Goal: Task Accomplishment & Management: Manage account settings

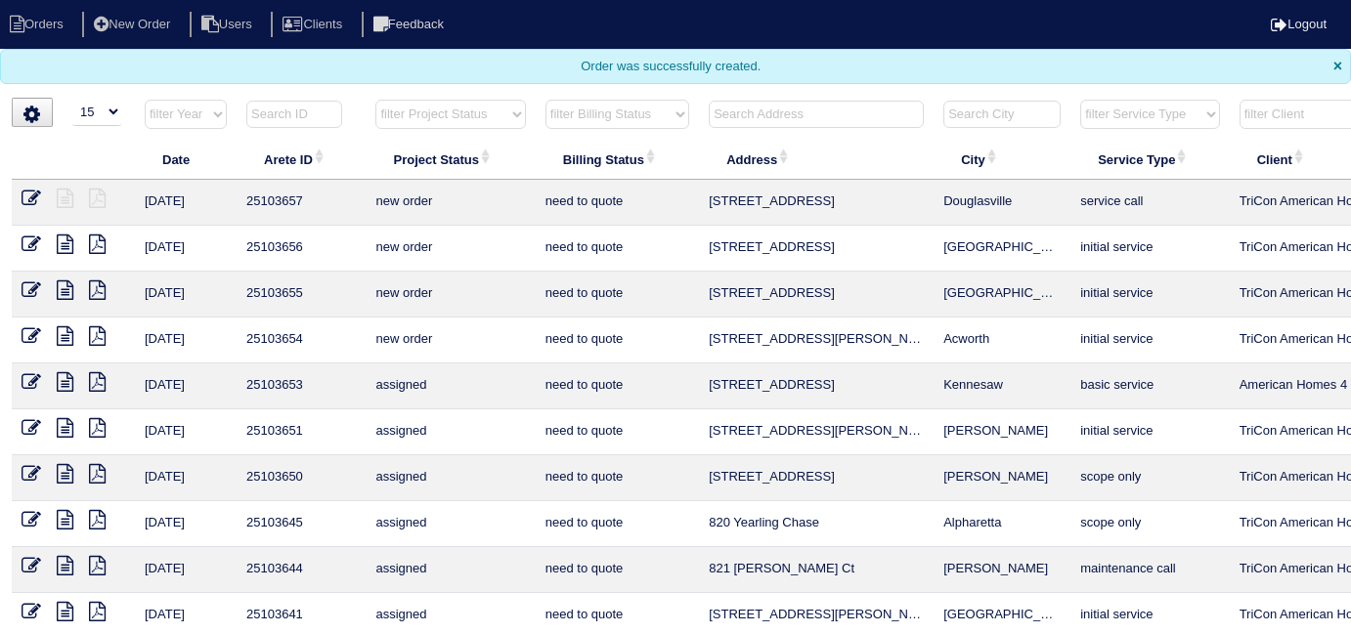
select select "15"
click at [774, 122] on input "text" at bounding box center [816, 114] width 215 height 27
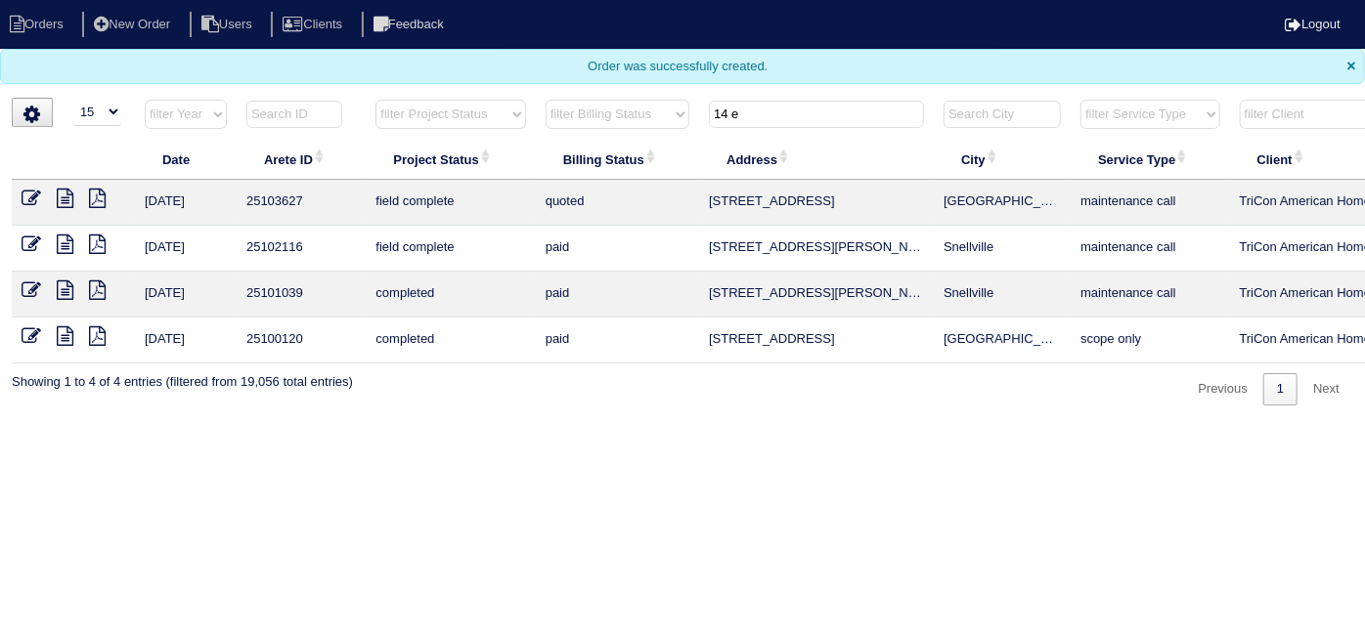
type input "14 e"
click at [35, 199] on icon at bounding box center [32, 199] width 20 height 20
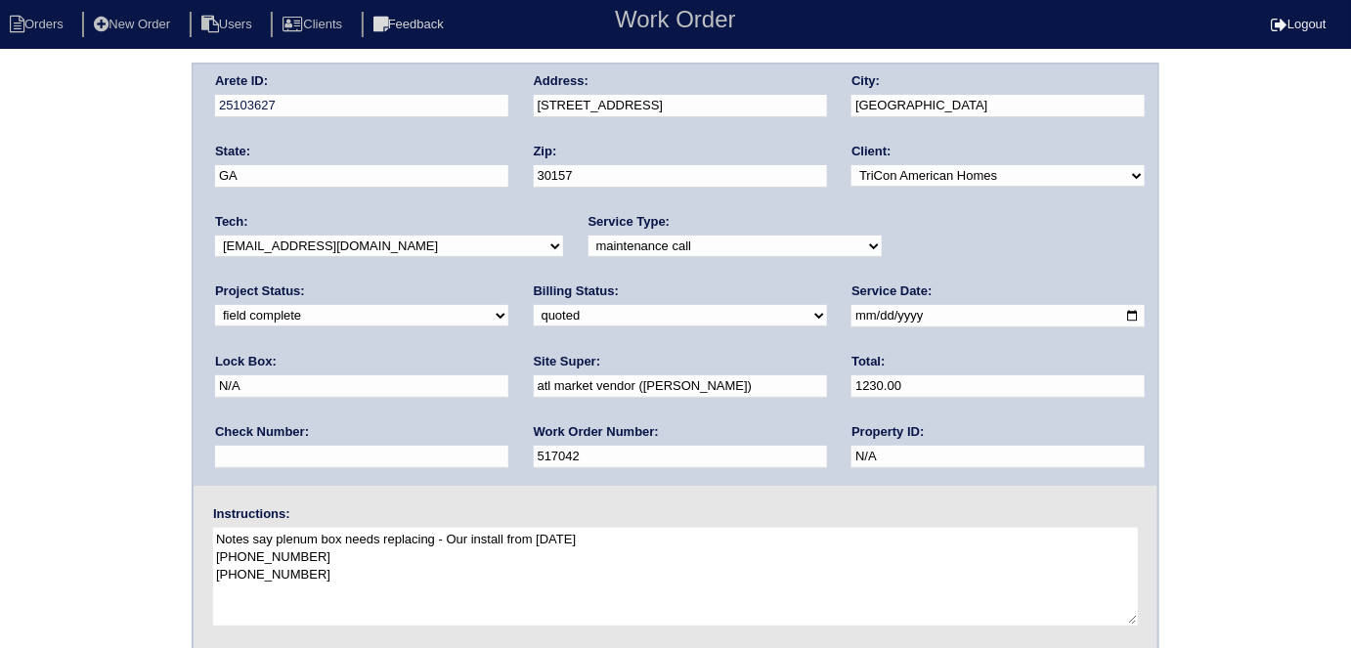
click at [534, 312] on select "need to quote quoted need to invoice invoiced paid warranty purchase order need…" at bounding box center [680, 316] width 293 height 22
select select "need to invoice"
click at [534, 305] on select "need to quote quoted need to invoice invoiced paid warranty purchase order need…" at bounding box center [680, 316] width 293 height 22
click at [508, 305] on select "new order assigned in progress field complete need to schedule admin review arc…" at bounding box center [361, 316] width 293 height 22
select select "need to schedule"
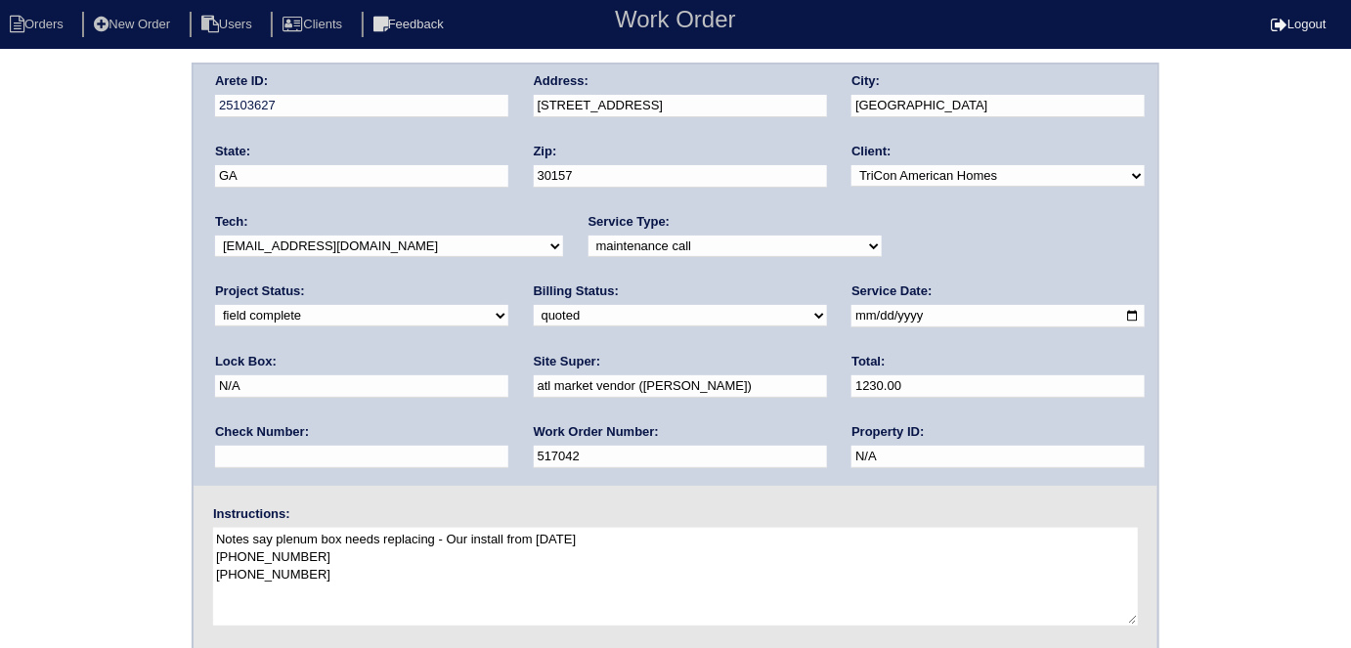
click at [508, 305] on select "new order assigned in progress field complete need to schedule admin review arc…" at bounding box center [361, 316] width 293 height 22
click at [851, 316] on input "2025-10-02" at bounding box center [997, 316] width 293 height 22
type input "2025-10-04"
click at [0, 389] on div "Arete ID: 25103627 Address: 14 Emerald Pines Dr City: Dallas State: GA Zip: 301…" at bounding box center [675, 458] width 1351 height 791
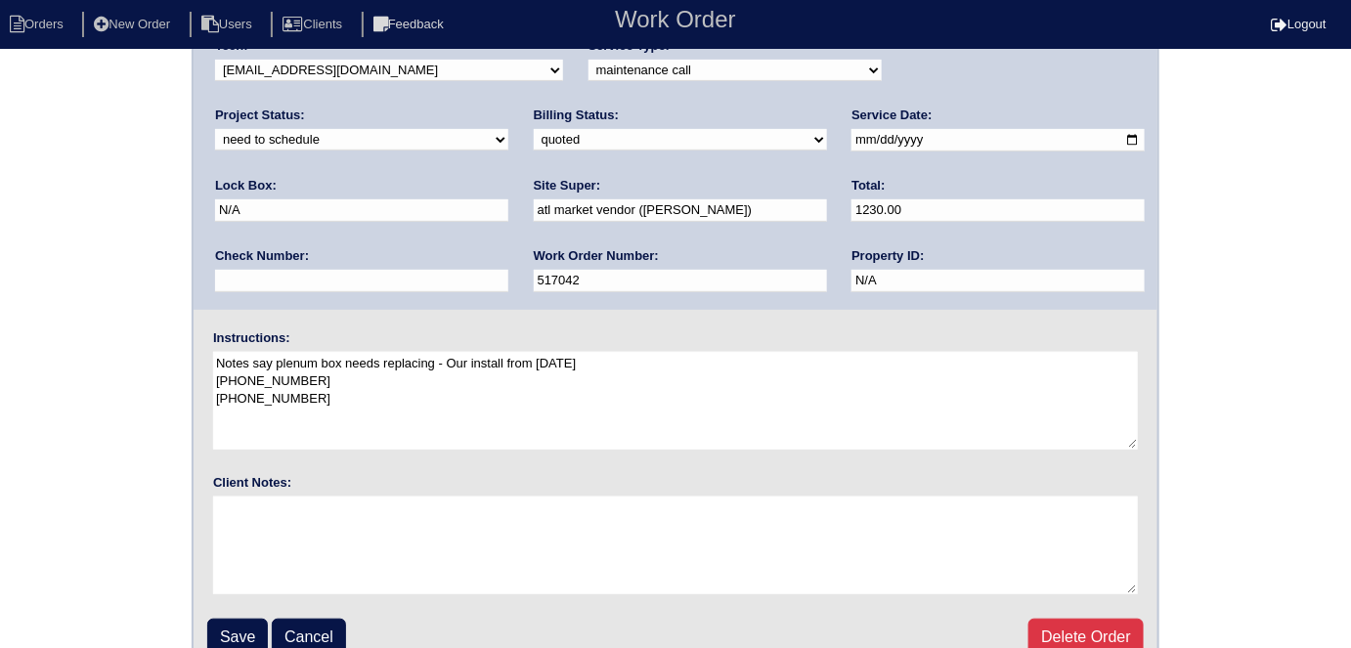
scroll to position [200, 0]
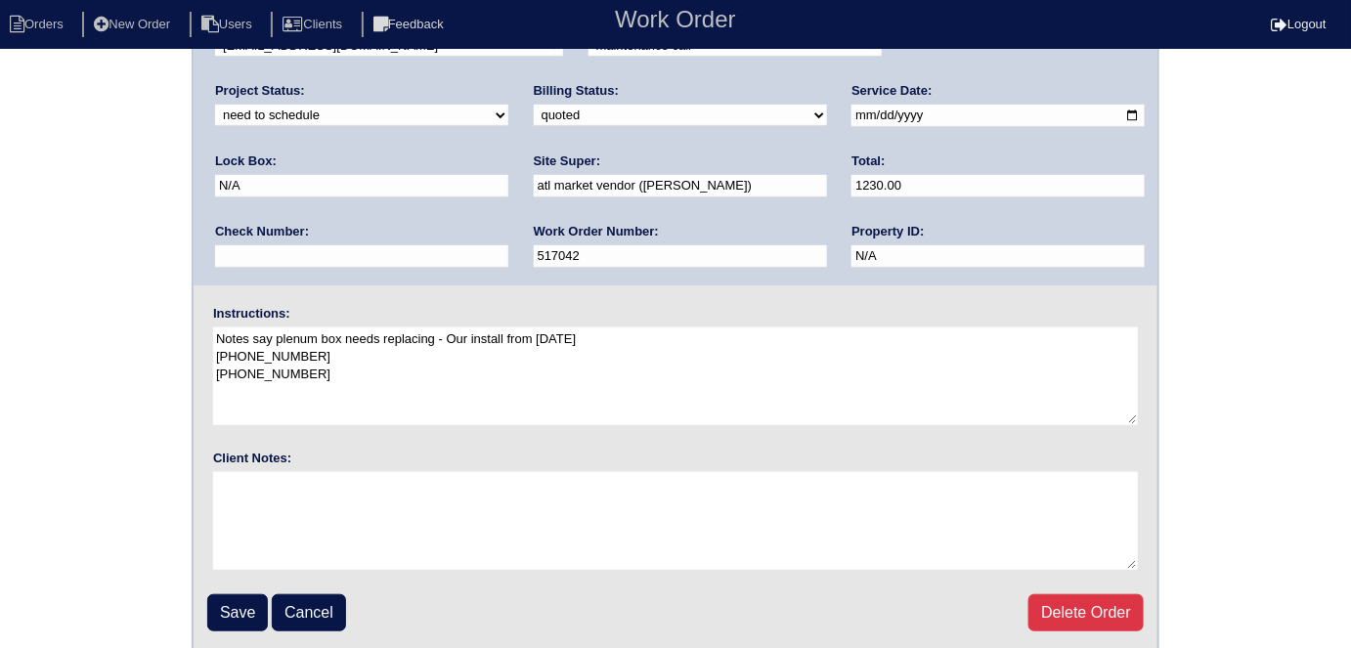
drag, startPoint x: 33, startPoint y: 113, endPoint x: 47, endPoint y: 210, distance: 97.7
click at [33, 117] on div "Arete ID: 25103627 Address: 14 Emerald Pines Dr City: Dallas State: GA Zip: 301…" at bounding box center [675, 257] width 1351 height 791
click at [236, 618] on input "Save" at bounding box center [237, 612] width 61 height 37
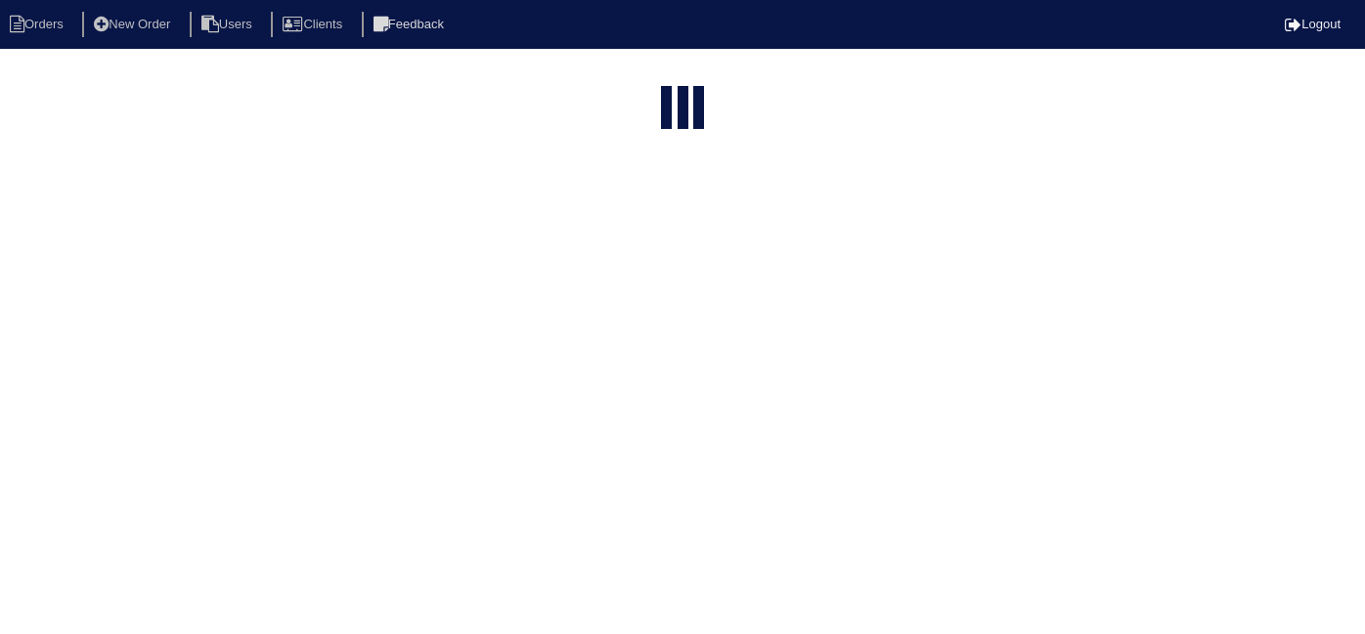
select select "15"
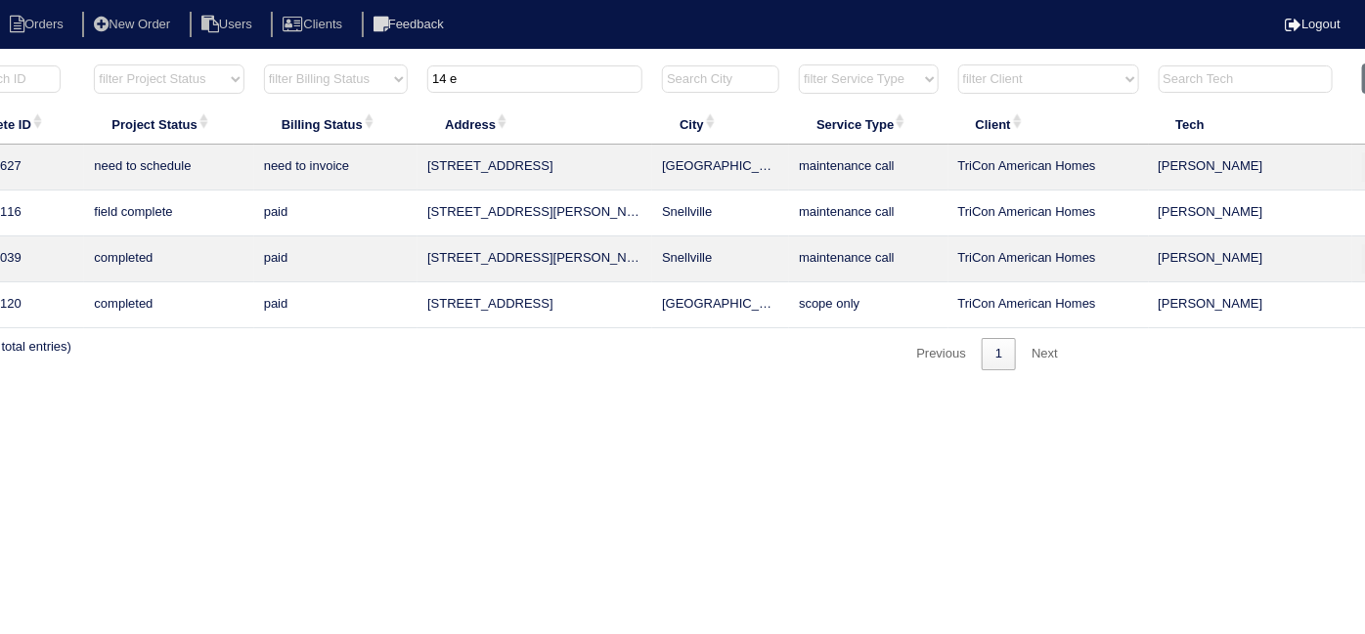
scroll to position [0, 340]
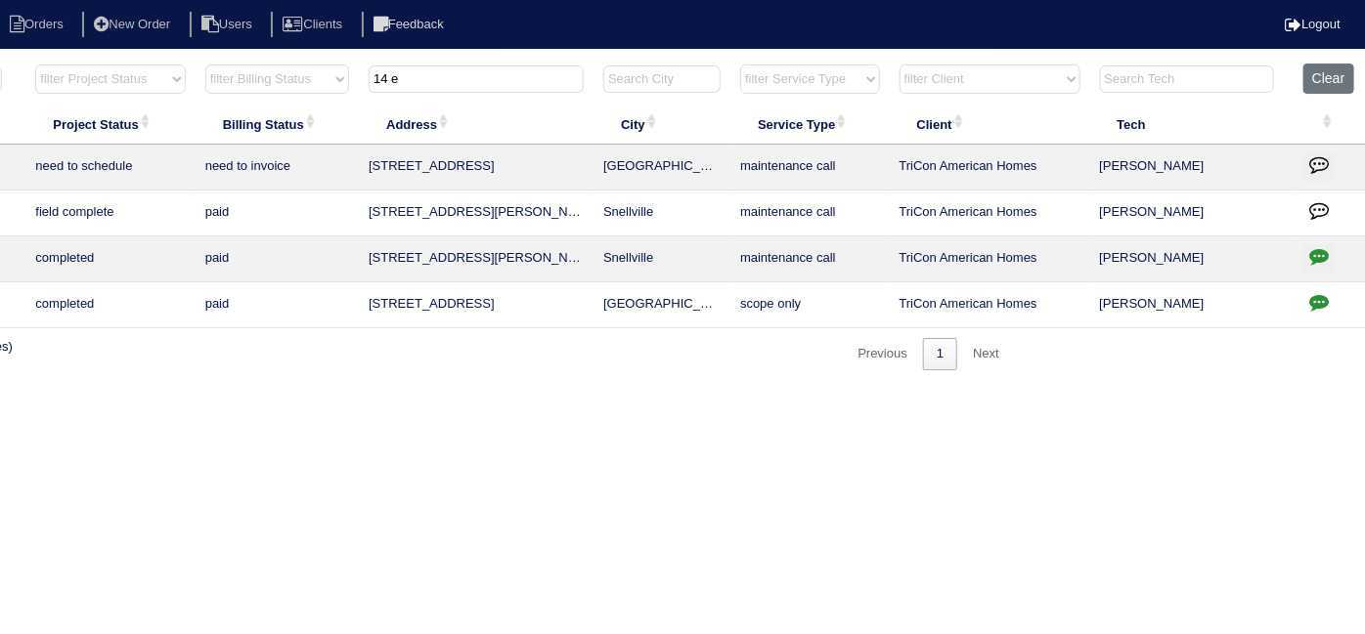
click at [1319, 159] on icon "button" at bounding box center [1319, 164] width 20 height 20
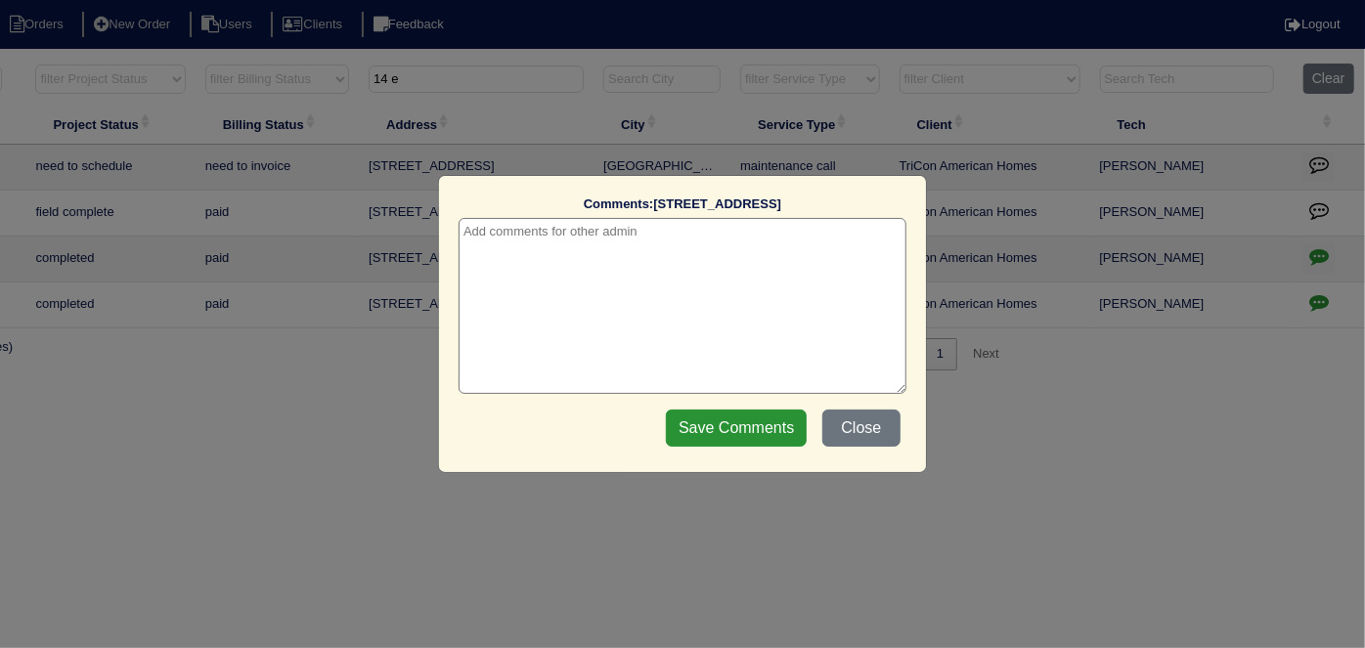
click at [688, 238] on textarea at bounding box center [682, 306] width 448 height 176
paste textarea "Replace Supply plenum/ductwork - install crew needed"
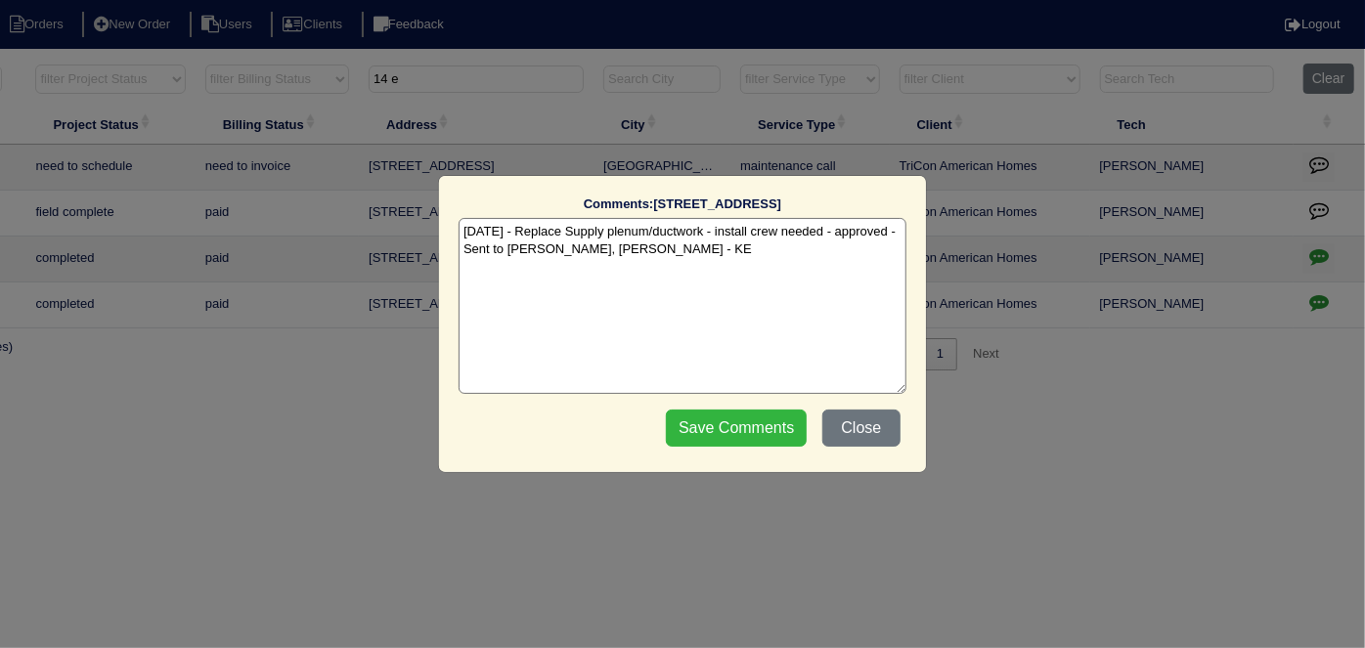
type textarea "10/3/25 - Replace Supply plenum/ductwork - install crew needed - approved - Sen…"
click at [760, 417] on input "Save Comments" at bounding box center [736, 428] width 141 height 37
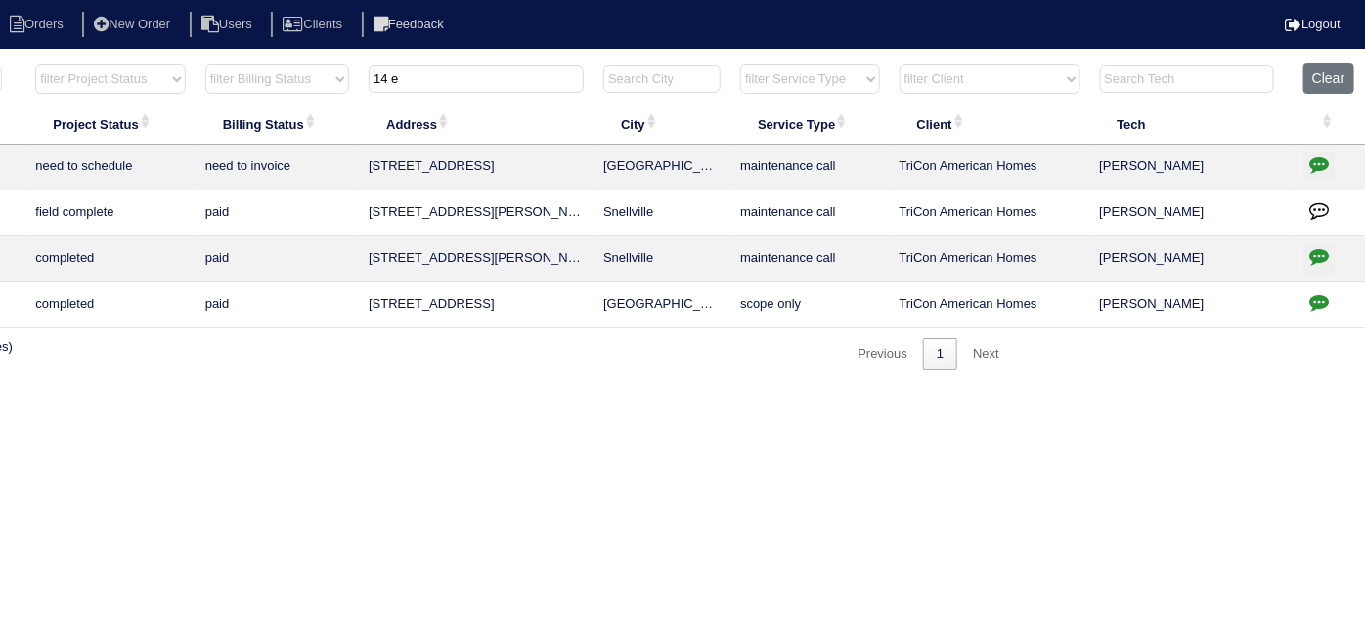
drag, startPoint x: 409, startPoint y: 88, endPoint x: 0, endPoint y: -40, distance: 428.2
click at [0, 0] on html "Orders New Order Users Clients Feedback Logout Orders New Order Users Clients M…" at bounding box center [342, 195] width 1365 height 390
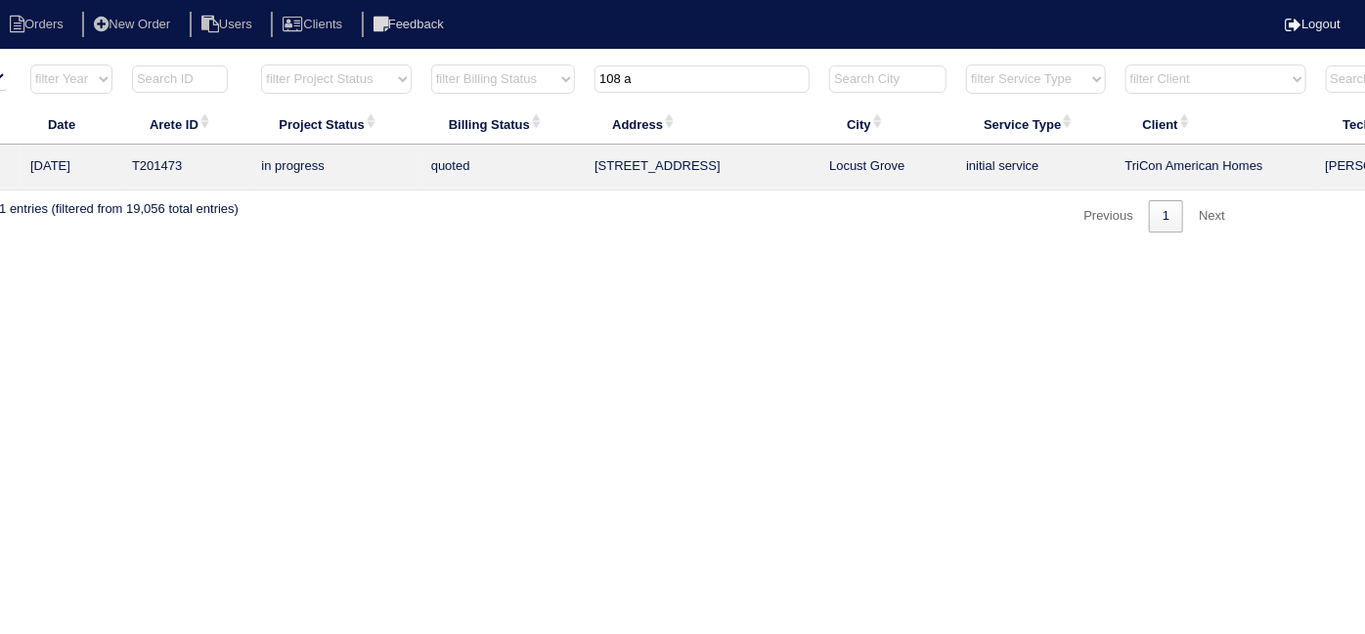
scroll to position [0, 0]
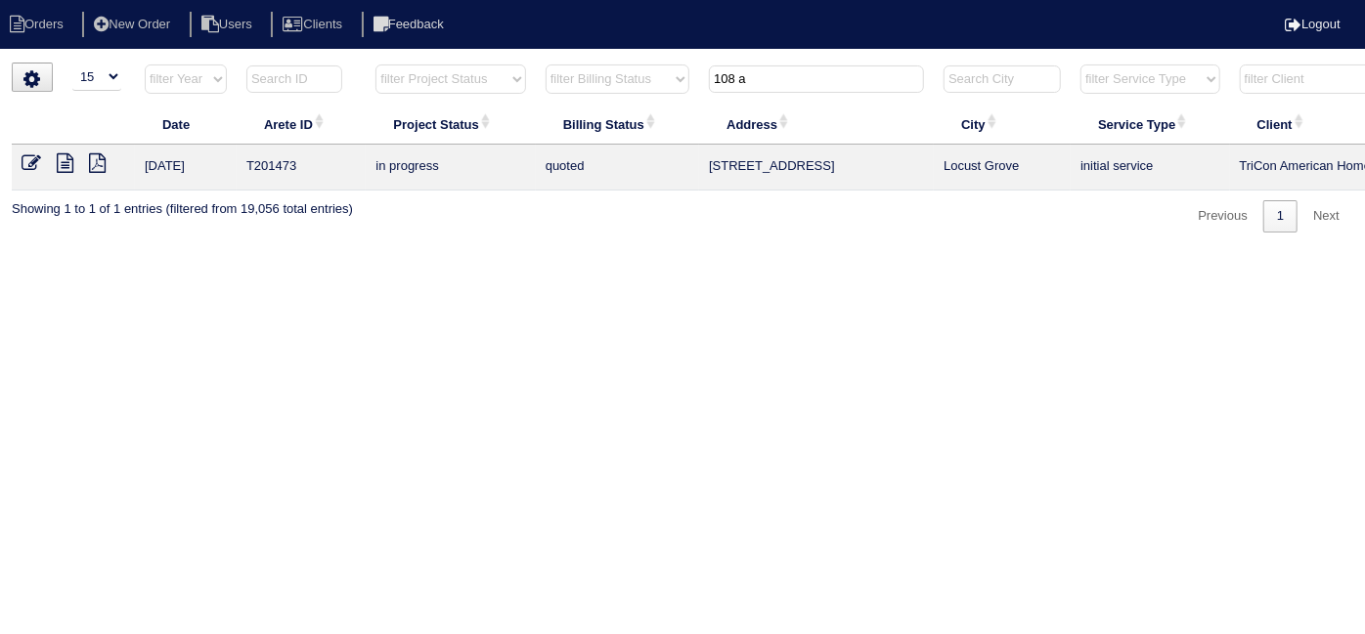
type input "108 a"
click at [58, 159] on icon at bounding box center [65, 163] width 17 height 20
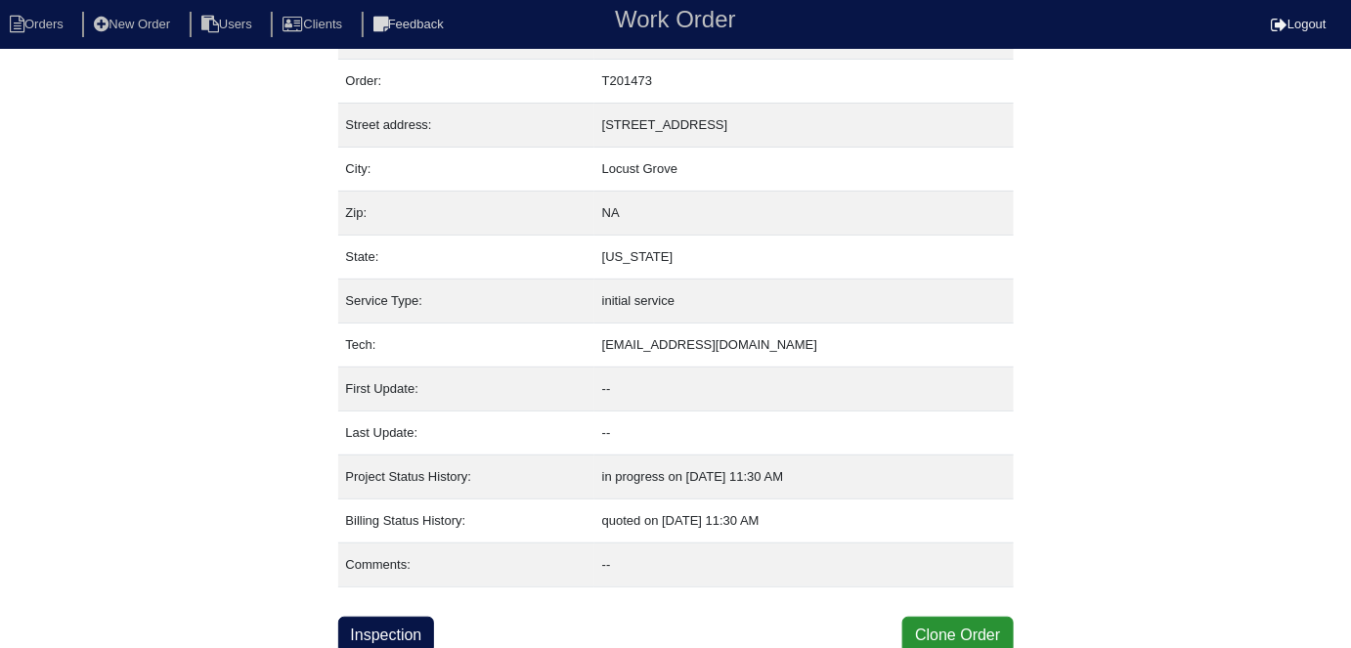
scroll to position [48, 0]
click at [408, 622] on link "Inspection" at bounding box center [386, 634] width 97 height 37
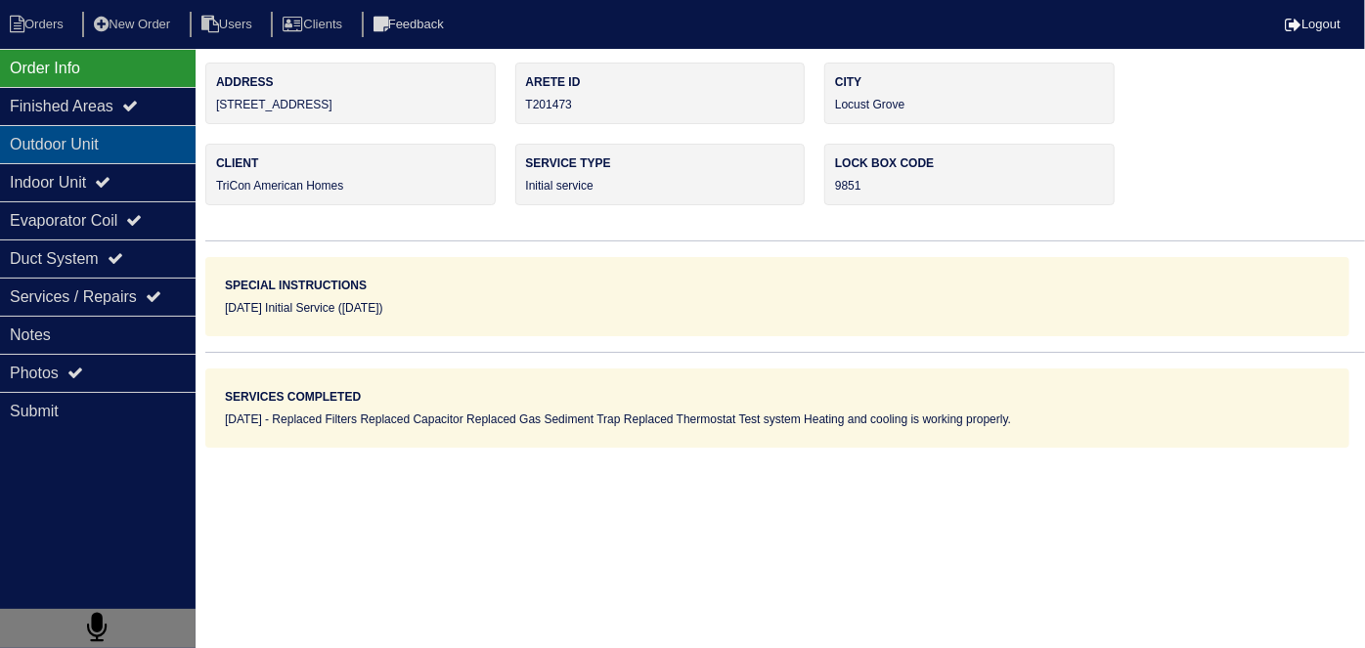
click at [109, 156] on div "Outdoor Unit" at bounding box center [98, 144] width 196 height 38
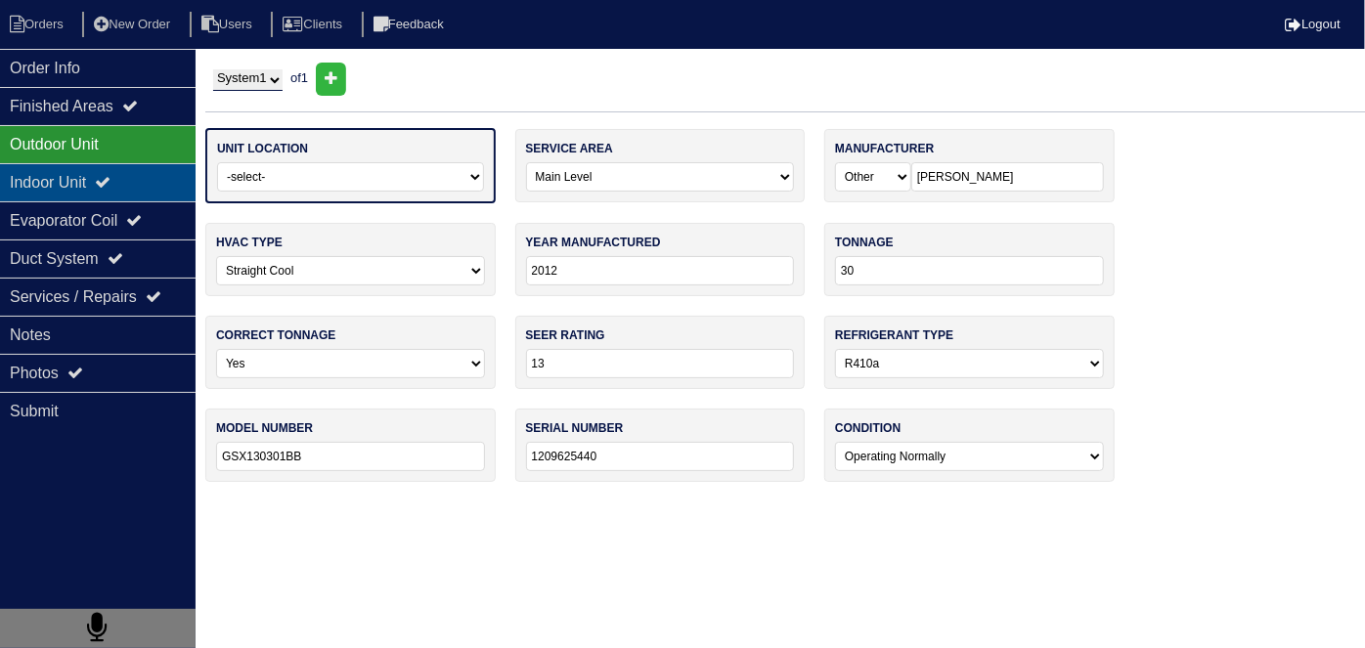
click at [98, 178] on div "Indoor Unit" at bounding box center [98, 182] width 196 height 38
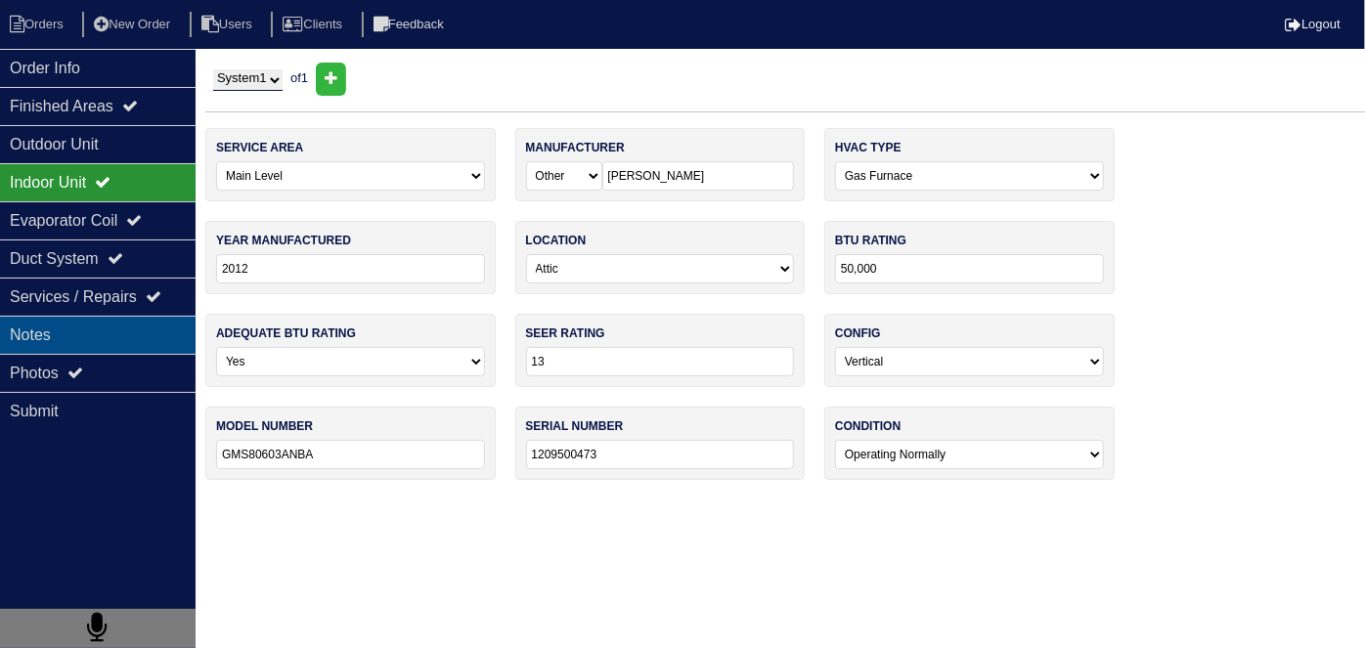
click at [91, 329] on div "Notes" at bounding box center [98, 335] width 196 height 38
type textarea "1- Smart Thermostat 1- Capacitor 1- Gas Sediment Trap 2- Filters"
type textarea "Replaced Filters Replaced Capacitor Replaced Gas Sediment Trap Replaced Thermos…"
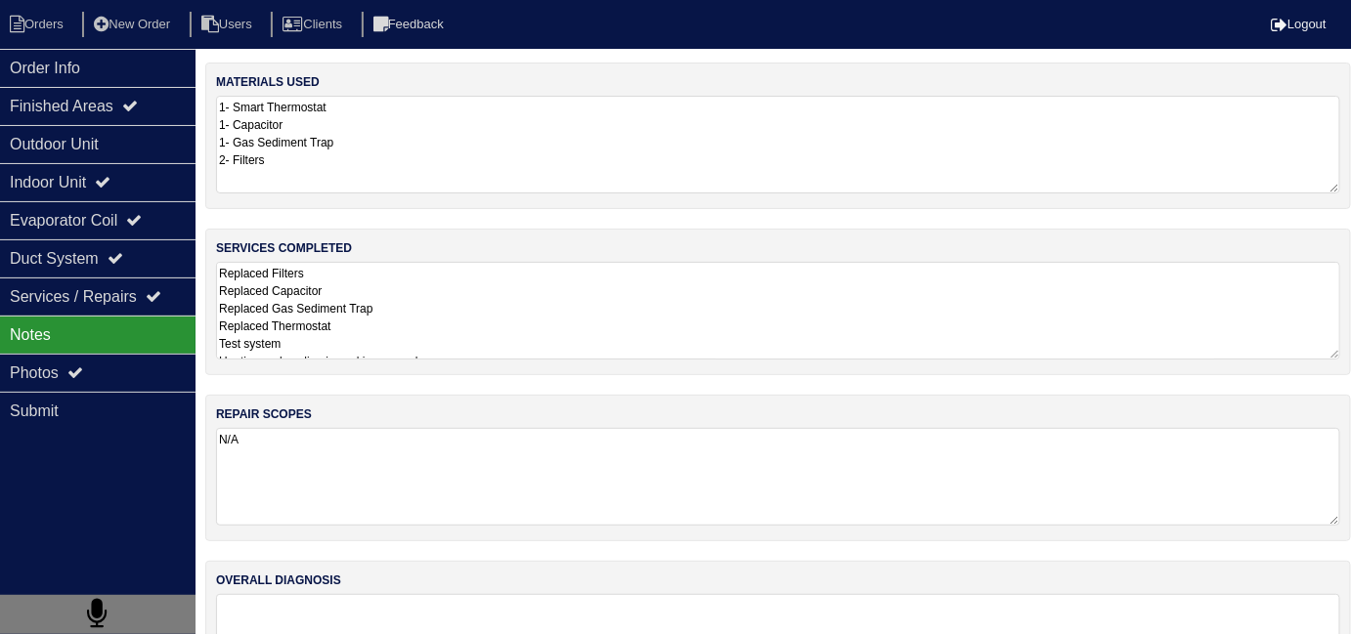
click at [534, 340] on textarea "Replaced Filters Replaced Capacitor Replaced Gas Sediment Trap Replaced Thermos…" at bounding box center [778, 311] width 1124 height 98
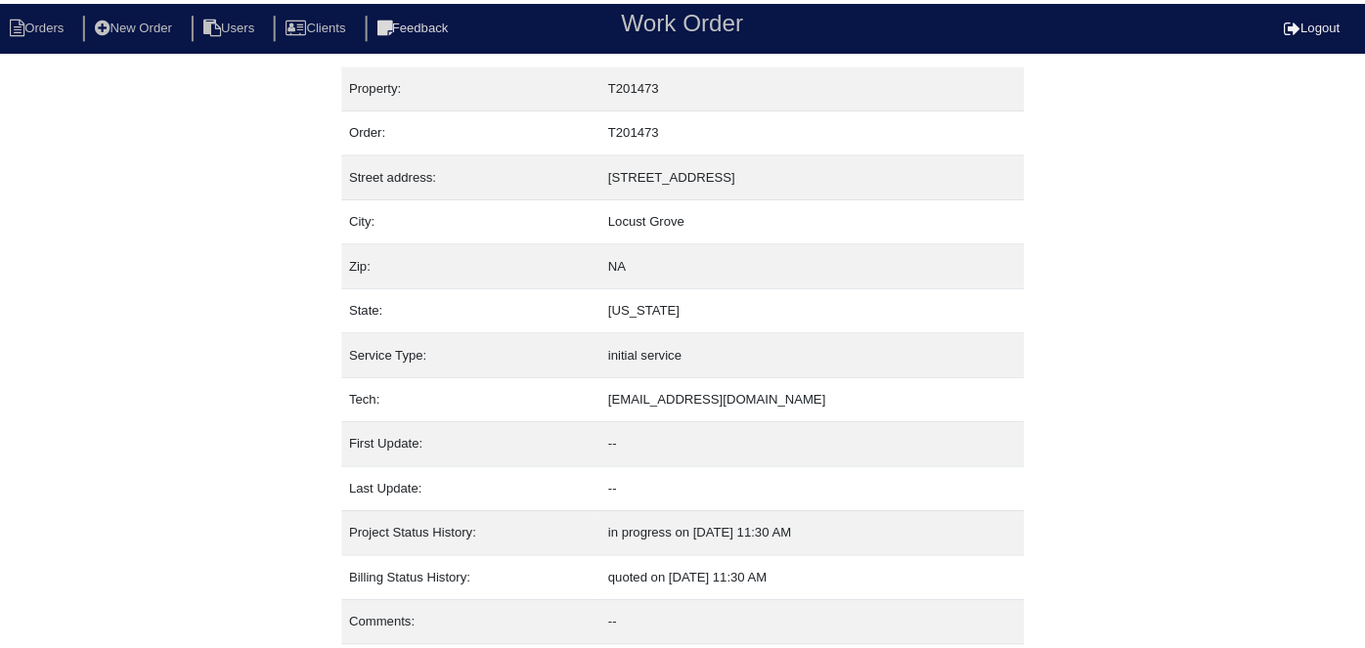
scroll to position [48, 0]
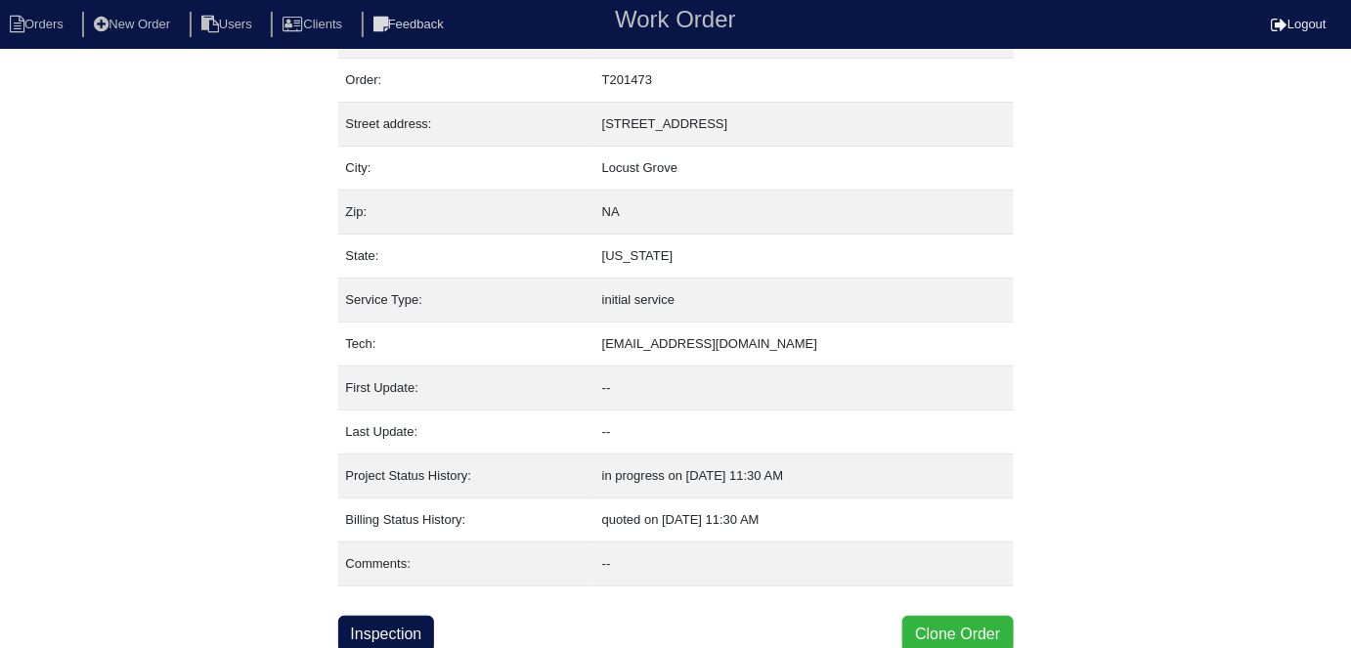
click at [928, 626] on button "Clone Order" at bounding box center [957, 634] width 110 height 37
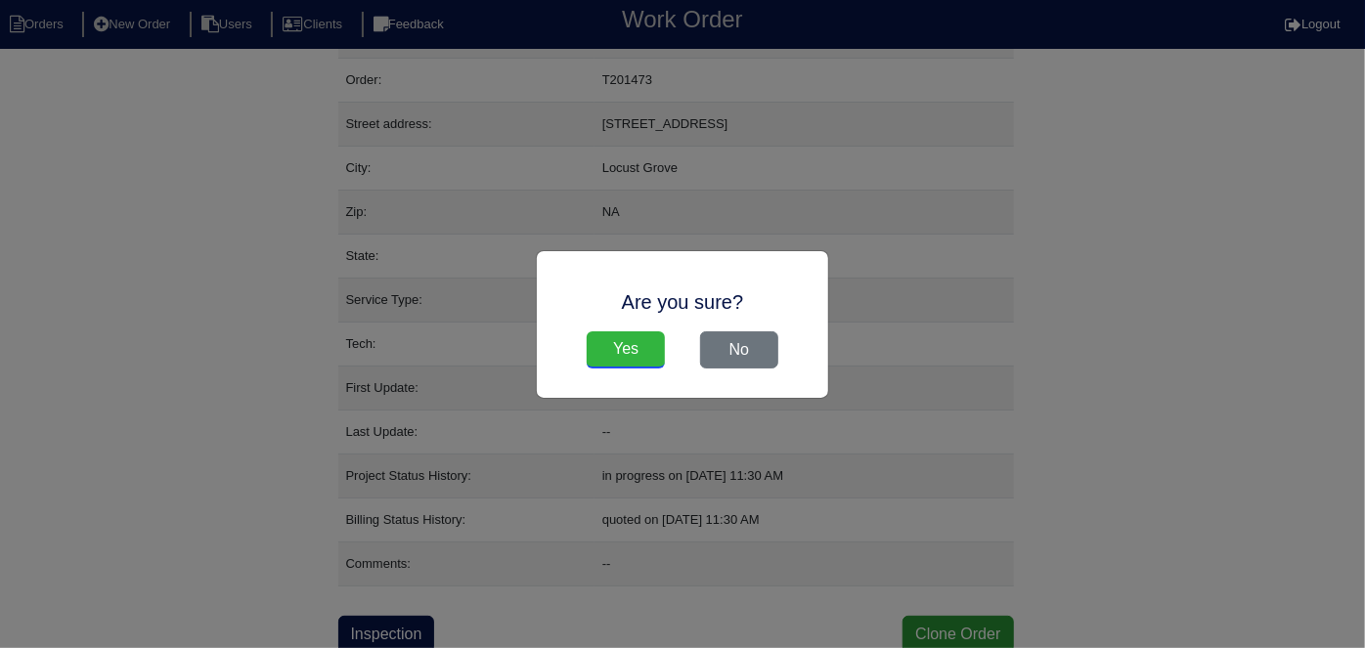
click at [643, 362] on input "Yes" at bounding box center [626, 349] width 78 height 37
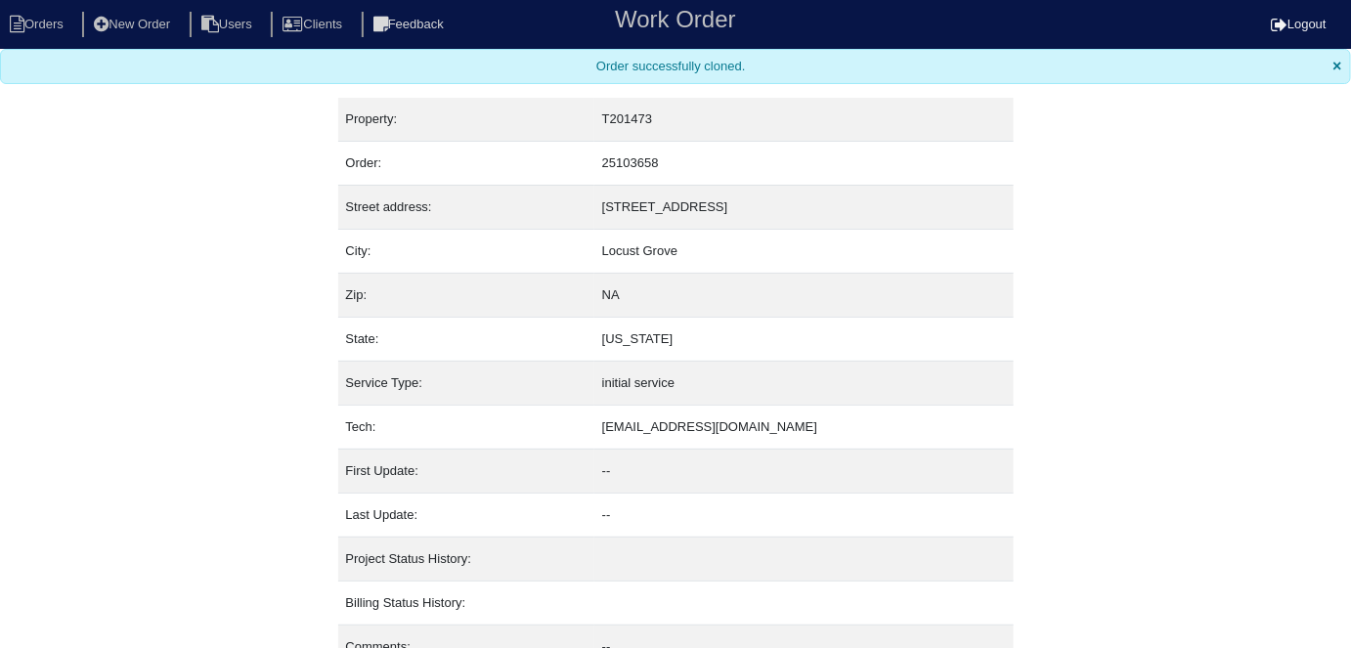
click at [32, 42] on nav "Orders New Order Users Clients Feedback Work Order Logout" at bounding box center [675, 24] width 1351 height 49
click at [44, 29] on li "Orders" at bounding box center [39, 25] width 79 height 26
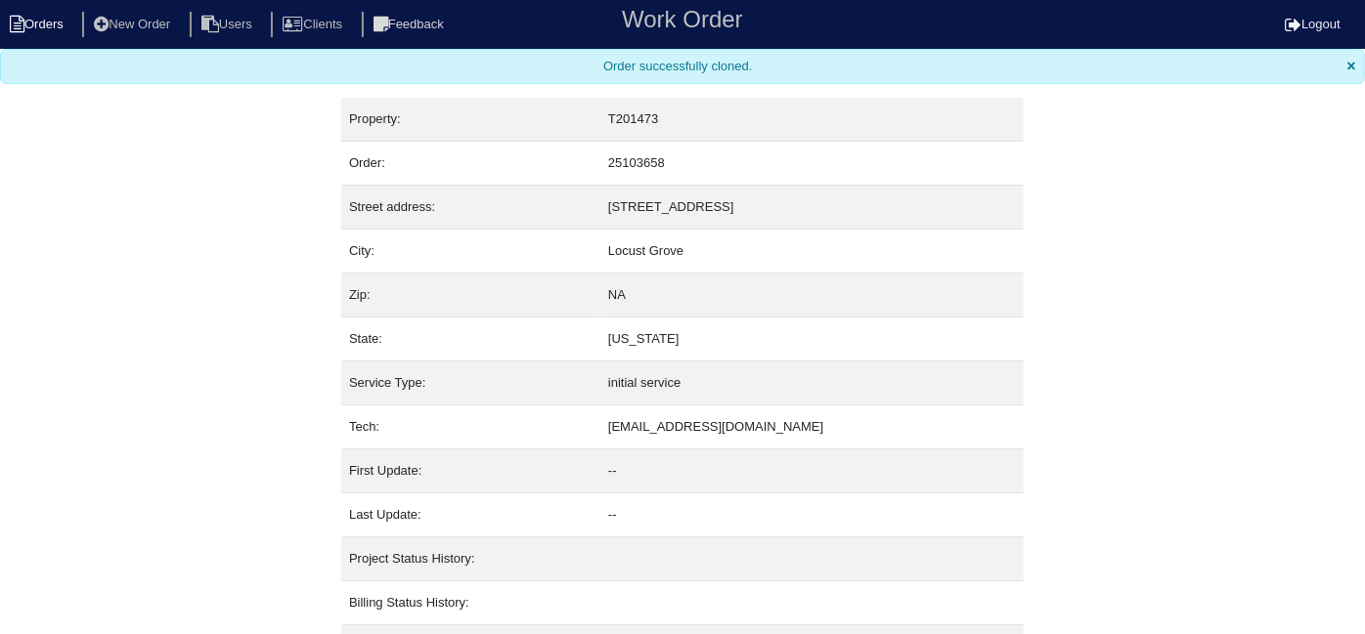
select select "15"
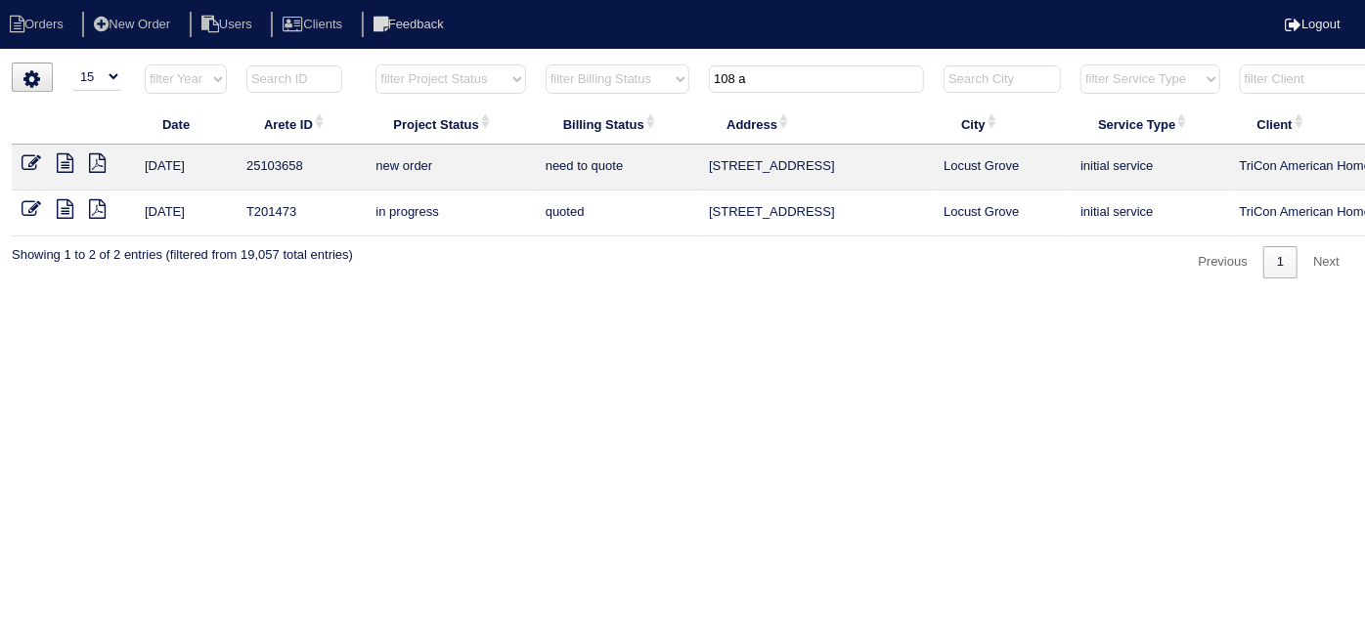
click at [32, 156] on icon at bounding box center [32, 163] width 20 height 20
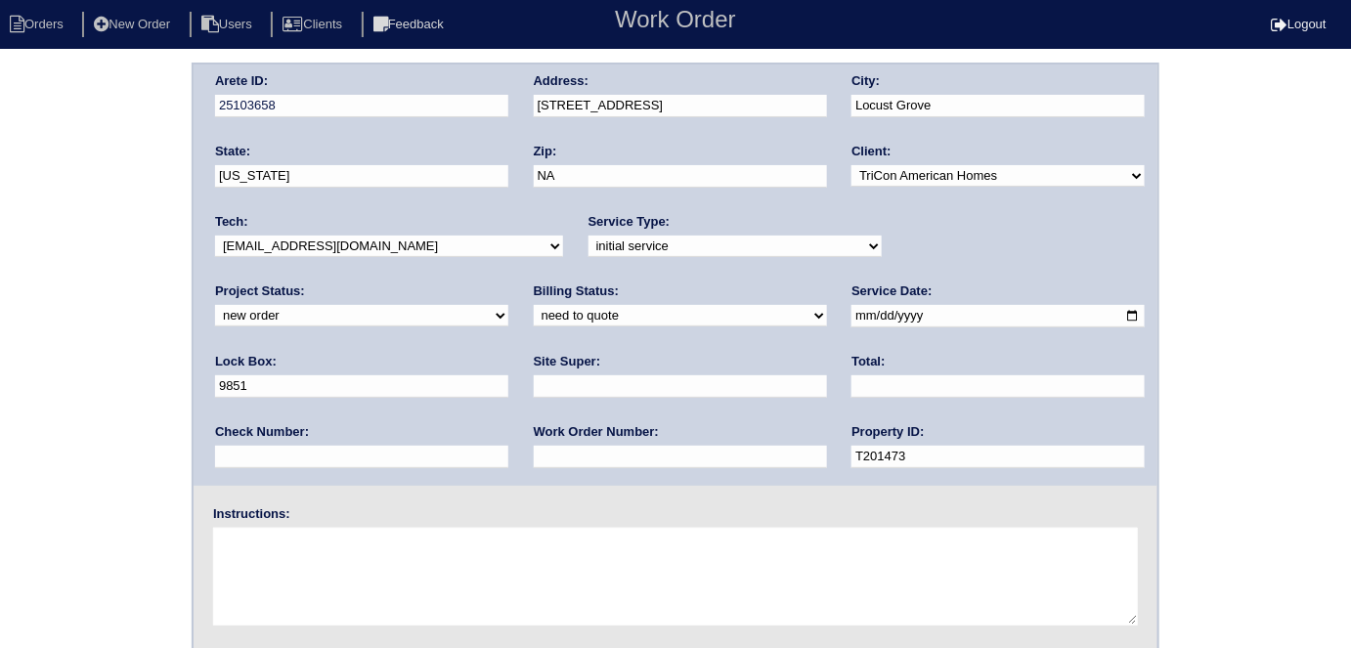
drag, startPoint x: 926, startPoint y: 313, endPoint x: 685, endPoint y: 300, distance: 240.8
click at [695, 300] on div "Arete ID: 25103658 Address: 108 Aristocratic Way City: Locust Grove State: Geor…" at bounding box center [676, 275] width 964 height 421
click at [534, 462] on input "text" at bounding box center [680, 457] width 293 height 22
type input "555365"
click at [428, 602] on textarea at bounding box center [675, 577] width 925 height 98
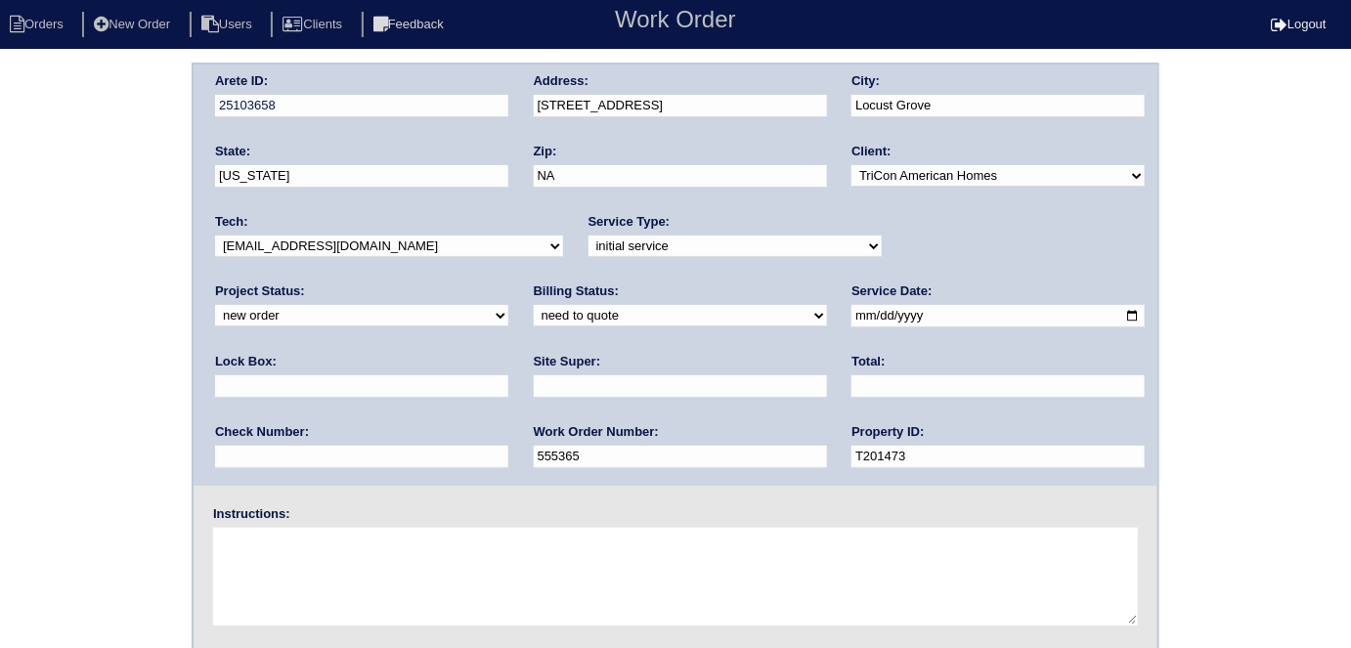
click at [534, 399] on div "Site Super:" at bounding box center [680, 380] width 293 height 55
click at [534, 386] on input "text" at bounding box center [680, 386] width 293 height 22
type input "Ackeem Cadet"
click at [508, 375] on input "text" at bounding box center [361, 386] width 293 height 22
type input "9470"
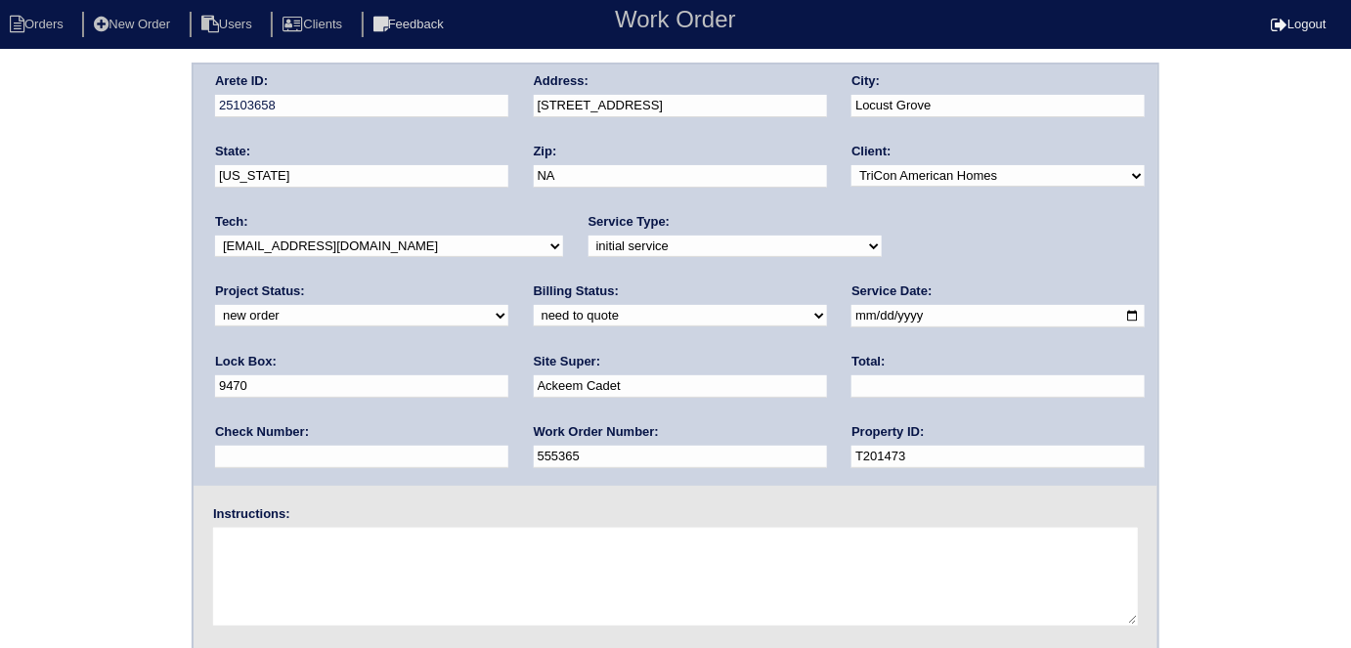
click at [759, 491] on fieldset "Arete ID: 25103658 Address: 108 Aristocratic Way City: Locust Grove State: Geor…" at bounding box center [676, 458] width 964 height 787
drag, startPoint x: 936, startPoint y: 311, endPoint x: 797, endPoint y: 309, distance: 139.8
click at [800, 309] on div "Arete ID: 25103658 Address: 108 Aristocratic Way City: Locust Grove State: Geor…" at bounding box center [676, 275] width 964 height 421
click at [560, 563] on textarea at bounding box center [675, 577] width 925 height 98
type textarea "Install smart tstats if needed"
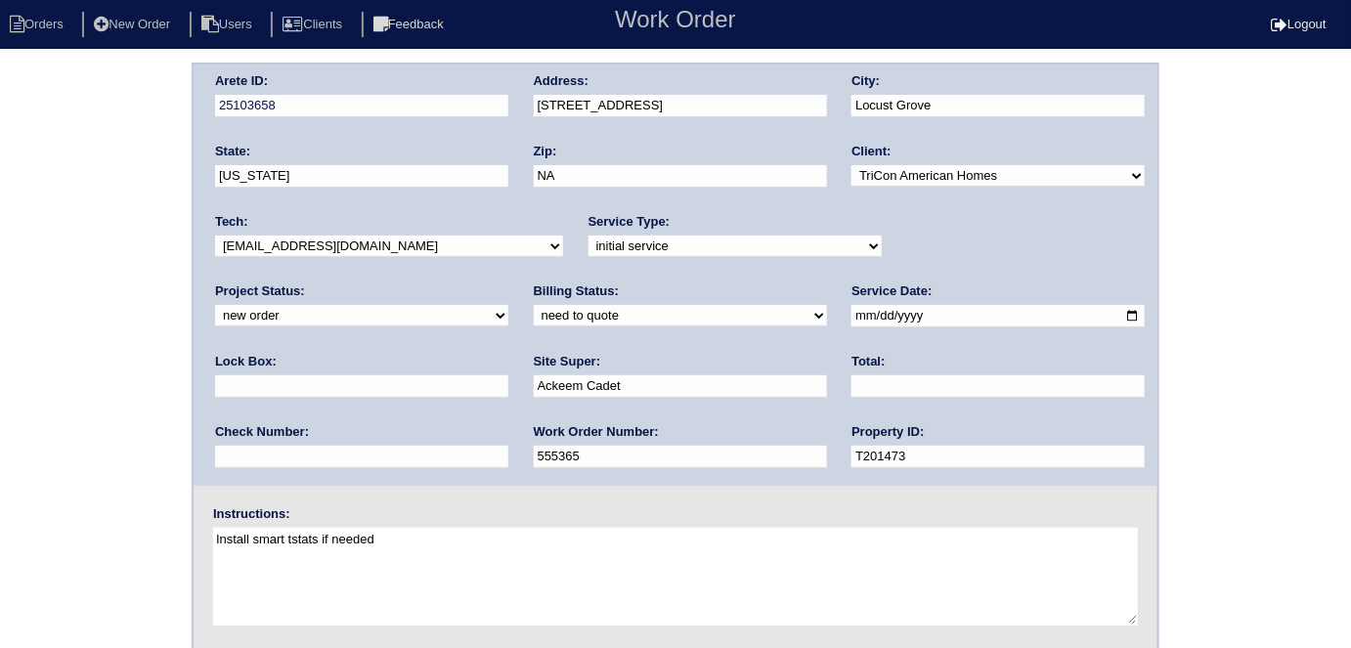
drag, startPoint x: 696, startPoint y: 109, endPoint x: 543, endPoint y: 103, distance: 152.6
click at [543, 103] on input "108 Aristocratic Way" at bounding box center [680, 106] width 293 height 22
click at [83, 218] on div "Arete ID: 25103658 Address: 108 Aristocratic Way City: Locust Grove State: Geor…" at bounding box center [675, 458] width 1351 height 791
click at [127, 413] on div "Arete ID: 25103658 Address: 108 Aristocratic Way City: Locust Grove State: Geor…" at bounding box center [675, 458] width 1351 height 791
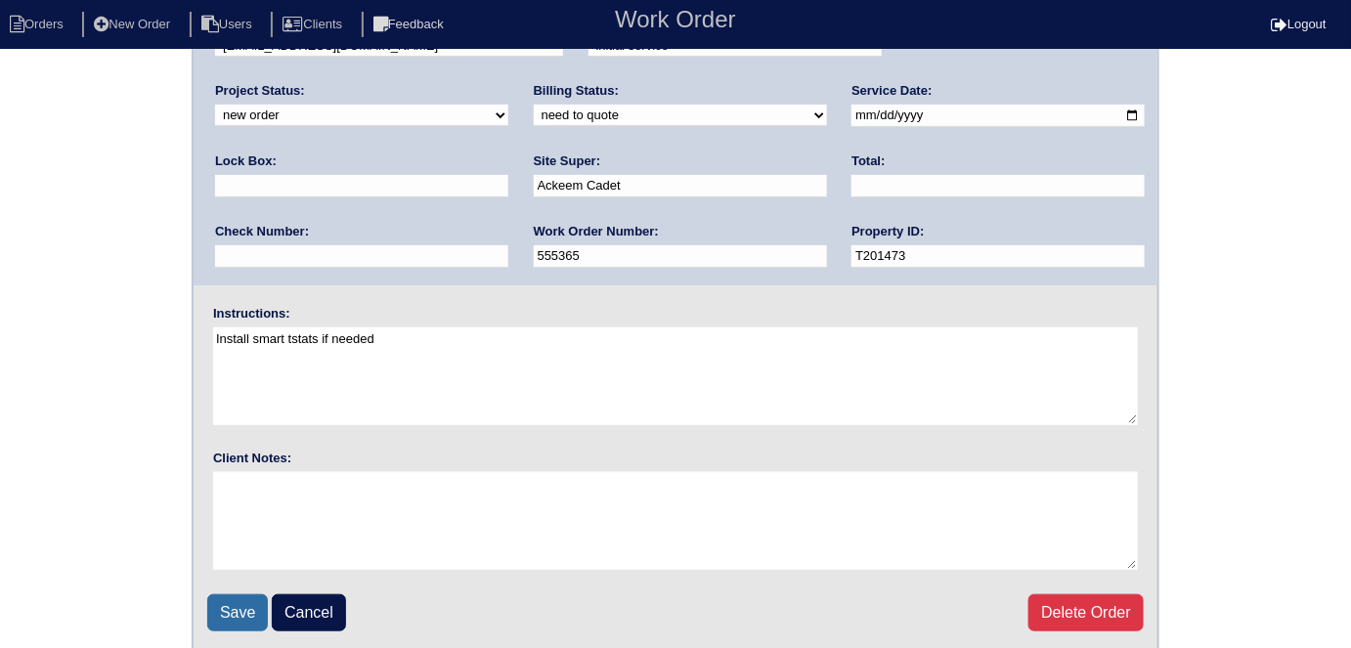
click at [236, 610] on input "Save" at bounding box center [237, 612] width 61 height 37
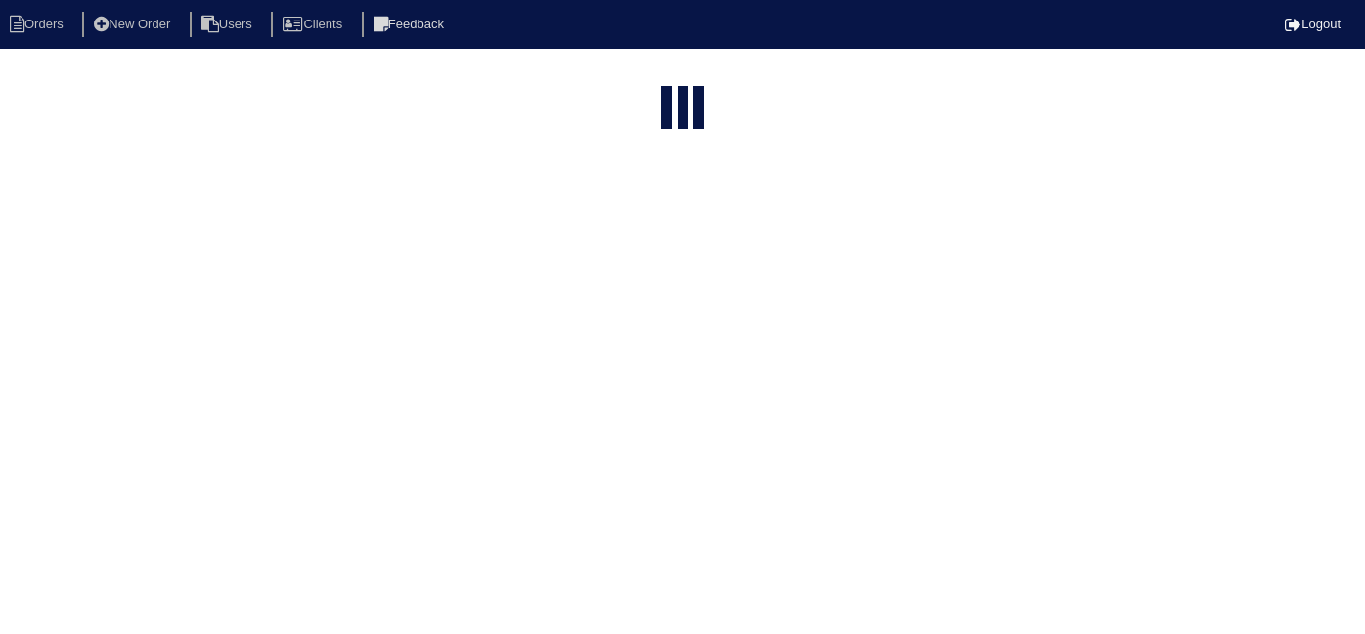
select select "15"
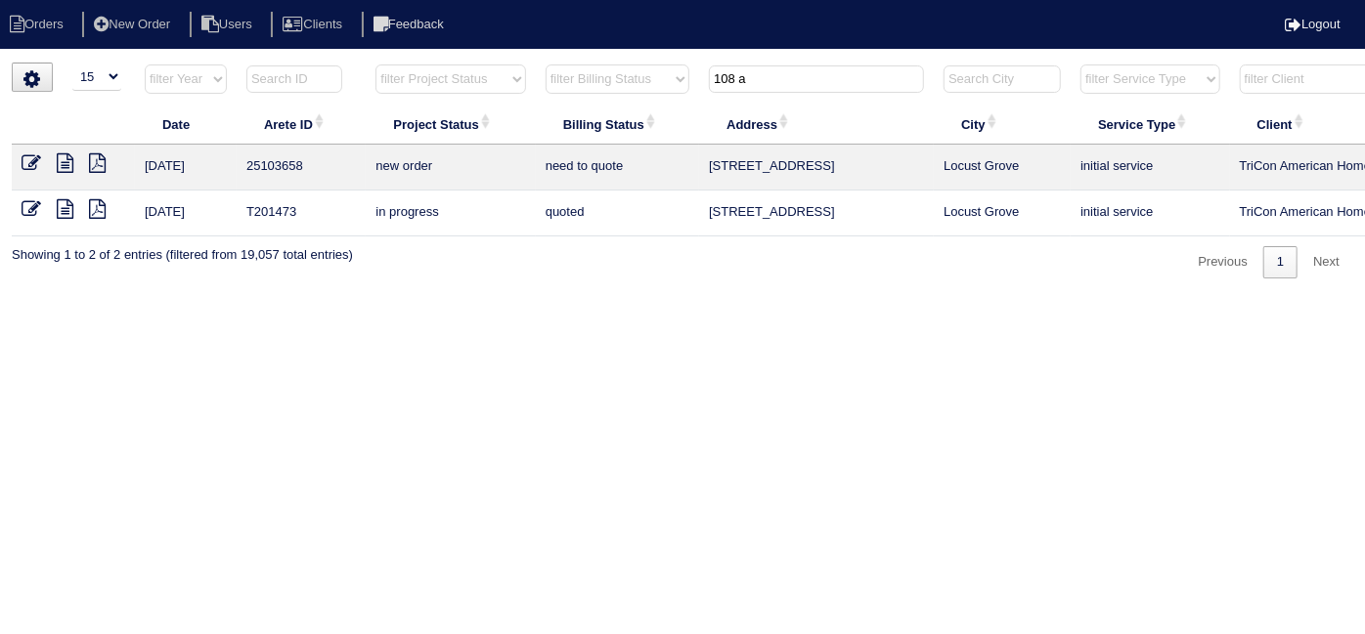
drag, startPoint x: 761, startPoint y: 71, endPoint x: 250, endPoint y: -68, distance: 530.0
click at [250, 0] on html "Orders New Order Users Clients Feedback Logout Orders New Order Users Clients M…" at bounding box center [682, 149] width 1365 height 298
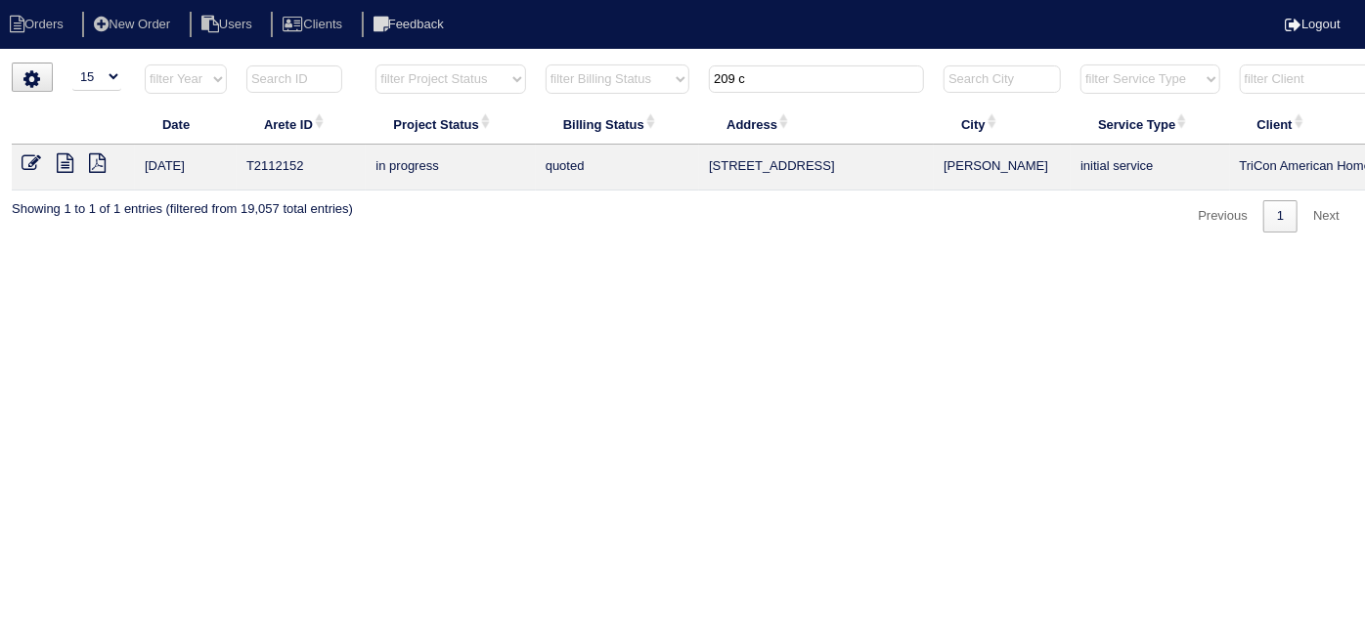
type input "209 c"
click at [72, 159] on icon at bounding box center [65, 163] width 17 height 20
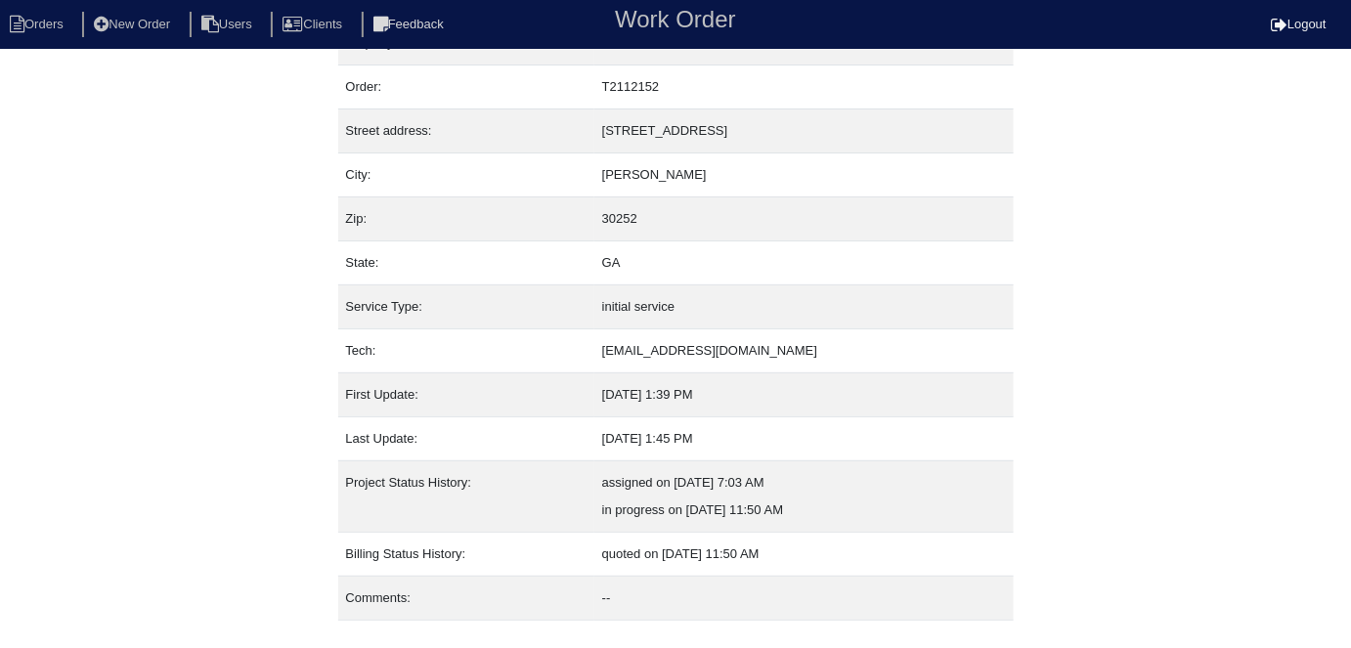
scroll to position [75, 0]
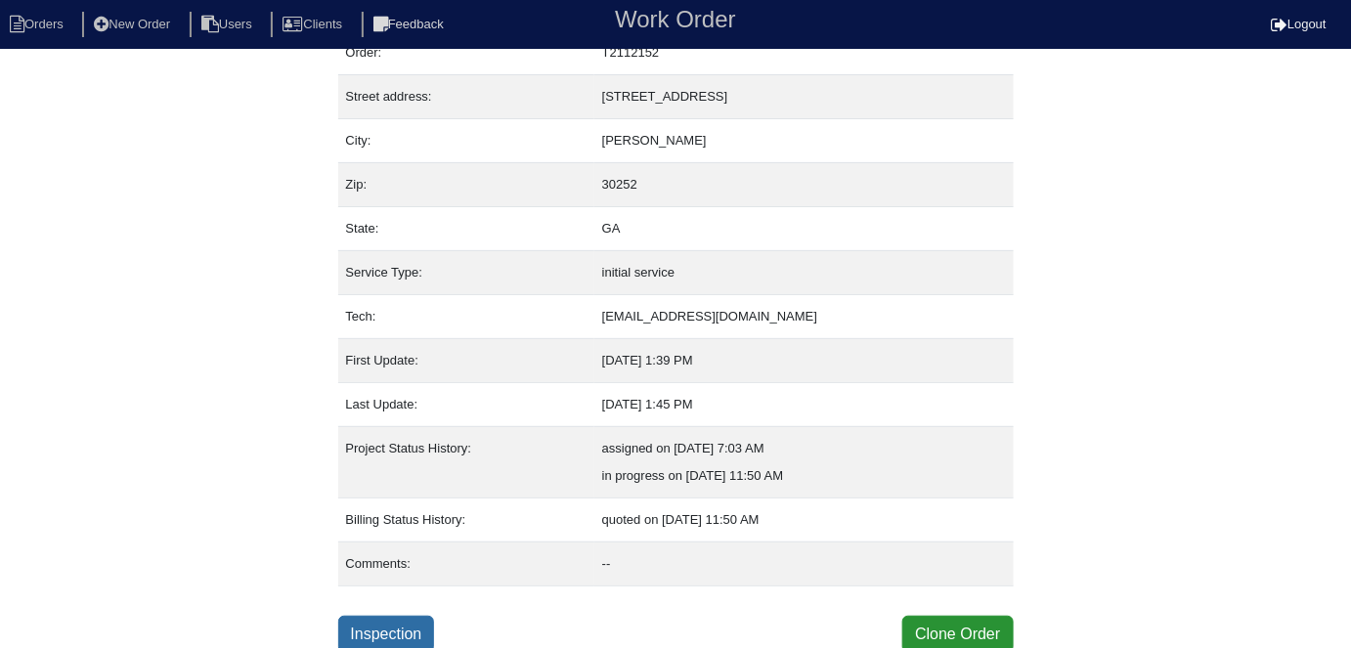
drag, startPoint x: 390, startPoint y: 608, endPoint x: 384, endPoint y: 617, distance: 10.6
click at [390, 610] on div "Property: T2112152 Order: T2112152 Street address: [STREET_ADDRESS] City: [GEOG…" at bounding box center [675, 320] width 675 height 666
click at [384, 623] on link "Inspection" at bounding box center [386, 634] width 97 height 37
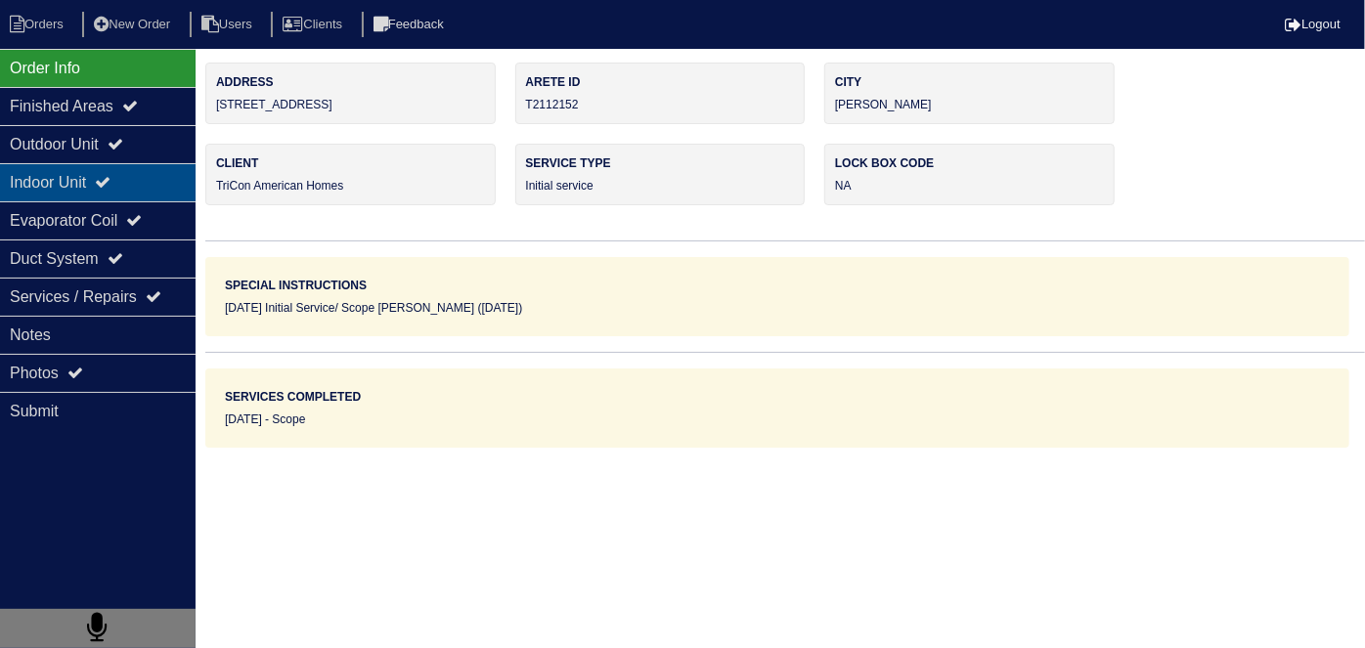
click at [86, 165] on div "Indoor Unit" at bounding box center [98, 182] width 196 height 38
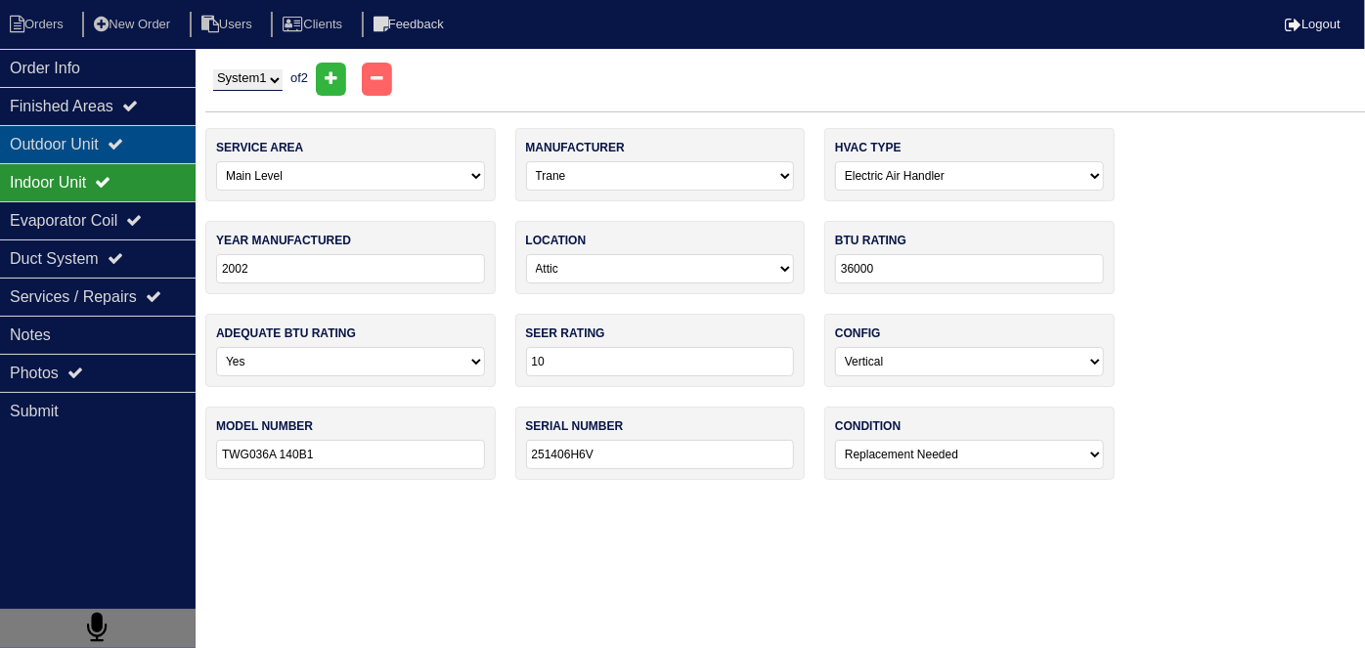
click at [85, 146] on div "Outdoor Unit" at bounding box center [98, 144] width 196 height 38
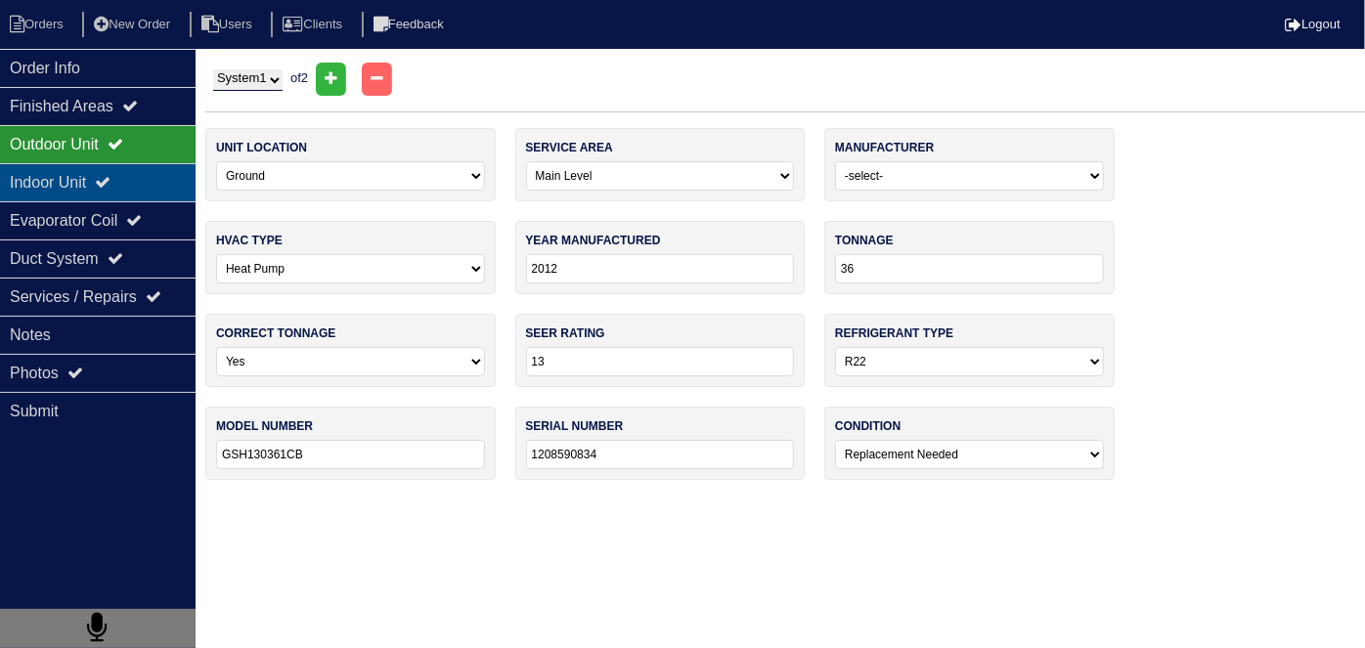
click at [80, 178] on div "Indoor Unit" at bounding box center [98, 182] width 196 height 38
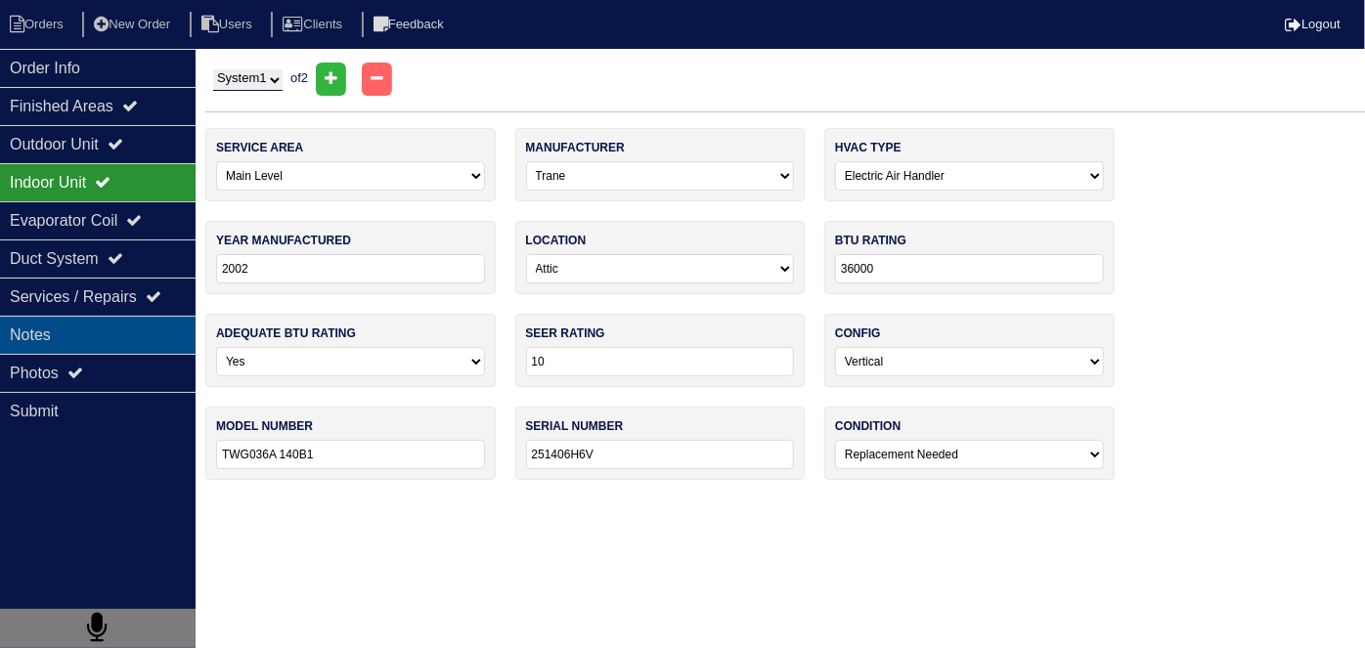
click at [57, 348] on div "Notes" at bounding box center [98, 335] width 196 height 38
type textarea "Main Level: 3 ton Heat Pump 3 ton Air Handler 17" 10kw heat strip Upstairs: 1.5…"
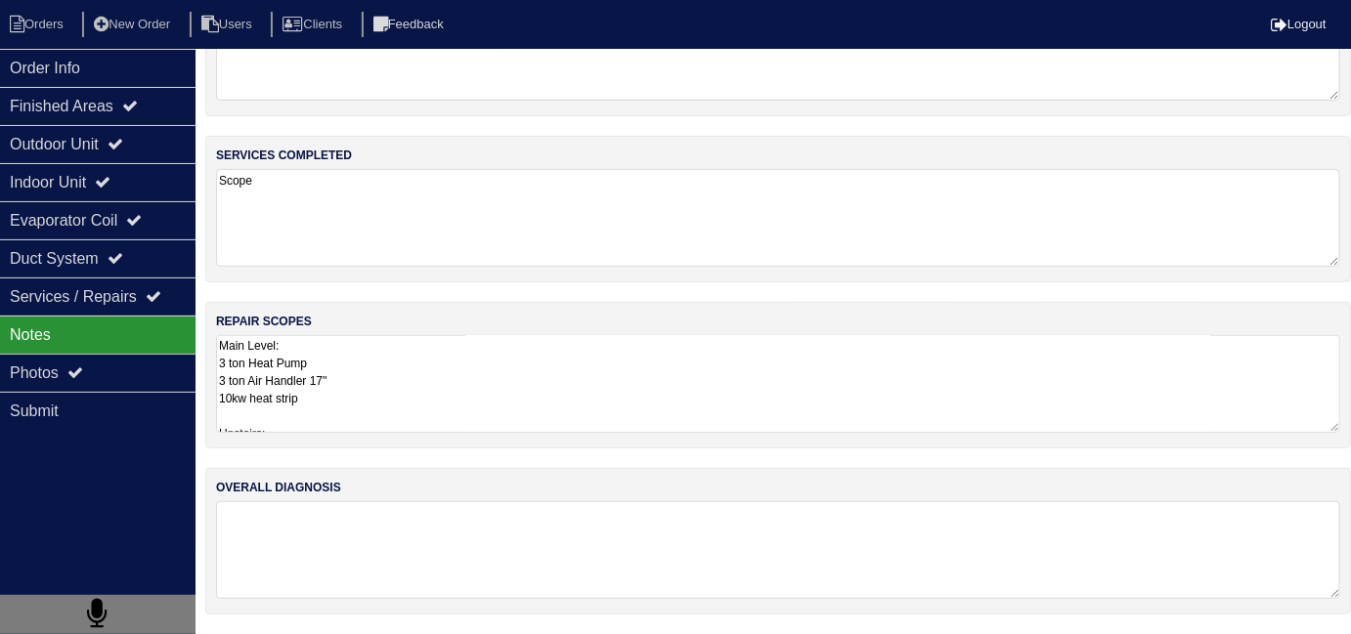
scroll to position [87, 0]
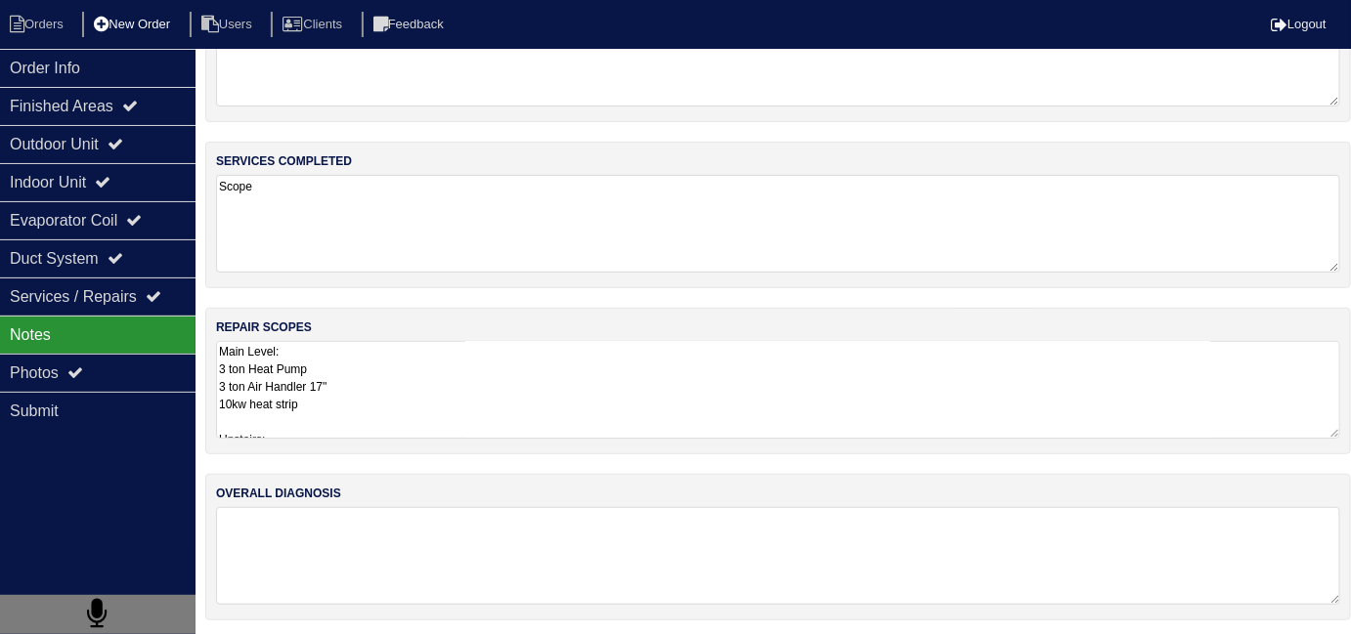
click at [174, 16] on li "New Order" at bounding box center [134, 25] width 104 height 26
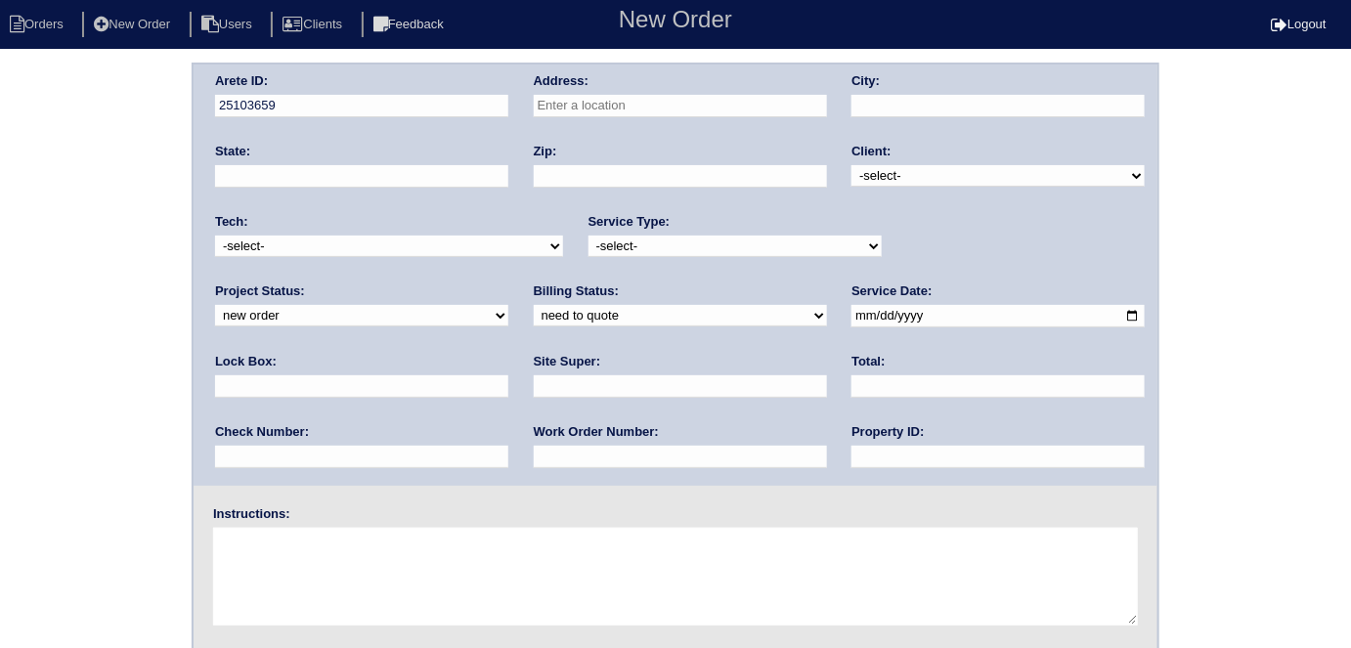
click at [667, 105] on input "text" at bounding box center [680, 106] width 293 height 22
type input "209 Chestatee Trace"
type input "McDonough"
type input "GA"
type input "30252"
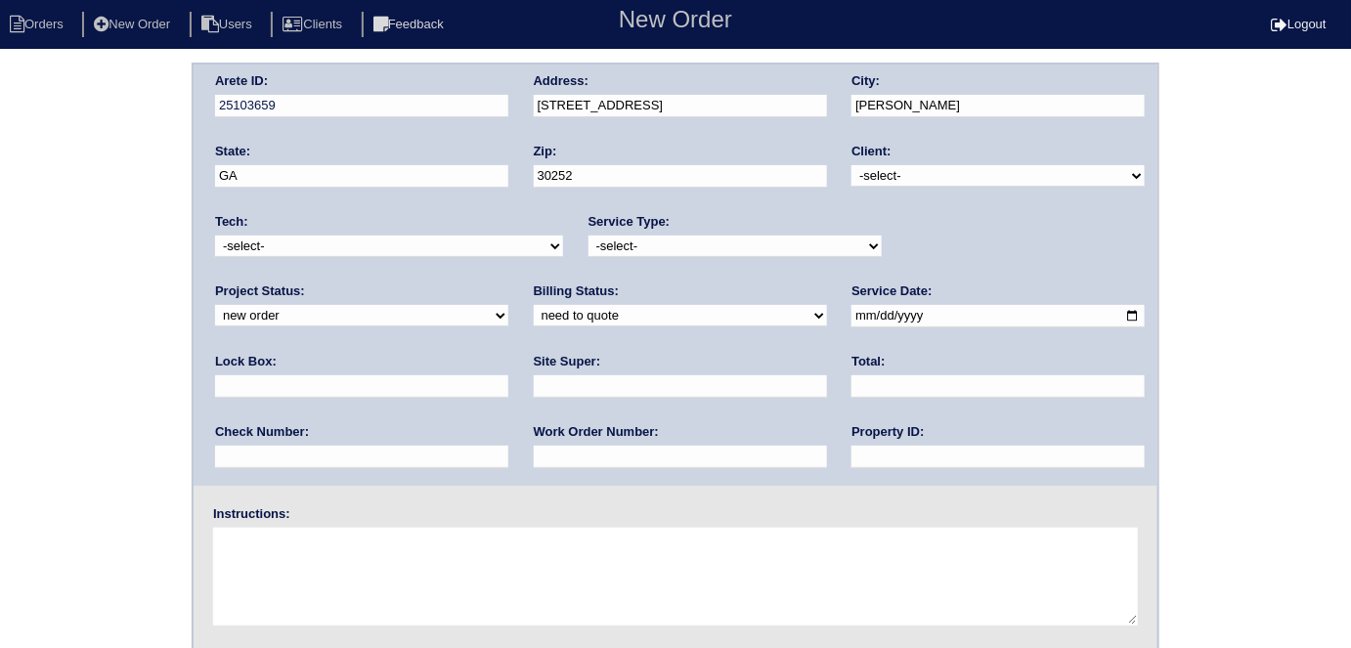
click at [882, 174] on select "-select- TriCon American Homes American Homes 4 Rent First Key Homes Zillow The…" at bounding box center [997, 176] width 293 height 22
select select "1"
click at [852, 165] on select "-select- TriCon American Homes American Homes 4 Rent First Key Homes Zillow The…" at bounding box center [997, 176] width 293 height 22
drag, startPoint x: 729, startPoint y: 246, endPoint x: 714, endPoint y: 252, distance: 16.7
click at [726, 246] on select "-select- initial service basic service maintenance call replacement scope servi…" at bounding box center [734, 247] width 293 height 22
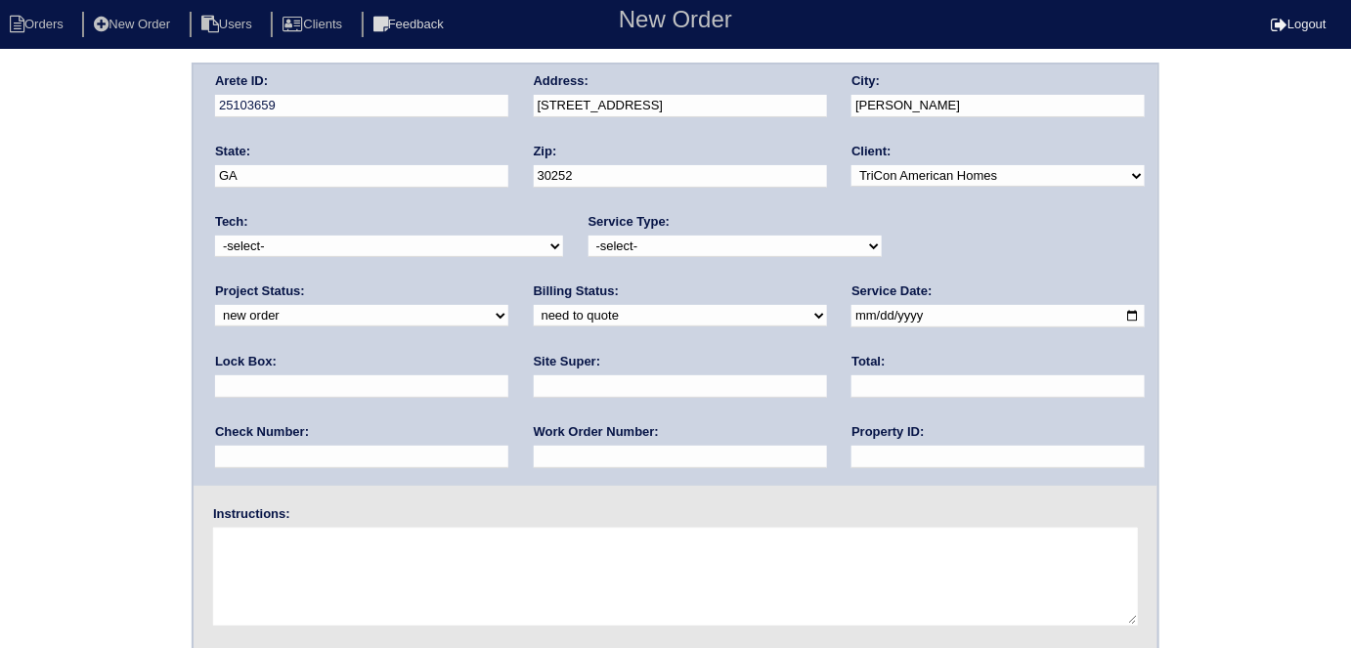
select select "initial service"
click at [588, 236] on select "-select- initial service basic service maintenance call replacement scope servi…" at bounding box center [734, 247] width 293 height 22
click at [508, 375] on input "text" at bounding box center [361, 386] width 293 height 22
type input "9470"
click at [851, 313] on input "date" at bounding box center [997, 316] width 293 height 22
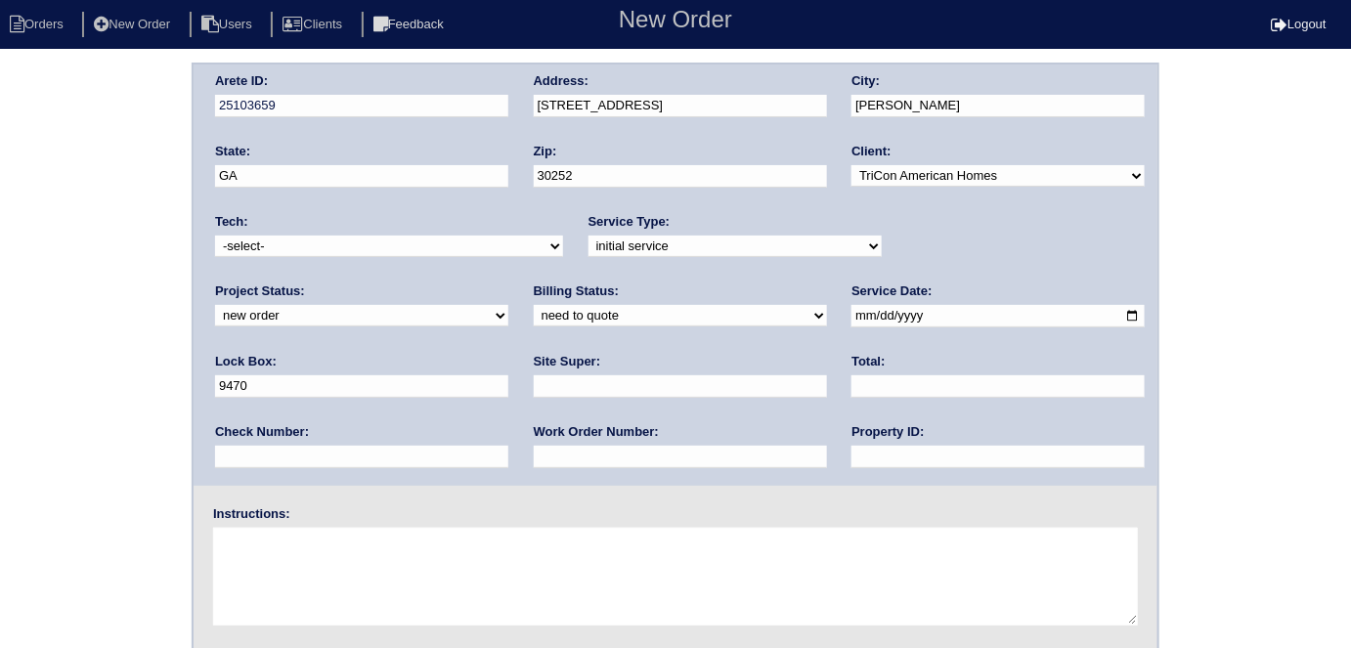
type input "2025-10-03"
click at [851, 446] on input "text" at bounding box center [997, 457] width 293 height 22
type input "N/A"
click at [534, 375] on input "text" at bounding box center [680, 386] width 293 height 22
type input "Claudia Abreu-Mullings"
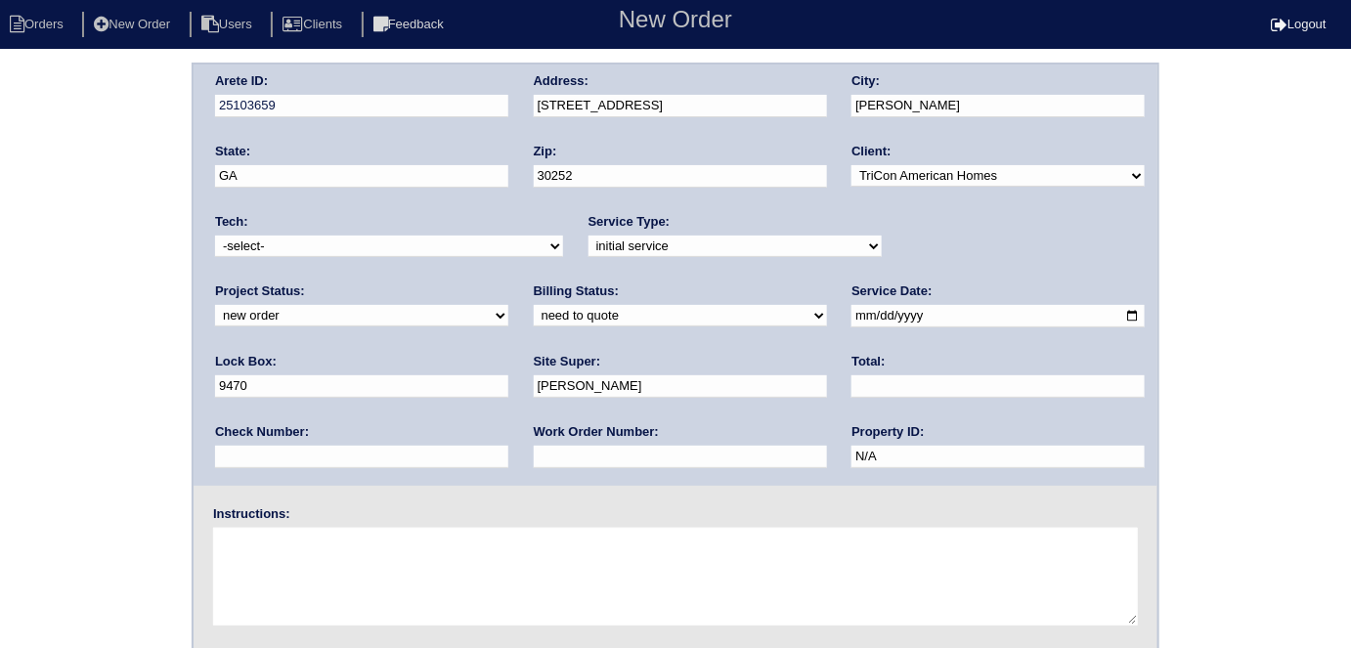
drag, startPoint x: 305, startPoint y: 459, endPoint x: 305, endPoint y: 447, distance: 12.7
click at [534, 459] on input "text" at bounding box center [680, 457] width 293 height 22
click at [534, 446] on input "text" at bounding box center [680, 457] width 293 height 22
type input "555383"
click at [294, 538] on textarea at bounding box center [675, 577] width 925 height 98
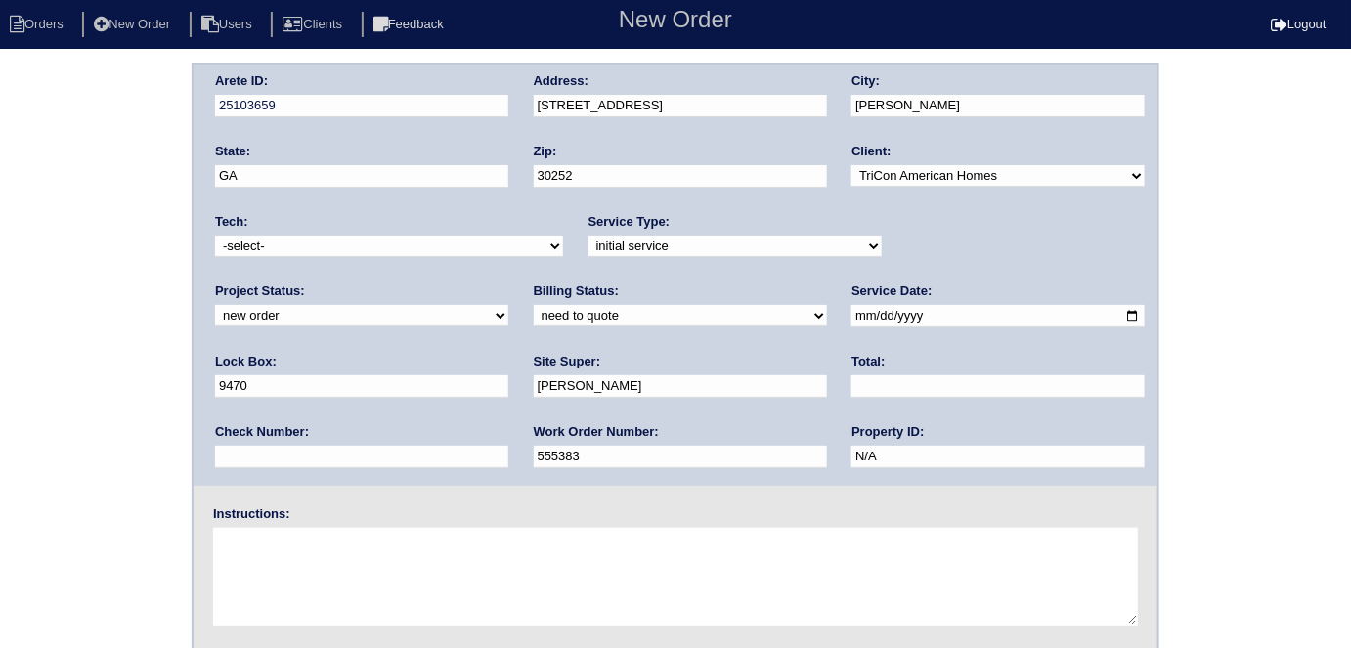
click at [315, 560] on textarea at bounding box center [675, 577] width 925 height 98
type textarea "Install smart tstats if needed"
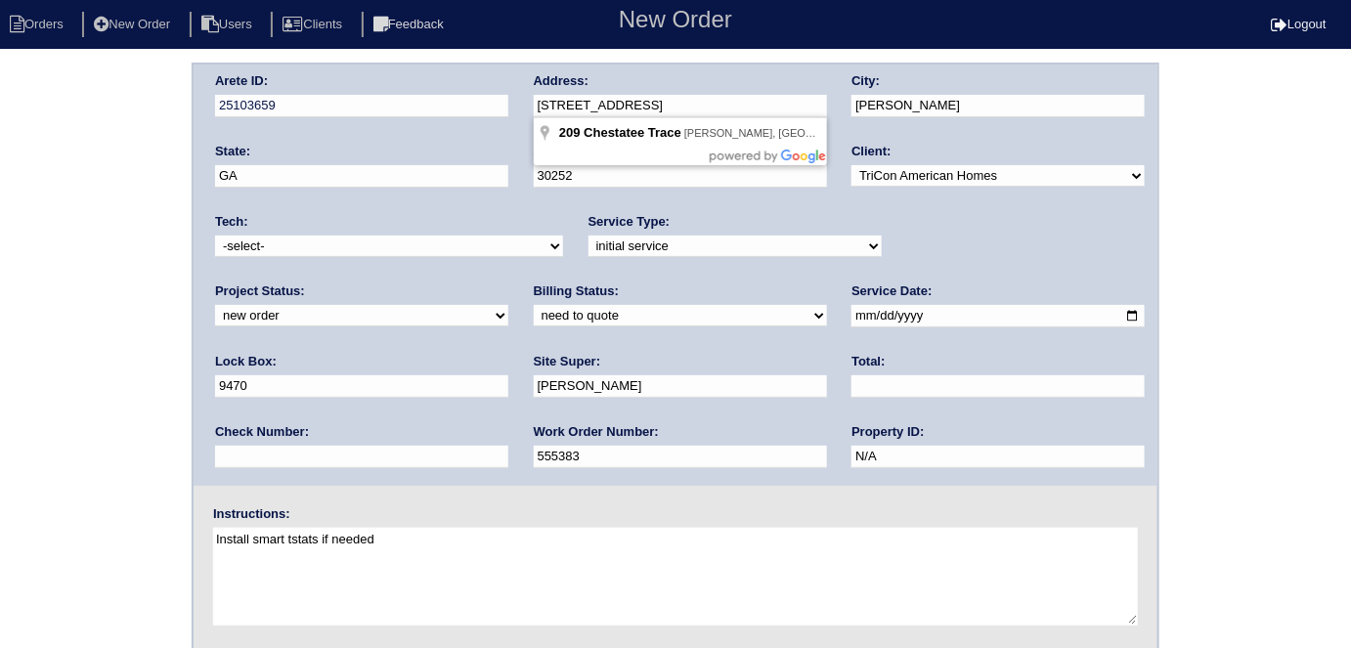
drag, startPoint x: 686, startPoint y: 102, endPoint x: 518, endPoint y: 107, distance: 168.2
click at [518, 107] on div "Arete ID: 25103659 Address: 209 Chestatee Trace City: McDonough State: GA Zip: …" at bounding box center [676, 275] width 964 height 421
click at [98, 225] on div "Arete ID: 25103659 Address: 209 Chestatee Trace City: McDonough State: GA Zip: …" at bounding box center [675, 458] width 1351 height 791
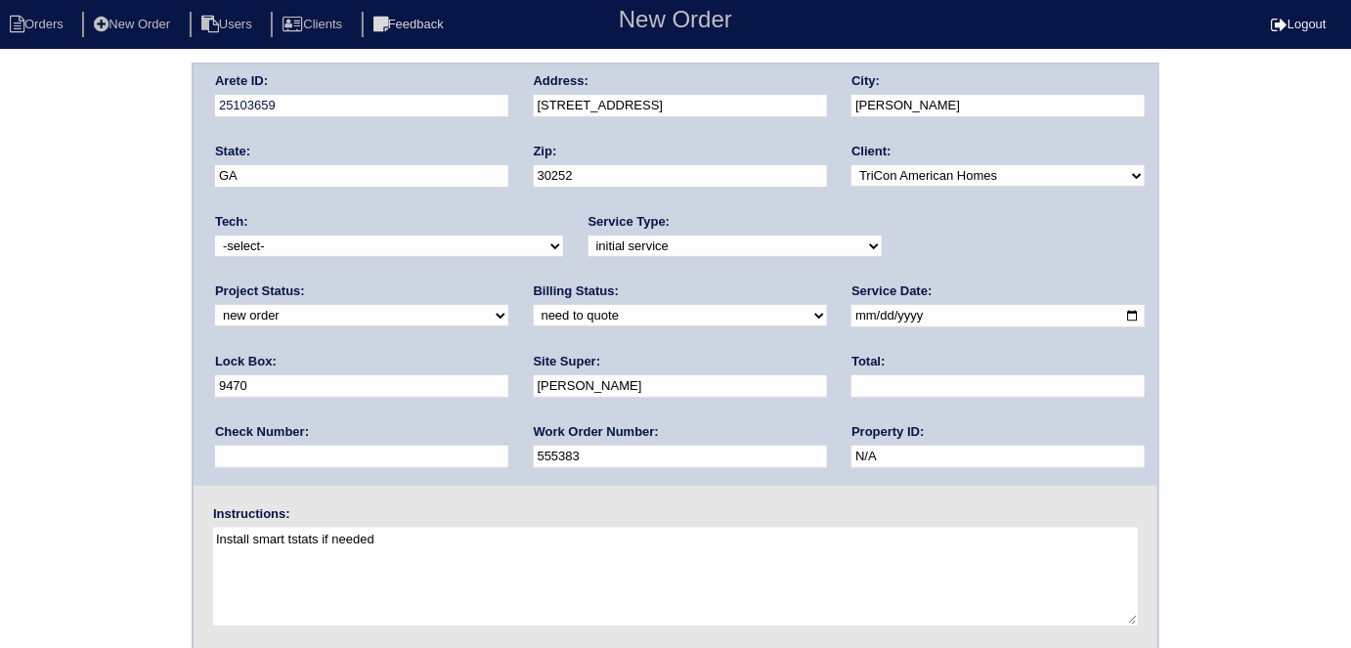
click at [72, 289] on div "Arete ID: 25103659 Address: 209 Chestatee Trace City: McDonough State: GA Zip: …" at bounding box center [675, 458] width 1351 height 791
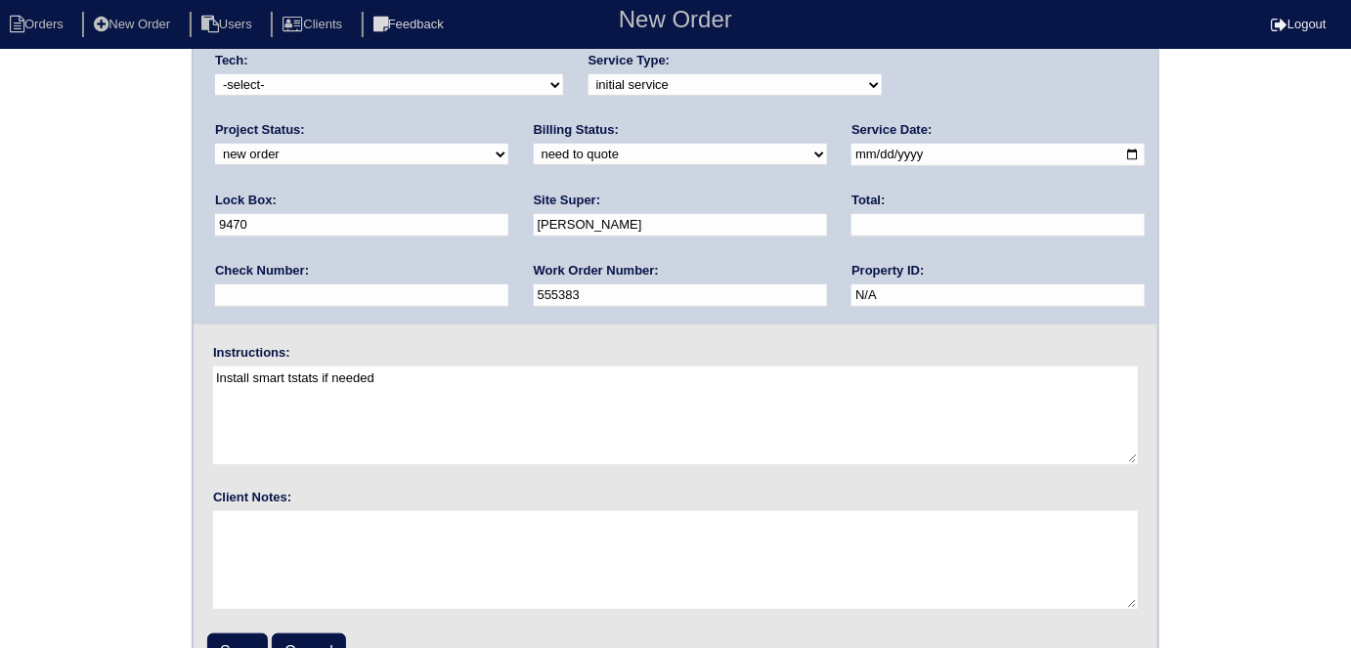
scroll to position [200, 0]
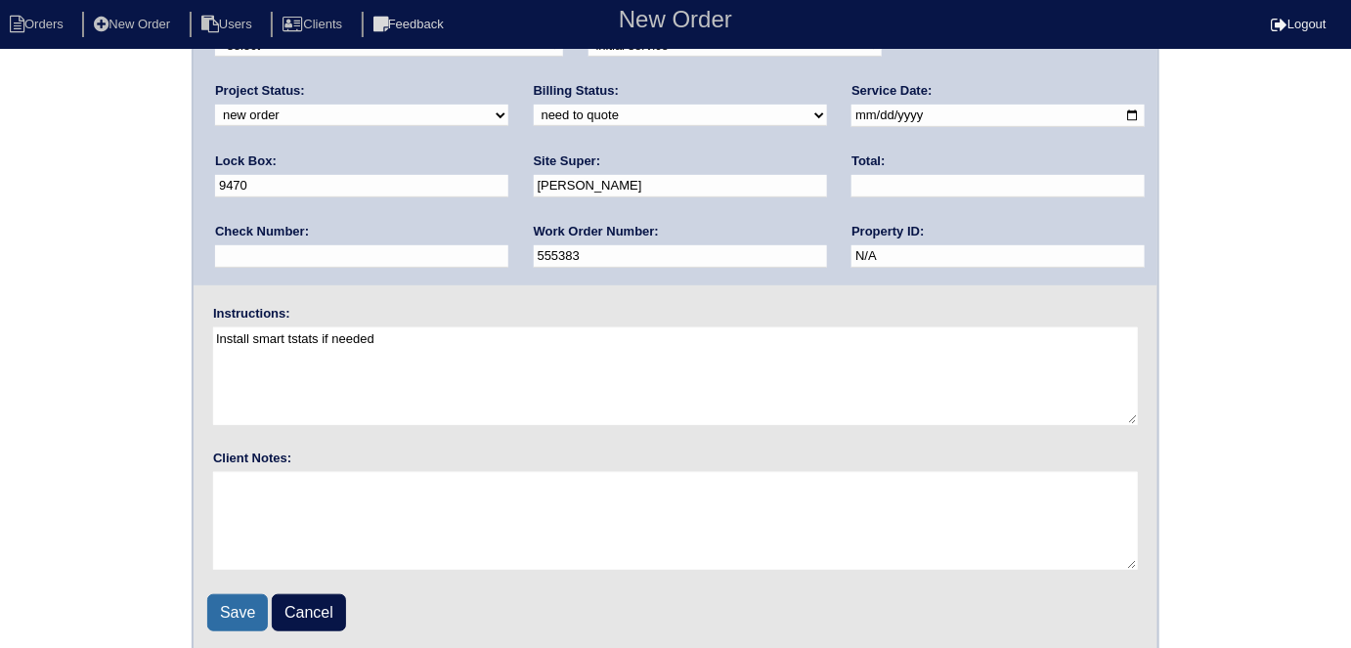
click at [234, 595] on input "Save" at bounding box center [237, 612] width 61 height 37
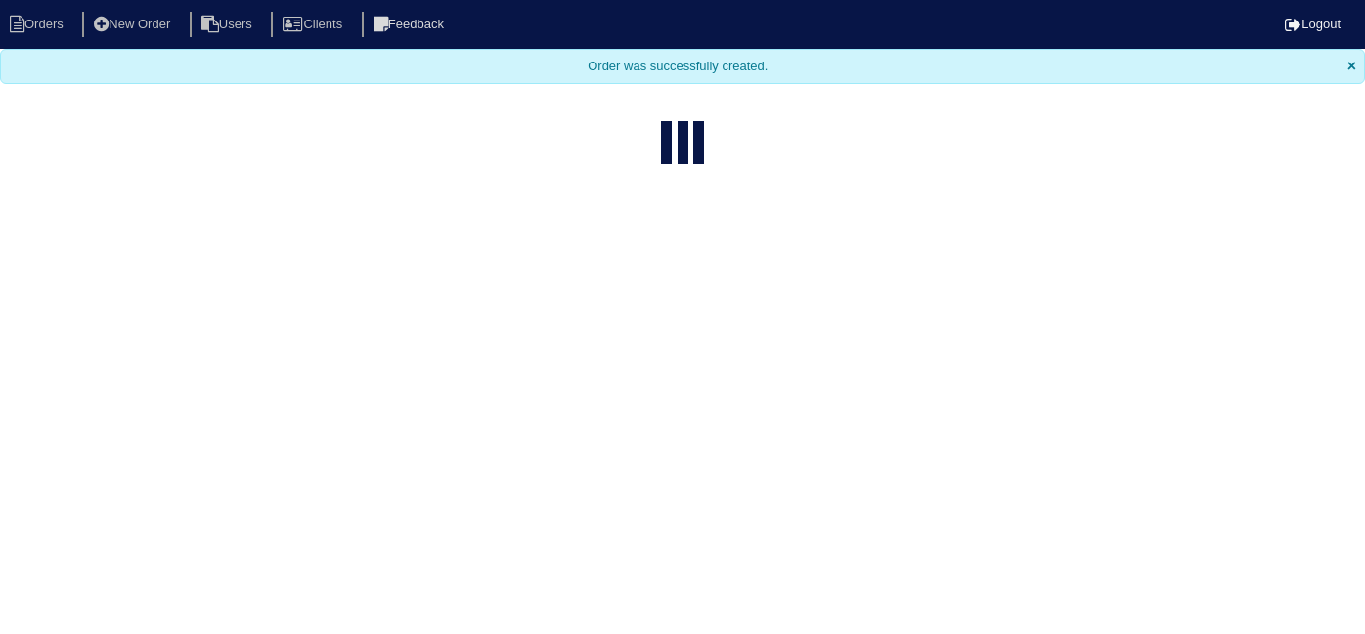
select select "15"
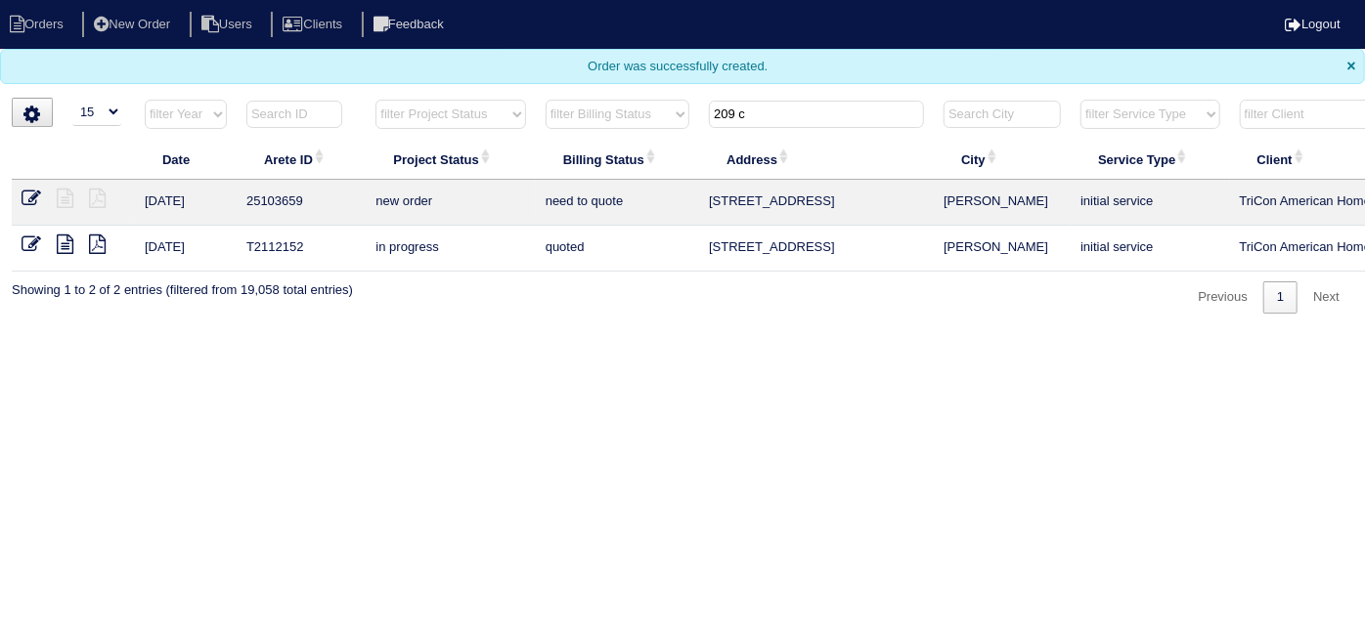
drag, startPoint x: 756, startPoint y: 116, endPoint x: 596, endPoint y: 35, distance: 178.8
click at [596, 35] on body "Orders New Order Users Clients Feedback Logout Orders New Order Users Clients M…" at bounding box center [682, 157] width 1365 height 314
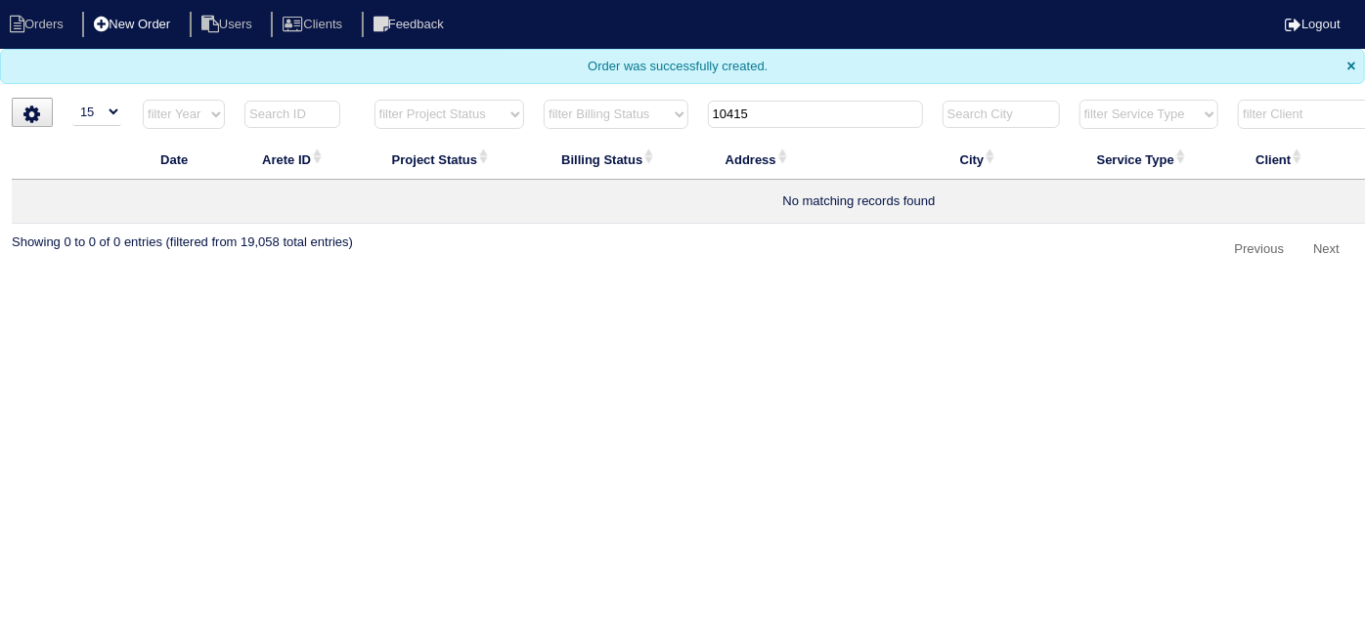
type input "10415"
click at [152, 26] on li "New Order" at bounding box center [134, 25] width 104 height 26
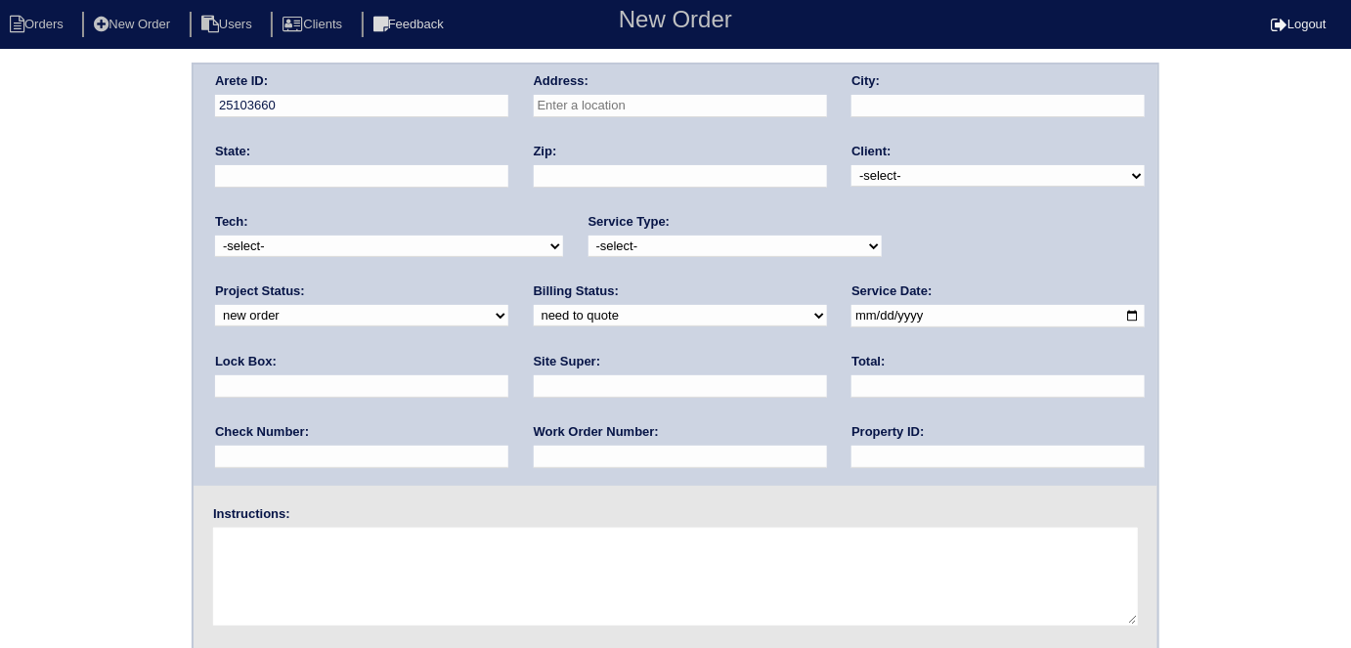
click at [633, 107] on input "text" at bounding box center [680, 106] width 293 height 22
paste input "[STREET_ADDRESS]"
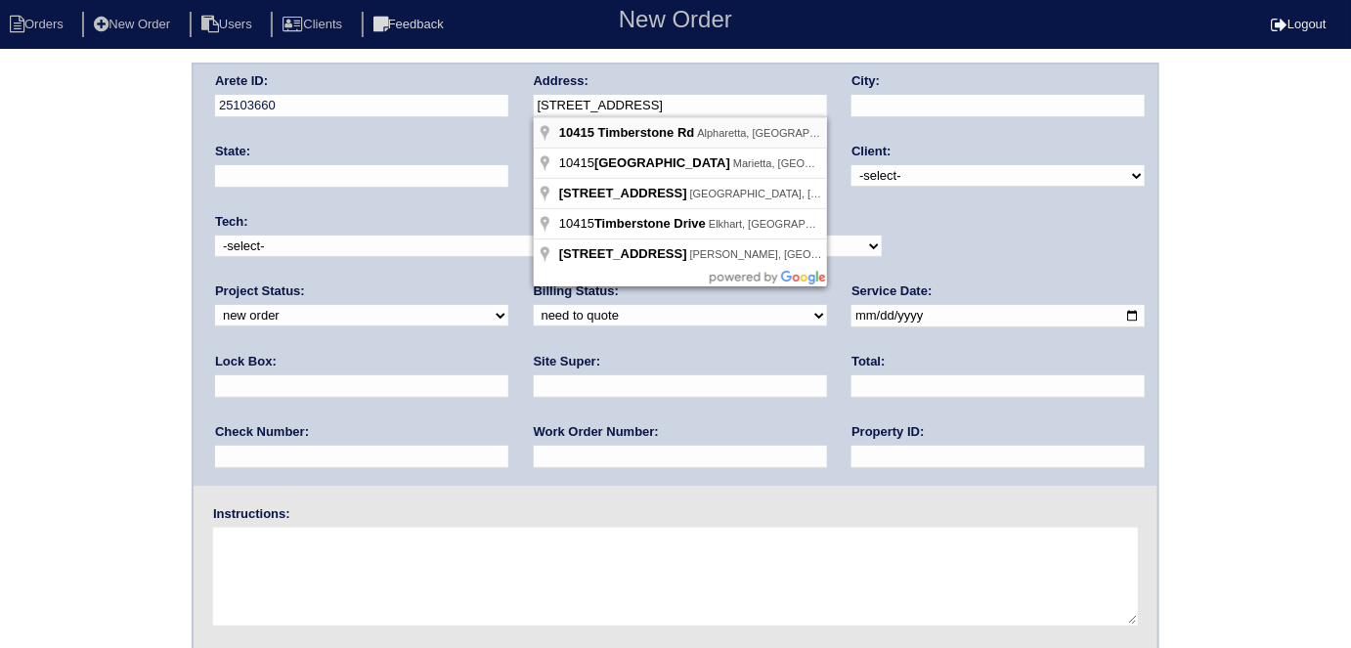
type input "[STREET_ADDRESS]"
type input "Alpharetta"
type input "GA"
type input "30022"
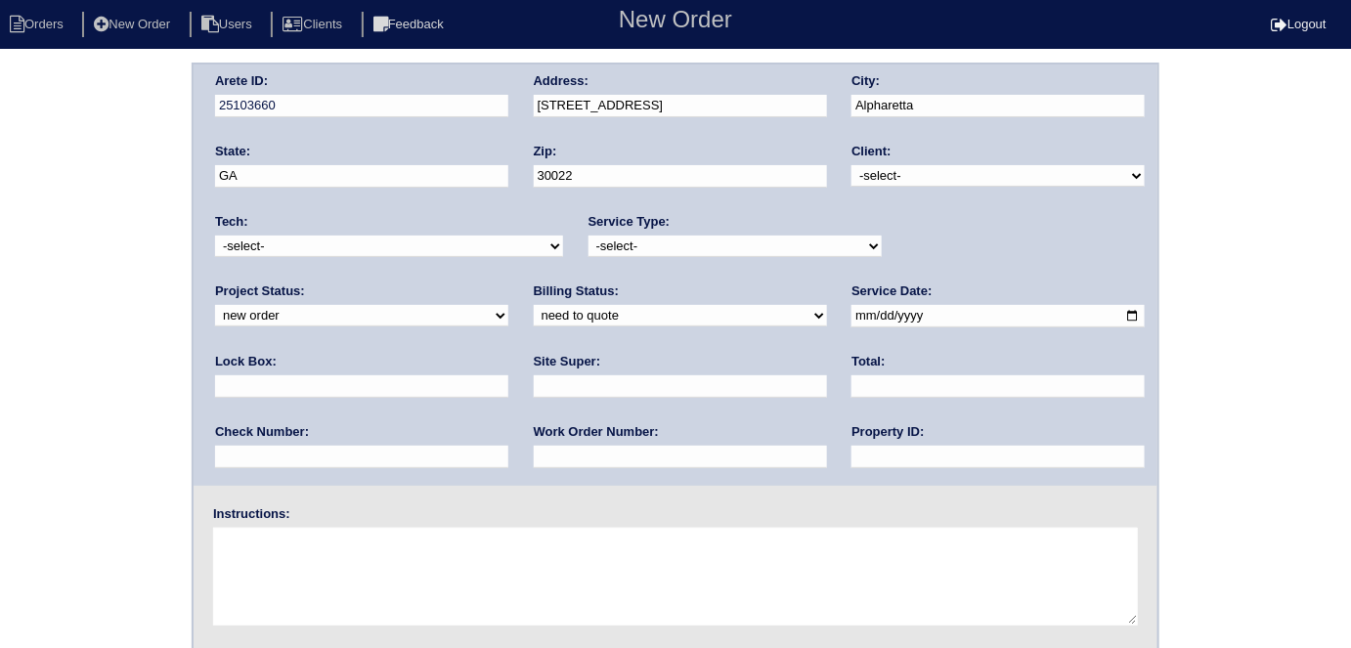
click at [954, 164] on div "Client: -select- TriCon American Homes American Homes 4 Rent First Key Homes Zi…" at bounding box center [997, 170] width 293 height 54
click at [923, 186] on select "-select- TriCon American Homes American Homes 4 Rent First Key Homes Zillow The…" at bounding box center [997, 176] width 293 height 22
select select "1"
click at [852, 165] on select "-select- TriCon American Homes American Homes 4 Rent First Key Homes Zillow The…" at bounding box center [997, 176] width 293 height 22
drag, startPoint x: 723, startPoint y: 240, endPoint x: 717, endPoint y: 253, distance: 14.4
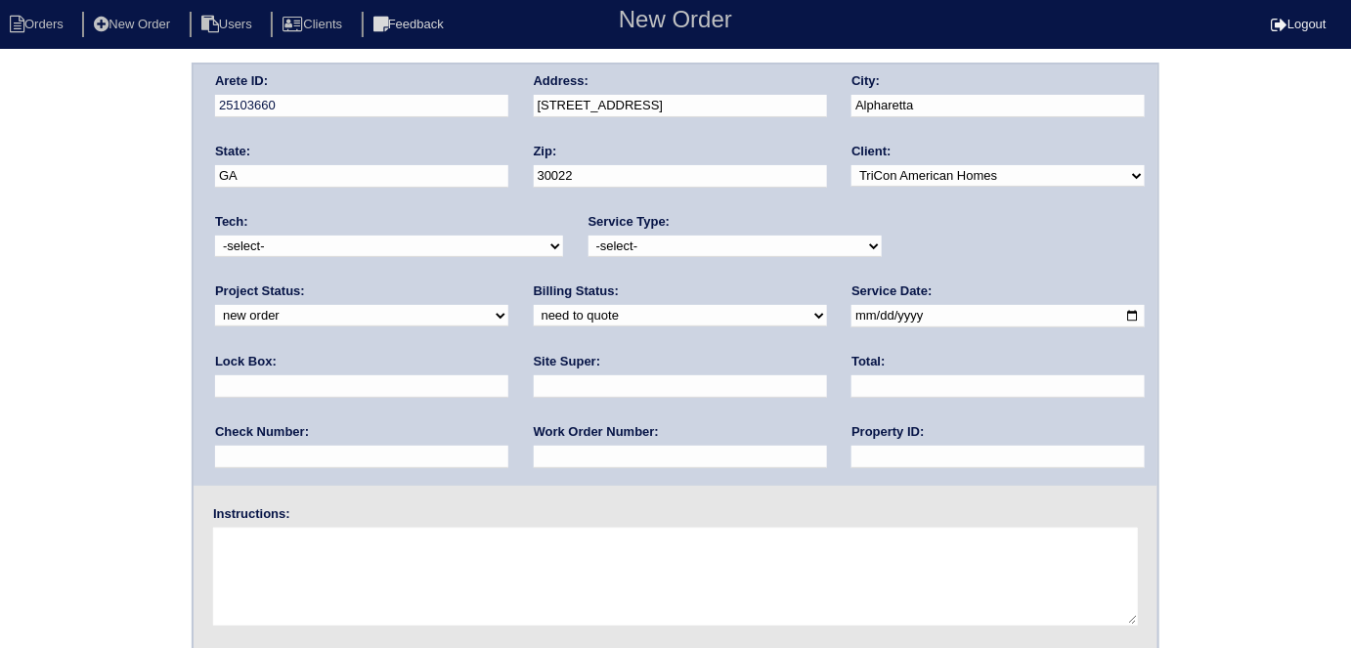
click at [723, 240] on select "-select- initial service basic service maintenance call replacement scope servi…" at bounding box center [734, 247] width 293 height 22
select select "initial service"
click at [588, 236] on select "-select- initial service basic service maintenance call replacement scope servi…" at bounding box center [734, 247] width 293 height 22
click at [534, 377] on input "text" at bounding box center [680, 386] width 293 height 22
type input "[PERSON_NAME]"
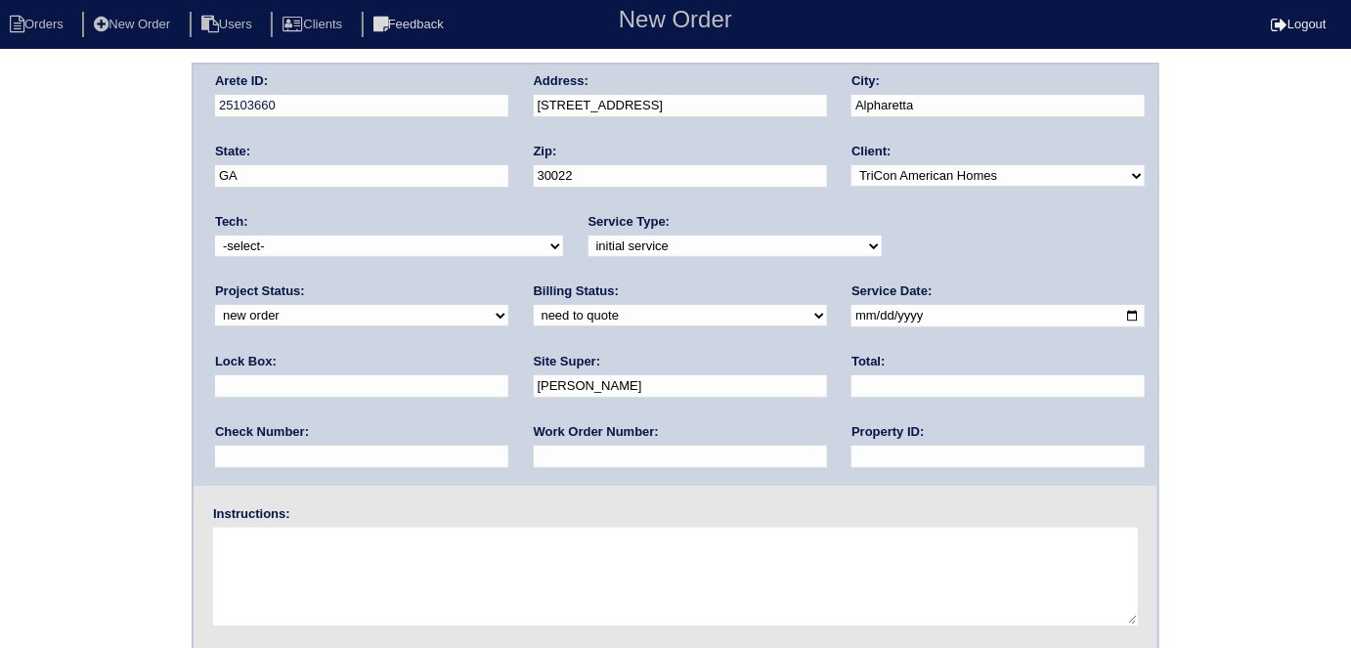
click at [534, 451] on input "text" at bounding box center [680, 457] width 293 height 22
type input "555388"
click at [851, 313] on input "date" at bounding box center [997, 316] width 293 height 22
type input "[DATE]"
click at [851, 441] on div "Property ID:" at bounding box center [997, 450] width 293 height 55
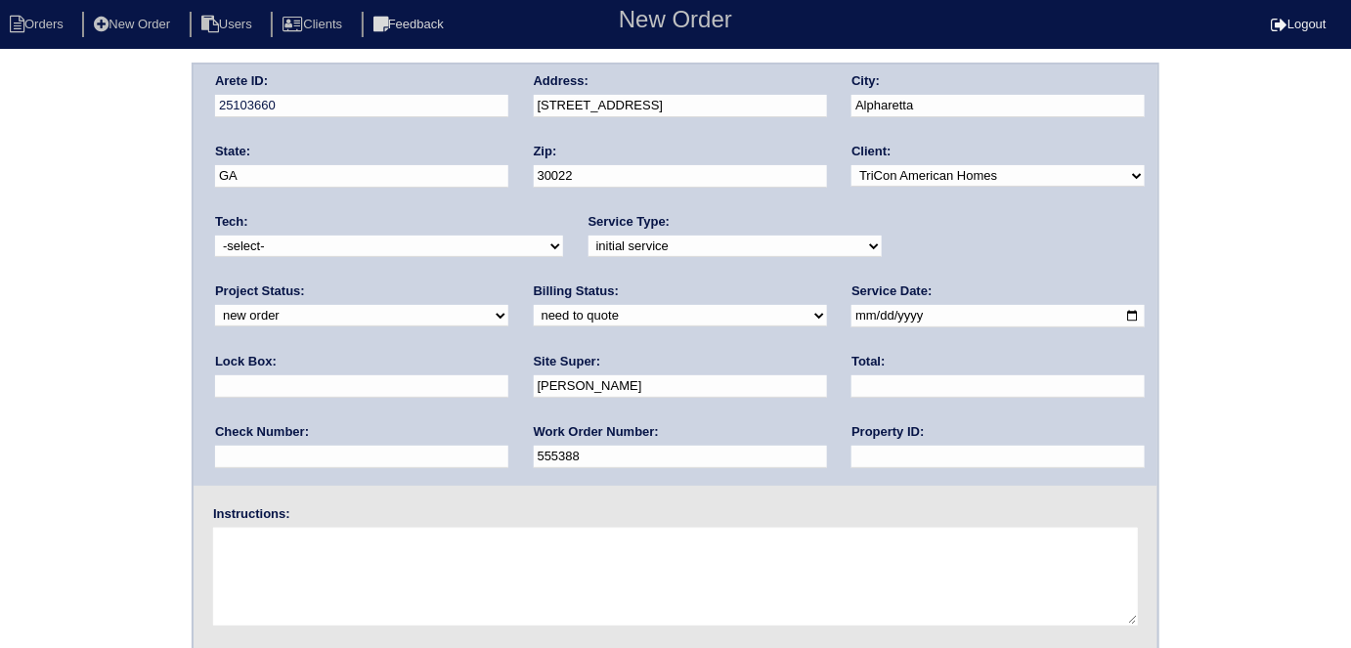
click at [851, 449] on input "text" at bounding box center [997, 457] width 293 height 22
type input "N/A"
click at [508, 353] on div "Lock Box:" at bounding box center [361, 380] width 293 height 55
click at [508, 375] on input "text" at bounding box center [361, 386] width 293 height 22
type input "9310"
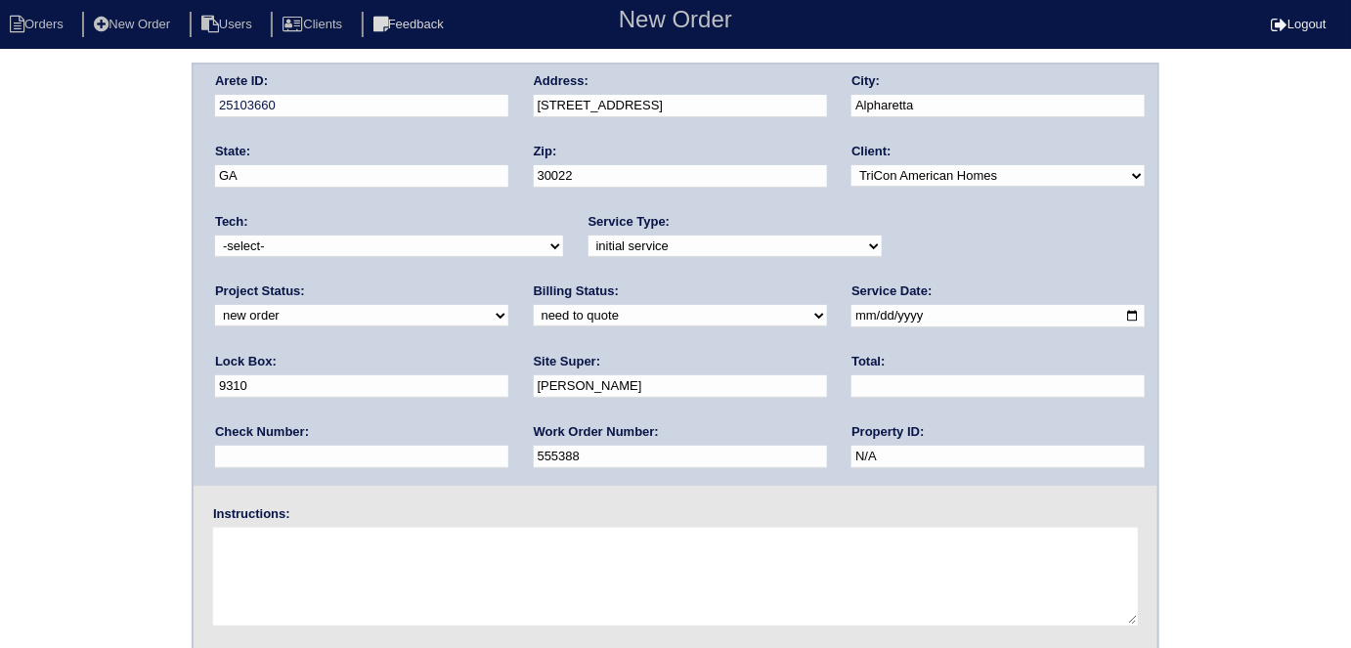
click at [359, 537] on textarea at bounding box center [675, 577] width 925 height 98
click at [306, 575] on textarea at bounding box center [675, 577] width 925 height 98
type textarea "Install smart tstats"
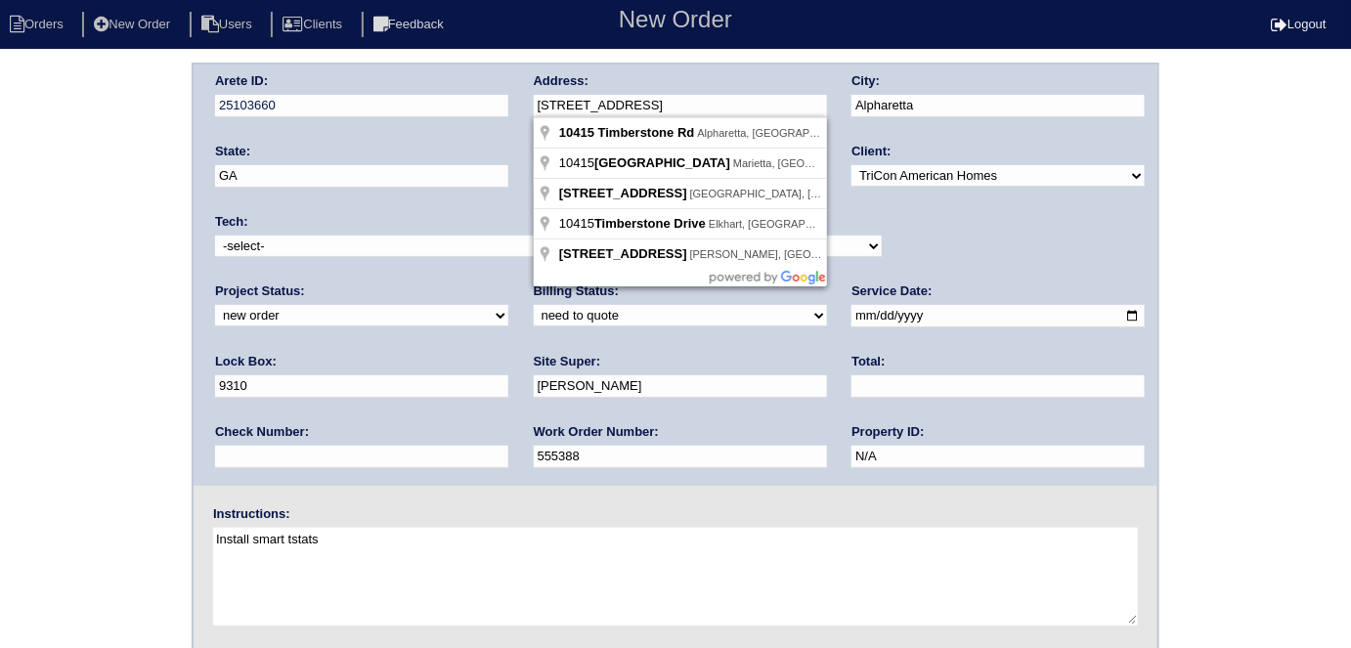
drag, startPoint x: 690, startPoint y: 100, endPoint x: 451, endPoint y: 89, distance: 239.7
click at [451, 89] on div "Arete ID: 25103660 Address: 10415 Timberstone Rd City: Alpharetta State: GA Zip…" at bounding box center [676, 275] width 964 height 421
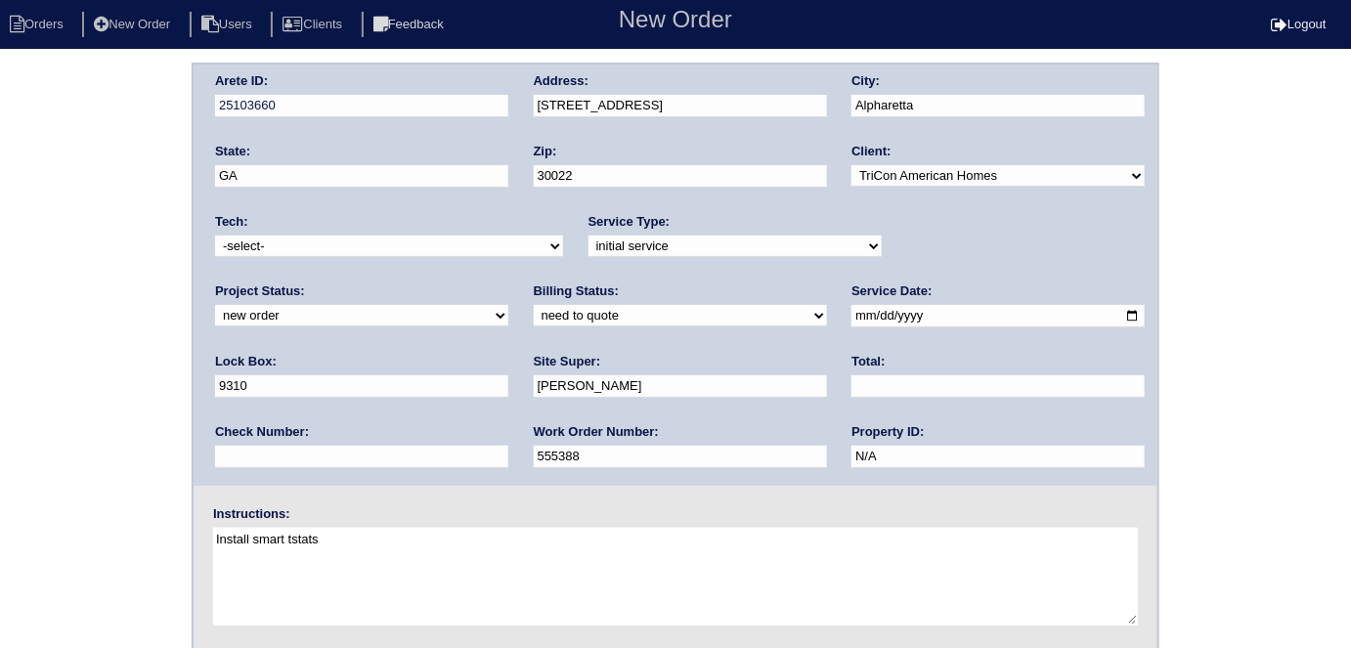
click at [39, 183] on div "Arete ID: 25103660 Address: 10415 Timberstone Rd City: Alpharetta State: GA Zip…" at bounding box center [675, 458] width 1351 height 791
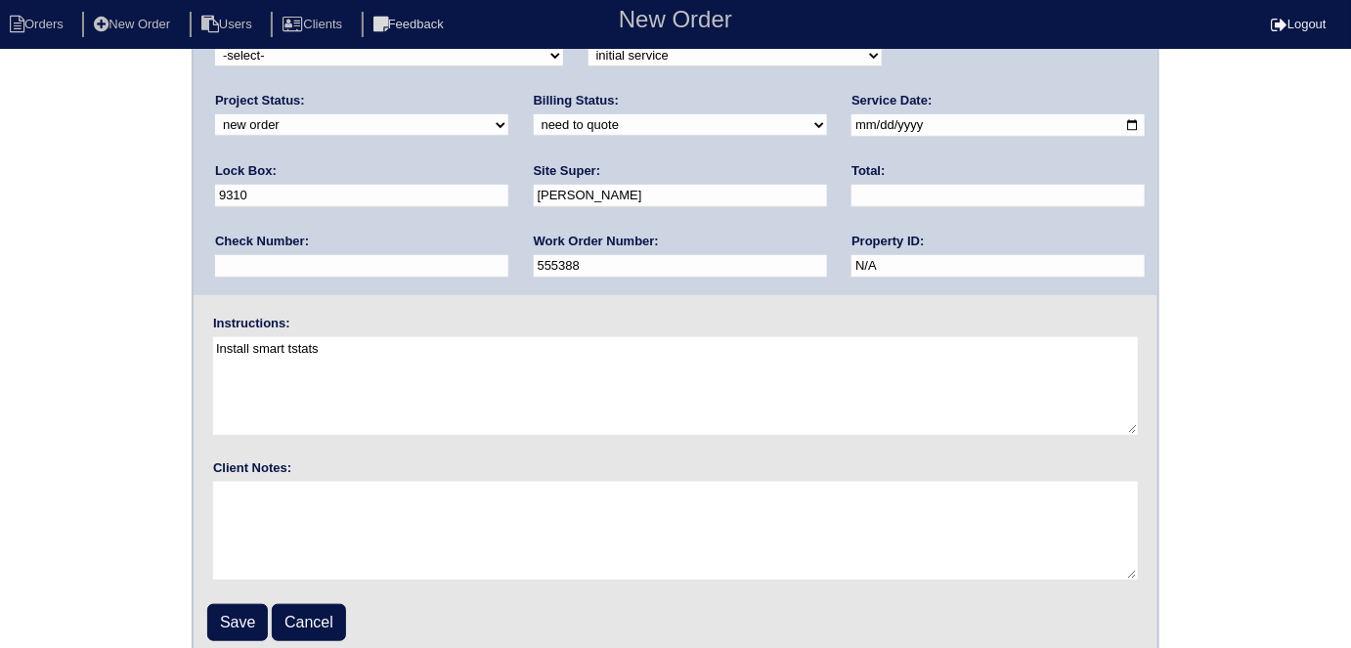
scroll to position [200, 0]
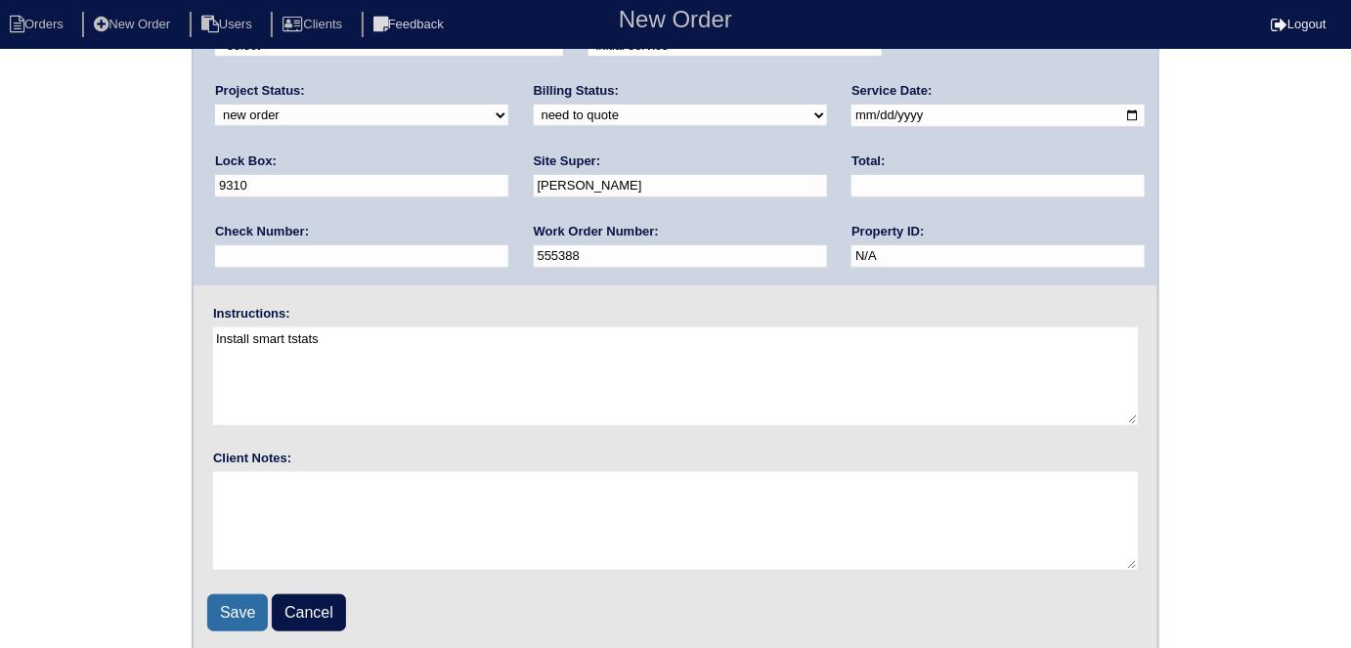
click at [237, 603] on input "Save" at bounding box center [237, 612] width 61 height 37
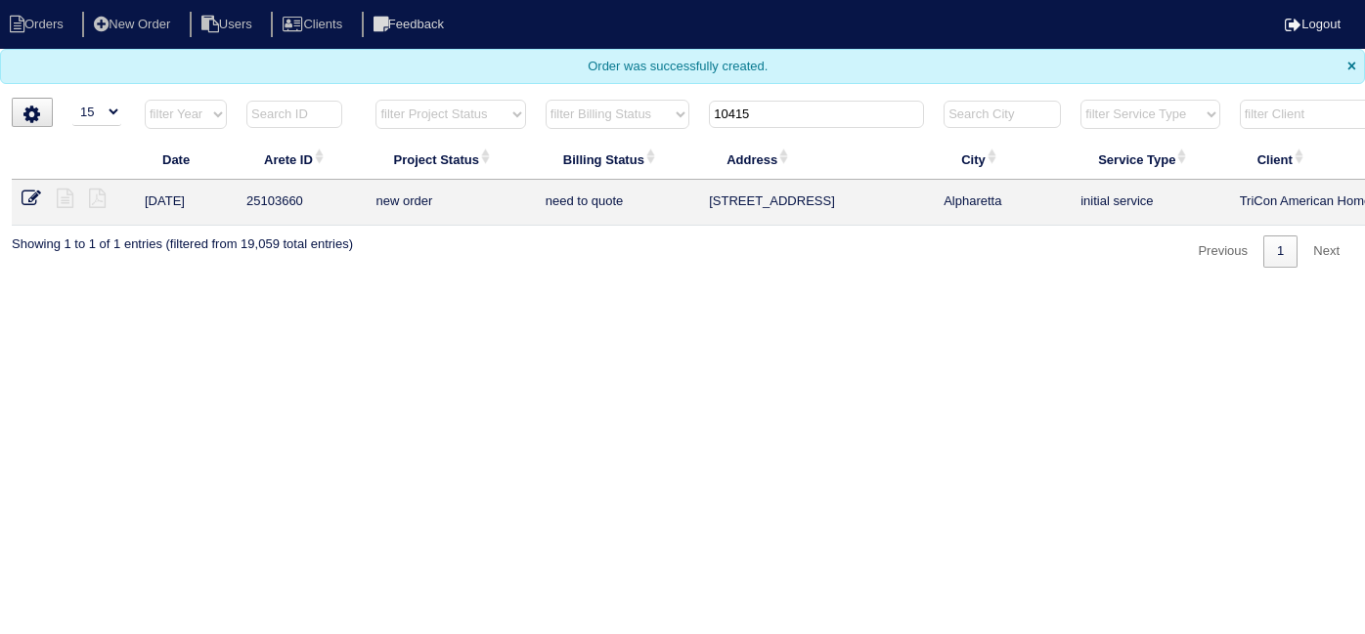
select select "15"
drag, startPoint x: 768, startPoint y: 103, endPoint x: 560, endPoint y: 27, distance: 221.4
click at [560, 27] on body "Orders New Order Users Clients Feedback Logout Orders New Order Users Clients M…" at bounding box center [682, 134] width 1365 height 268
type input "1300 d"
click at [65, 189] on icon at bounding box center [65, 199] width 17 height 20
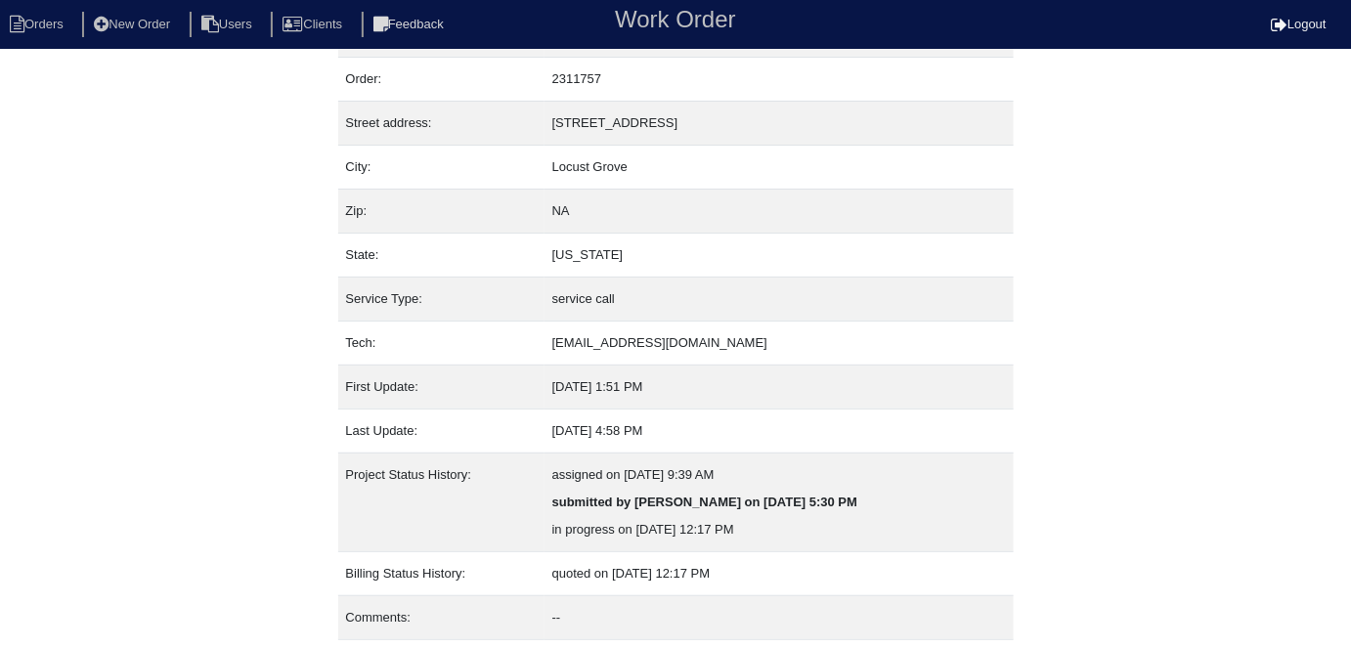
scroll to position [103, 0]
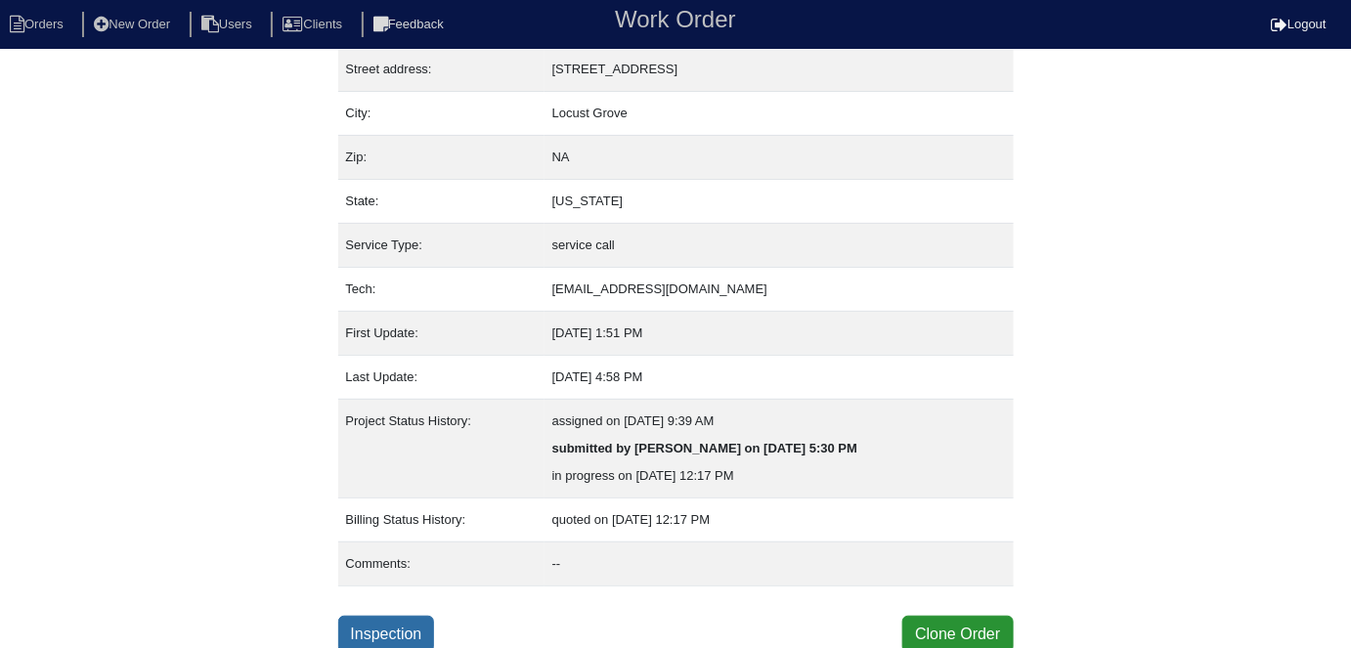
click at [374, 632] on link "Inspection" at bounding box center [386, 634] width 97 height 37
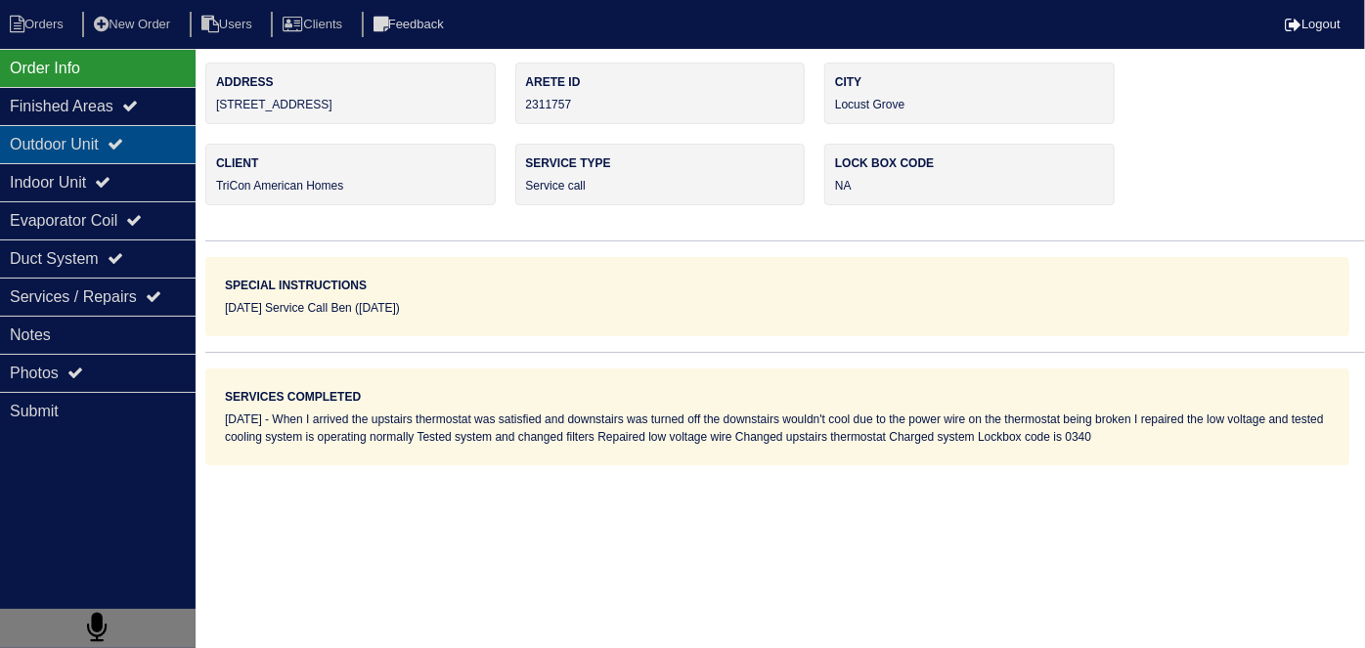
click at [53, 126] on div "Outdoor Unit" at bounding box center [98, 144] width 196 height 38
type textarea "2-Filters 16x20 Smart Thermostat Pound of r410a"
type textarea "When I arrived the upstairs thermostat was satisfied and downstairs was turned …"
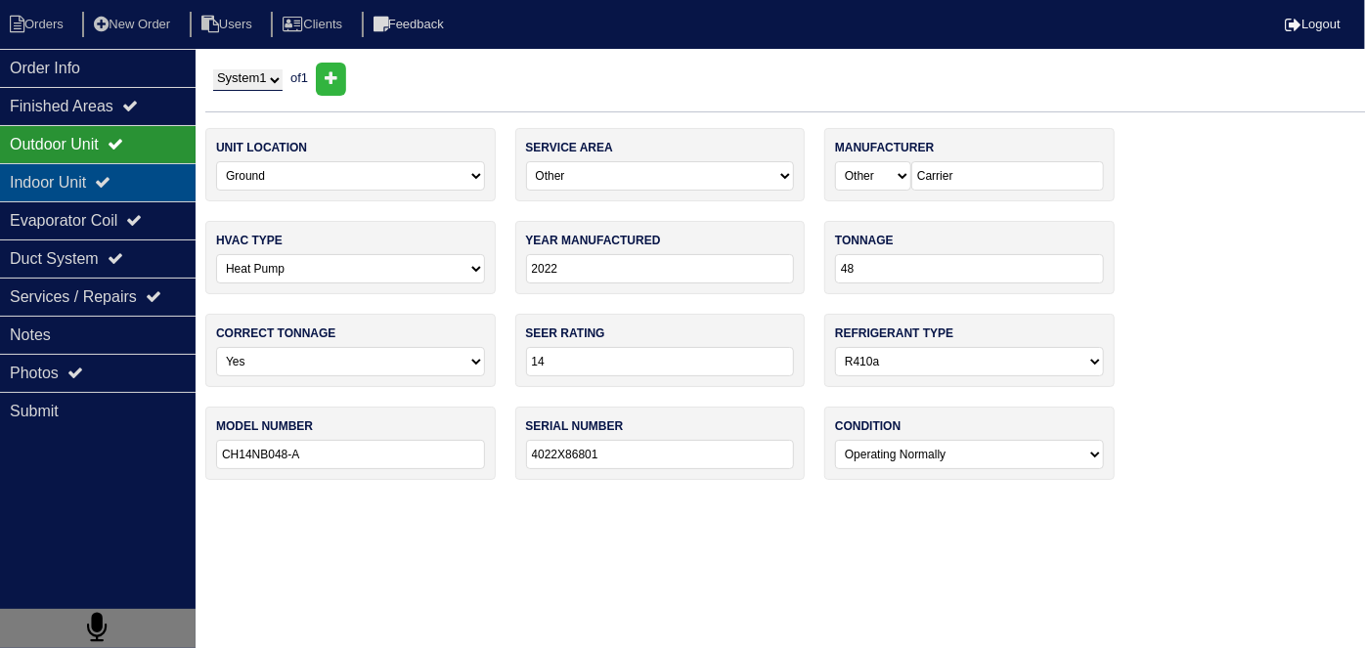
click at [52, 170] on div "Indoor Unit" at bounding box center [98, 182] width 196 height 38
type textarea "2-Filters 16x20 Smart Thermostat Pound of r410a"
type textarea "When I arrived the upstairs thermostat was satisfied and downstairs was turned …"
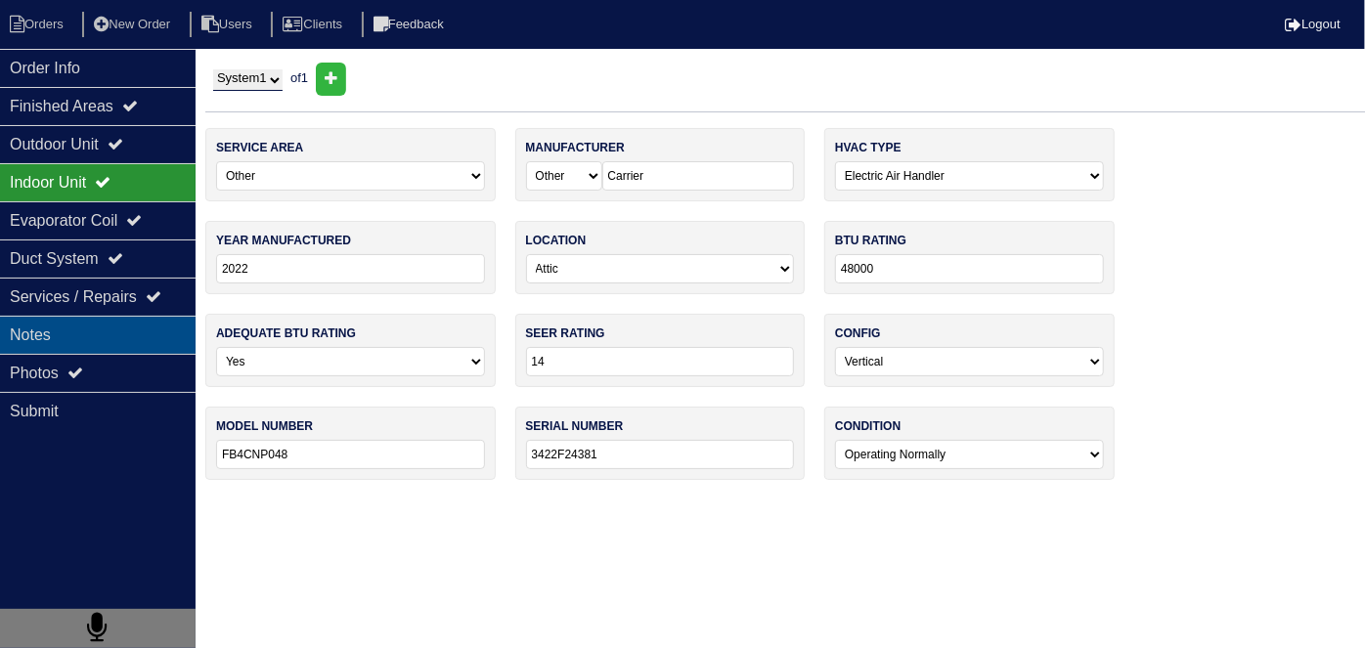
click at [53, 322] on div "Notes" at bounding box center [98, 335] width 196 height 38
type textarea "2-Filters 16x20 Smart Thermostat Pound of r410a"
type textarea "When I arrived the upstairs thermostat was satisfied and downstairs was turned …"
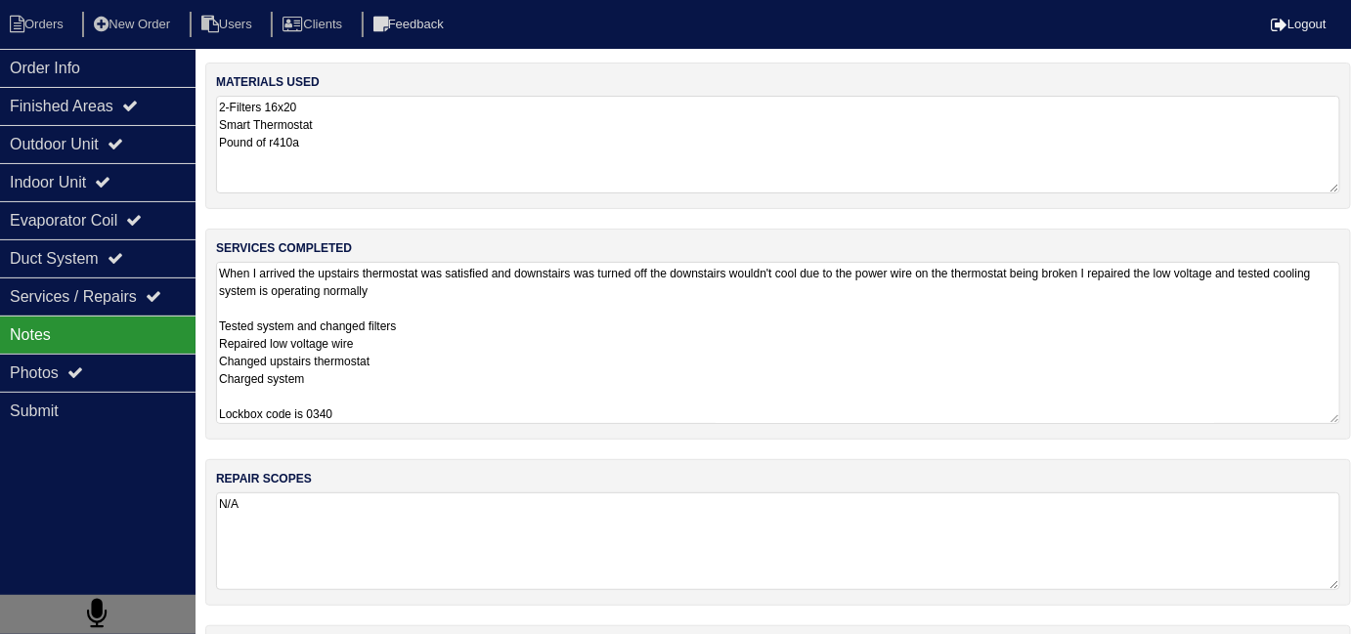
click at [605, 355] on textarea "When I arrived the upstairs thermostat was satisfied and downstairs was turned …" at bounding box center [778, 343] width 1124 height 162
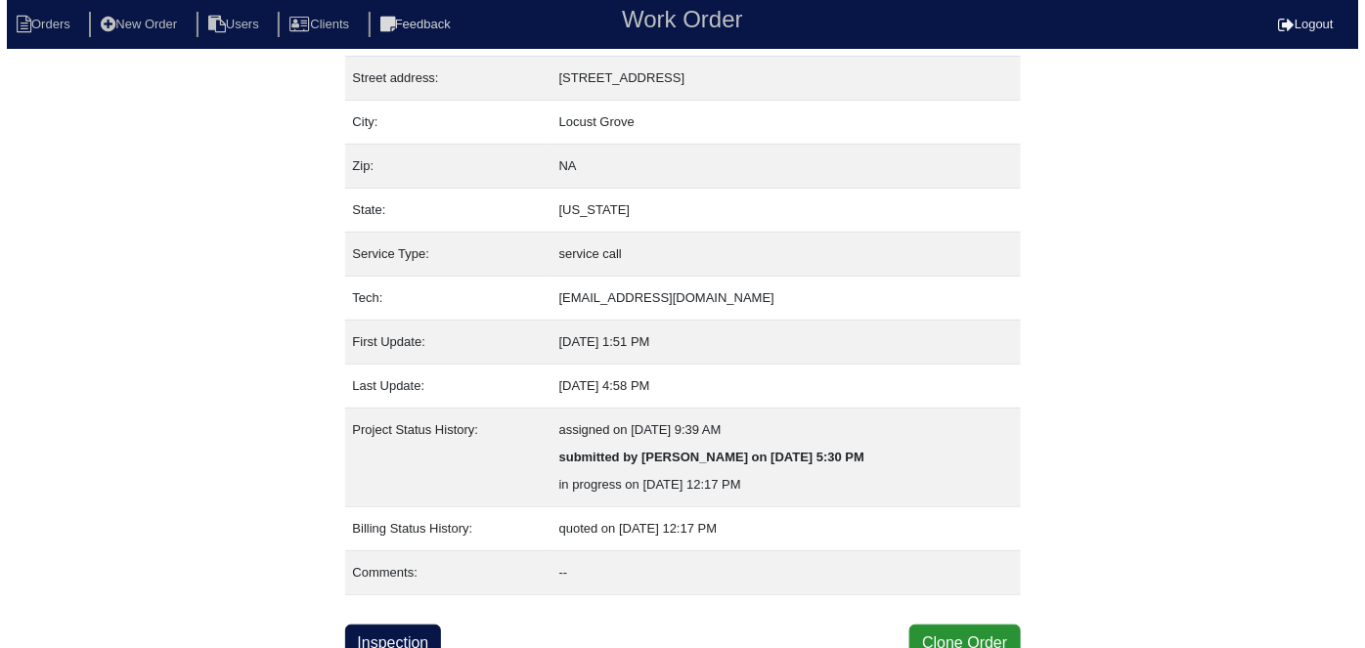
scroll to position [103, 0]
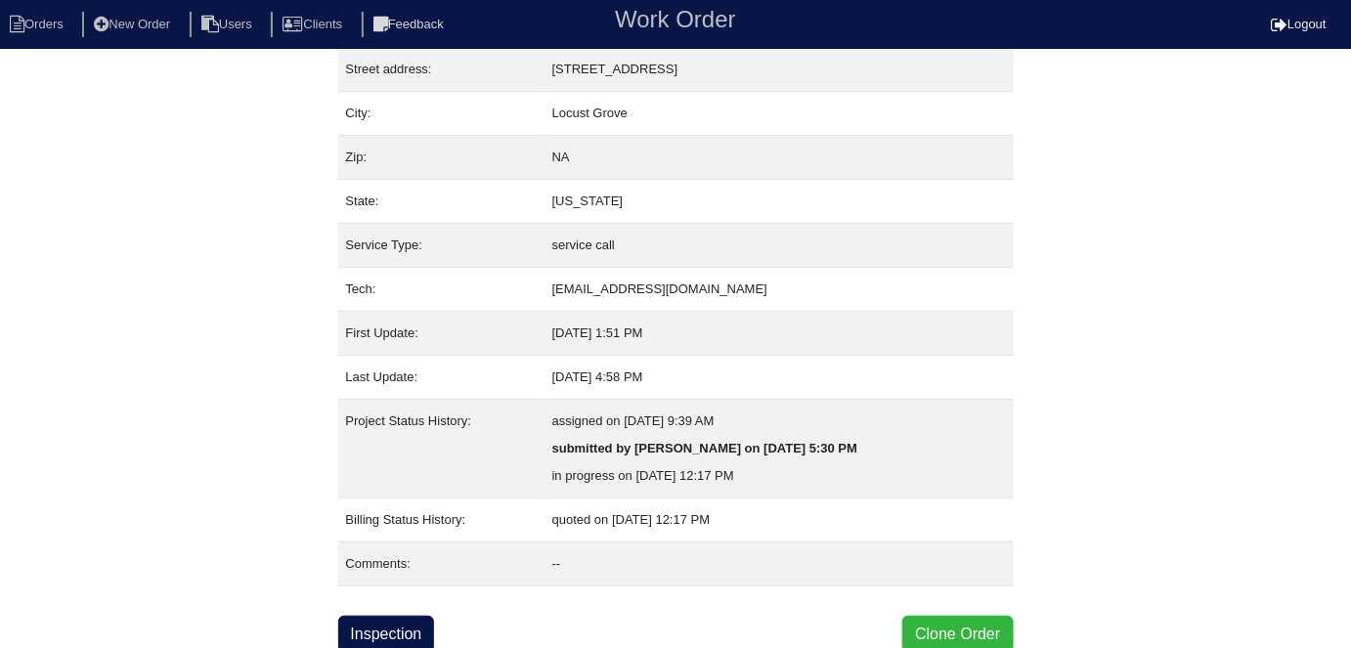
click at [943, 625] on button "Clone Order" at bounding box center [957, 634] width 110 height 37
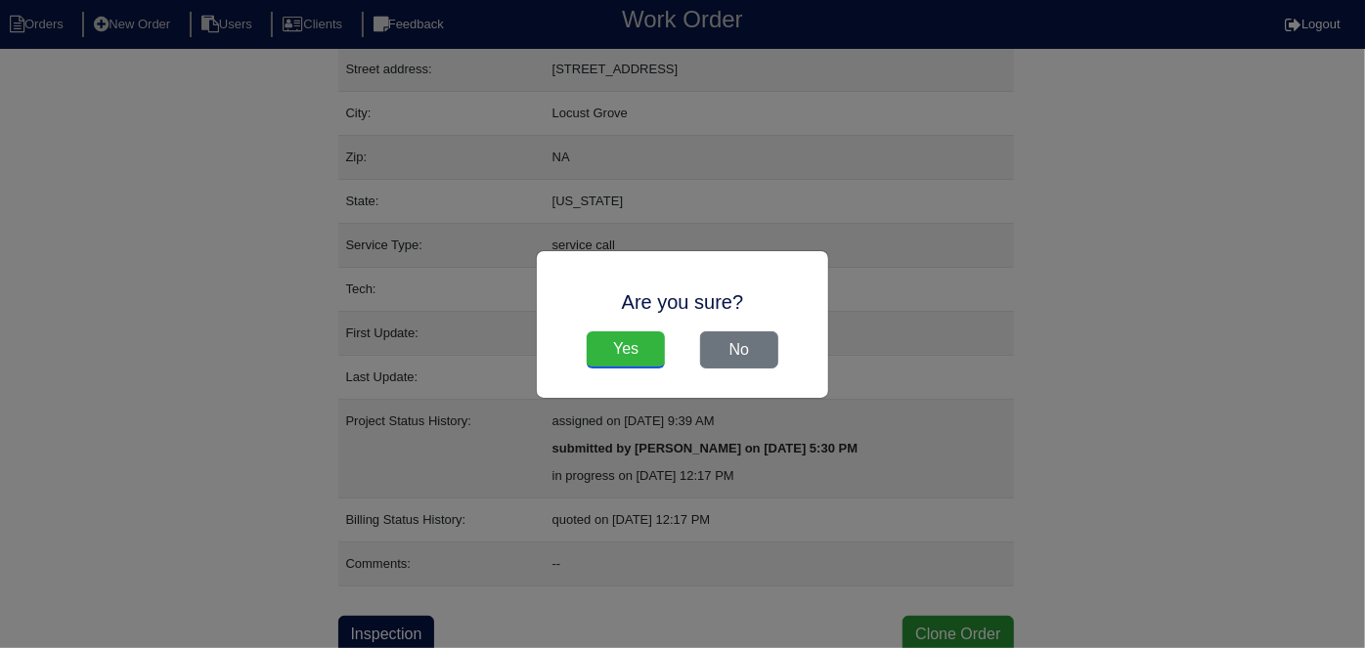
click at [635, 347] on input "Yes" at bounding box center [626, 349] width 78 height 37
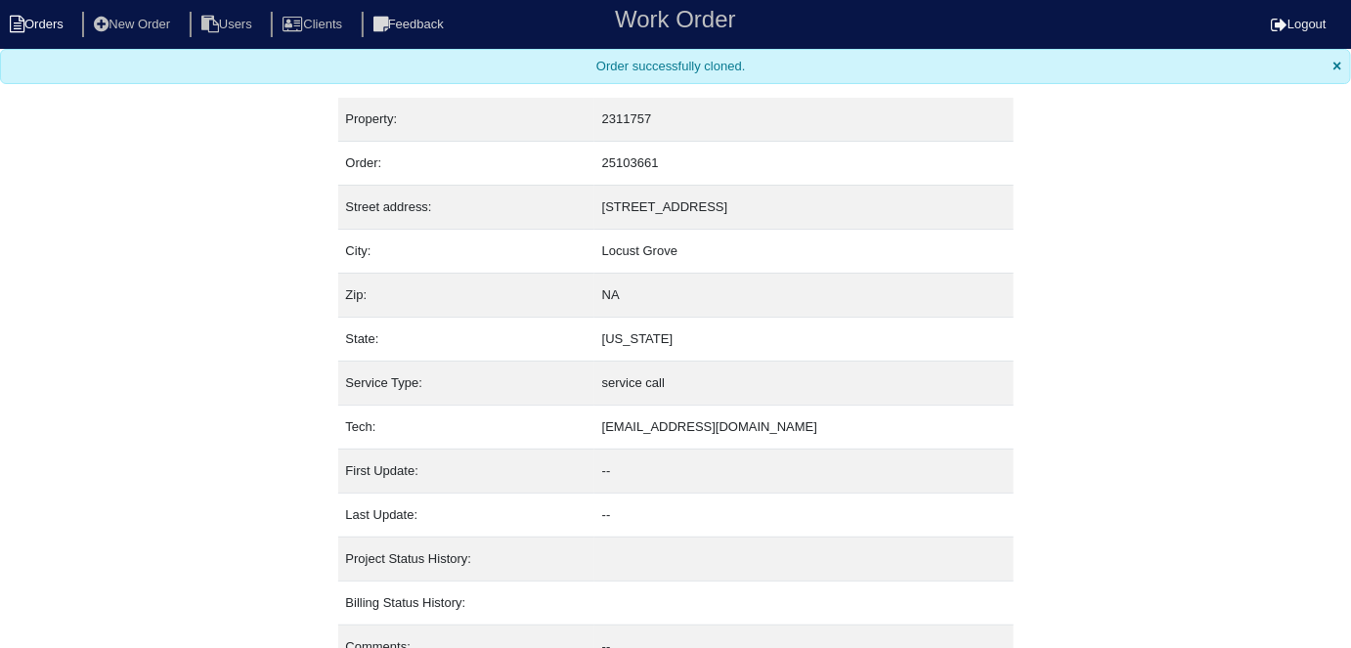
click at [51, 28] on li "Orders" at bounding box center [39, 25] width 79 height 26
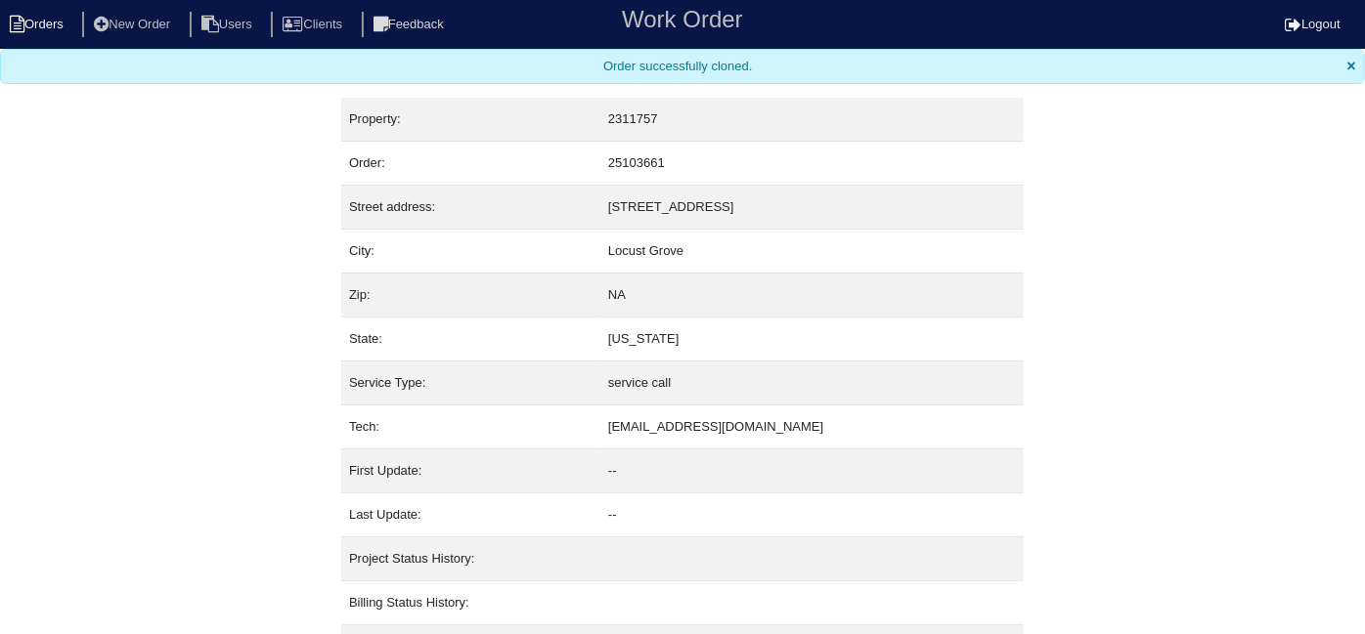
select select "15"
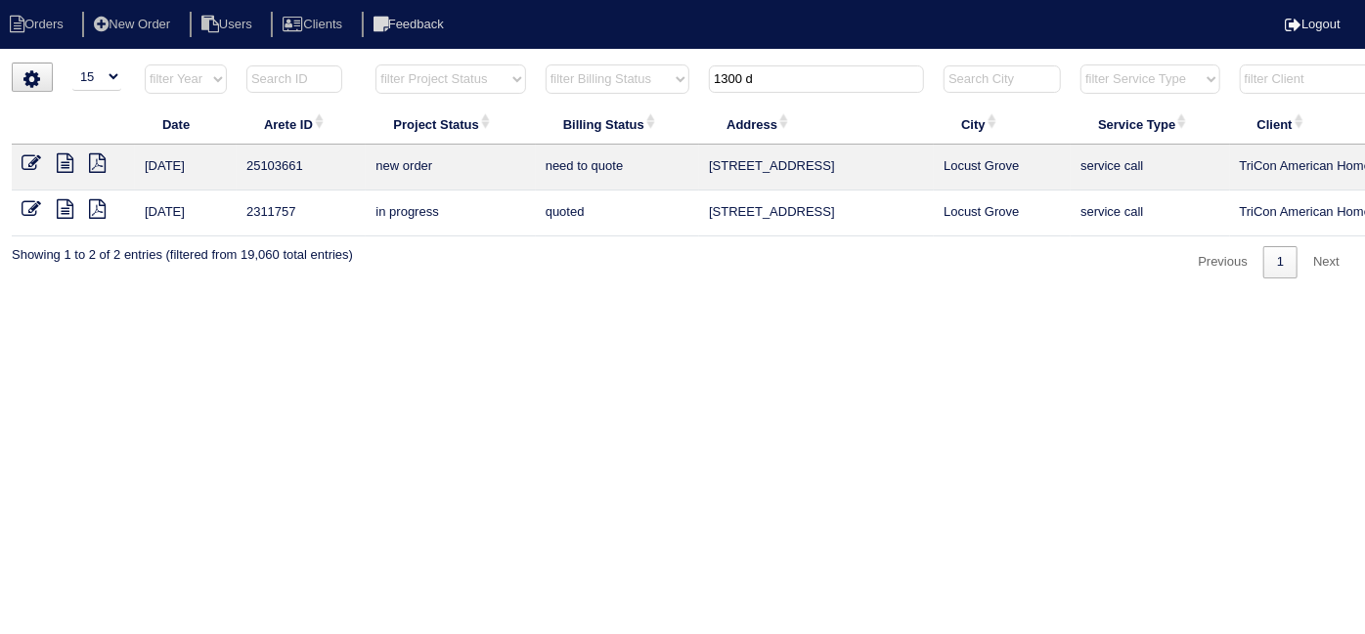
click at [25, 171] on icon at bounding box center [32, 163] width 20 height 20
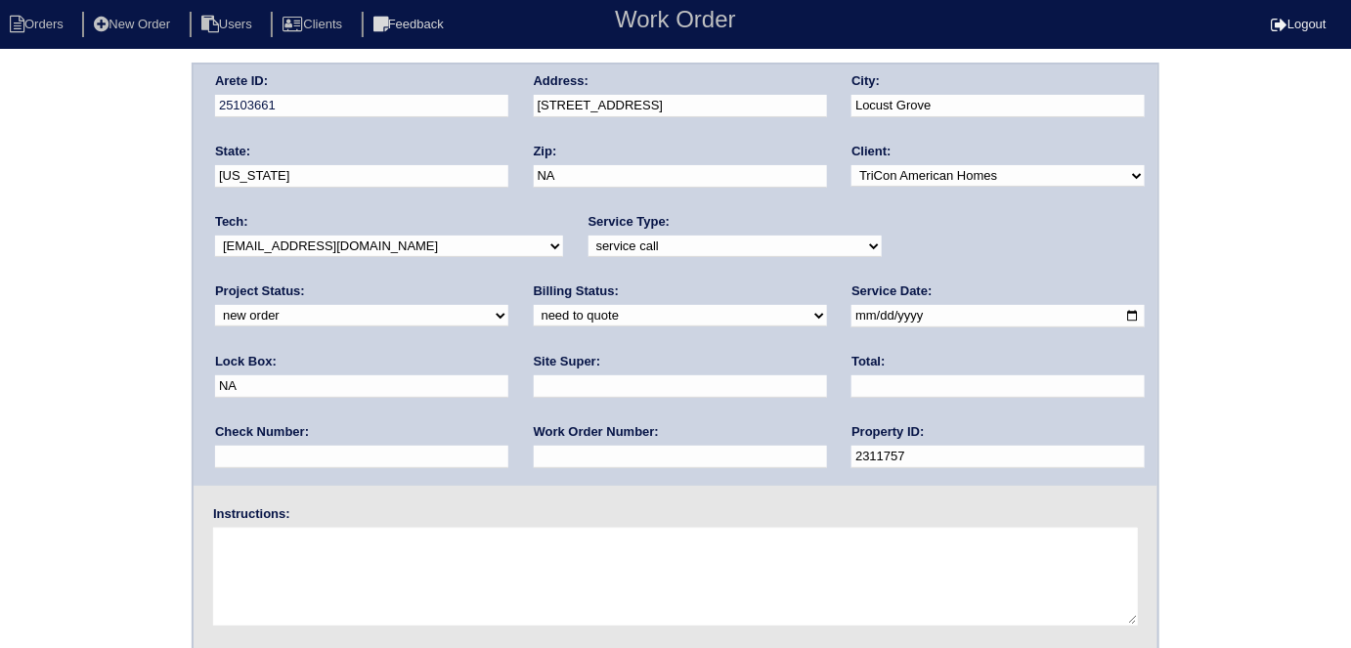
click at [363, 109] on div "Arete ID: 25103661 Address: [STREET_ADDRESS] City: [GEOGRAPHIC_DATA] State: [US…" at bounding box center [676, 275] width 964 height 421
type input "30248"
drag, startPoint x: 8, startPoint y: 233, endPoint x: 109, endPoint y: 245, distance: 102.5
click at [7, 233] on div "Arete ID: 25103661 Address: [STREET_ADDRESS] City: [GEOGRAPHIC_DATA] State: [US…" at bounding box center [675, 458] width 1351 height 791
drag, startPoint x: 887, startPoint y: 312, endPoint x: 798, endPoint y: 312, distance: 89.0
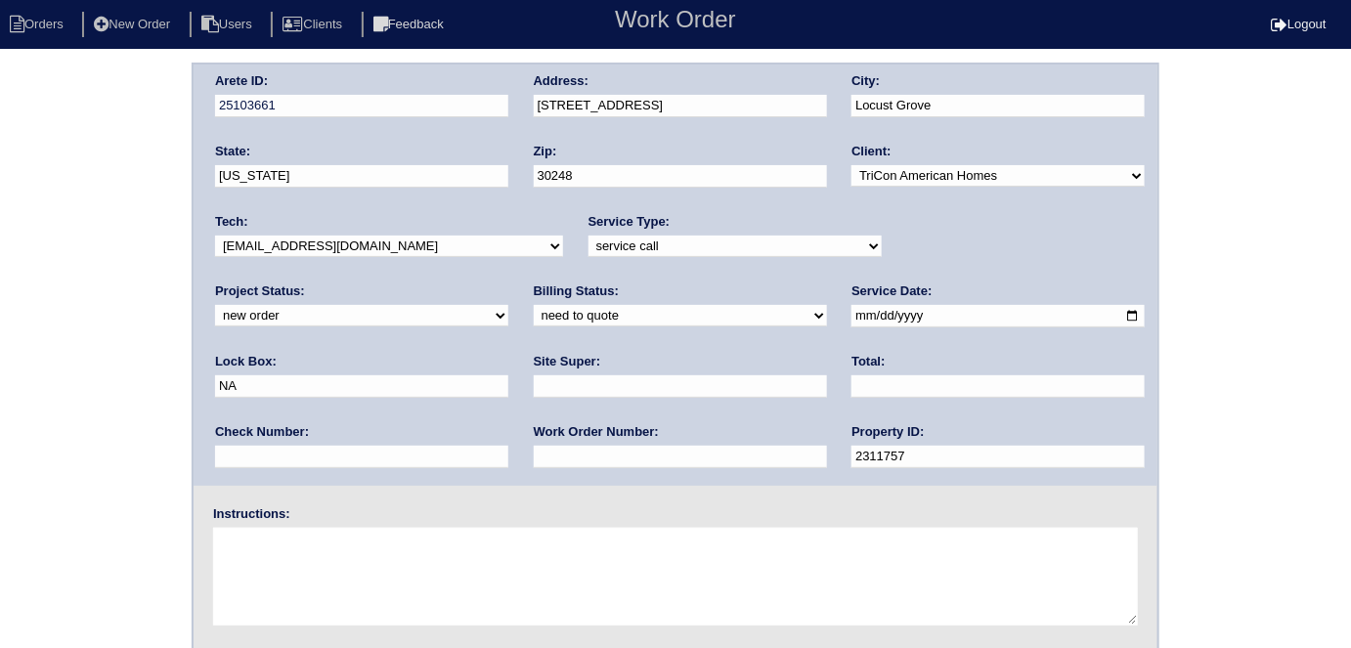
click at [798, 312] on div "Arete ID: 25103661 Address: [STREET_ADDRESS] City: [GEOGRAPHIC_DATA] State: [US…" at bounding box center [676, 275] width 964 height 421
click at [534, 456] on input "text" at bounding box center [680, 457] width 293 height 22
type input "555396"
click at [534, 384] on input "text" at bounding box center [680, 386] width 293 height 22
type input "[PERSON_NAME]"
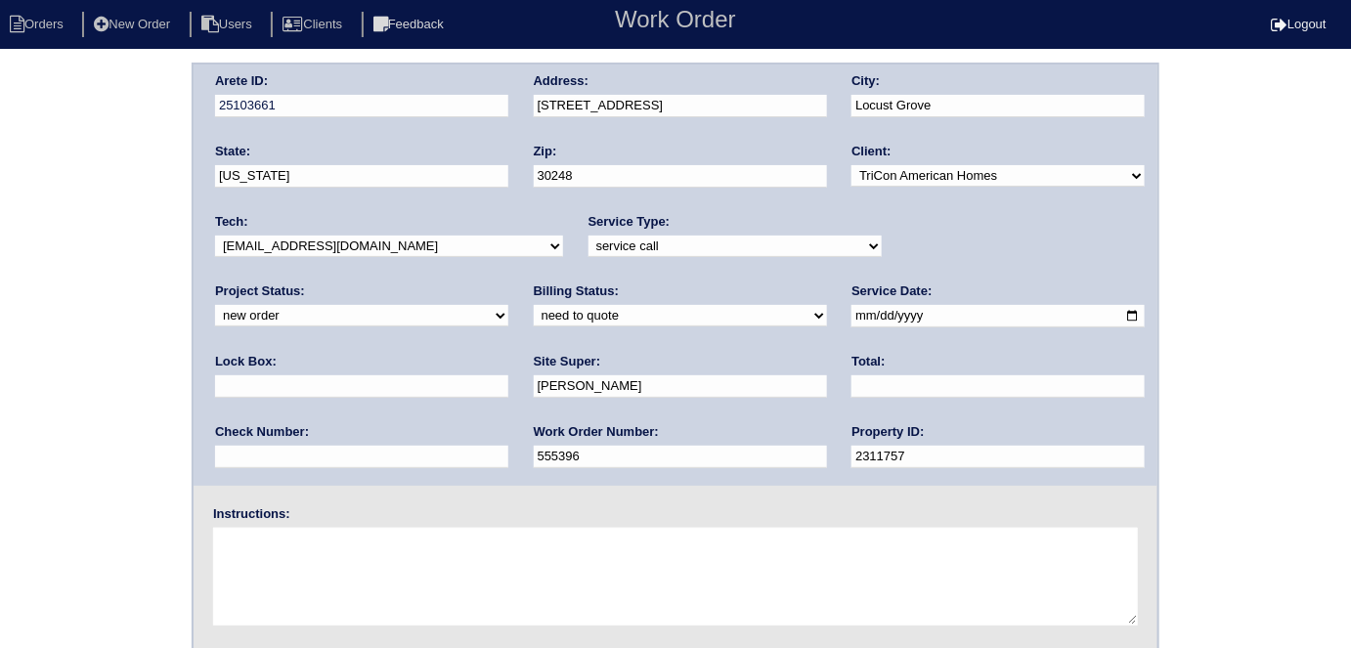
click at [508, 375] on input "text" at bounding box center [361, 386] width 293 height 22
type input "9470"
click at [498, 582] on textarea at bounding box center [675, 577] width 925 height 98
type textarea "Install smart tstats if needed"
drag, startPoint x: 662, startPoint y: 106, endPoint x: 472, endPoint y: 84, distance: 190.9
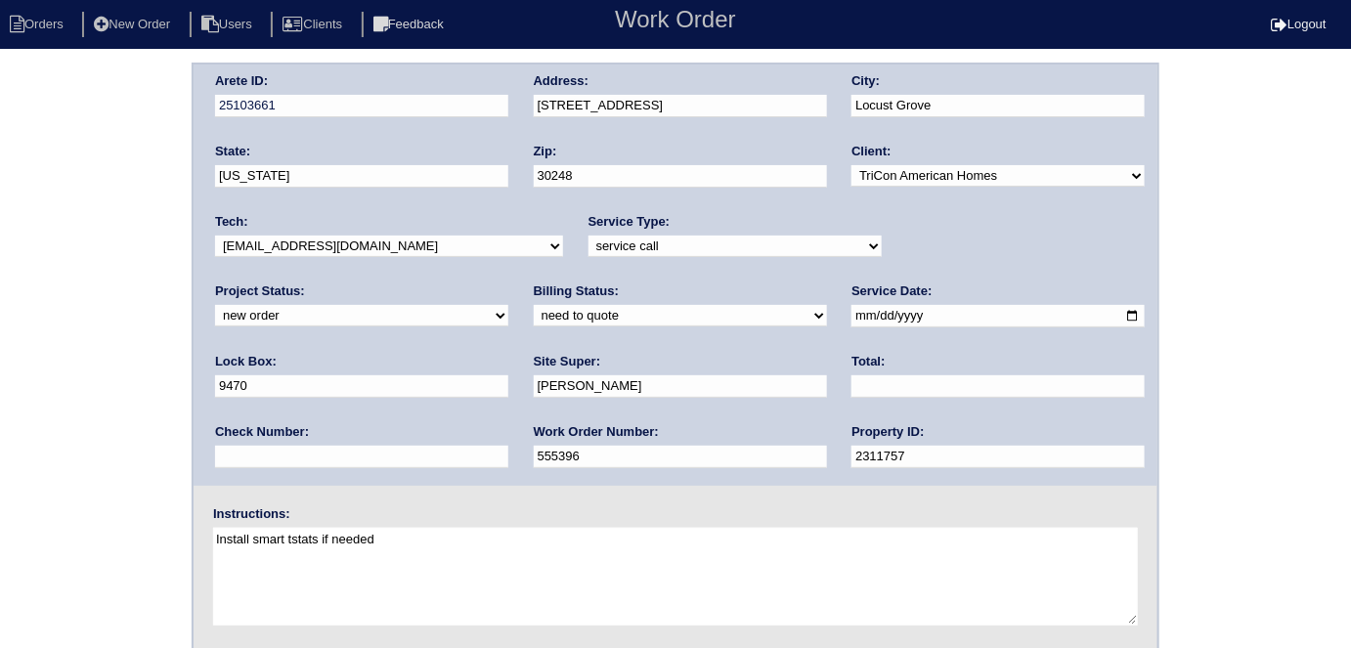
click at [481, 89] on div "Arete ID: 25103661 Address: [STREET_ADDRESS] City: [GEOGRAPHIC_DATA] State: [US…" at bounding box center [676, 275] width 964 height 421
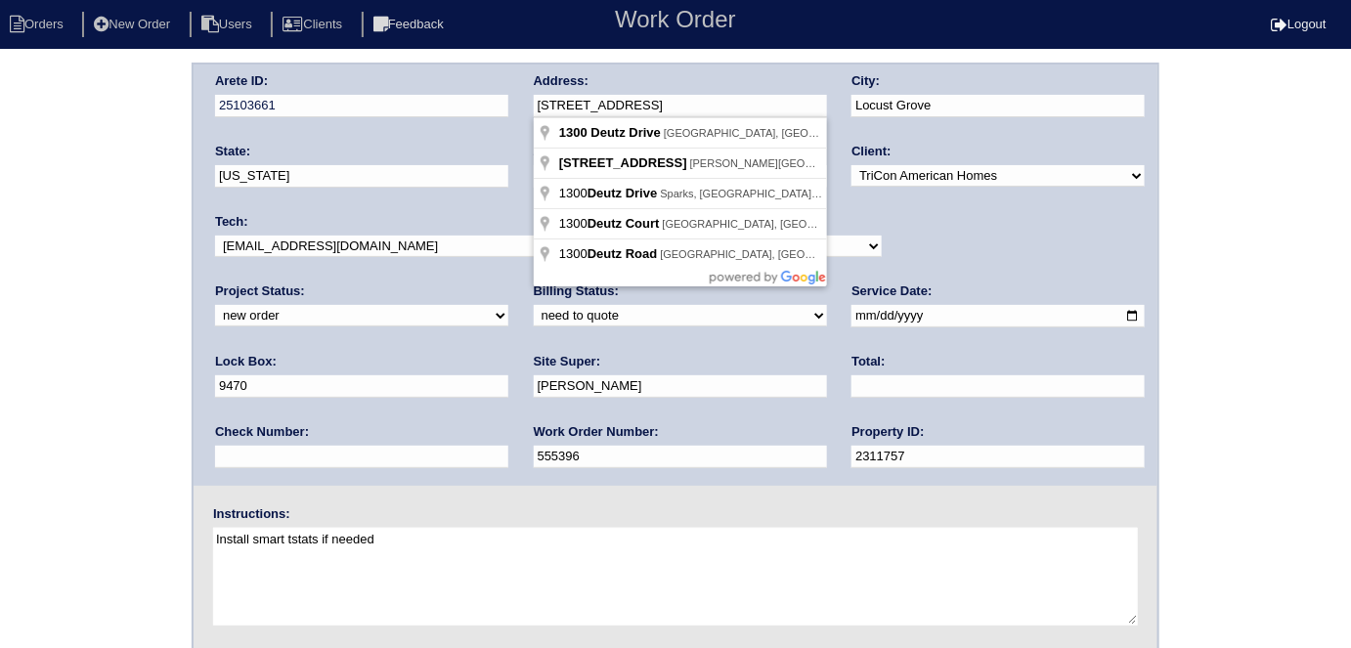
click at [8, 186] on div "Arete ID: 25103661 Address: [STREET_ADDRESS] City: [GEOGRAPHIC_DATA] State: [US…" at bounding box center [675, 458] width 1351 height 791
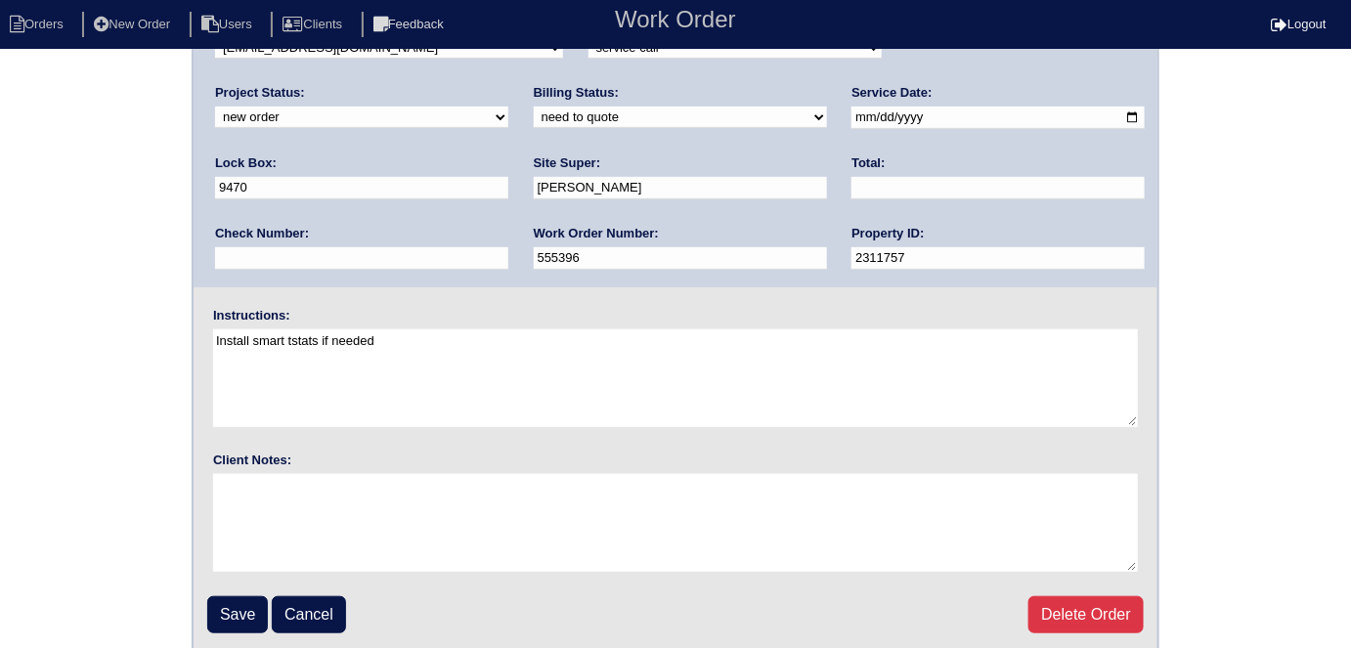
scroll to position [200, 0]
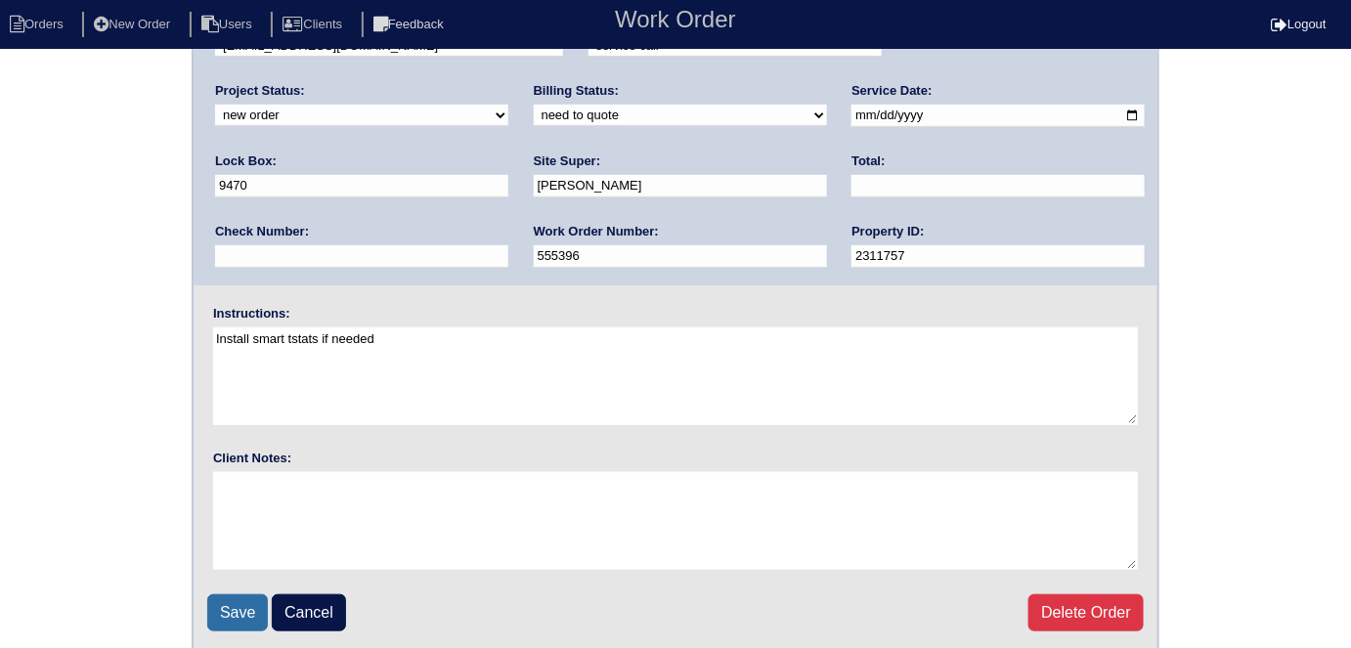
click at [249, 603] on input "Save" at bounding box center [237, 612] width 61 height 37
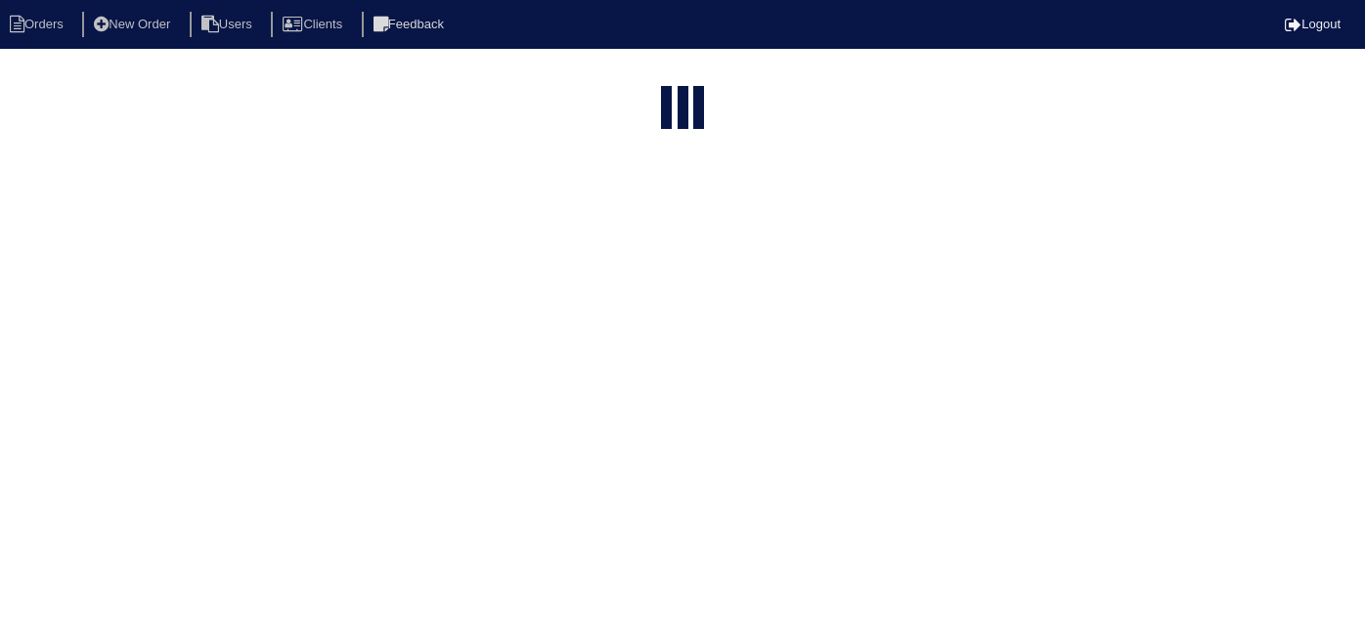
select select "15"
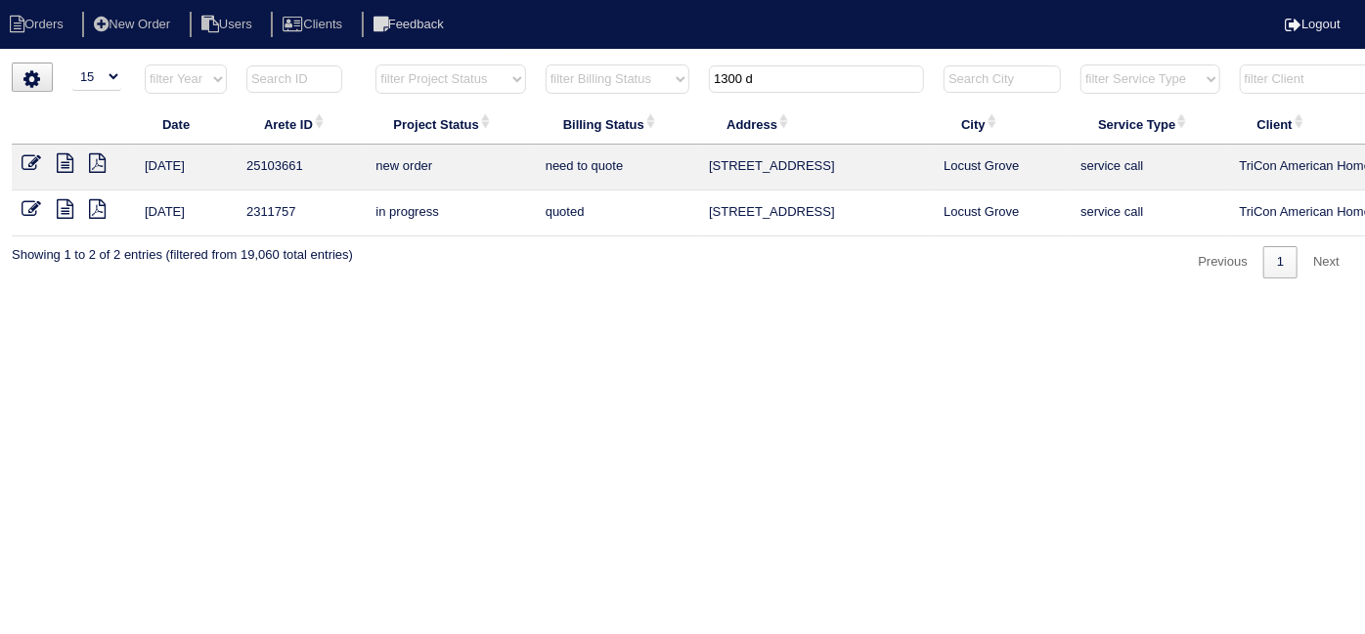
drag, startPoint x: 795, startPoint y: 69, endPoint x: 327, endPoint y: -25, distance: 476.8
click at [327, 0] on html "Orders New Order Users Clients Feedback Logout Orders New Order Users Clients M…" at bounding box center [682, 149] width 1365 height 298
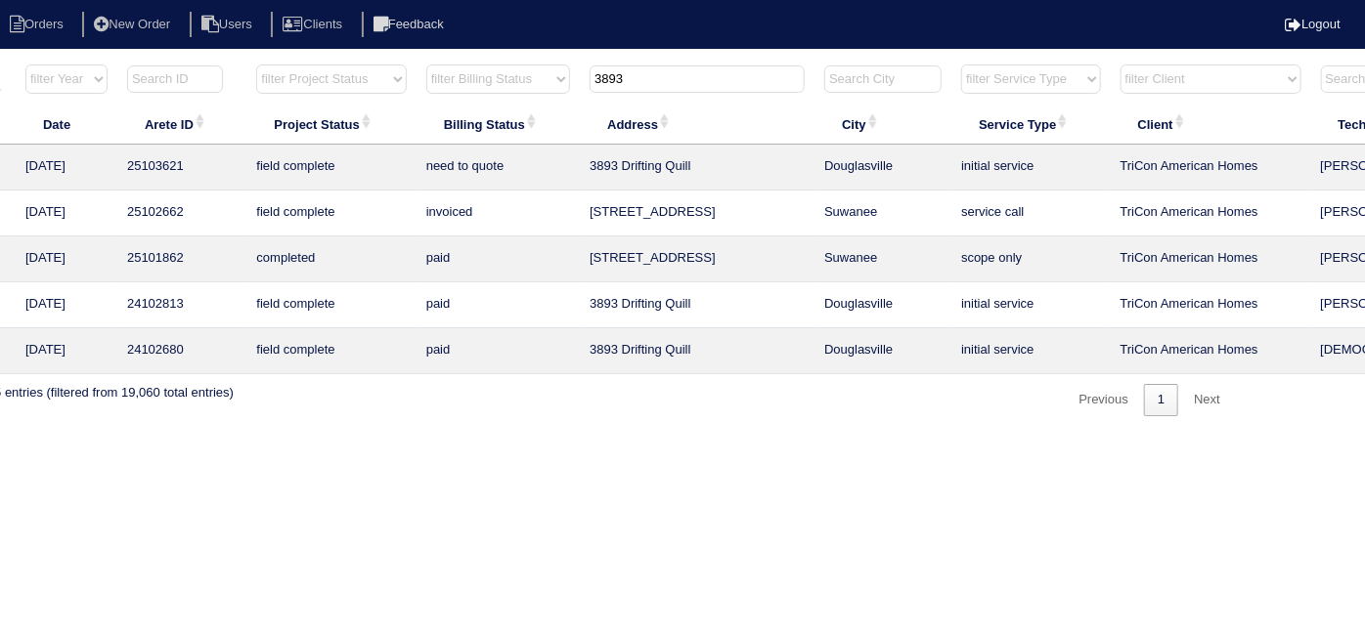
scroll to position [0, 340]
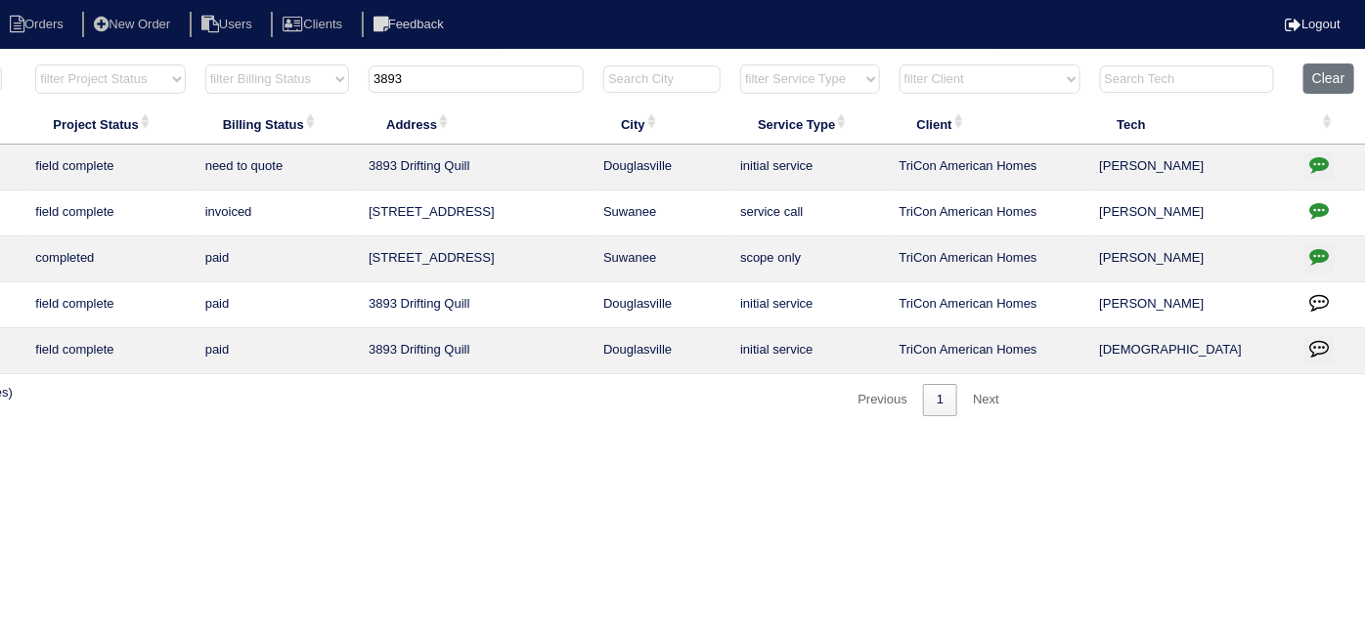
type input "3893"
click at [1319, 163] on icon "button" at bounding box center [1319, 164] width 20 height 20
type textarea "10/3/25 - Need to return to replace outdoor capacitor - emailed Payton - rk"
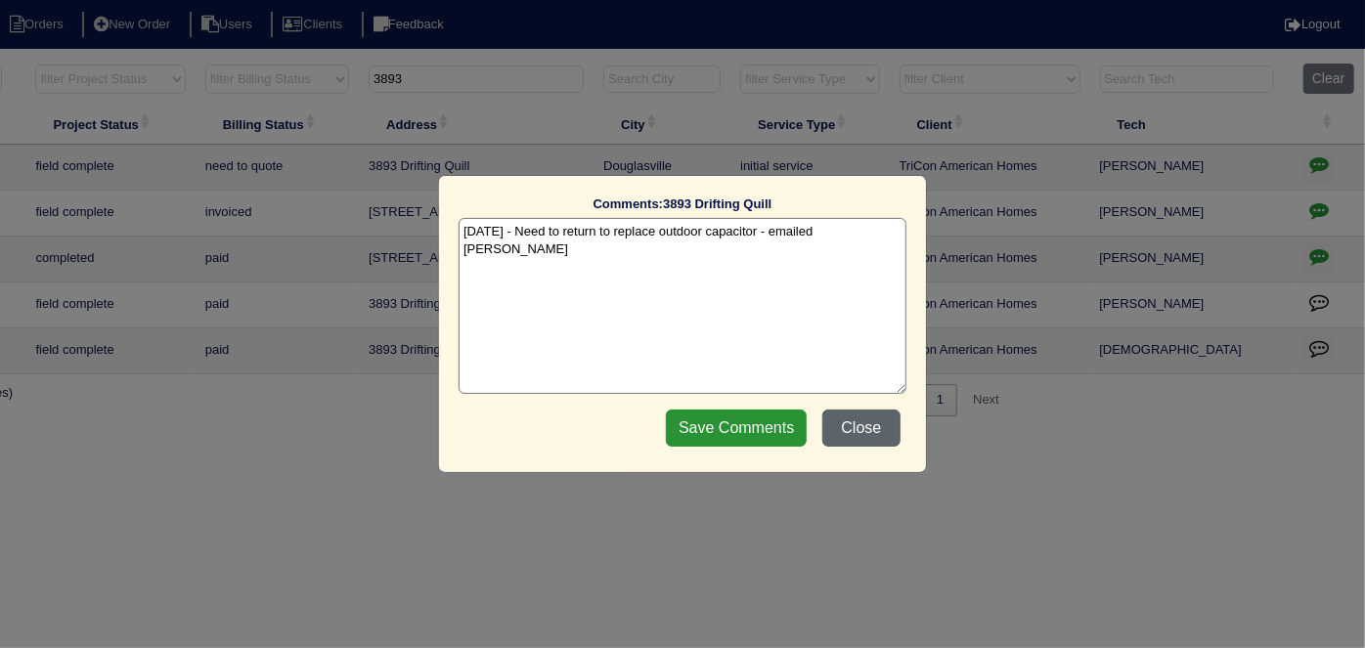
click at [884, 436] on button "Close" at bounding box center [861, 428] width 78 height 37
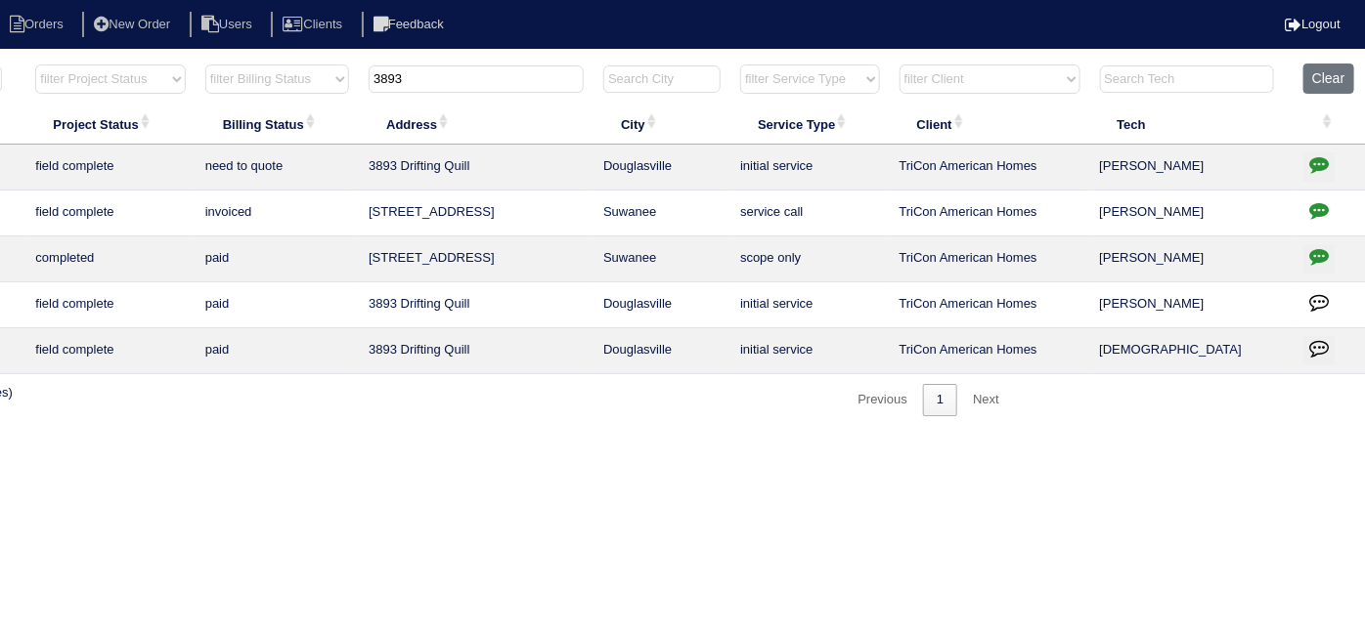
drag, startPoint x: 462, startPoint y: 75, endPoint x: 326, endPoint y: 70, distance: 136.9
click at [327, 70] on tr "filter Year -- Any Year -- 2025 2024 2023 2022 2021 2020 2019 filter Project St…" at bounding box center [519, 84] width 1694 height 40
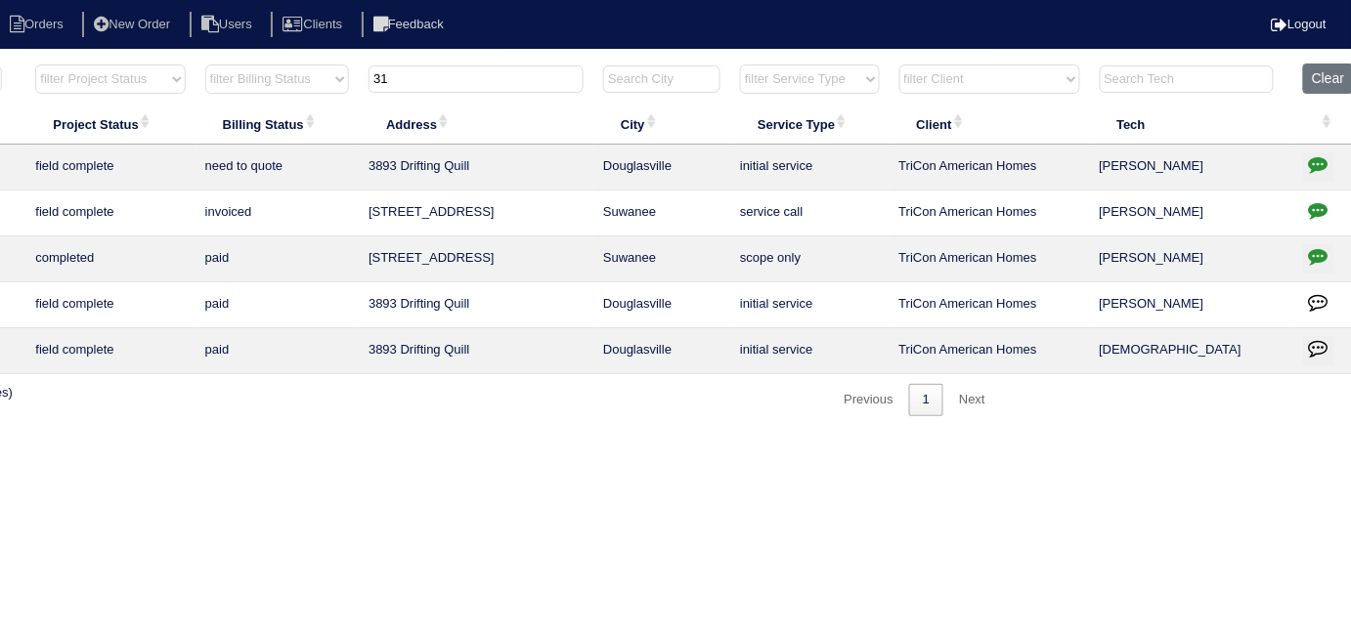
type input "3"
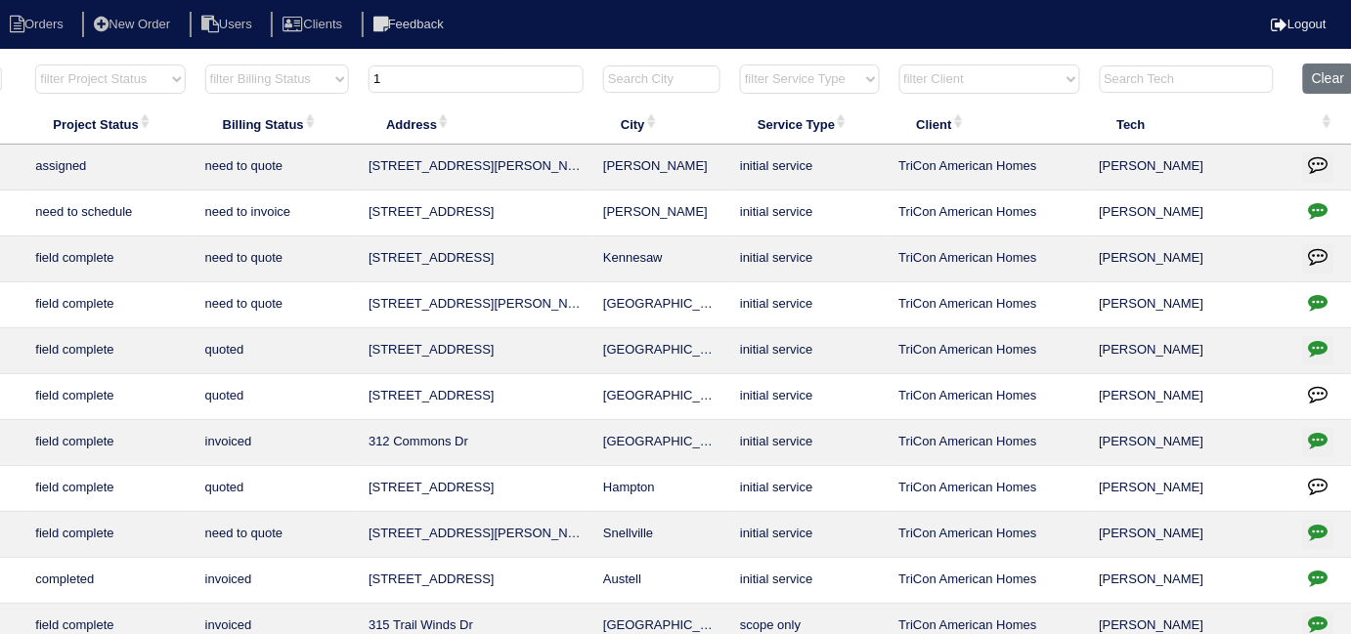
type input "13"
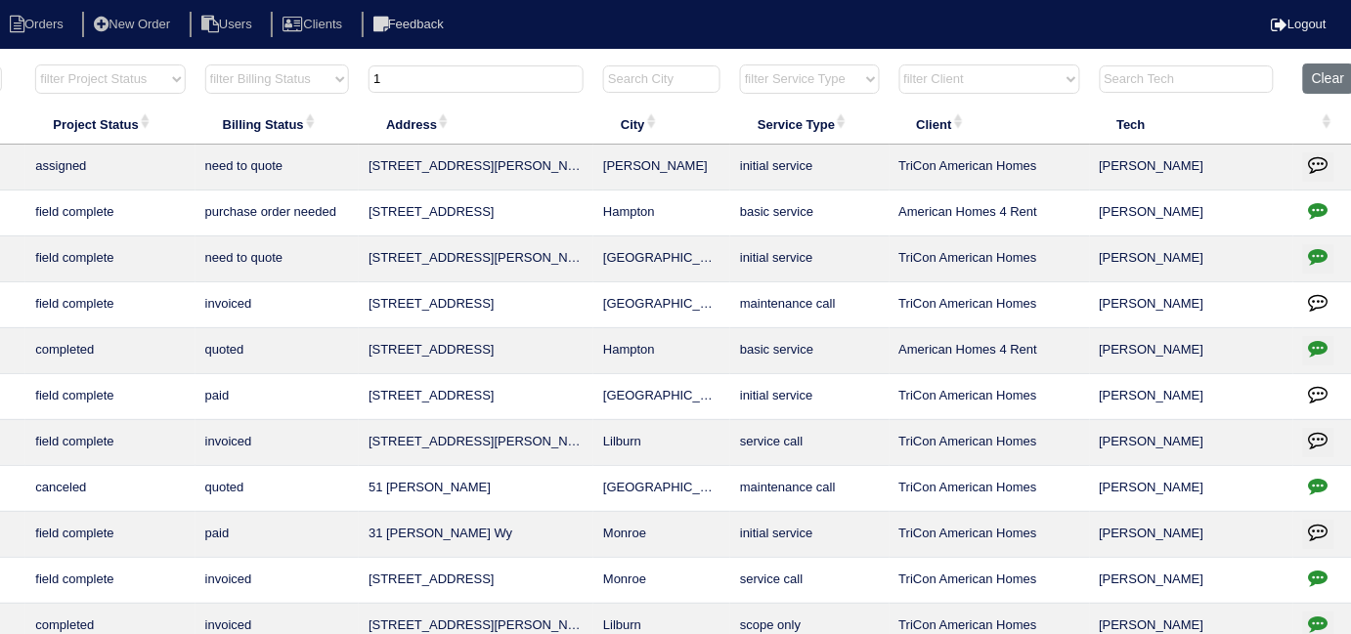
type input "1"
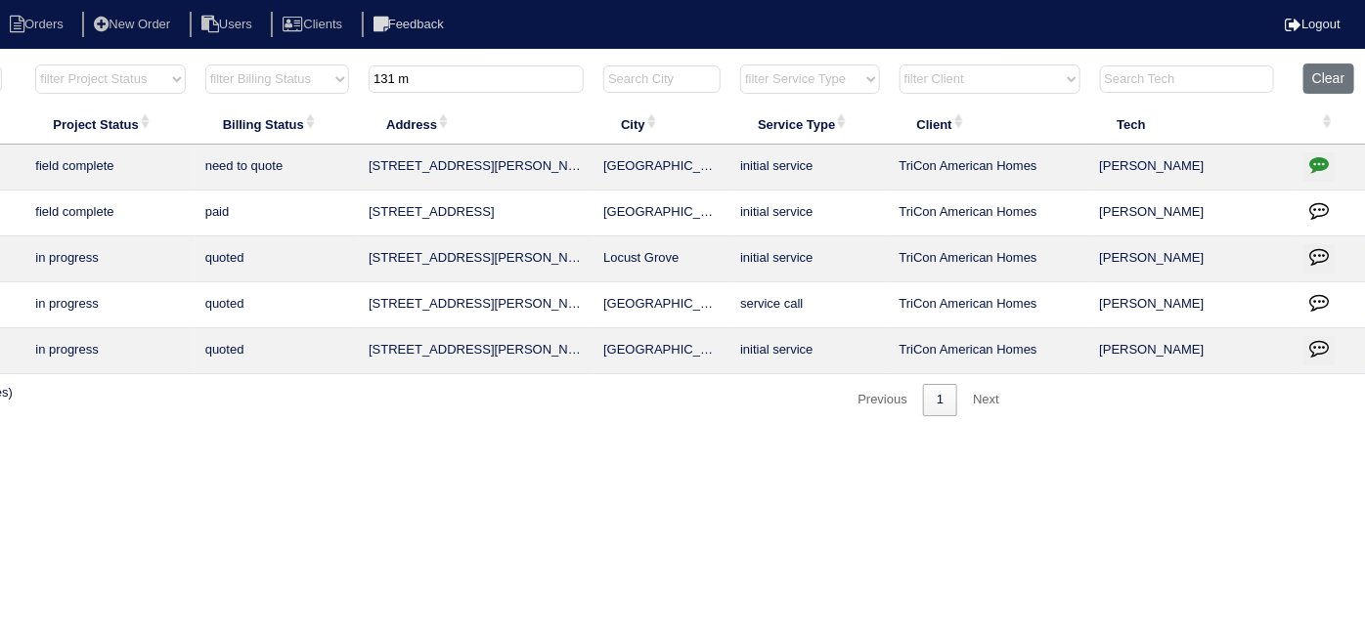
scroll to position [0, 0]
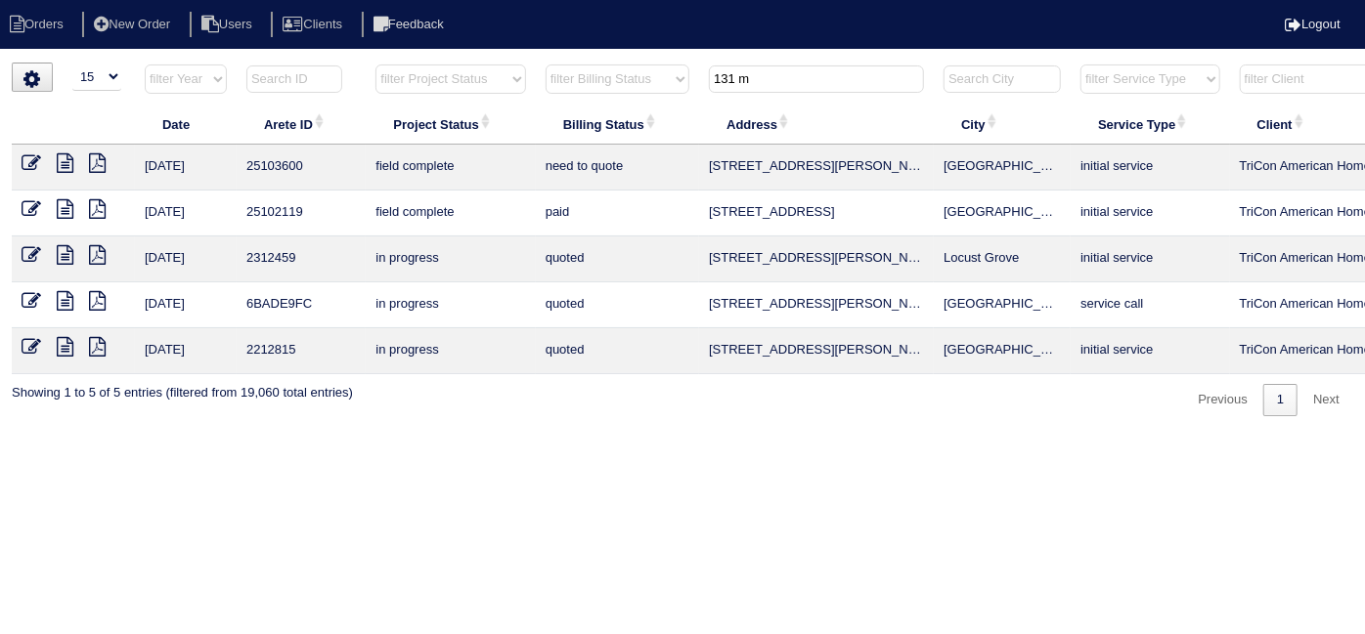
type input "131 m"
click at [63, 161] on icon at bounding box center [65, 163] width 17 height 20
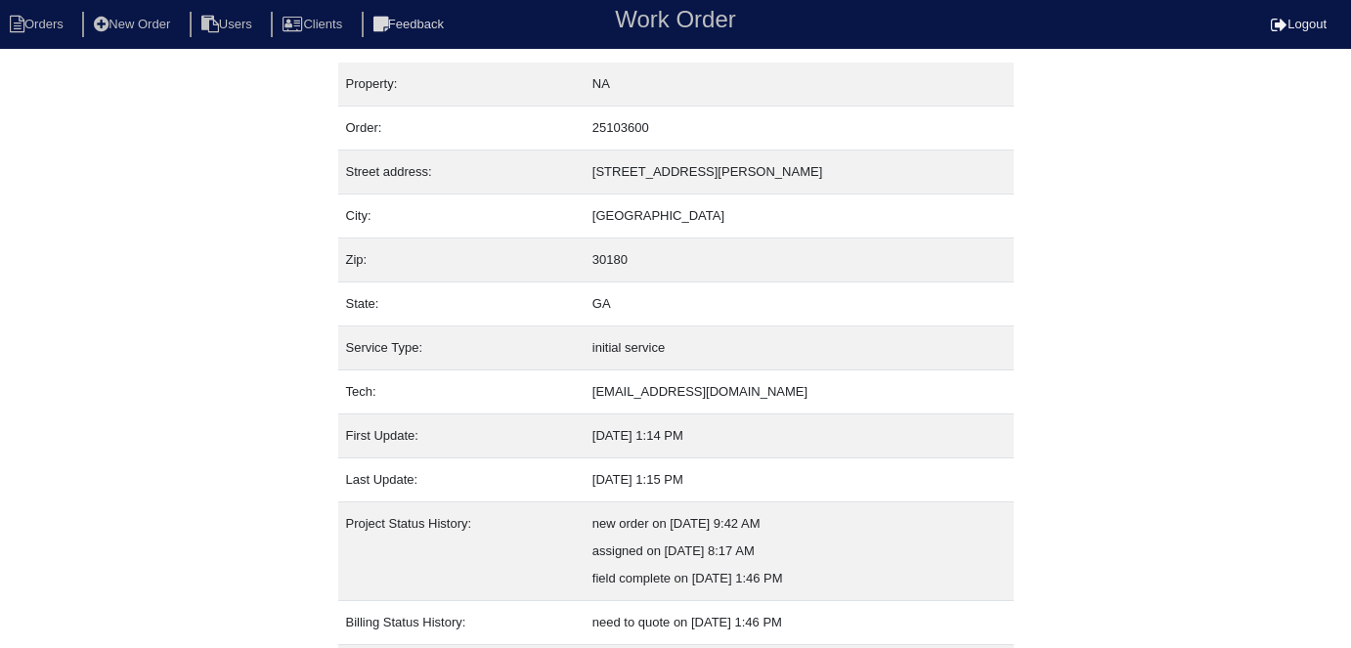
scroll to position [130, 0]
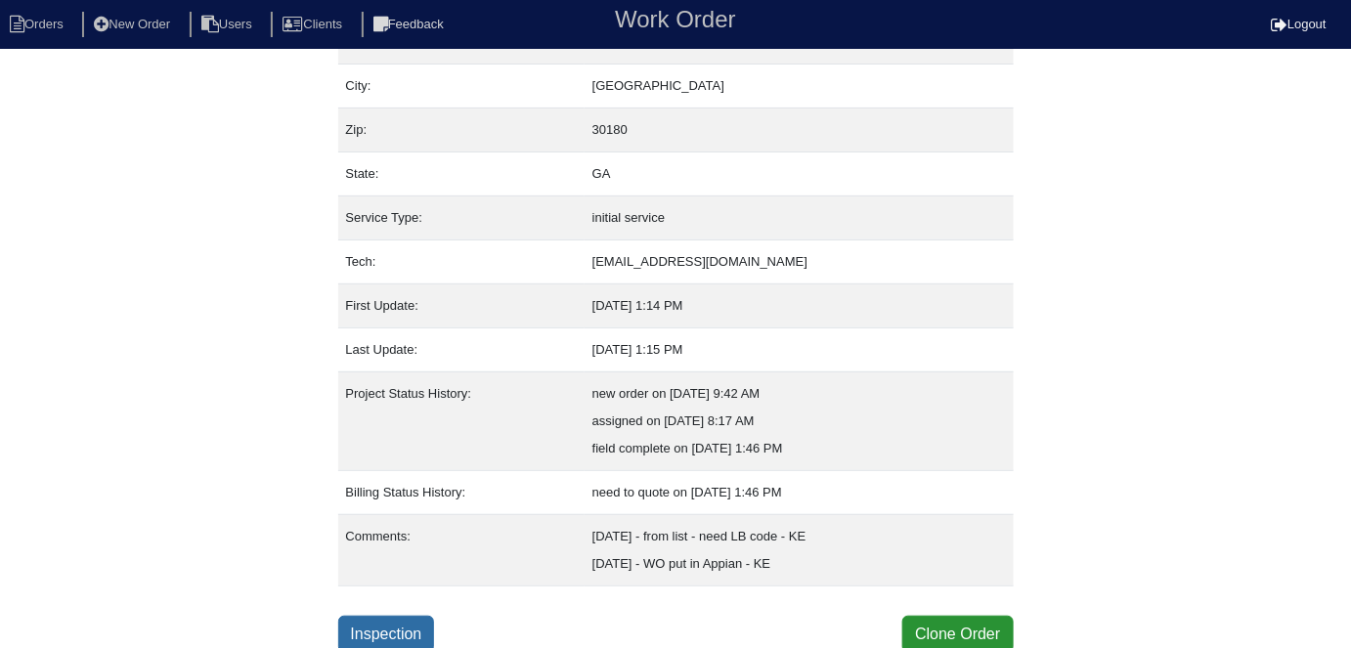
click at [411, 621] on link "Inspection" at bounding box center [386, 634] width 97 height 37
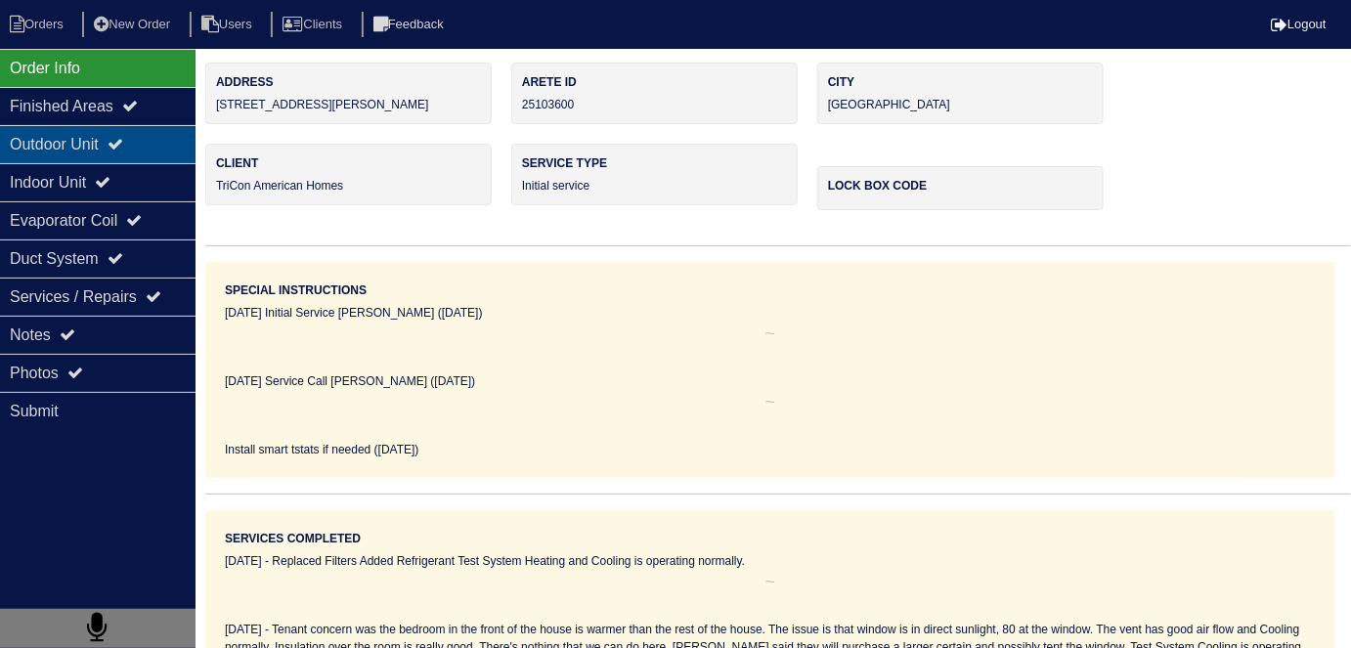
click at [98, 149] on div "Outdoor Unit" at bounding box center [98, 144] width 196 height 38
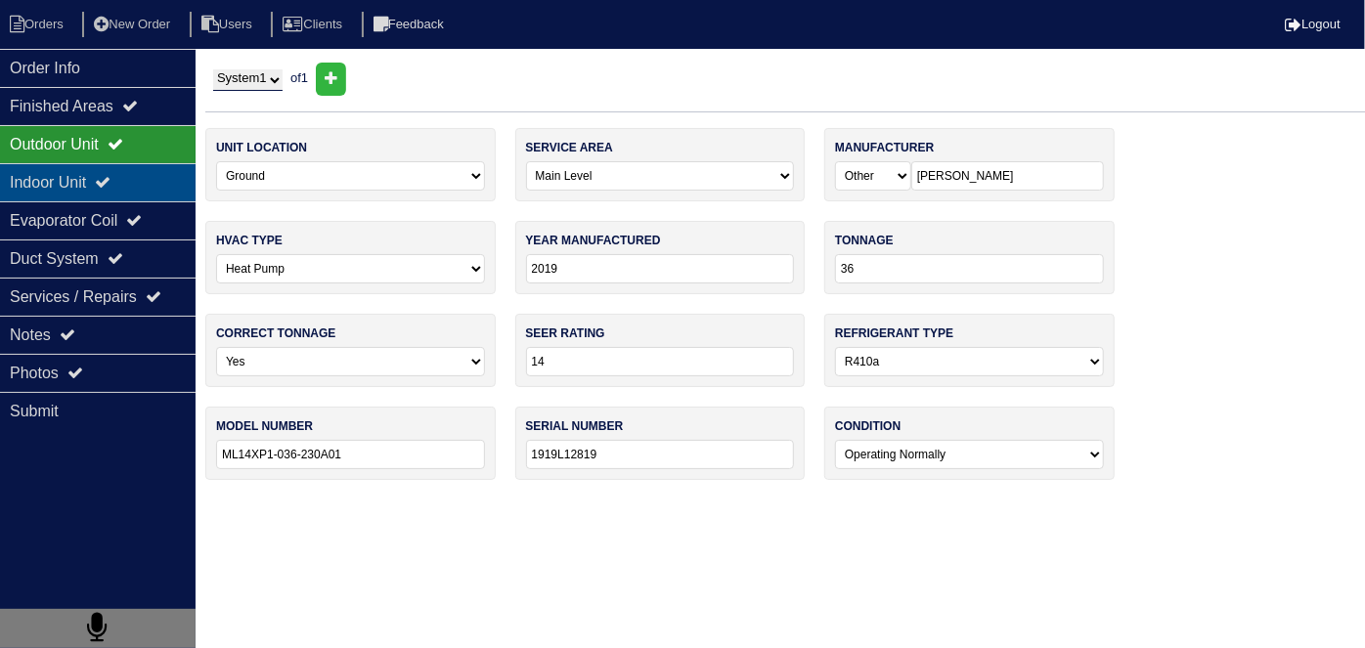
click at [110, 180] on icon at bounding box center [103, 182] width 16 height 16
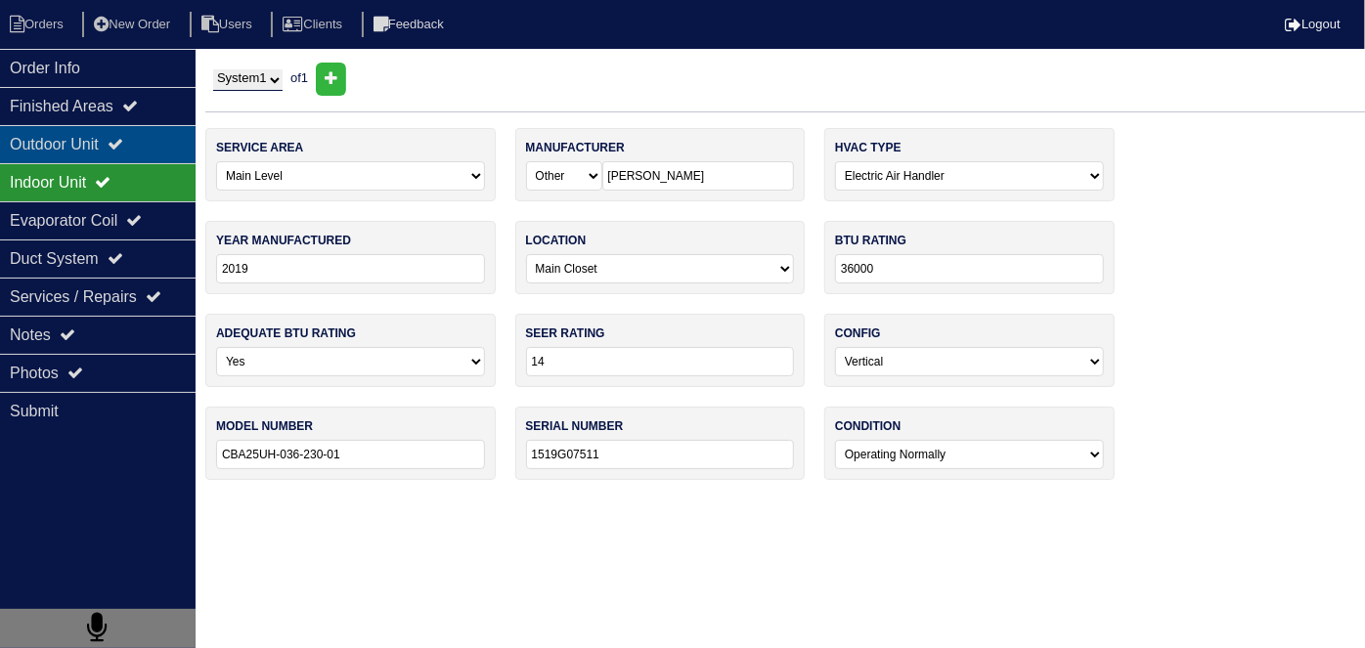
click at [101, 143] on div "Outdoor Unit" at bounding box center [98, 144] width 196 height 38
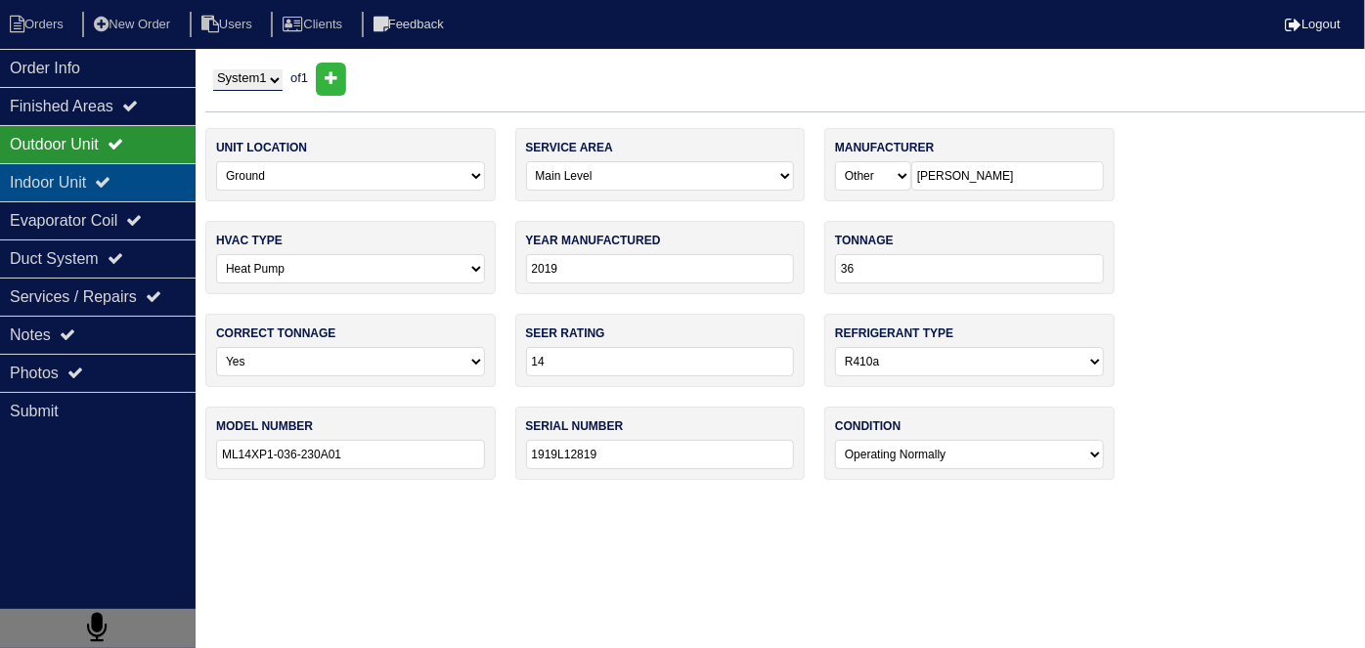
click at [103, 179] on div "Indoor Unit" at bounding box center [98, 182] width 196 height 38
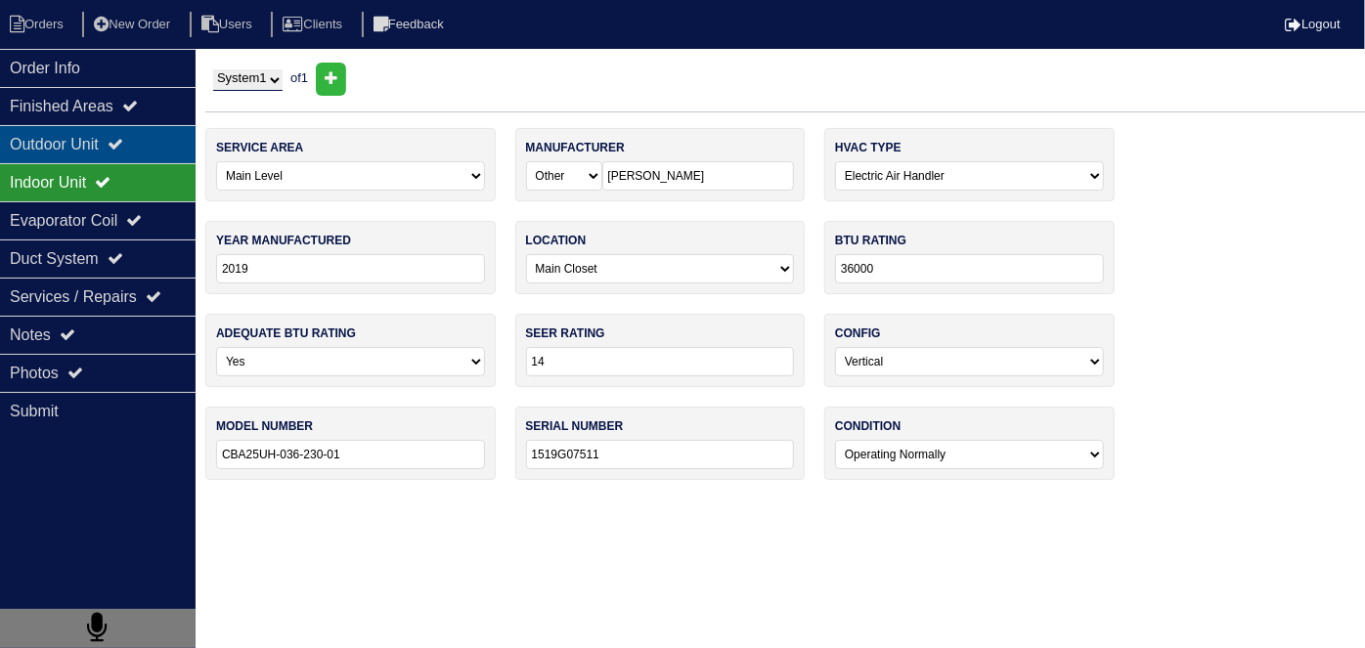
click at [78, 153] on div "Outdoor Unit" at bounding box center [98, 144] width 196 height 38
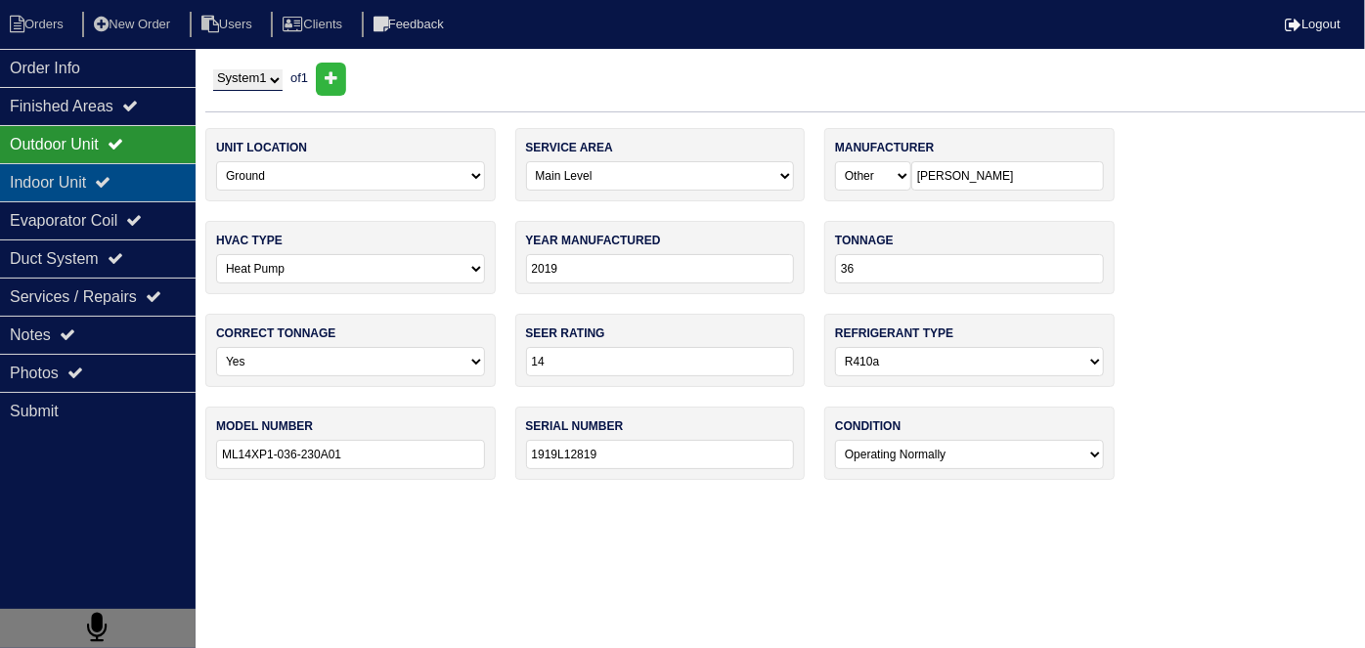
click at [104, 183] on div "Indoor Unit" at bounding box center [98, 182] width 196 height 38
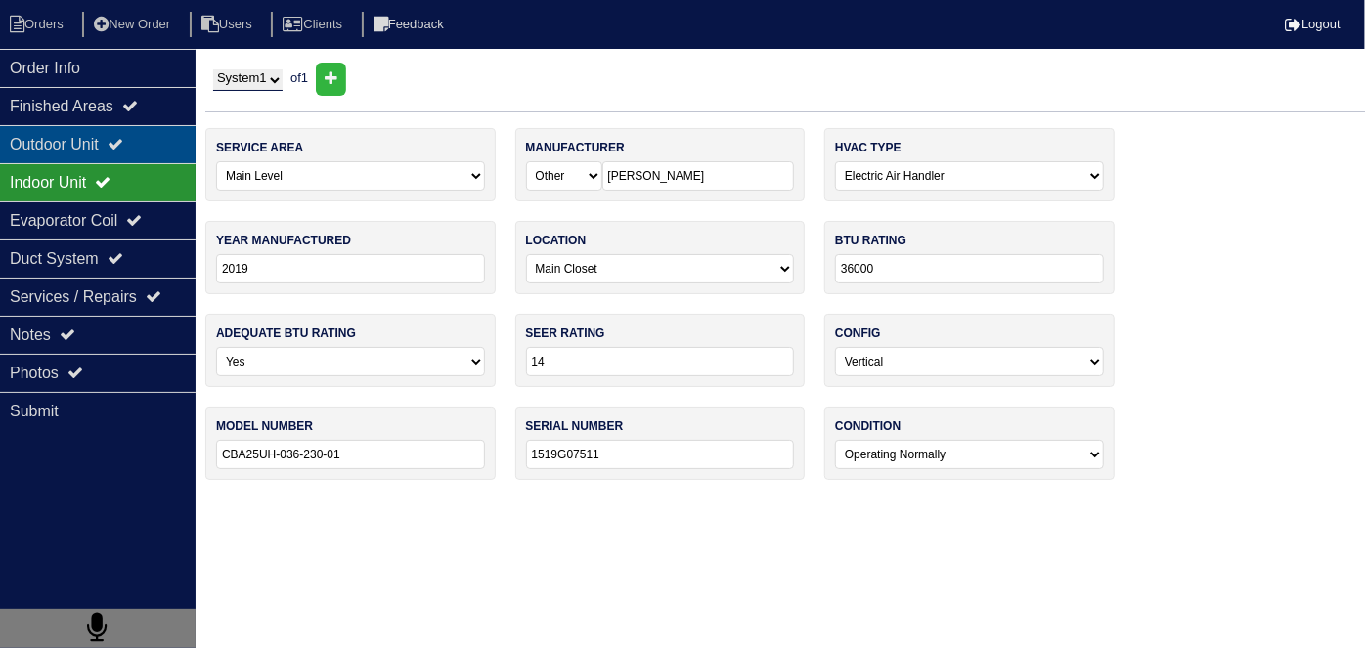
drag, startPoint x: 78, startPoint y: 146, endPoint x: 72, endPoint y: 159, distance: 14.9
click at [78, 146] on div "Outdoor Unit" at bounding box center [98, 144] width 196 height 38
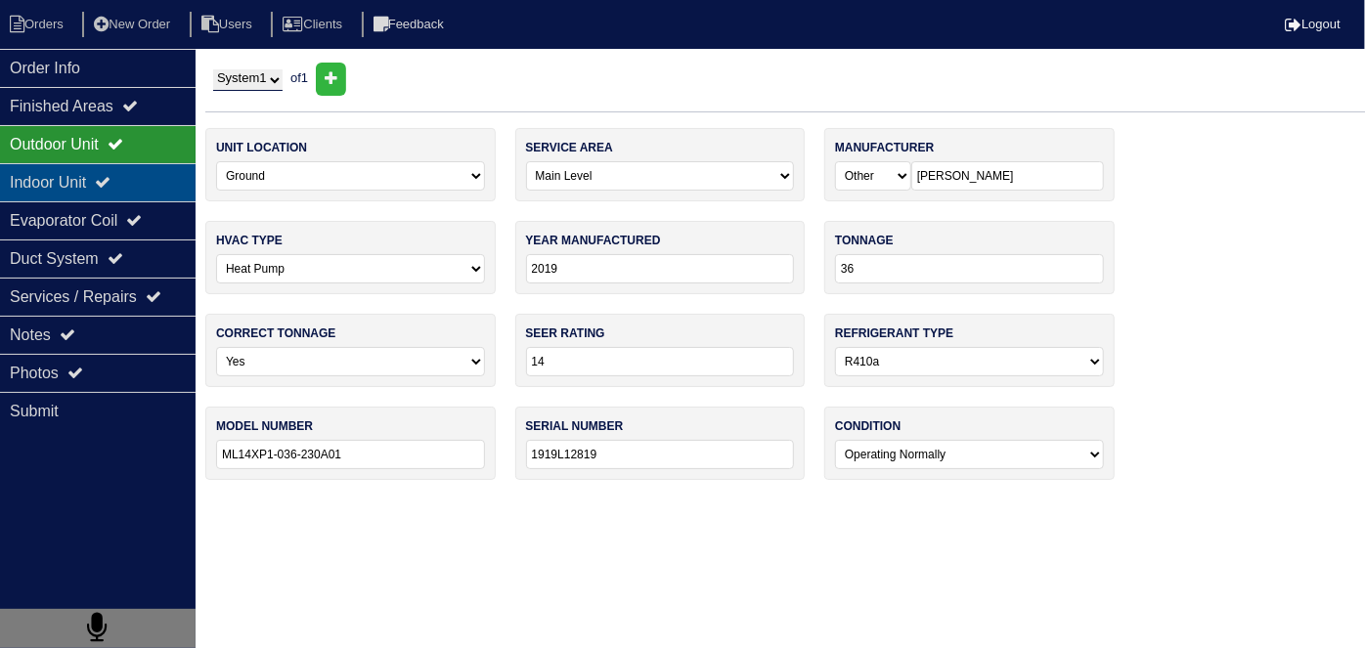
click at [69, 169] on div "Indoor Unit" at bounding box center [98, 182] width 196 height 38
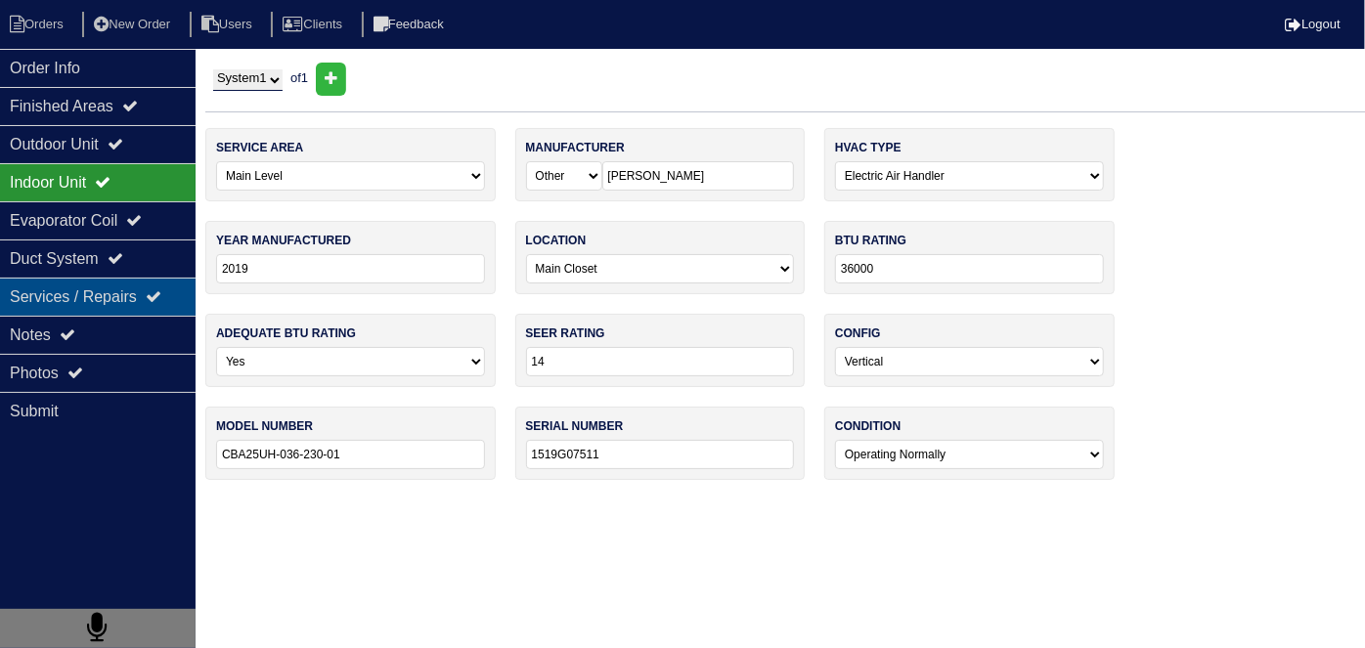
click at [79, 303] on div "Services / Repairs" at bounding box center [98, 297] width 196 height 38
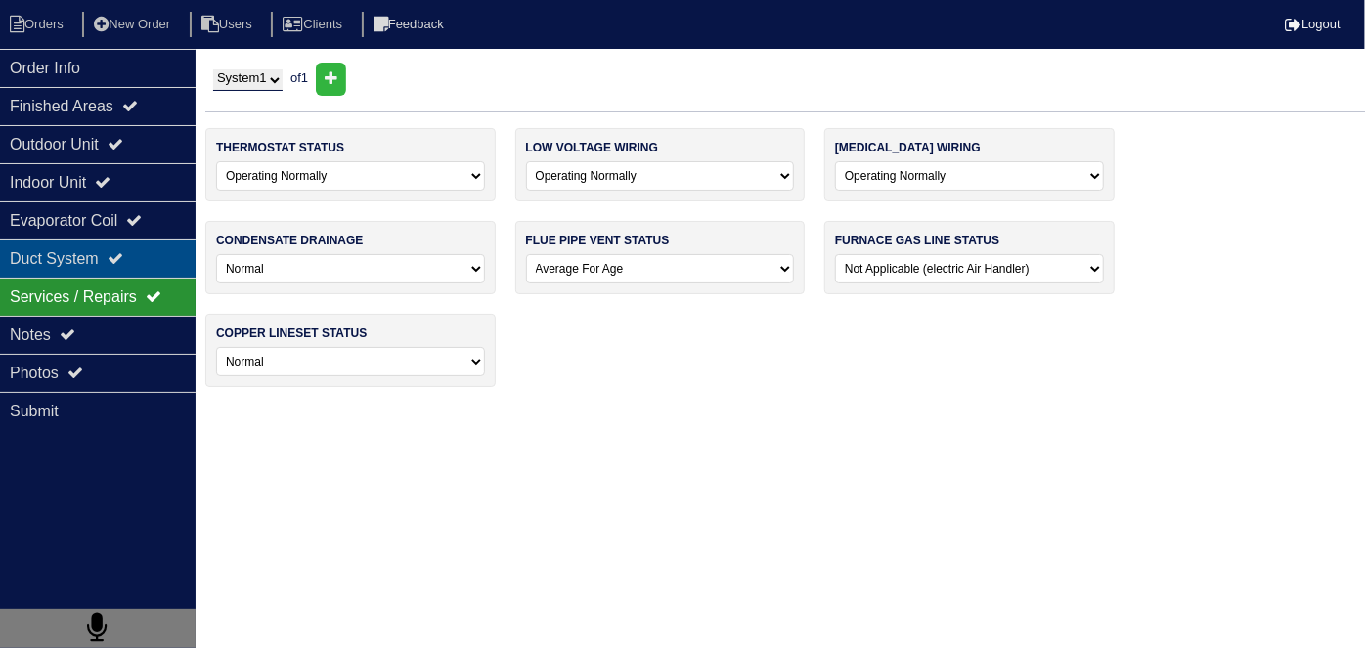
click at [80, 274] on div "Duct System" at bounding box center [98, 258] width 196 height 38
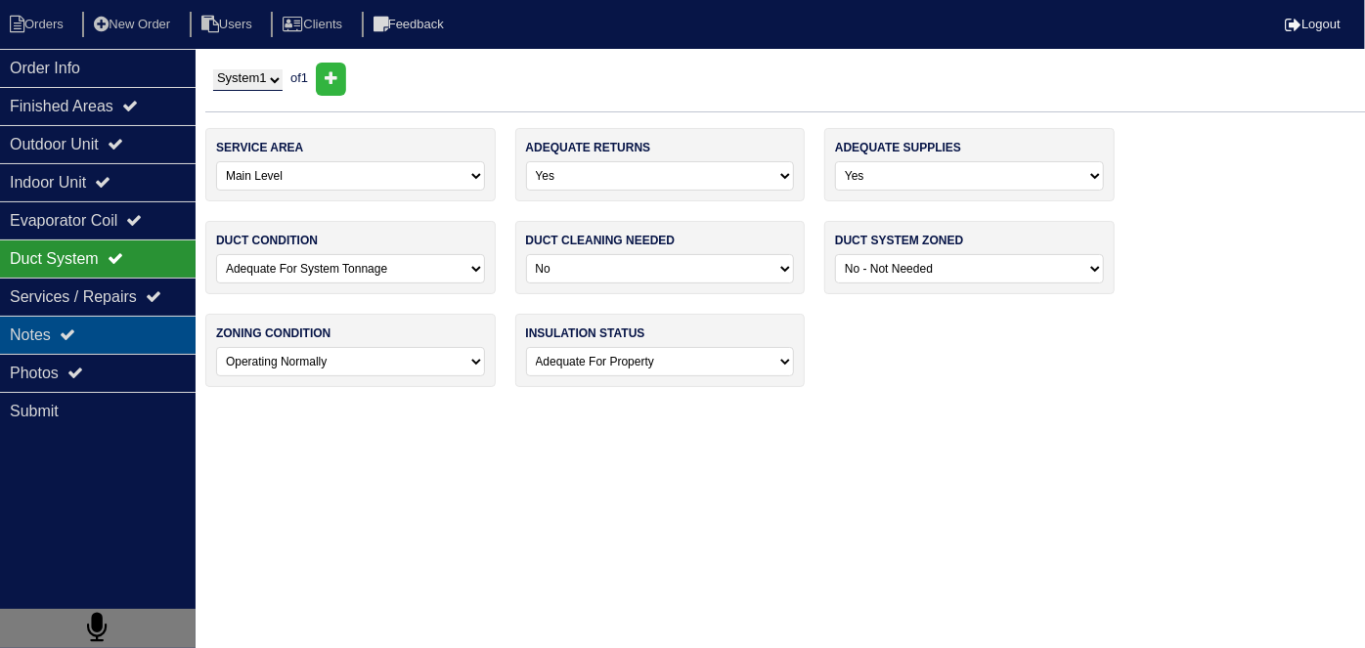
click at [69, 335] on icon at bounding box center [68, 334] width 16 height 16
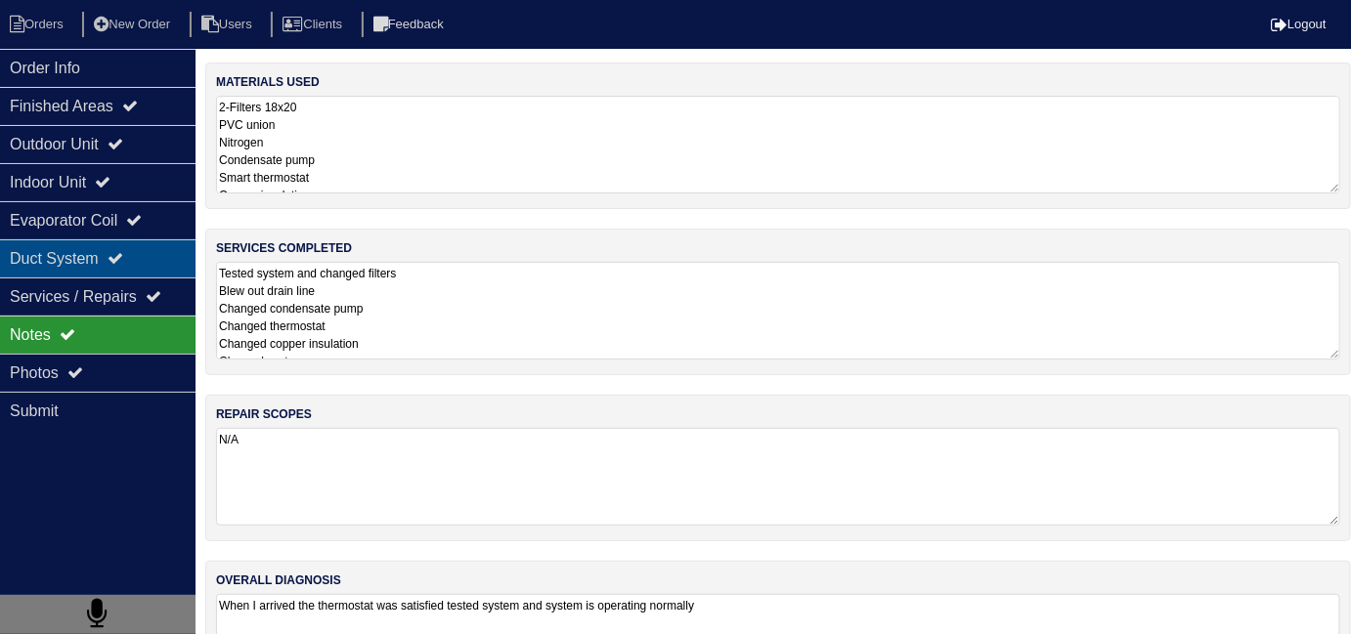
click at [130, 245] on div "Duct System" at bounding box center [98, 258] width 196 height 38
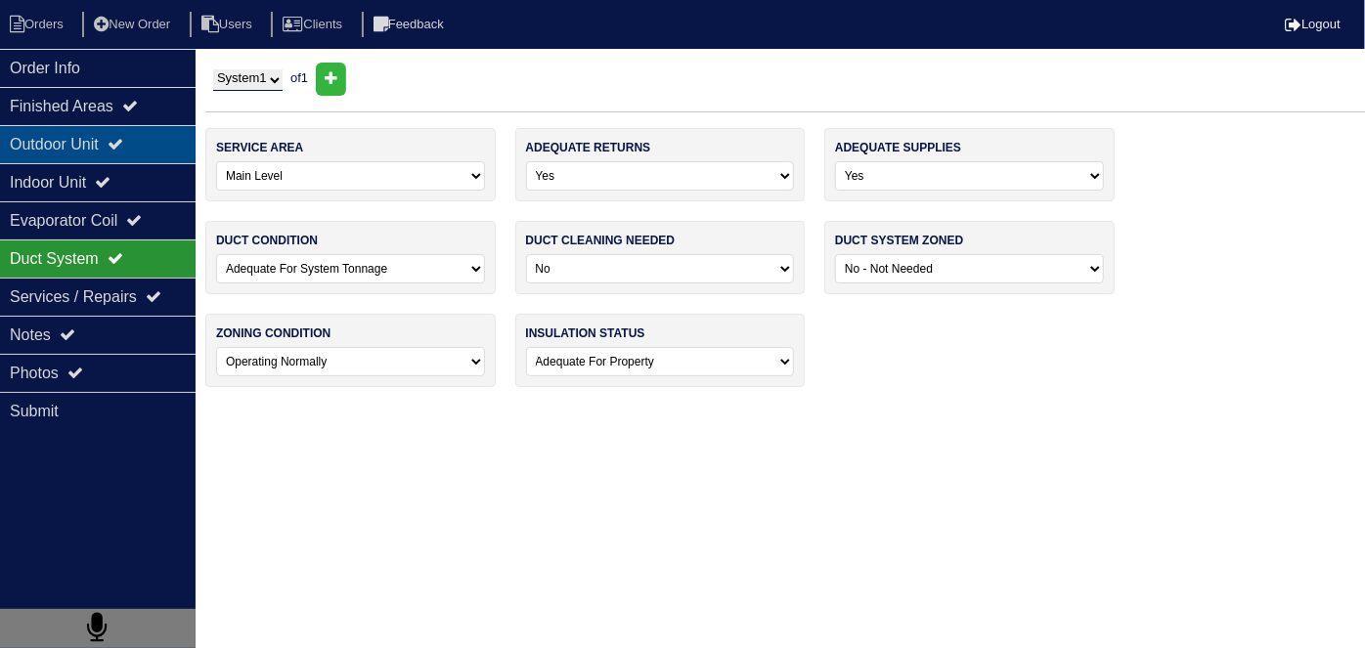
drag, startPoint x: 126, startPoint y: 141, endPoint x: 94, endPoint y: 139, distance: 32.3
click at [122, 141] on icon at bounding box center [116, 144] width 16 height 16
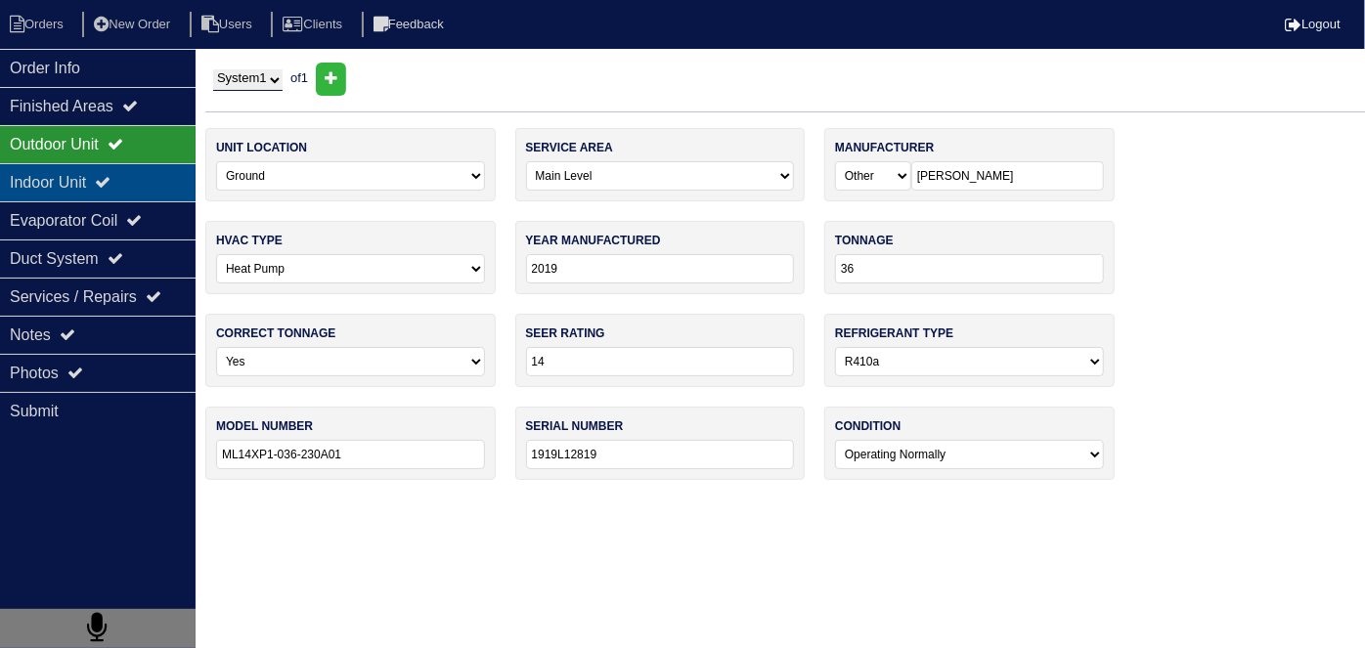
click at [91, 168] on div "Indoor Unit" at bounding box center [98, 182] width 196 height 38
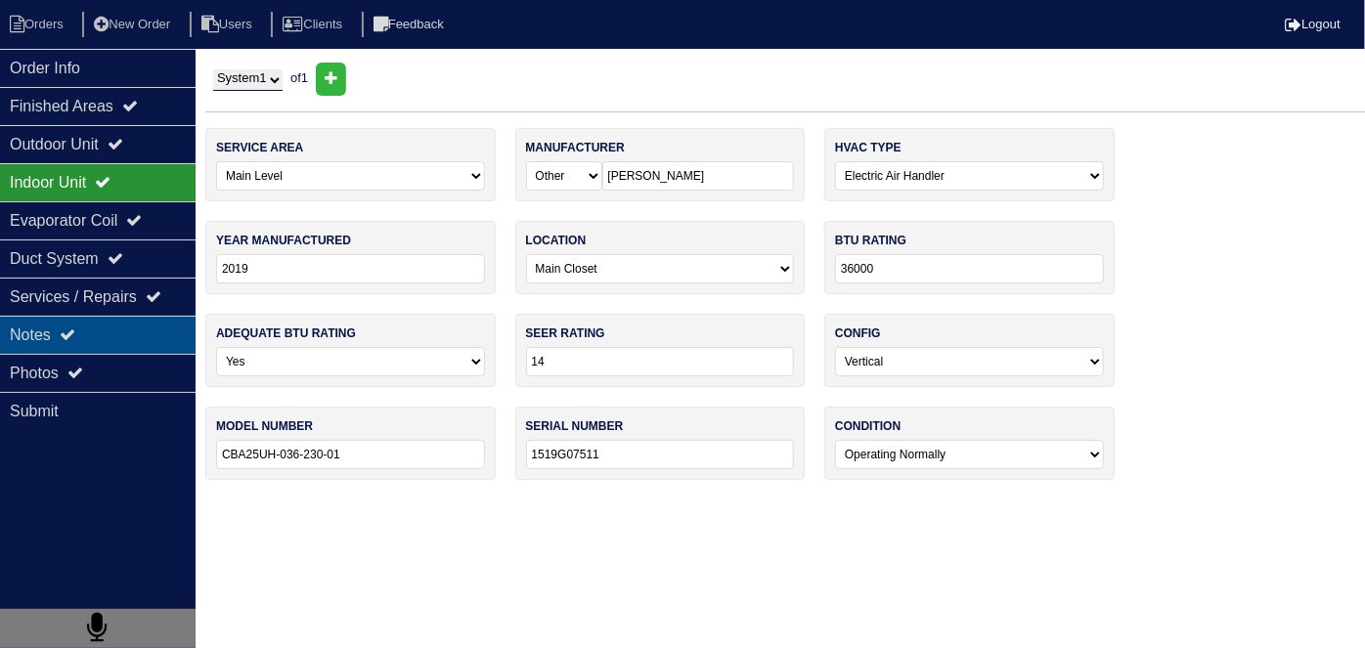
click at [70, 316] on div "Notes" at bounding box center [98, 335] width 196 height 38
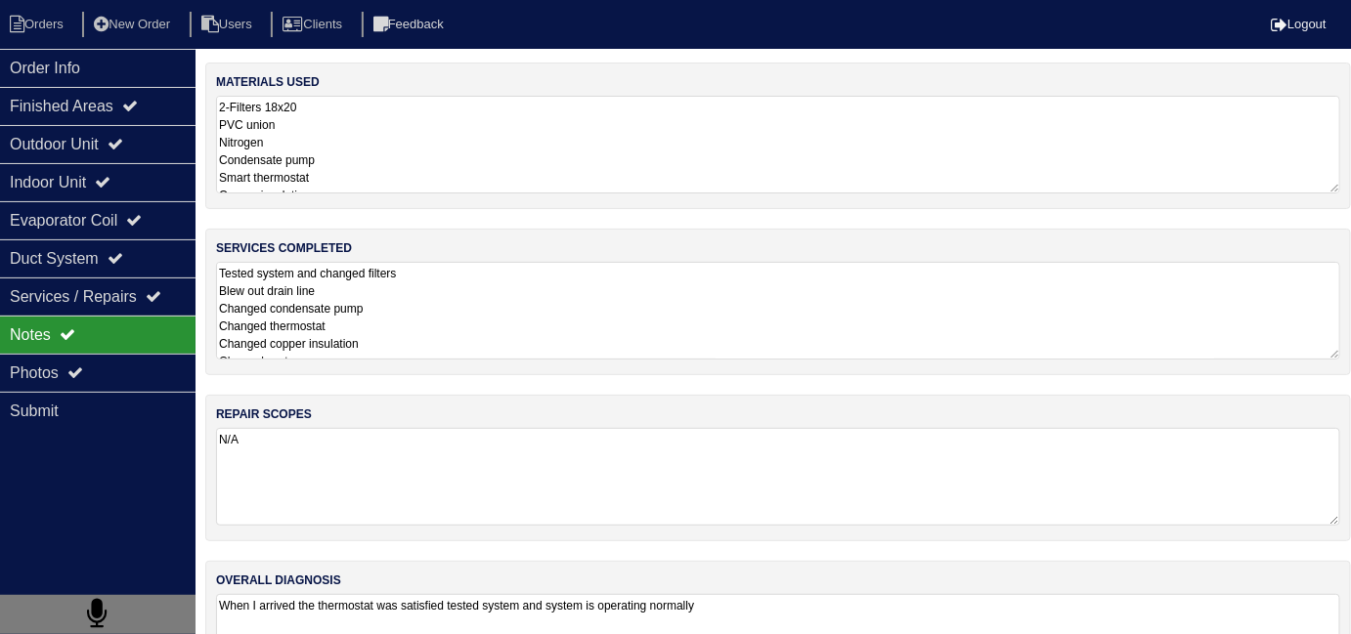
click at [526, 305] on textarea "Tested system and changed filters Blew out drain line Changed condensate pump C…" at bounding box center [778, 311] width 1124 height 98
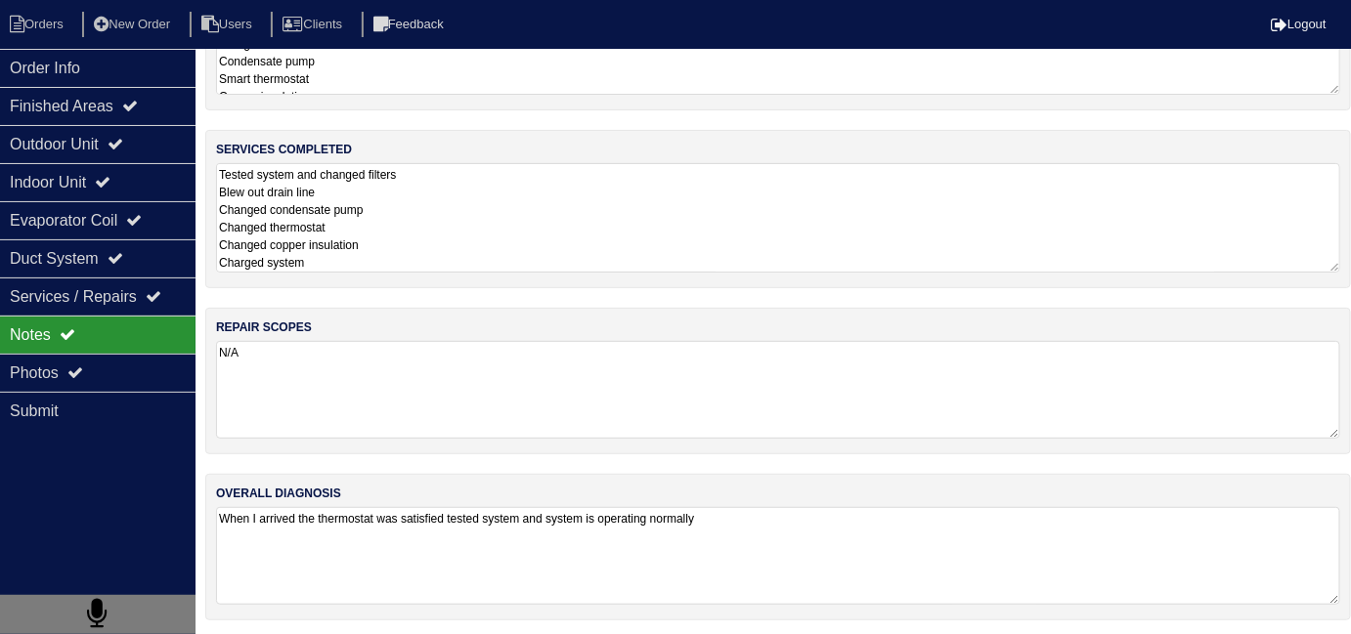
click at [839, 514] on textarea "When I arrived the thermostat was satisfied tested system and system is operati…" at bounding box center [778, 556] width 1124 height 98
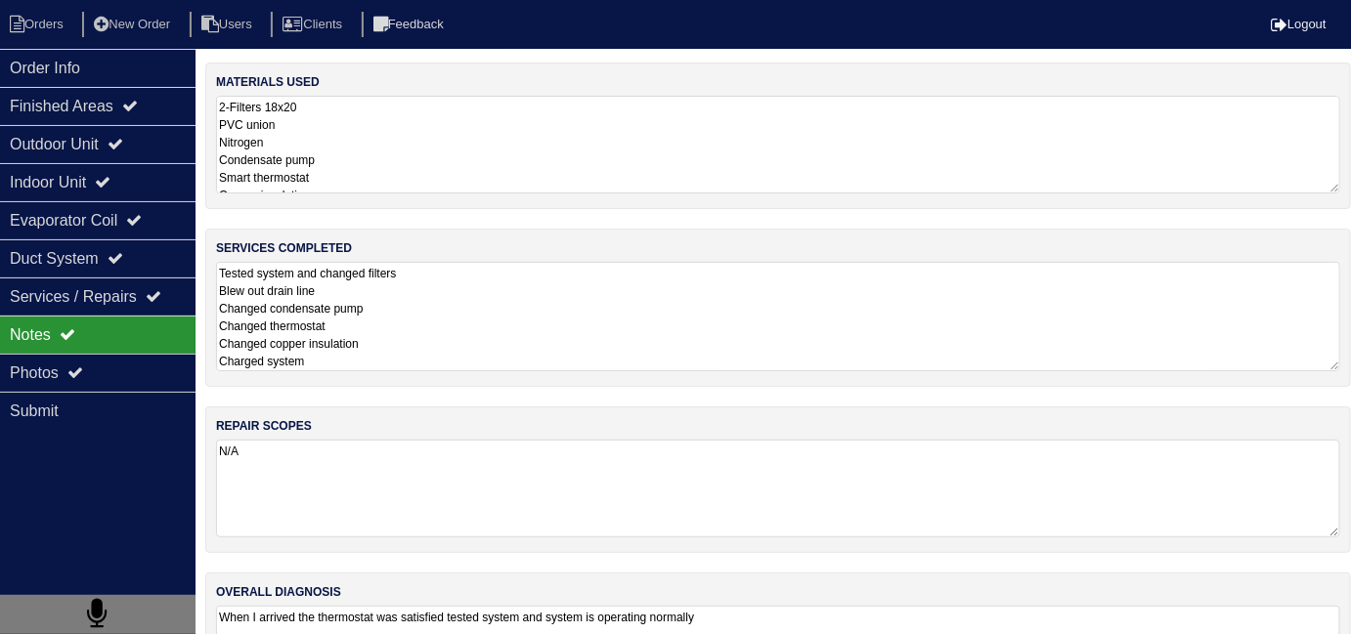
click at [621, 282] on textarea "Tested system and changed filters Blew out drain line Changed condensate pump C…" at bounding box center [778, 316] width 1124 height 109
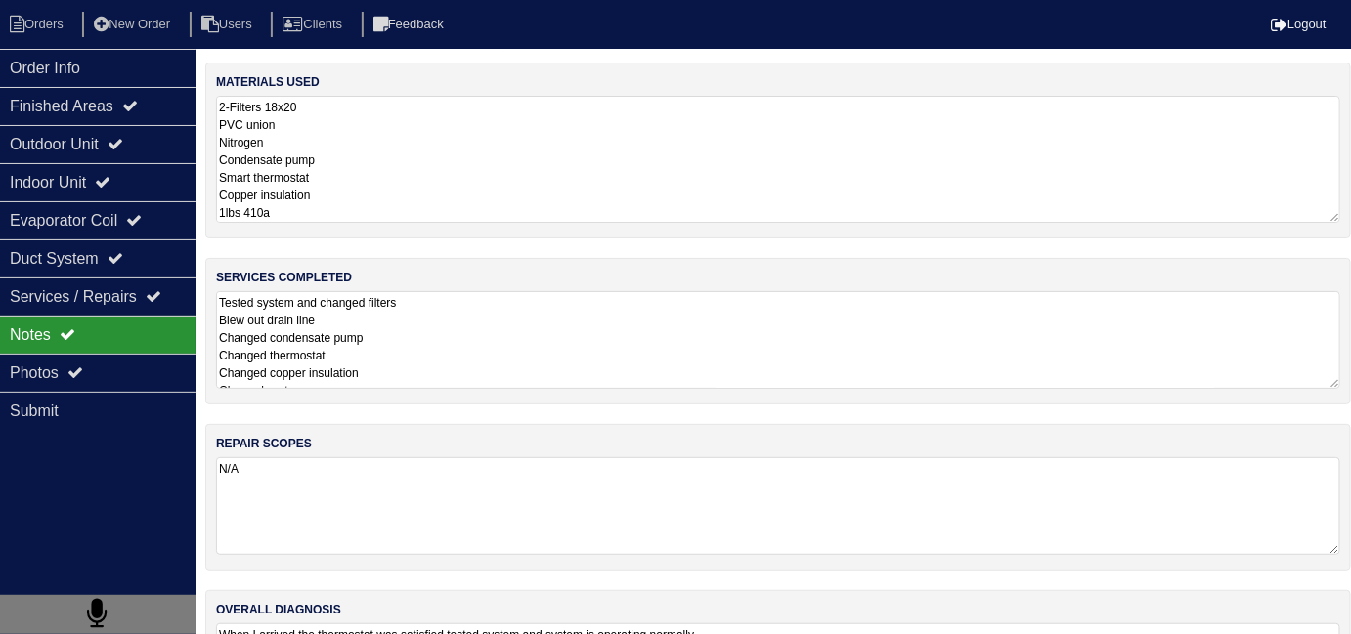
click at [527, 152] on textarea "2-Filters 18x20 PVC union Nitrogen Condensate pump Smart thermostat Copper insu…" at bounding box center [778, 159] width 1124 height 127
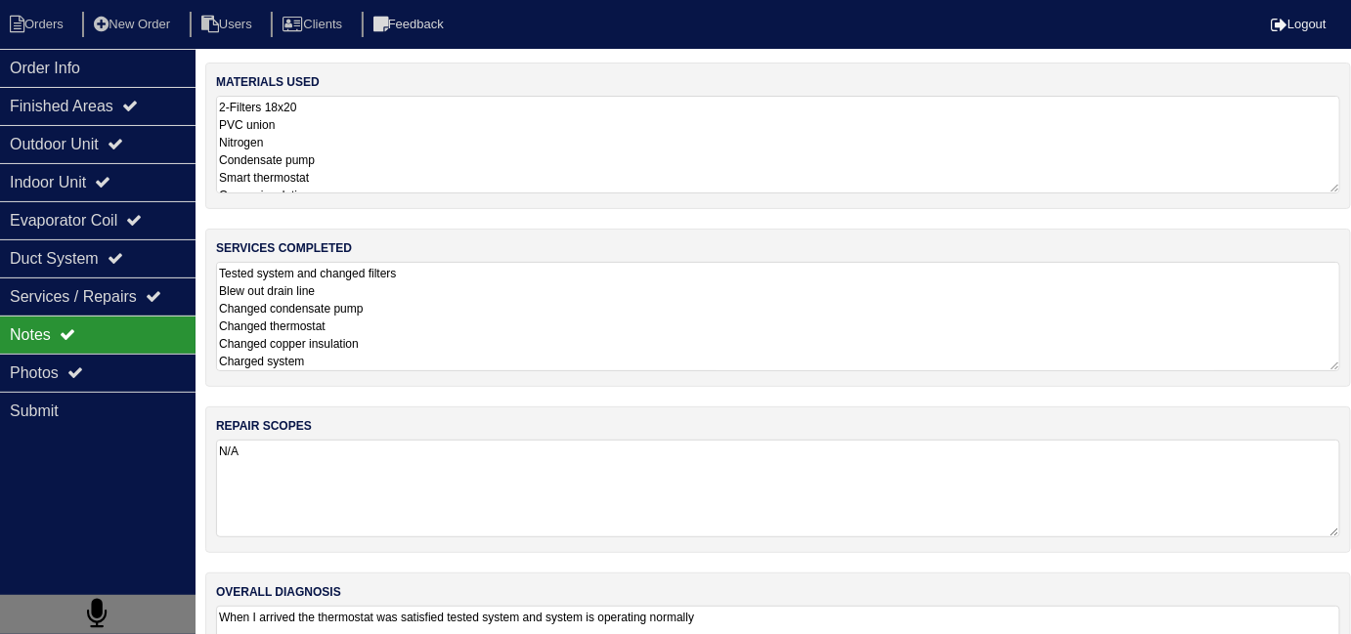
click at [557, 298] on textarea "Tested system and changed filters Blew out drain line Changed condensate pump C…" at bounding box center [778, 316] width 1124 height 109
click at [606, 318] on textarea "Tested system and changed filters Blew out drain line Changed condensate pump C…" at bounding box center [778, 316] width 1124 height 109
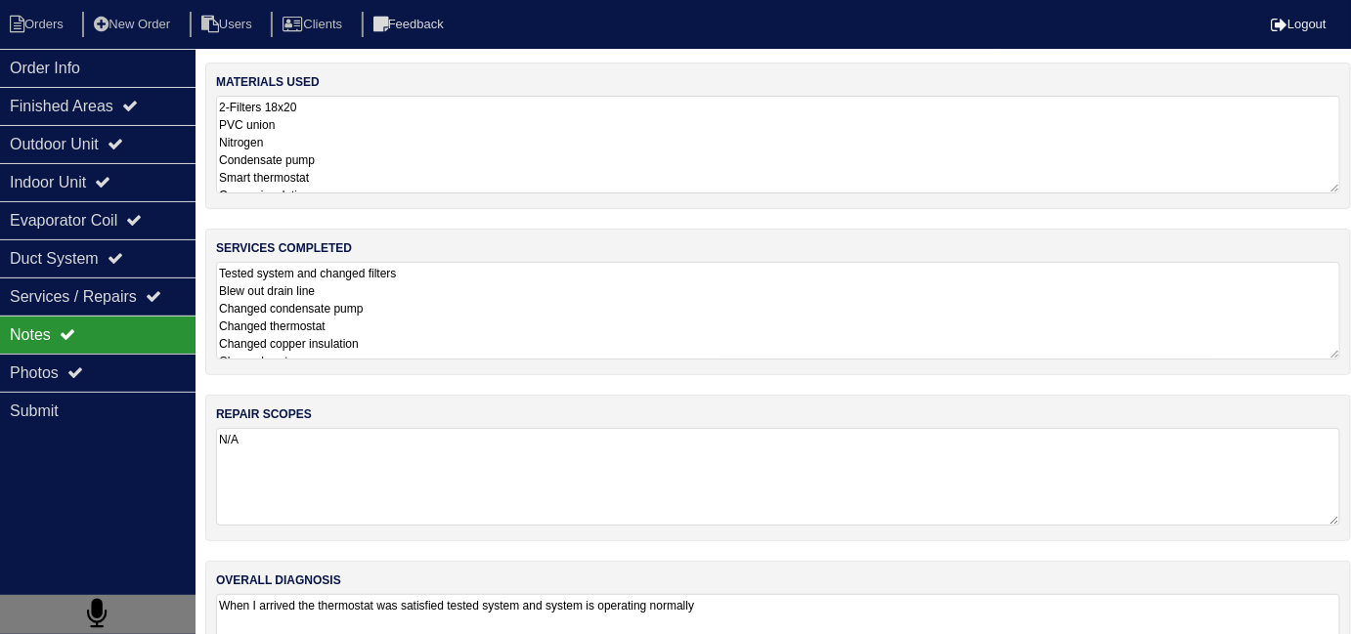
click at [665, 159] on textarea "2-Filters 18x20 PVC union Nitrogen Condensate pump Smart thermostat Copper insu…" at bounding box center [778, 145] width 1124 height 98
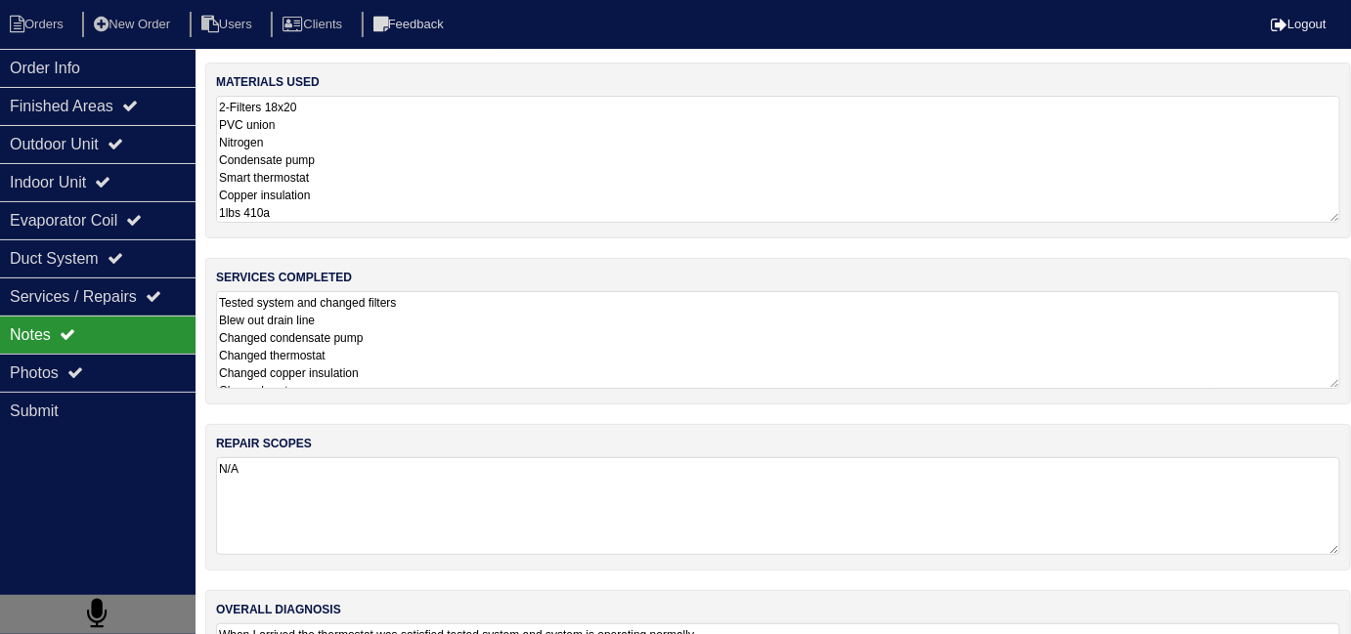
click at [774, 353] on textarea "Tested system and changed filters Blew out drain line Changed condensate pump C…" at bounding box center [778, 340] width 1124 height 98
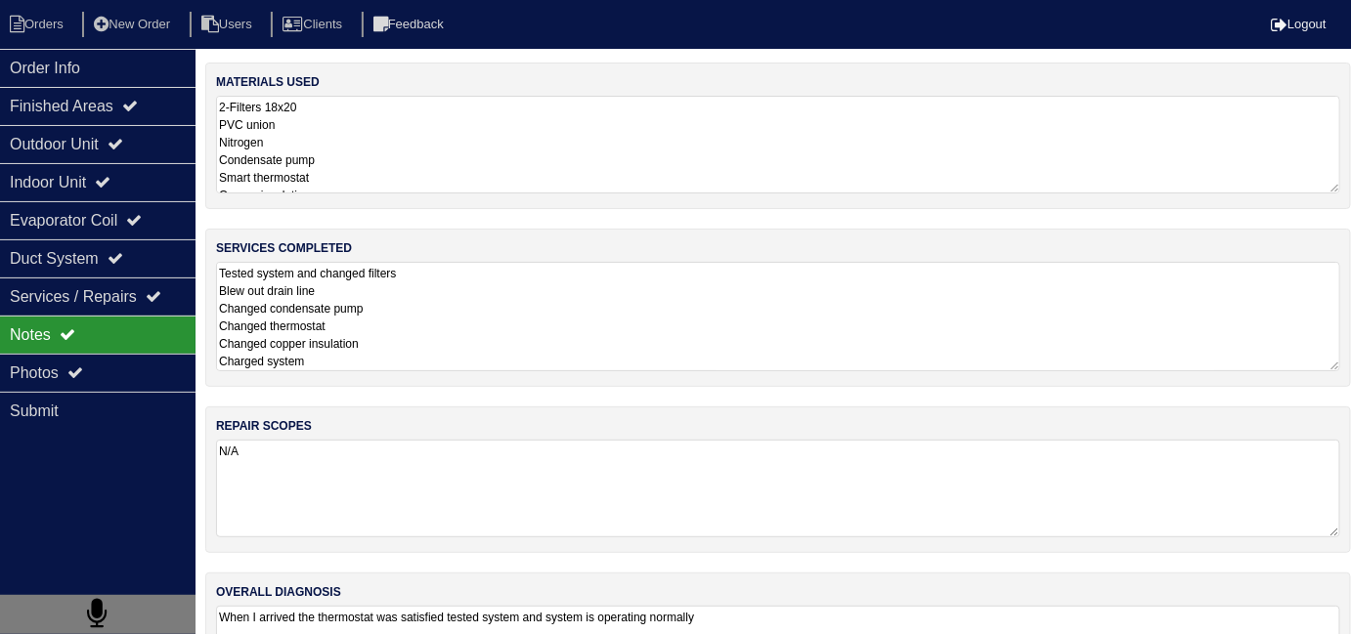
click at [423, 363] on textarea "Tested system and changed filters Blew out drain line Changed condensate pump C…" at bounding box center [778, 316] width 1124 height 109
click at [419, 344] on textarea "Tested system and changed filters Blew out drain line Changed condensate pump C…" at bounding box center [778, 316] width 1124 height 109
click at [360, 325] on textarea "Tested system and changed filters Blew out drain line Changed condensate pump C…" at bounding box center [778, 316] width 1124 height 109
click at [353, 284] on textarea "Tested system and changed filters Blew out drain line Changed condensate pump C…" at bounding box center [778, 316] width 1124 height 109
click at [438, 163] on textarea "2-Filters 18x20 PVC union Nitrogen Condensate pump Smart thermostat Copper insu…" at bounding box center [778, 145] width 1124 height 98
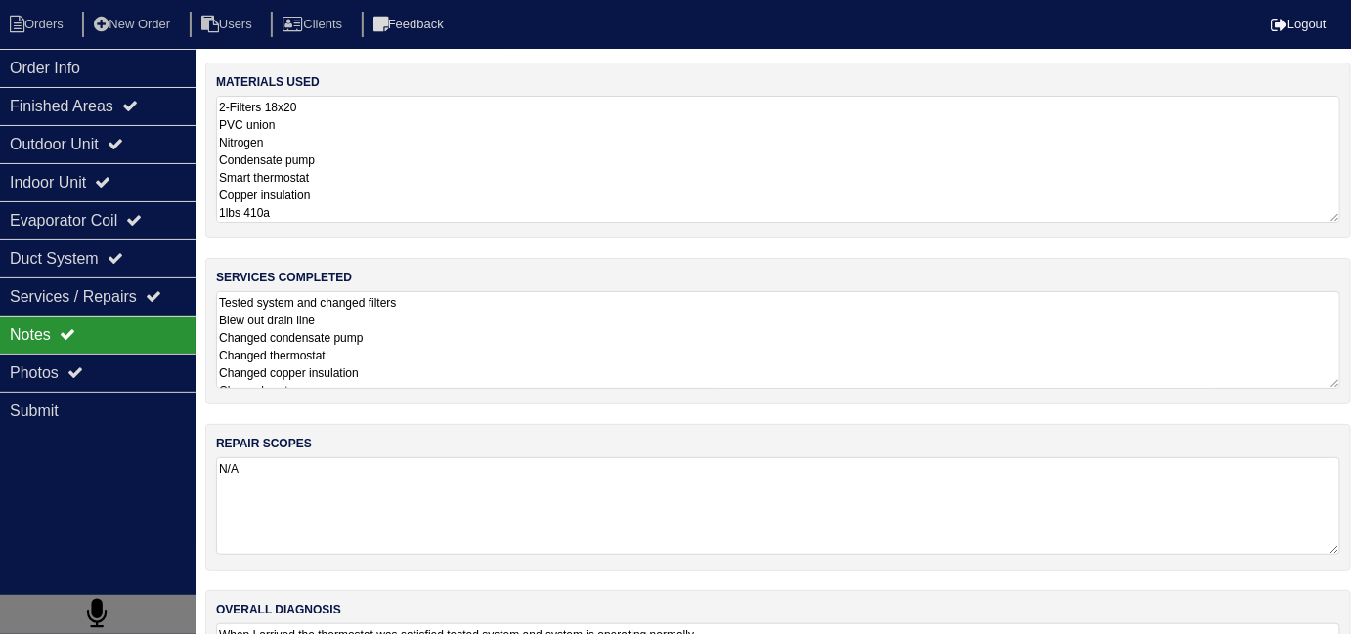
click at [594, 313] on textarea "Tested system and changed filters Blew out drain line Changed condensate pump C…" at bounding box center [778, 340] width 1124 height 98
click at [777, 153] on textarea "2-Filters 18x20 PVC union Nitrogen Condensate pump Smart thermostat Copper insu…" at bounding box center [778, 159] width 1124 height 127
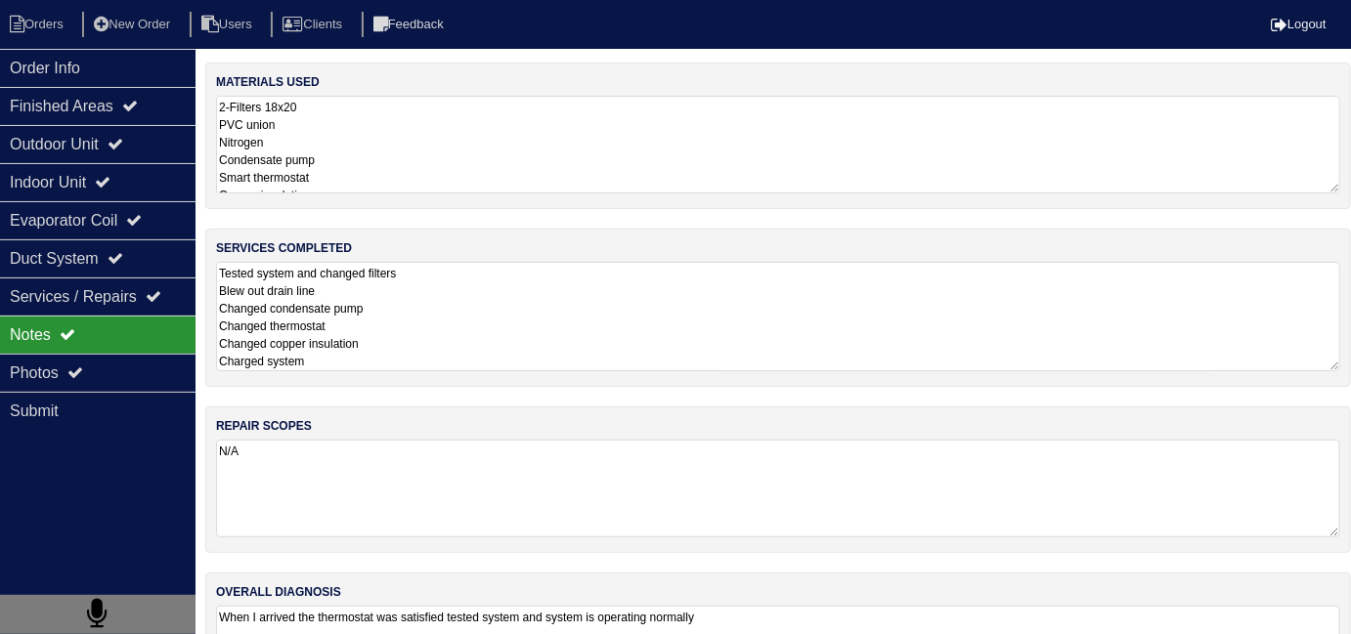
click at [727, 302] on textarea "Tested system and changed filters Blew out drain line Changed condensate pump C…" at bounding box center [778, 316] width 1124 height 109
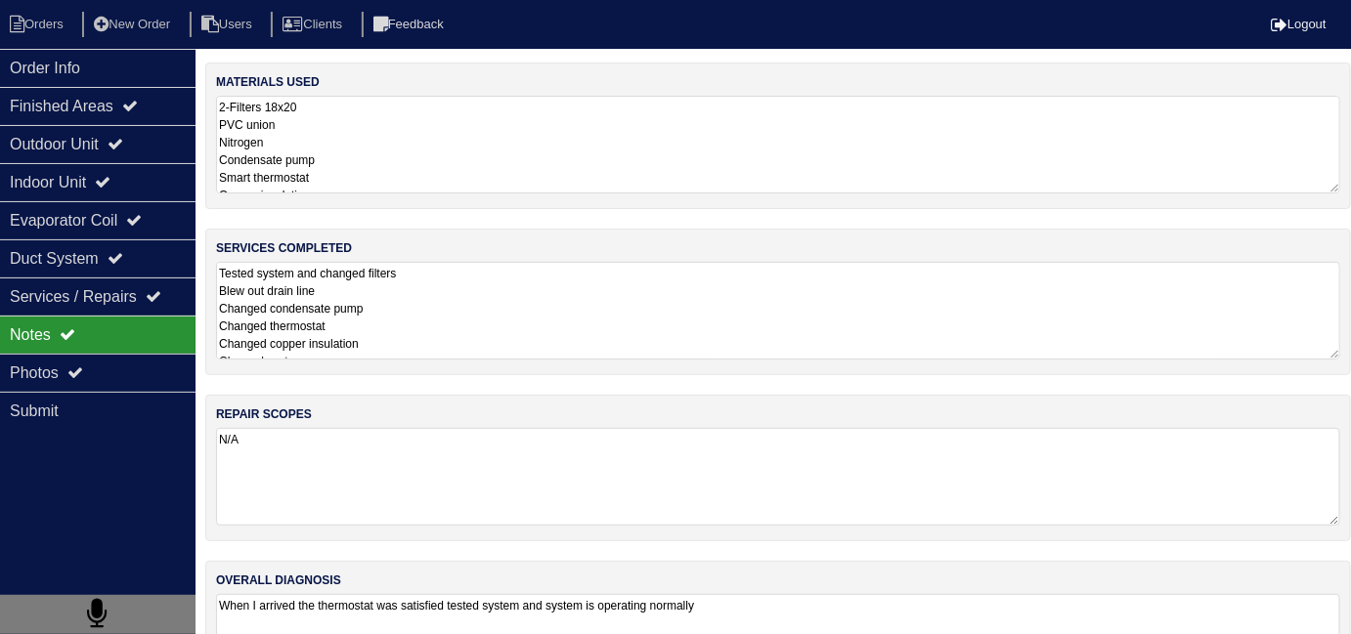
click at [594, 180] on textarea "2-Filters 18x20 PVC union Nitrogen Condensate pump Smart thermostat Copper insu…" at bounding box center [778, 145] width 1124 height 98
click at [2, 271] on div "Duct System" at bounding box center [98, 258] width 196 height 38
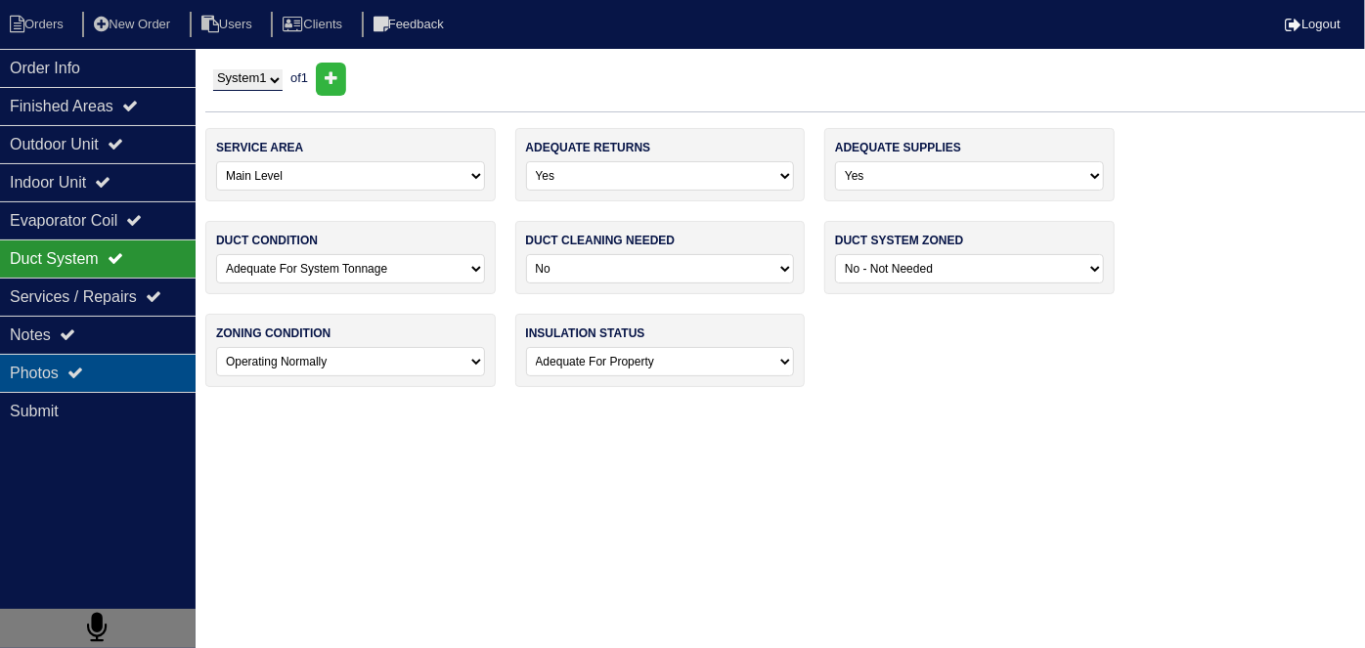
click at [31, 370] on div "Photos" at bounding box center [98, 373] width 196 height 38
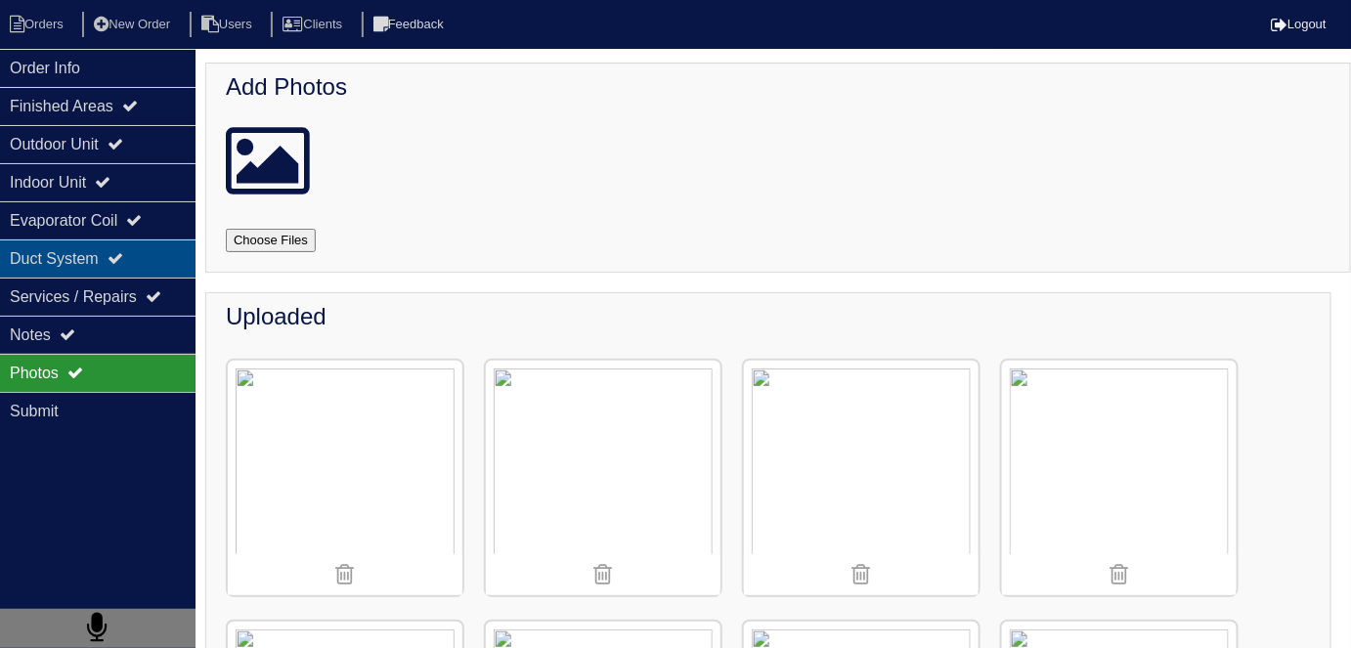
click at [86, 258] on div "Duct System" at bounding box center [98, 258] width 196 height 38
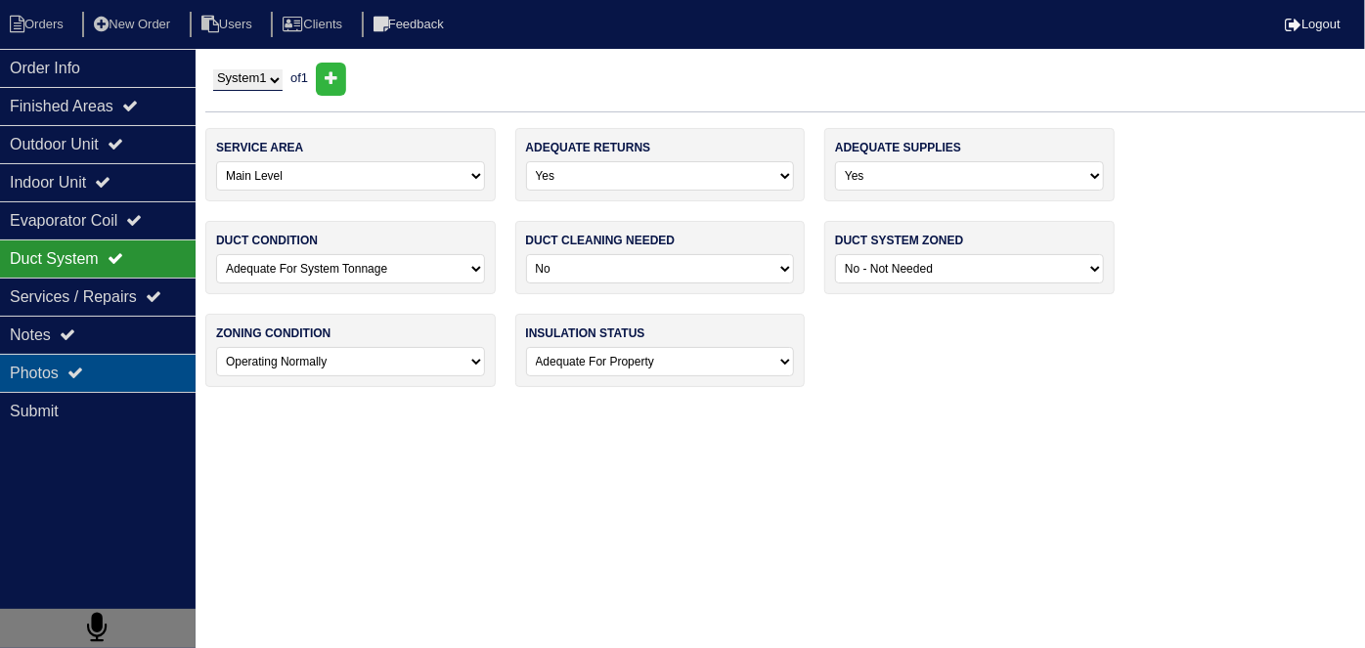
click at [79, 356] on div "Photos" at bounding box center [98, 373] width 196 height 38
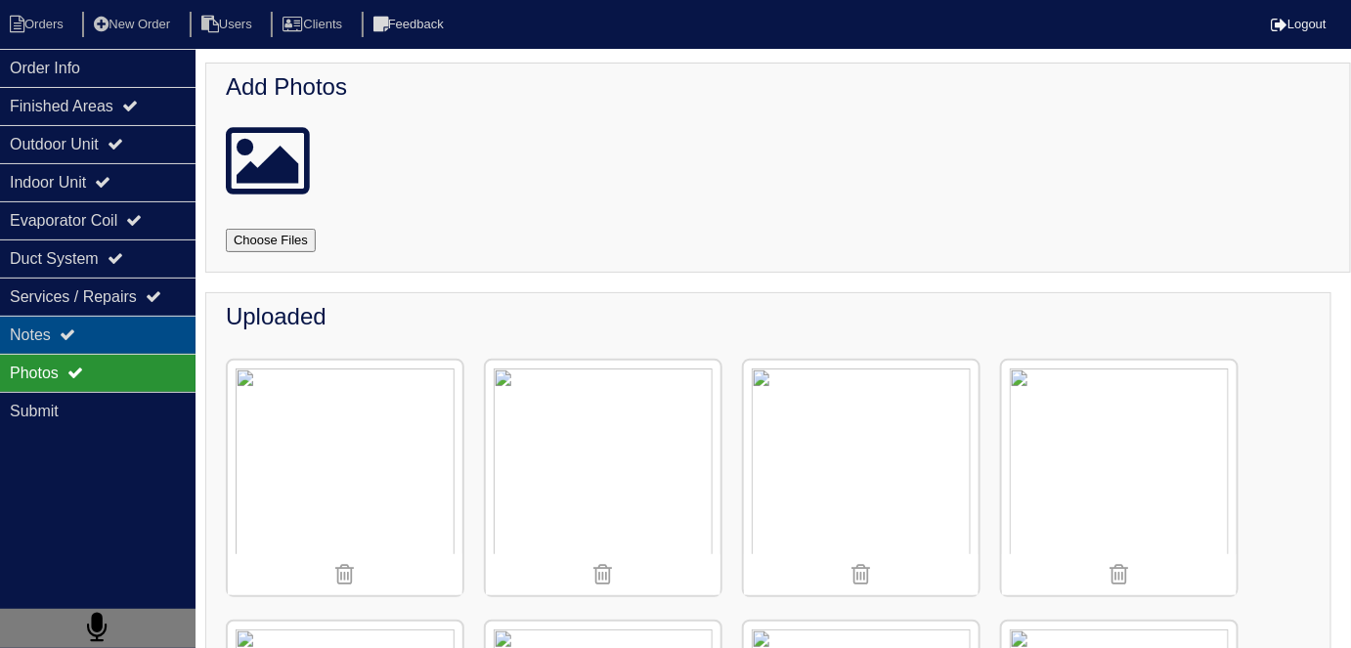
click at [87, 339] on div "Notes" at bounding box center [98, 335] width 196 height 38
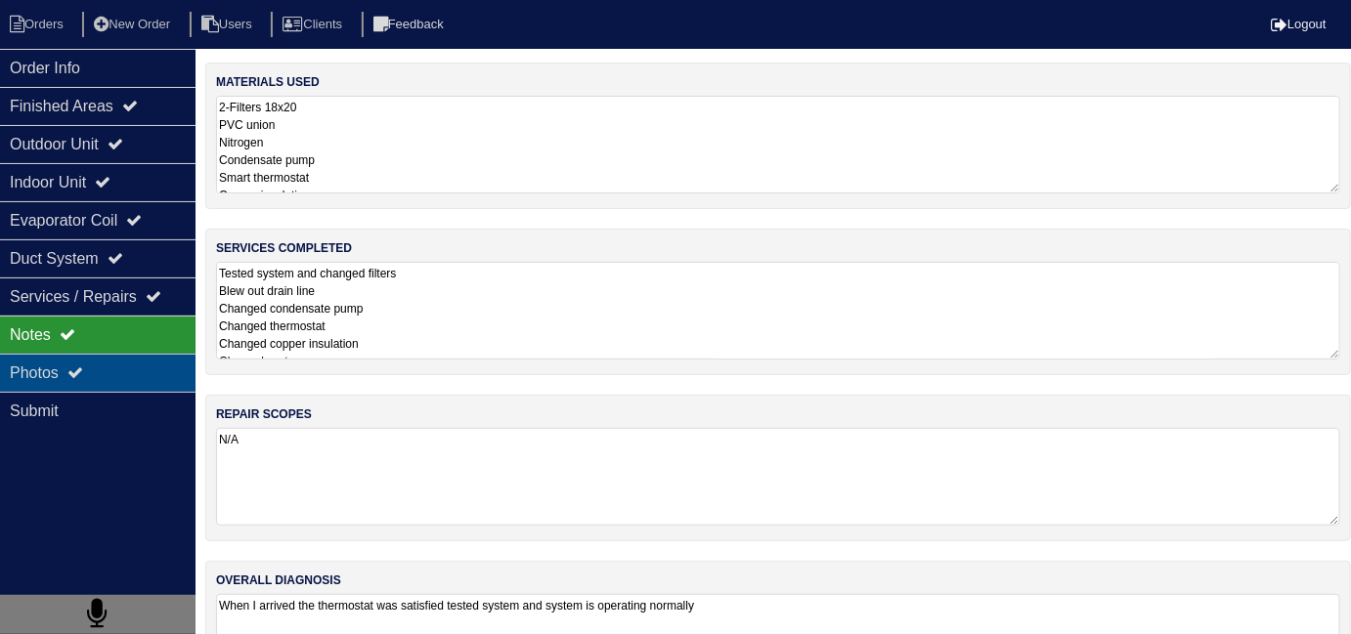
click at [92, 362] on div "Photos" at bounding box center [98, 373] width 196 height 38
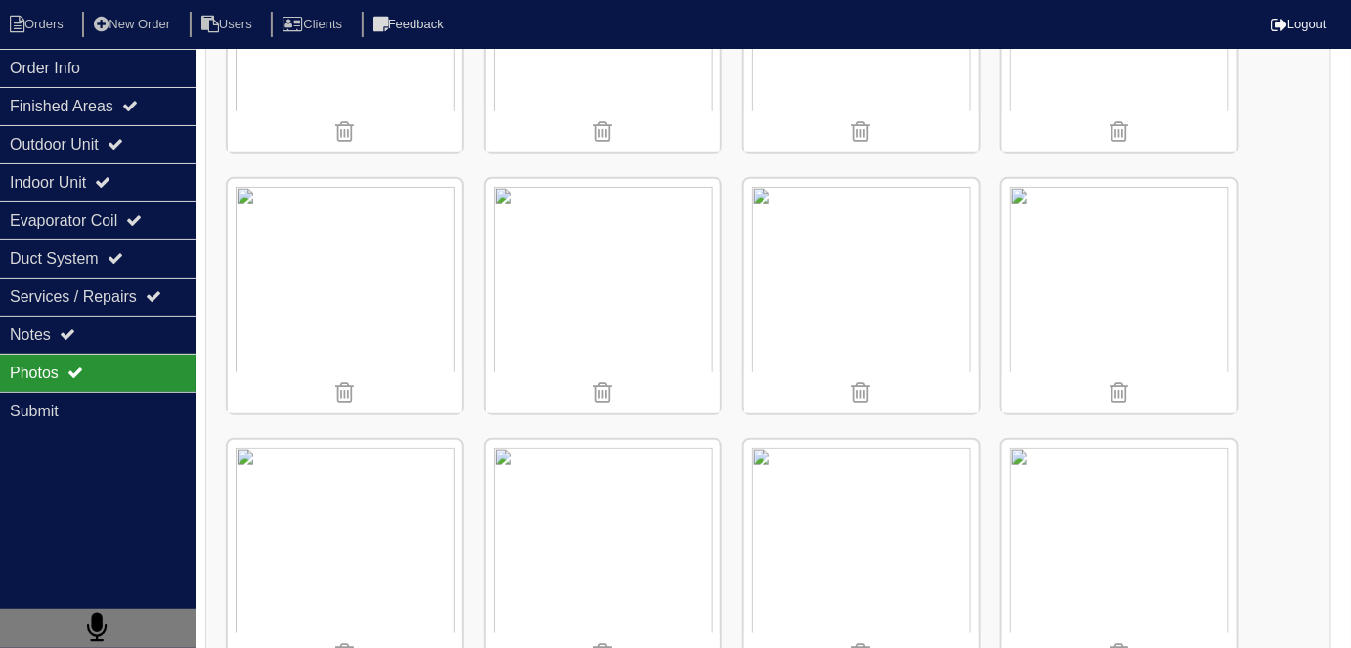
scroll to position [444, 0]
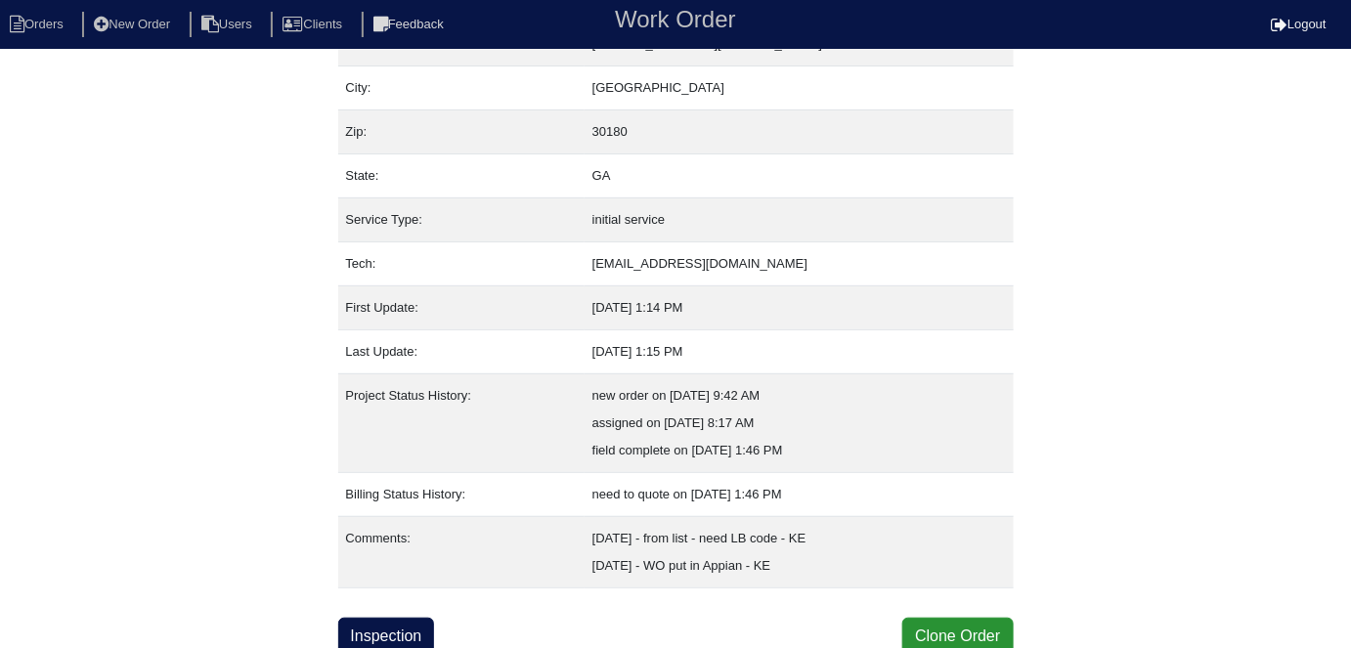
scroll to position [130, 0]
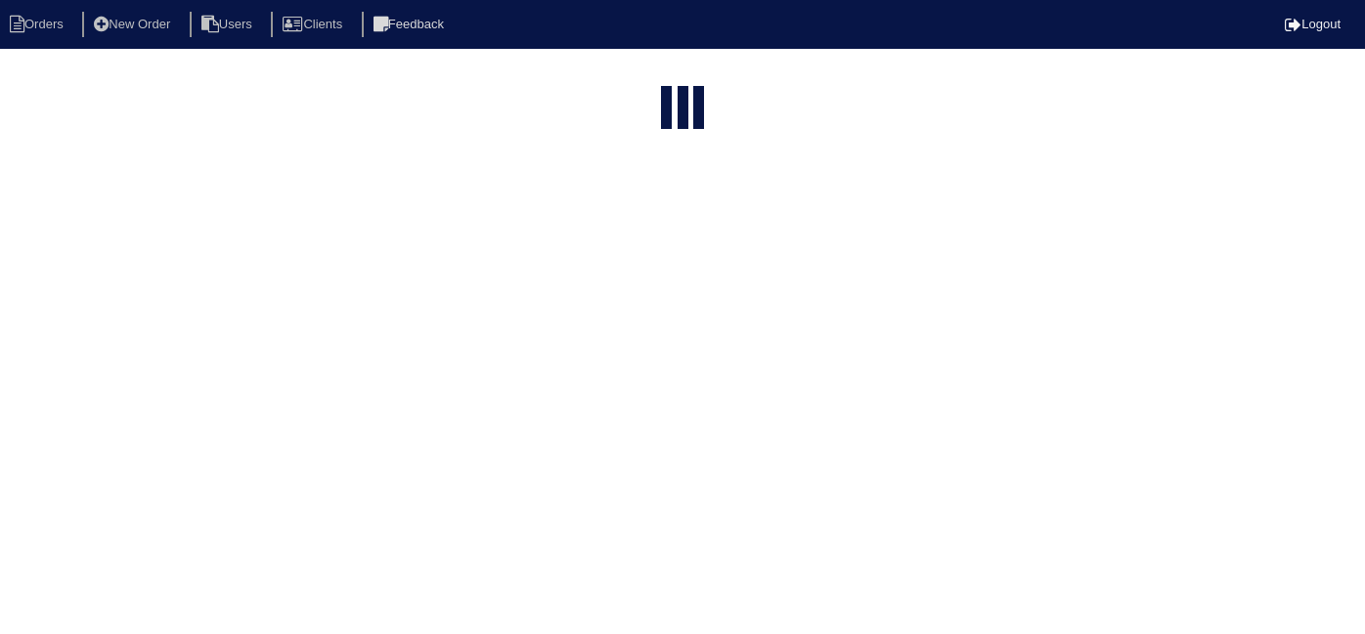
select select "15"
type input "131 m"
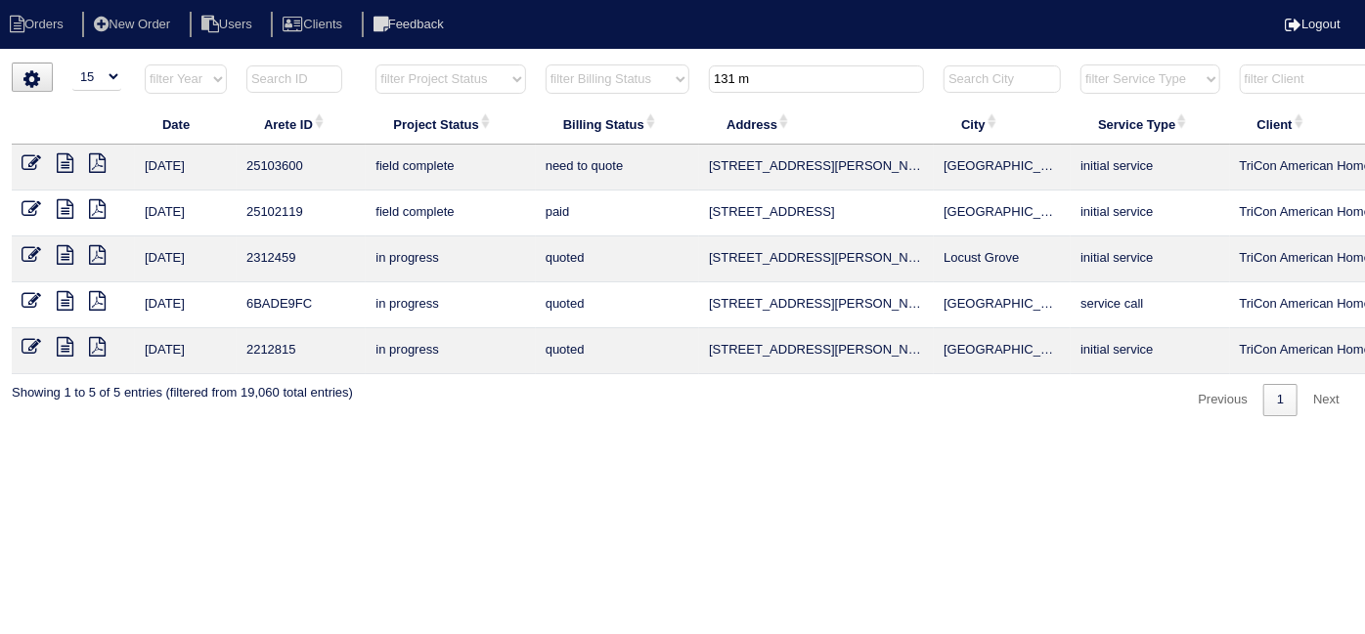
click at [31, 159] on icon at bounding box center [32, 163] width 20 height 20
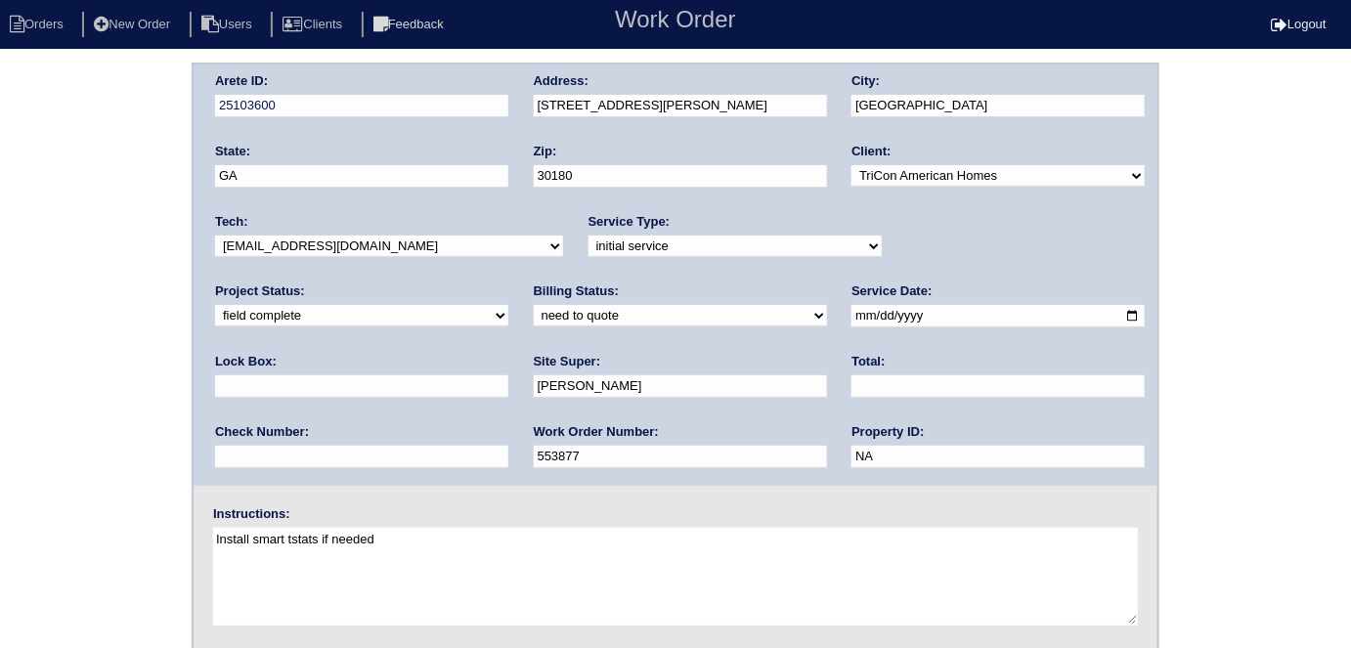
click at [534, 324] on select "need to quote quoted need to invoice invoiced paid warranty purchase order need…" at bounding box center [680, 316] width 293 height 22
select select "quoted"
click at [534, 305] on select "need to quote quoted need to invoice invoiced paid warranty purchase order need…" at bounding box center [680, 316] width 293 height 22
click at [851, 370] on div "Total:" at bounding box center [997, 380] width 293 height 55
click at [851, 390] on input "text" at bounding box center [997, 386] width 293 height 22
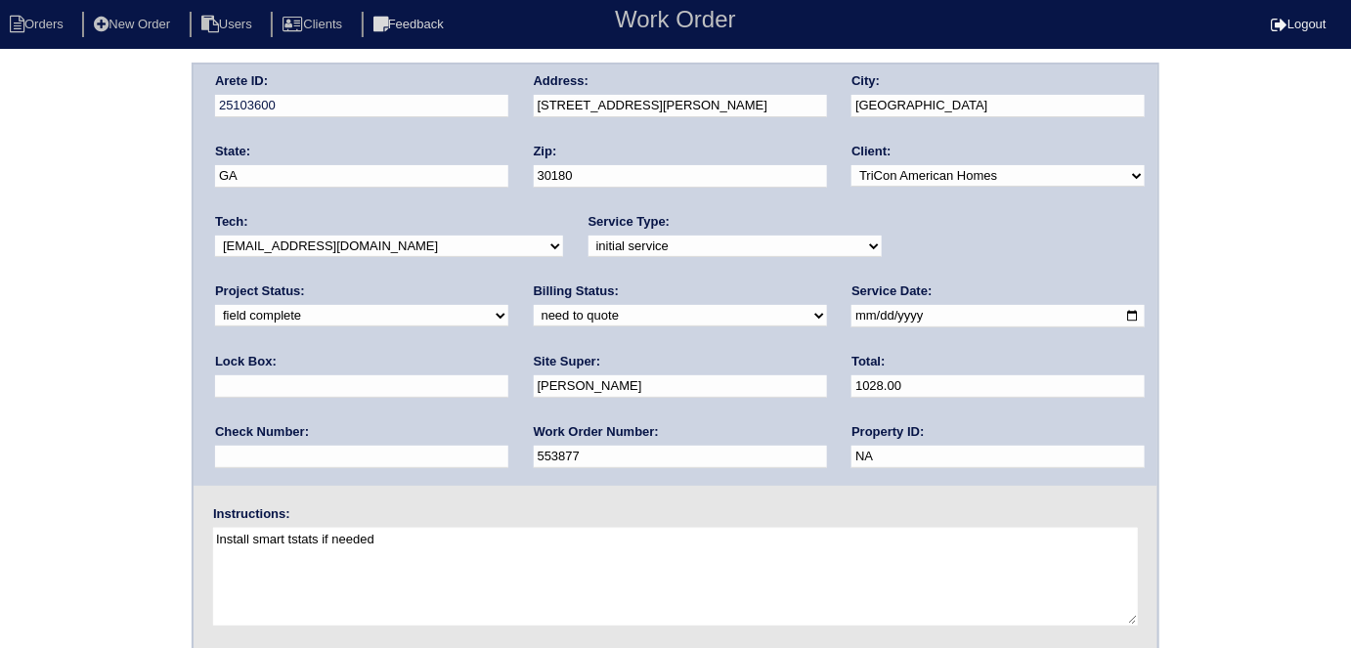
type input "1028.00"
click at [0, 361] on div "Arete ID: 25103600 Address: 131 Meriwether Ln City: Villa Rica State: GA Zip: 3…" at bounding box center [675, 458] width 1351 height 791
click at [1, 402] on div "Arete ID: 25103600 Address: 131 Meriwether Ln City: Villa Rica State: GA Zip: 3…" at bounding box center [675, 458] width 1351 height 791
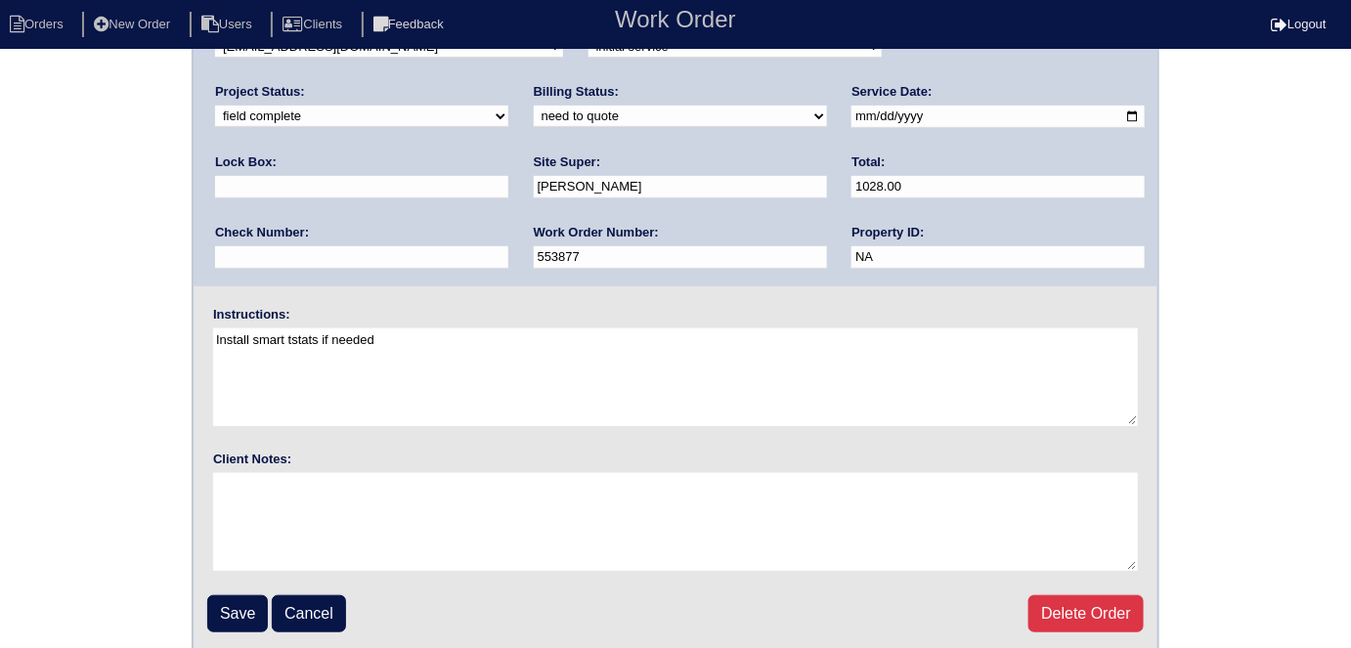
scroll to position [200, 0]
click at [214, 617] on input "Save" at bounding box center [237, 612] width 61 height 37
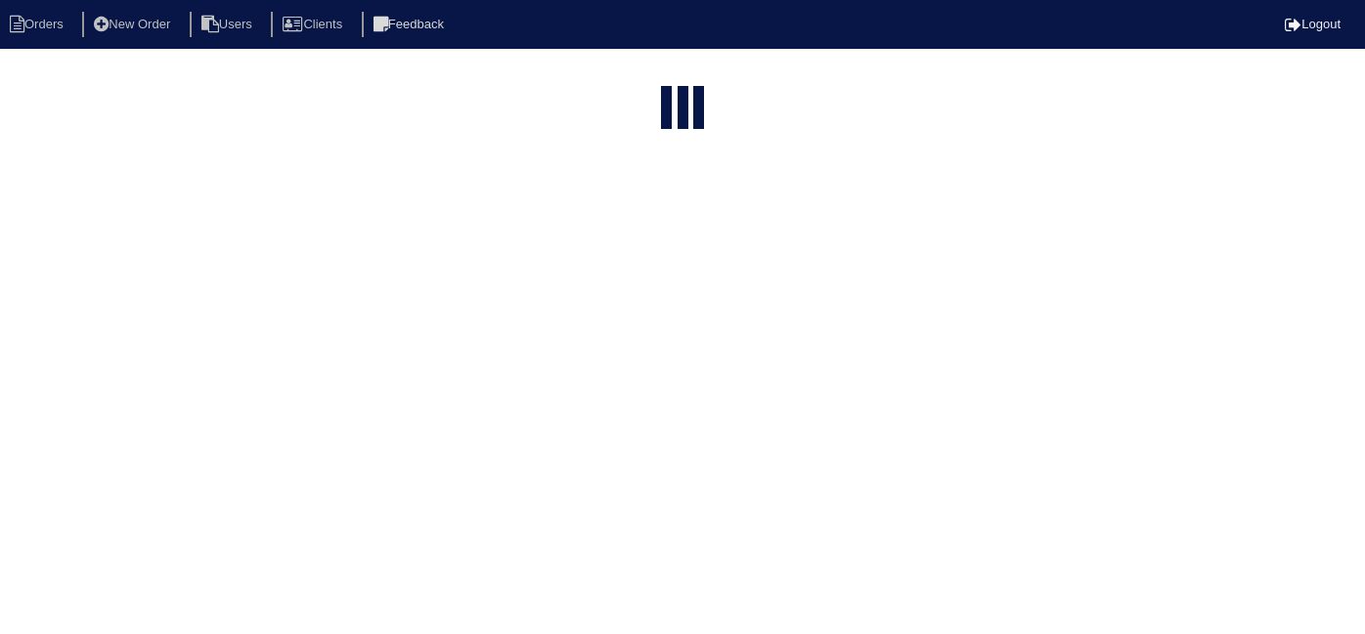
select select "15"
type input "131 m"
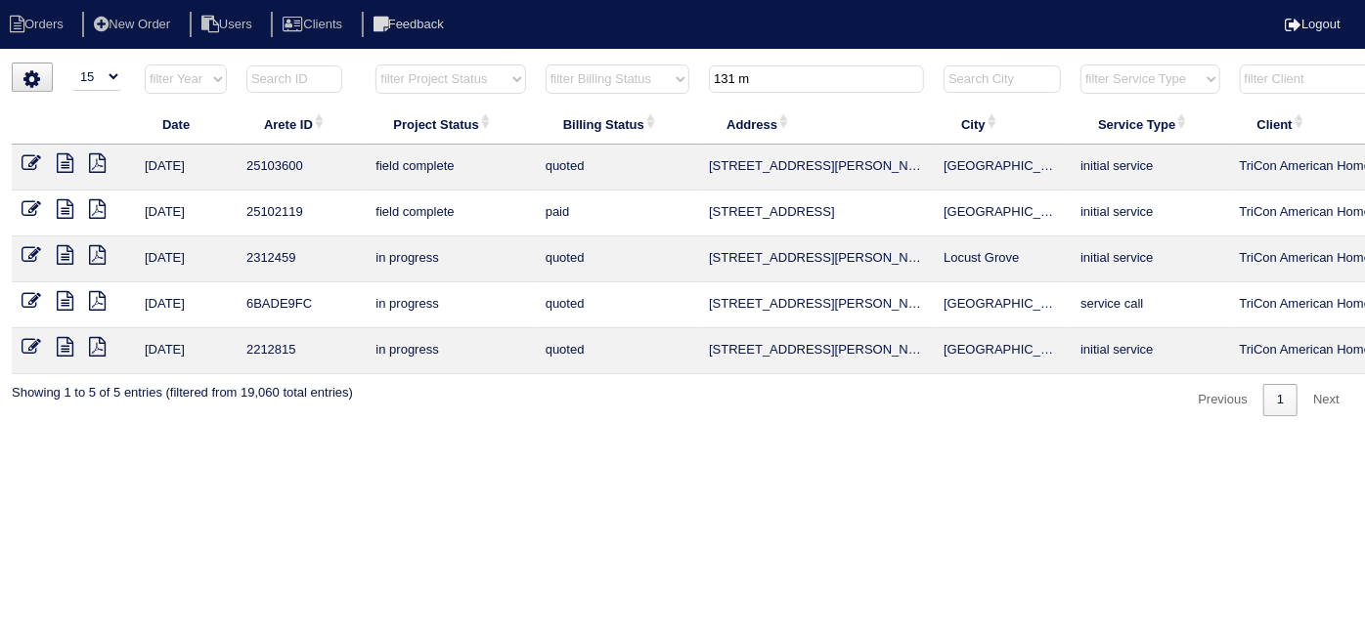
click at [58, 156] on icon at bounding box center [65, 163] width 17 height 20
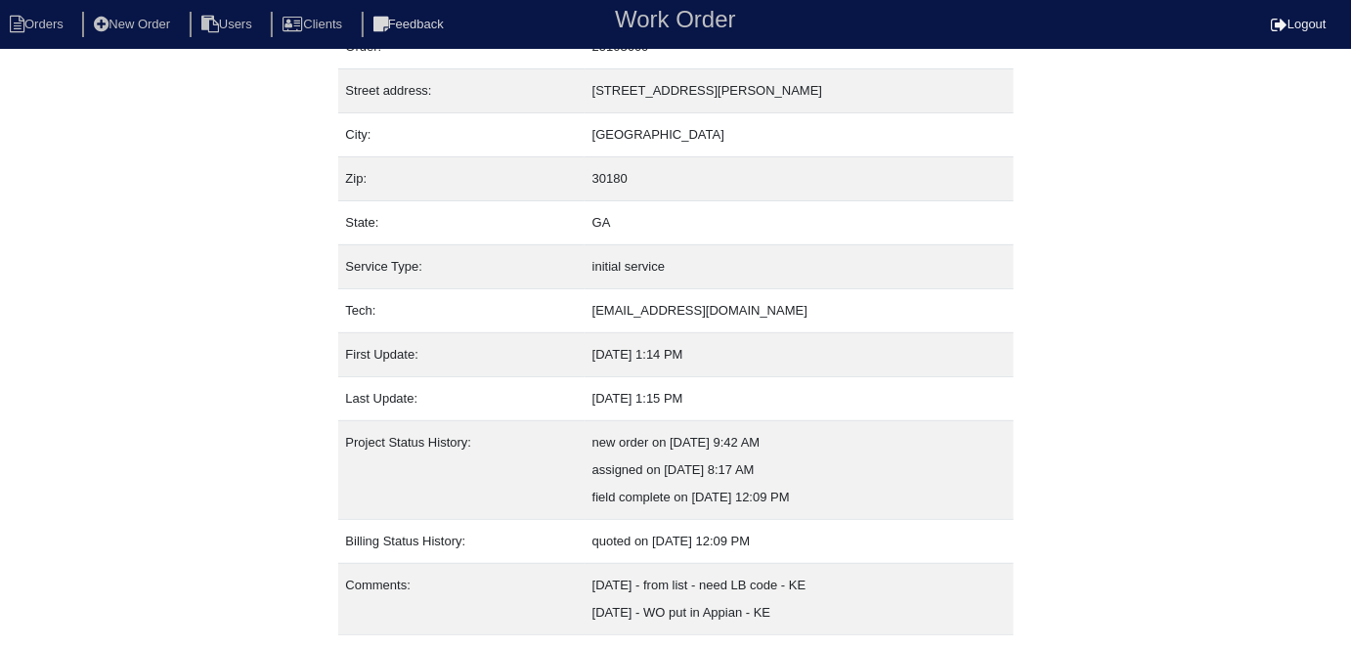
scroll to position [130, 0]
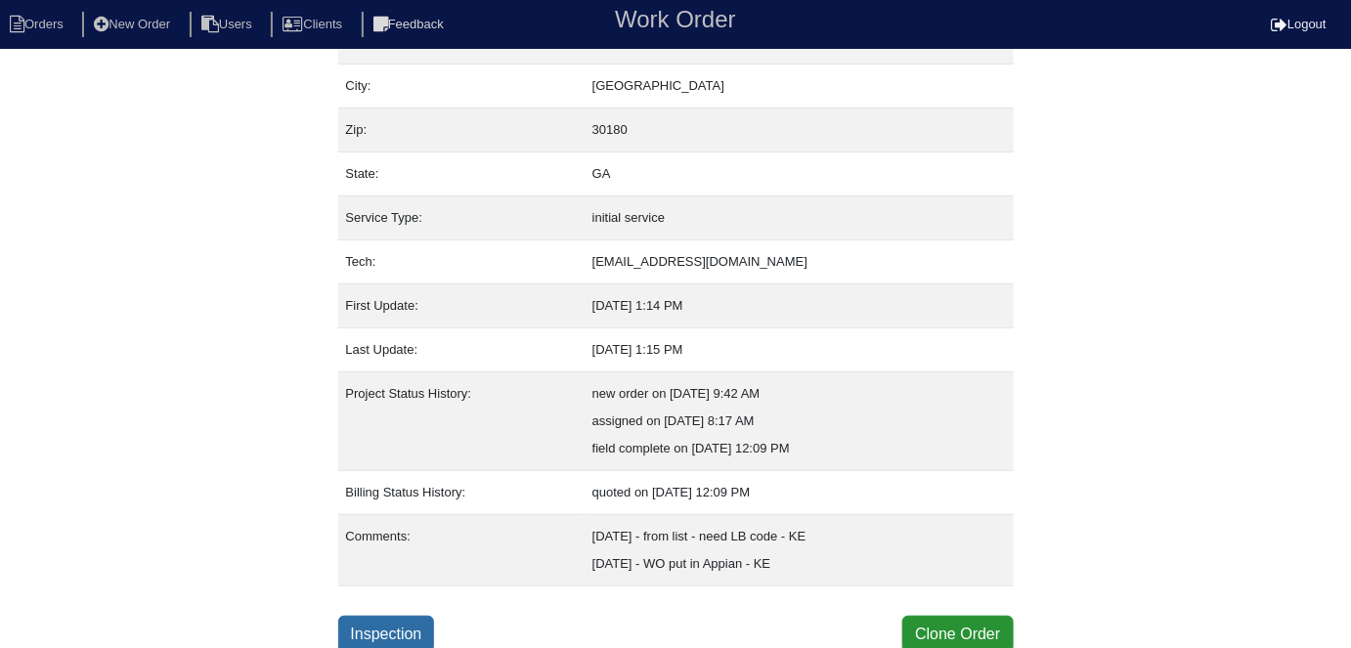
click at [355, 616] on link "Inspection" at bounding box center [386, 634] width 97 height 37
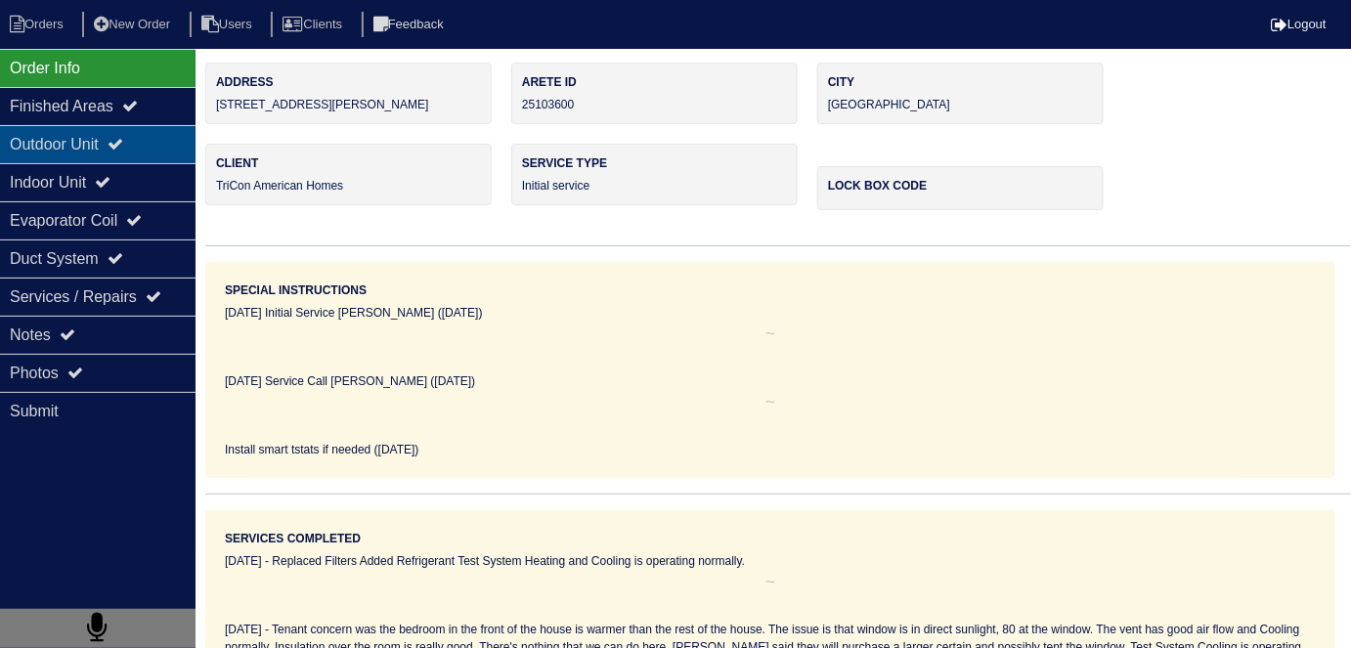
click at [110, 139] on div "Outdoor Unit" at bounding box center [98, 144] width 196 height 38
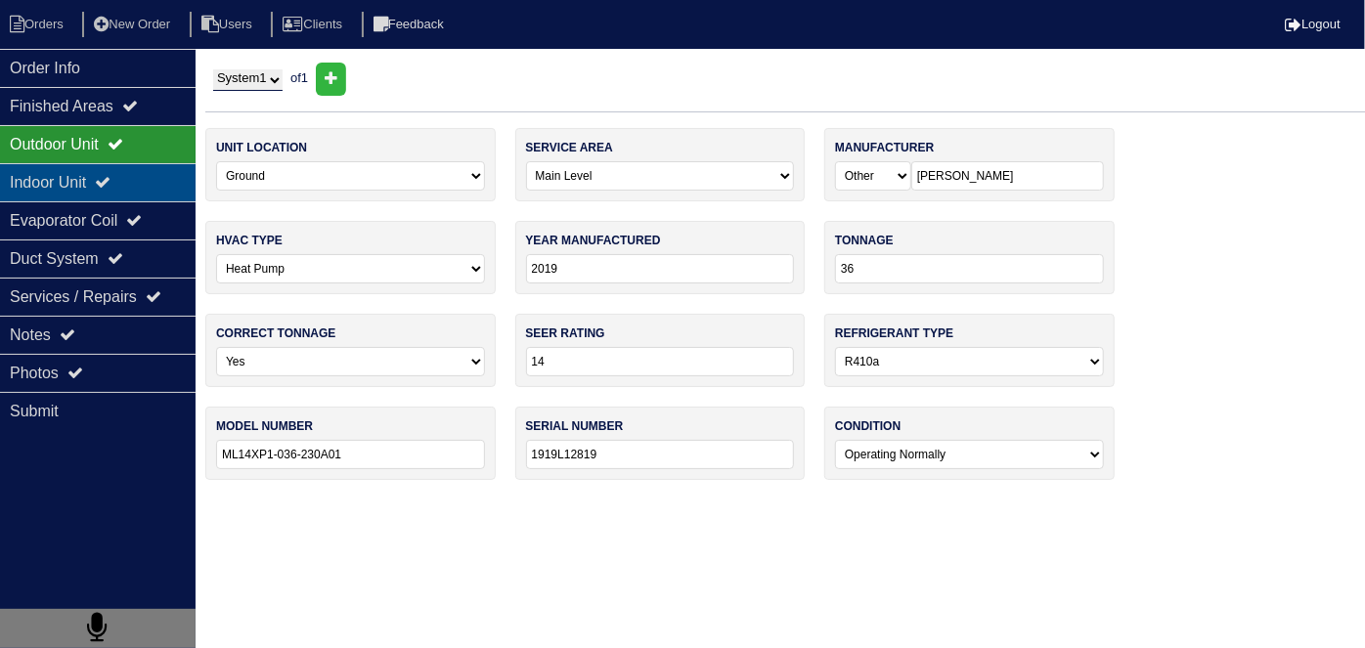
click at [89, 173] on div "Indoor Unit" at bounding box center [98, 182] width 196 height 38
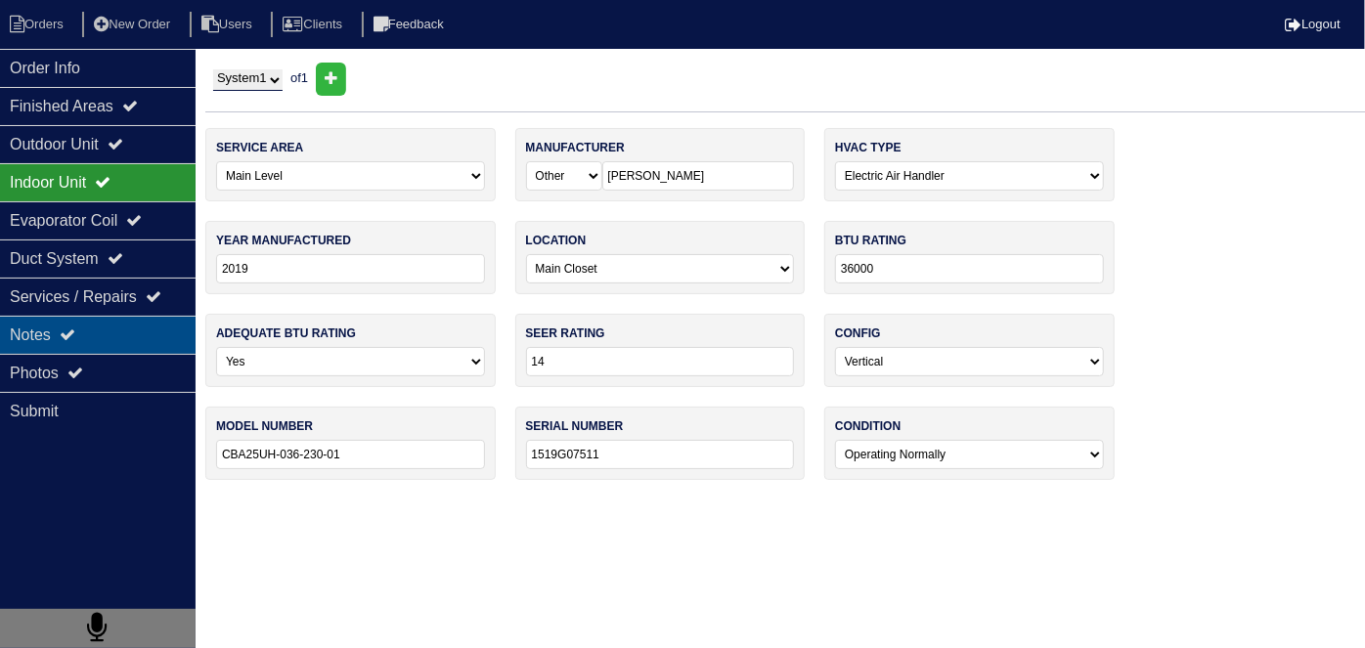
click at [85, 317] on div "Notes" at bounding box center [98, 335] width 196 height 38
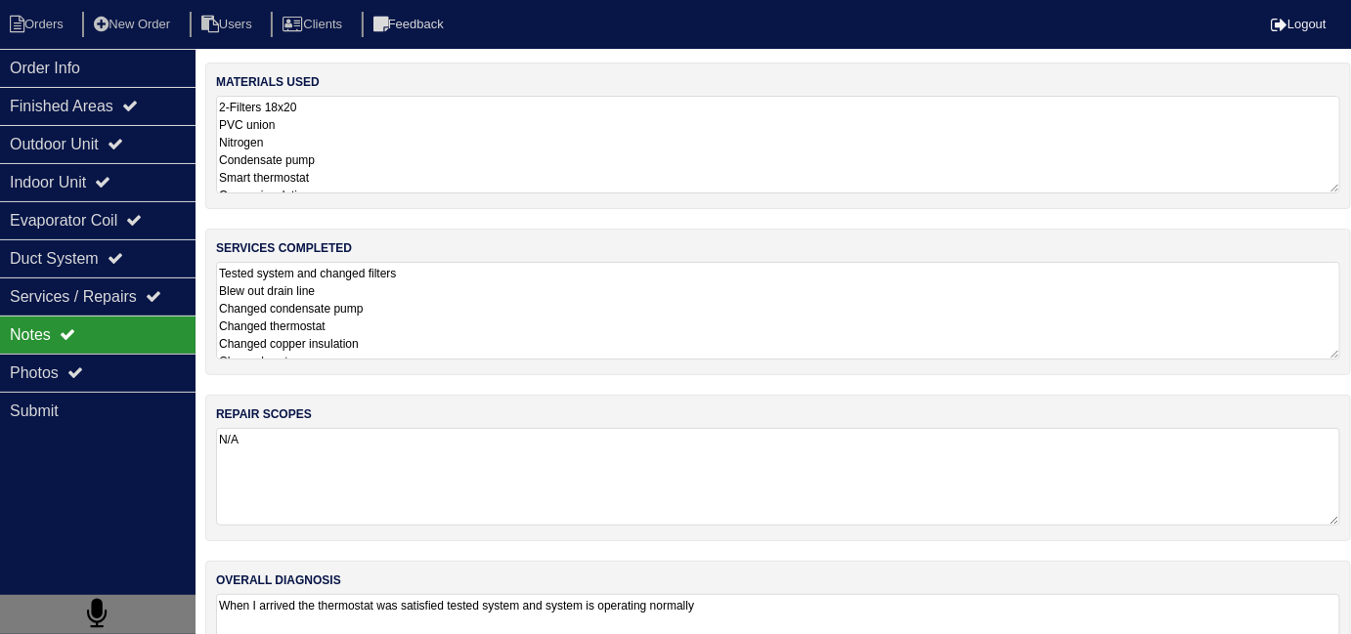
click at [559, 122] on textarea "2-Filters 18x20 PVC union Nitrogen Condensate pump Smart thermostat Copper insu…" at bounding box center [778, 145] width 1124 height 98
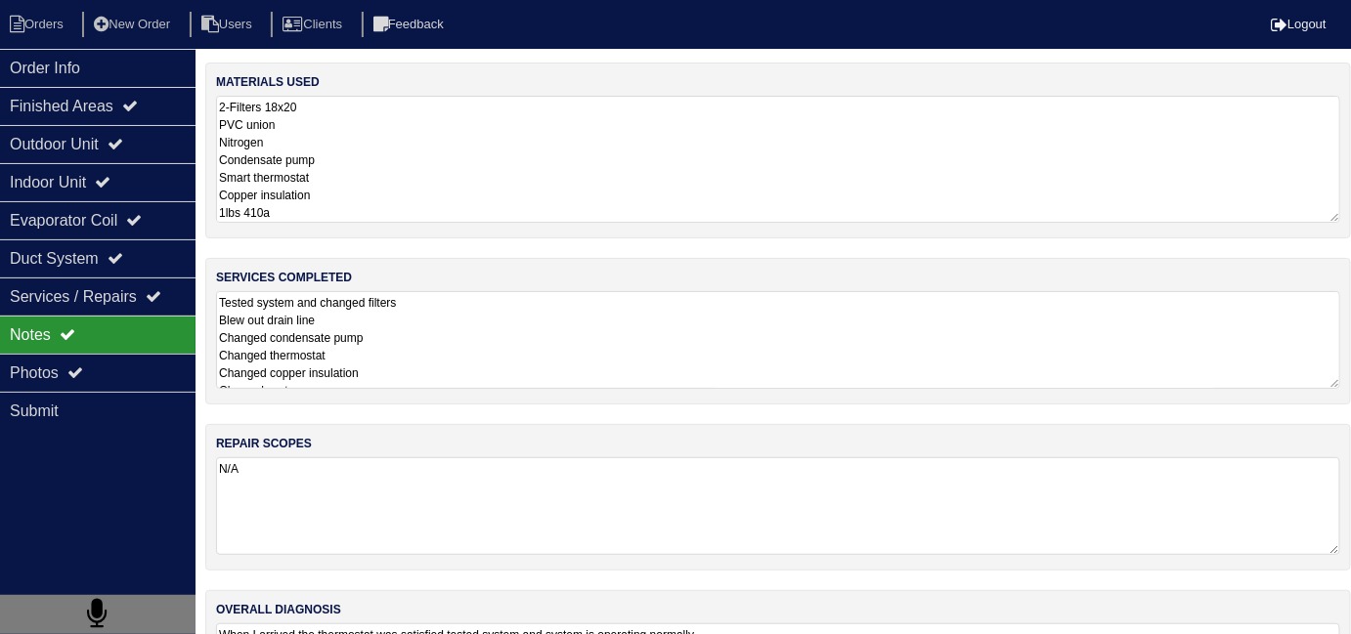
click at [581, 360] on textarea "Tested system and changed filters Blew out drain line Changed condensate pump C…" at bounding box center [778, 340] width 1124 height 98
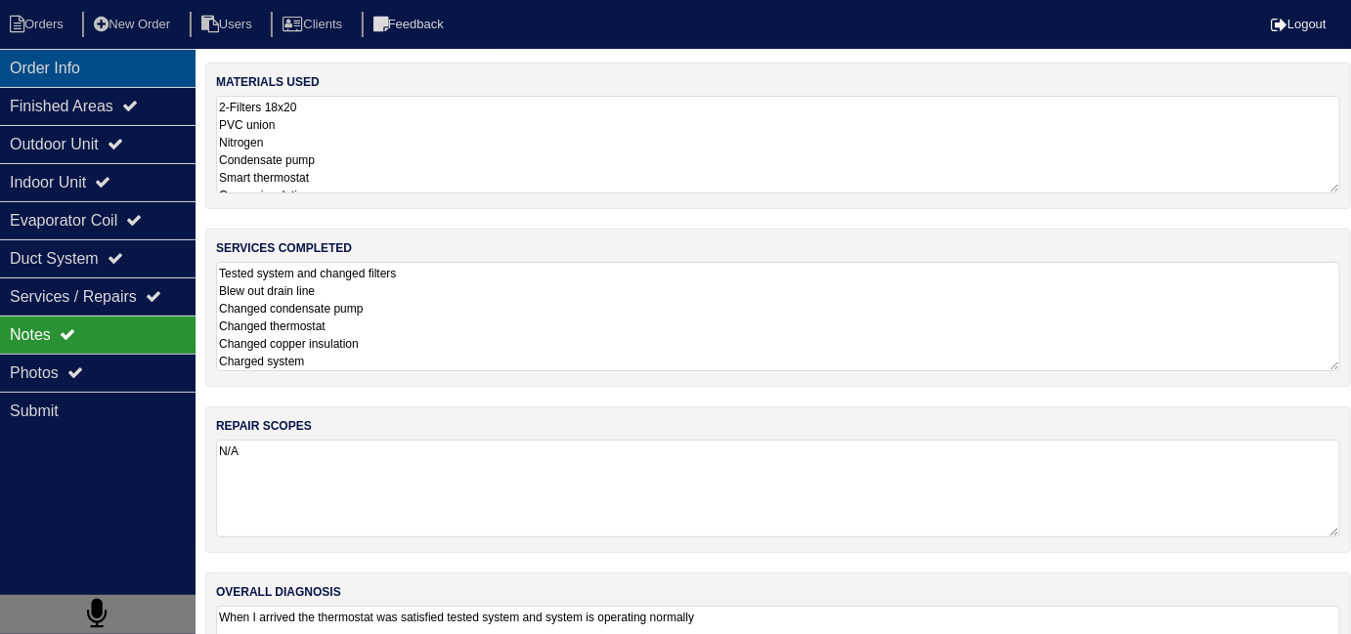
drag, startPoint x: 119, startPoint y: 68, endPoint x: 156, endPoint y: 65, distance: 37.3
click at [119, 68] on div "Order Info" at bounding box center [98, 68] width 196 height 38
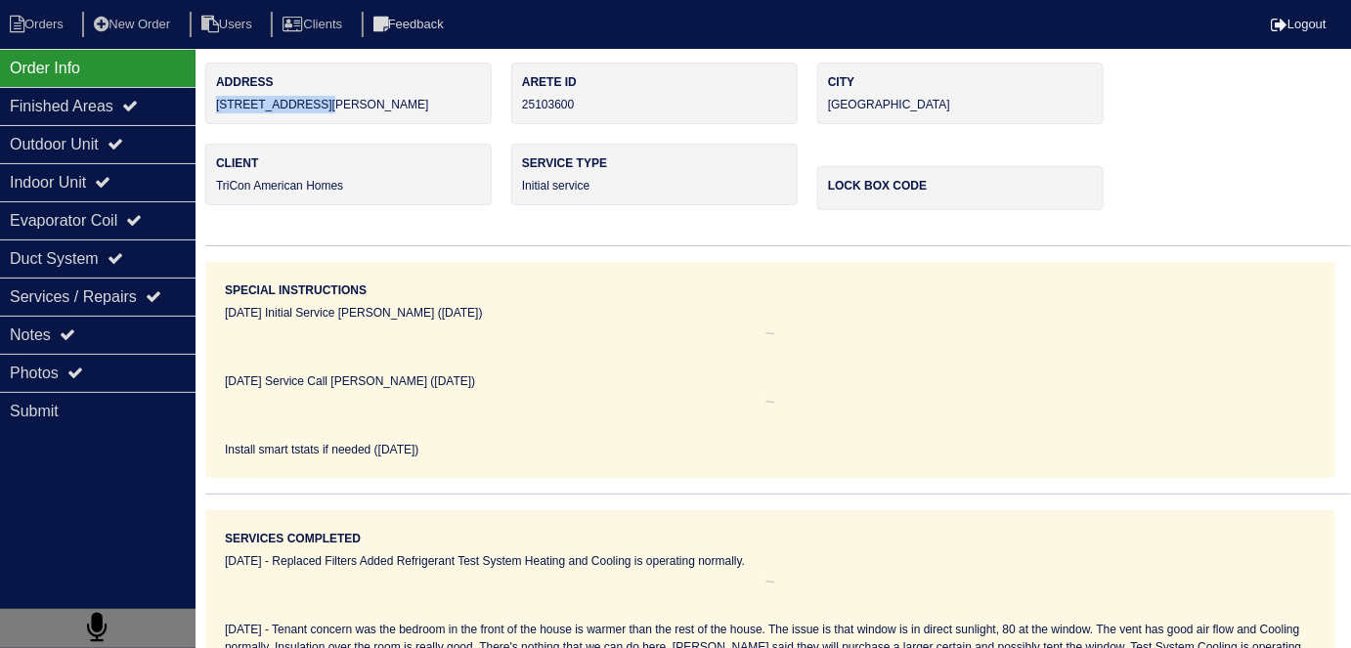
drag, startPoint x: 352, startPoint y: 117, endPoint x: 216, endPoint y: 122, distance: 136.0
click at [216, 122] on div "Address 131 Meriwether Ln" at bounding box center [348, 94] width 286 height 62
copy div "131 Meriwether Ln"
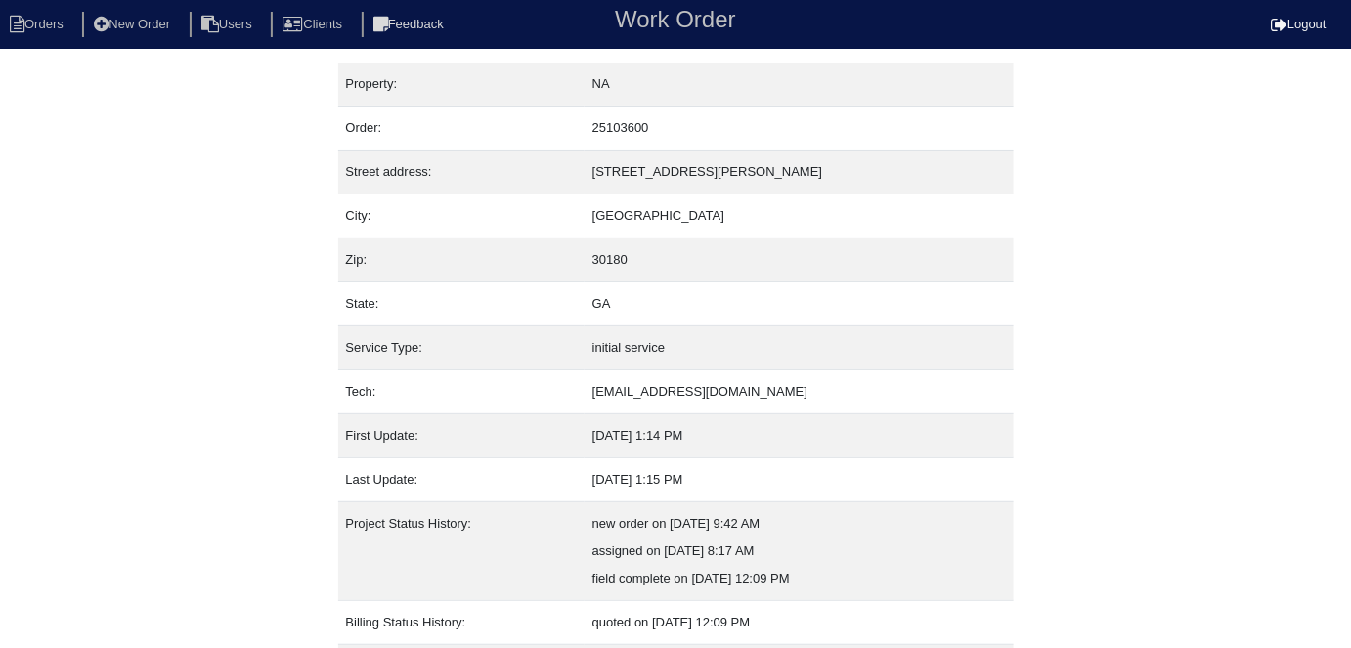
scroll to position [130, 0]
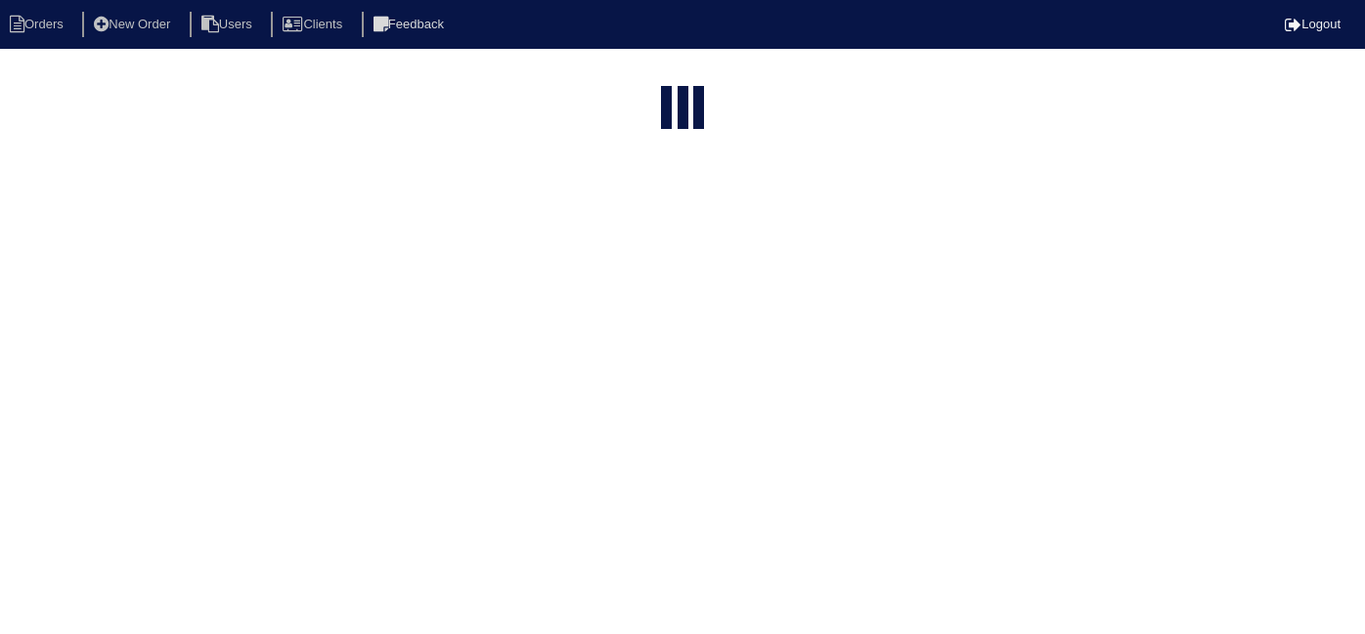
select select "15"
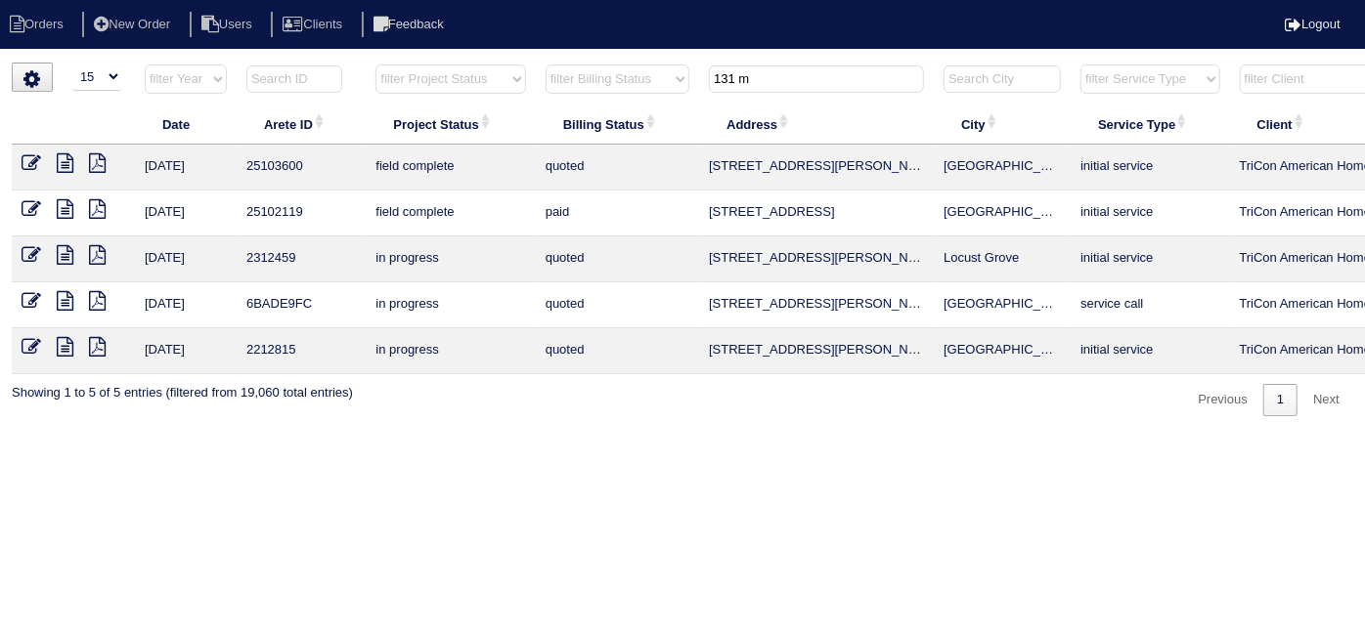
drag, startPoint x: 789, startPoint y: 70, endPoint x: 544, endPoint y: 19, distance: 249.8
click at [559, 63] on body "Orders New Order Users Clients Feedback Logout Orders New Order Users Clients M…" at bounding box center [682, 240] width 1365 height 354
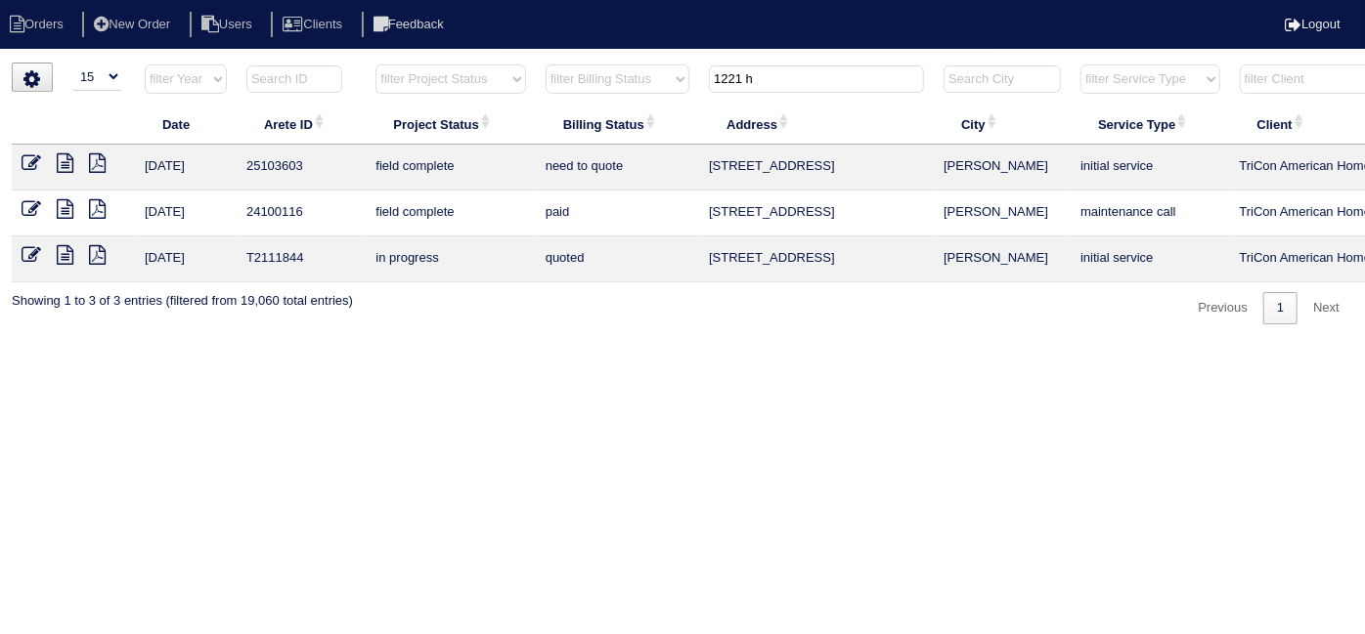
type input "1221 h"
click at [65, 161] on icon at bounding box center [65, 163] width 17 height 20
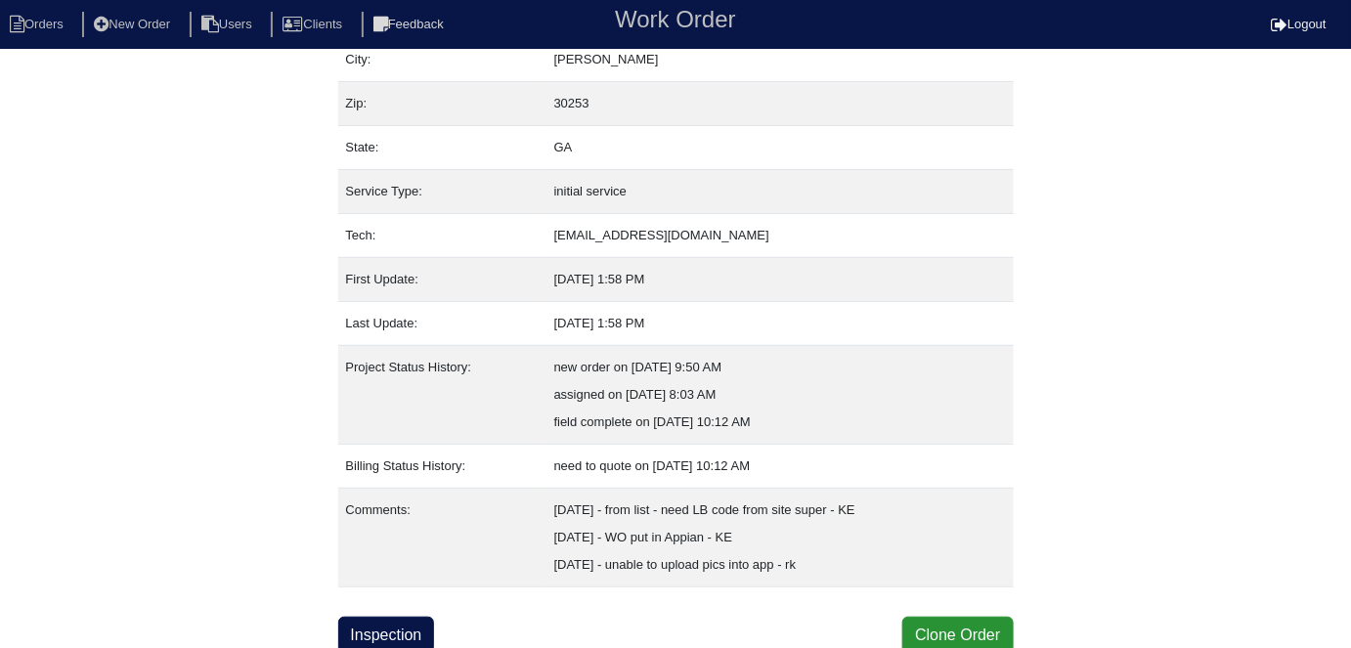
scroll to position [157, 0]
click at [392, 631] on link "Inspection" at bounding box center [386, 634] width 97 height 37
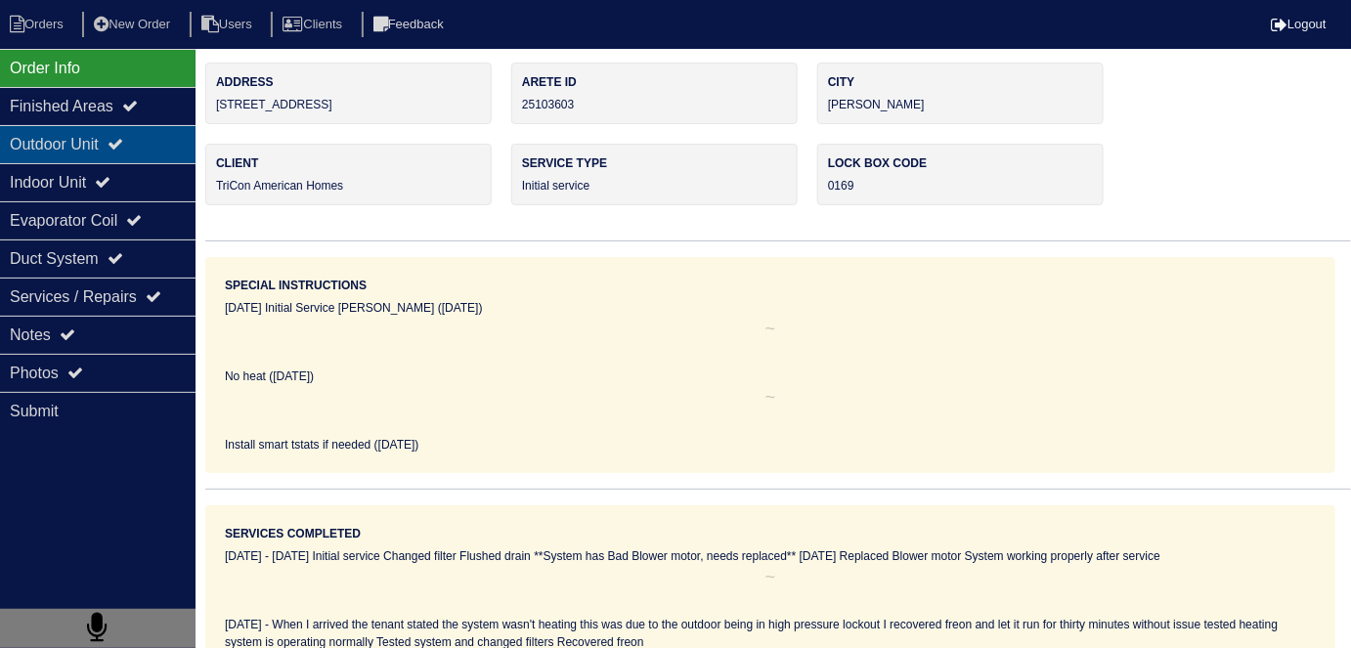
click at [110, 130] on div "Outdoor Unit" at bounding box center [98, 144] width 196 height 38
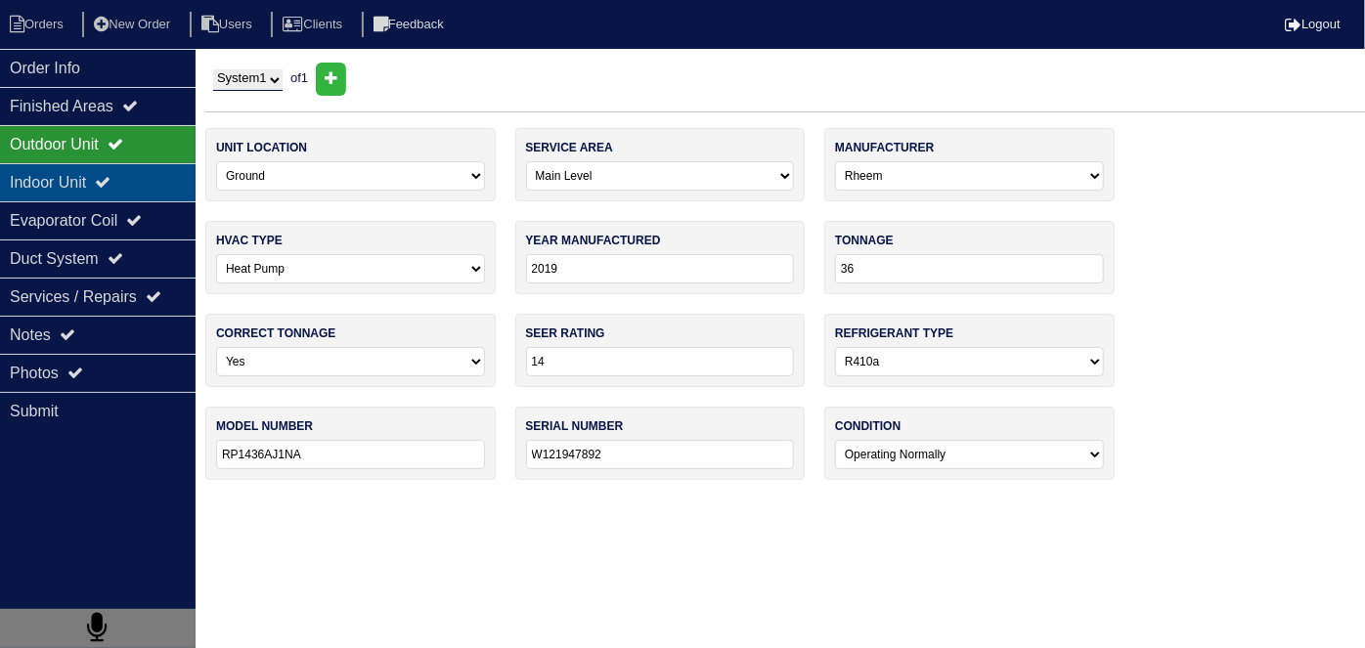
click at [97, 183] on div "Indoor Unit" at bounding box center [98, 182] width 196 height 38
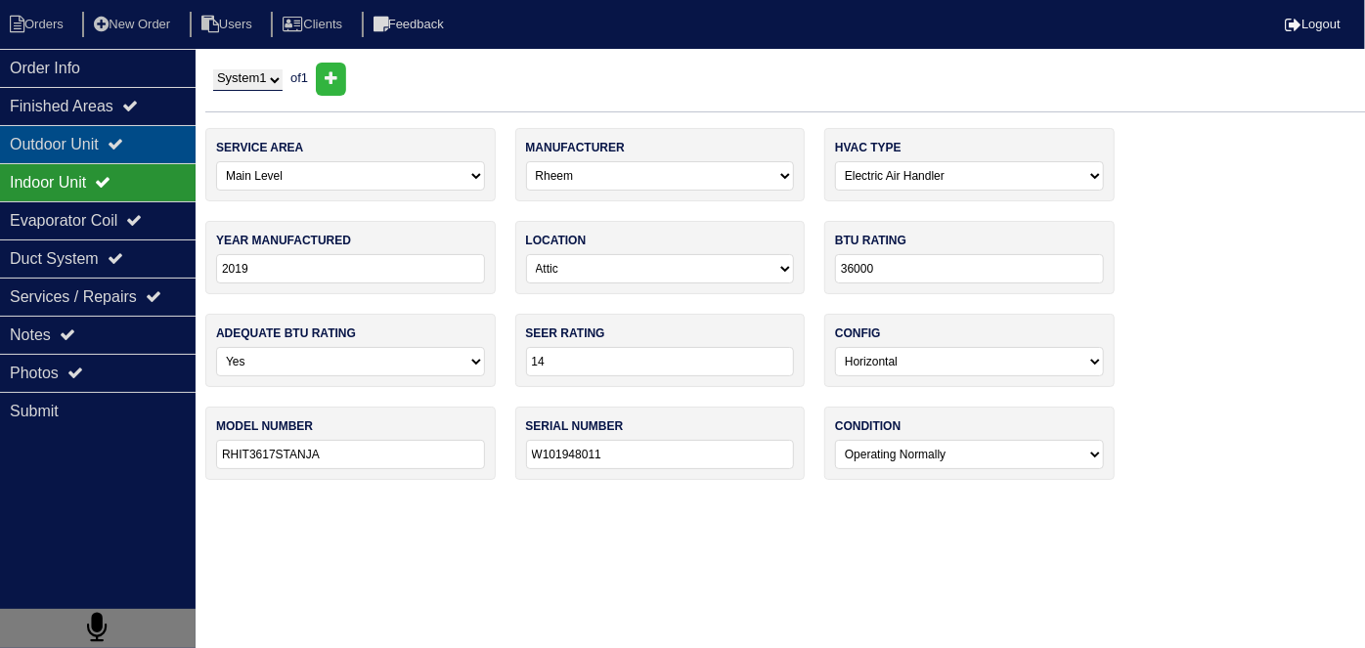
click at [86, 149] on div "Outdoor Unit" at bounding box center [98, 144] width 196 height 38
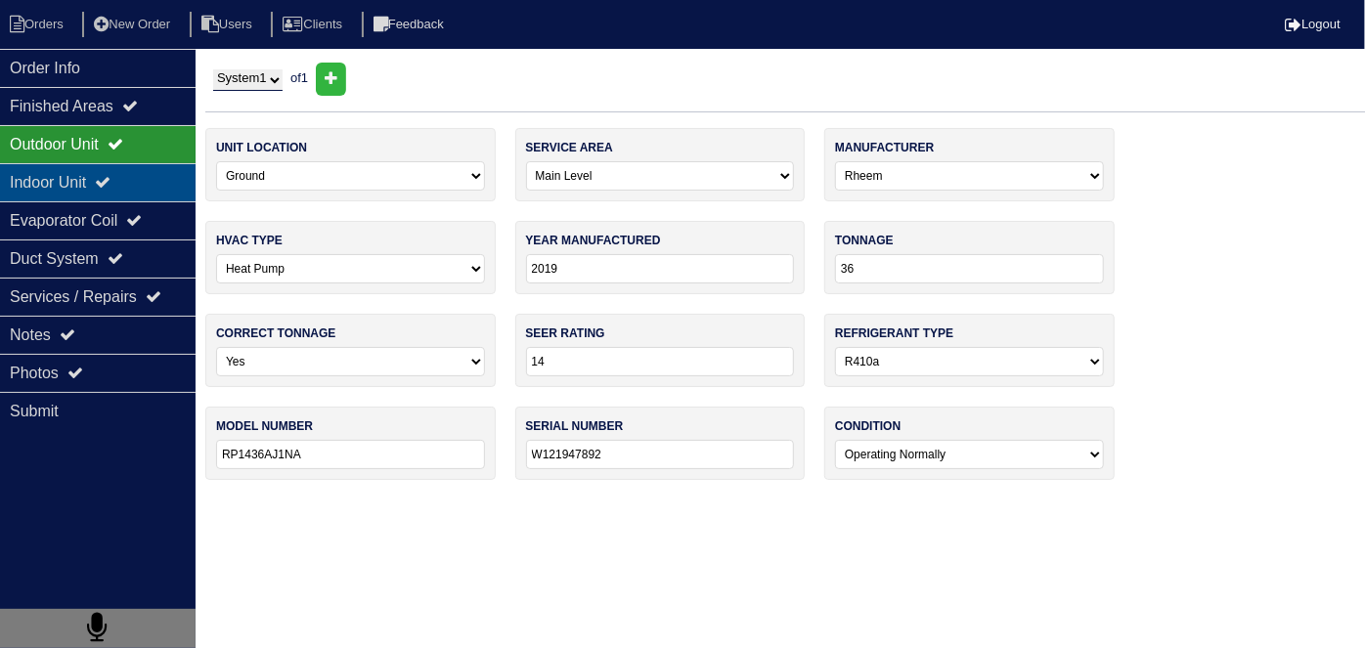
click at [91, 169] on div "Indoor Unit" at bounding box center [98, 182] width 196 height 38
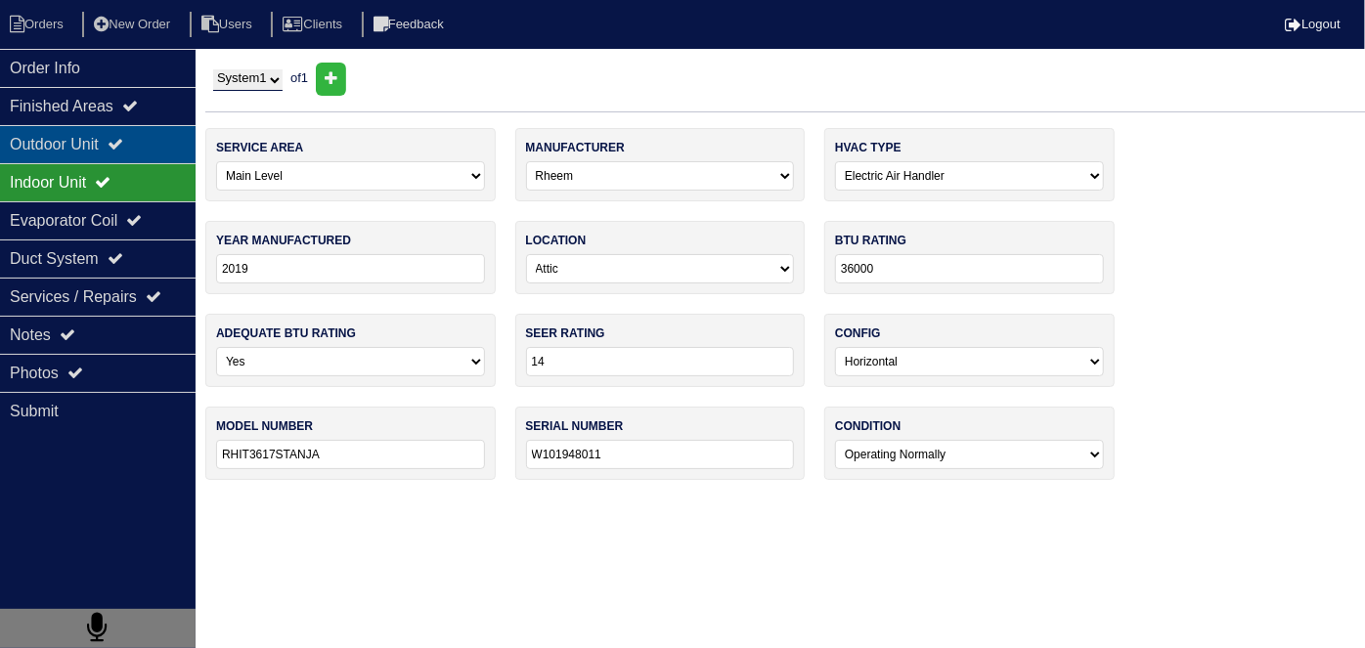
click at [87, 152] on div "Outdoor Unit" at bounding box center [98, 144] width 196 height 38
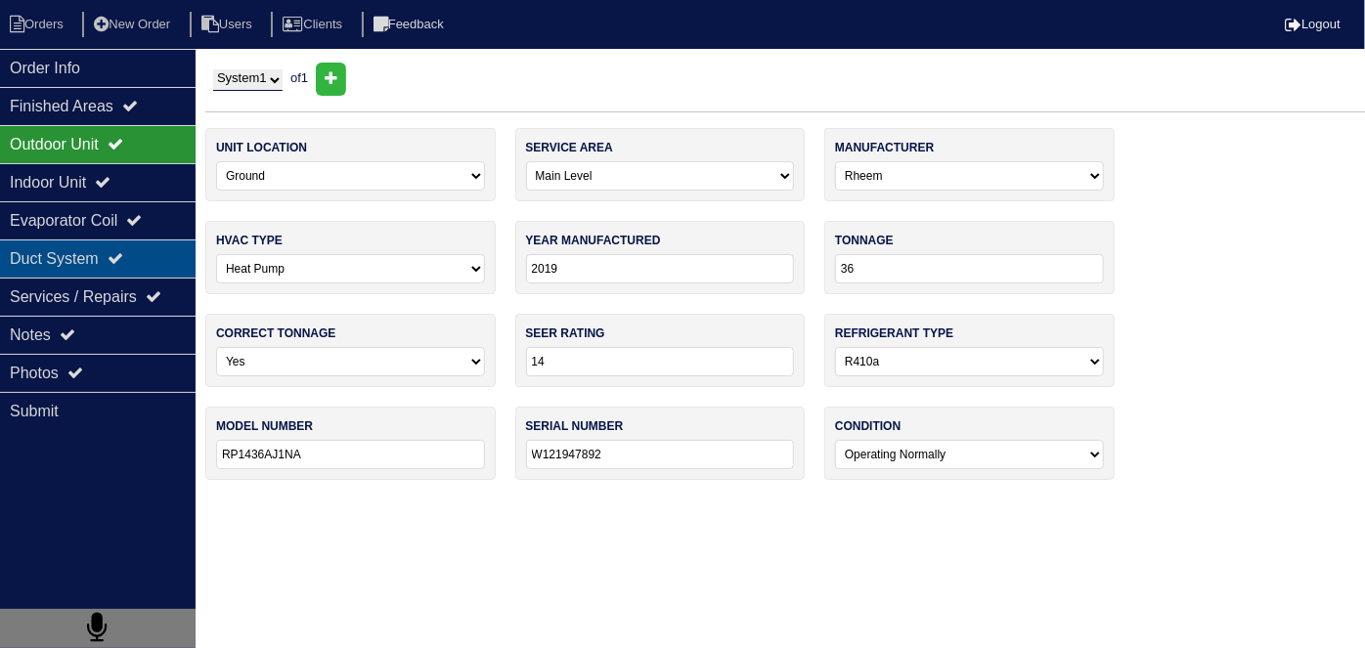
click at [80, 252] on div "Duct System" at bounding box center [98, 258] width 196 height 38
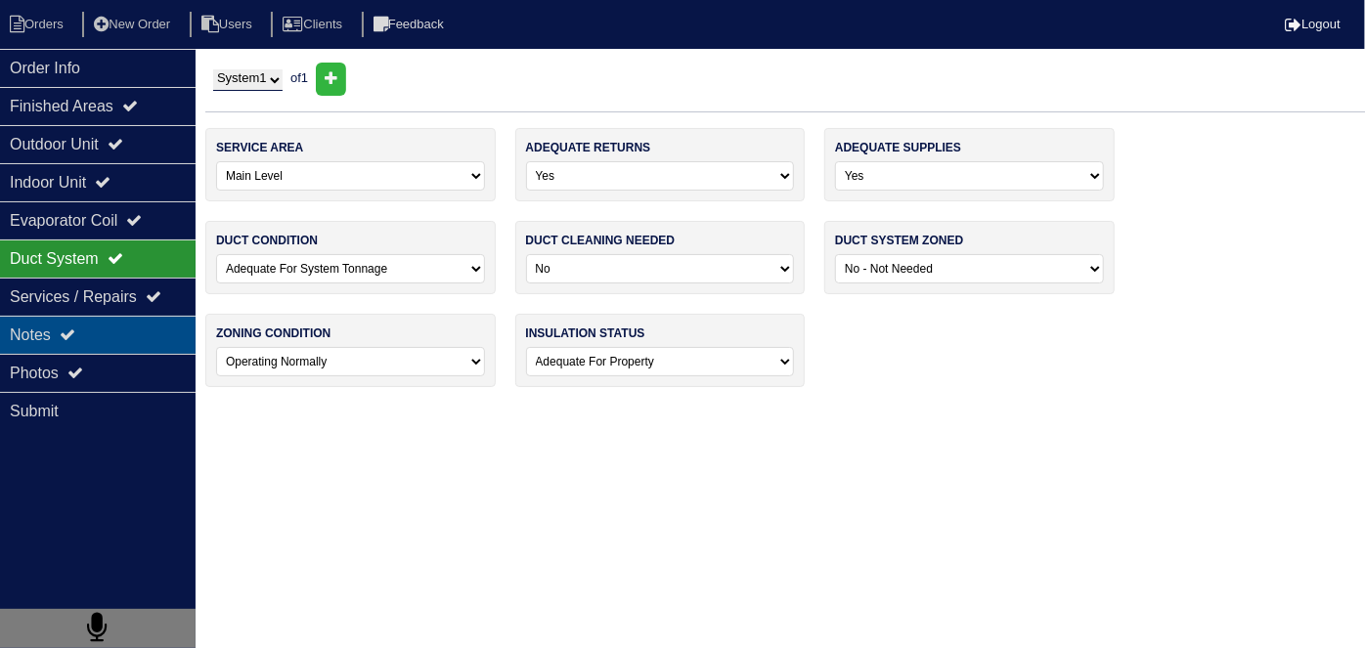
click at [60, 334] on div "Notes" at bounding box center [98, 335] width 196 height 38
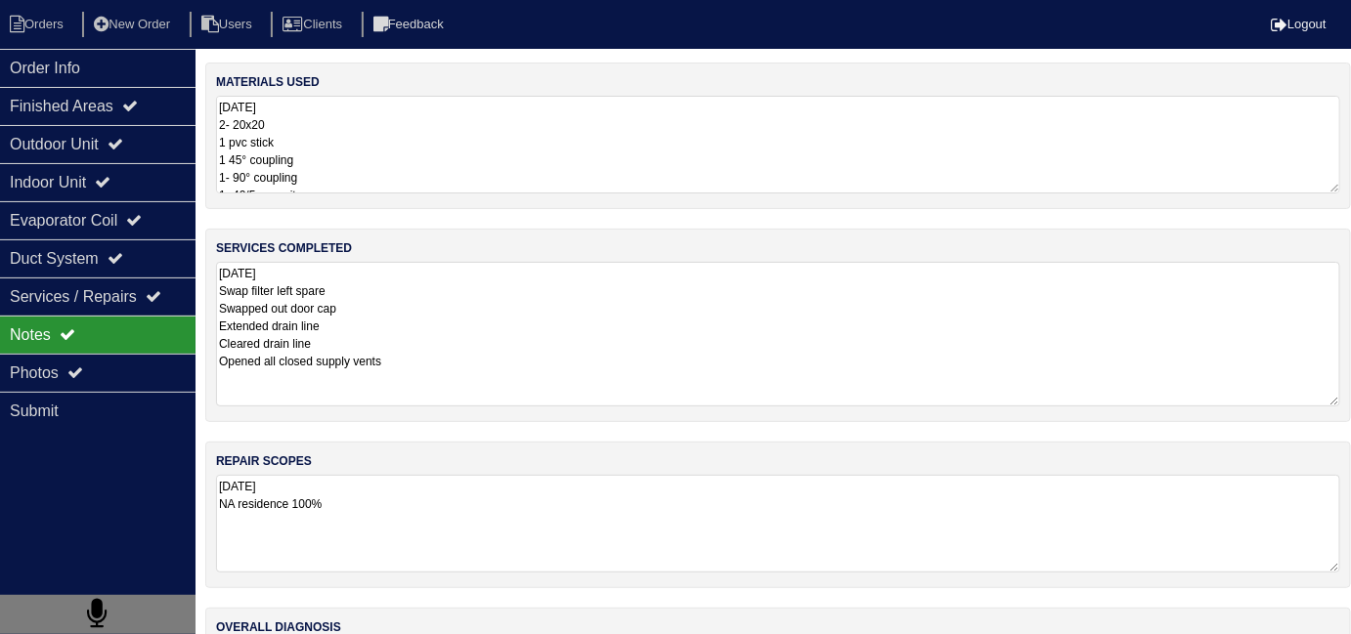
click at [537, 355] on textarea "10.2.25 Swap filter left spare Swapped out door cap Extended drain line Cleared…" at bounding box center [778, 334] width 1124 height 145
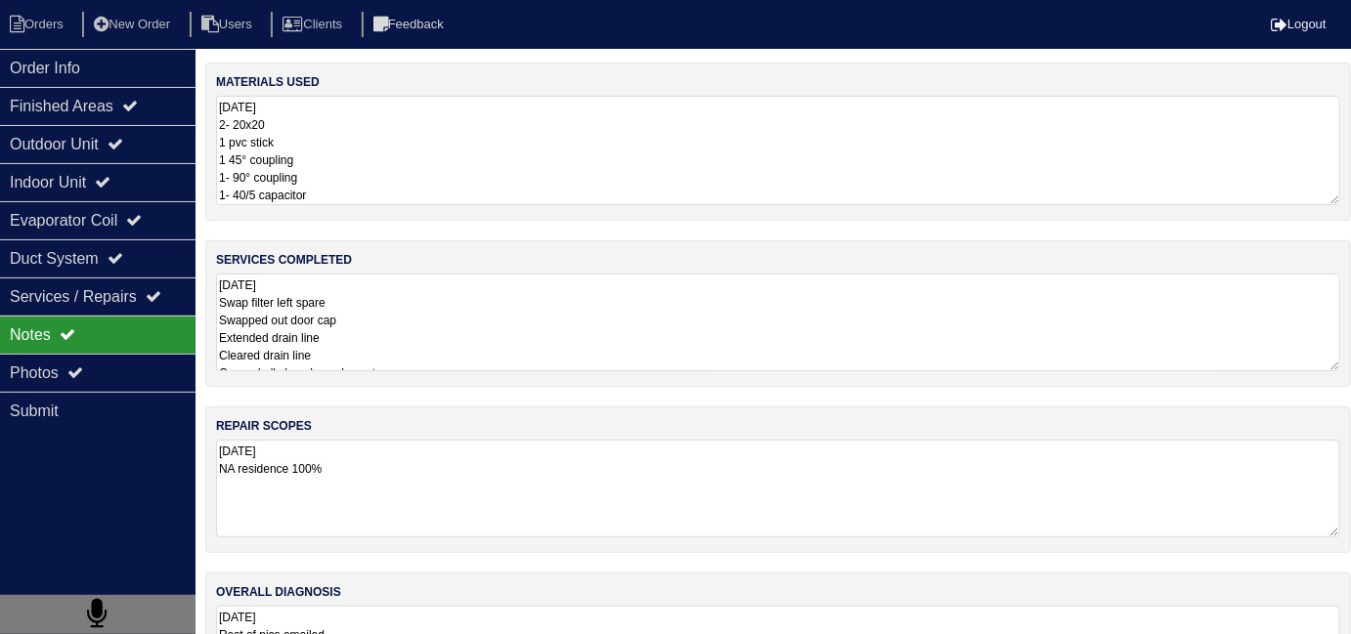
click at [601, 154] on textarea "10.2.25 2- 20x20 1 pvc stick 1 45° coupling 1- 90° coupling 1- 40/5 capacitor" at bounding box center [778, 150] width 1124 height 109
click at [513, 336] on textarea "10.2.25 Swap filter left spare Swapped out door cap Extended drain line Cleared…" at bounding box center [778, 323] width 1124 height 98
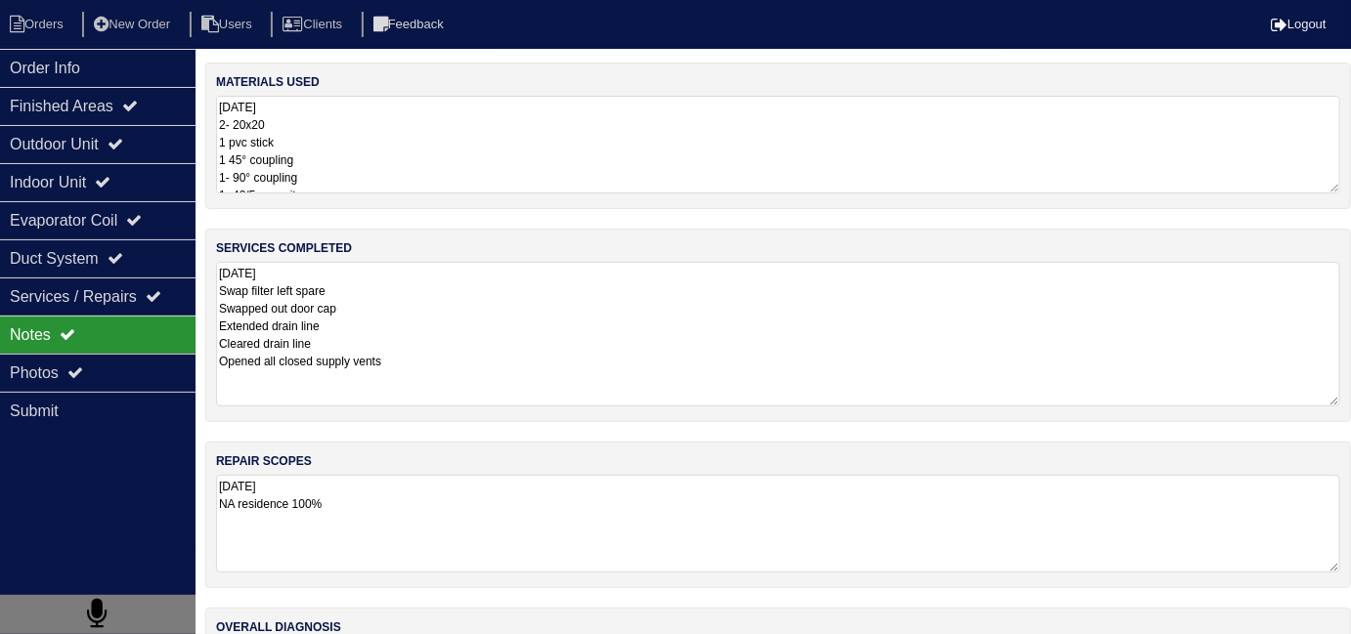
click at [465, 341] on textarea "10.2.25 Swap filter left spare Swapped out door cap Extended drain line Cleared…" at bounding box center [778, 334] width 1124 height 145
click at [512, 481] on textarea "10.2.25 NA residence 100%" at bounding box center [778, 524] width 1124 height 98
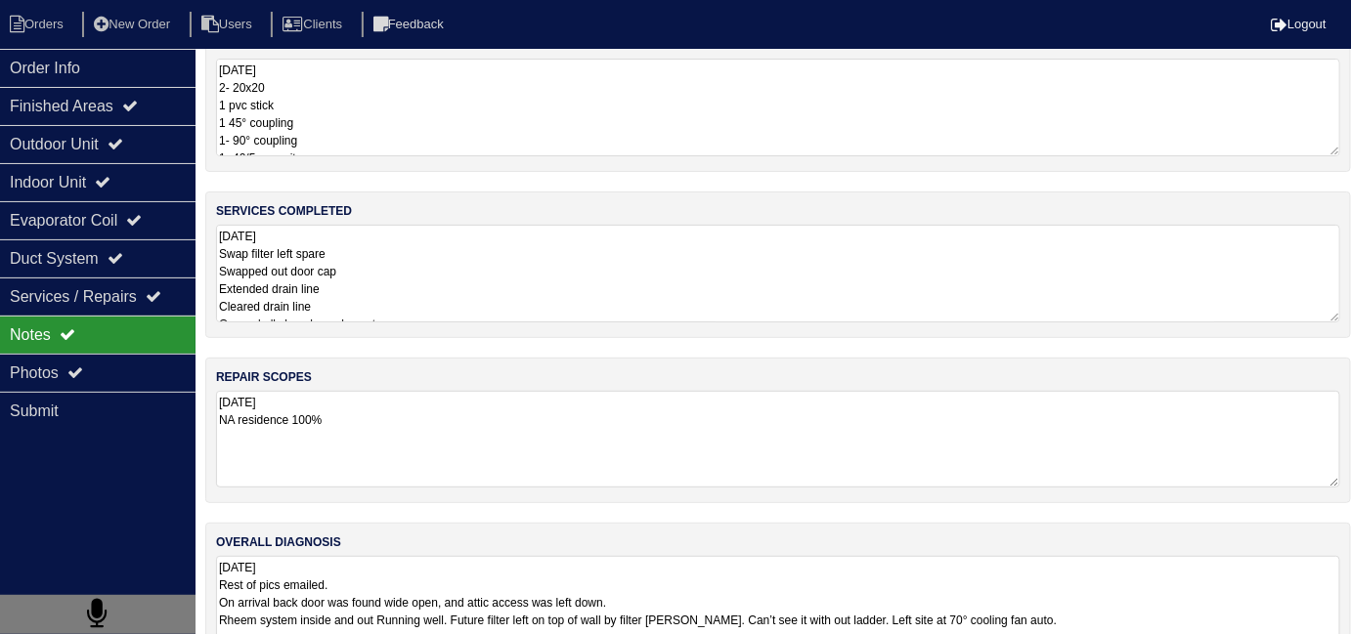
scroll to position [86, 0]
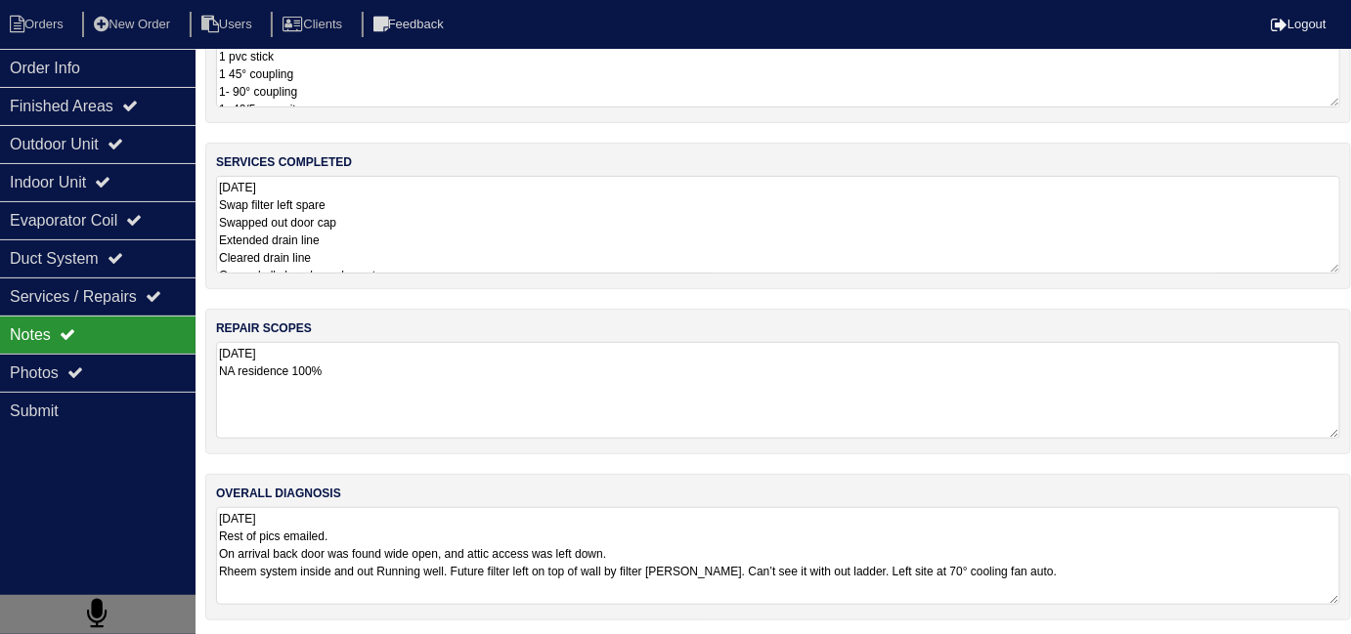
click at [1117, 577] on textarea "10.2.25 Rest of pics emailed. On arrival back door was found wide open, and att…" at bounding box center [778, 556] width 1124 height 98
click at [407, 425] on textarea "10.2.25 NA residence 100%" at bounding box center [778, 390] width 1124 height 97
click at [445, 239] on textarea "10.2.25 Swap filter left spare Swapped out door cap Extended drain line Cleared…" at bounding box center [778, 225] width 1124 height 98
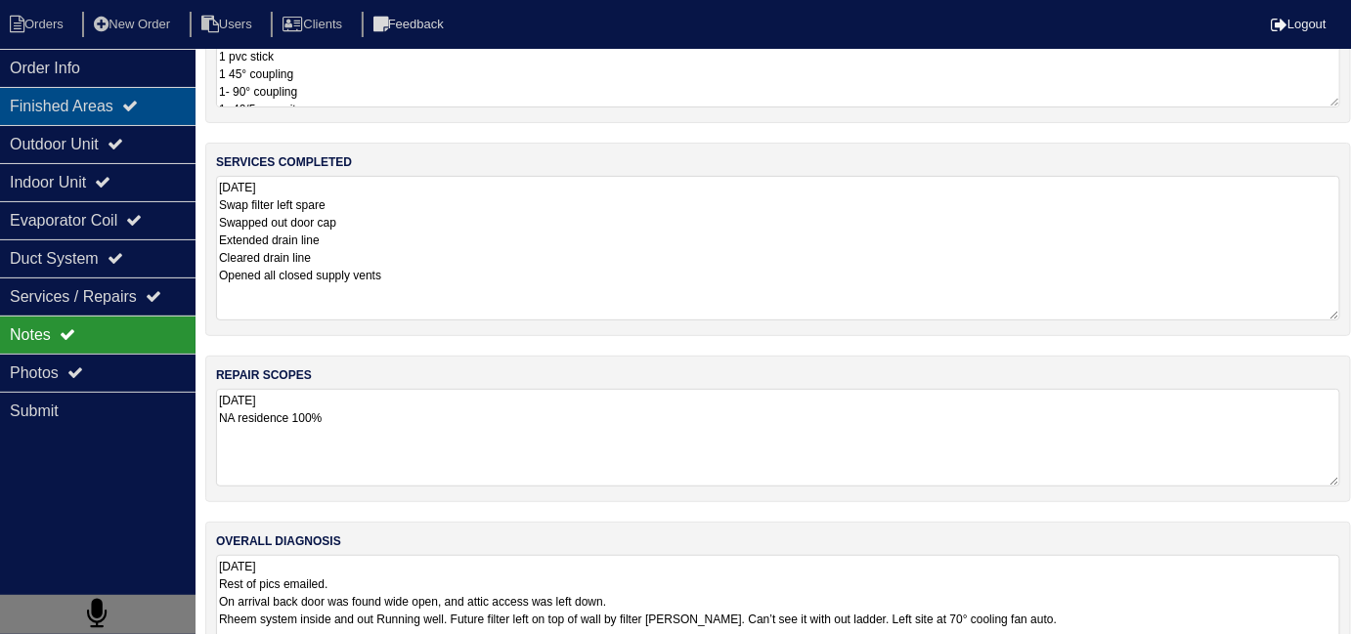
click at [92, 87] on div "Finished Areas" at bounding box center [98, 106] width 196 height 38
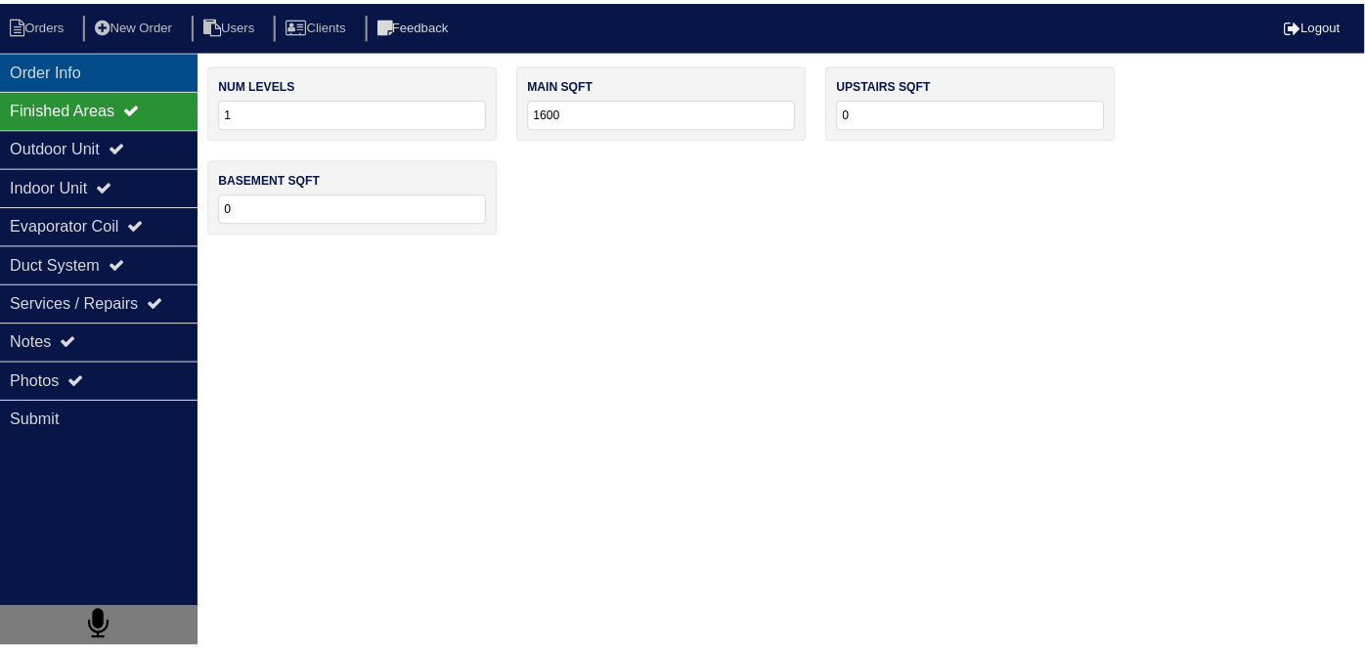
scroll to position [0, 0]
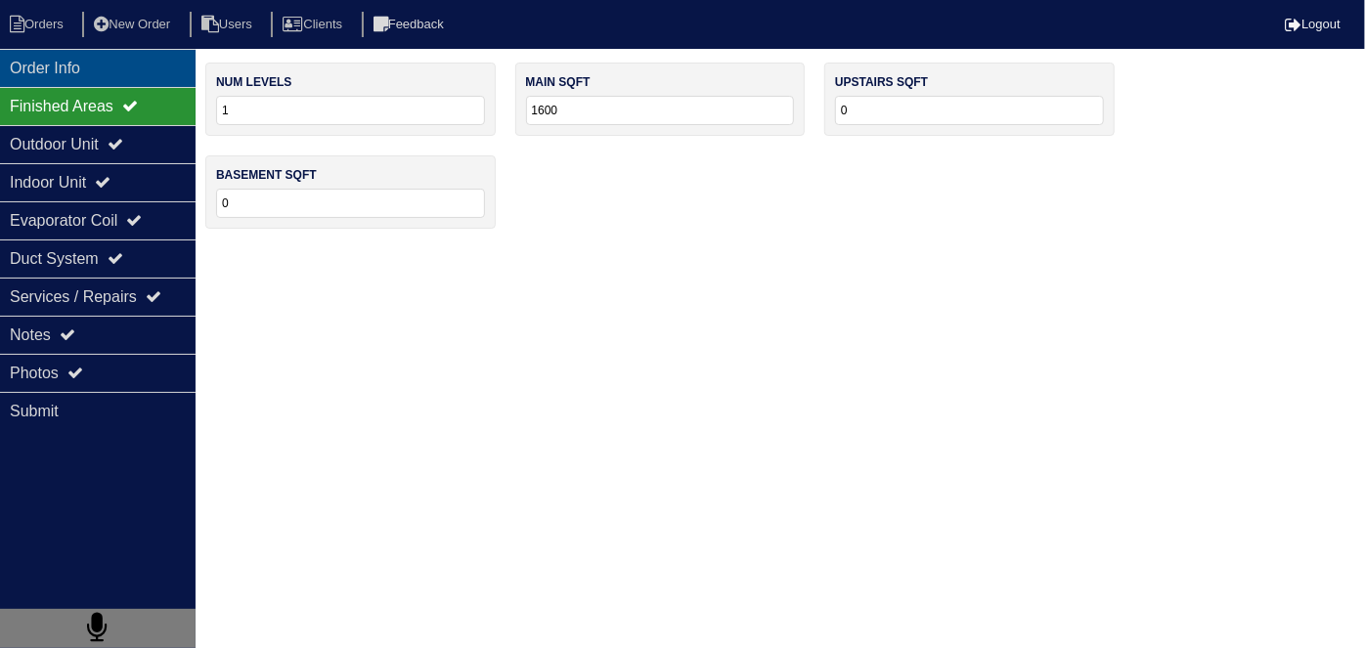
click at [92, 68] on div "Order Info" at bounding box center [98, 68] width 196 height 38
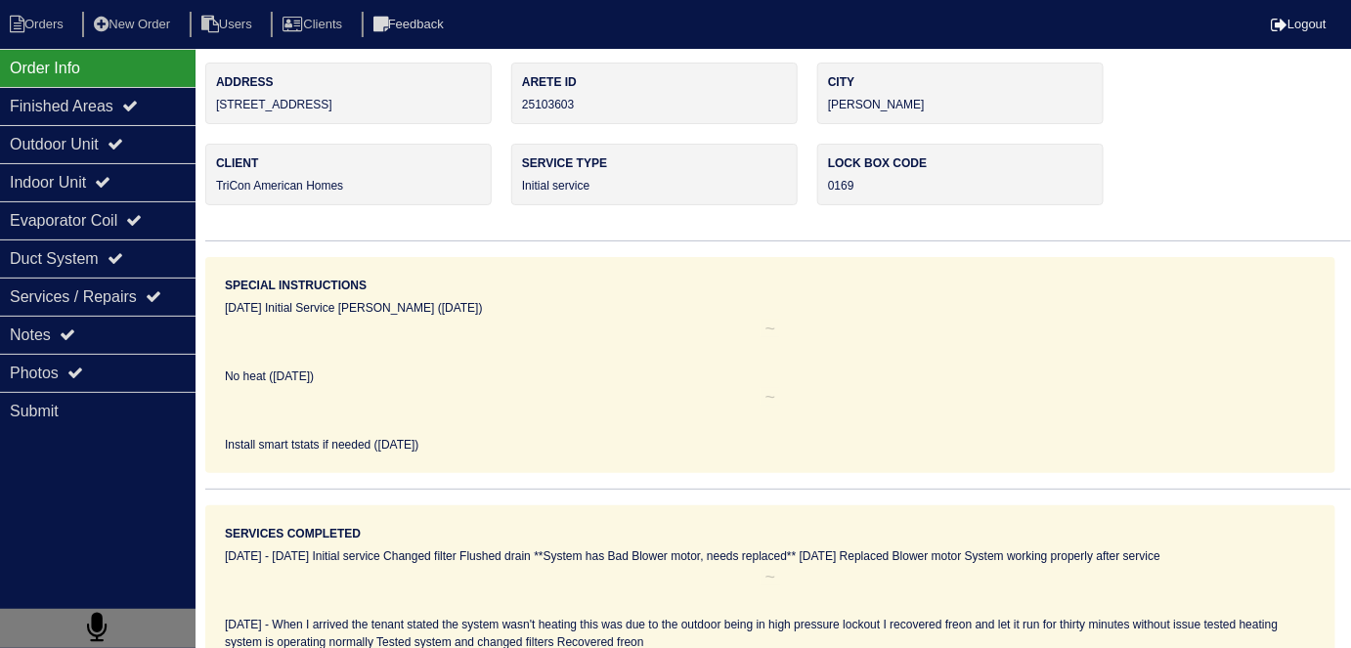
drag, startPoint x: 374, startPoint y: 109, endPoint x: 219, endPoint y: 113, distance: 155.5
click at [219, 113] on div "Address 1221 Heartwood Ave" at bounding box center [348, 94] width 286 height 62
copy div "1221 Heartwood Ave"
click at [115, 375] on div "Photos" at bounding box center [98, 373] width 196 height 38
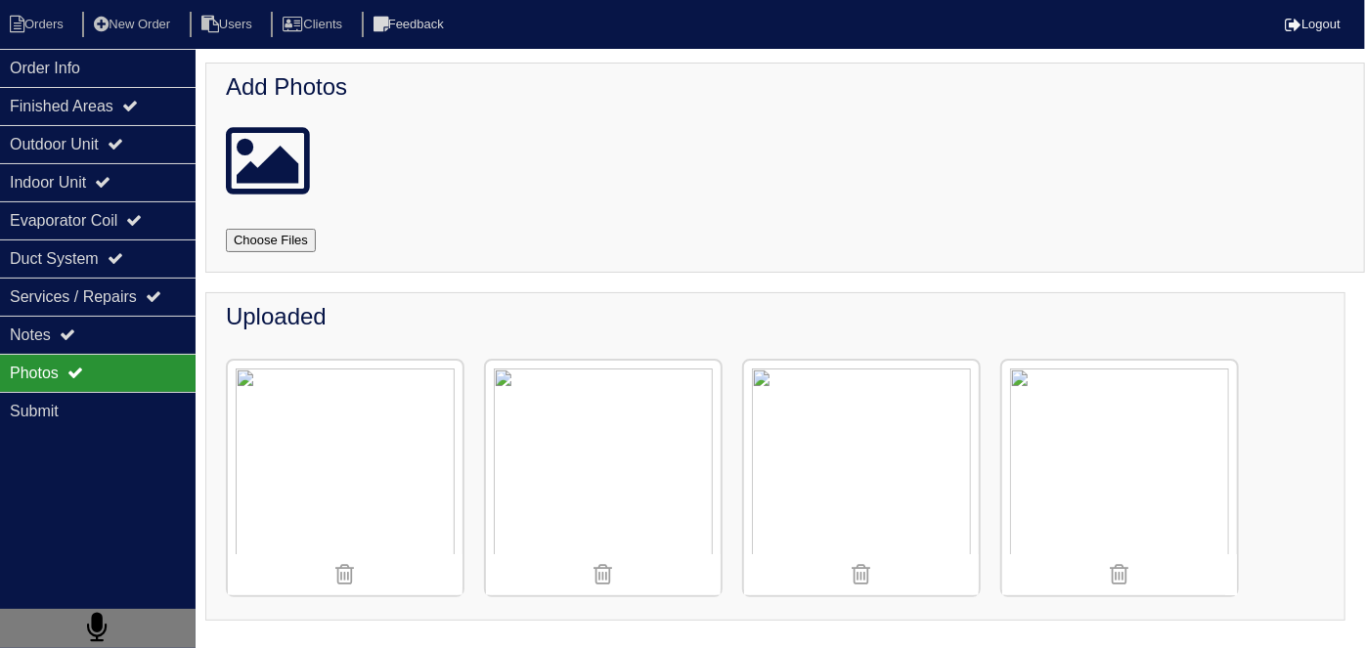
click at [964, 257] on div "Add Photos" at bounding box center [784, 168] width 1159 height 210
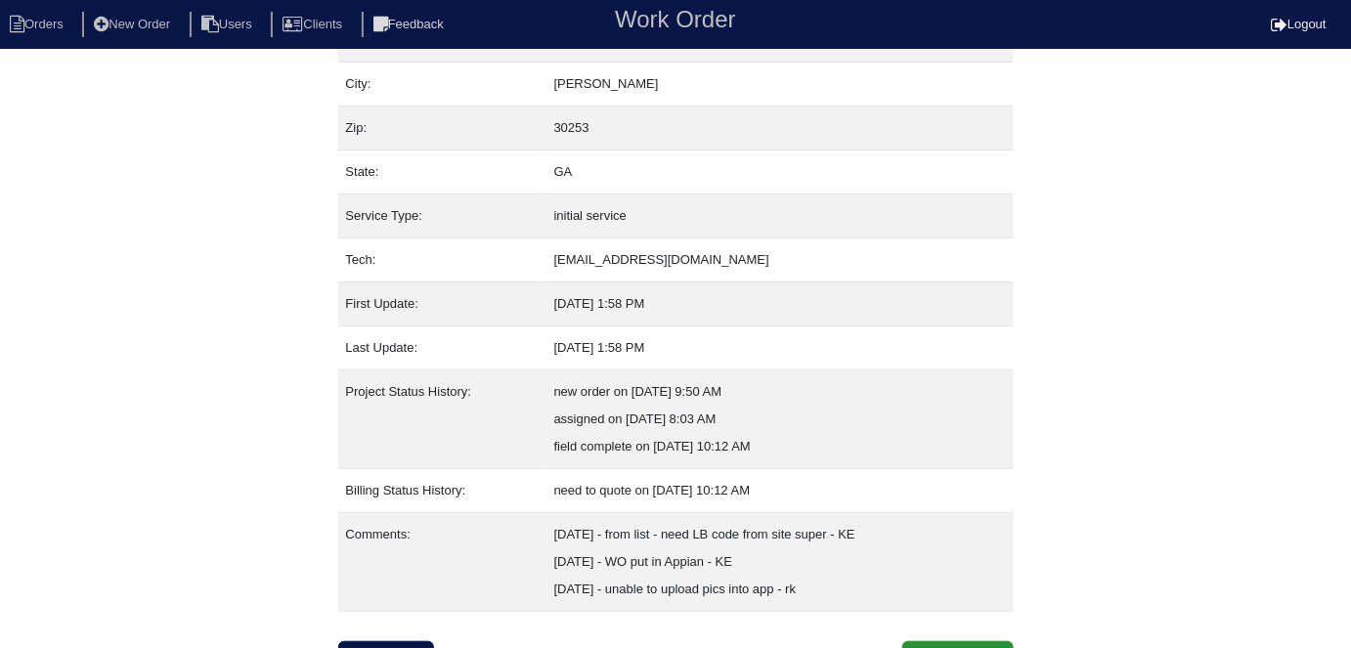
scroll to position [157, 0]
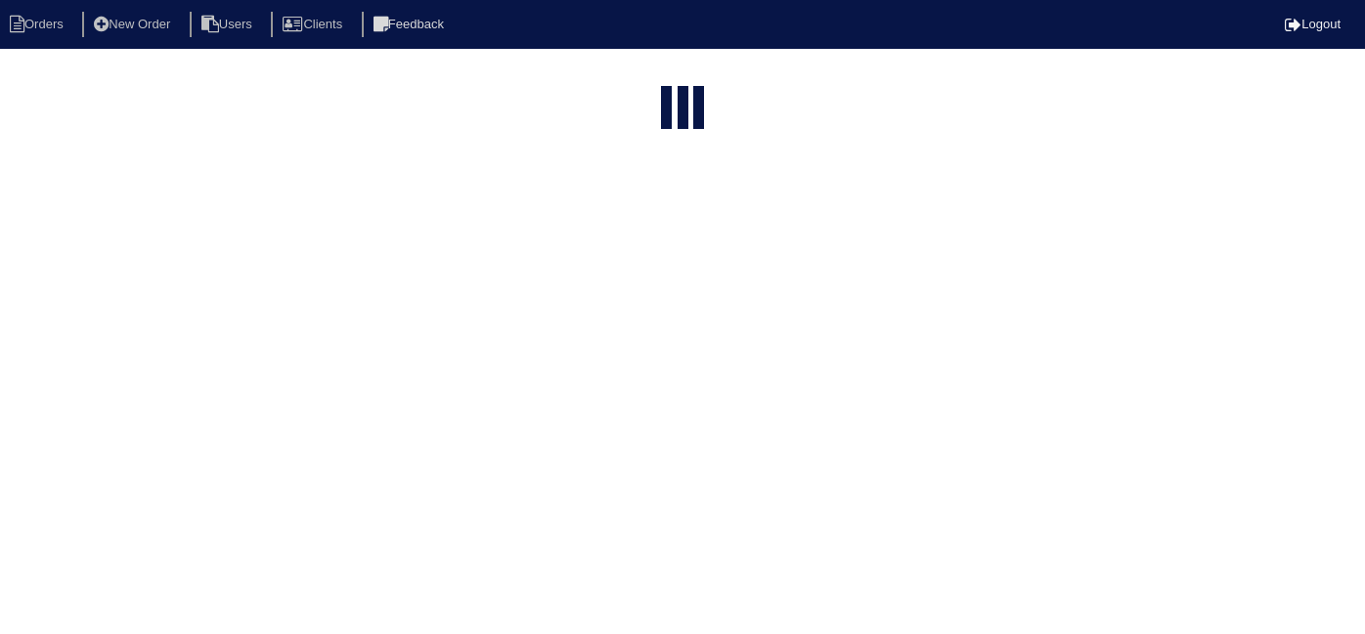
select select "15"
type input "1221 h"
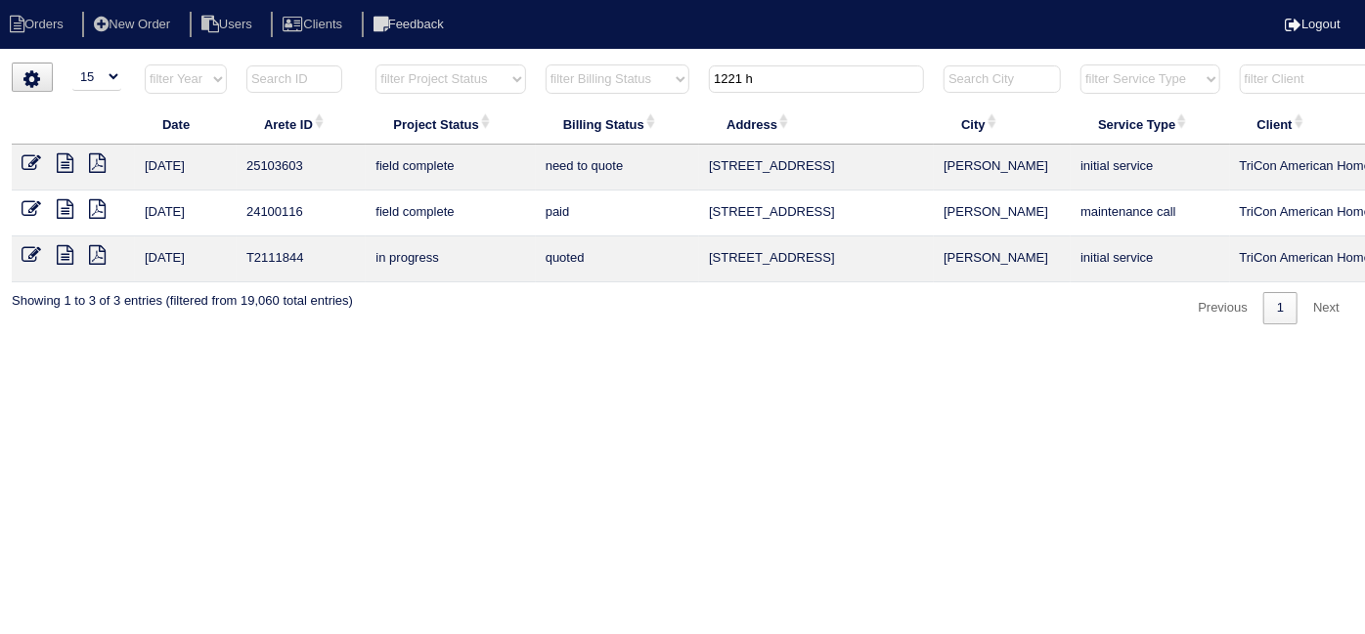
click at [31, 159] on icon at bounding box center [32, 163] width 20 height 20
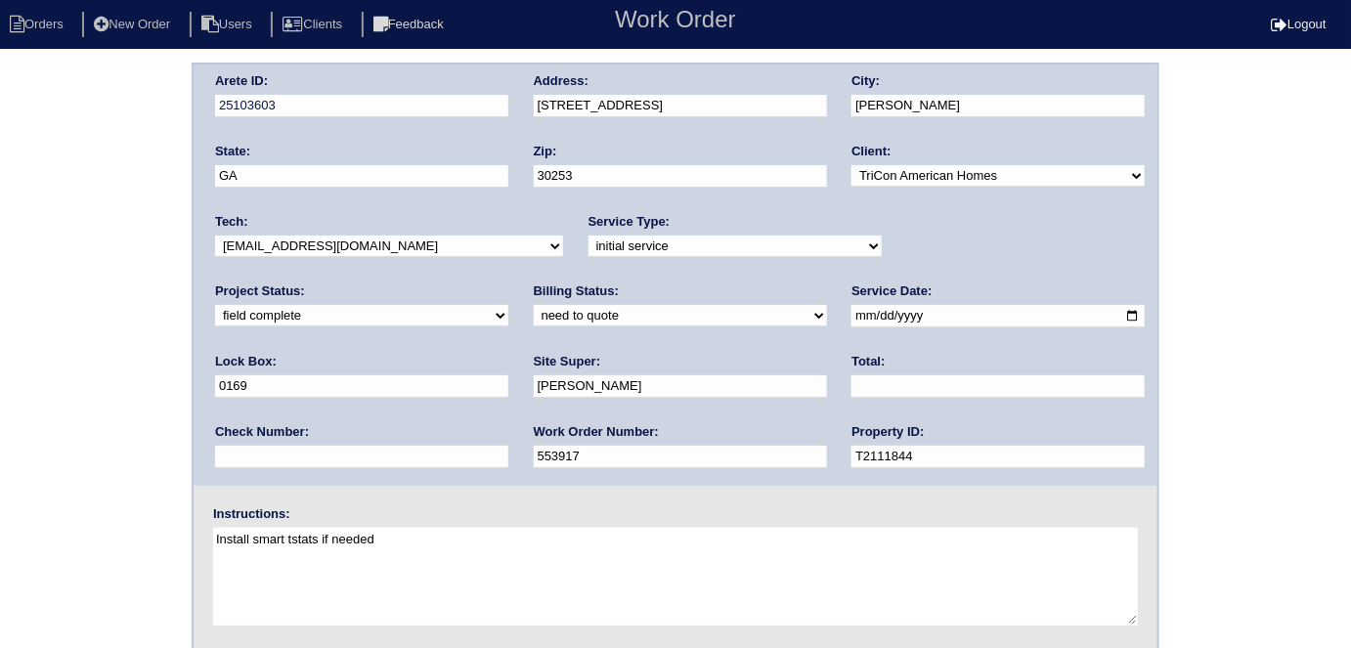
click at [534, 319] on select "need to quote quoted need to invoice invoiced paid warranty purchase order need…" at bounding box center [680, 316] width 293 height 22
select select "quoted"
click at [534, 305] on select "need to quote quoted need to invoice invoiced paid warranty purchase order need…" at bounding box center [680, 316] width 293 height 22
click at [851, 386] on input "text" at bounding box center [997, 386] width 293 height 22
type input "687.50"
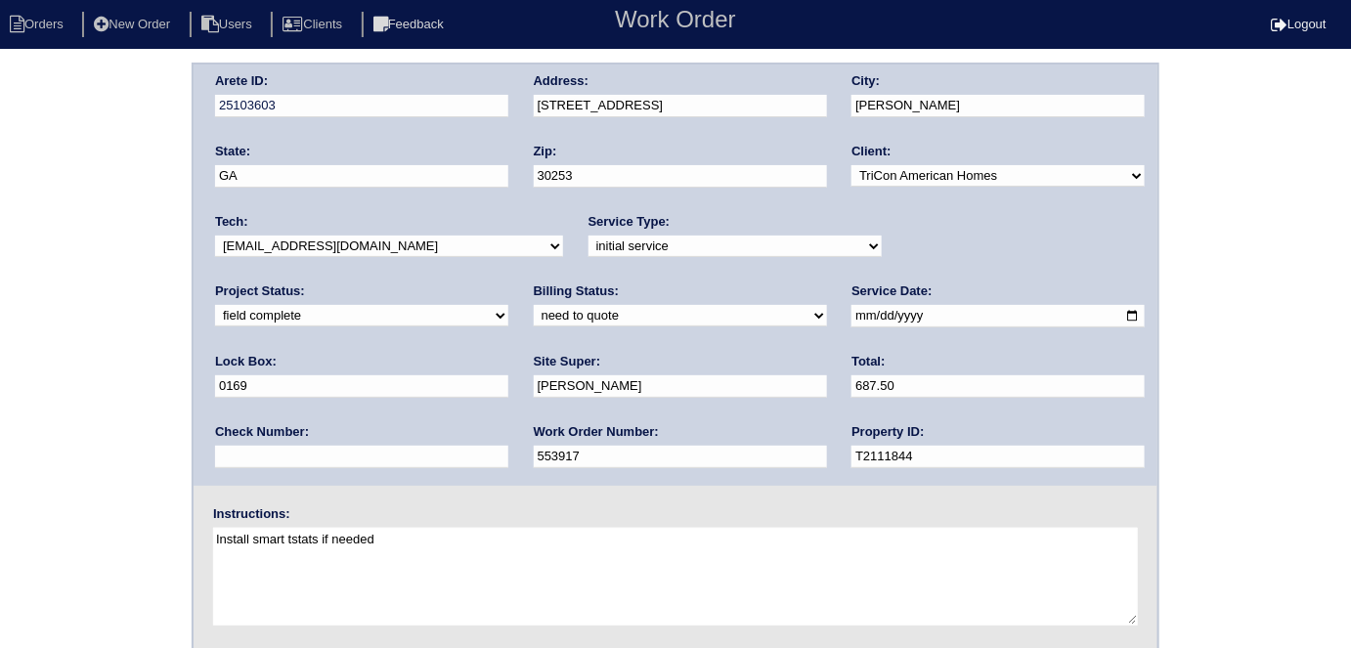
click at [0, 318] on div "Arete ID: 25103603 Address: [STREET_ADDRESS] City: [PERSON_NAME] State: [GEOGRA…" at bounding box center [675, 458] width 1351 height 791
click at [145, 312] on div "Arete ID: 25103603 Address: [STREET_ADDRESS] City: [PERSON_NAME] State: [GEOGRA…" at bounding box center [675, 458] width 1351 height 791
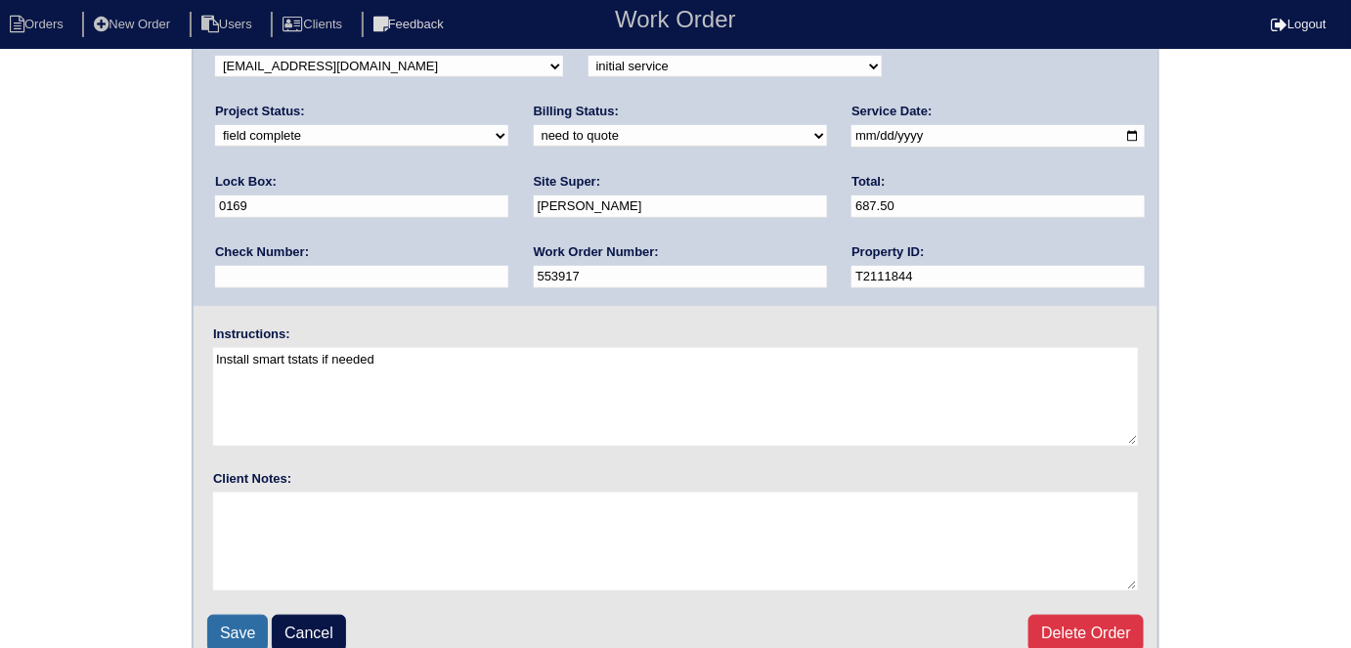
scroll to position [200, 0]
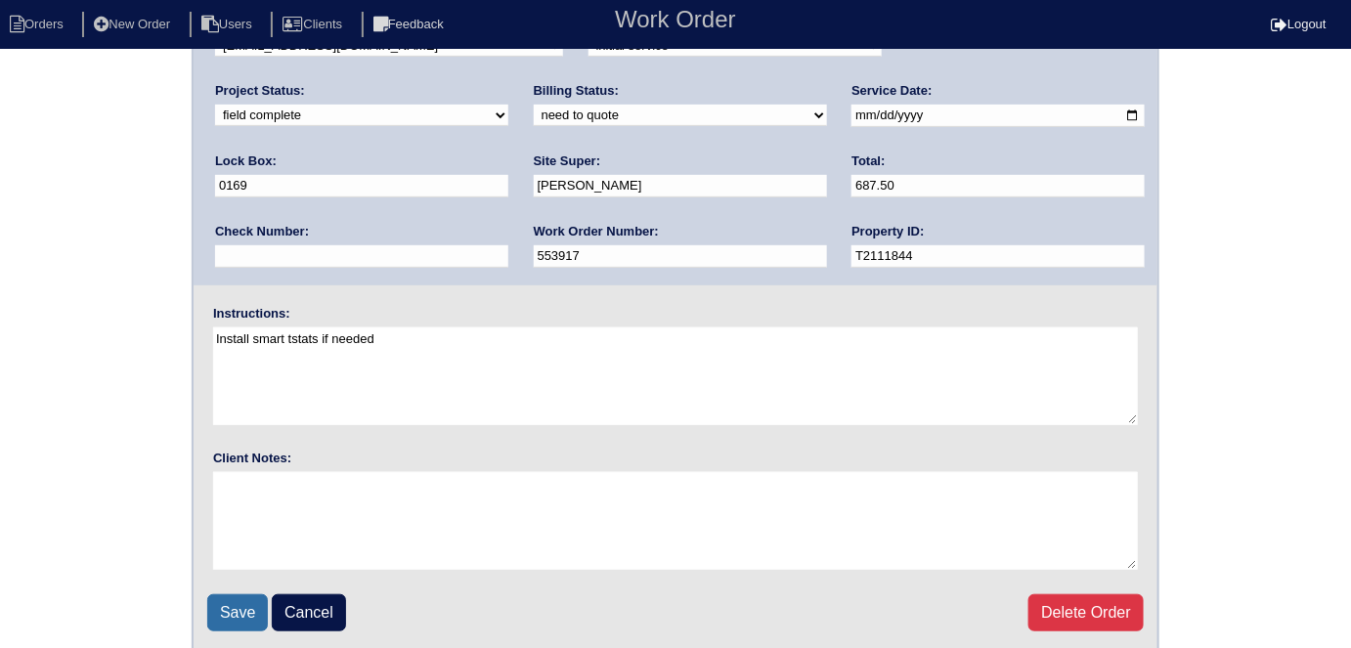
click at [214, 603] on input "Save" at bounding box center [237, 612] width 61 height 37
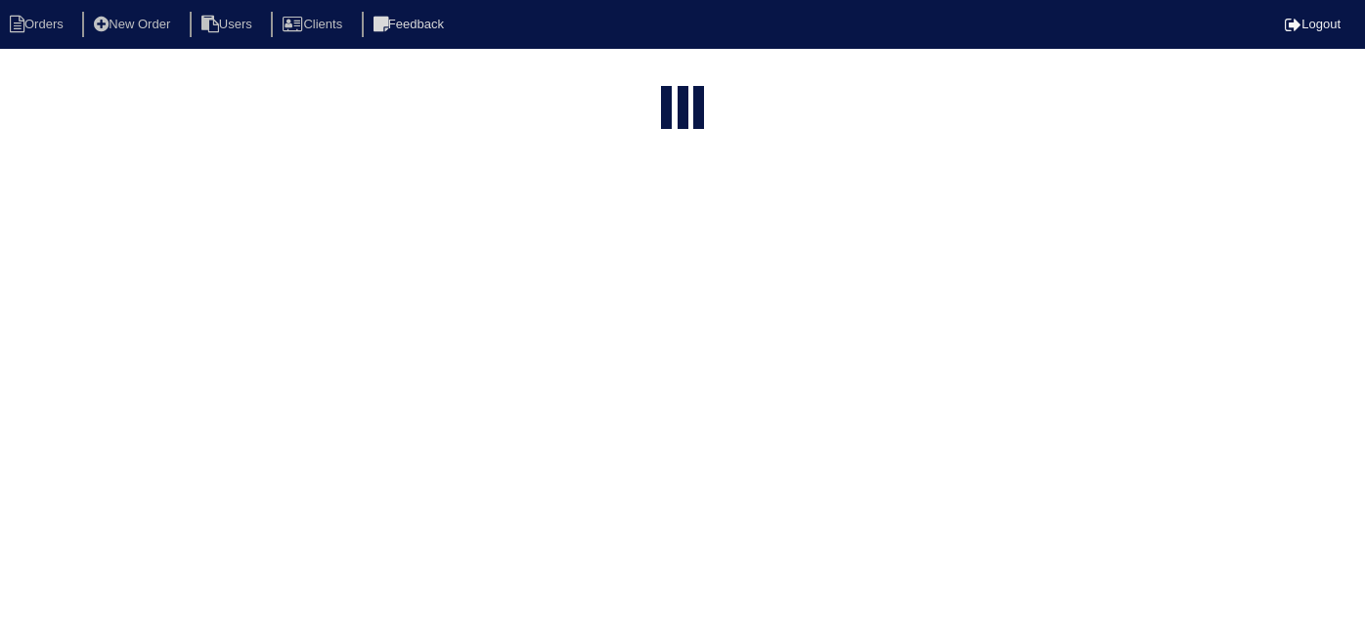
select select "15"
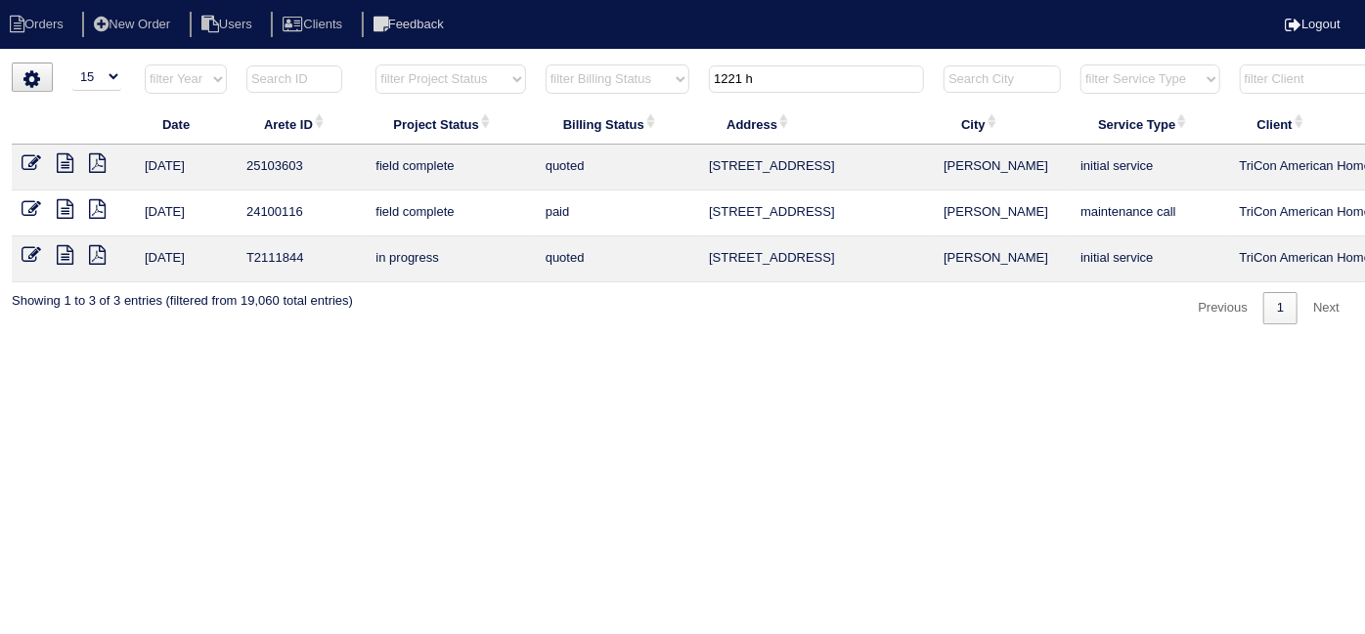
click at [761, 59] on html "Orders New Order Users Clients Feedback Logout Orders New Order Users Clients M…" at bounding box center [682, 172] width 1365 height 344
drag, startPoint x: 792, startPoint y: 83, endPoint x: 488, endPoint y: -20, distance: 320.9
click at [488, 0] on html "Orders New Order Users Clients Feedback Logout Orders New Order Users Clients M…" at bounding box center [682, 172] width 1365 height 344
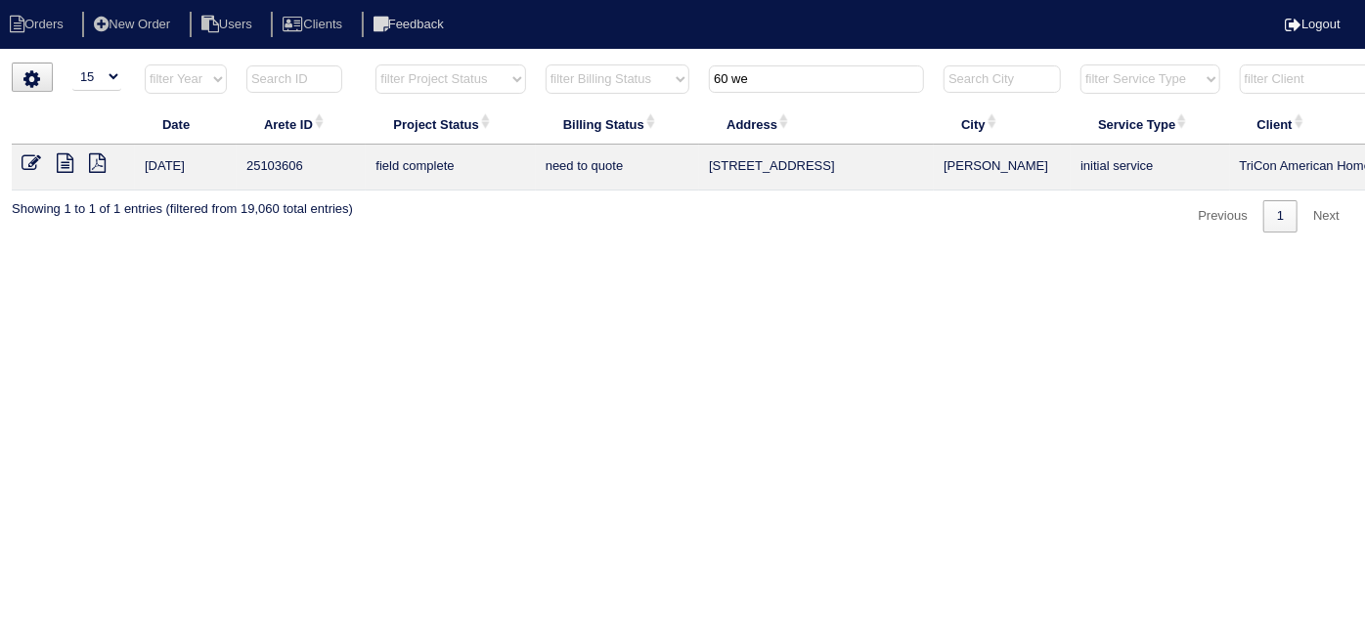
type input "60 we"
click at [70, 158] on icon at bounding box center [65, 163] width 17 height 20
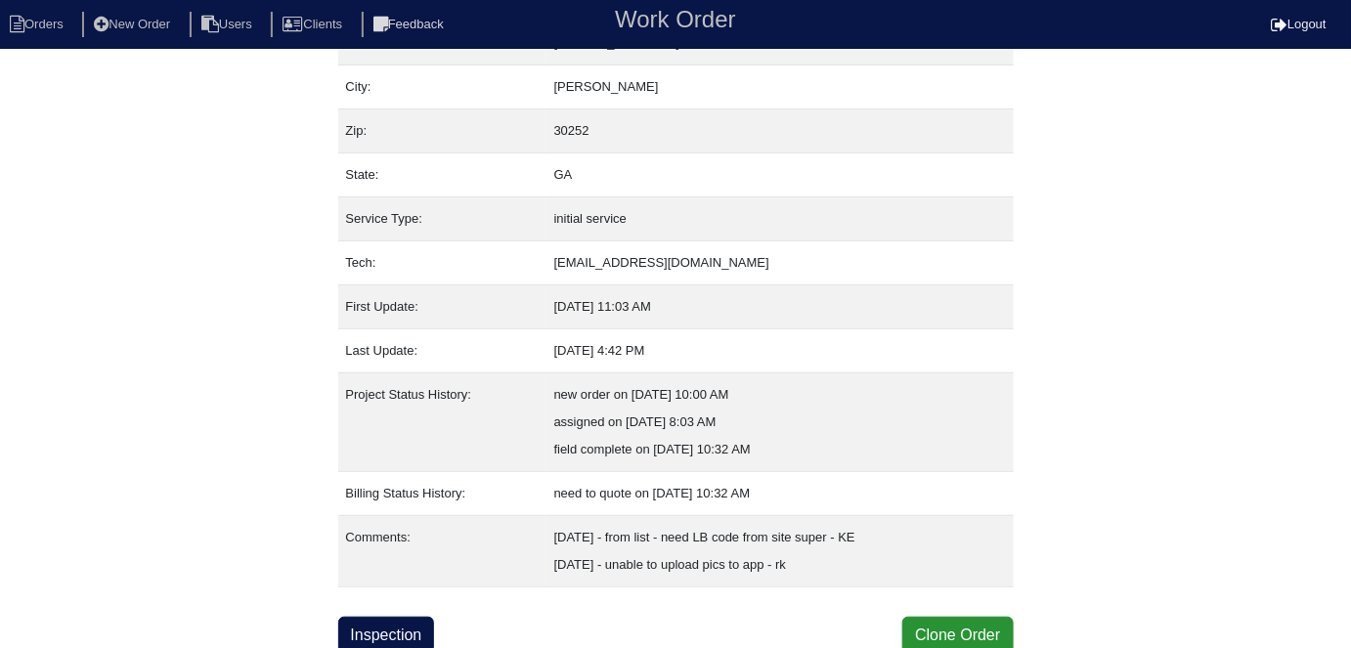
scroll to position [130, 0]
click at [411, 623] on link "Inspection" at bounding box center [386, 634] width 97 height 37
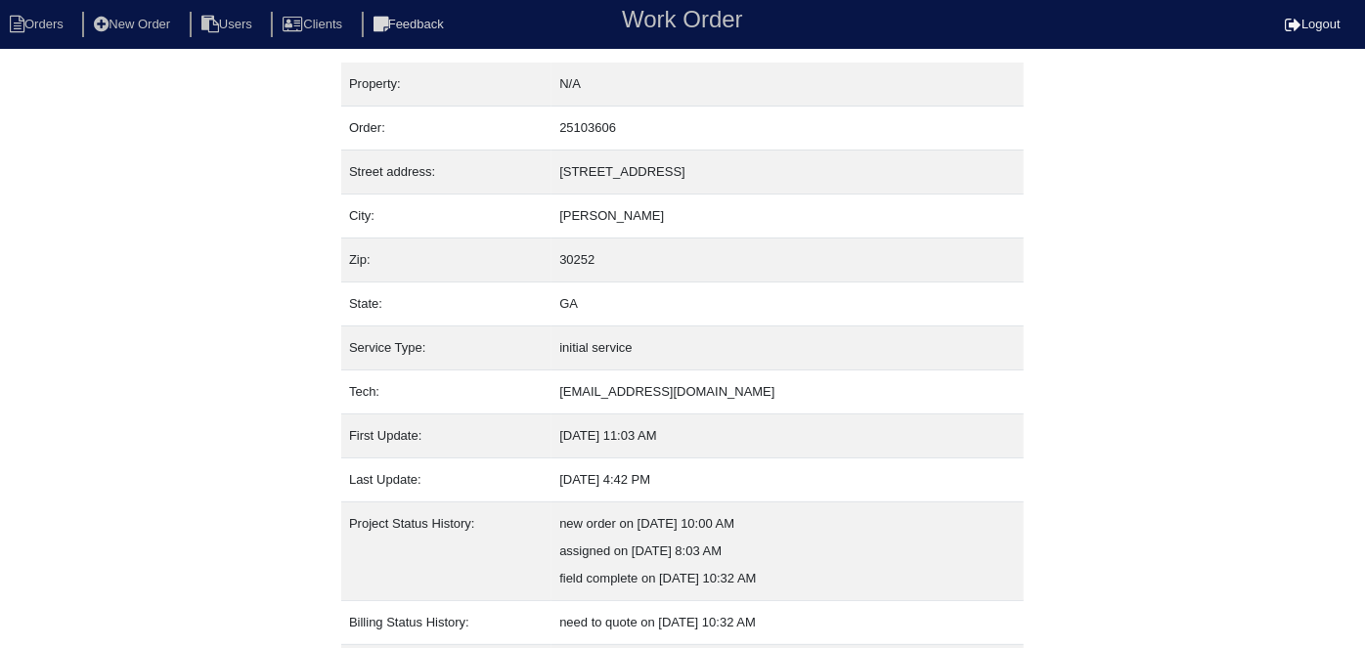
select select "3"
select select "Trane"
select select "0"
select select "3"
select select "0"
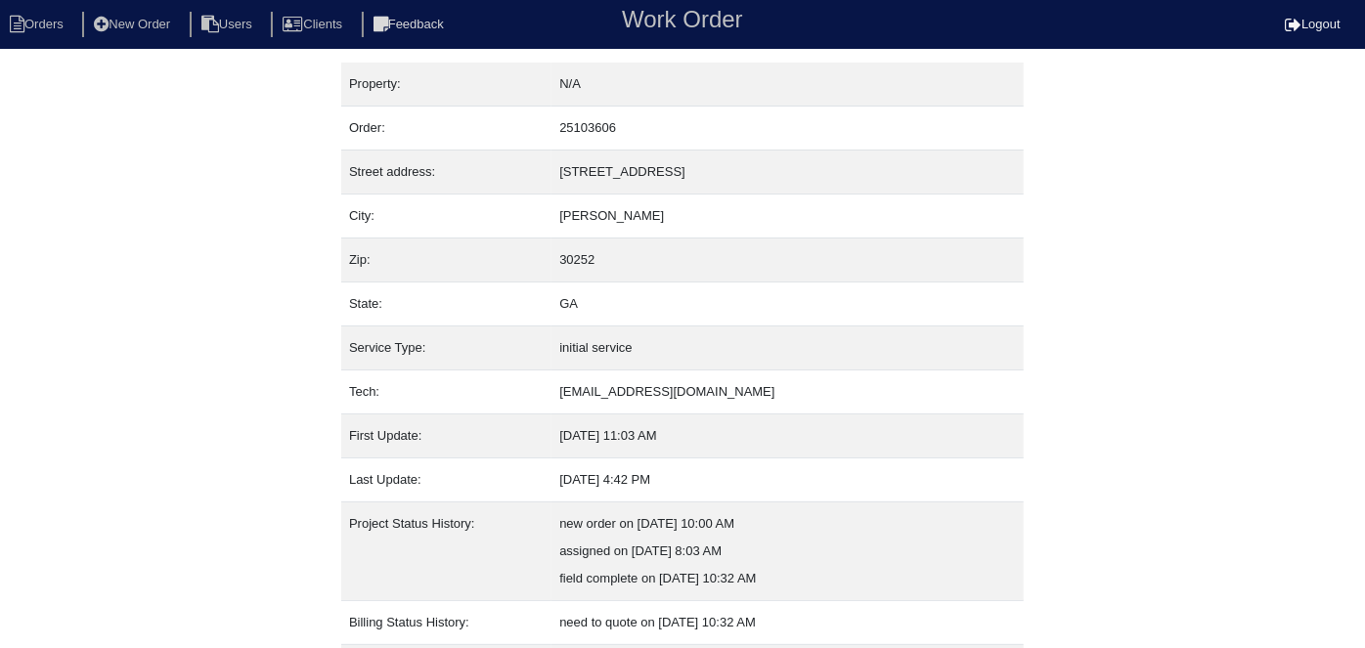
select select "0"
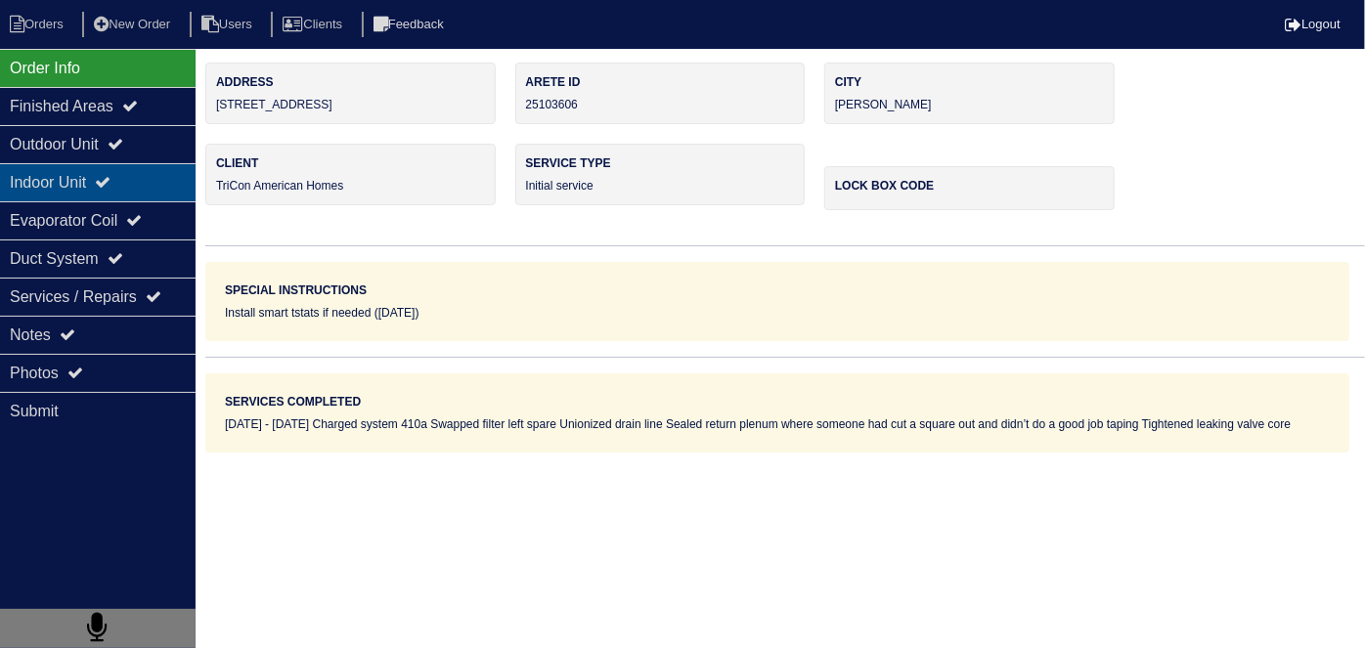
drag, startPoint x: 119, startPoint y: 142, endPoint x: 119, endPoint y: 167, distance: 25.4
click at [119, 142] on div "Outdoor Unit" at bounding box center [98, 144] width 196 height 38
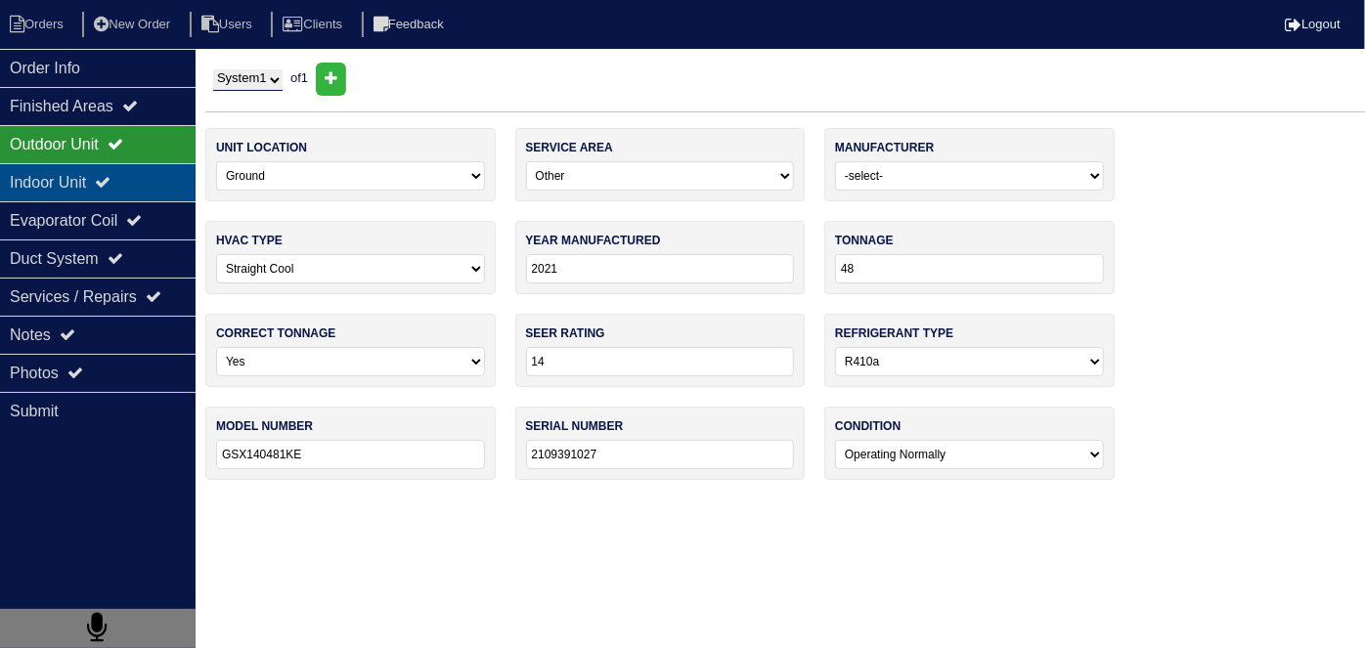
click at [110, 179] on icon at bounding box center [103, 182] width 16 height 16
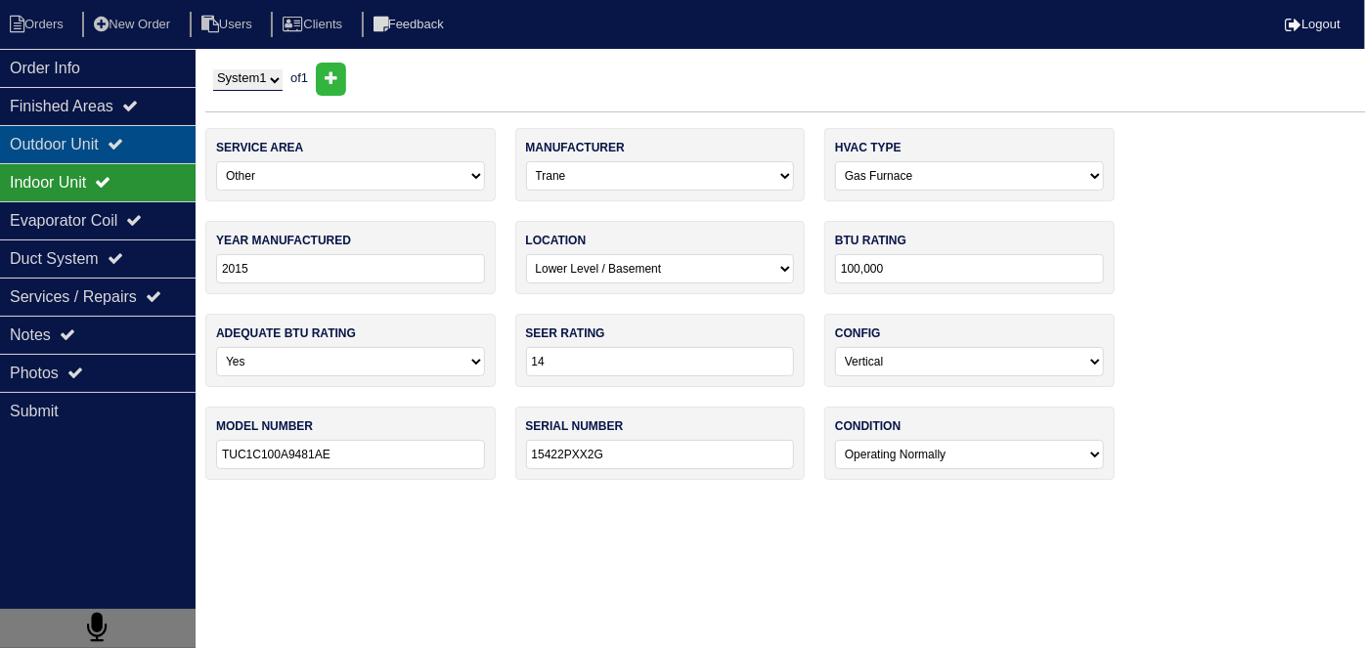
click at [112, 152] on div "Outdoor Unit" at bounding box center [98, 144] width 196 height 38
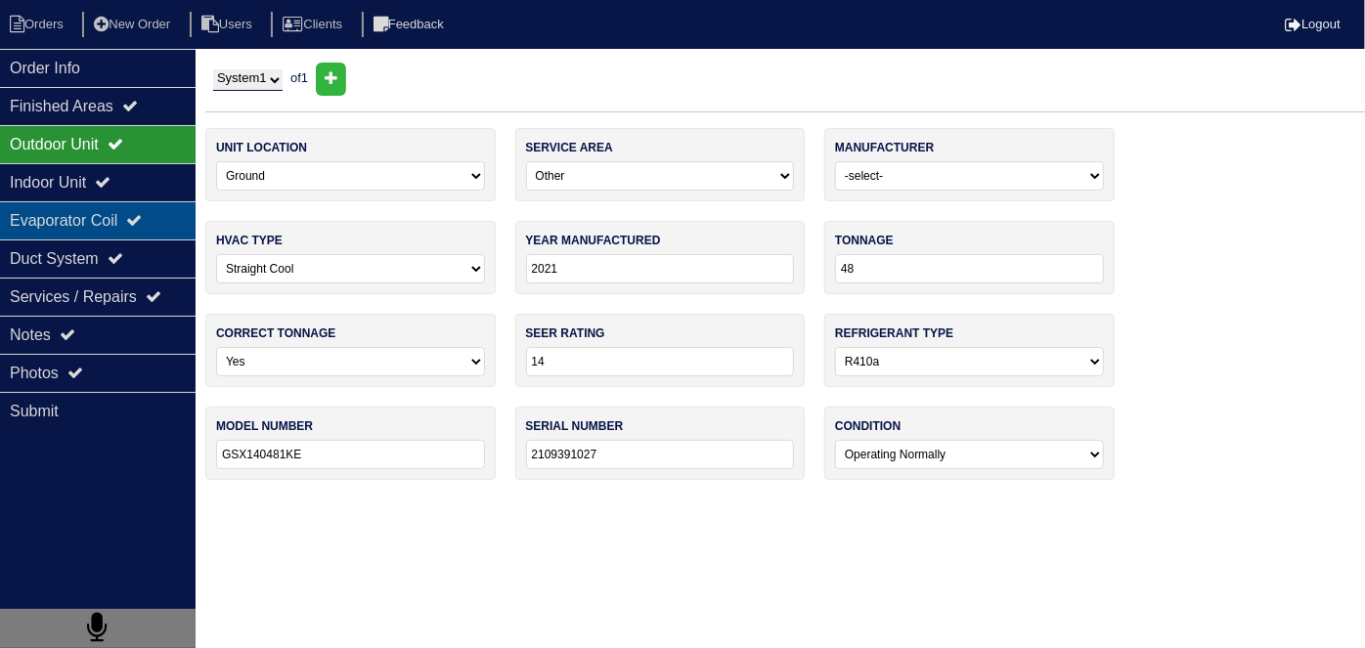
click at [111, 227] on div "Evaporator Coil" at bounding box center [98, 220] width 196 height 38
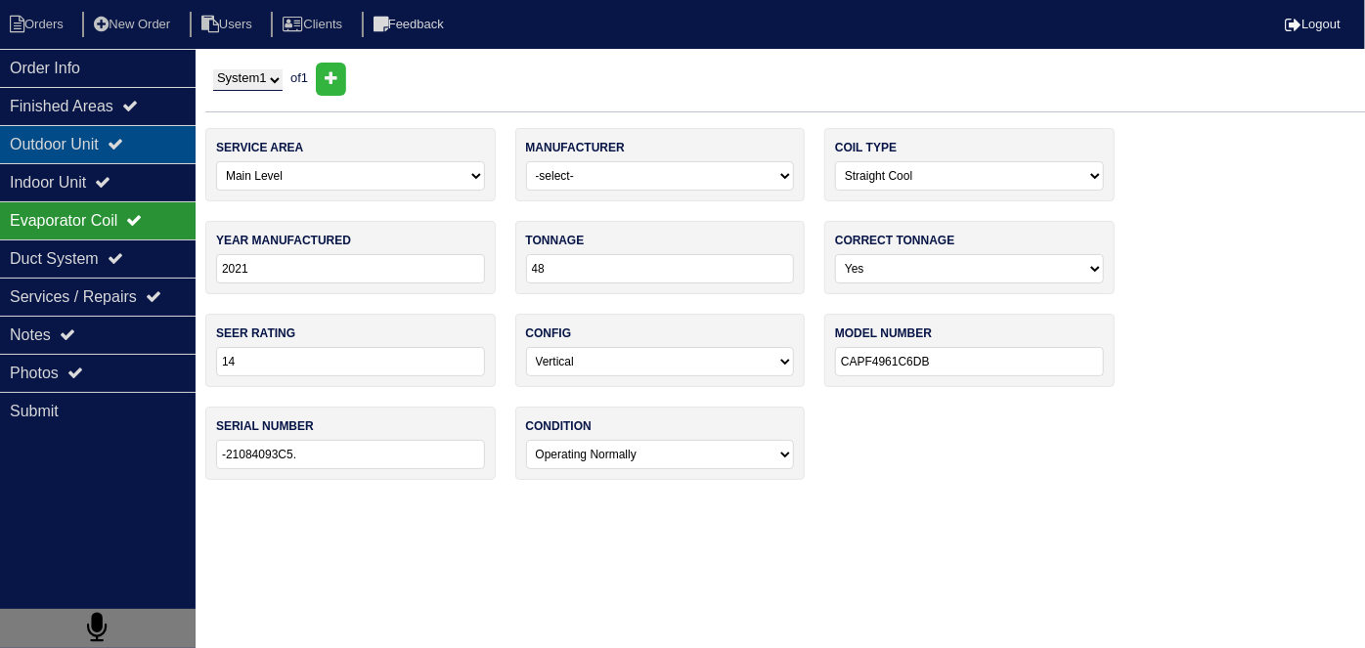
click at [124, 153] on div "Outdoor Unit" at bounding box center [98, 144] width 196 height 38
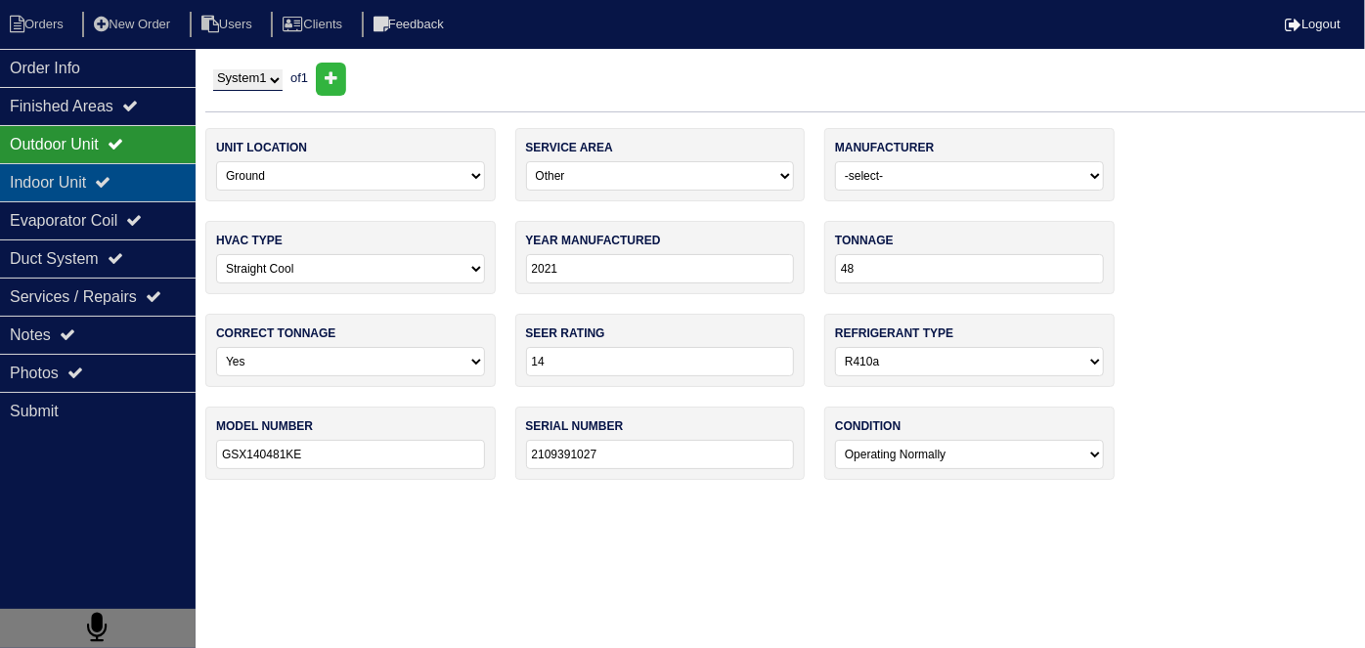
click at [140, 184] on div "Indoor Unit" at bounding box center [98, 182] width 196 height 38
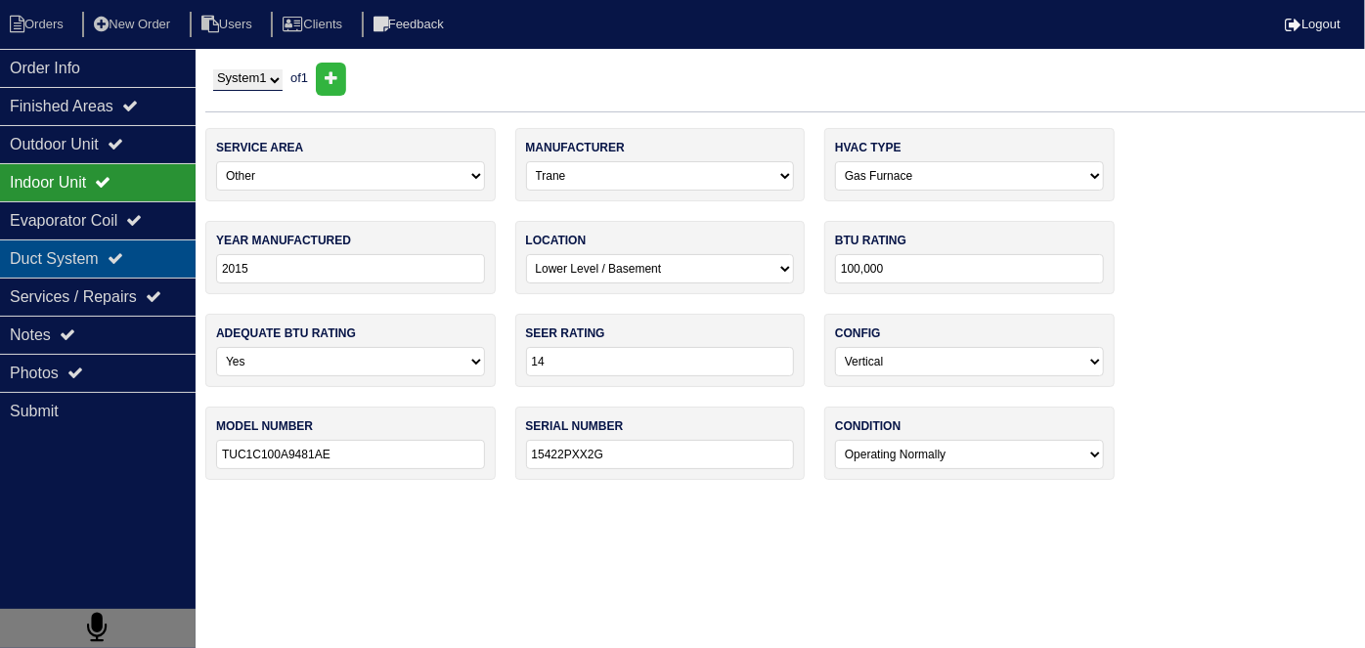
click at [121, 260] on icon at bounding box center [116, 258] width 16 height 16
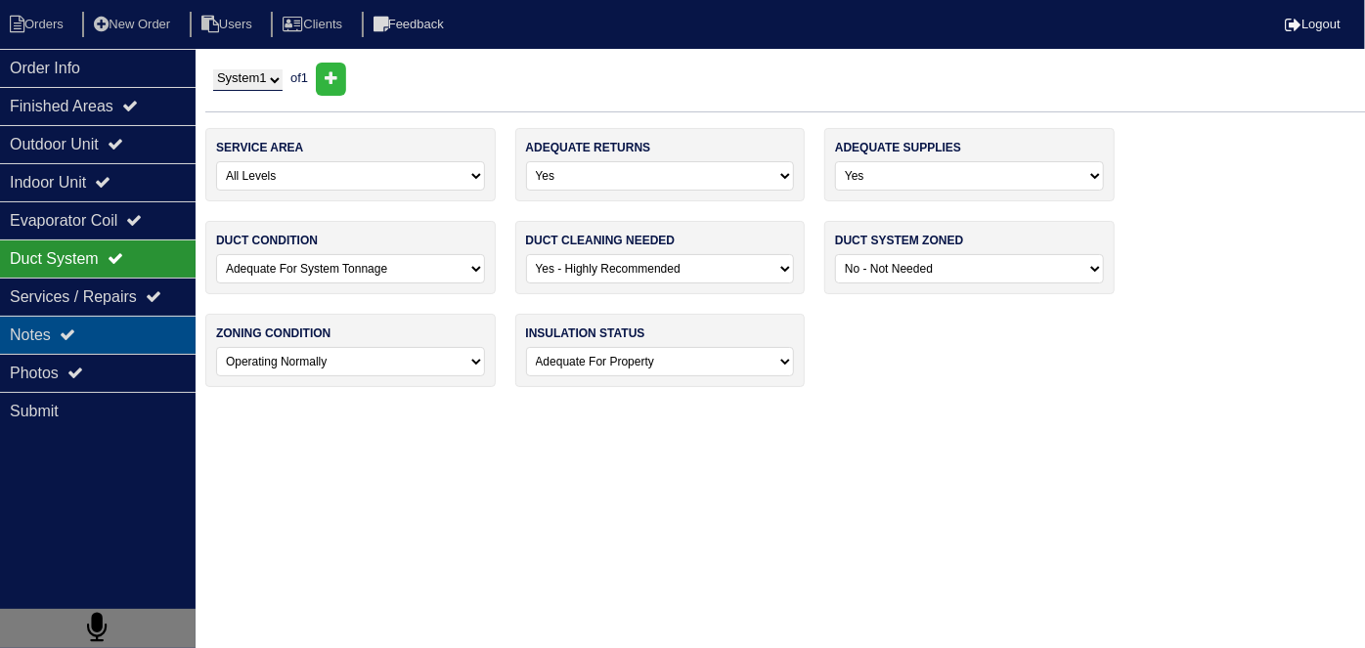
click at [109, 331] on div "Notes" at bounding box center [98, 335] width 196 height 38
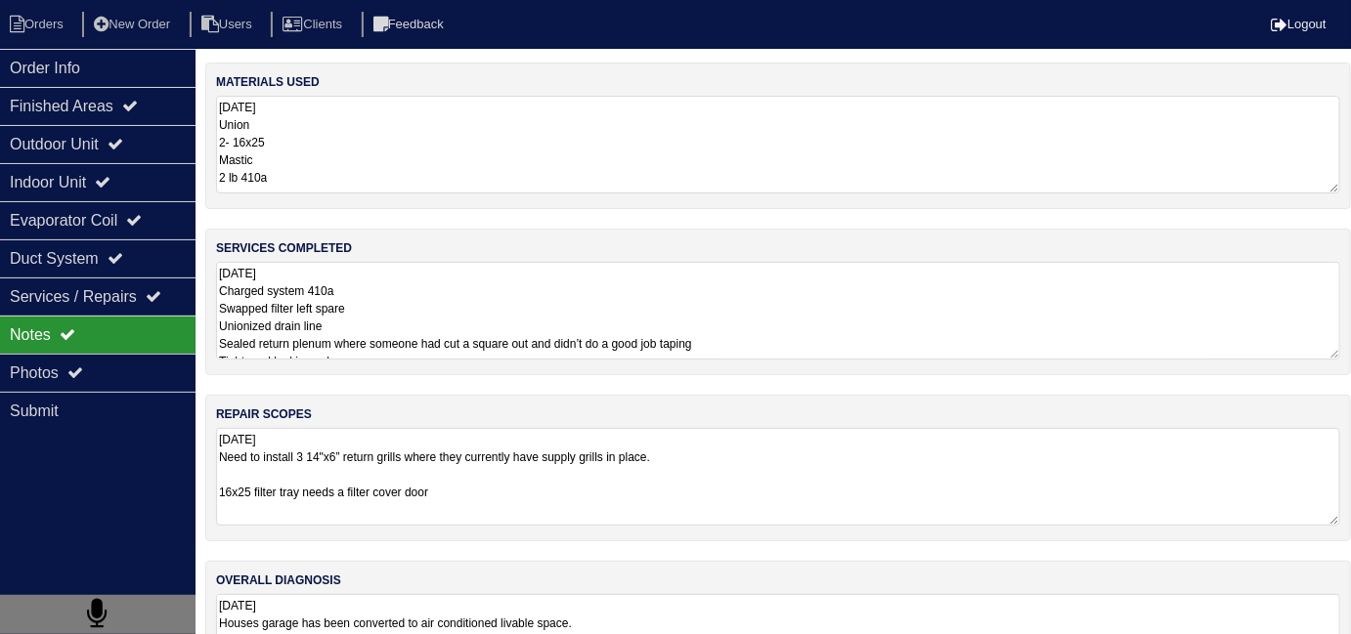
click at [690, 326] on textarea "10.2.25 Charged system 410a Swapped filter left spare Unionized drain line Seal…" at bounding box center [778, 311] width 1124 height 98
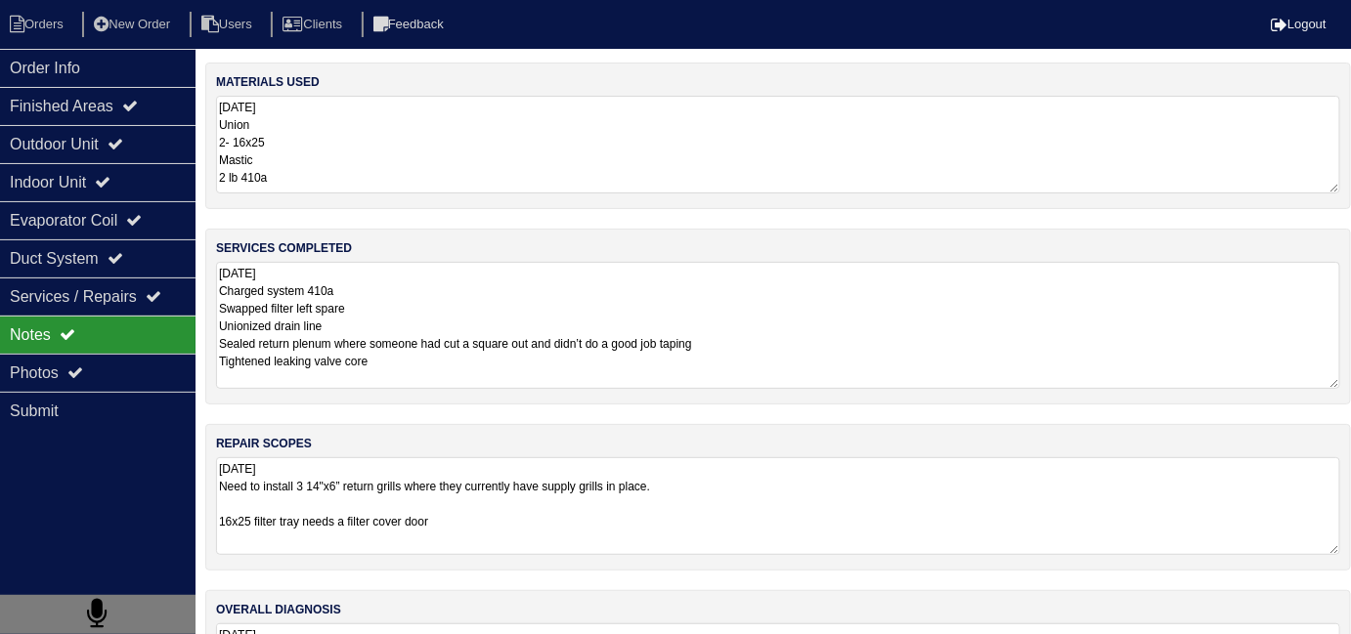
click at [316, 185] on textarea "10.2.25 Union 2- 16x25 Mastic 2 lb 410a" at bounding box center [778, 145] width 1124 height 98
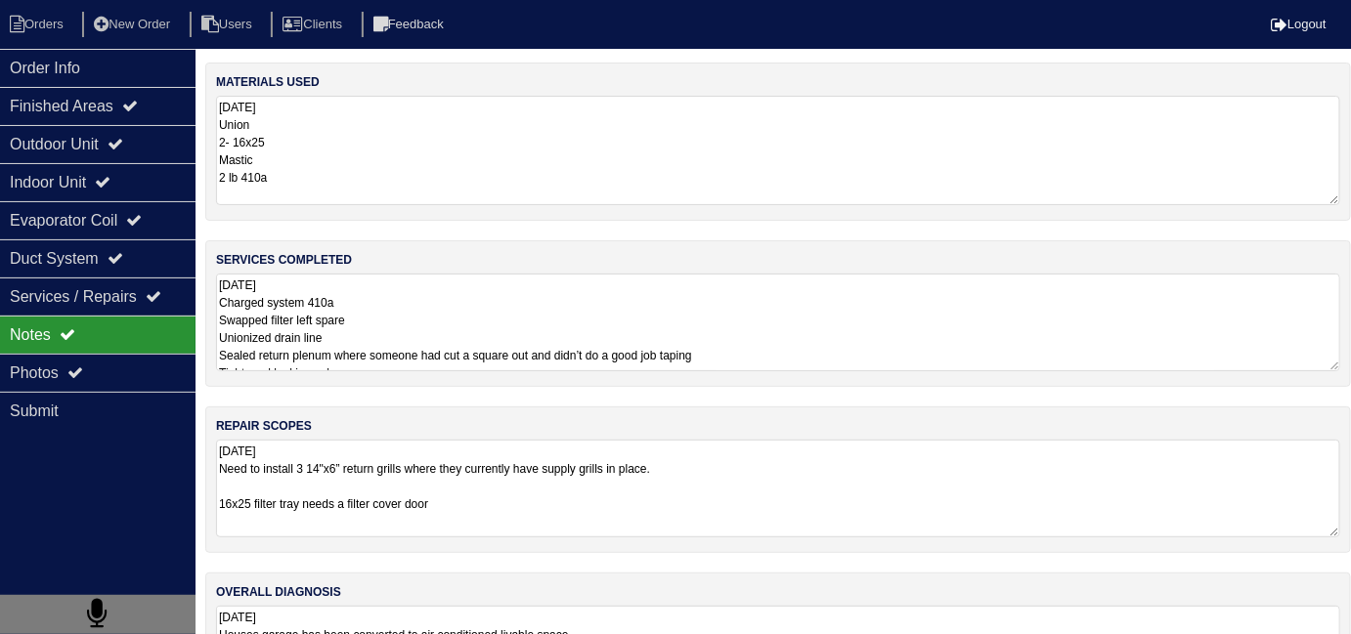
click at [807, 435] on div "repair scopes 10.2.25 Need to install 3 14"x6” return grills where they current…" at bounding box center [778, 480] width 1146 height 147
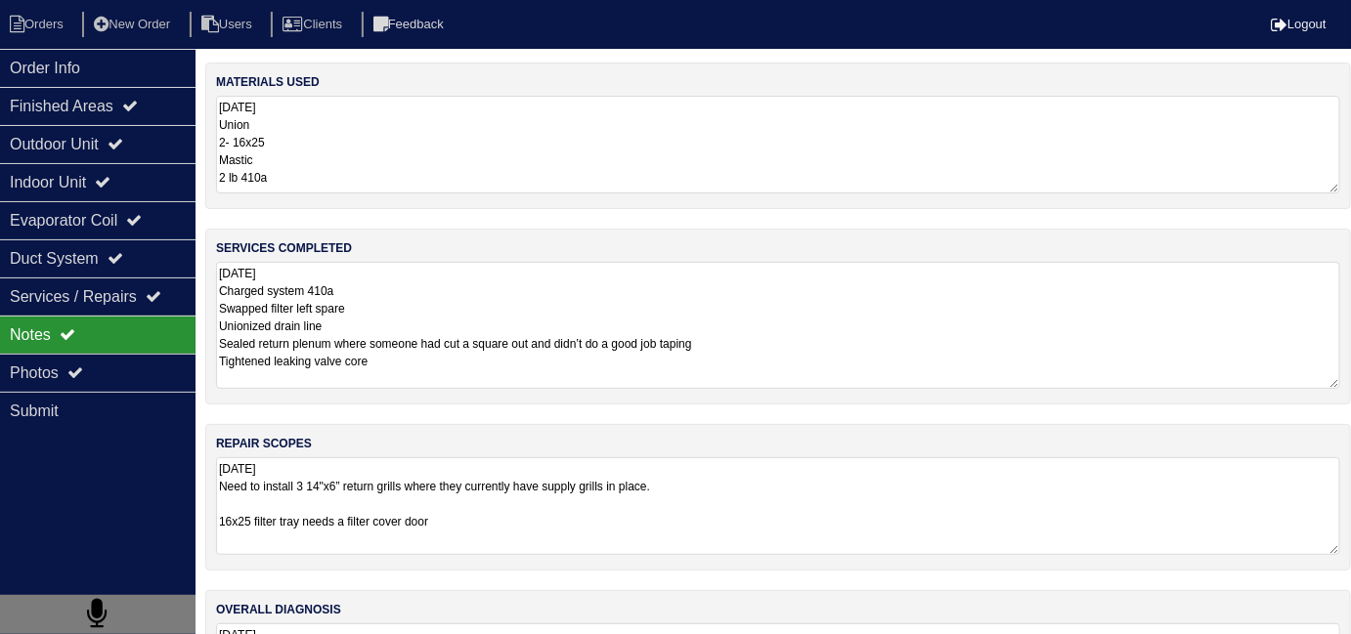
click at [837, 330] on textarea "10.2.25 Charged system 410a Swapped filter left spare Unionized drain line Seal…" at bounding box center [778, 325] width 1124 height 127
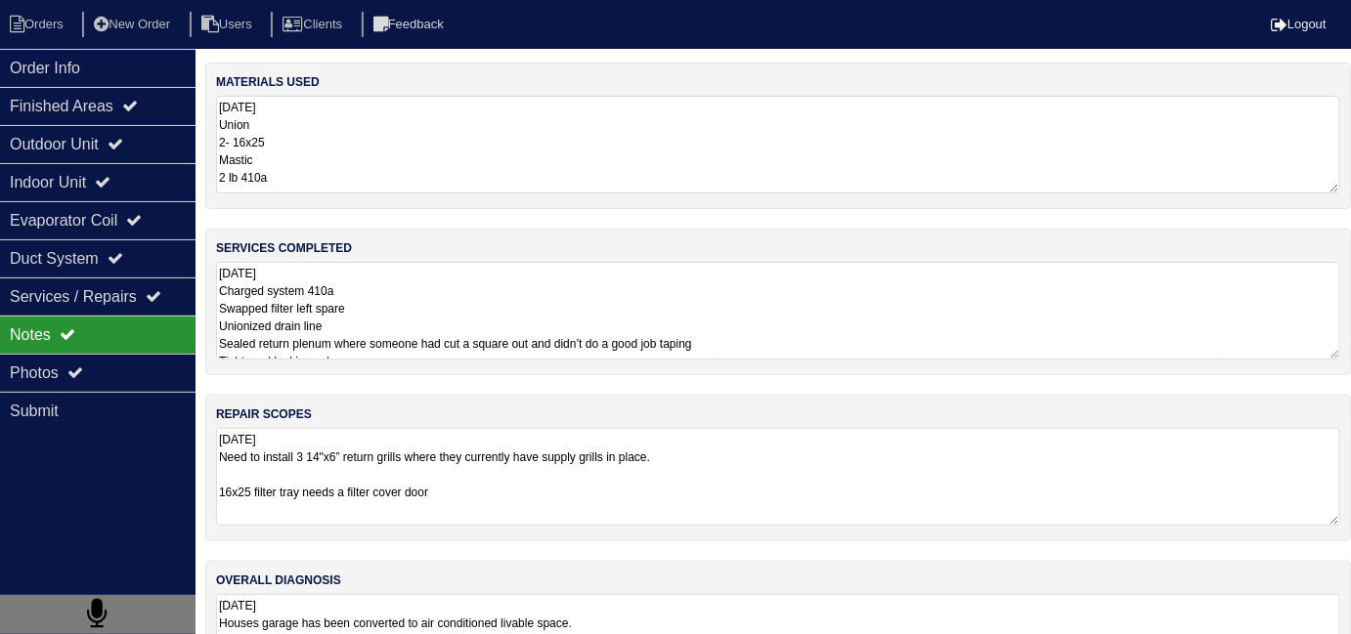
click at [935, 442] on div "repair scopes 10.2.25 Need to install 3 14"x6” return grills where they current…" at bounding box center [778, 468] width 1146 height 147
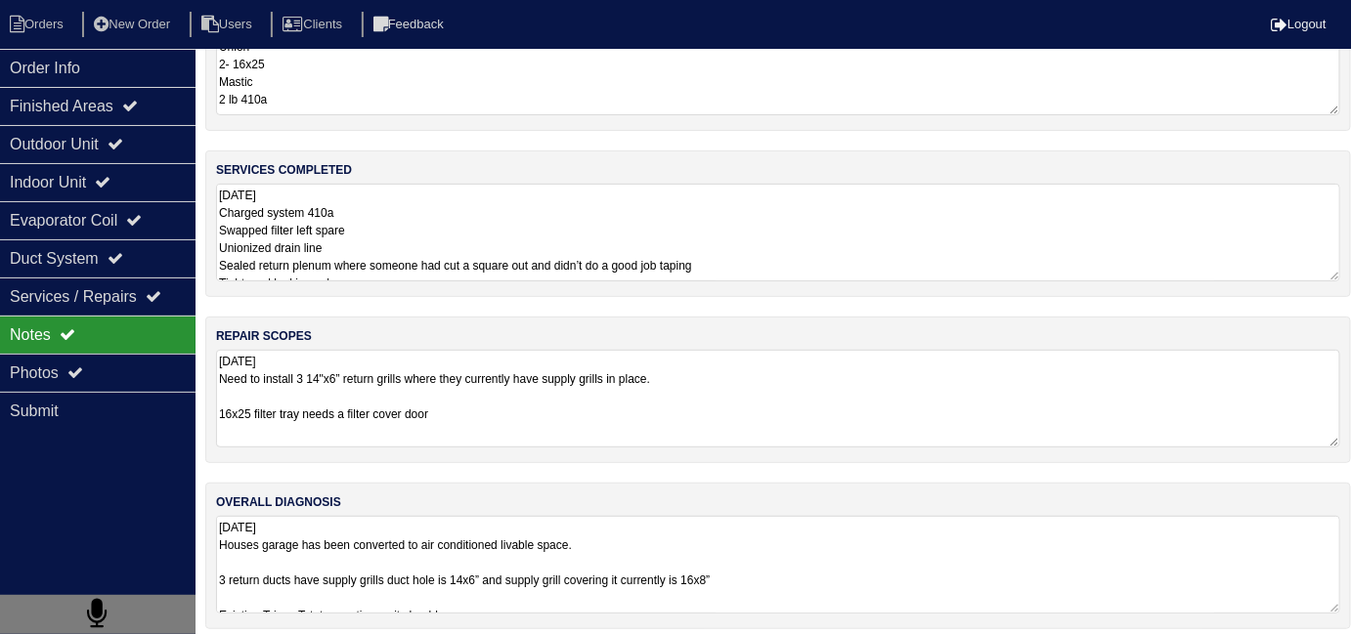
scroll to position [87, 0]
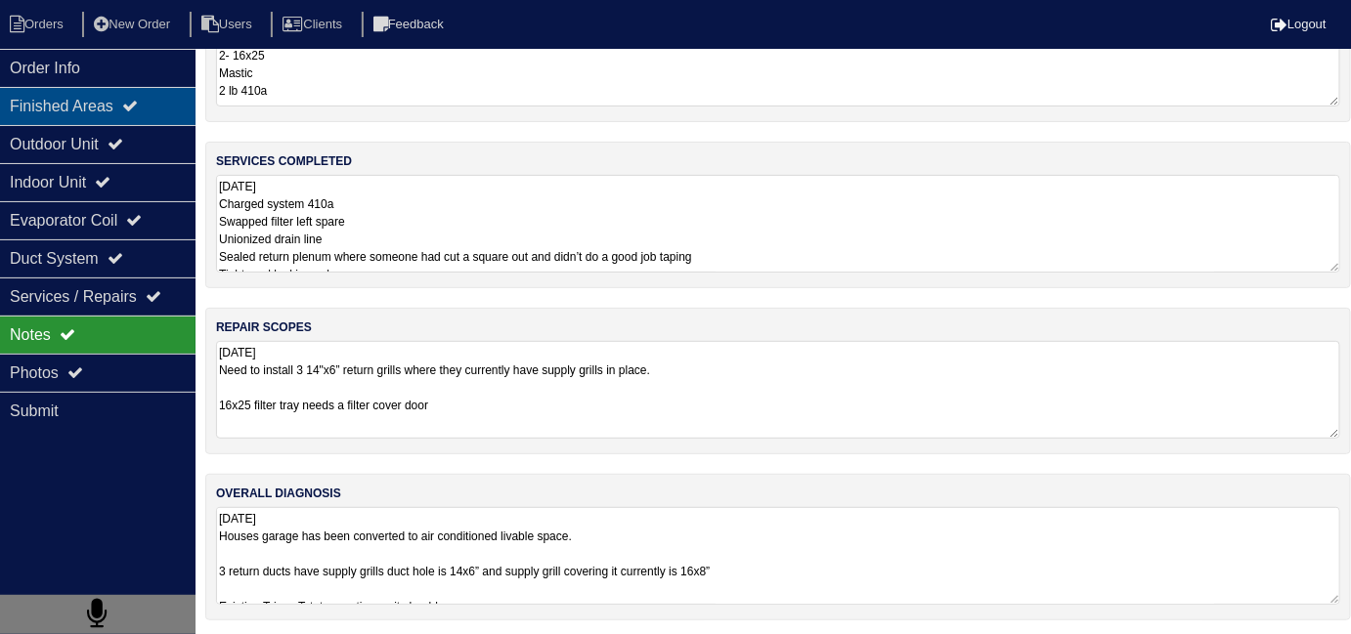
click at [50, 101] on div "Finished Areas" at bounding box center [98, 106] width 196 height 38
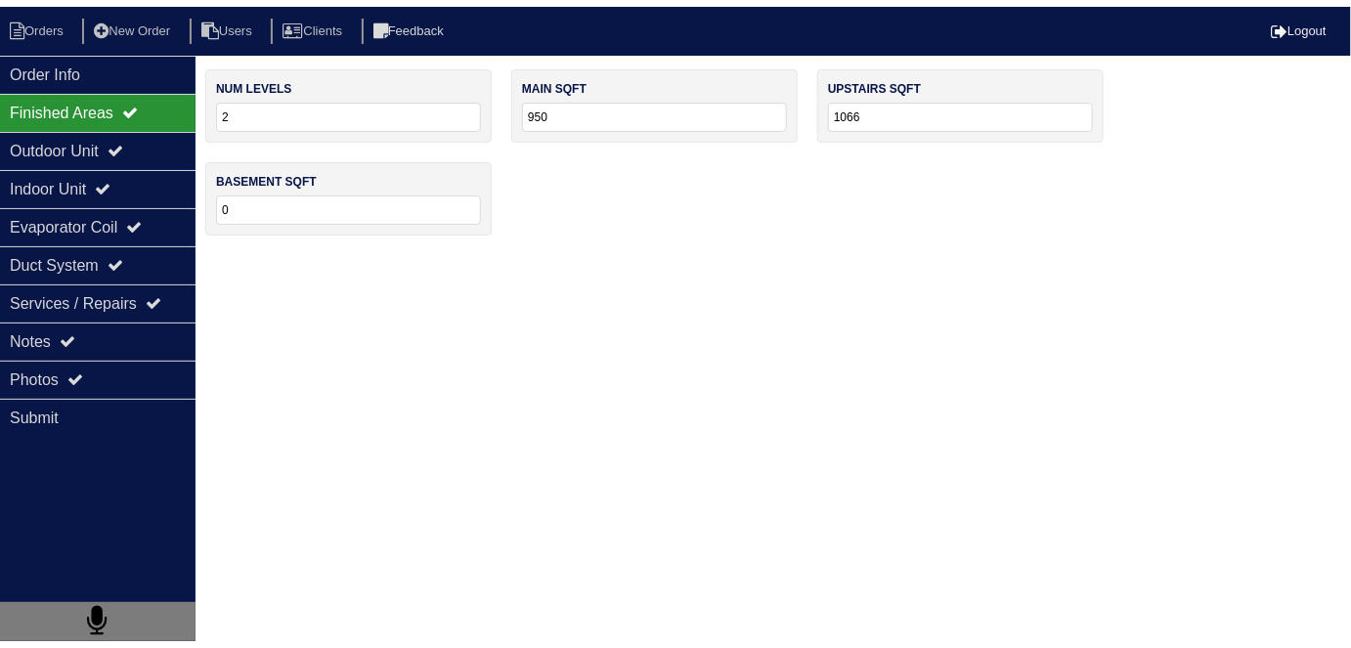
scroll to position [0, 0]
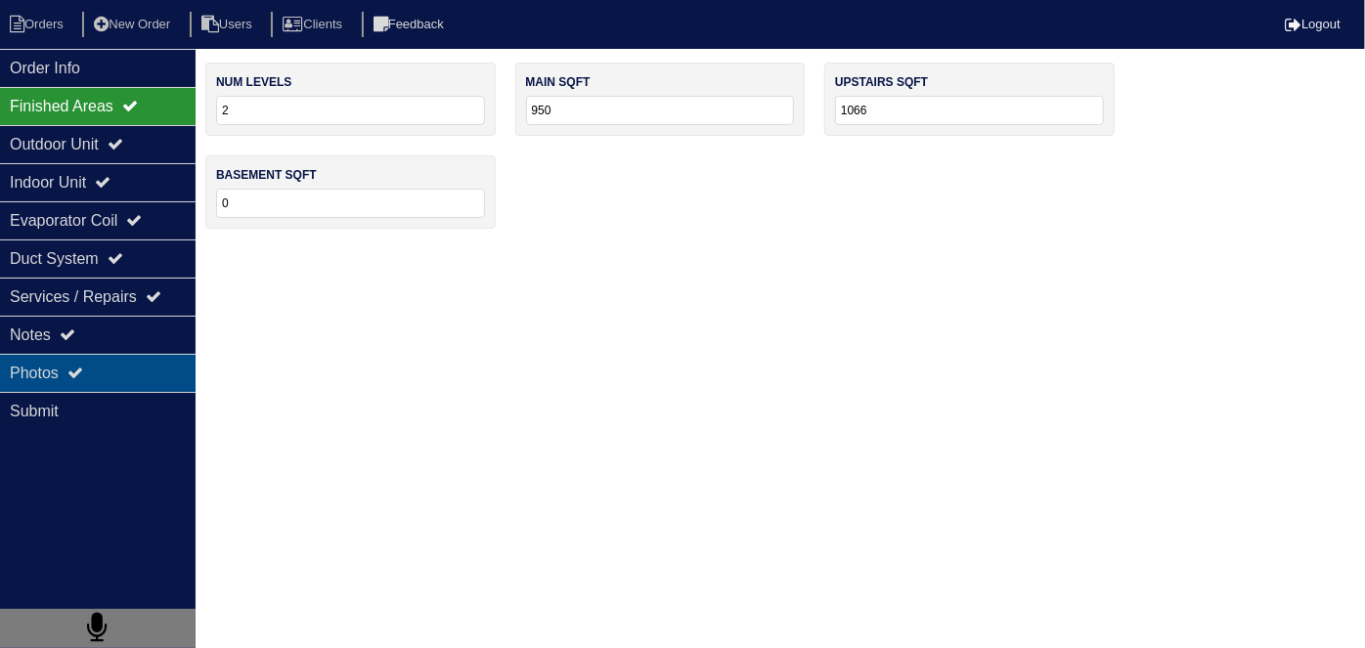
click at [89, 364] on div "Photos" at bounding box center [98, 373] width 196 height 38
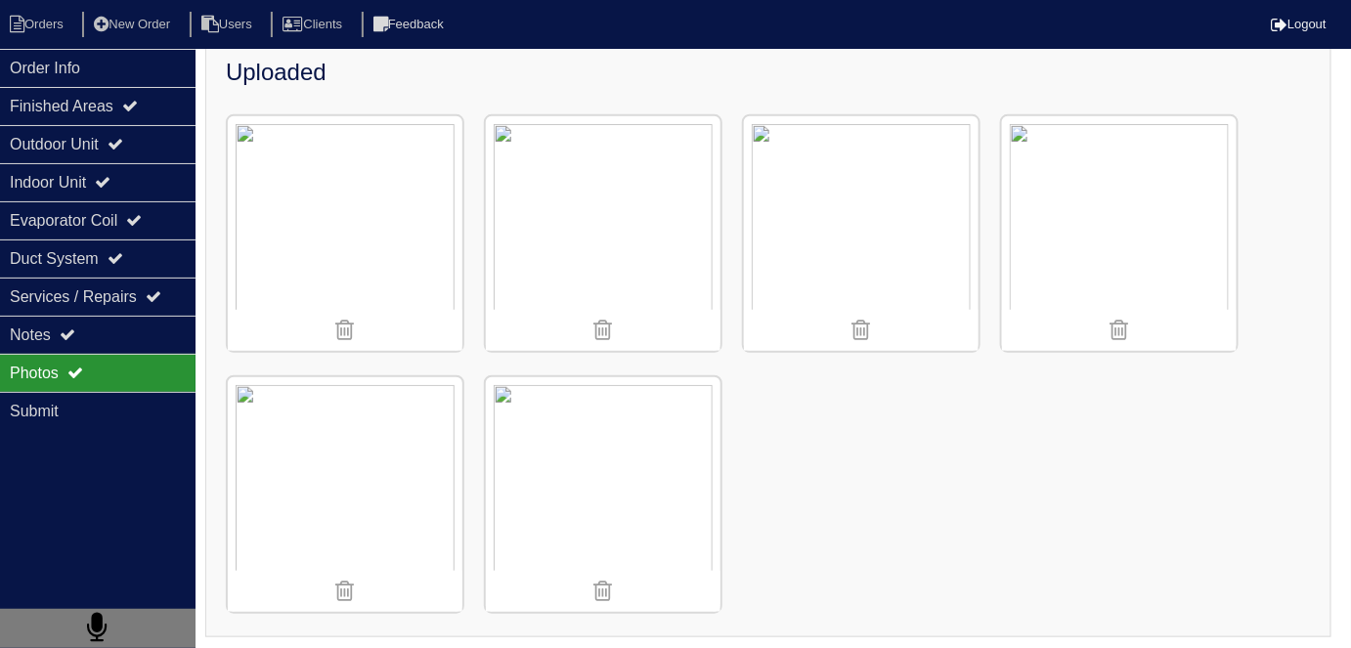
scroll to position [247, 0]
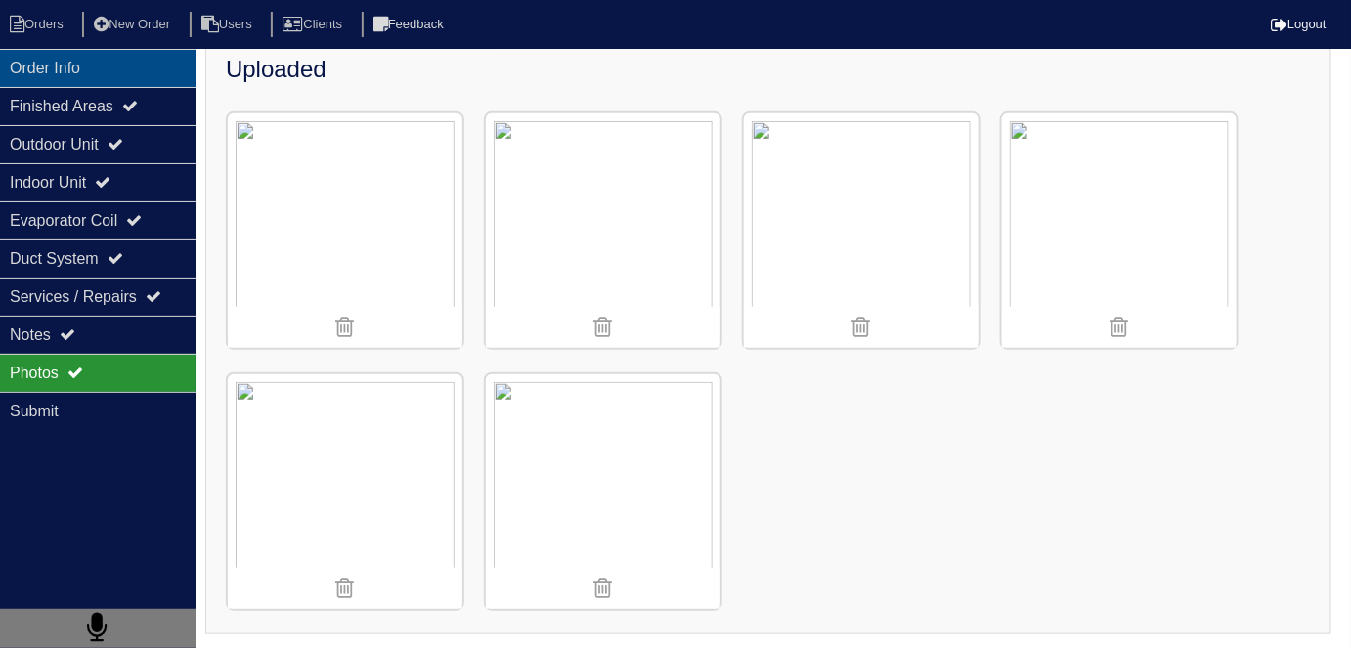
click at [21, 68] on div "Order Info" at bounding box center [98, 68] width 196 height 38
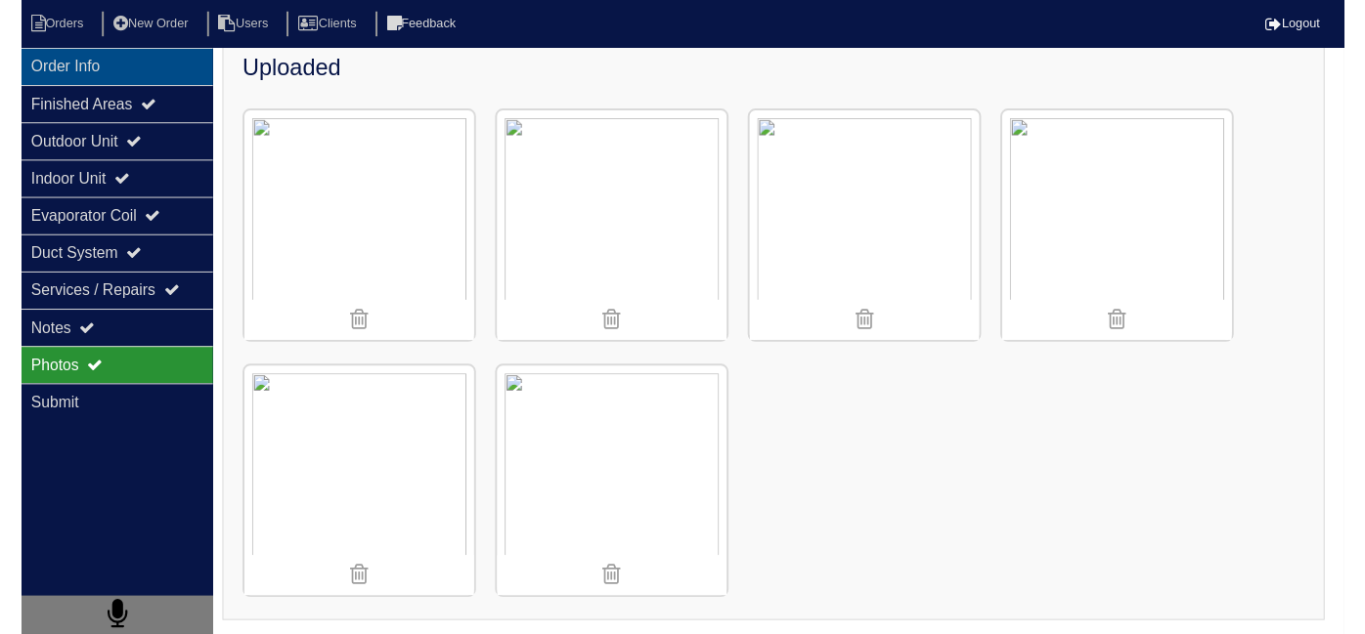
scroll to position [0, 0]
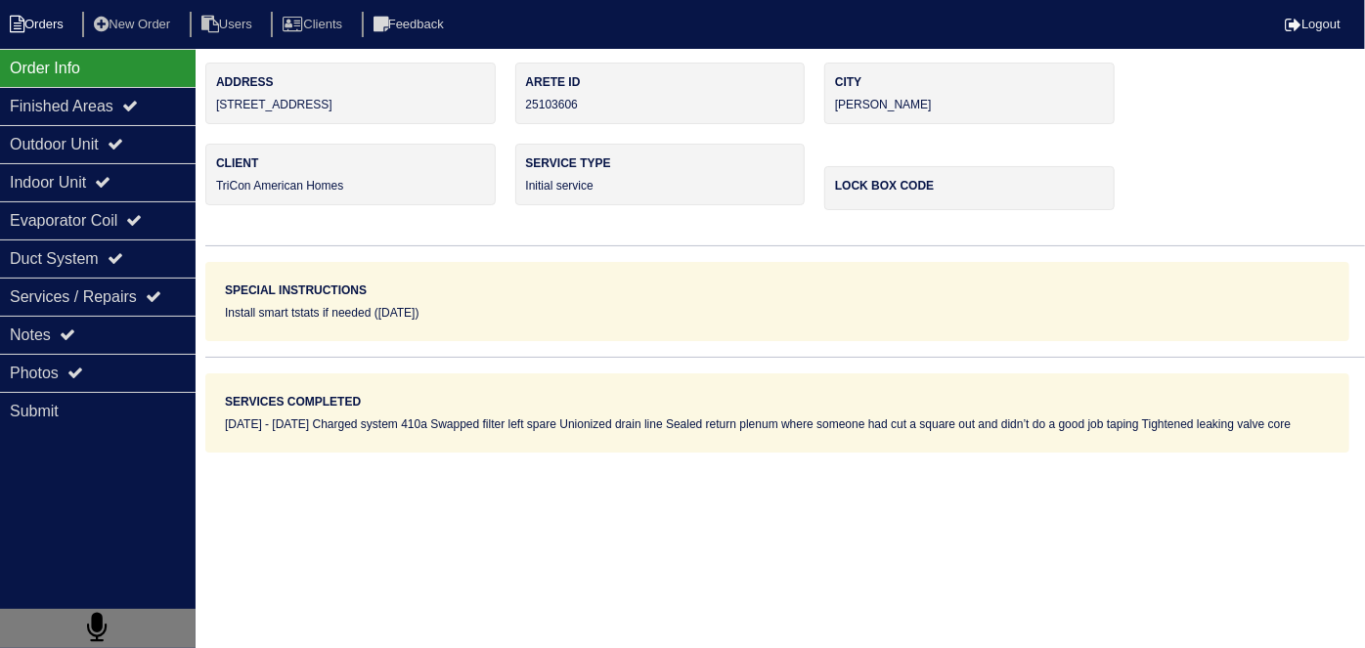
click at [41, 26] on li "Orders" at bounding box center [39, 25] width 79 height 26
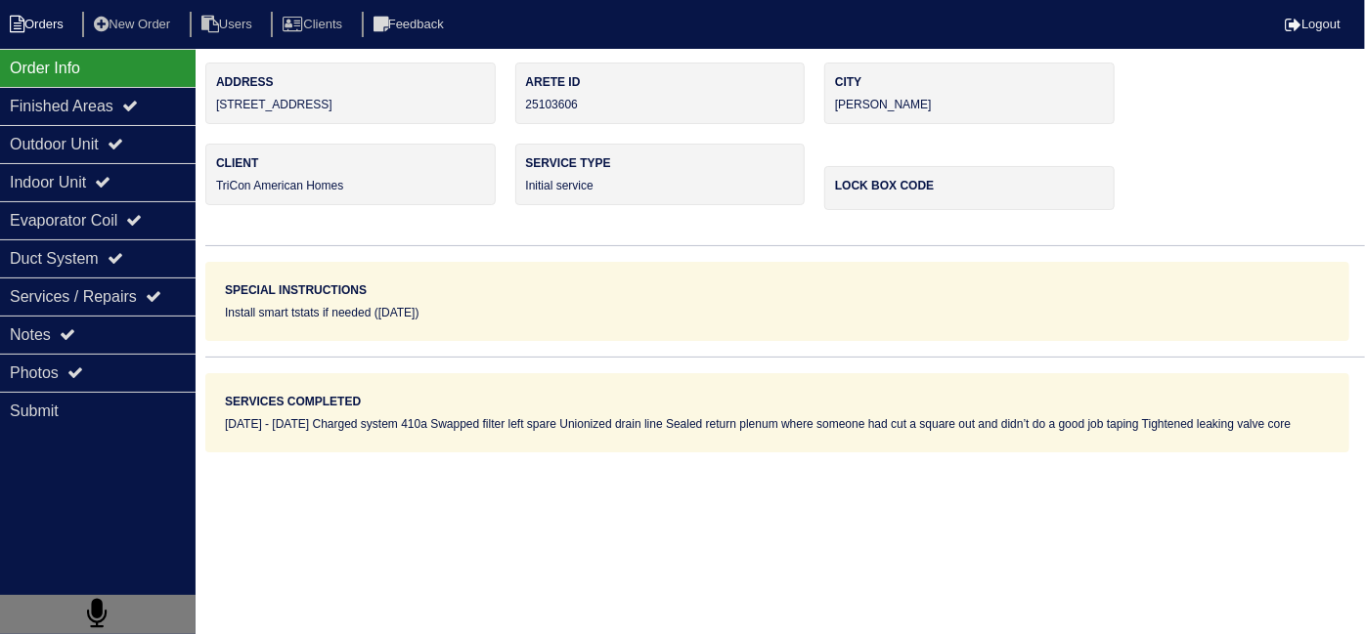
select select "15"
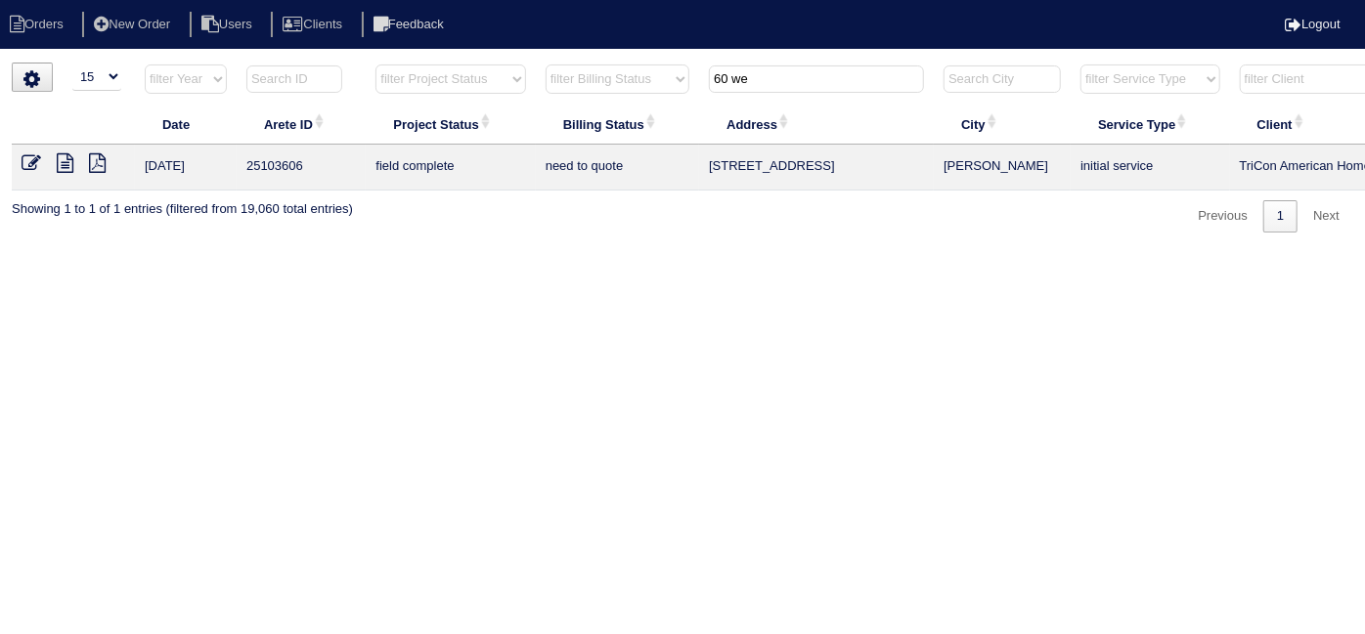
drag, startPoint x: 792, startPoint y: 65, endPoint x: 309, endPoint y: -10, distance: 488.6
click at [309, 0] on html "Orders New Order Users Clients Feedback Logout Orders New Order Users Clients M…" at bounding box center [682, 126] width 1365 height 252
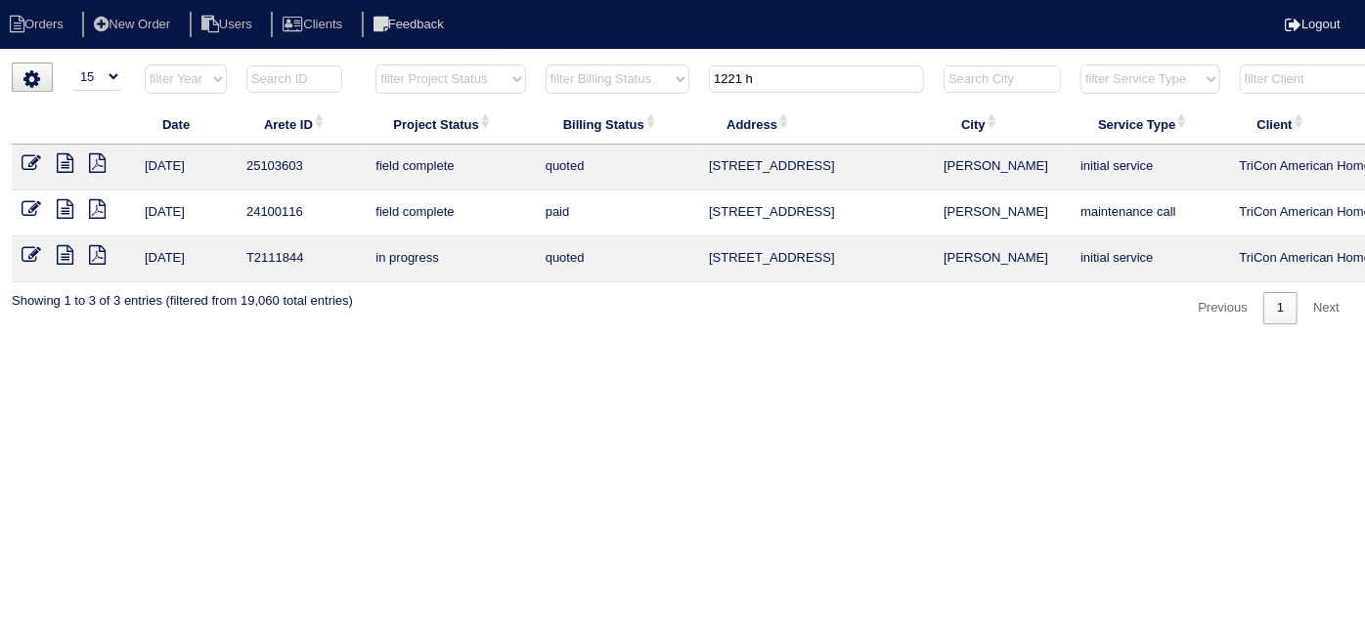
type input "1221 h"
click at [37, 160] on icon at bounding box center [32, 163] width 20 height 20
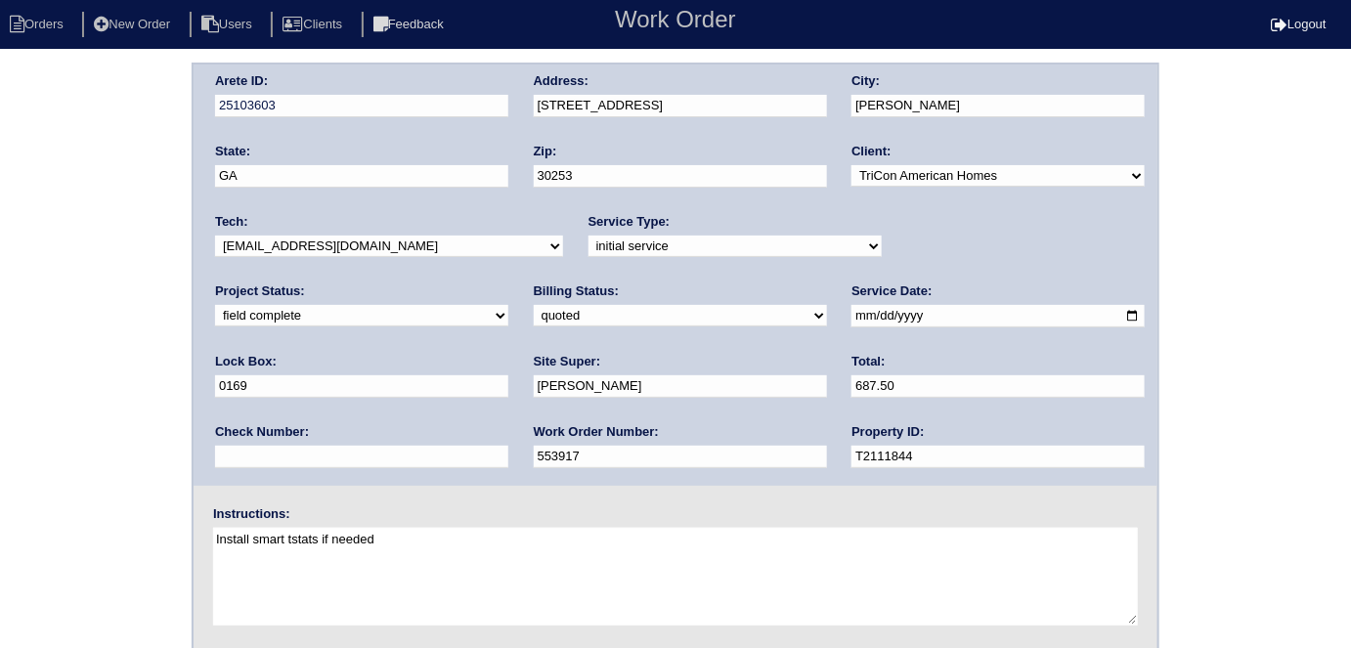
click at [534, 311] on select "need to quote quoted need to invoice invoiced paid warranty purchase order need…" at bounding box center [680, 316] width 293 height 22
select select "need to invoice"
click at [534, 305] on select "need to quote quoted need to invoice invoiced paid warranty purchase order need…" at bounding box center [680, 316] width 293 height 22
click at [87, 374] on div "Arete ID: 25103603 Address: [STREET_ADDRESS] City: [PERSON_NAME] State: [GEOGRA…" at bounding box center [675, 458] width 1351 height 791
click at [78, 344] on div "Arete ID: 25103603 Address: [STREET_ADDRESS] City: [PERSON_NAME] State: [GEOGRA…" at bounding box center [675, 458] width 1351 height 791
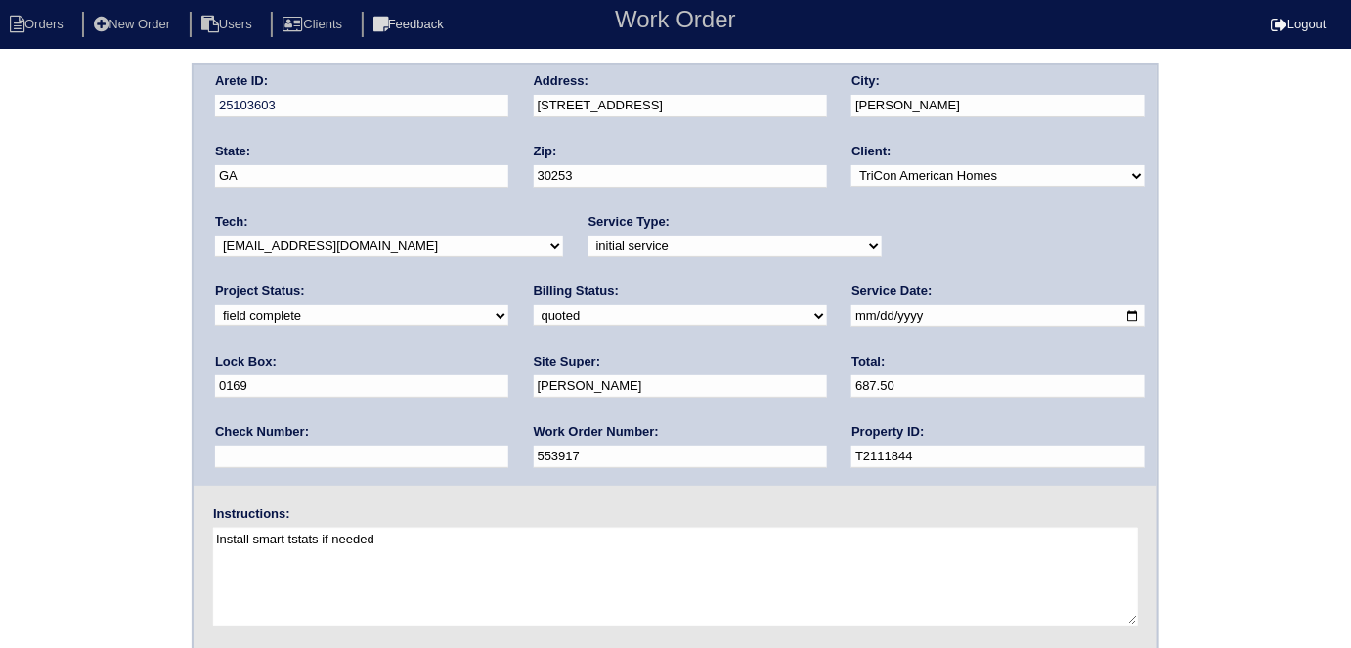
drag, startPoint x: 104, startPoint y: 404, endPoint x: 113, endPoint y: 432, distance: 30.0
click at [104, 404] on div "Arete ID: 25103603 Address: [STREET_ADDRESS] City: [PERSON_NAME] State: [GEOGRA…" at bounding box center [675, 458] width 1351 height 791
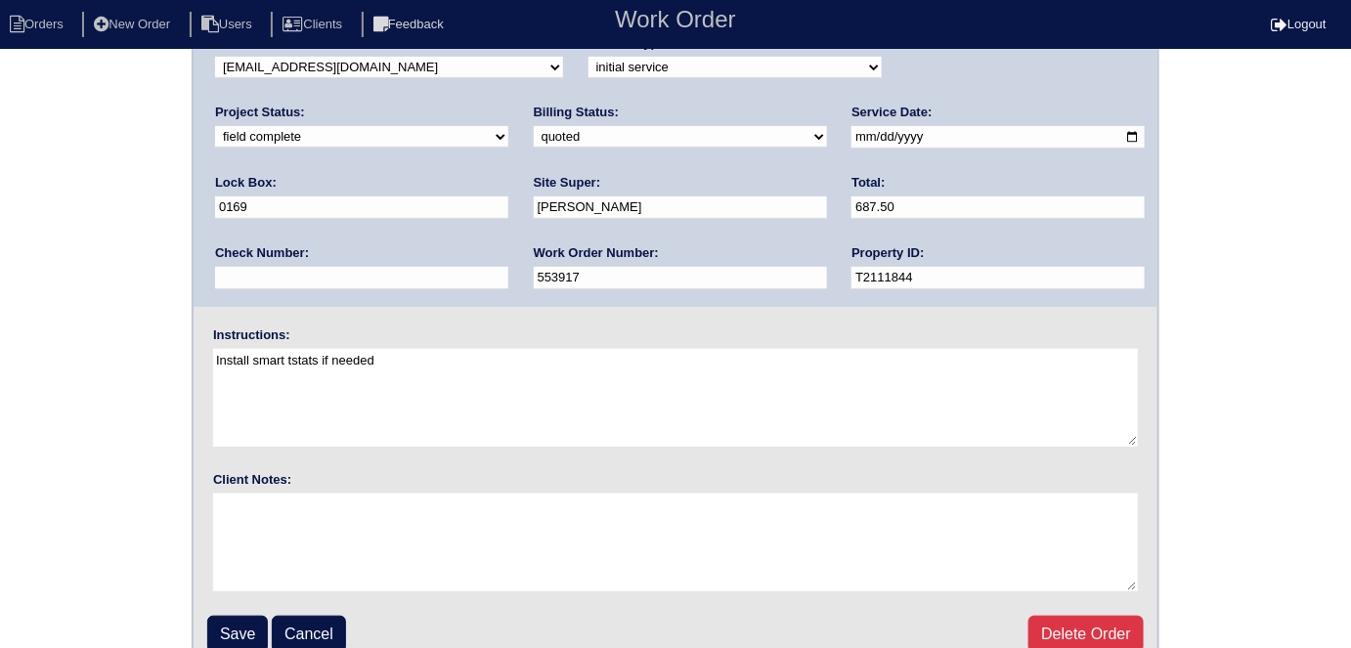
scroll to position [200, 0]
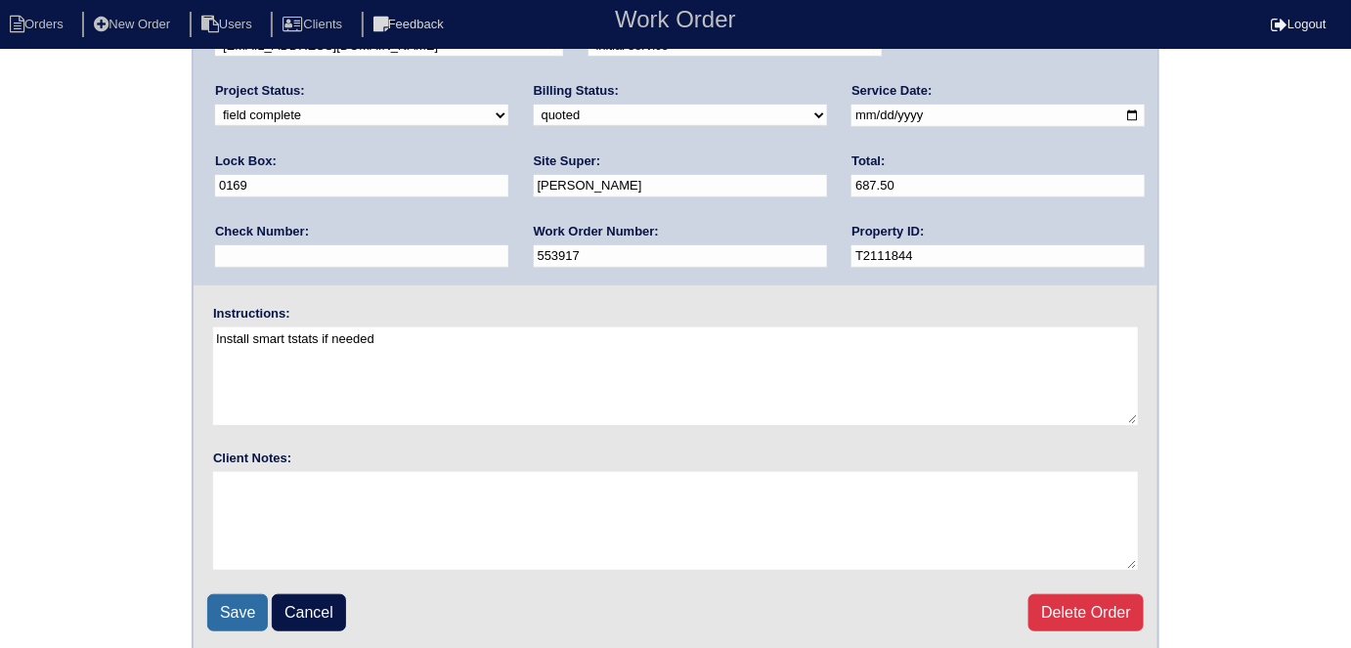
click at [252, 610] on input "Save" at bounding box center [237, 612] width 61 height 37
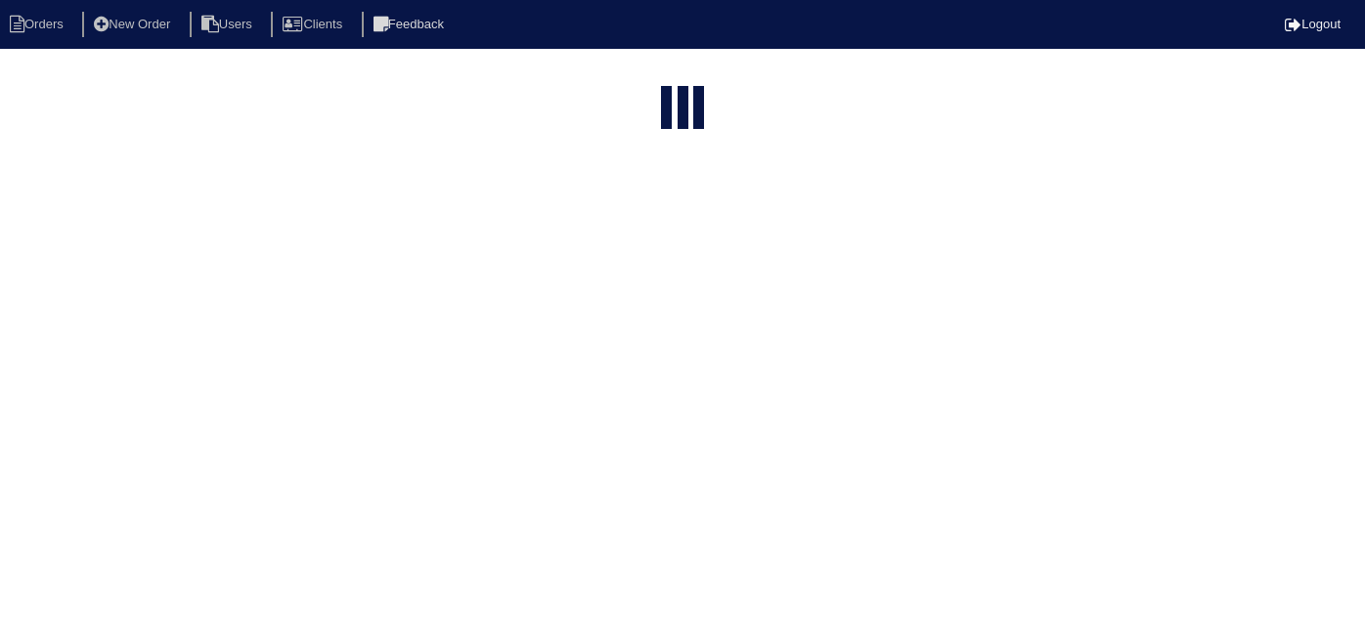
select select "15"
type input "1221 h"
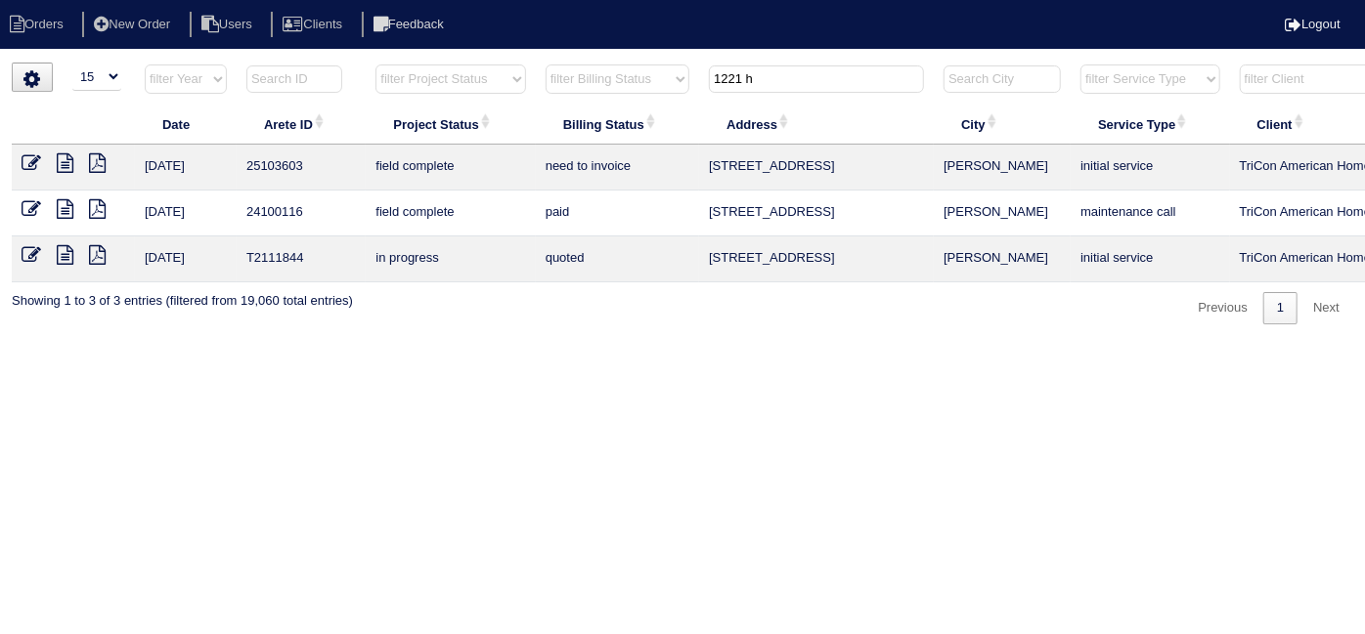
drag, startPoint x: 717, startPoint y: 65, endPoint x: 537, endPoint y: -56, distance: 216.9
click at [537, 0] on html "Orders New Order Users Clients Feedback Logout Orders New Order Users Clients M…" at bounding box center [682, 172] width 1365 height 344
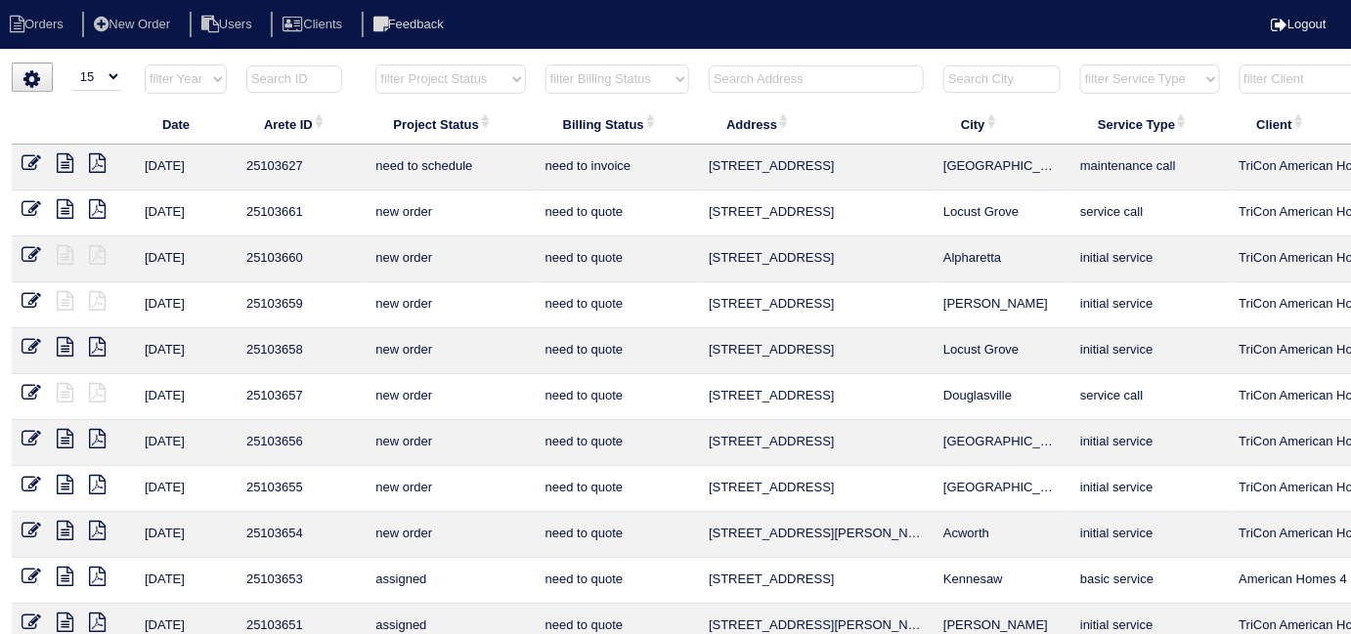
click at [787, 81] on input "text" at bounding box center [816, 78] width 215 height 27
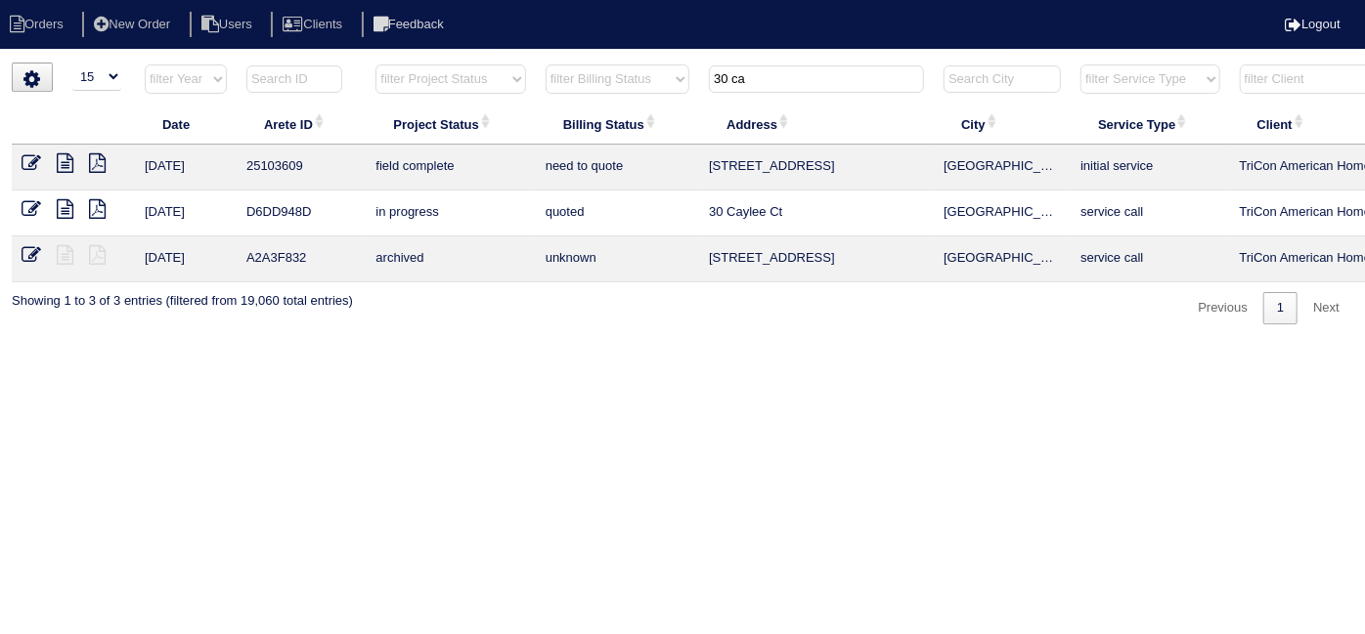
type input "30 ca"
click at [63, 159] on icon at bounding box center [65, 163] width 17 height 20
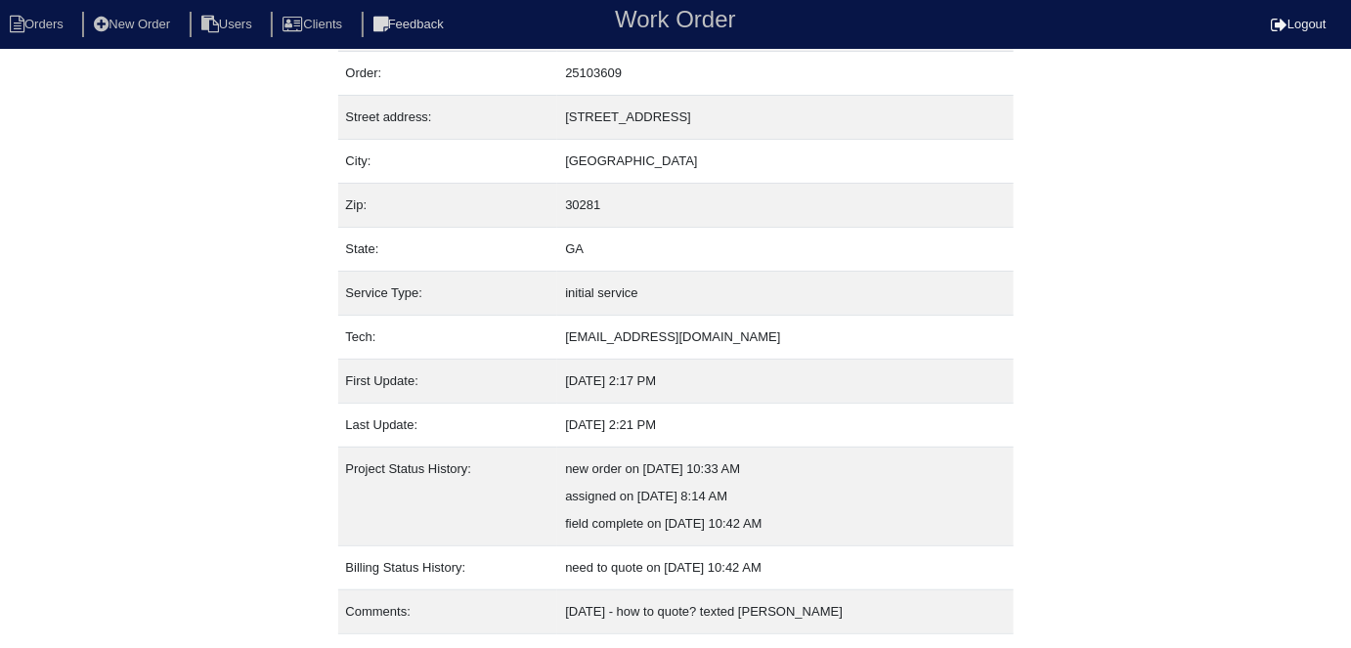
scroll to position [103, 0]
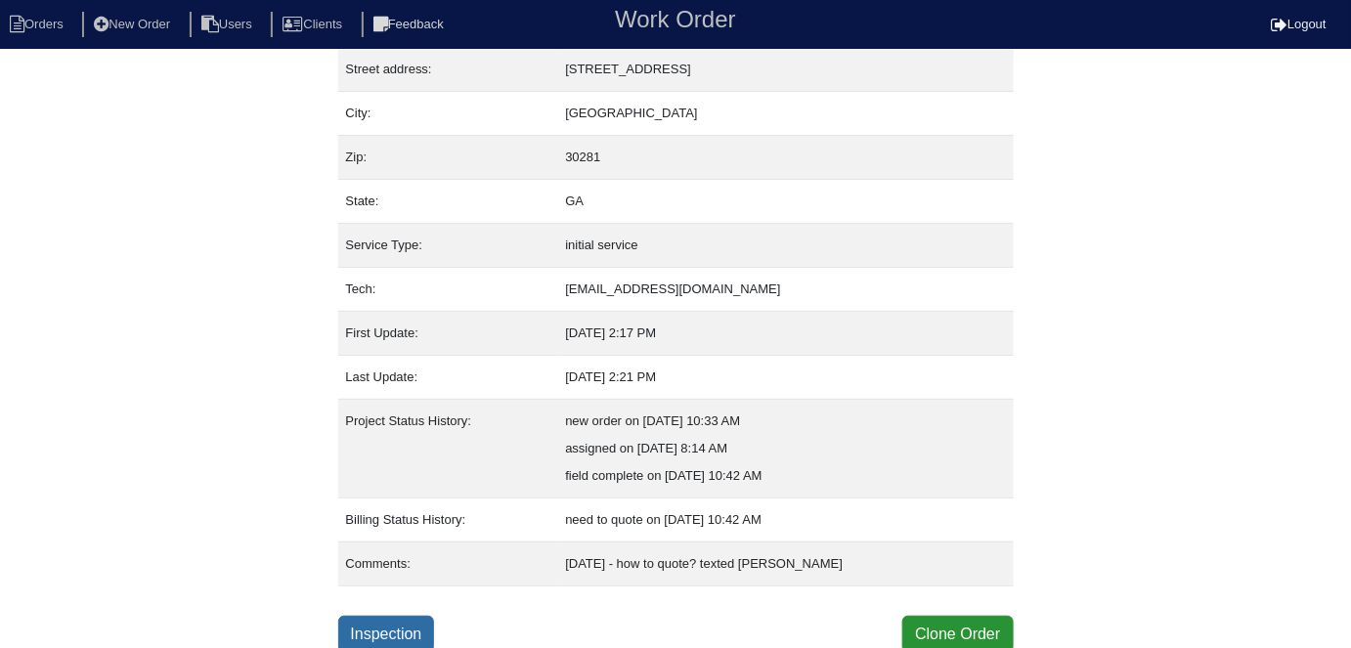
click at [412, 616] on link "Inspection" at bounding box center [386, 634] width 97 height 37
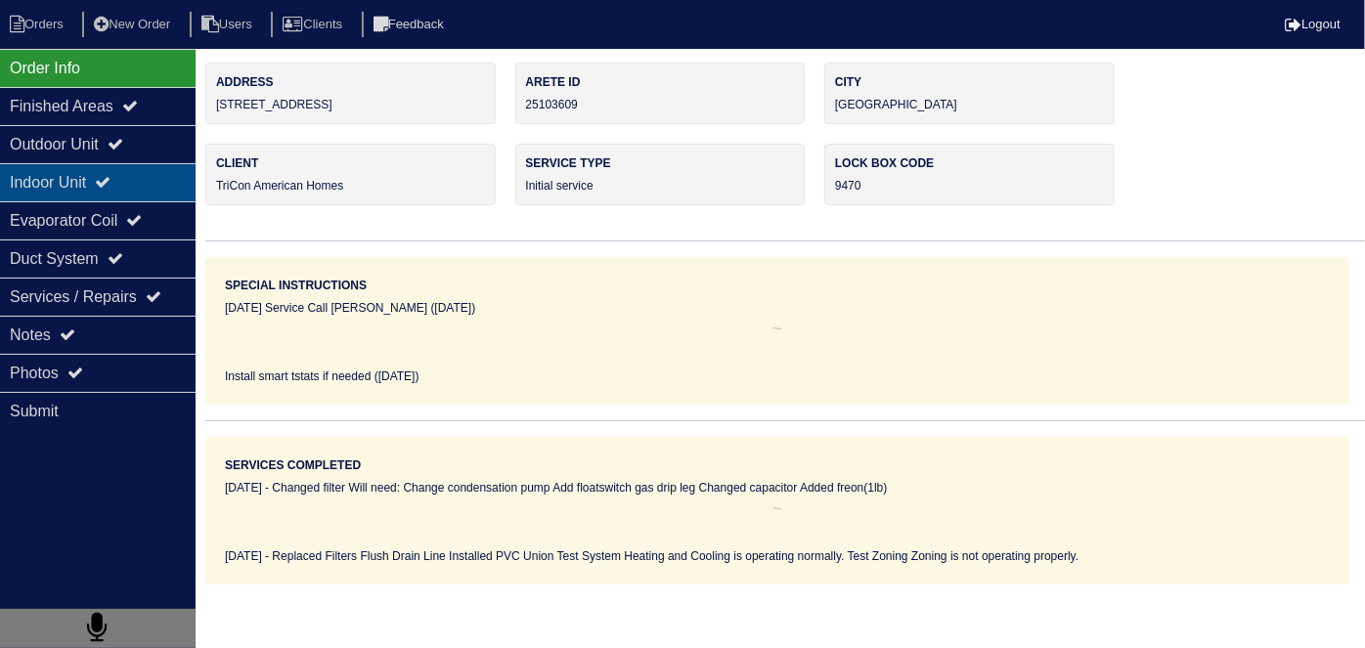
drag, startPoint x: 140, startPoint y: 157, endPoint x: 137, endPoint y: 167, distance: 10.2
click at [140, 157] on div "Outdoor Unit" at bounding box center [98, 144] width 196 height 38
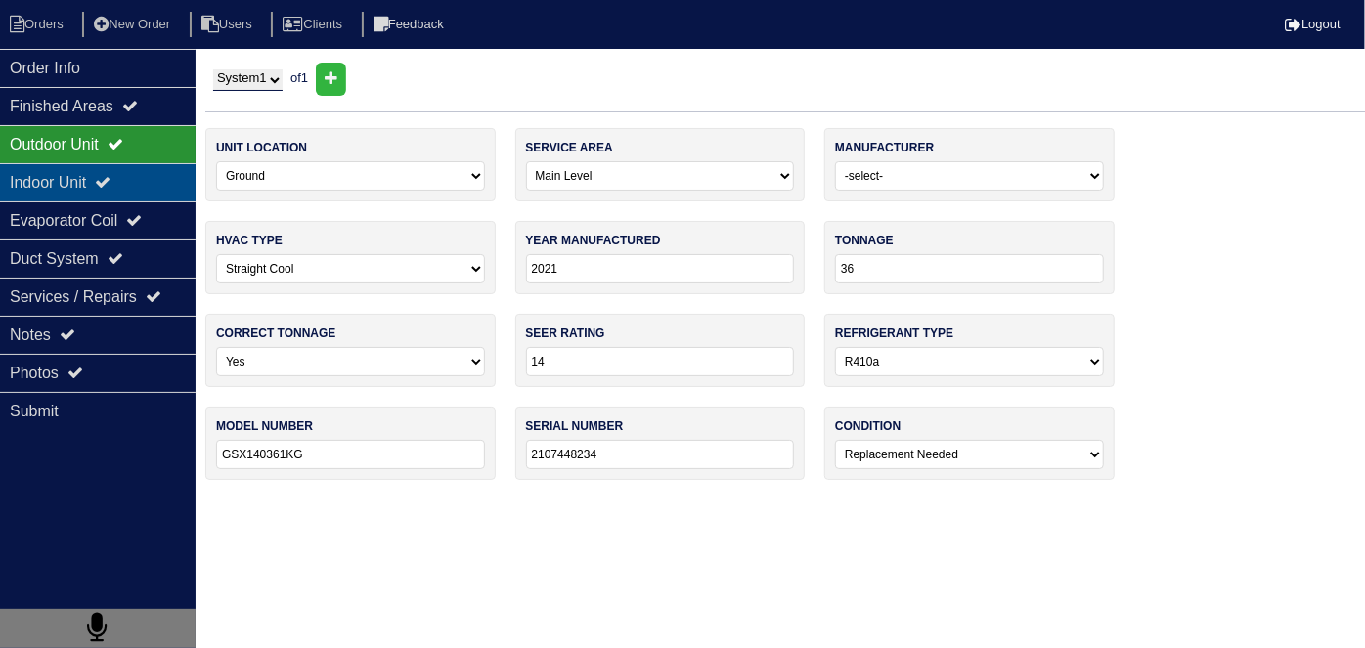
click at [136, 178] on div "Indoor Unit" at bounding box center [98, 182] width 196 height 38
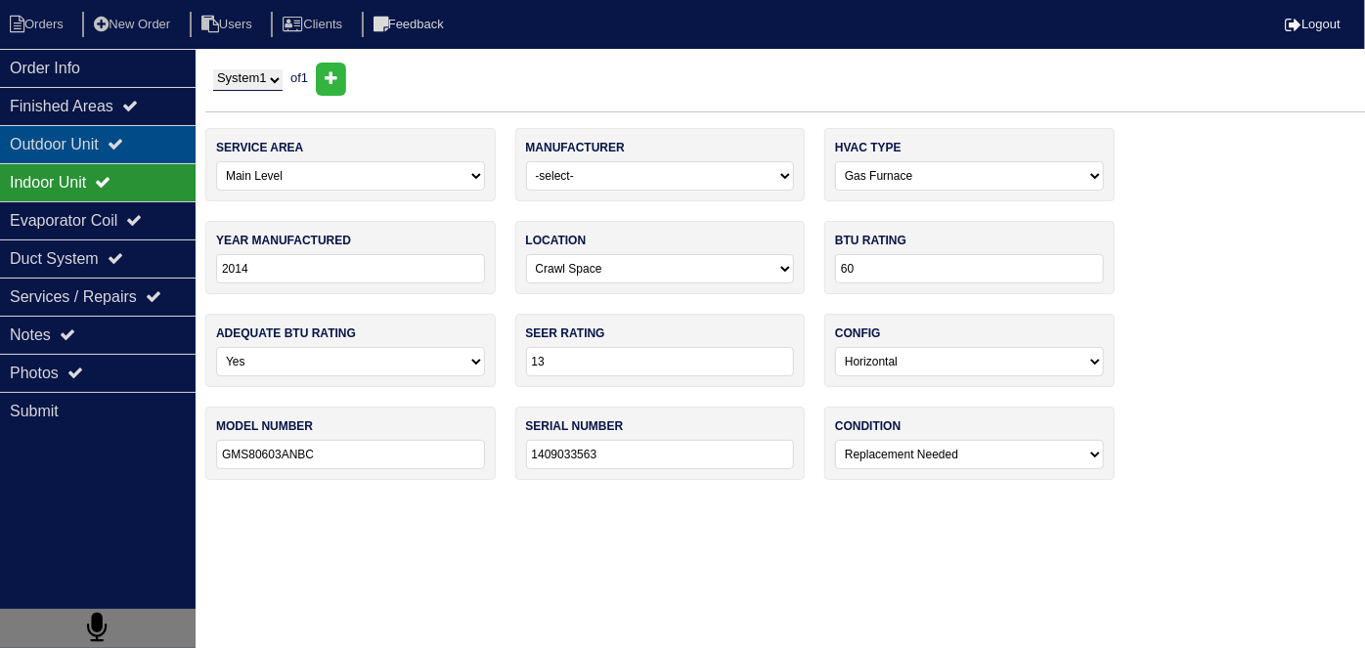
click at [123, 141] on icon at bounding box center [116, 144] width 16 height 16
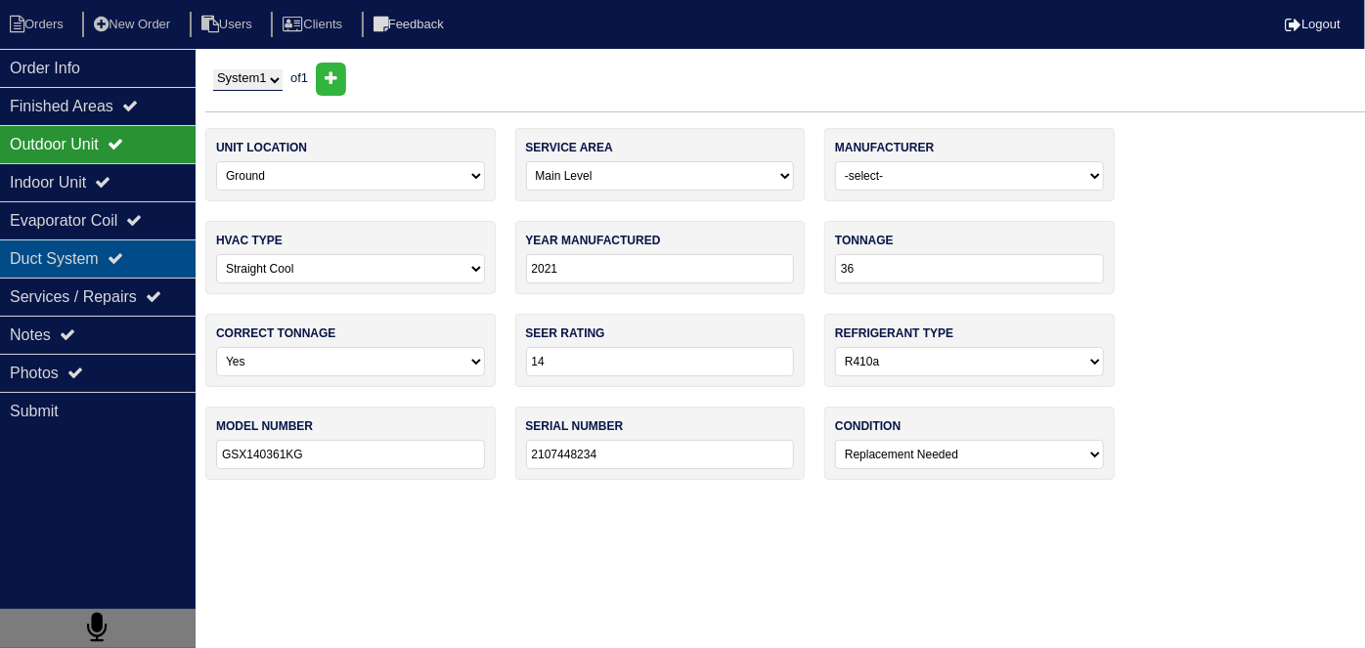
click at [107, 250] on div "Duct System" at bounding box center [98, 258] width 196 height 38
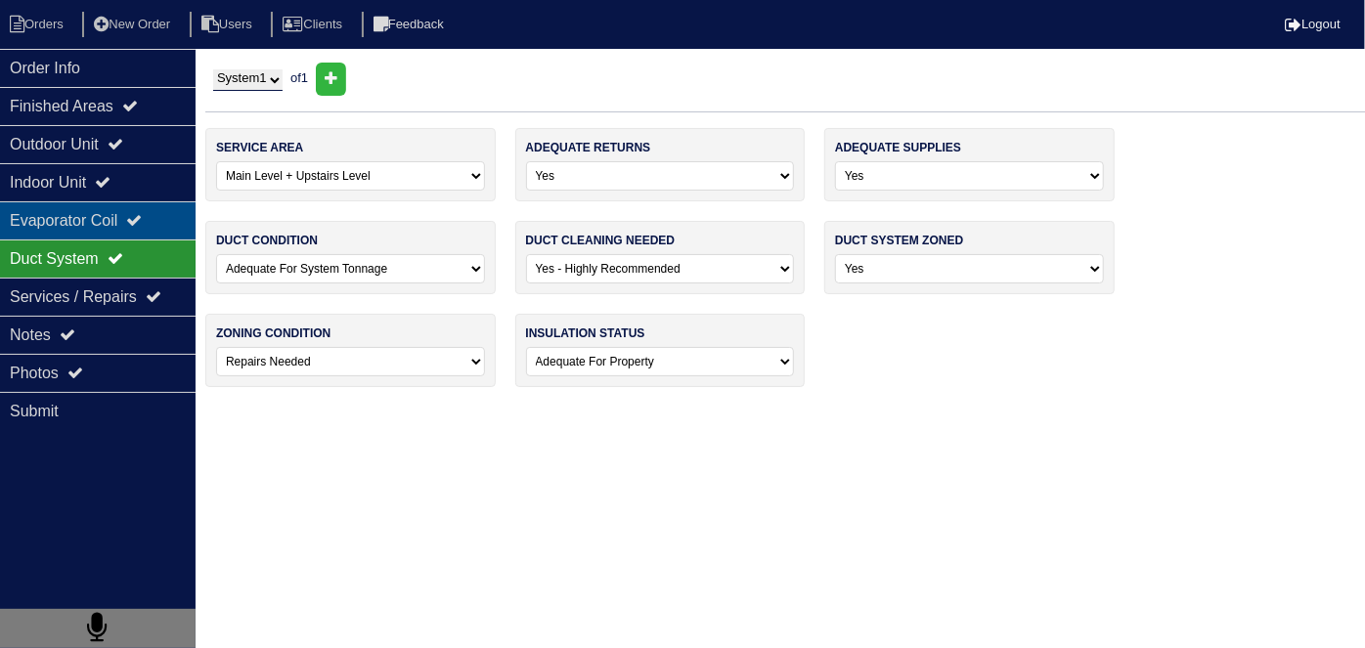
click at [102, 219] on div "Evaporator Coil" at bounding box center [98, 220] width 196 height 38
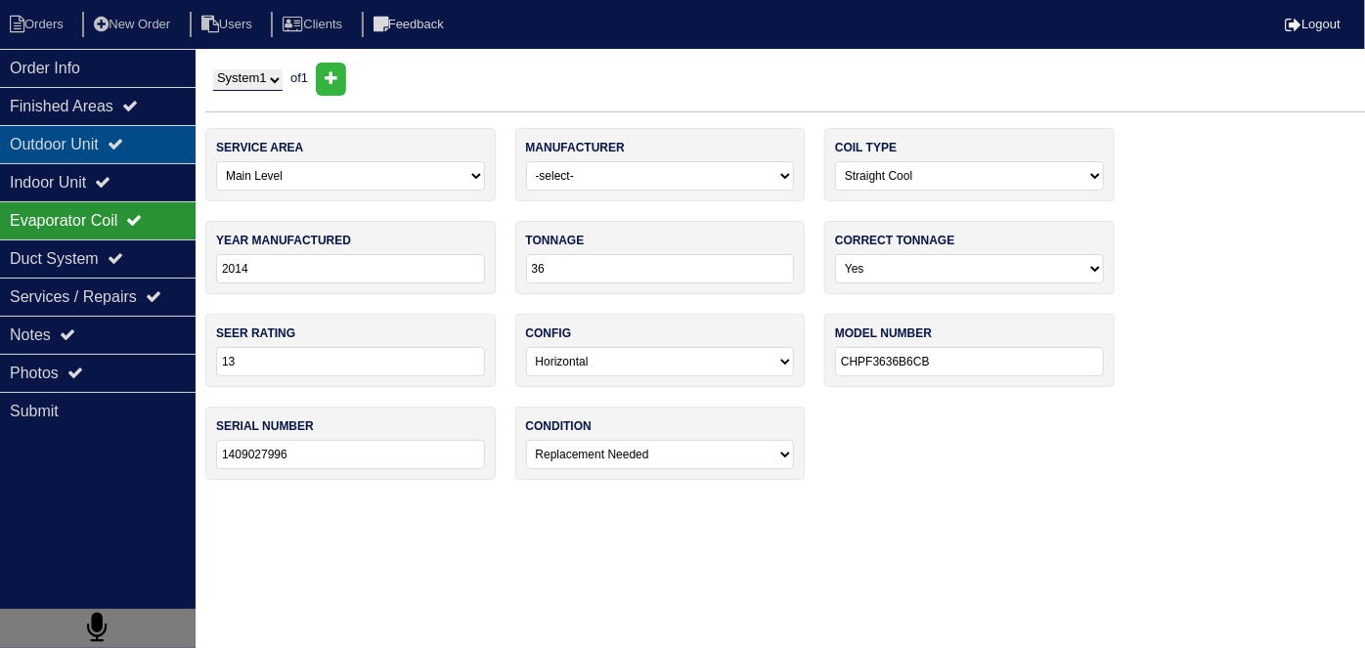
click at [107, 142] on div "Outdoor Unit" at bounding box center [98, 144] width 196 height 38
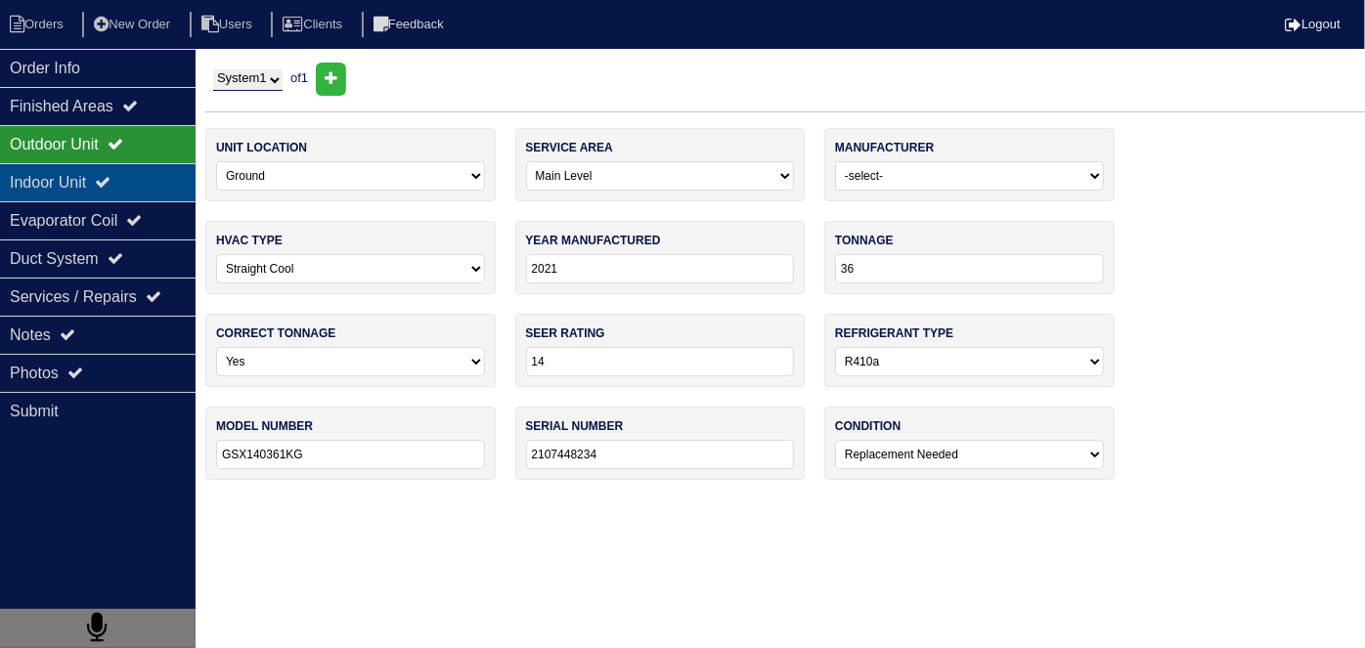
click at [107, 185] on div "Indoor Unit" at bounding box center [98, 182] width 196 height 38
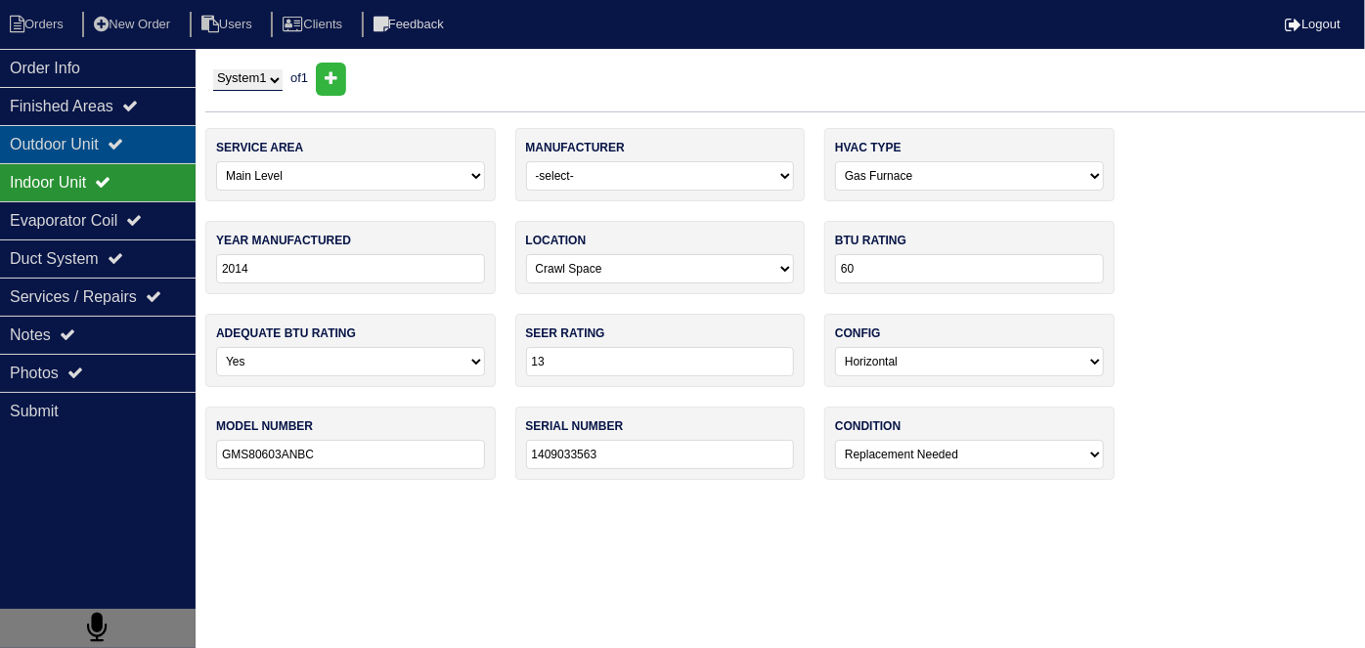
click at [92, 137] on div "Outdoor Unit" at bounding box center [98, 144] width 196 height 38
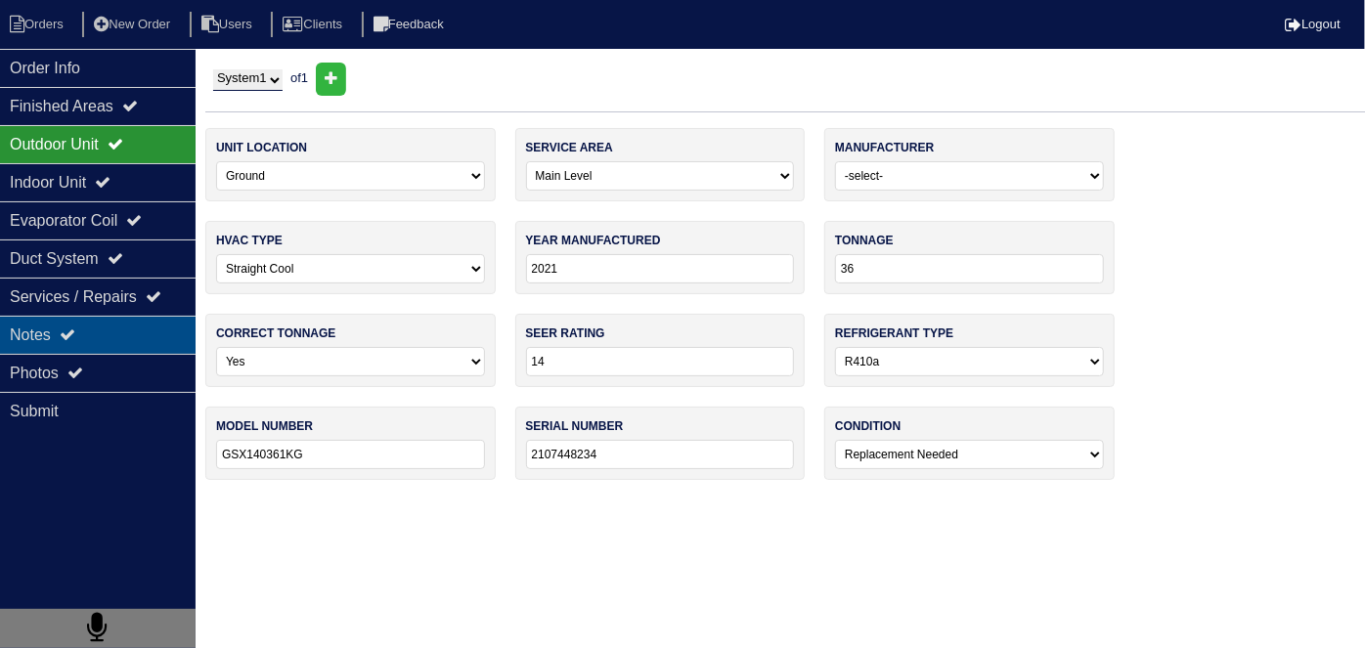
click at [95, 326] on div "Notes" at bounding box center [98, 335] width 196 height 38
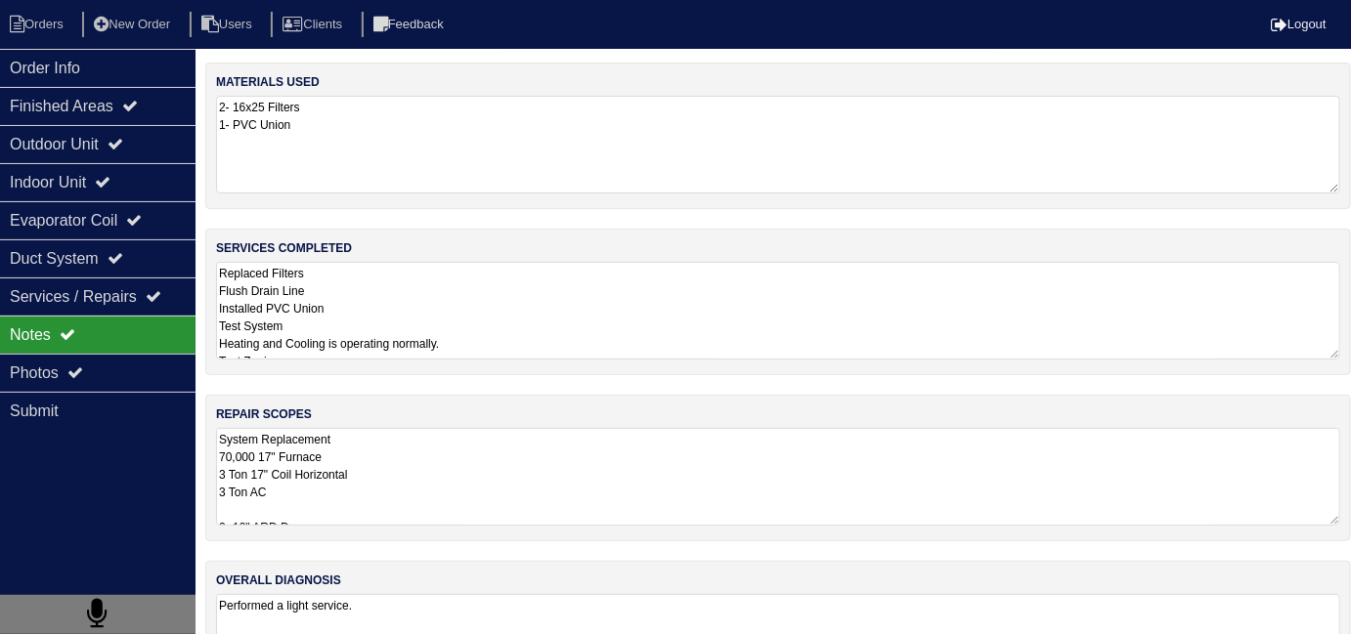
click at [544, 493] on textarea "System Replacement 70,000 17" Furnace 3 Ton 17" Coil Horizontal 3 Ton AC 2- 12"…" at bounding box center [778, 477] width 1124 height 98
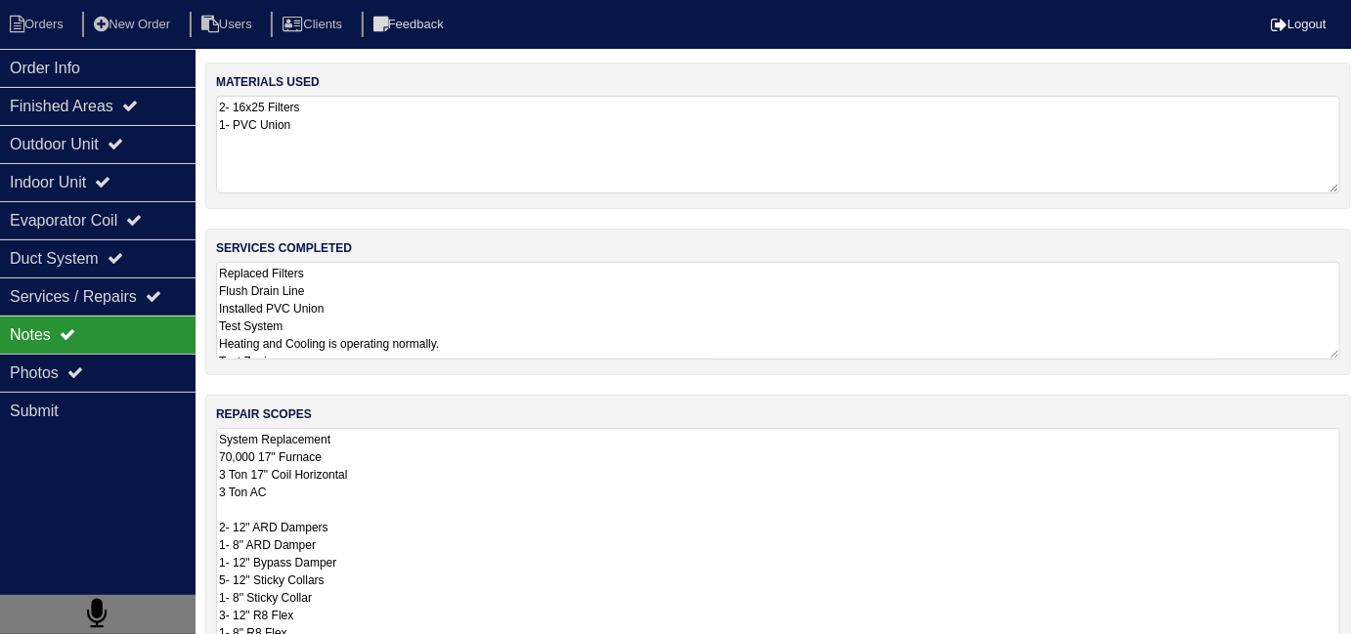
scroll to position [1, 0]
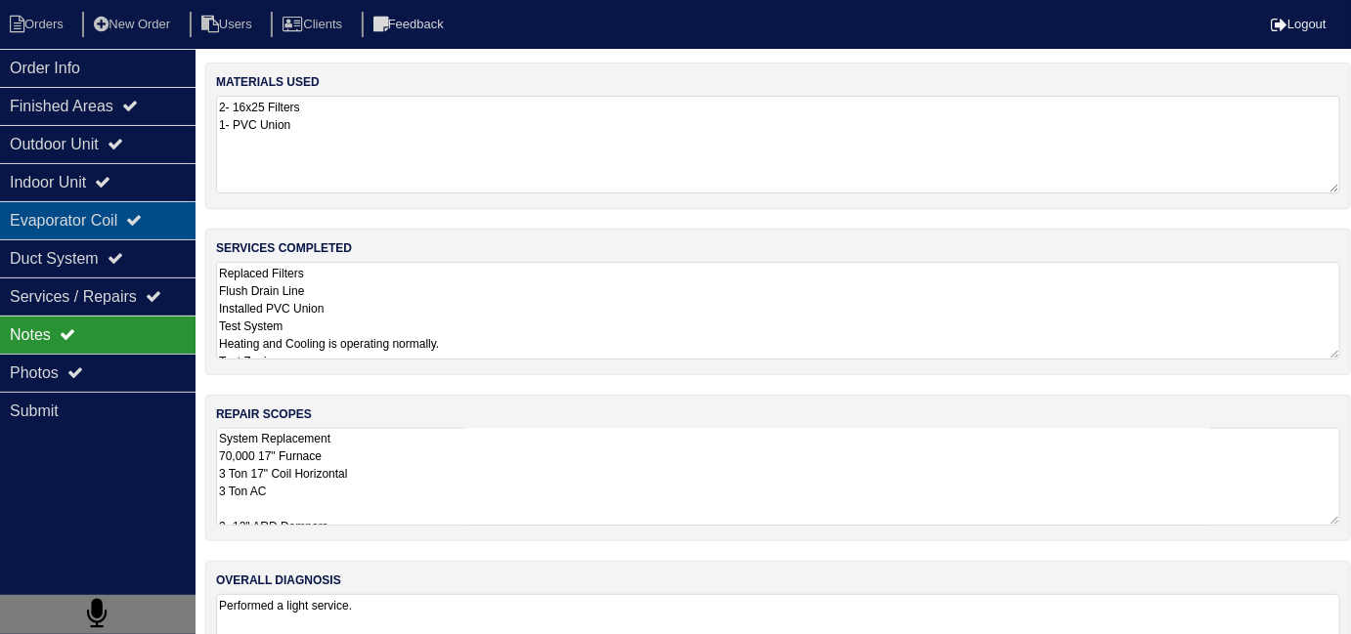
click at [134, 214] on div "Evaporator Coil" at bounding box center [98, 220] width 196 height 38
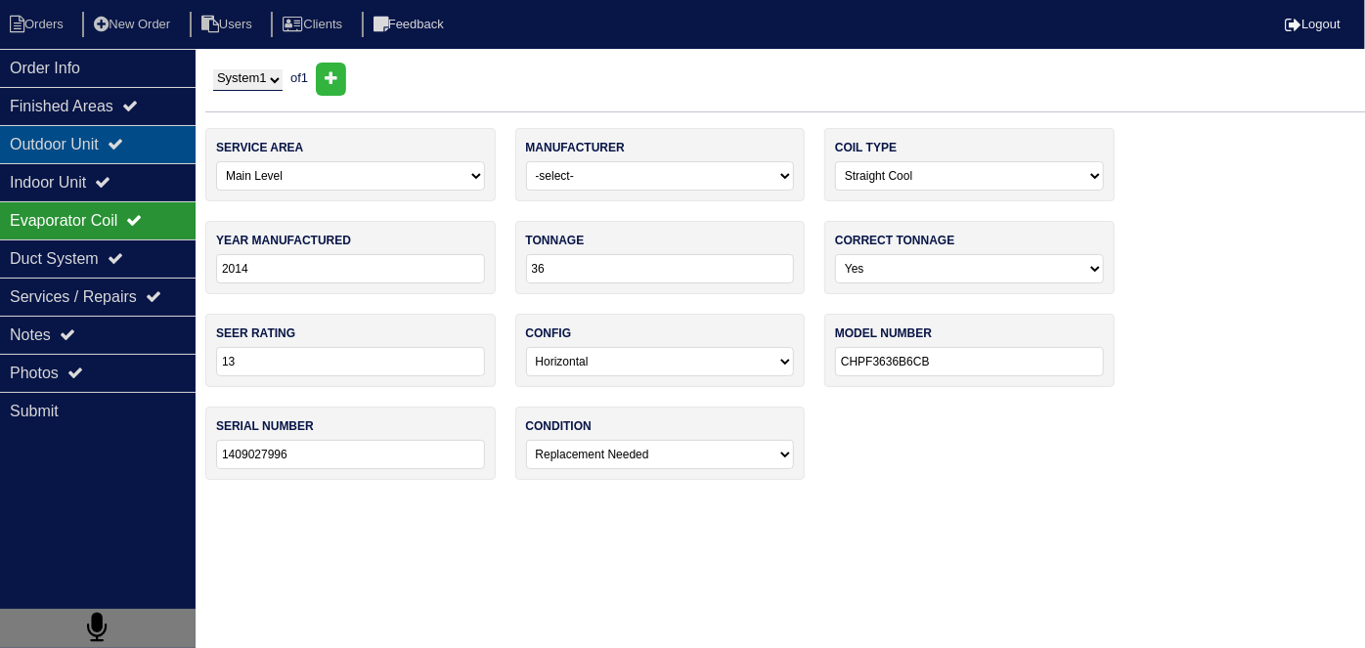
click at [93, 128] on div "Outdoor Unit" at bounding box center [98, 144] width 196 height 38
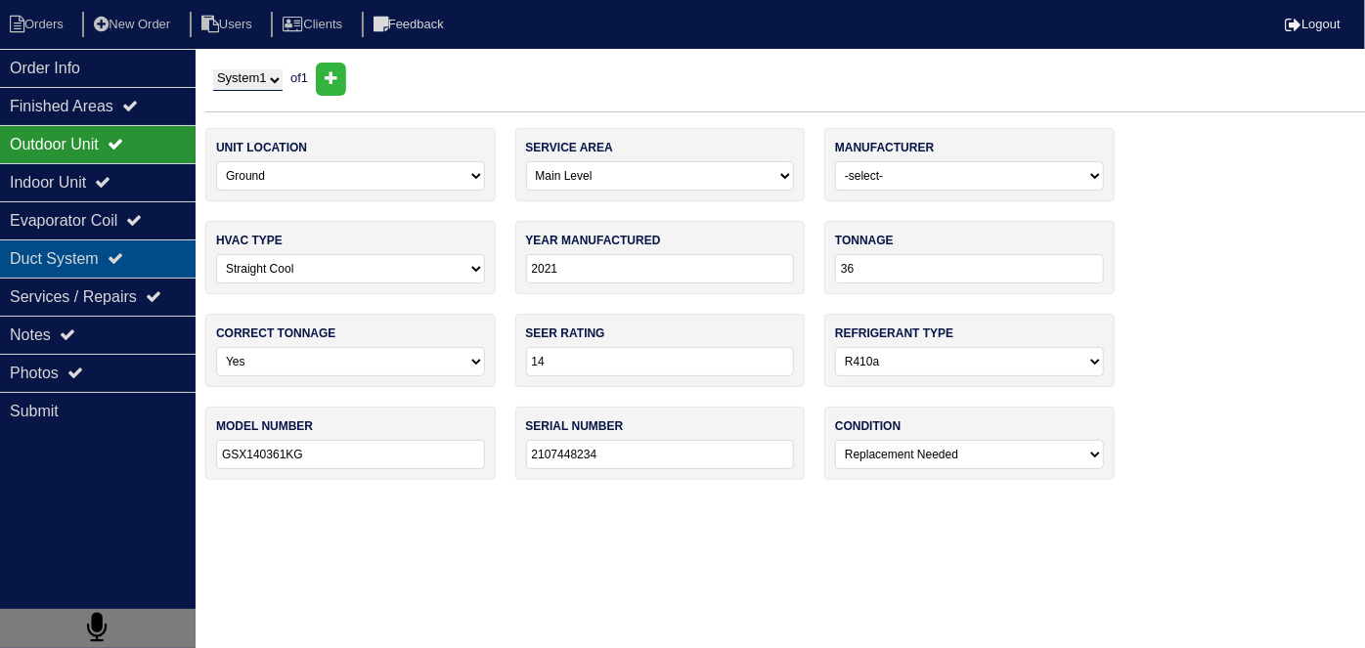
click at [86, 243] on div "Duct System" at bounding box center [98, 258] width 196 height 38
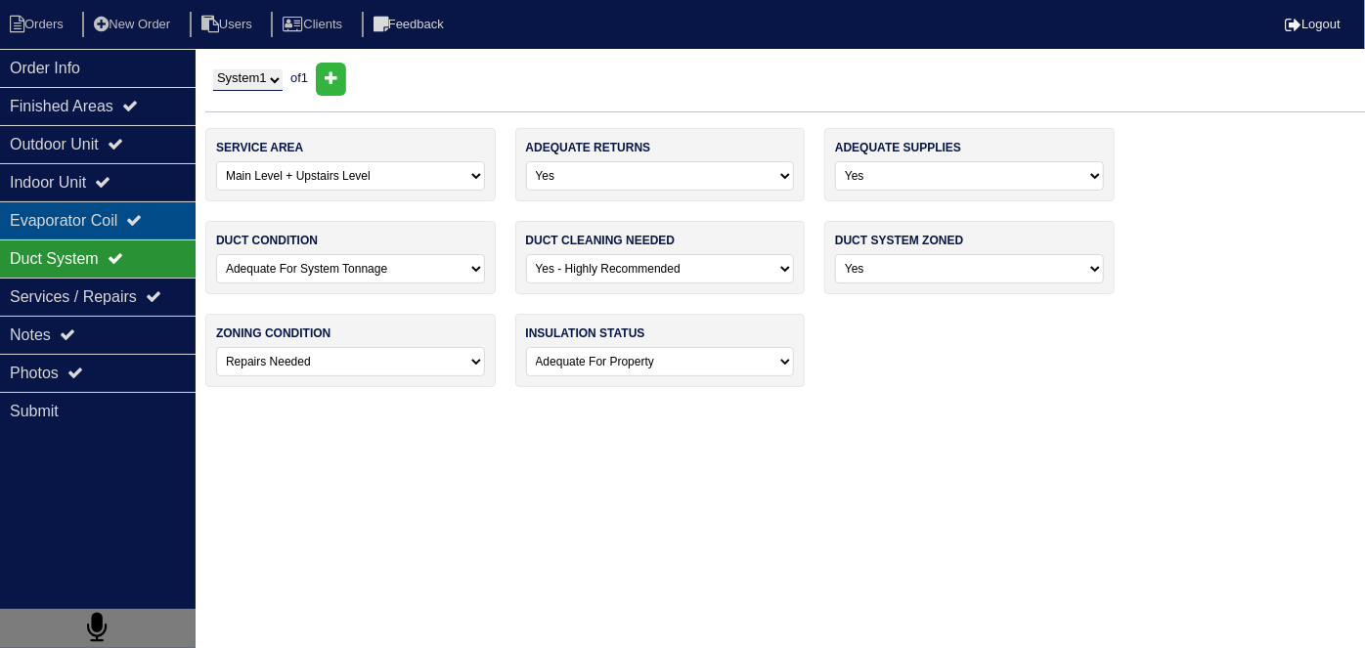
click at [83, 231] on div "Evaporator Coil" at bounding box center [98, 220] width 196 height 38
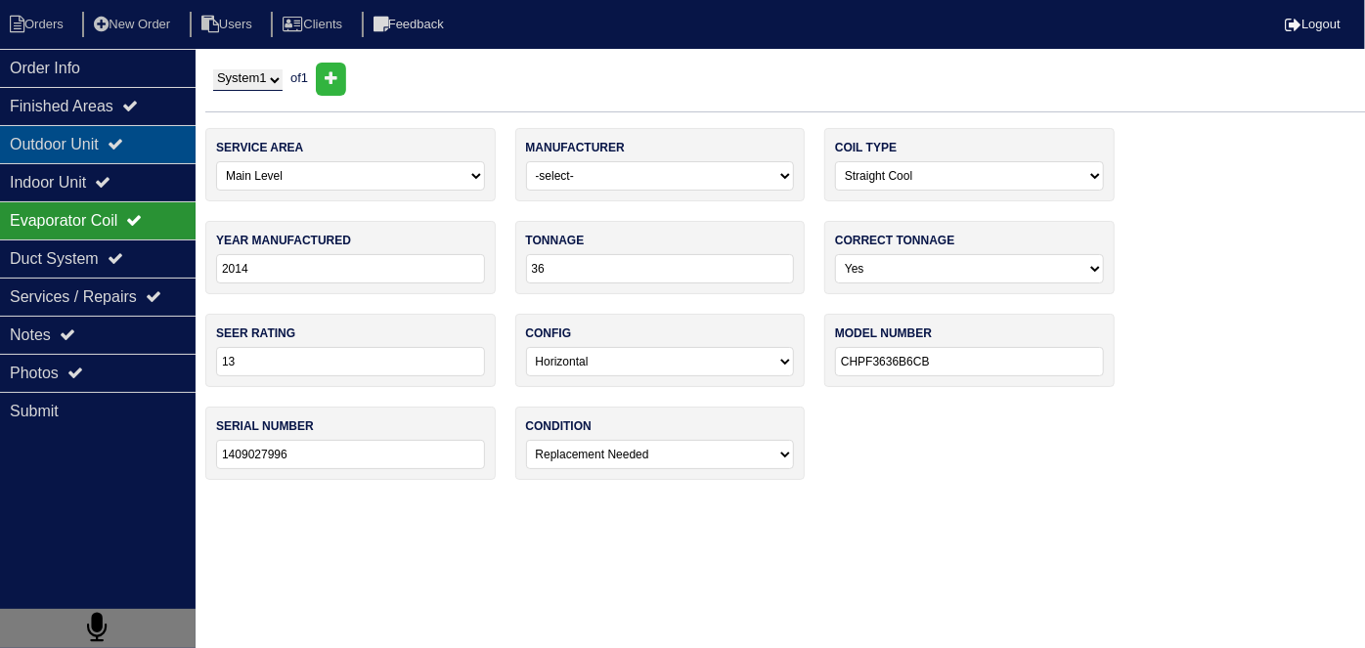
click at [45, 131] on div "Outdoor Unit" at bounding box center [98, 144] width 196 height 38
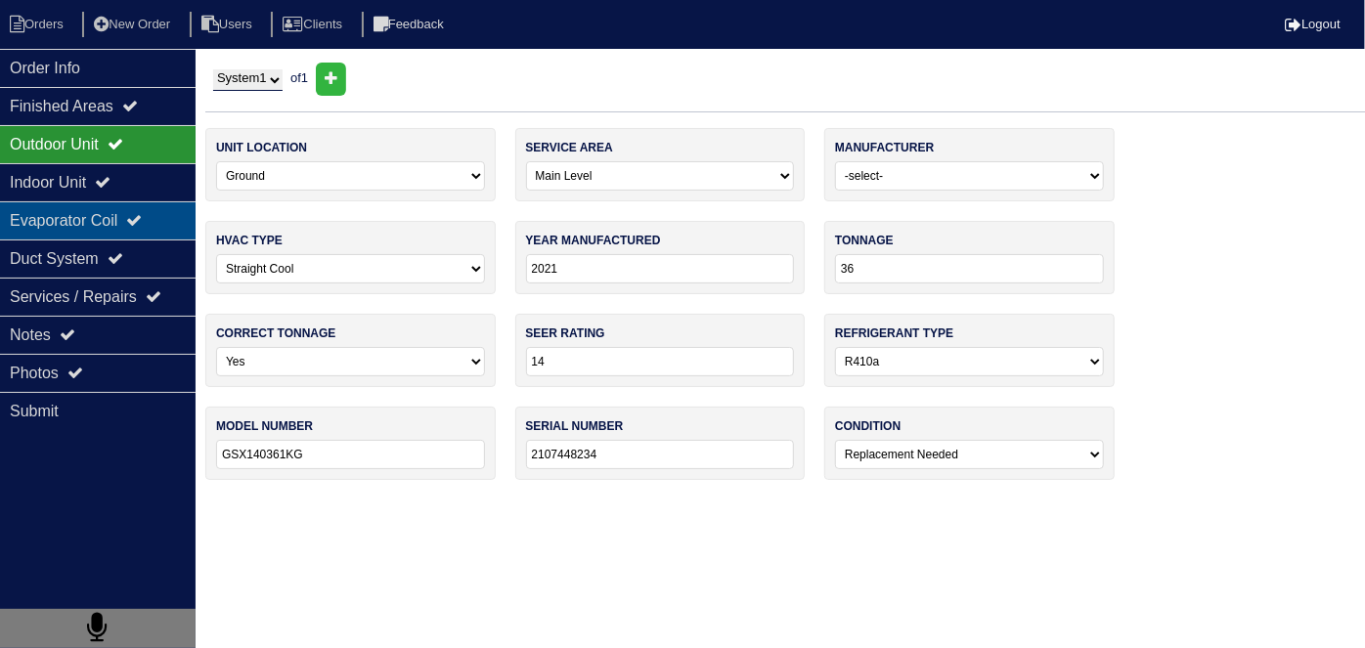
click at [72, 226] on div "Evaporator Coil" at bounding box center [98, 220] width 196 height 38
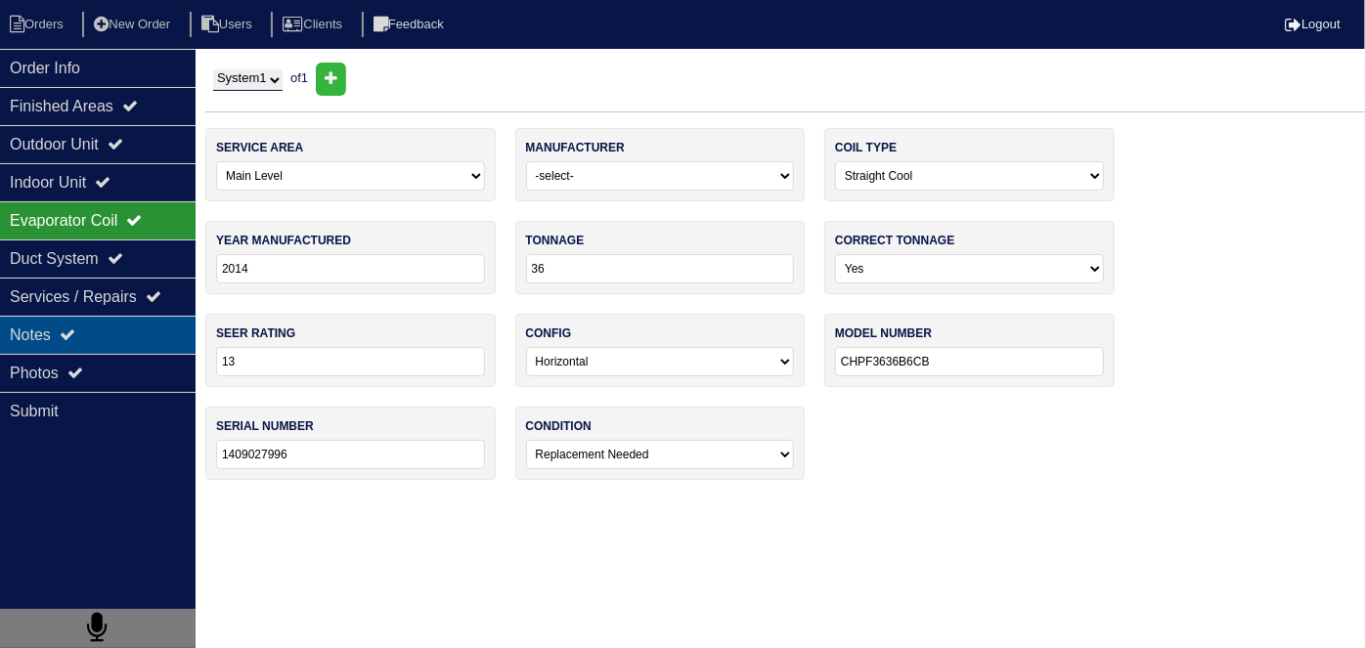
click at [144, 331] on div "Notes" at bounding box center [98, 335] width 196 height 38
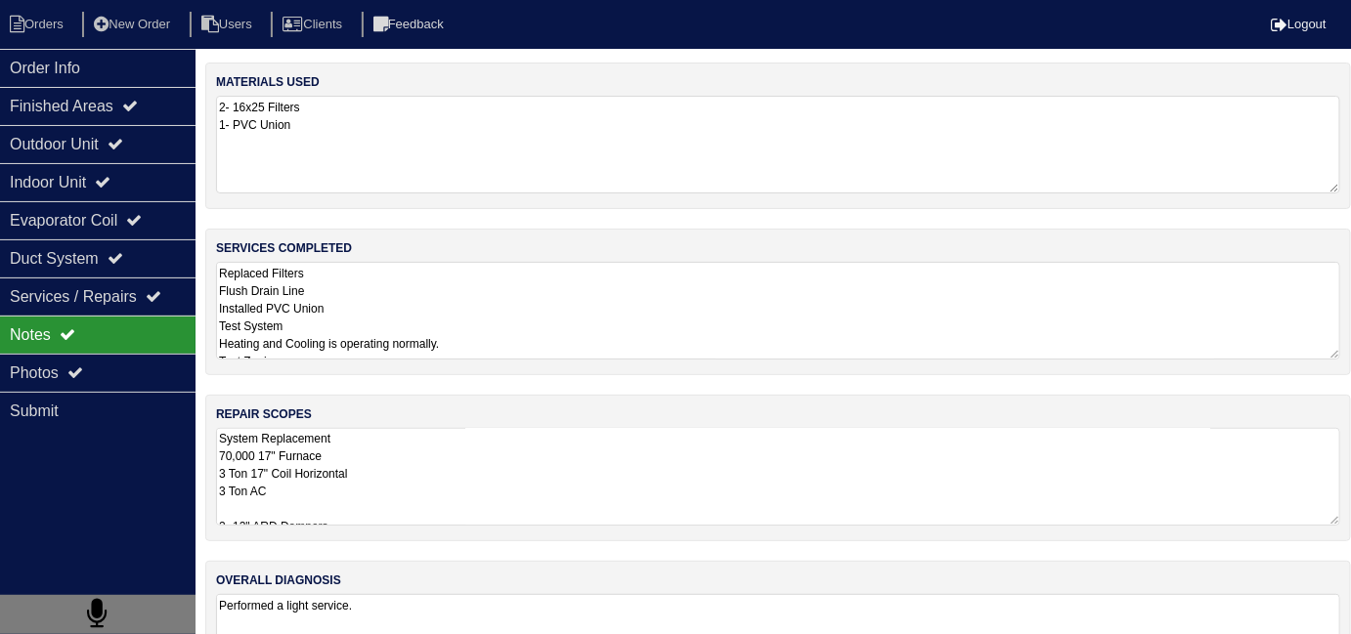
click at [500, 417] on div "repair scopes System Replacement 70,000 17" Furnace 3 Ton 17" Coil Horizontal 3…" at bounding box center [778, 468] width 1146 height 147
click at [527, 448] on textarea "System Replacement 70,000 17" Furnace 3 Ton 17" Coil Horizontal 3 Ton AC 2- 12"…" at bounding box center [778, 477] width 1124 height 98
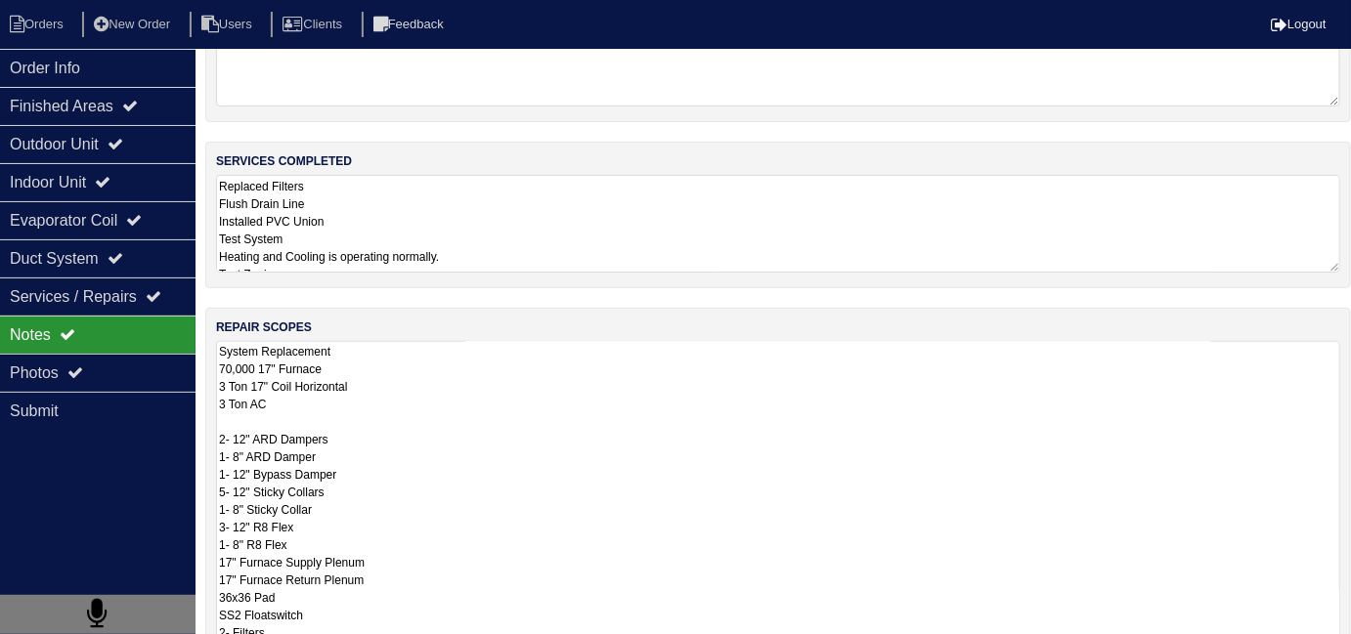
scroll to position [177, 0]
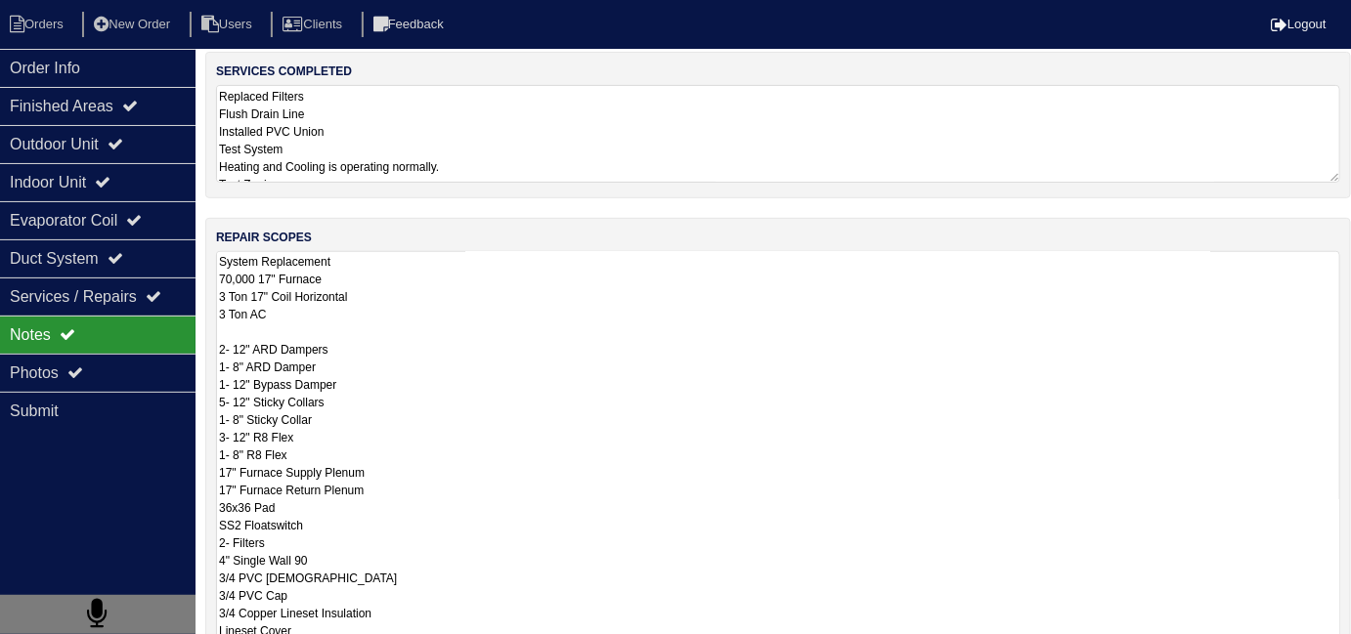
click at [440, 490] on textarea "System Replacement 70,000 17" Furnace 3 Ton 17" Coil Horizontal 3 Ton AC 2- 12"…" at bounding box center [778, 552] width 1124 height 602
click at [756, 438] on textarea "System Replacement 70,000 17" Furnace 3 Ton 17" Coil Horizontal 3 Ton AC 2- 12"…" at bounding box center [778, 552] width 1124 height 602
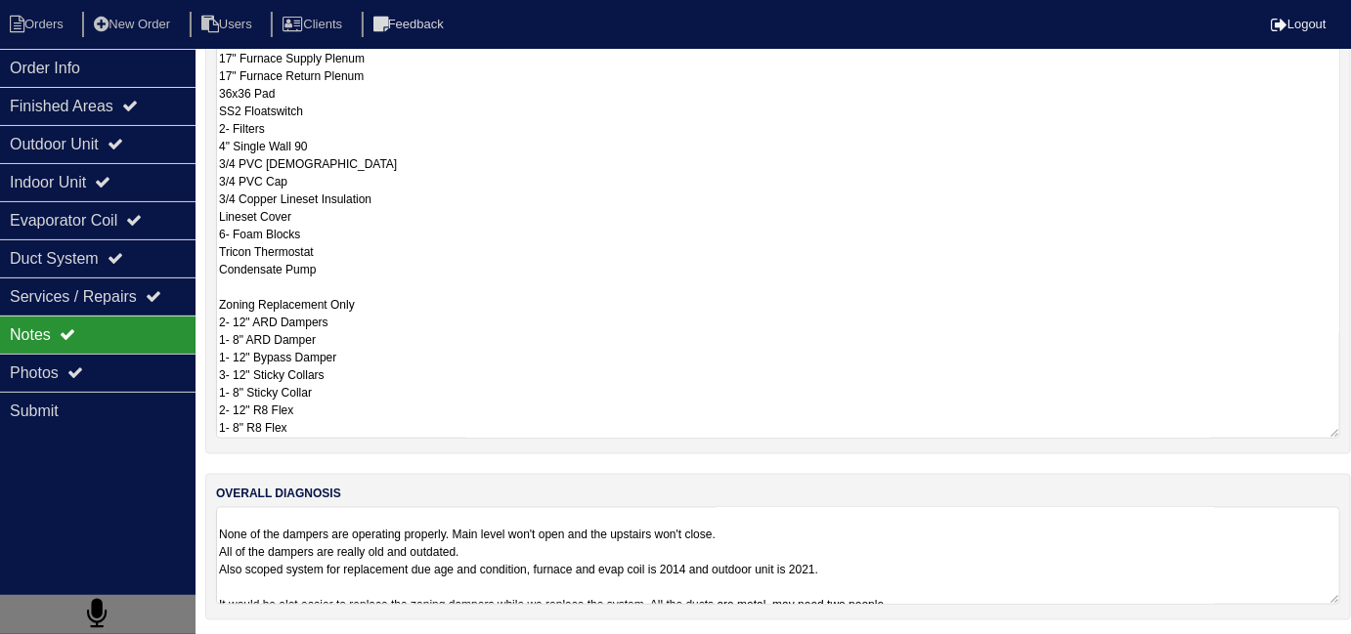
scroll to position [1, 0]
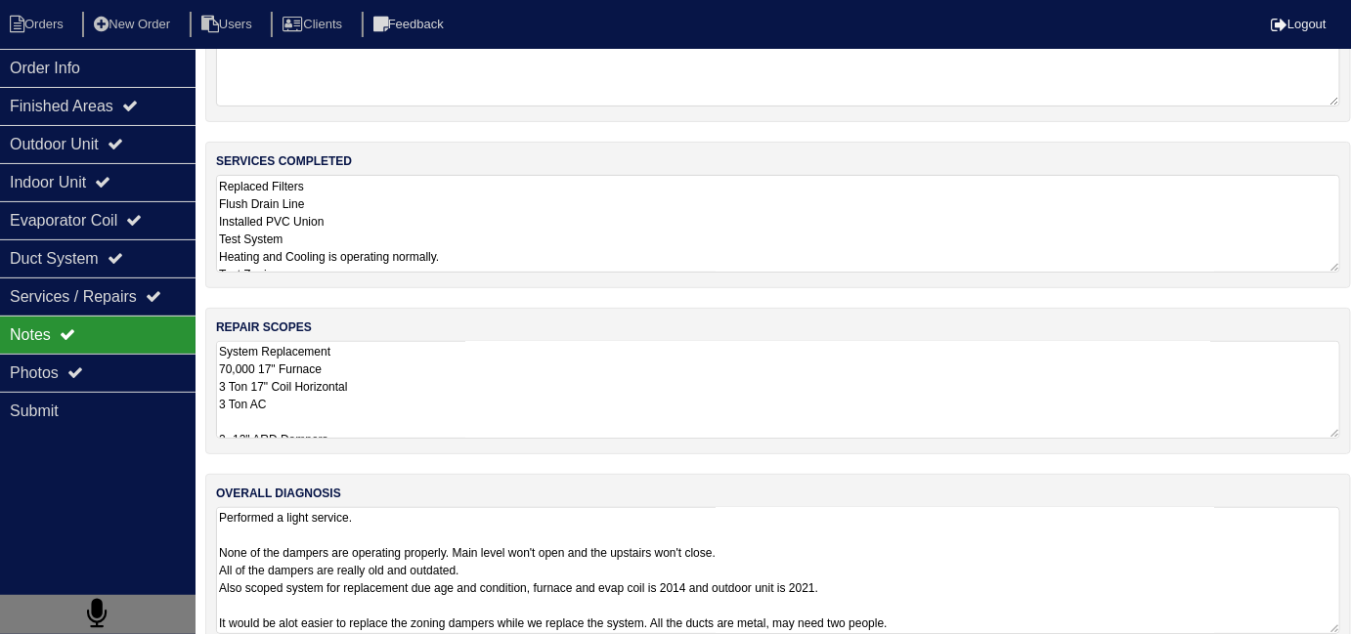
click at [921, 587] on textarea "Performed a light service. None of the dampers are operating properly. Main lev…" at bounding box center [778, 570] width 1124 height 127
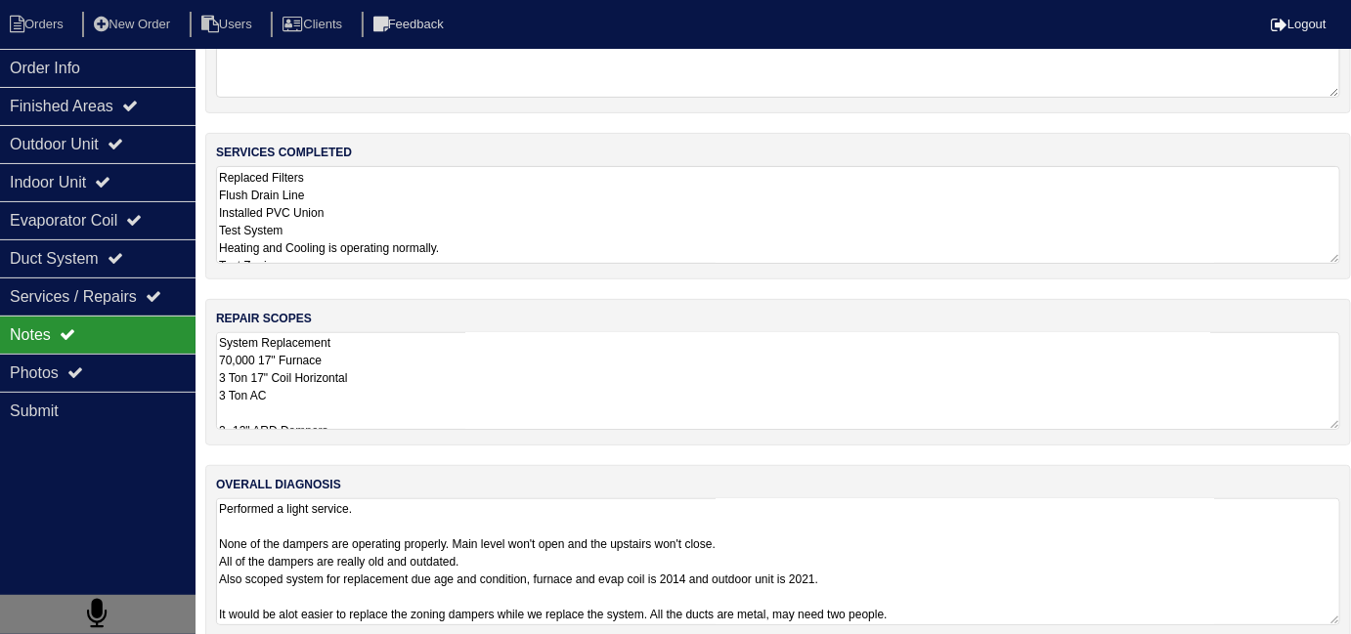
scroll to position [116, 0]
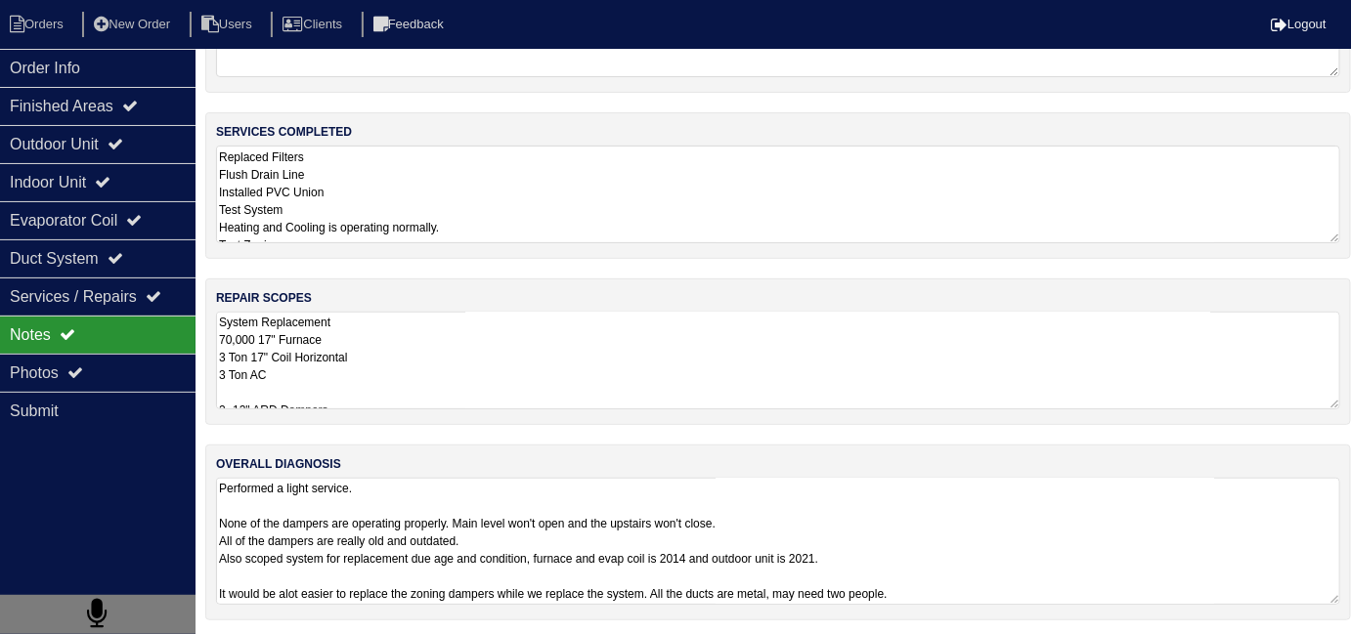
click at [1038, 577] on textarea "Performed a light service. None of the dampers are operating properly. Main lev…" at bounding box center [778, 541] width 1124 height 127
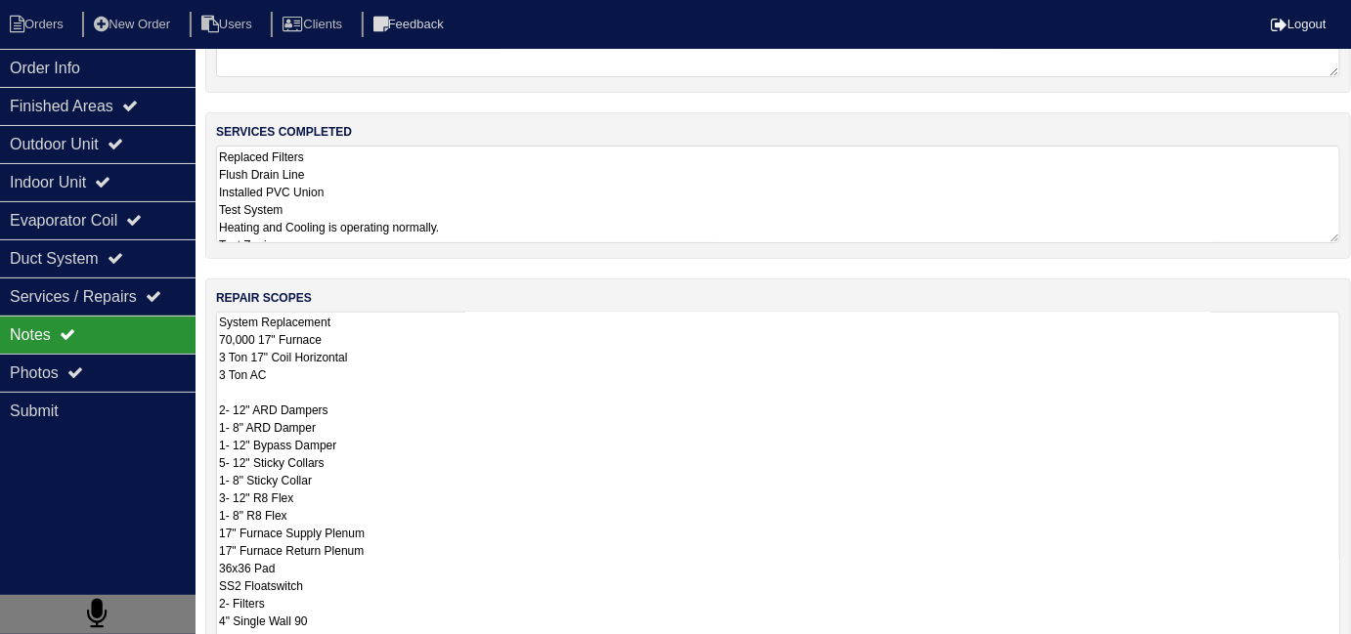
click at [773, 363] on textarea "System Replacement 70,000 17" Furnace 3 Ton 17" Coil Horizontal 3 Ton AC 2- 12"…" at bounding box center [778, 613] width 1124 height 602
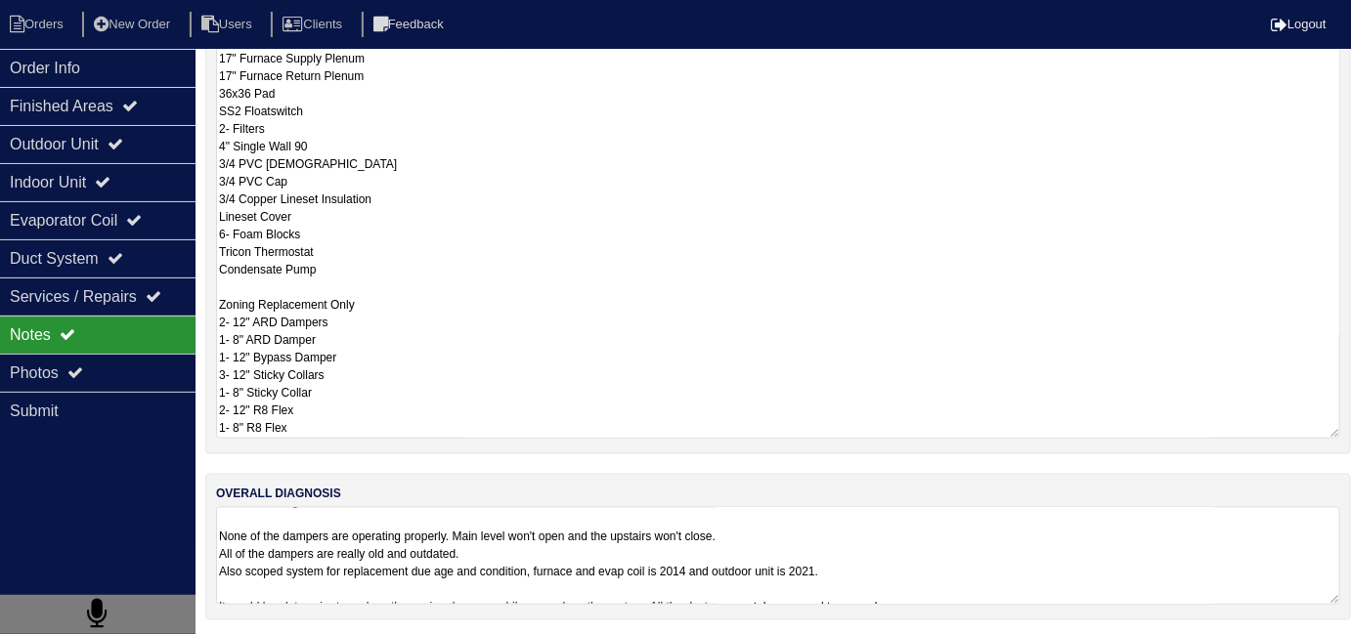
scroll to position [87, 0]
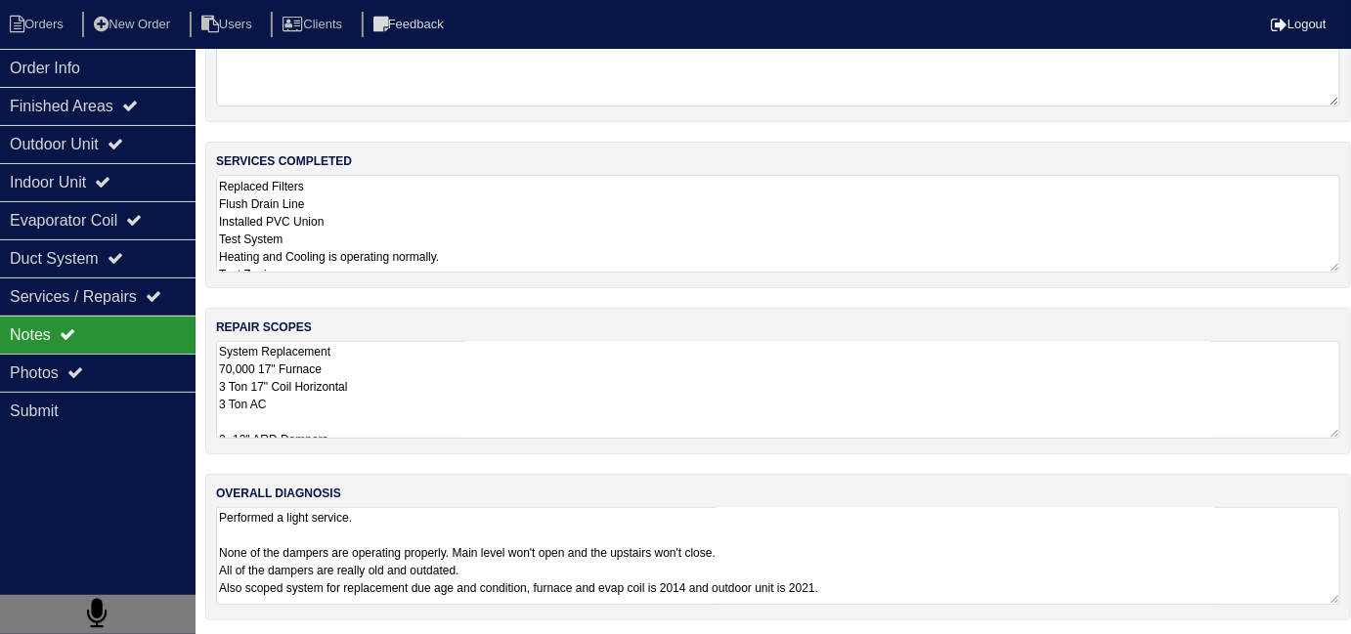
click at [962, 535] on textarea "Performed a light service. None of the dampers are operating properly. Main lev…" at bounding box center [778, 556] width 1124 height 98
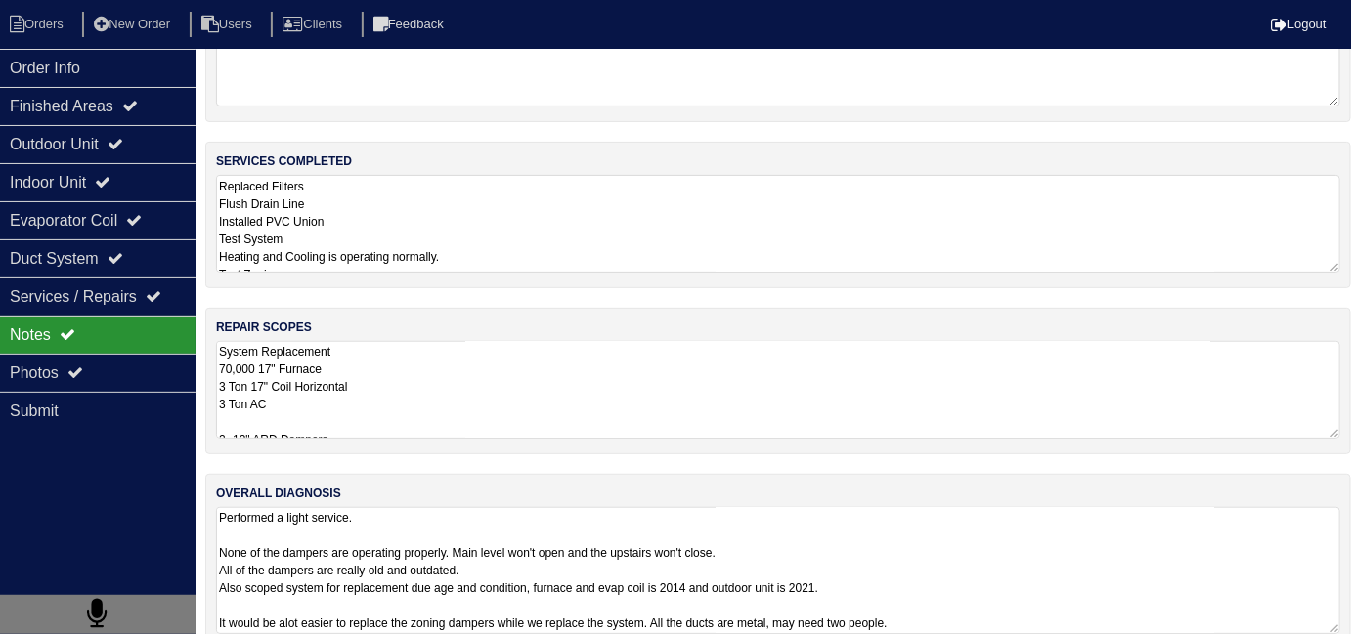
scroll to position [116, 0]
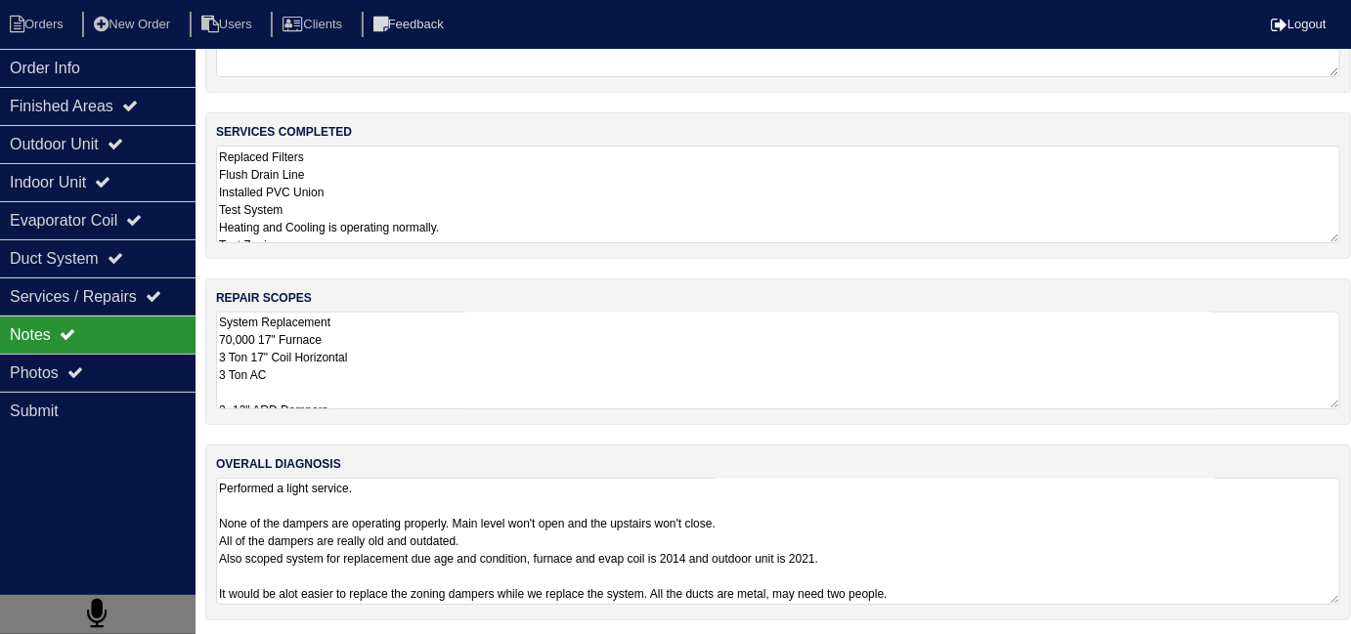
click at [537, 352] on textarea "System Replacement 70,000 17" Furnace 3 Ton 17" Coil Horizontal 3 Ton AC 2- 12"…" at bounding box center [778, 361] width 1124 height 98
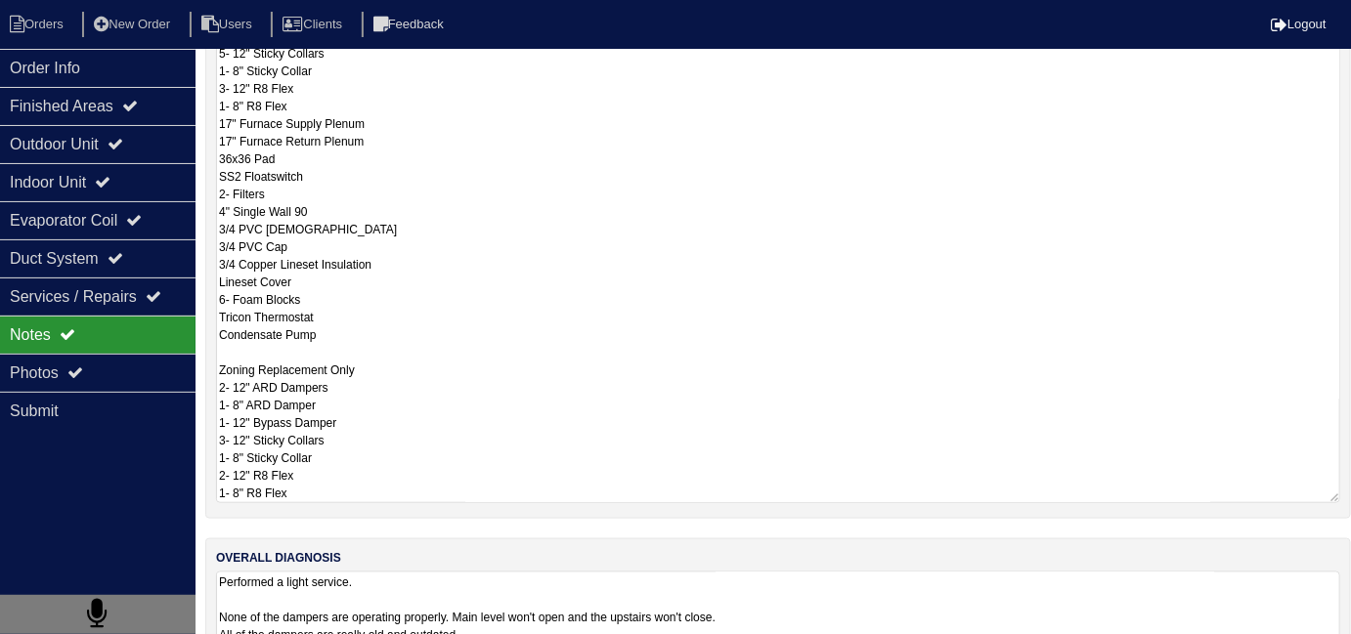
scroll to position [87, 0]
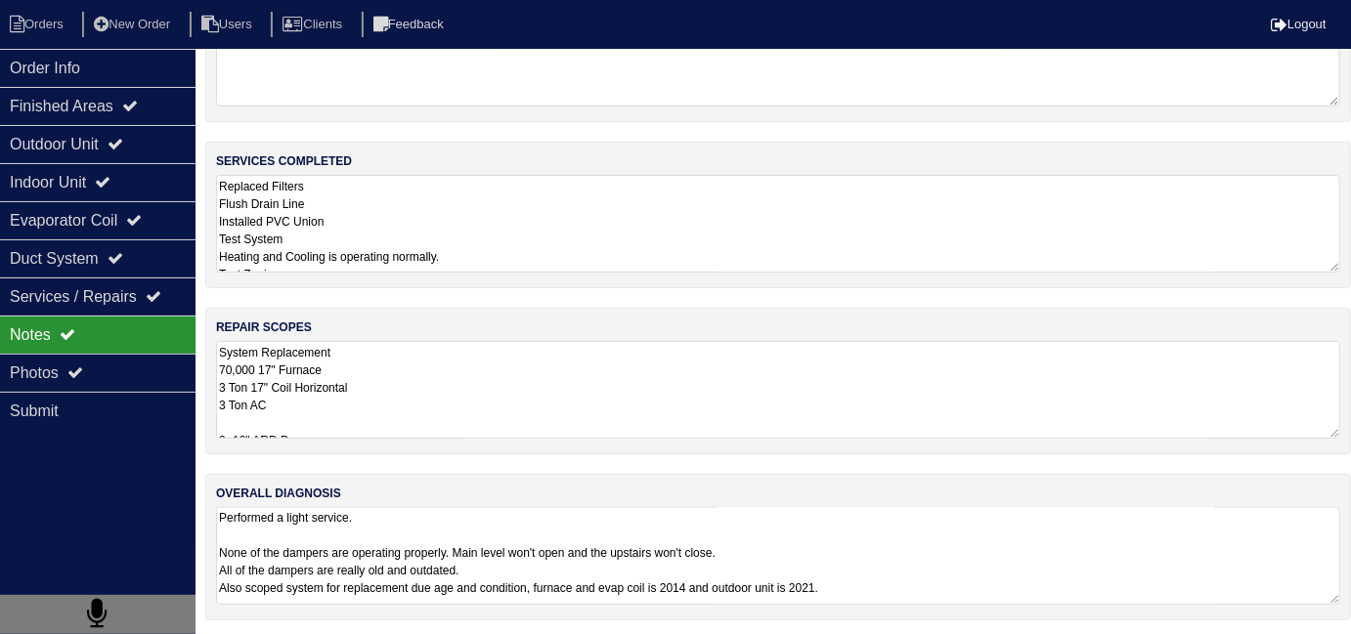
click at [542, 363] on textarea "System Replacement 70,000 17" Furnace 3 Ton 17" Coil Horizontal 3 Ton AC 2- 12"…" at bounding box center [778, 390] width 1124 height 98
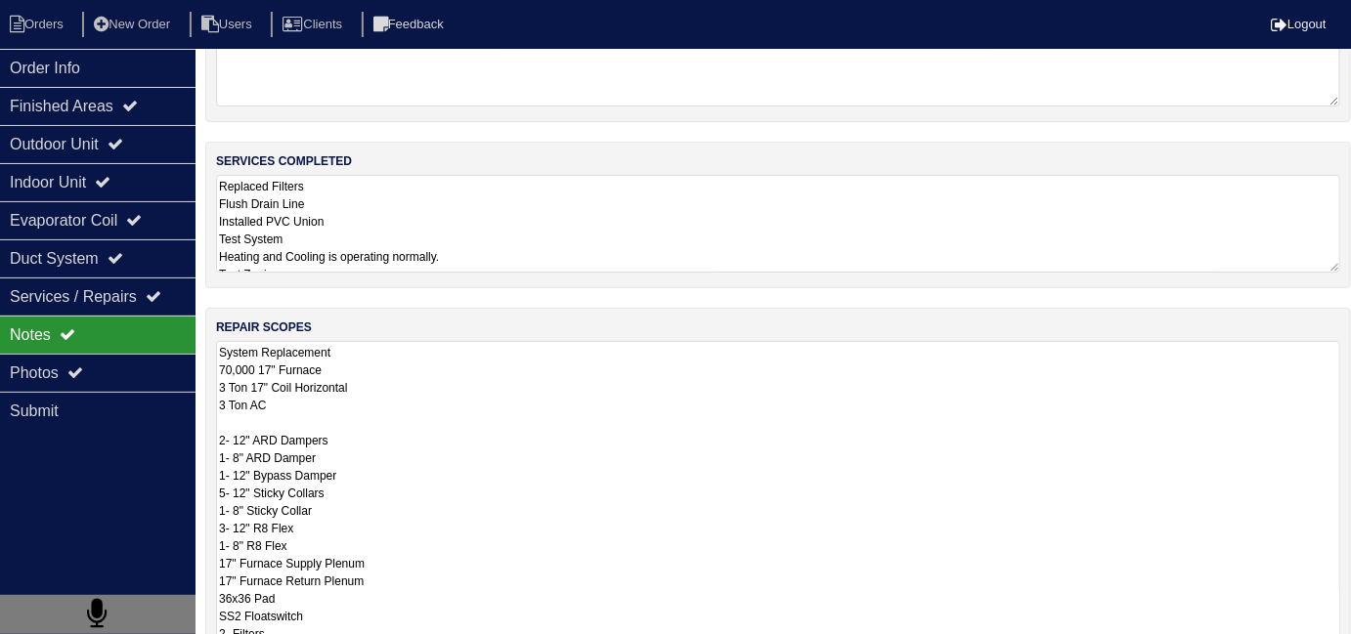
scroll to position [1, 0]
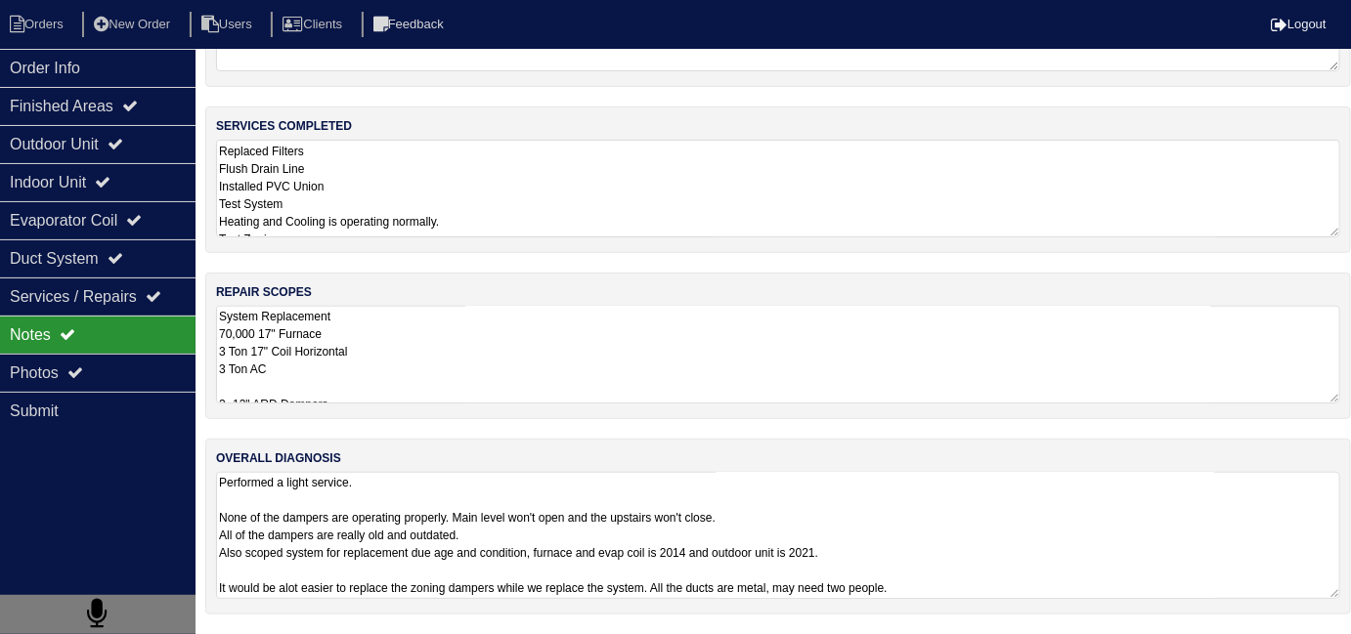
click at [862, 597] on textarea "Performed a light service. None of the dampers are operating properly. Main lev…" at bounding box center [778, 535] width 1124 height 127
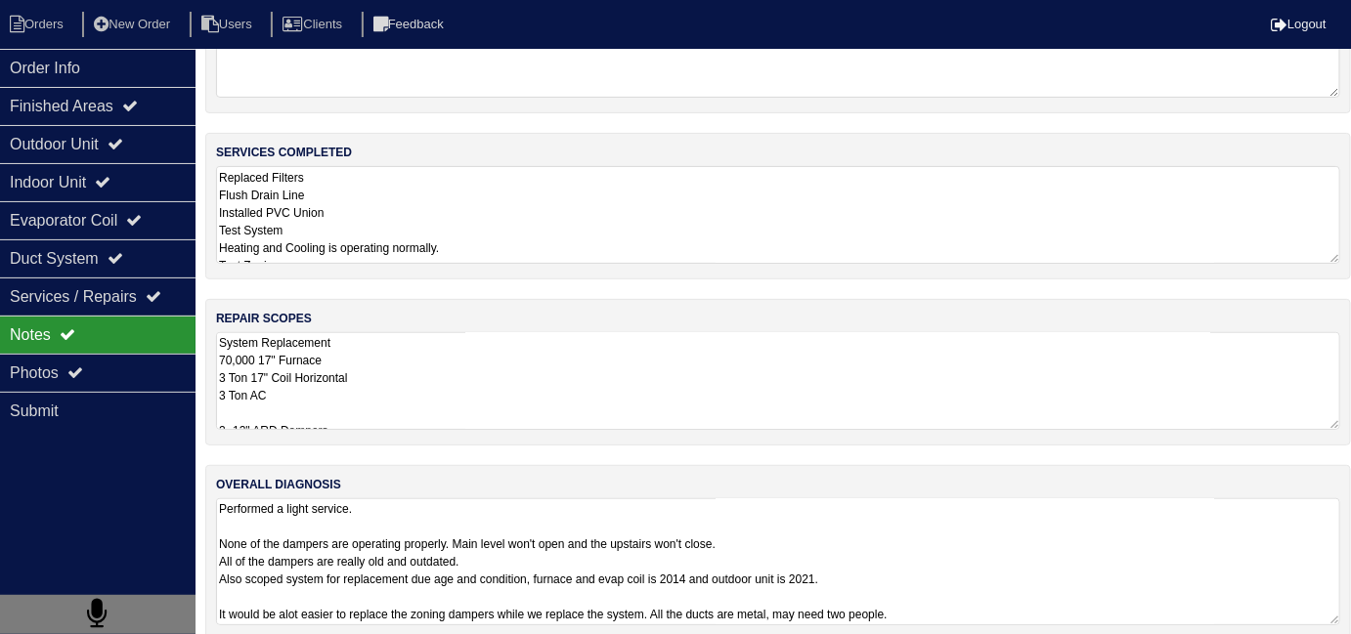
scroll to position [116, 0]
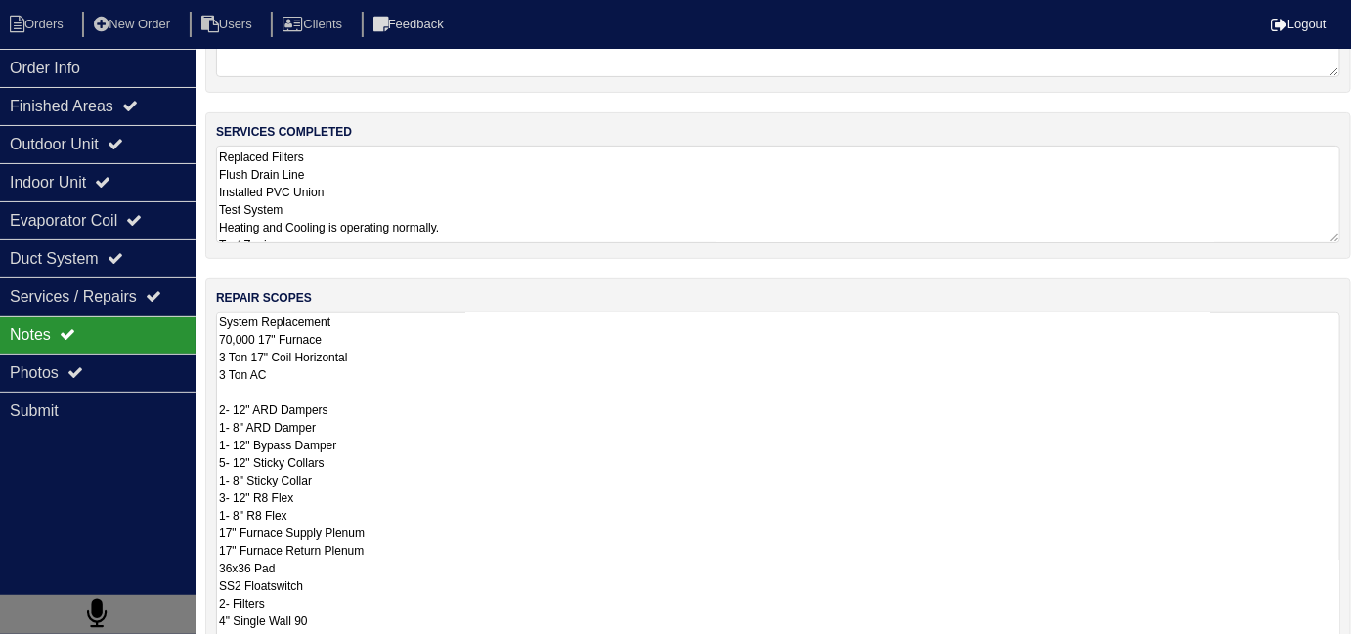
click at [450, 386] on textarea "System Replacement 70,000 17" Furnace 3 Ton 17" Coil Horizontal 3 Ton AC 2- 12"…" at bounding box center [778, 613] width 1124 height 602
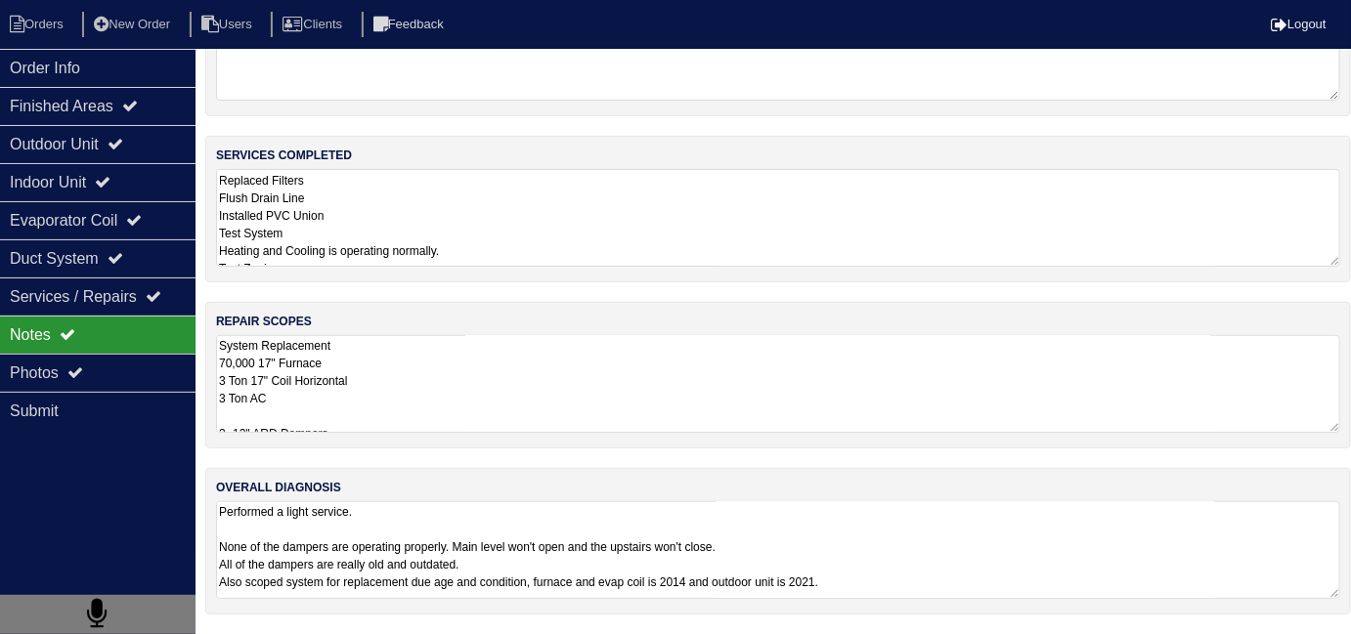
scroll to position [87, 0]
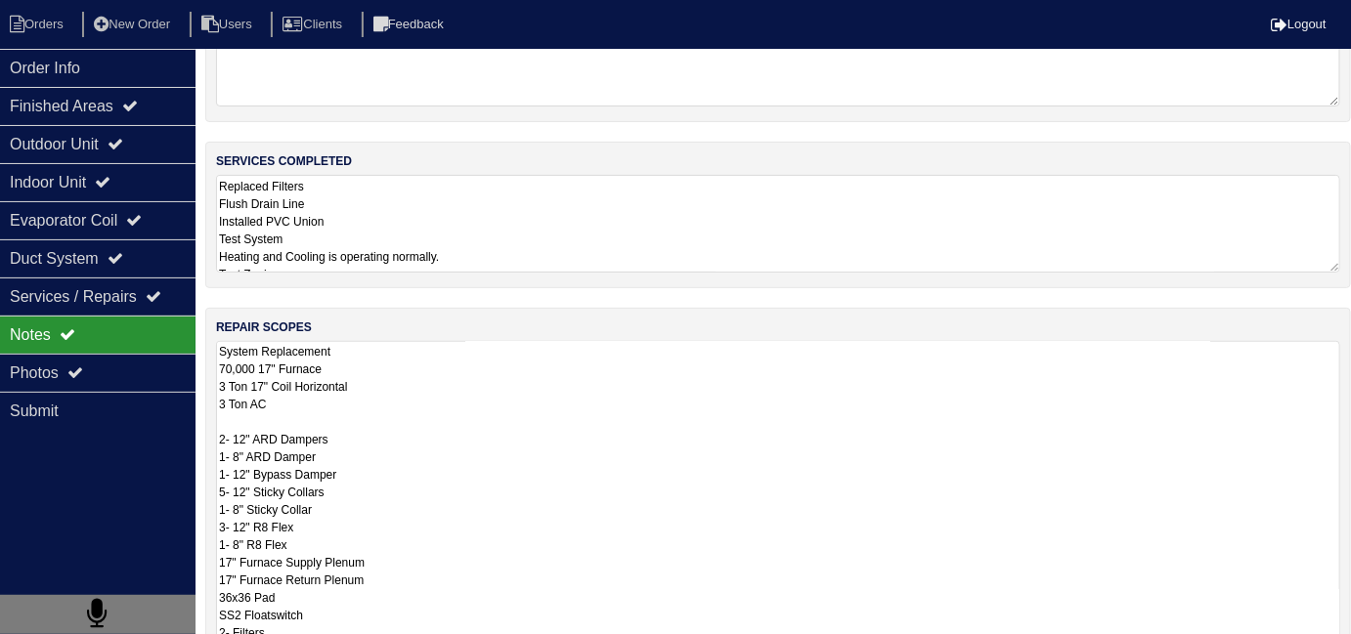
click at [662, 524] on textarea "System Replacement 70,000 17" Furnace 3 Ton 17" Coil Horizontal 3 Ton AC 2- 12"…" at bounding box center [778, 642] width 1124 height 602
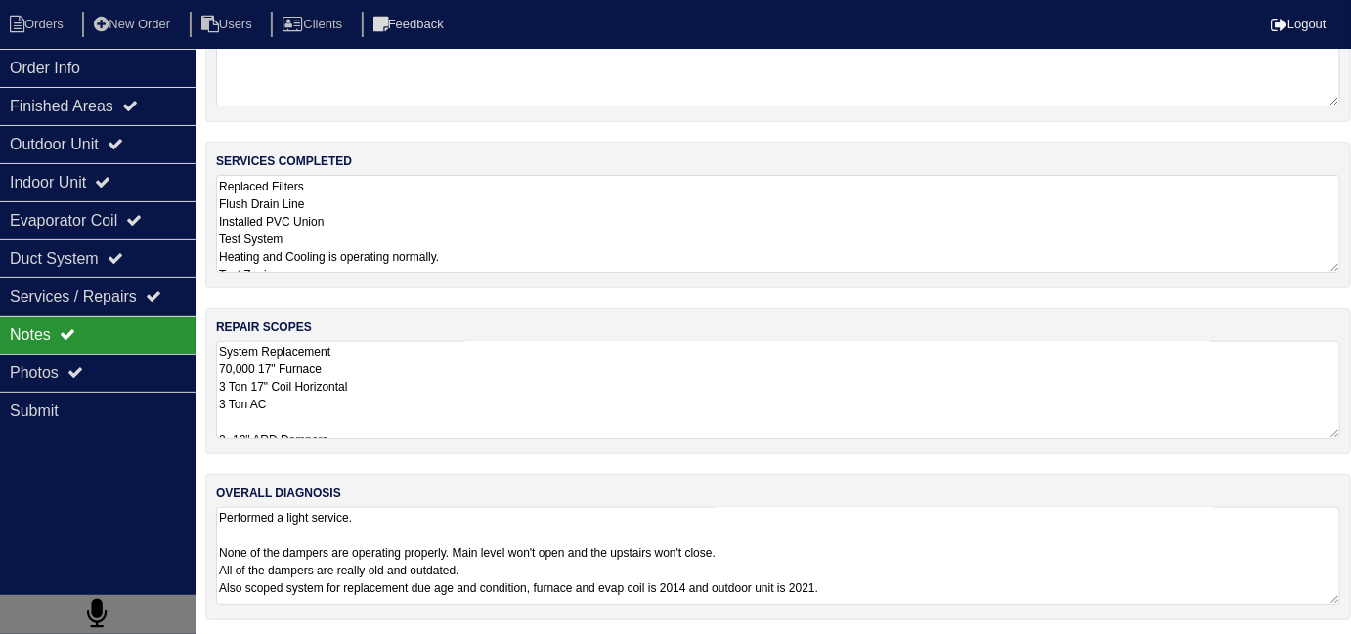
click at [493, 395] on textarea "System Replacement 70,000 17" Furnace 3 Ton 17" Coil Horizontal 3 Ton AC 2- 12"…" at bounding box center [778, 390] width 1124 height 98
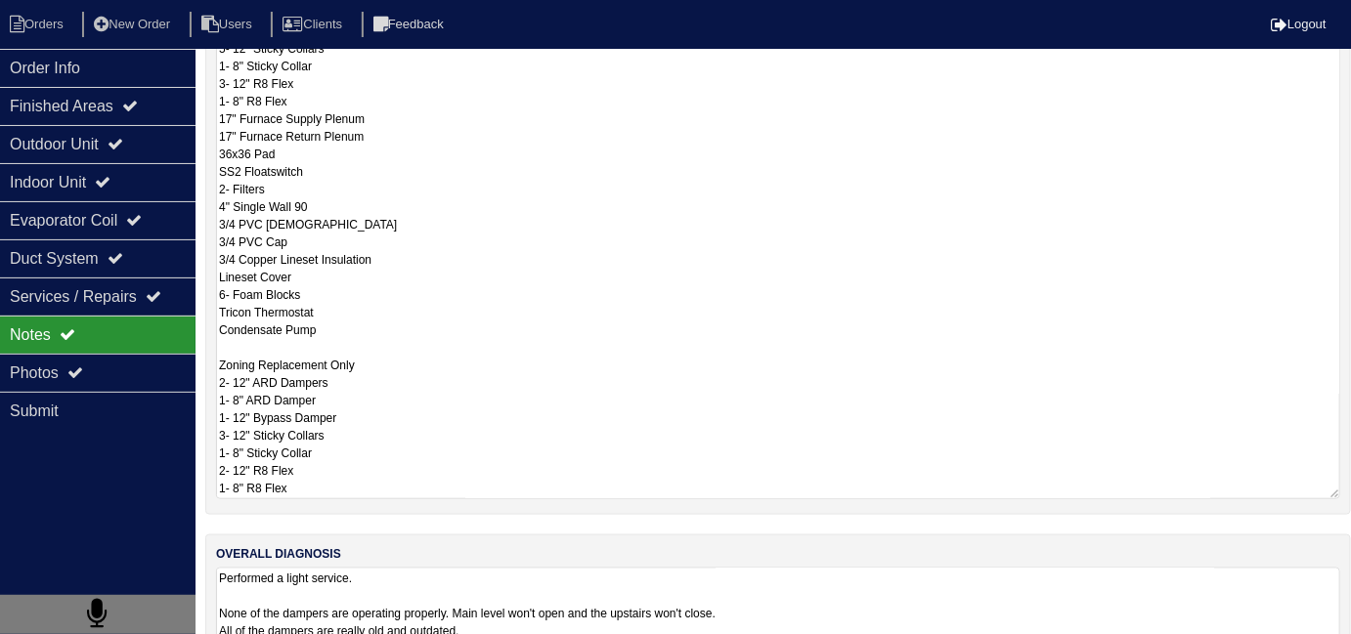
scroll to position [532, 0]
click at [365, 472] on textarea "System Replacement 70,000 17" Furnace 3 Ton 17" Coil Horizontal 3 Ton AC 2- 12"…" at bounding box center [778, 197] width 1124 height 602
click at [360, 485] on textarea "System Replacement 70,000 17" Furnace 3 Ton 17" Coil Horizontal 3 Ton AC 2- 12"…" at bounding box center [778, 197] width 1124 height 602
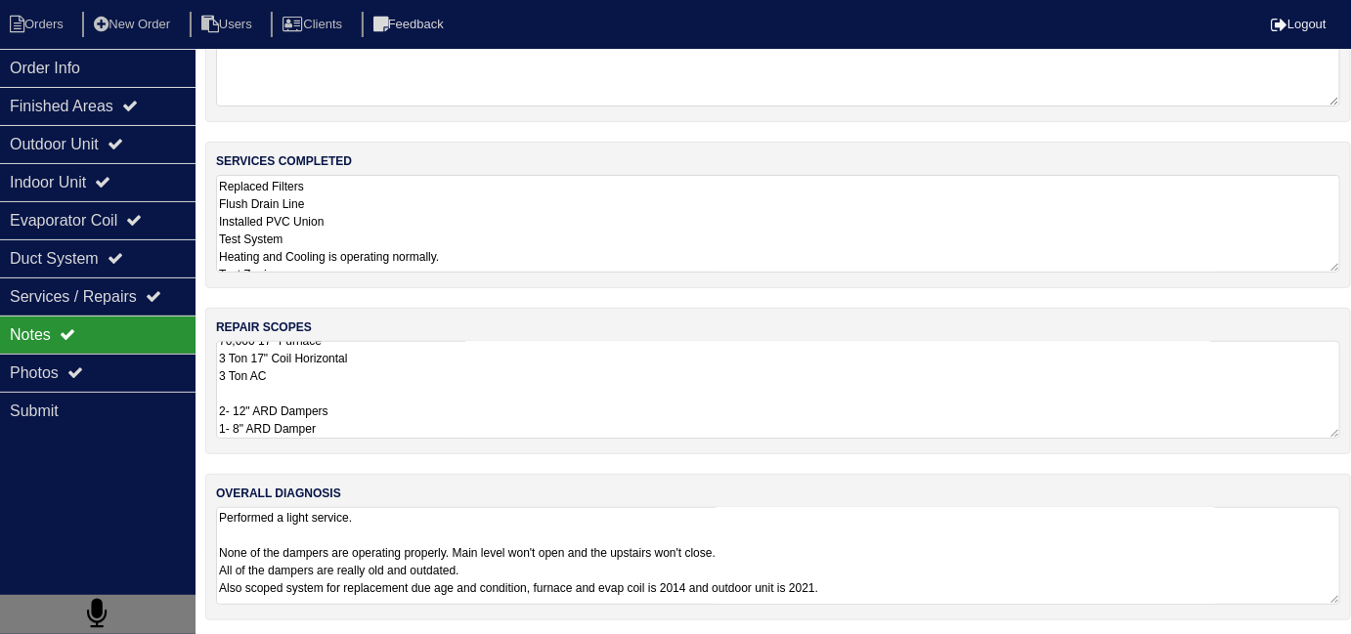
scroll to position [30, 0]
click at [28, 73] on div "Order Info" at bounding box center [98, 68] width 196 height 38
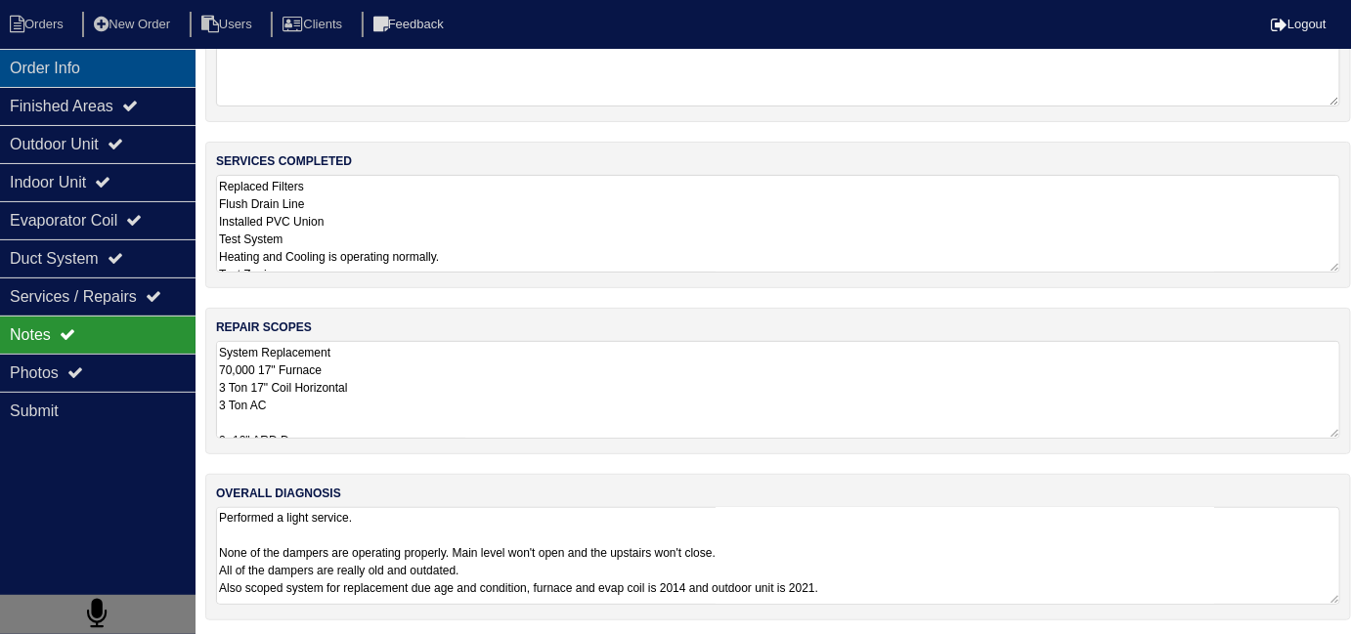
scroll to position [0, 0]
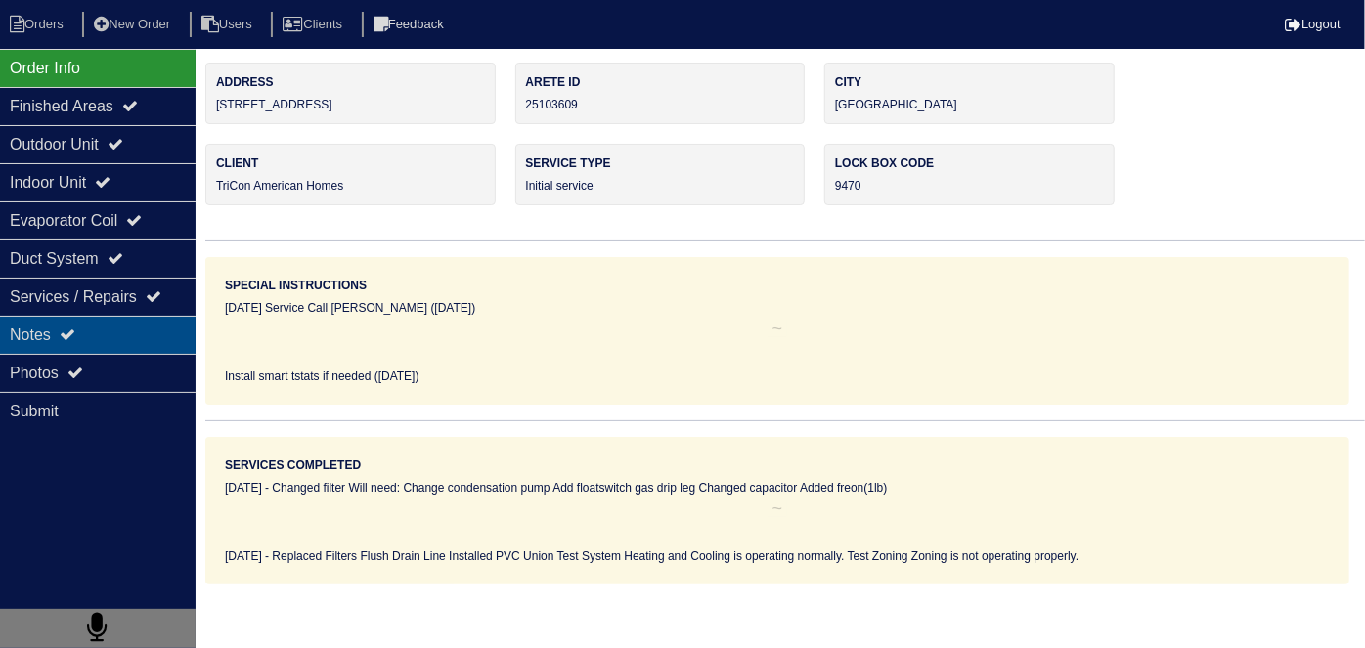
click at [111, 334] on div "Notes" at bounding box center [98, 335] width 196 height 38
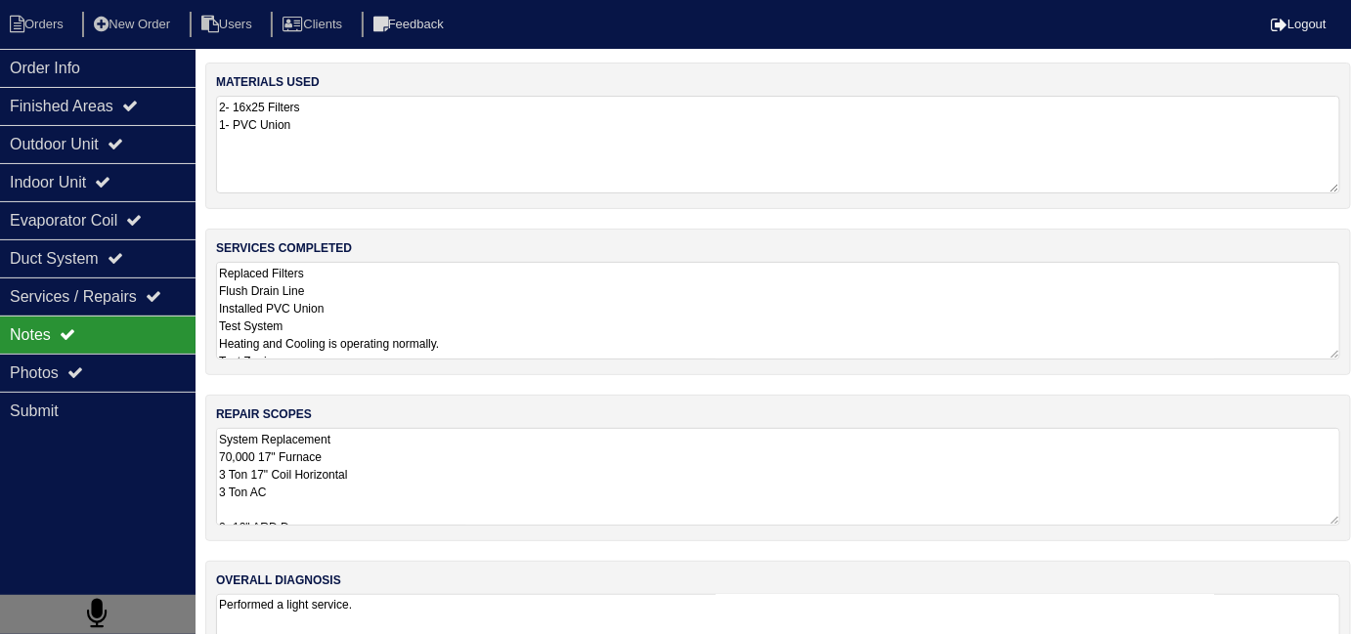
click at [617, 499] on textarea "System Replacement 70,000 17" Furnace 3 Ton 17" Coil Horizontal 3 Ton AC 2- 12"…" at bounding box center [778, 477] width 1124 height 98
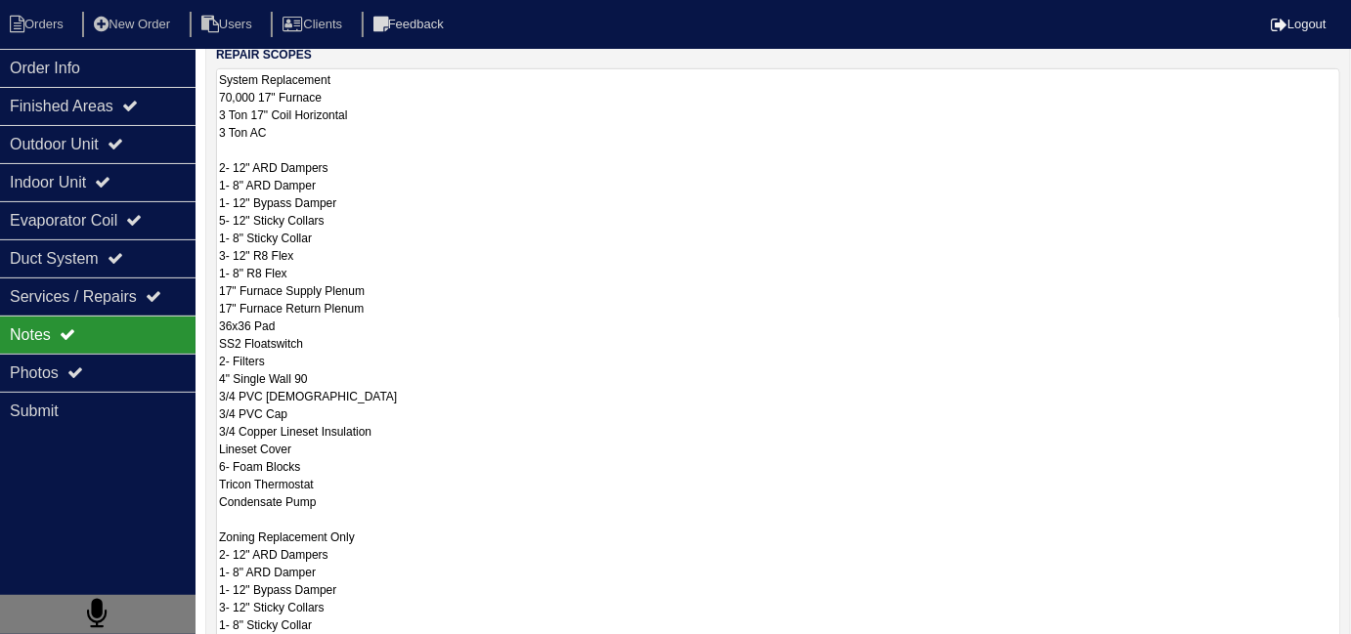
scroll to position [359, 0]
click at [684, 350] on textarea "System Replacement 70,000 17" Furnace 3 Ton 17" Coil Horizontal 3 Ton AC 2- 12"…" at bounding box center [778, 370] width 1124 height 602
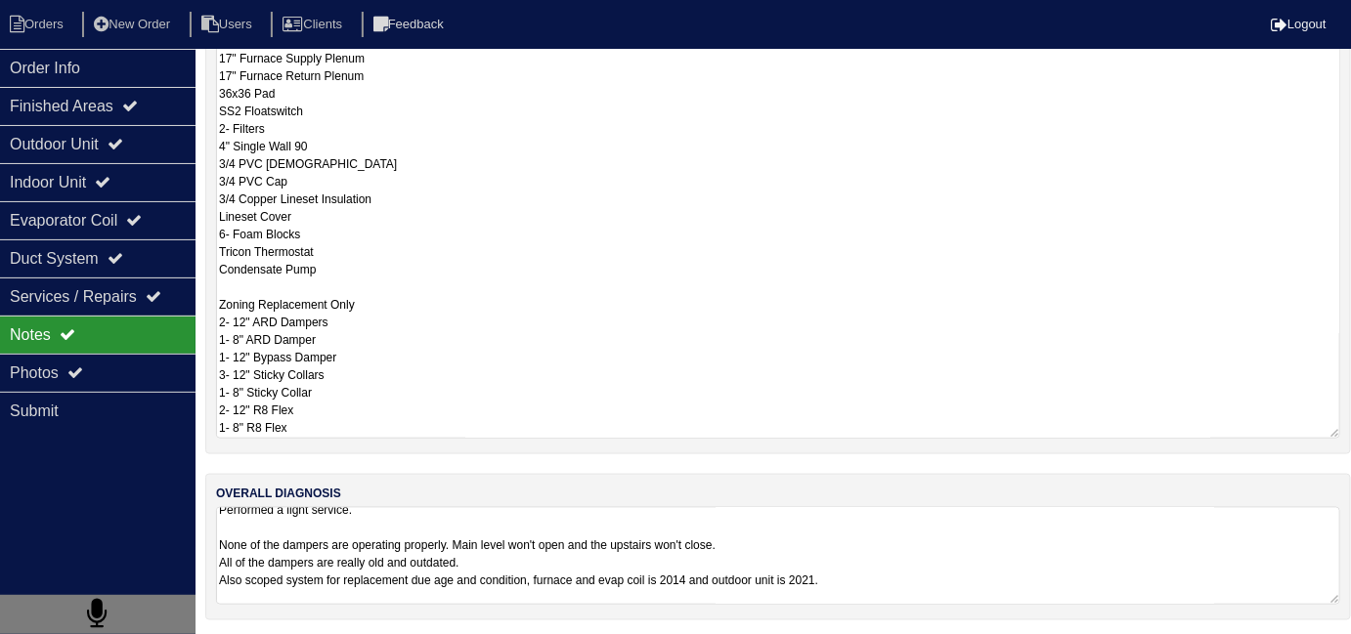
scroll to position [10, 0]
click at [925, 571] on textarea "Performed a light service. None of the dampers are operating properly. Main lev…" at bounding box center [778, 556] width 1124 height 98
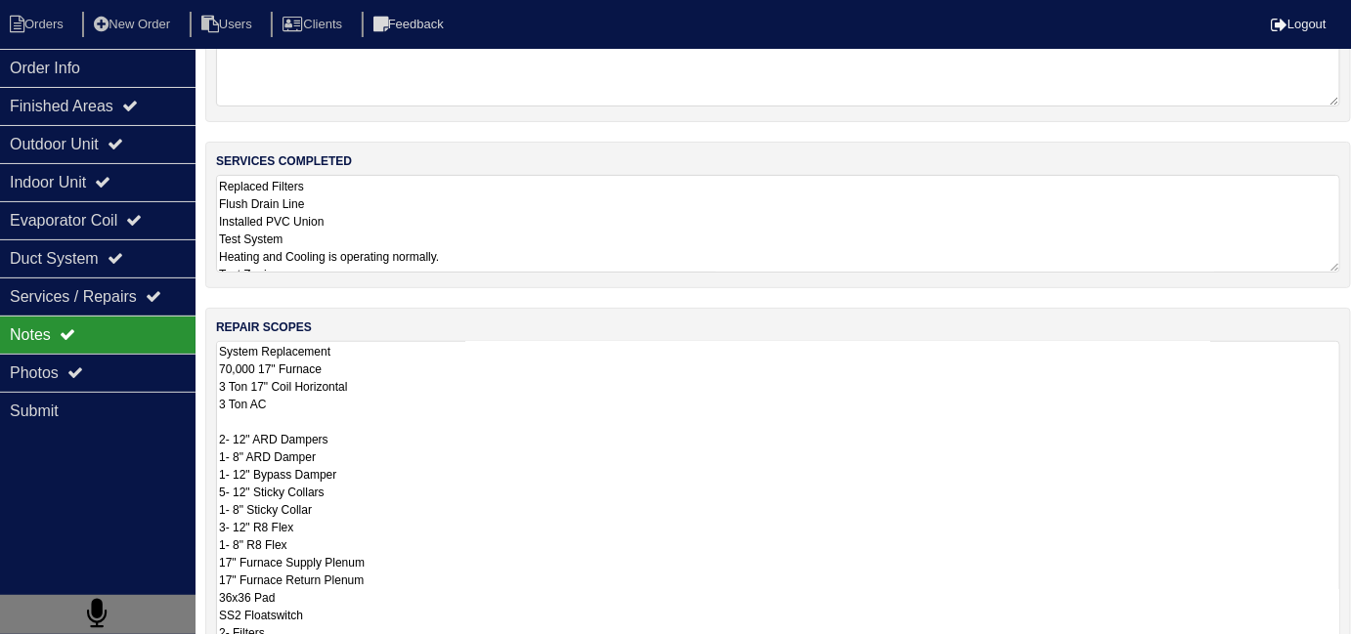
click at [615, 346] on textarea "System Replacement 70,000 17" Furnace 3 Ton 17" Coil Horizontal 3 Ton AC 2- 12"…" at bounding box center [778, 642] width 1124 height 602
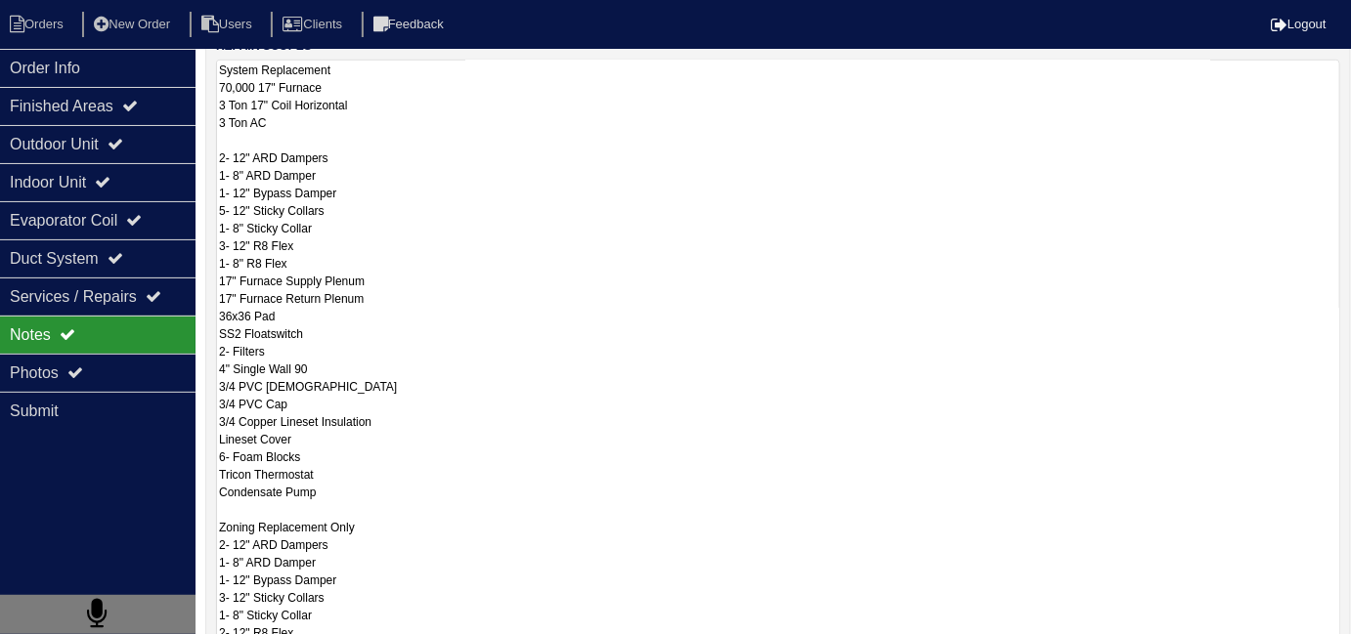
scroll to position [369, 0]
drag, startPoint x: 302, startPoint y: 258, endPoint x: 213, endPoint y: 242, distance: 90.3
click at [213, 242] on div "repair scopes System Replacement 70,000 17" Furnace 3 Ton 17" Coil Horizontal 3…" at bounding box center [778, 350] width 1146 height 651
click at [430, 266] on textarea "System Replacement 70,000 17" Furnace 3 Ton 17" Coil Horizontal 3 Ton AC 2- 12"…" at bounding box center [778, 360] width 1124 height 602
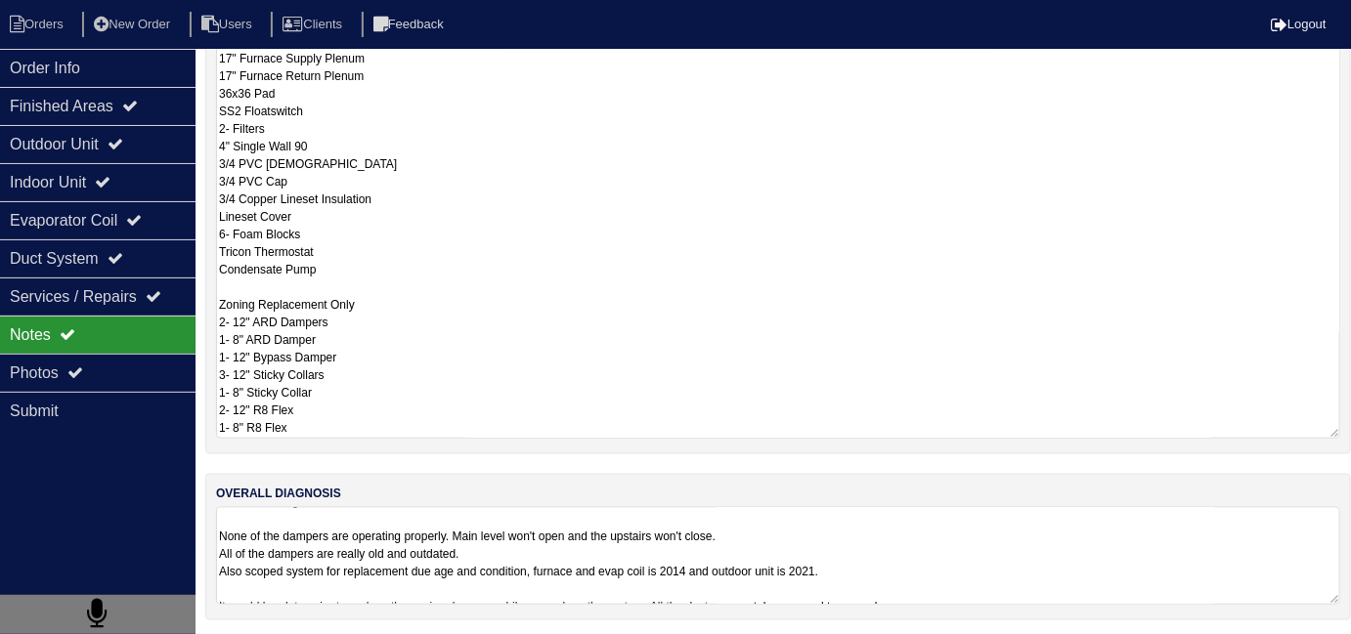
scroll to position [30, 0]
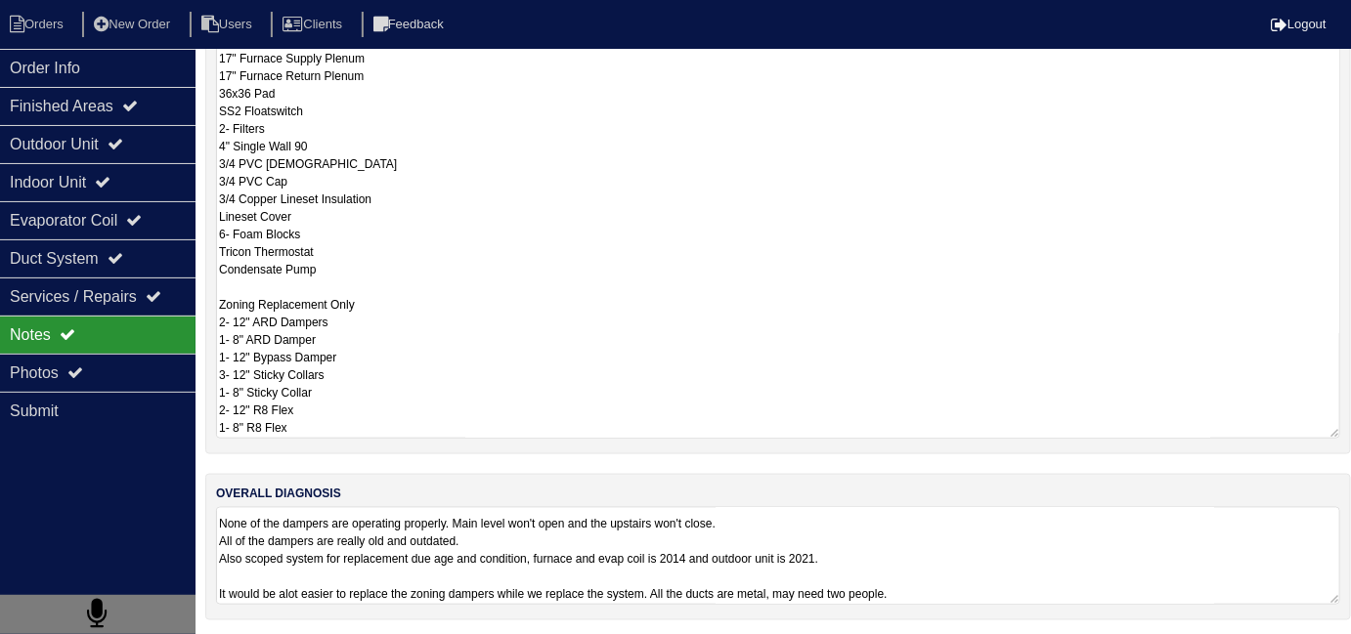
click at [1003, 588] on textarea "Performed a light service. None of the dampers are operating properly. Main lev…" at bounding box center [778, 556] width 1124 height 98
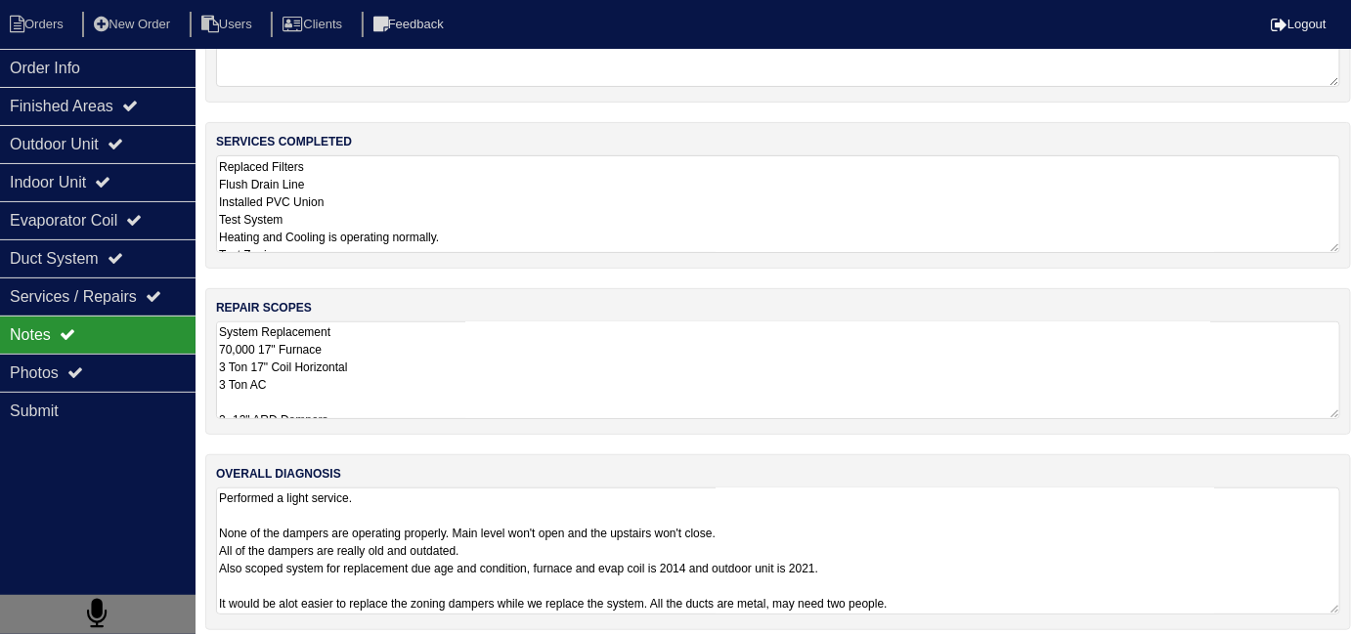
scroll to position [116, 0]
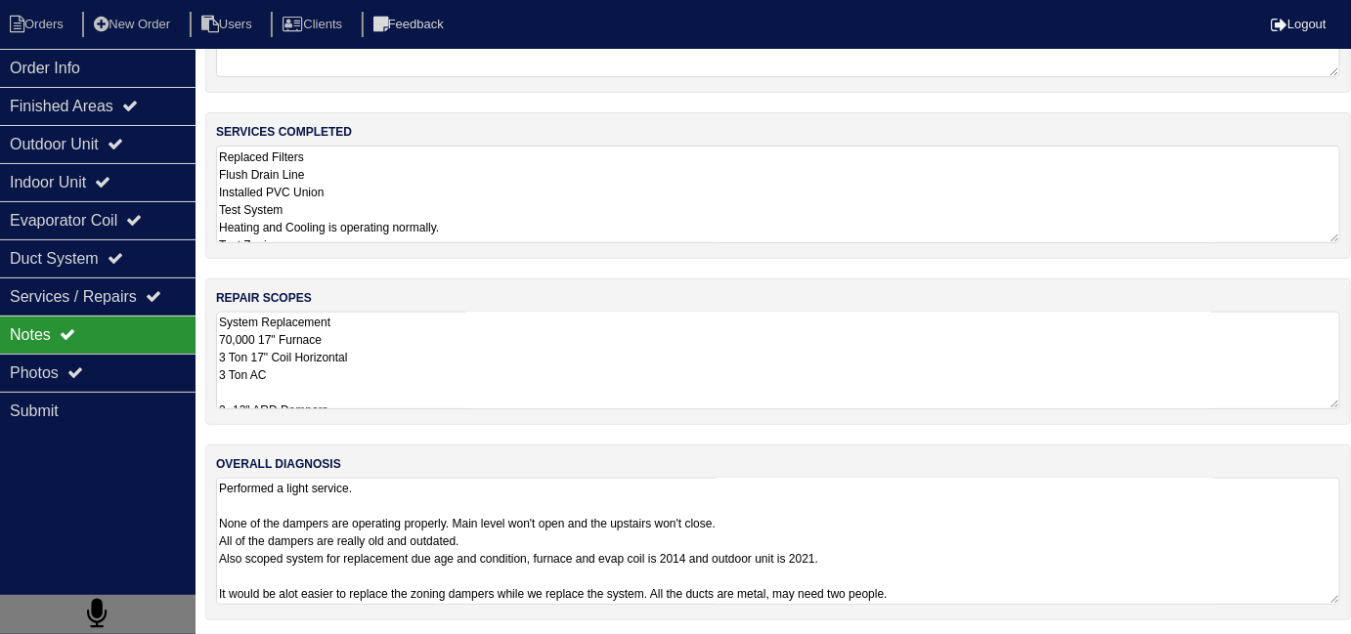
click at [1022, 591] on textarea "Performed a light service. None of the dampers are operating properly. Main lev…" at bounding box center [778, 541] width 1124 height 127
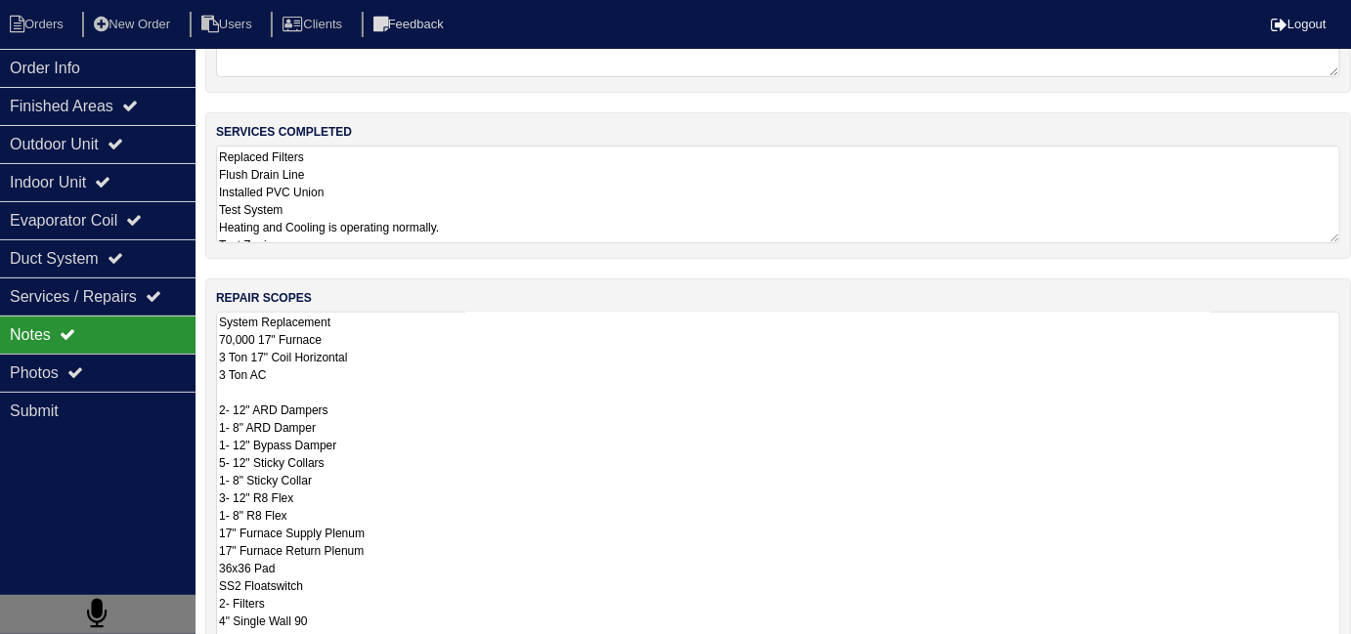
click at [555, 344] on textarea "System Replacement 70,000 17" Furnace 3 Ton 17" Coil Horizontal 3 Ton AC 2- 12"…" at bounding box center [778, 613] width 1124 height 602
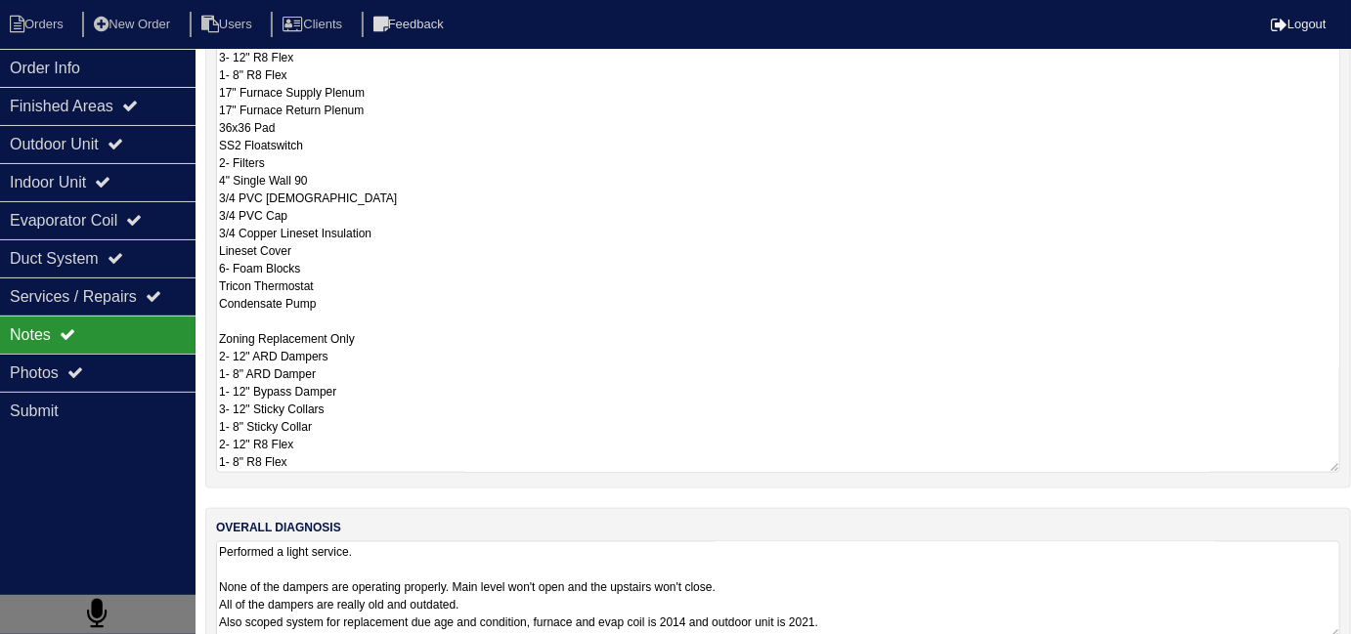
scroll to position [560, 0]
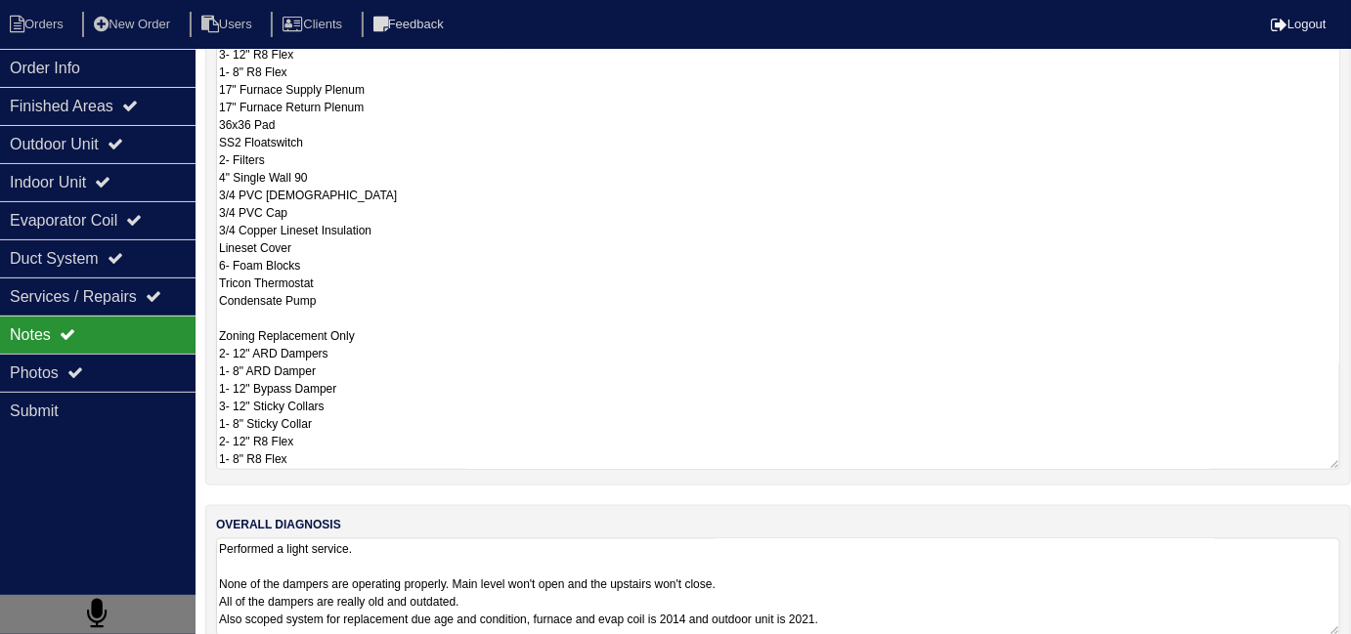
drag, startPoint x: 306, startPoint y: 452, endPoint x: 208, endPoint y: 442, distance: 98.2
click at [208, 442] on div "repair scopes System Replacement 70,000 17" Furnace 3 Ton 17" Coil Horizontal 3…" at bounding box center [778, 160] width 1146 height 651
click at [526, 391] on textarea "System Replacement 70,000 17" Furnace 3 Ton 17" Coil Horizontal 3 Ton AC 2- 12"…" at bounding box center [778, 169] width 1124 height 602
drag, startPoint x: 315, startPoint y: 456, endPoint x: 214, endPoint y: 438, distance: 102.4
click at [214, 438] on div "repair scopes System Replacement 70,000 17" Furnace 3 Ton 17" Coil Horizontal 3…" at bounding box center [778, 160] width 1146 height 651
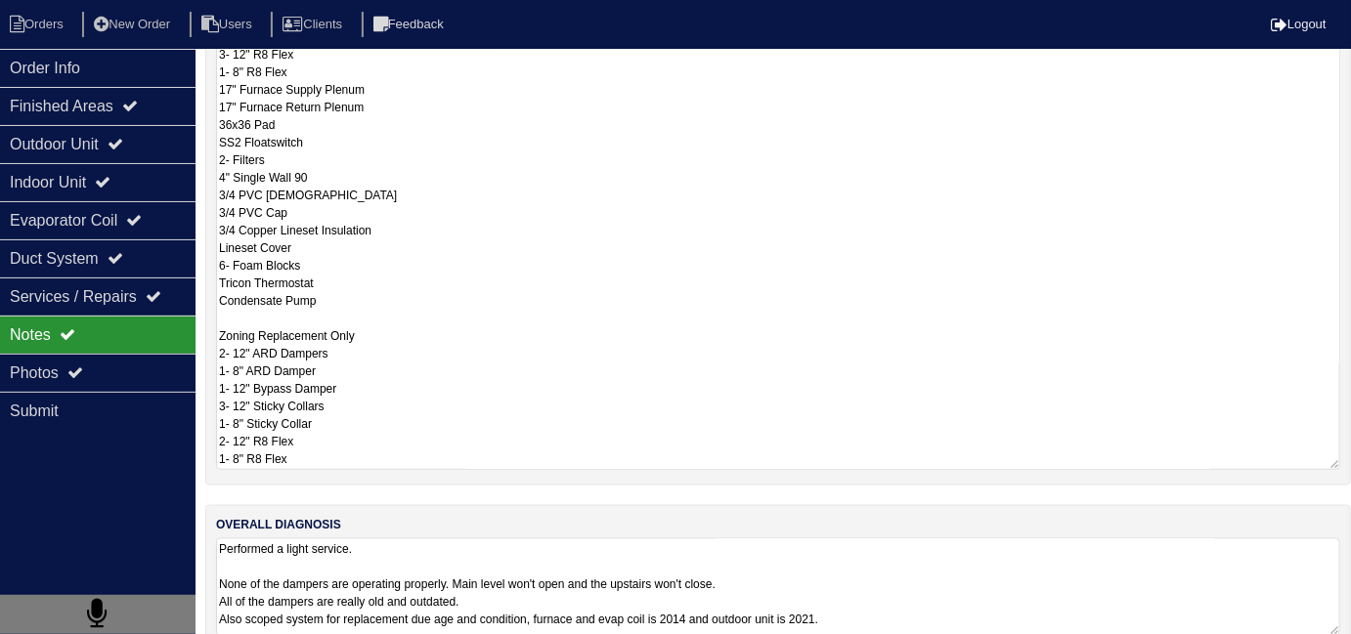
click at [599, 381] on textarea "System Replacement 70,000 17" Furnace 3 Ton 17" Coil Horizontal 3 Ton AC 2- 12"…" at bounding box center [778, 169] width 1124 height 602
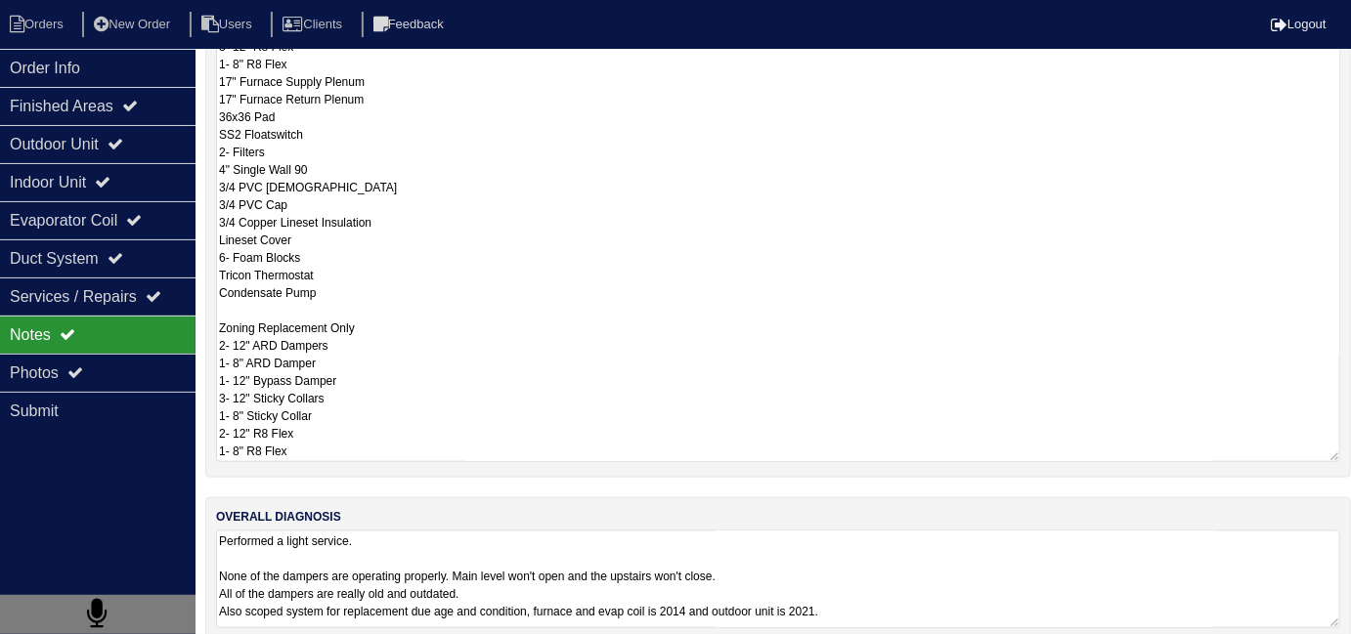
scroll to position [591, 0]
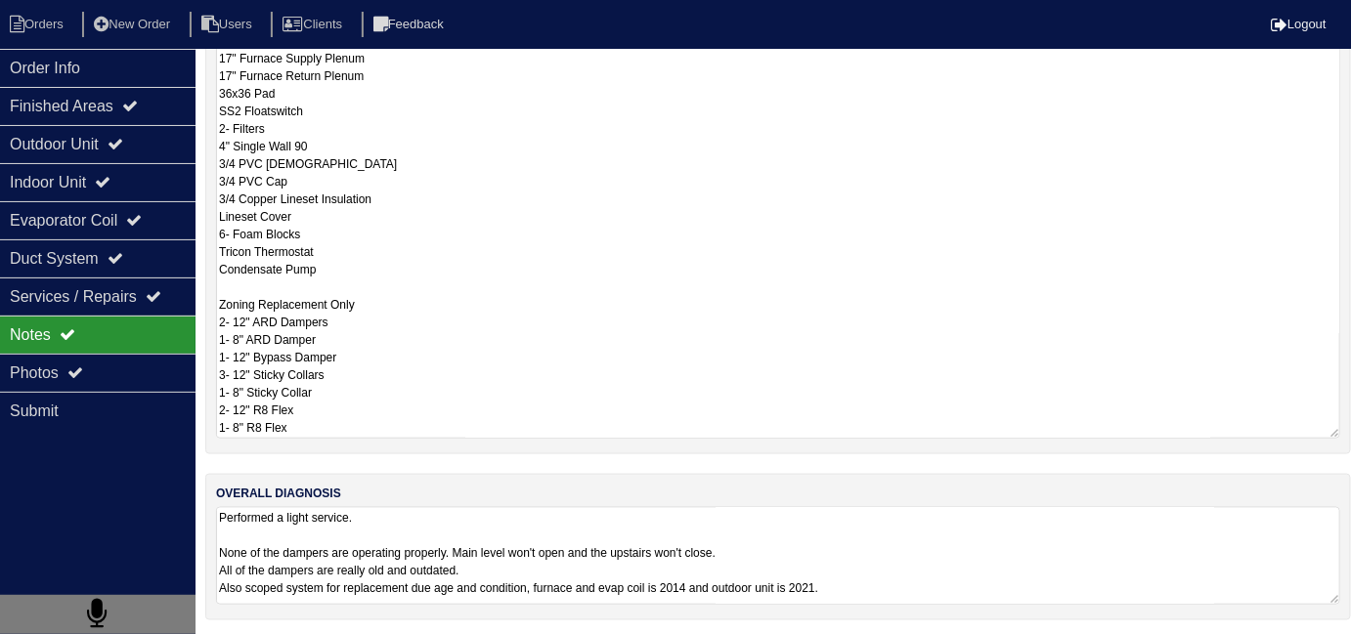
drag, startPoint x: 327, startPoint y: 424, endPoint x: 196, endPoint y: 413, distance: 131.4
click at [196, 413] on div "Order Info Finished Areas Outdoor Unit Indoor Unit Evaporator Coil Duct System …" at bounding box center [675, 55] width 1351 height 1169
click at [431, 300] on textarea "System Replacement 70,000 17" Furnace 3 Ton 17" Coil Horizontal 3 Ton AC 2- 12"…" at bounding box center [778, 138] width 1124 height 602
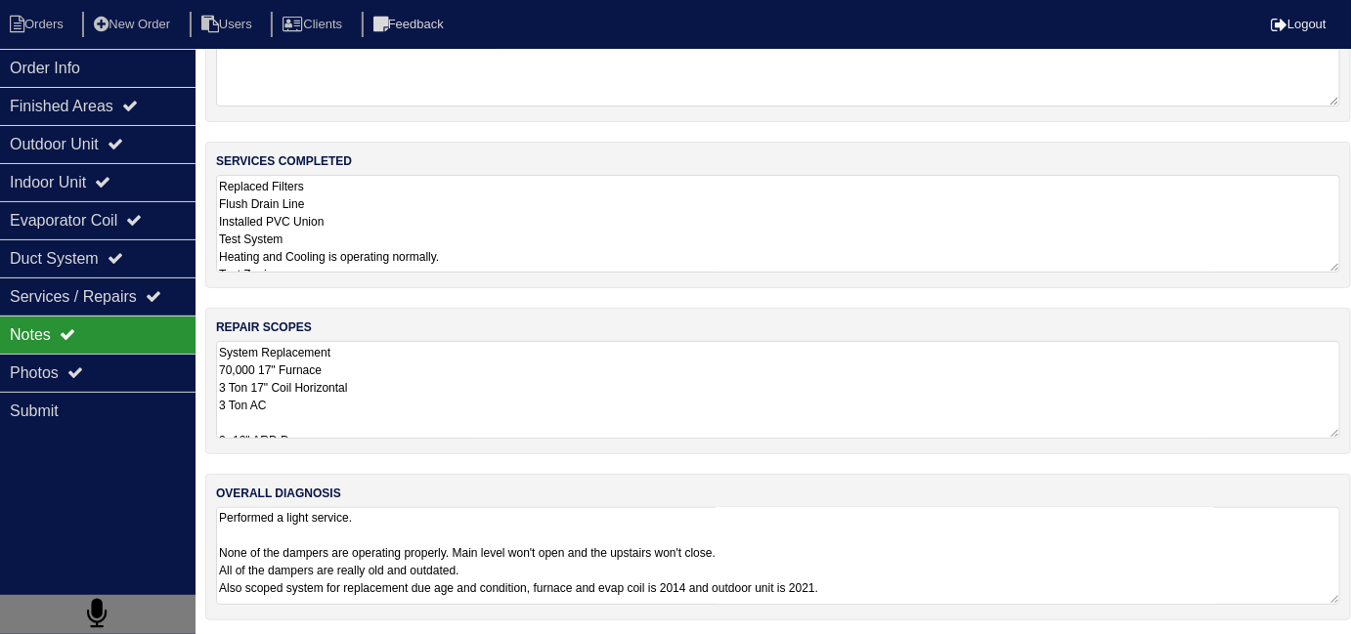
scroll to position [400, 0]
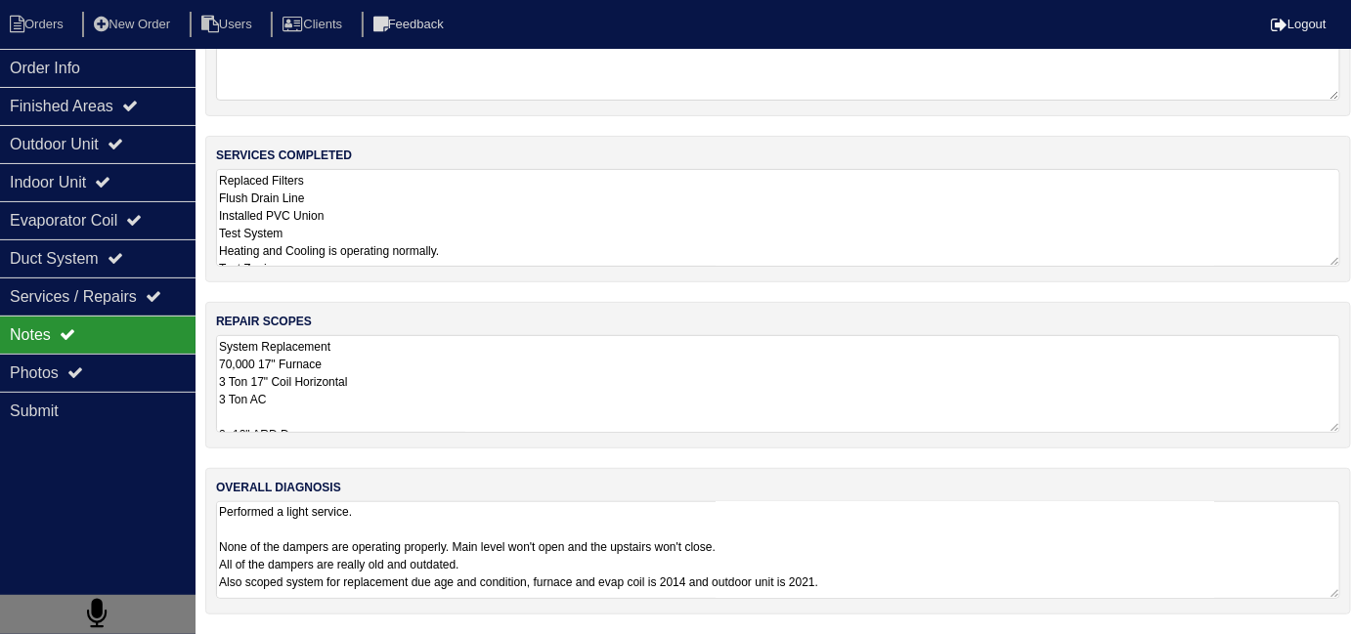
click at [498, 372] on textarea "System Replacement 70,000 17" Furnace 3 Ton 17" Coil Horizontal 3 Ton AC 2- 12"…" at bounding box center [778, 384] width 1124 height 98
click at [506, 401] on textarea "System Replacement 70,000 17" Furnace 3 Ton 17" Coil Horizontal 3 Ton AC 2- 12"…" at bounding box center [778, 384] width 1124 height 98
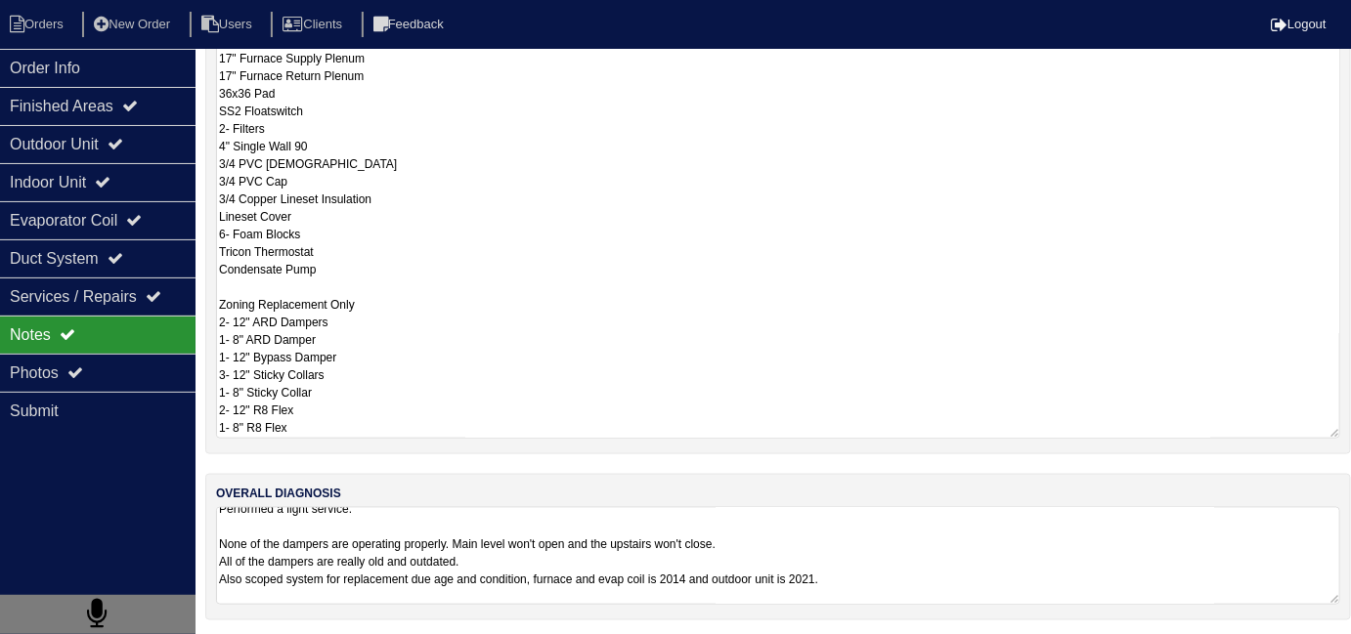
scroll to position [13, 0]
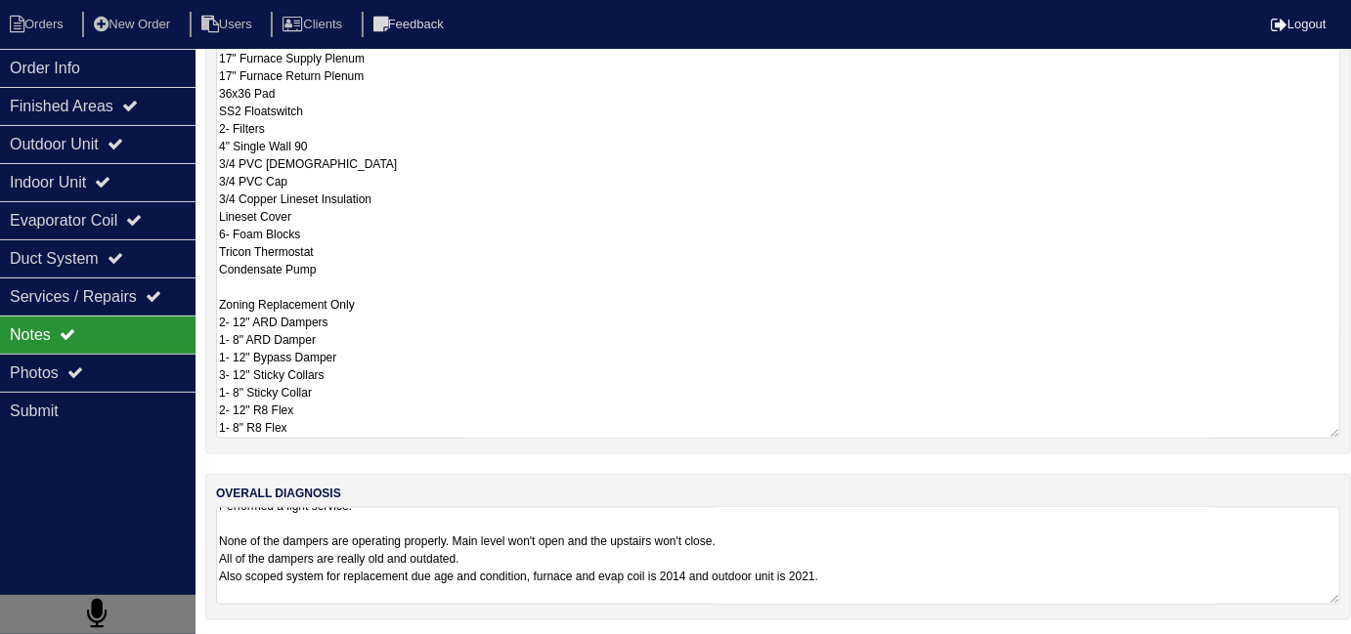
click at [948, 576] on textarea "Performed a light service. None of the dampers are operating properly. Main lev…" at bounding box center [778, 556] width 1124 height 98
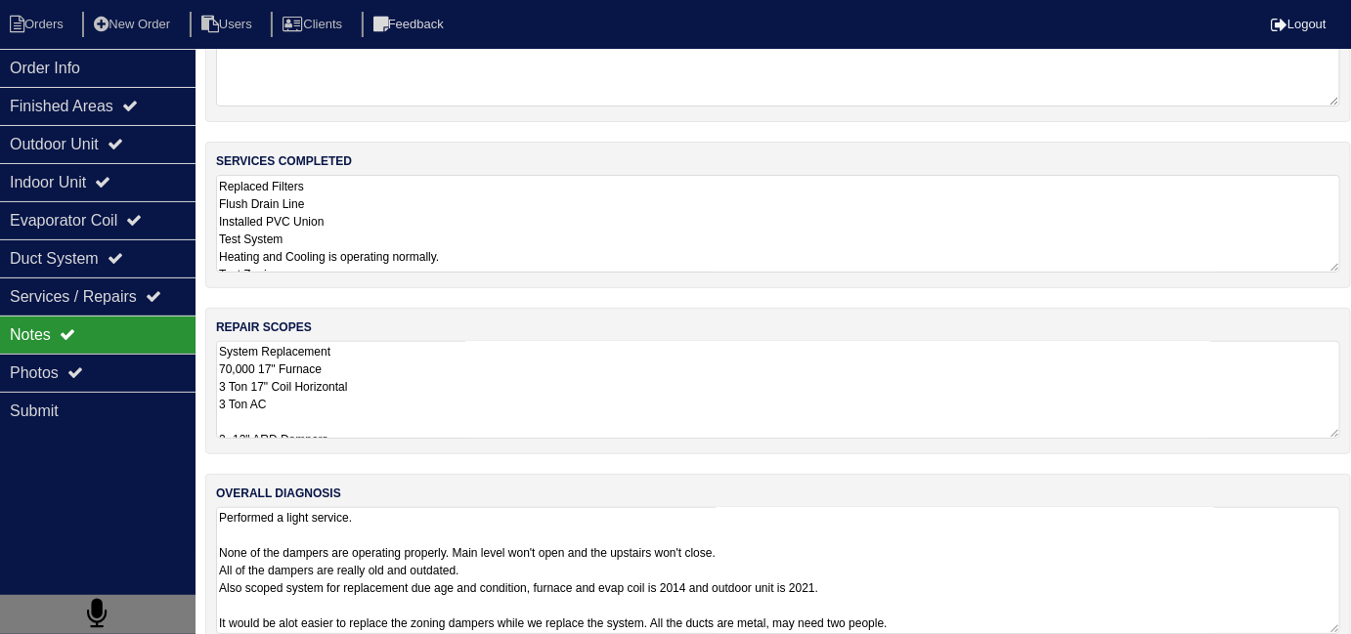
click at [948, 576] on textarea "Performed a light service. None of the dampers are operating properly. Main lev…" at bounding box center [778, 570] width 1124 height 127
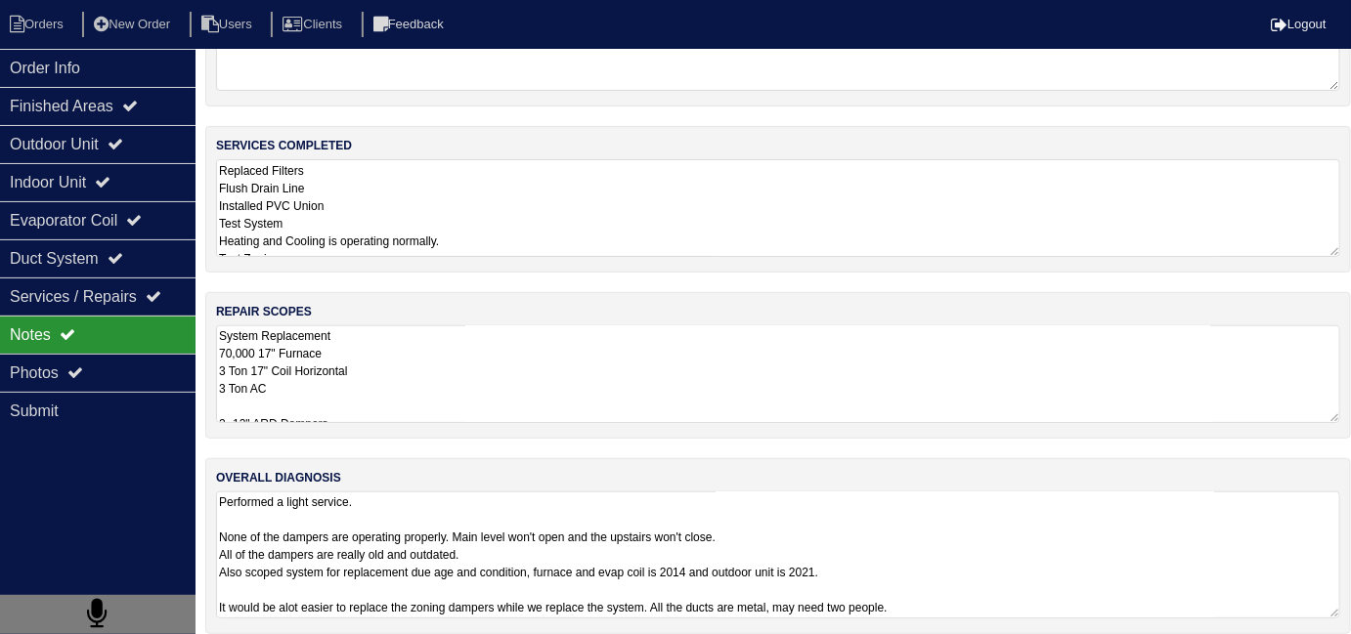
scroll to position [116, 0]
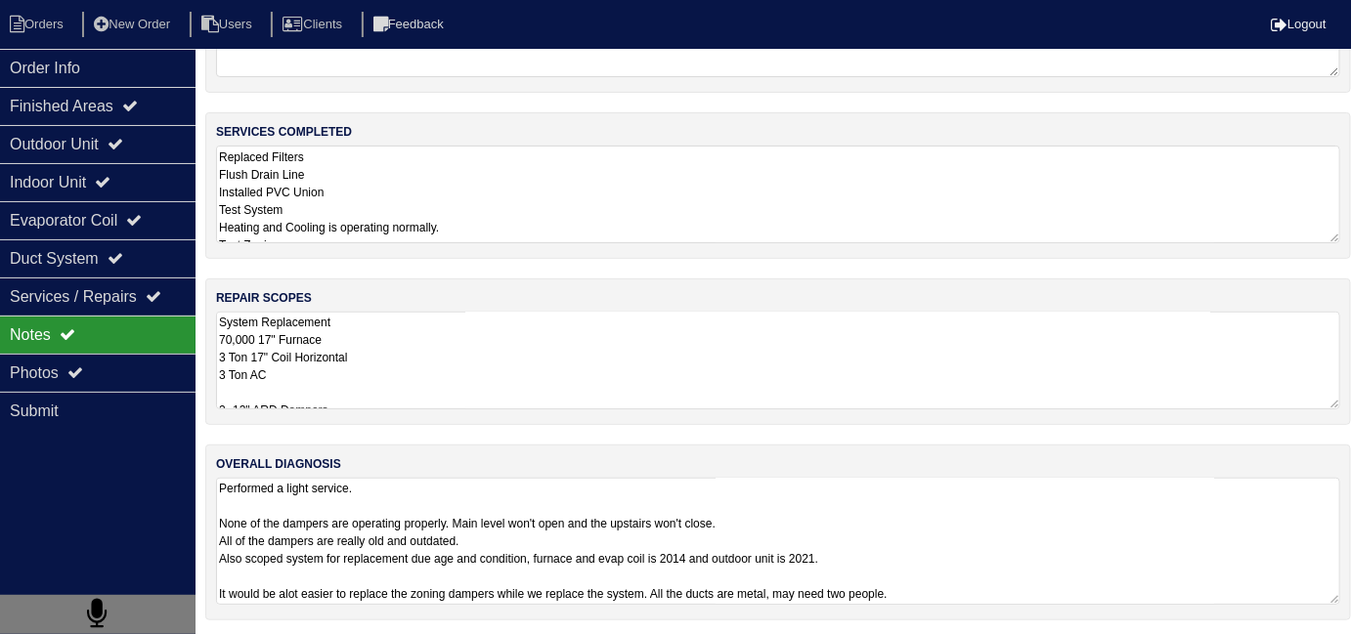
click at [1005, 577] on textarea "Performed a light service. None of the dampers are operating properly. Main lev…" at bounding box center [778, 541] width 1124 height 127
click at [1005, 584] on textarea "Performed a light service. None of the dampers are operating properly. Main lev…" at bounding box center [778, 541] width 1124 height 127
click at [495, 352] on textarea "System Replacement 70,000 17" Furnace 3 Ton 17" Coil Horizontal 3 Ton AC 2- 12"…" at bounding box center [778, 361] width 1124 height 98
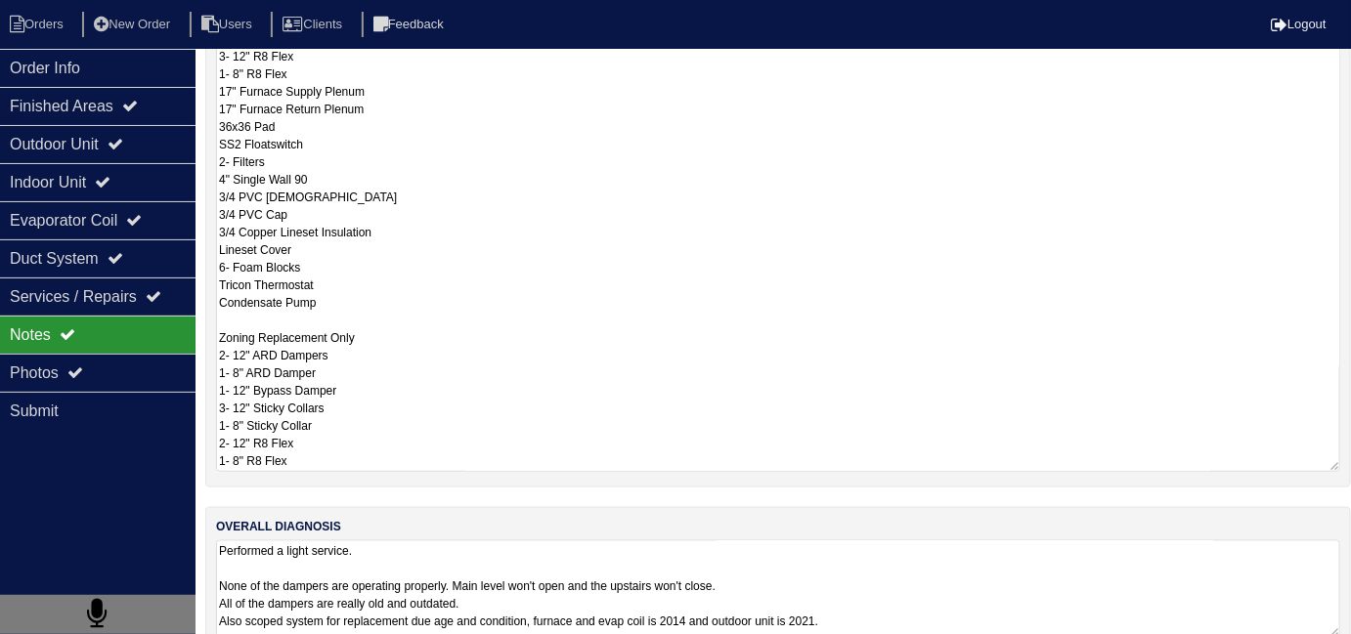
scroll to position [560, 0]
click at [573, 302] on textarea "System Replacement 70,000 17" Furnace 3 Ton 17" Coil Horizontal 3 Ton AC 2- 12"…" at bounding box center [778, 169] width 1124 height 602
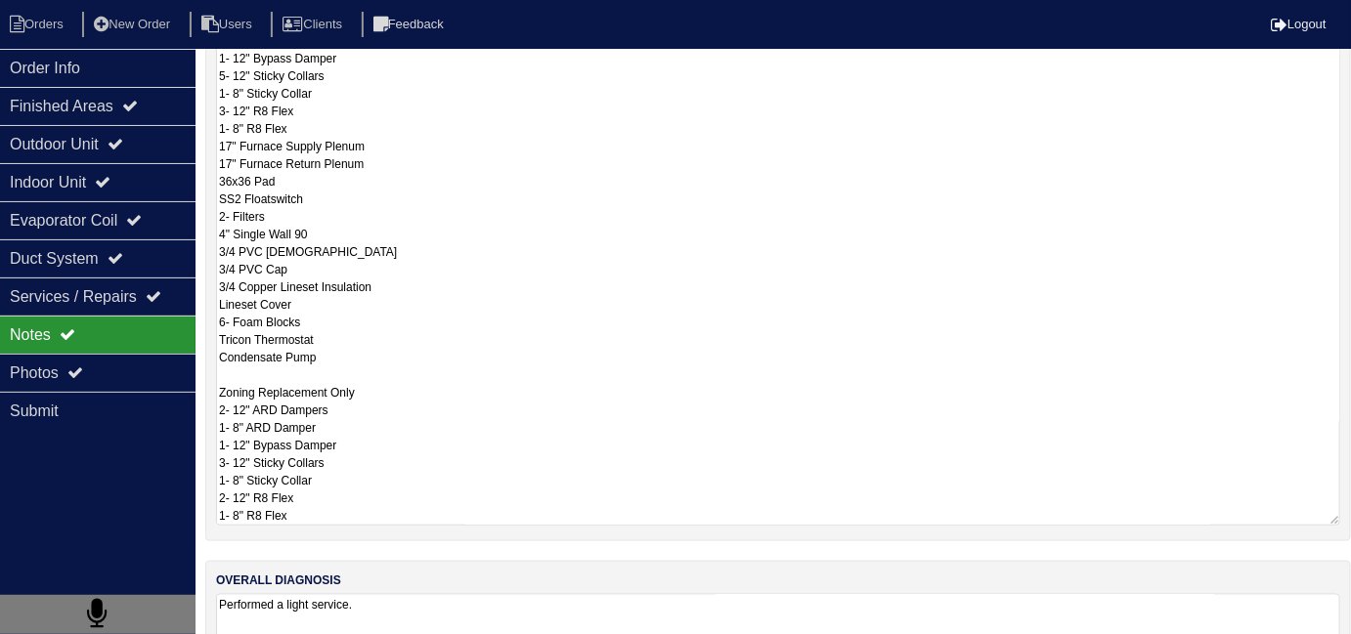
scroll to position [505, 0]
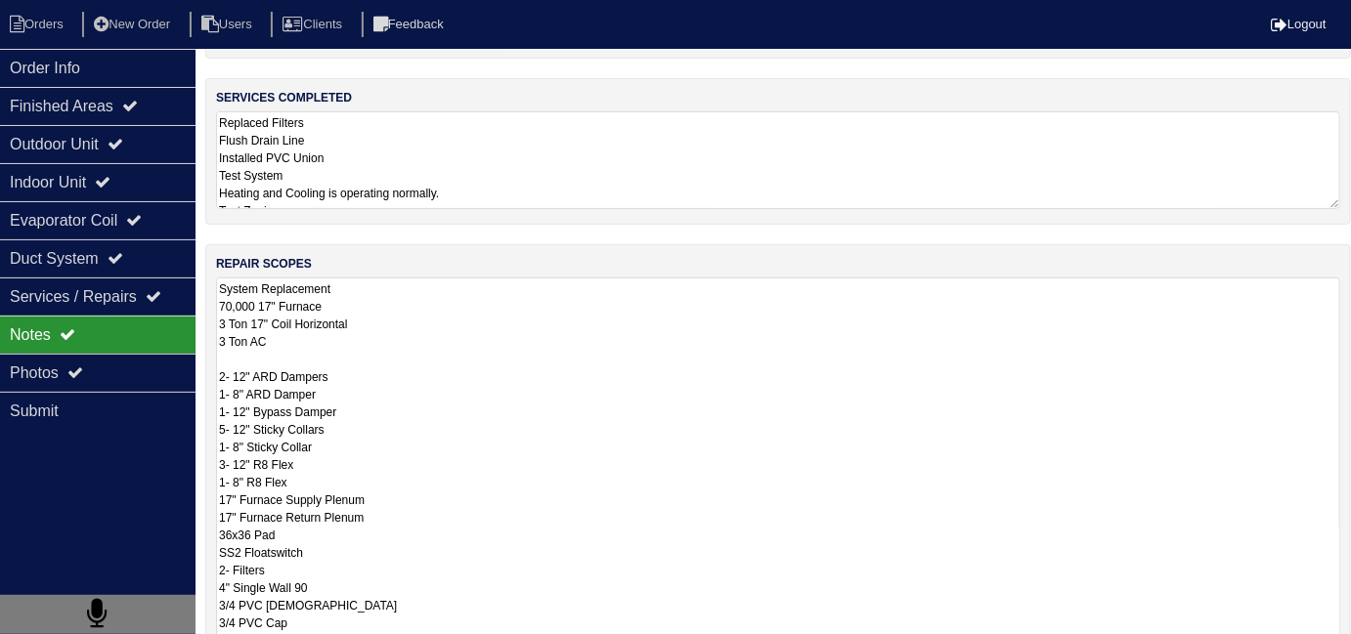
click at [610, 178] on textarea "Replaced Filters Flush Drain Line Installed PVC Union Test System Heating and C…" at bounding box center [778, 160] width 1124 height 98
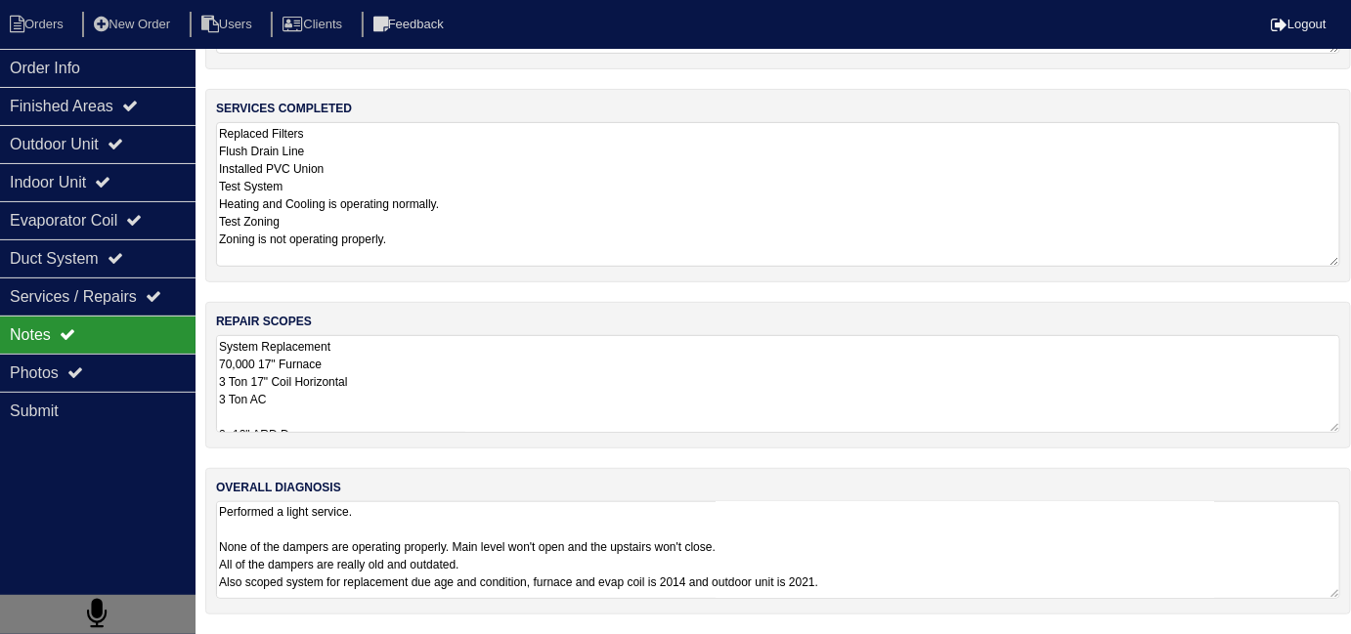
scroll to position [134, 0]
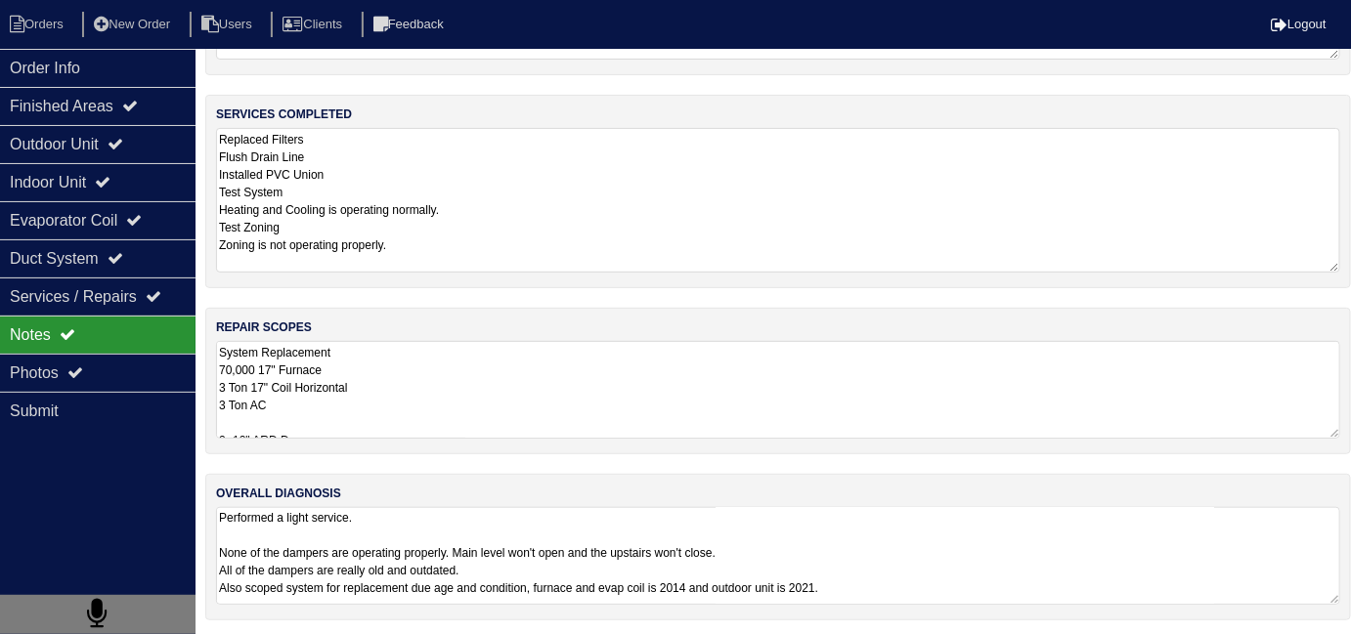
click at [733, 379] on textarea "System Replacement 70,000 17" Furnace 3 Ton 17" Coil Horizontal 3 Ton AC 2- 12"…" at bounding box center [778, 390] width 1124 height 98
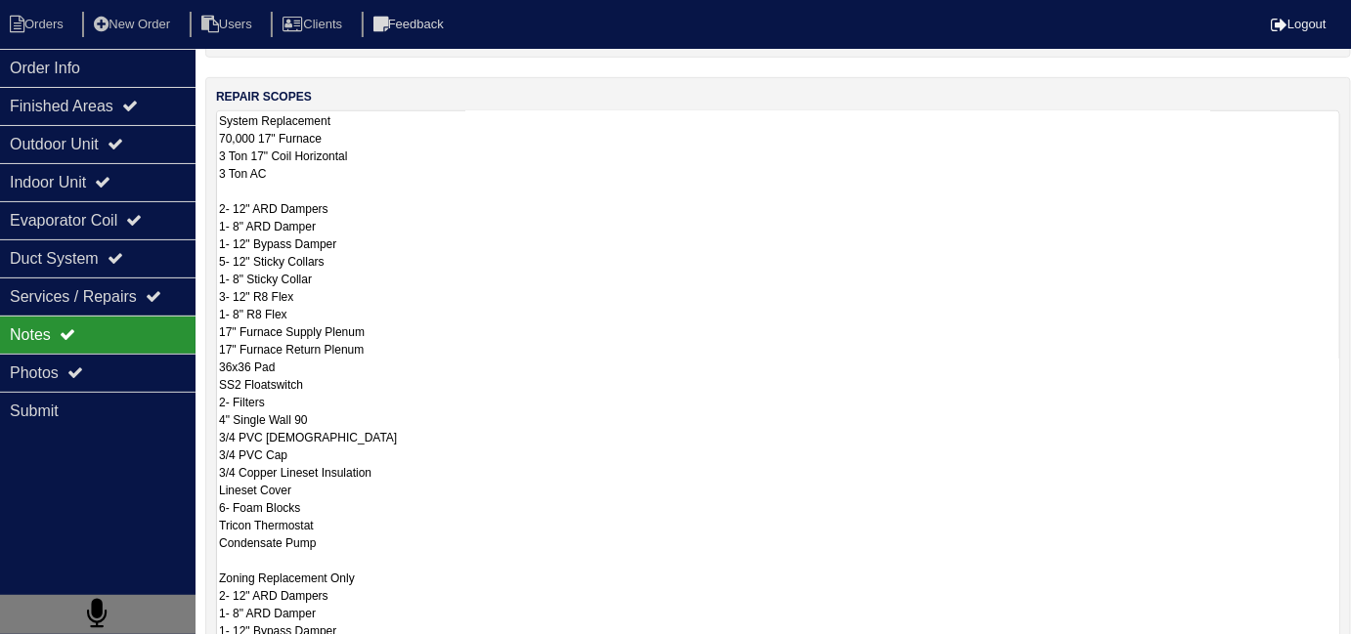
scroll to position [318, 0]
click at [182, 113] on div "Finished Areas" at bounding box center [98, 106] width 196 height 38
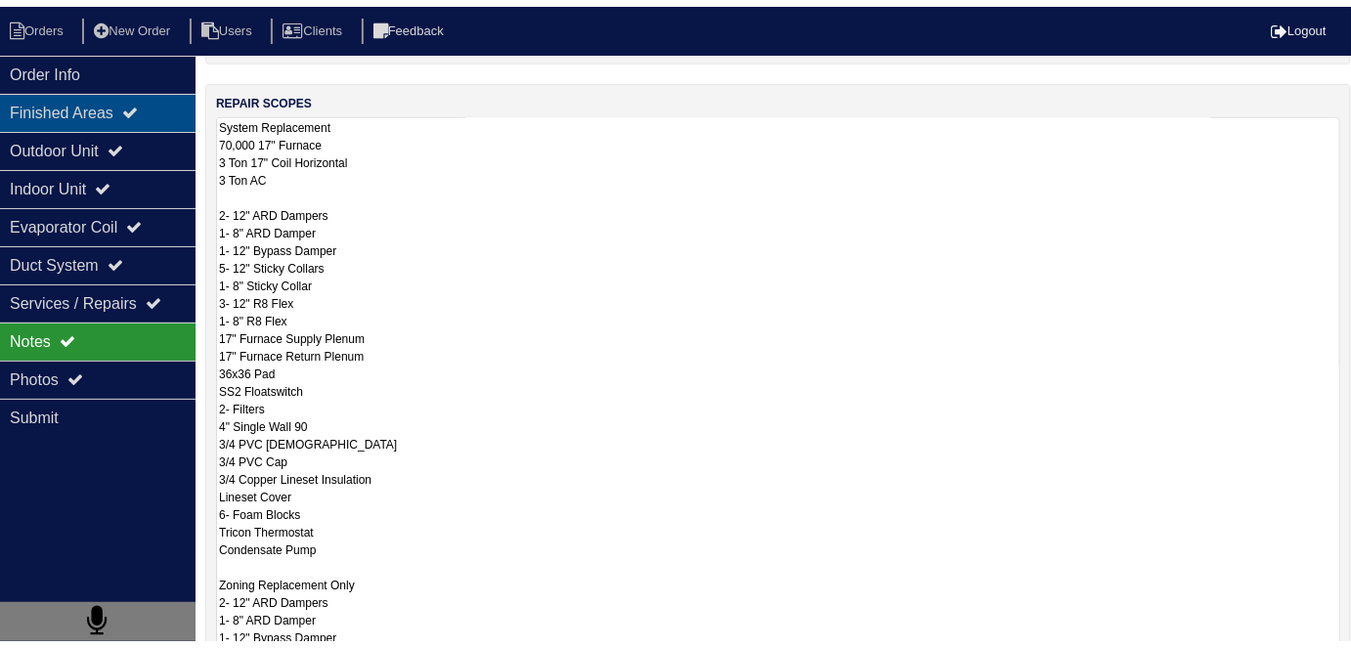
scroll to position [0, 0]
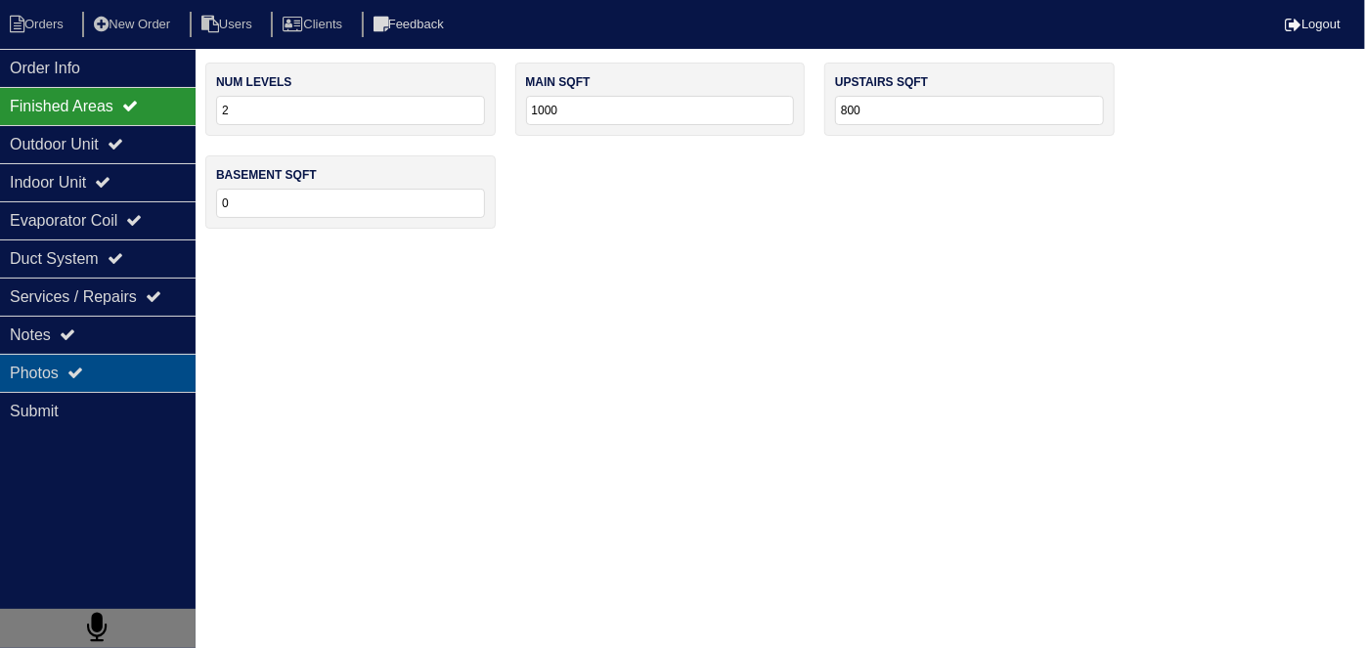
click at [117, 379] on div "Photos" at bounding box center [98, 373] width 196 height 38
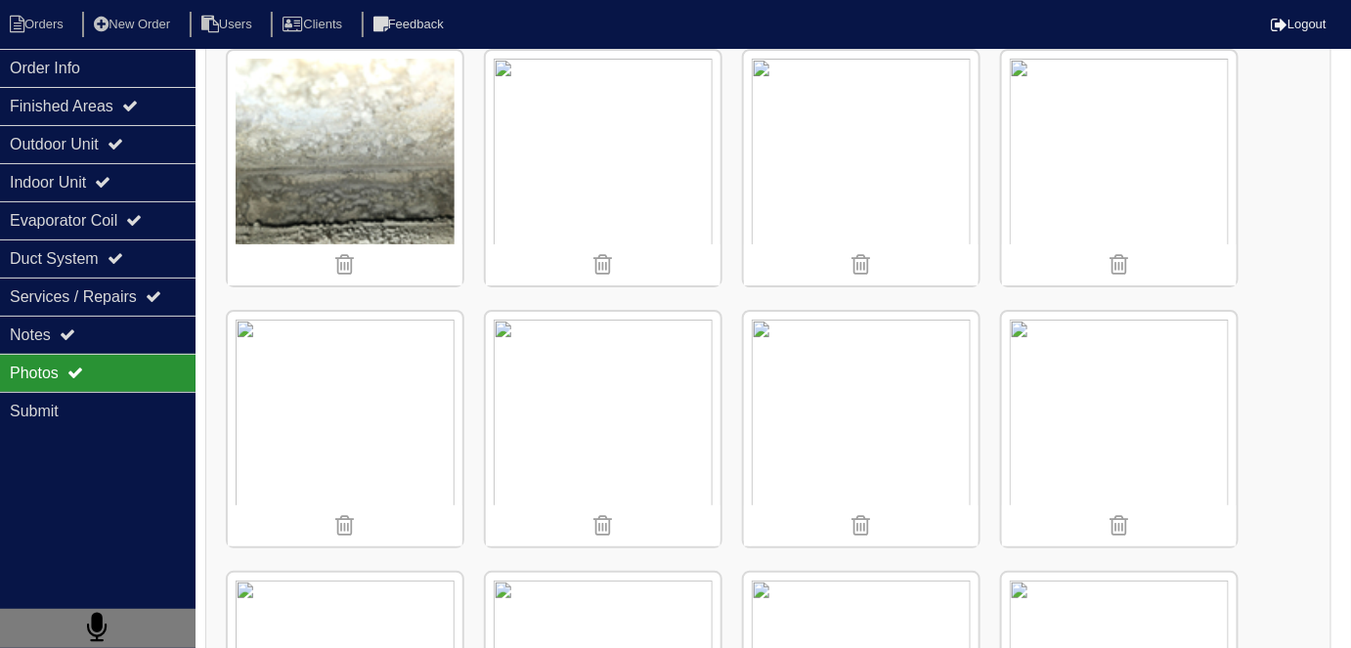
scroll to position [2398, 0]
click at [1054, 157] on img at bounding box center [1119, 168] width 235 height 235
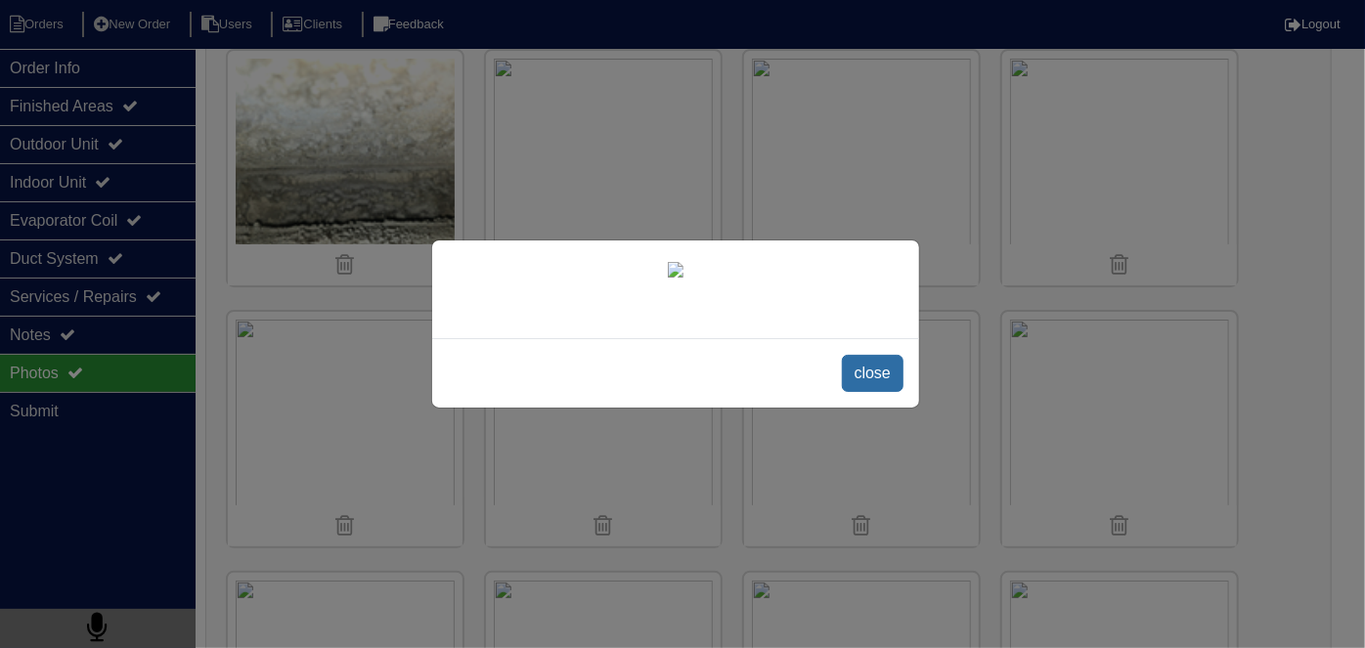
drag, startPoint x: 857, startPoint y: 377, endPoint x: 1024, endPoint y: 347, distance: 169.9
click at [858, 376] on span "close" at bounding box center [873, 373] width 62 height 37
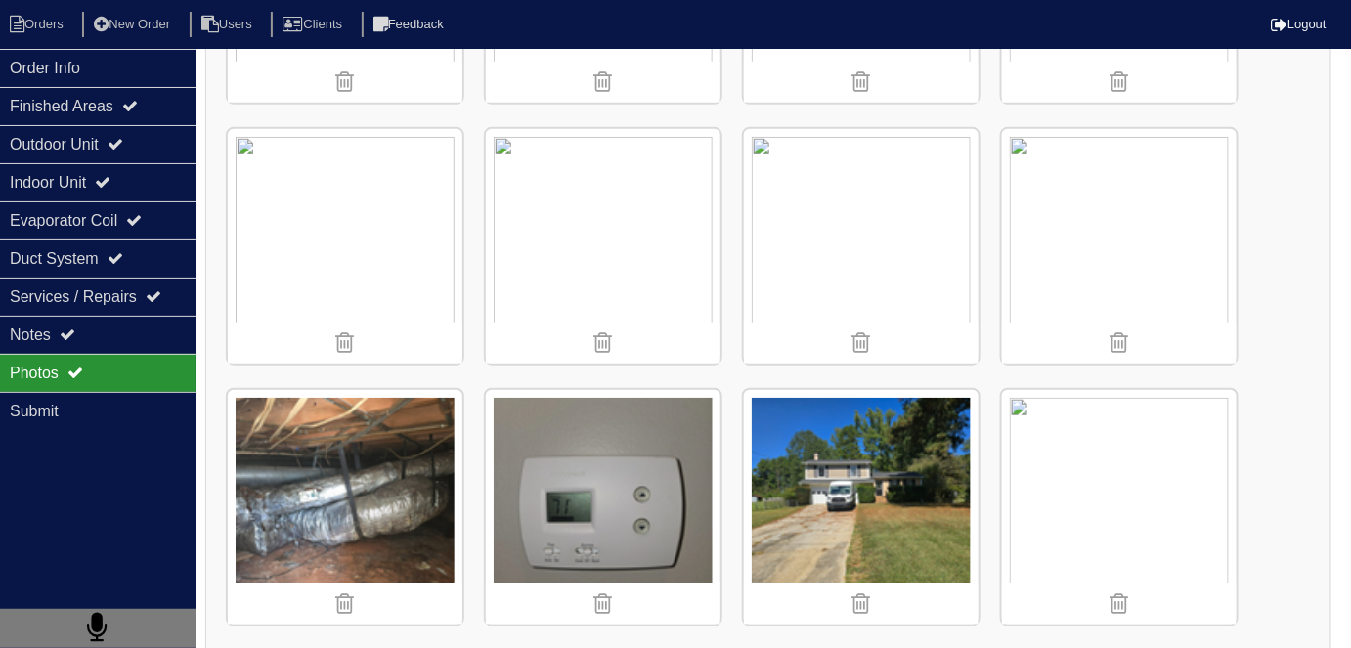
scroll to position [2843, 0]
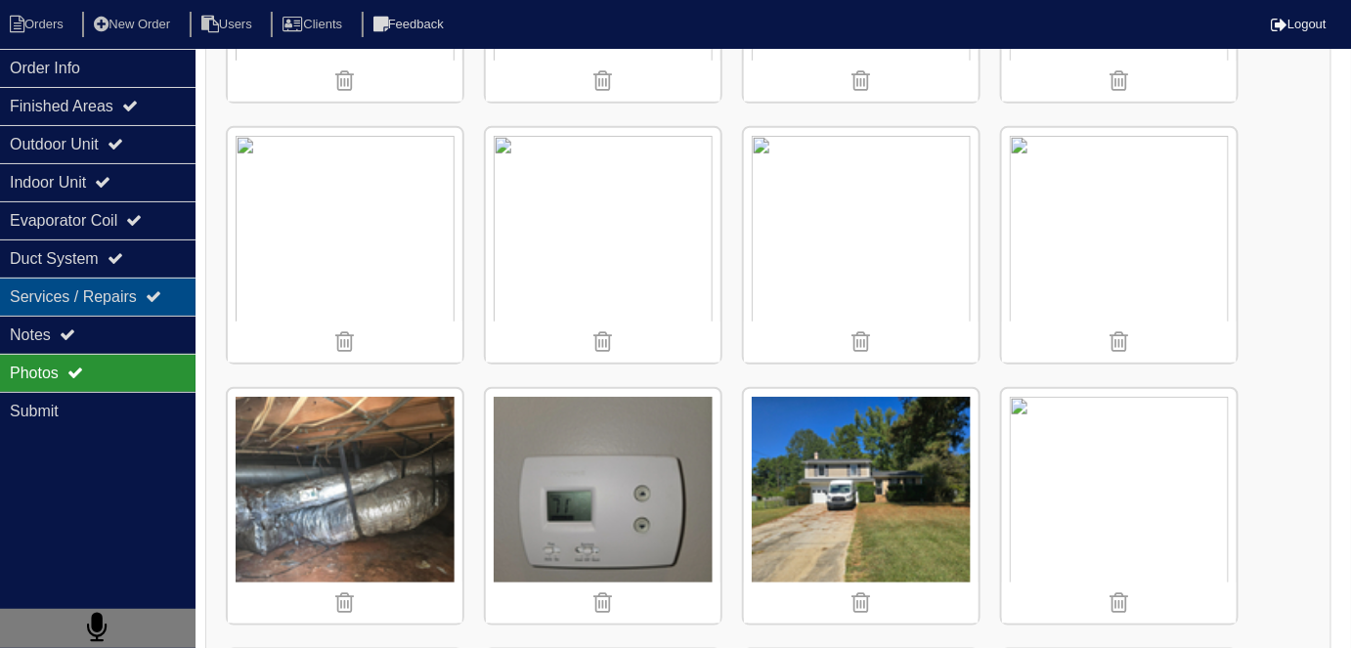
click at [74, 311] on div "Services / Repairs" at bounding box center [98, 297] width 196 height 38
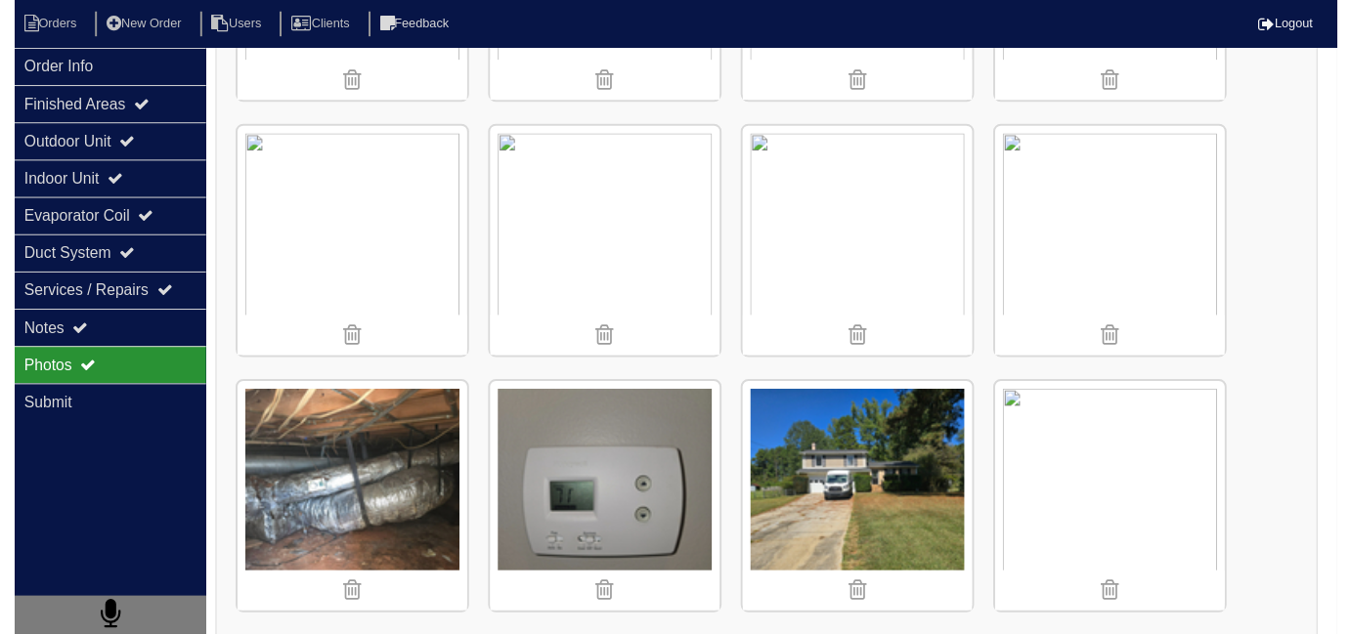
scroll to position [0, 0]
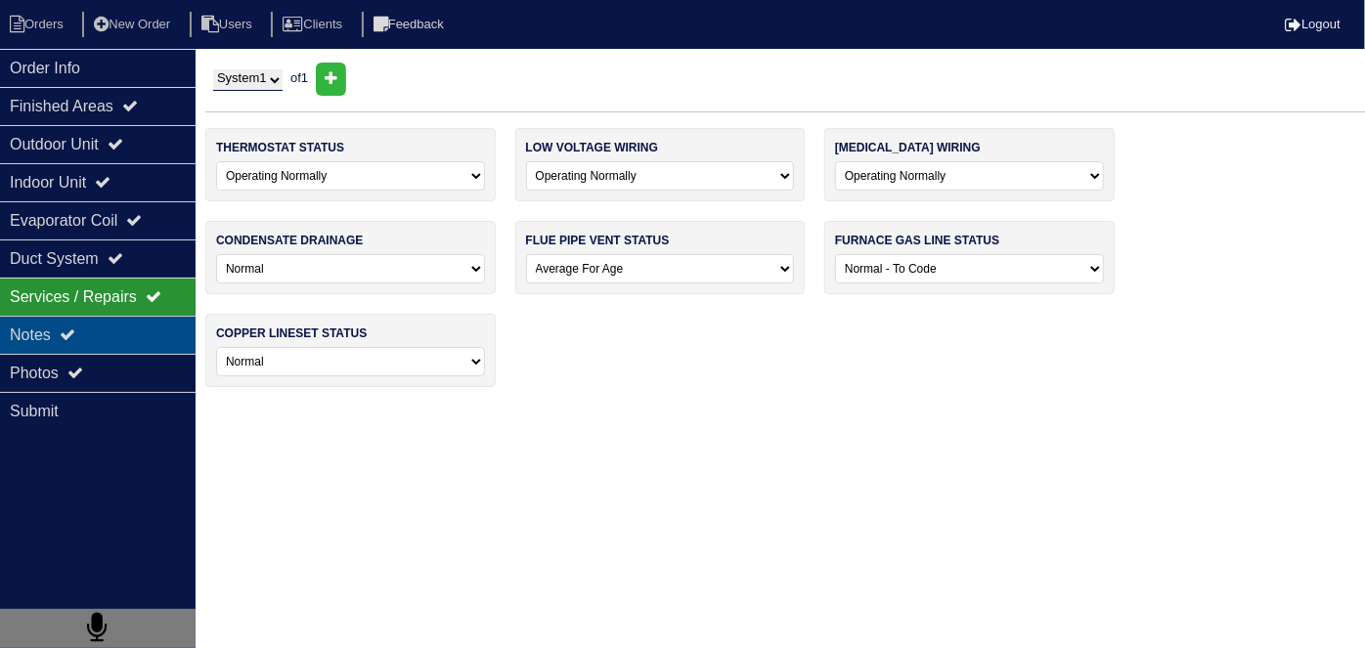
click at [102, 343] on div "Notes" at bounding box center [98, 335] width 196 height 38
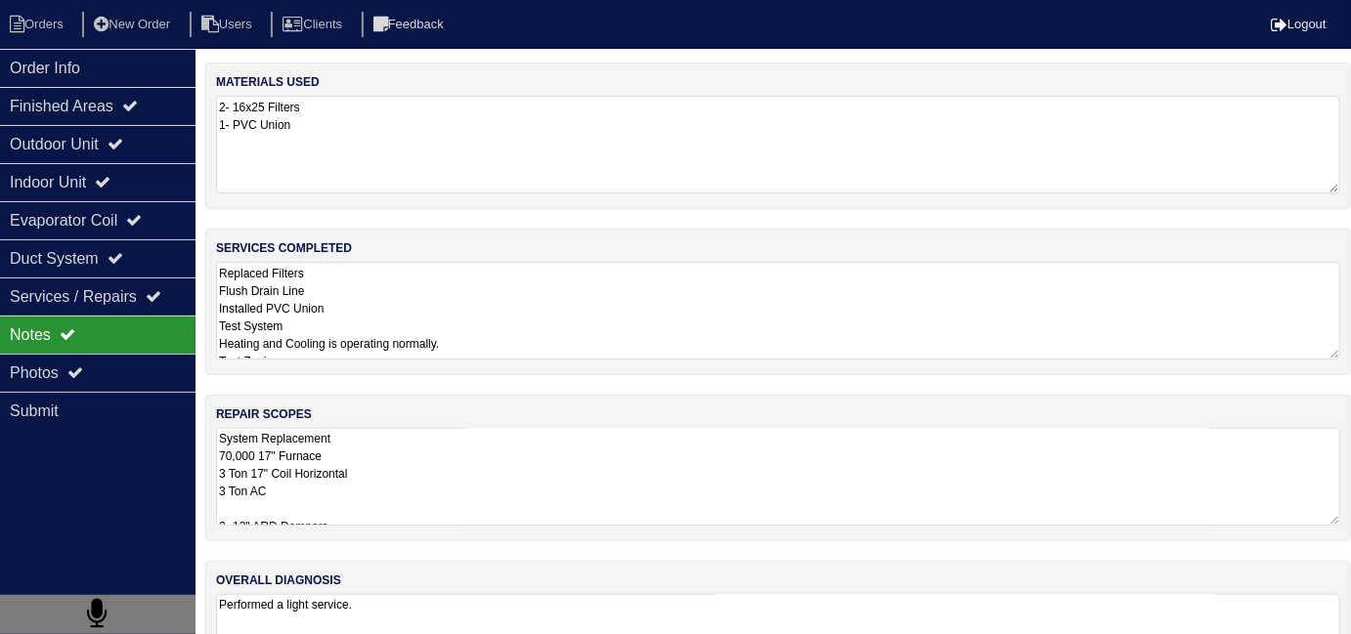
click at [629, 471] on textarea "System Replacement 70,000 17" Furnace 3 Ton 17" Coil Horizontal 3 Ton AC 2- 12"…" at bounding box center [778, 477] width 1124 height 98
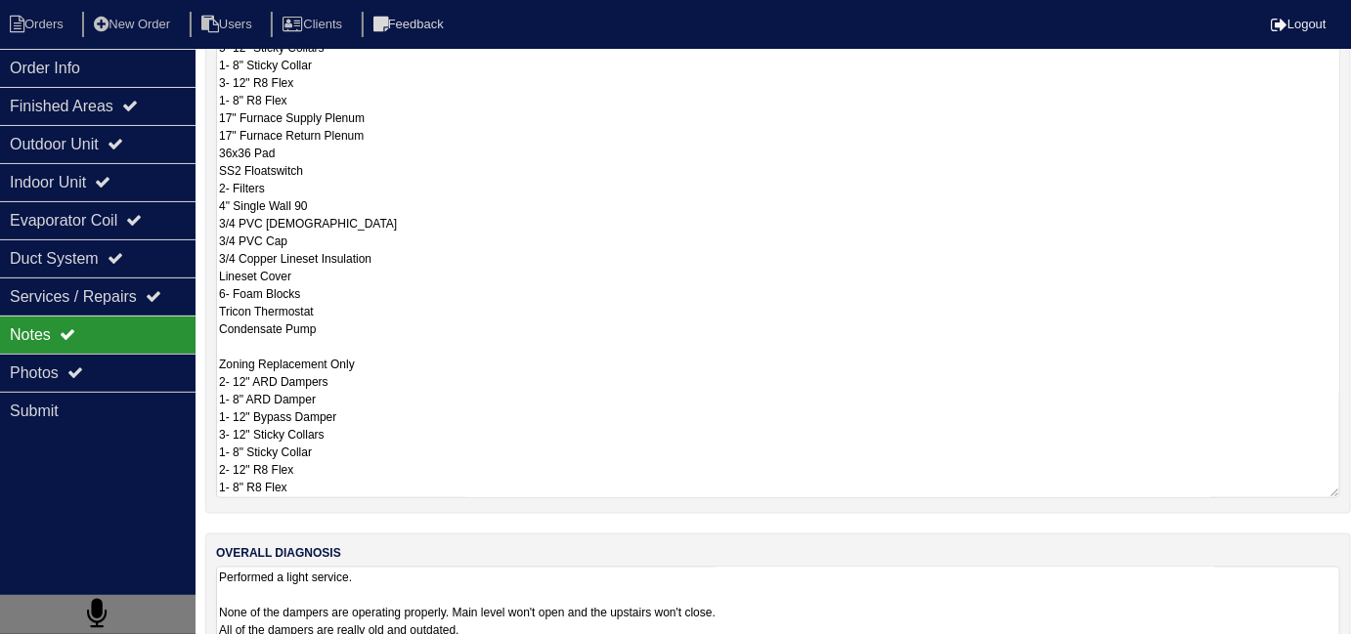
scroll to position [533, 0]
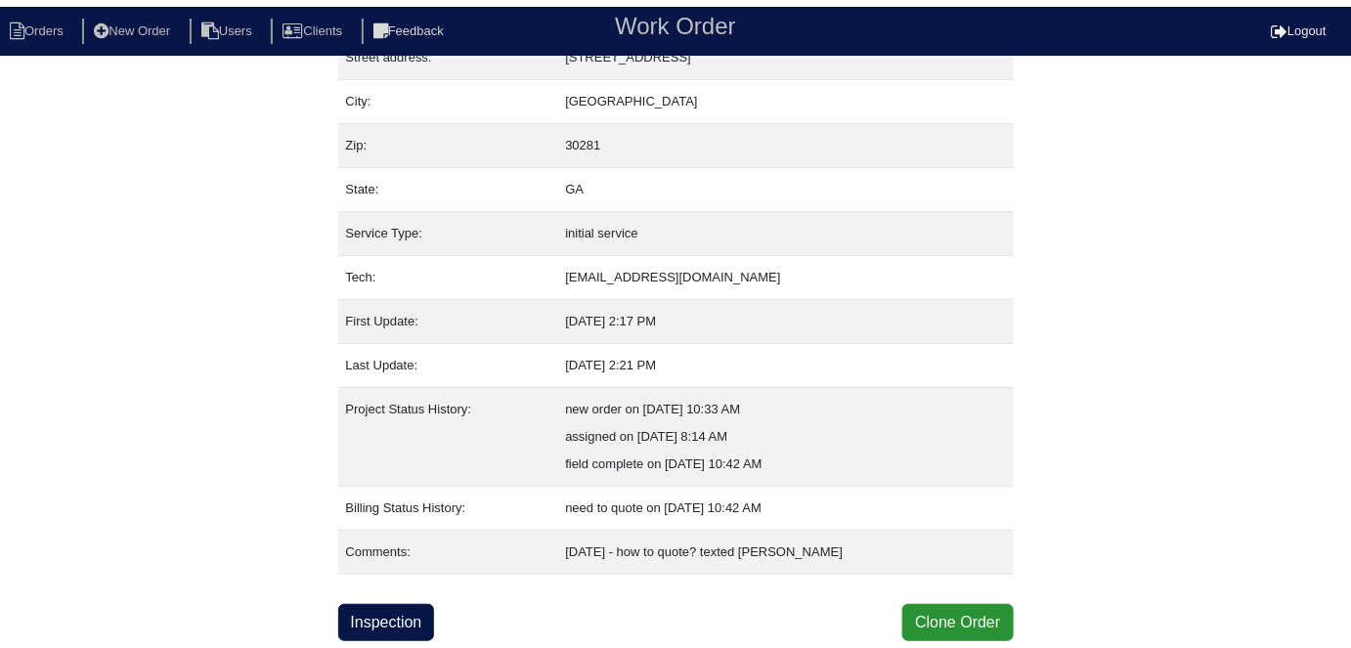
scroll to position [103, 0]
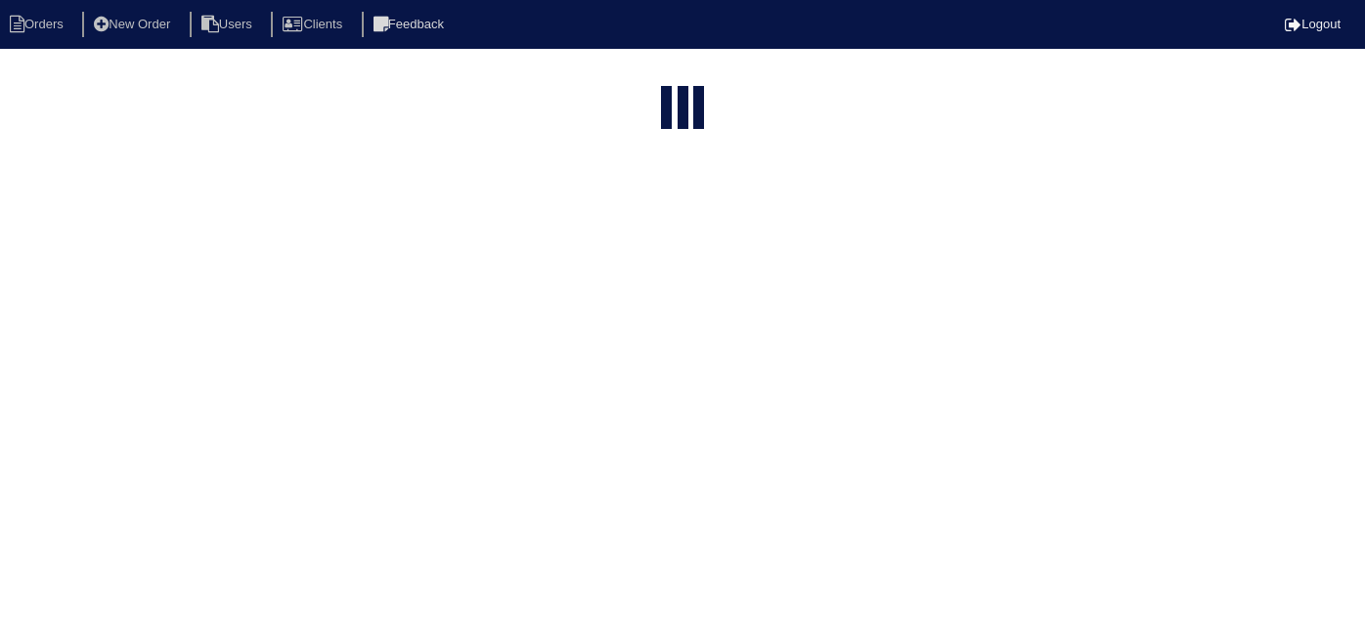
select select "15"
type input "30 ca"
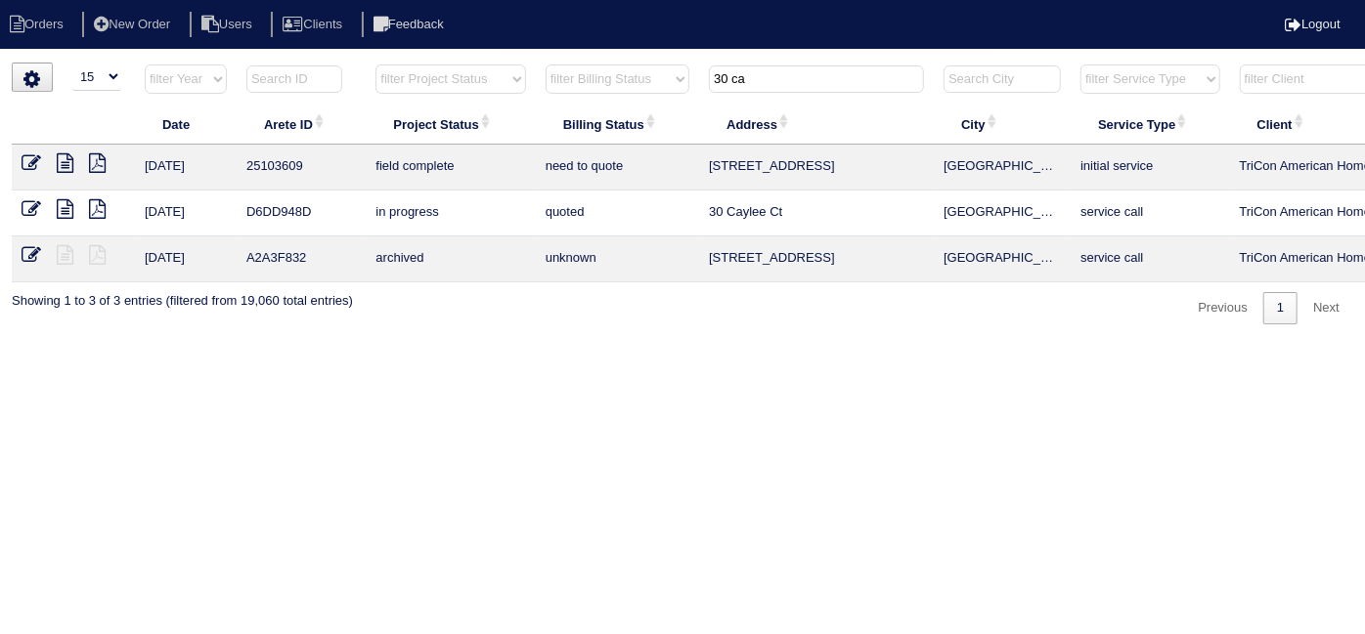
click at [29, 161] on icon at bounding box center [32, 163] width 20 height 20
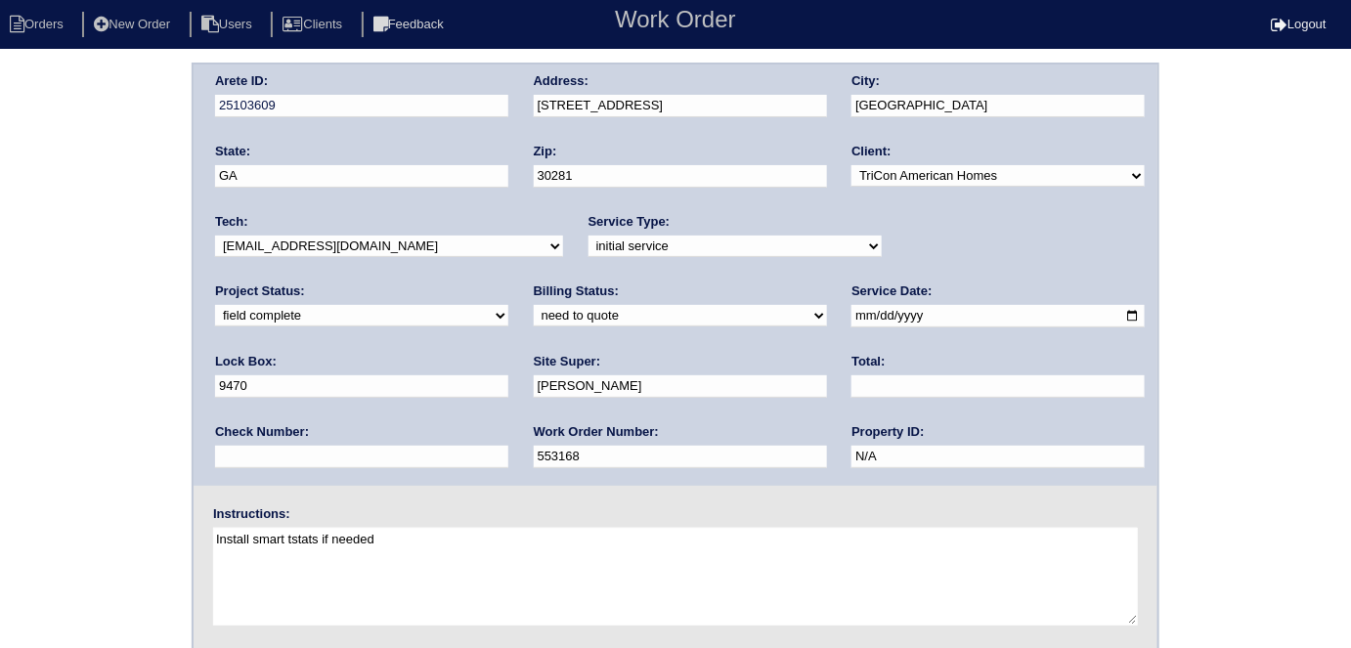
click at [534, 314] on select "need to quote quoted need to invoice invoiced paid warranty purchase order need…" at bounding box center [680, 316] width 293 height 22
select select "quoted"
click at [534, 305] on select "need to quote quoted need to invoice invoiced paid warranty purchase order need…" at bounding box center [680, 316] width 293 height 22
click at [851, 386] on input "text" at bounding box center [997, 386] width 293 height 22
type input "9185.00"
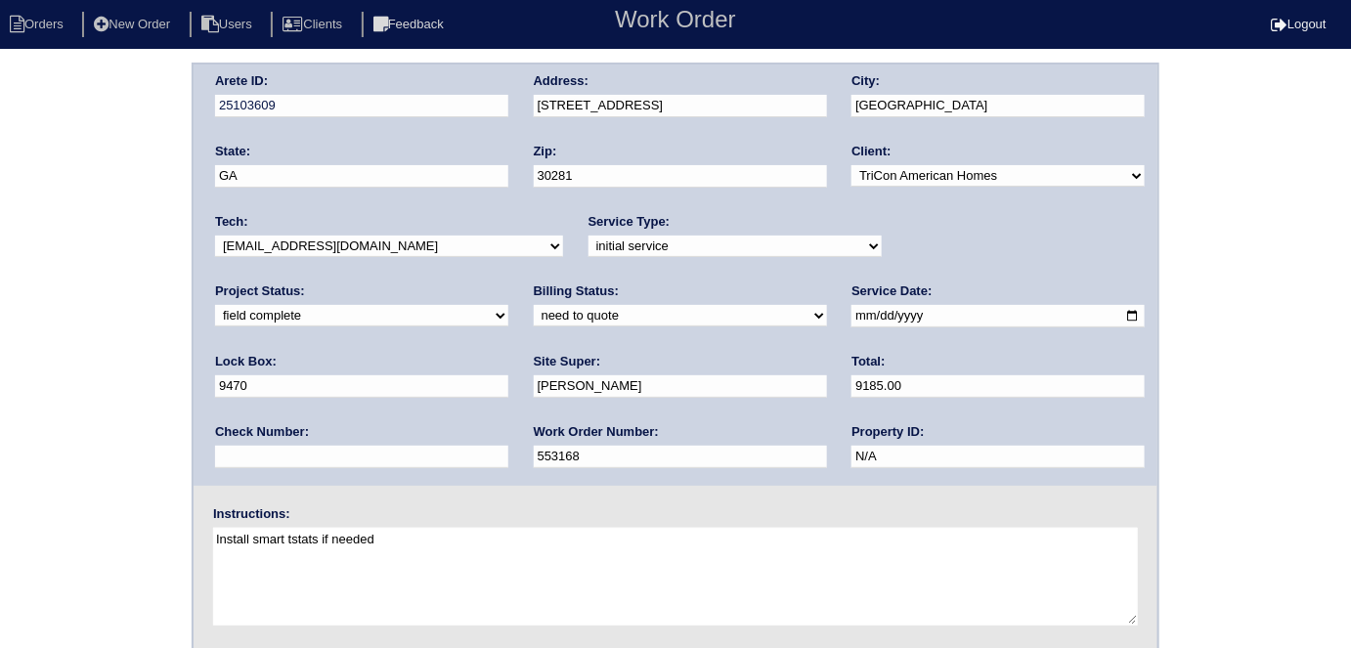
click at [0, 385] on div "Arete ID: 25103609 Address: [STREET_ADDRESS] City: [GEOGRAPHIC_DATA] State: [GE…" at bounding box center [675, 458] width 1351 height 791
click at [672, 91] on div "Address: [STREET_ADDRESS]" at bounding box center [680, 99] width 293 height 55
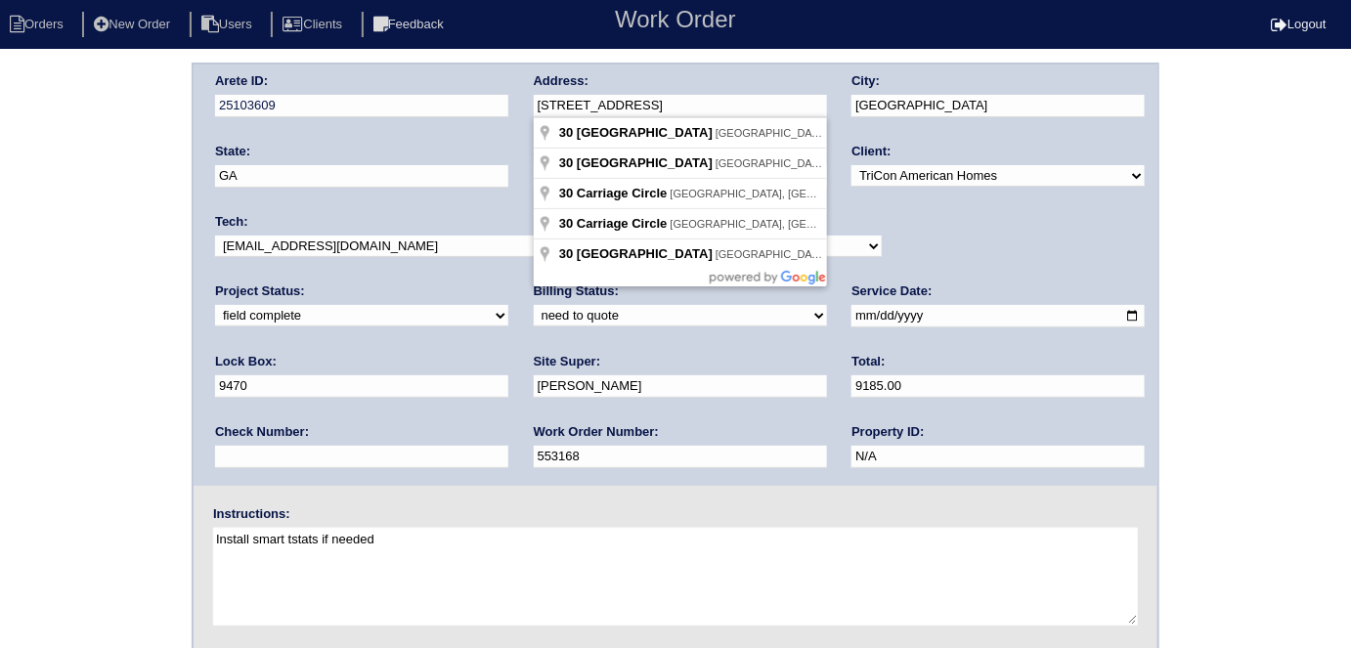
click at [457, 112] on div "Arete ID: 25103609 Address: [STREET_ADDRESS] City: [GEOGRAPHIC_DATA] State: [GE…" at bounding box center [676, 275] width 964 height 421
click at [0, 354] on div "Arete ID: 25103609 Address: [STREET_ADDRESS] City: [GEOGRAPHIC_DATA] State: [GE…" at bounding box center [675, 458] width 1351 height 791
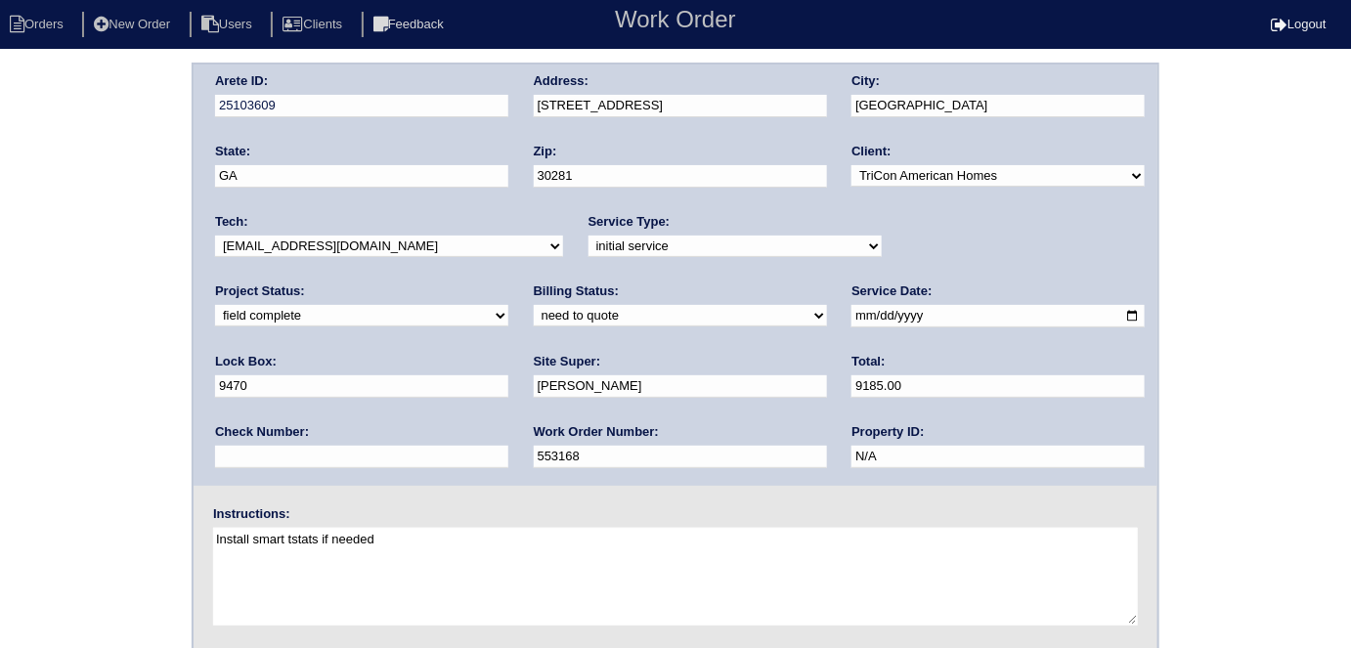
click at [45, 363] on div "Arete ID: 25103609 Address: [STREET_ADDRESS] City: [GEOGRAPHIC_DATA] State: [GE…" at bounding box center [675, 458] width 1351 height 791
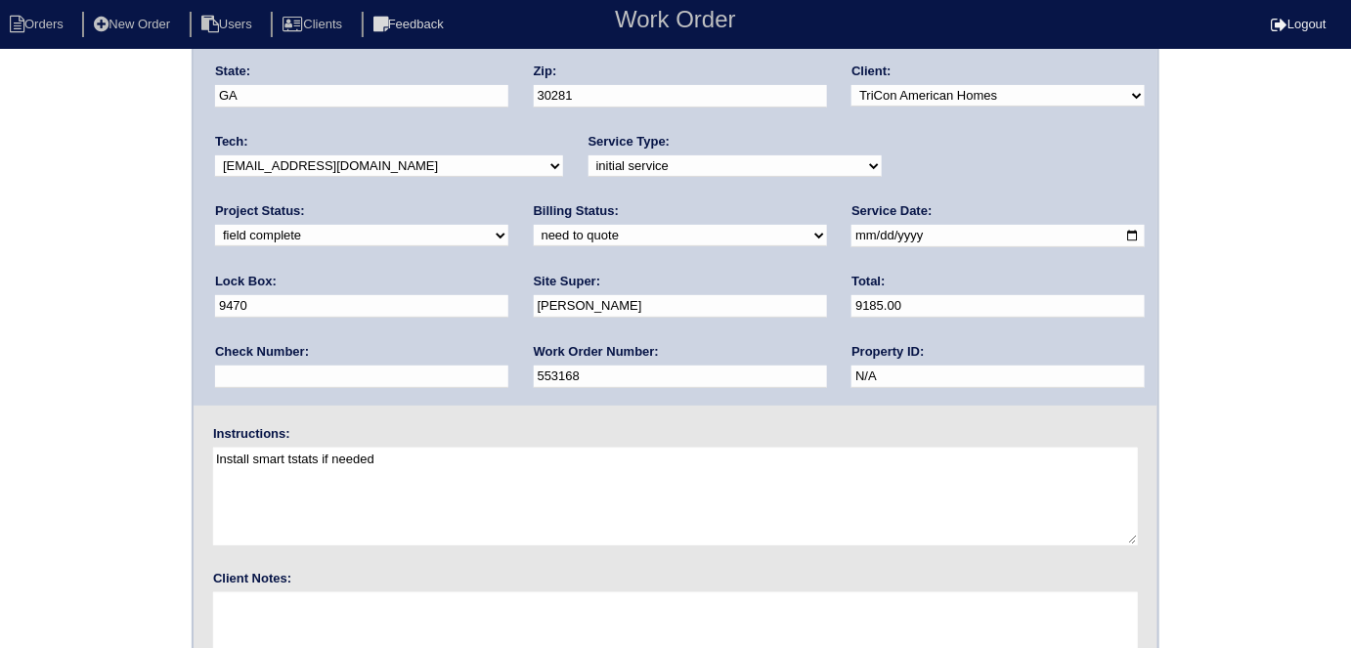
scroll to position [200, 0]
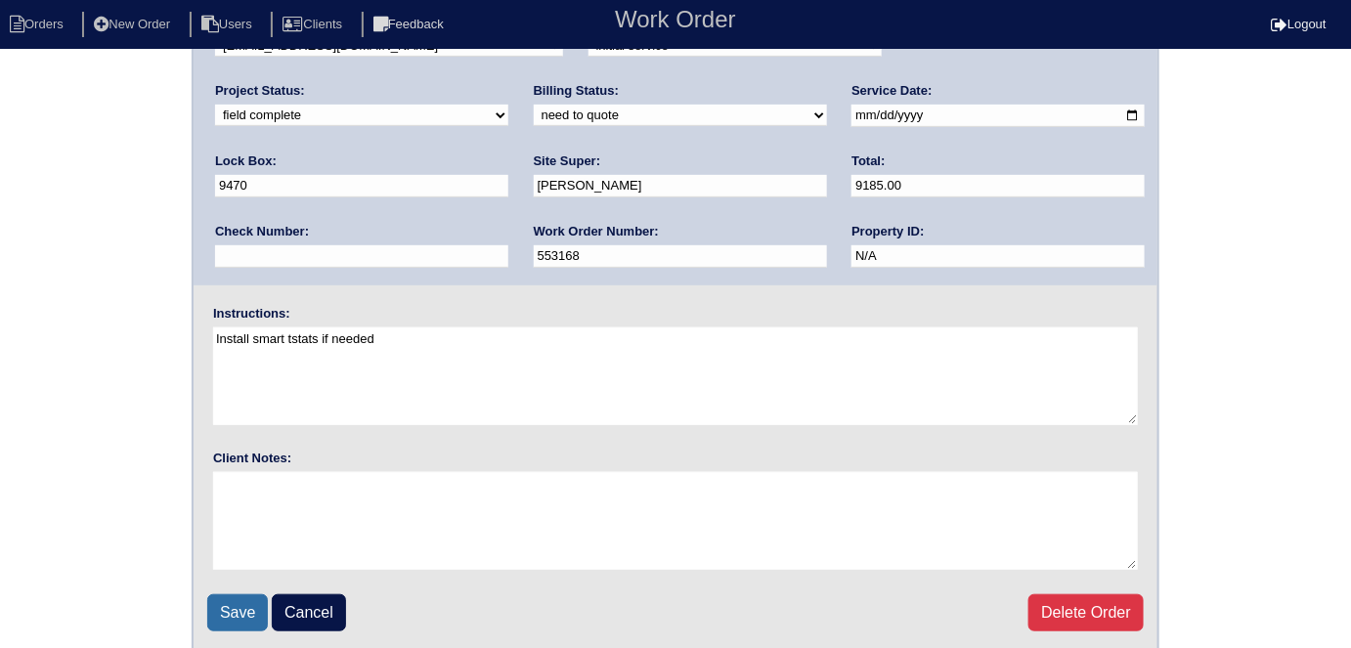
click at [245, 603] on input "Save" at bounding box center [237, 612] width 61 height 37
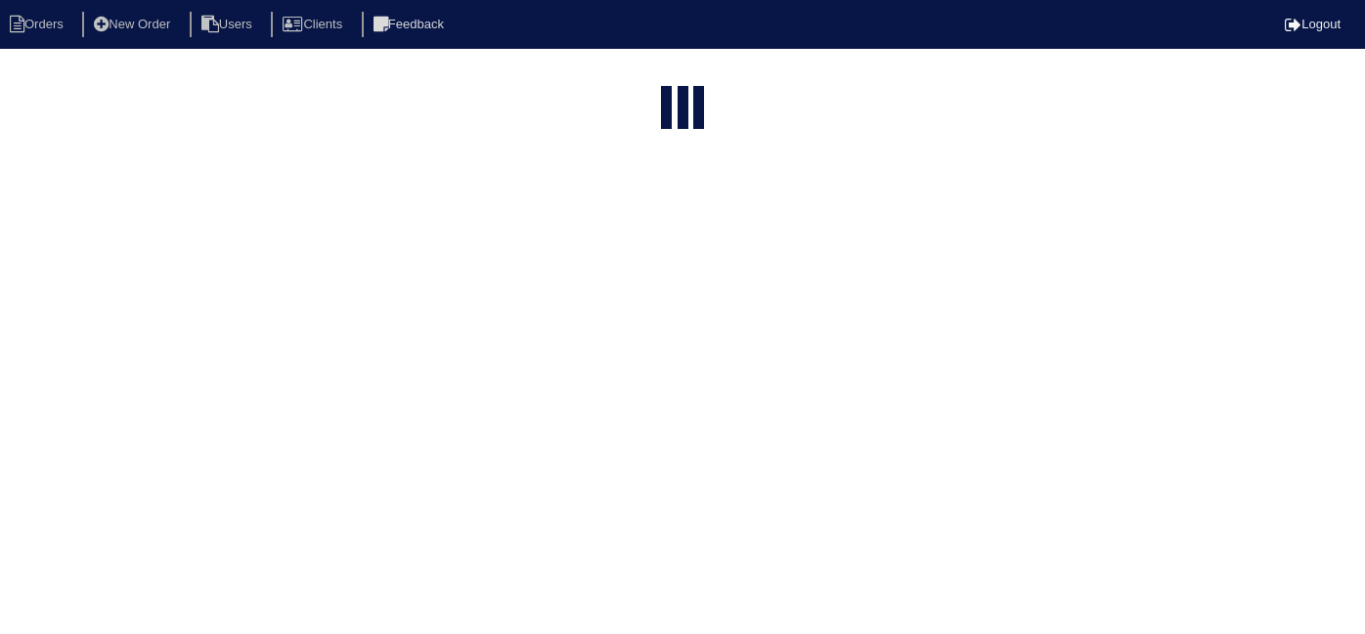
select select "15"
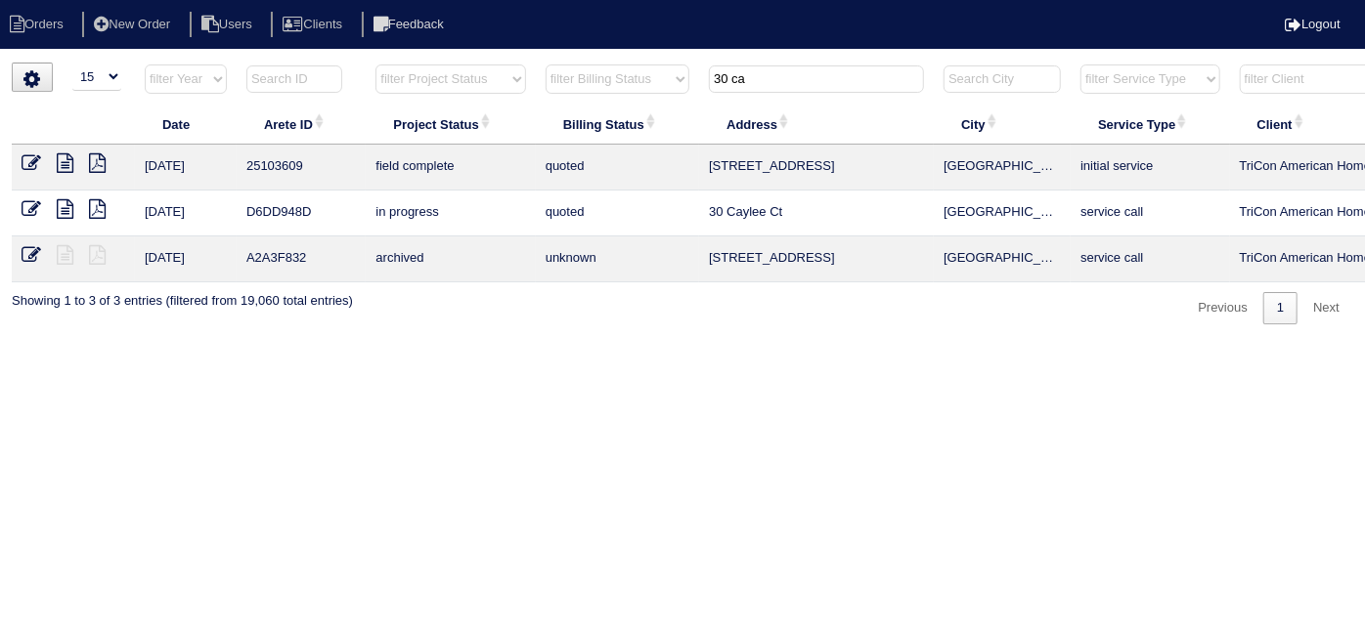
drag, startPoint x: 788, startPoint y: 65, endPoint x: 579, endPoint y: 61, distance: 209.2
click at [581, 61] on html "Orders New Order Users Clients Feedback Logout Orders New Order Users Clients M…" at bounding box center [682, 172] width 1365 height 344
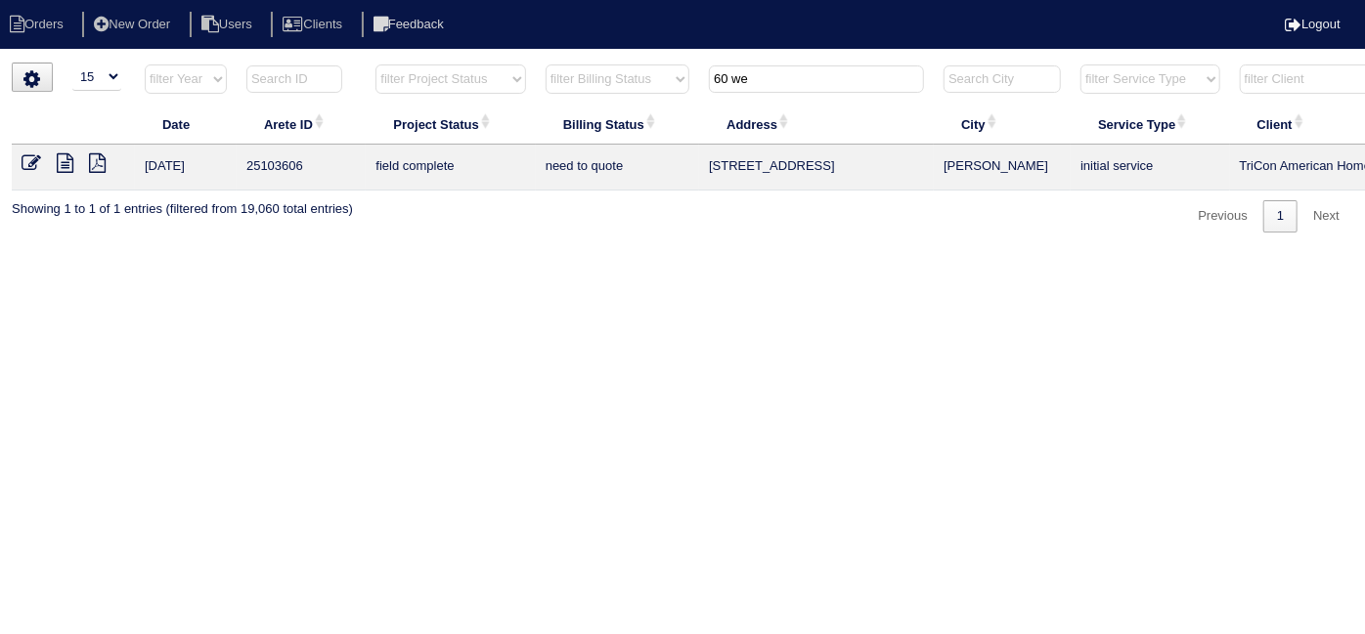
type input "60 we"
click at [67, 167] on icon at bounding box center [65, 163] width 17 height 20
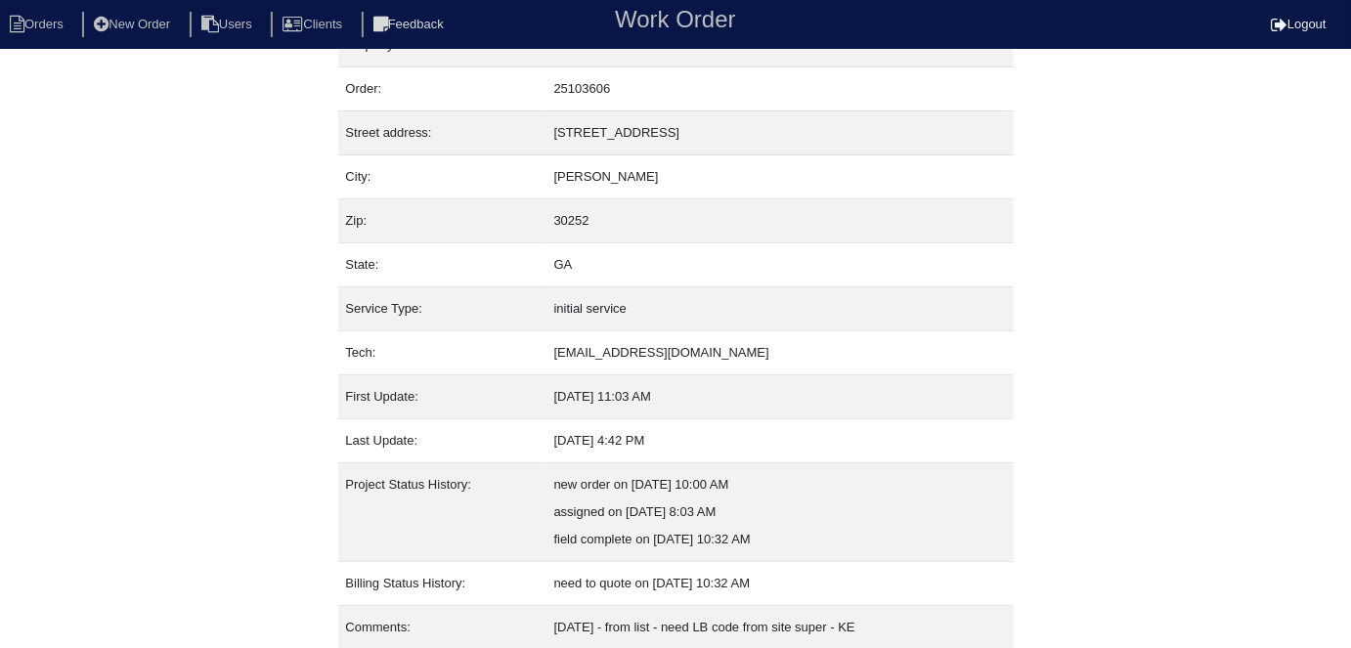
scroll to position [130, 0]
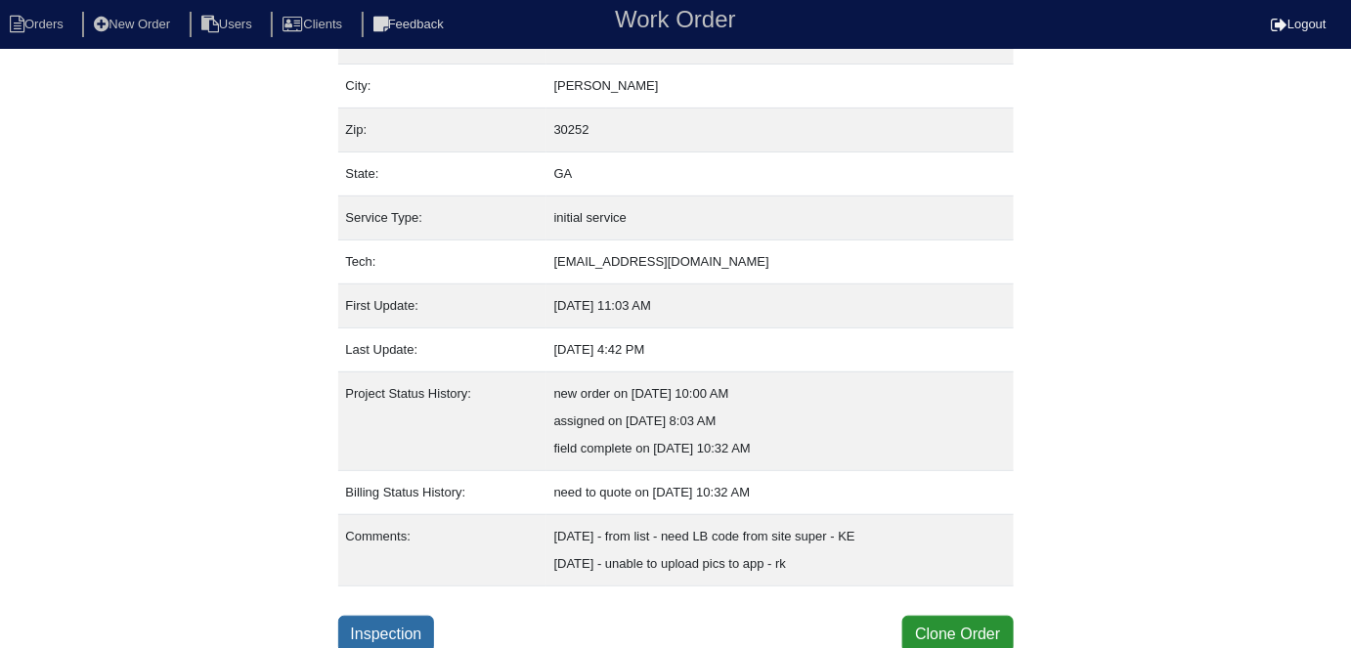
click at [418, 633] on link "Inspection" at bounding box center [386, 634] width 97 height 37
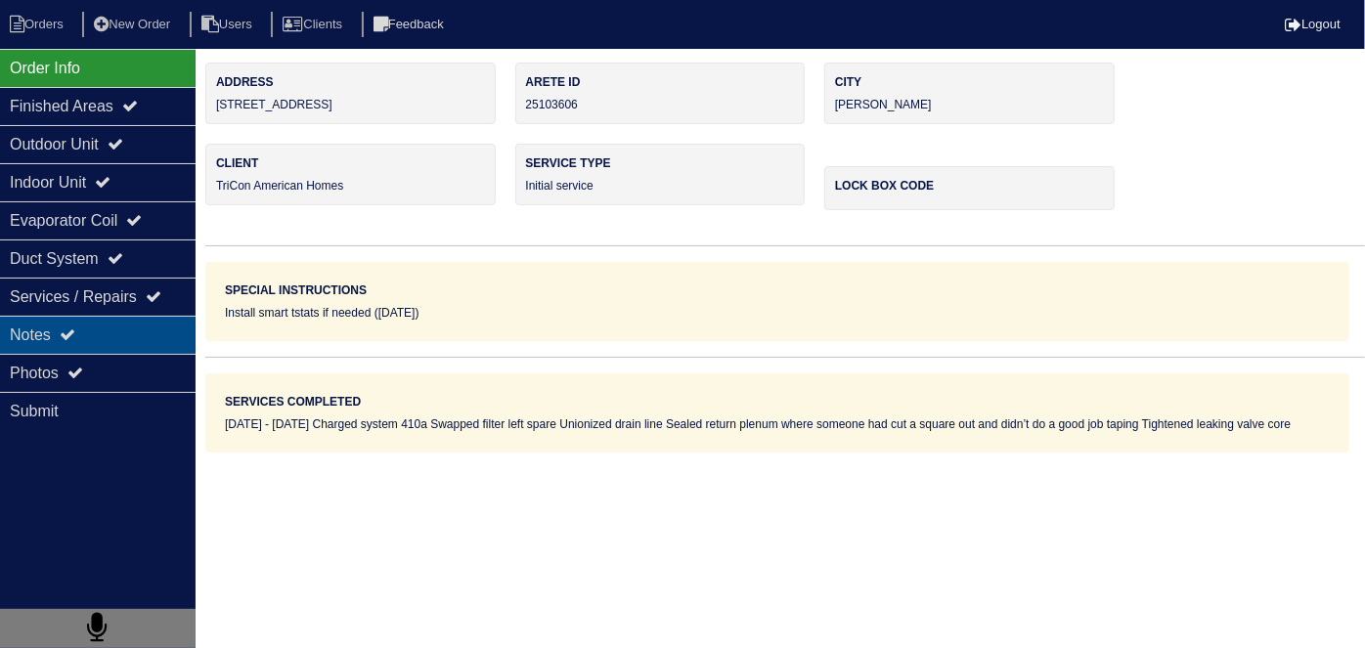
click at [122, 319] on div "Notes" at bounding box center [98, 335] width 196 height 38
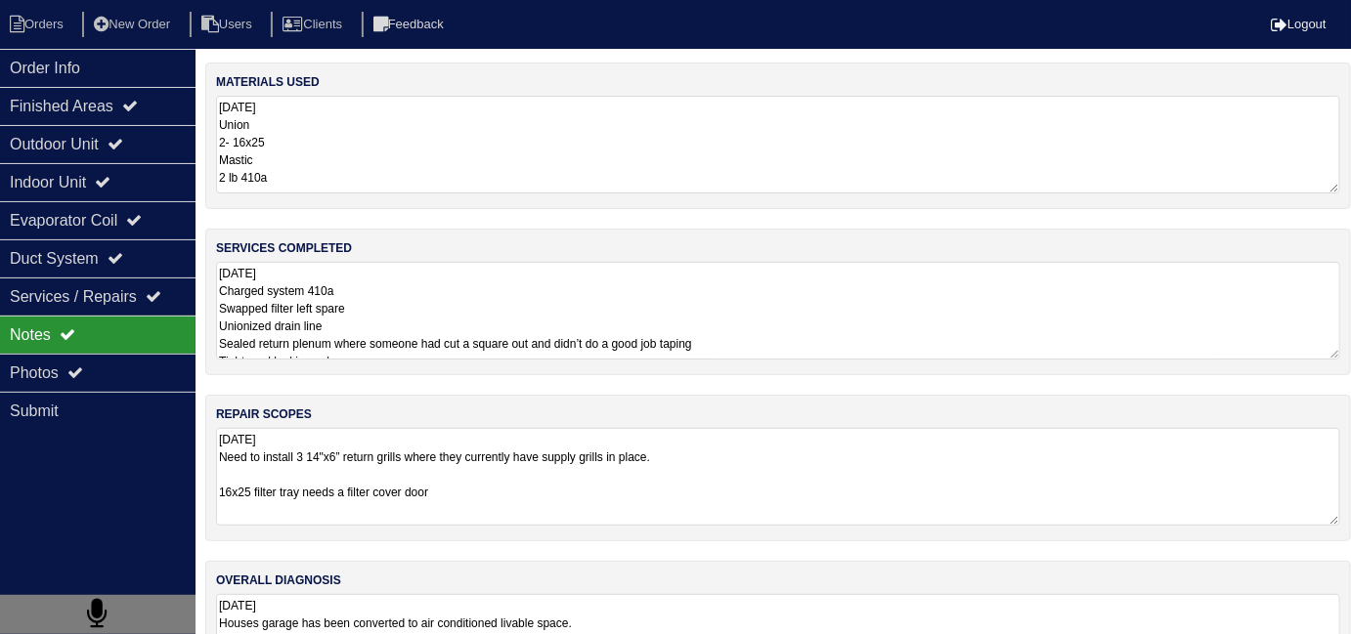
click at [553, 497] on textarea "[DATE] Need to install 3 14"x6” return grills where they currently have supply …" at bounding box center [778, 477] width 1124 height 98
click at [315, 487] on textarea "[DATE] Need to install 3 14"x6” return grills where they currently have supply …" at bounding box center [778, 476] width 1124 height 97
click at [456, 486] on textarea "[DATE] Need to install 3 14"x6” return grills where they currently have supply …" at bounding box center [778, 476] width 1124 height 97
type textarea "[DATE] Need to install 3 14"x6” return grills where they currently have supply …"
click at [920, 342] on textarea "[DATE] Charged system 410a Swapped filter left spare Unionized drain line Seale…" at bounding box center [778, 311] width 1124 height 98
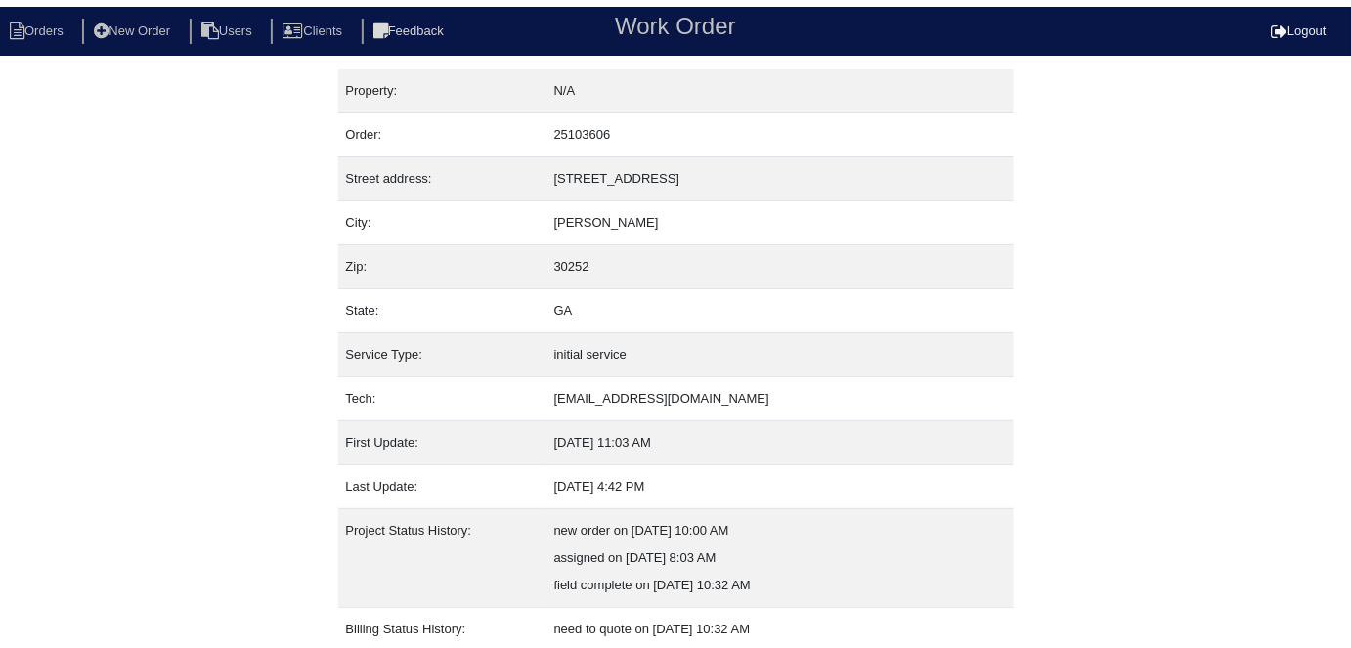
scroll to position [130, 0]
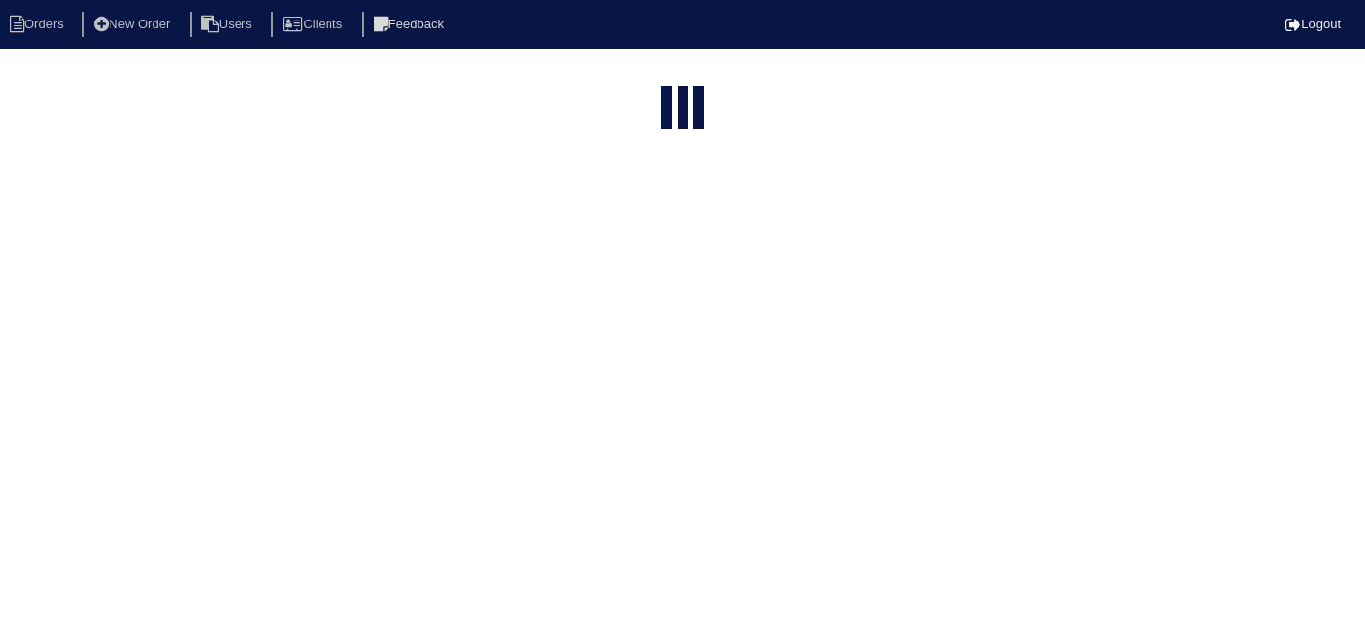
select select "15"
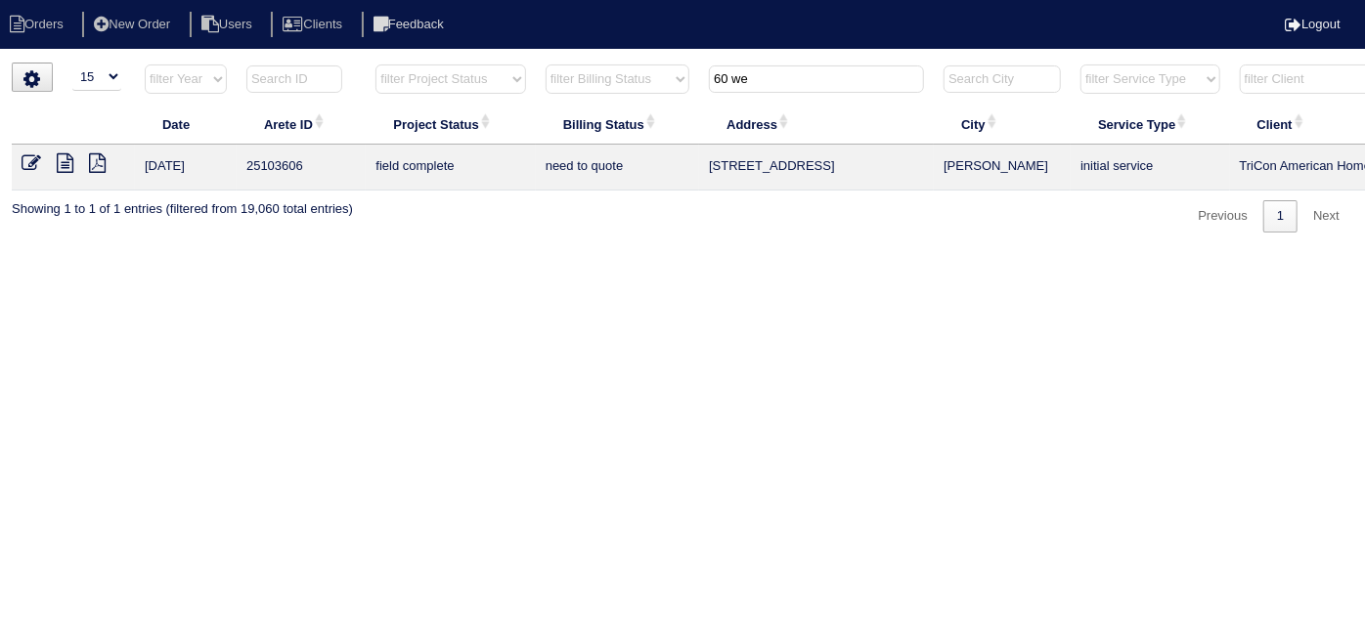
click at [34, 170] on icon at bounding box center [32, 163] width 20 height 20
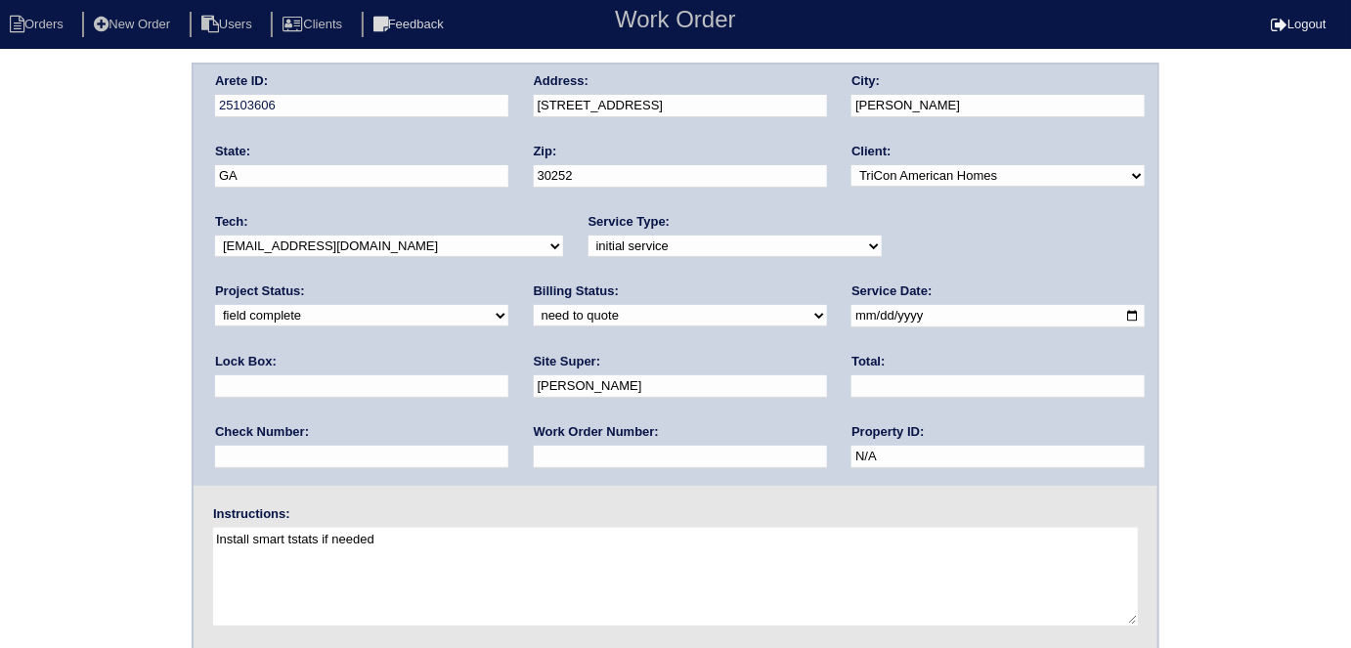
click at [851, 383] on input "text" at bounding box center [997, 386] width 293 height 22
type input "2149.00"
drag, startPoint x: 281, startPoint y: 308, endPoint x: 275, endPoint y: 319, distance: 12.2
click at [534, 308] on select "need to quote quoted need to invoice invoiced paid warranty purchase order need…" at bounding box center [680, 316] width 293 height 22
select select "quoted"
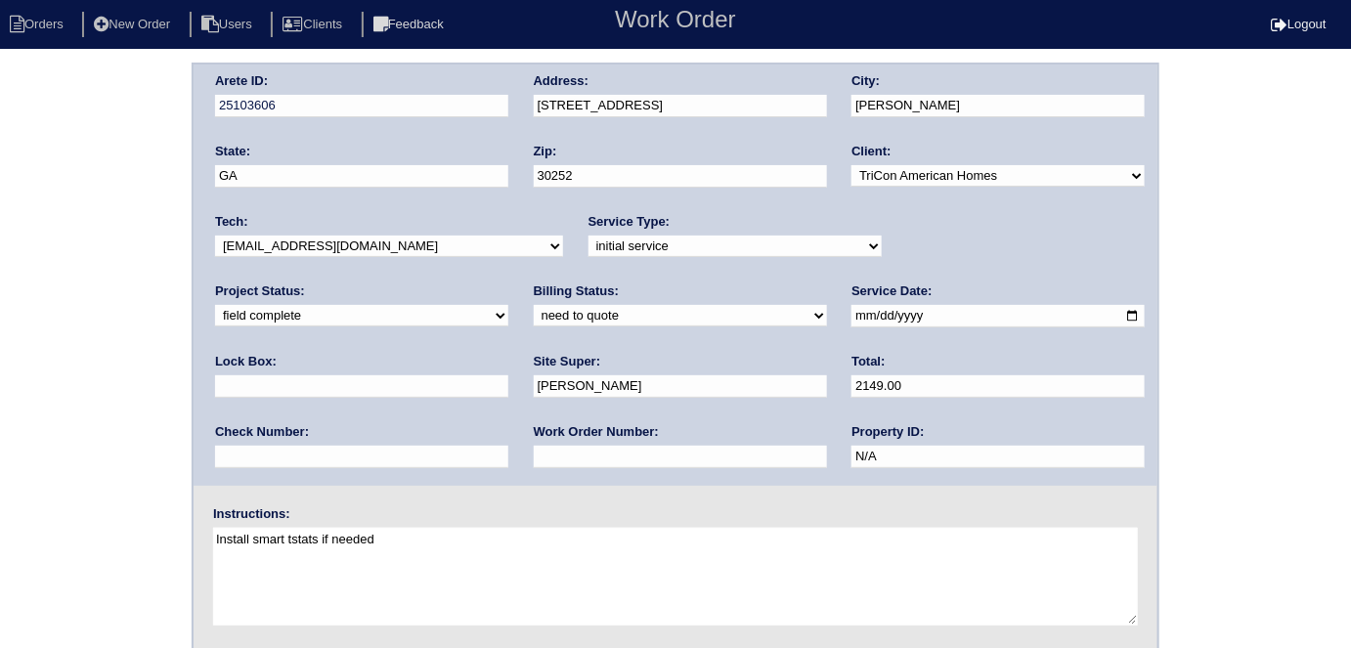
click at [534, 305] on select "need to quote quoted need to invoice invoiced paid warranty purchase order need…" at bounding box center [680, 316] width 293 height 22
click at [534, 451] on input "text" at bounding box center [680, 457] width 293 height 22
type input "requested"
click at [682, 118] on div "Address: 60 Wellington Drive" at bounding box center [680, 99] width 293 height 55
click at [680, 113] on input "60 Wellington Drive" at bounding box center [680, 106] width 293 height 22
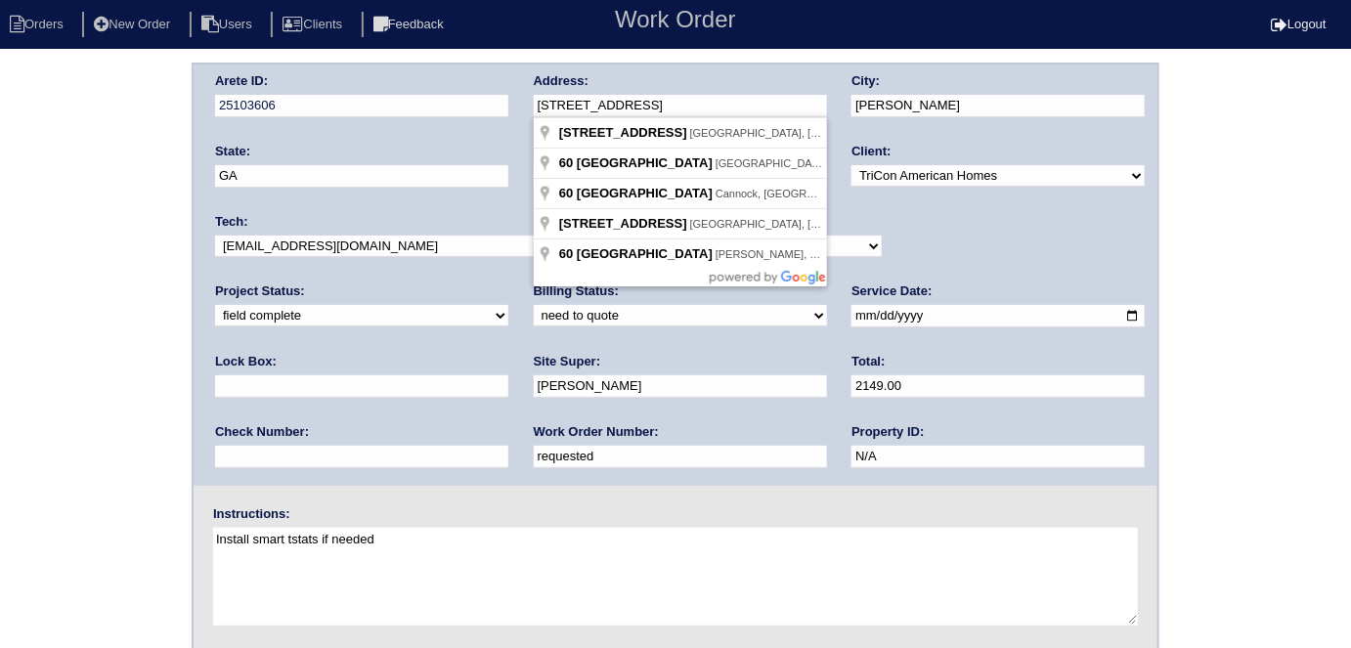
click at [489, 110] on div "Arete ID: 25103606 Address: 60 Wellington Drive City: McDonough State: GA Zip: …" at bounding box center [676, 275] width 964 height 421
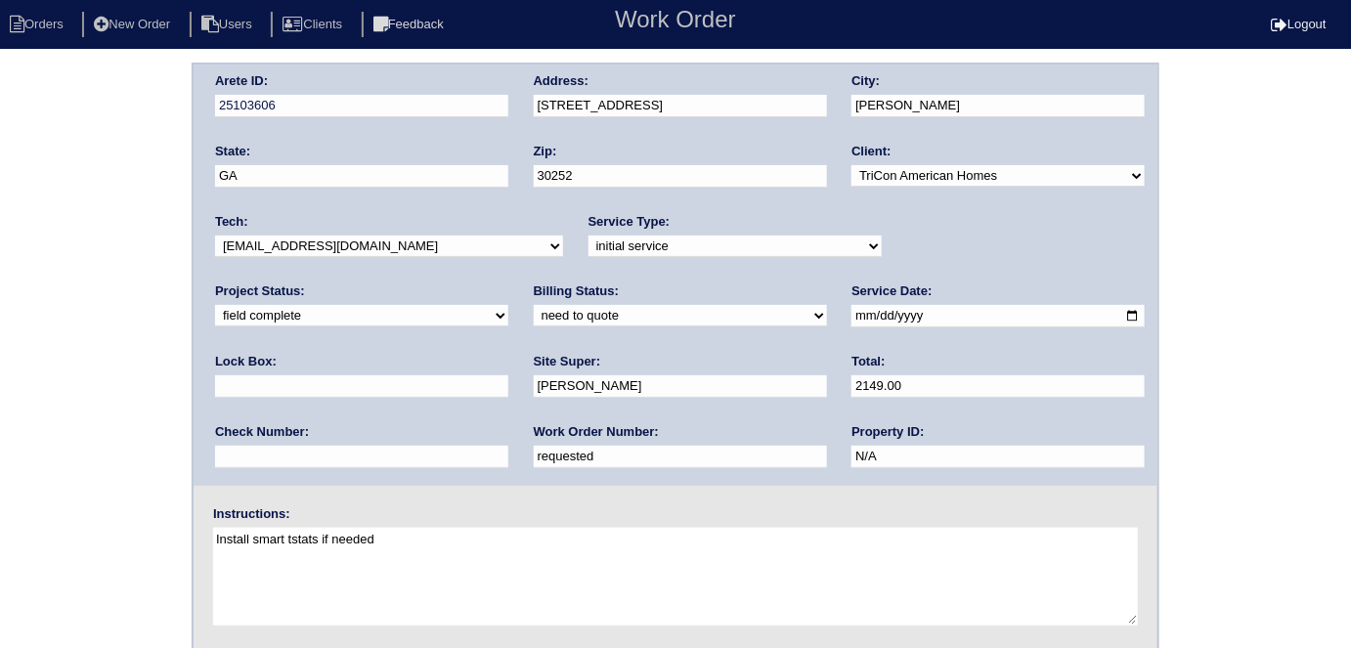
click at [23, 326] on div "Arete ID: 25103606 Address: 60 Wellington Drive City: McDonough State: GA Zip: …" at bounding box center [675, 458] width 1351 height 791
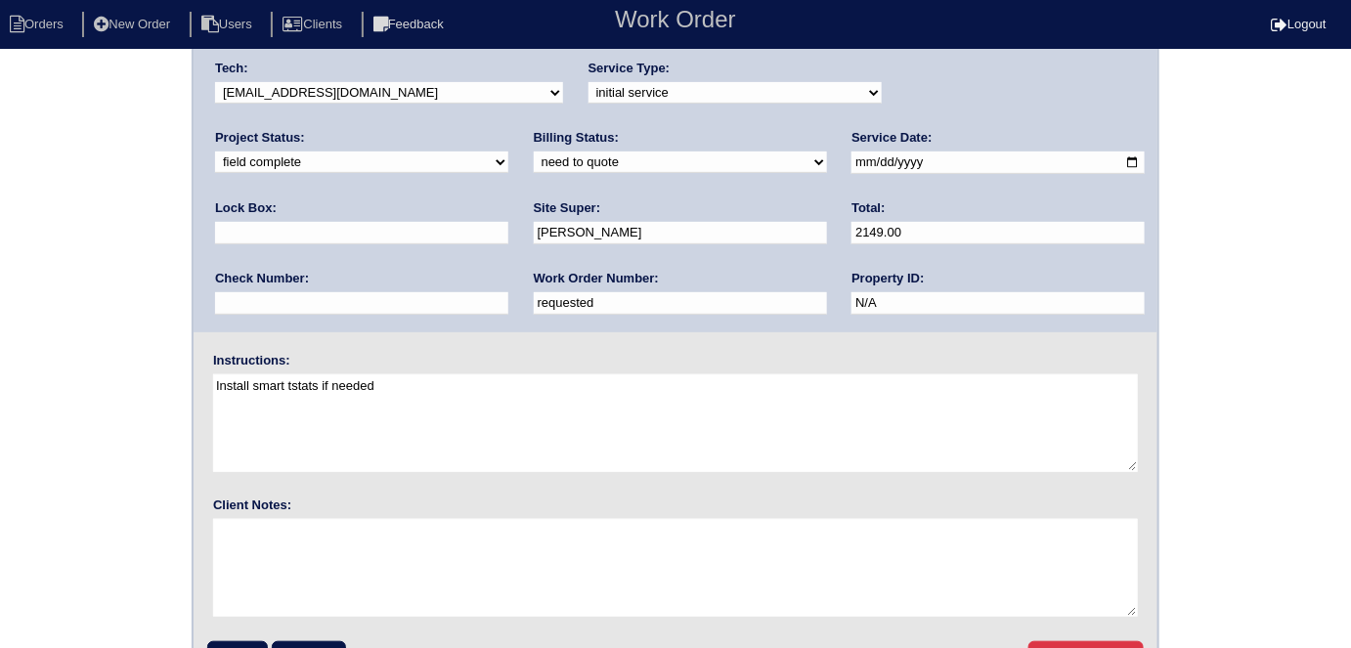
scroll to position [200, 0]
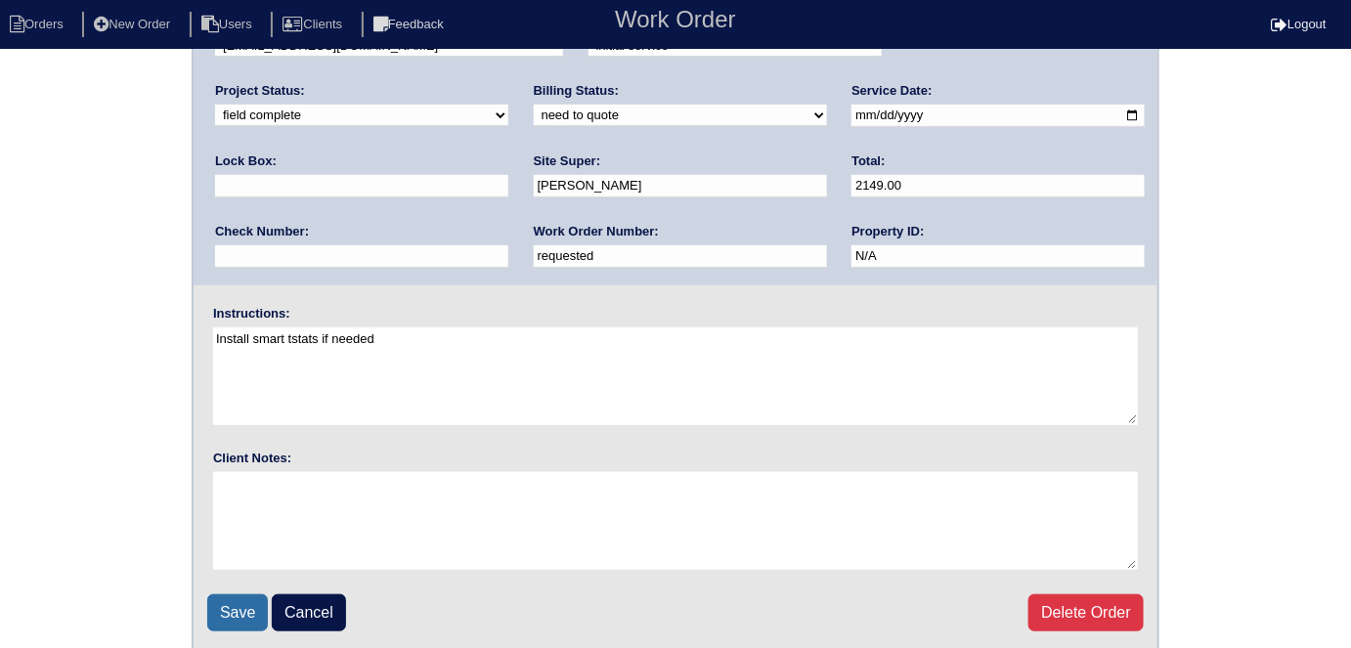
click at [235, 608] on input "Save" at bounding box center [237, 612] width 61 height 37
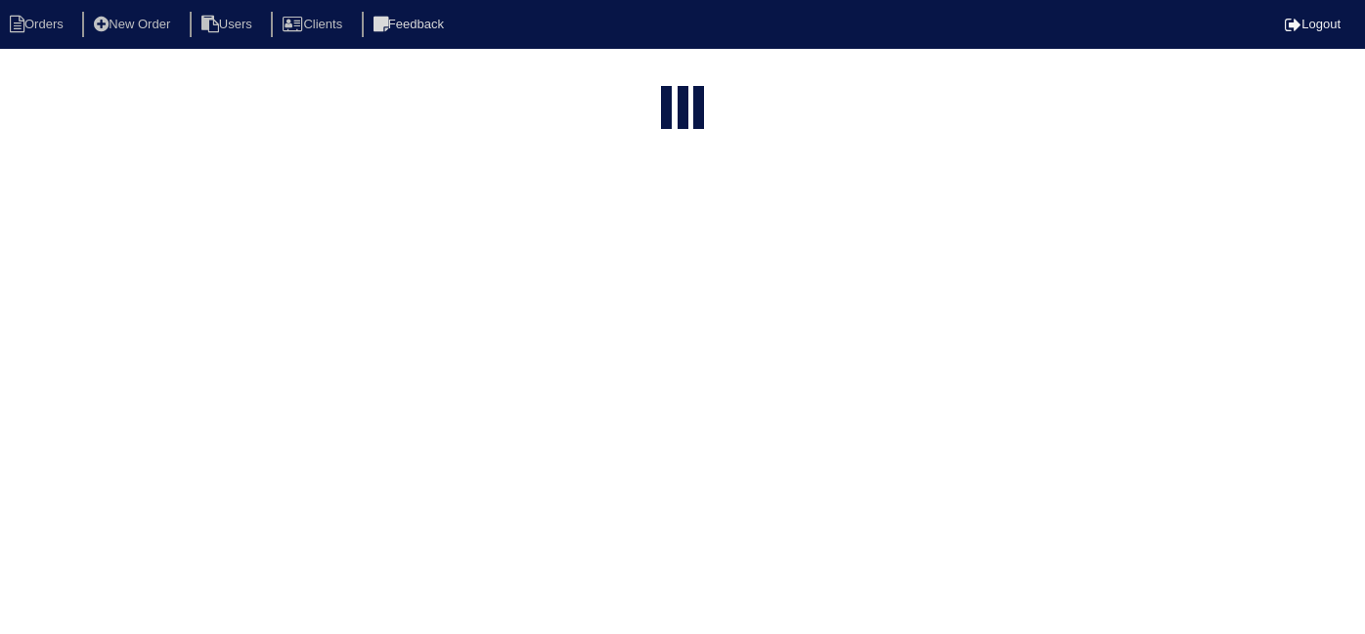
select select "15"
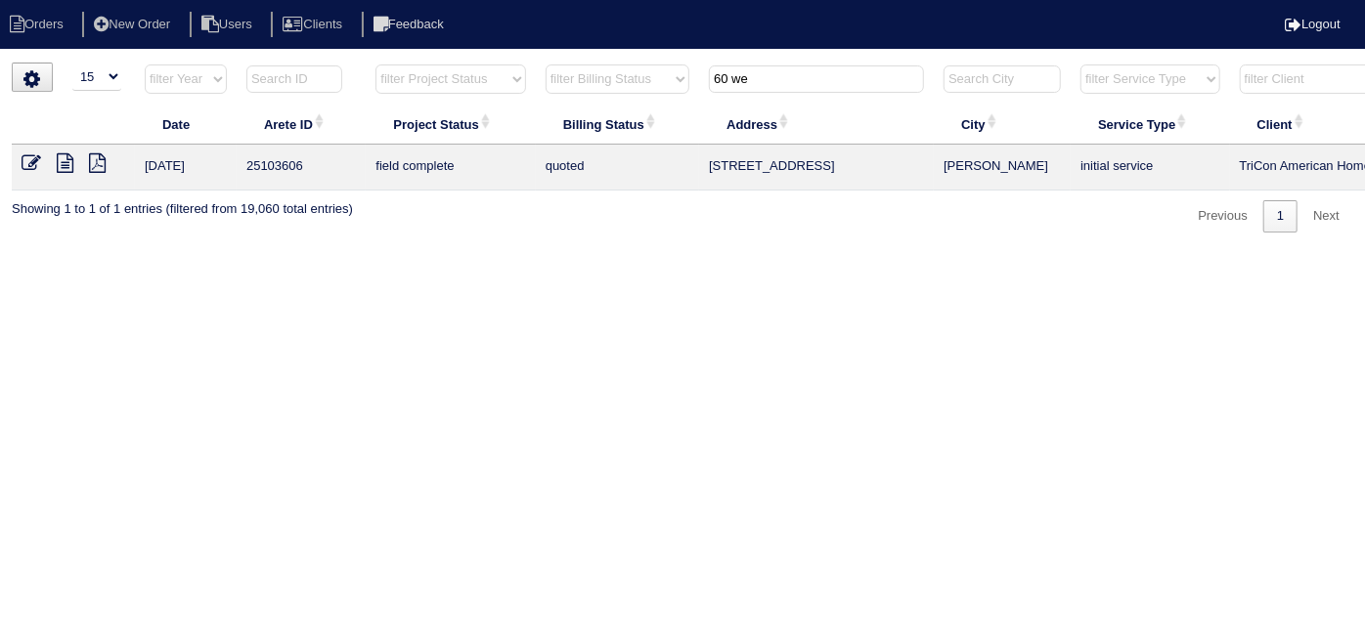
drag, startPoint x: 768, startPoint y: 67, endPoint x: 300, endPoint y: -37, distance: 479.8
click at [300, 0] on html "Orders New Order Users Clients Feedback Logout Orders New Order Users Clients M…" at bounding box center [682, 126] width 1365 height 252
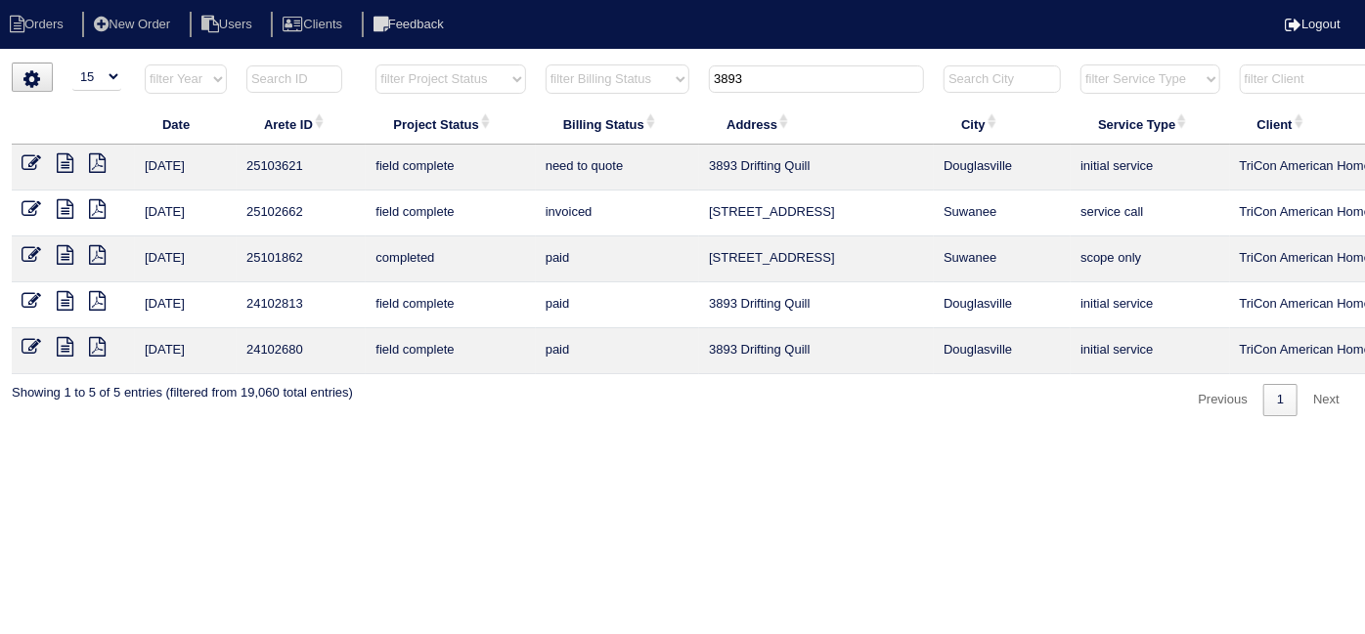
type input "3893"
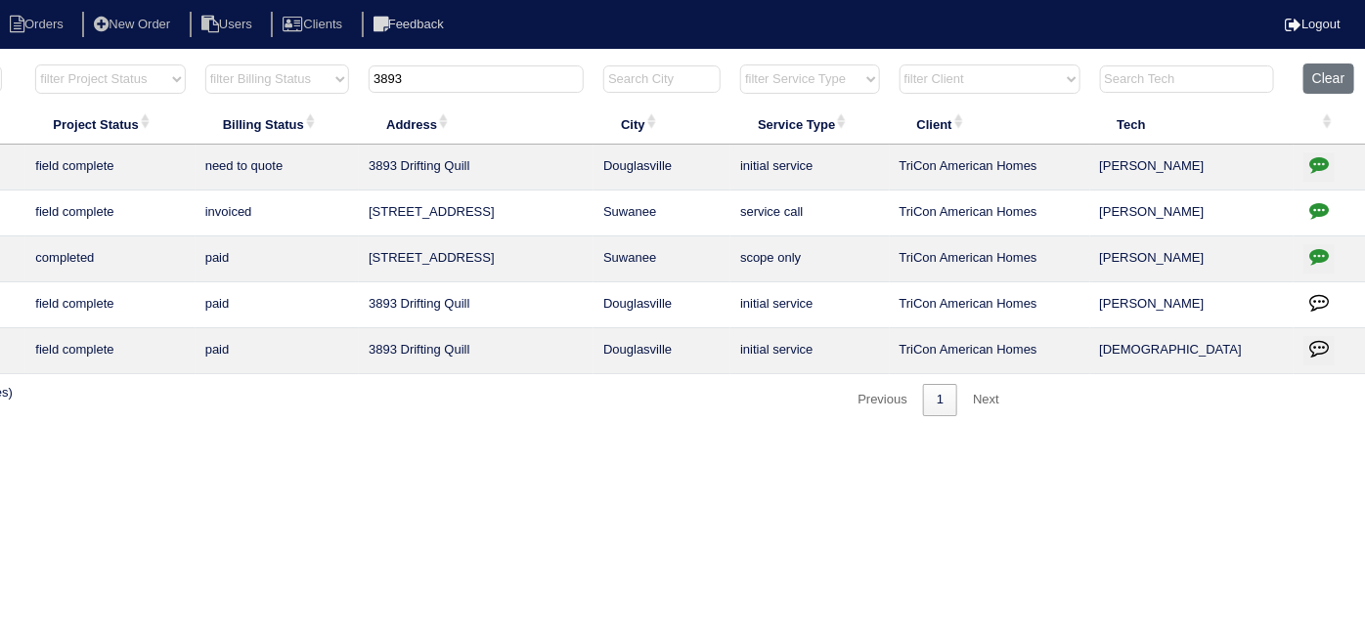
click at [1314, 161] on icon "button" at bounding box center [1319, 164] width 20 height 20
type textarea "10/3/25 - Need to return to replace outdoor capacitor - emailed Payton - rk"
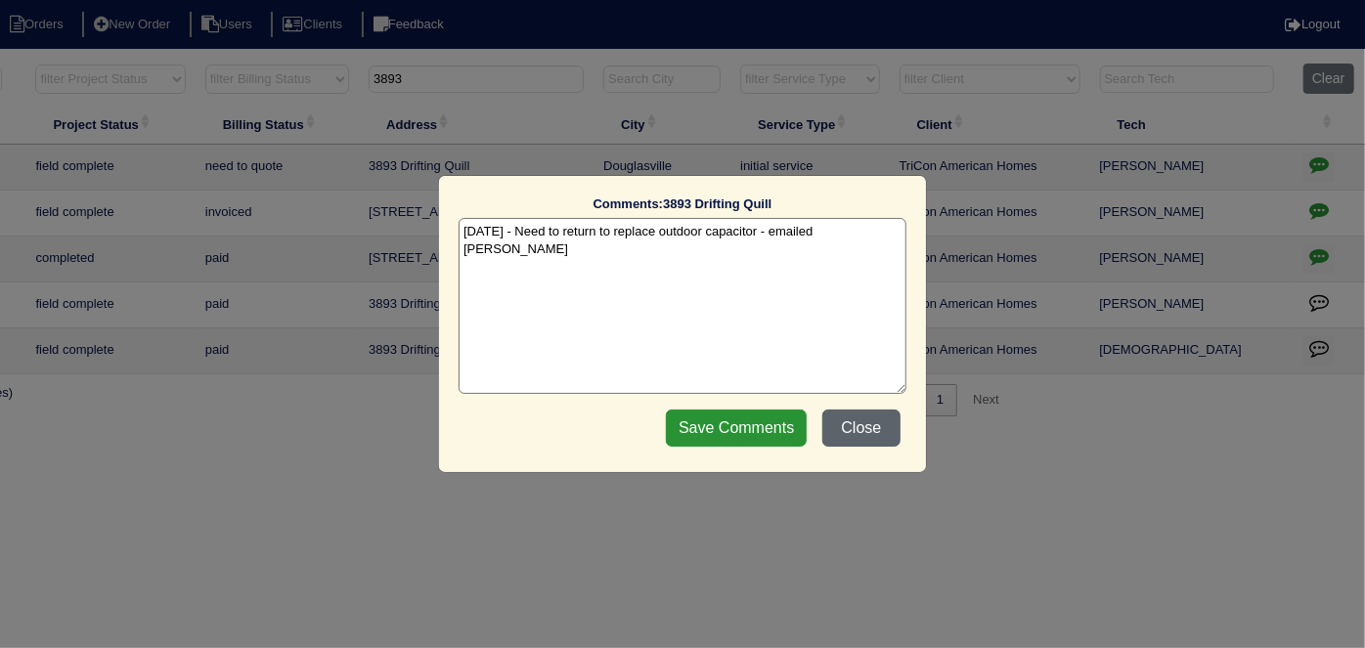
click at [862, 440] on button "Close" at bounding box center [861, 428] width 78 height 37
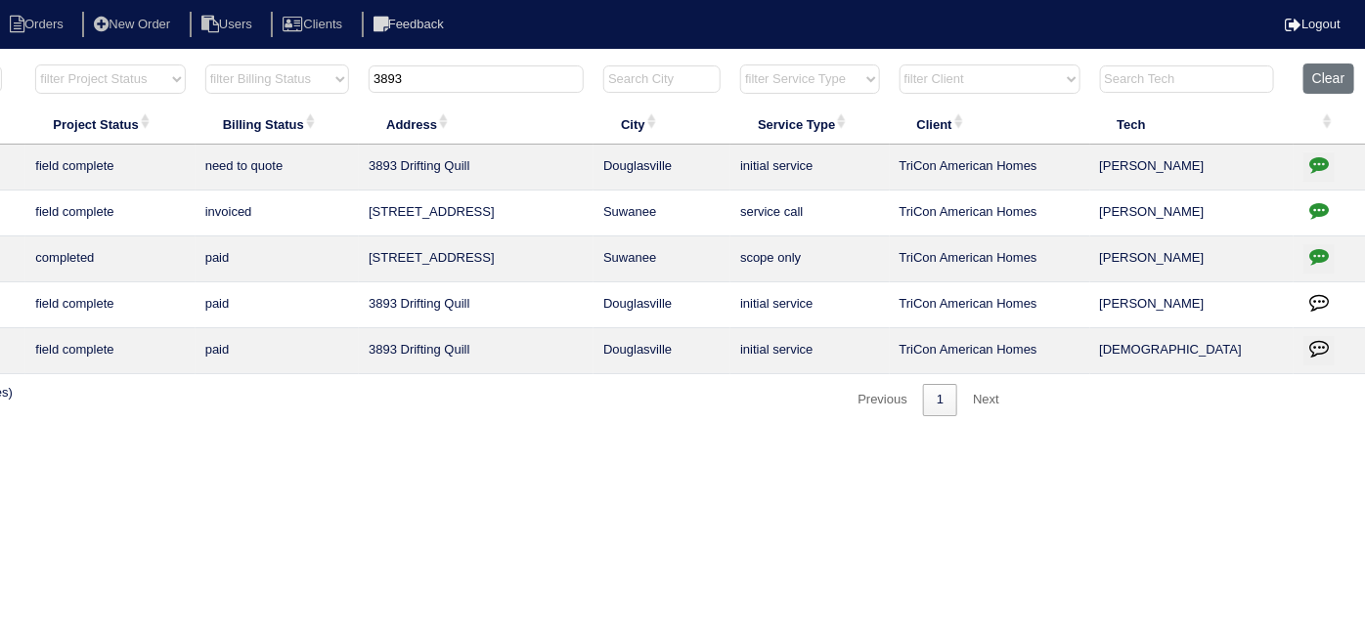
scroll to position [0, 0]
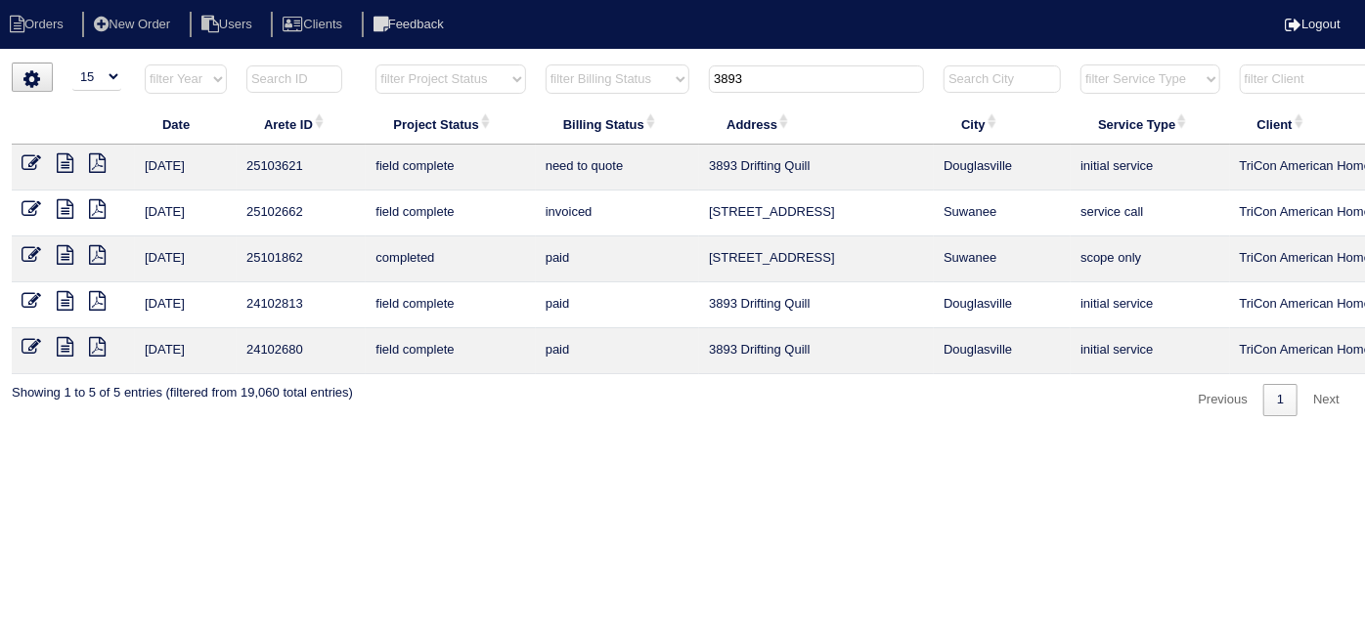
click at [65, 161] on icon at bounding box center [65, 163] width 17 height 20
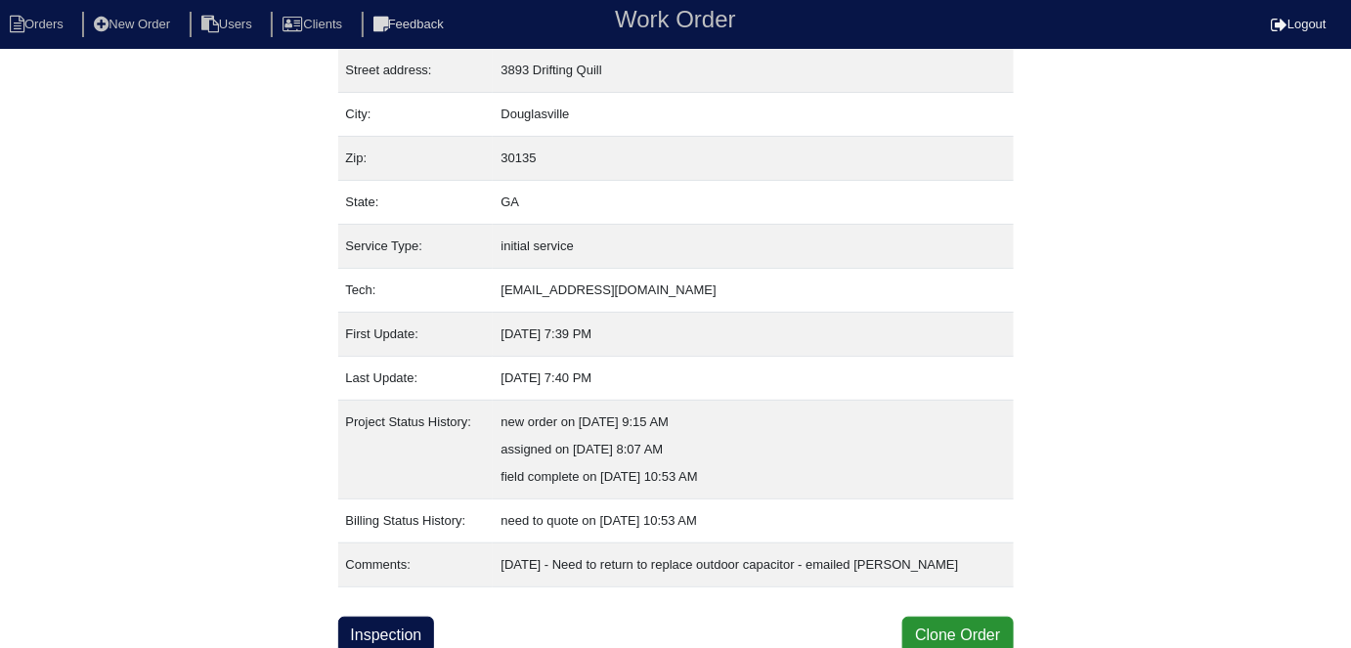
scroll to position [103, 0]
click at [430, 629] on link "Inspection" at bounding box center [386, 634] width 97 height 37
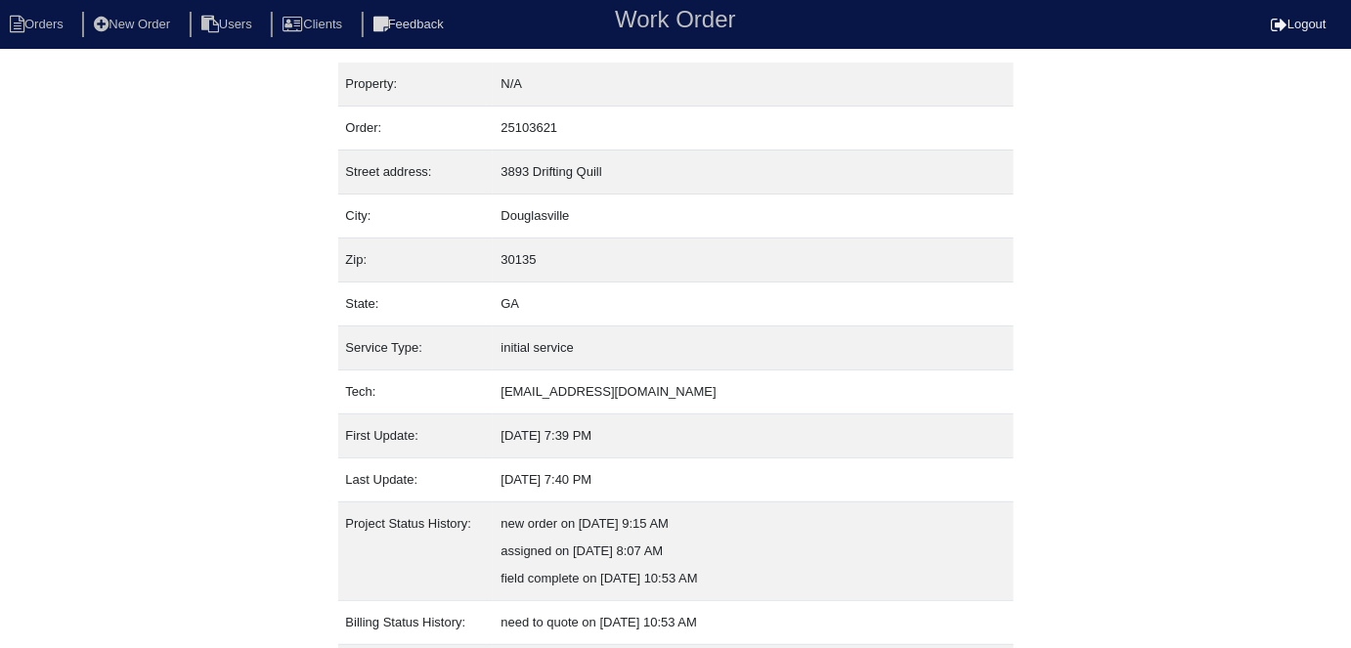
select select "0"
select select "Rheem"
select select "0"
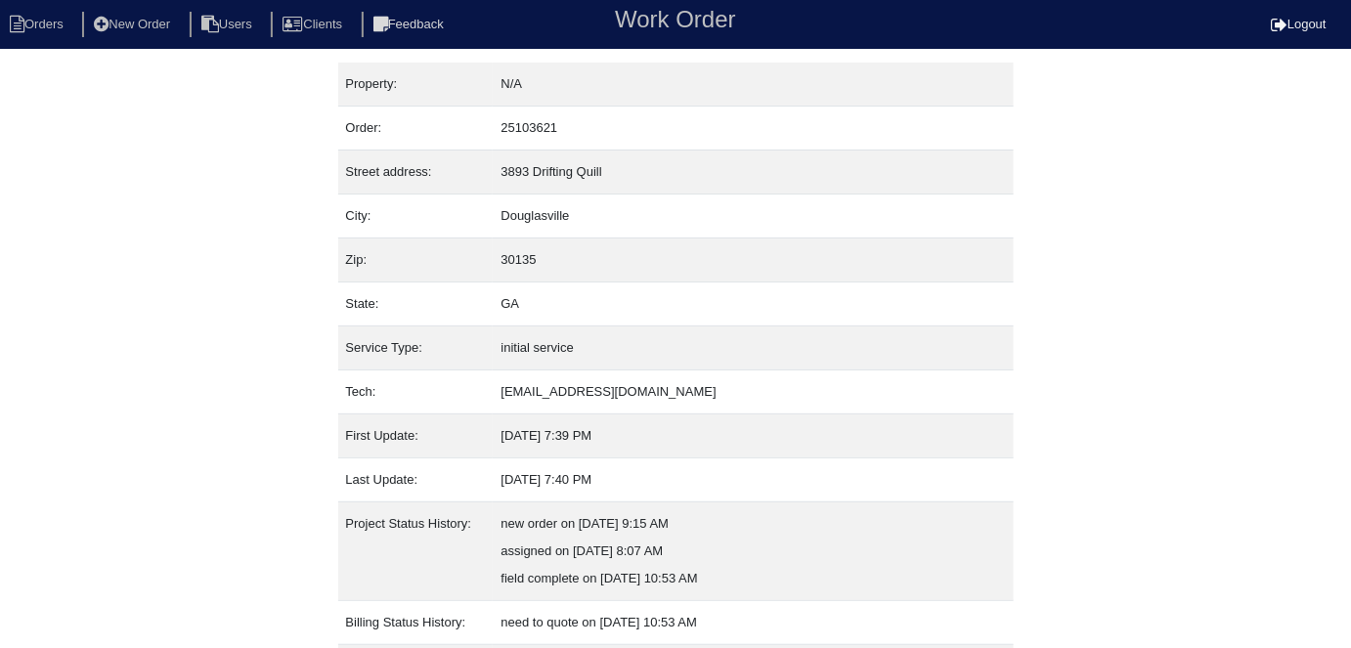
select select "1"
select select "0"
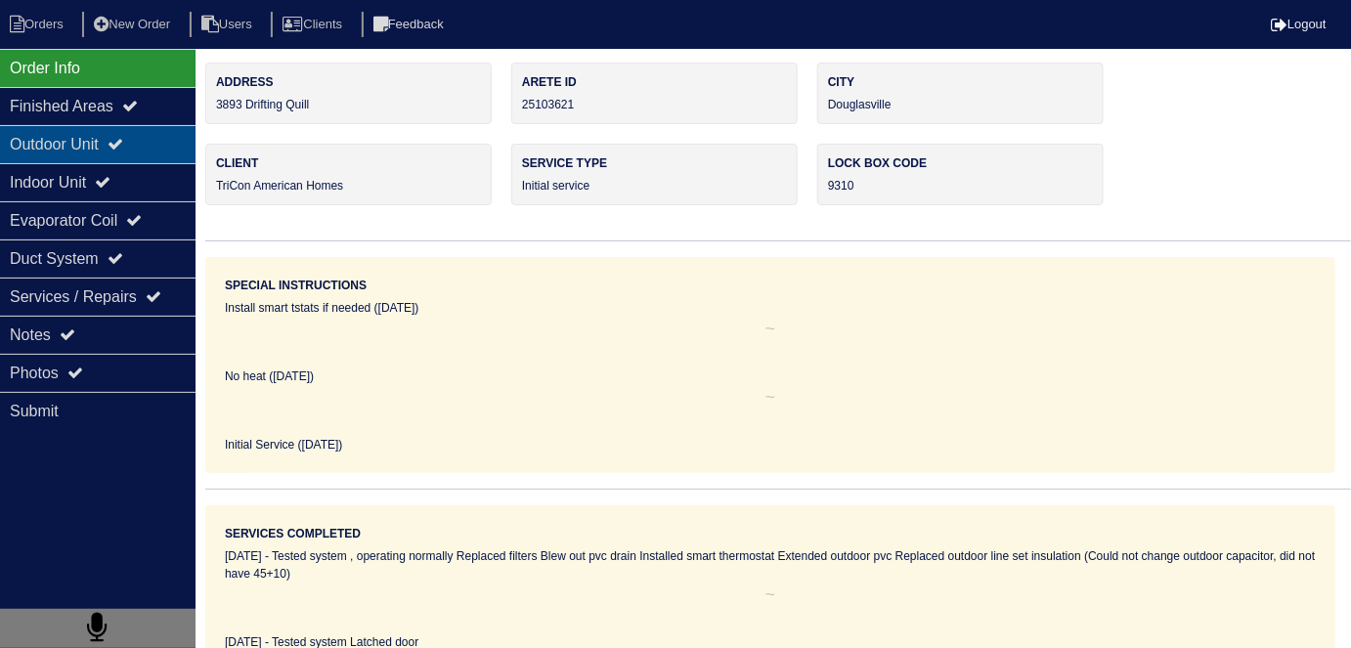
click at [151, 140] on div "Outdoor Unit" at bounding box center [98, 144] width 196 height 38
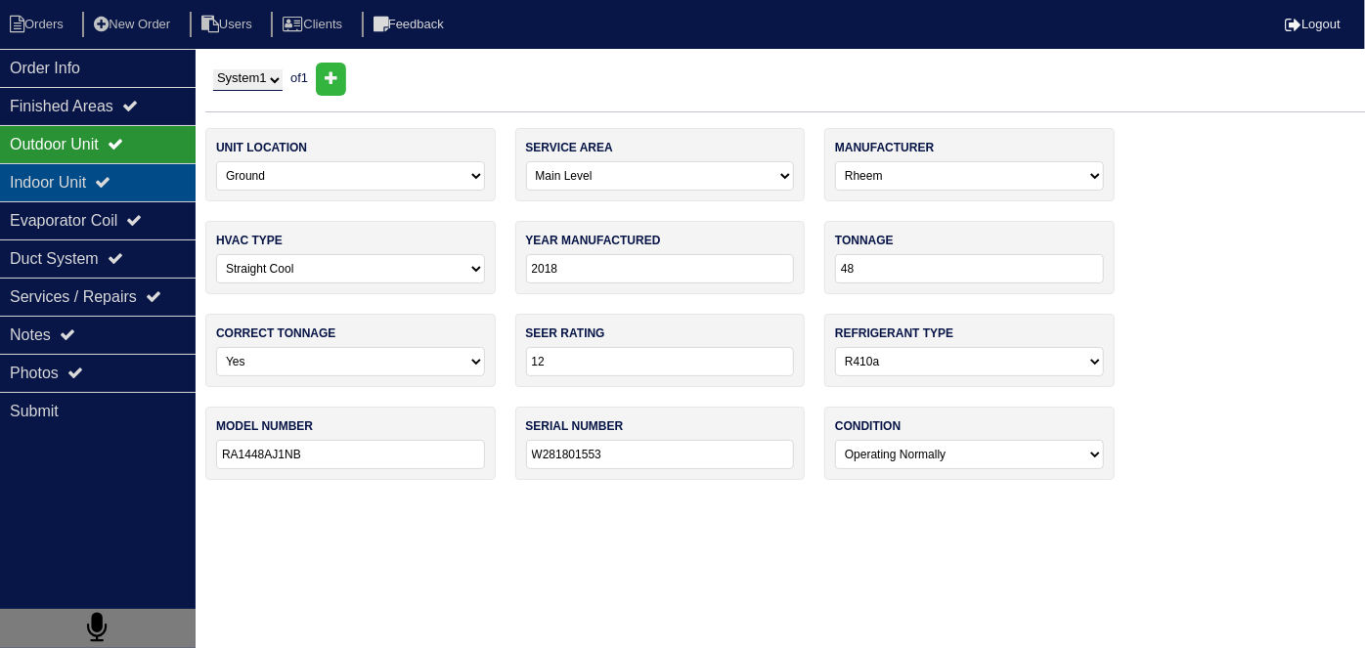
click at [110, 176] on icon at bounding box center [103, 182] width 16 height 16
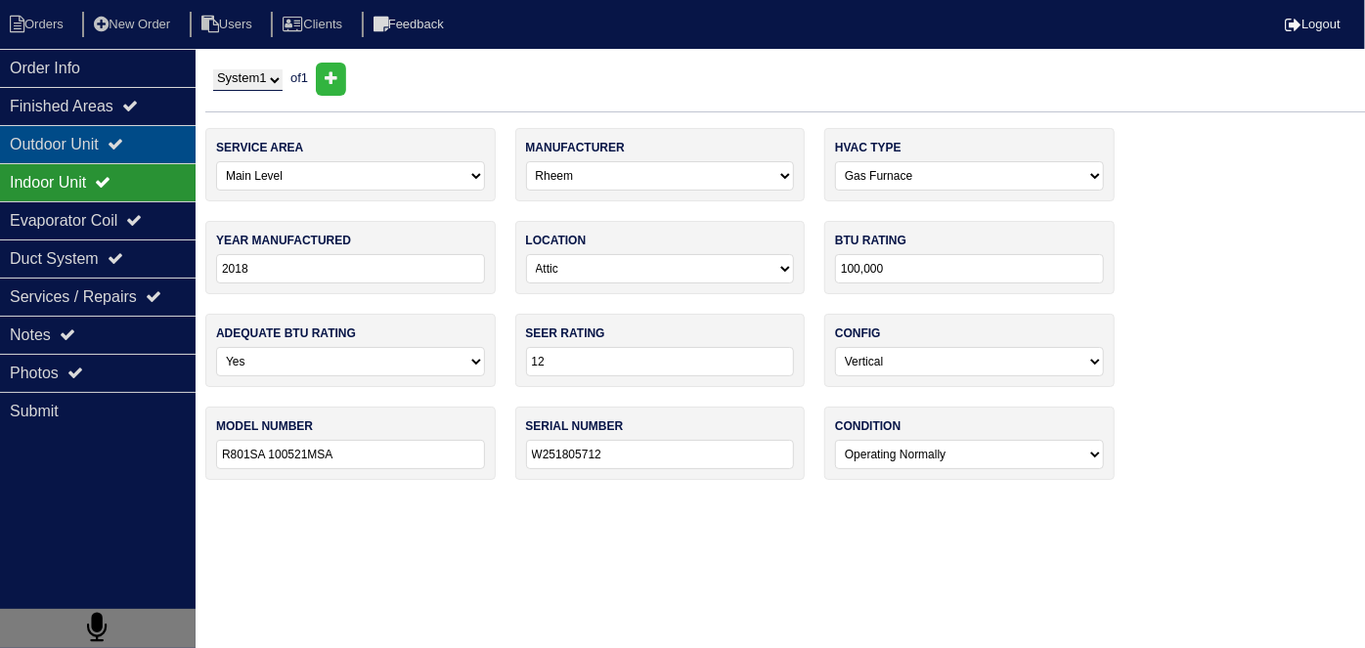
click at [113, 125] on div "Outdoor Unit" at bounding box center [98, 144] width 196 height 38
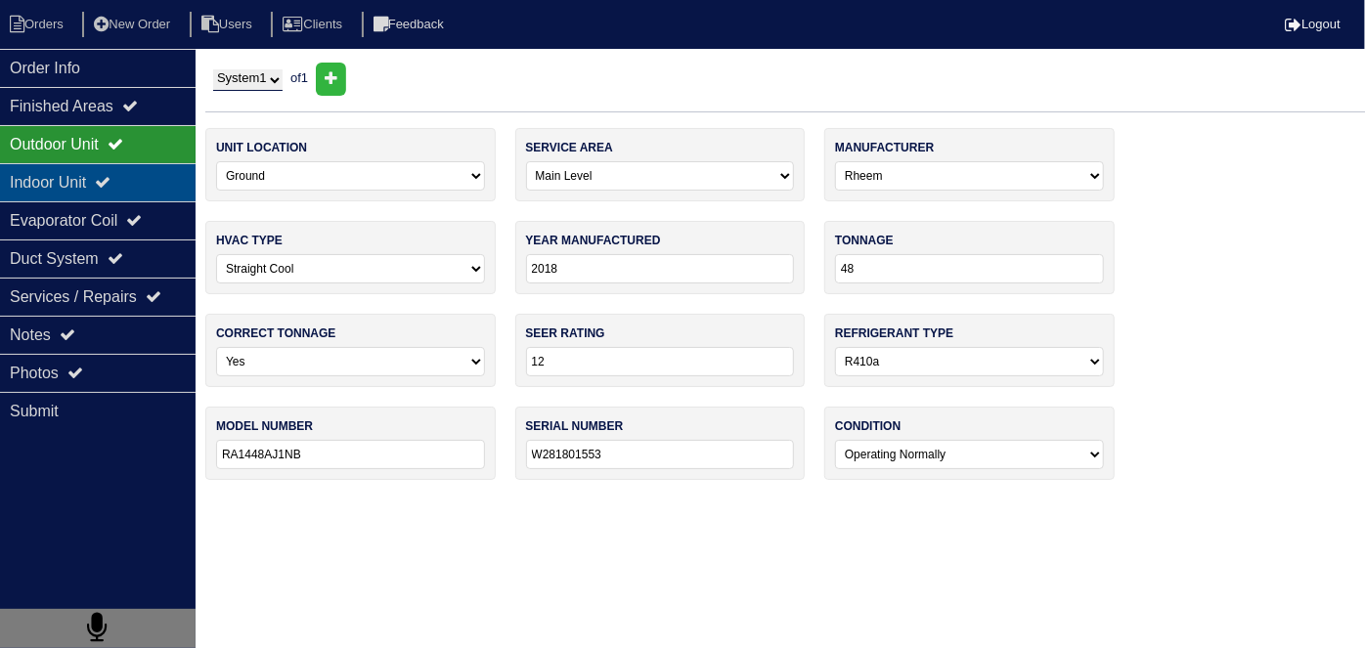
click at [102, 183] on div "Indoor Unit" at bounding box center [98, 182] width 196 height 38
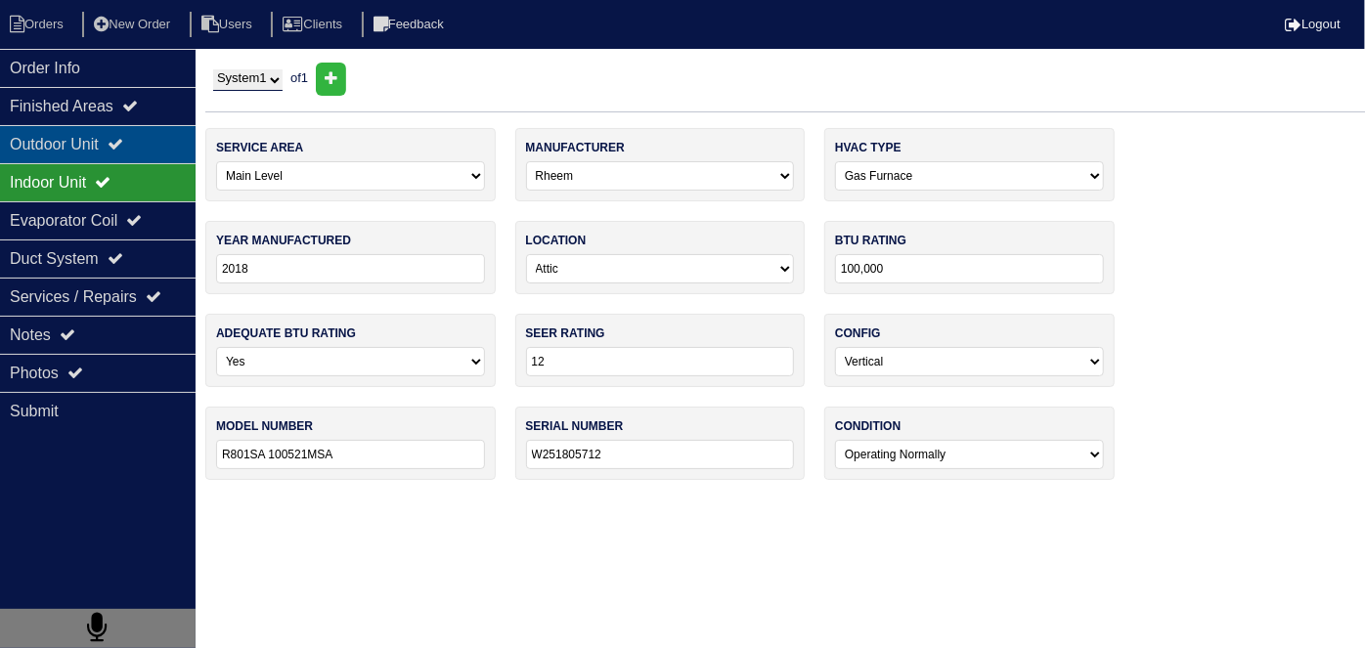
click at [58, 152] on div "Outdoor Unit" at bounding box center [98, 144] width 196 height 38
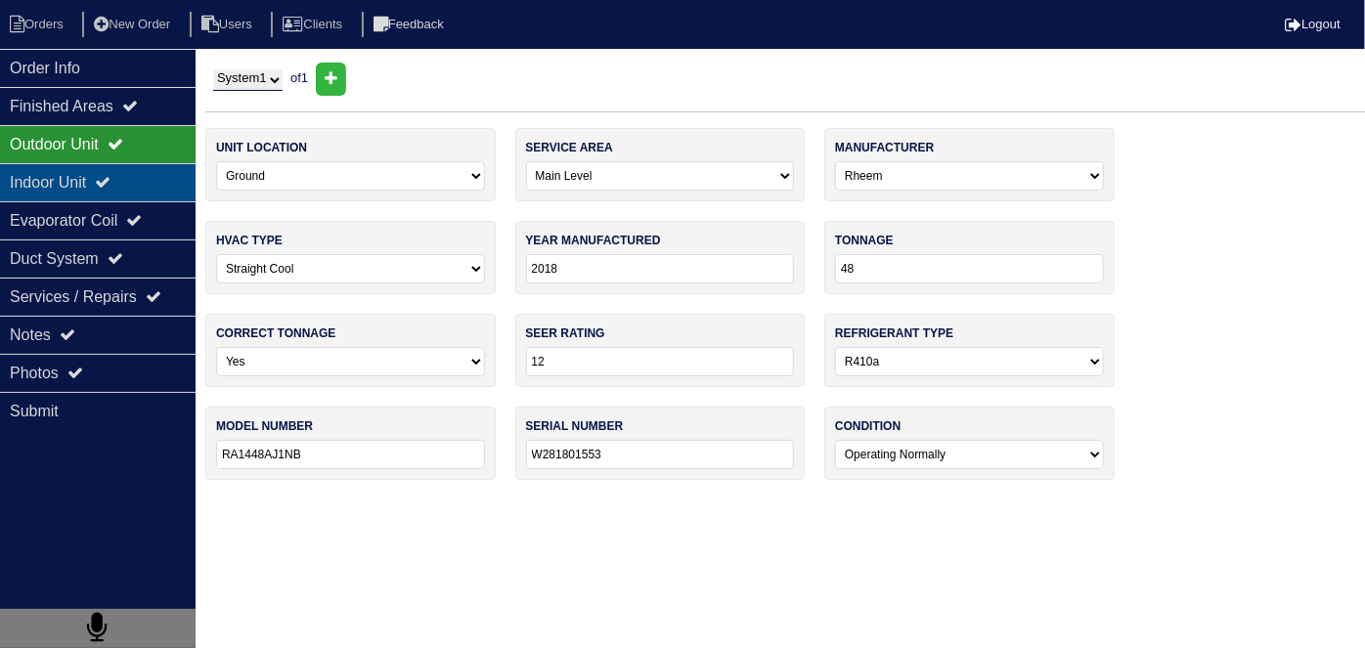
click at [59, 169] on div "Indoor Unit" at bounding box center [98, 182] width 196 height 38
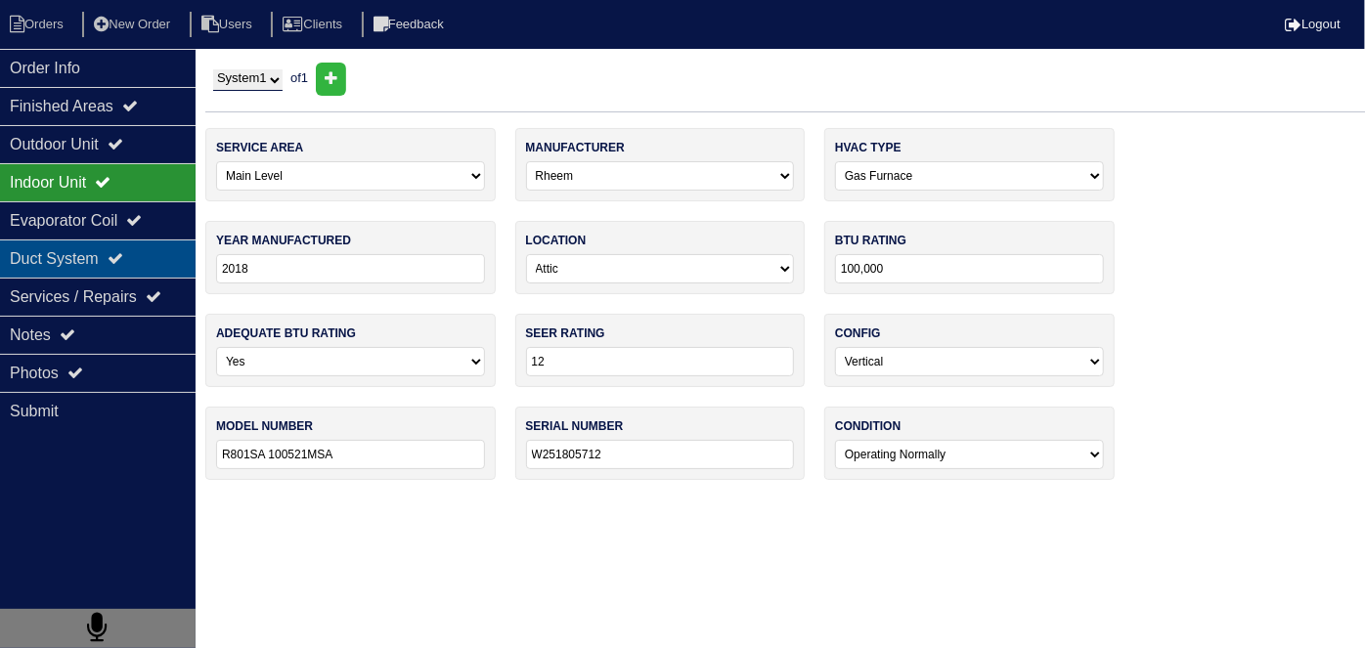
click at [55, 246] on div "Duct System" at bounding box center [98, 258] width 196 height 38
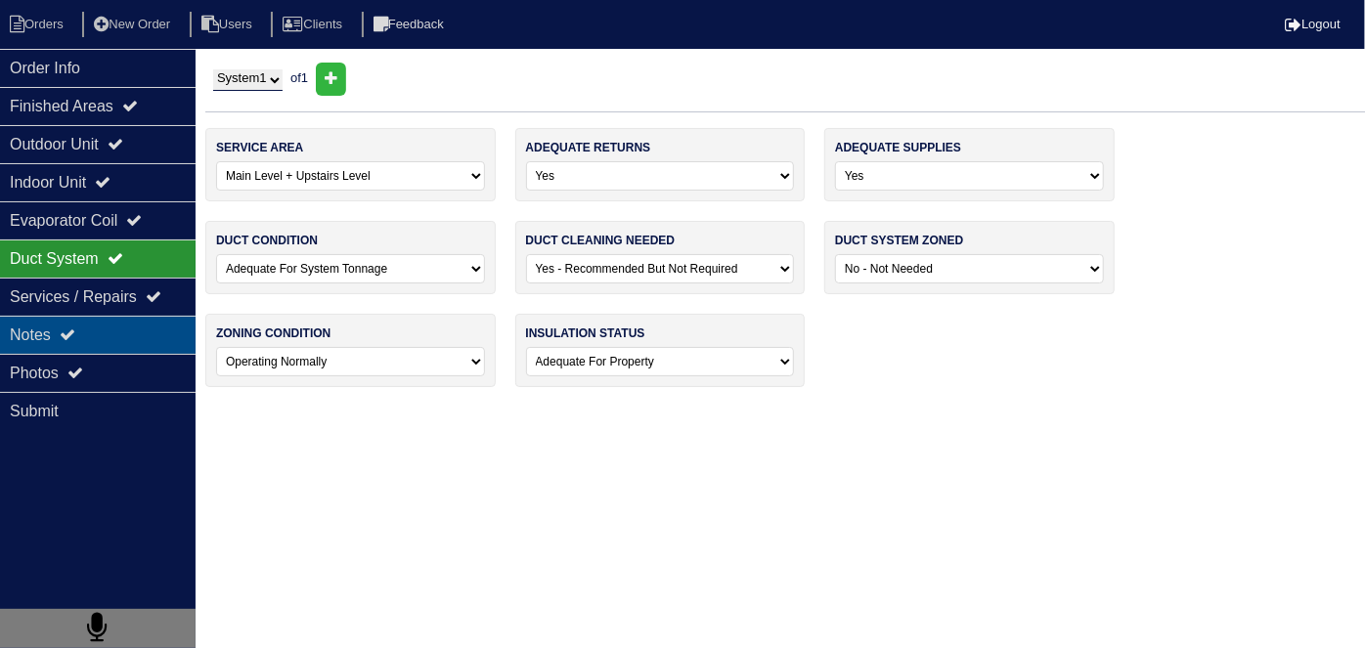
click at [61, 320] on div "Notes" at bounding box center [98, 335] width 196 height 38
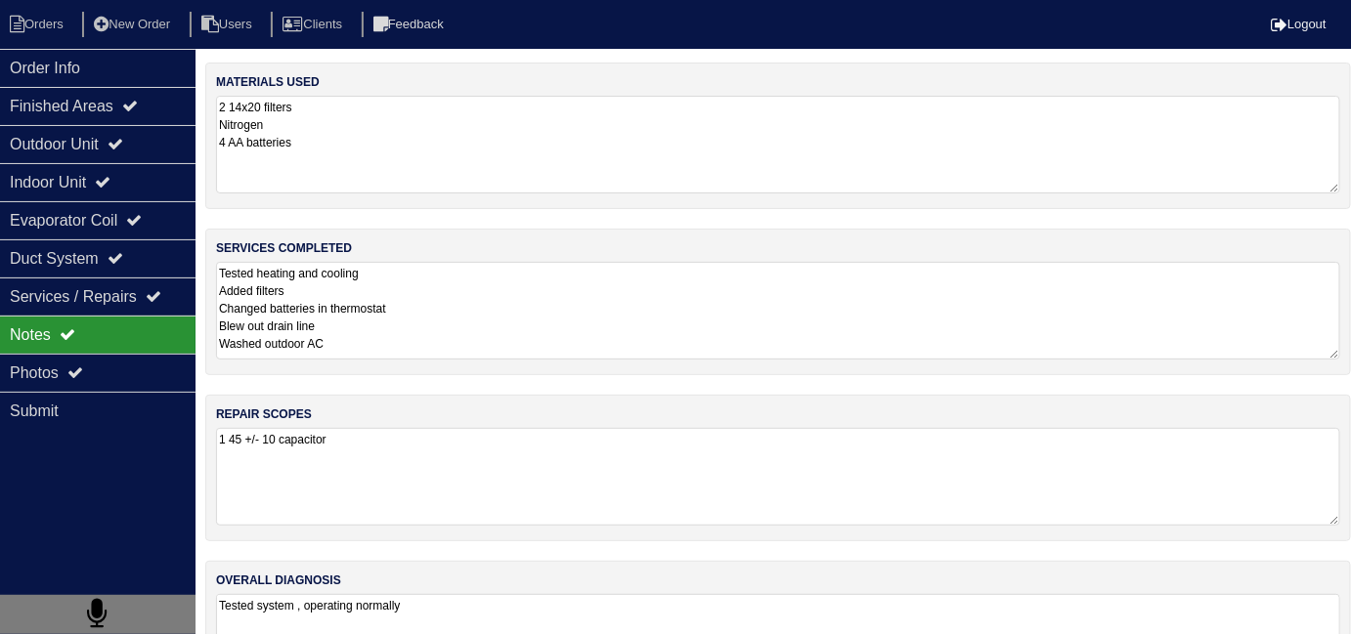
drag, startPoint x: 513, startPoint y: 327, endPoint x: 618, endPoint y: 321, distance: 104.8
click at [513, 327] on textarea "Tested heating and cooling Added filters Changed batteries in thermostat Blew o…" at bounding box center [778, 311] width 1124 height 98
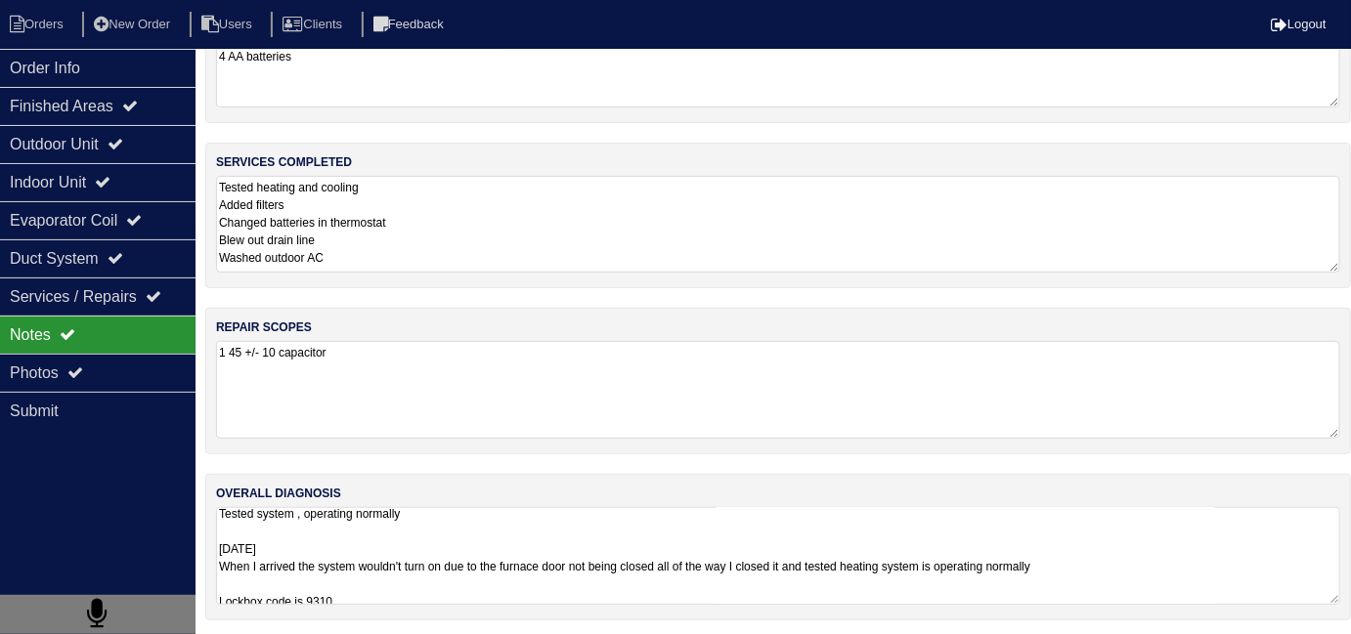
scroll to position [1, 0]
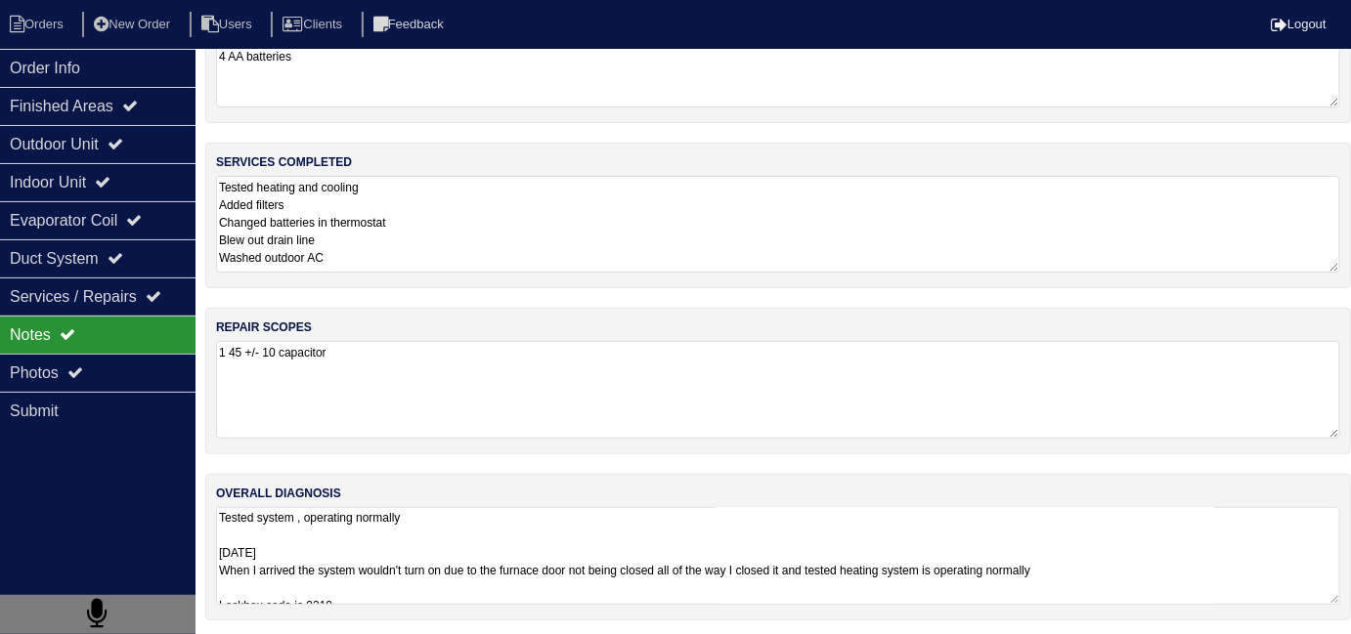
click at [837, 579] on textarea "Tested system , operating normally 10-22-24 When I arrived the system wouldn't …" at bounding box center [778, 556] width 1124 height 98
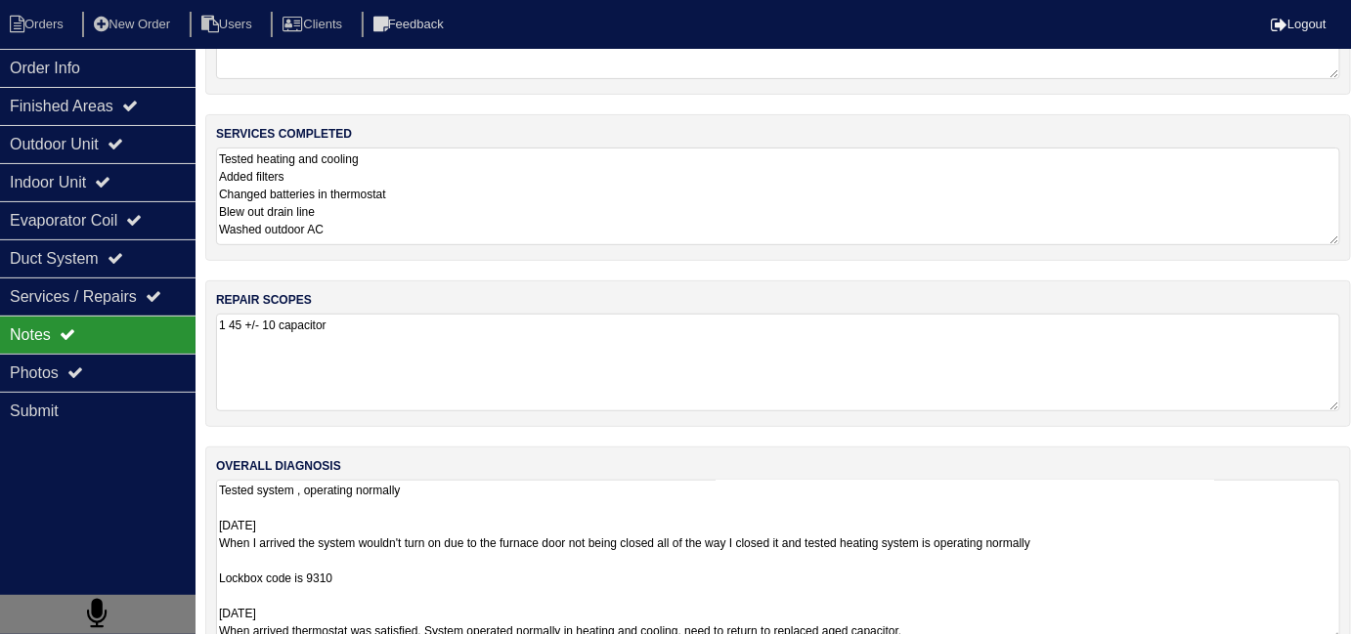
scroll to position [151, 0]
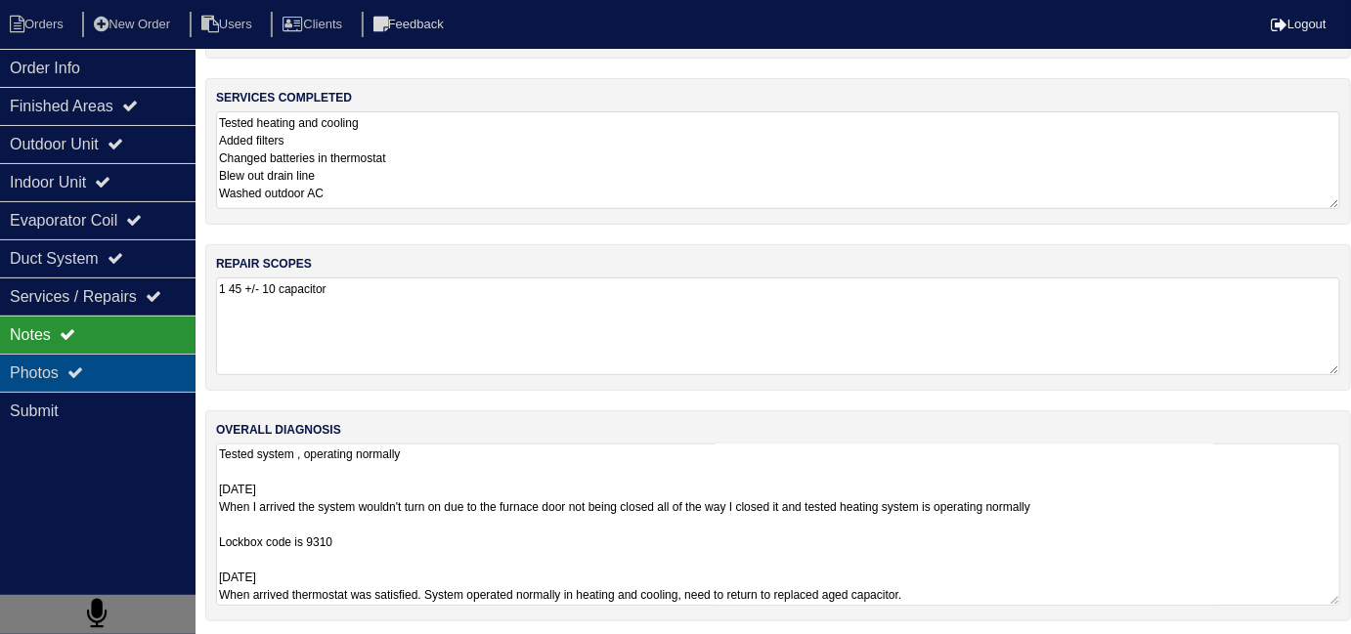
click at [56, 363] on div "Photos" at bounding box center [98, 373] width 196 height 38
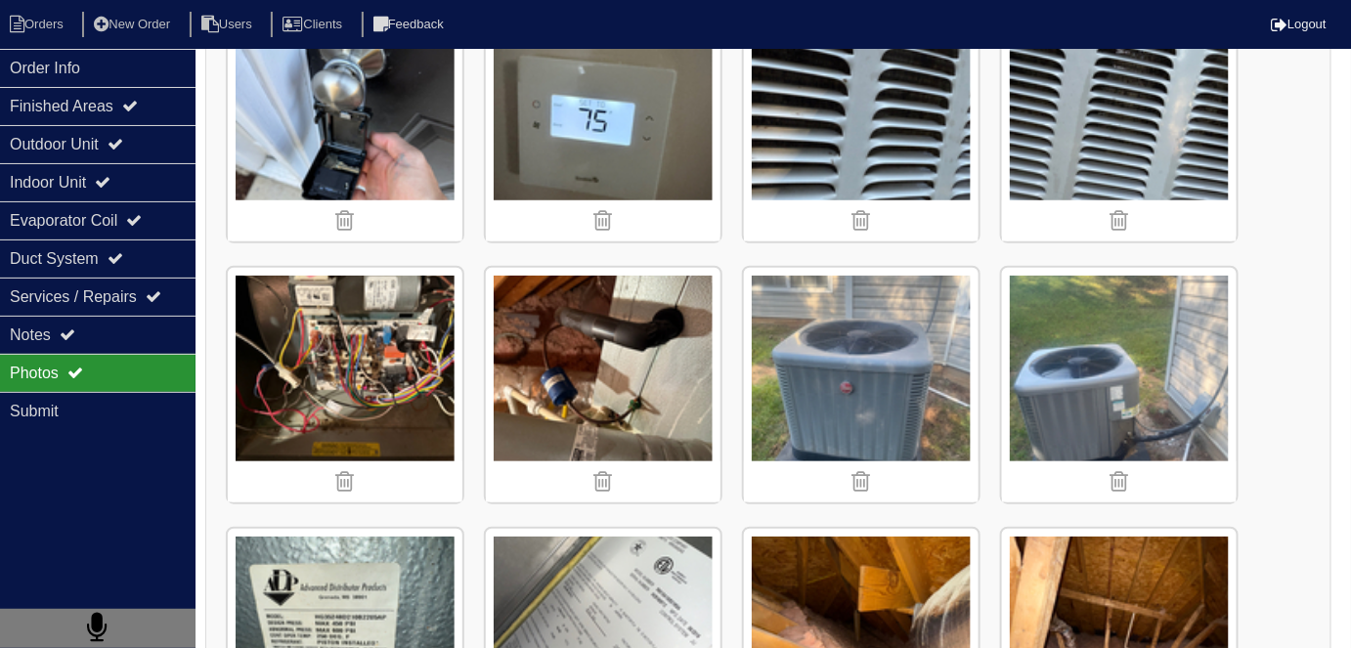
scroll to position [354, 0]
click at [126, 58] on div "Order Info" at bounding box center [98, 68] width 196 height 38
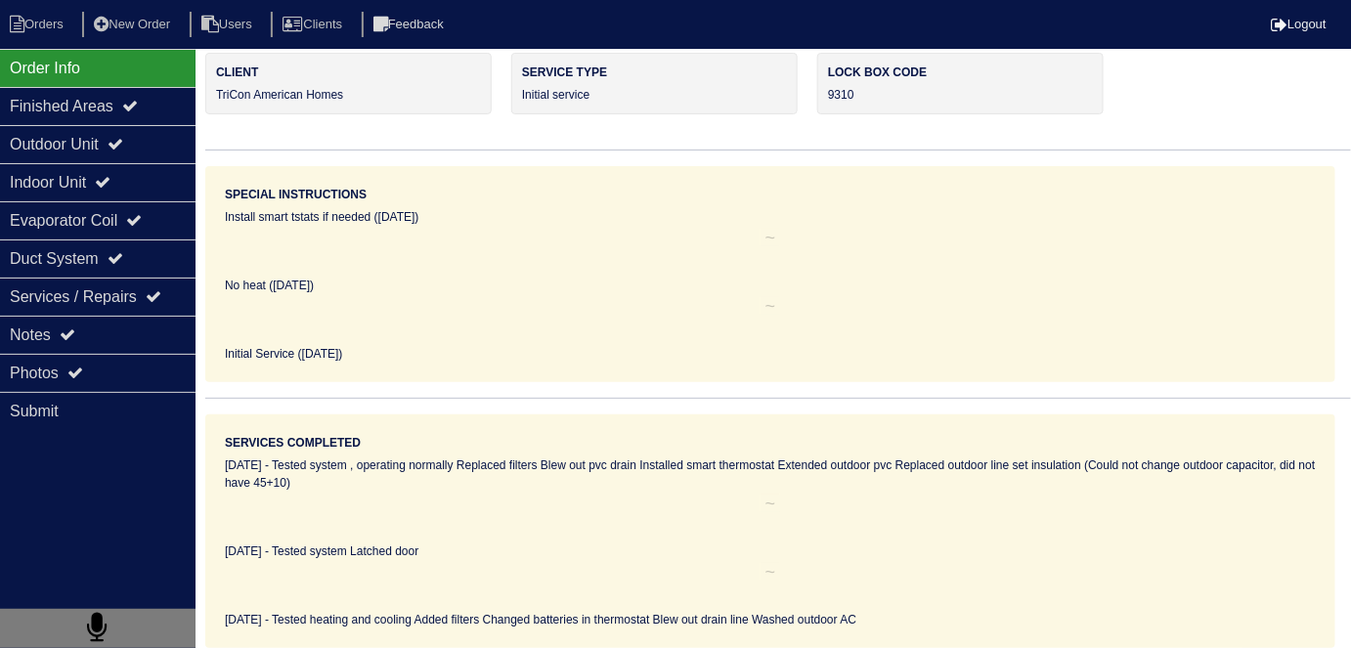
scroll to position [89, 0]
drag, startPoint x: 396, startPoint y: 105, endPoint x: 263, endPoint y: 102, distance: 133.0
click at [263, 102] on div "Client TriCon American Homes" at bounding box center [348, 86] width 286 height 62
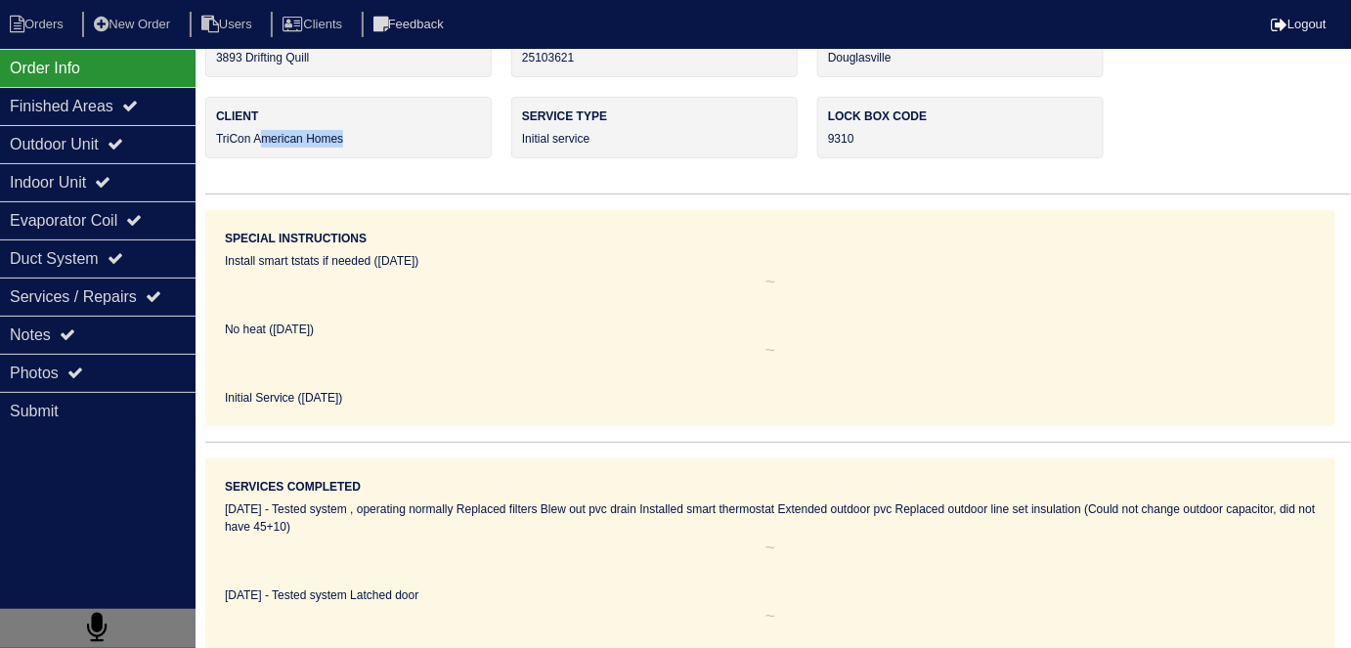
scroll to position [0, 0]
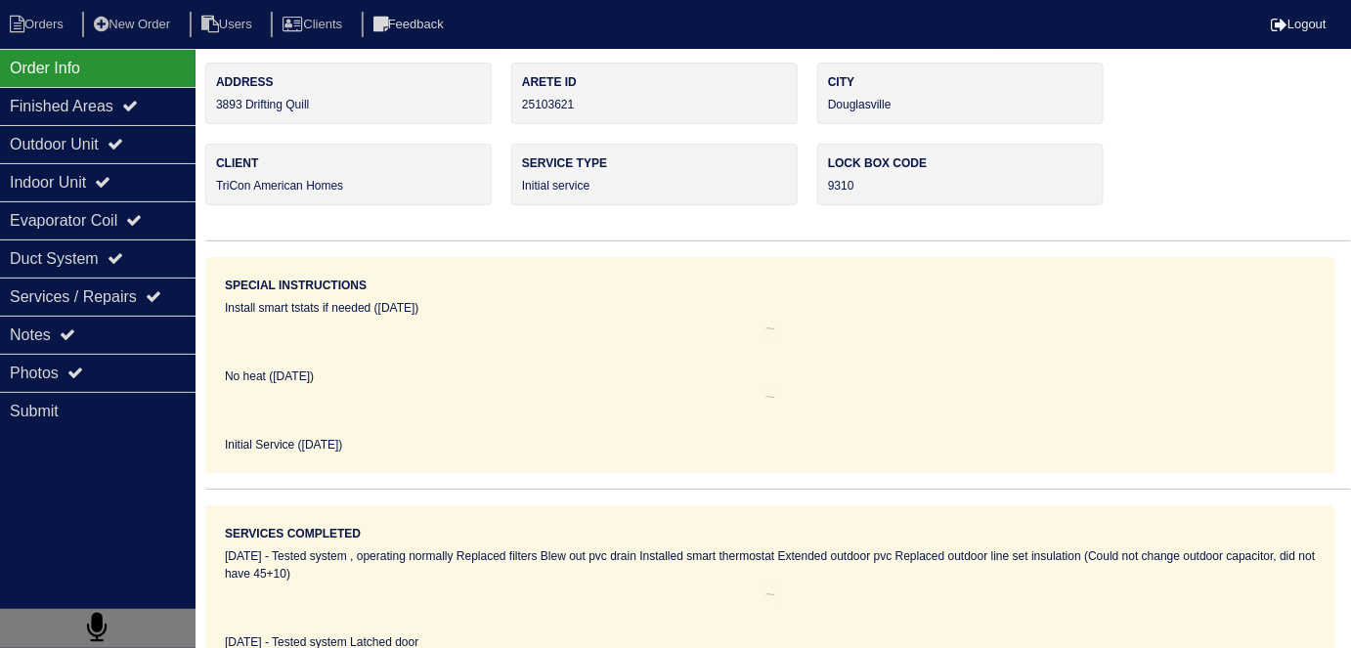
drag, startPoint x: 351, startPoint y: 138, endPoint x: 352, endPoint y: 126, distance: 11.8
click at [353, 134] on div "Address 3893 Drifting Quill Arete ID 25103621 City Douglasville Client TriCon A…" at bounding box center [778, 401] width 1146 height 676
drag, startPoint x: 328, startPoint y: 99, endPoint x: 211, endPoint y: 107, distance: 117.6
click at [211, 107] on div "Address 3893 Drifting Quill" at bounding box center [348, 94] width 286 height 62
copy div "3893 Drifting Quill"
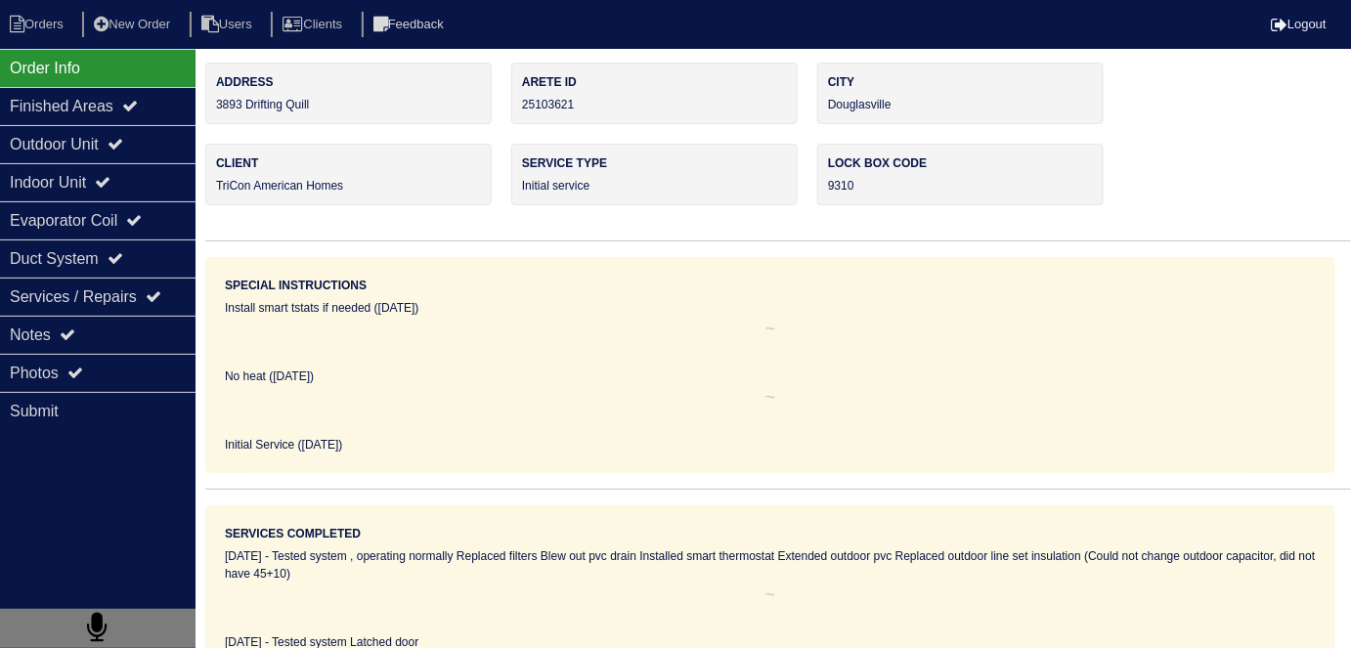
click at [768, 368] on div "No heat (10/21/24)" at bounding box center [770, 377] width 1091 height 18
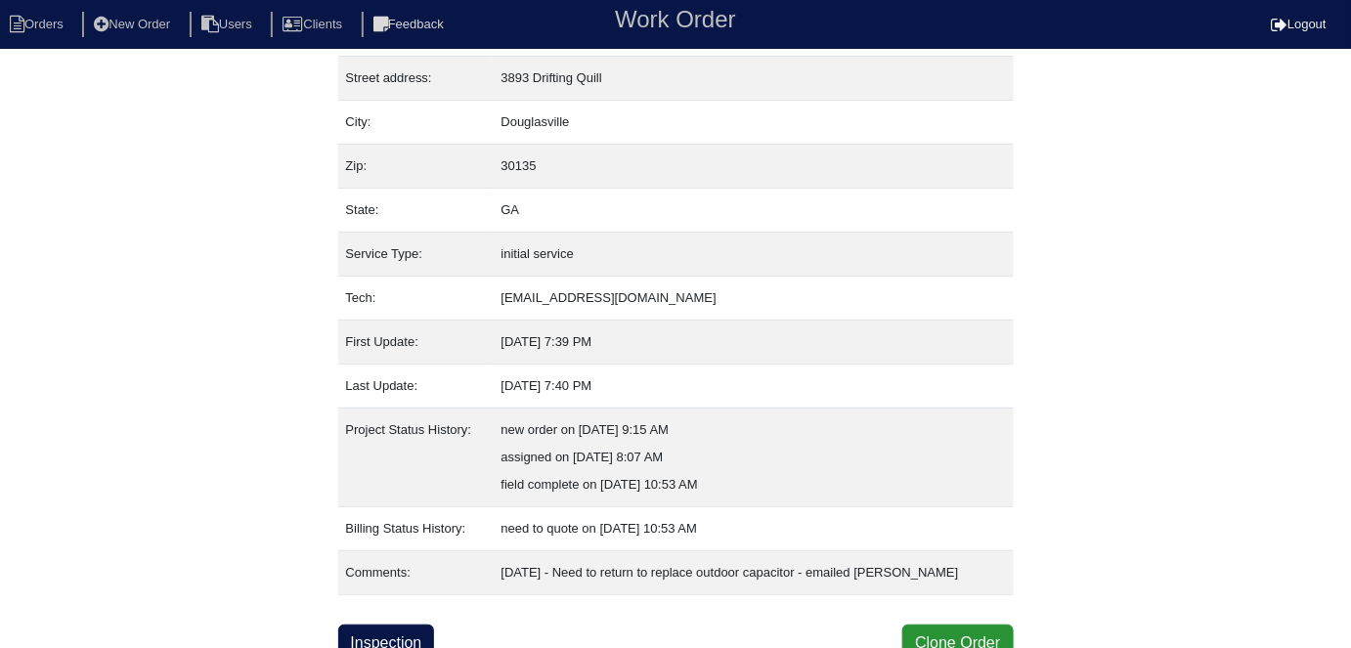
scroll to position [103, 0]
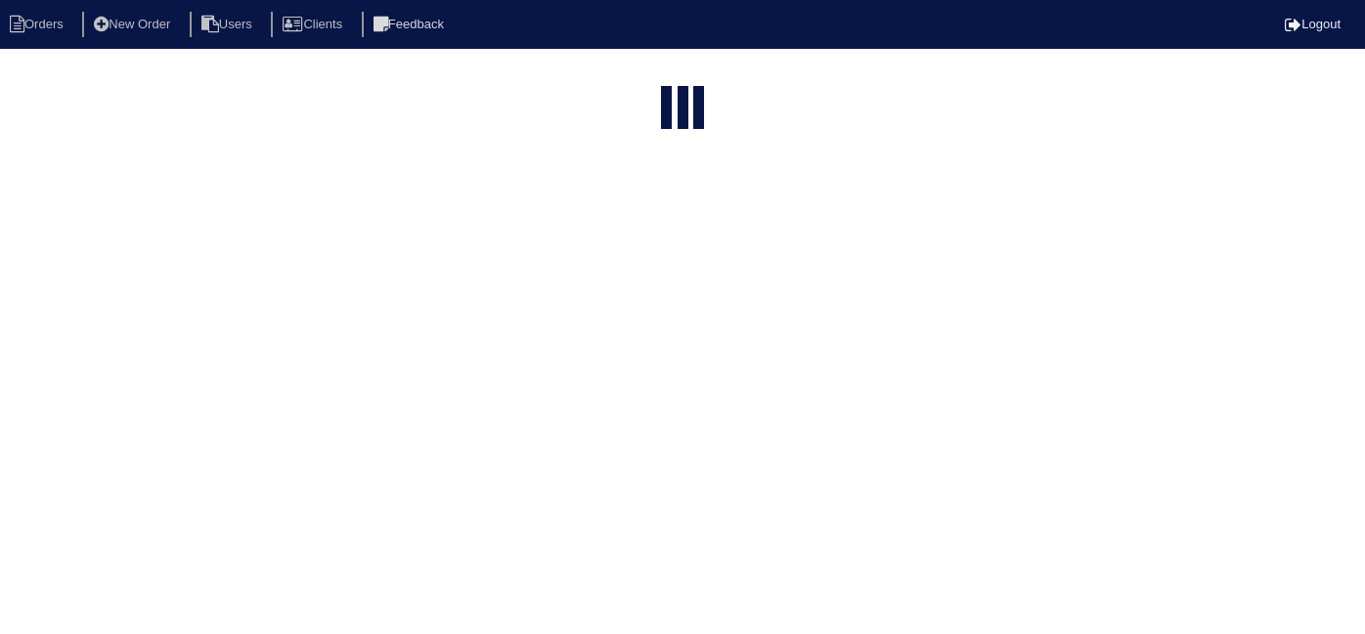
select select "15"
type input "3893"
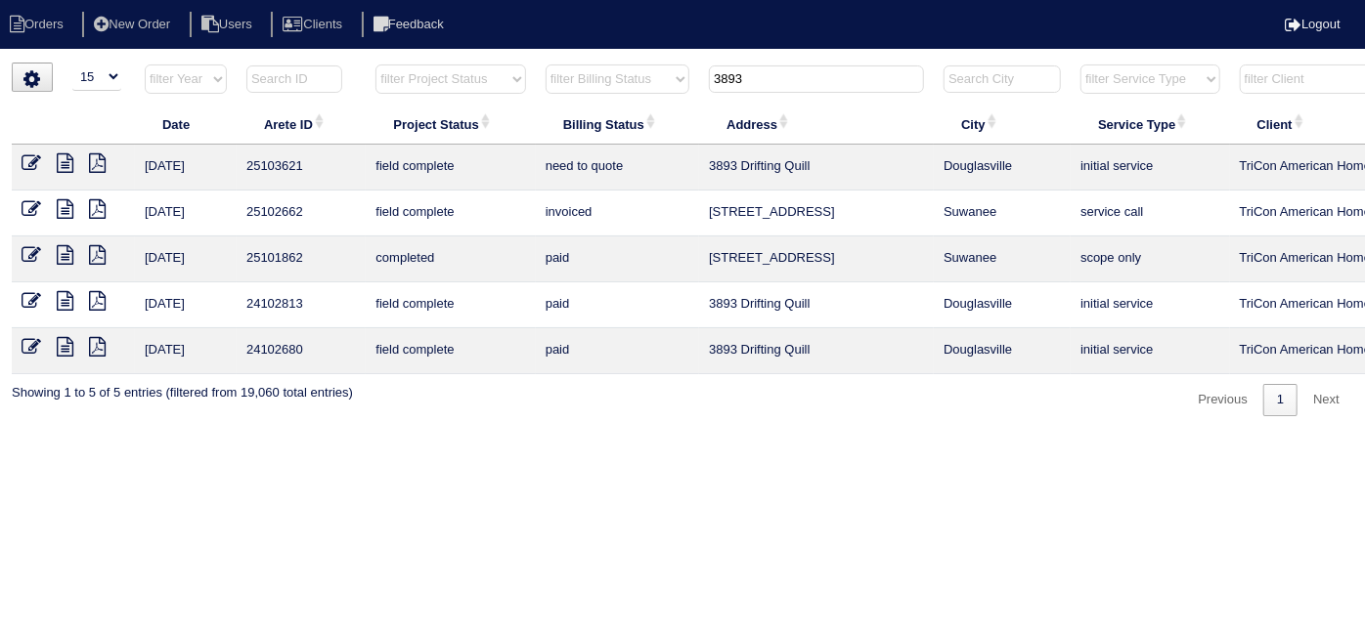
click at [29, 162] on icon at bounding box center [32, 163] width 20 height 20
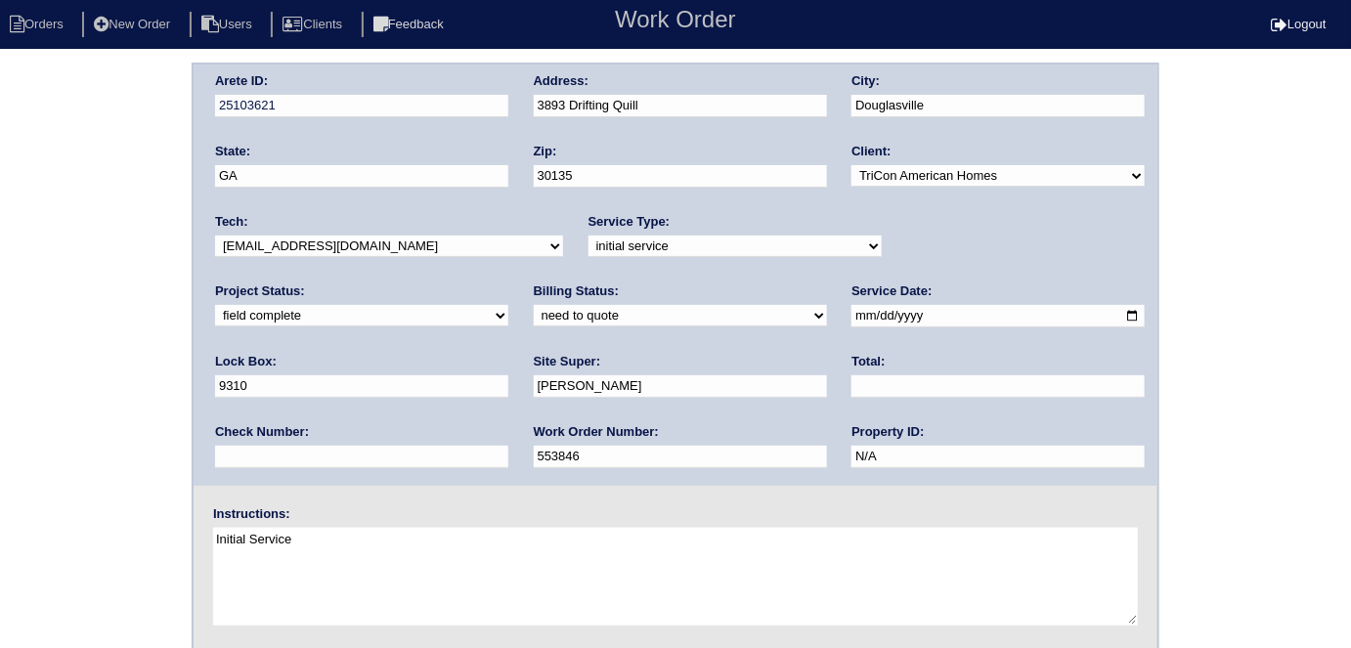
drag, startPoint x: 343, startPoint y: 306, endPoint x: 338, endPoint y: 323, distance: 17.3
click at [534, 312] on select "need to quote quoted need to invoice invoiced paid warranty purchase order need…" at bounding box center [680, 316] width 293 height 22
select select "quoted"
click at [534, 305] on select "need to quote quoted need to invoice invoiced paid warranty purchase order need…" at bounding box center [680, 316] width 293 height 22
click at [851, 386] on input "text" at bounding box center [997, 386] width 293 height 22
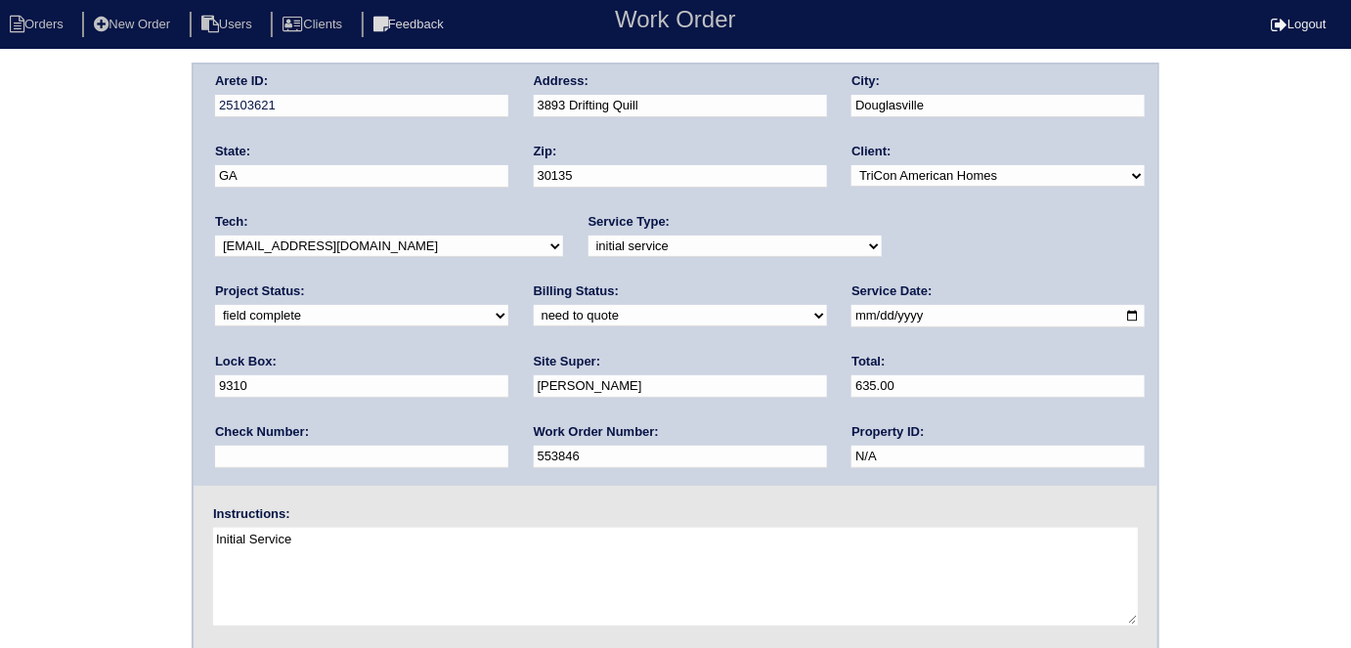
type input "635.00"
click at [16, 250] on div "Arete ID: 25103621 Address: 3893 Drifting Quill City: [GEOGRAPHIC_DATA] State: …" at bounding box center [675, 458] width 1351 height 791
click at [0, 397] on div "Arete ID: 25103621 Address: 3893 Drifting Quill City: [GEOGRAPHIC_DATA] State: …" at bounding box center [675, 458] width 1351 height 791
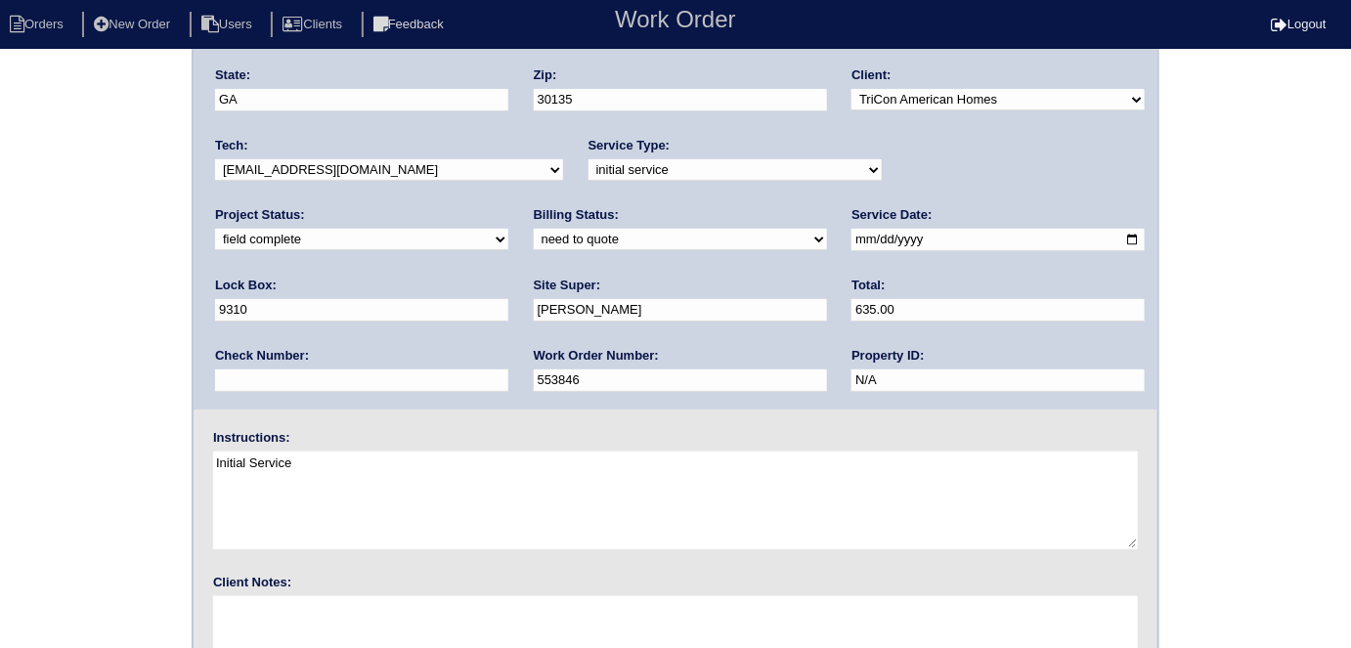
scroll to position [200, 0]
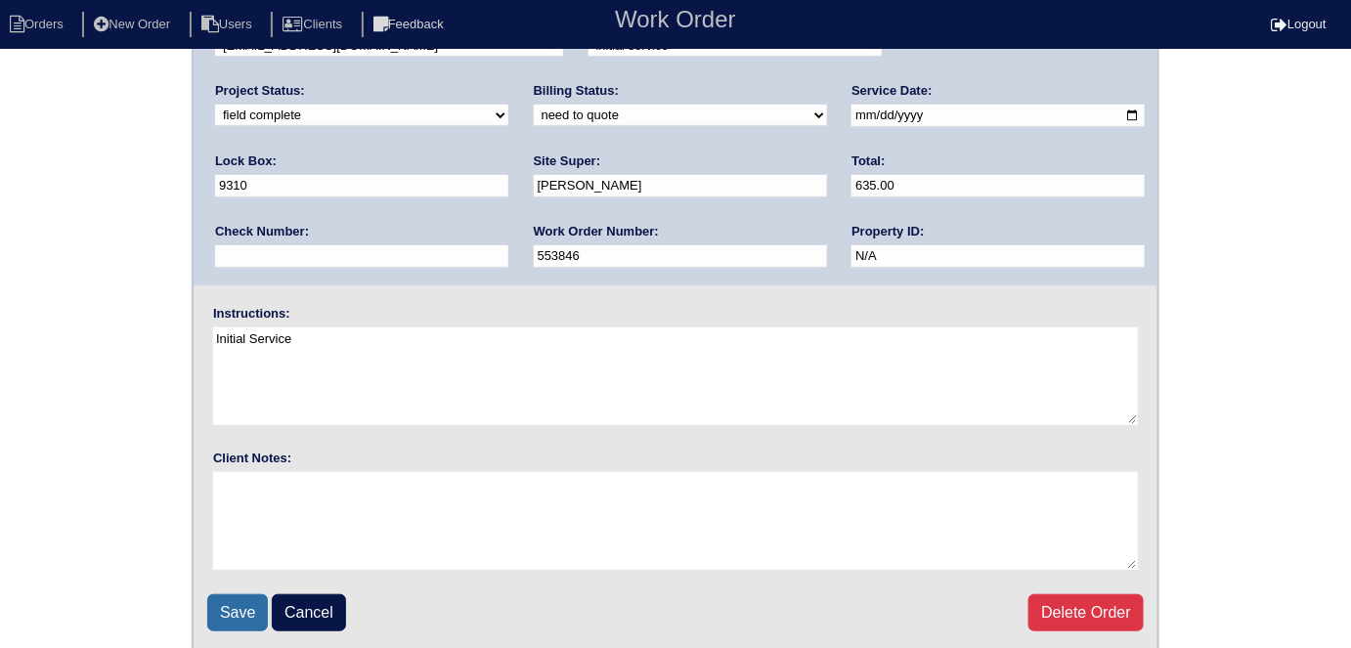
click at [232, 617] on input "Save" at bounding box center [237, 612] width 61 height 37
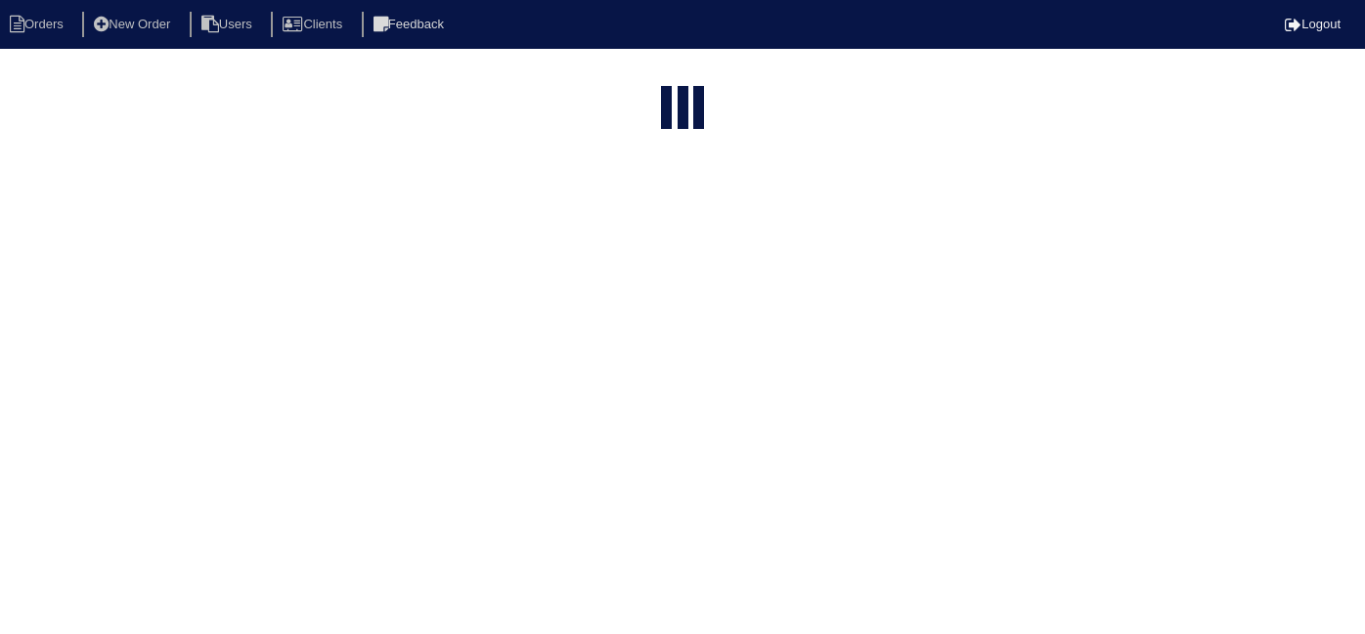
select select "15"
type input "3893"
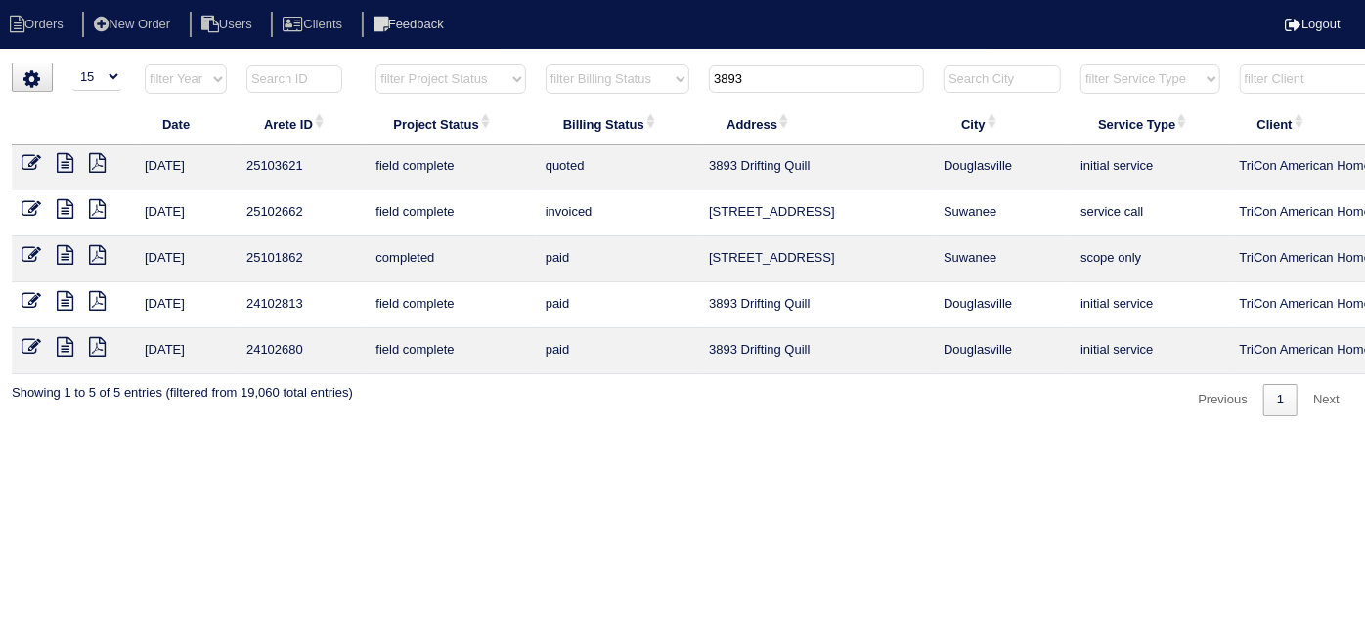
drag, startPoint x: 816, startPoint y: 66, endPoint x: 602, endPoint y: 65, distance: 214.1
click at [602, 65] on tr "filter Year -- Any Year -- 2025 2024 2023 2022 2021 2020 2019 filter Project St…" at bounding box center [859, 84] width 1694 height 40
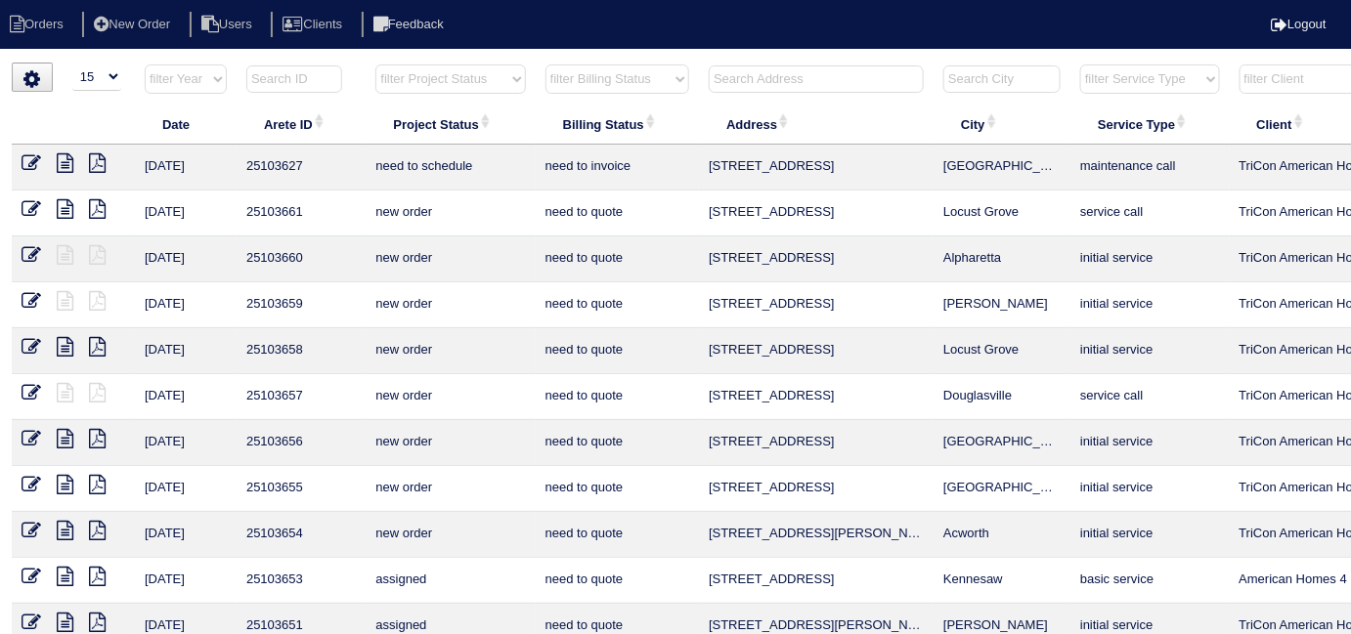
click at [815, 89] on input "text" at bounding box center [816, 78] width 215 height 27
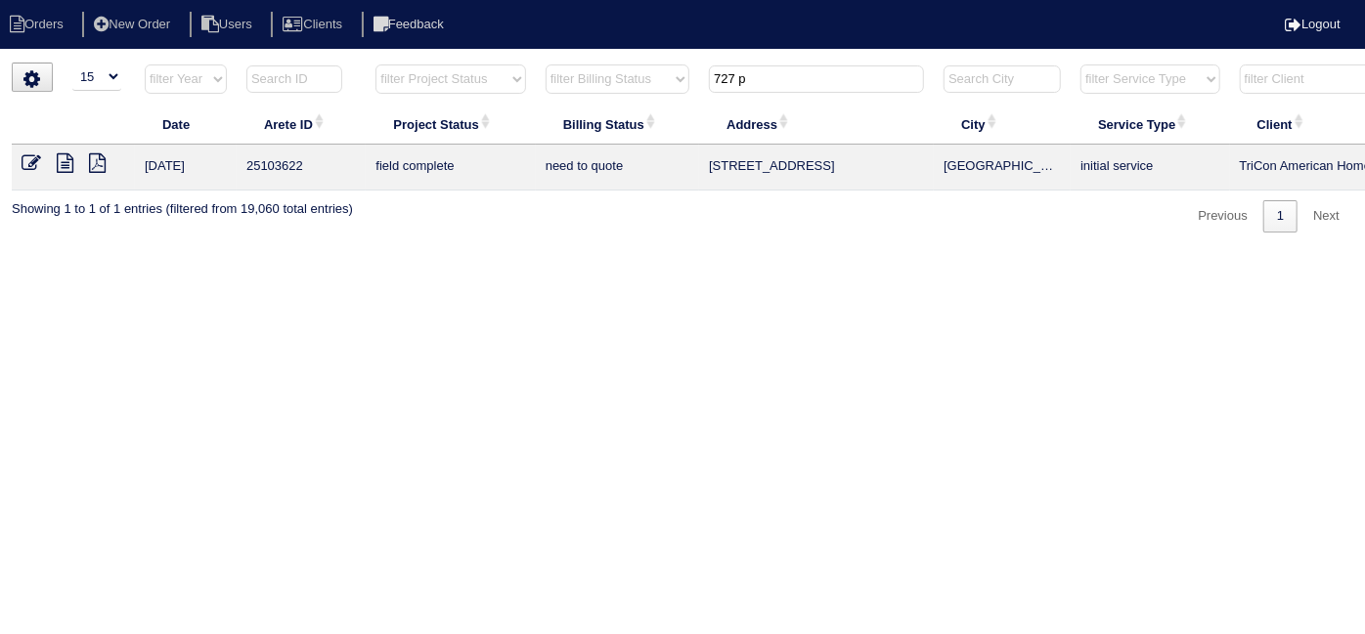
type input "727 p"
click at [71, 165] on icon at bounding box center [65, 163] width 17 height 20
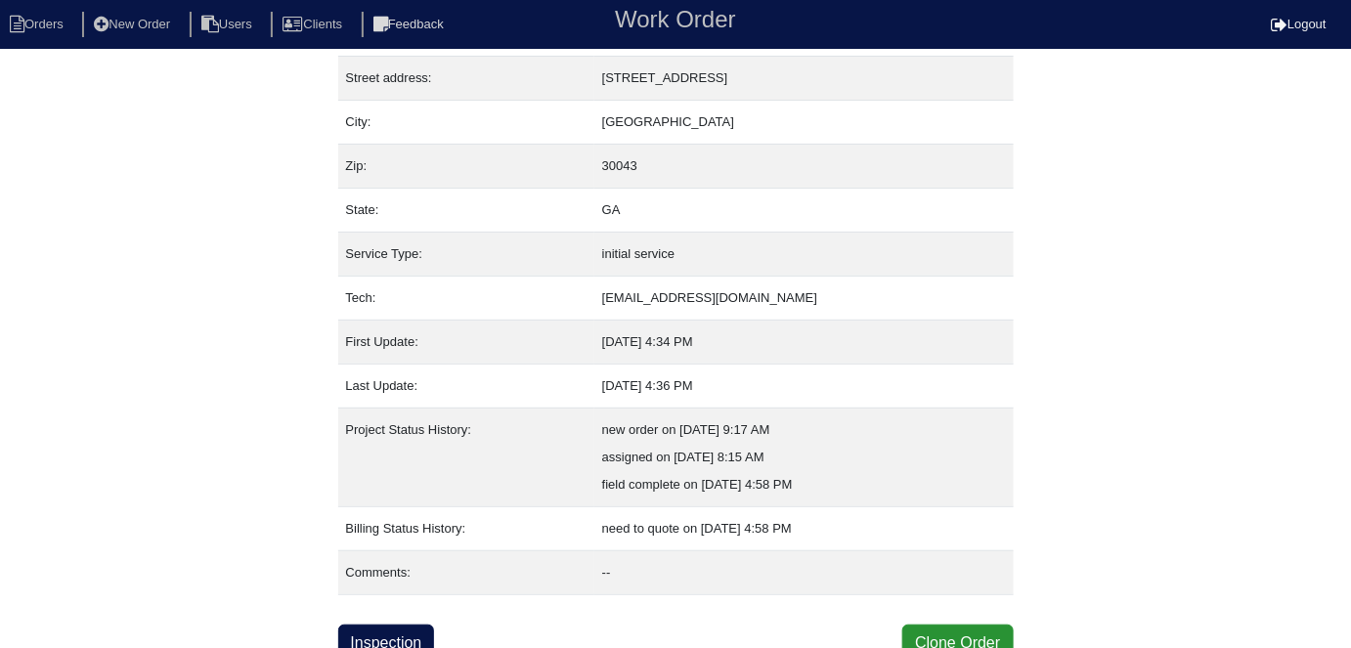
scroll to position [103, 0]
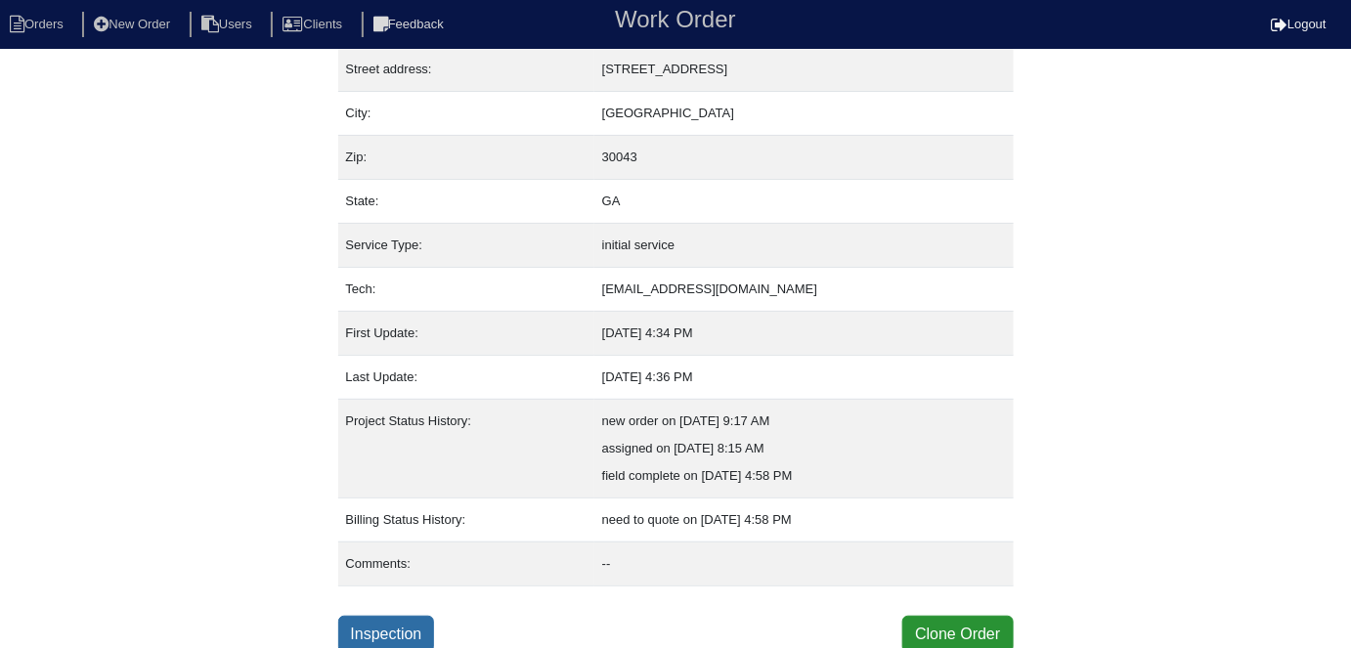
click at [429, 623] on link "Inspection" at bounding box center [386, 634] width 97 height 37
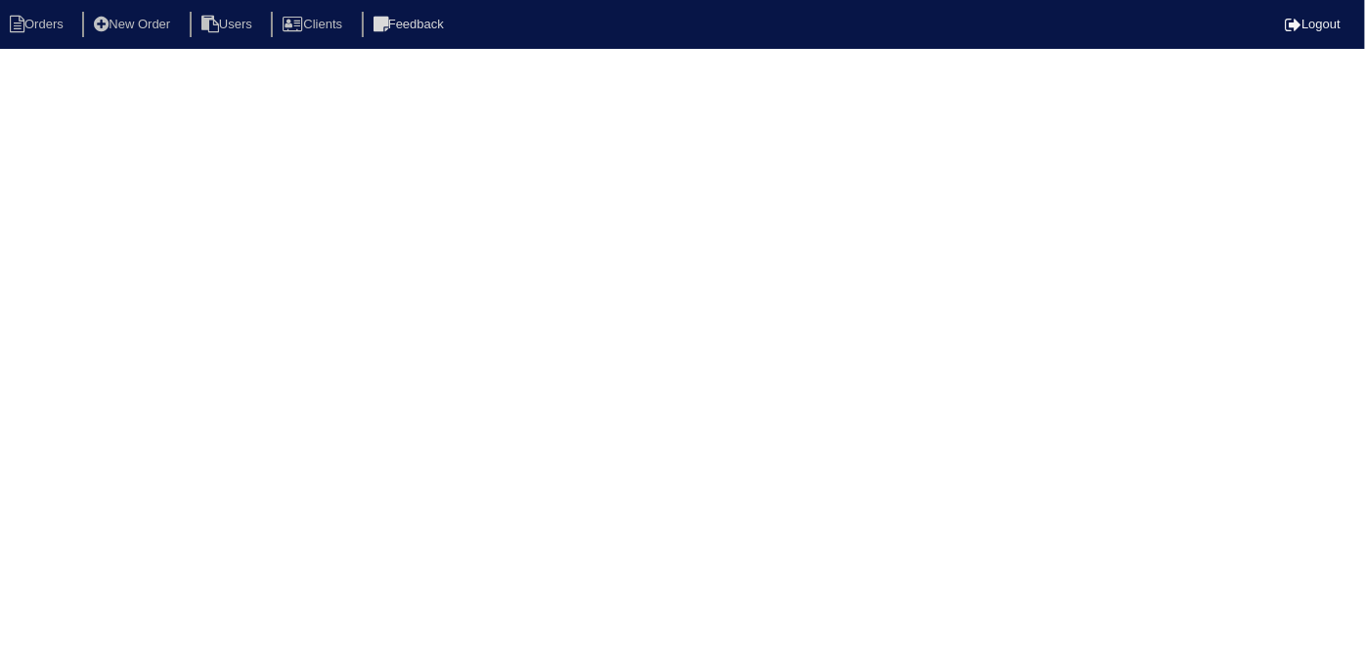
select select "0"
select select "[PERSON_NAME]"
select select "1"
select select "0"
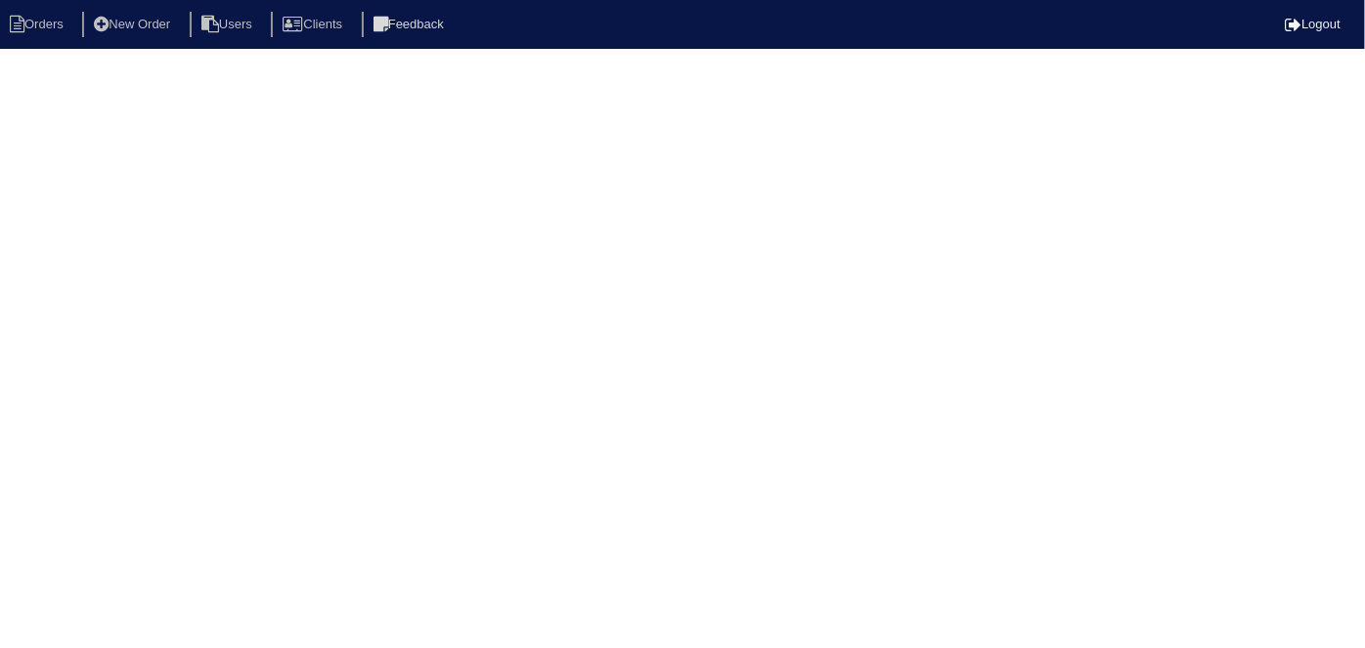
select select "1"
select select "0"
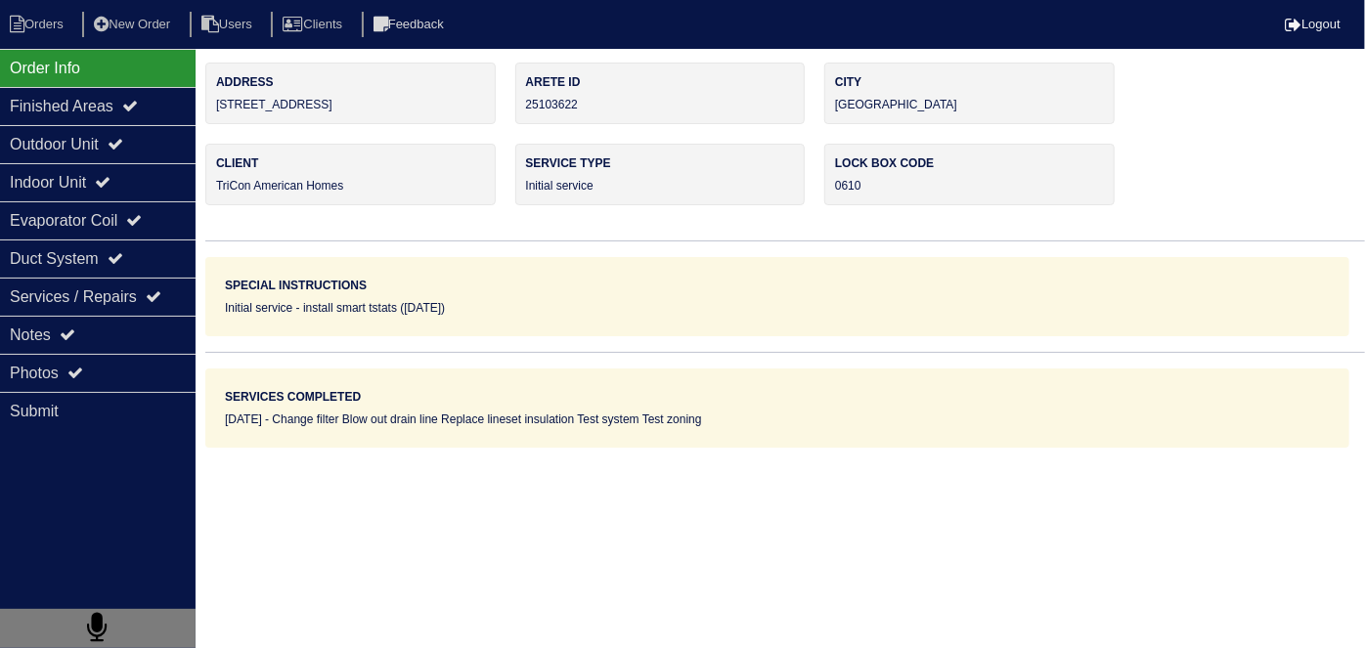
click at [100, 158] on div "Outdoor Unit" at bounding box center [98, 144] width 196 height 38
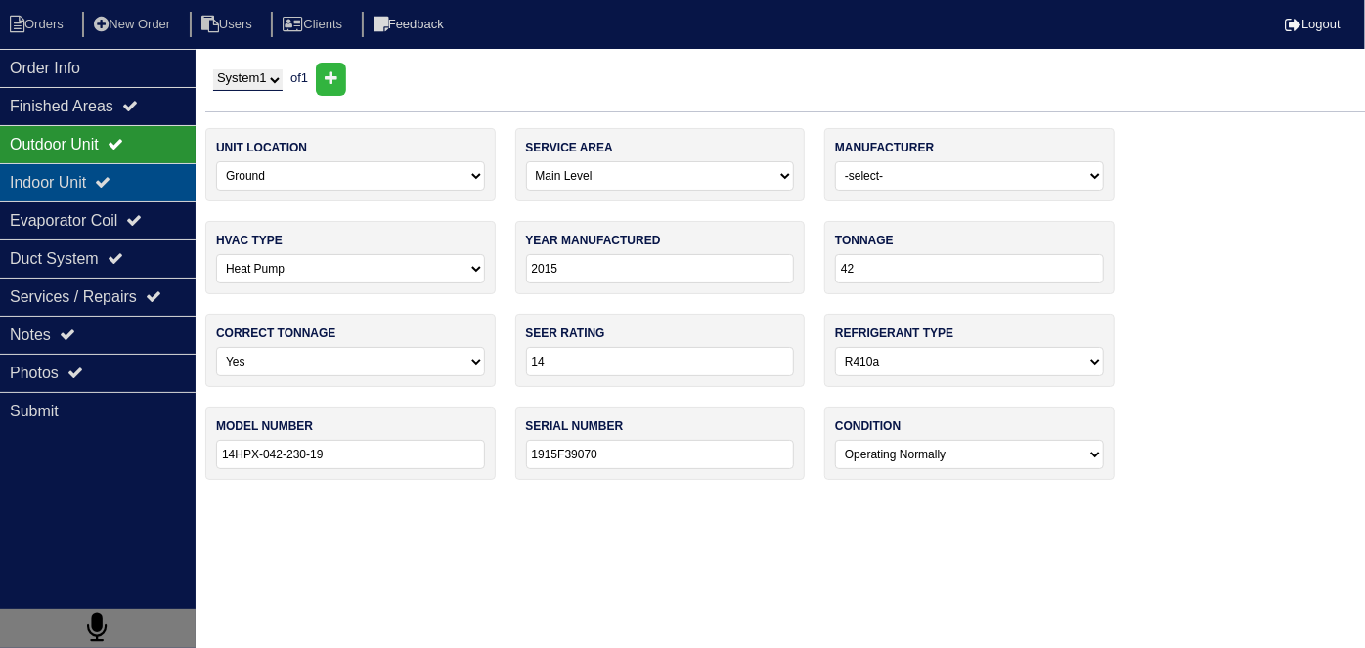
click at [96, 176] on div "Indoor Unit" at bounding box center [98, 182] width 196 height 38
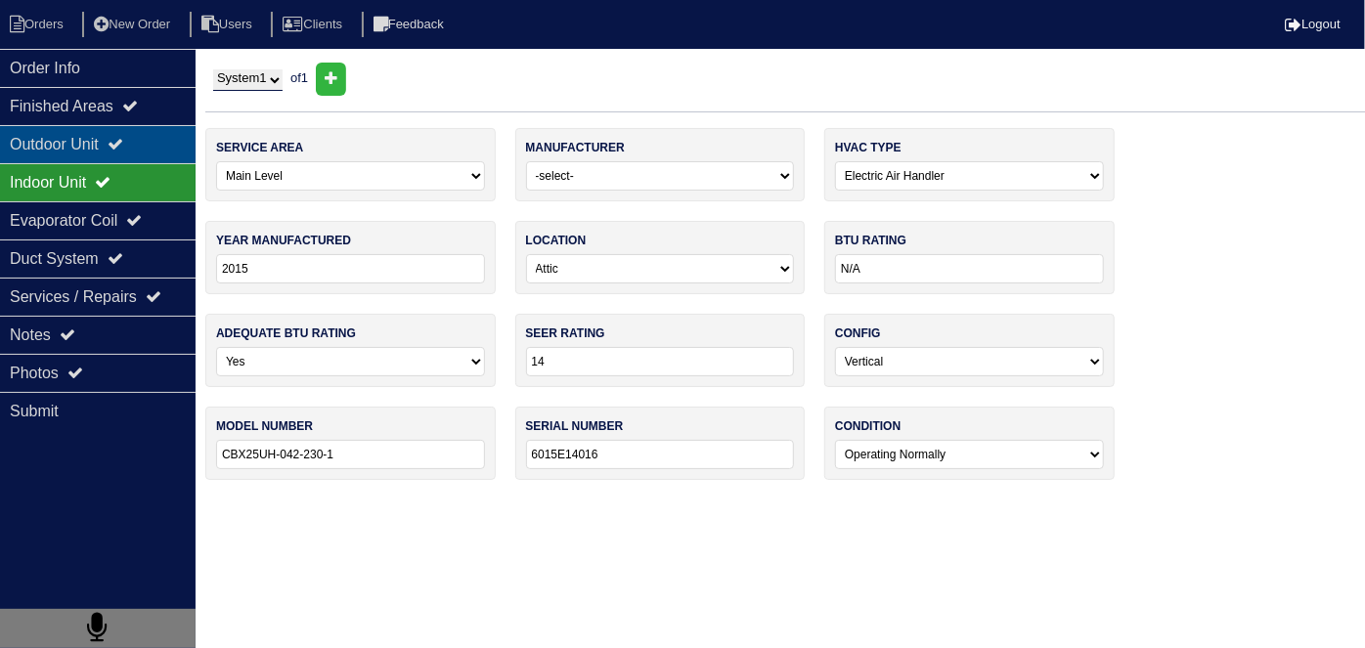
click at [88, 152] on div "Outdoor Unit" at bounding box center [98, 144] width 196 height 38
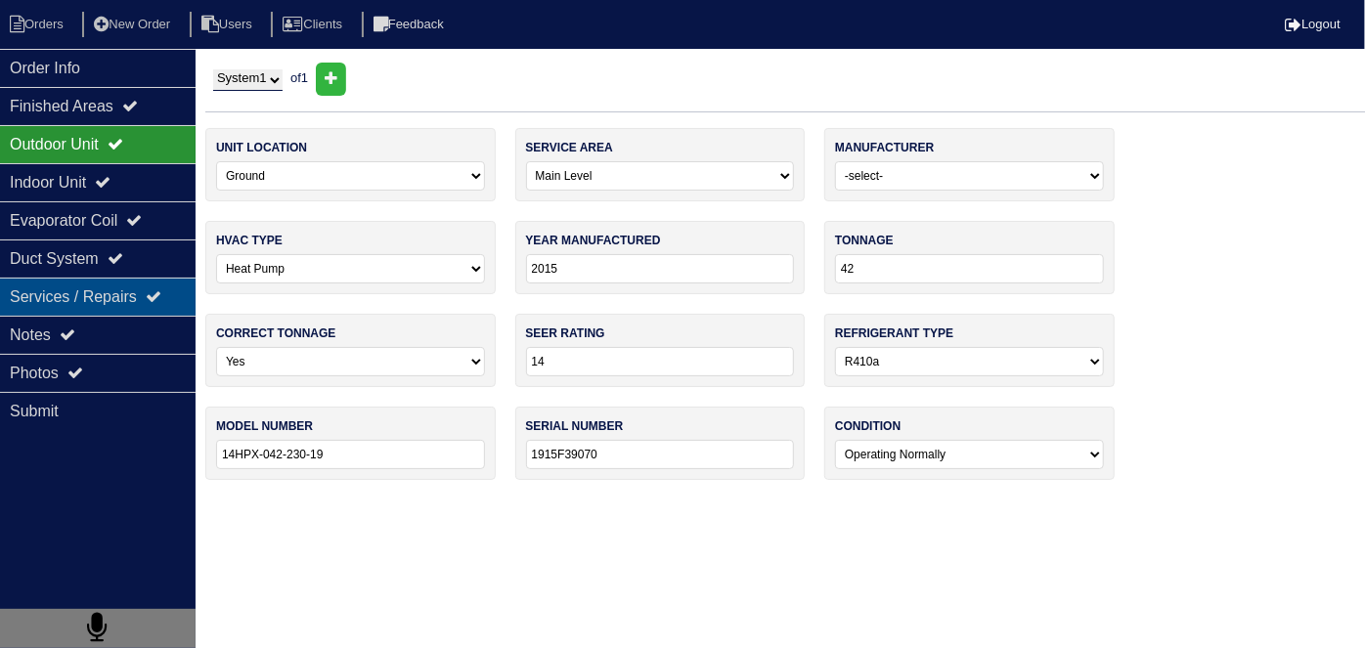
click at [84, 278] on div "Services / Repairs" at bounding box center [98, 297] width 196 height 38
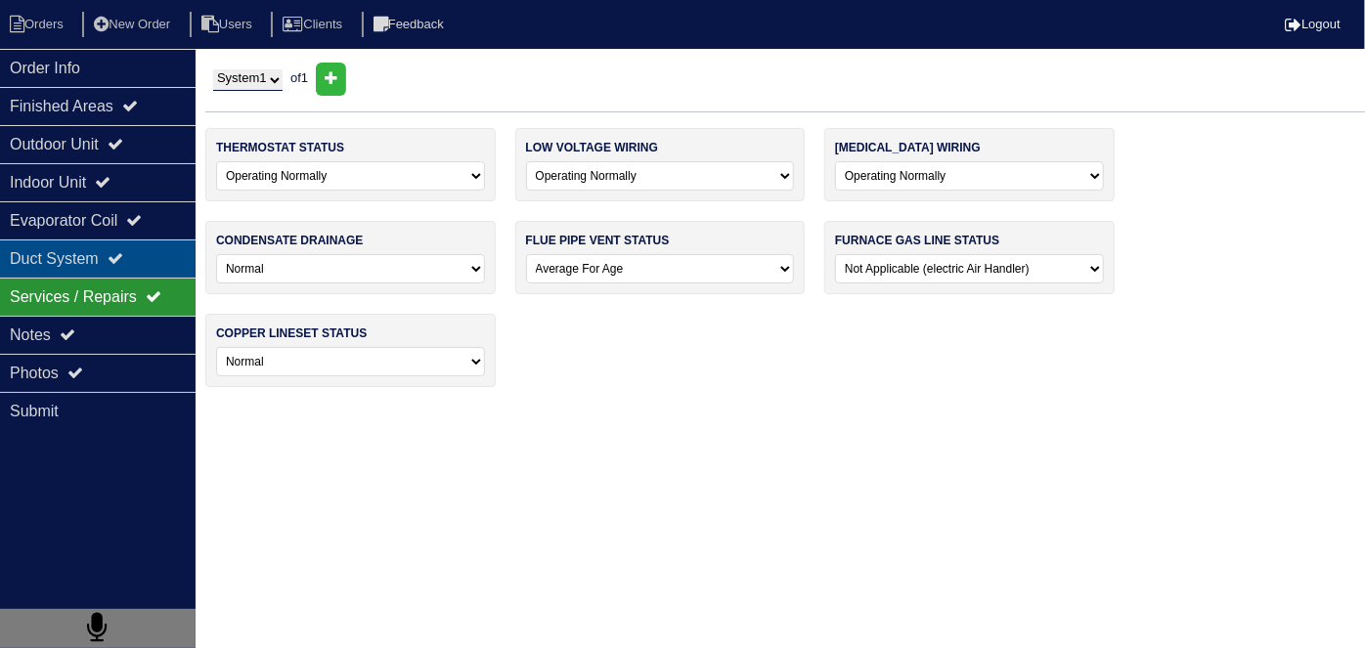
click at [88, 263] on div "Duct System" at bounding box center [98, 258] width 196 height 38
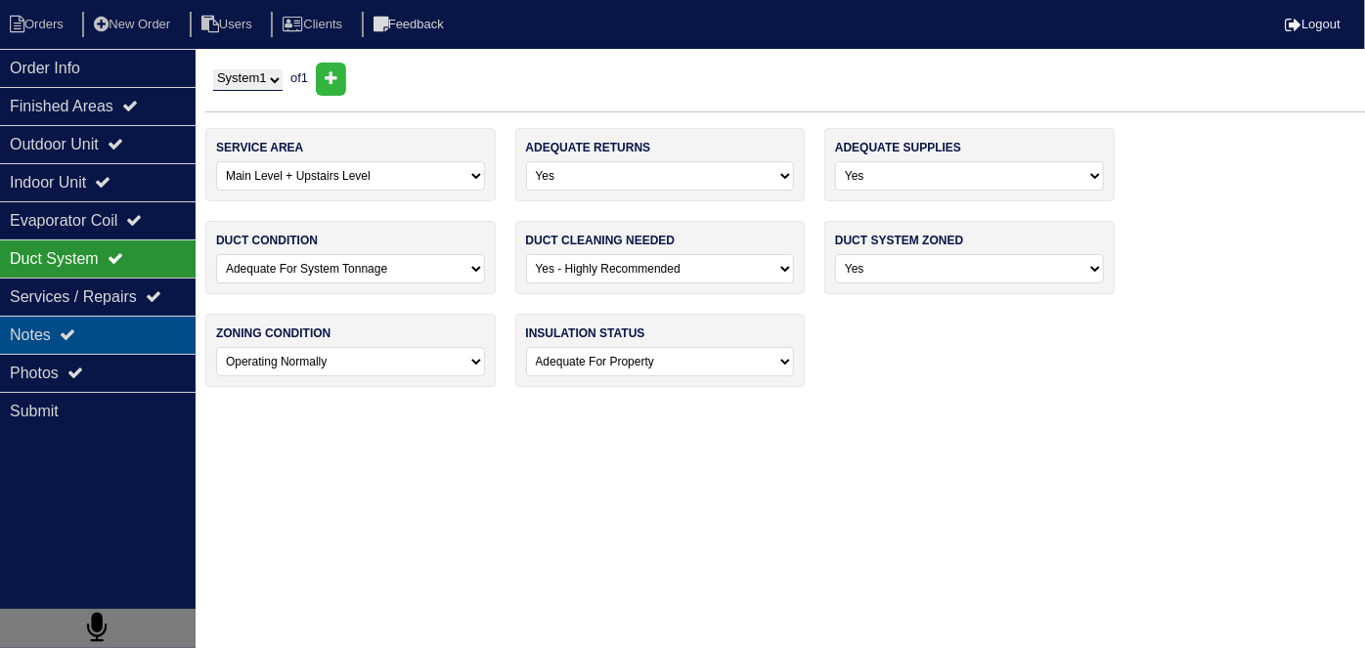
click at [73, 322] on div "Notes" at bounding box center [98, 335] width 196 height 38
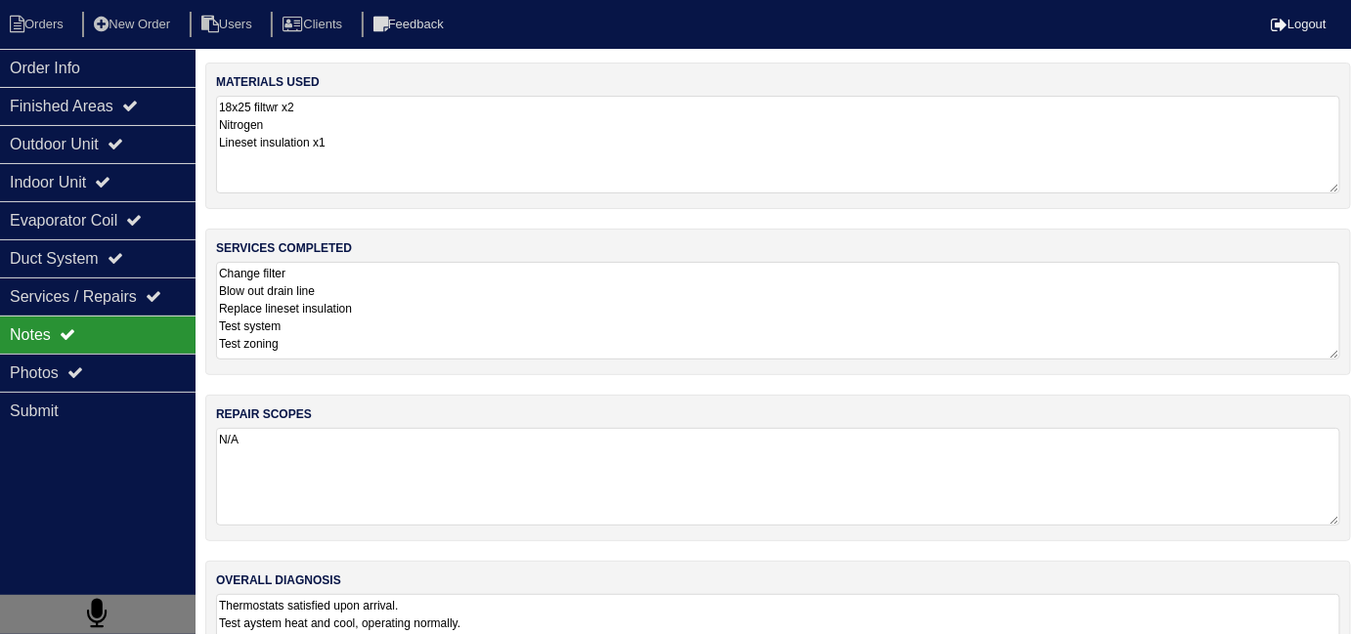
click at [433, 329] on textarea "Change filter Blow out drain line Replace lineset insulation Test system Test z…" at bounding box center [778, 311] width 1124 height 98
click at [135, 132] on div "Outdoor Unit" at bounding box center [98, 144] width 196 height 38
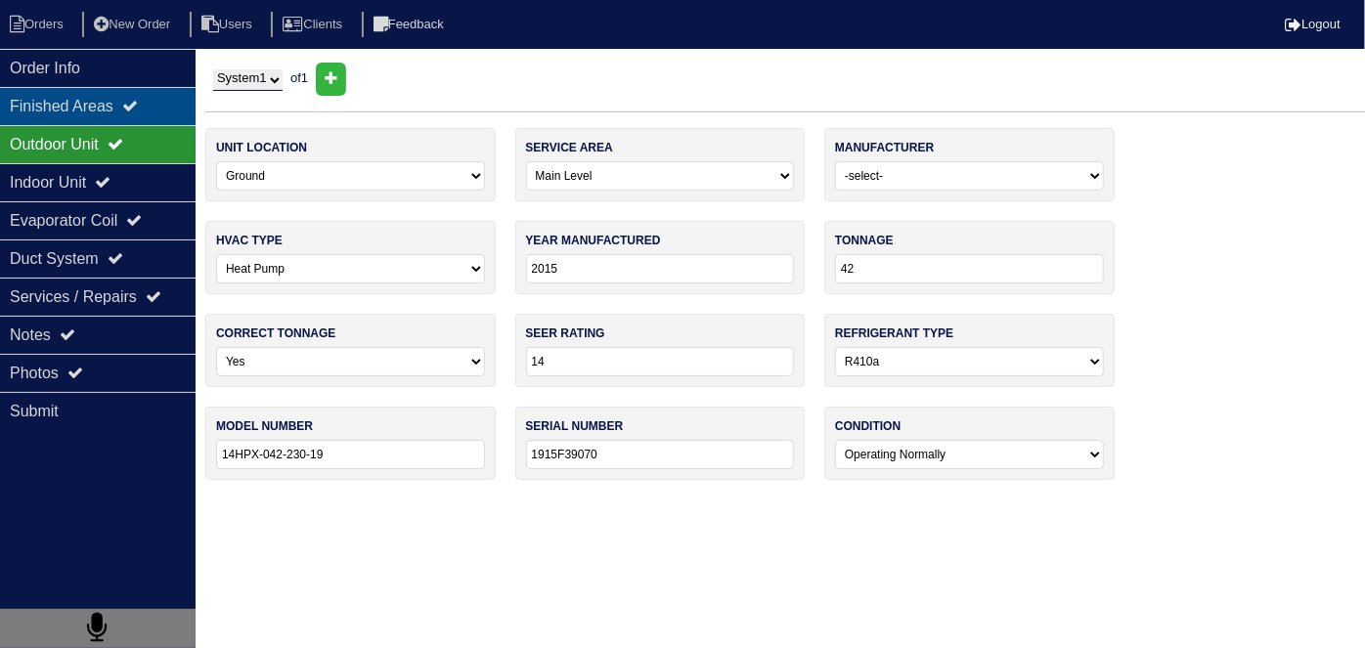
click at [128, 106] on div "Finished Areas" at bounding box center [98, 106] width 196 height 38
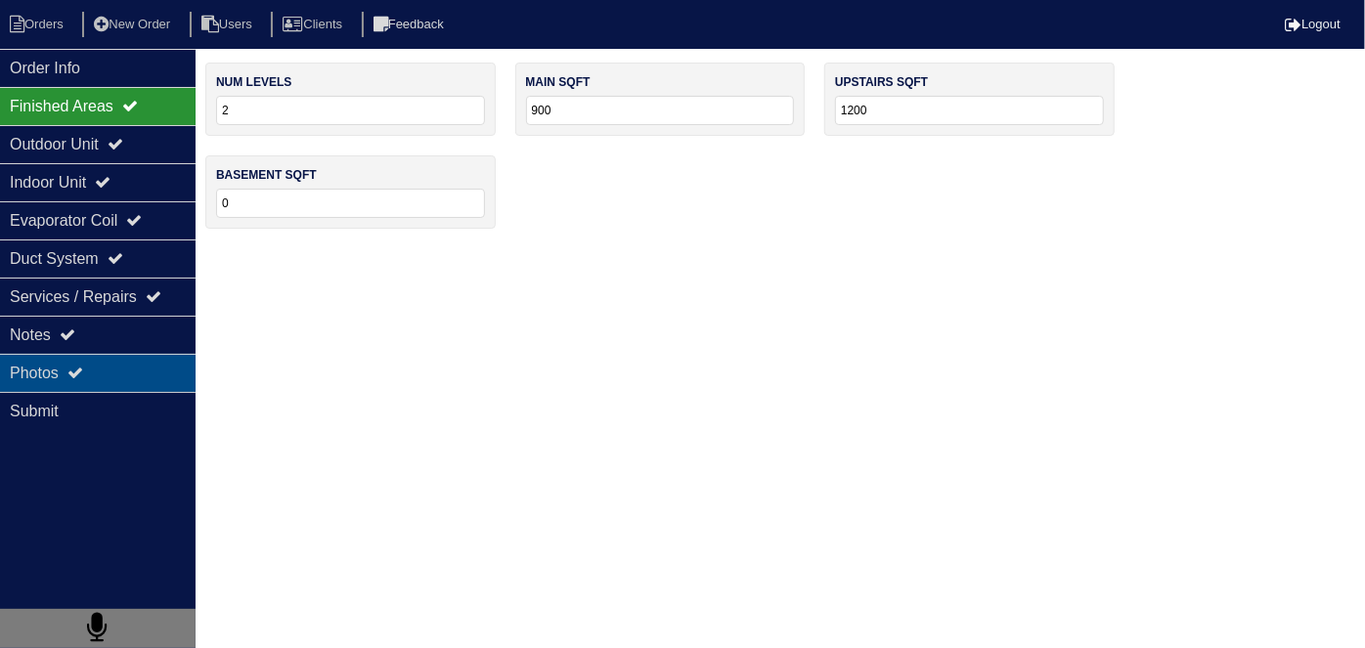
click at [94, 371] on div "Photos" at bounding box center [98, 373] width 196 height 38
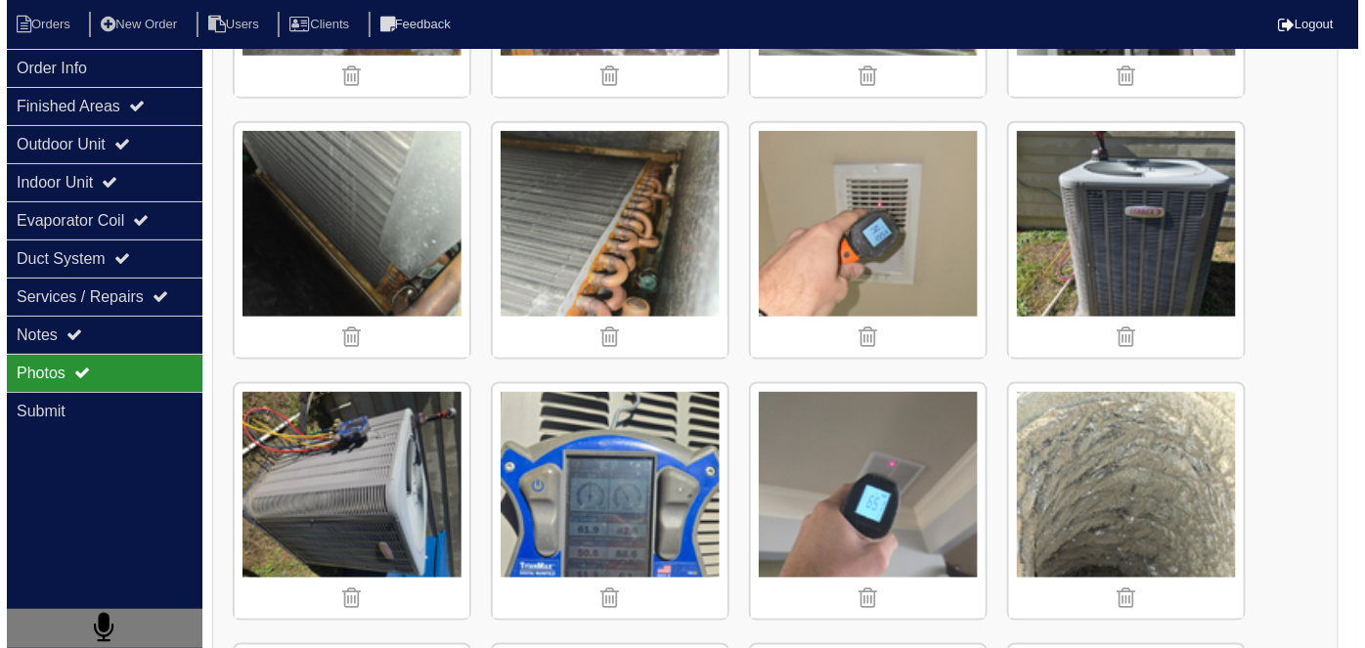
scroll to position [3109, 0]
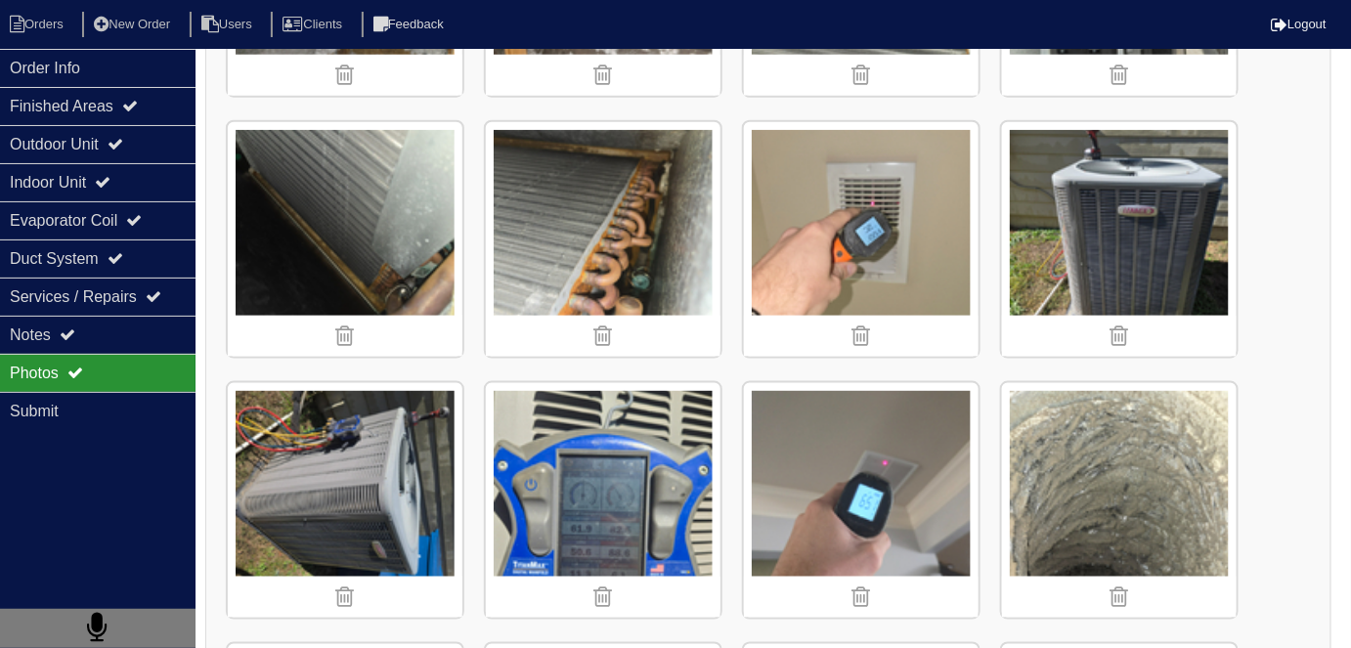
click at [1129, 427] on img at bounding box center [1119, 500] width 235 height 235
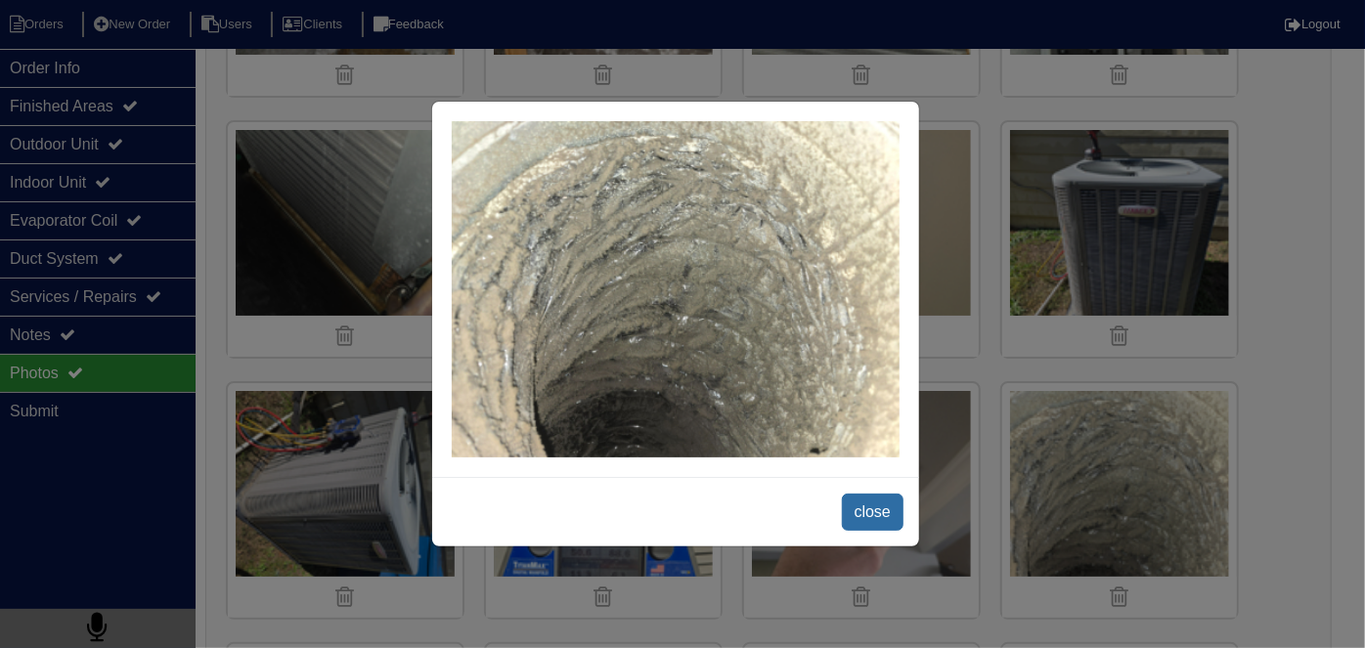
click at [887, 525] on span "close" at bounding box center [873, 512] width 62 height 37
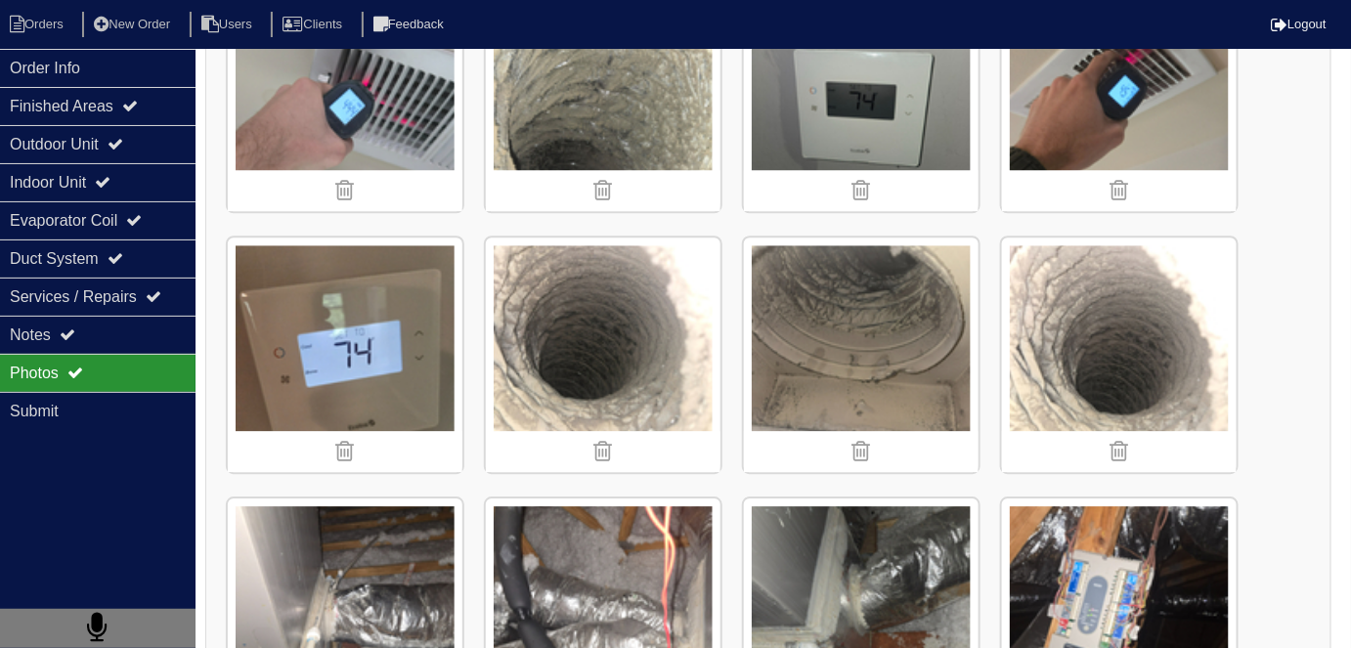
click at [1105, 378] on img at bounding box center [1119, 355] width 235 height 235
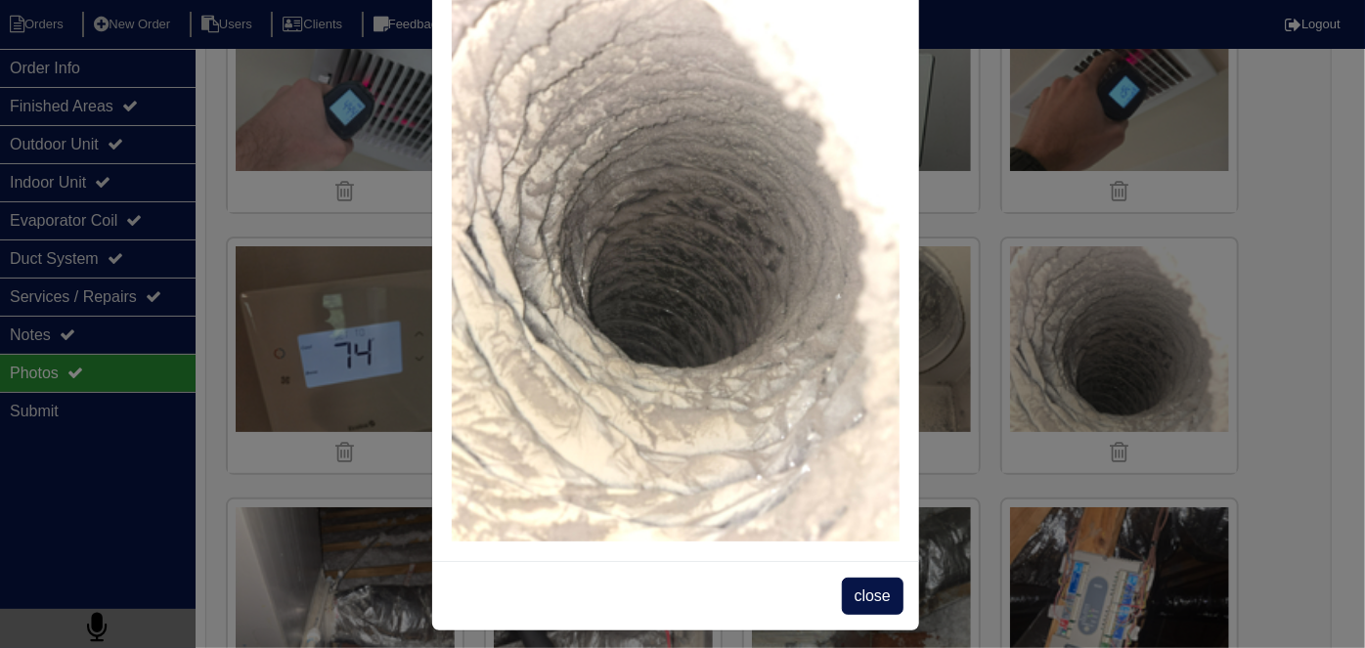
scroll to position [112, 0]
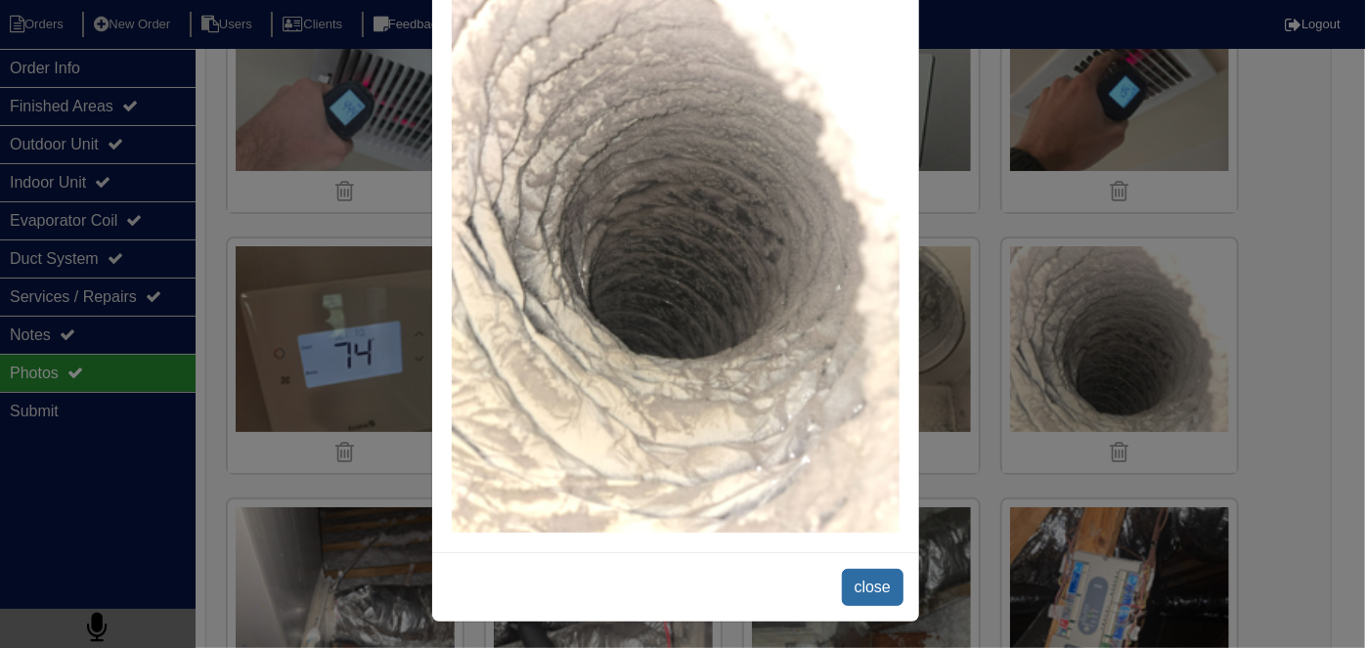
click at [849, 572] on span "close" at bounding box center [873, 587] width 62 height 37
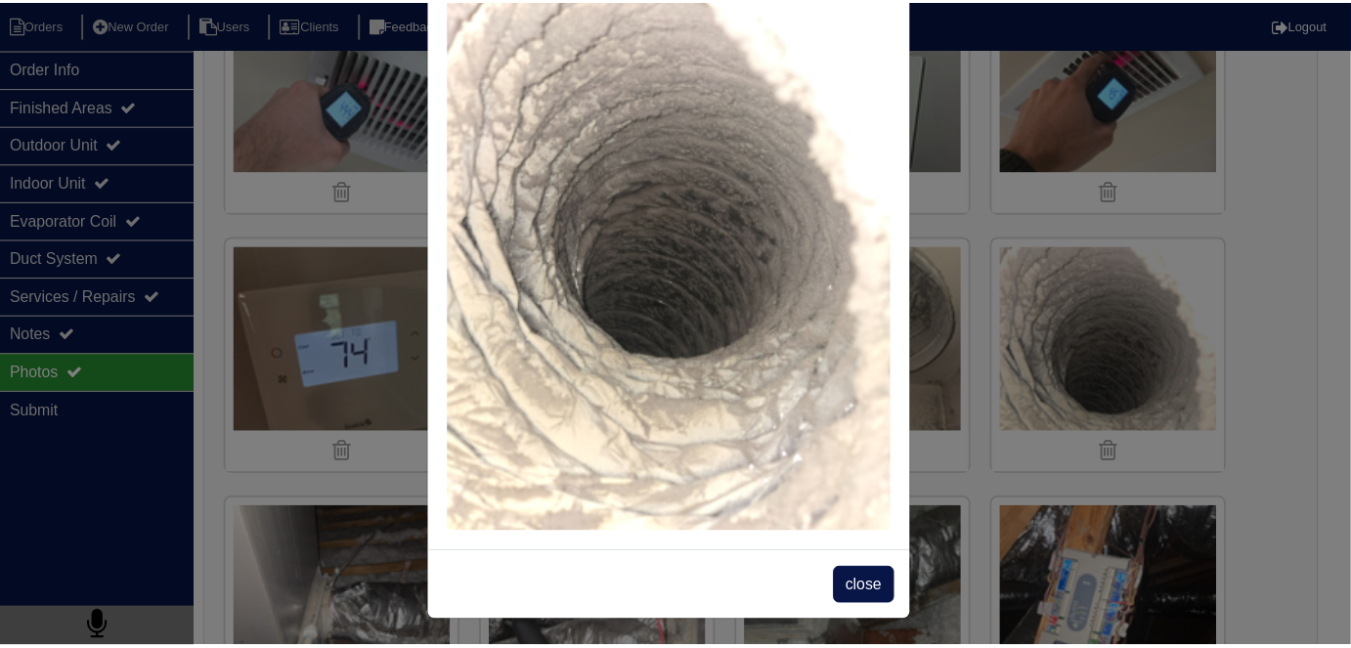
scroll to position [0, 0]
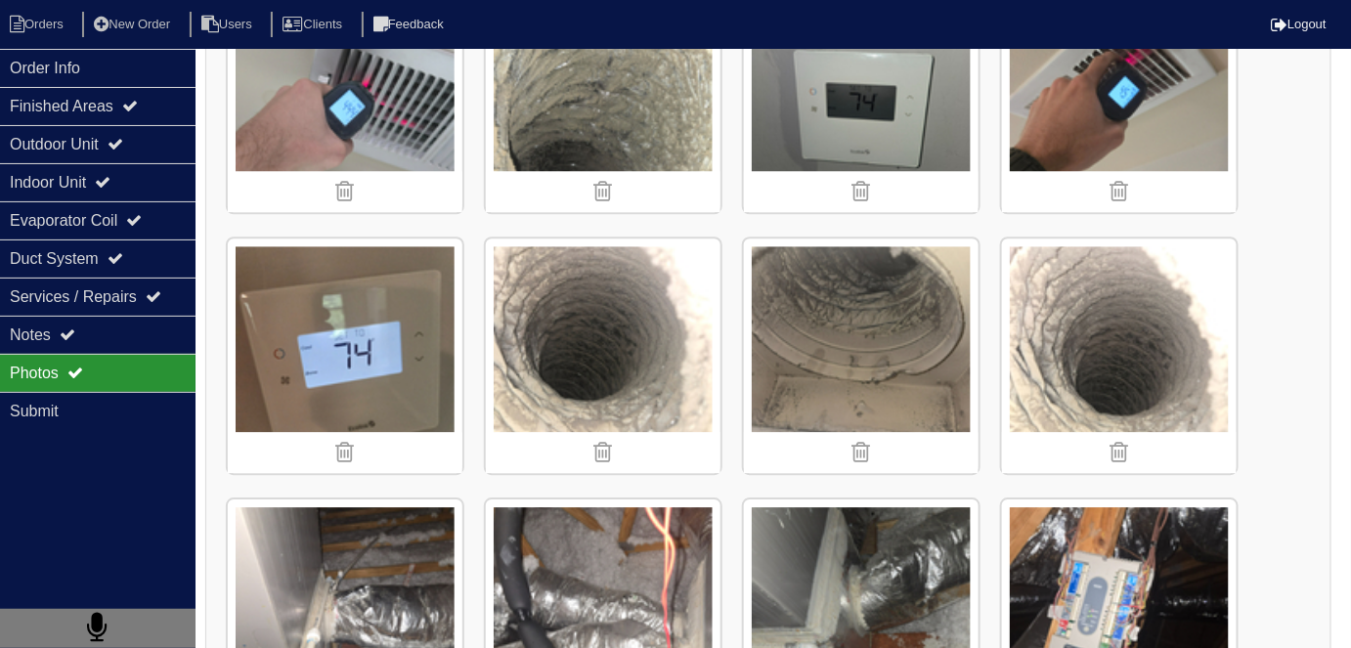
click at [523, 104] on img at bounding box center [603, 95] width 235 height 235
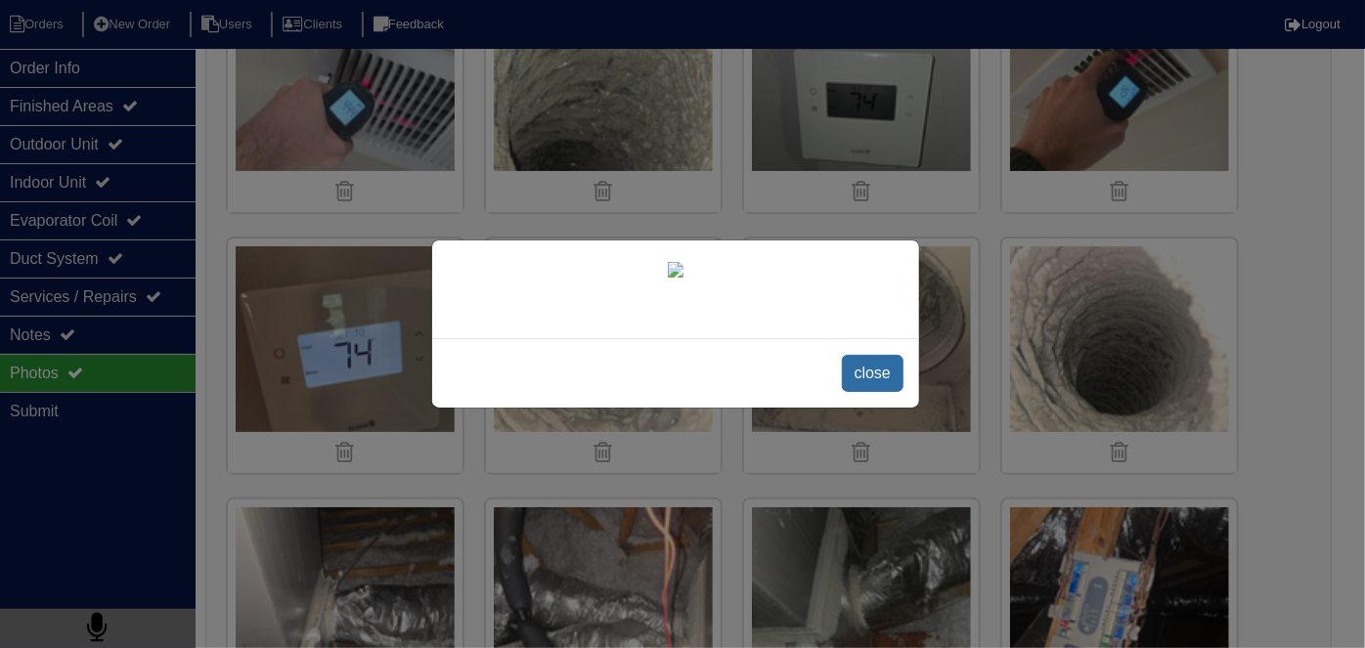
click at [854, 392] on span "close" at bounding box center [873, 373] width 62 height 37
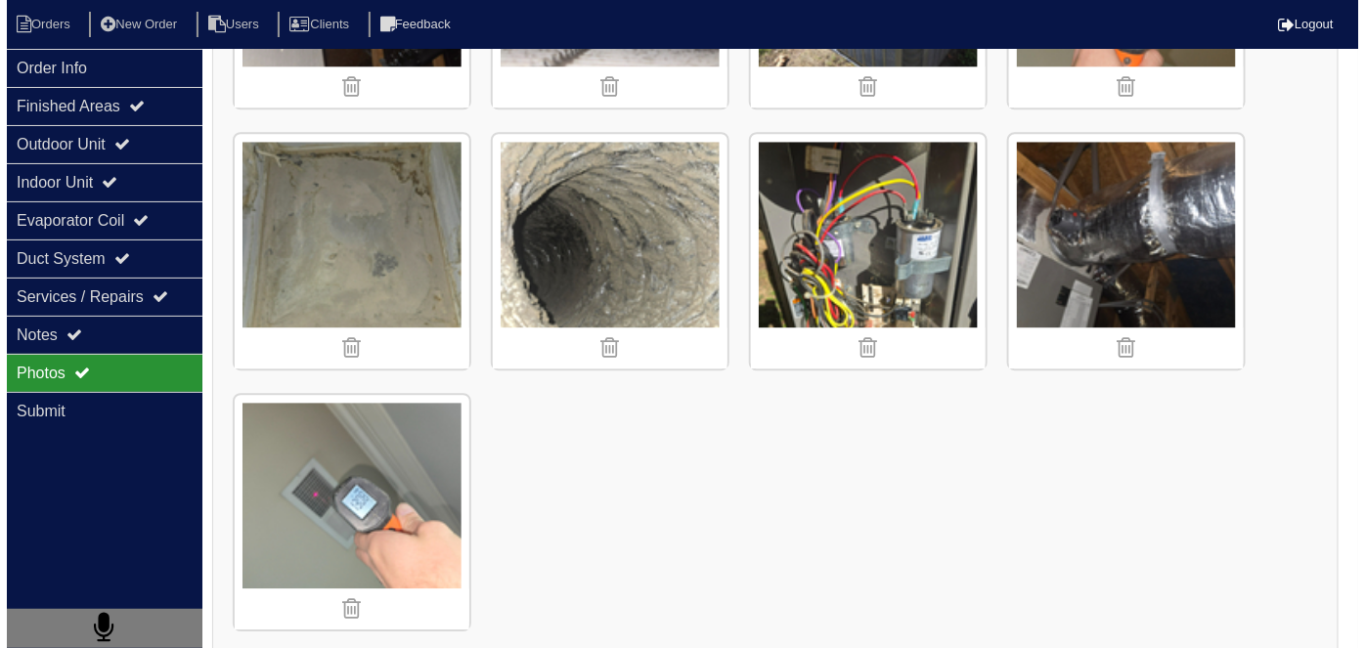
scroll to position [4142, 0]
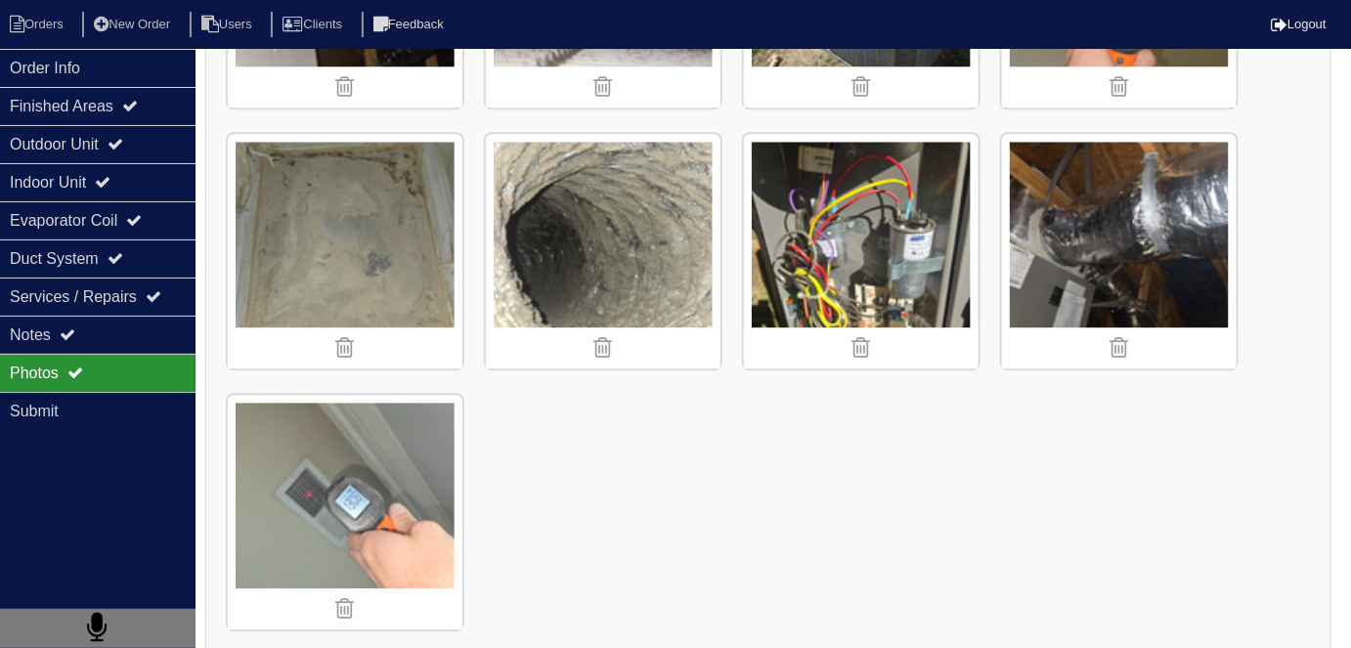
click at [601, 227] on img at bounding box center [603, 251] width 235 height 235
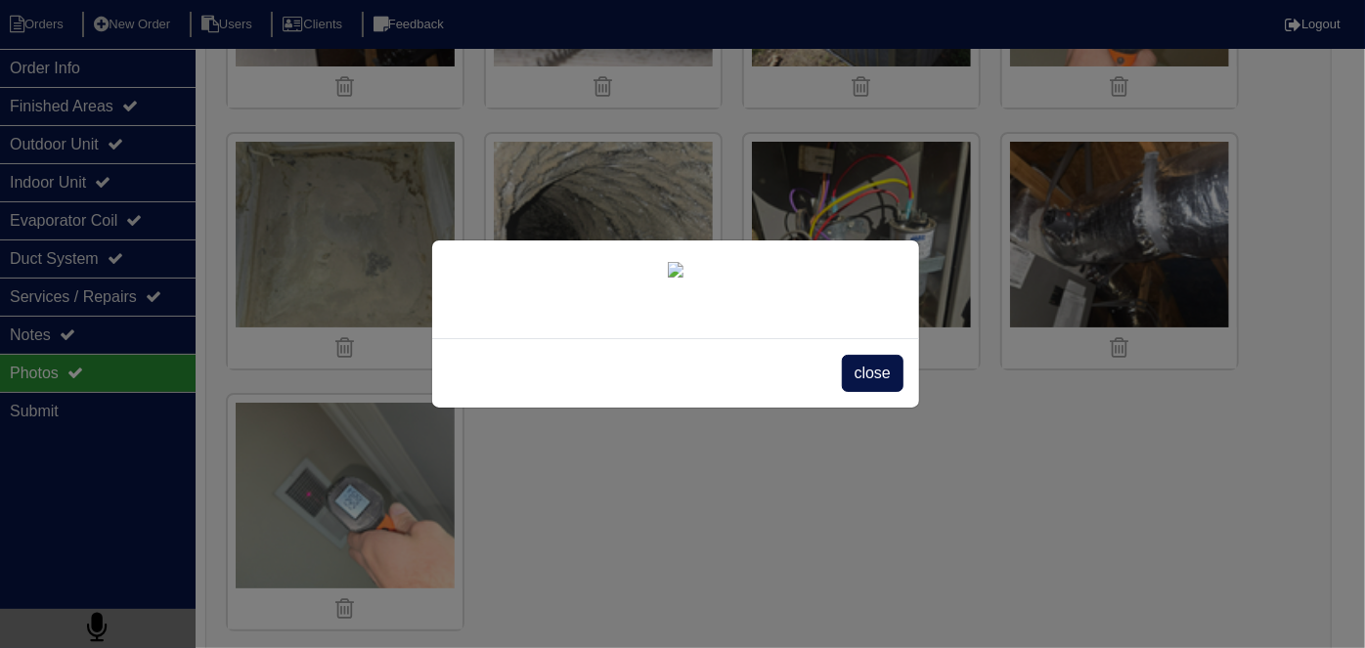
scroll to position [112, 0]
click at [867, 392] on span "close" at bounding box center [873, 373] width 62 height 37
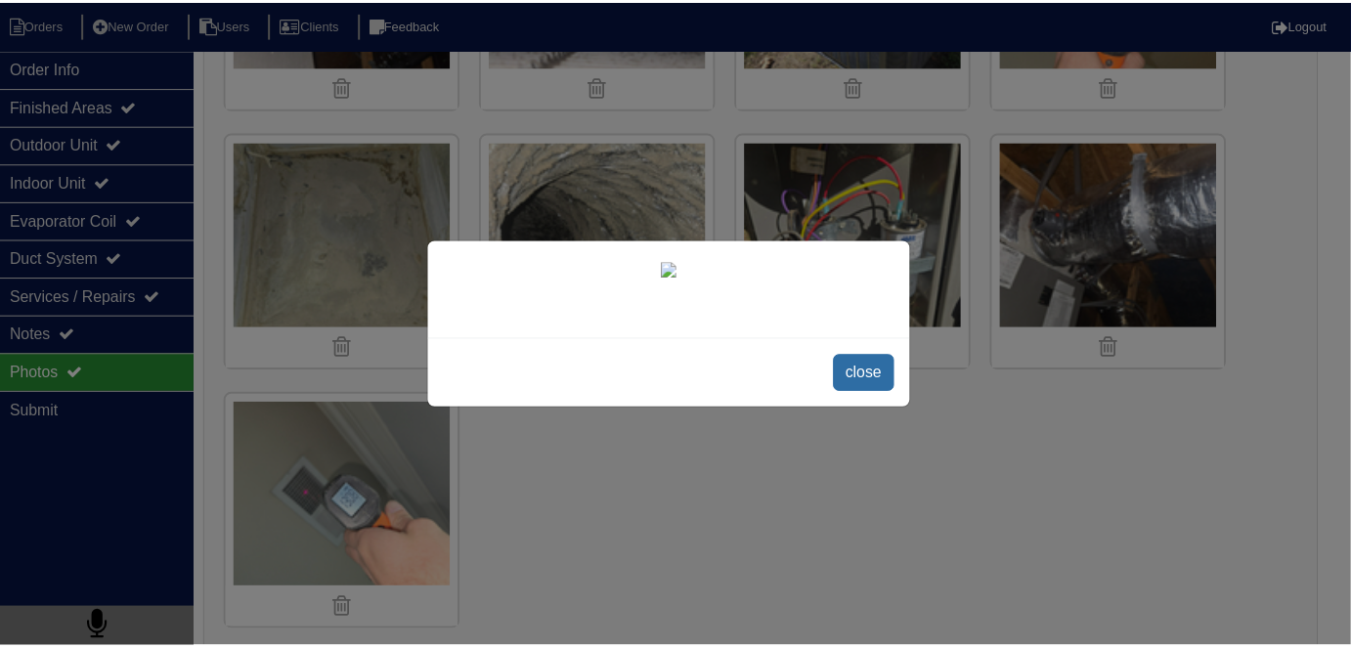
scroll to position [0, 0]
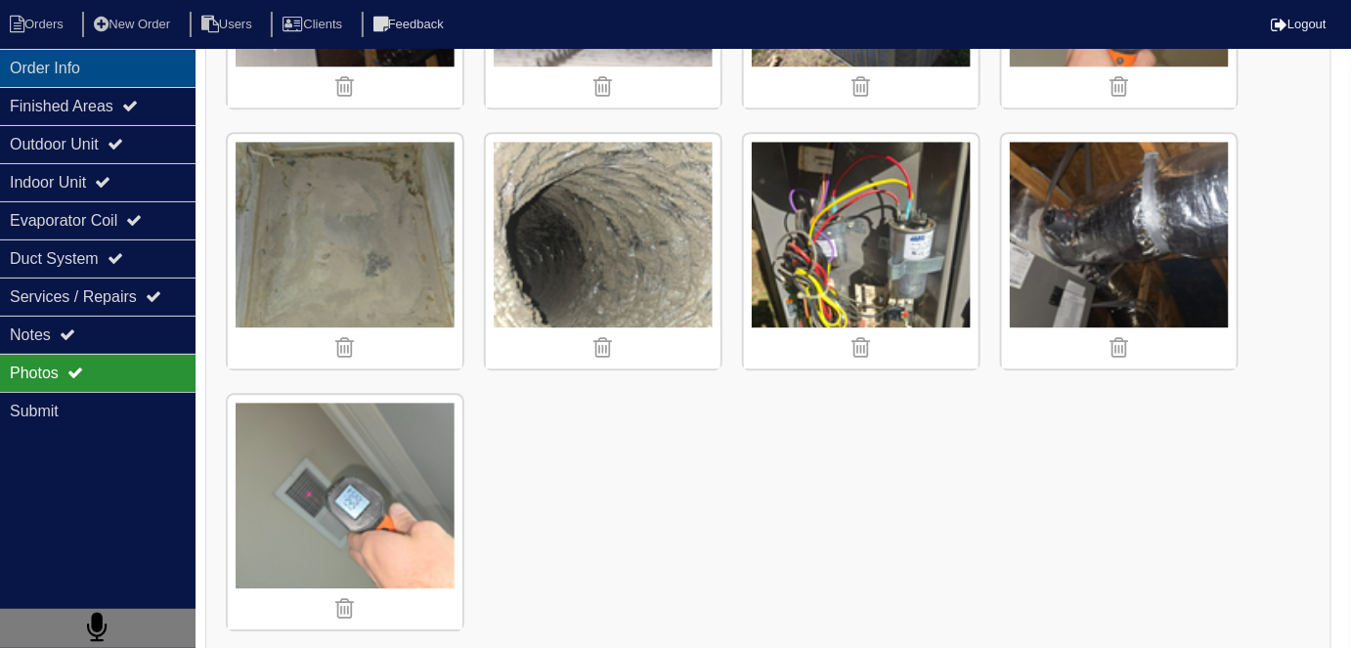
click at [103, 55] on div "Order Info" at bounding box center [98, 68] width 196 height 38
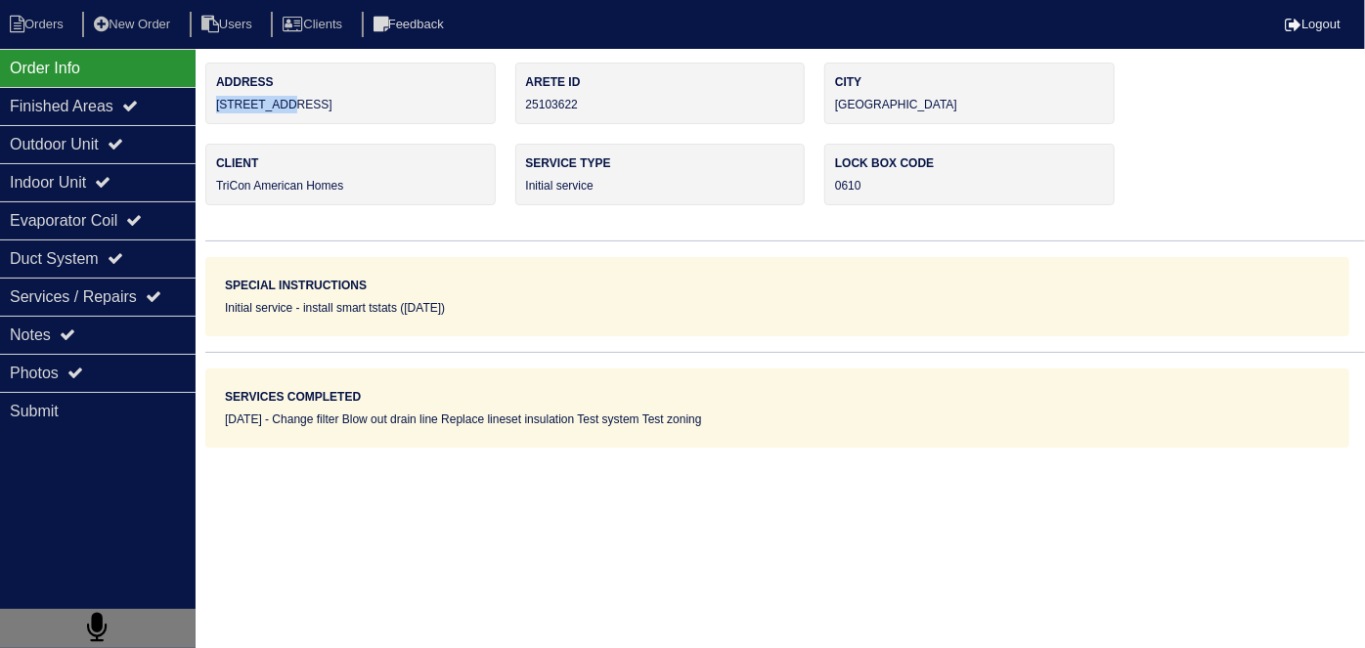
drag, startPoint x: 313, startPoint y: 107, endPoint x: 208, endPoint y: 106, distance: 104.6
click at [208, 106] on div "Address 727 Pine Ln" at bounding box center [350, 94] width 290 height 62
copy div "[STREET_ADDRESS]"
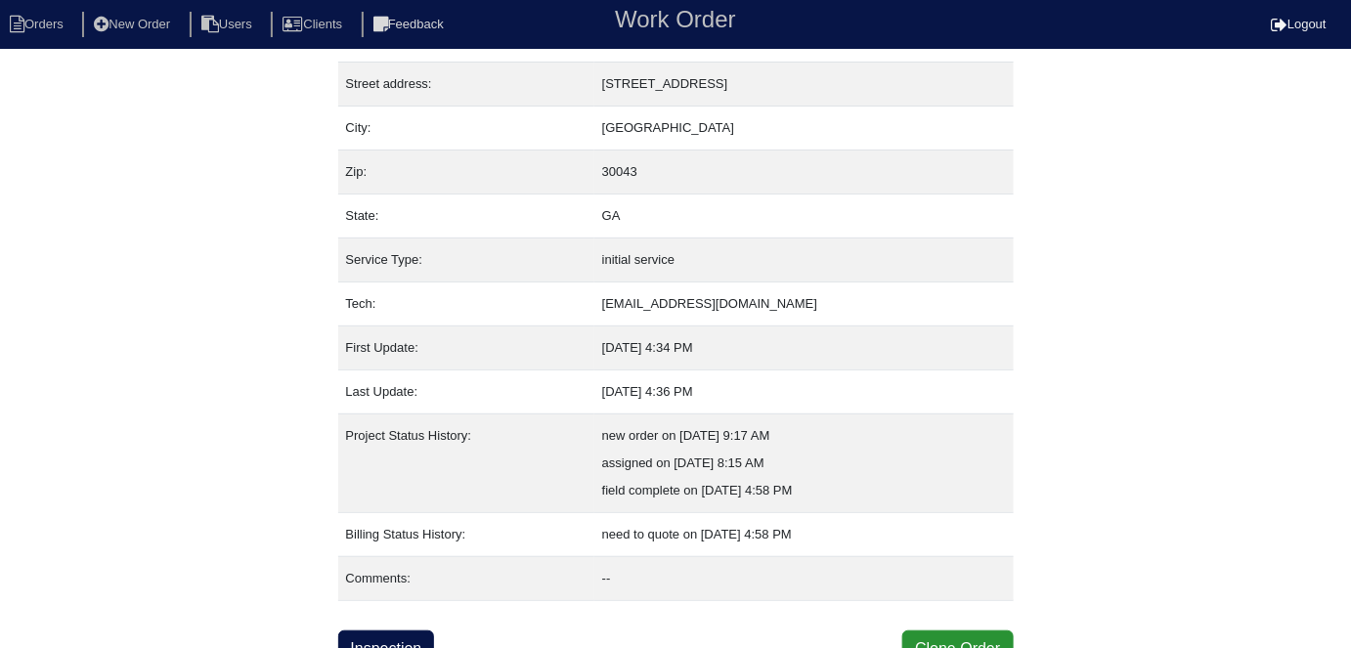
scroll to position [103, 0]
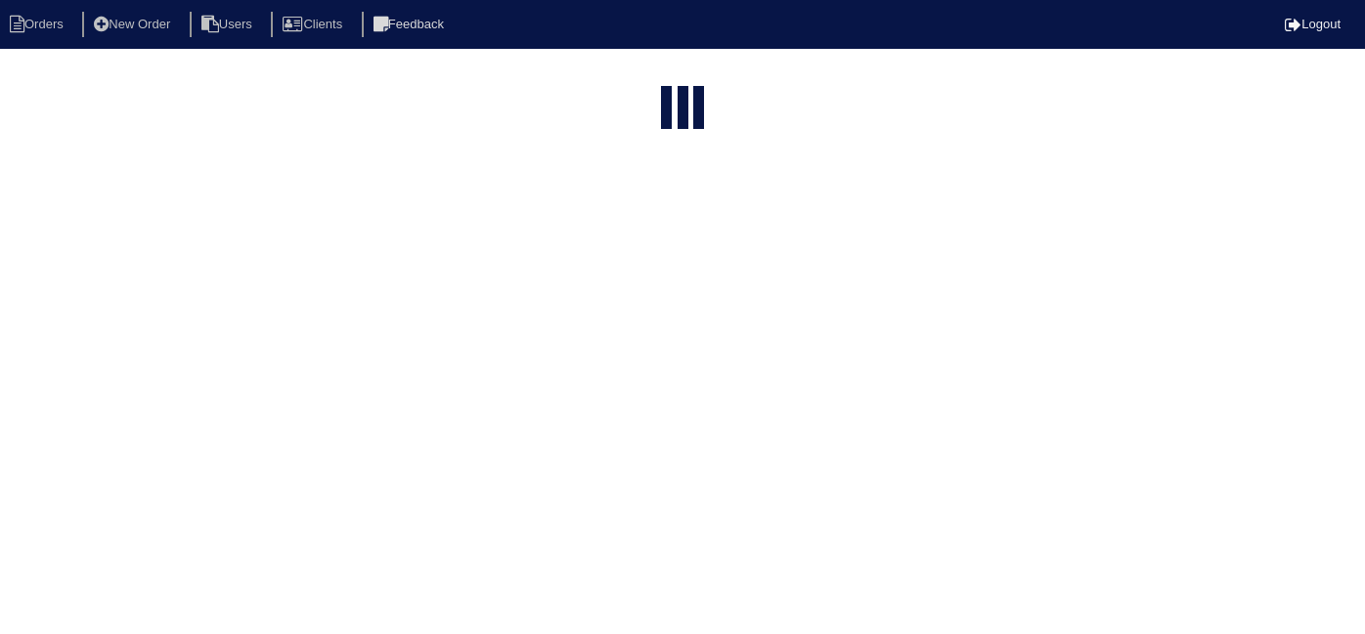
select select "15"
type input "727 p"
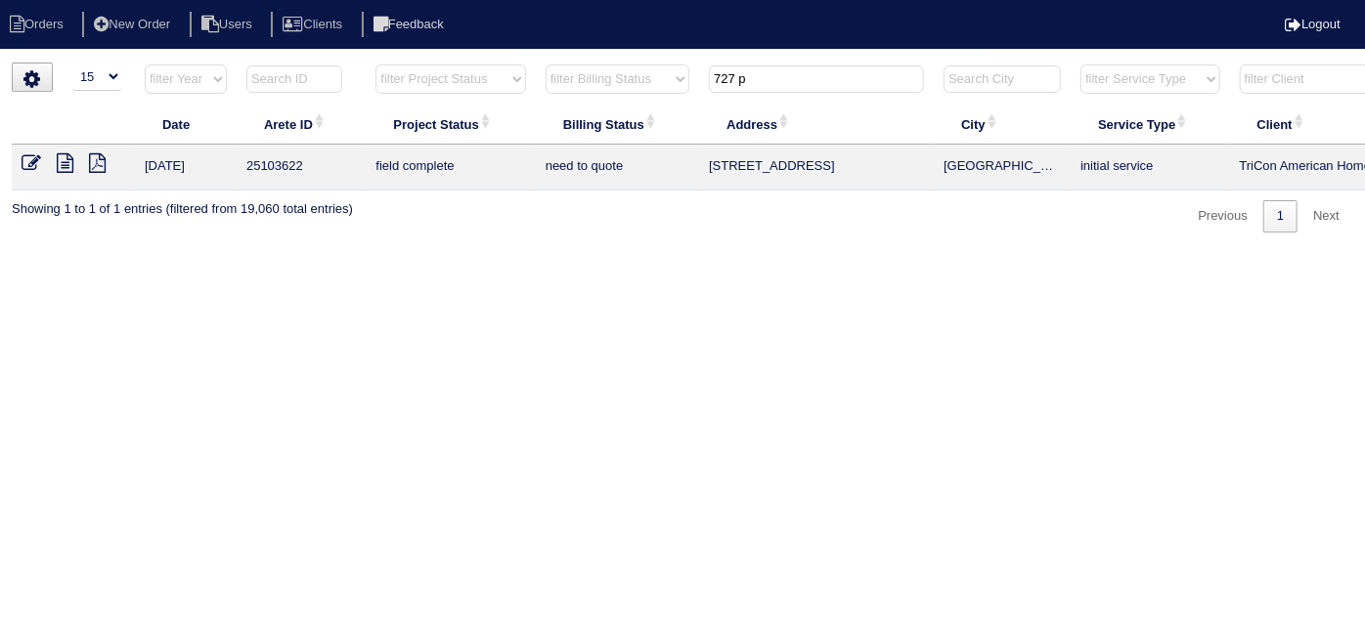
click at [24, 159] on icon at bounding box center [32, 163] width 20 height 20
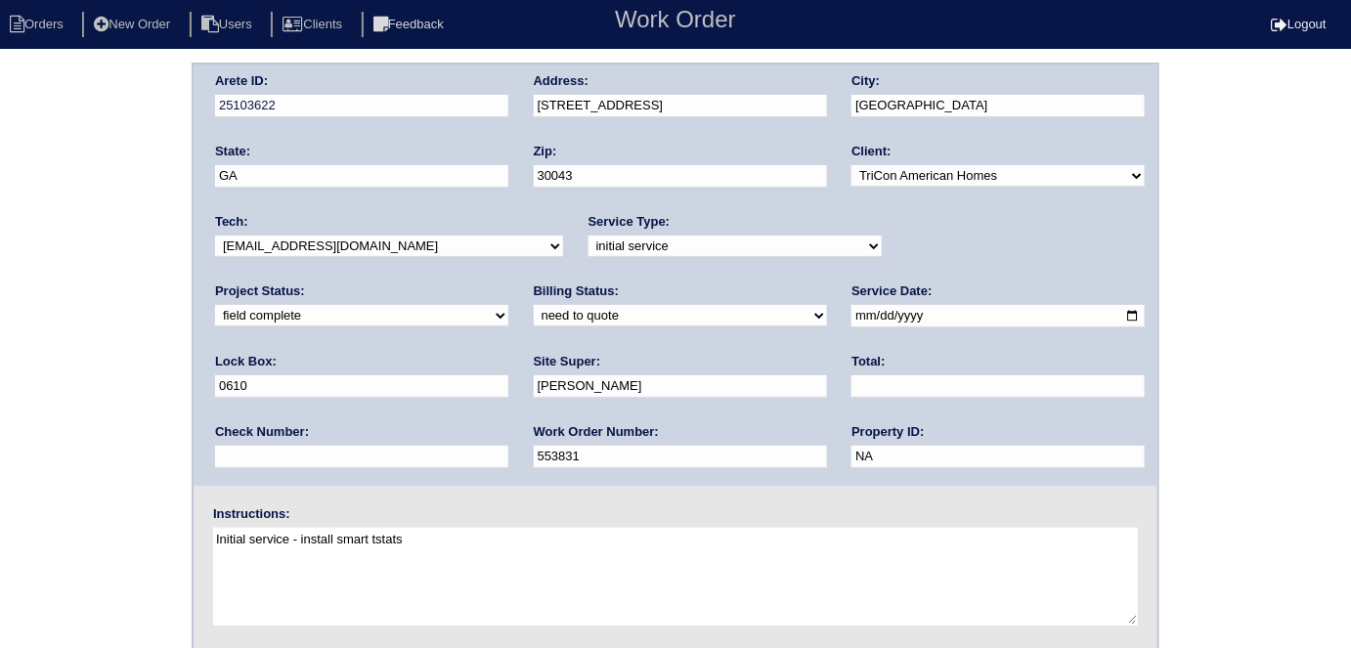
click at [534, 326] on div "Billing Status: need to quote quoted need to invoice invoiced paid warranty pur…" at bounding box center [680, 310] width 293 height 54
click at [534, 305] on select "need to quote quoted need to invoice invoiced paid warranty purchase order need…" at bounding box center [680, 316] width 293 height 22
select select "quoted"
click at [534, 305] on select "need to quote quoted need to invoice invoiced paid warranty purchase order need…" at bounding box center [680, 316] width 293 height 22
click at [851, 385] on input "text" at bounding box center [997, 386] width 293 height 22
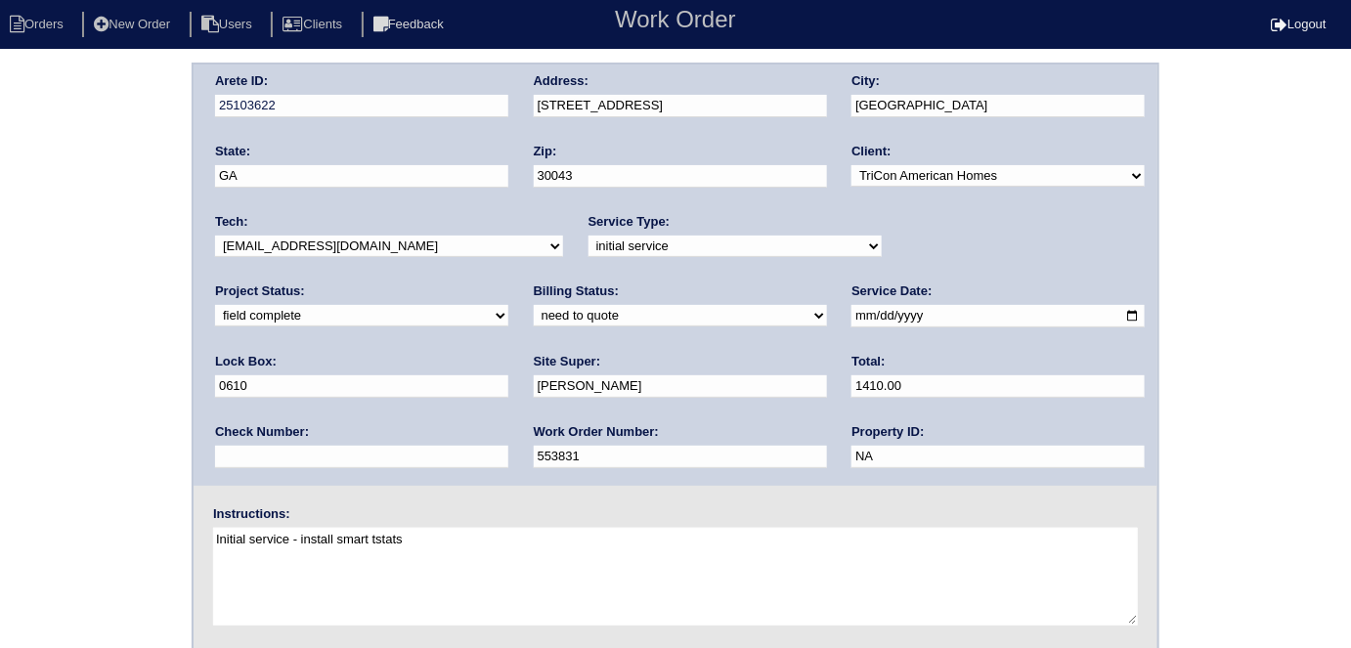
type input "1410.00"
click at [0, 152] on div "Arete ID: 25103622 Address: 727 Pine Ln City: Lawrenceville State: GA Zip: 3004…" at bounding box center [675, 458] width 1351 height 791
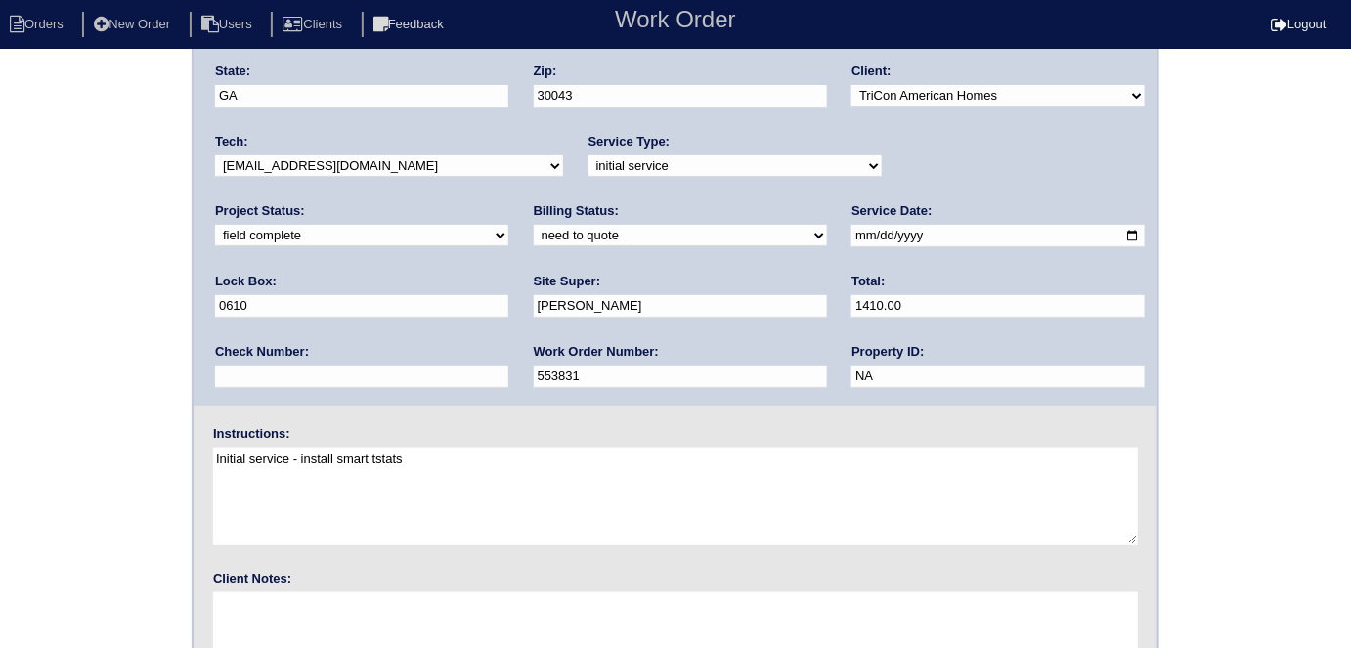
scroll to position [200, 0]
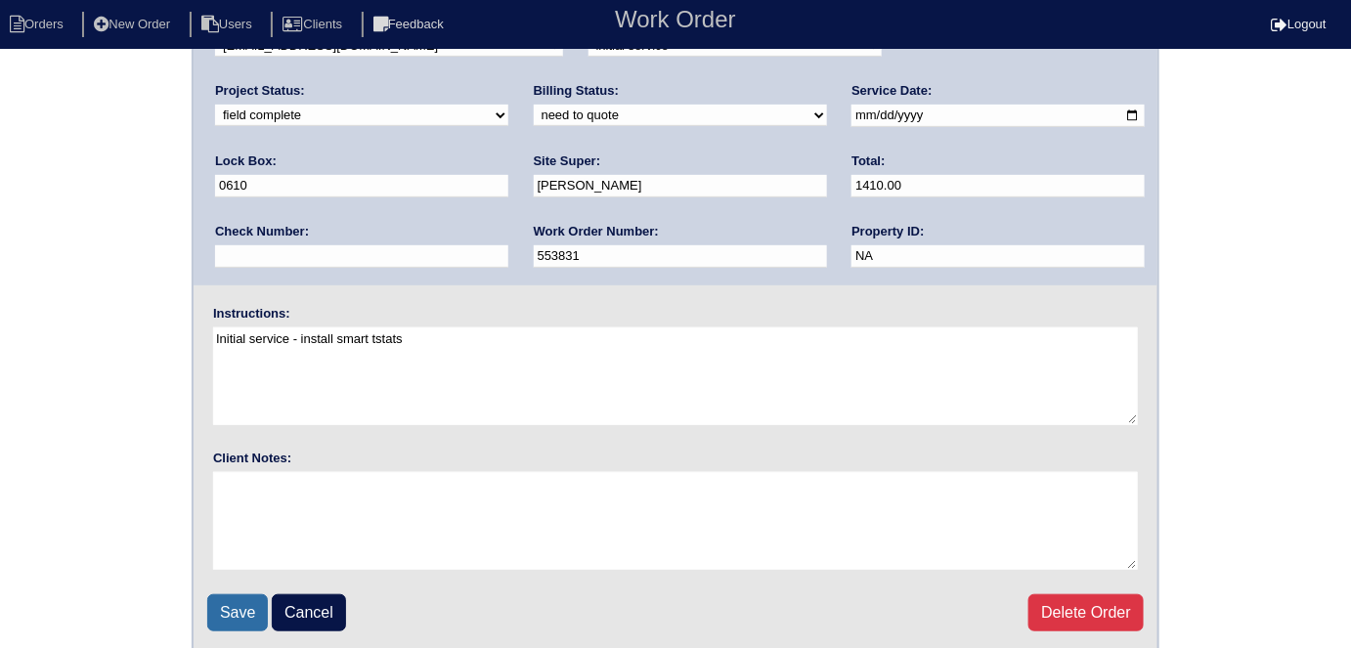
click at [237, 609] on input "Save" at bounding box center [237, 612] width 61 height 37
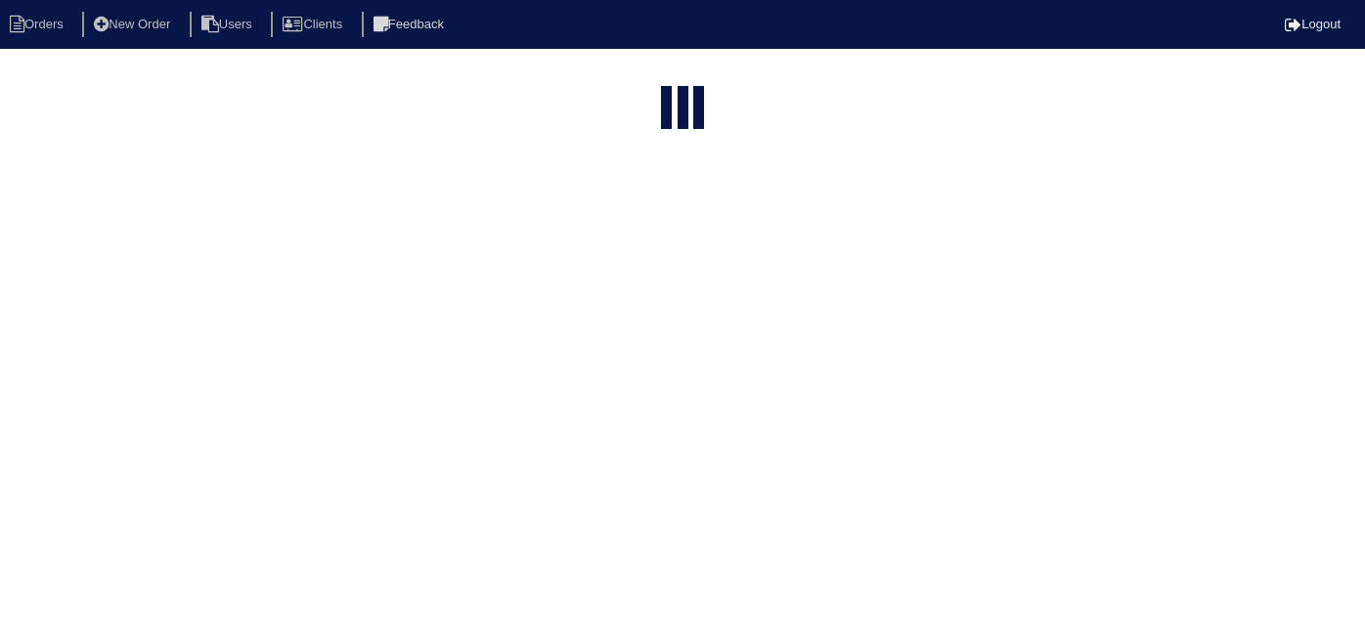
select select "15"
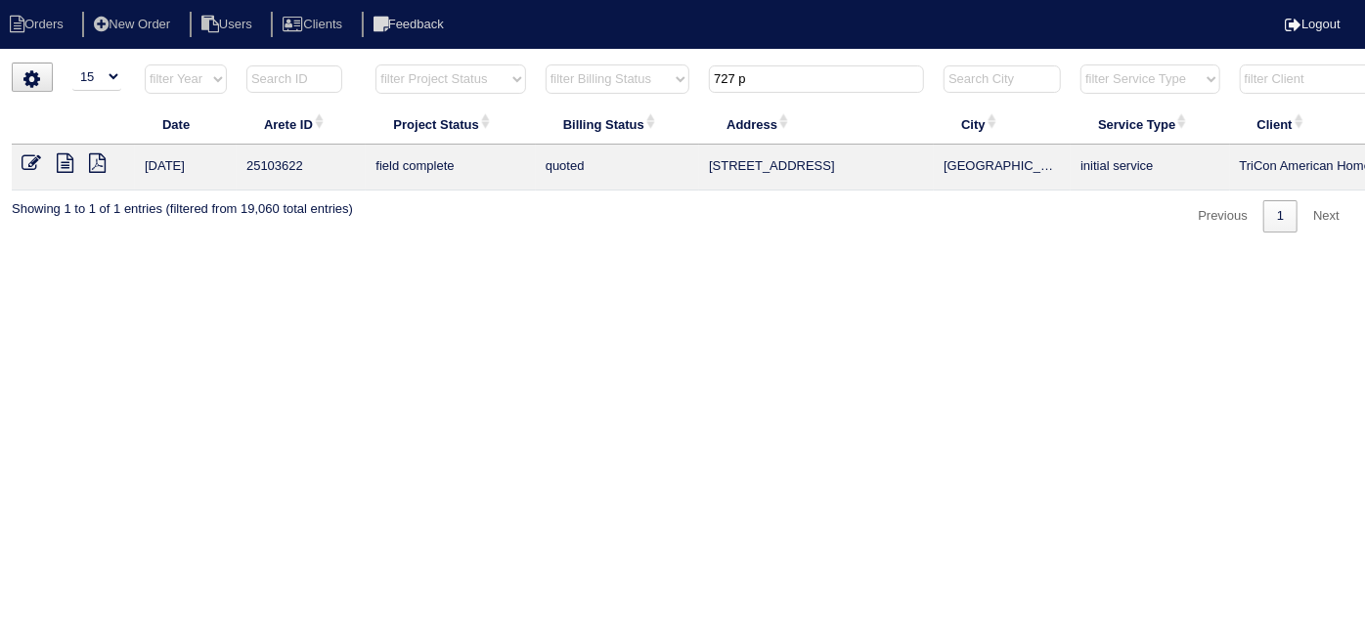
drag, startPoint x: 766, startPoint y: 72, endPoint x: 509, endPoint y: -4, distance: 268.2
click at [509, 0] on html "Orders New Order Users Clients Feedback Logout Orders New Order Users Clients M…" at bounding box center [682, 126] width 1365 height 252
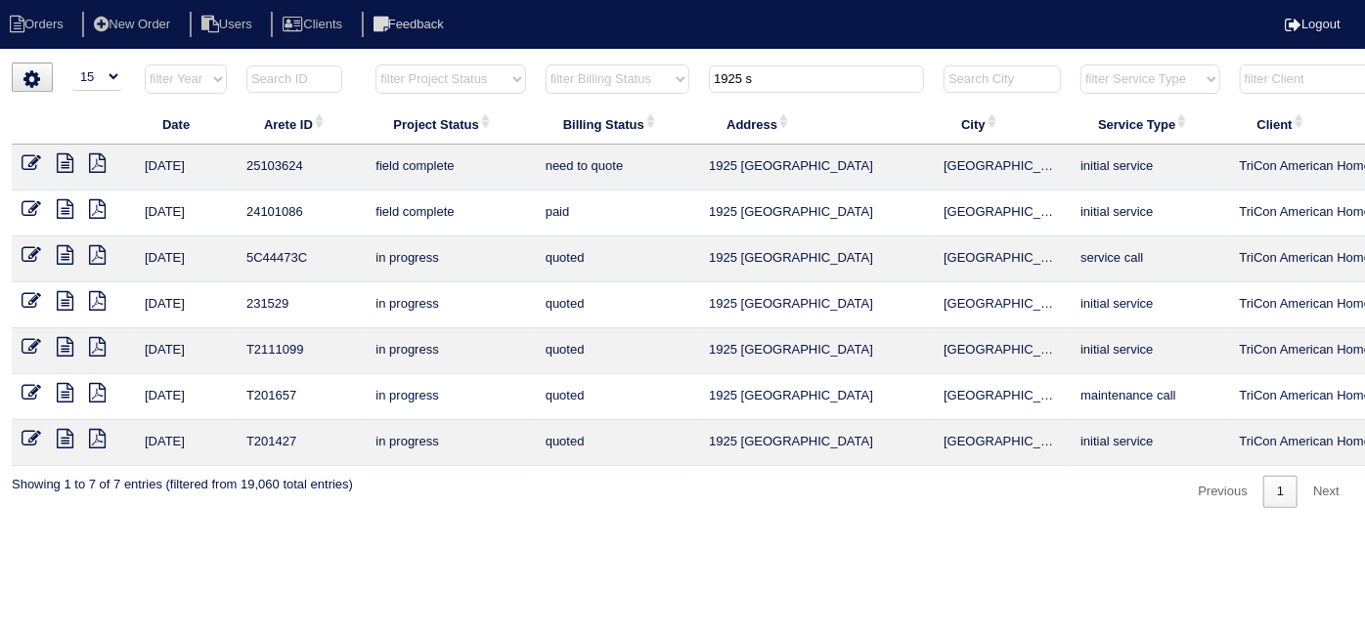
type input "1925 s"
click at [67, 157] on icon at bounding box center [65, 163] width 17 height 20
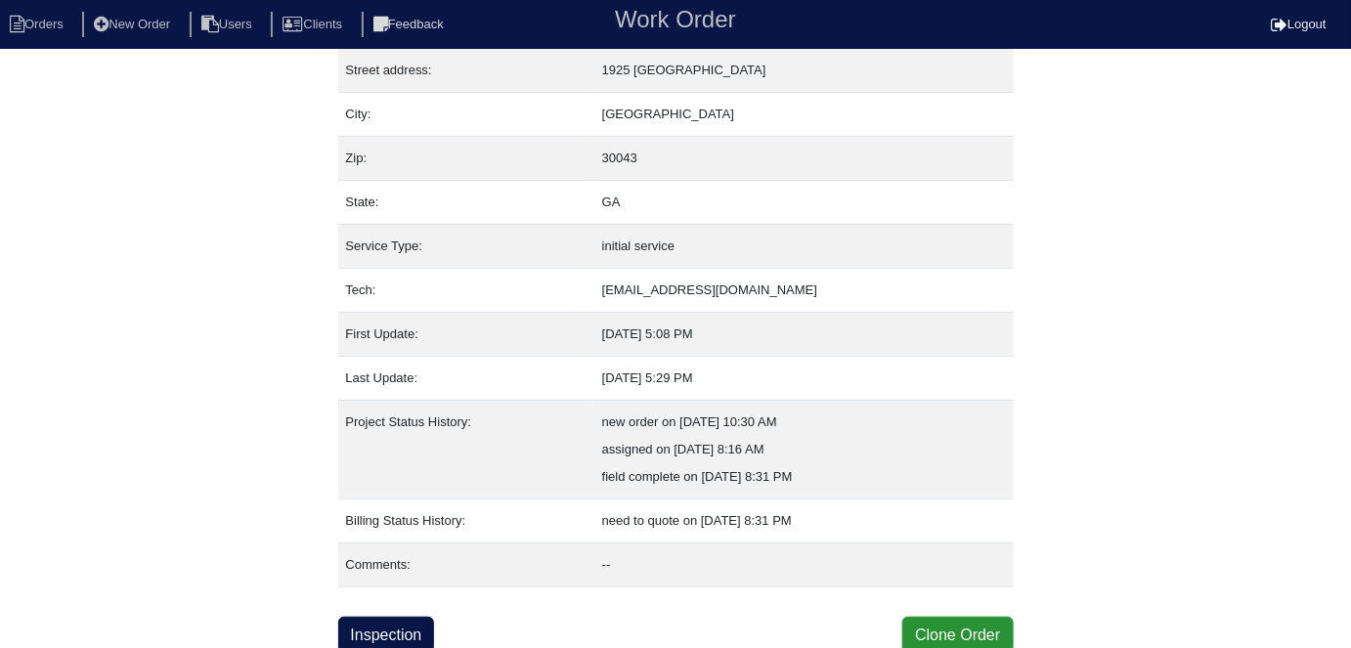
scroll to position [103, 0]
click at [414, 619] on link "Inspection" at bounding box center [386, 634] width 97 height 37
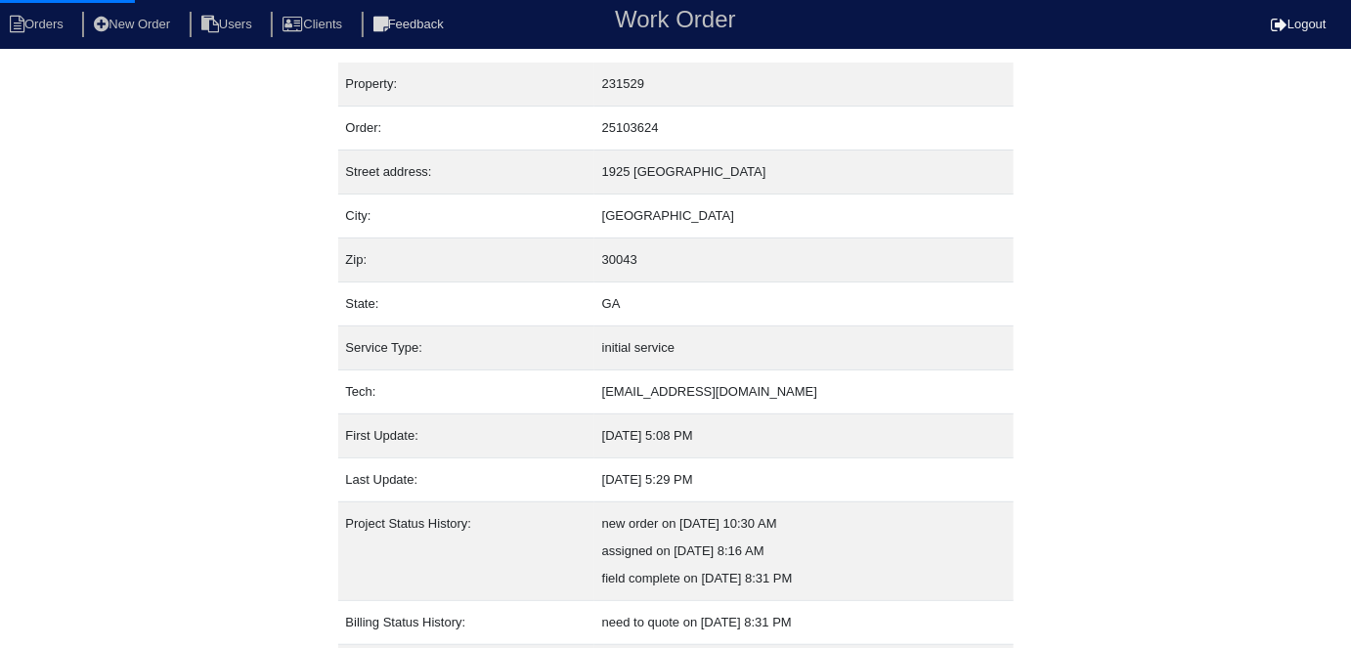
select select "0"
select select "3"
select select "Payne"
select select "0"
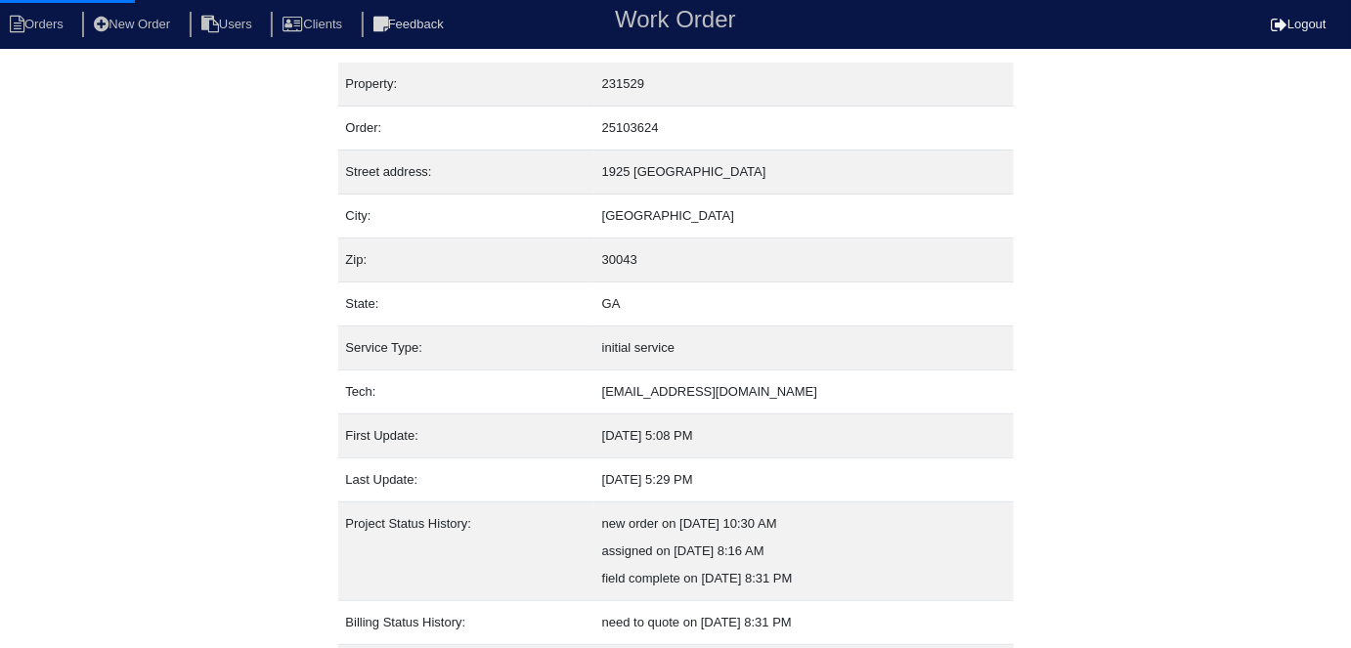
select select "1"
select select "0"
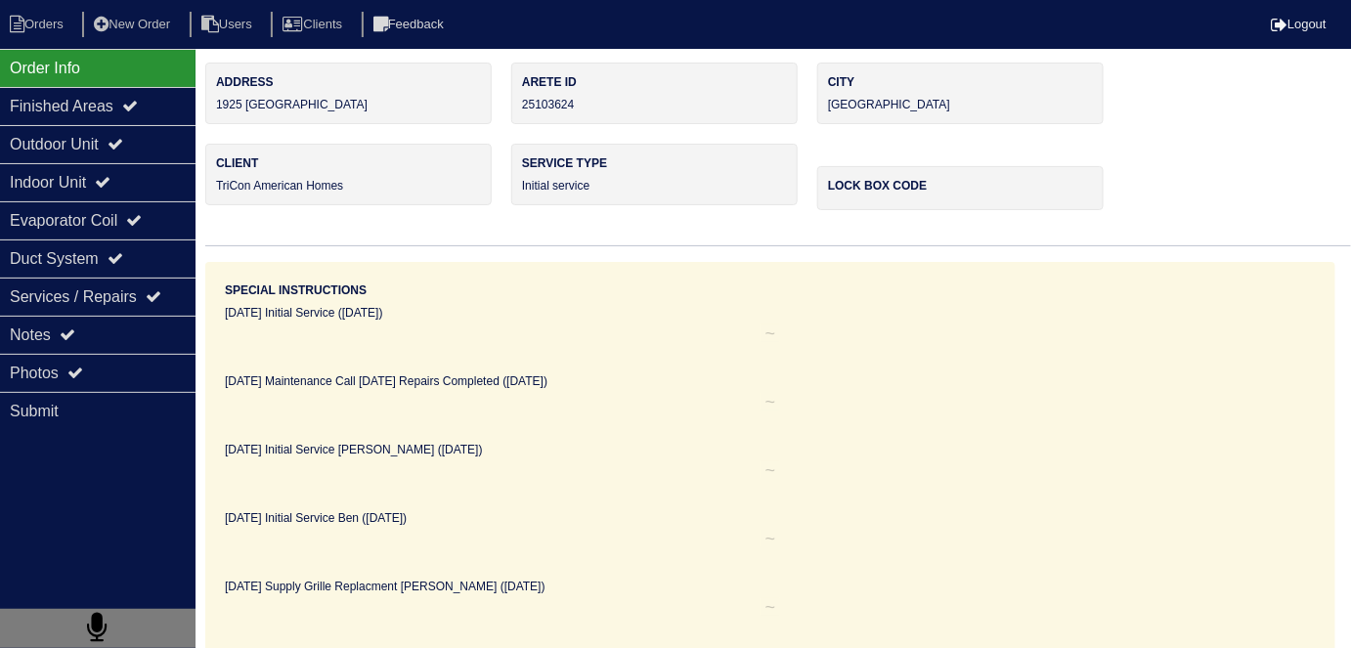
click at [82, 156] on div "Outdoor Unit" at bounding box center [98, 144] width 196 height 38
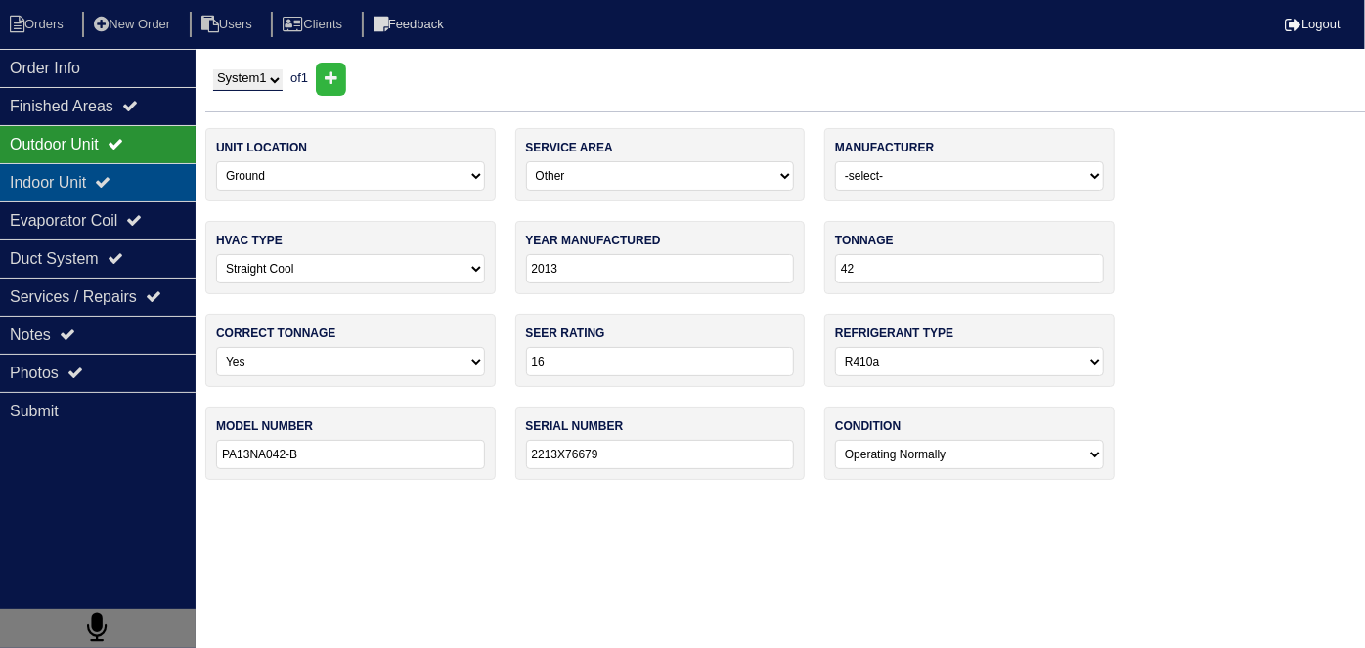
click at [75, 184] on div "Indoor Unit" at bounding box center [98, 182] width 196 height 38
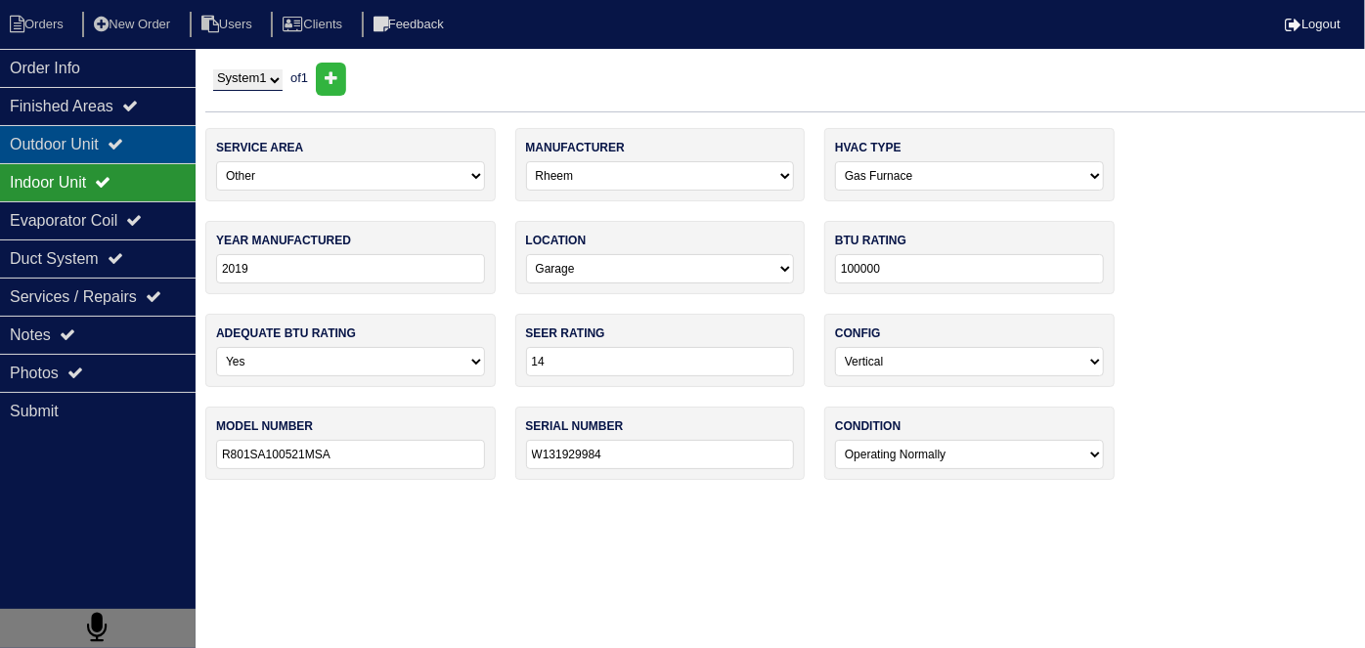
click at [73, 149] on div "Outdoor Unit" at bounding box center [98, 144] width 196 height 38
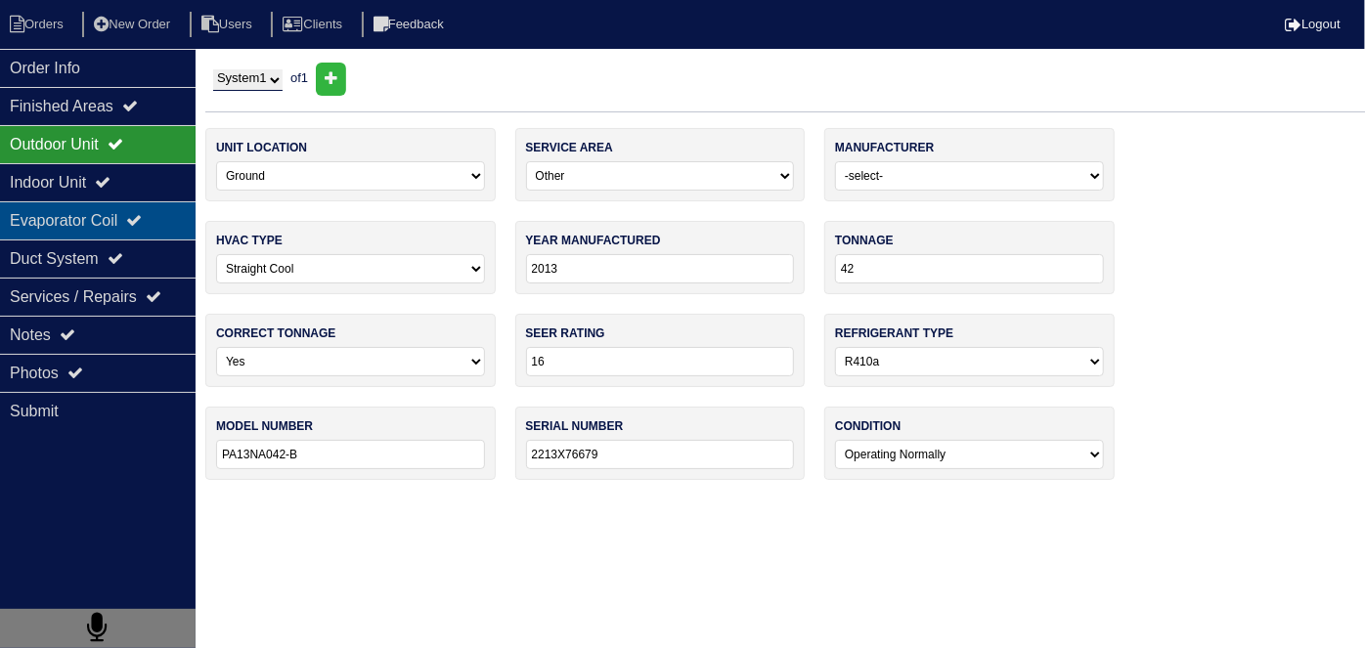
click at [103, 226] on div "Evaporator Coil" at bounding box center [98, 220] width 196 height 38
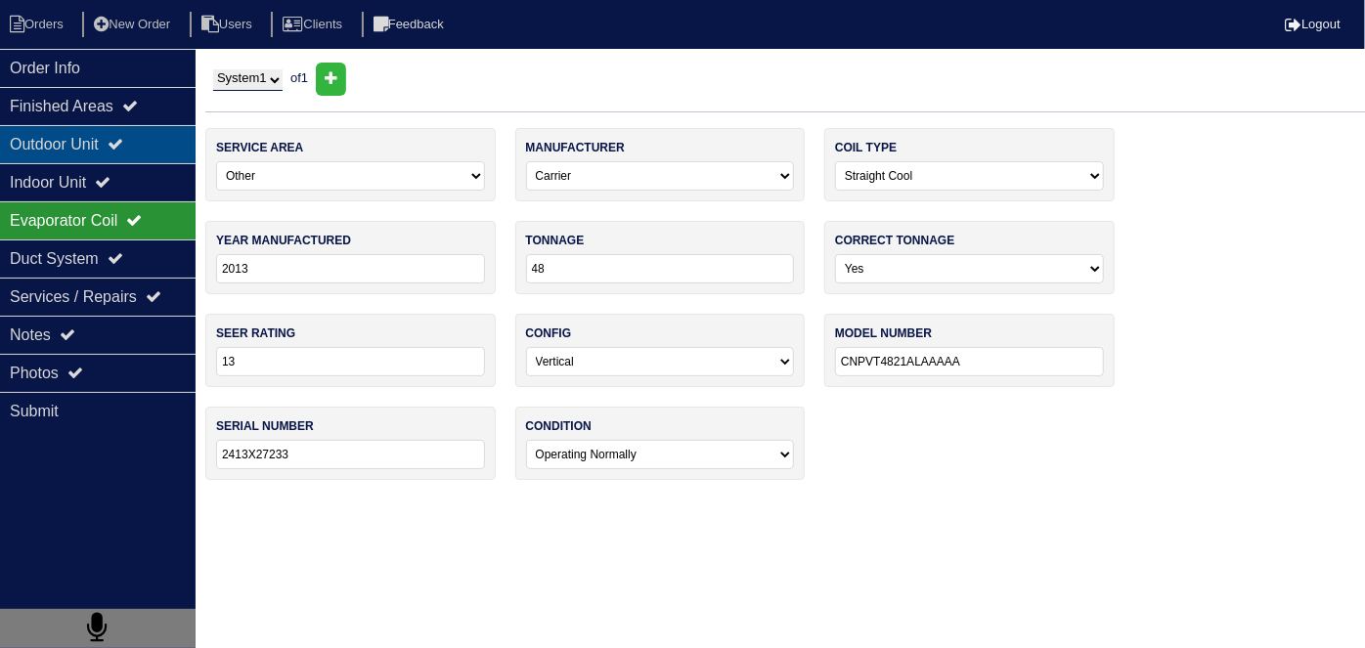
click at [96, 154] on div "Outdoor Unit" at bounding box center [98, 144] width 196 height 38
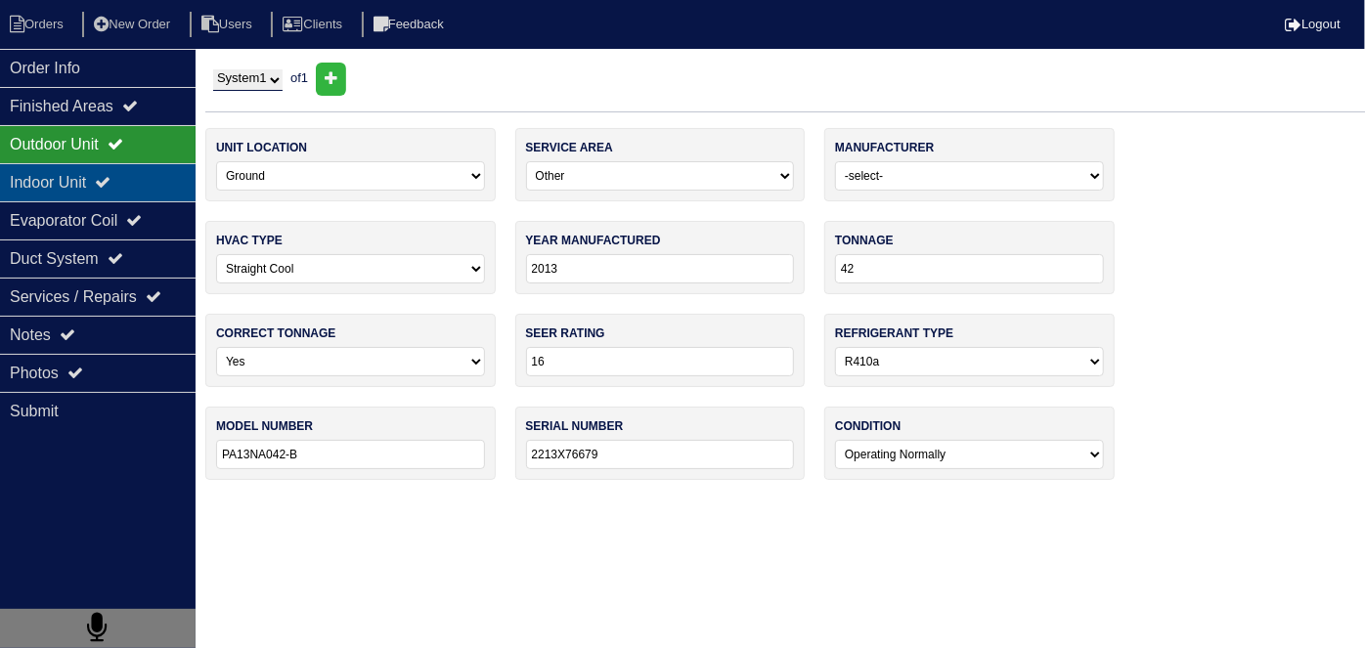
click at [157, 182] on div "Indoor Unit" at bounding box center [98, 182] width 196 height 38
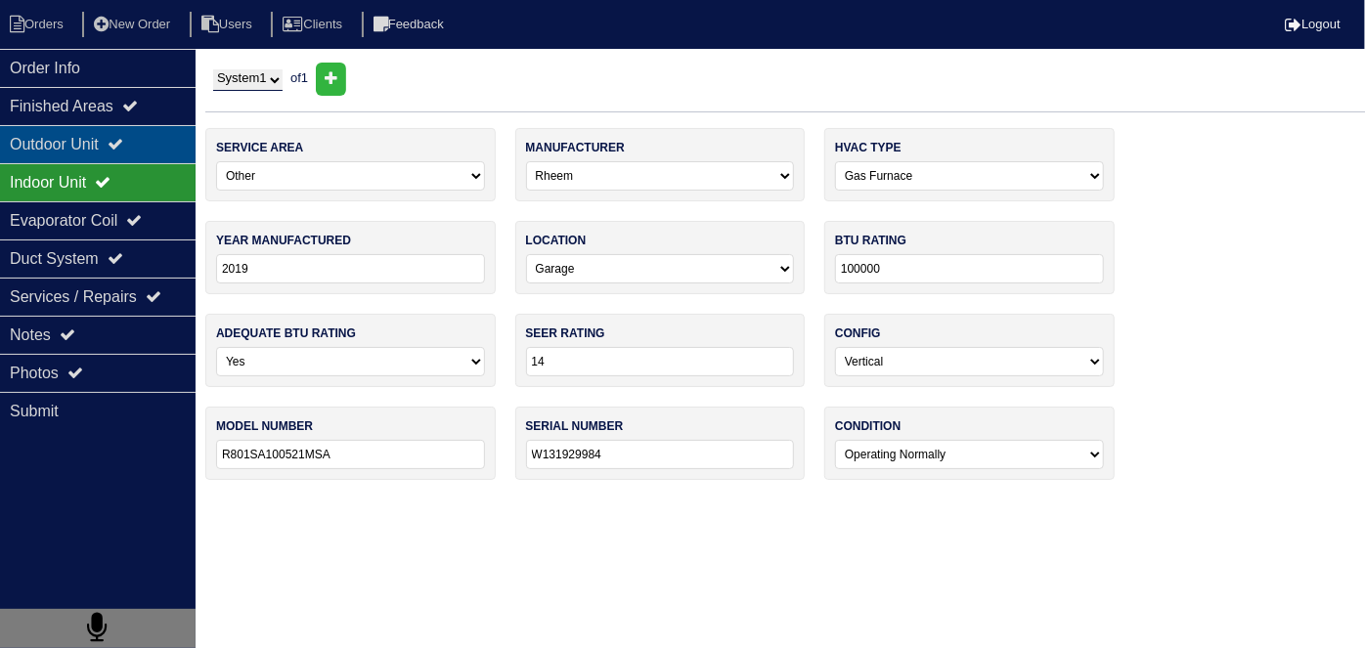
click at [115, 155] on div "Outdoor Unit" at bounding box center [98, 144] width 196 height 38
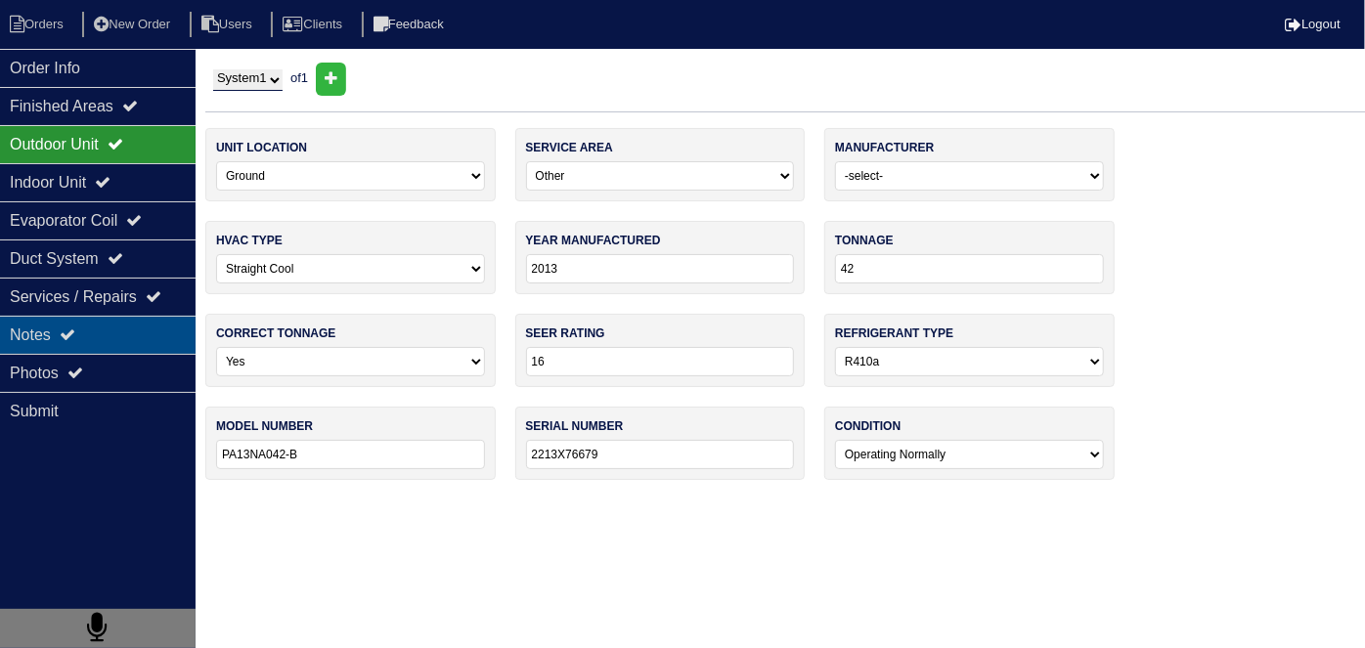
click at [87, 328] on div "Notes" at bounding box center [98, 335] width 196 height 38
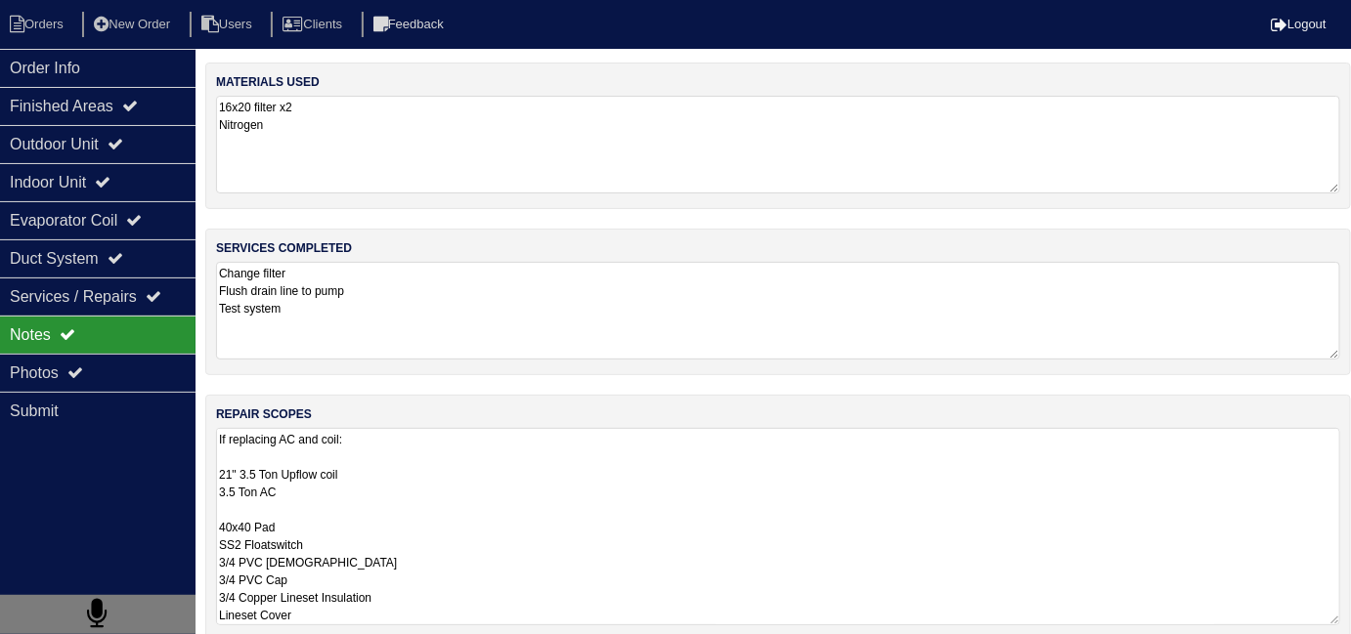
click at [436, 431] on textarea "If replacing AC and coil: 21" 3.5 Ton Upflow coil 3.5 Ton AC 40x40 Pad SS2 Floa…" at bounding box center [778, 526] width 1124 height 197
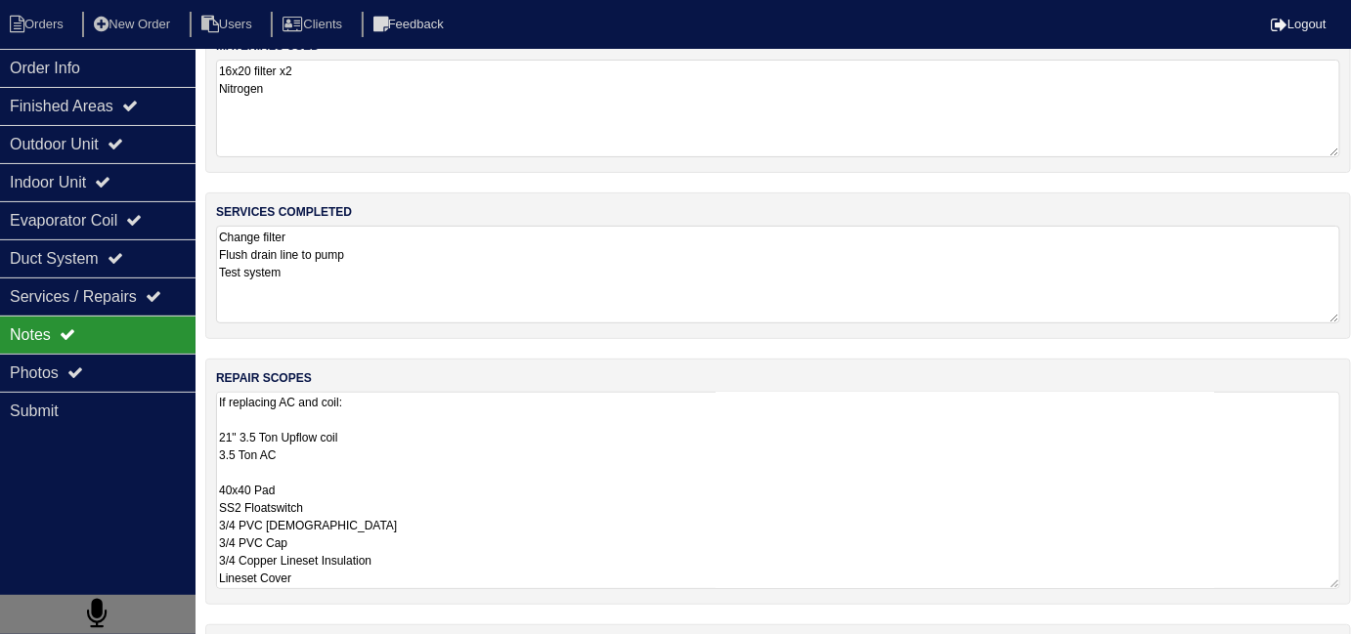
scroll to position [37, 0]
click at [524, 454] on textarea "If replacing AC and coil: 21" 3.5 Ton Upflow coil 3.5 Ton AC 40x40 Pad SS2 Floa…" at bounding box center [778, 489] width 1124 height 197
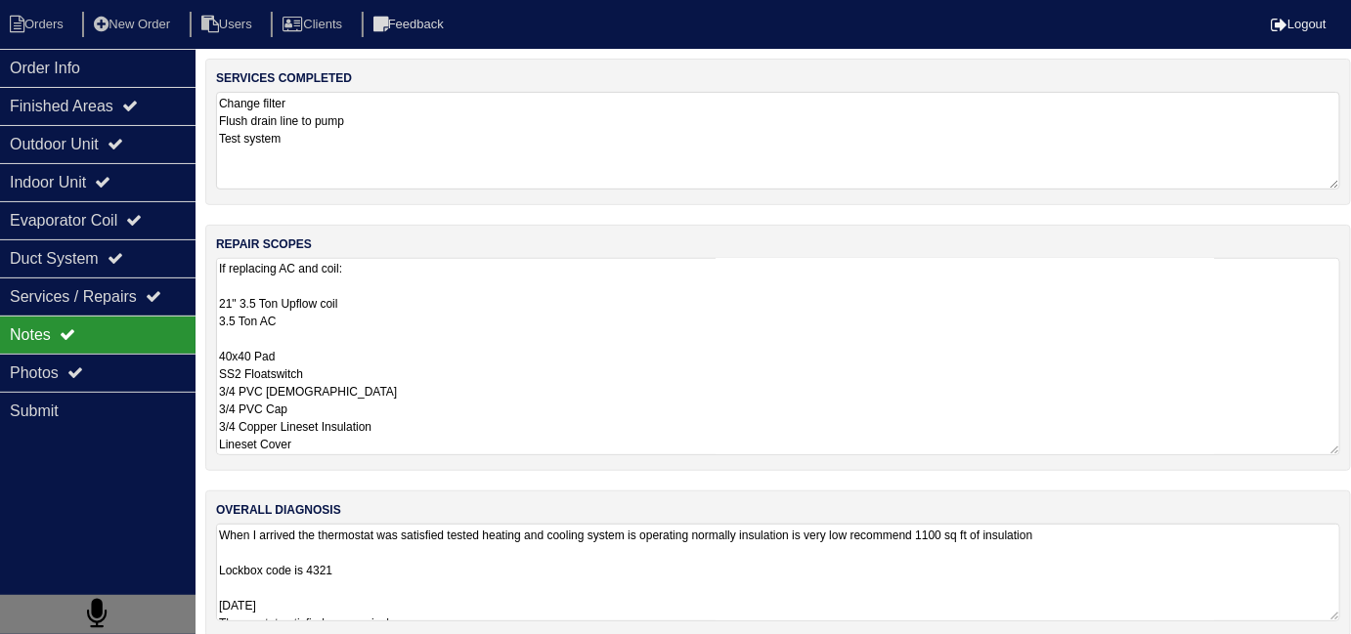
scroll to position [187, 0]
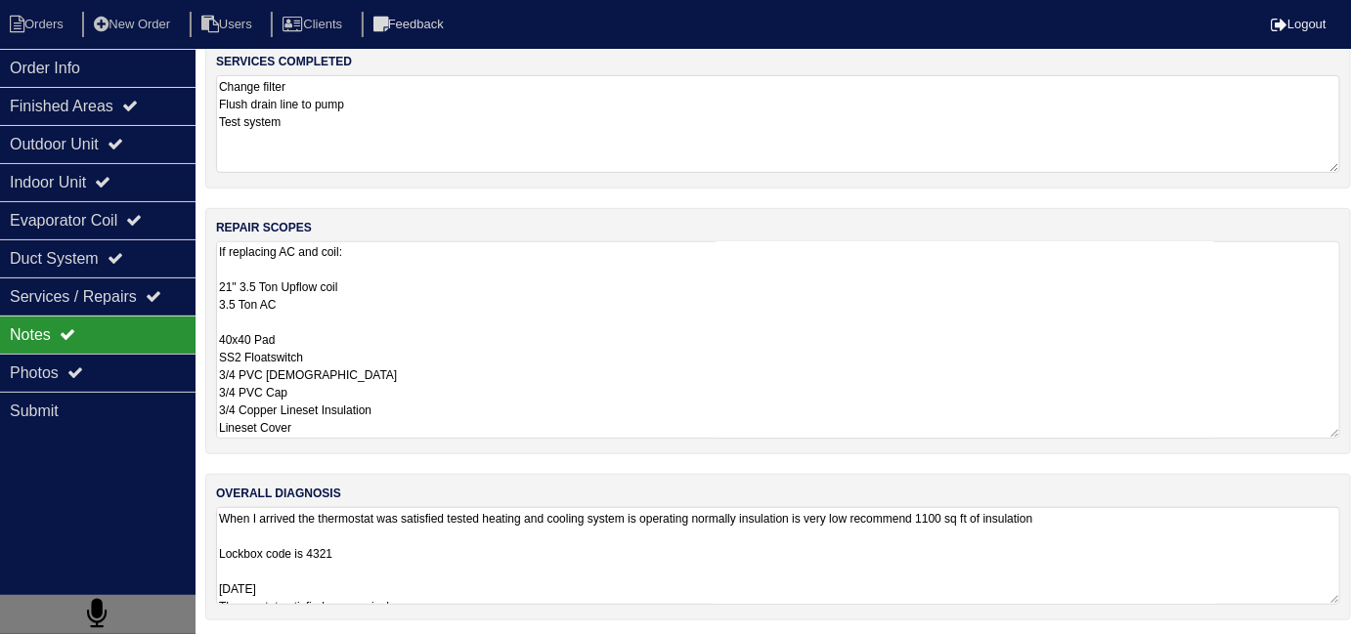
click at [561, 567] on textarea "When I arrived the thermostat was satisfied tested heating and cooling system i…" at bounding box center [778, 556] width 1124 height 98
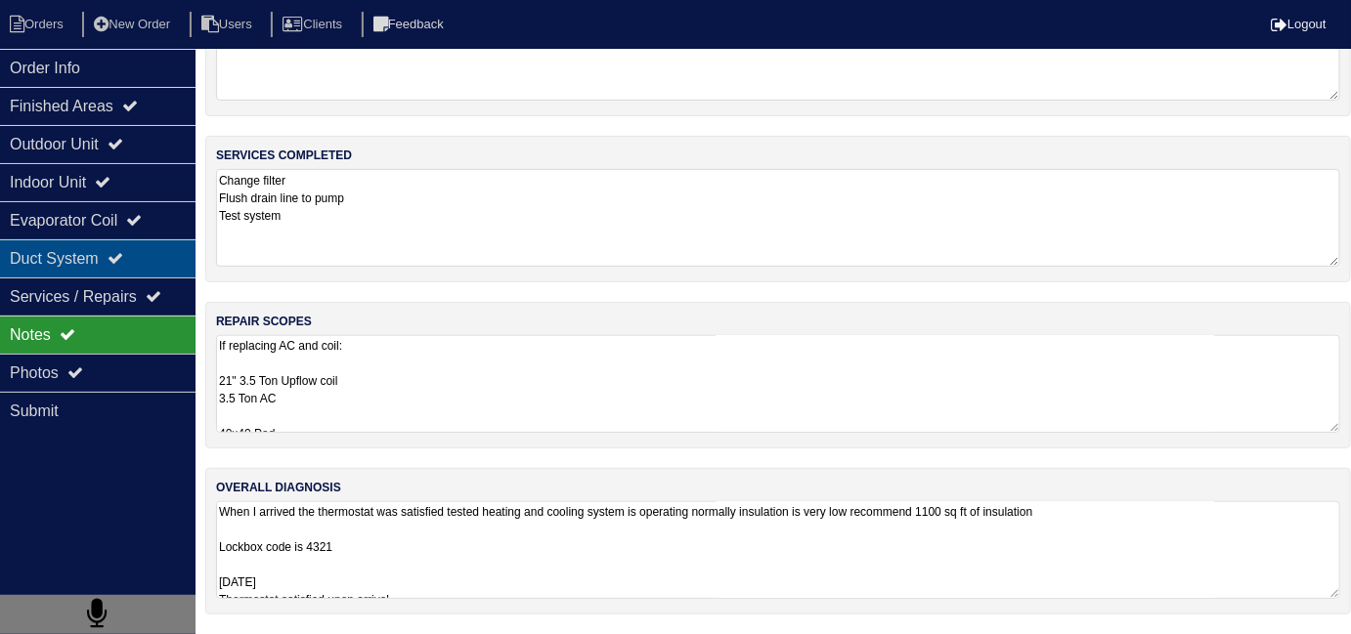
scroll to position [87, 0]
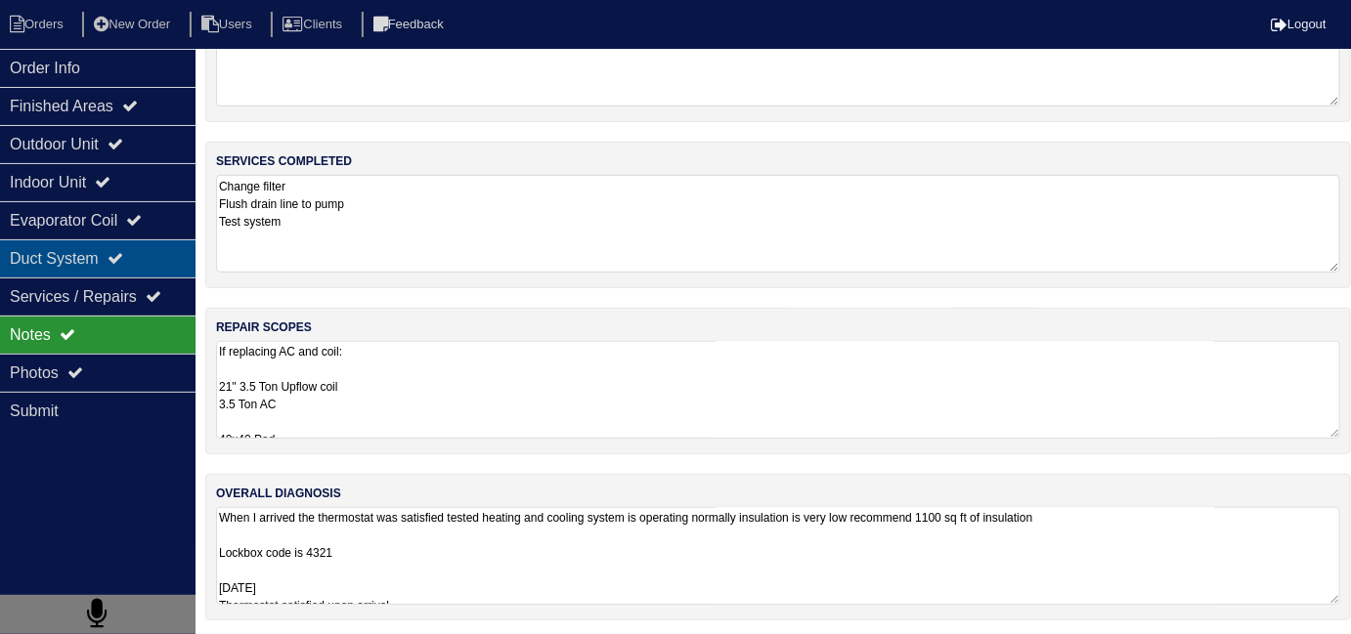
click at [10, 253] on div "Duct System" at bounding box center [98, 258] width 196 height 38
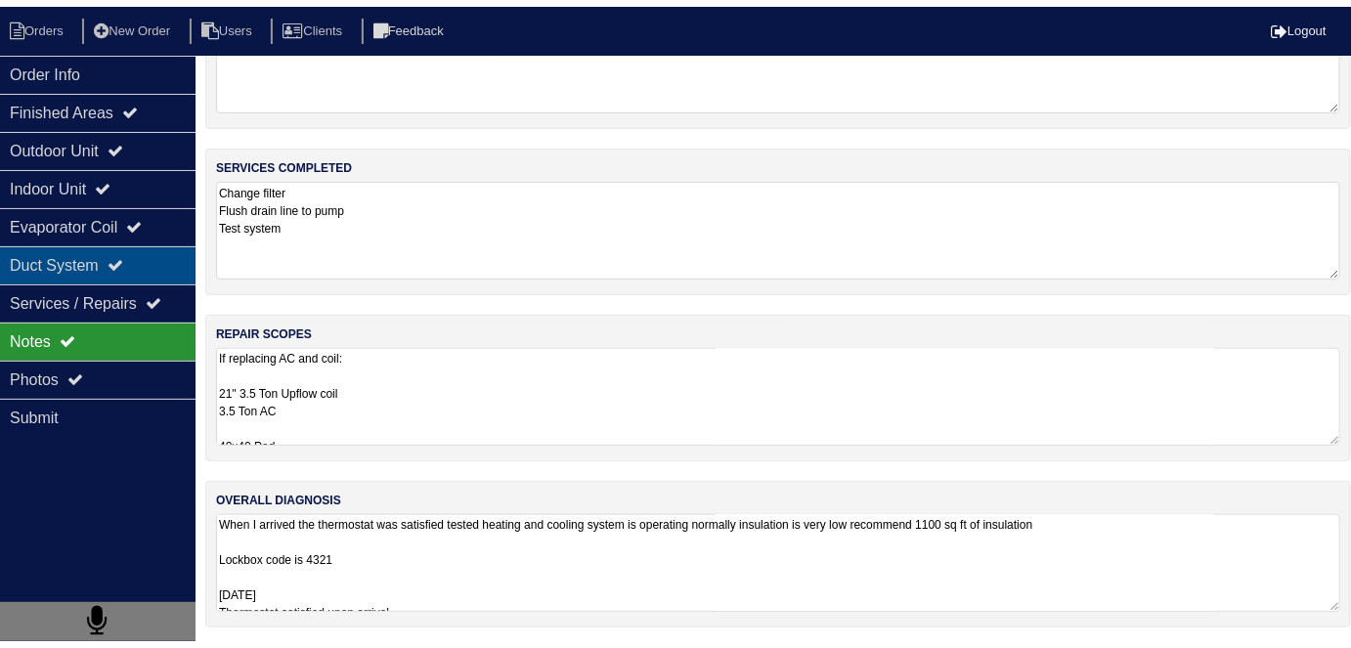
scroll to position [0, 0]
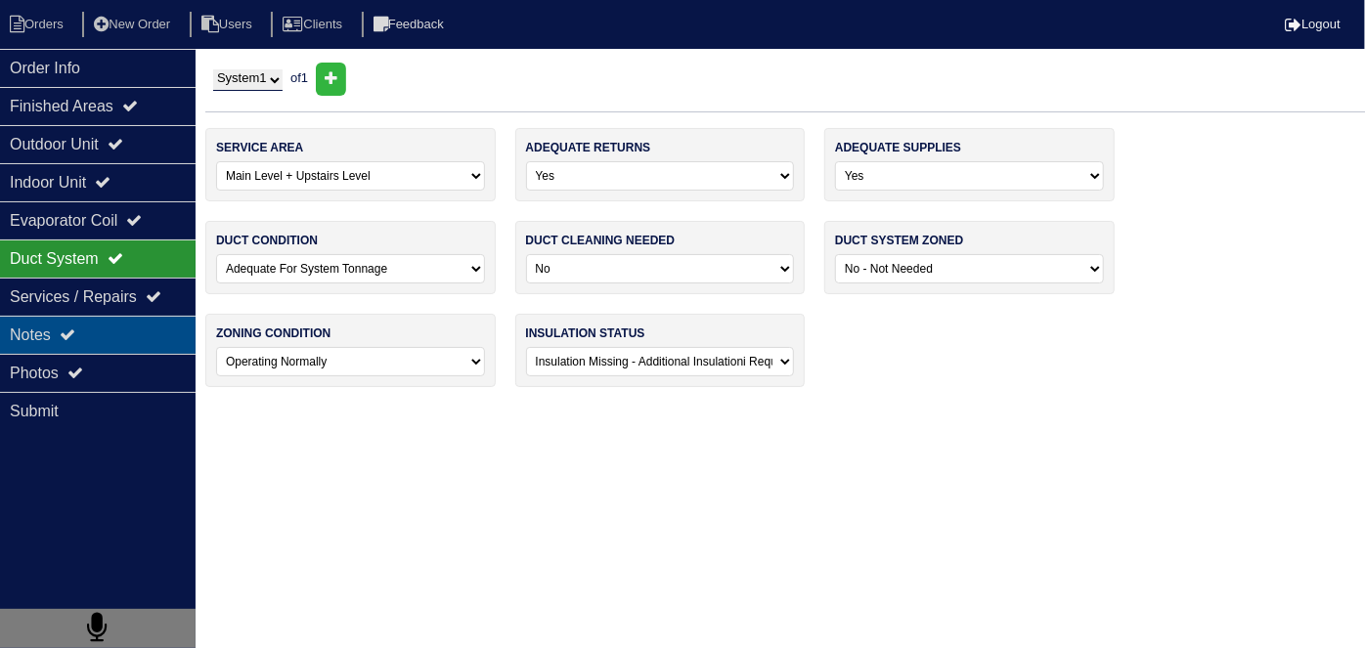
click at [40, 345] on div "Notes" at bounding box center [98, 335] width 196 height 38
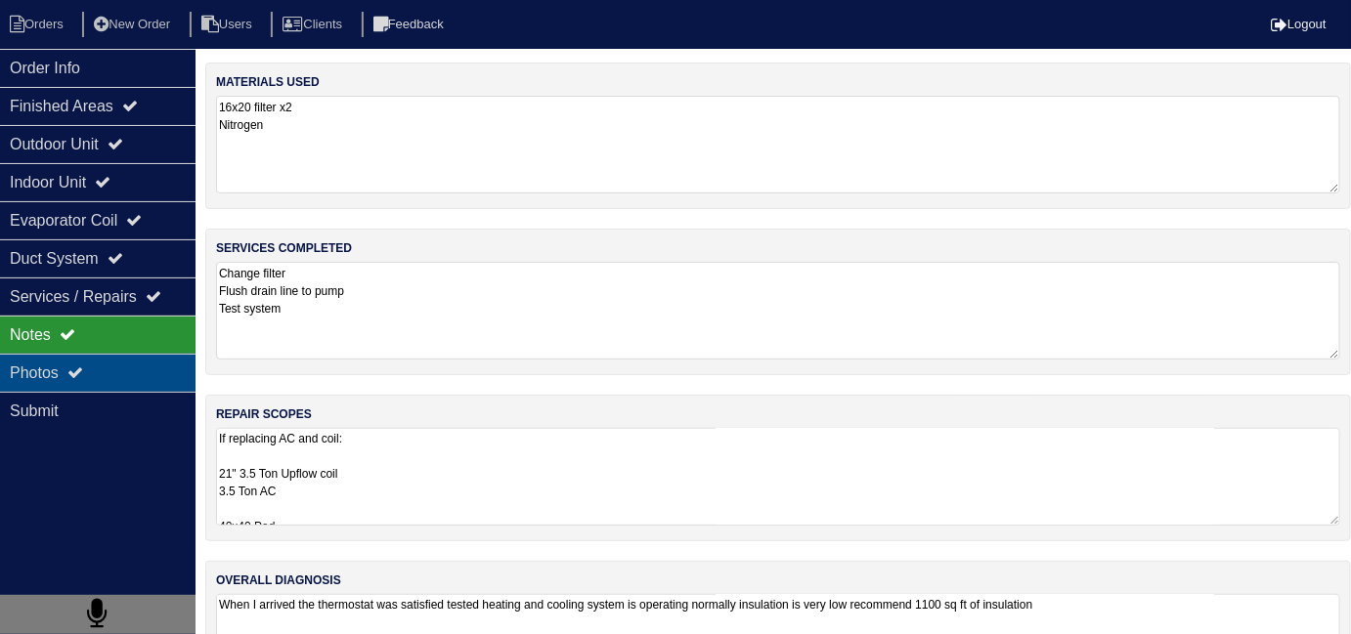
click at [43, 371] on div "Photos" at bounding box center [98, 373] width 196 height 38
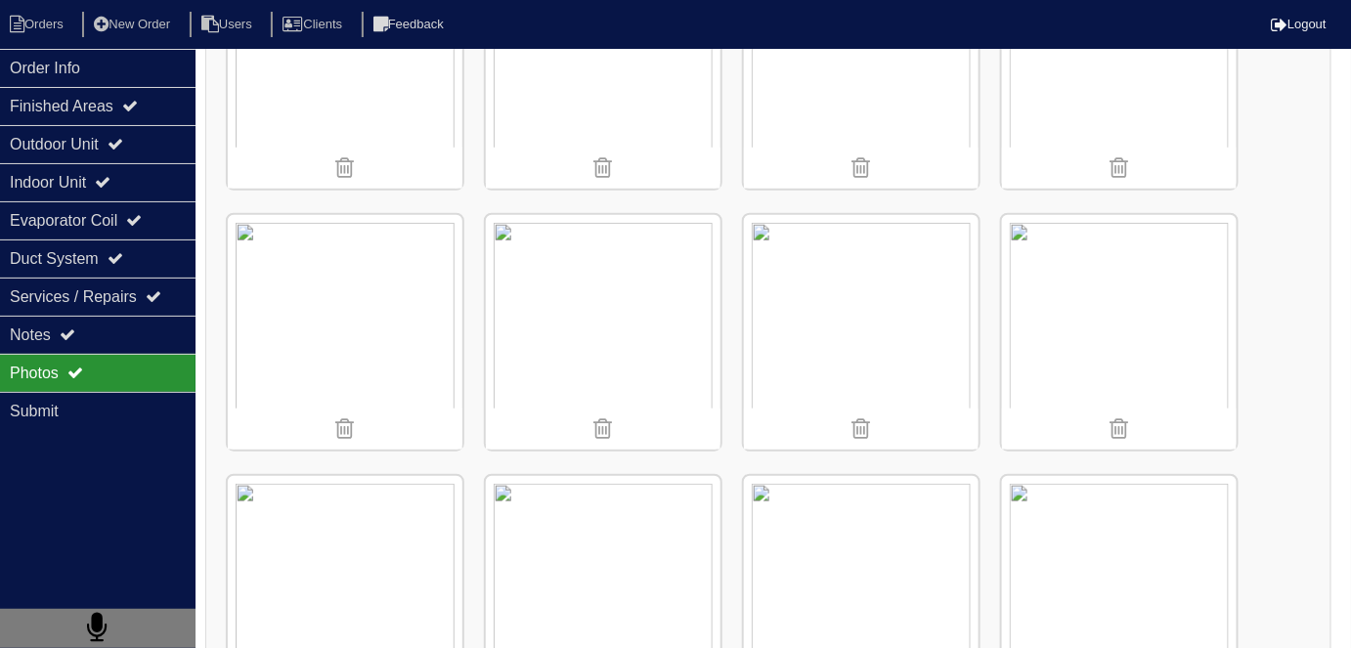
scroll to position [406, 0]
click at [818, 515] on img at bounding box center [861, 594] width 235 height 235
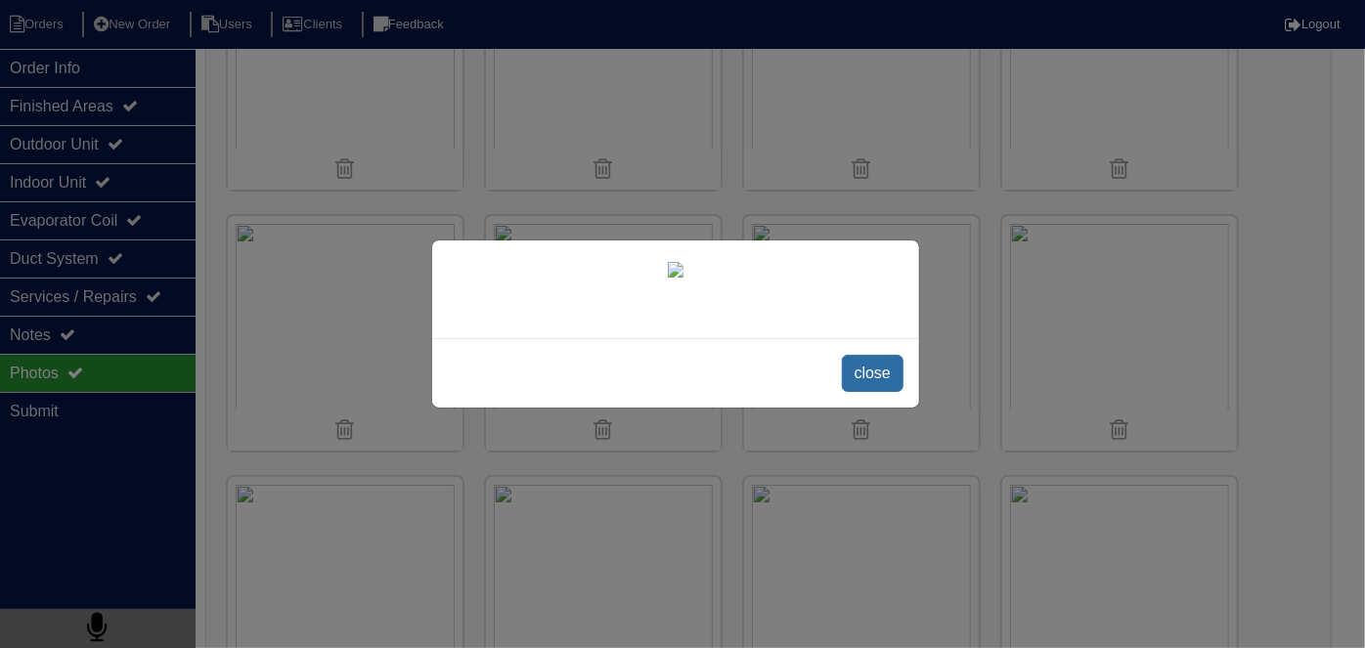
click at [884, 392] on span "close" at bounding box center [873, 373] width 62 height 37
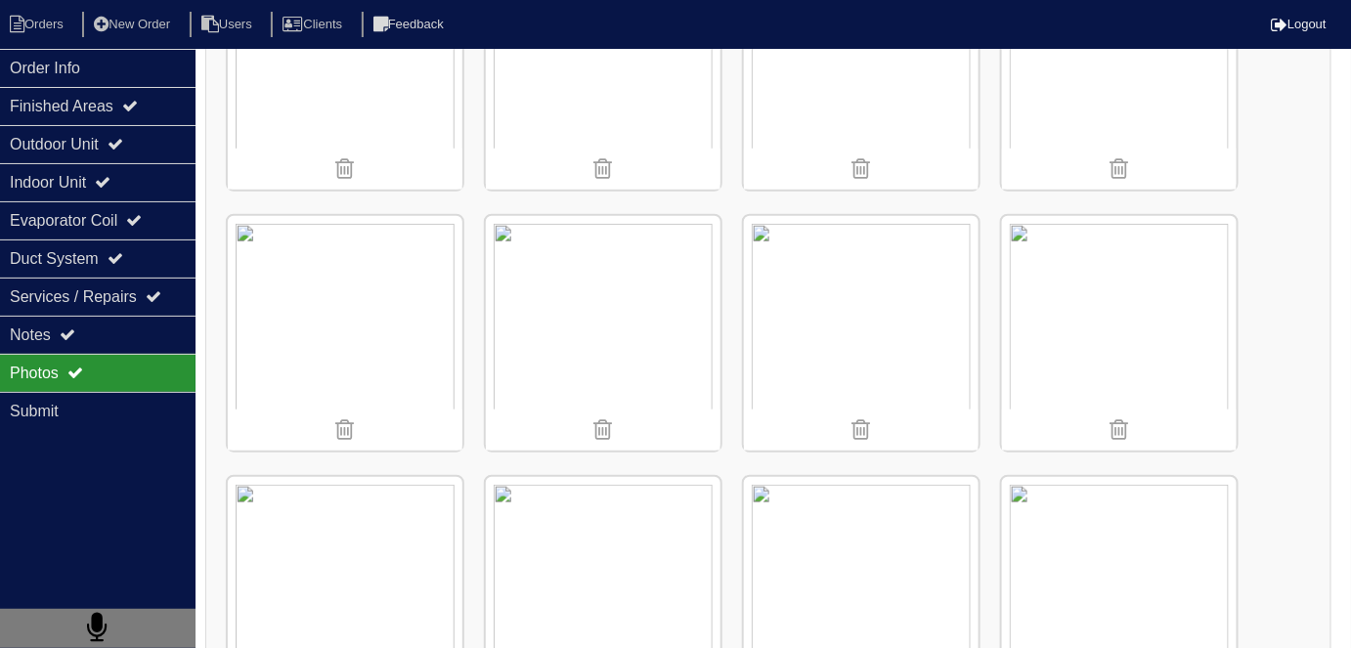
click at [1147, 516] on img at bounding box center [1119, 594] width 235 height 235
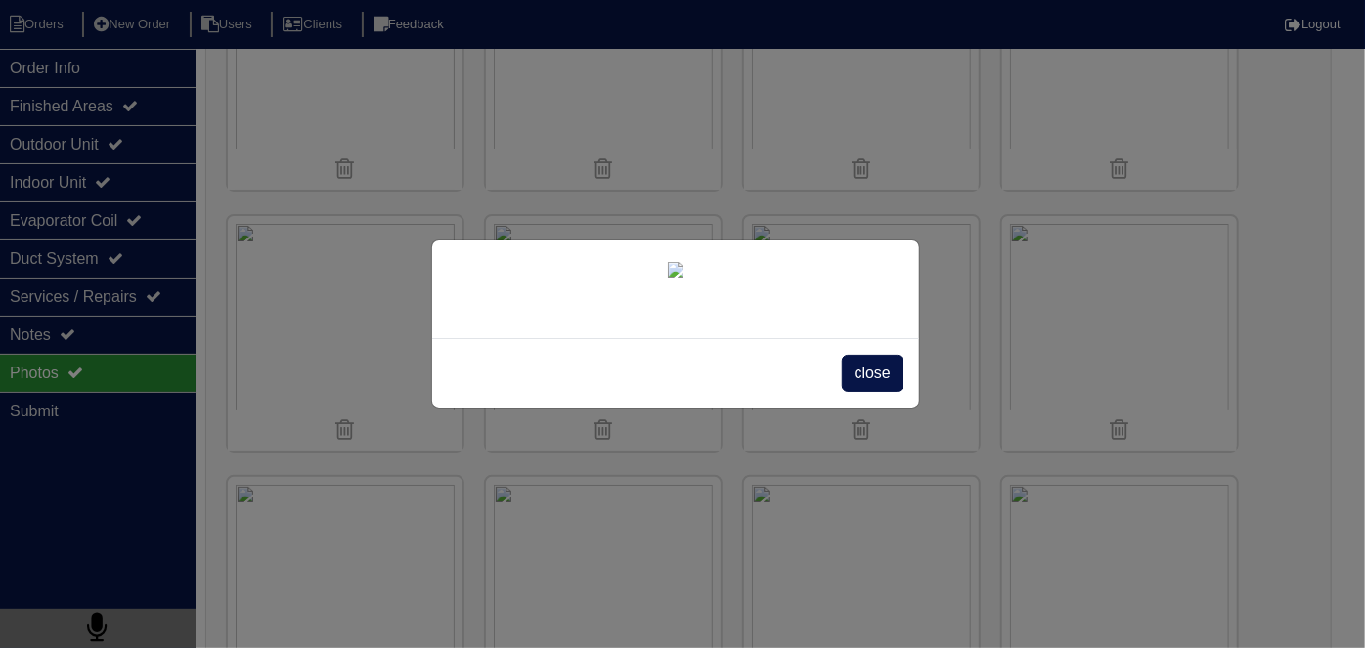
click at [843, 408] on div "close" at bounding box center [675, 372] width 487 height 69
click at [857, 392] on span "close" at bounding box center [873, 373] width 62 height 37
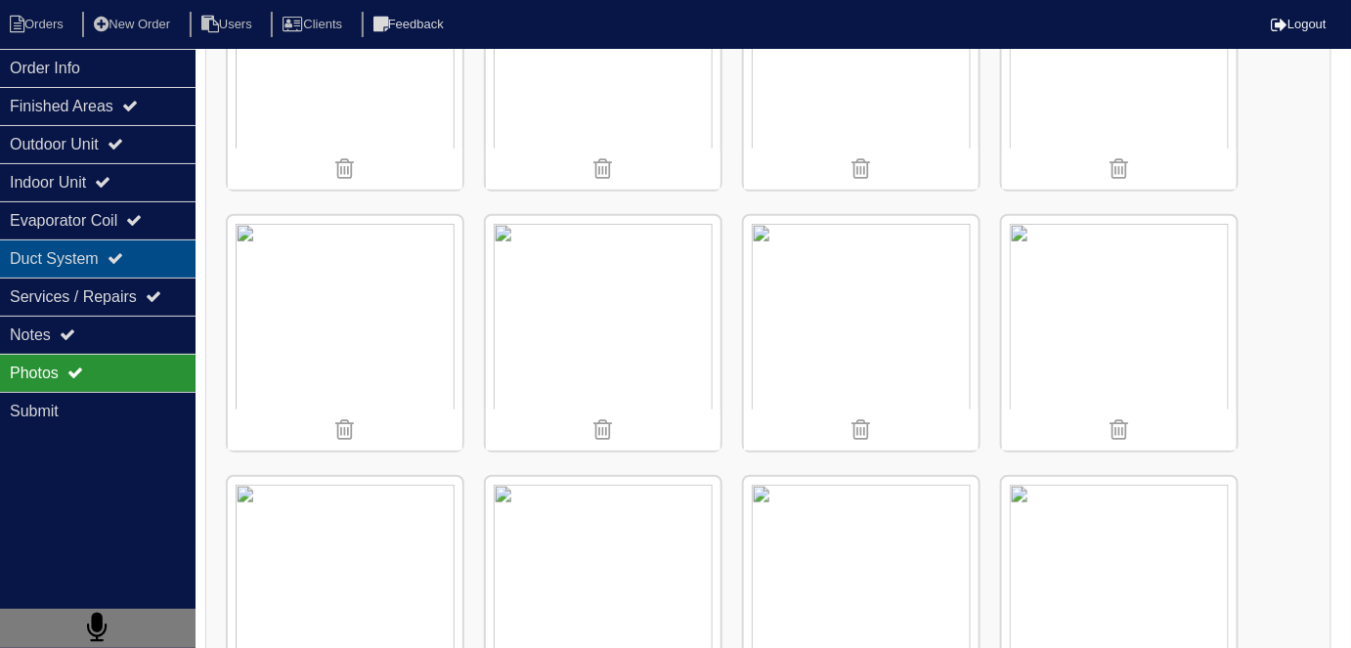
click at [95, 247] on div "Duct System" at bounding box center [98, 258] width 196 height 38
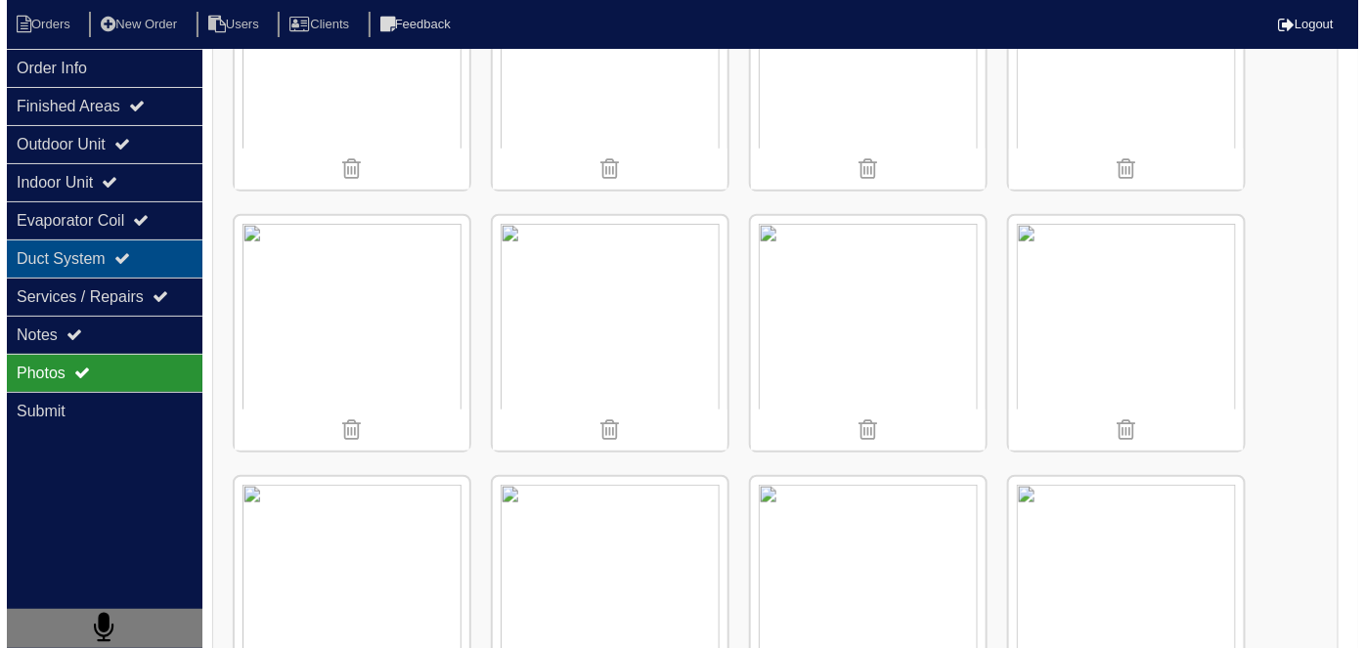
scroll to position [0, 0]
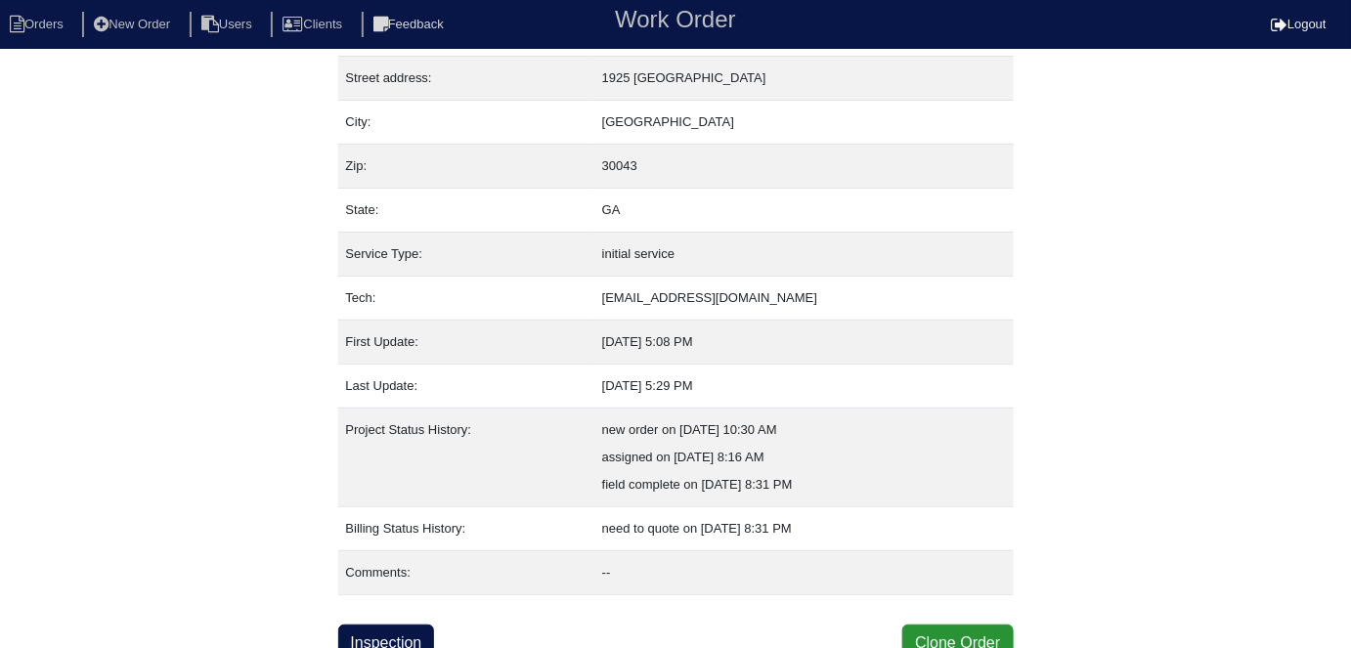
scroll to position [103, 0]
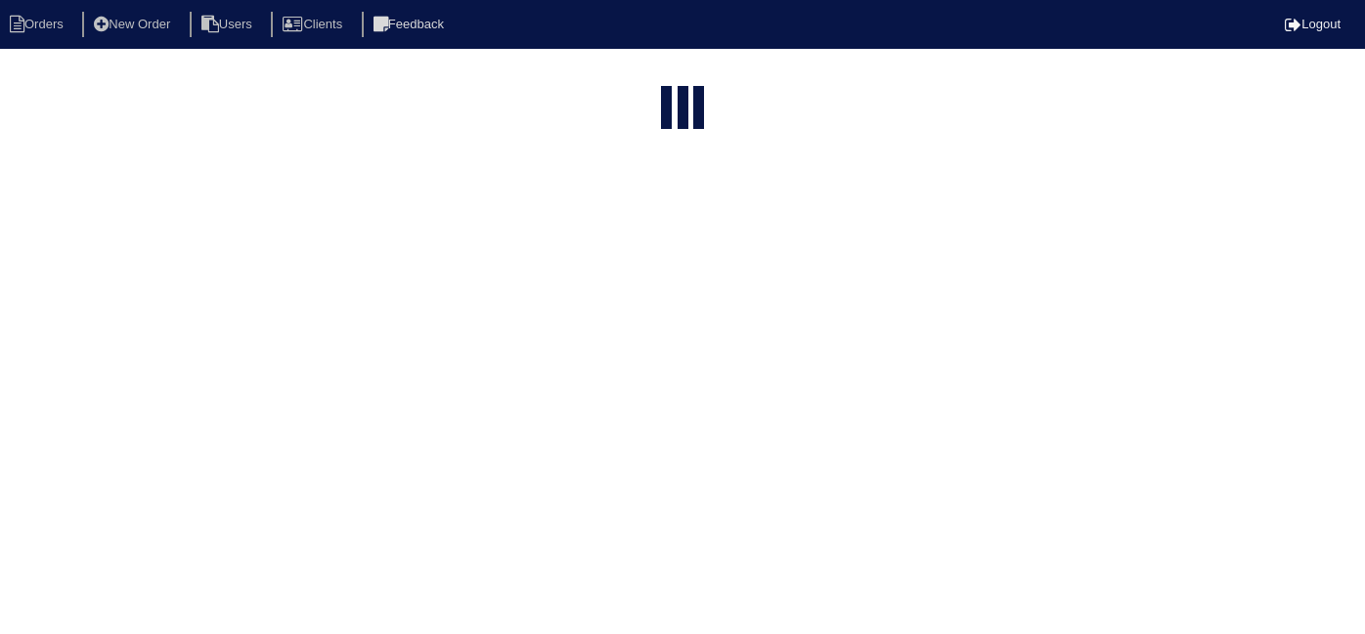
select select "15"
type input "1925 s"
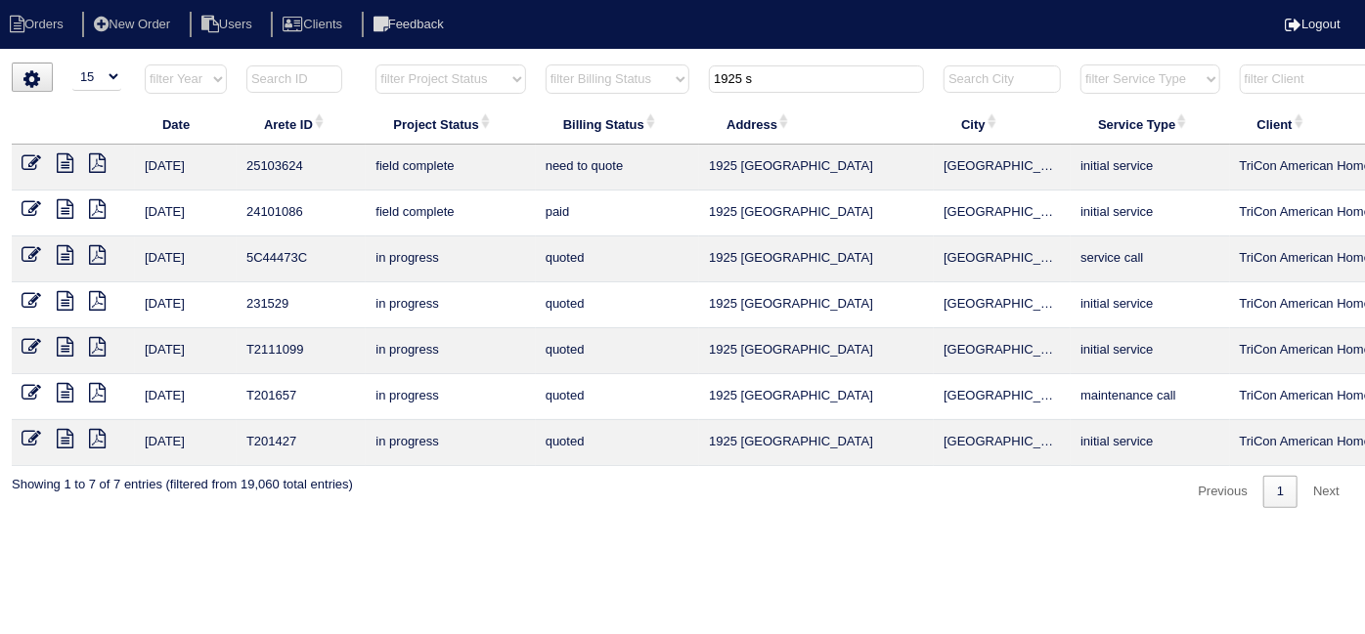
click at [27, 153] on icon at bounding box center [32, 163] width 20 height 20
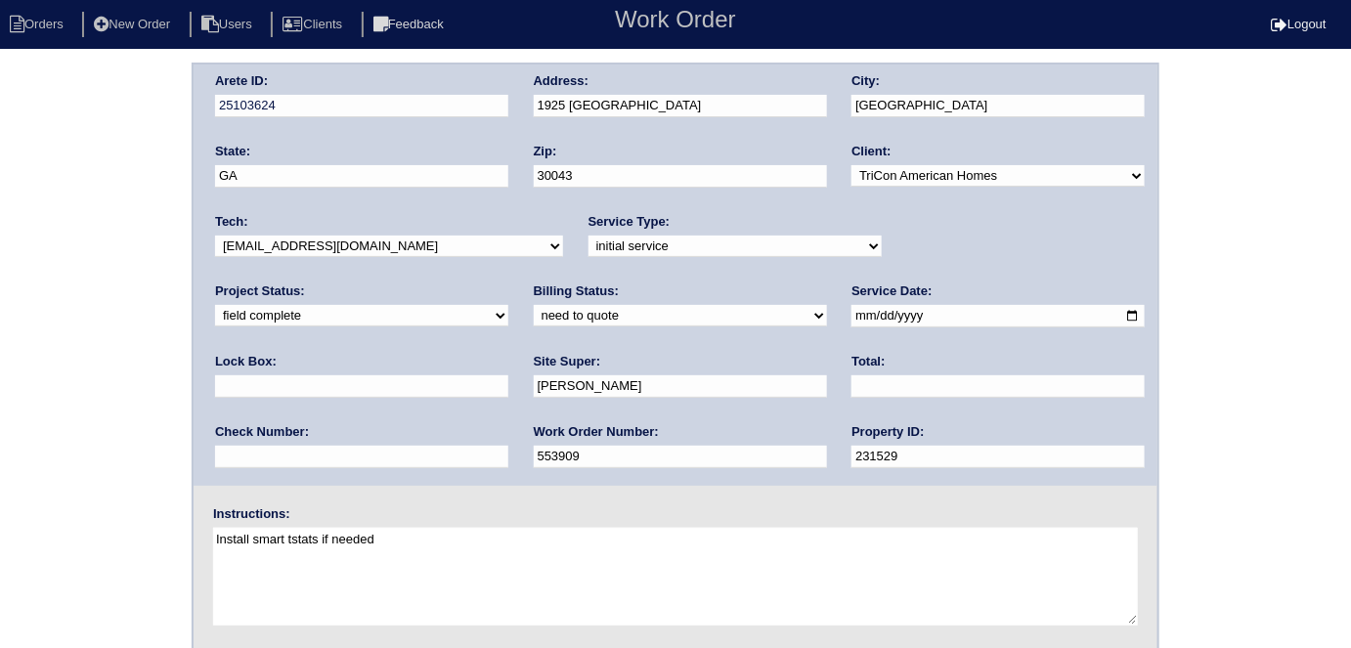
drag, startPoint x: 274, startPoint y: 311, endPoint x: 266, endPoint y: 321, distance: 12.5
click at [534, 311] on select "need to quote quoted need to invoice invoiced paid warranty purchase order need…" at bounding box center [680, 316] width 293 height 22
select select "quoted"
click at [534, 305] on select "need to quote quoted need to invoice invoiced paid warranty purchase order need…" at bounding box center [680, 316] width 293 height 22
click at [851, 380] on input "text" at bounding box center [997, 386] width 293 height 22
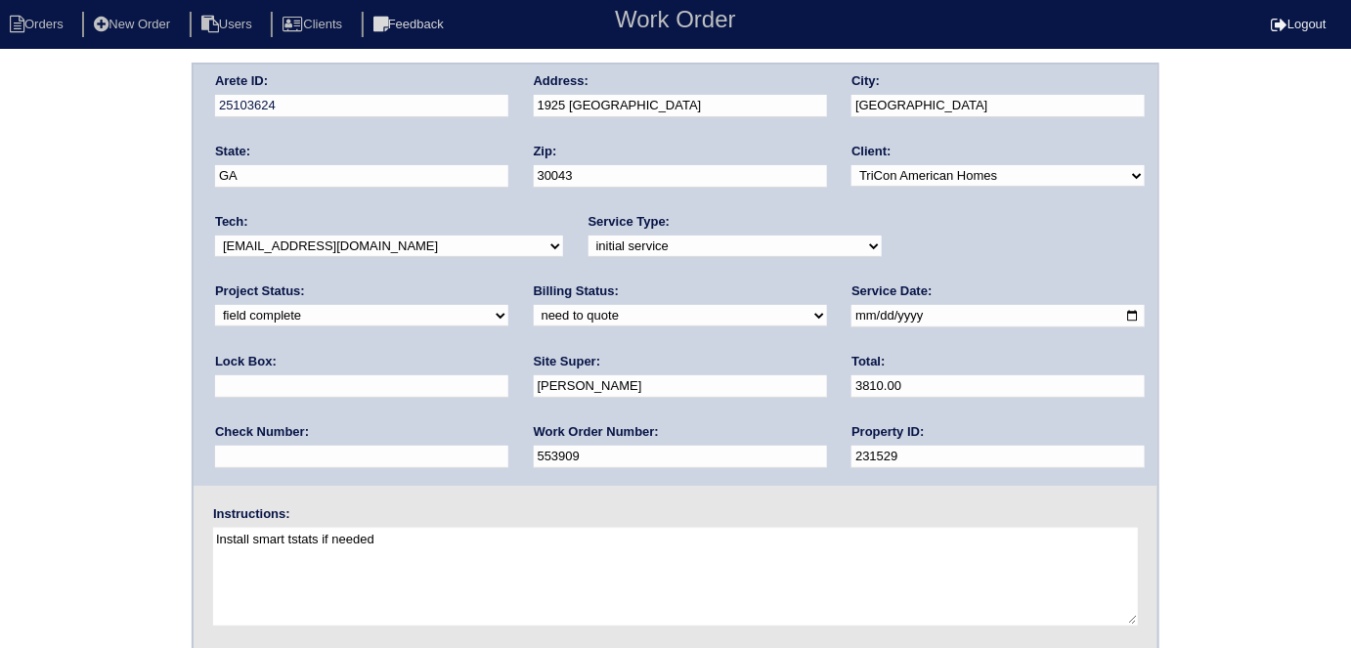
type input "3810.00"
click at [128, 227] on div "Arete ID: 25103624 Address: 1925 [GEOGRAPHIC_DATA] City: [GEOGRAPHIC_DATA] Stat…" at bounding box center [675, 458] width 1351 height 791
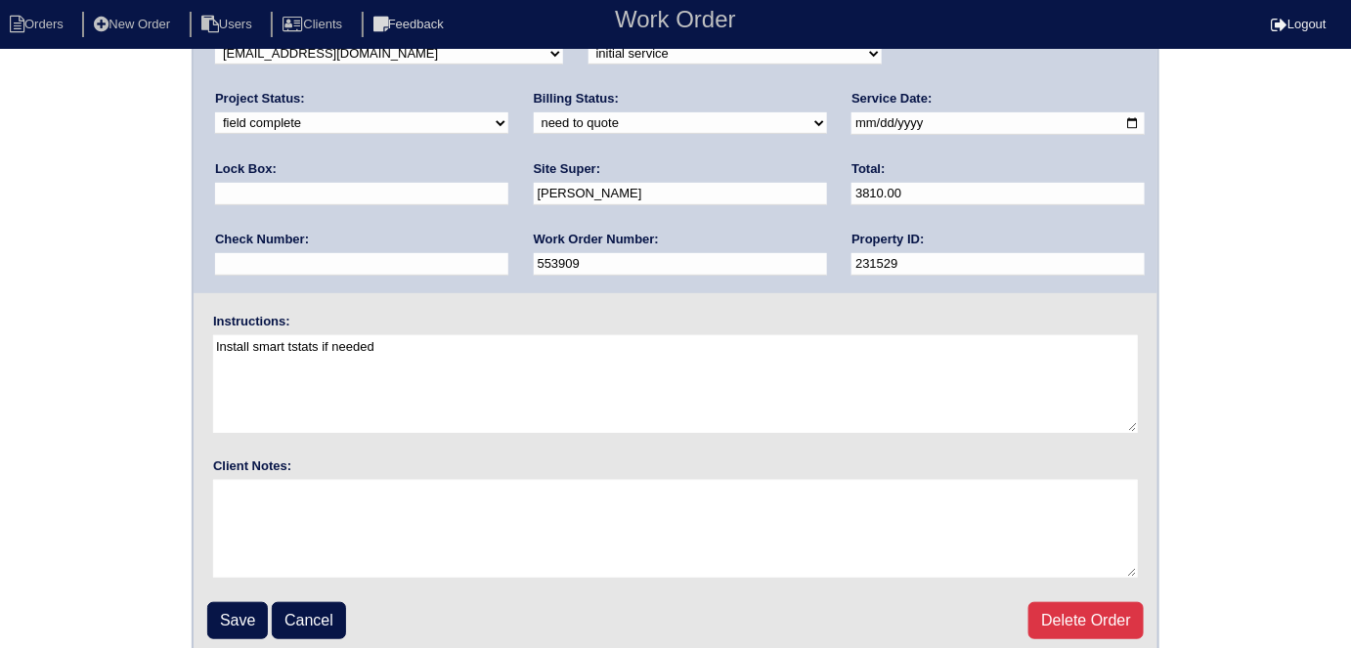
scroll to position [200, 0]
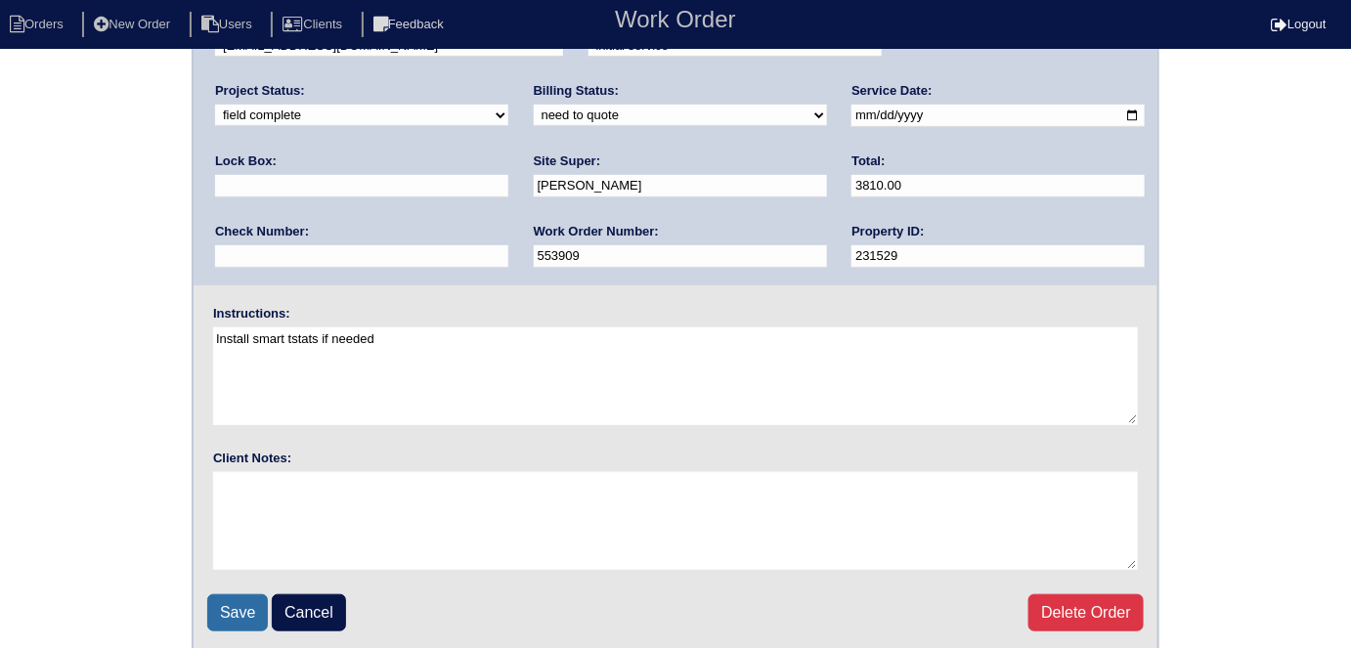
click at [232, 616] on input "Save" at bounding box center [237, 612] width 61 height 37
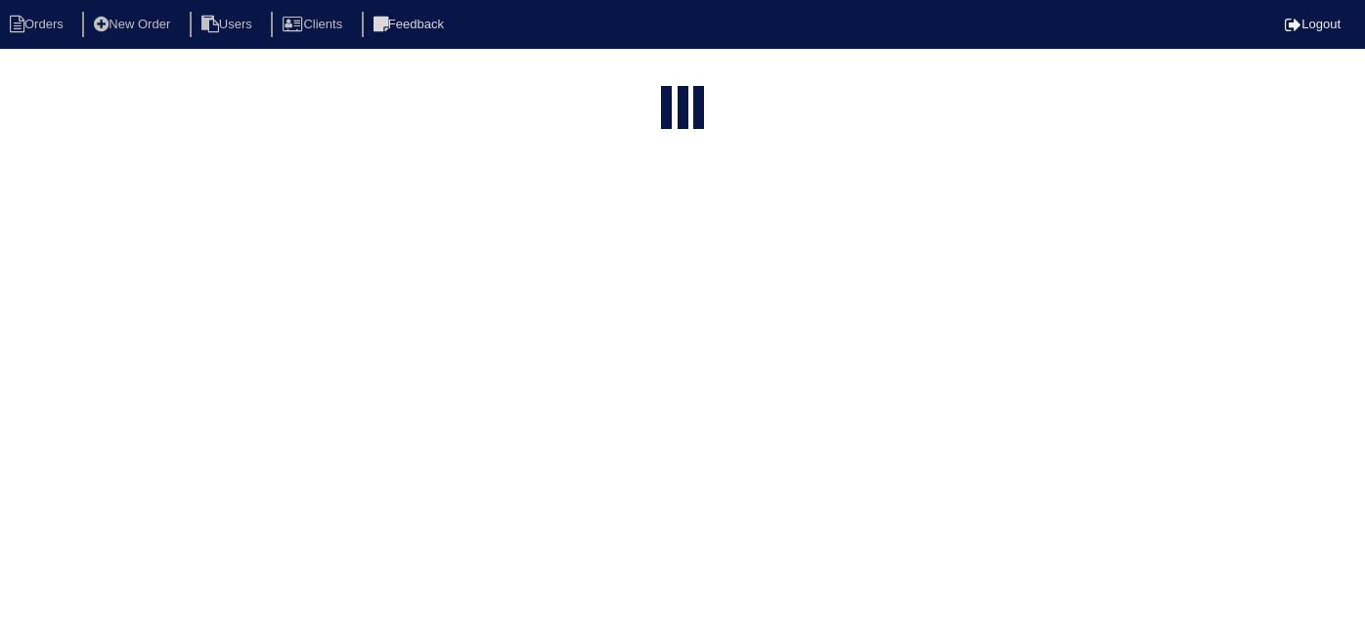
select select "15"
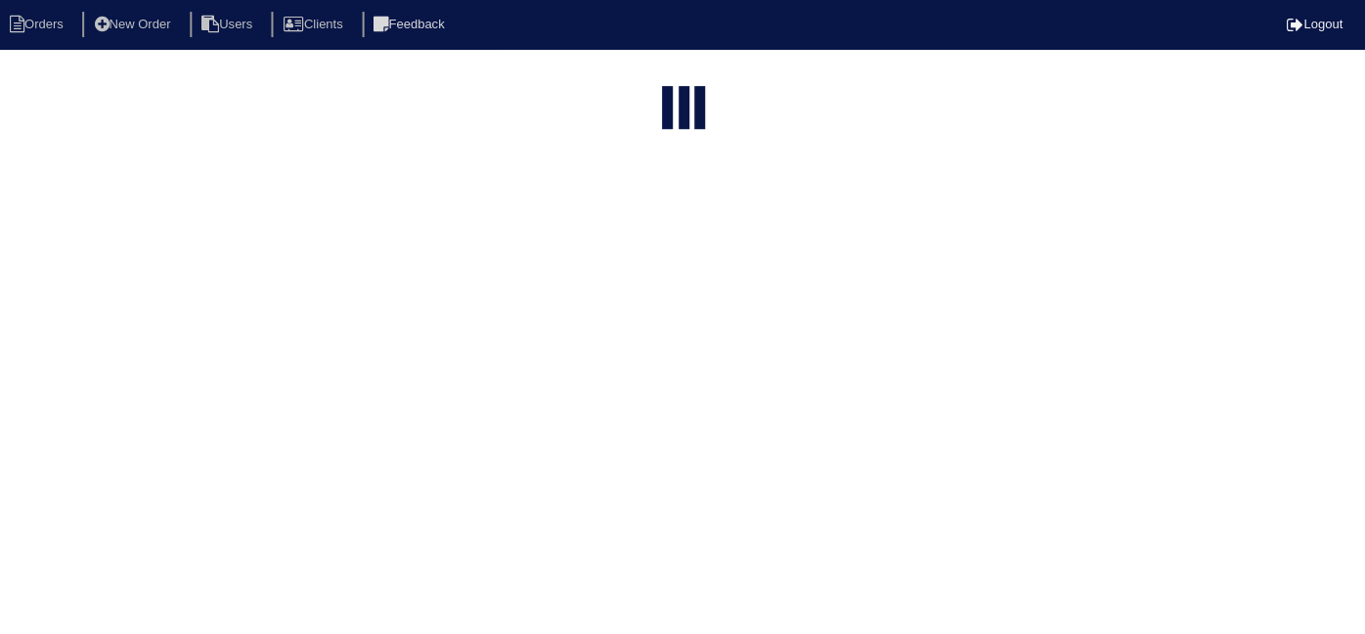
type input "1925 s"
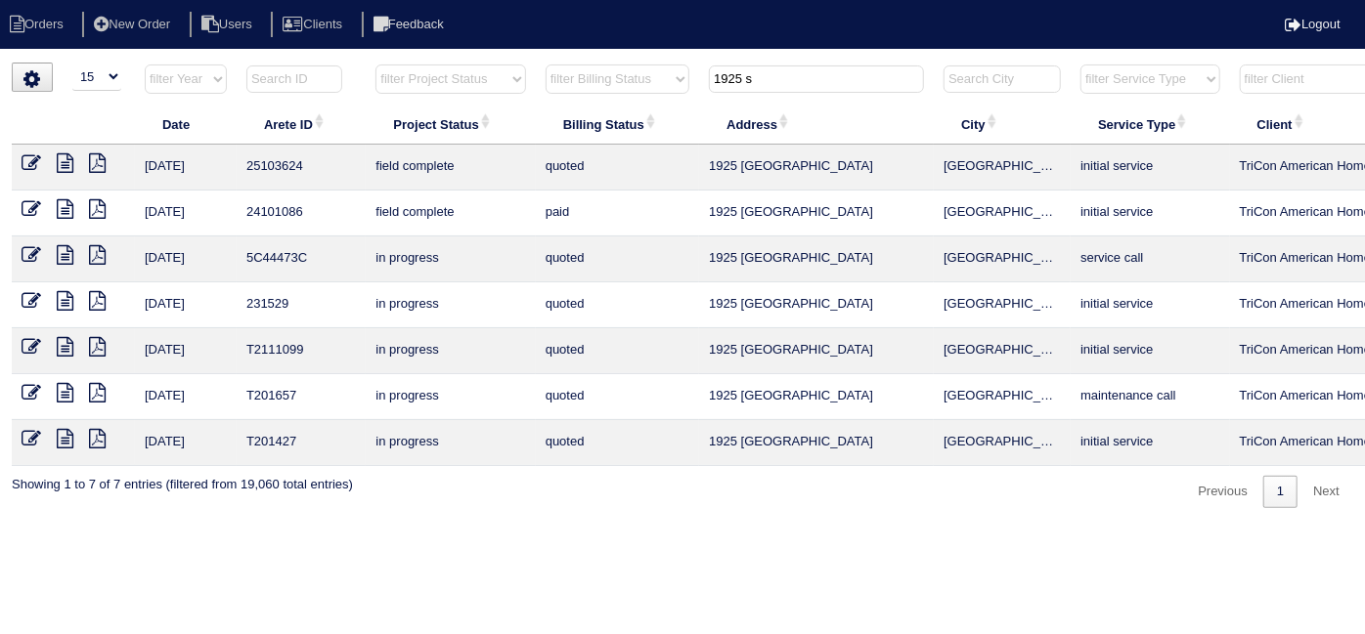
click at [67, 165] on icon at bounding box center [65, 163] width 17 height 20
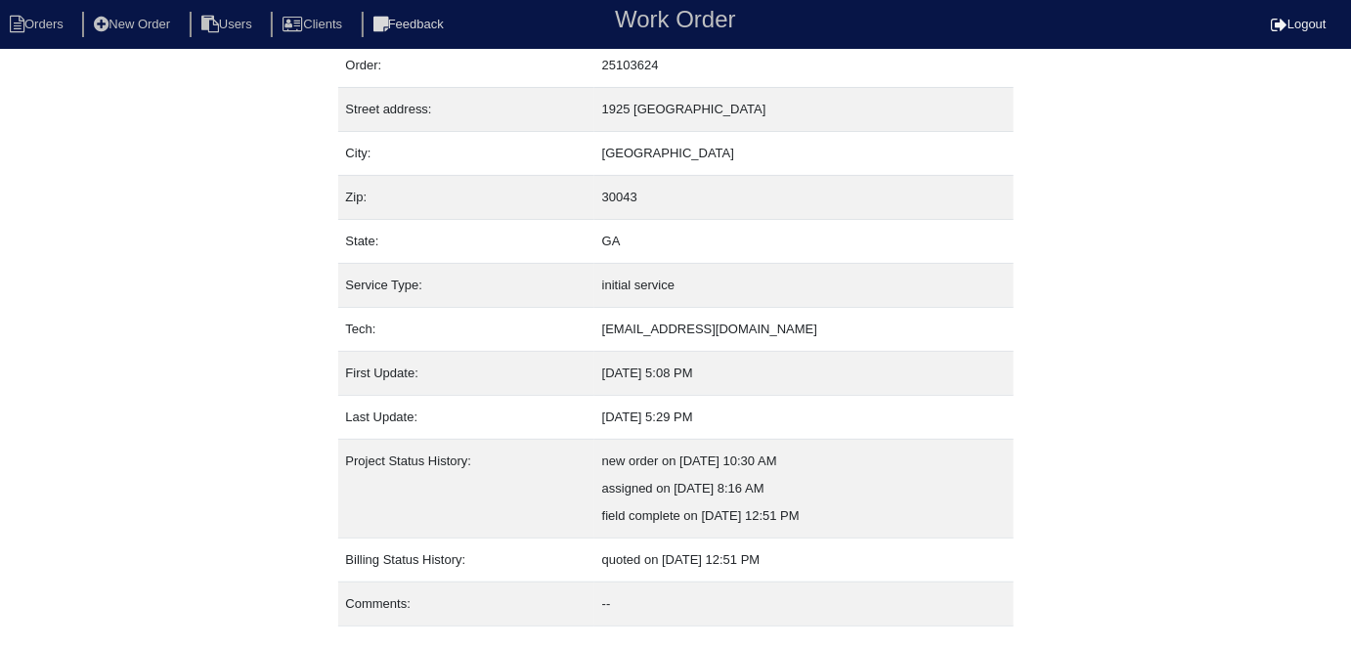
scroll to position [103, 0]
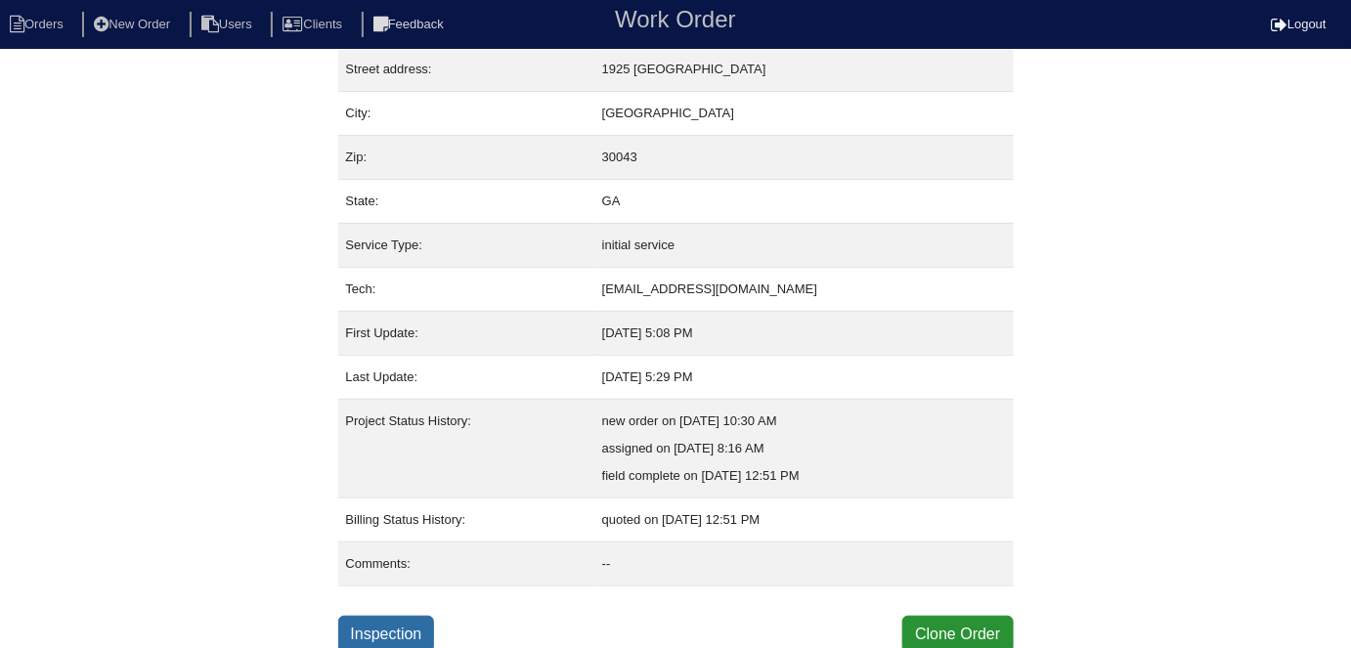
click at [372, 616] on link "Inspection" at bounding box center [386, 634] width 97 height 37
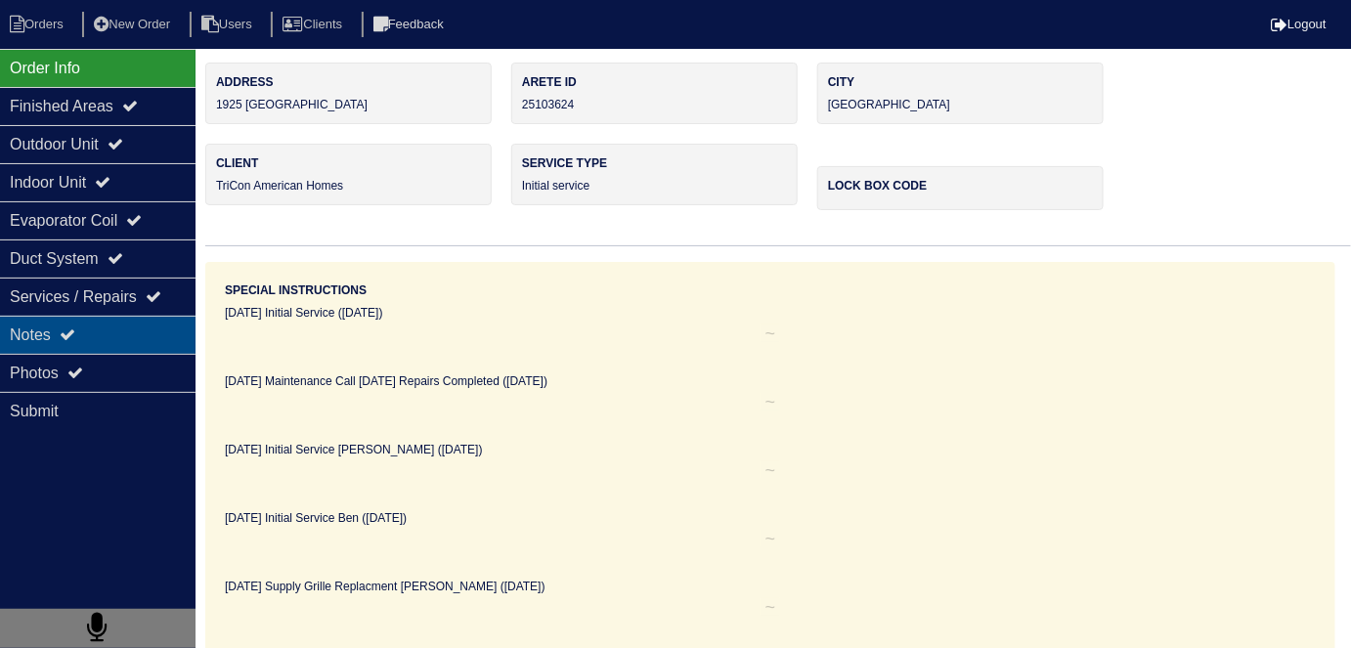
click at [99, 350] on div "Notes" at bounding box center [98, 335] width 196 height 38
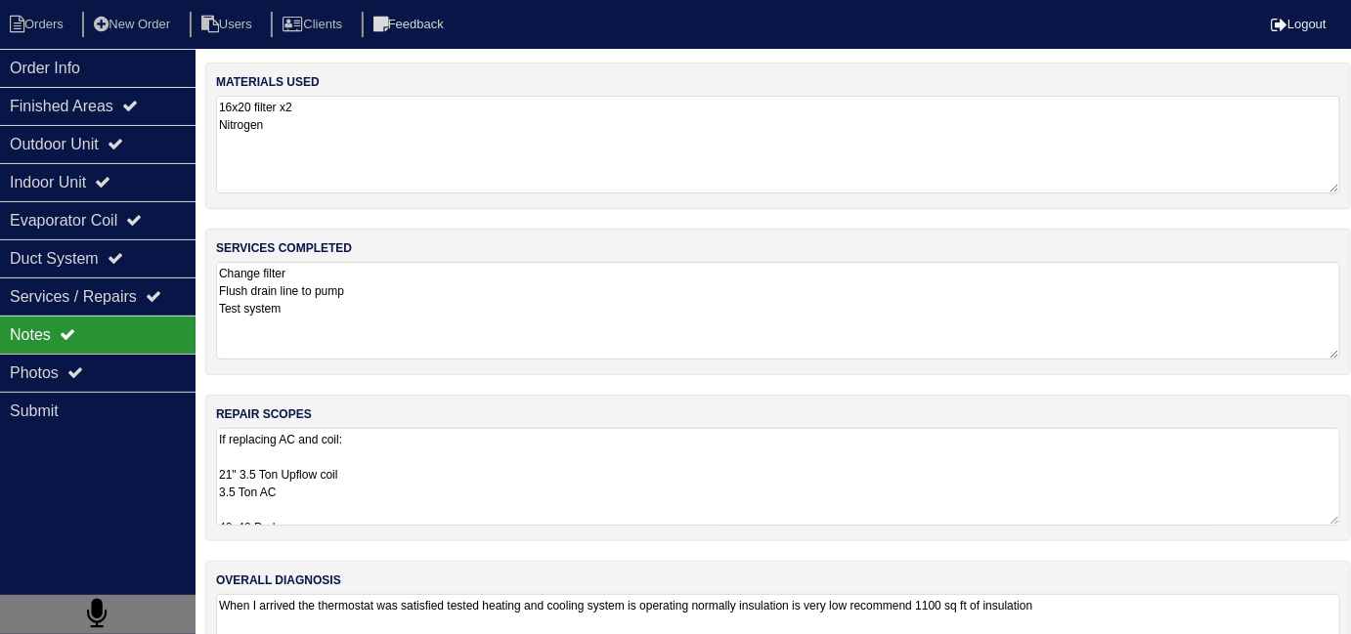
click at [525, 375] on div "materials used 16x20 filter x2 Nitrogen services completed Change filter Flush …" at bounding box center [778, 395] width 1146 height 665
click at [528, 459] on textarea "If replacing AC and coil: 21" 3.5 Ton Upflow coil 3.5 Ton AC 40x40 Pad SS2 Floa…" at bounding box center [778, 477] width 1124 height 98
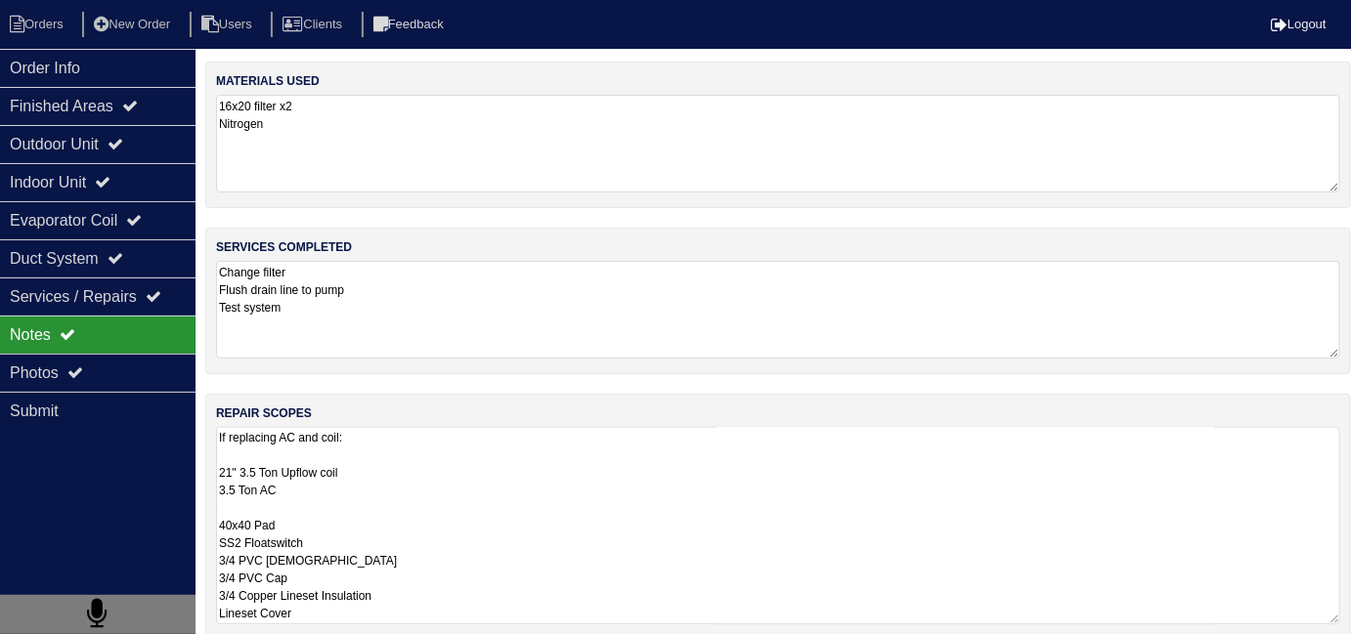
scroll to position [2, 0]
click at [500, 329] on textarea "Change filter Flush drain line to pump Test system" at bounding box center [778, 309] width 1124 height 98
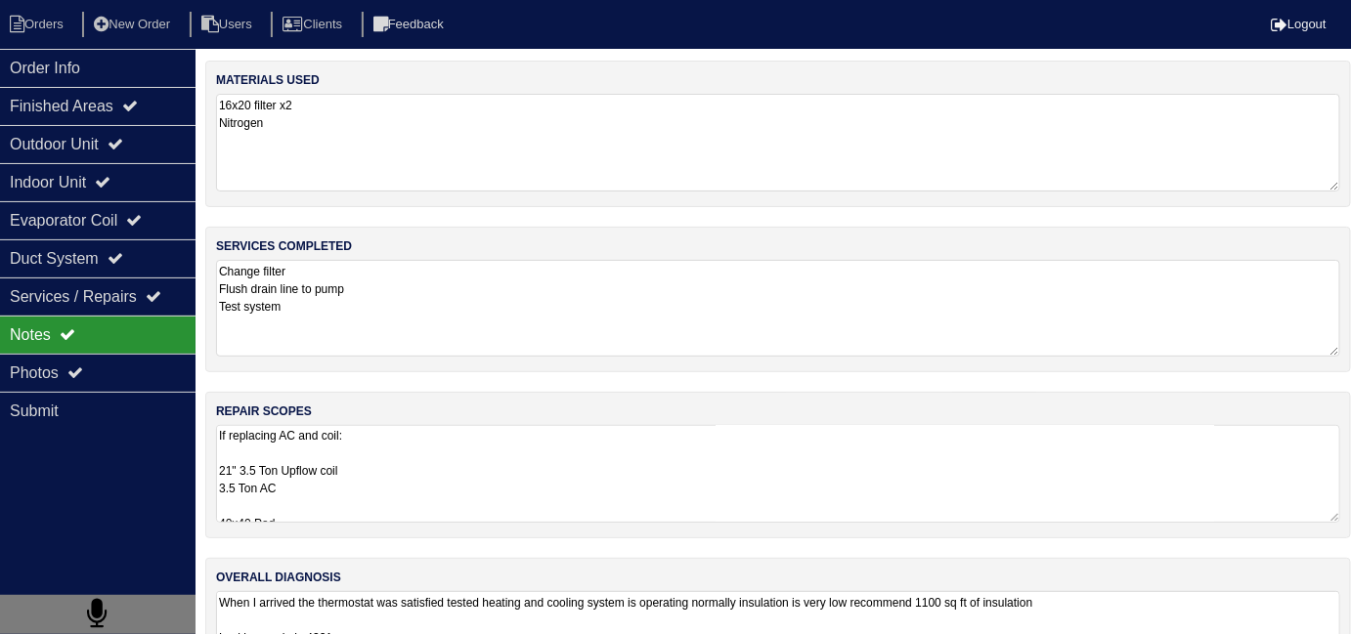
click at [527, 456] on textarea "If replacing AC and coil: 21" 3.5 Ton Upflow coil 3.5 Ton AC 40x40 Pad SS2 Floa…" at bounding box center [778, 474] width 1124 height 98
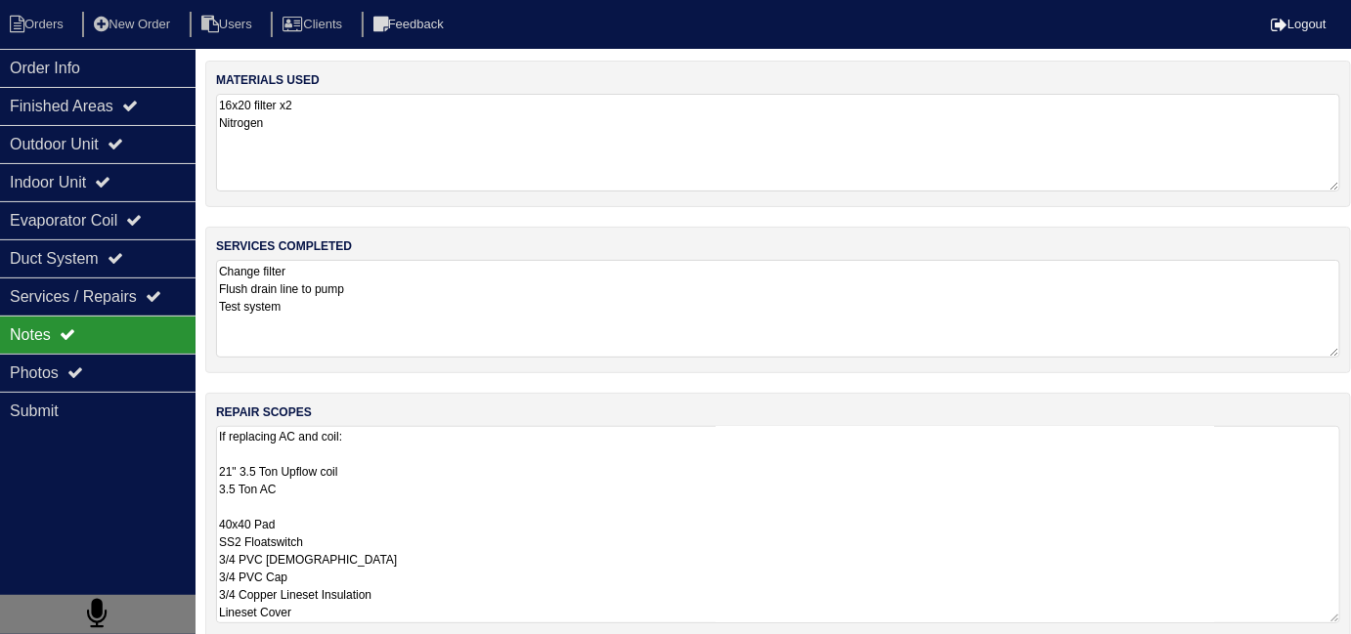
scroll to position [187, 0]
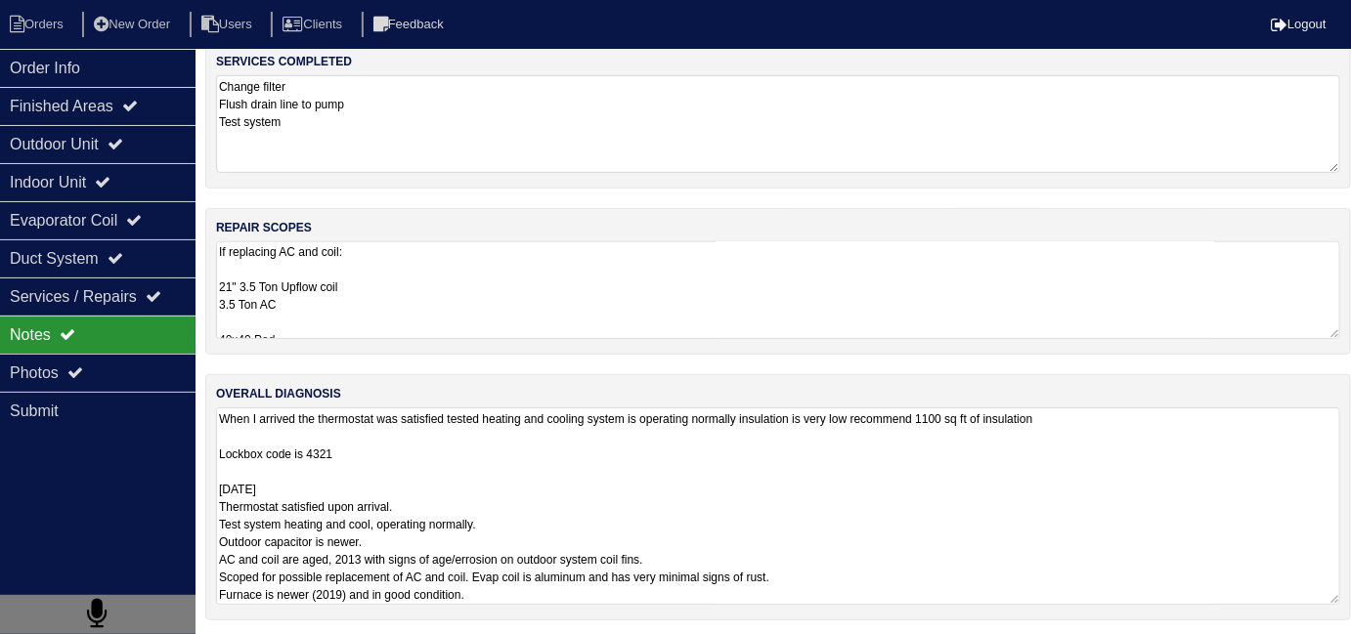
click at [813, 545] on textarea "When I arrived the thermostat was satisfied tested heating and cooling system i…" at bounding box center [778, 506] width 1124 height 197
click at [653, 313] on textarea "If replacing AC and coil: 21" 3.5 Ton Upflow coil 3.5 Ton AC 40x40 Pad SS2 Floa…" at bounding box center [778, 290] width 1124 height 98
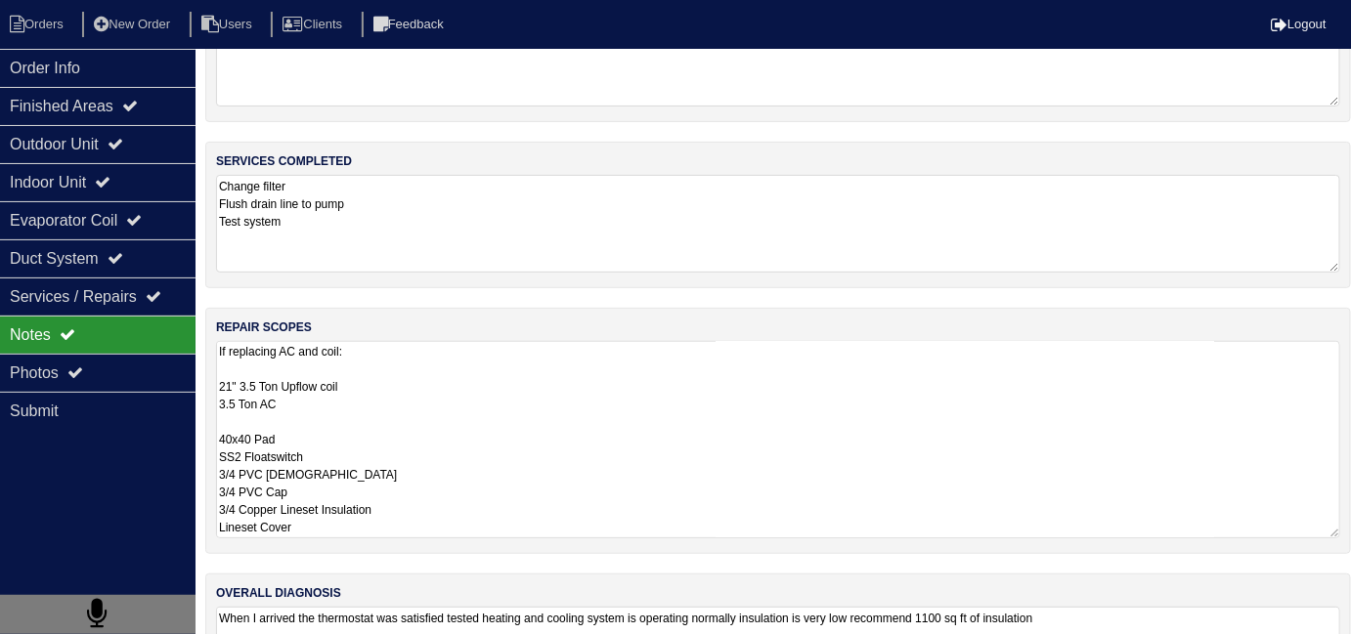
drag, startPoint x: 136, startPoint y: 82, endPoint x: 304, endPoint y: 84, distance: 168.1
click at [136, 82] on div "Order Info" at bounding box center [98, 68] width 196 height 38
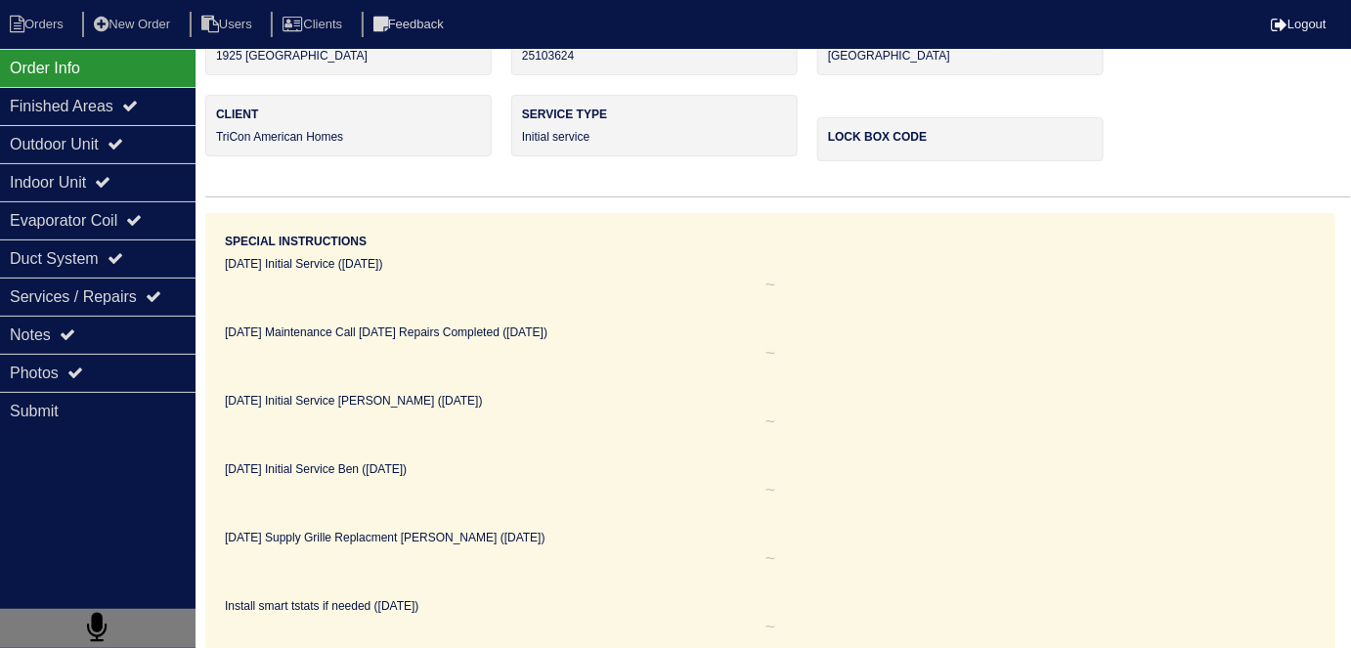
scroll to position [0, 0]
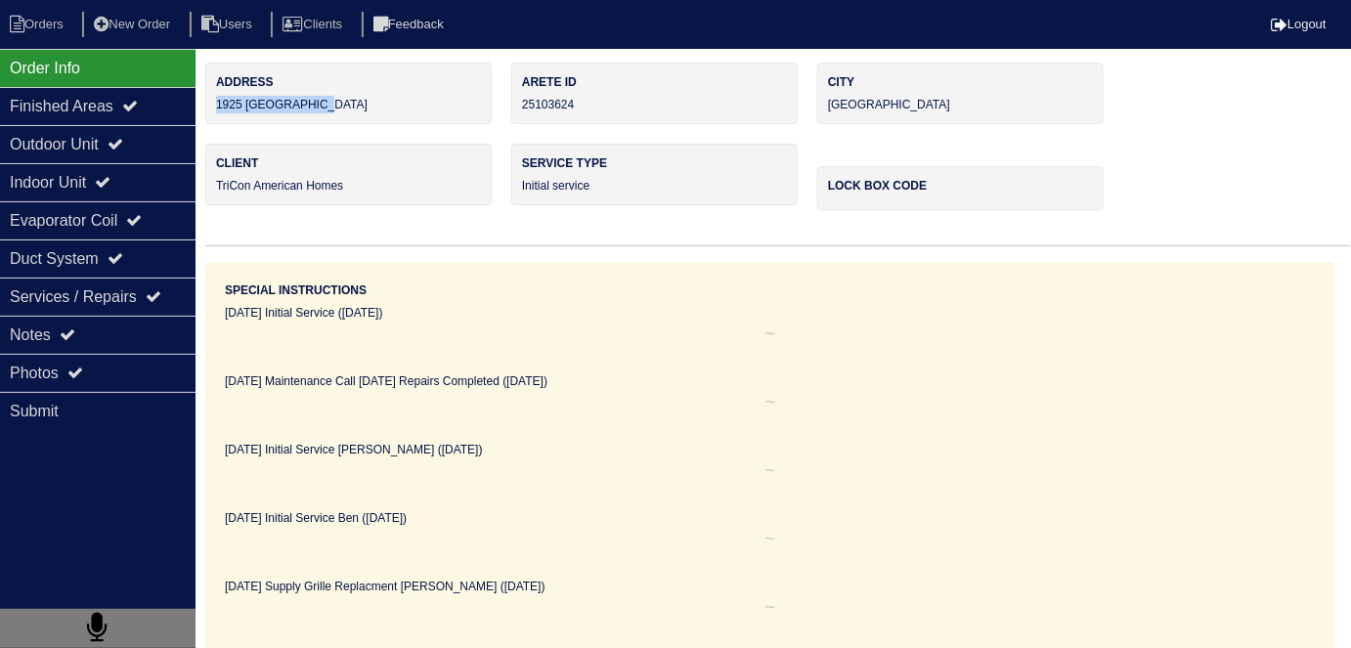
drag, startPoint x: 342, startPoint y: 113, endPoint x: 210, endPoint y: 118, distance: 132.1
click at [210, 118] on div "Address 1925 Sidneys Cove" at bounding box center [348, 94] width 286 height 62
copy div "1925 [GEOGRAPHIC_DATA]"
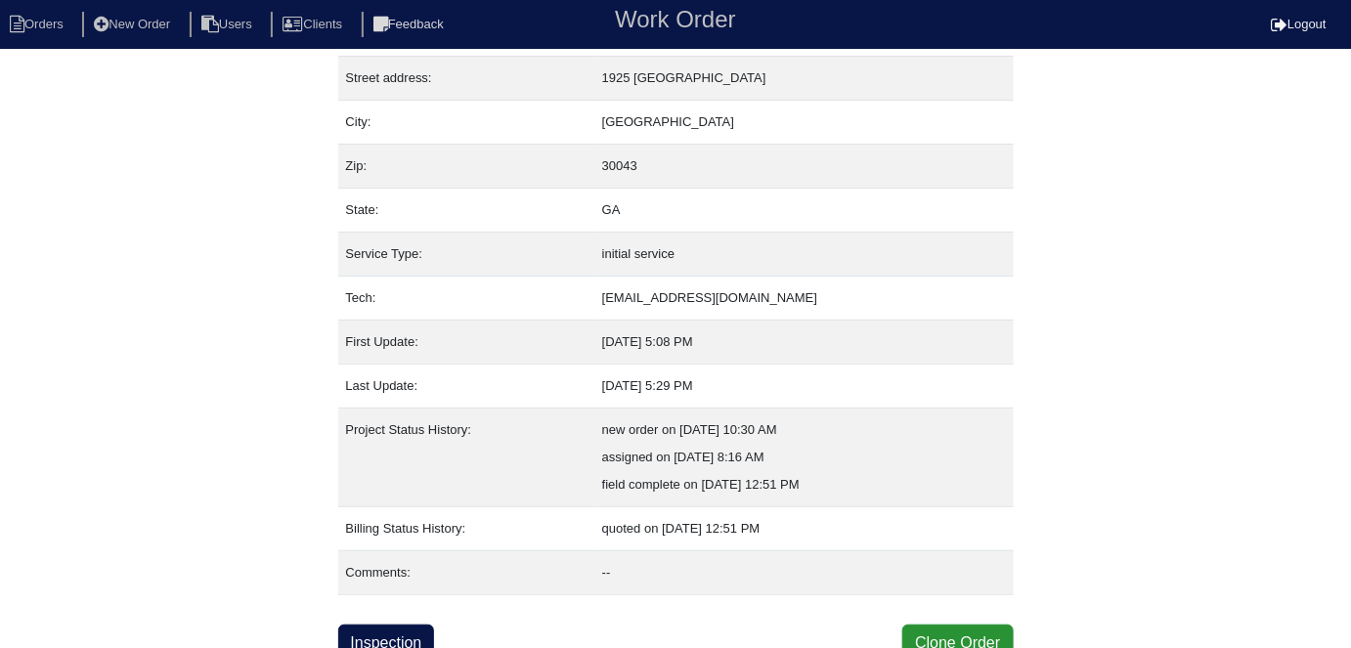
scroll to position [103, 0]
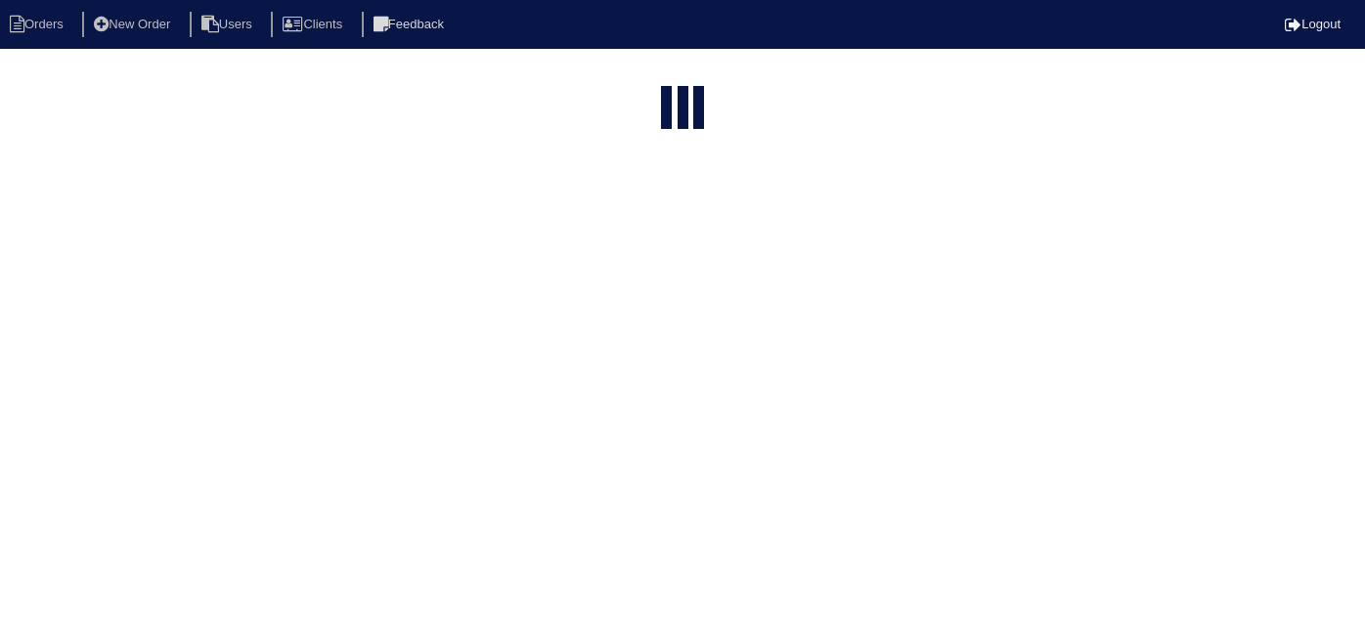
select select "15"
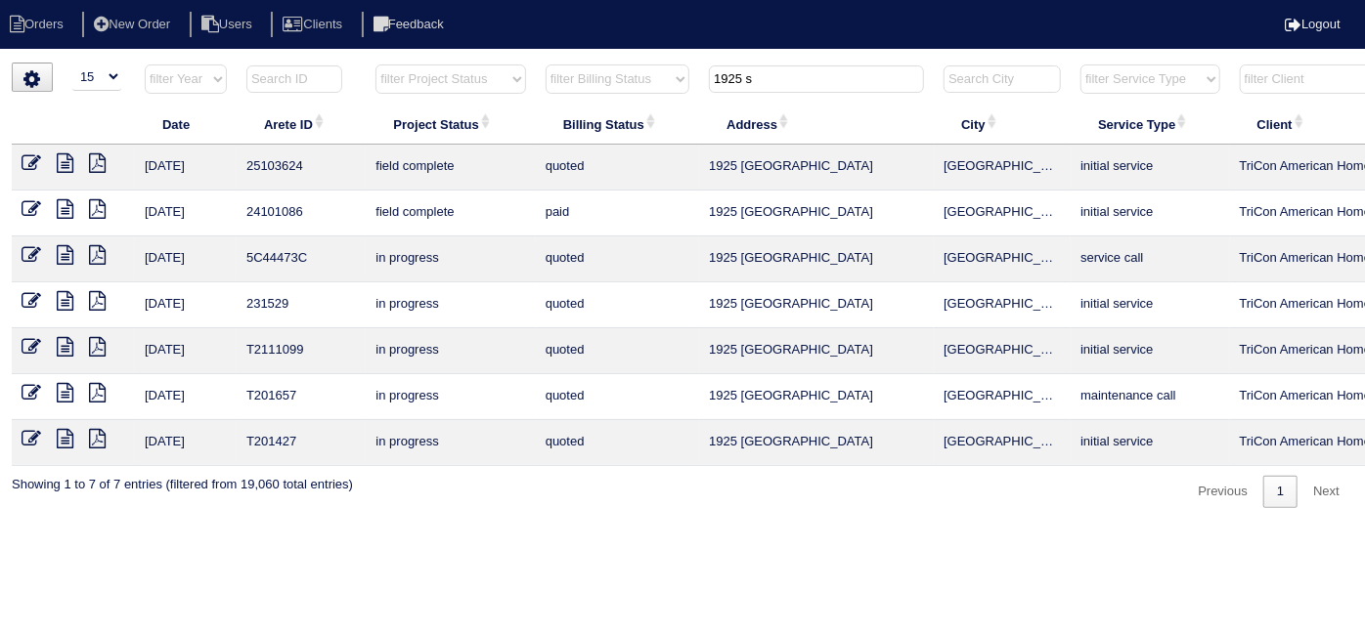
drag, startPoint x: 828, startPoint y: 81, endPoint x: 549, endPoint y: 63, distance: 279.2
click at [551, 65] on tr "filter Year -- Any Year -- 2025 2024 2023 2022 2021 2020 2019 filter Project St…" at bounding box center [859, 84] width 1694 height 40
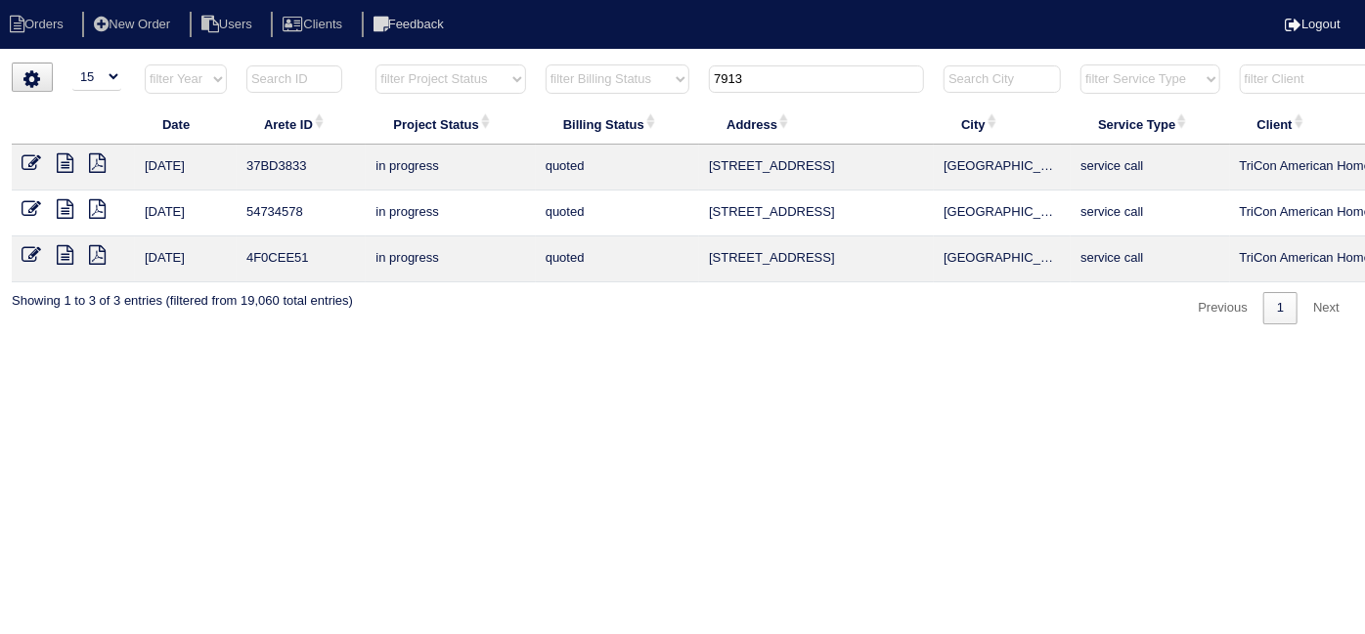
type input "7913"
click at [62, 165] on icon at bounding box center [65, 163] width 17 height 20
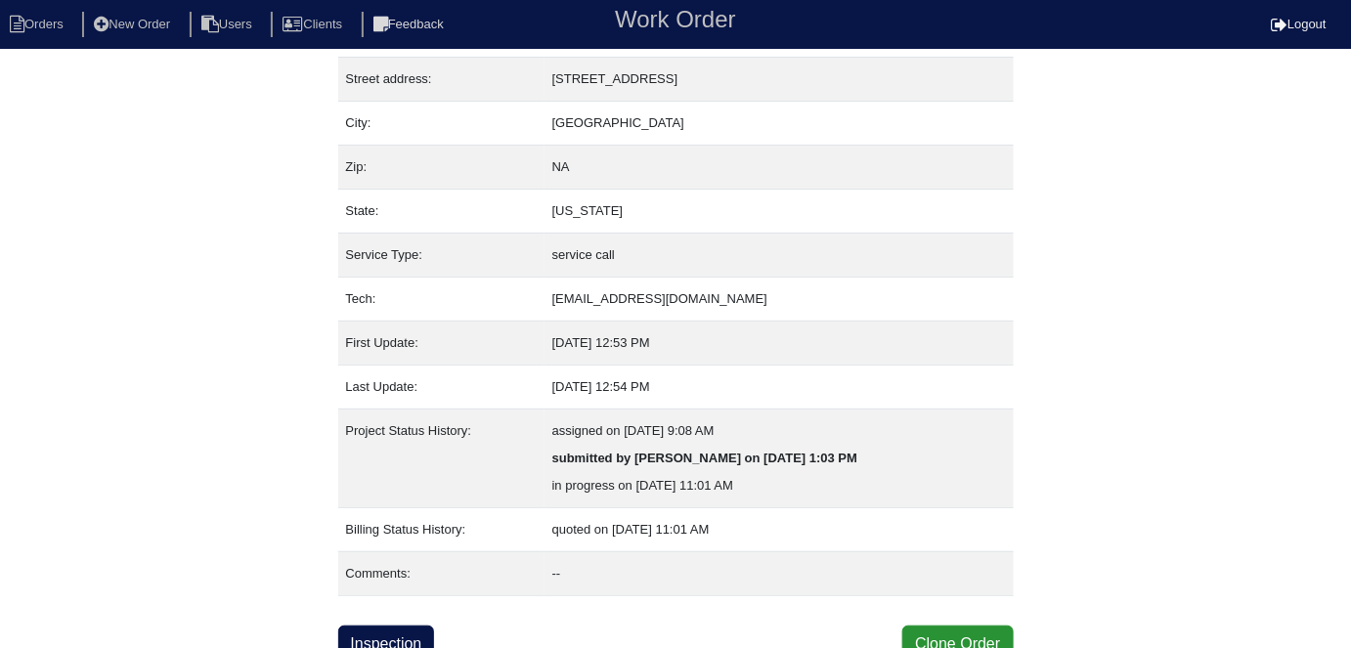
scroll to position [103, 0]
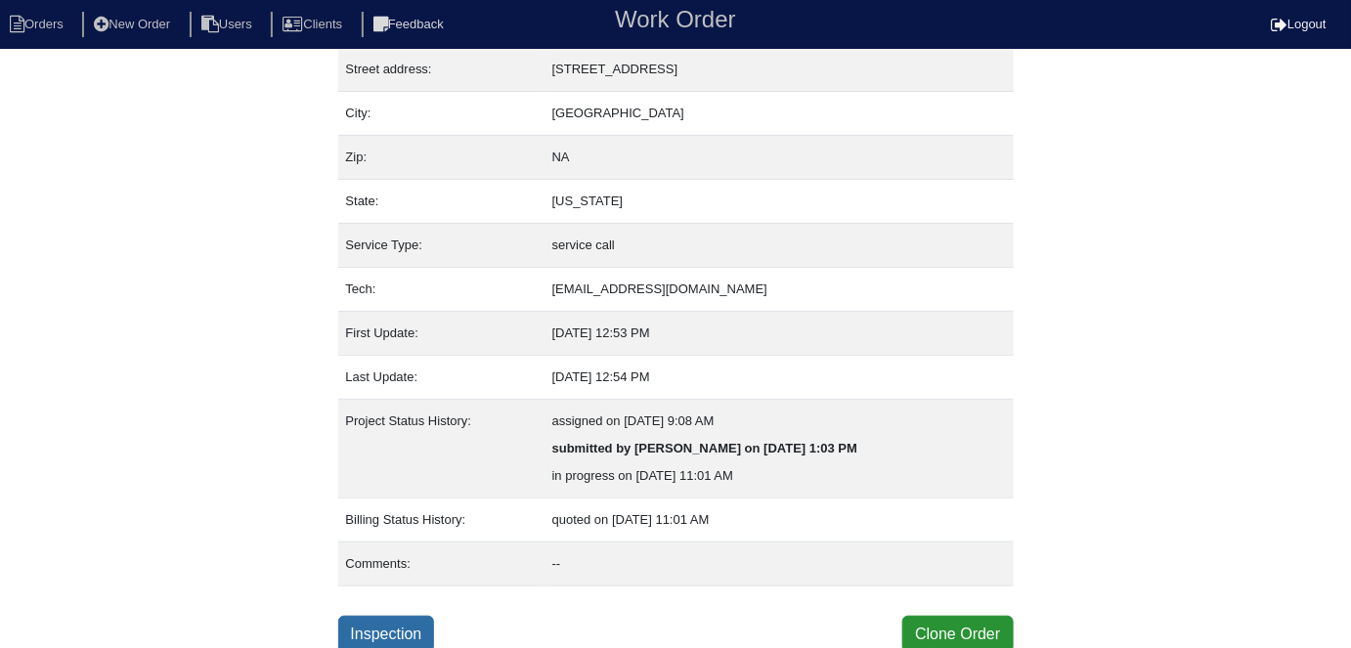
click at [432, 640] on link "Inspection" at bounding box center [386, 634] width 97 height 37
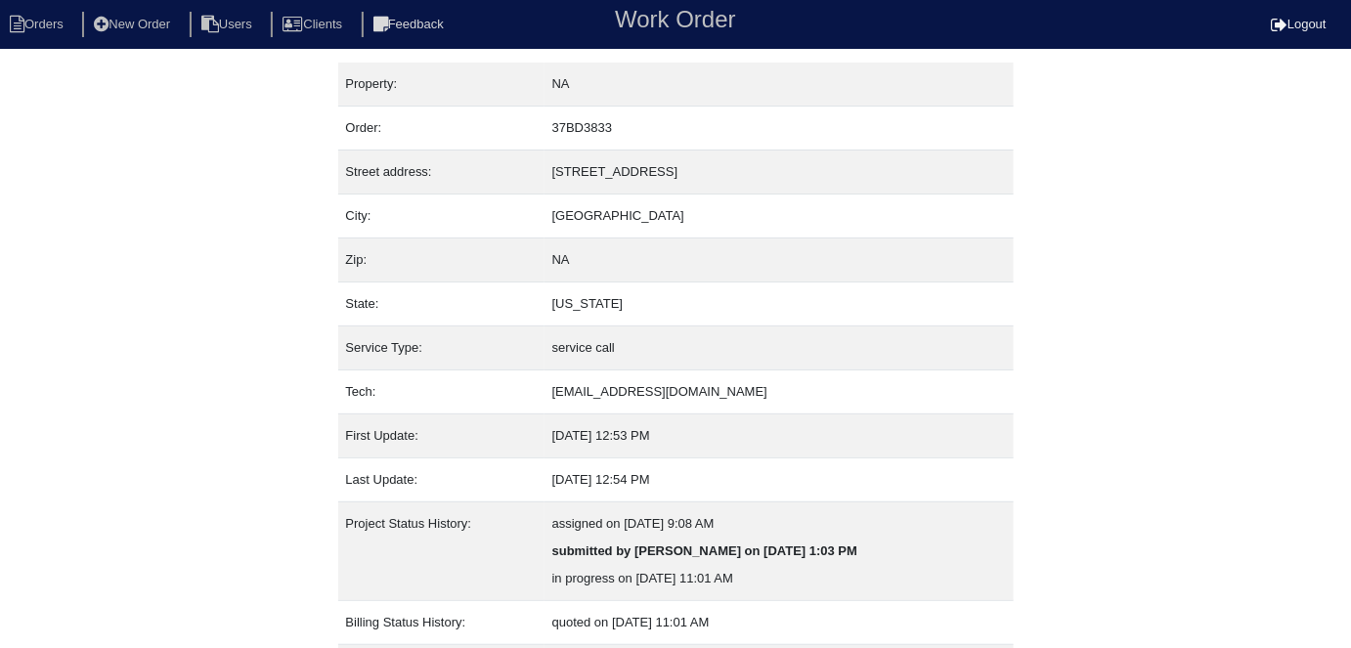
select select "0"
select select "[PERSON_NAME]"
select select "1"
select select "0"
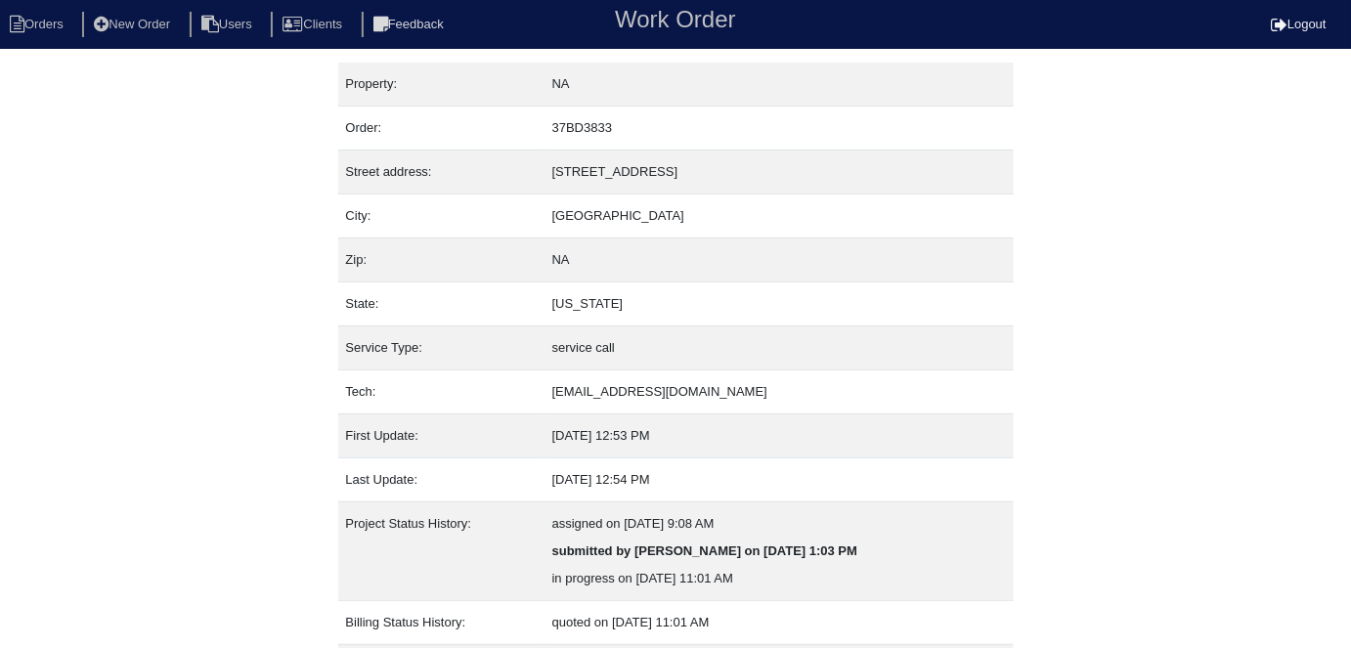
select select "1"
select select "0"
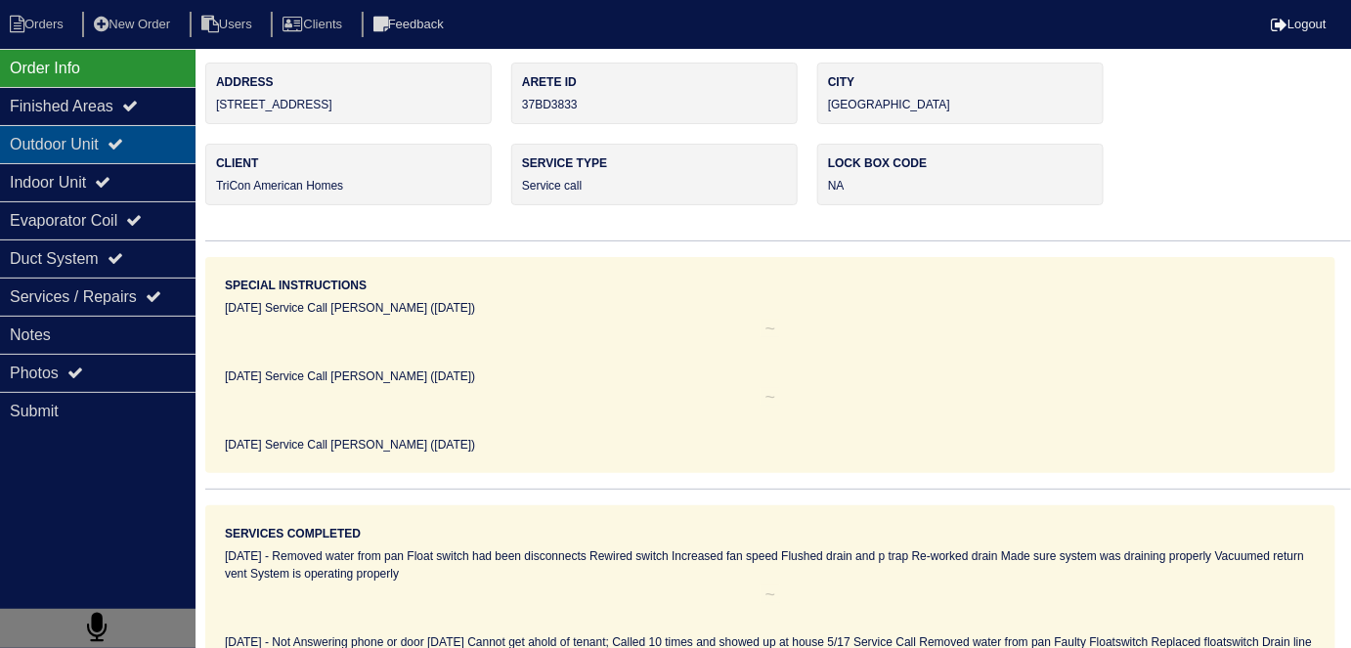
click at [97, 139] on div "Outdoor Unit" at bounding box center [98, 144] width 196 height 38
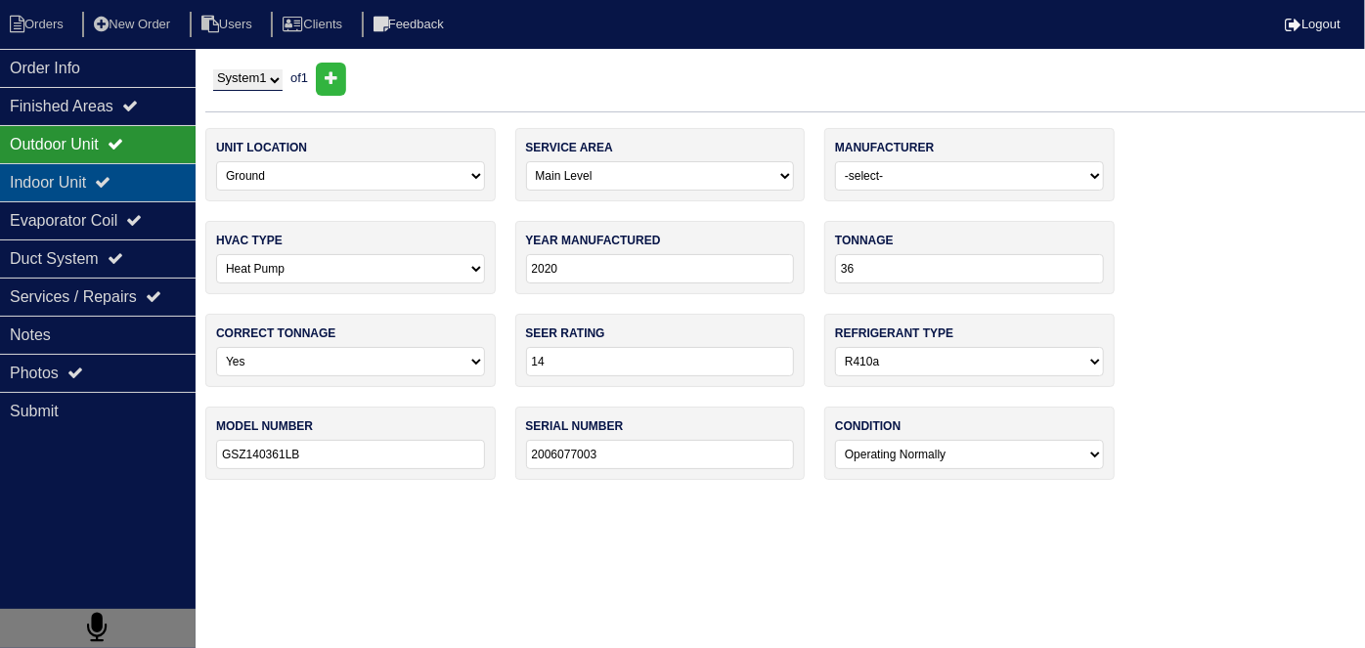
click at [91, 182] on div "Indoor Unit" at bounding box center [98, 182] width 196 height 38
type textarea "2 filters 20x20x1 Aquaguard floatswitch 45/5mfd capacitor"
type textarea "Service call On arrival found system operating properly and both Thermostats sa…"
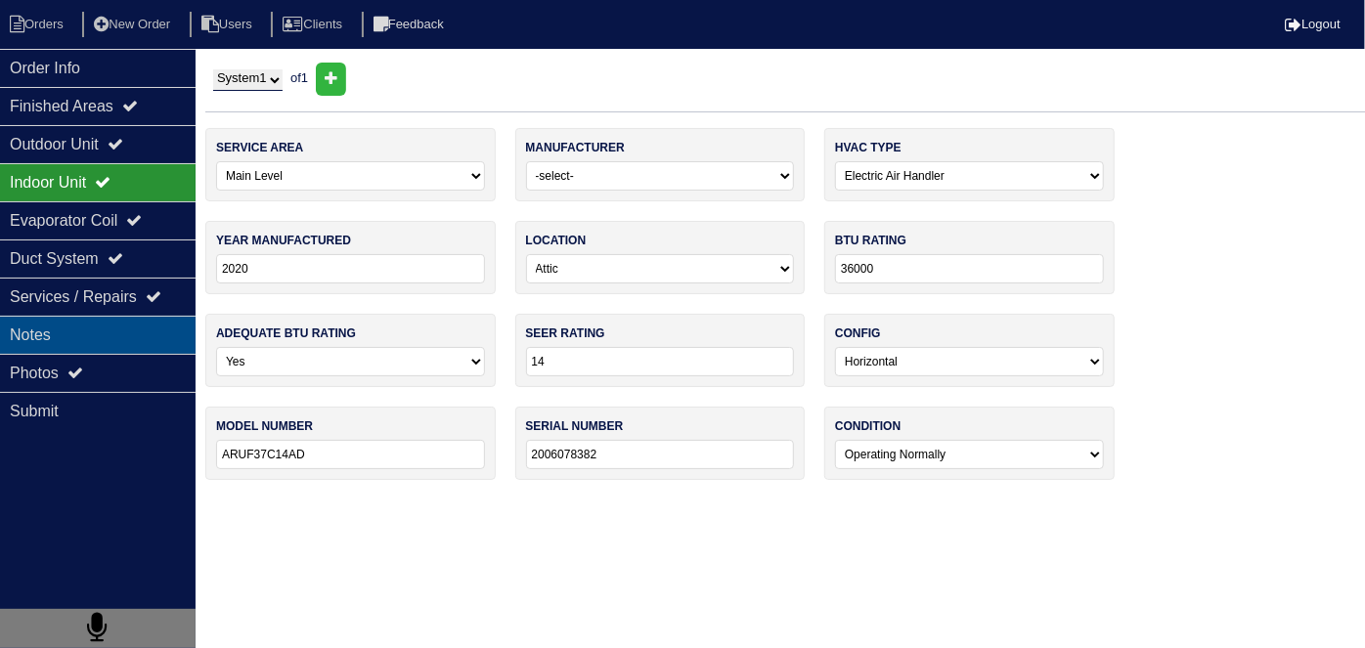
click at [70, 323] on div "Notes" at bounding box center [98, 335] width 196 height 38
type textarea "2 filters 20x20x1 Aquaguard floatswitch 45/5mfd capacitor"
type textarea "Service call On arrival found system operating properly and both Thermostats sa…"
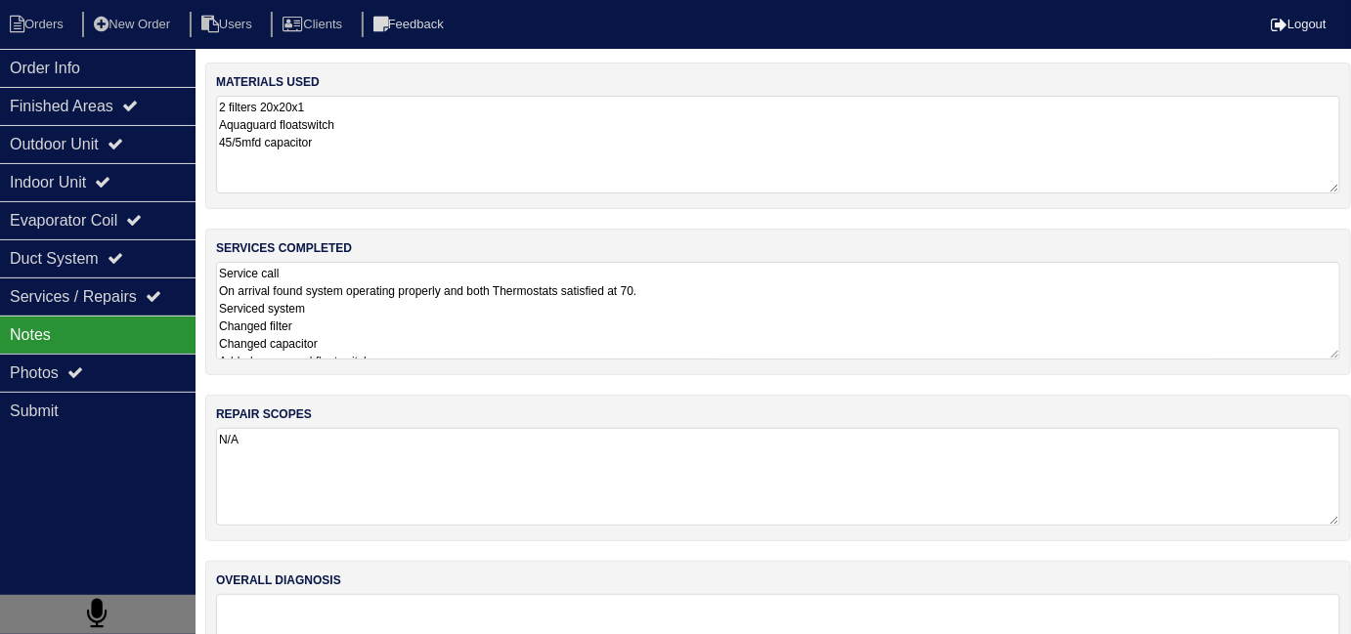
click at [559, 336] on textarea "Service call On arrival found system operating properly and both Thermostats sa…" at bounding box center [778, 311] width 1124 height 98
click at [65, 14] on li "Orders" at bounding box center [39, 25] width 79 height 26
select select "15"
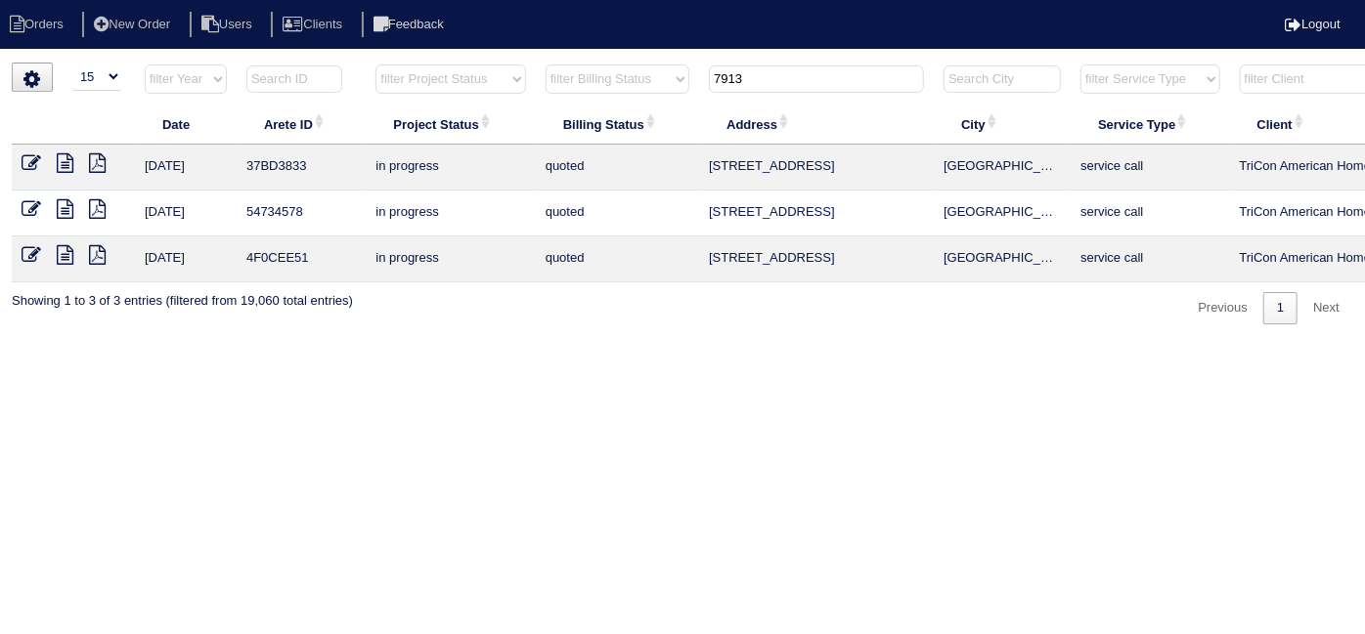
drag, startPoint x: 751, startPoint y: 78, endPoint x: 612, endPoint y: 82, distance: 138.9
click at [615, 81] on tr "filter Year -- Any Year -- 2025 2024 2023 2022 2021 2020 2019 filter Project St…" at bounding box center [859, 84] width 1694 height 40
paste input "Four Oaks Court"
type input "[STREET_ADDRESS]"
drag, startPoint x: 594, startPoint y: 391, endPoint x: 567, endPoint y: 389, distance: 27.4
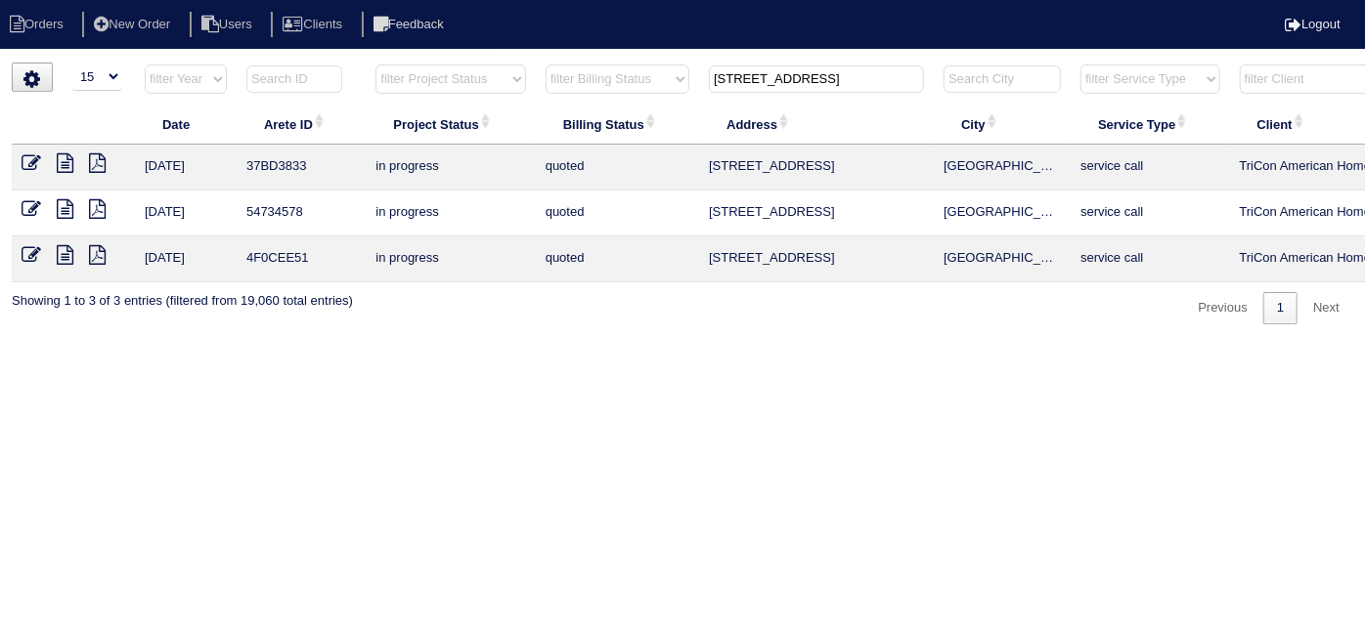
click at [590, 344] on html "Orders New Order Users Clients Feedback Logout Orders New Order Users Clients M…" at bounding box center [682, 172] width 1365 height 344
click at [70, 159] on icon at bounding box center [65, 163] width 17 height 20
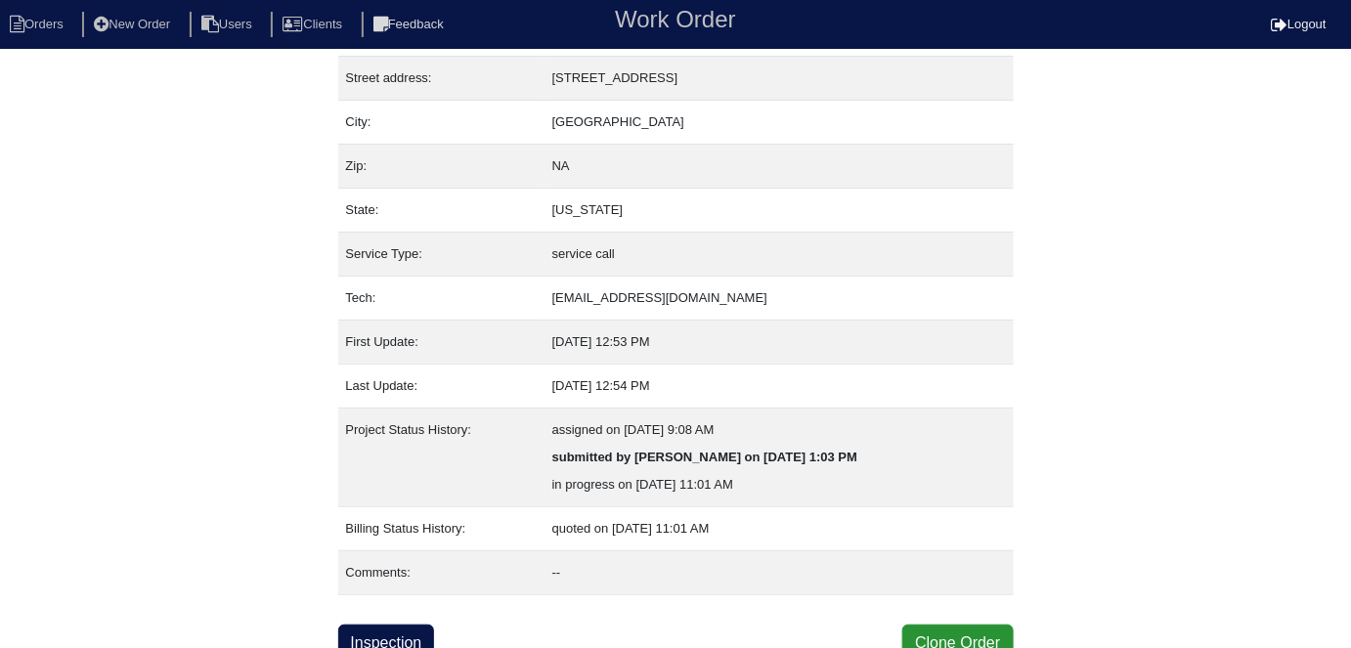
scroll to position [103, 0]
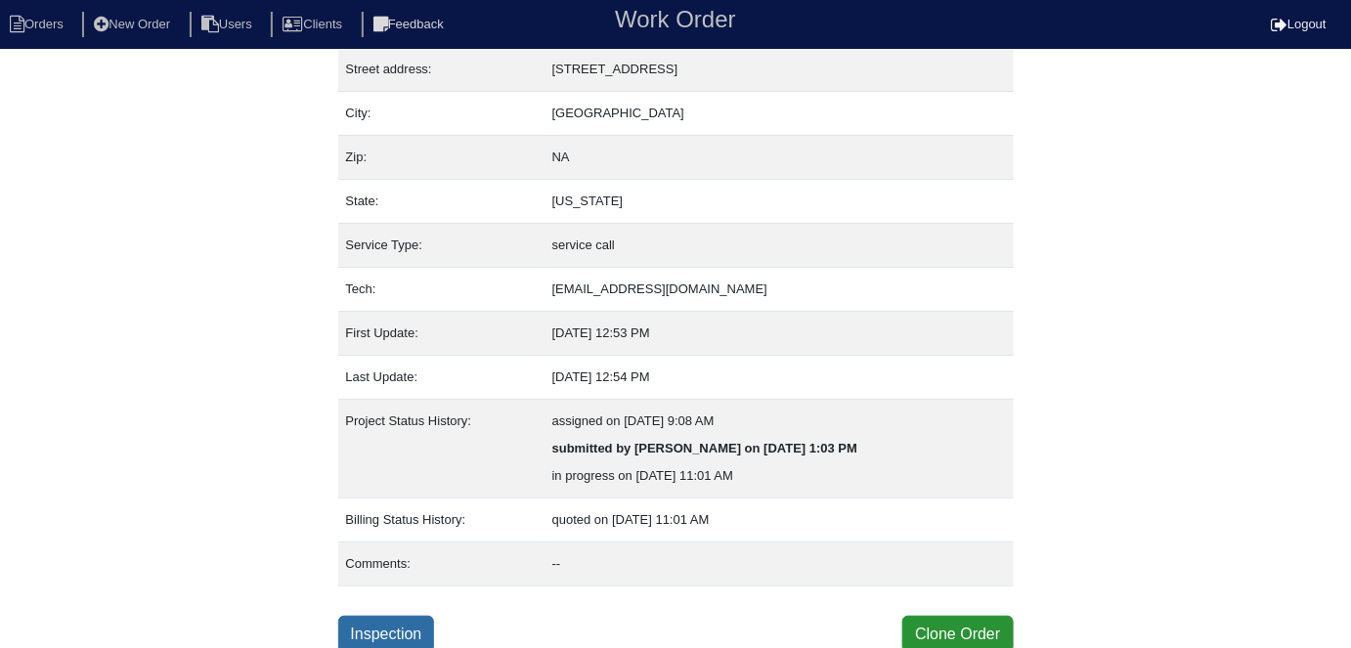
click at [380, 624] on link "Inspection" at bounding box center [386, 634] width 97 height 37
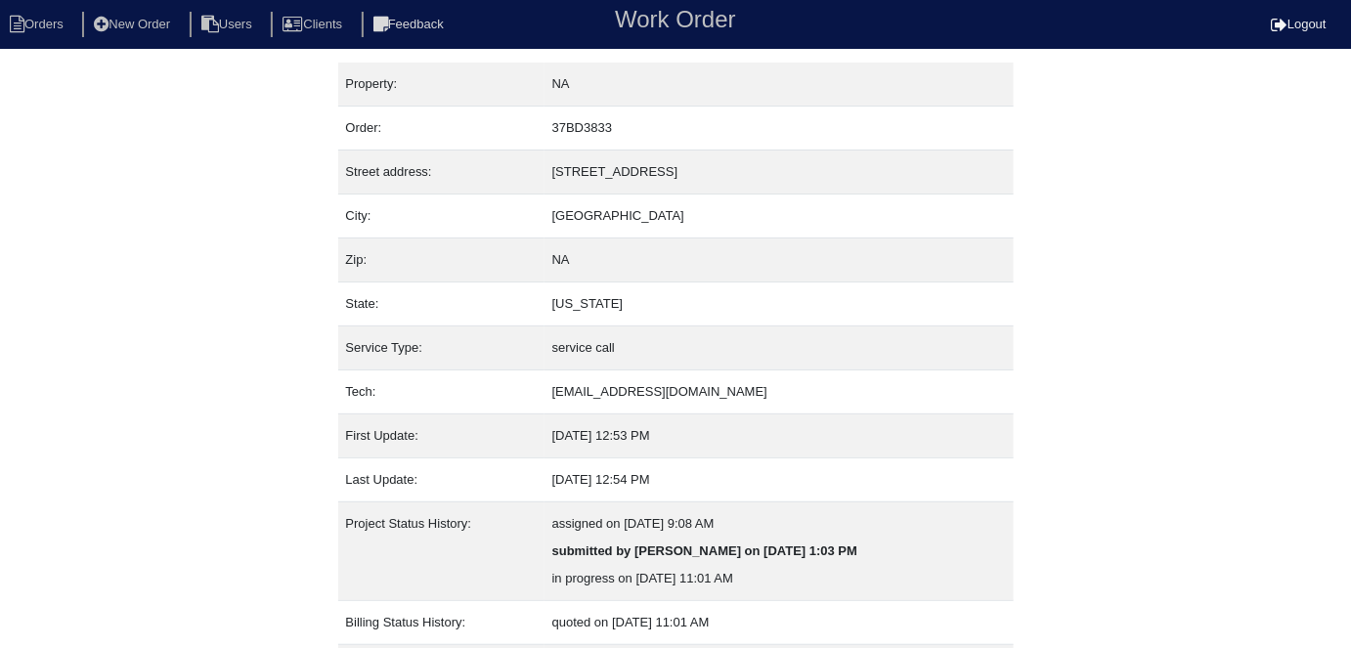
select select "0"
select select "[PERSON_NAME]"
select select "1"
select select "0"
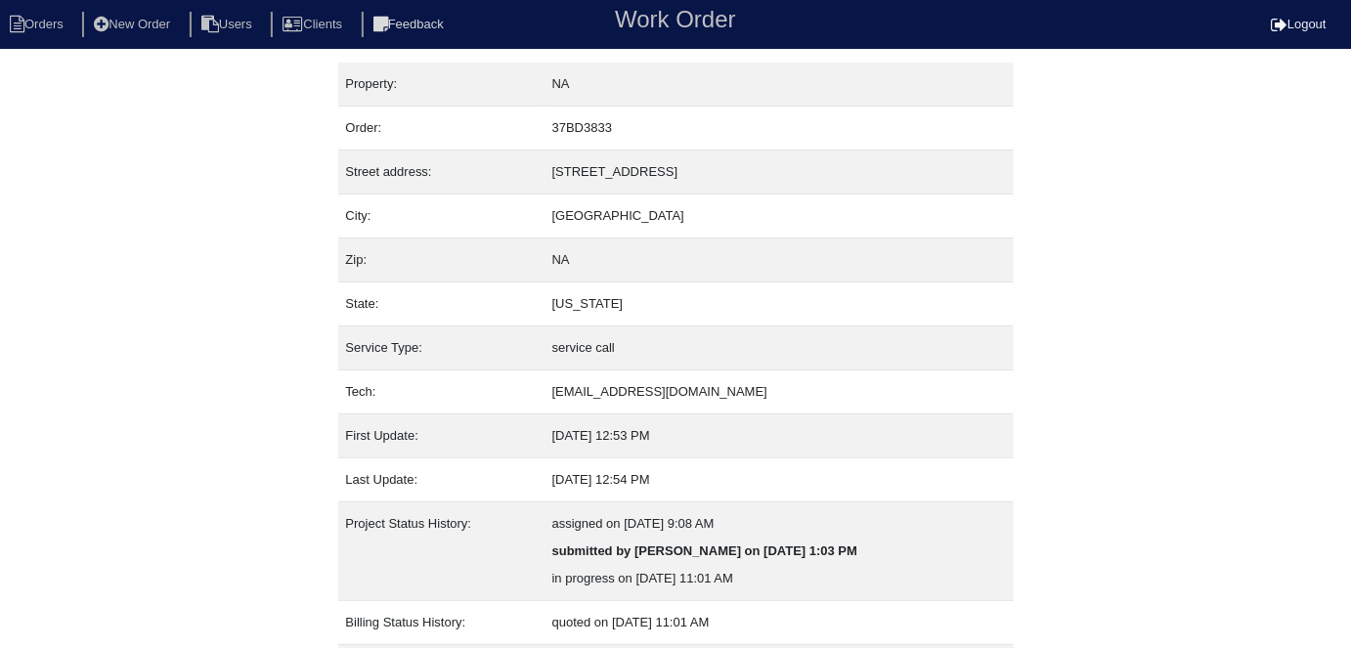
select select "1"
select select "0"
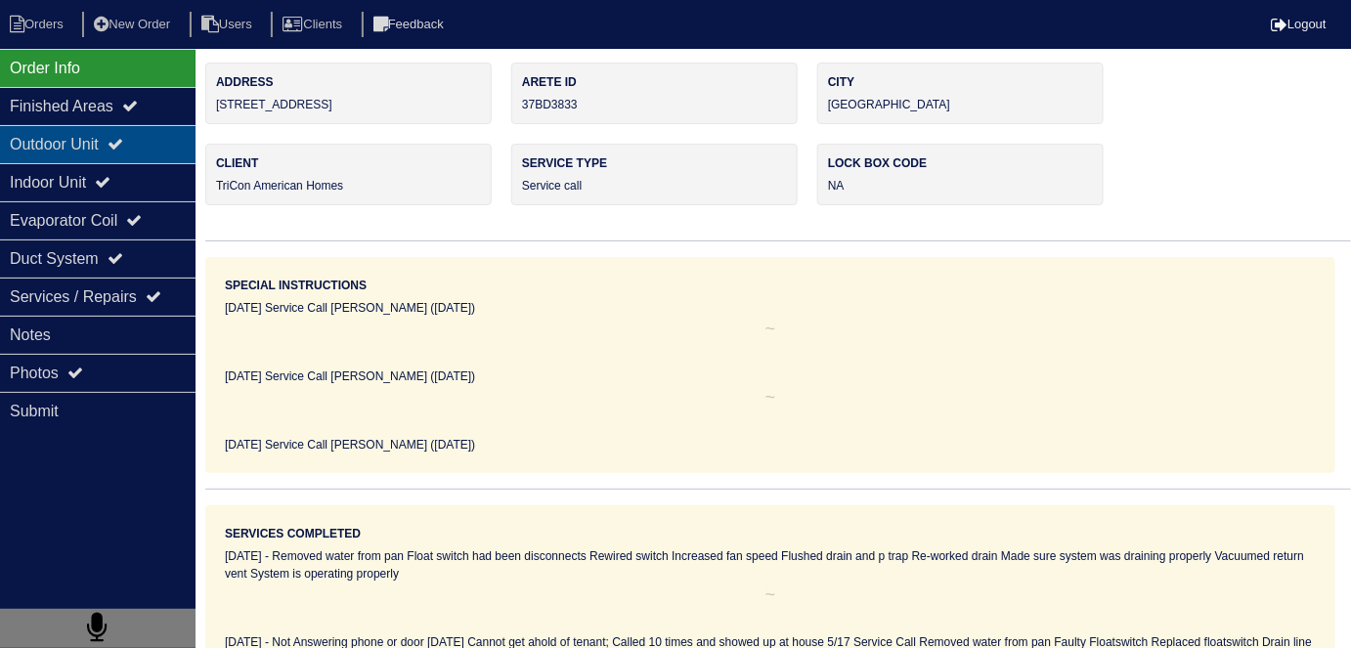
click at [123, 150] on icon at bounding box center [116, 144] width 16 height 16
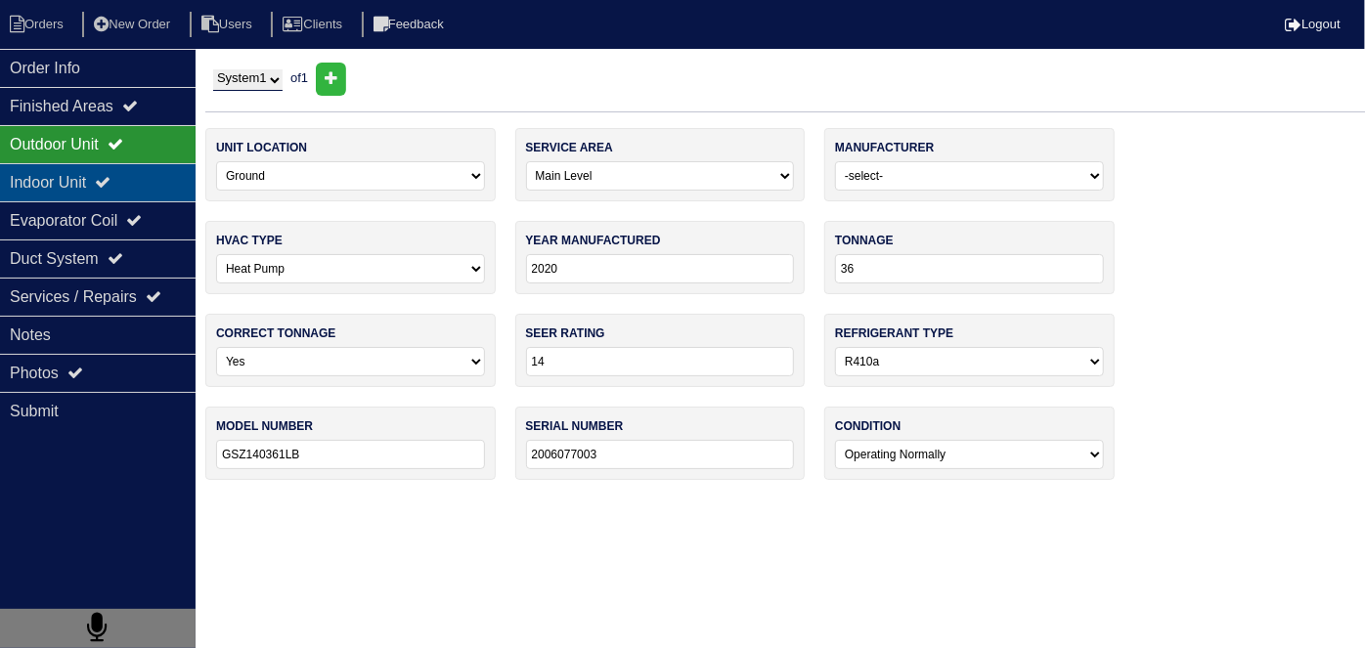
click at [125, 178] on div "Indoor Unit" at bounding box center [98, 182] width 196 height 38
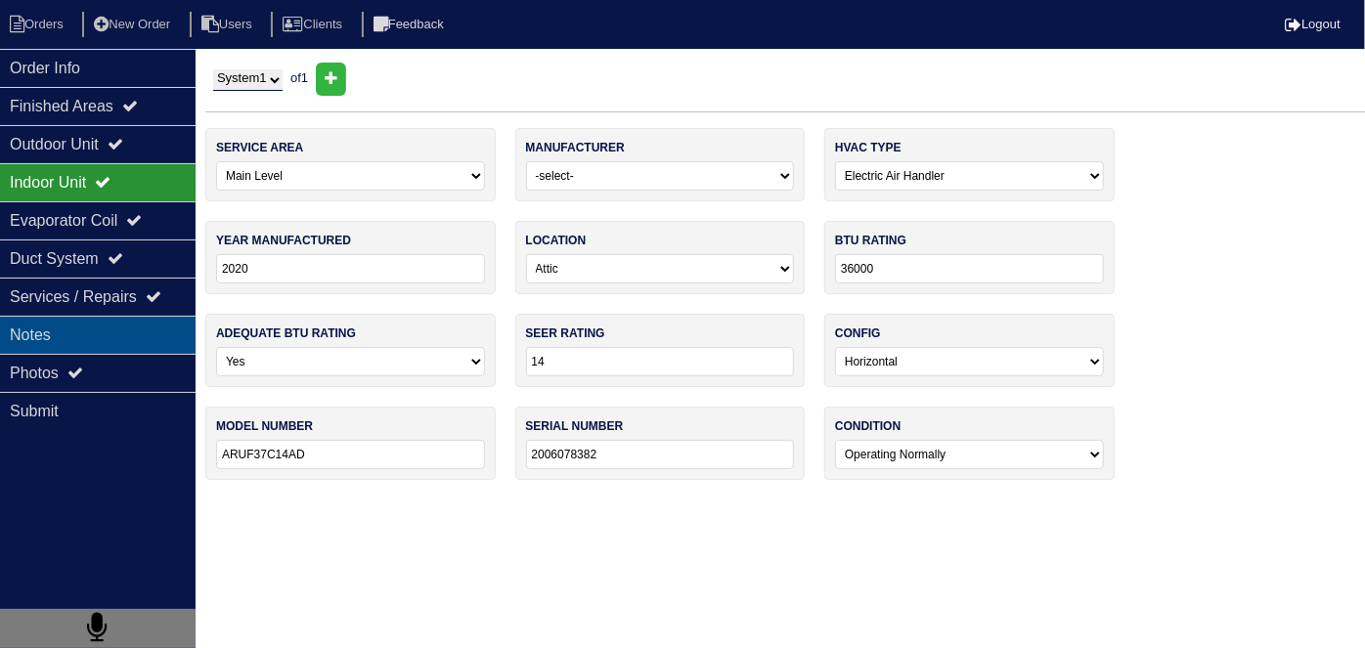
drag, startPoint x: 95, startPoint y: 342, endPoint x: 83, endPoint y: 334, distance: 14.1
click at [94, 341] on div "Notes" at bounding box center [98, 335] width 196 height 38
type textarea "2 filters 20x20x1 Aquaguard floatswitch 45/5mfd capacitor"
type textarea "Service call On arrival found system operating properly and both Thermostats sa…"
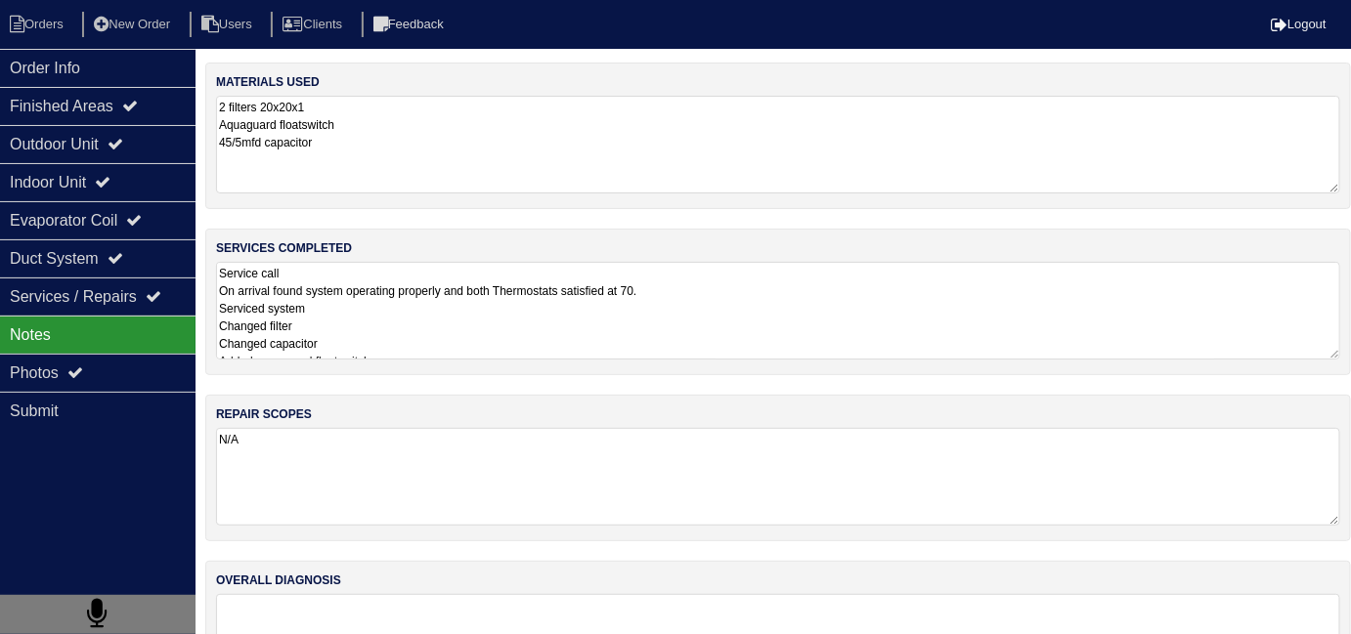
click at [558, 360] on div "services completed Service call On arrival found system operating properly and …" at bounding box center [778, 302] width 1146 height 147
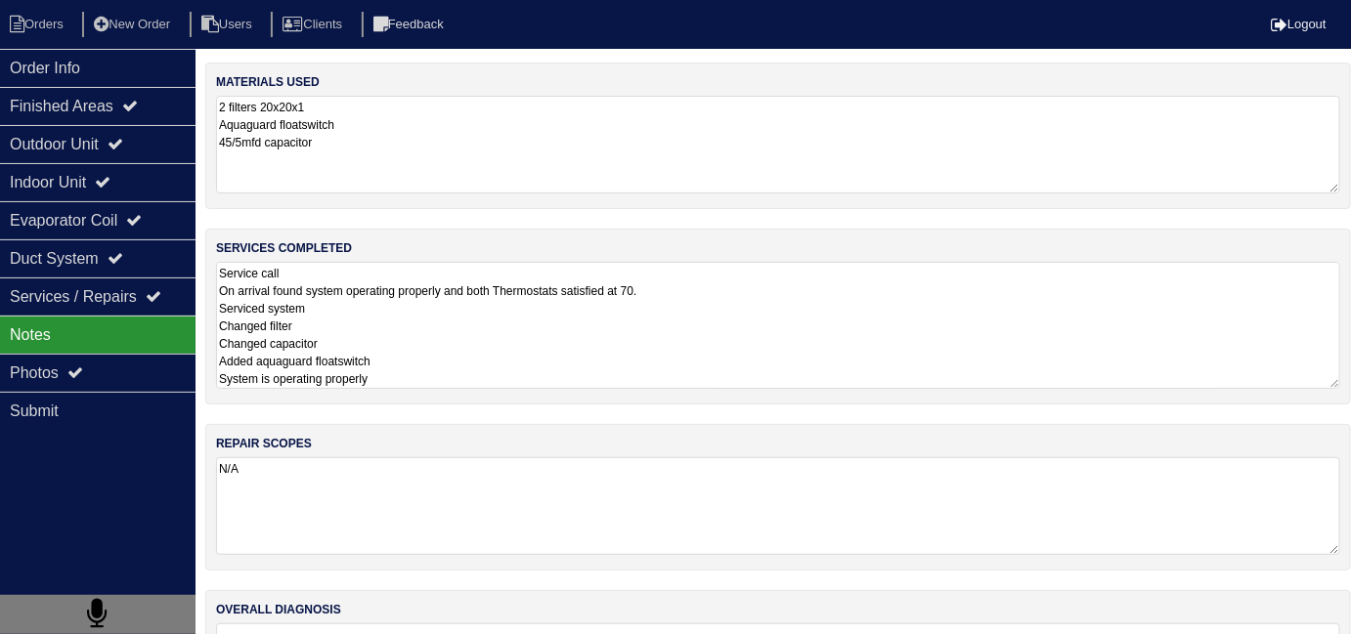
click at [555, 350] on textarea "Service call On arrival found system operating properly and both Thermostats sa…" at bounding box center [778, 325] width 1124 height 127
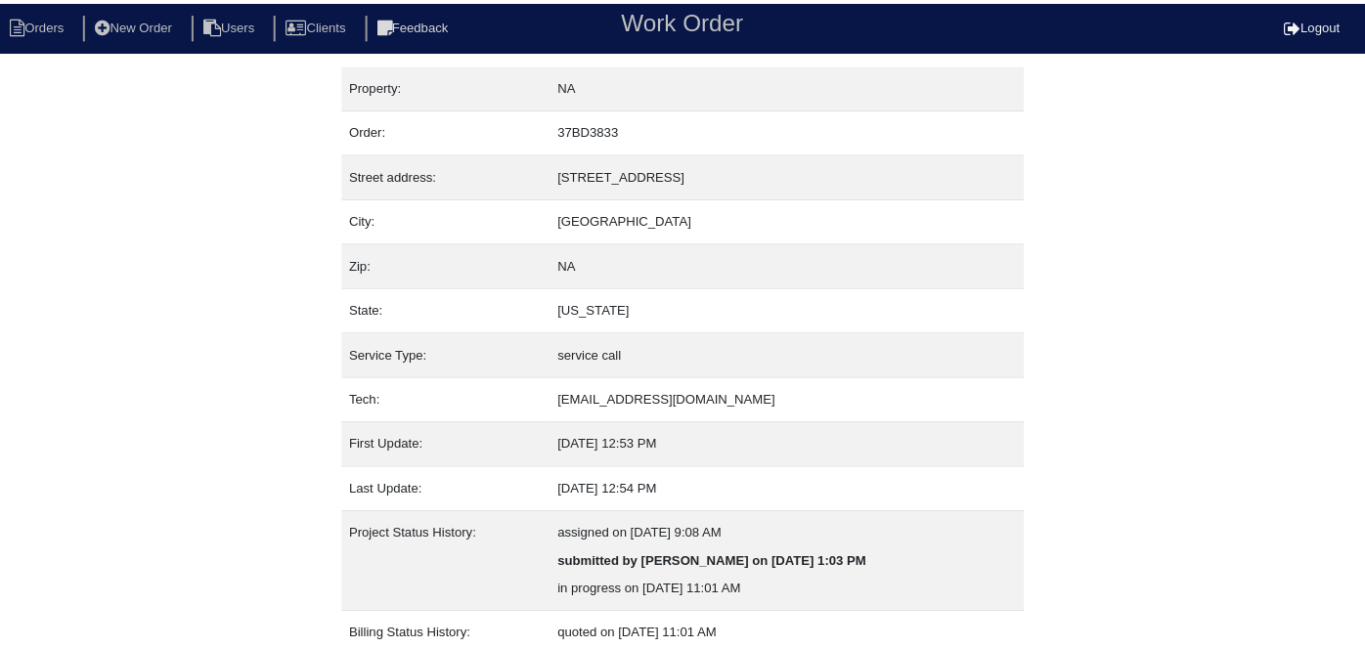
scroll to position [103, 0]
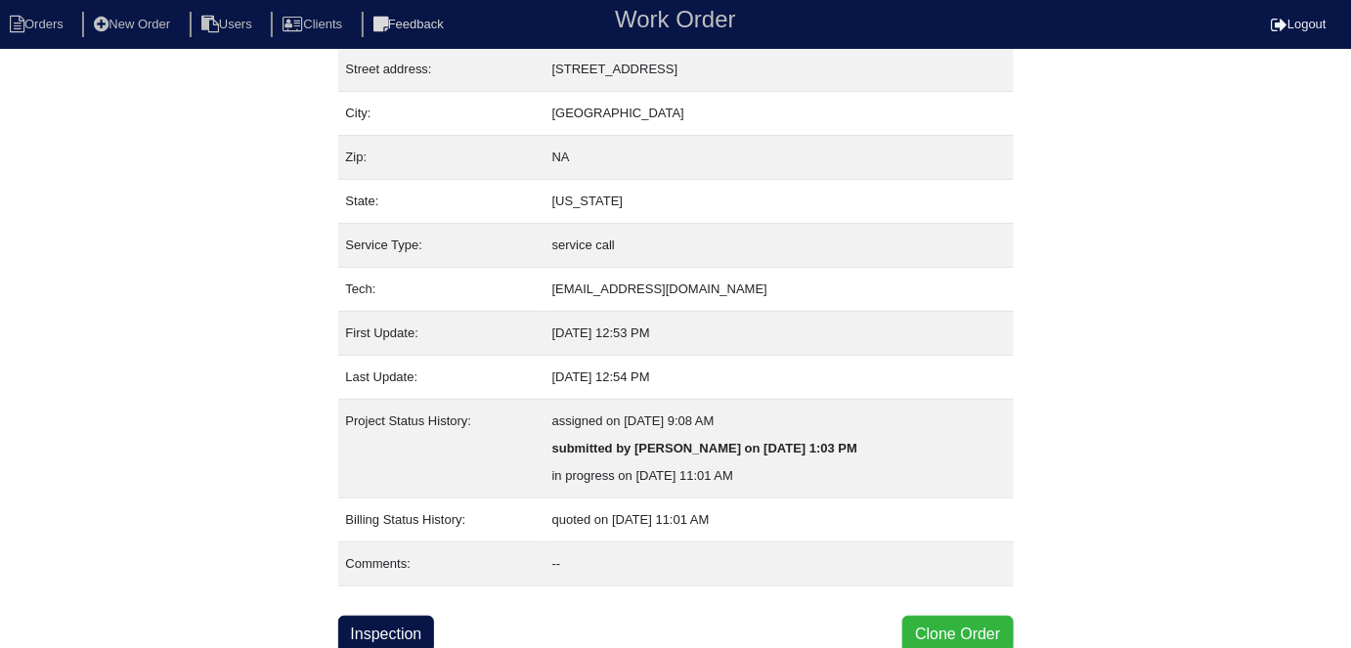
click at [951, 633] on button "Clone Order" at bounding box center [957, 634] width 110 height 37
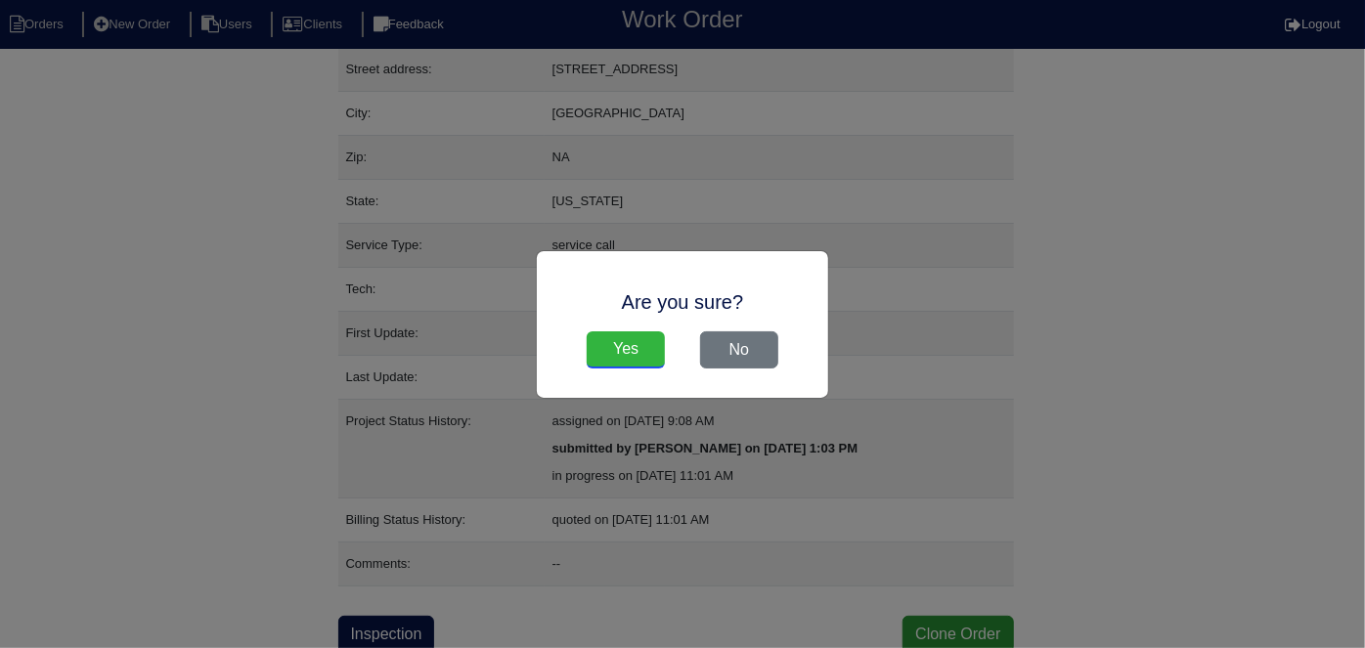
click at [630, 346] on input "Yes" at bounding box center [626, 349] width 78 height 37
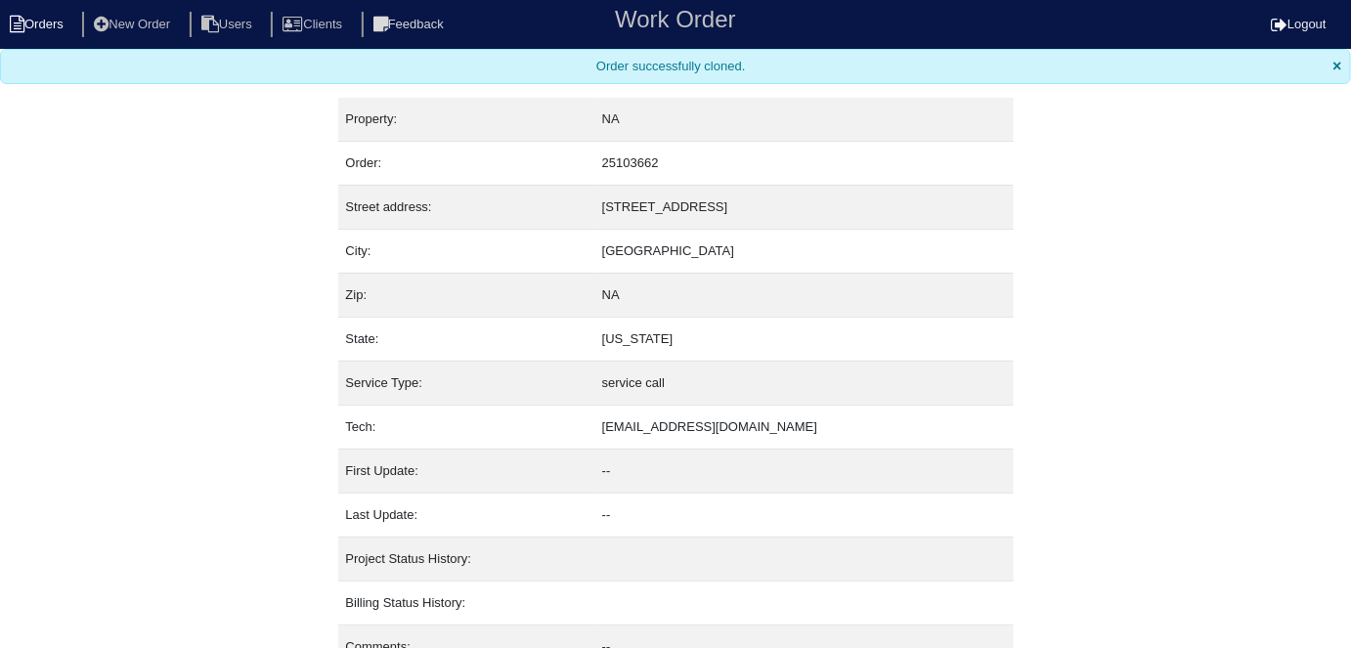
click at [51, 17] on li "Orders" at bounding box center [39, 25] width 79 height 26
select select "15"
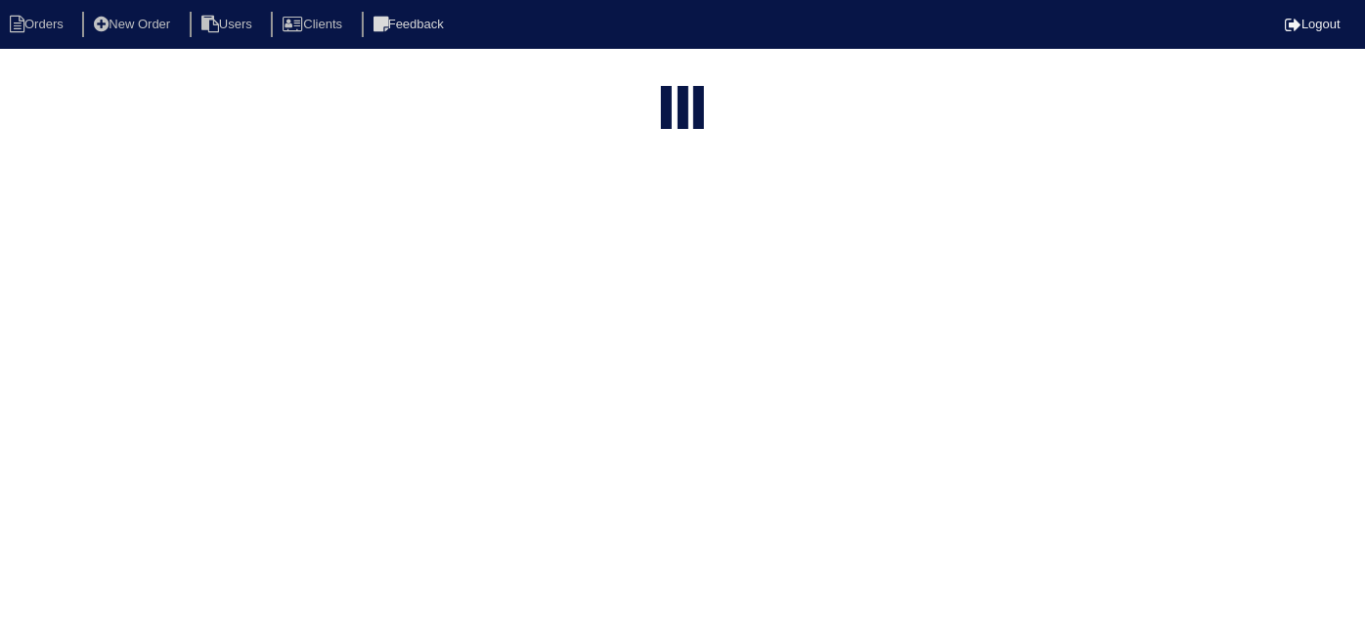
type input "[STREET_ADDRESS]"
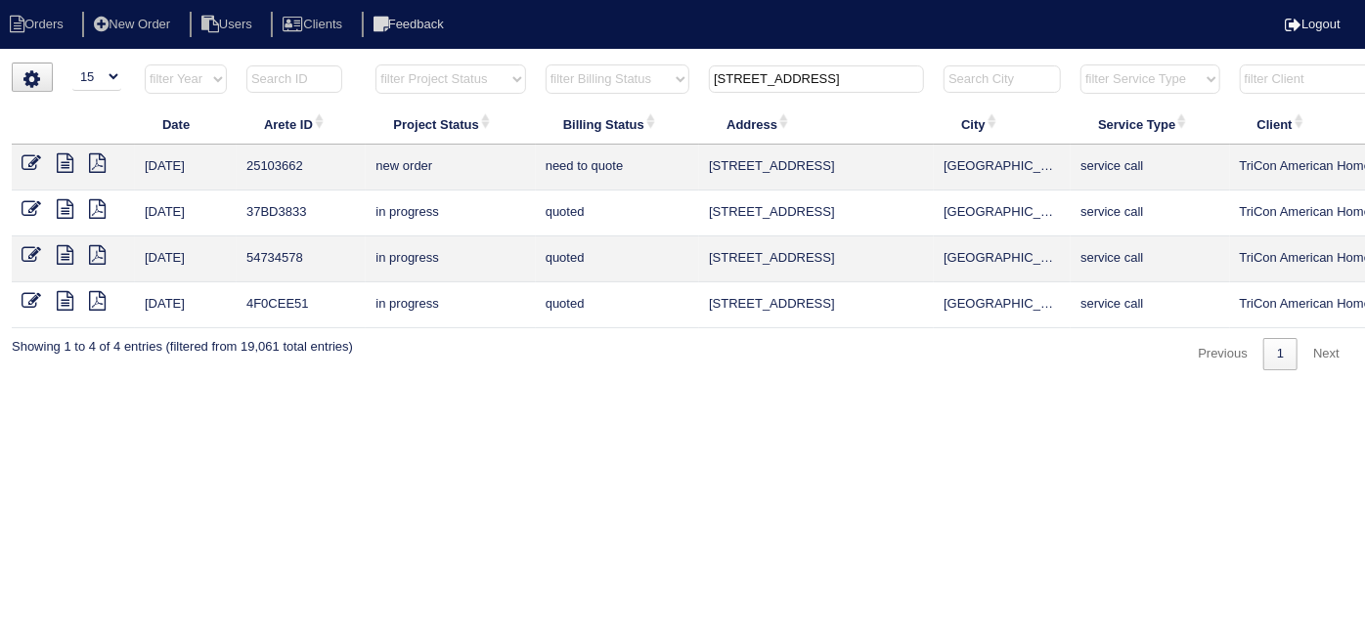
click at [29, 156] on icon at bounding box center [32, 163] width 20 height 20
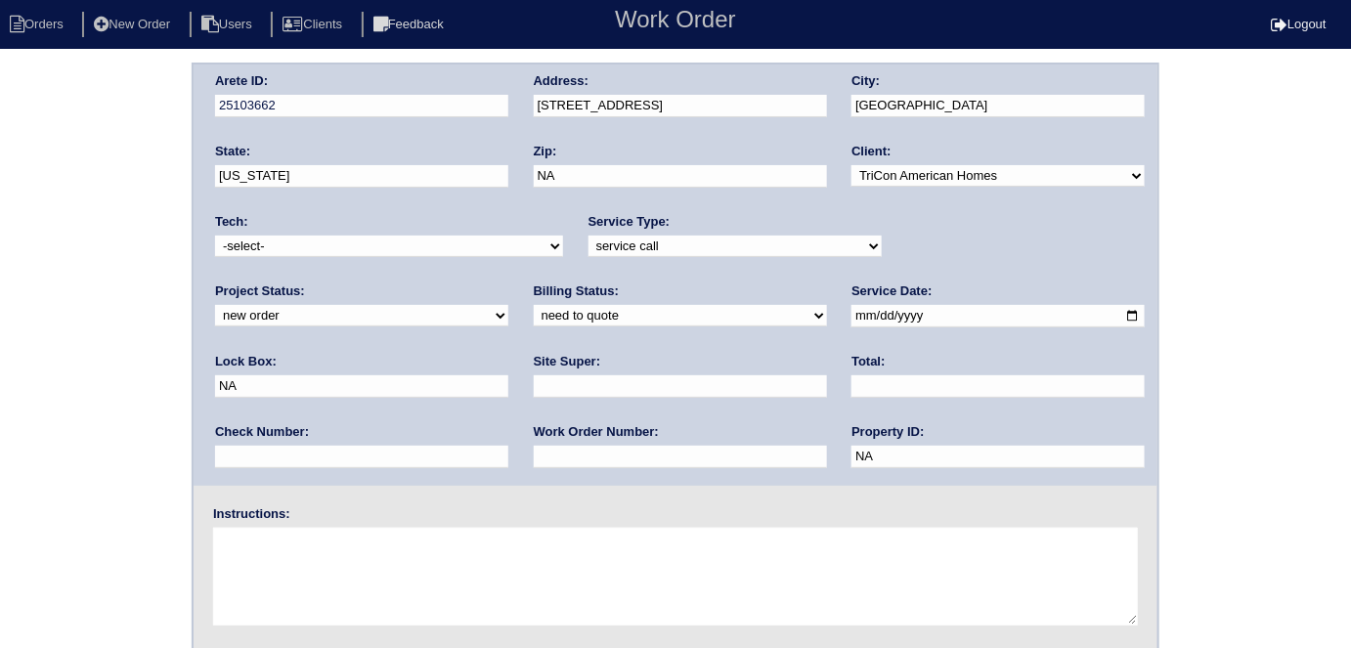
click at [588, 245] on select "-select- initial service basic service maintenance call replacement scope servi…" at bounding box center [734, 247] width 293 height 22
select select "initial service"
click at [588, 236] on select "-select- initial service basic service maintenance call replacement scope servi…" at bounding box center [734, 247] width 293 height 22
drag, startPoint x: 891, startPoint y: 316, endPoint x: 714, endPoint y: 317, distance: 177.9
click at [714, 317] on div "Arete ID: 25103662 Address: 7913 Four Oaks Court City: Union City State: Georgi…" at bounding box center [676, 275] width 964 height 421
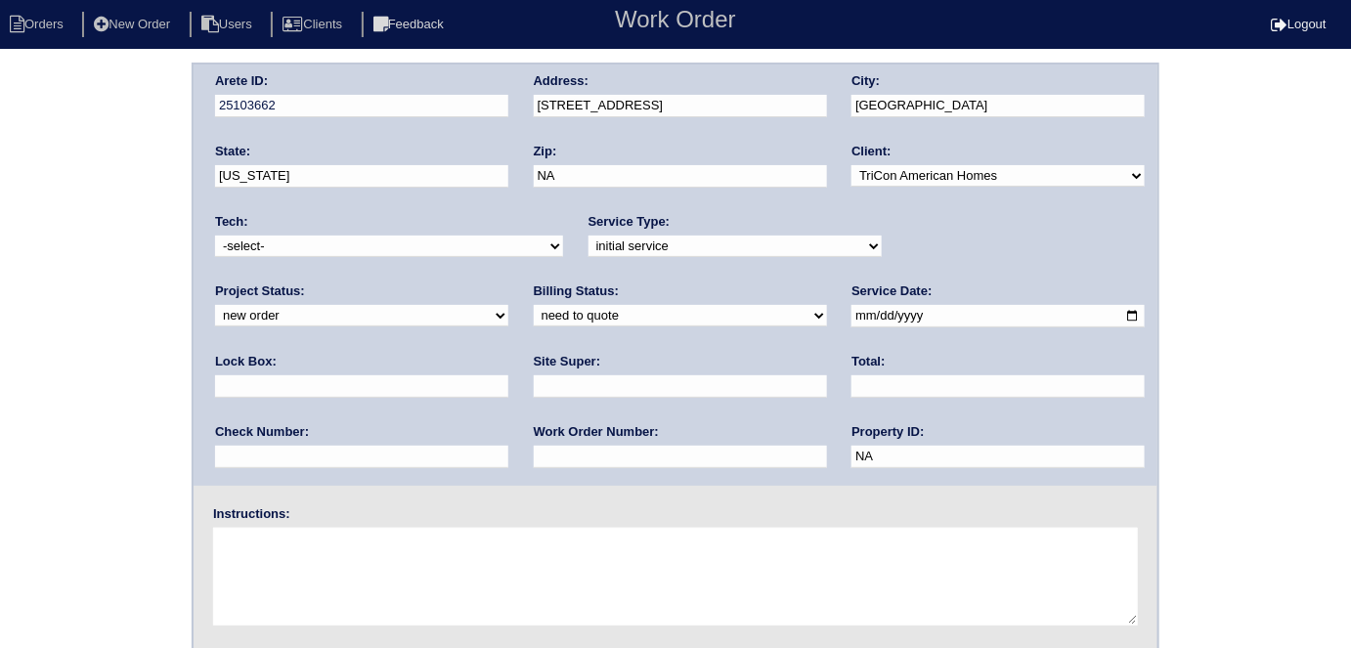
click at [534, 447] on input "text" at bounding box center [680, 457] width 293 height 22
type input "555455"
click at [508, 375] on input "text" at bounding box center [361, 386] width 293 height 22
type input "9470"
click at [534, 386] on input "text" at bounding box center [680, 386] width 293 height 22
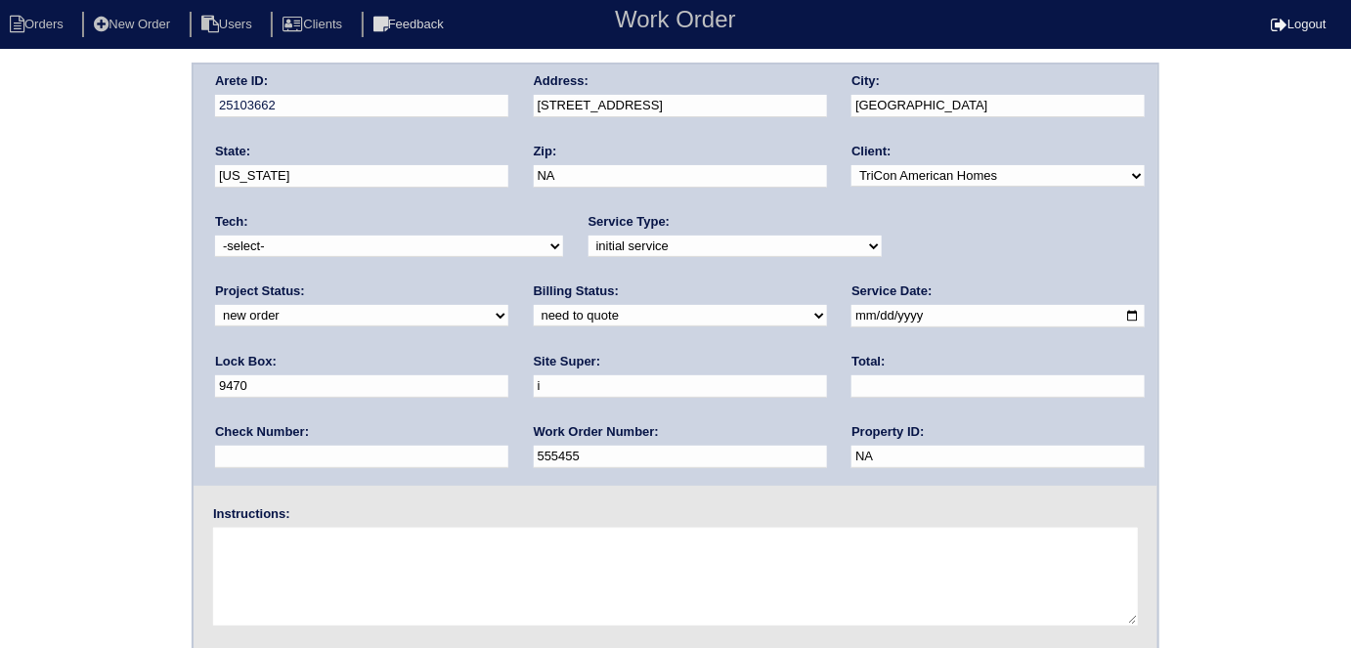
type input "Ithamar Yehudah"
click at [400, 547] on textarea at bounding box center [675, 577] width 925 height 98
click at [351, 568] on textarea at bounding box center [675, 577] width 925 height 98
type textarea "i"
type textarea "Install smart tstats if needed"
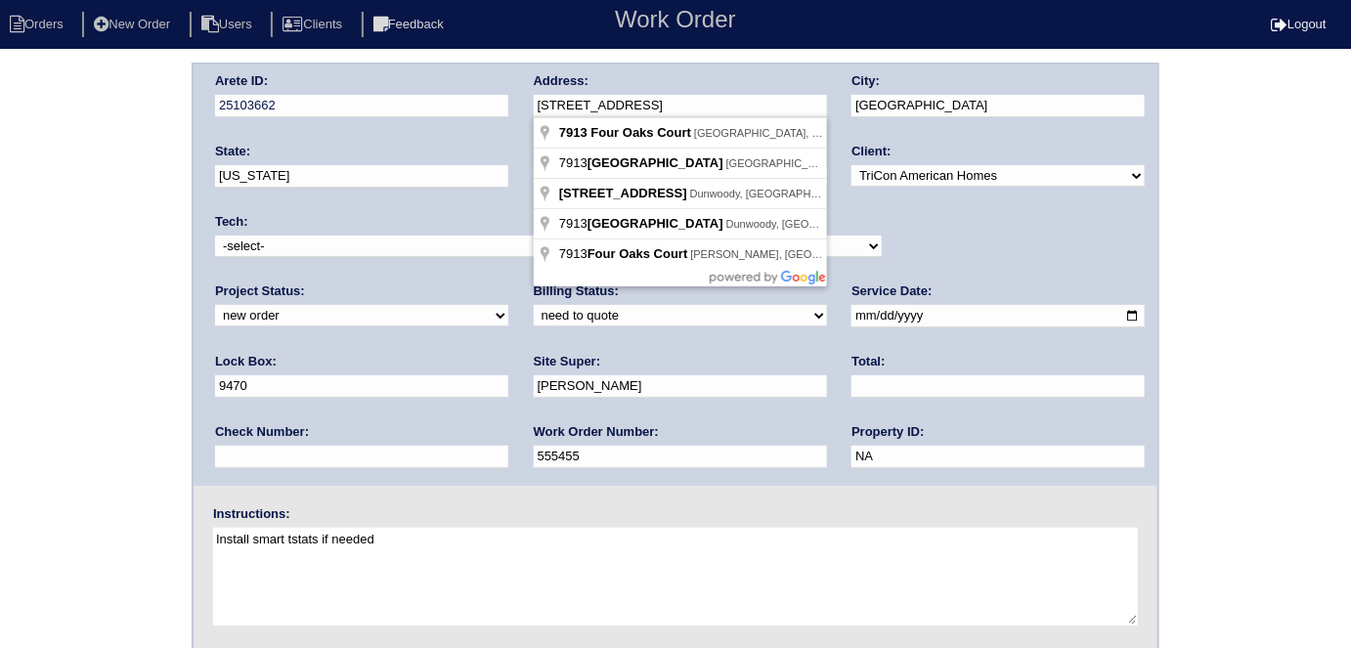
click at [506, 109] on div "Arete ID: 25103662 Address: 7913 Four Oaks Court City: Union City State: Georgi…" at bounding box center [676, 275] width 964 height 421
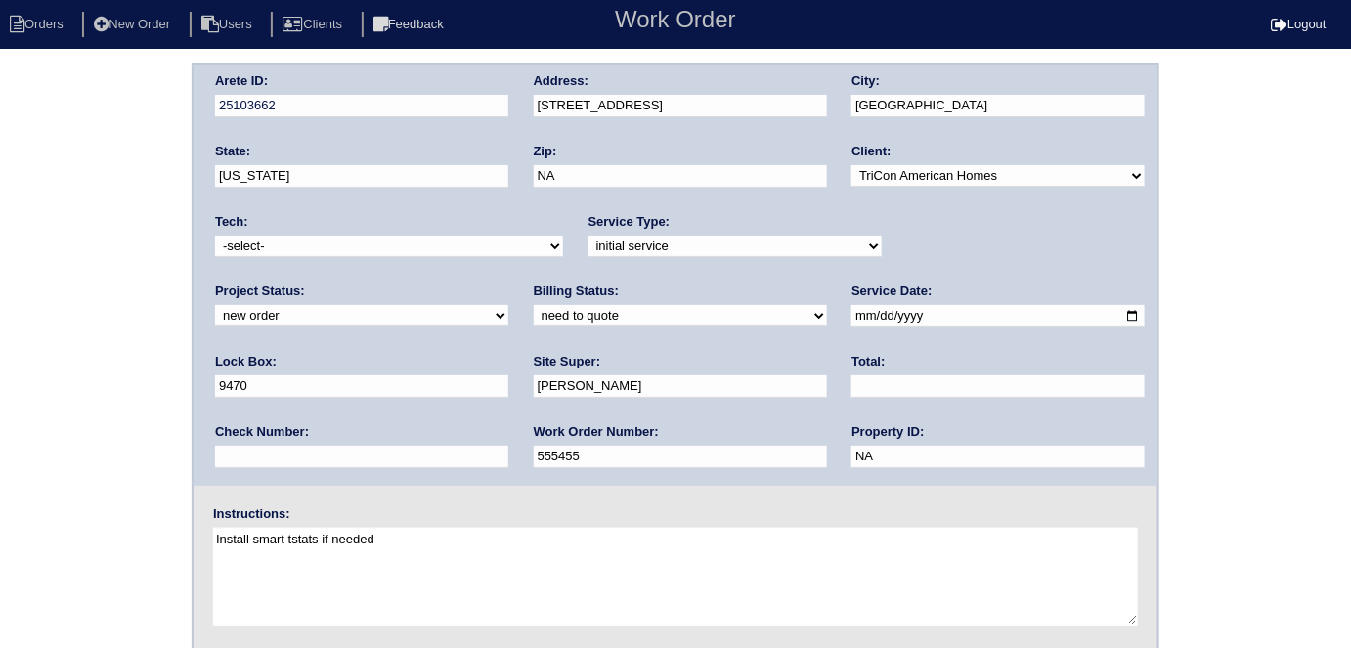
click at [39, 270] on div "Arete ID: 25103662 Address: 7913 Four Oaks Court City: Union City State: Georgi…" at bounding box center [675, 458] width 1351 height 791
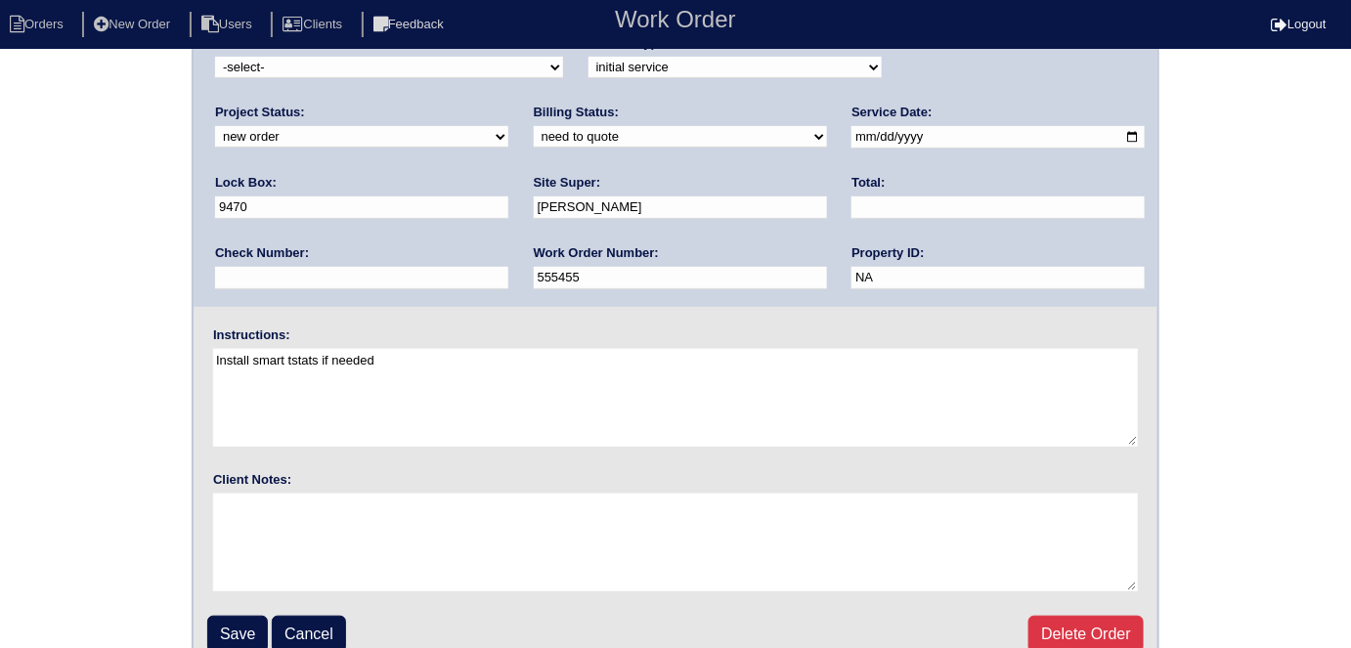
scroll to position [200, 0]
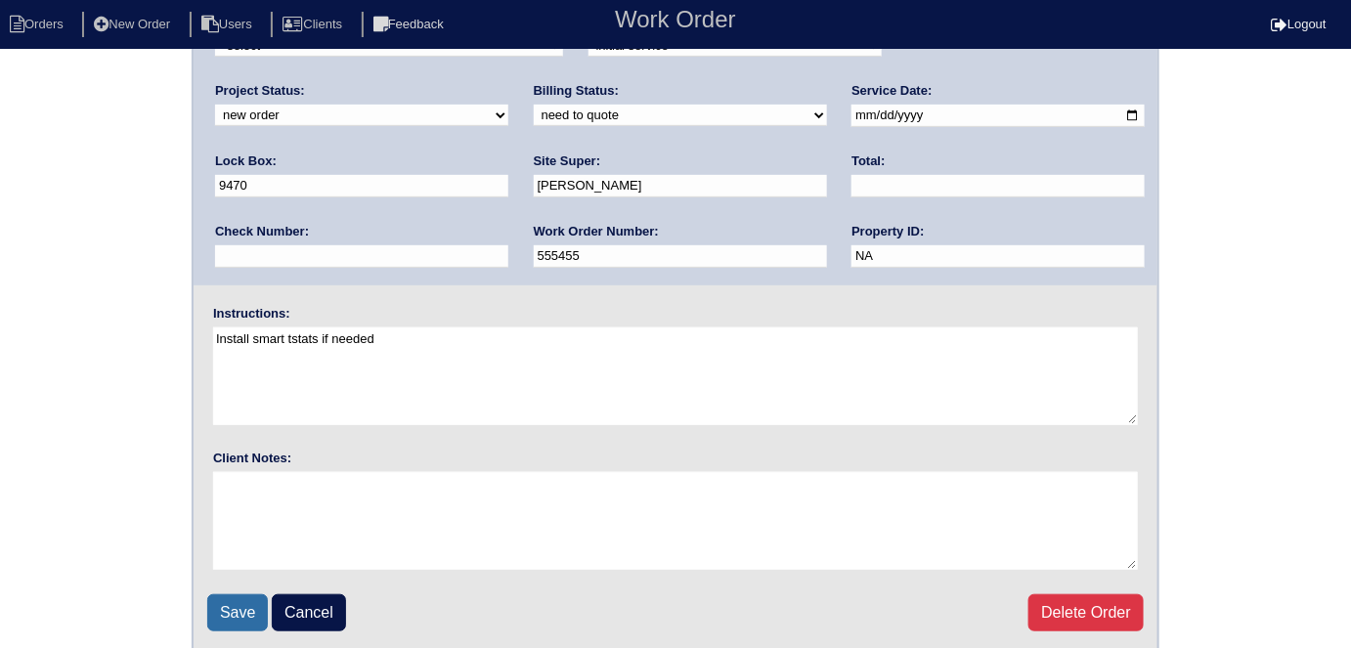
click at [245, 617] on input "Save" at bounding box center [237, 612] width 61 height 37
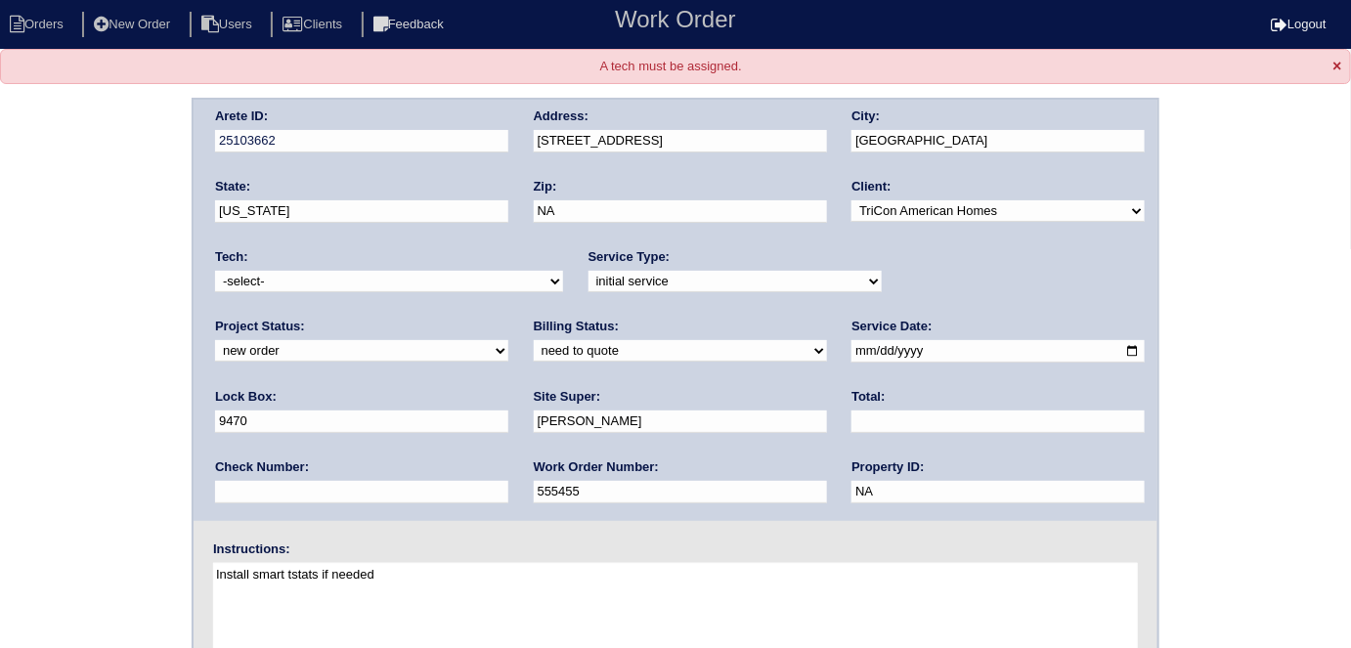
click at [376, 290] on div "Tech: -select- aretesmg+backup-tech@gmail.com benjohnholt88@gmail.com callisonh…" at bounding box center [389, 275] width 348 height 54
click at [342, 282] on select "-select- aretesmg+backup-tech@gmail.com benjohnholt88@gmail.com callisonhvac@ya…" at bounding box center [389, 282] width 348 height 22
select select "33"
click at [215, 271] on select "-select- aretesmg+backup-tech@gmail.com benjohnholt88@gmail.com callisonhvac@ya…" at bounding box center [389, 282] width 348 height 22
click at [152, 319] on div "Arete ID: 25103662 Address: 7913 Four Oaks Court City: Union City State: Georgi…" at bounding box center [675, 493] width 1351 height 791
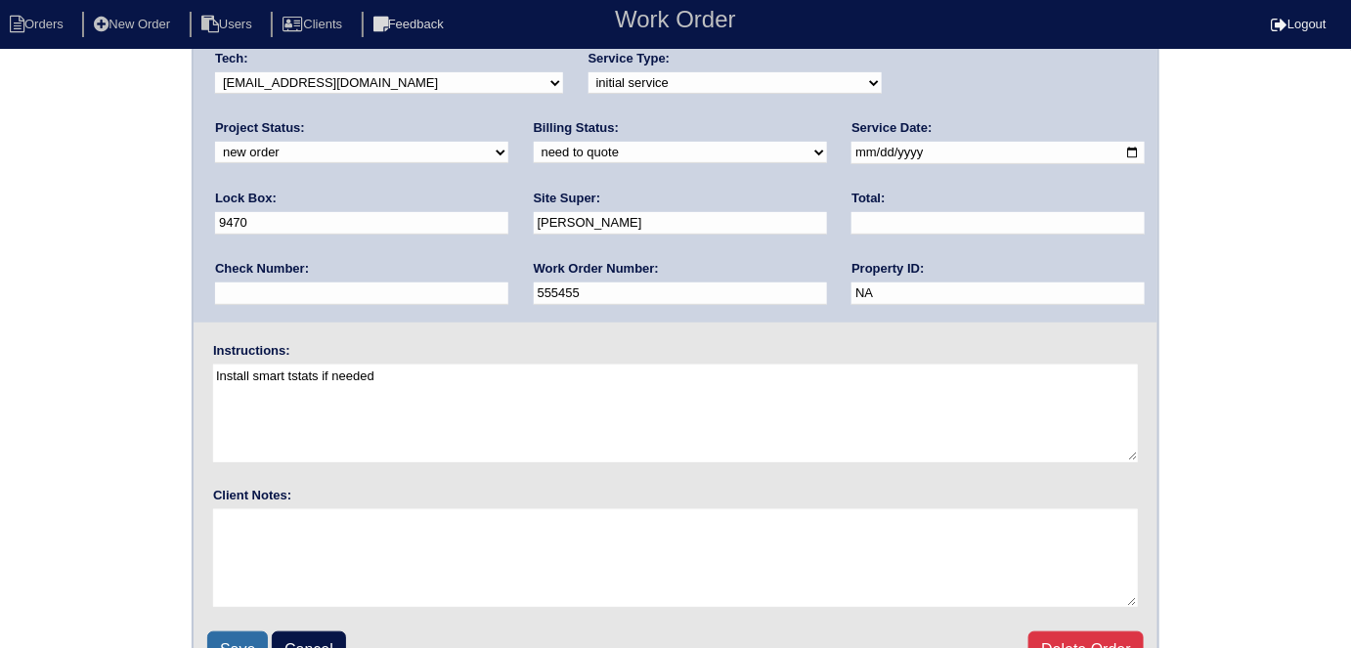
scroll to position [235, 0]
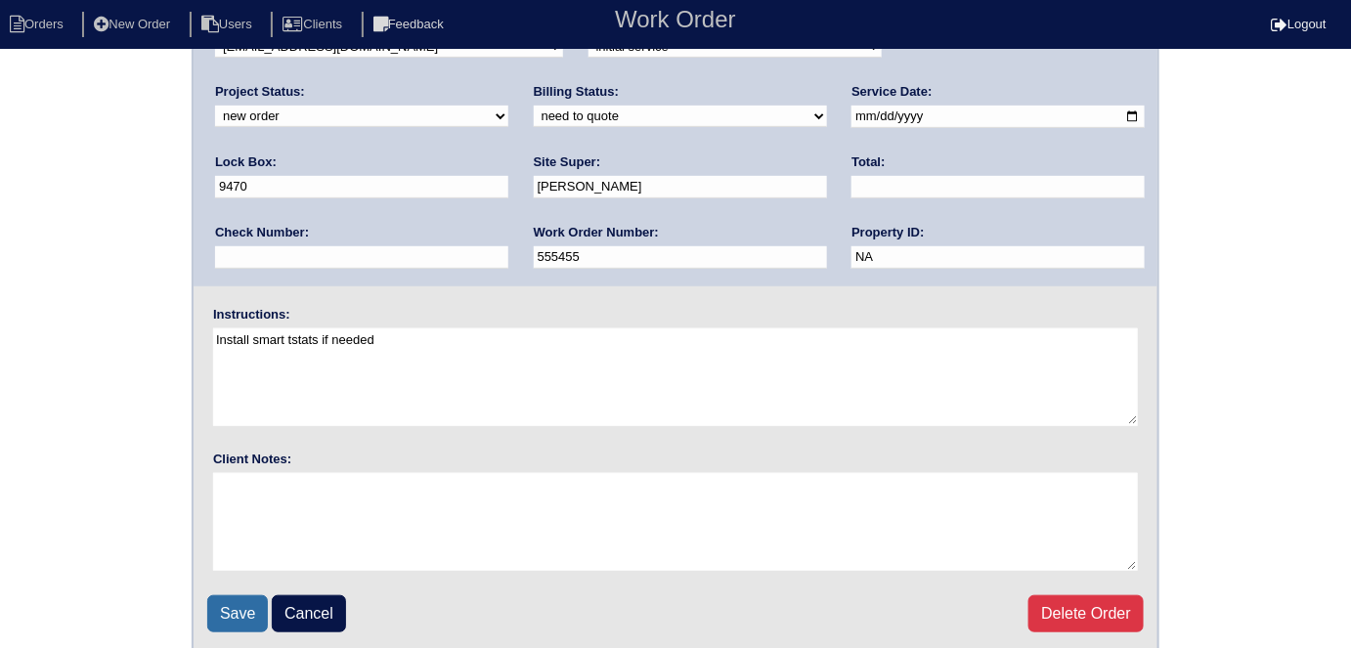
click at [256, 605] on input "Save" at bounding box center [237, 613] width 61 height 37
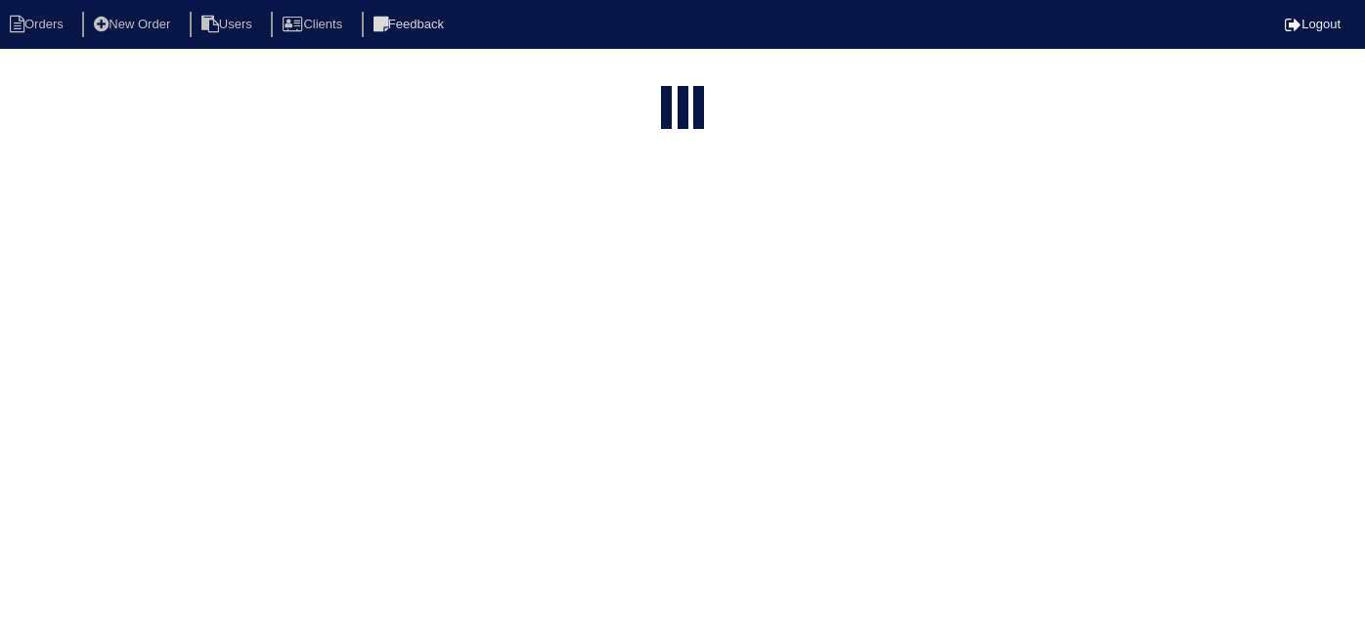
select select "15"
type input "[STREET_ADDRESS]"
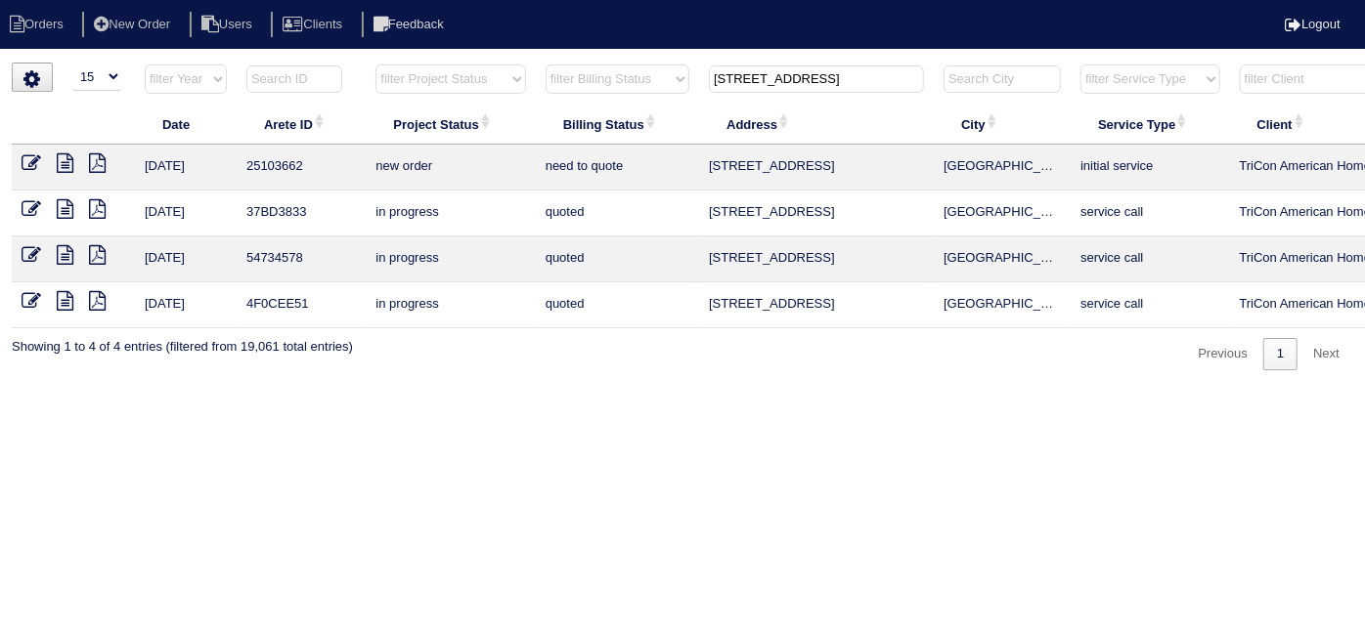
drag, startPoint x: 865, startPoint y: 80, endPoint x: 477, endPoint y: 93, distance: 388.3
click at [477, 93] on tr "filter Year -- Any Year -- 2025 2024 2023 2022 2021 2020 2019 filter Project St…" at bounding box center [859, 84] width 1694 height 40
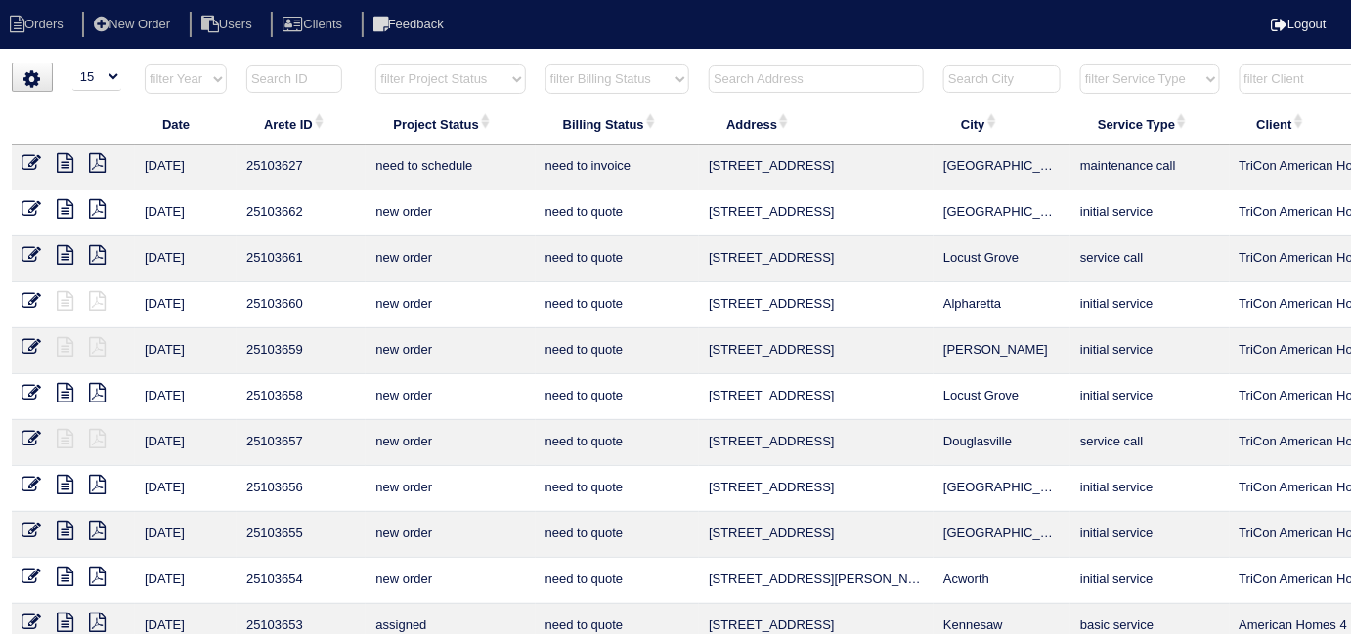
click at [748, 81] on input "text" at bounding box center [816, 78] width 215 height 27
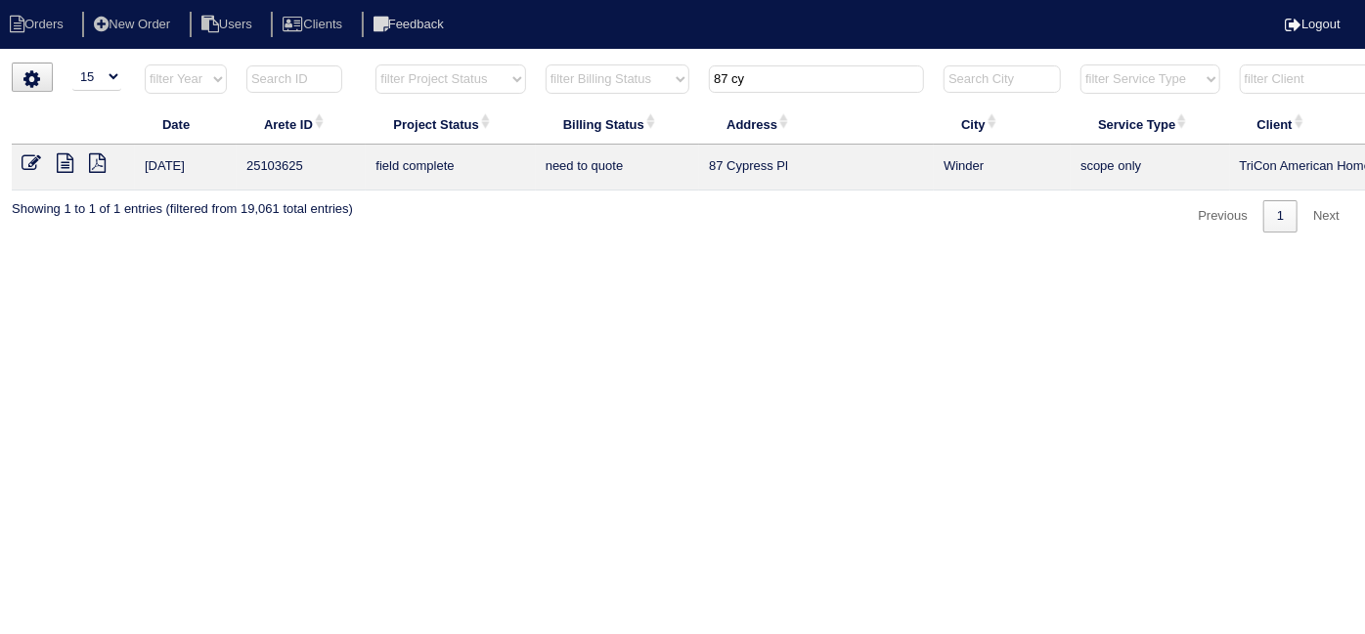
type input "87 cy"
click at [68, 163] on icon at bounding box center [65, 163] width 17 height 20
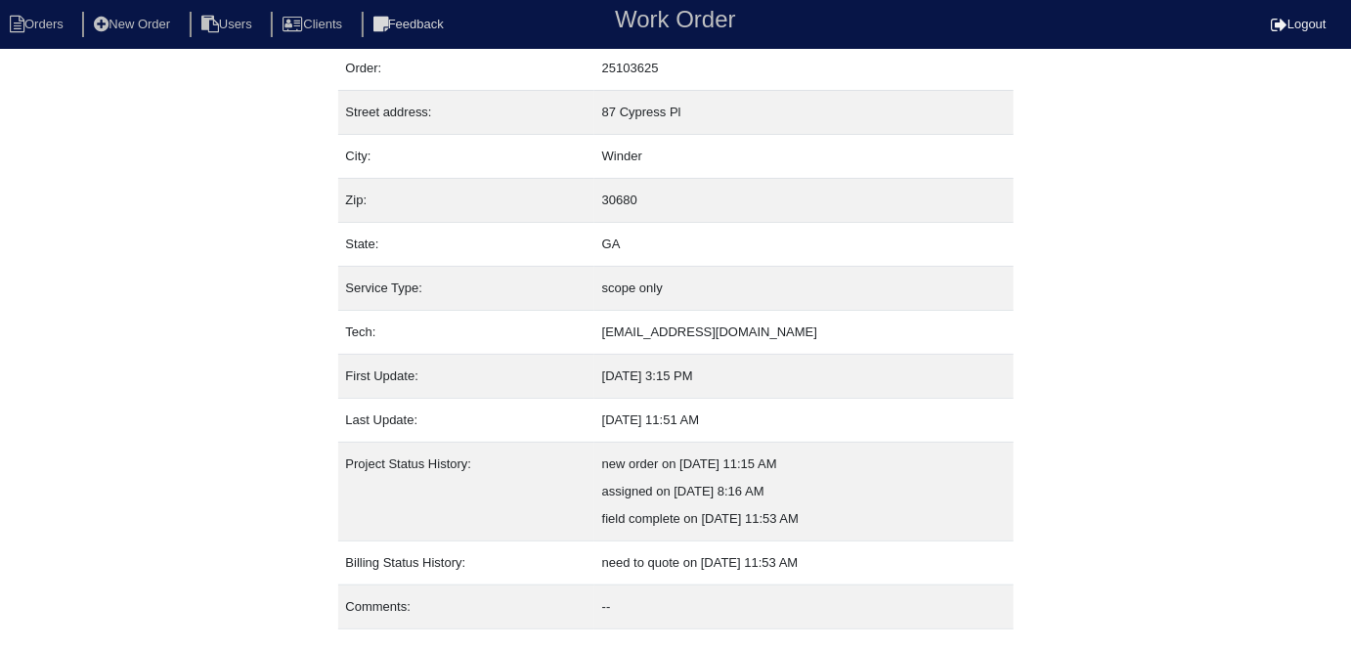
scroll to position [103, 0]
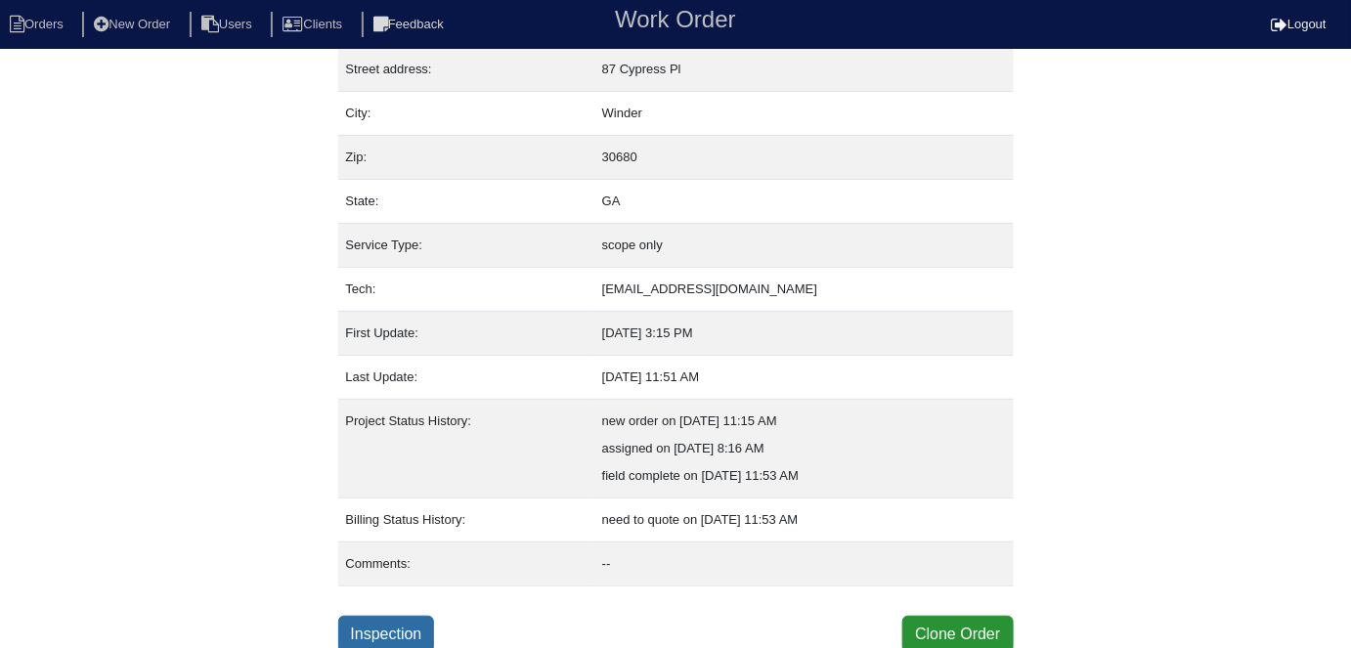
click at [367, 618] on link "Inspection" at bounding box center [386, 634] width 97 height 37
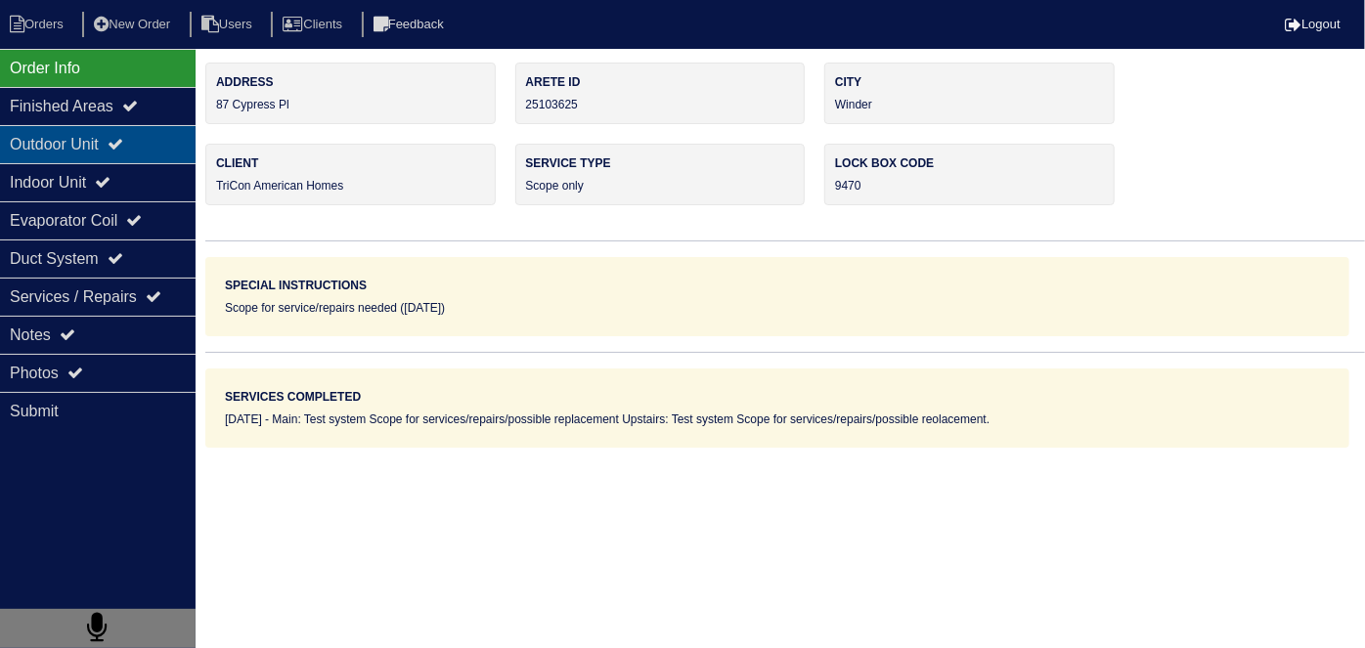
click at [113, 152] on div "Outdoor Unit" at bounding box center [98, 144] width 196 height 38
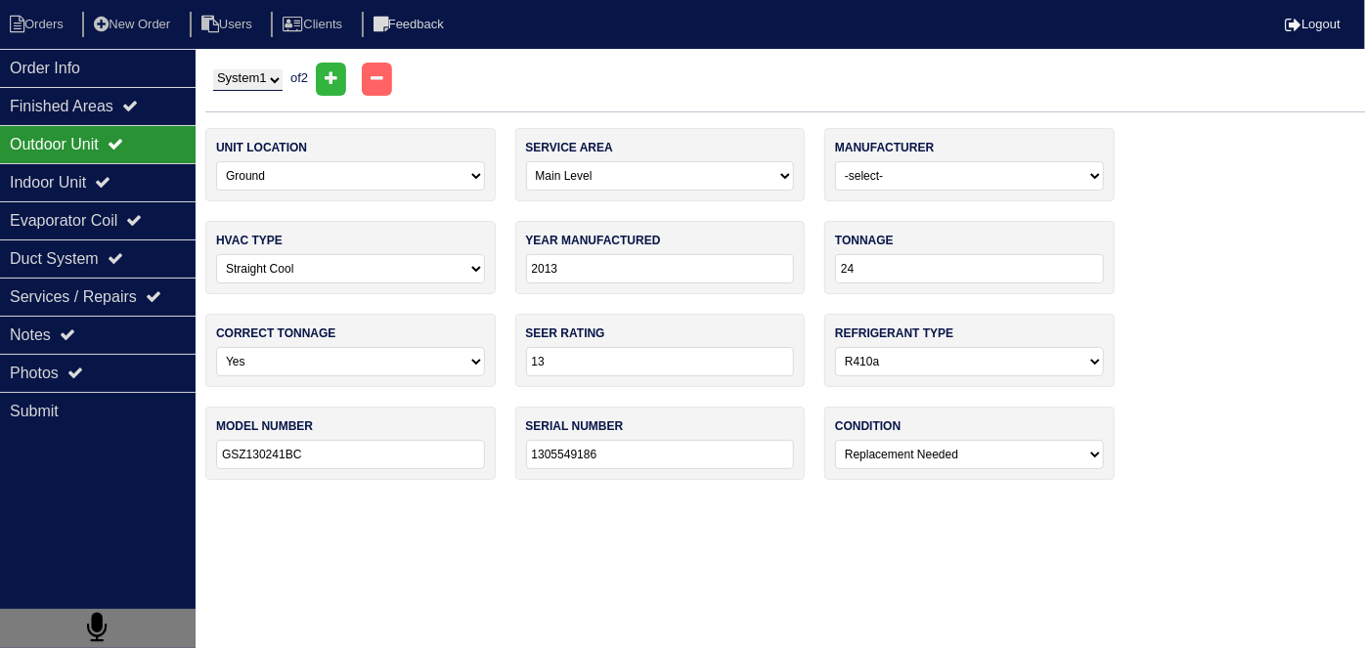
drag, startPoint x: 108, startPoint y: 186, endPoint x: 107, endPoint y: 136, distance: 49.9
click at [107, 186] on div "Indoor Unit" at bounding box center [98, 182] width 196 height 38
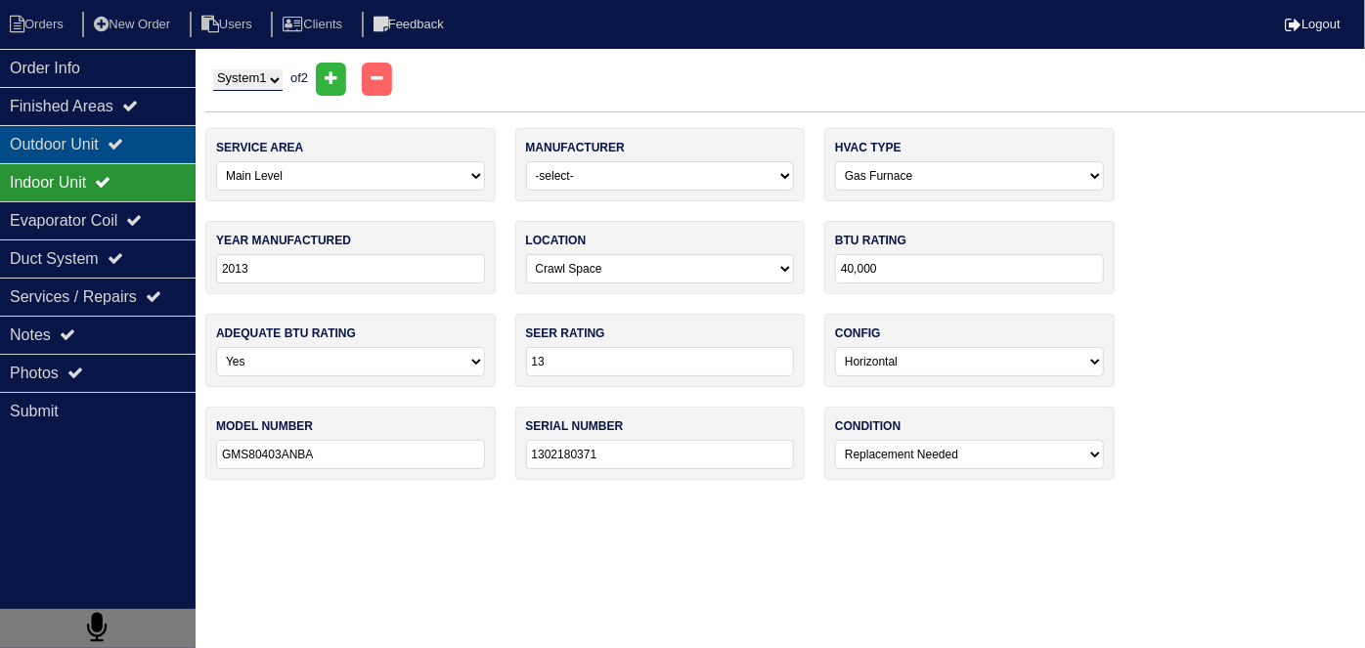
click at [107, 136] on div "Outdoor Unit" at bounding box center [98, 144] width 196 height 38
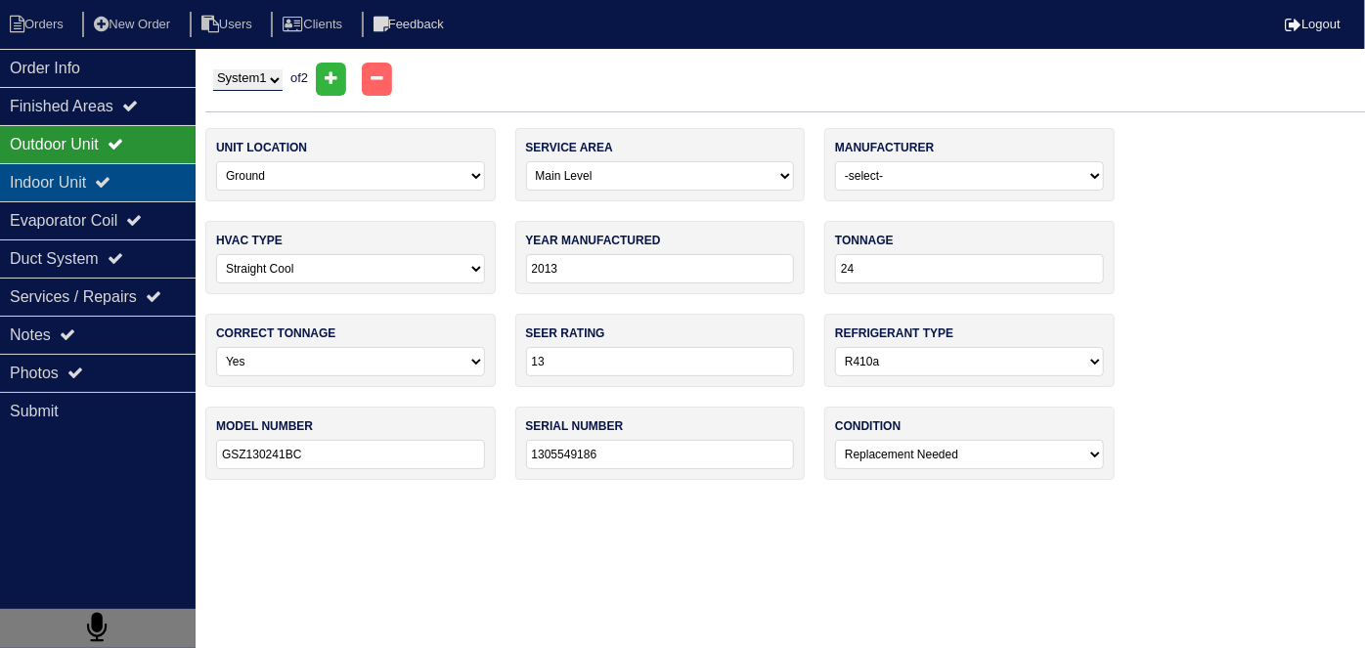
click at [105, 163] on div "Indoor Unit" at bounding box center [98, 182] width 196 height 38
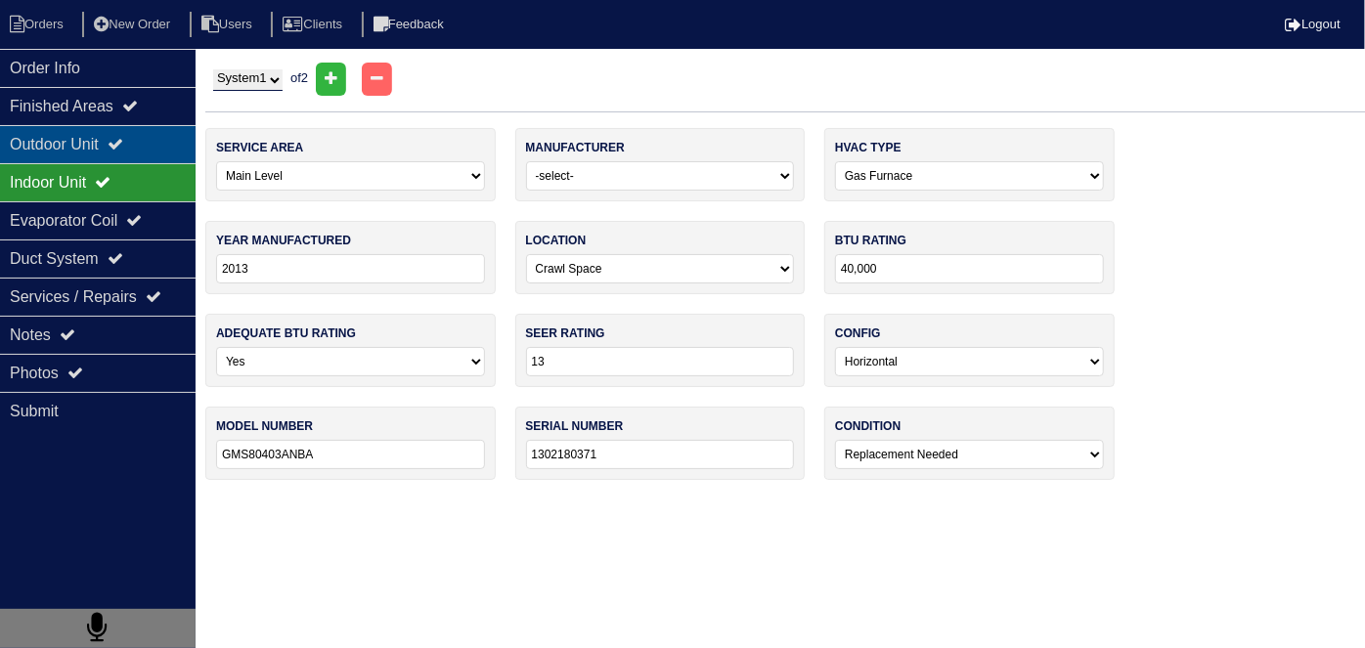
click at [96, 142] on div "Outdoor Unit" at bounding box center [98, 144] width 196 height 38
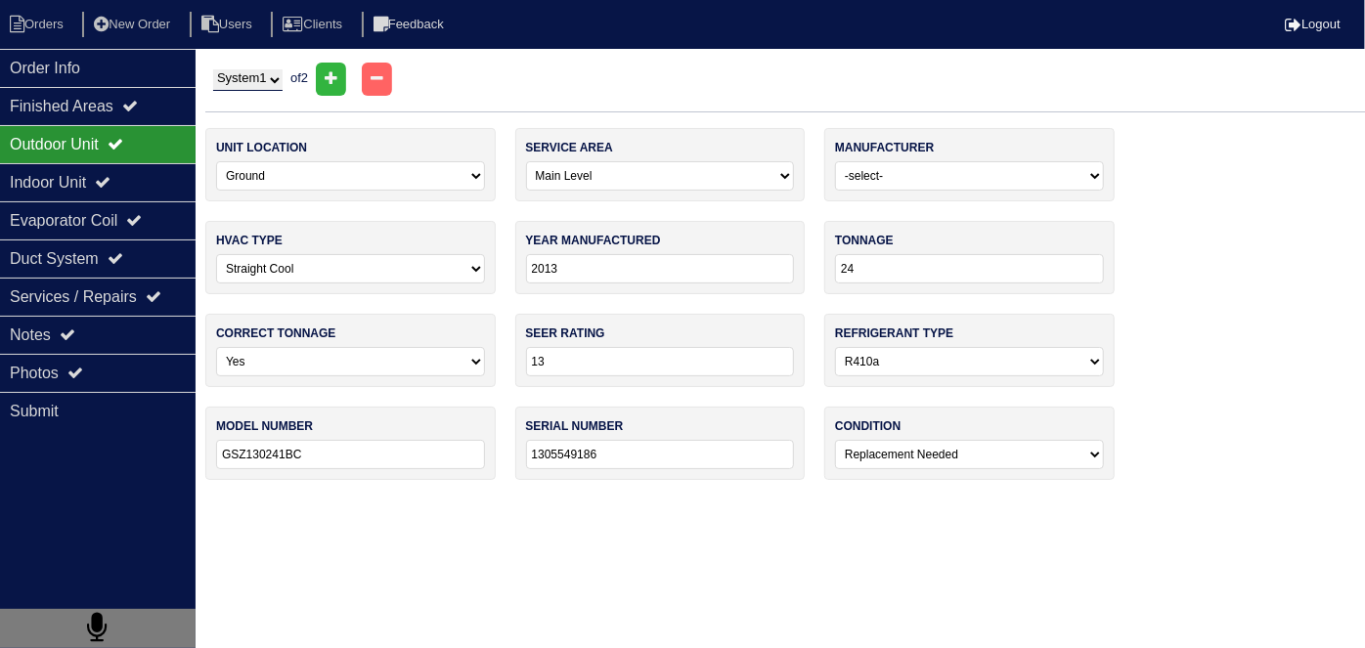
click at [274, 80] on select "System 1 System 2" at bounding box center [247, 80] width 69 height 22
select select "2"
click at [213, 69] on select "System 1 System 2" at bounding box center [247, 80] width 69 height 22
select select "1"
type input "18"
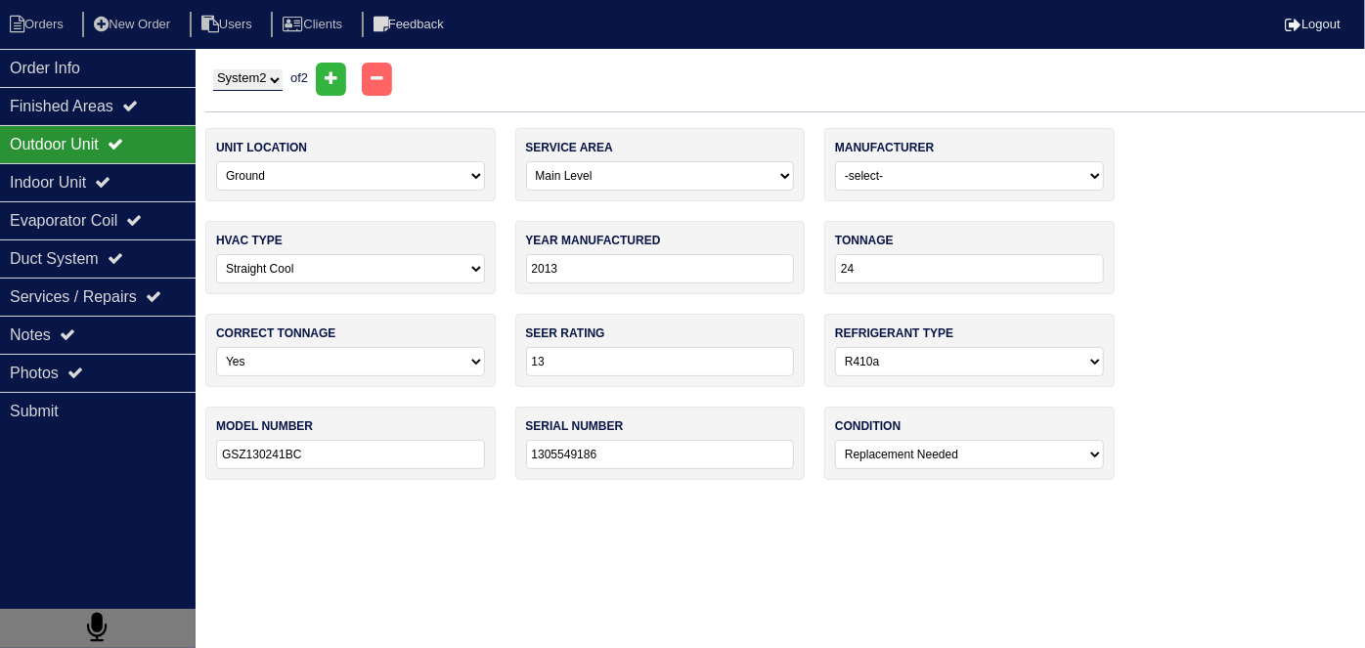
type input "GSZ130181AD"
type input "1305608350"
click at [119, 189] on div "Indoor Unit" at bounding box center [98, 182] width 196 height 38
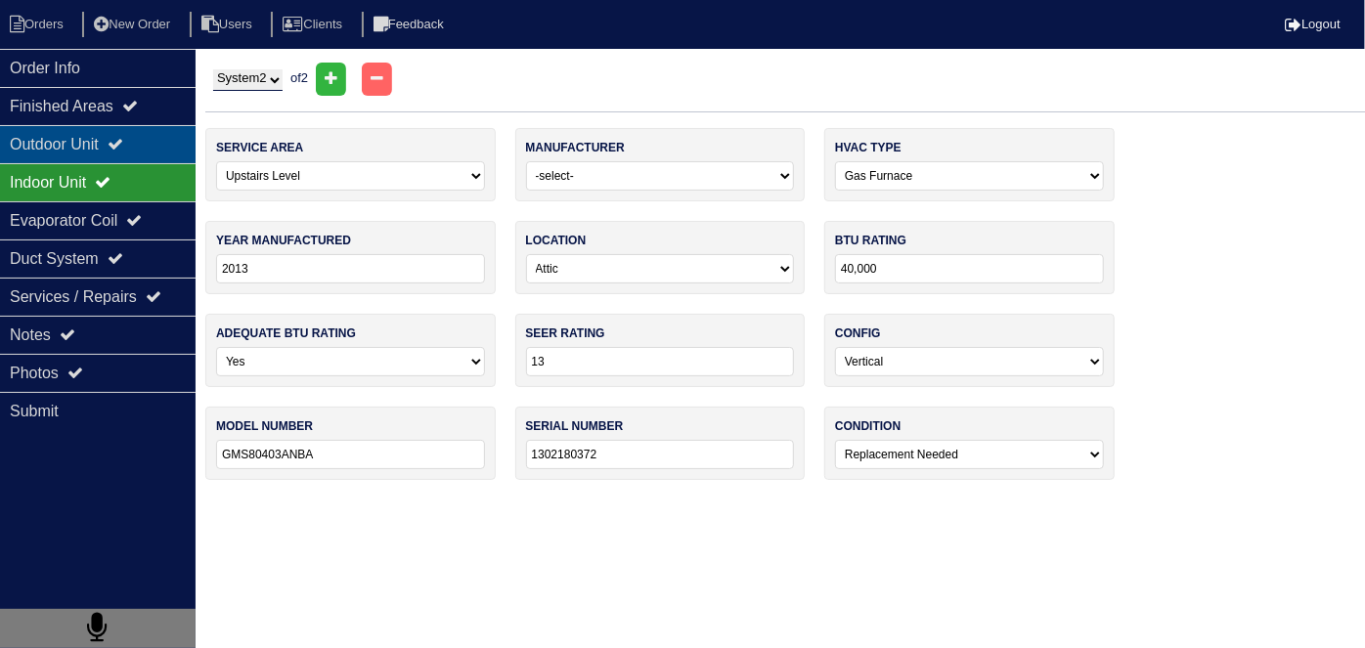
click at [103, 132] on div "Outdoor Unit" at bounding box center [98, 144] width 196 height 38
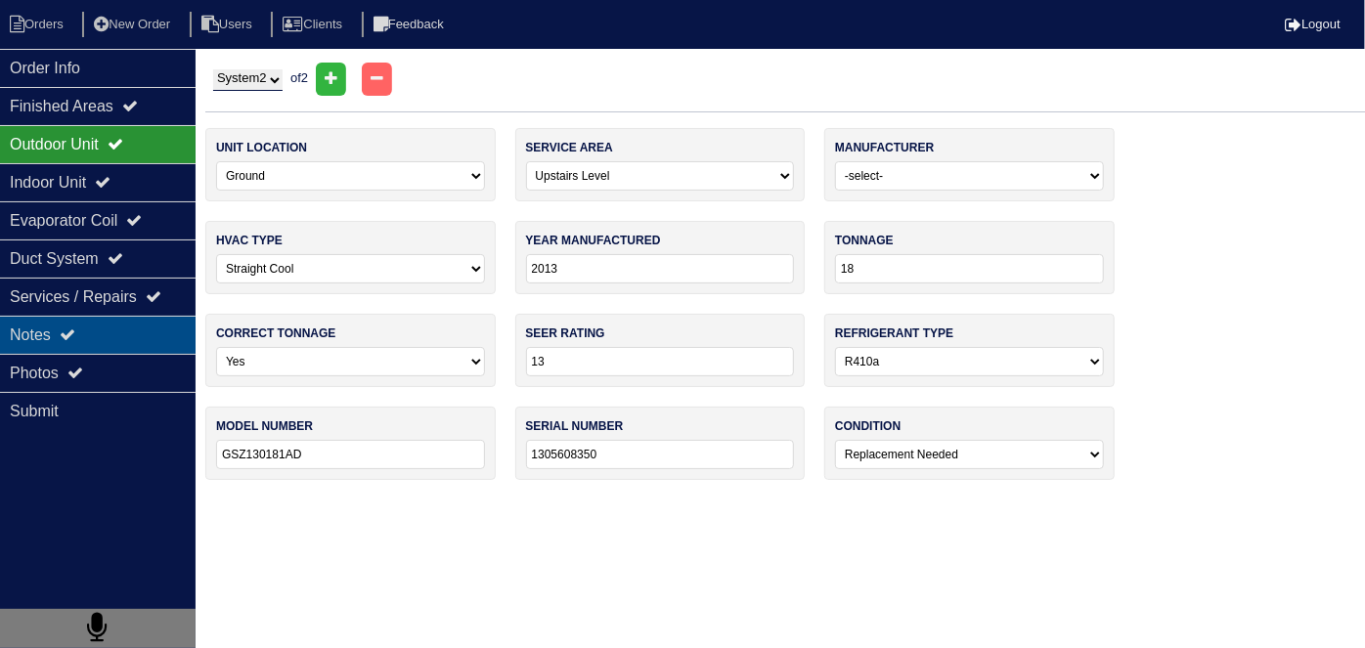
click at [121, 344] on div "Notes" at bounding box center [98, 335] width 196 height 38
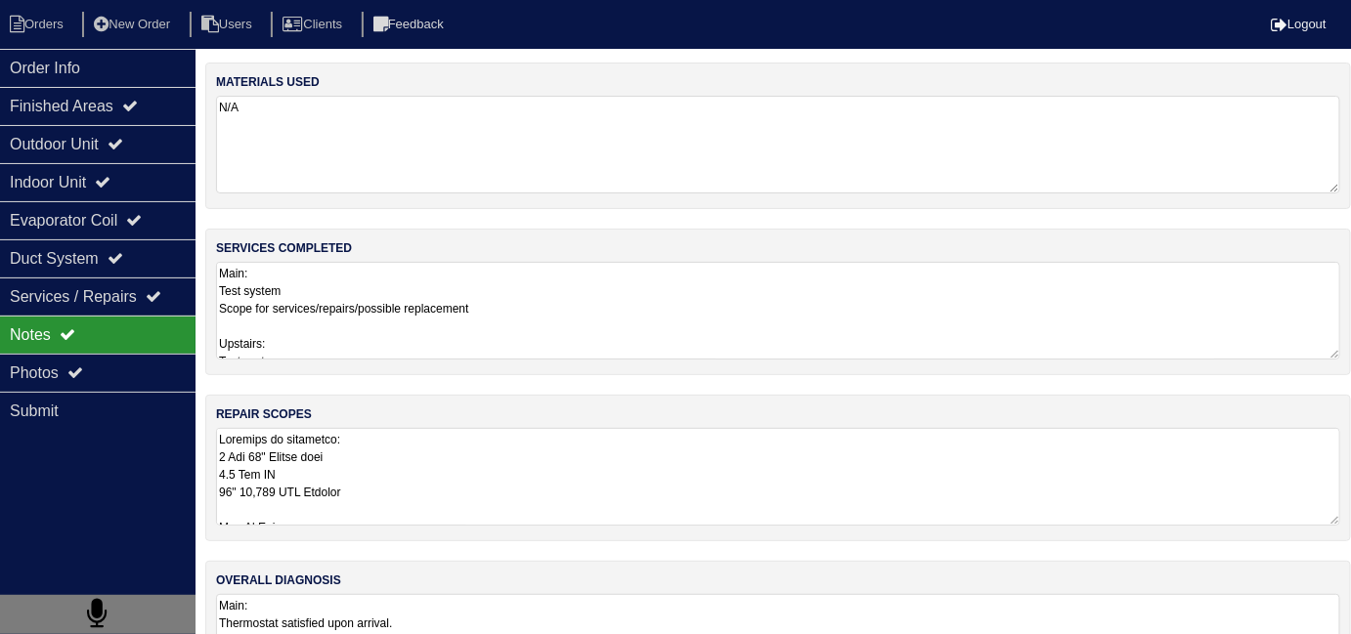
click at [559, 468] on textarea at bounding box center [778, 477] width 1124 height 98
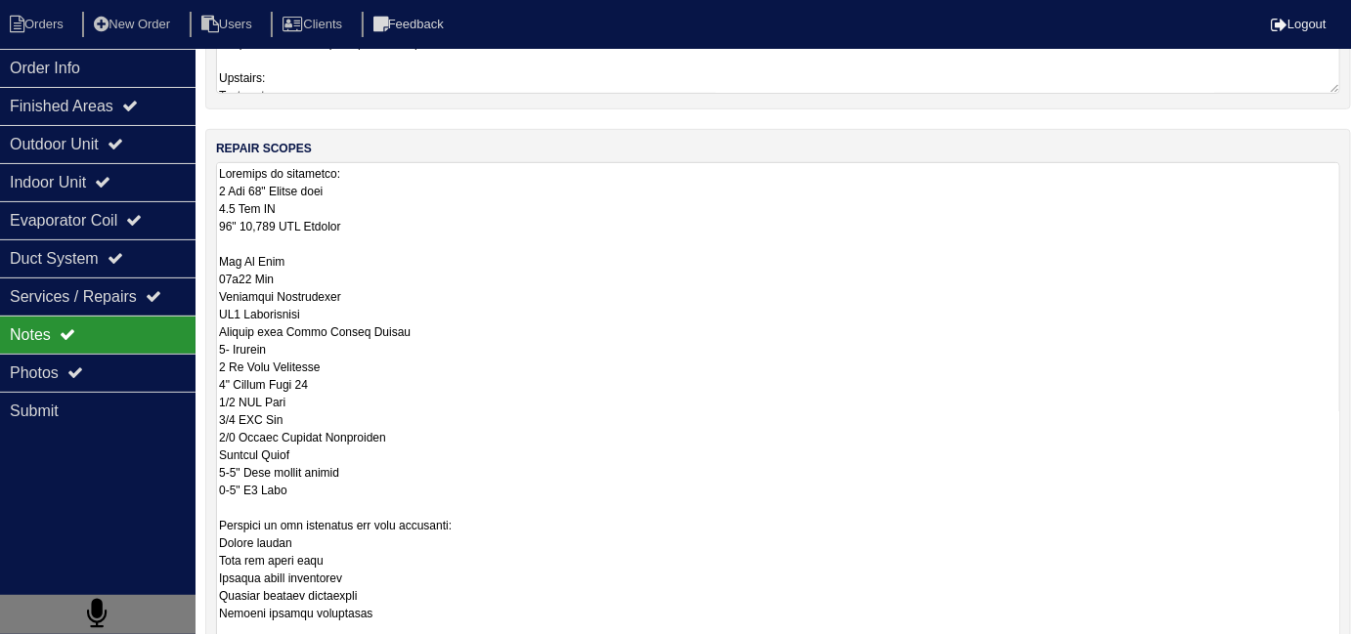
scroll to position [265, 0]
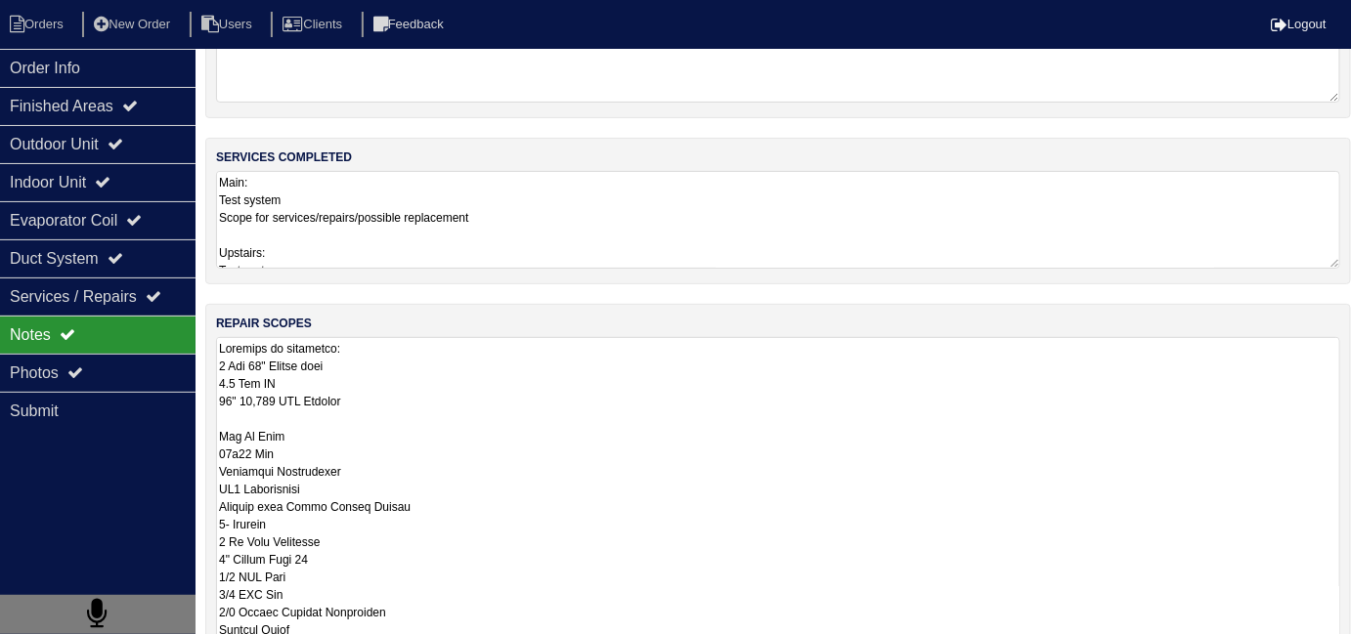
click at [587, 211] on textarea "Main: Test system Scope for services/repairs/possible replacement Upstairs: Tes…" at bounding box center [778, 220] width 1124 height 98
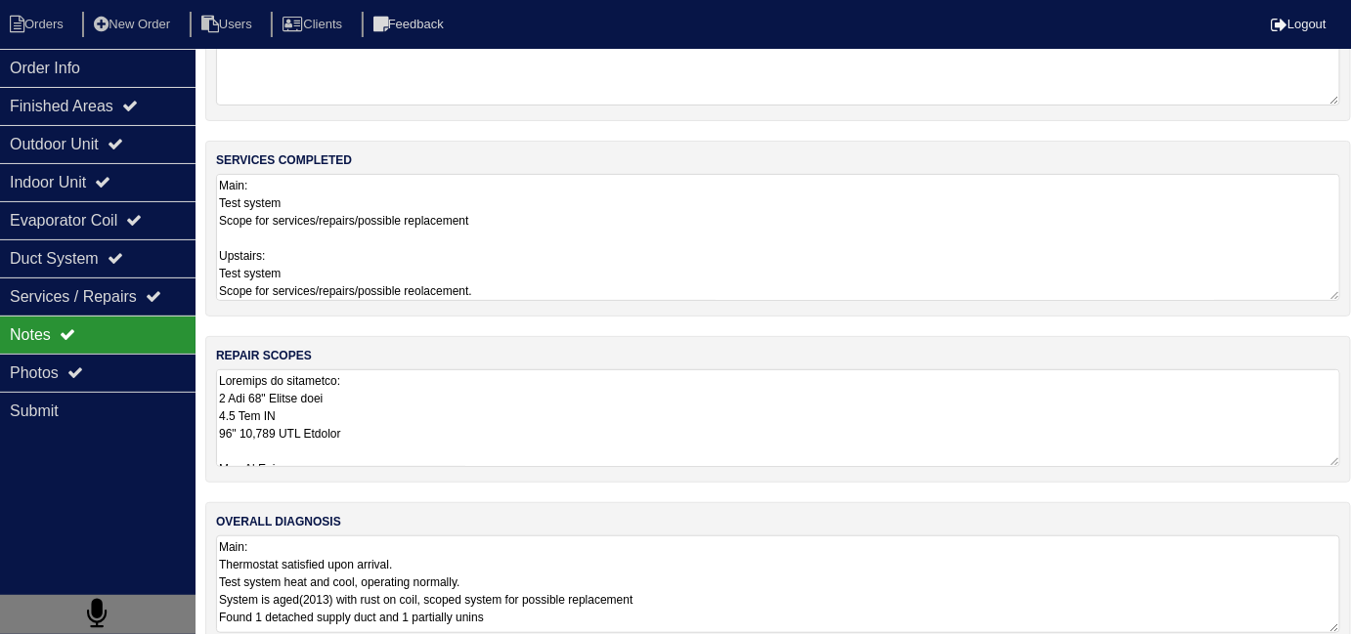
scroll to position [88, 0]
click at [107, 157] on div "Outdoor Unit" at bounding box center [98, 144] width 196 height 38
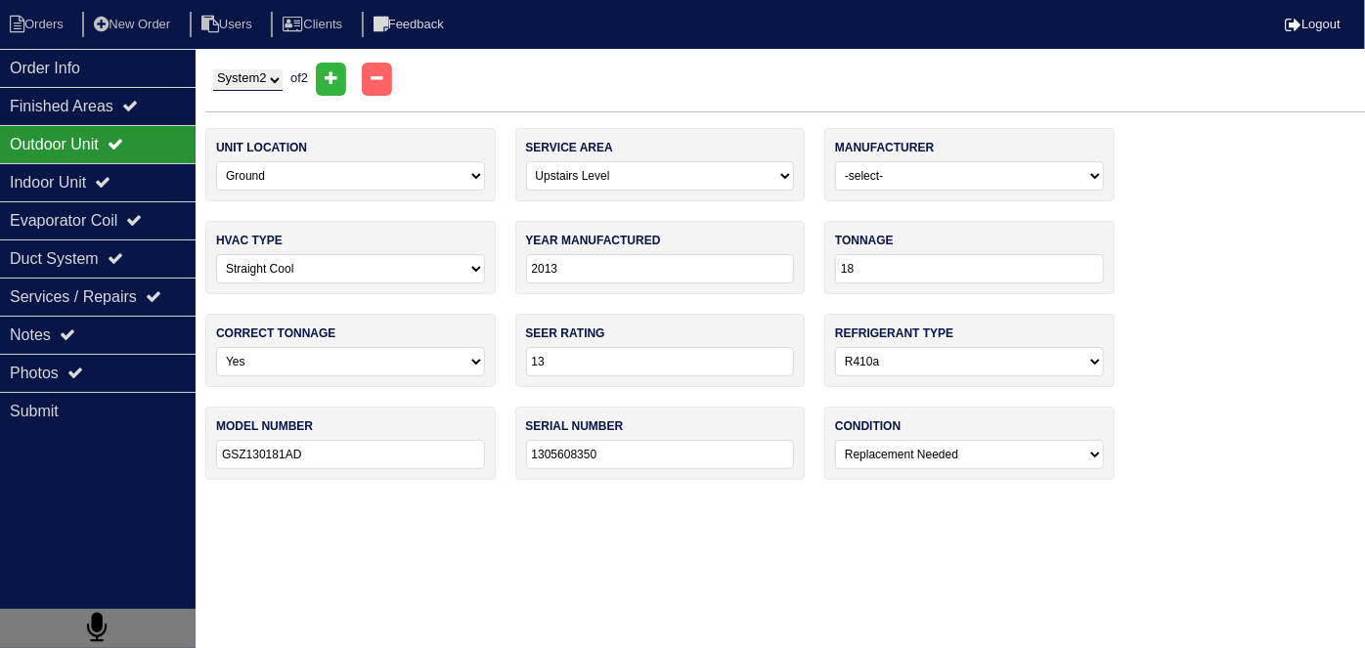
click at [233, 79] on select "System 1 System 2" at bounding box center [247, 80] width 69 height 22
select select "1"
click at [213, 69] on select "System 1 System 2" at bounding box center [247, 80] width 69 height 22
select select "0"
type input "24"
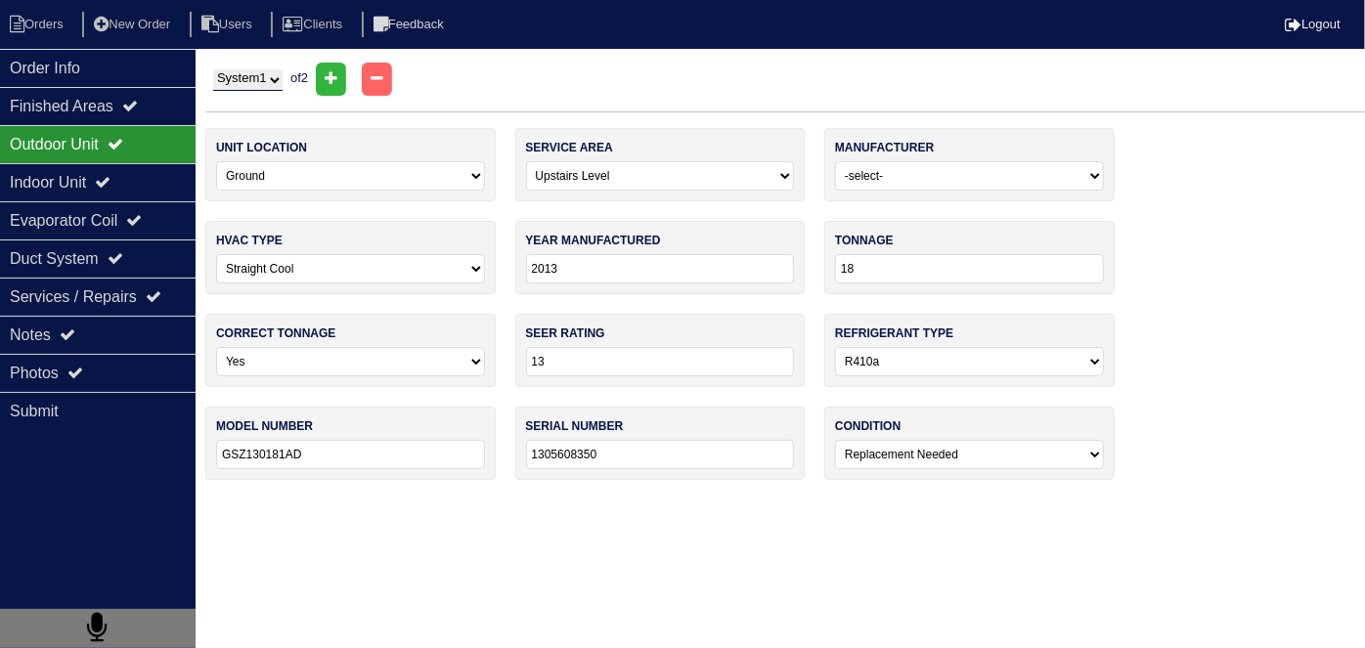
type input "GSZ130241BC"
type input "1305549186"
click at [104, 331] on div "Notes" at bounding box center [98, 335] width 196 height 38
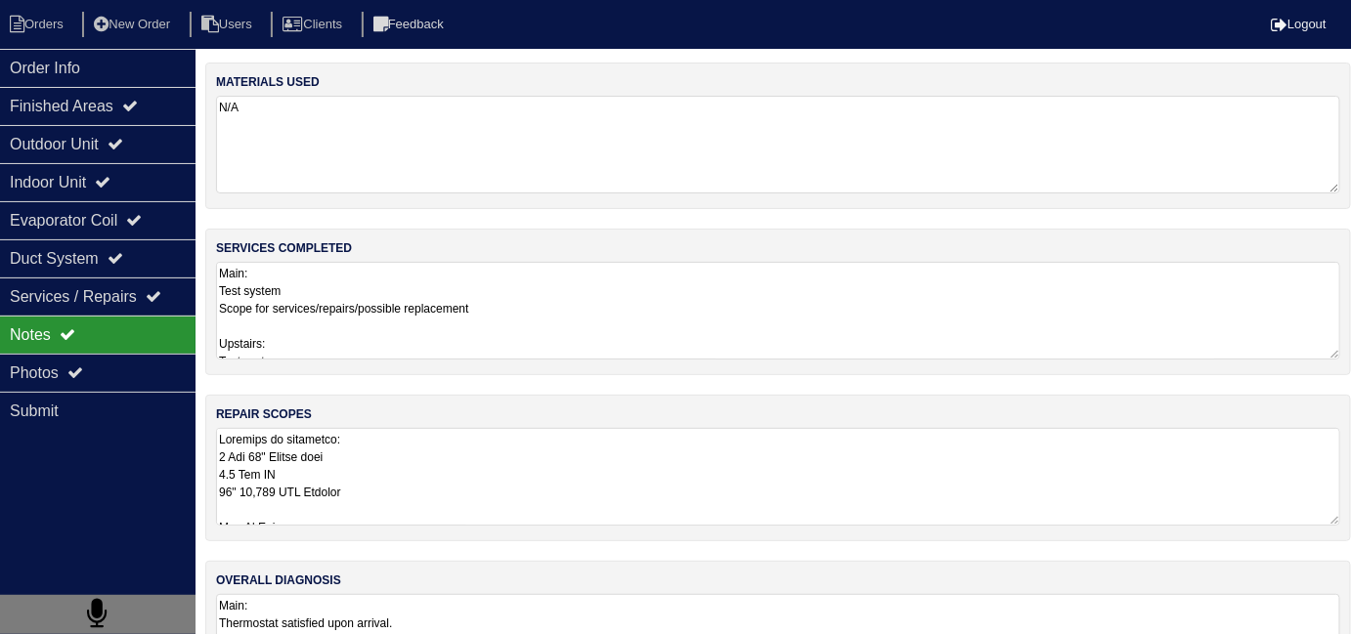
click at [547, 483] on textarea at bounding box center [778, 477] width 1124 height 98
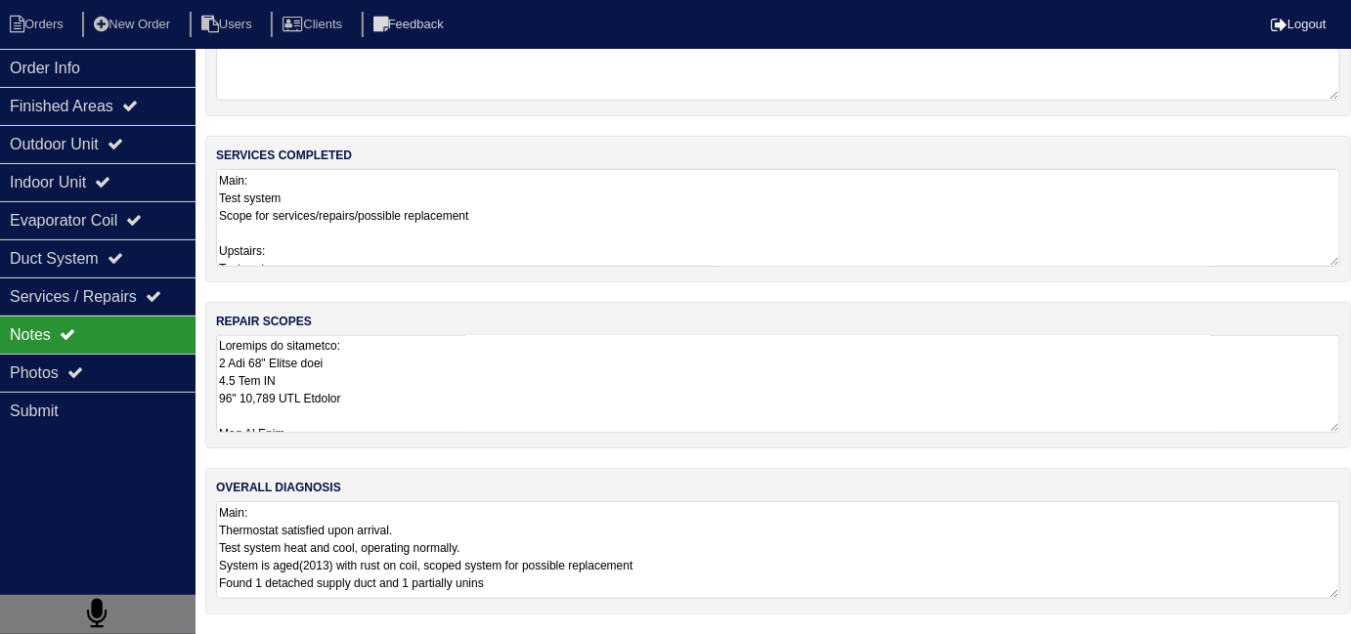
scroll to position [87, 0]
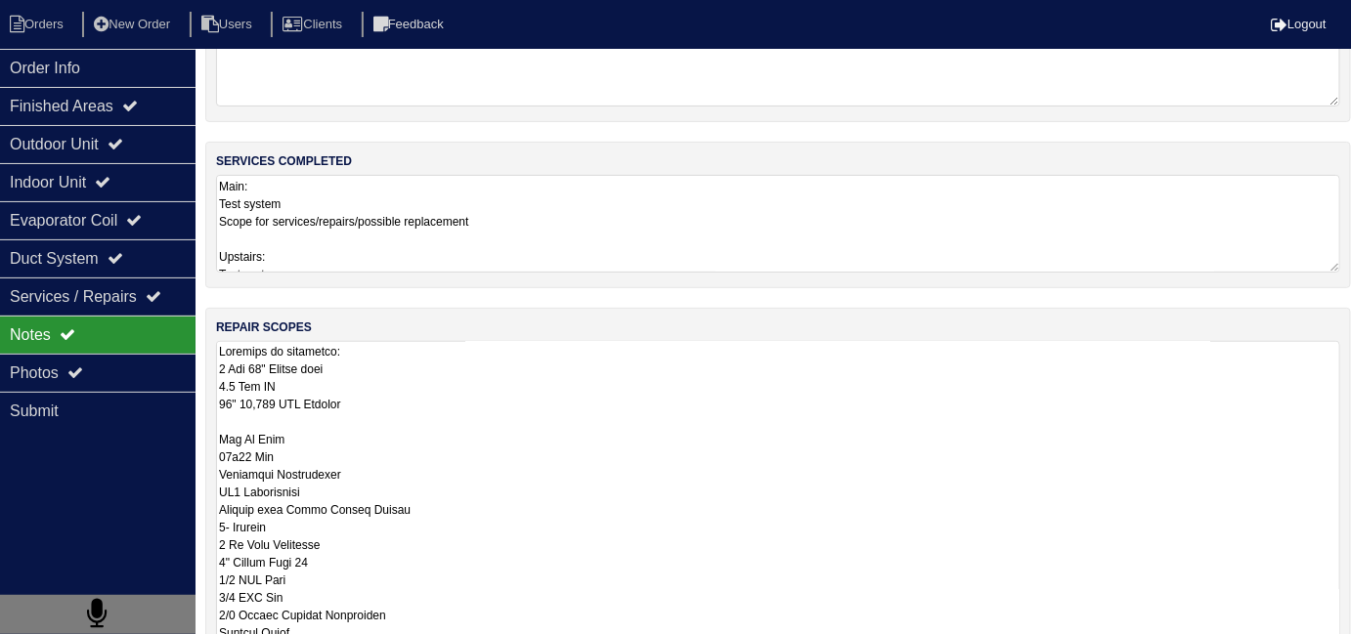
click at [91, 151] on div "Outdoor Unit" at bounding box center [98, 144] width 196 height 38
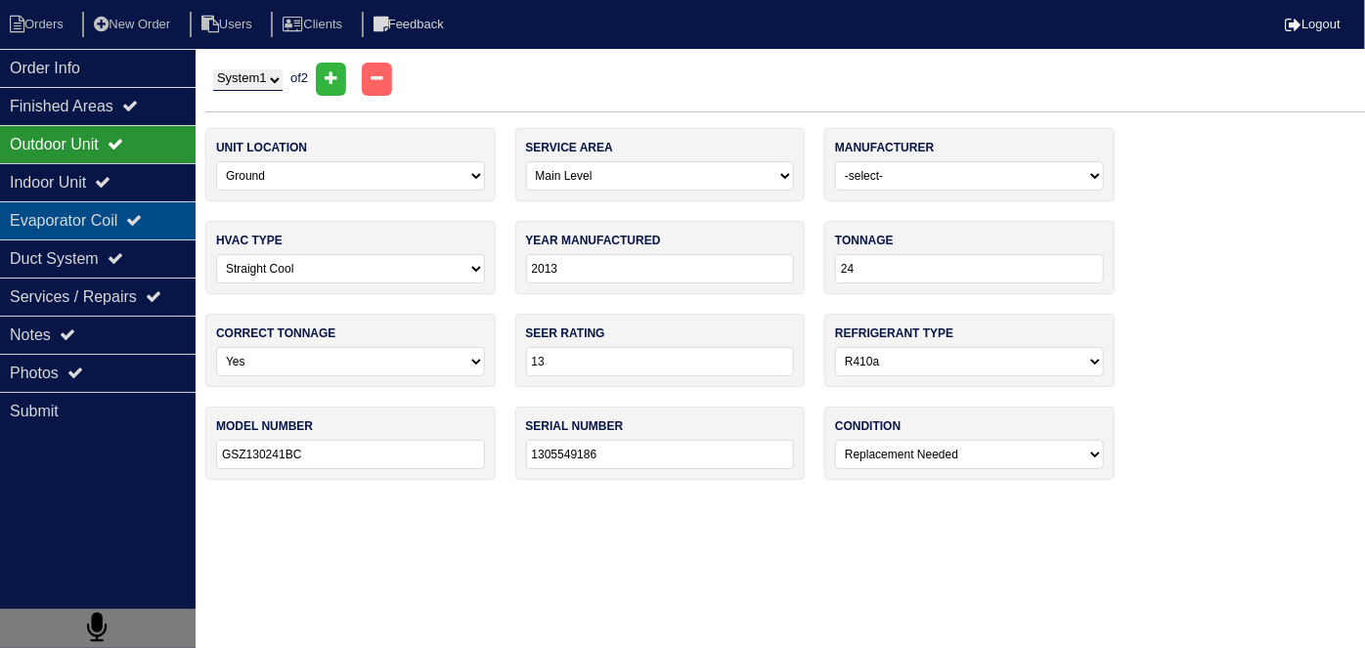
click at [93, 219] on div "Evaporator Coil" at bounding box center [98, 220] width 196 height 38
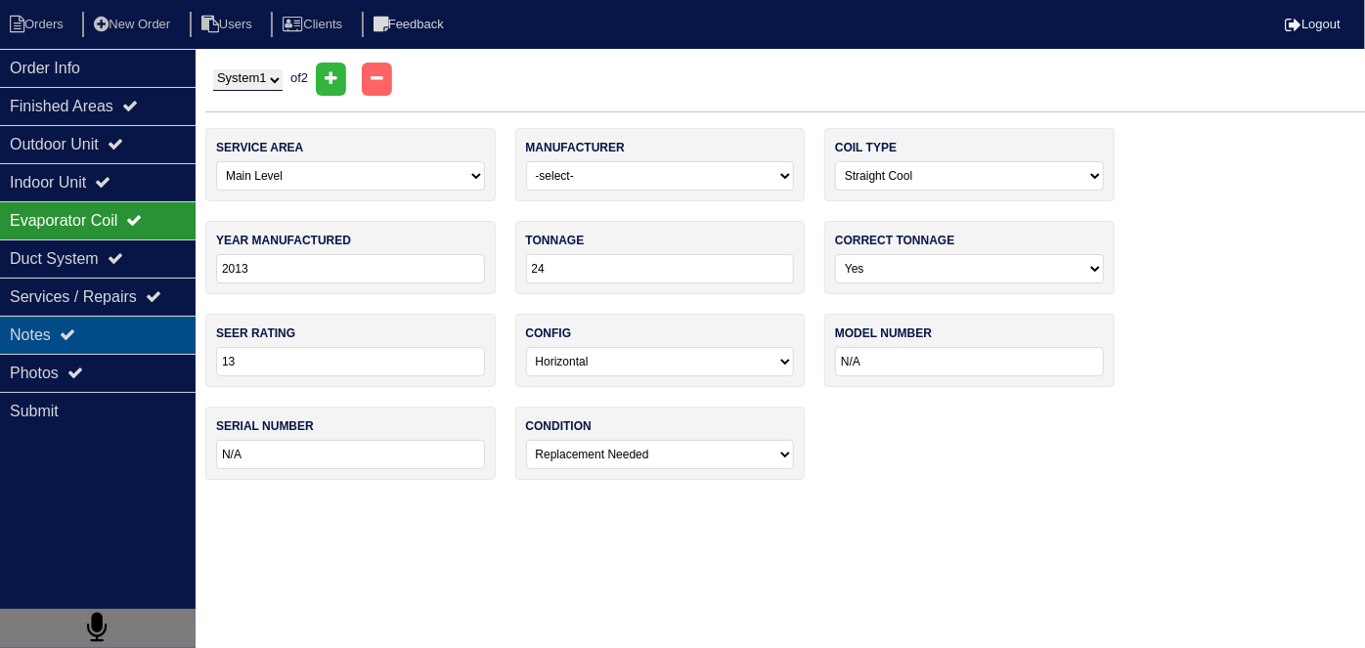
click at [107, 333] on div "Notes" at bounding box center [98, 335] width 196 height 38
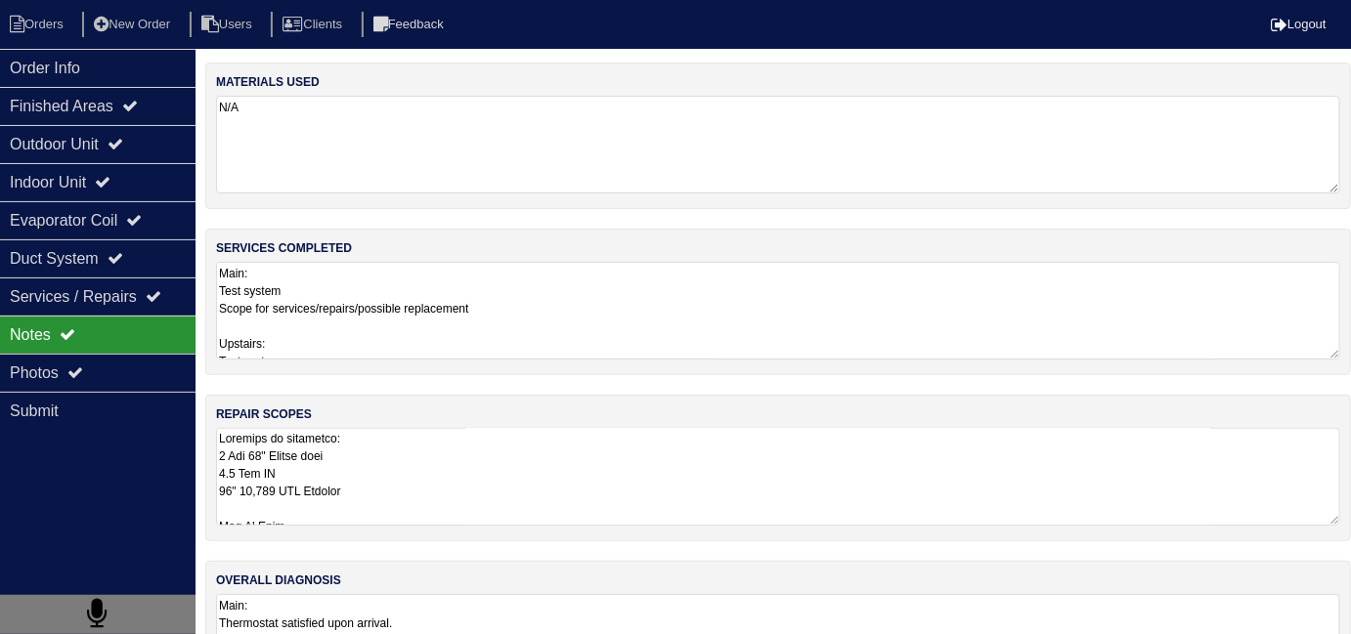
click at [416, 475] on textarea at bounding box center [778, 477] width 1124 height 98
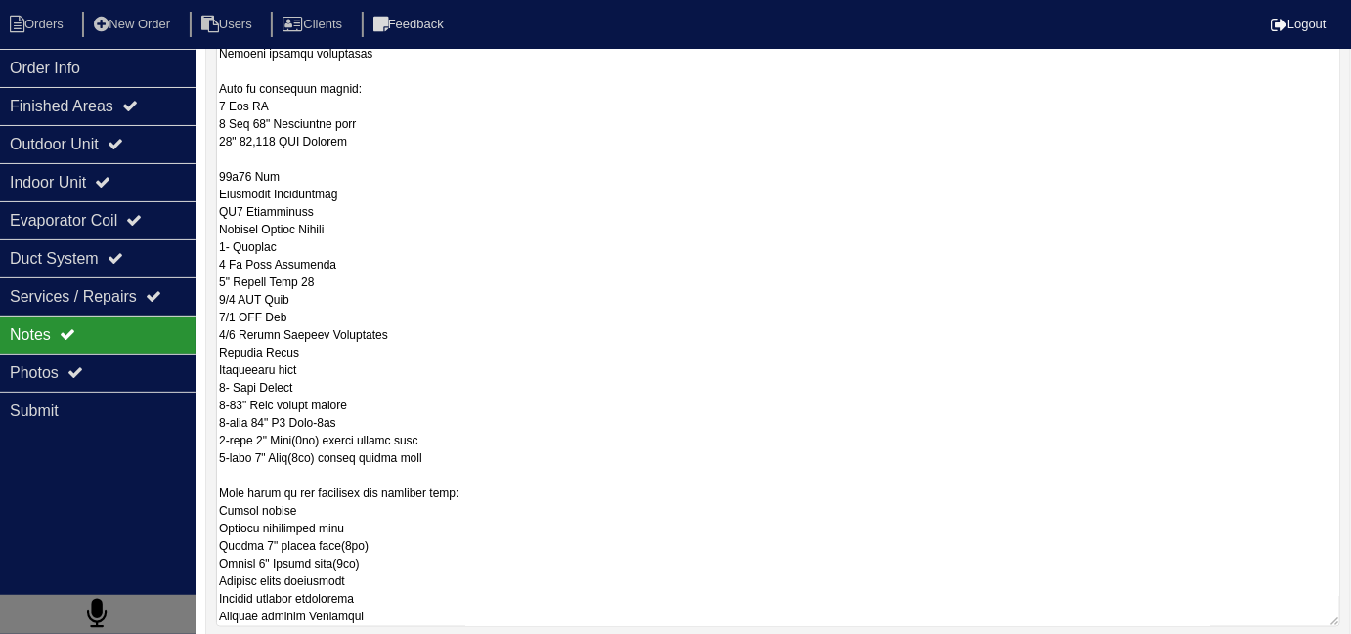
scroll to position [826, 0]
click at [641, 413] on textarea at bounding box center [778, 114] width 1124 height 1024
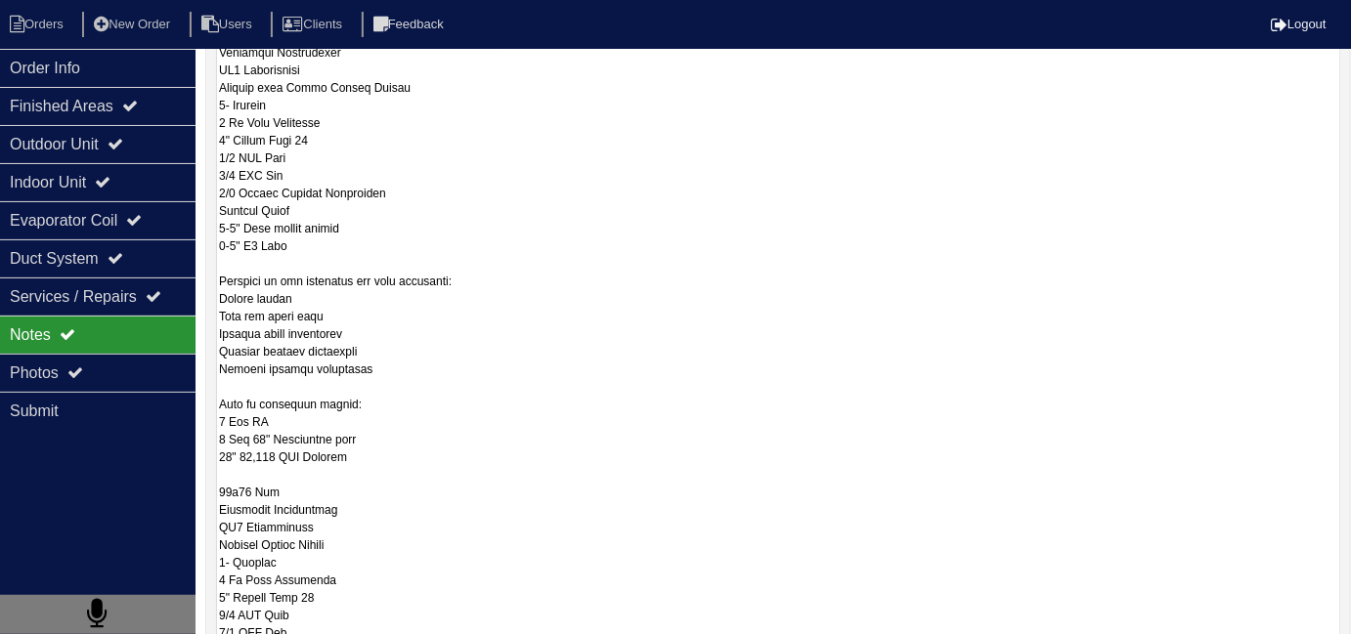
scroll to position [1, 0]
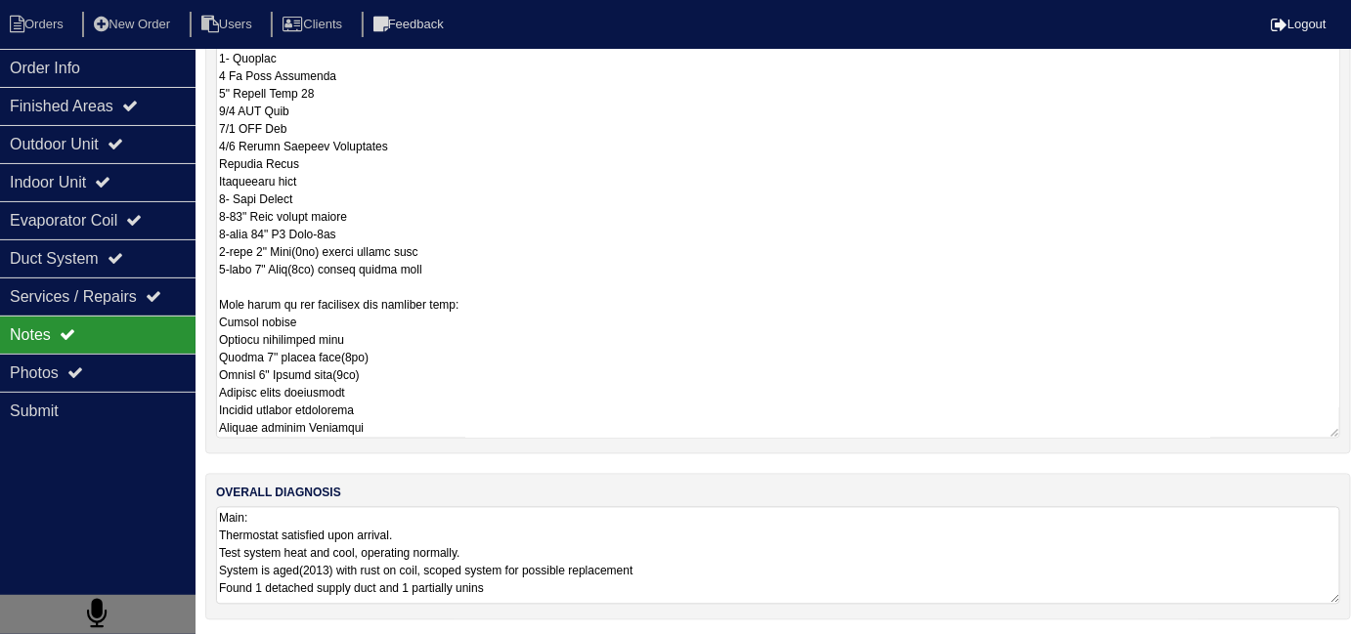
click at [751, 582] on textarea "Main: Thermostat satisfied upon arrival. Test system heat and cool, operating n…" at bounding box center [778, 556] width 1124 height 98
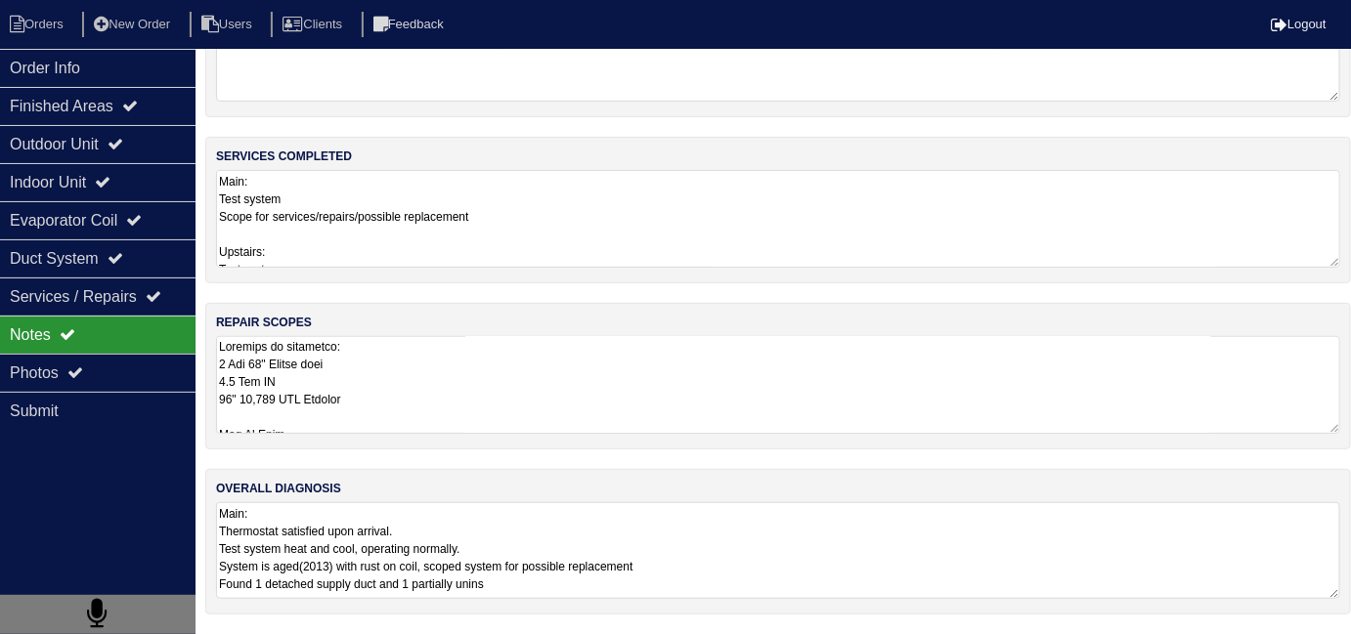
scroll to position [86, 0]
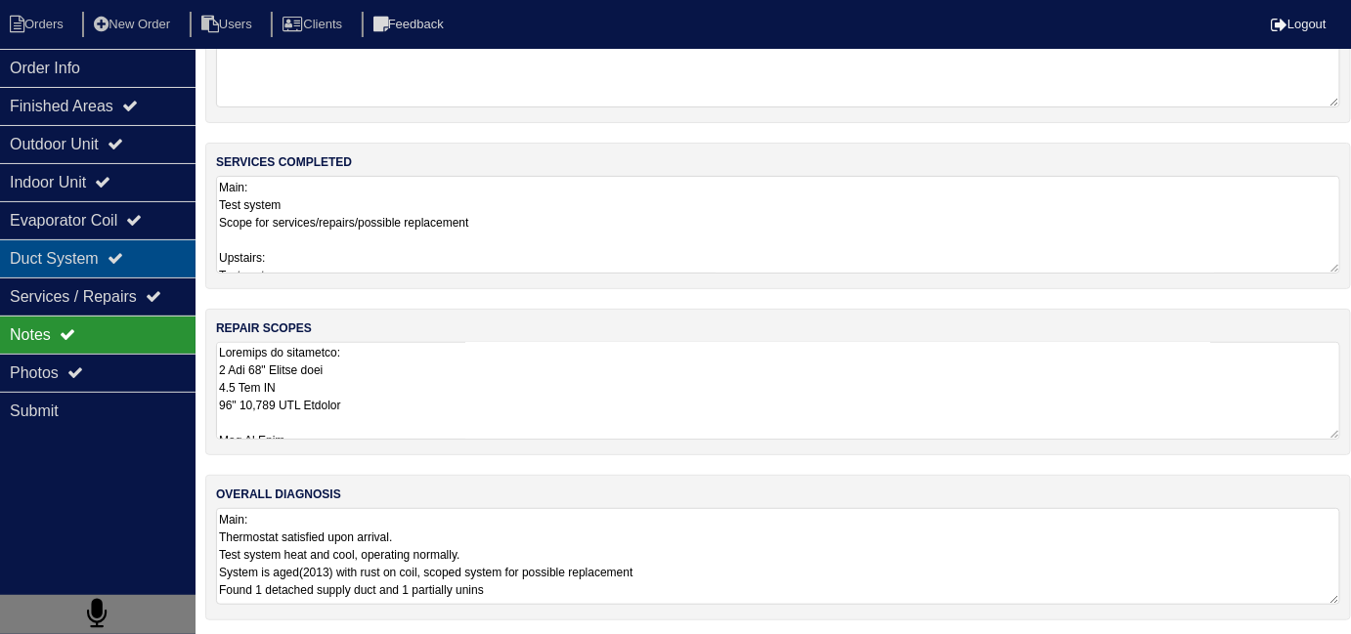
click at [63, 258] on div "Duct System" at bounding box center [98, 258] width 196 height 38
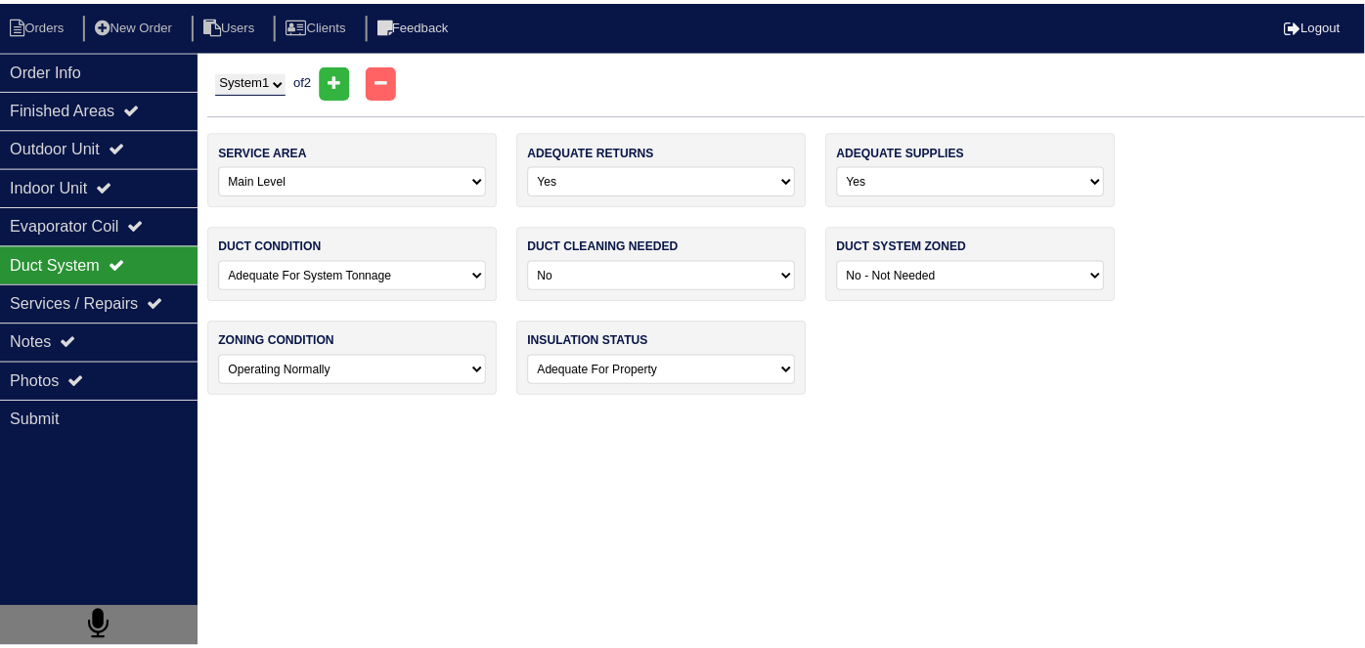
scroll to position [0, 0]
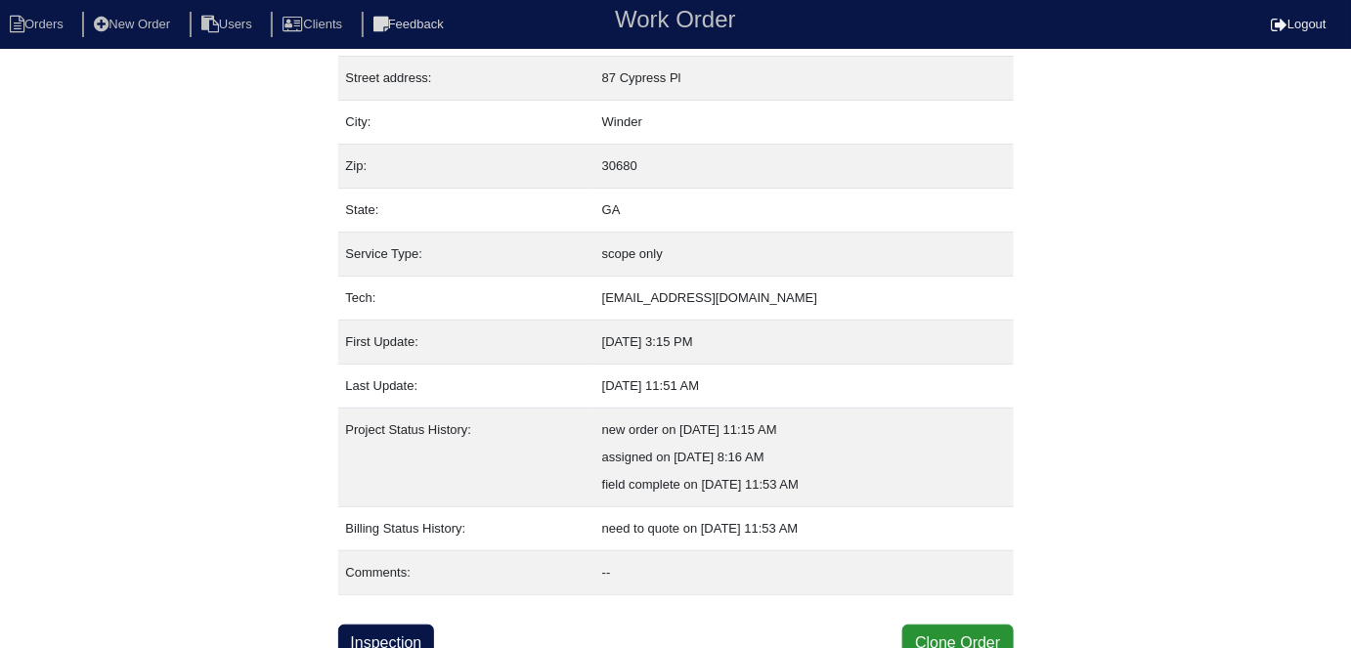
scroll to position [103, 0]
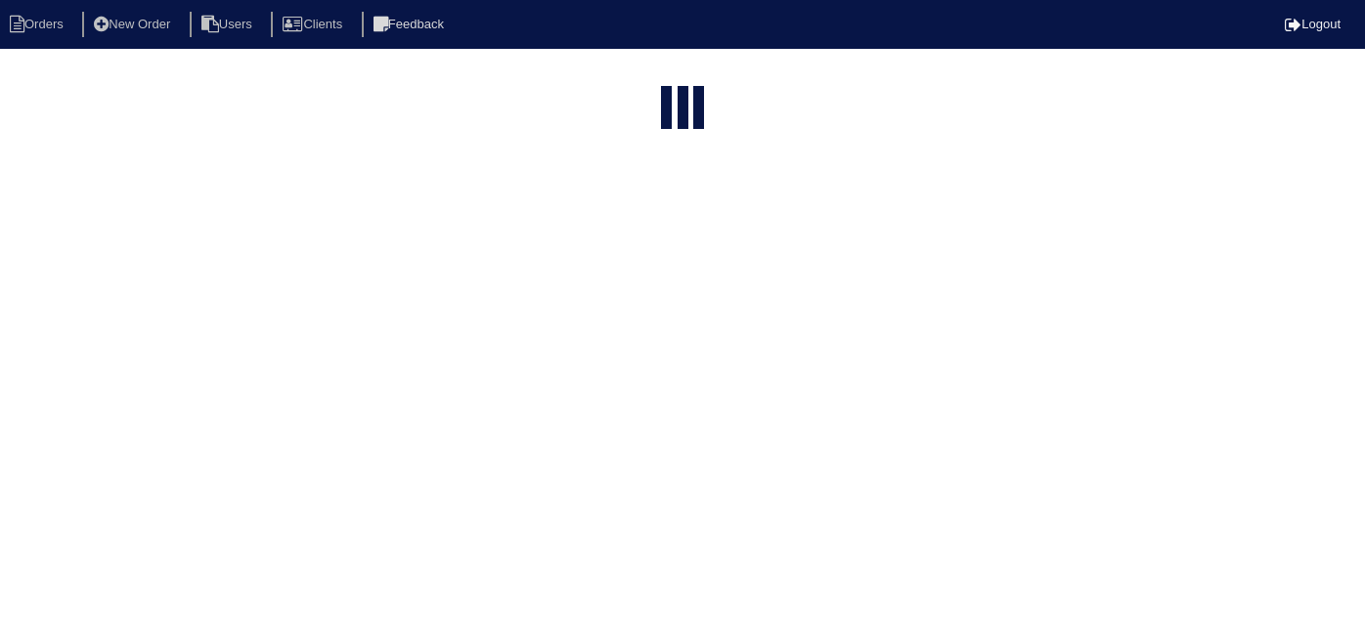
select select "15"
type input "87 cy"
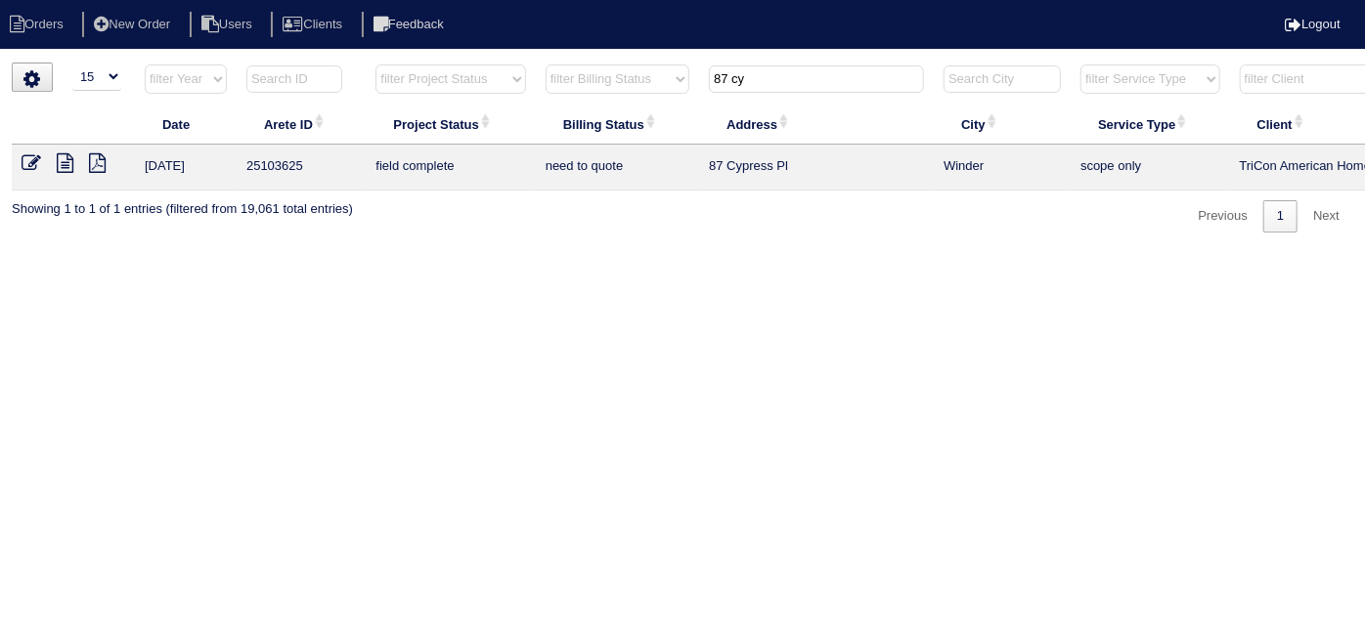
click at [28, 157] on icon at bounding box center [32, 163] width 20 height 20
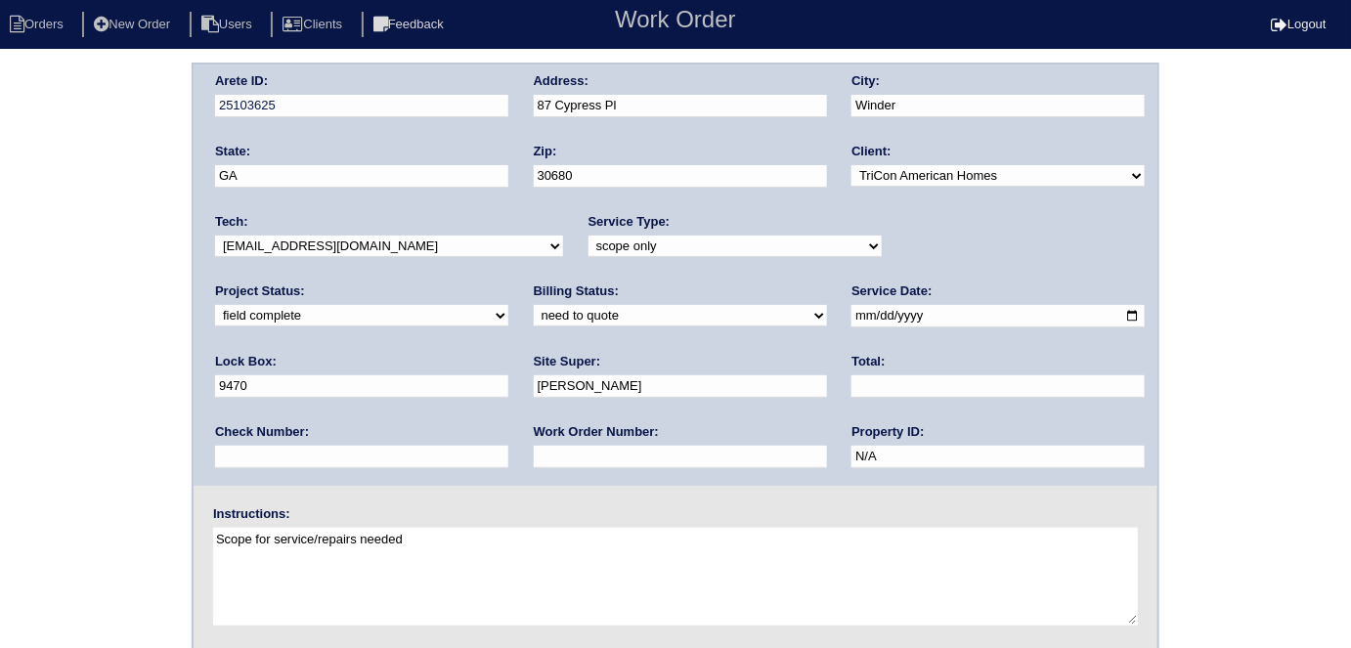
click at [534, 315] on select "need to quote quoted need to invoice invoiced paid warranty purchase order need…" at bounding box center [680, 316] width 293 height 22
select select "quoted"
click at [534, 305] on select "need to quote quoted need to invoice invoiced paid warranty purchase order need…" at bounding box center [680, 316] width 293 height 22
drag, startPoint x: 295, startPoint y: 456, endPoint x: 298, endPoint y: 421, distance: 34.3
click at [534, 455] on input "text" at bounding box center [680, 457] width 293 height 22
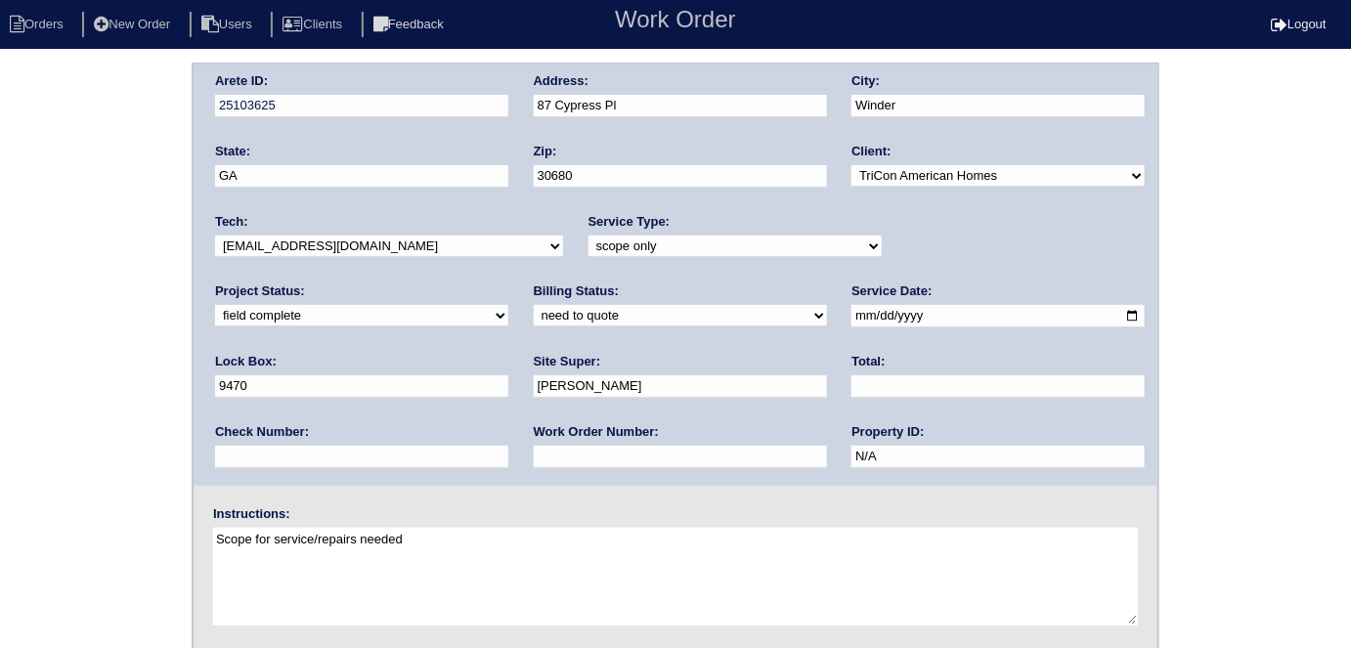
type input "requested"
click at [851, 394] on input "text" at bounding box center [997, 386] width 293 height 22
type input "10804.00"
click at [141, 355] on div "Arete ID: 25103625 Address: [STREET_ADDRESS] City: Winder State: [GEOGRAPHIC_DA…" at bounding box center [675, 458] width 1351 height 791
click at [450, 108] on div "Arete ID: 25103625 Address: [STREET_ADDRESS] City: Winder State: [GEOGRAPHIC_DA…" at bounding box center [676, 275] width 964 height 421
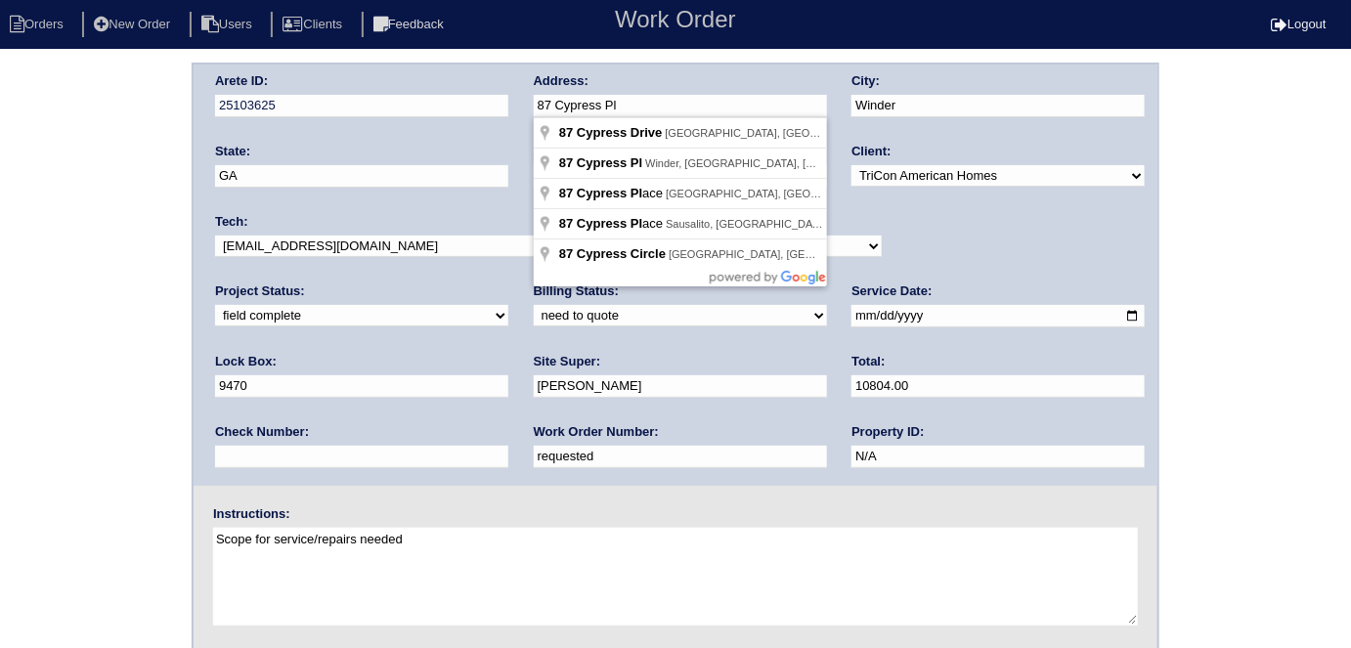
click at [109, 391] on div "Arete ID: 25103625 Address: [STREET_ADDRESS] City: Winder State: [GEOGRAPHIC_DA…" at bounding box center [675, 458] width 1351 height 791
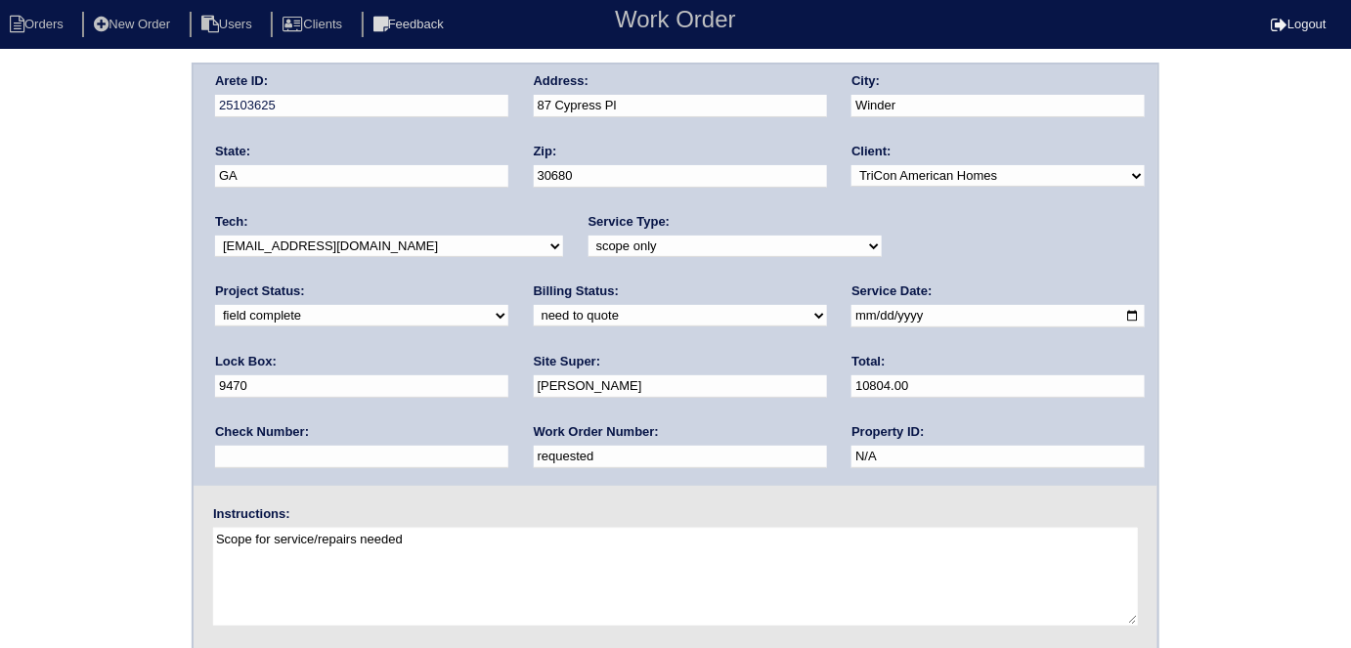
click at [33, 211] on div "Arete ID: 25103625 Address: [STREET_ADDRESS] City: Winder State: [GEOGRAPHIC_DA…" at bounding box center [675, 458] width 1351 height 791
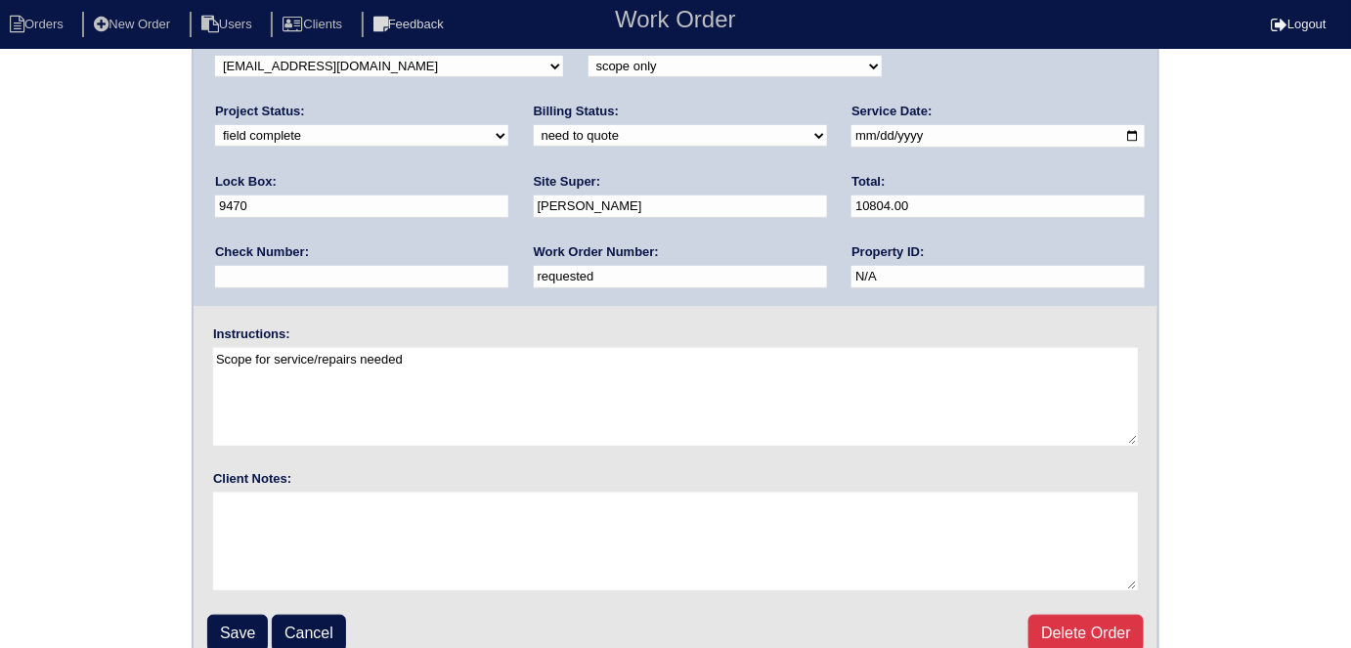
scroll to position [200, 0]
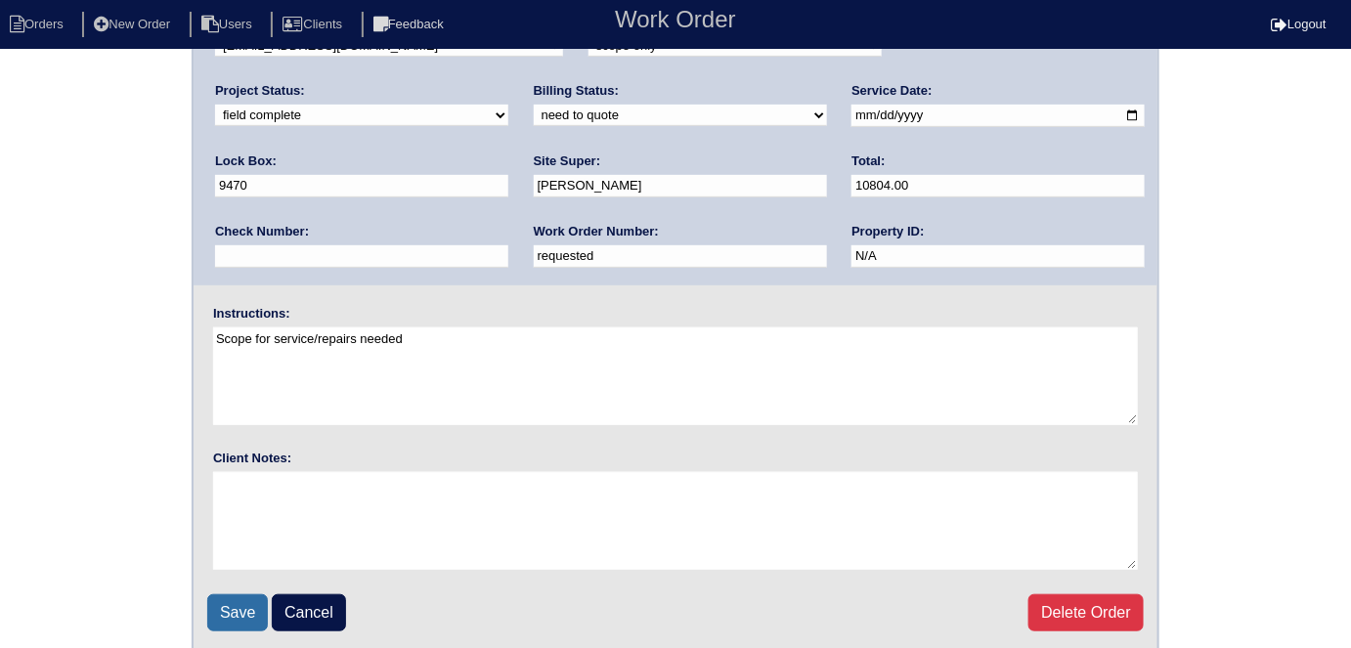
click at [228, 602] on input "Save" at bounding box center [237, 612] width 61 height 37
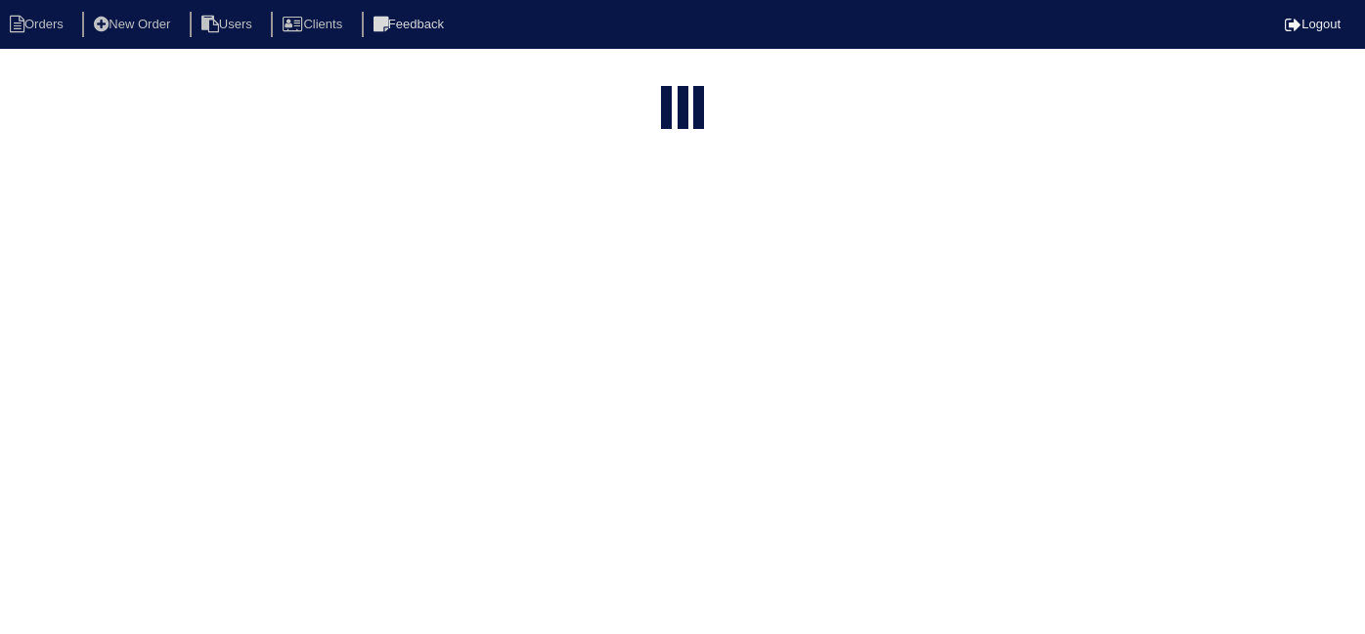
select select "15"
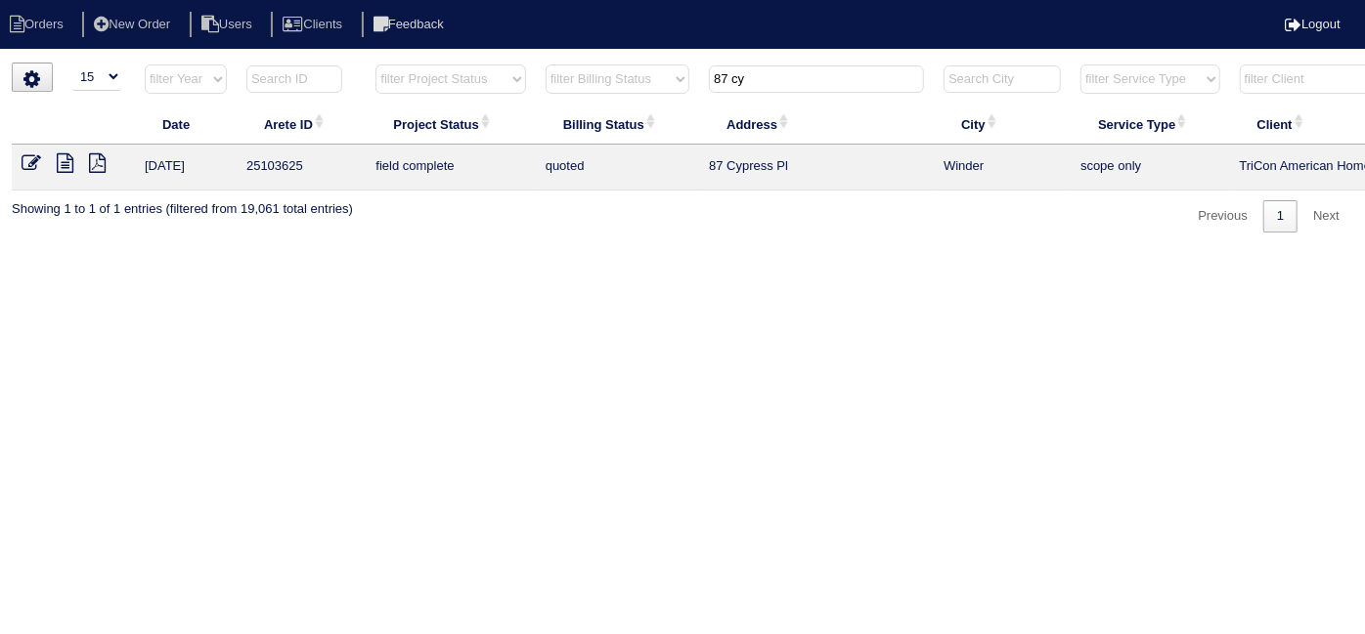
drag, startPoint x: 853, startPoint y: 85, endPoint x: 346, endPoint y: -10, distance: 516.1
click at [346, 0] on html "Orders New Order Users Clients Feedback Logout Orders New Order Users Clients M…" at bounding box center [682, 126] width 1365 height 252
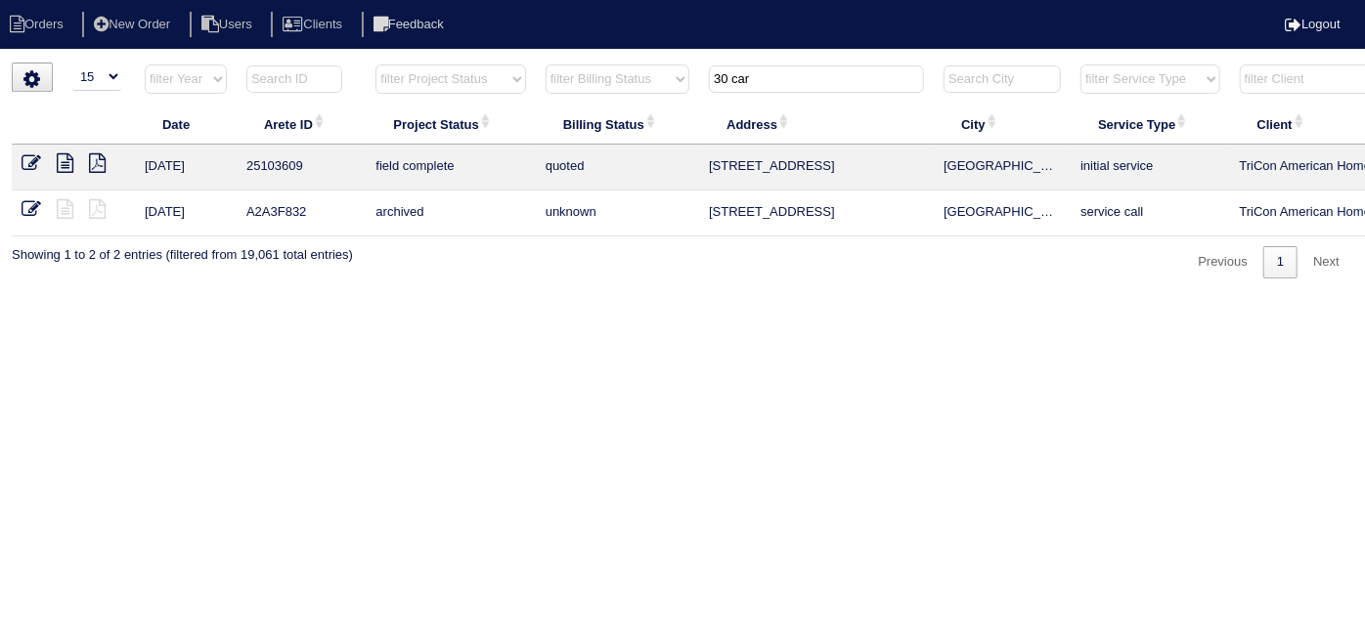
type input "30 car"
click at [23, 157] on icon at bounding box center [32, 163] width 20 height 20
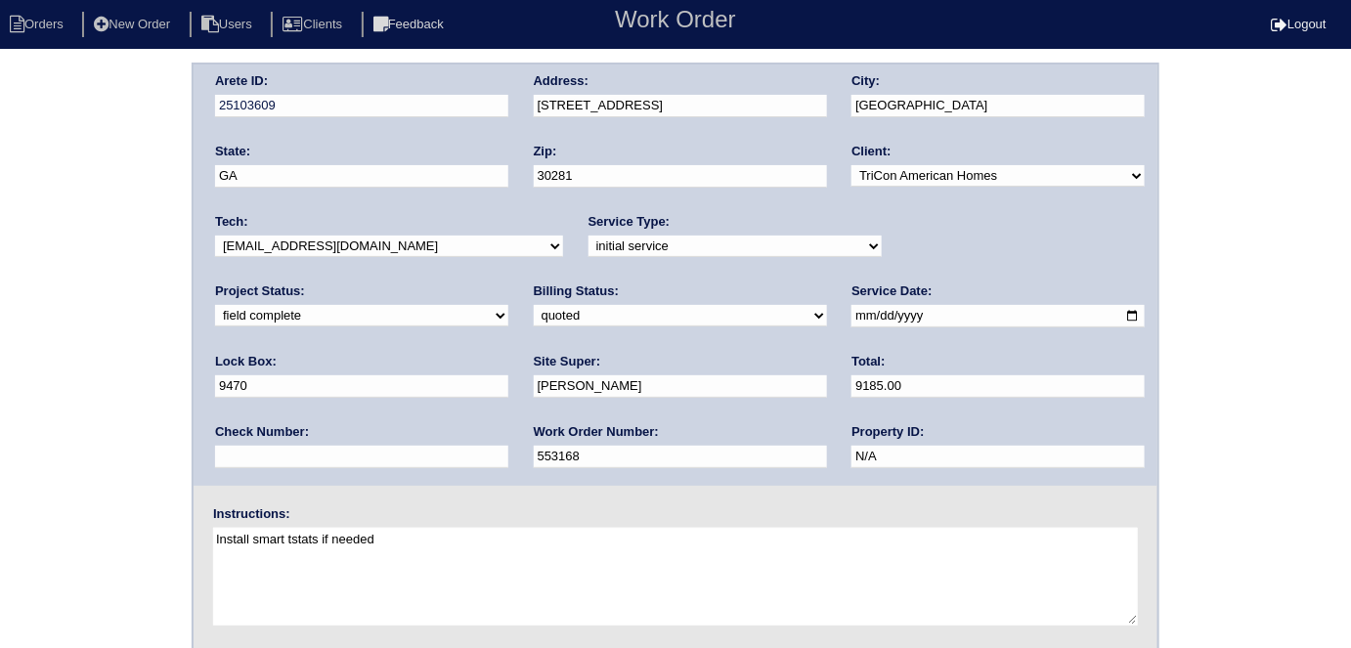
click at [138, 314] on div "Arete ID: 25103609 Address: 30 Carriage Circle City: Stockbridge State: GA Zip:…" at bounding box center [675, 458] width 1351 height 791
click at [534, 313] on select "need to quote quoted need to invoice invoiced paid warranty purchase order need…" at bounding box center [680, 316] width 293 height 22
select select "need to invoice"
click at [534, 305] on select "need to quote quoted need to invoice invoiced paid warranty purchase order need…" at bounding box center [680, 316] width 293 height 22
click at [508, 305] on select "new order assigned in progress field complete need to schedule admin review arc…" at bounding box center [361, 316] width 293 height 22
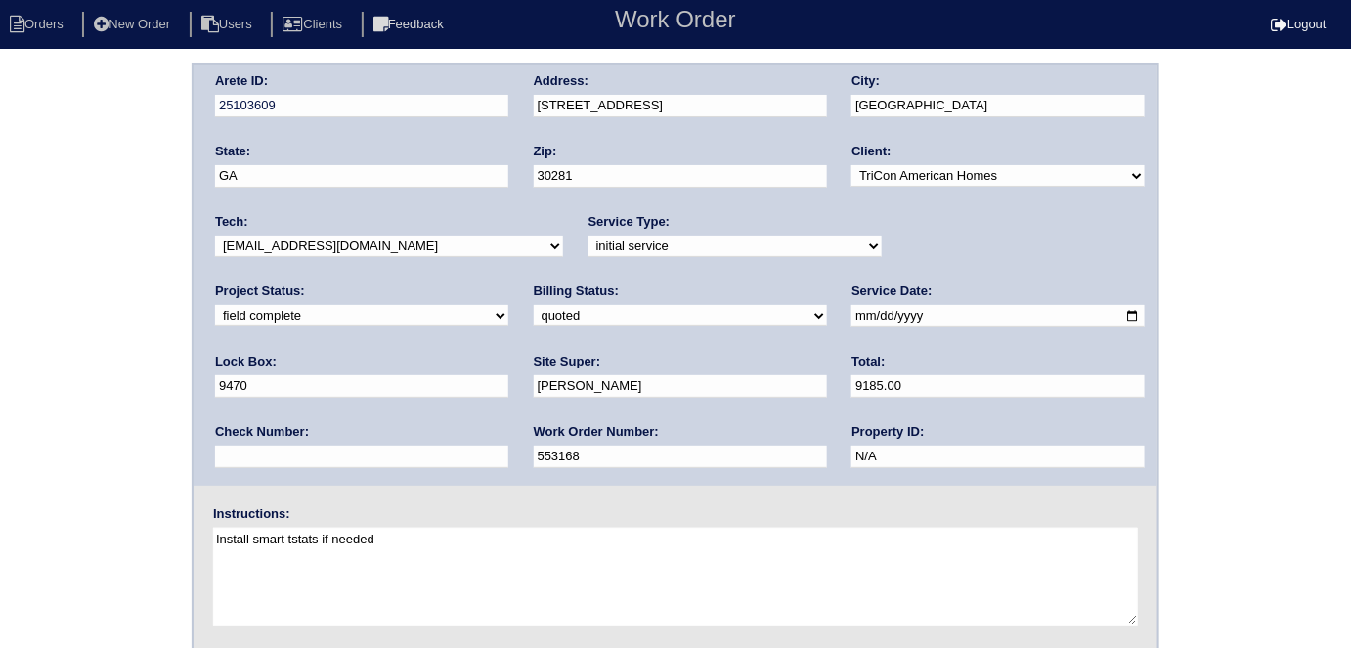
select select "need to schedule"
click at [508, 305] on select "new order assigned in progress field complete need to schedule admin review arc…" at bounding box center [361, 316] width 293 height 22
click at [851, 311] on input "2025-10-02" at bounding box center [997, 316] width 293 height 22
click at [851, 315] on input "2025-10-03" at bounding box center [997, 316] width 293 height 22
type input "2025-10-04"
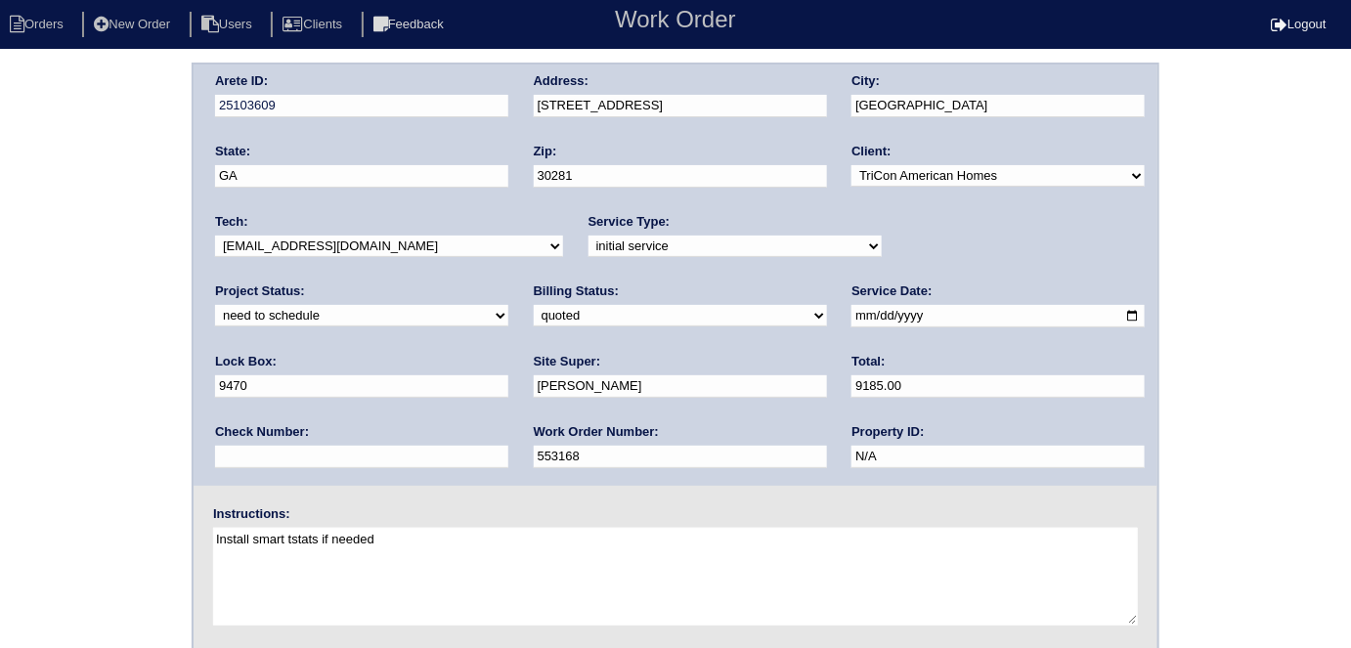
drag, startPoint x: 0, startPoint y: 410, endPoint x: 806, endPoint y: 308, distance: 812.8
click at [2, 408] on div "Arete ID: 25103609 Address: 30 Carriage Circle City: Stockbridge State: GA Zip:…" at bounding box center [675, 458] width 1351 height 791
click at [0, 334] on div "Arete ID: 25103609 Address: 30 Carriage Circle City: Stockbridge State: GA Zip:…" at bounding box center [675, 458] width 1351 height 791
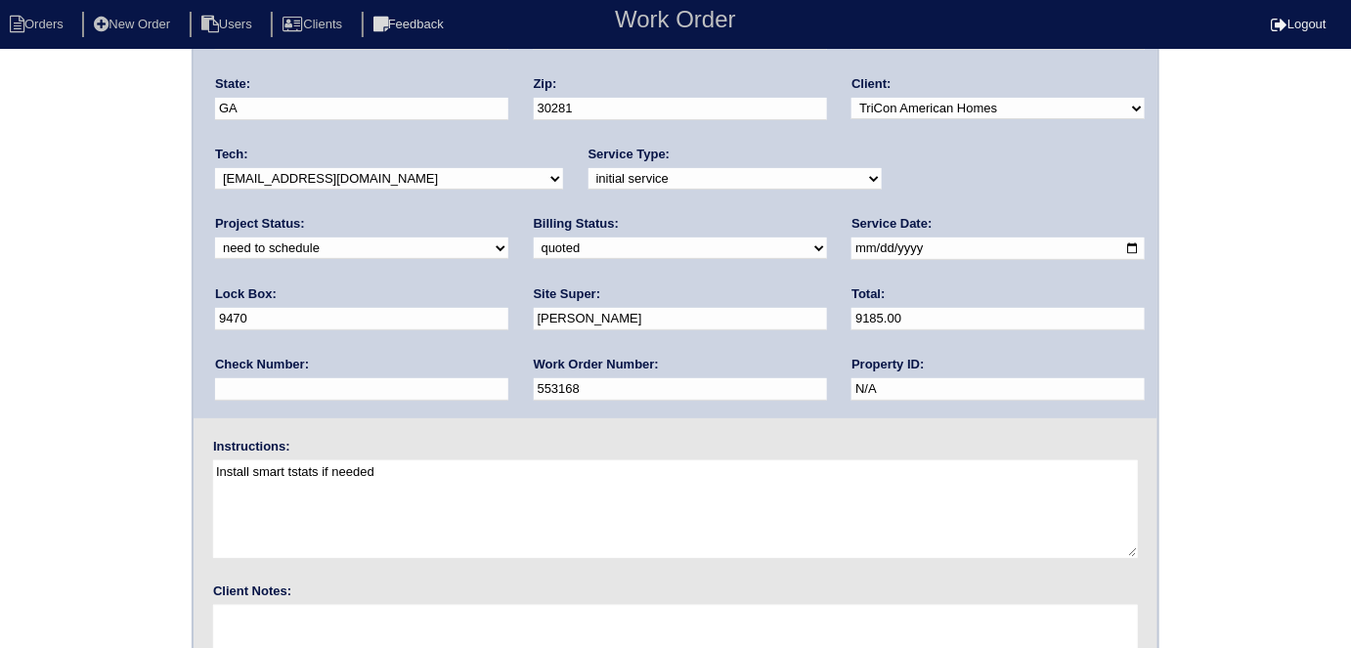
scroll to position [200, 0]
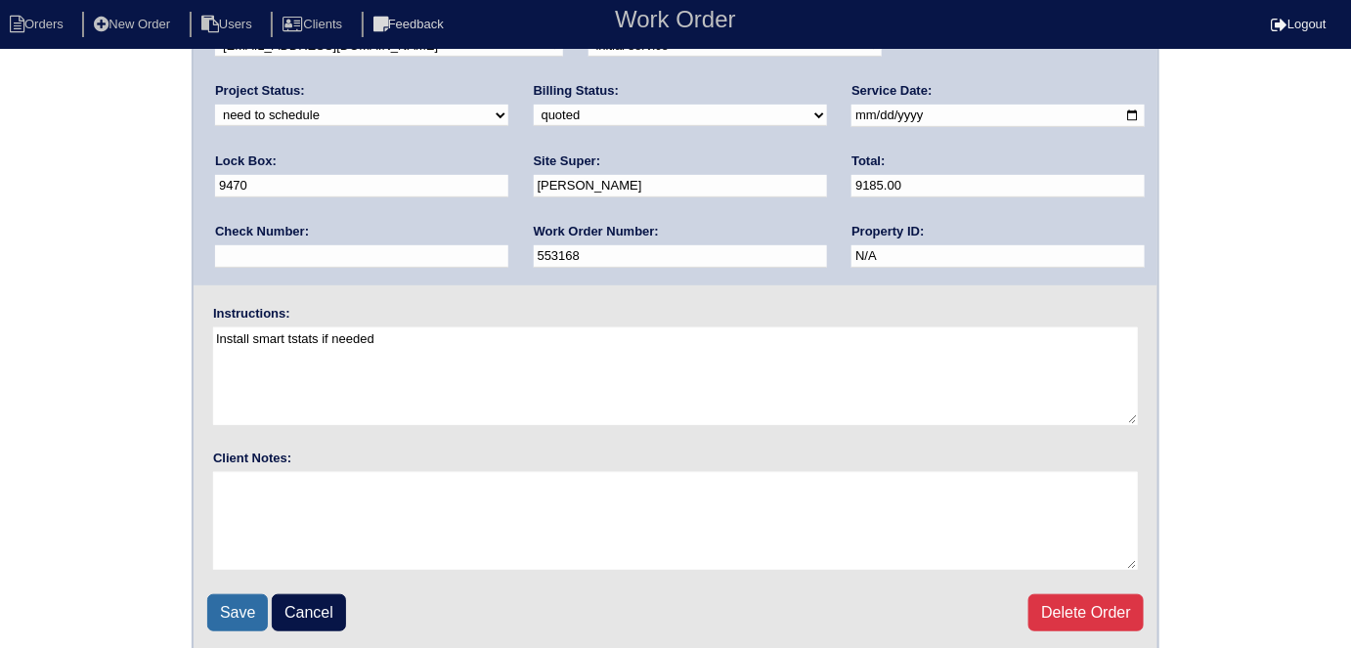
click at [251, 605] on input "Save" at bounding box center [237, 612] width 61 height 37
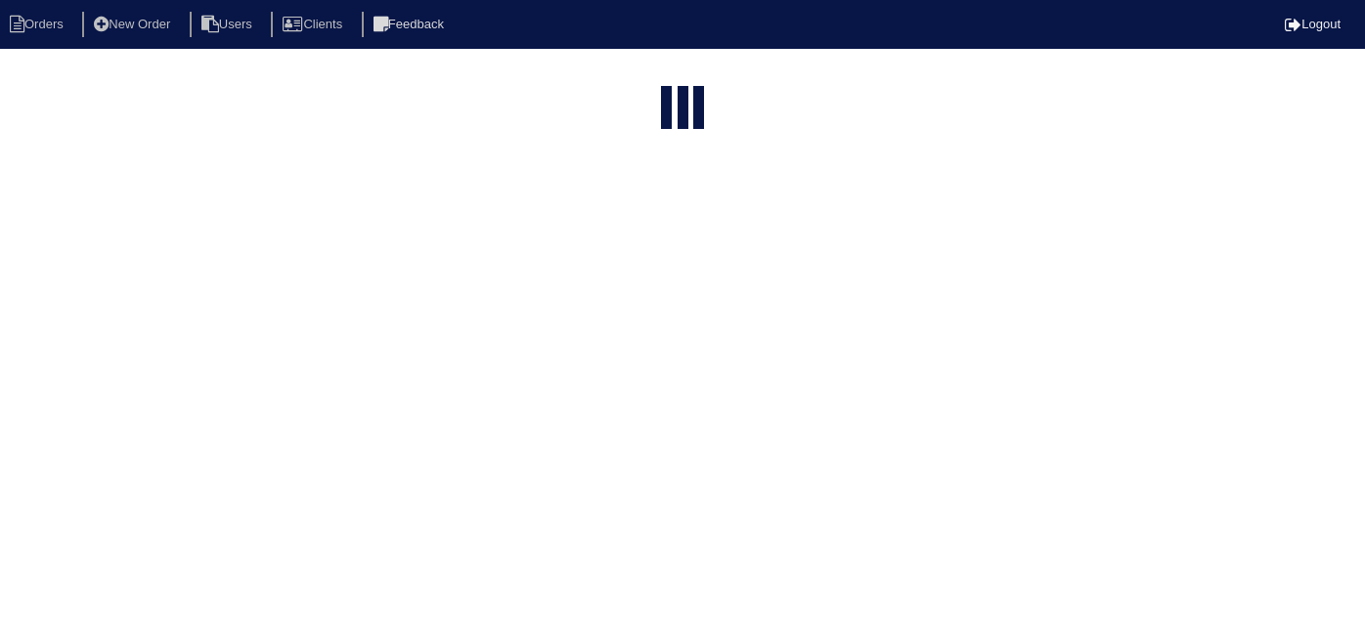
select select "15"
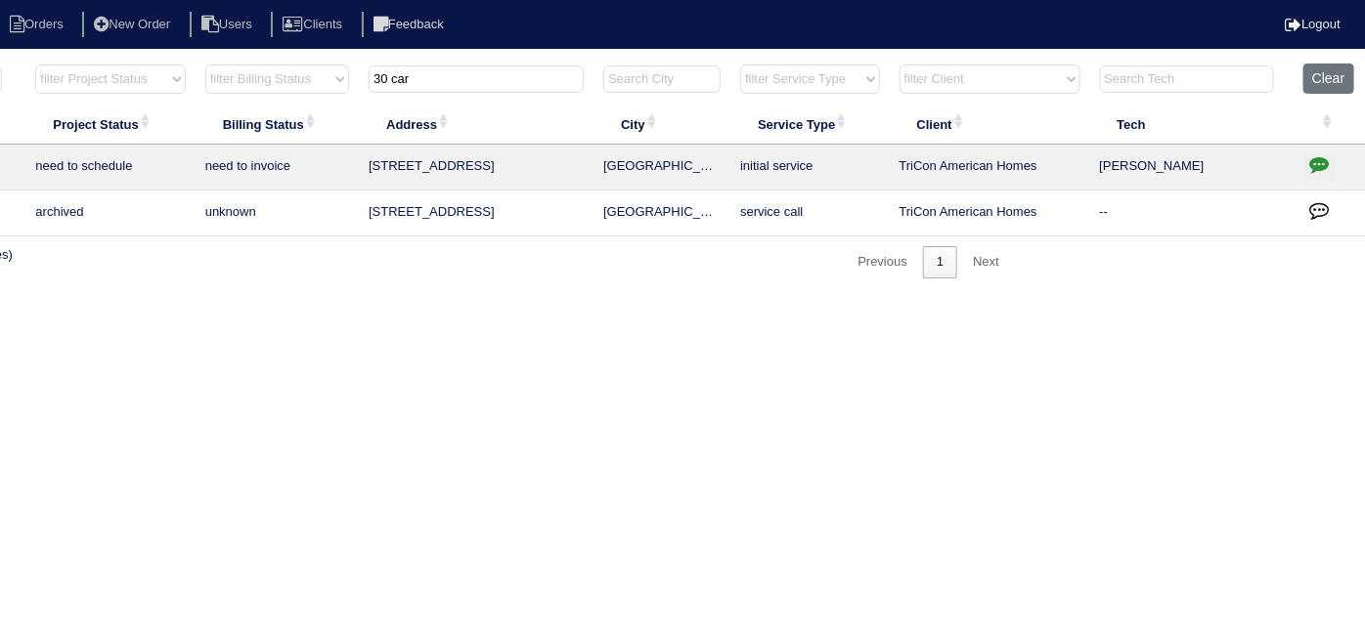
drag, startPoint x: 1322, startPoint y: 154, endPoint x: 1310, endPoint y: 154, distance: 11.7
click at [1320, 154] on icon "button" at bounding box center [1319, 164] width 20 height 20
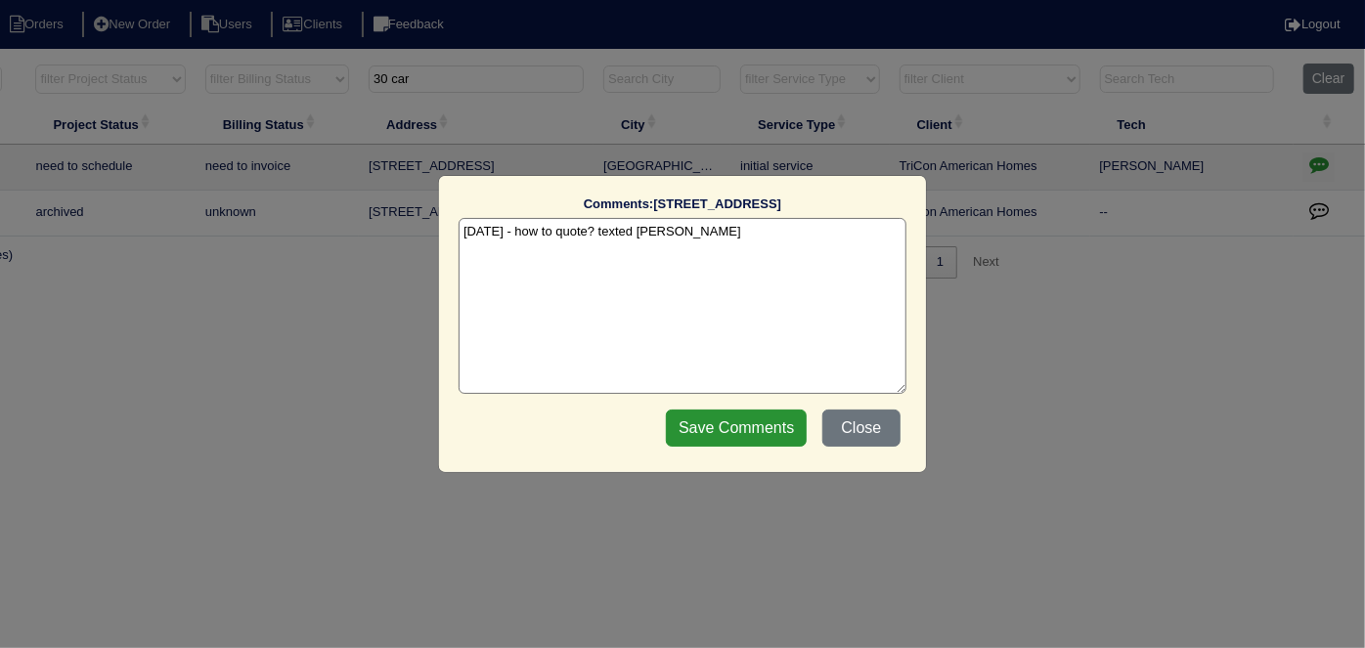
click at [799, 245] on textarea "[DATE] - how to quote? texted [PERSON_NAME]" at bounding box center [682, 306] width 448 height 176
click at [799, 245] on textarea "[DATE] - how to quote? texted [PERSON_NAME] 10" at bounding box center [682, 306] width 448 height 176
paste textarea "Replacement/Replace Dampers/Duct cleaning"
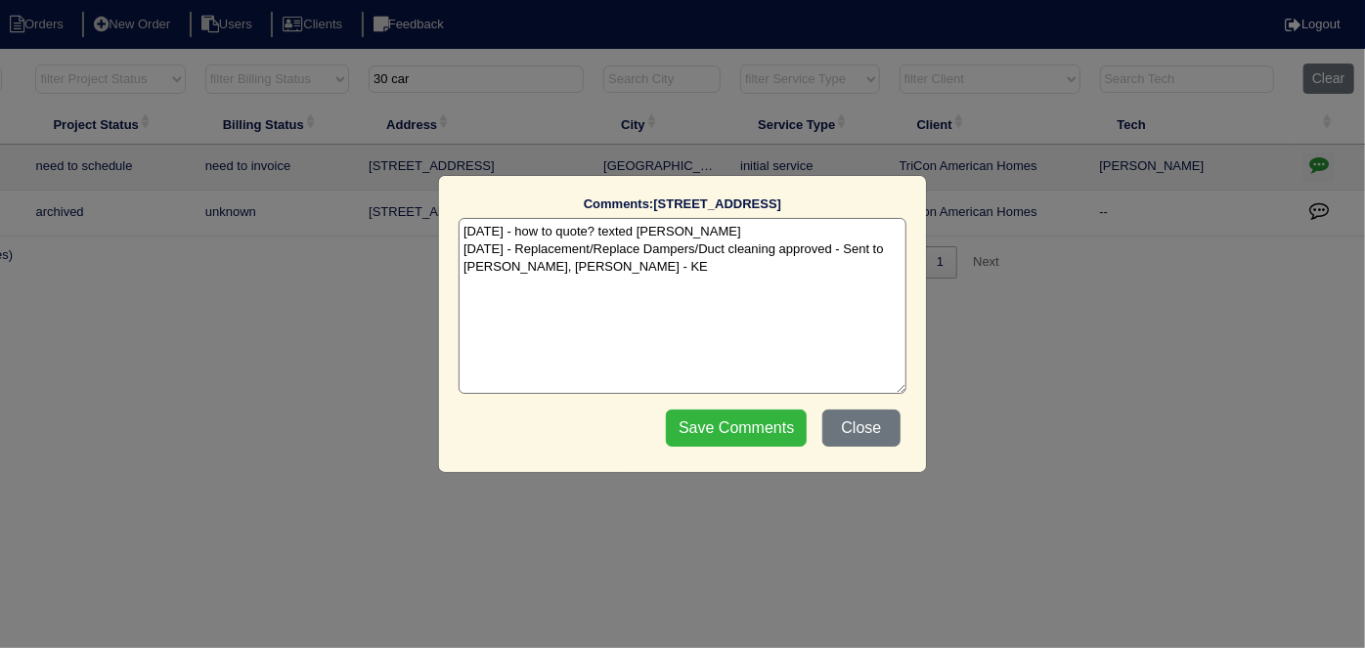
type textarea "10/3/25 - how to quote? texted Payton - rk 10/3/25 - Replacement/Replace Damper…"
click at [751, 430] on input "Save Comments" at bounding box center [736, 428] width 141 height 37
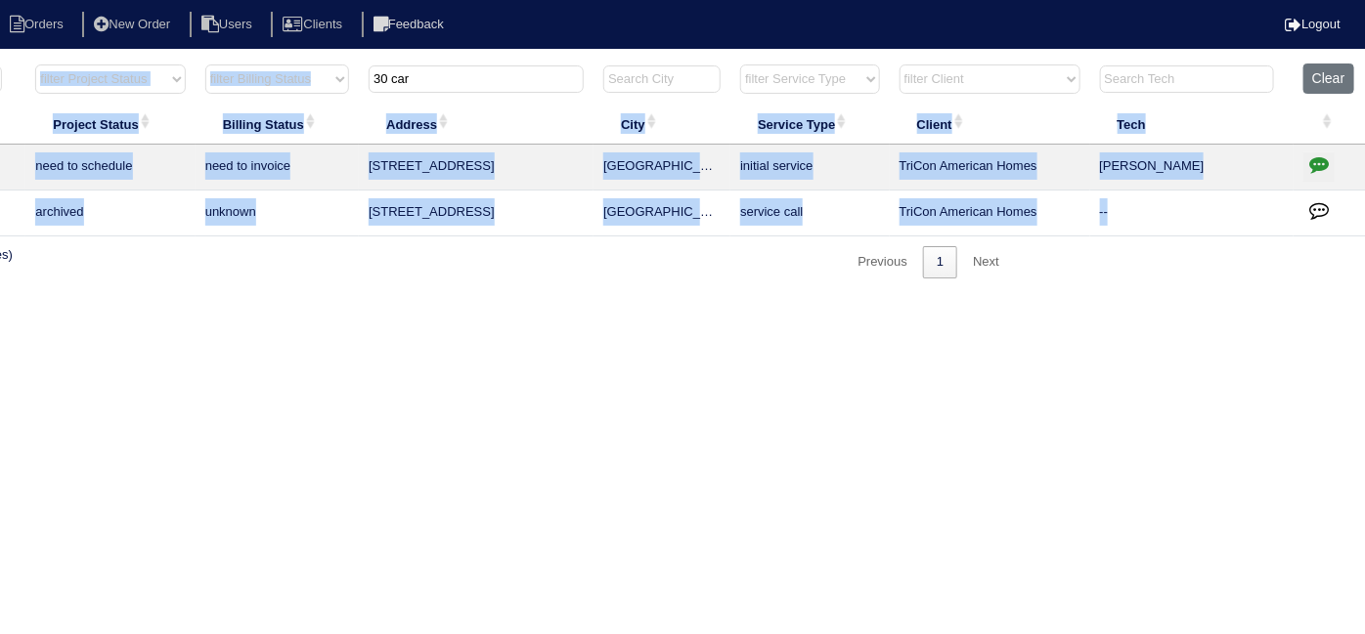
drag, startPoint x: 496, startPoint y: 64, endPoint x: 0, endPoint y: -78, distance: 515.5
click at [0, 0] on html "Orders New Order Users Clients Feedback Logout Orders New Order Users Clients M…" at bounding box center [342, 149] width 1365 height 298
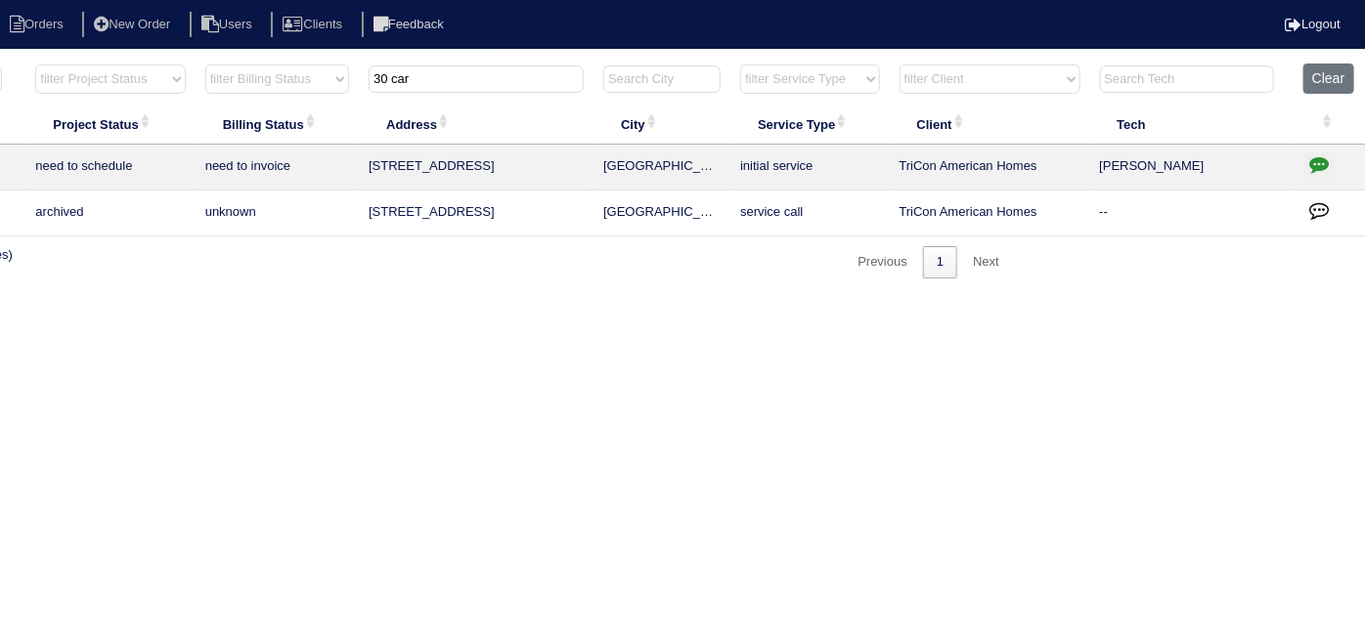
click at [441, 69] on input "30 car" at bounding box center [476, 78] width 215 height 27
drag, startPoint x: 440, startPoint y: 69, endPoint x: 153, endPoint y: 0, distance: 294.7
click at [153, 63] on body "Orders New Order Users Clients Feedback Logout Orders New Order Users Clients M…" at bounding box center [342, 171] width 1365 height 216
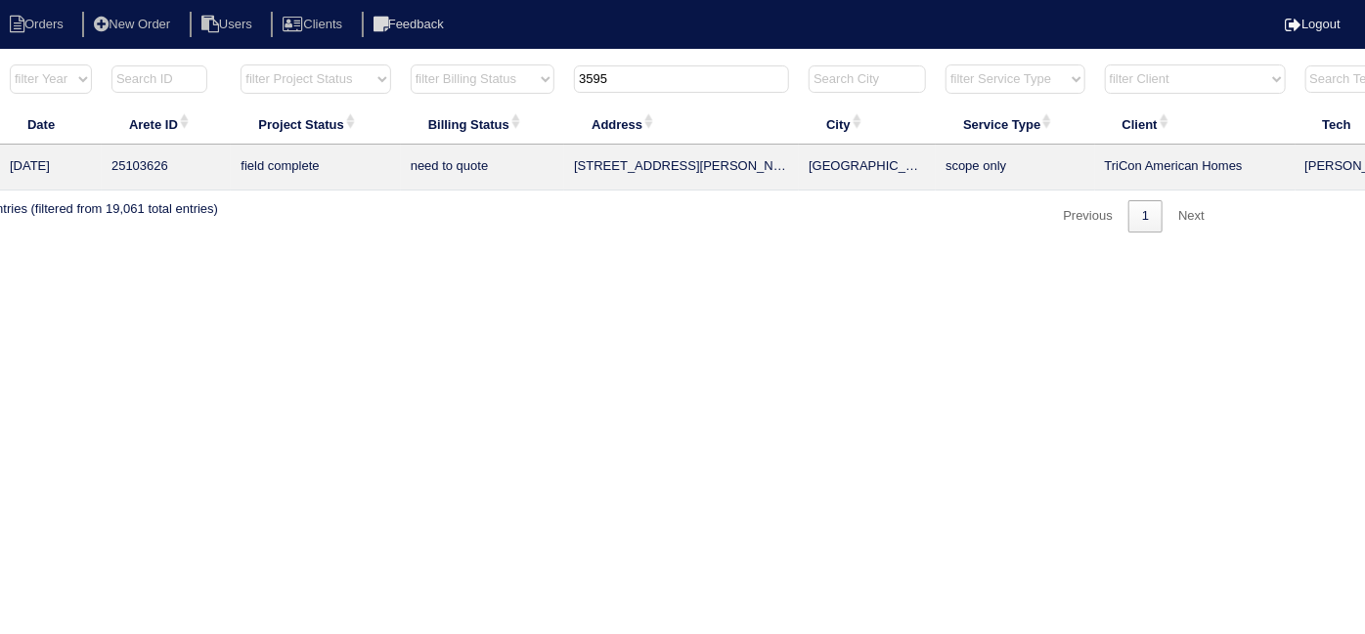
scroll to position [0, 0]
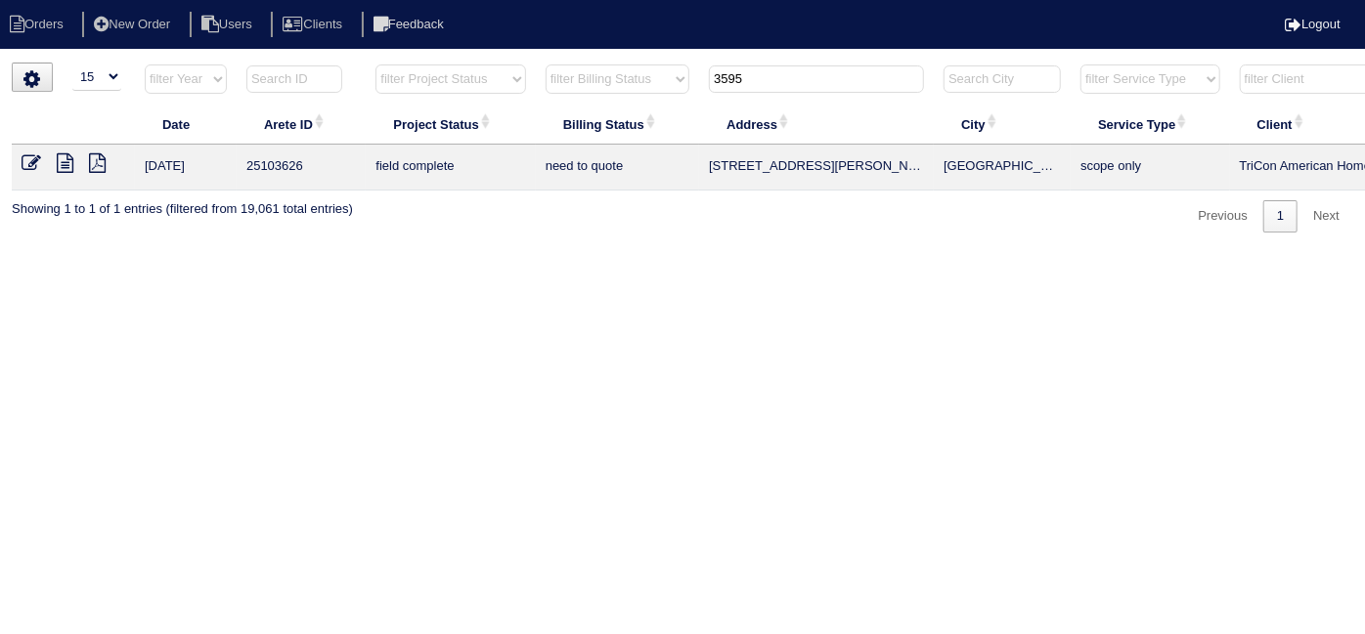
type input "3595"
click at [63, 154] on icon at bounding box center [65, 163] width 17 height 20
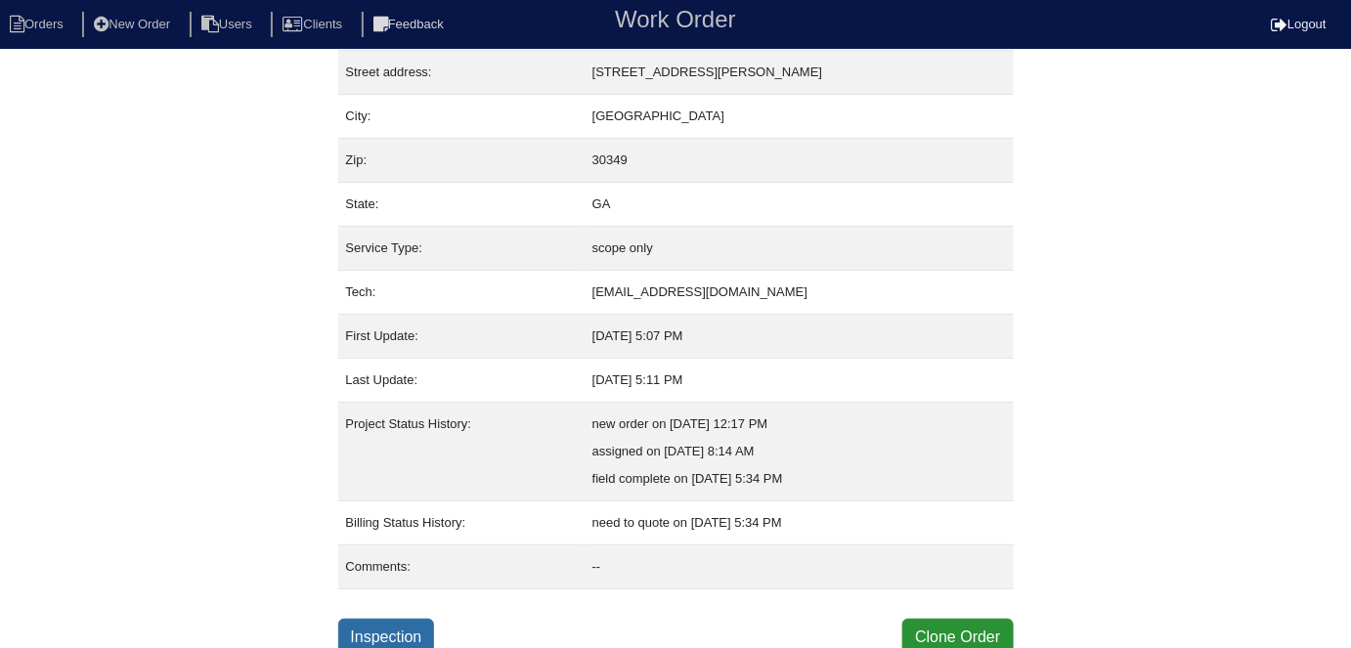
scroll to position [103, 0]
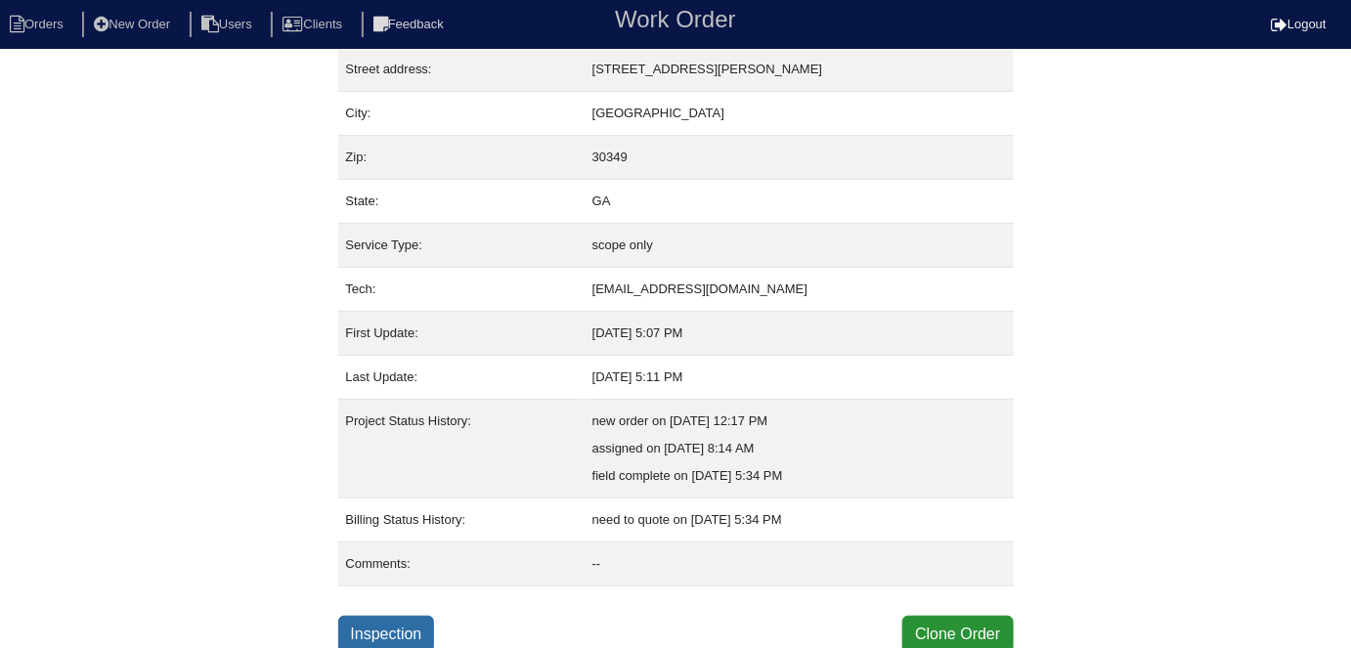
click at [399, 635] on link "Inspection" at bounding box center [386, 634] width 97 height 37
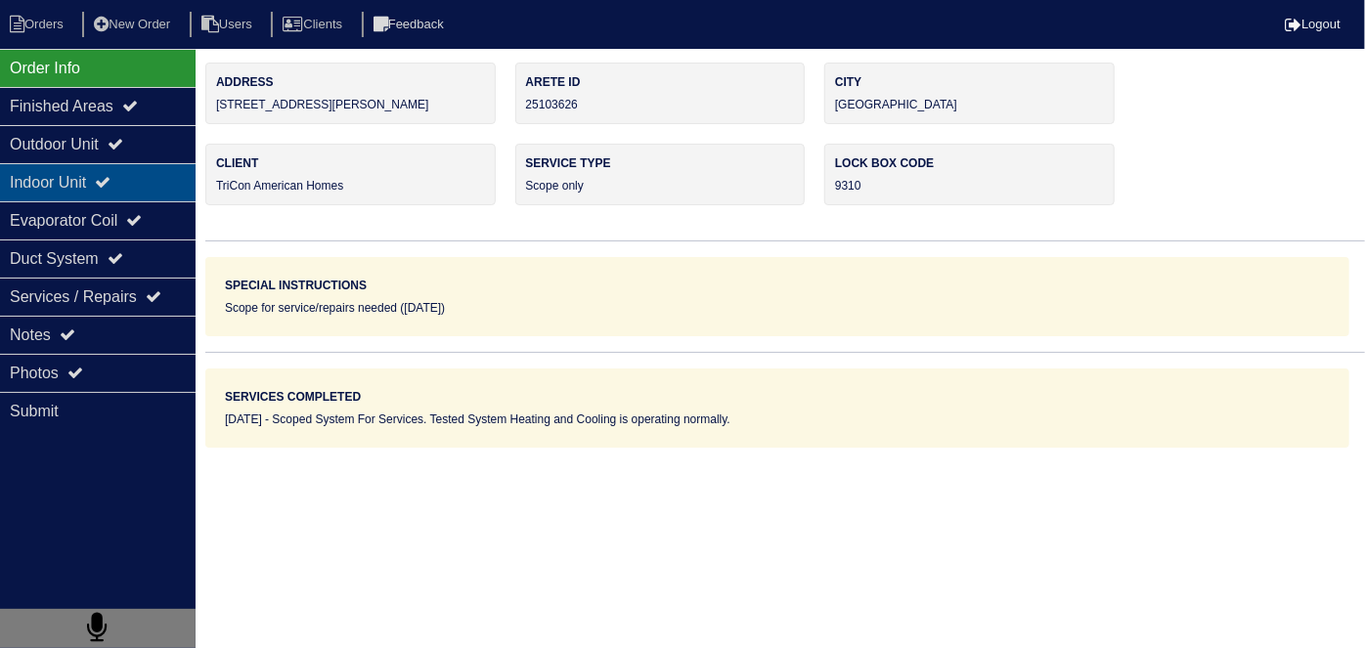
drag, startPoint x: 125, startPoint y: 150, endPoint x: 108, endPoint y: 174, distance: 30.1
click at [123, 150] on icon at bounding box center [116, 144] width 16 height 16
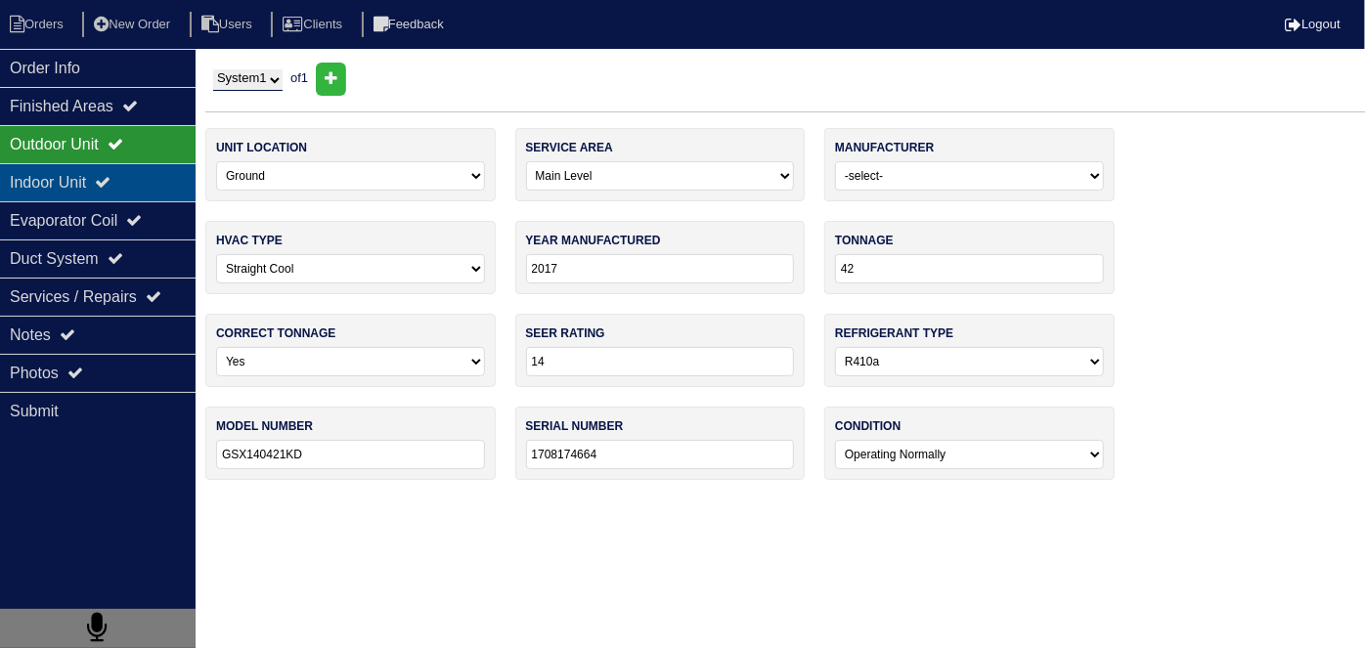
click at [103, 179] on div "Indoor Unit" at bounding box center [98, 182] width 196 height 38
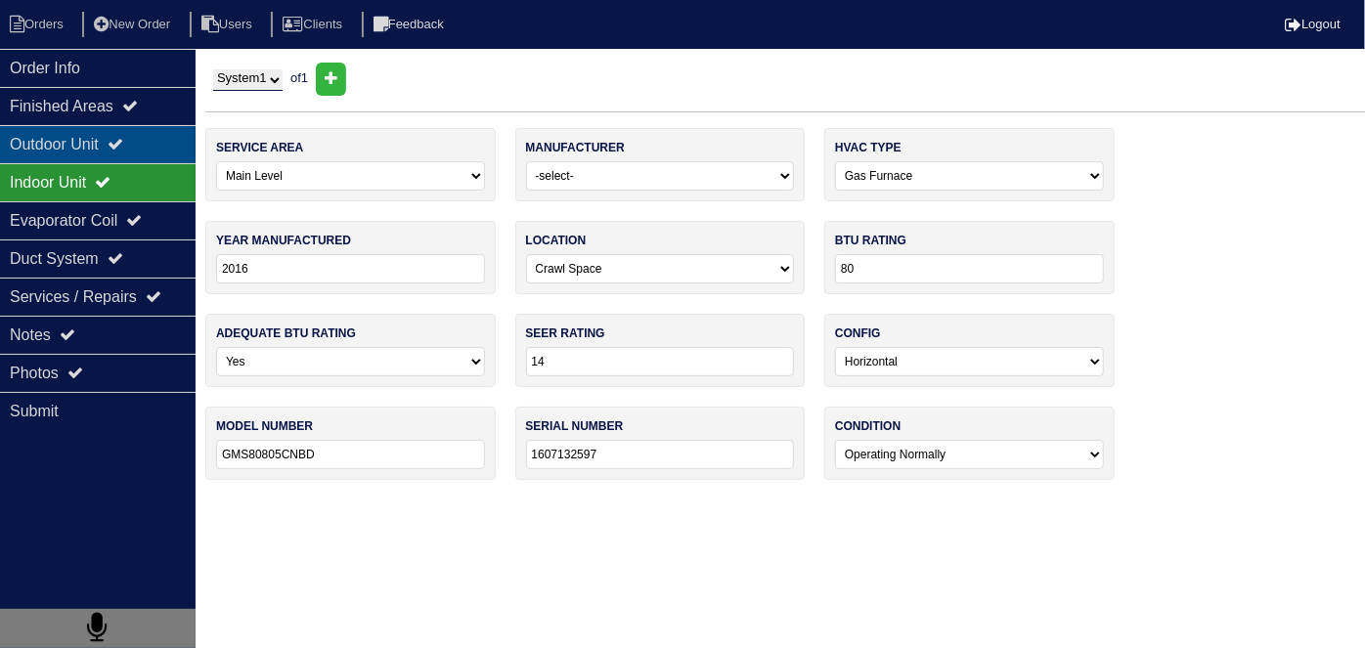
click at [101, 143] on div "Outdoor Unit" at bounding box center [98, 144] width 196 height 38
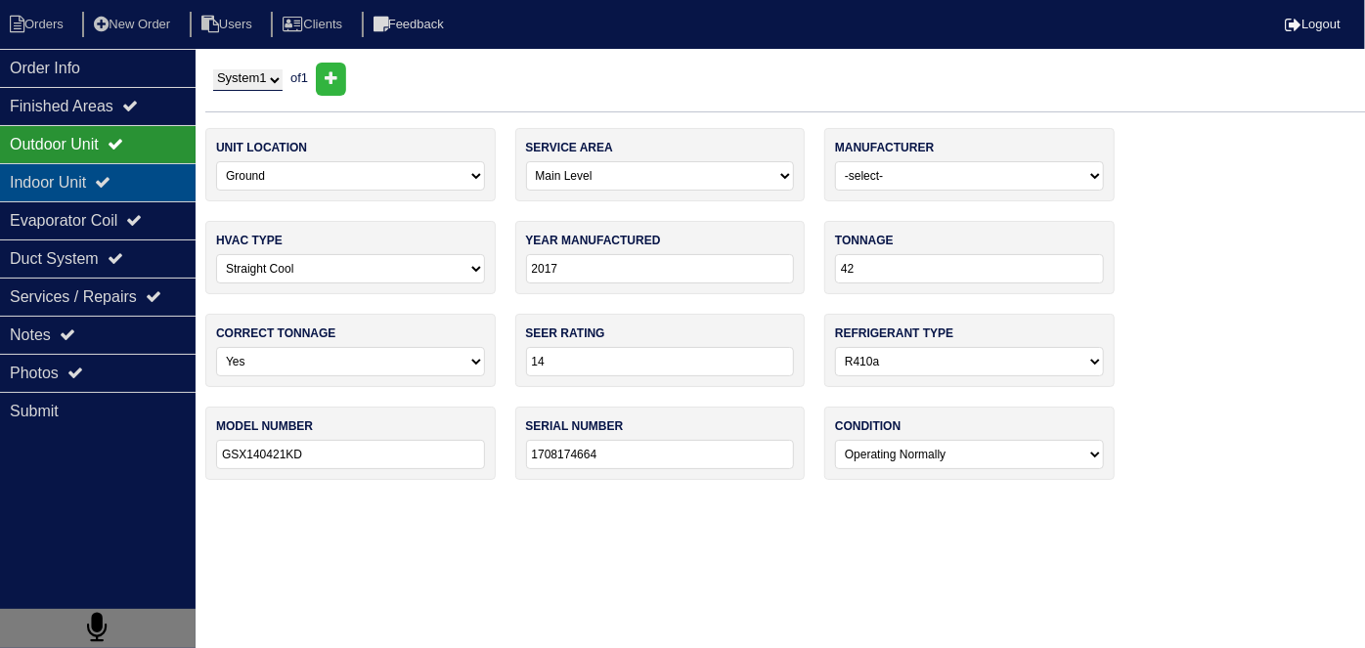
click at [18, 184] on div "Indoor Unit" at bounding box center [98, 182] width 196 height 38
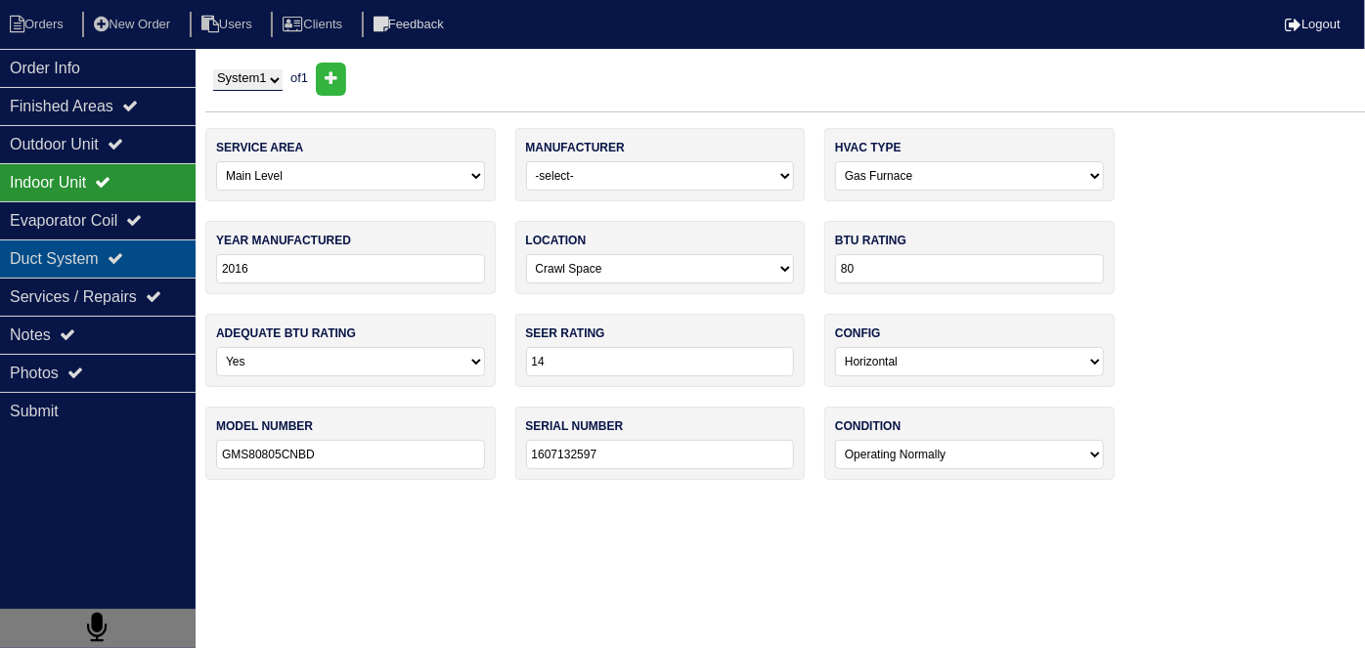
click at [25, 247] on div "Duct System" at bounding box center [98, 258] width 196 height 38
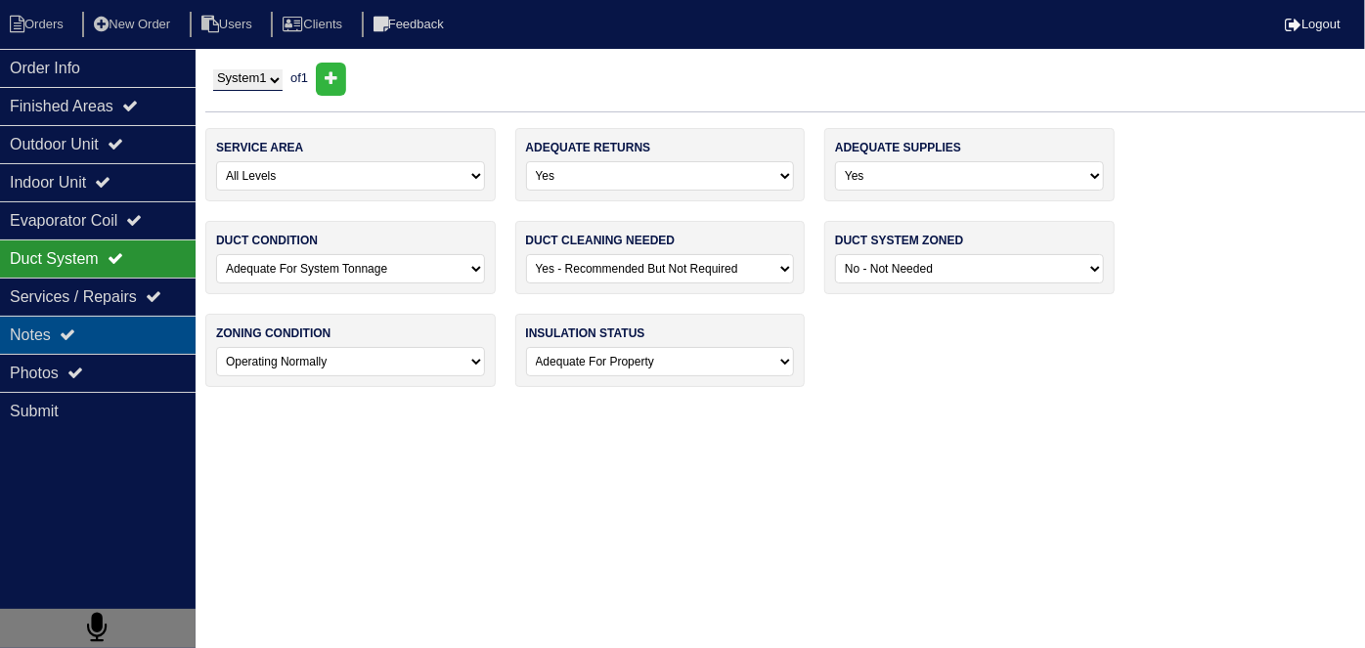
click at [41, 326] on div "Notes" at bounding box center [98, 335] width 196 height 38
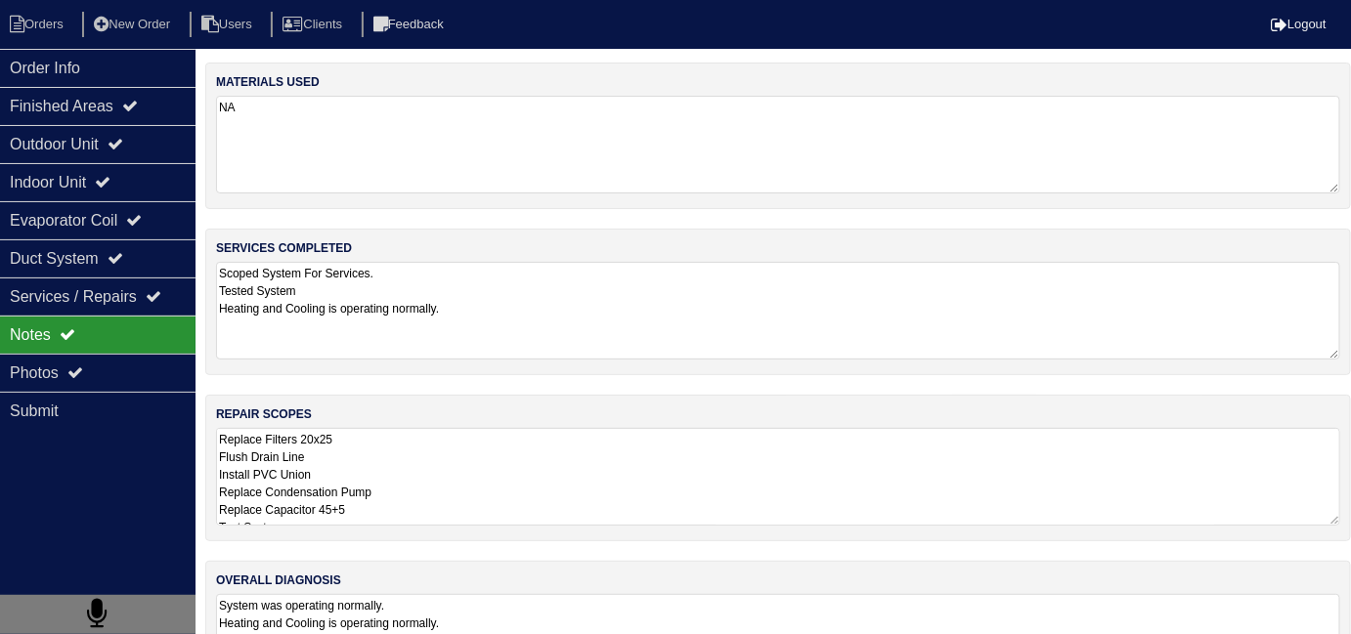
click at [602, 457] on textarea "Replace Filters 20x25 Flush Drain Line Install PVC Union Replace Condensation P…" at bounding box center [778, 477] width 1124 height 98
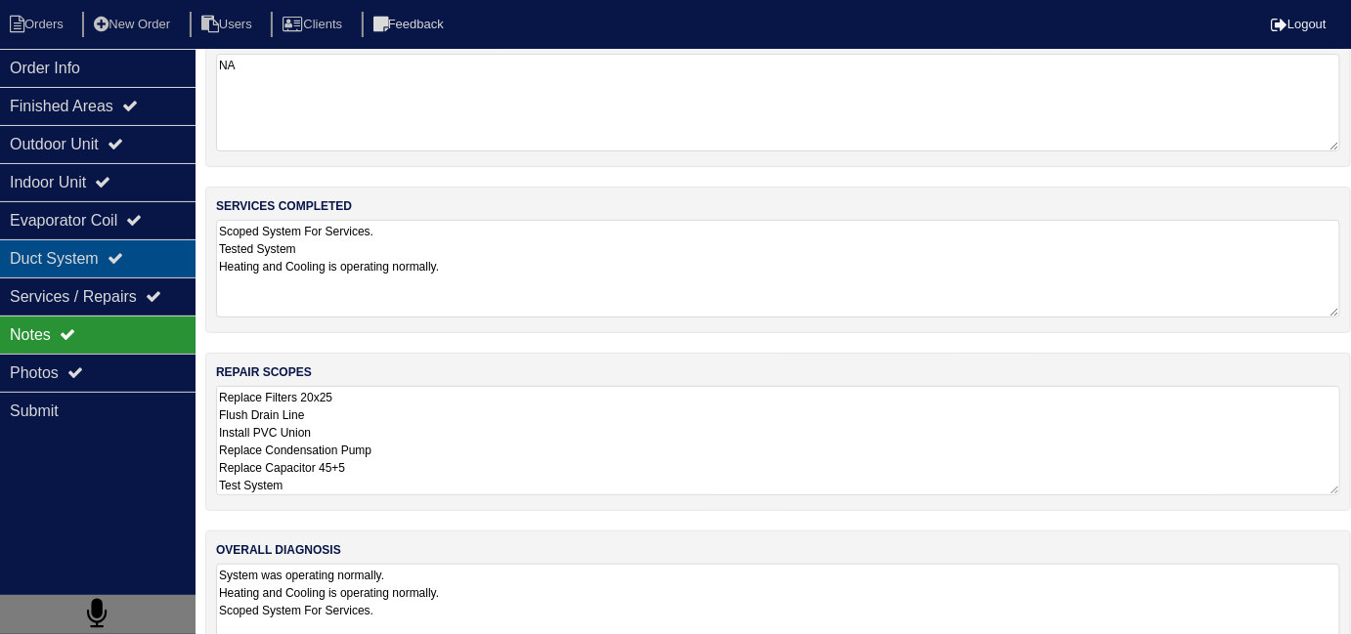
click at [178, 269] on div "Duct System" at bounding box center [98, 258] width 196 height 38
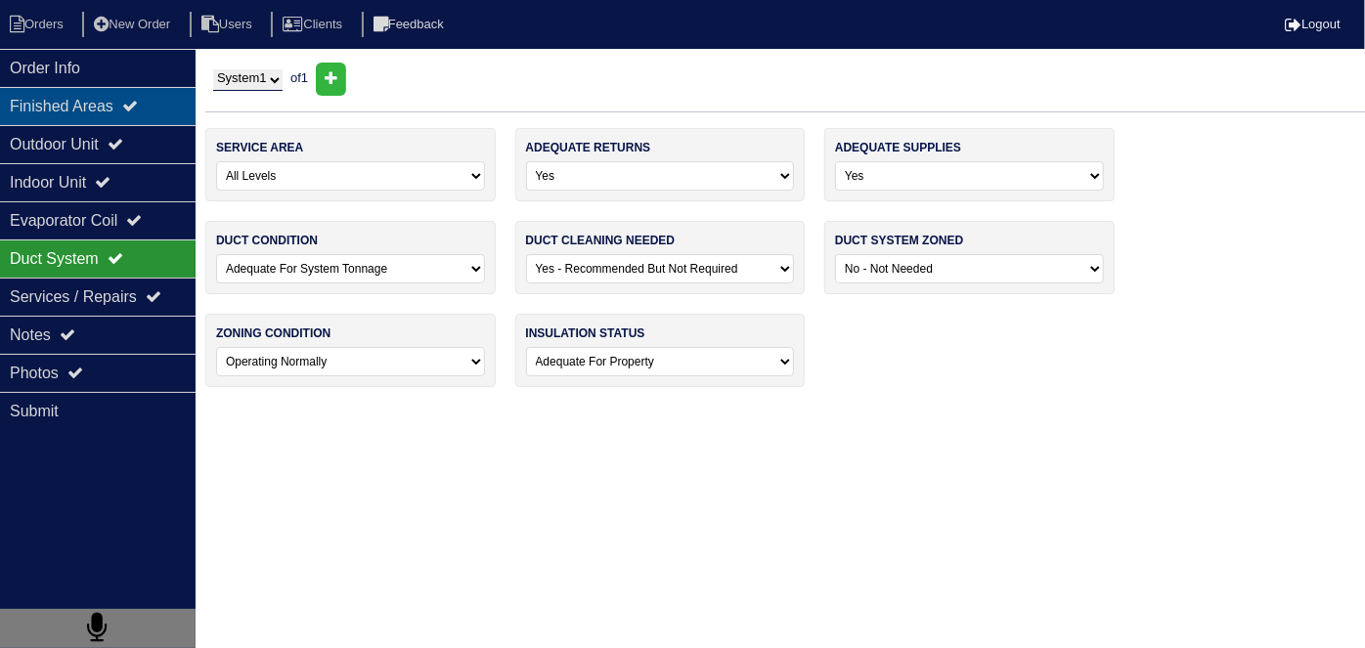
click at [67, 117] on div "Finished Areas" at bounding box center [98, 106] width 196 height 38
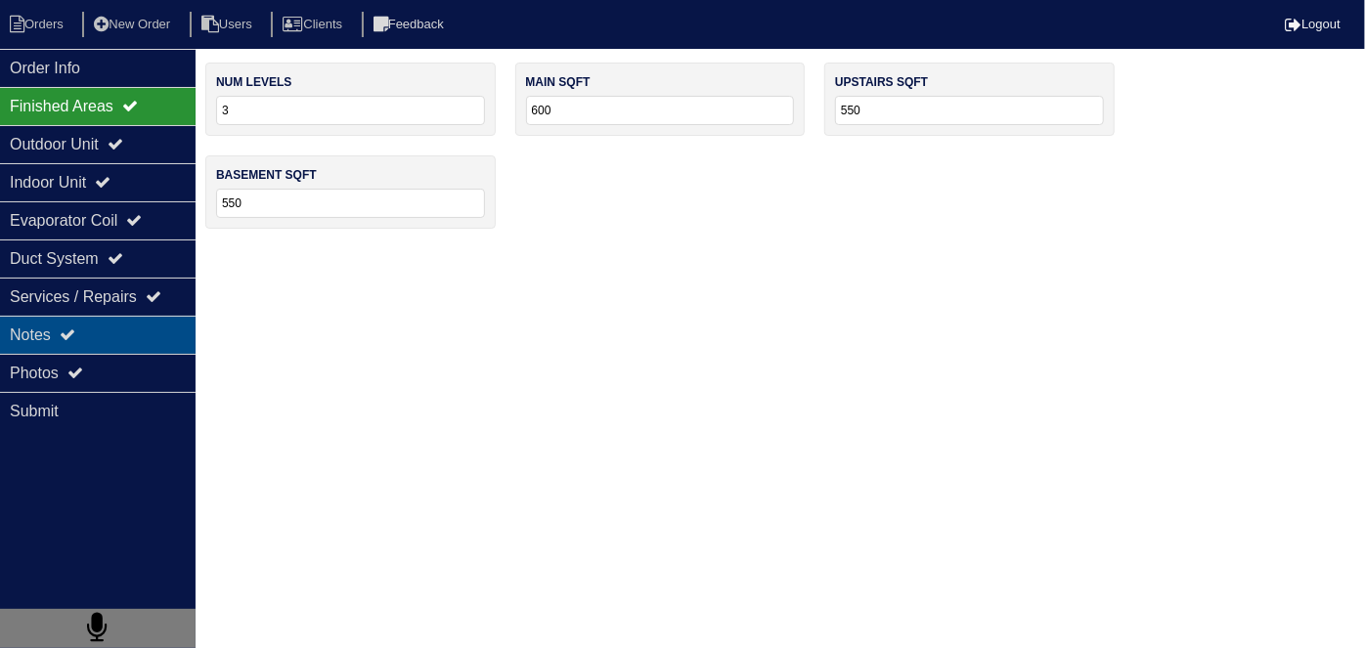
click at [66, 344] on div "Notes" at bounding box center [98, 335] width 196 height 38
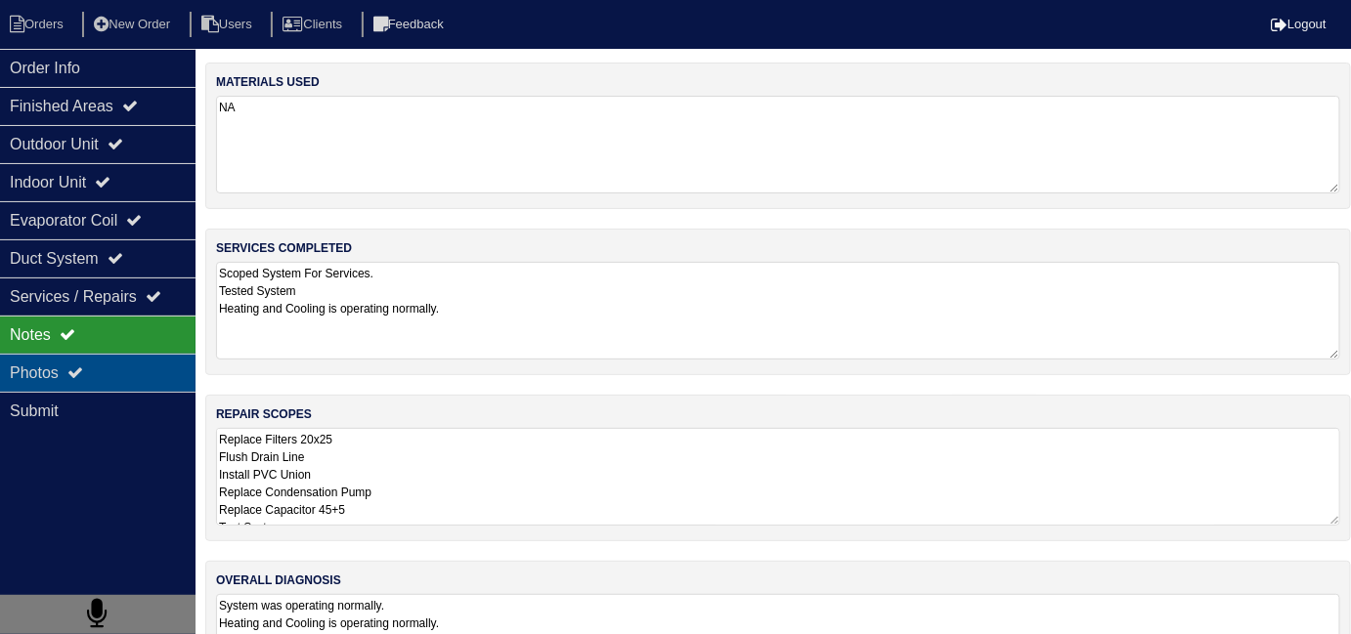
click at [42, 361] on div "Photos" at bounding box center [98, 373] width 196 height 38
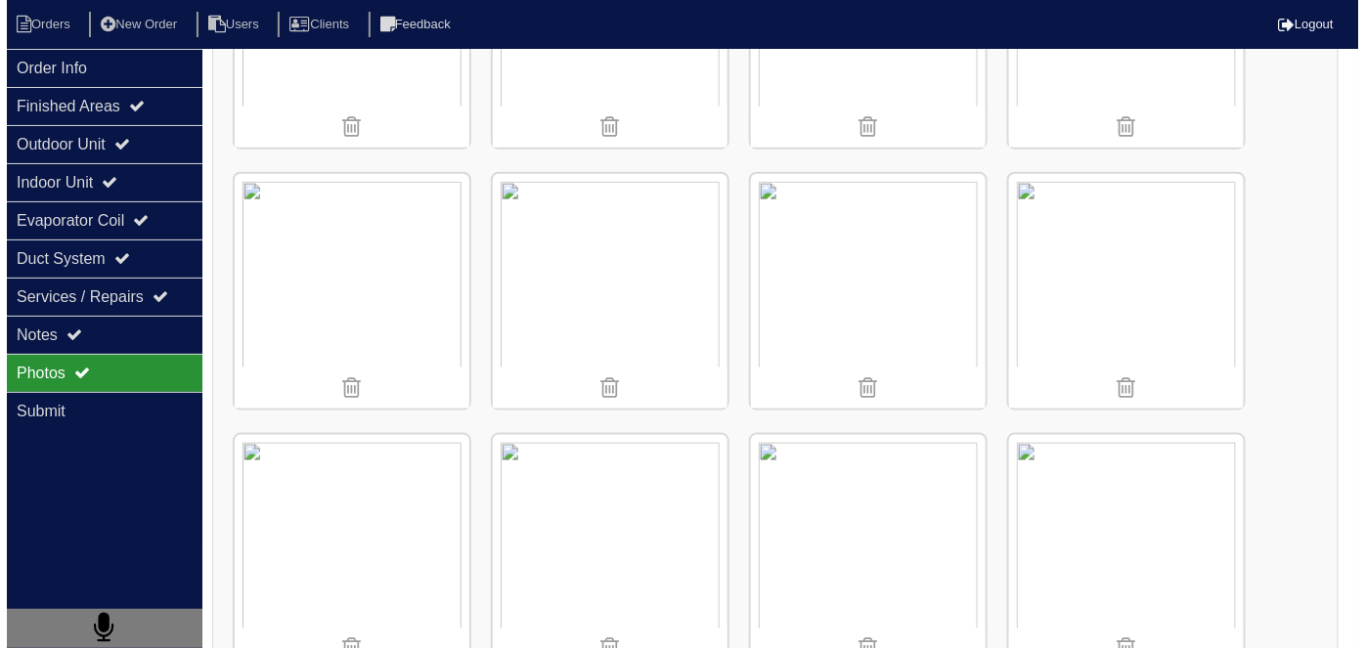
scroll to position [710, 0]
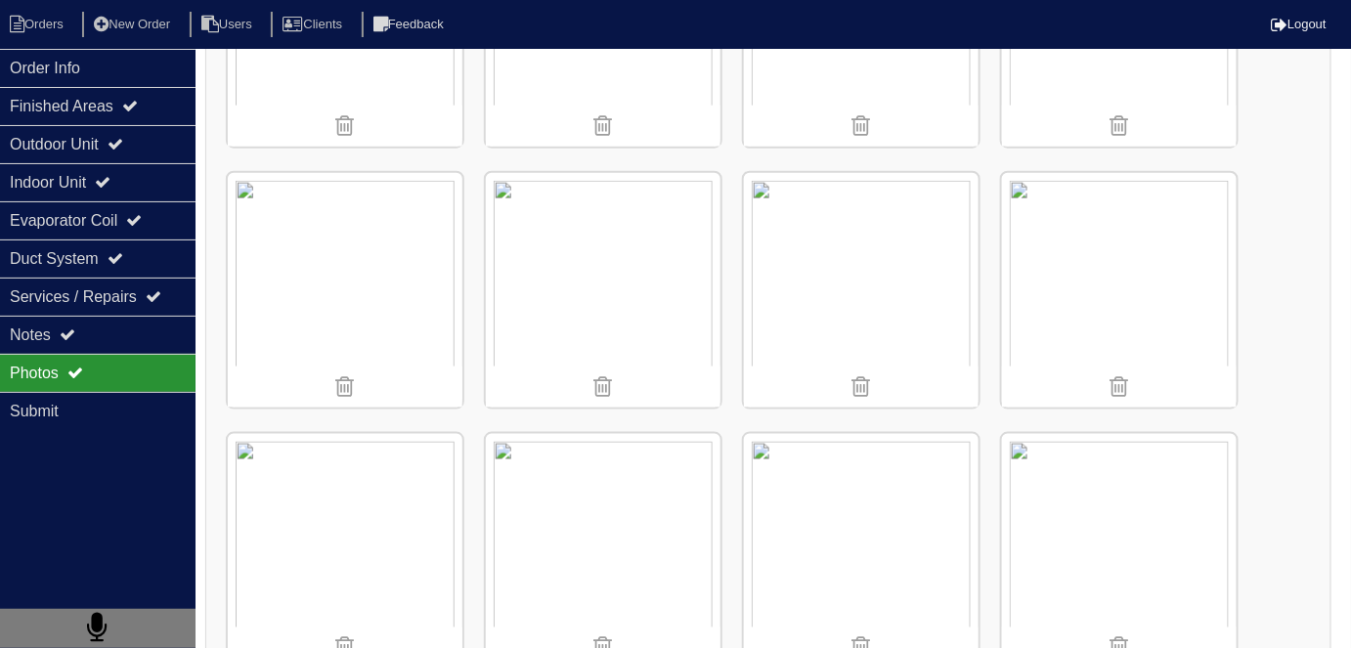
click at [641, 244] on img at bounding box center [603, 290] width 235 height 235
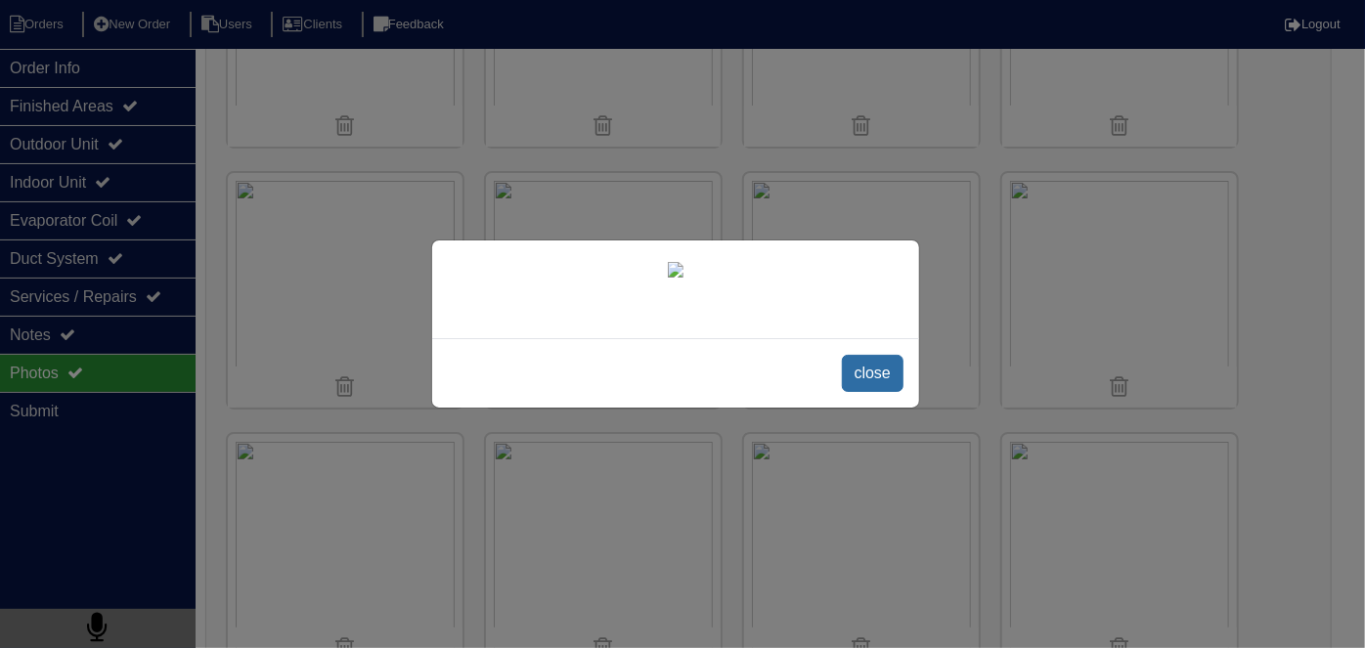
click at [881, 392] on span "close" at bounding box center [873, 373] width 62 height 37
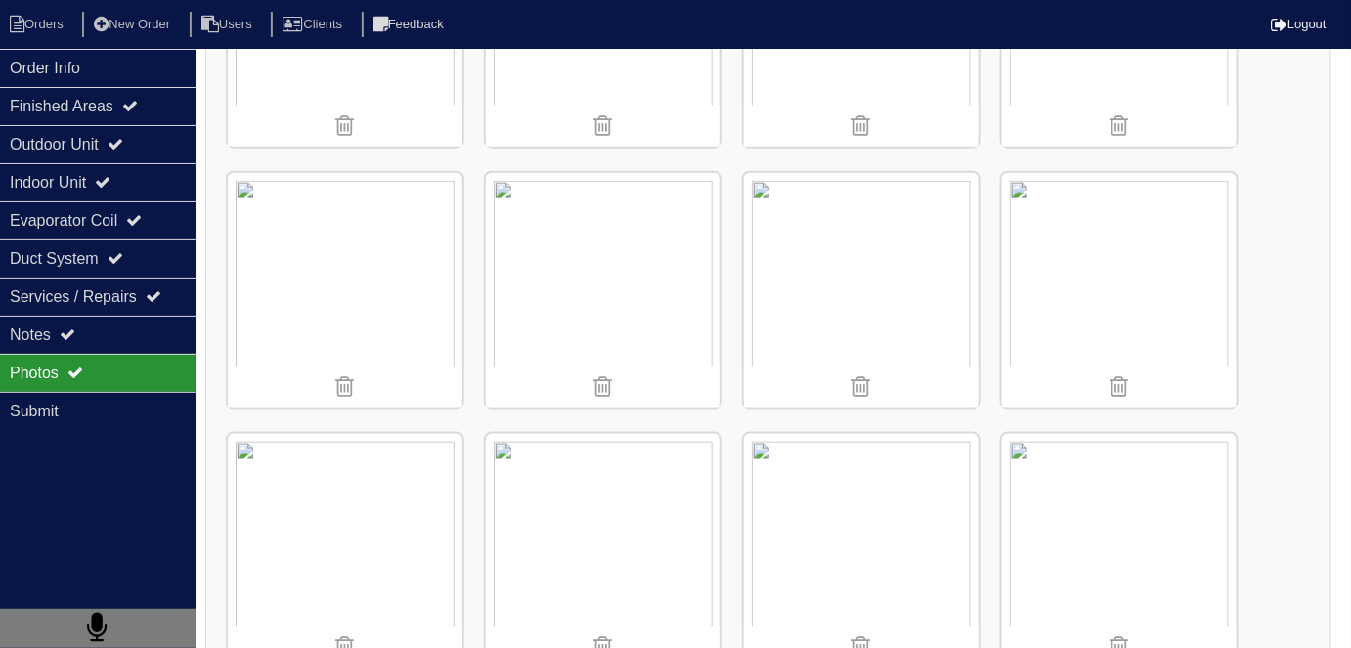
click at [1092, 329] on img at bounding box center [1119, 290] width 235 height 235
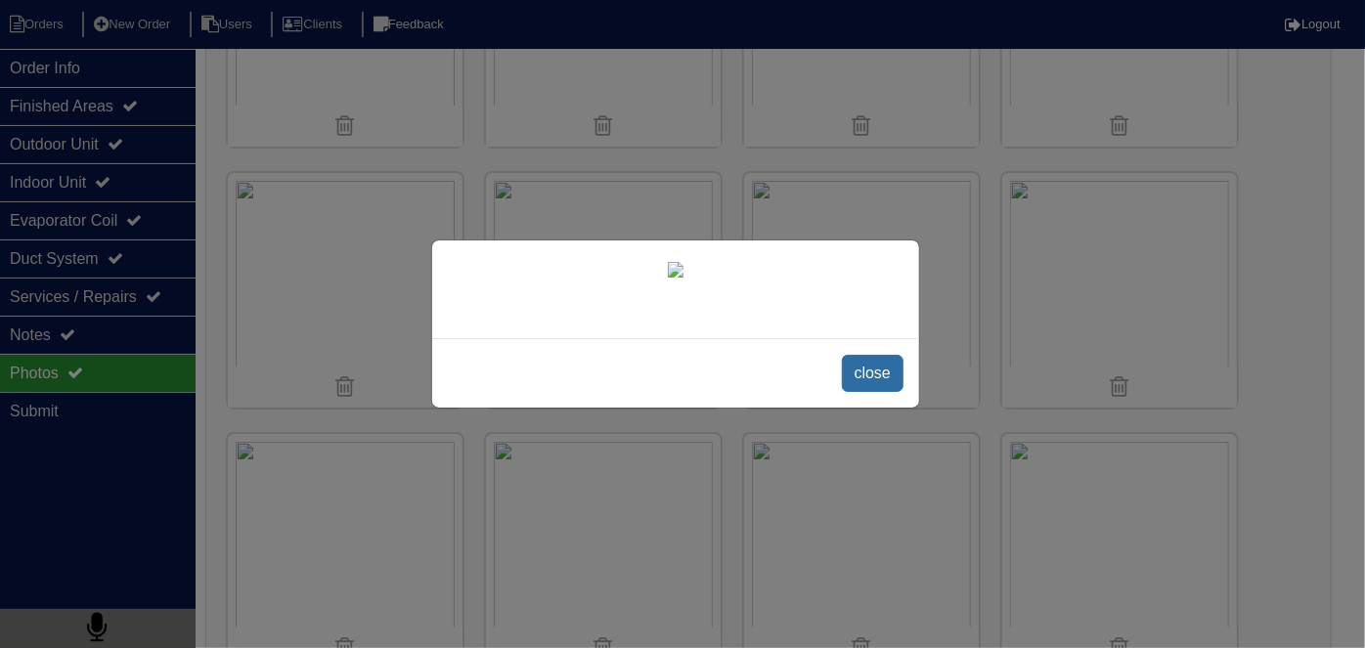
click at [874, 392] on span "close" at bounding box center [873, 373] width 62 height 37
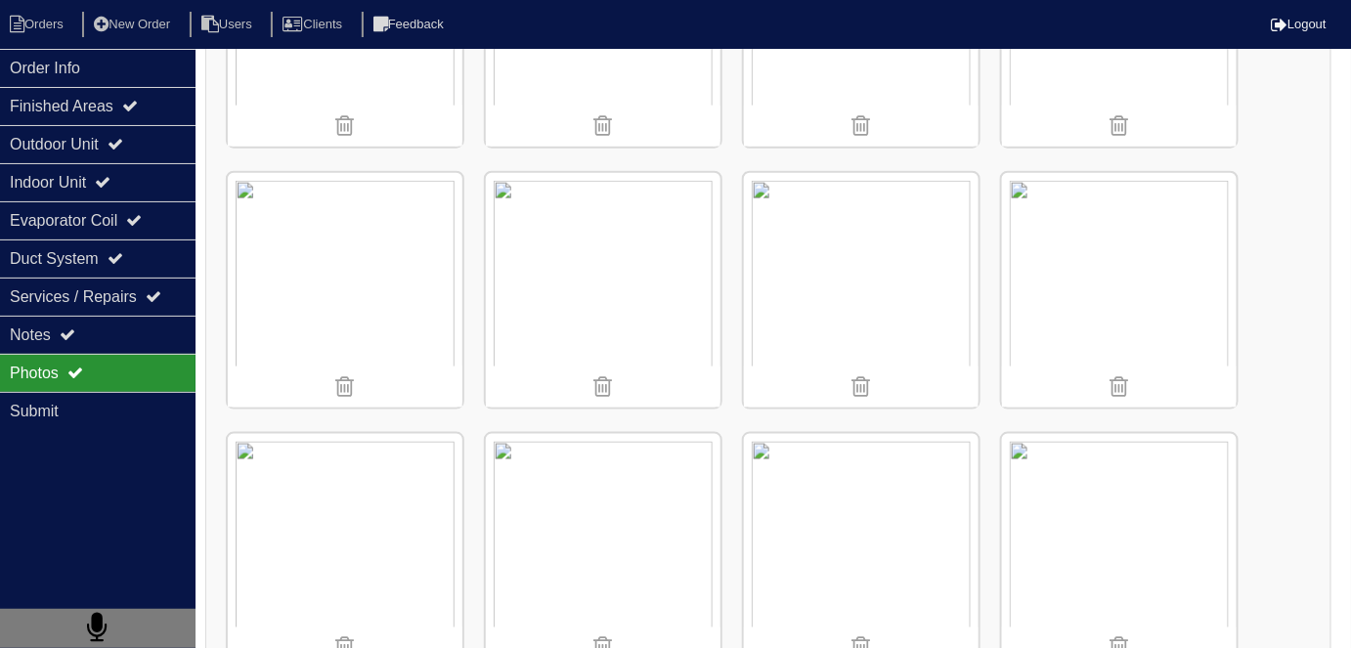
click at [418, 493] on img at bounding box center [345, 551] width 235 height 235
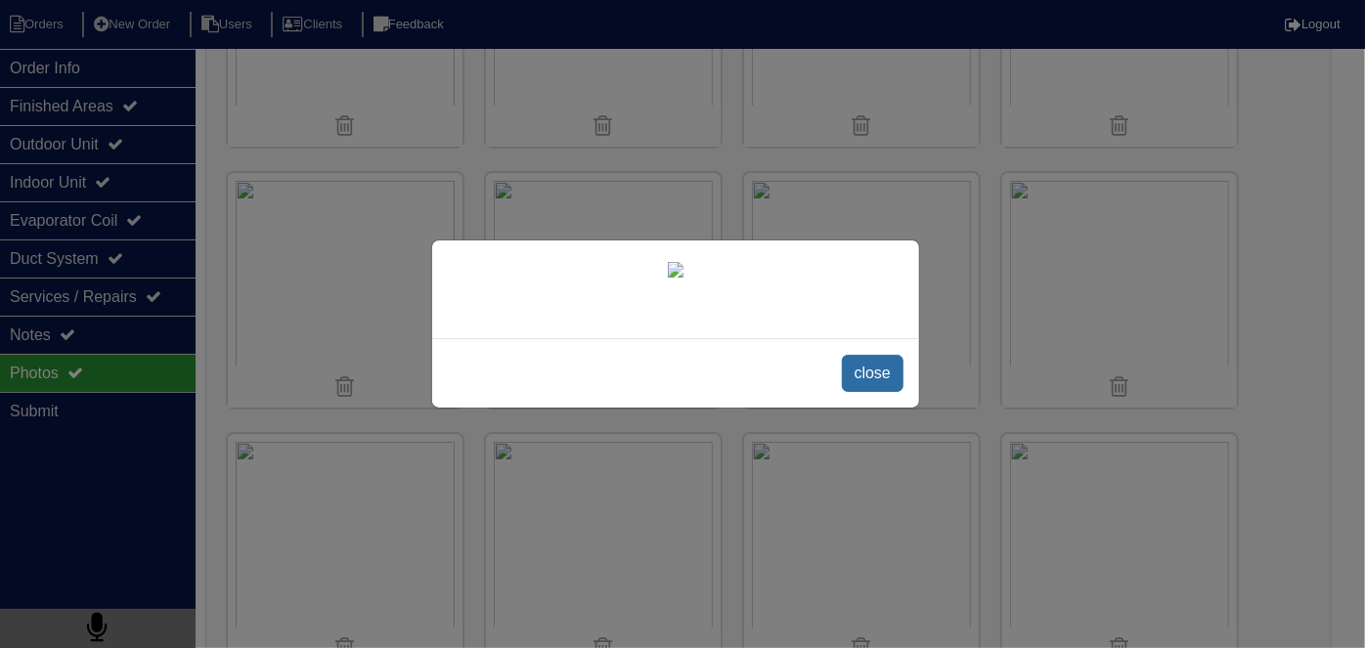
click at [875, 392] on span "close" at bounding box center [873, 373] width 62 height 37
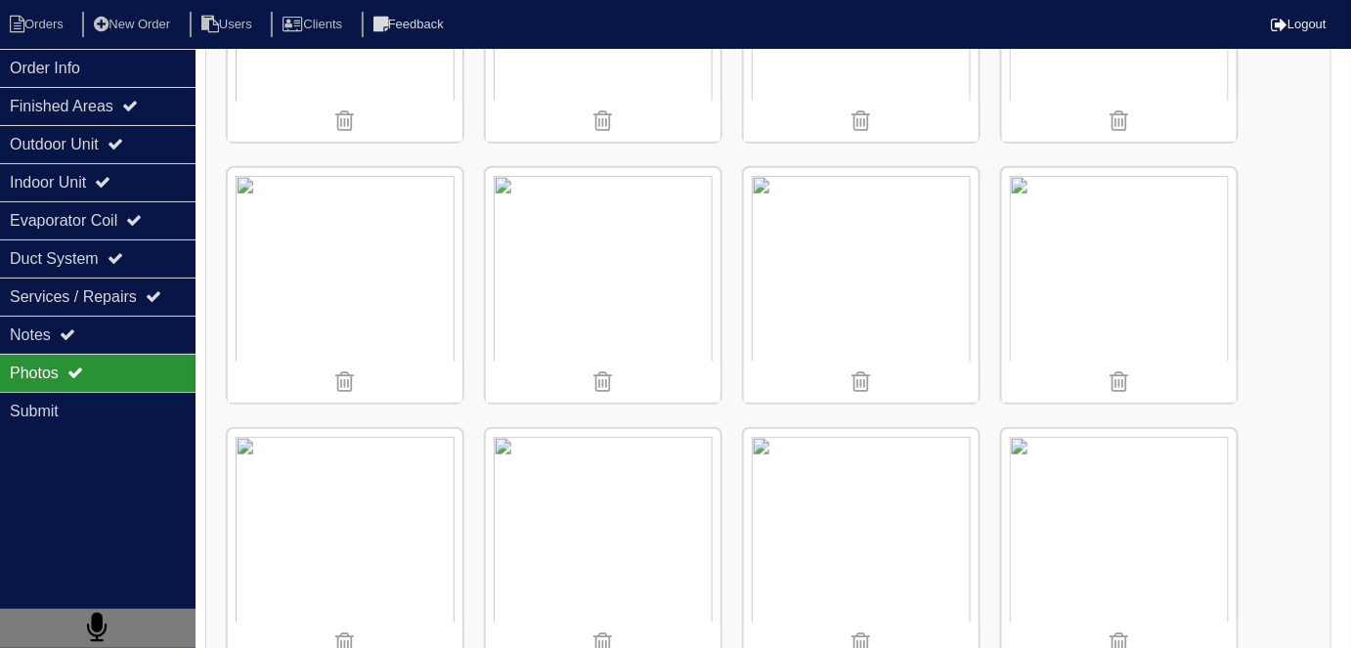
scroll to position [454, 0]
click at [639, 271] on img at bounding box center [603, 285] width 235 height 235
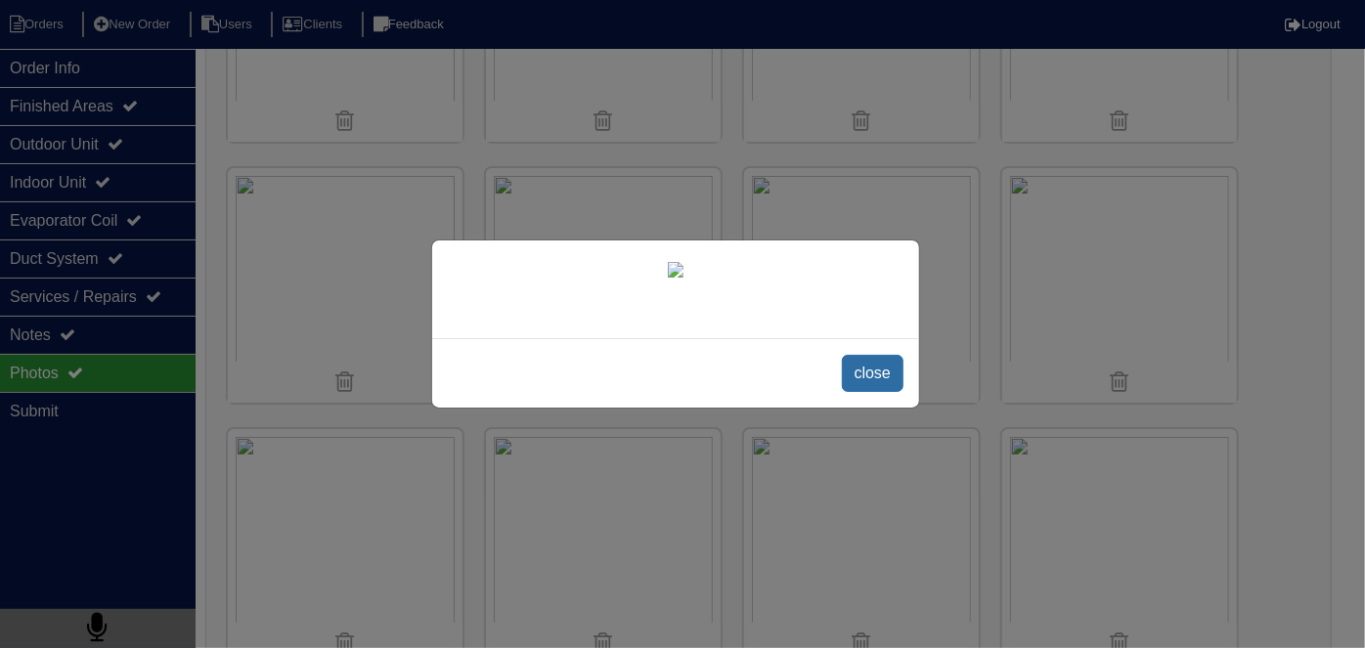
click at [864, 392] on span "close" at bounding box center [873, 373] width 62 height 37
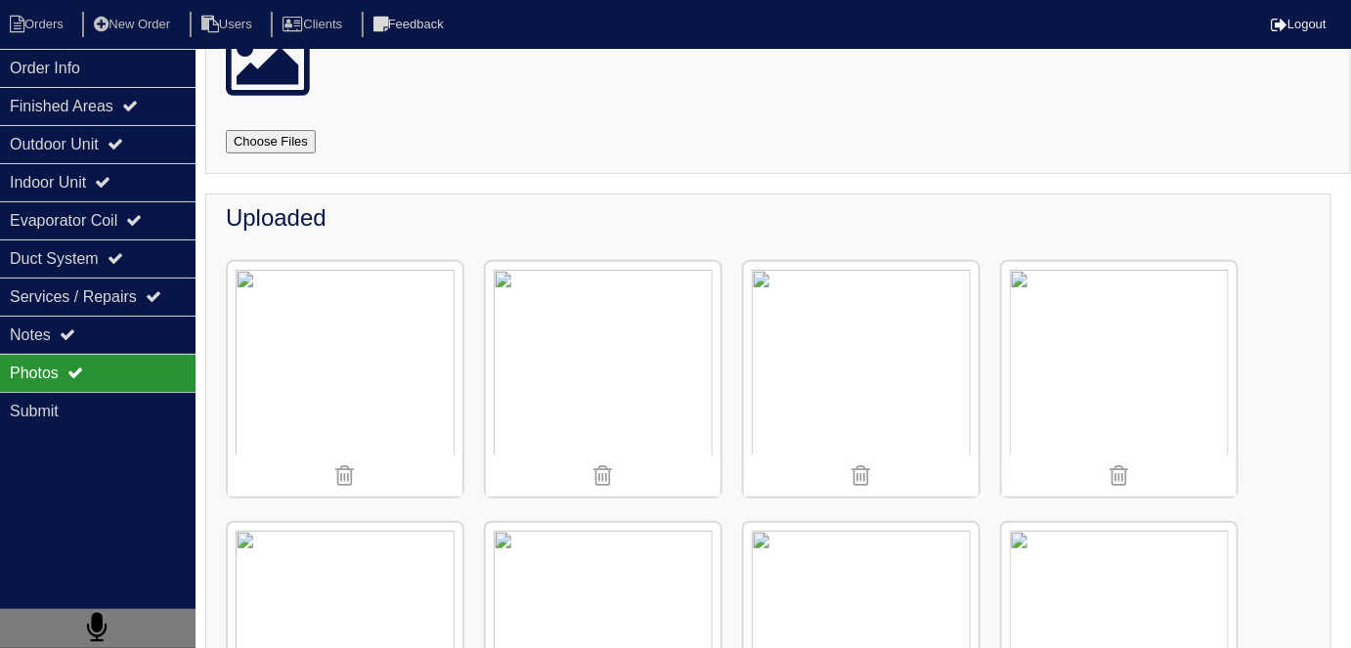
scroll to position [98, 0]
click at [83, 113] on div "Finished Areas" at bounding box center [98, 106] width 196 height 38
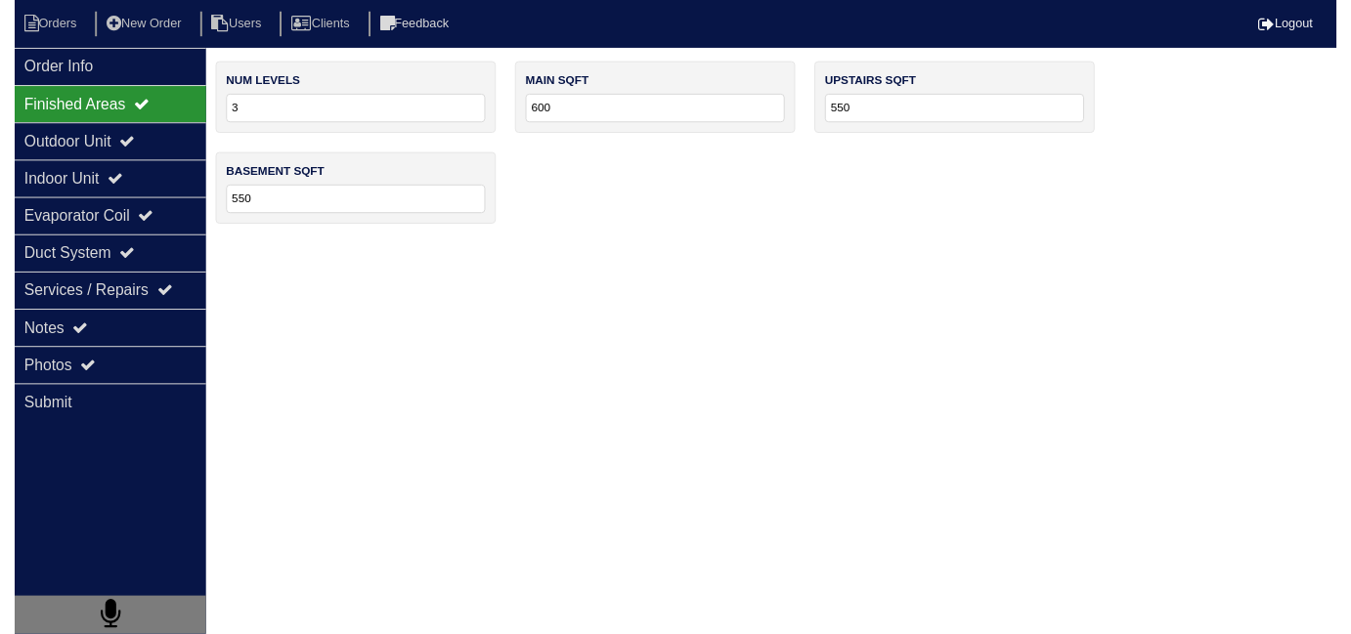
scroll to position [0, 0]
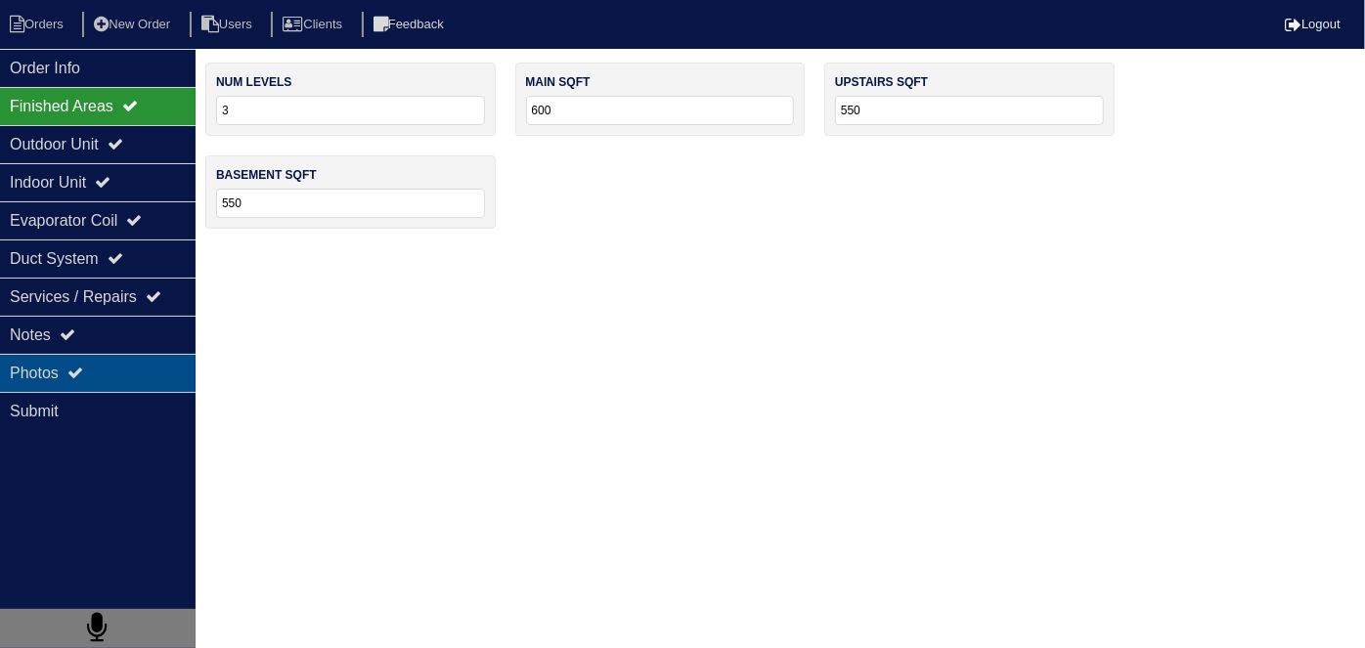
click at [107, 362] on div "Photos" at bounding box center [98, 373] width 196 height 38
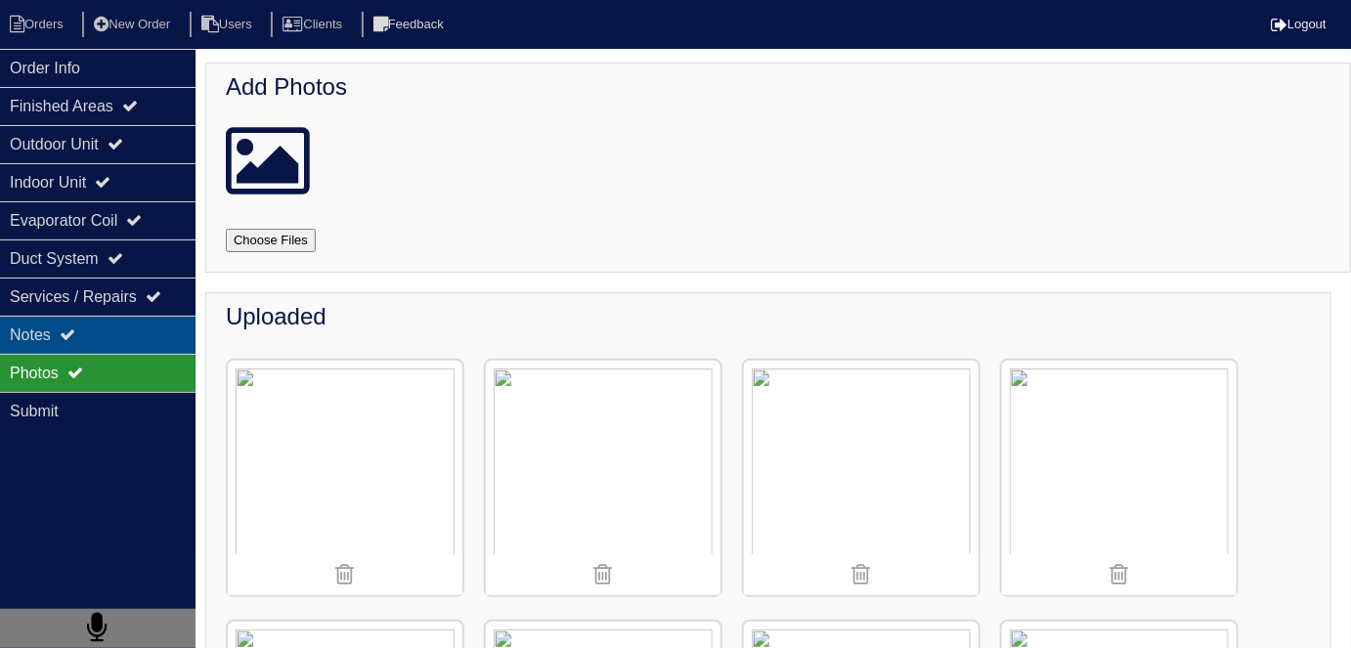
click at [141, 330] on div "Notes" at bounding box center [98, 335] width 196 height 38
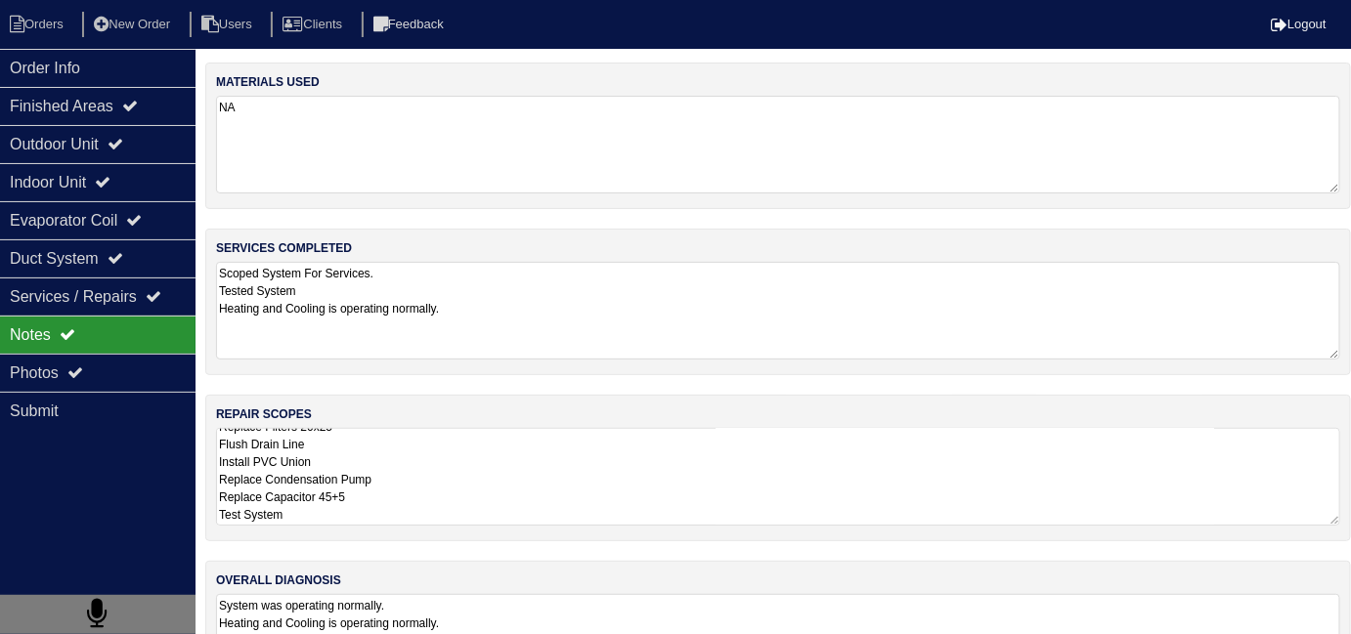
click at [861, 480] on textarea "Replace Filters 20x25 Flush Drain Line Install PVC Union Replace Condensation P…" at bounding box center [778, 477] width 1124 height 98
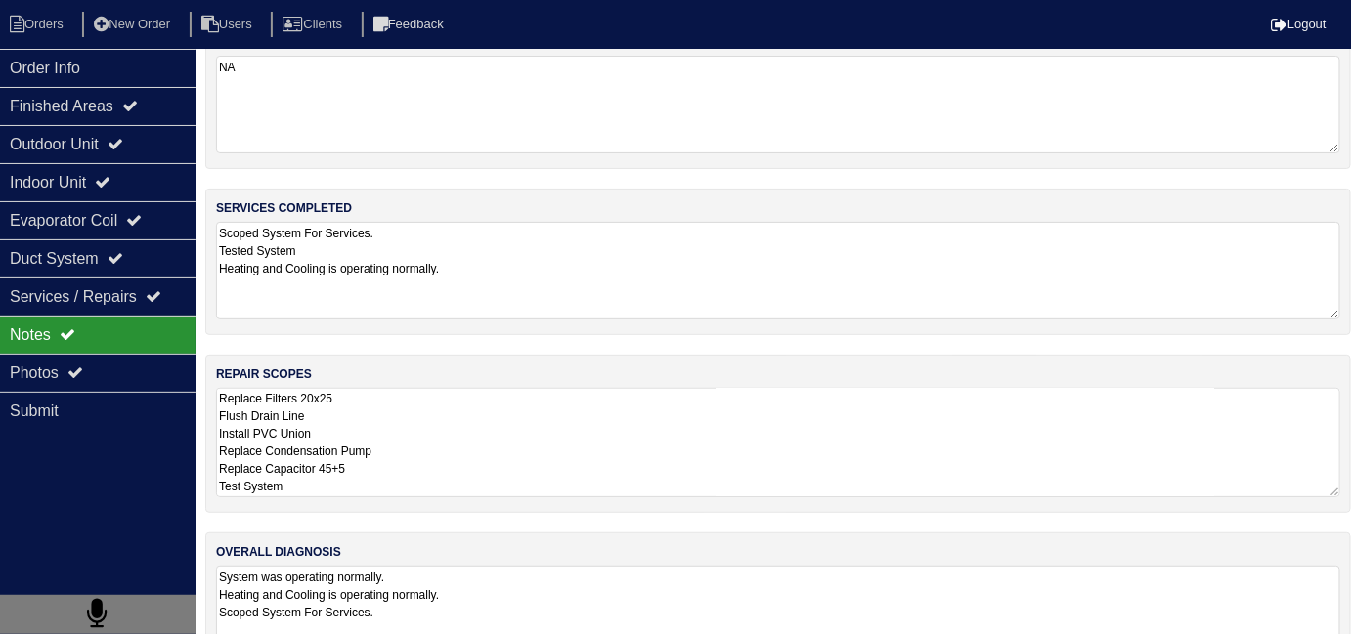
scroll to position [99, 0]
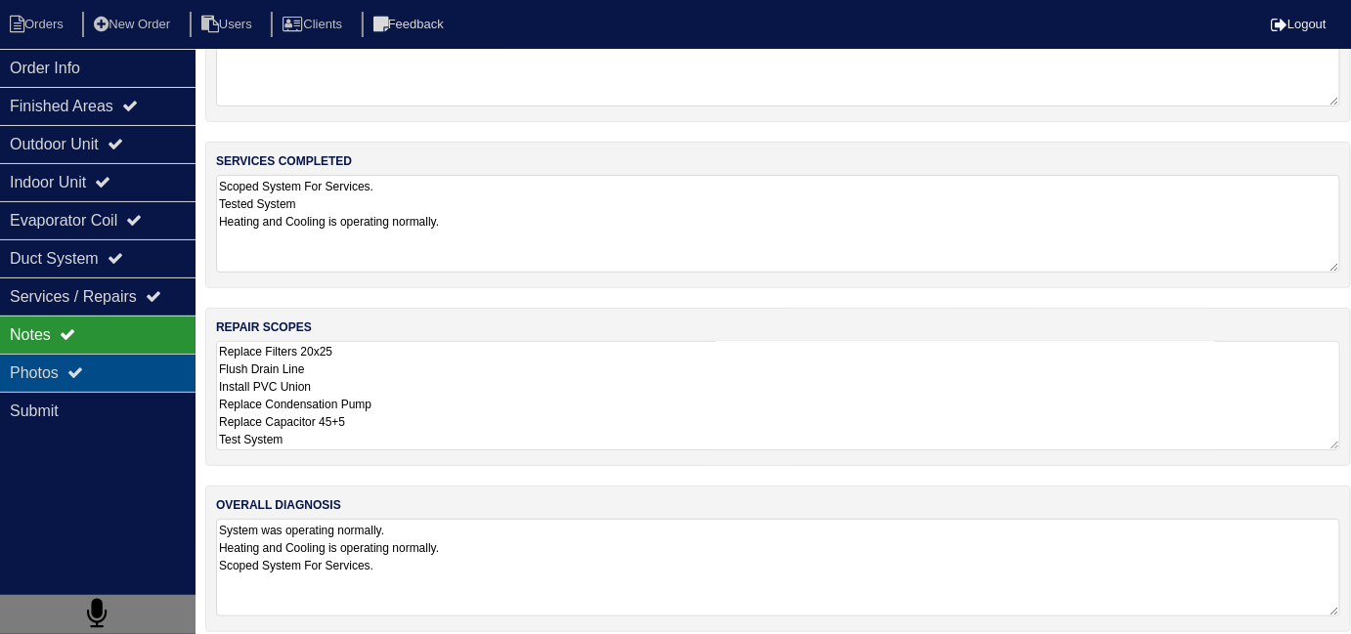
click at [117, 361] on div "Photos" at bounding box center [98, 373] width 196 height 38
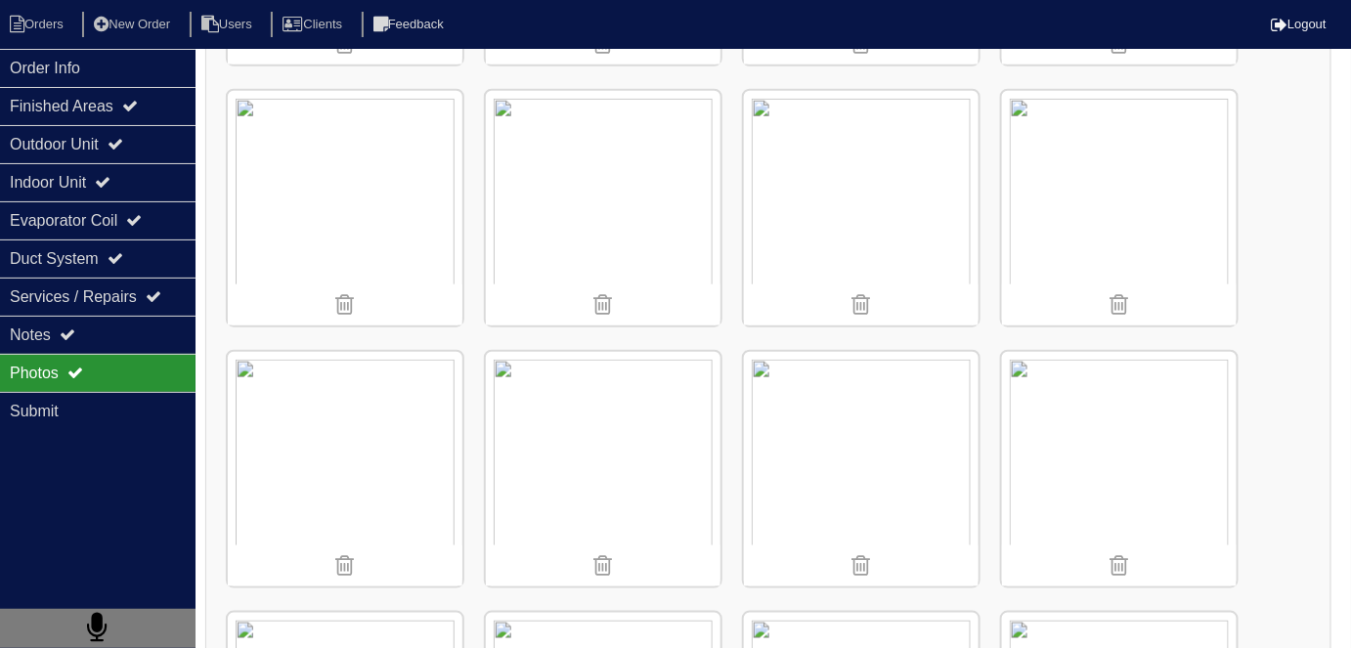
scroll to position [532, 0]
click at [1003, 413] on img at bounding box center [1119, 468] width 235 height 235
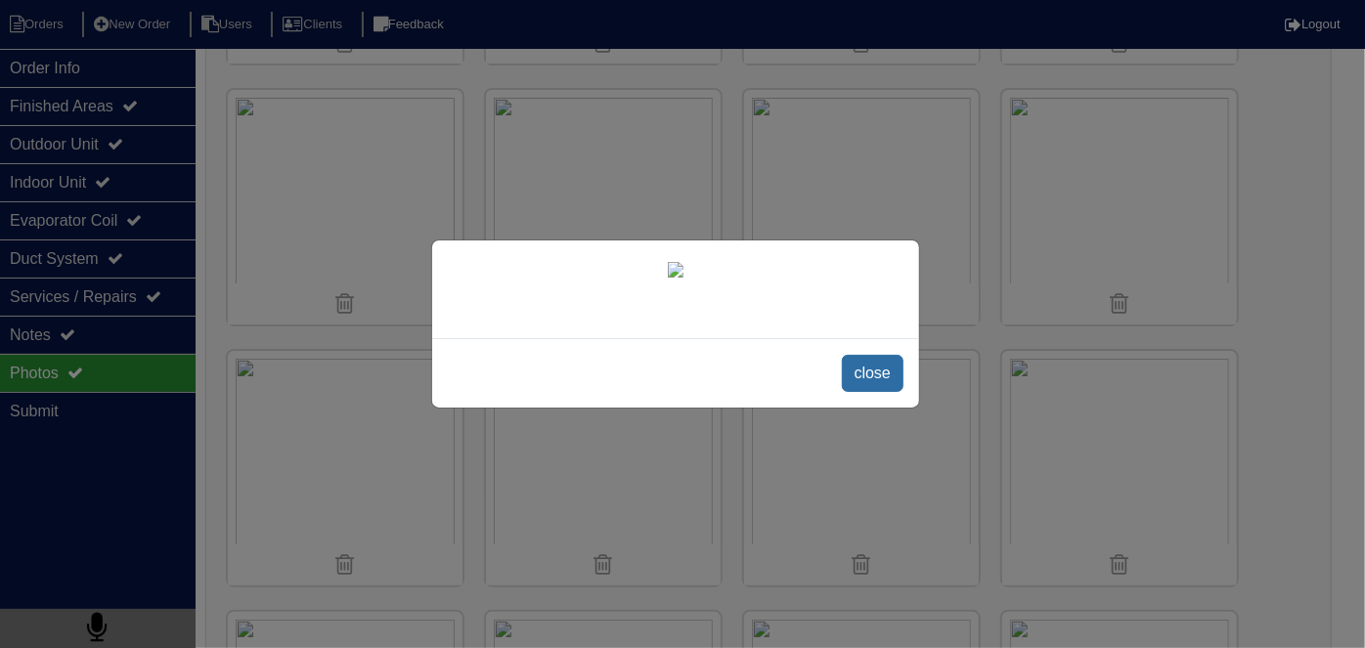
click at [866, 392] on span "close" at bounding box center [873, 373] width 62 height 37
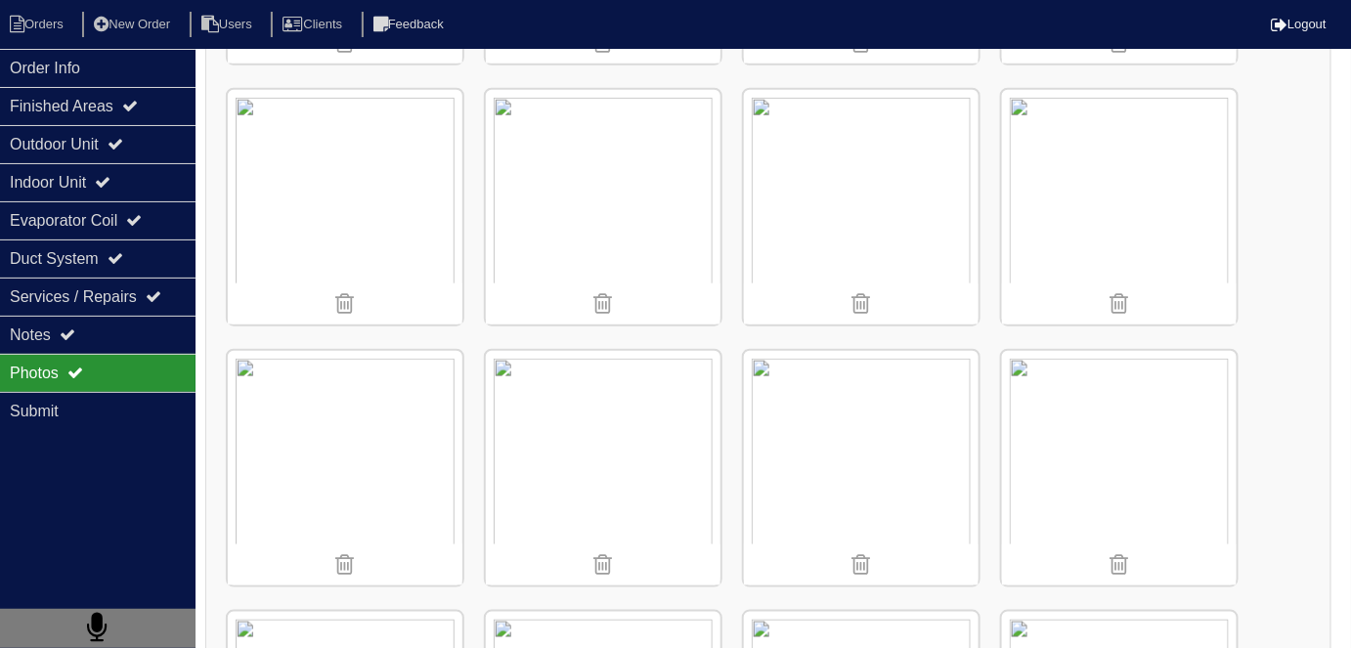
scroll to position [103, 0]
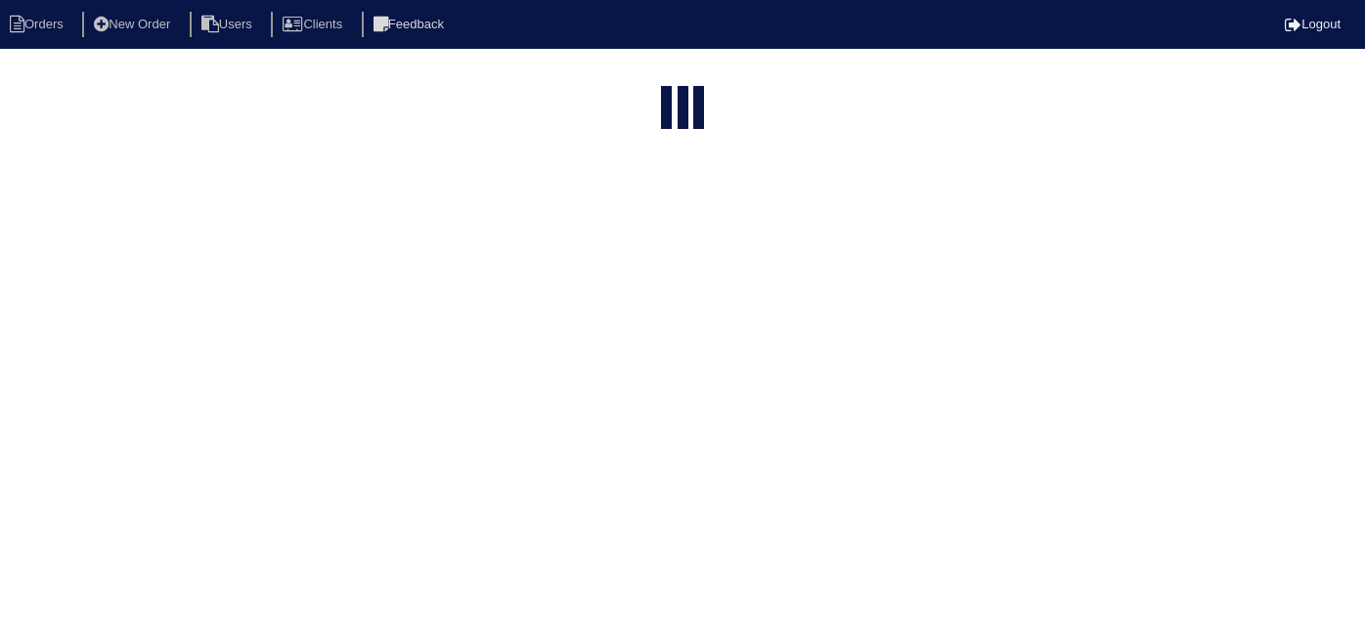
select select "15"
type input "3595"
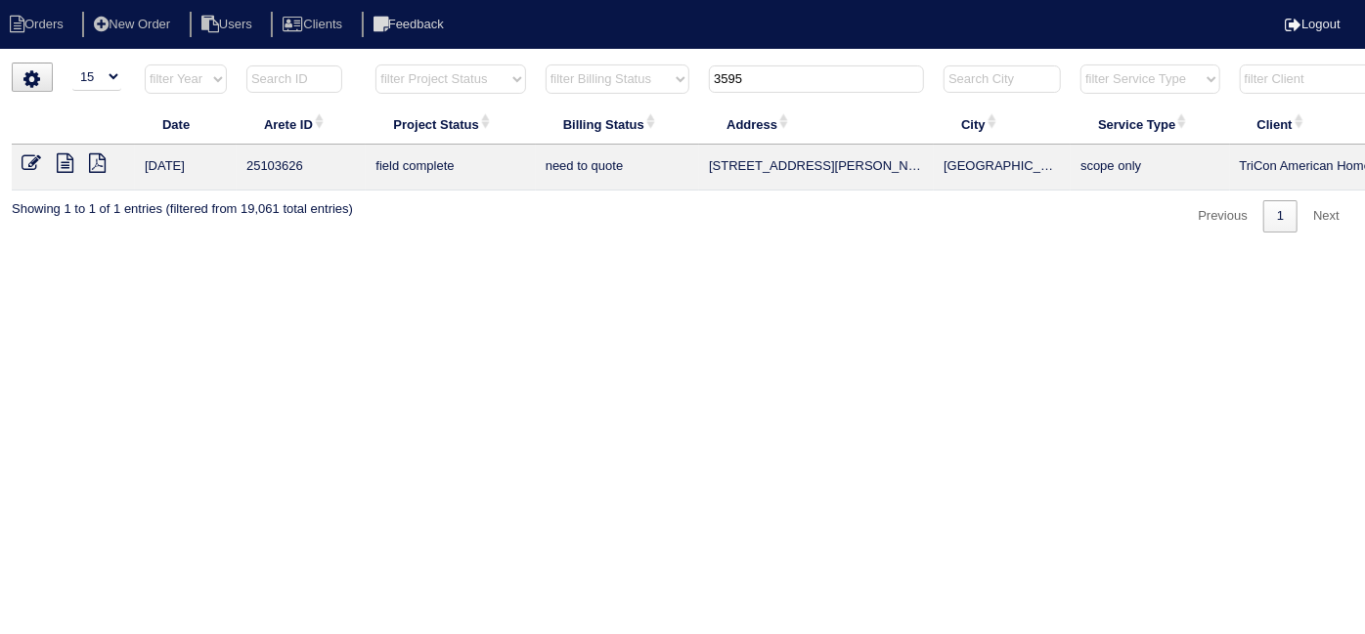
click at [34, 159] on icon at bounding box center [32, 163] width 20 height 20
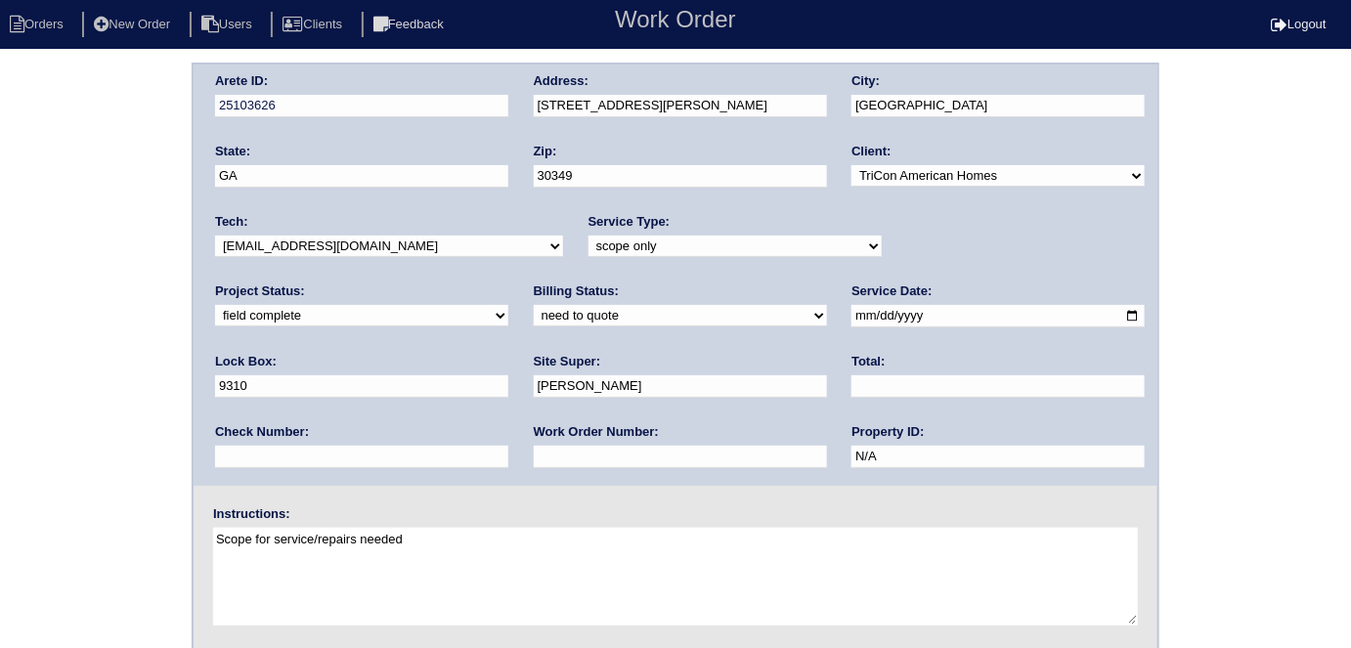
click at [534, 315] on select "need to quote quoted need to invoice invoiced paid warranty purchase order need…" at bounding box center [680, 316] width 293 height 22
select select "quoted"
click at [534, 305] on select "need to quote quoted need to invoice invoiced paid warranty purchase order need…" at bounding box center [680, 316] width 293 height 22
drag, startPoint x: 254, startPoint y: 456, endPoint x: 268, endPoint y: 429, distance: 30.6
click at [534, 456] on input "text" at bounding box center [680, 457] width 293 height 22
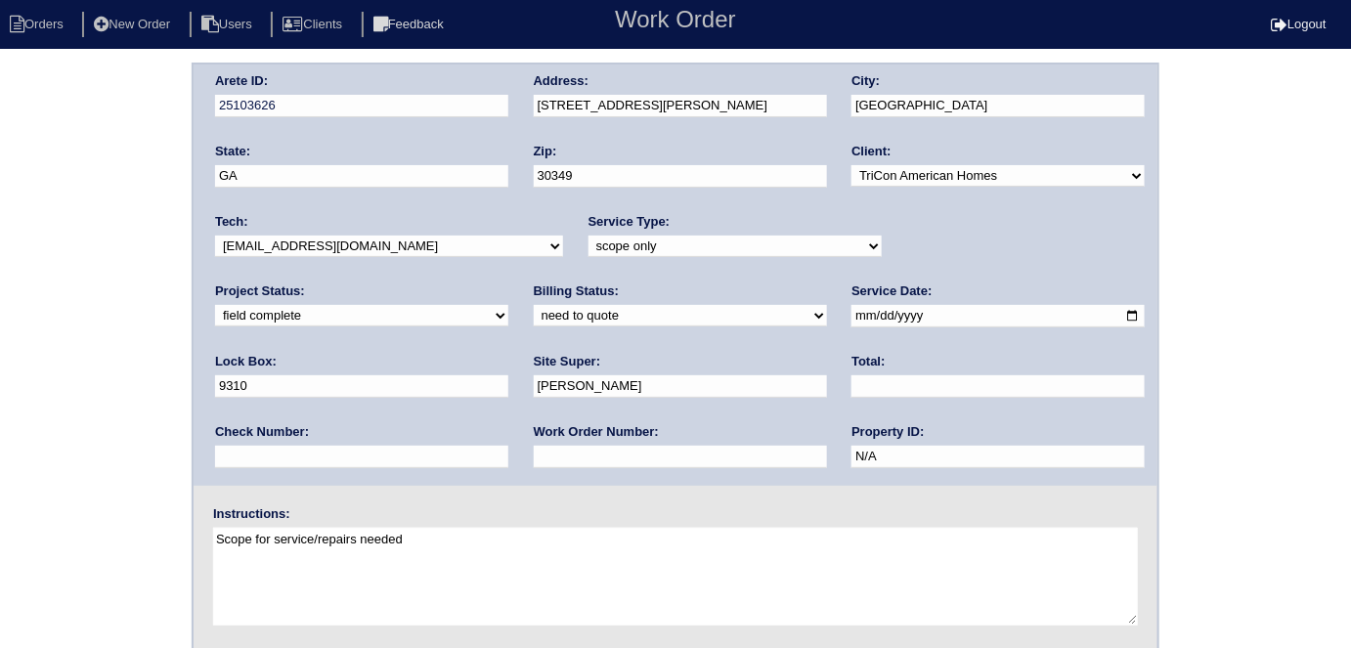
type input "requested"
click at [851, 389] on input "text" at bounding box center [997, 386] width 293 height 22
type input "1924.00"
click at [0, 342] on div "Arete ID: 25103626 Address: [STREET_ADDRESS][PERSON_NAME] City: [GEOGRAPHIC_DAT…" at bounding box center [675, 458] width 1351 height 791
click at [416, 103] on div "Arete ID: 25103626 Address: [STREET_ADDRESS][PERSON_NAME] City: [GEOGRAPHIC_DAT…" at bounding box center [676, 275] width 964 height 421
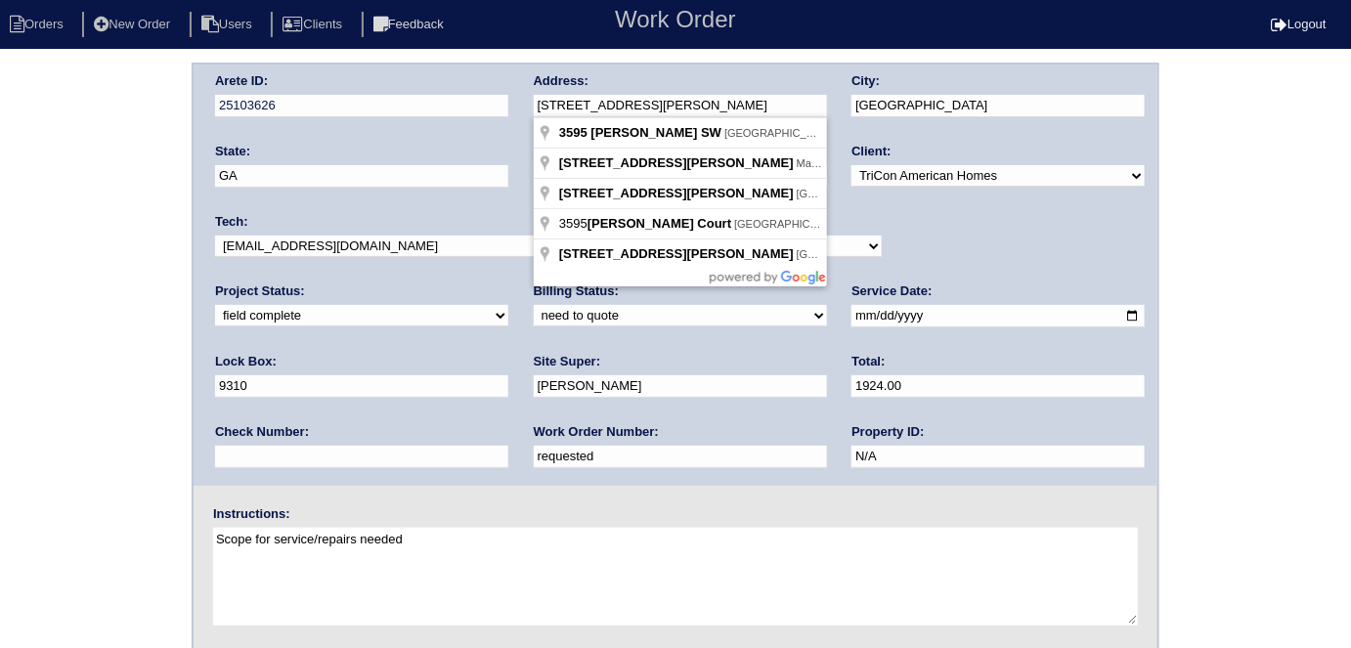
click at [0, 321] on div "Arete ID: 25103626 Address: [STREET_ADDRESS][PERSON_NAME] City: [GEOGRAPHIC_DAT…" at bounding box center [675, 458] width 1351 height 791
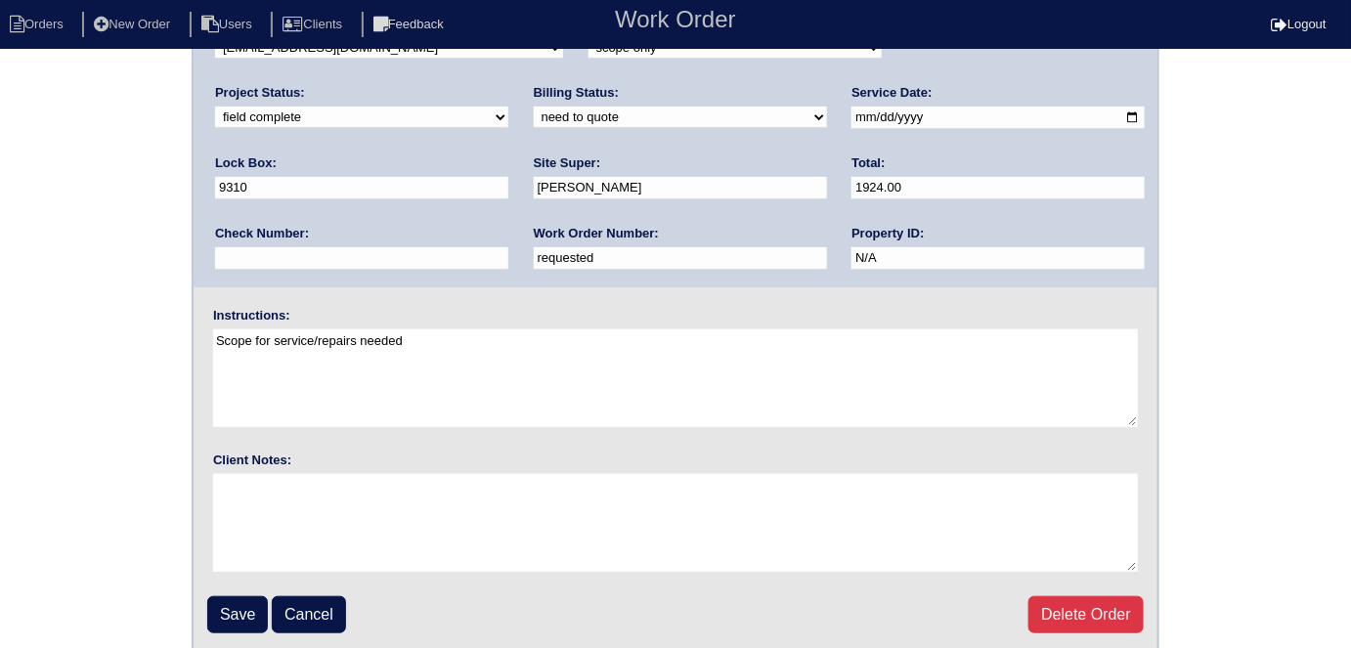
scroll to position [200, 0]
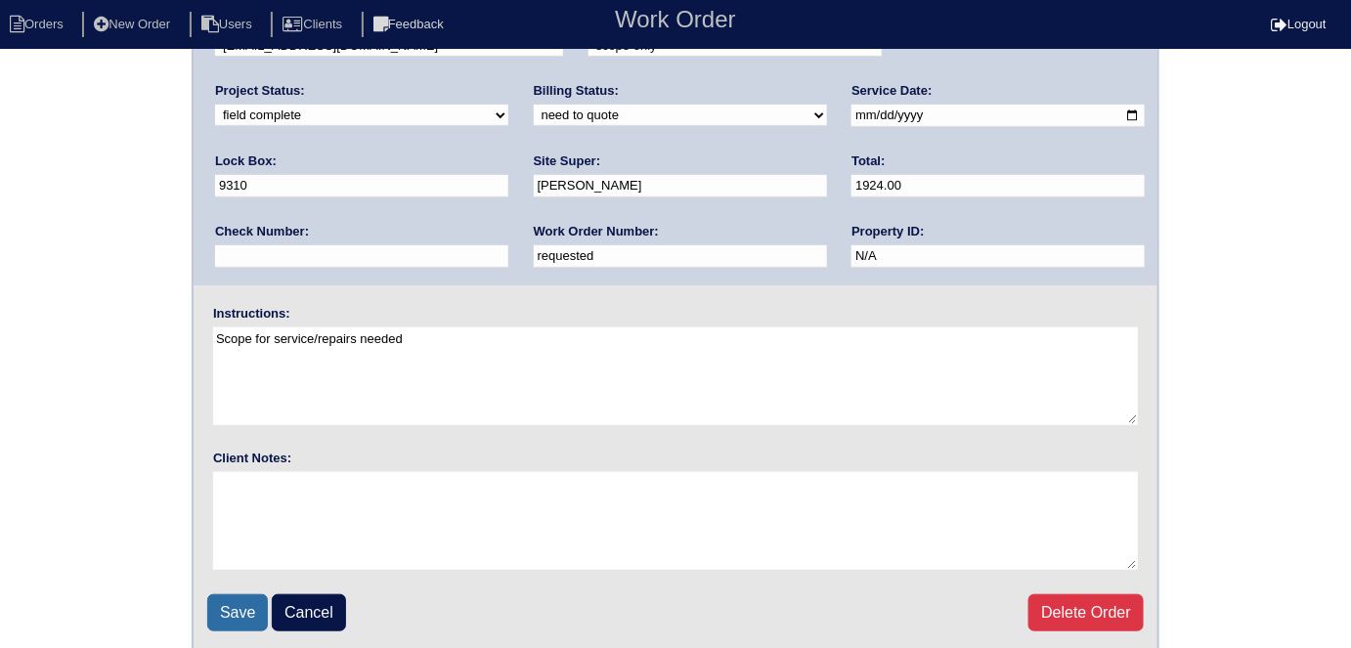
click at [248, 595] on input "Save" at bounding box center [237, 612] width 61 height 37
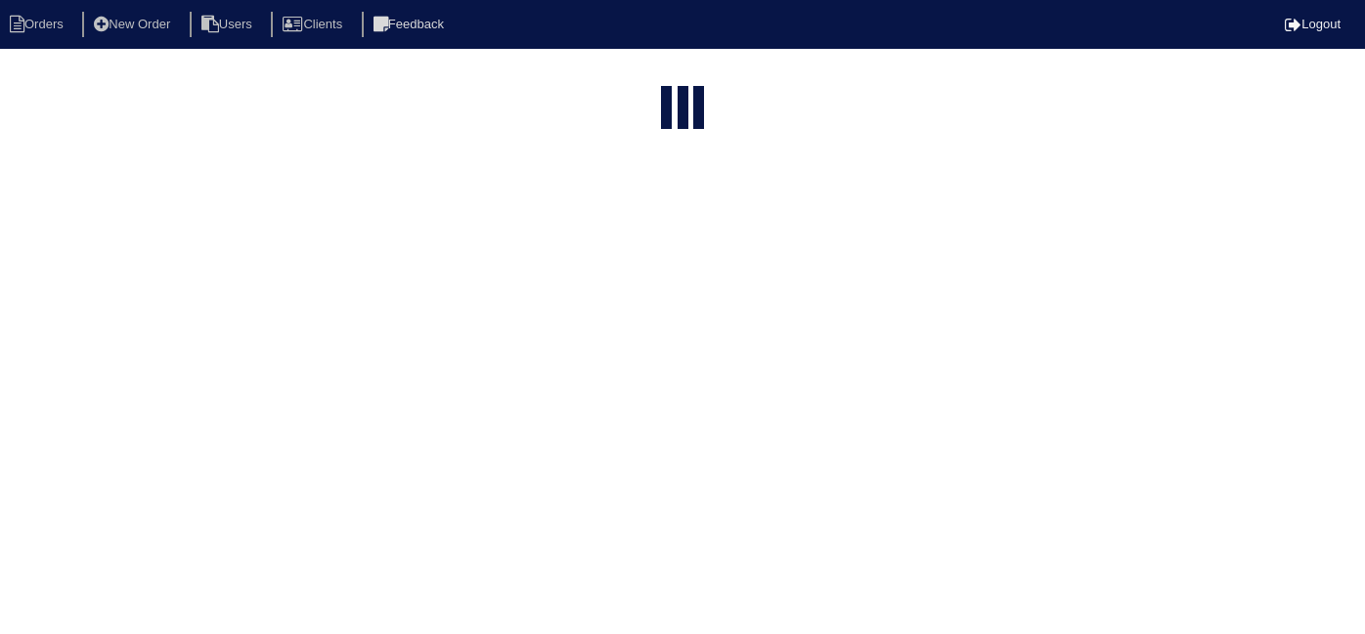
select select "15"
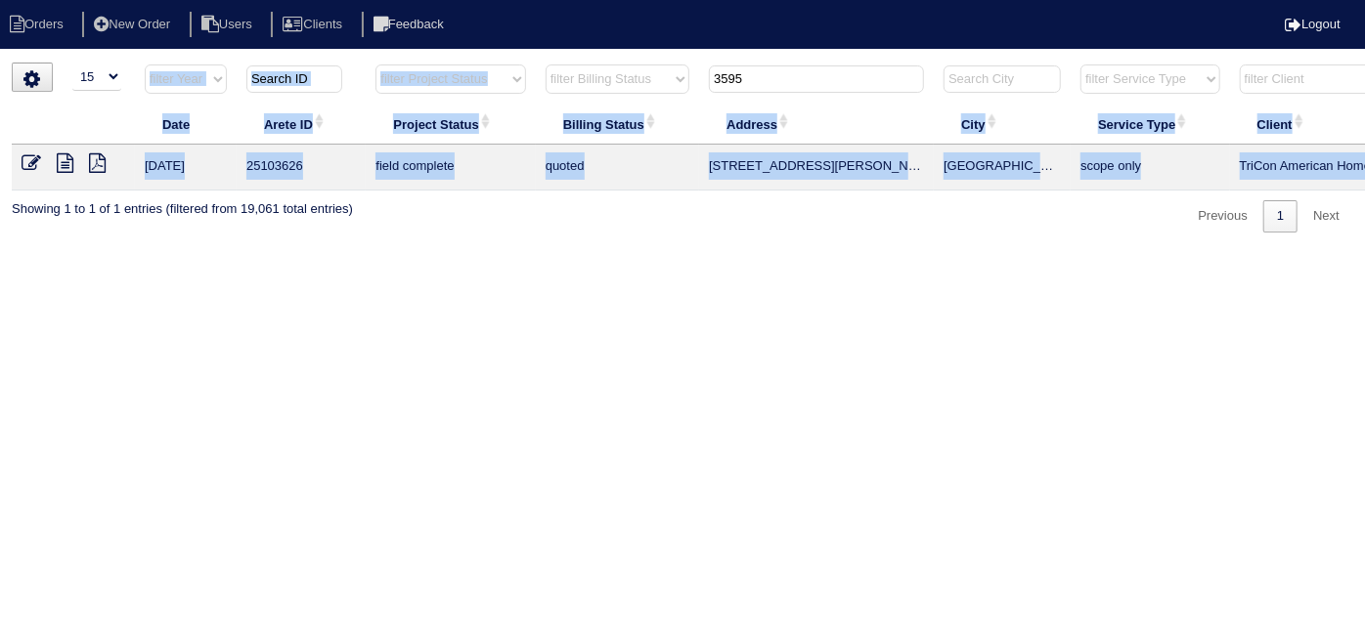
drag, startPoint x: 759, startPoint y: 62, endPoint x: 696, endPoint y: 66, distance: 62.8
click at [696, 66] on div "▼ 10 15 25 50 200 500 Search: Date Arete ID Project Status Billing Status Addre…" at bounding box center [682, 148] width 1341 height 170
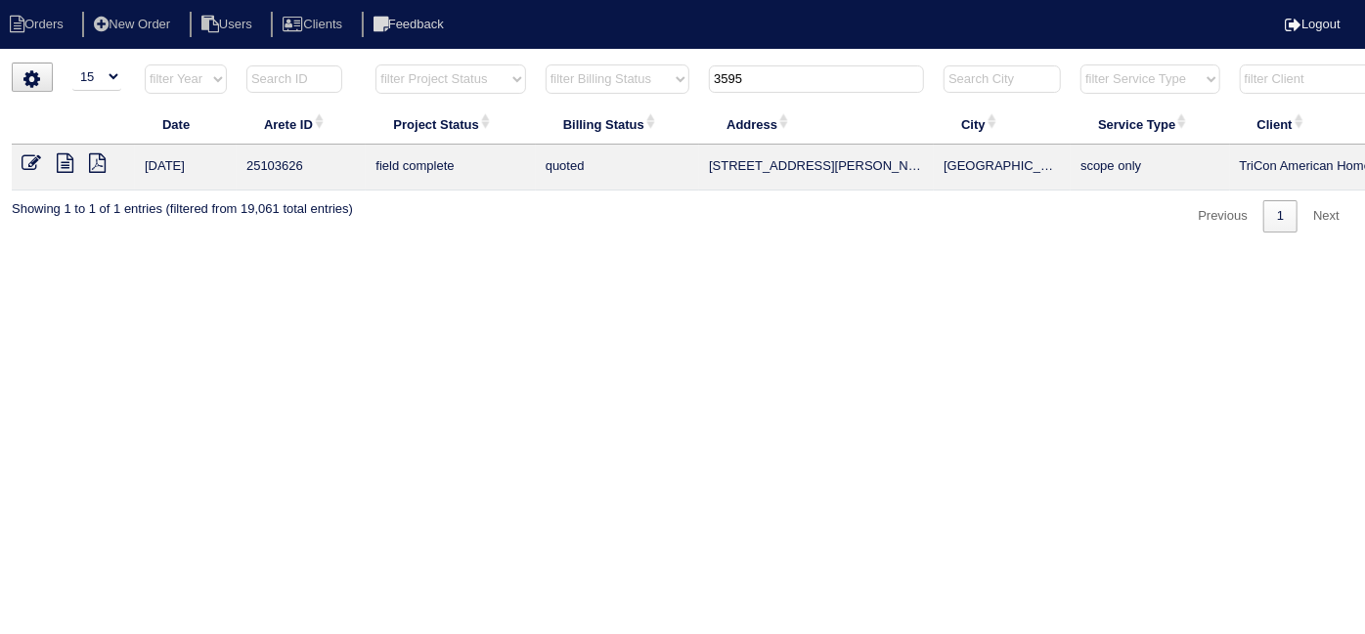
click at [779, 81] on input "3595" at bounding box center [816, 78] width 215 height 27
drag, startPoint x: 780, startPoint y: 78, endPoint x: 688, endPoint y: 86, distance: 92.2
click at [688, 86] on tr "filter Year -- Any Year -- 2025 2024 2023 2022 2021 2020 2019 filter Project St…" at bounding box center [859, 84] width 1694 height 40
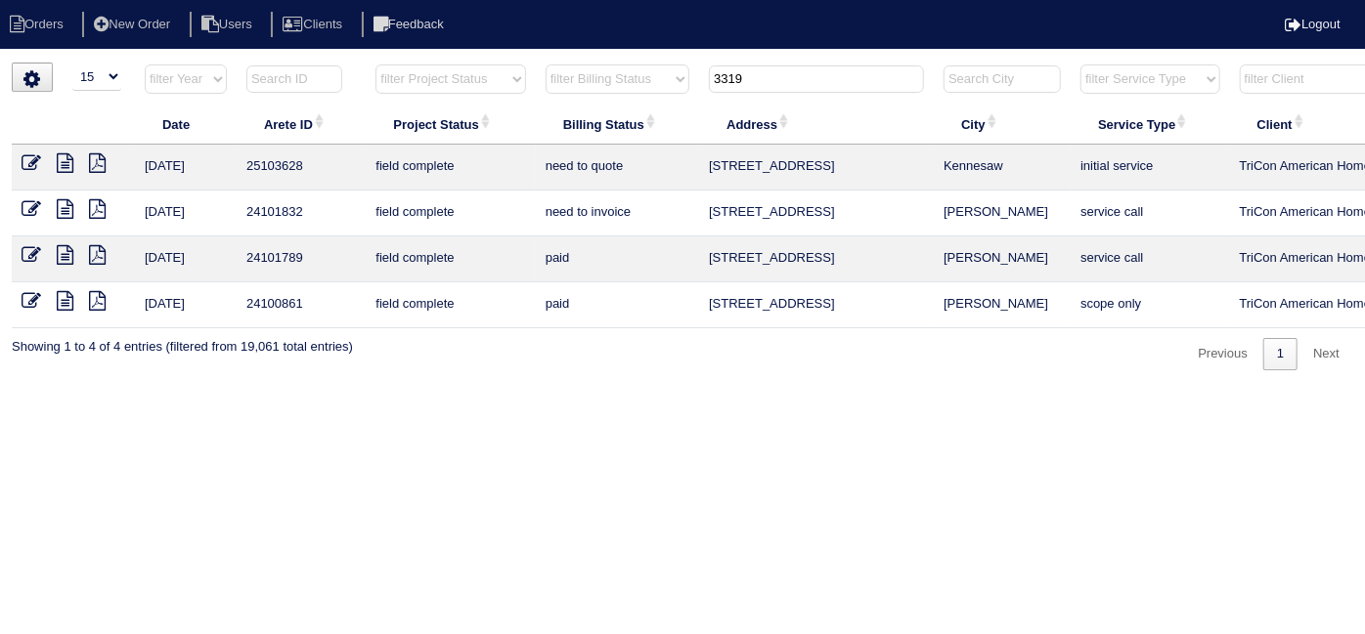
type input "3319"
click at [23, 162] on icon at bounding box center [32, 163] width 20 height 20
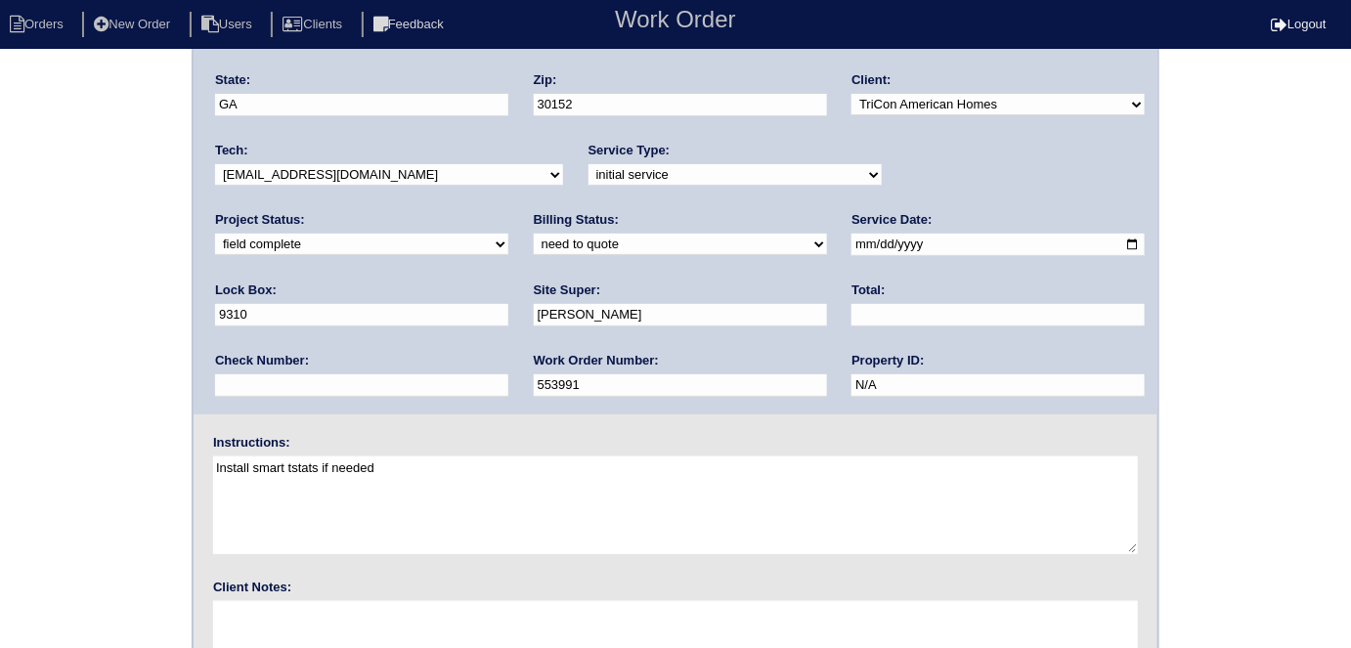
scroll to position [200, 0]
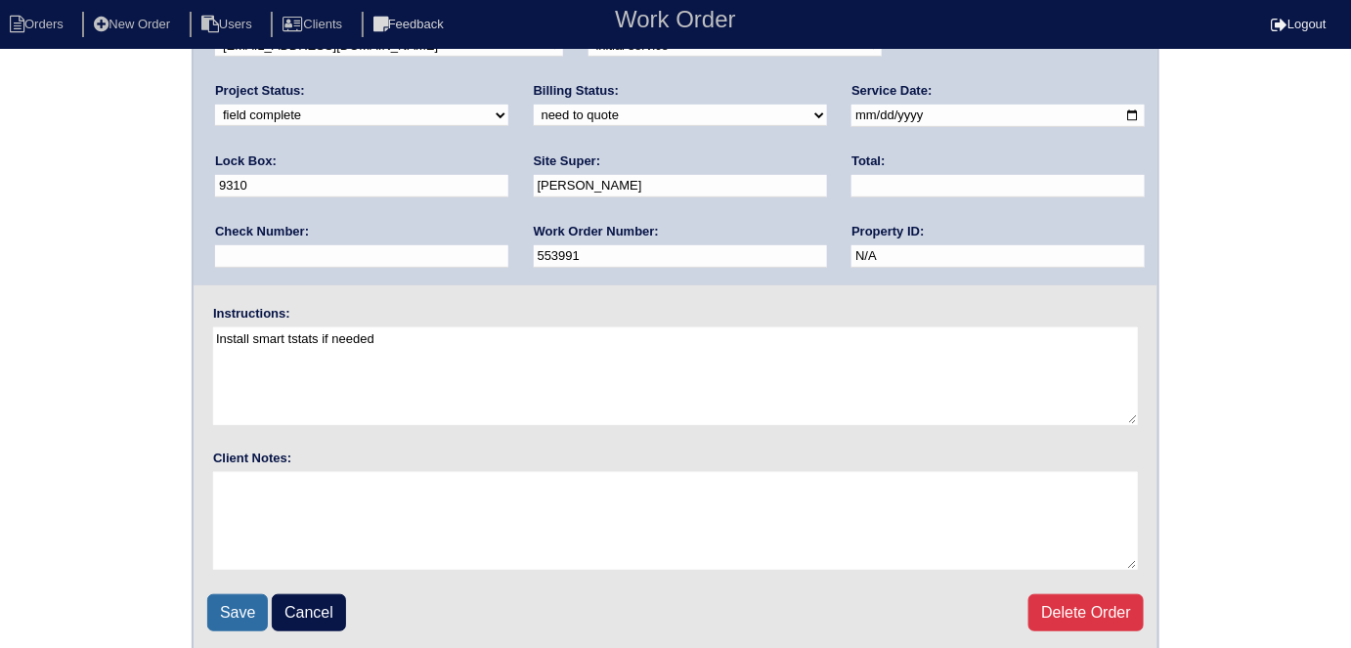
click at [239, 594] on input "Save" at bounding box center [237, 612] width 61 height 37
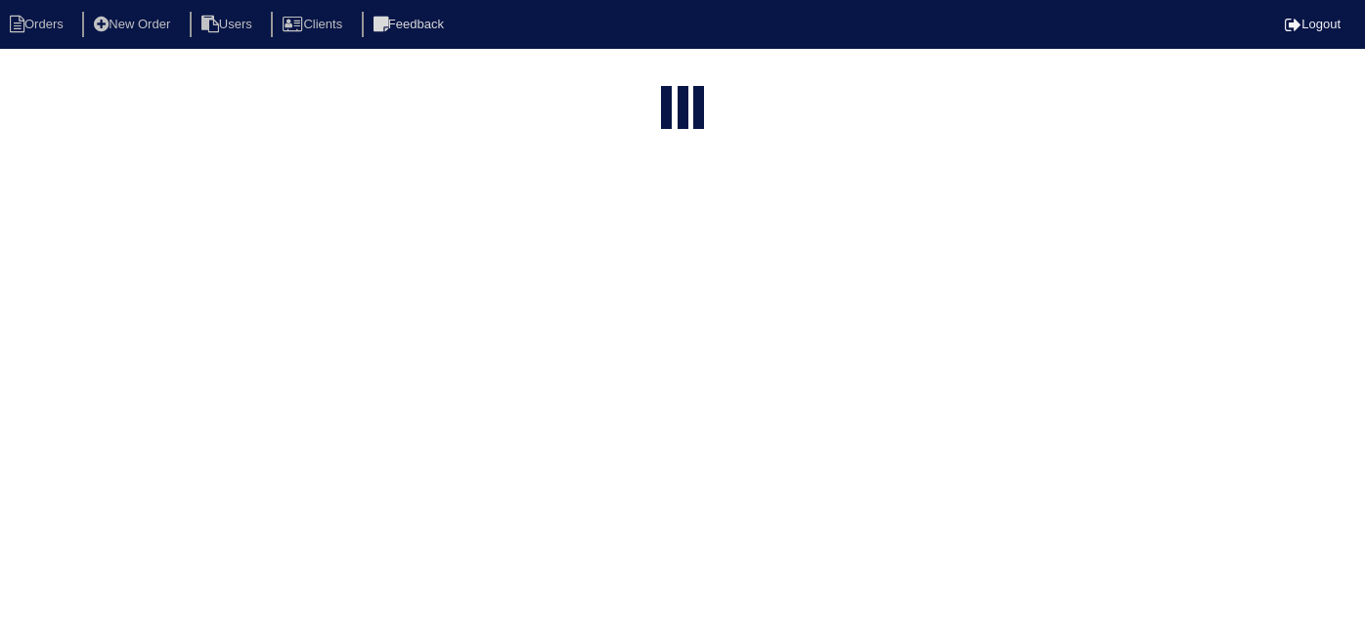
select select "15"
type input "3319"
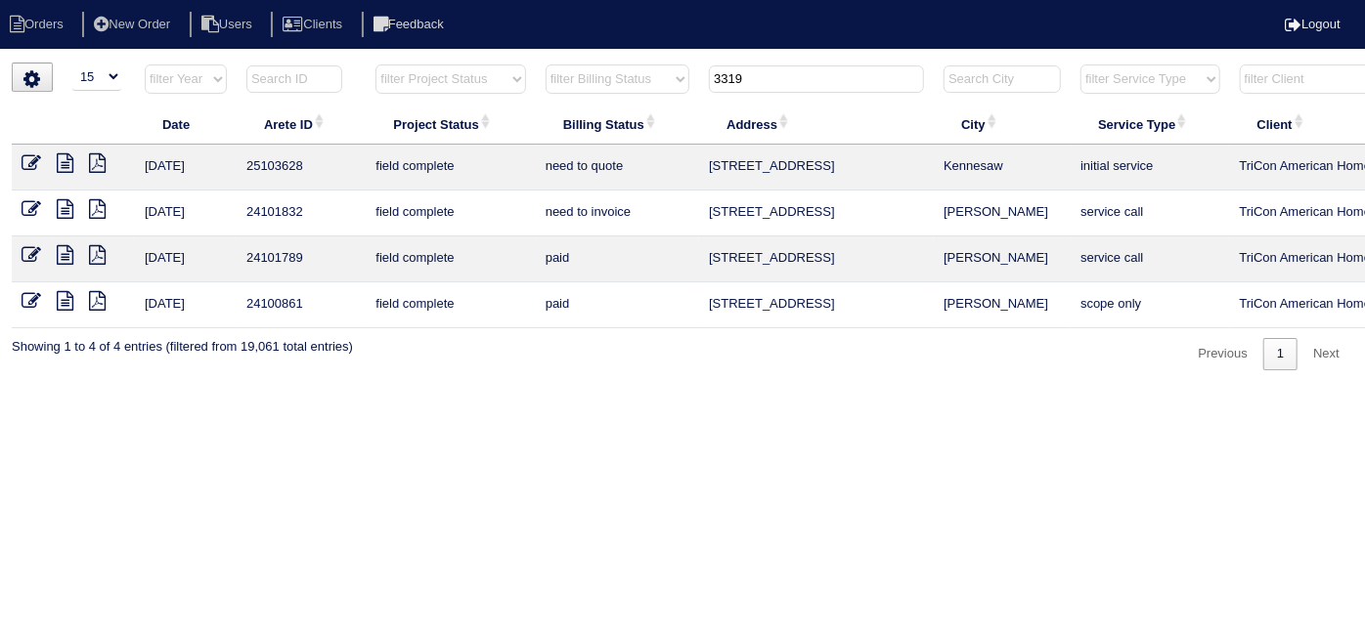
click at [57, 162] on icon at bounding box center [65, 163] width 17 height 20
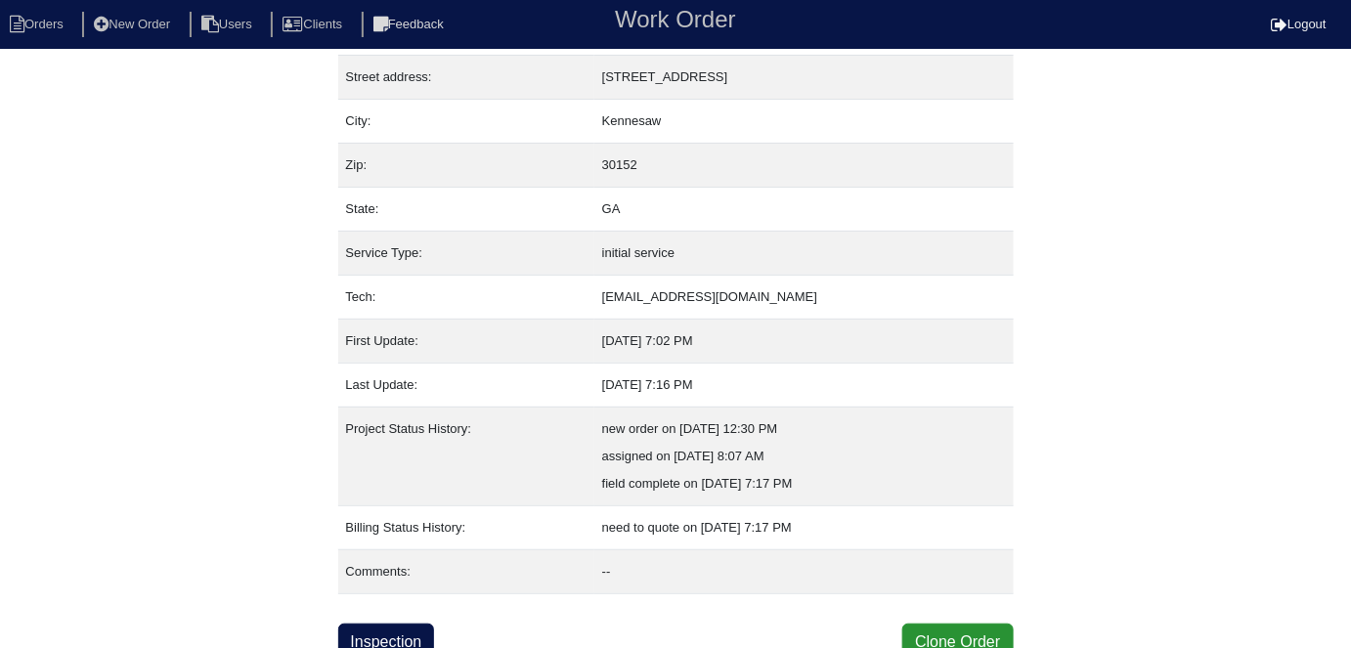
scroll to position [103, 0]
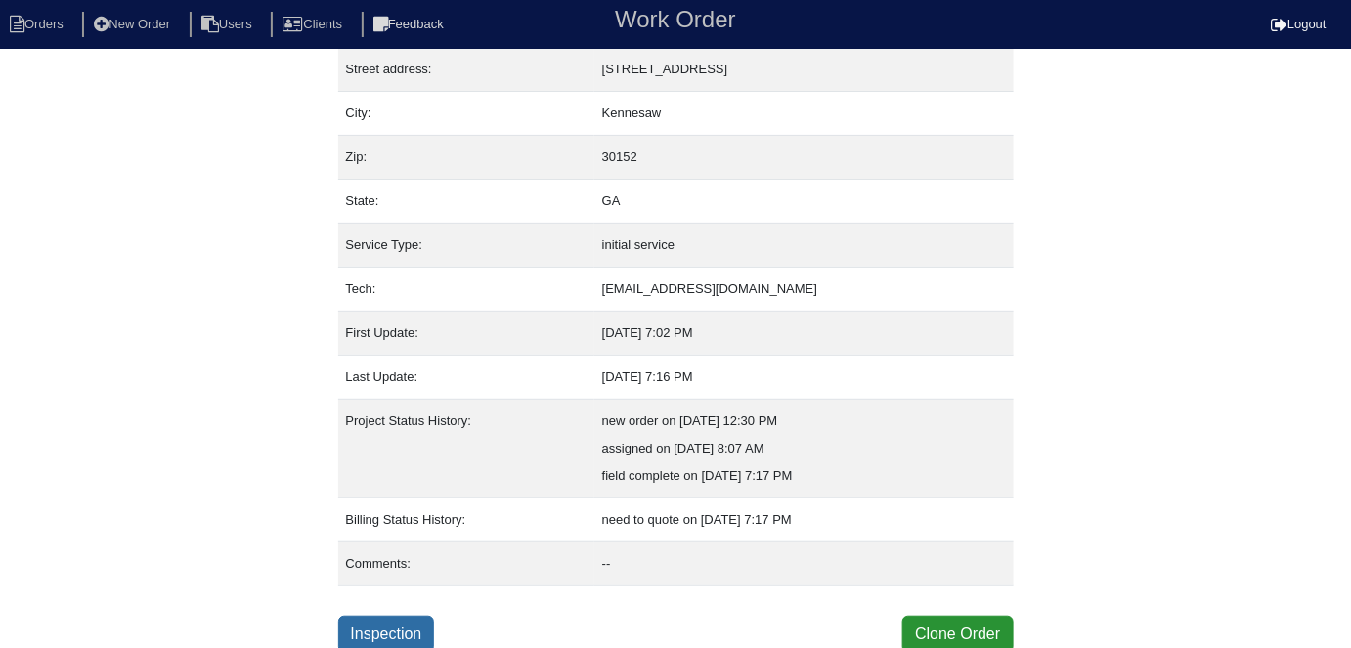
click at [374, 624] on link "Inspection" at bounding box center [386, 634] width 97 height 37
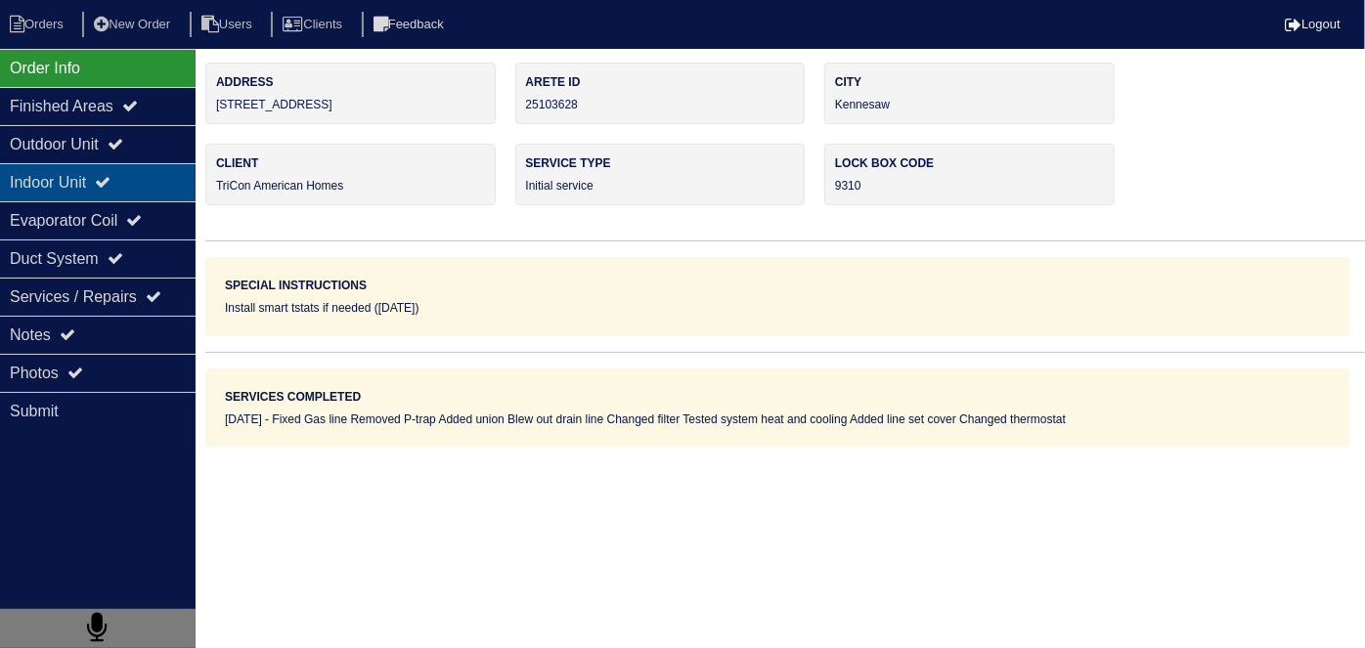
drag, startPoint x: 77, startPoint y: 161, endPoint x: 68, endPoint y: 172, distance: 13.9
click at [75, 160] on div "Outdoor Unit" at bounding box center [98, 144] width 196 height 38
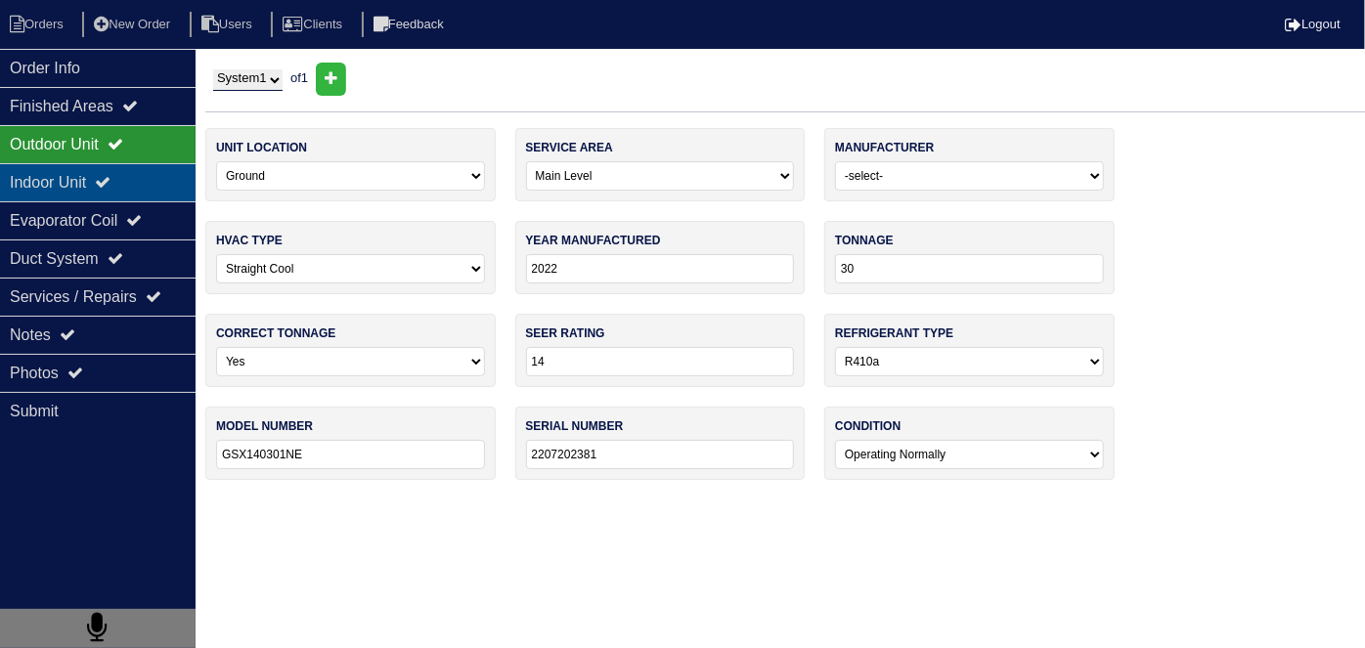
click at [68, 173] on div "Indoor Unit" at bounding box center [98, 182] width 196 height 38
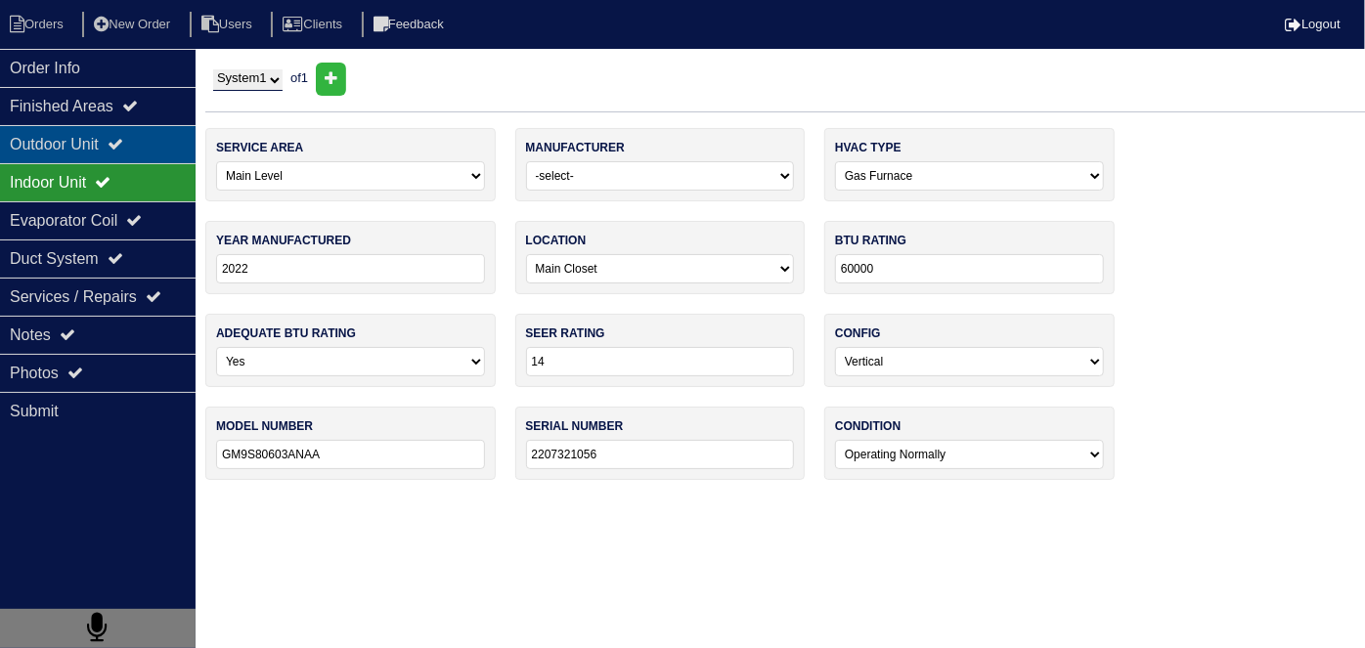
click at [74, 144] on div "Outdoor Unit" at bounding box center [98, 144] width 196 height 38
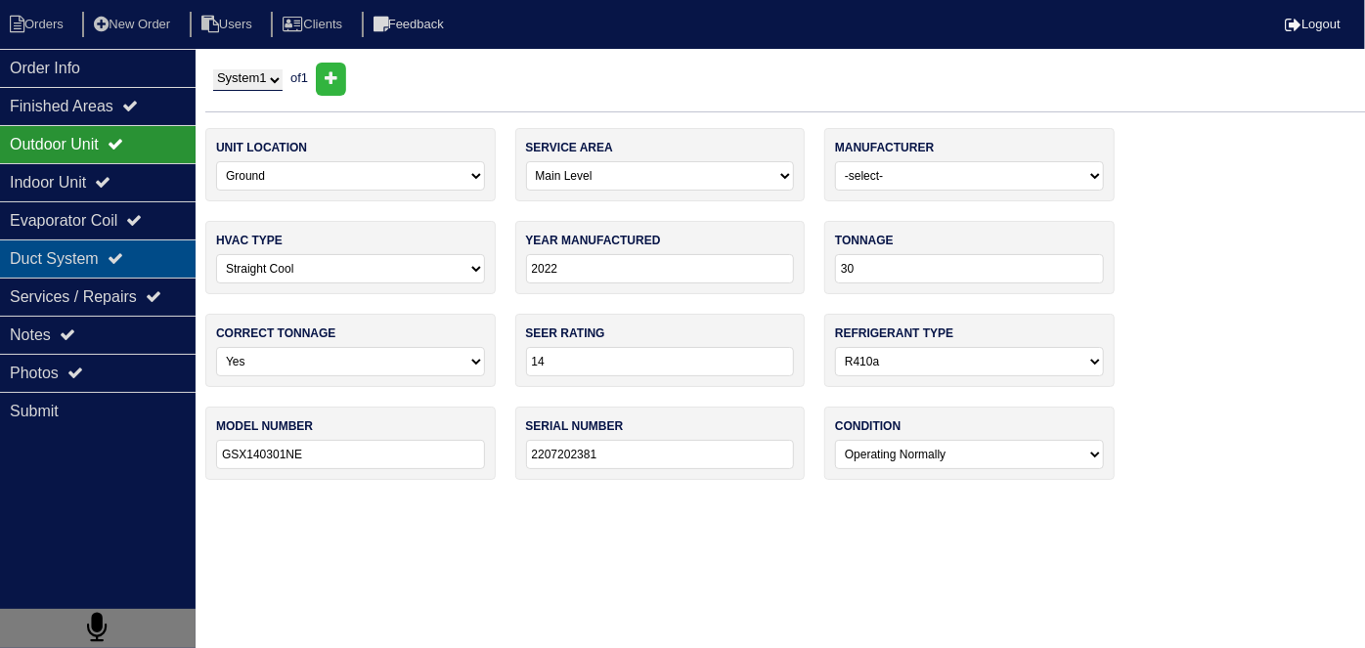
click at [92, 266] on div "Duct System" at bounding box center [98, 258] width 196 height 38
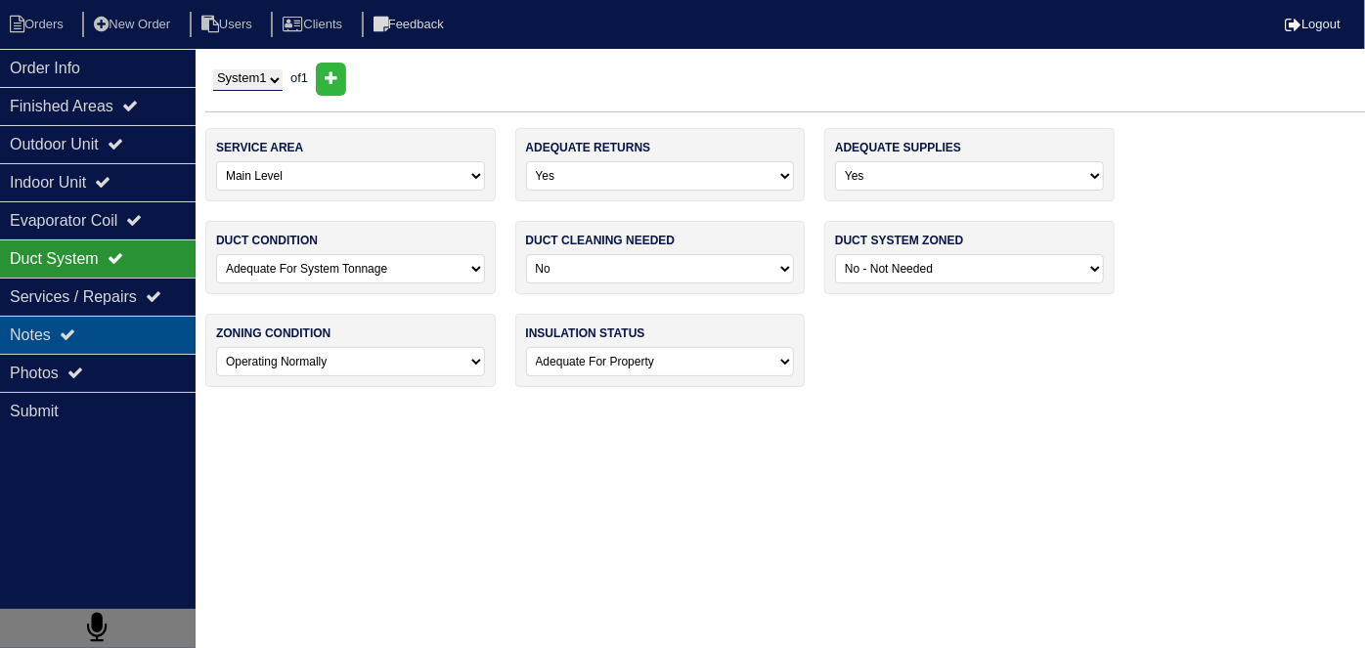
click at [49, 350] on div "Notes" at bounding box center [98, 335] width 196 height 38
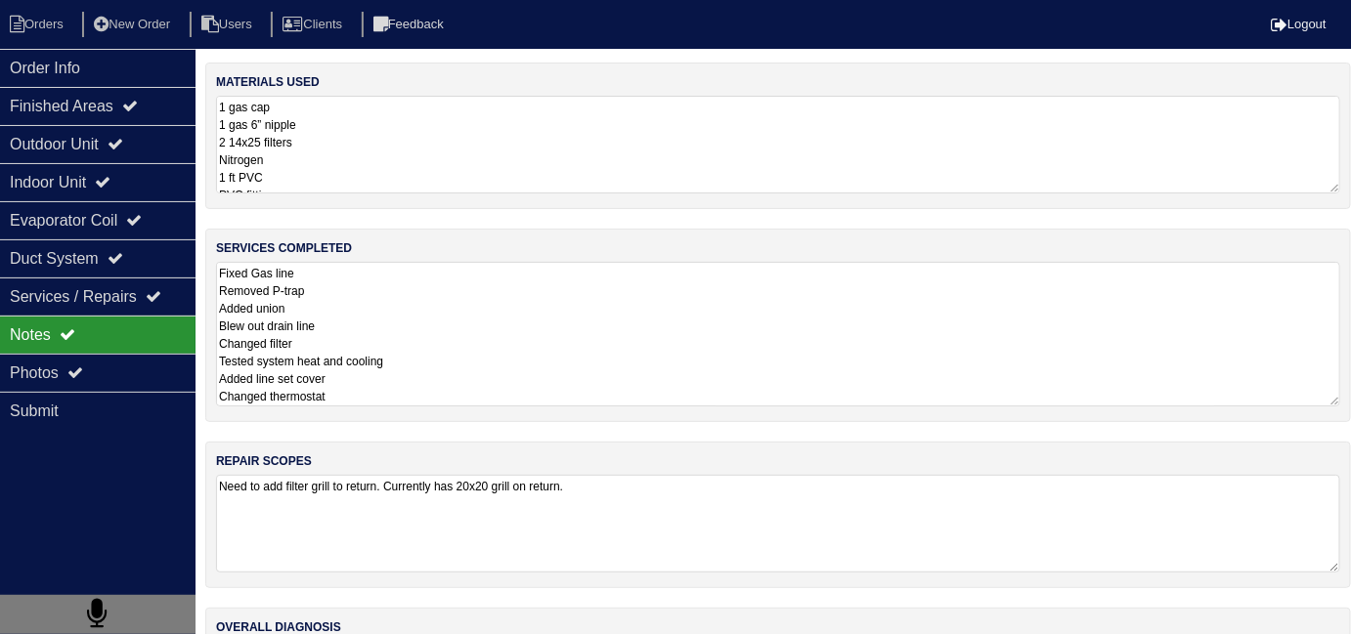
click at [486, 352] on textarea "Fixed Gas line Removed P-trap Added union Blew out drain line Changed filter Te…" at bounding box center [778, 334] width 1124 height 145
click at [543, 132] on textarea "1 gas cap 1 gas 6” nipple 2 14x25 filters Nitrogen 1 ft PVC PVC fittings 1 Tric…" at bounding box center [778, 145] width 1124 height 98
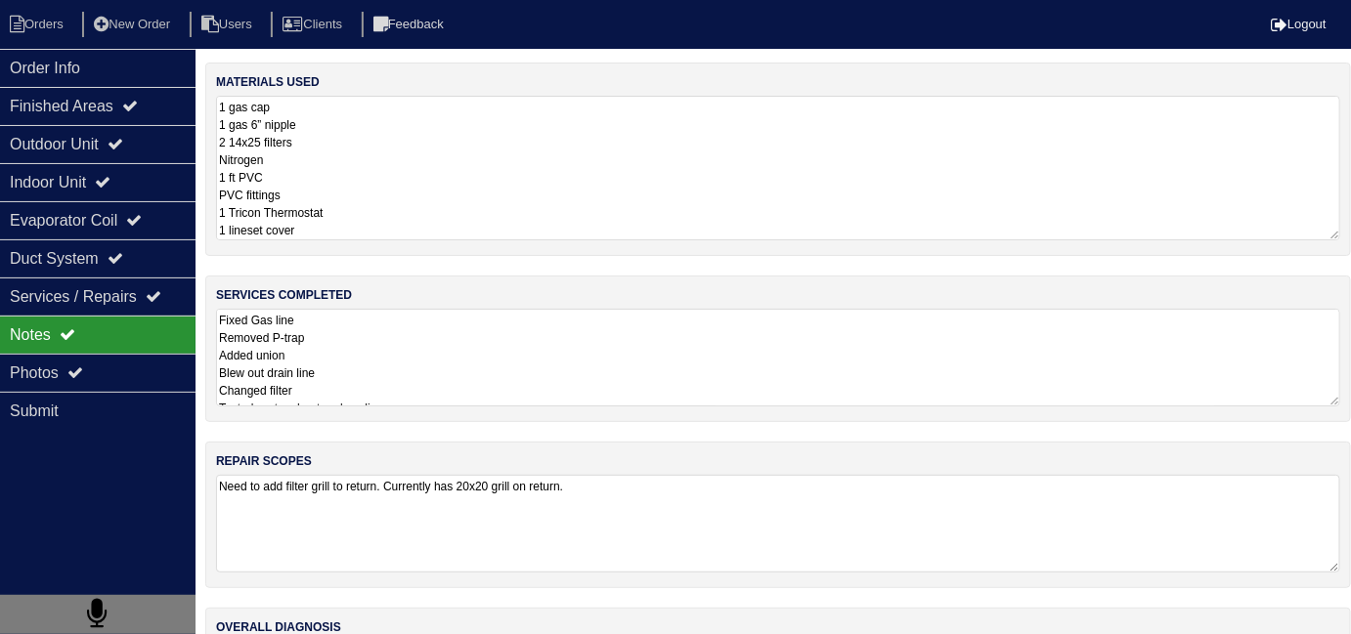
click at [524, 328] on textarea "Fixed Gas line Removed P-trap Added union Blew out drain line Changed filter Te…" at bounding box center [778, 358] width 1124 height 98
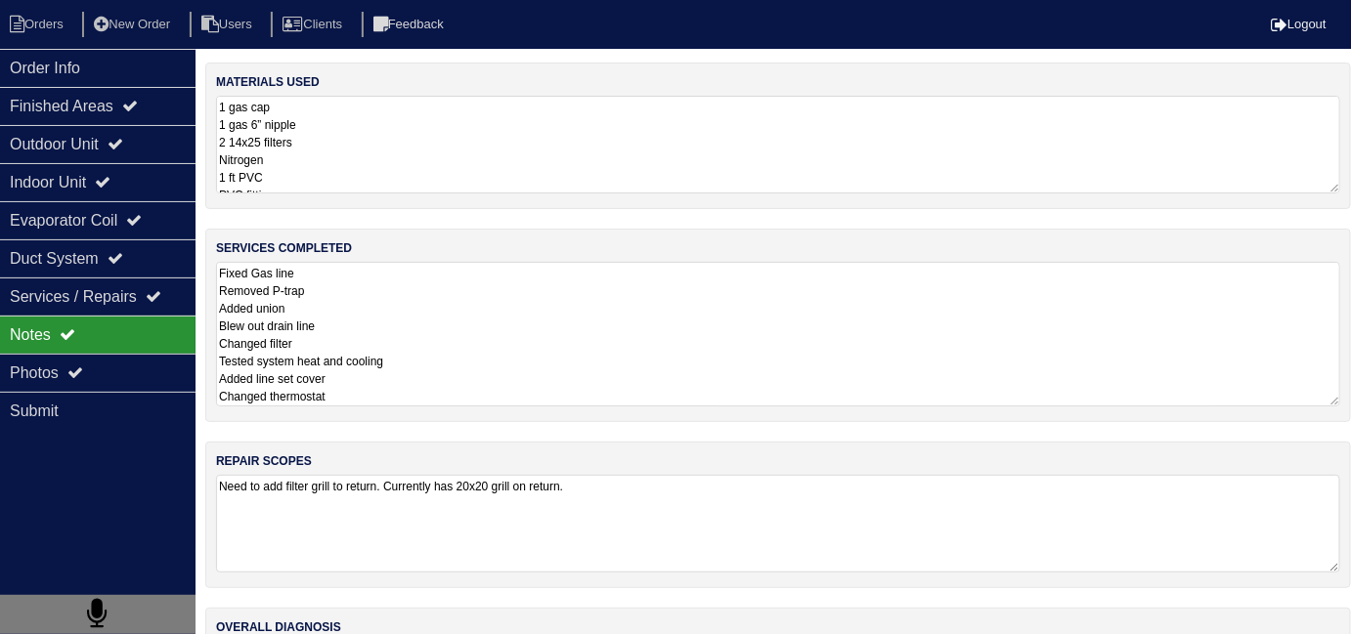
click at [387, 170] on textarea "1 gas cap 1 gas 6” nipple 2 14x25 filters Nitrogen 1 ft PVC PVC fittings 1 Tric…" at bounding box center [778, 145] width 1124 height 98
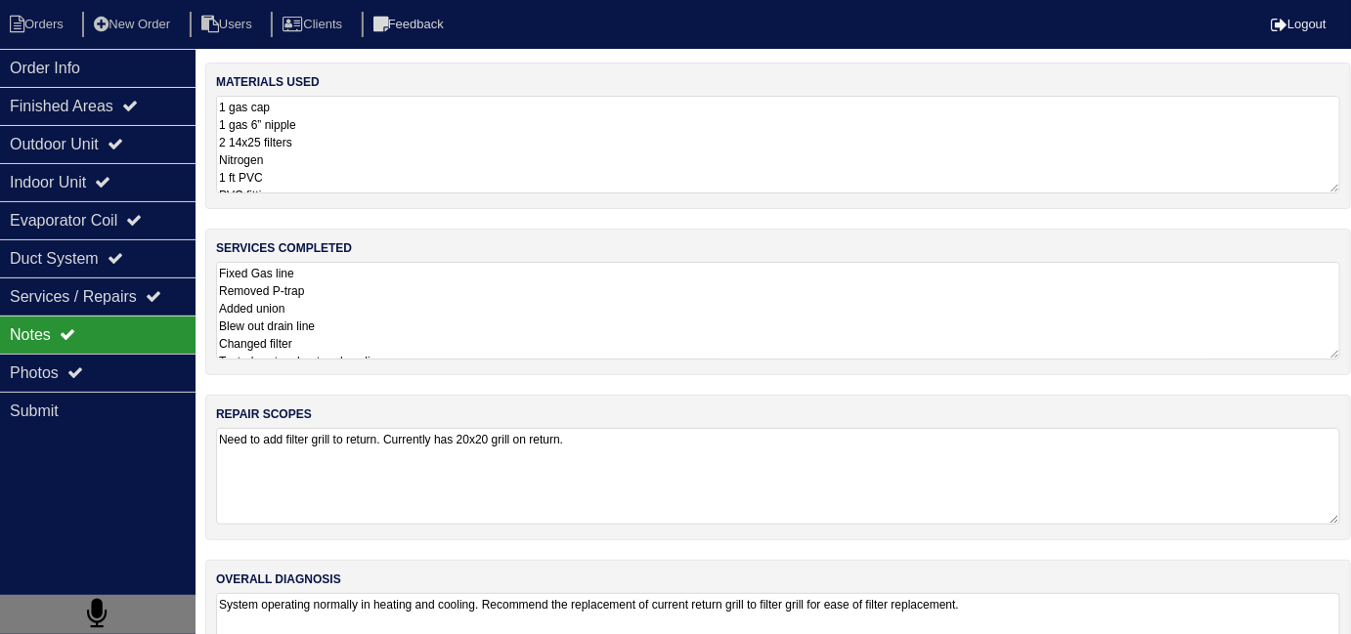
click at [690, 536] on div "repair scopes Need to add filter grill to return. Currently has 20x20 grill on …" at bounding box center [778, 468] width 1146 height 146
click at [675, 447] on textarea "Need to add filter grill to return. Currently has 20x20 grill on return." at bounding box center [778, 476] width 1124 height 97
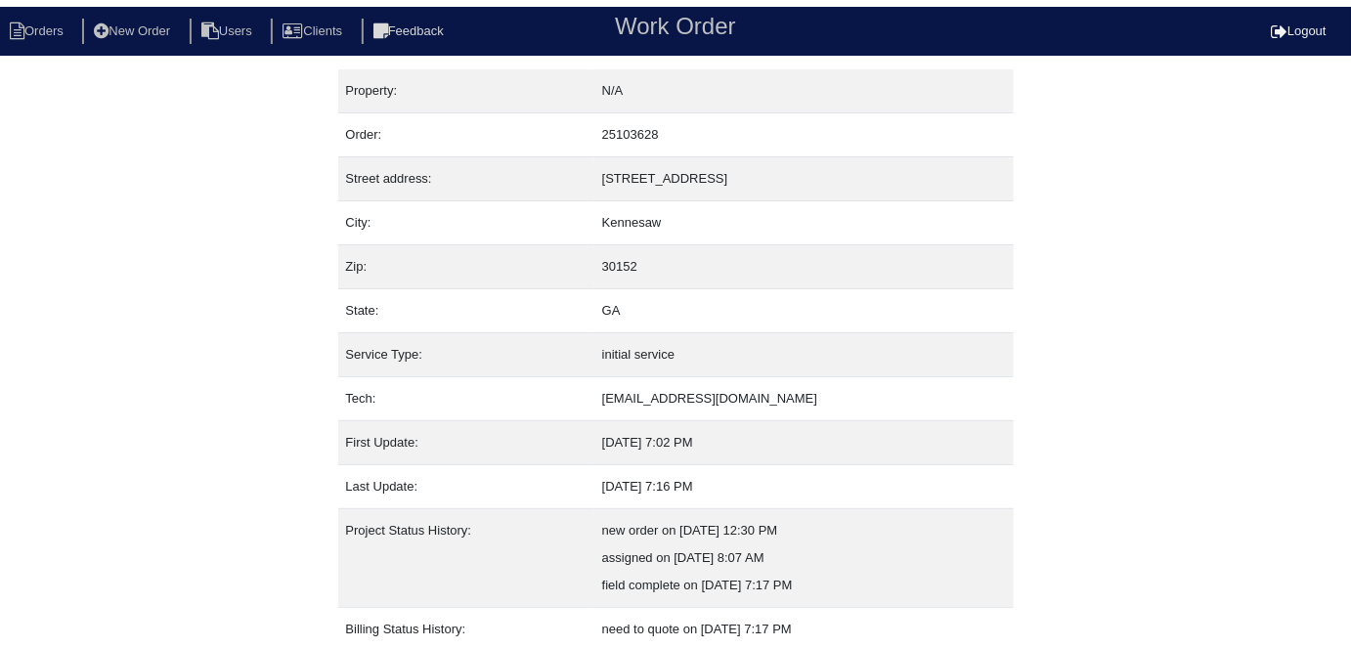
scroll to position [103, 0]
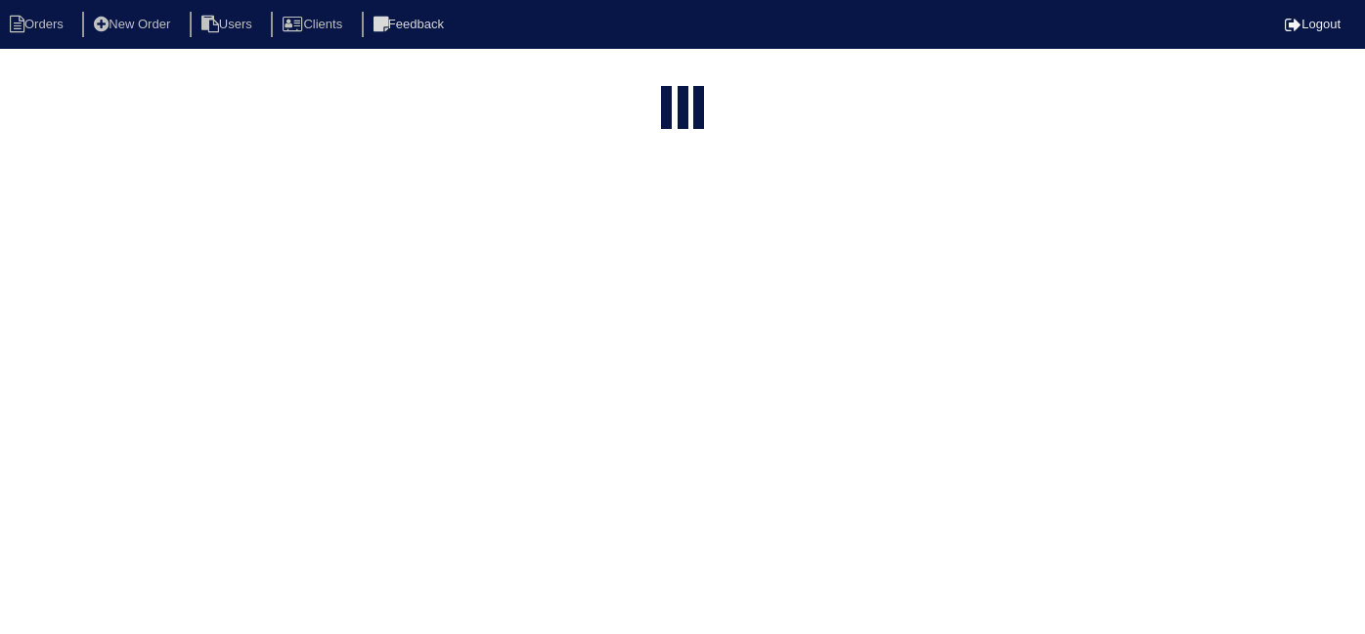
select select "15"
type input "3319"
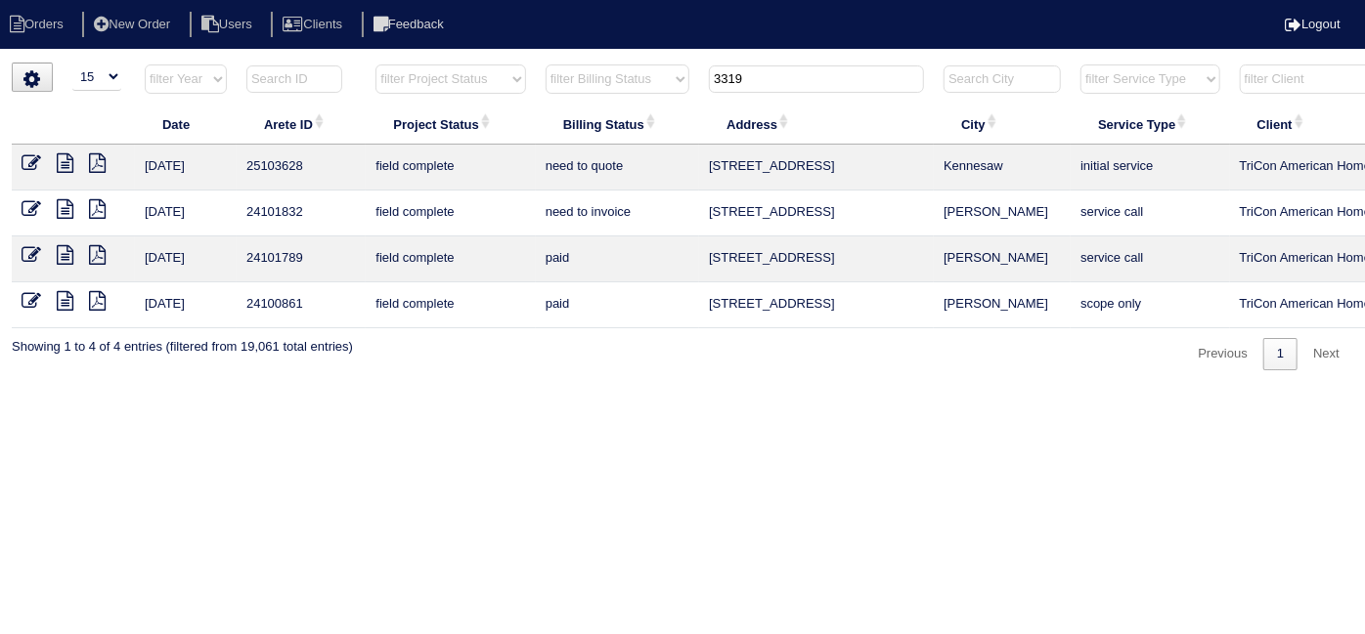
click at [36, 159] on icon at bounding box center [32, 163] width 20 height 20
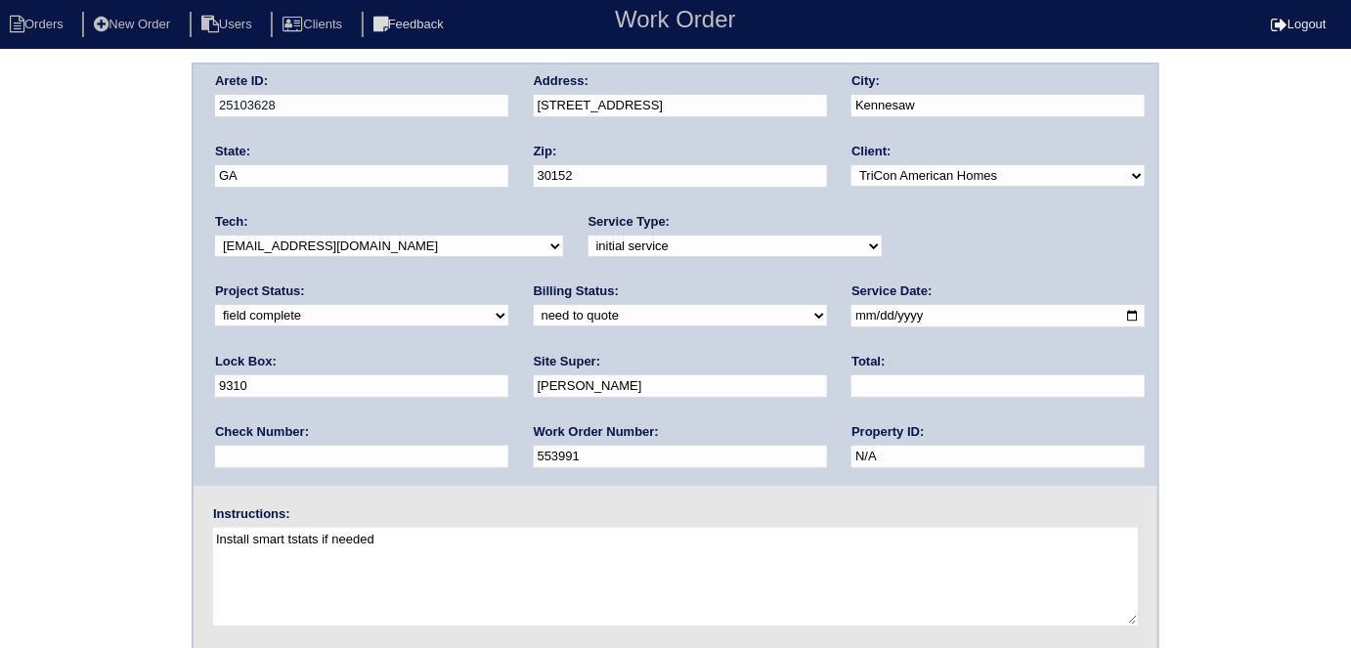
click at [534, 311] on select "need to quote quoted need to invoice invoiced paid warranty purchase order need…" at bounding box center [680, 316] width 293 height 22
select select "quoted"
click at [534, 305] on select "need to quote quoted need to invoice invoiced paid warranty purchase order need…" at bounding box center [680, 316] width 293 height 22
click at [851, 375] on input "text" at bounding box center [997, 386] width 293 height 22
type input "876.50"
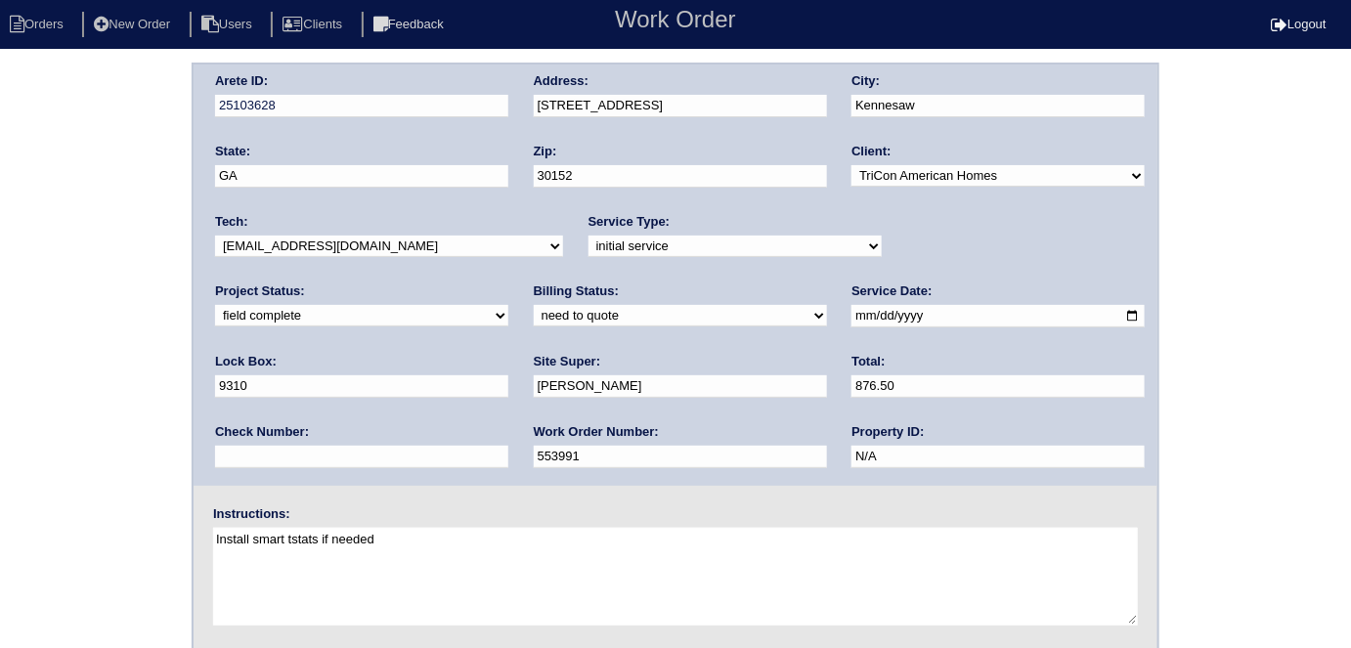
click at [0, 421] on div "Arete ID: 25103628 Address: 3319 Country Creek Dr NW City: Kennesaw State: GA Z…" at bounding box center [675, 458] width 1351 height 791
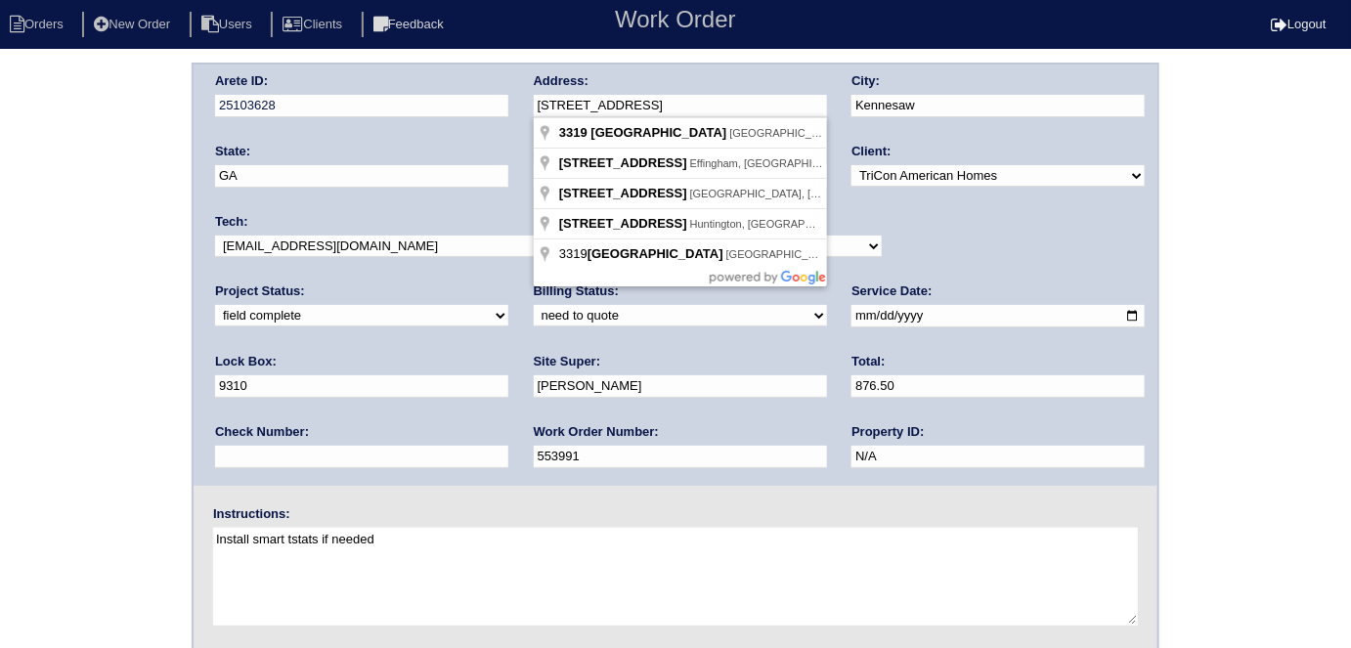
drag, startPoint x: 727, startPoint y: 112, endPoint x: 526, endPoint y: 109, distance: 201.4
click at [526, 109] on div "Arete ID: 25103628 Address: 3319 Country Creek Dr NW City: Kennesaw State: GA Z…" at bounding box center [676, 275] width 964 height 421
click at [141, 233] on div "Arete ID: 25103628 Address: 3319 Country Creek Dr NW City: Kennesaw State: GA Z…" at bounding box center [675, 458] width 1351 height 791
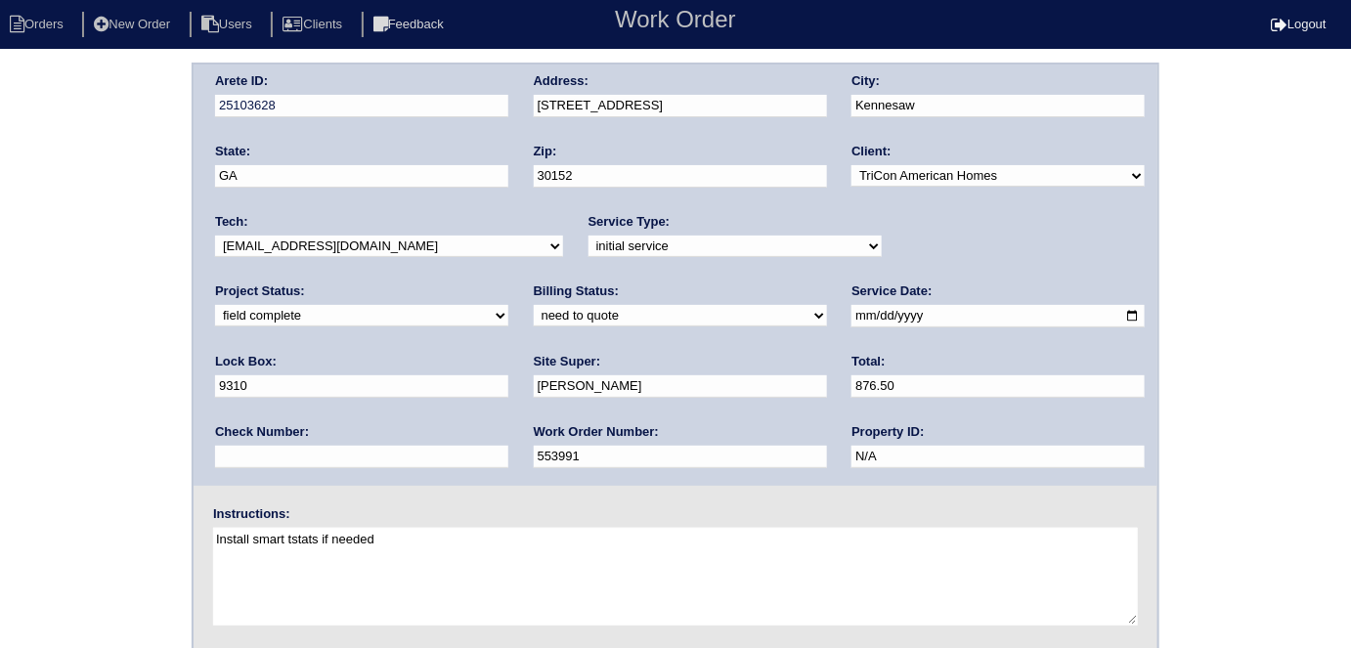
click at [0, 380] on div "Arete ID: 25103628 Address: 3319 Country Creek Dr NW City: Kennesaw State: GA Z…" at bounding box center [675, 458] width 1351 height 791
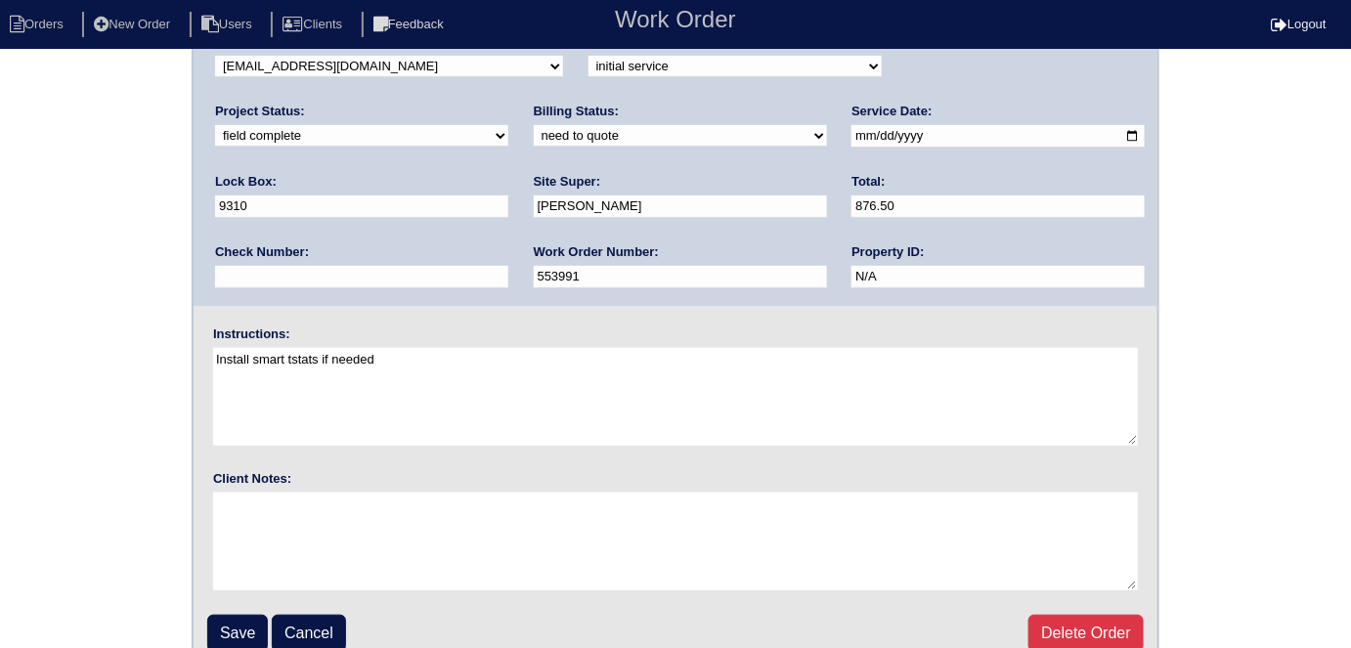
scroll to position [200, 0]
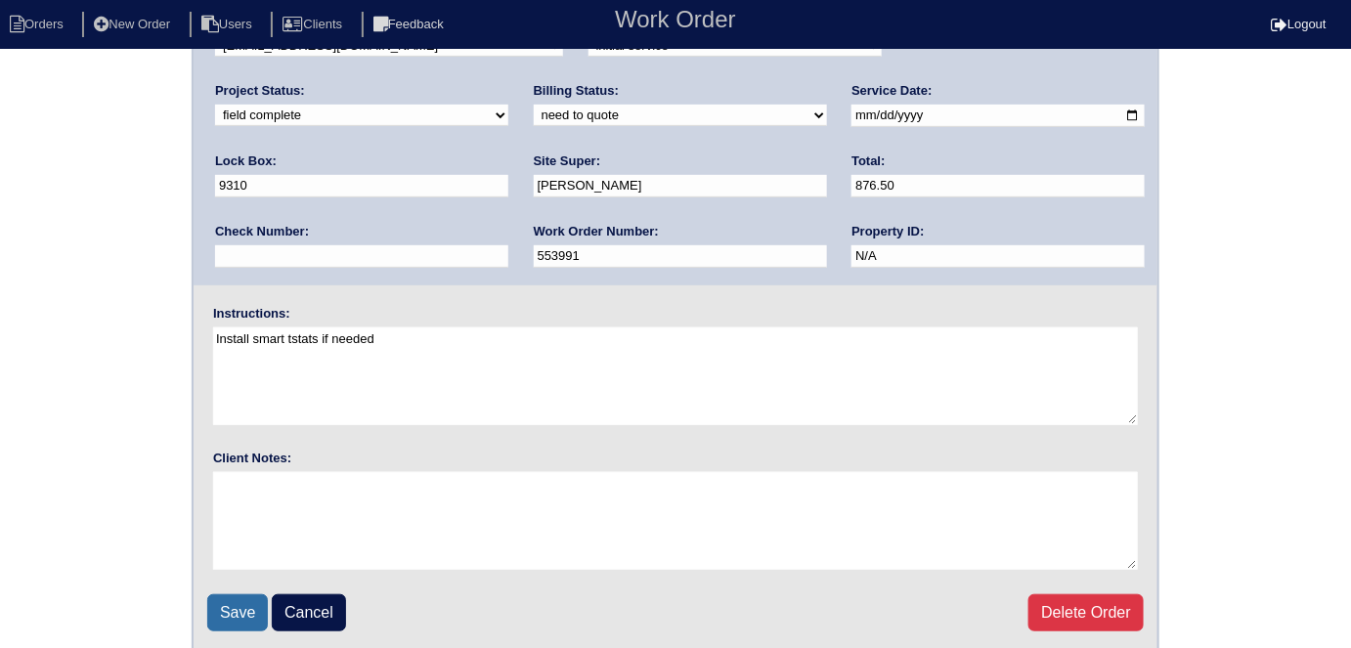
click at [232, 601] on input "Save" at bounding box center [237, 612] width 61 height 37
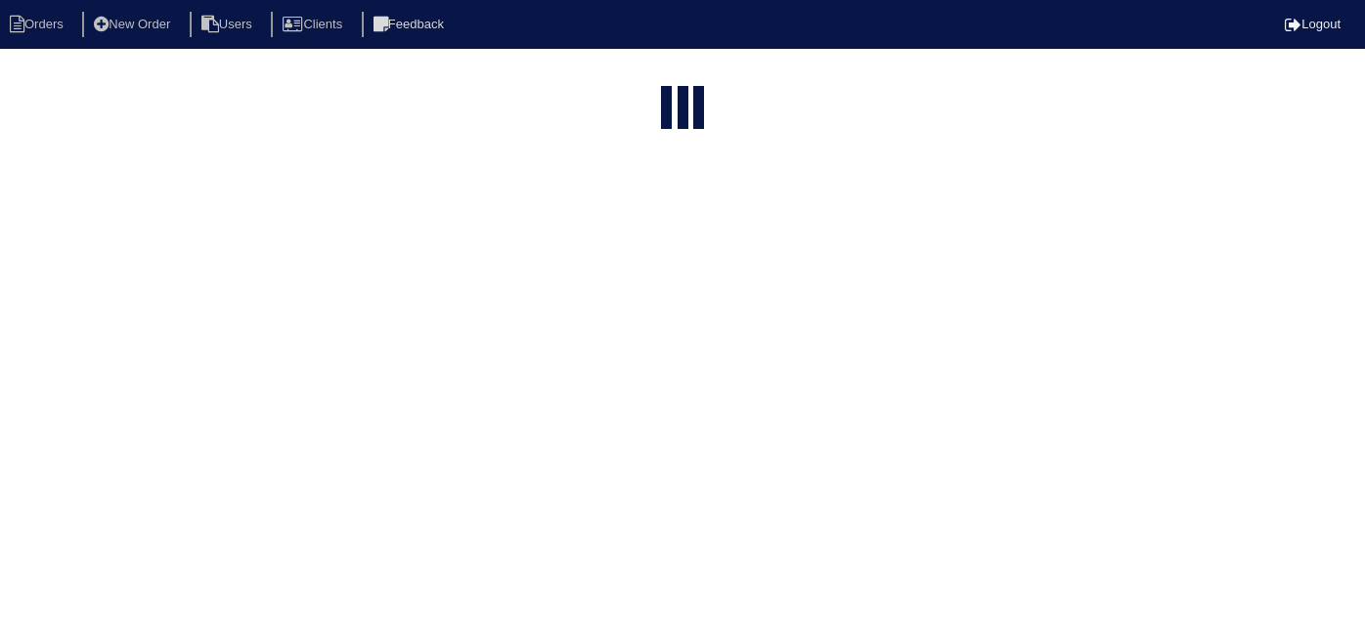
select select "15"
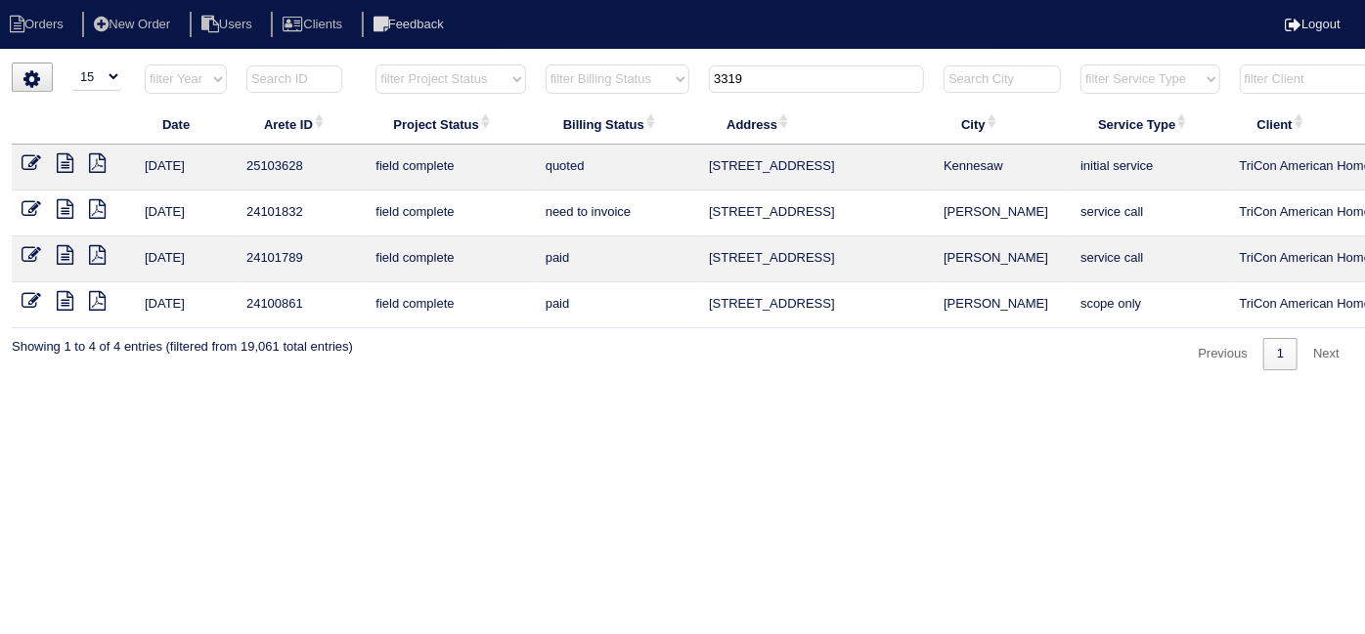
drag, startPoint x: 789, startPoint y: 78, endPoint x: 662, endPoint y: 78, distance: 127.1
click at [662, 78] on tr "filter Year -- Any Year -- 2025 2024 2023 2022 2021 2020 2019 filter Project St…" at bounding box center [859, 84] width 1694 height 40
click at [452, 77] on select "filter Project Status -- Any Project Status -- new order assigned in progress f…" at bounding box center [450, 79] width 150 height 29
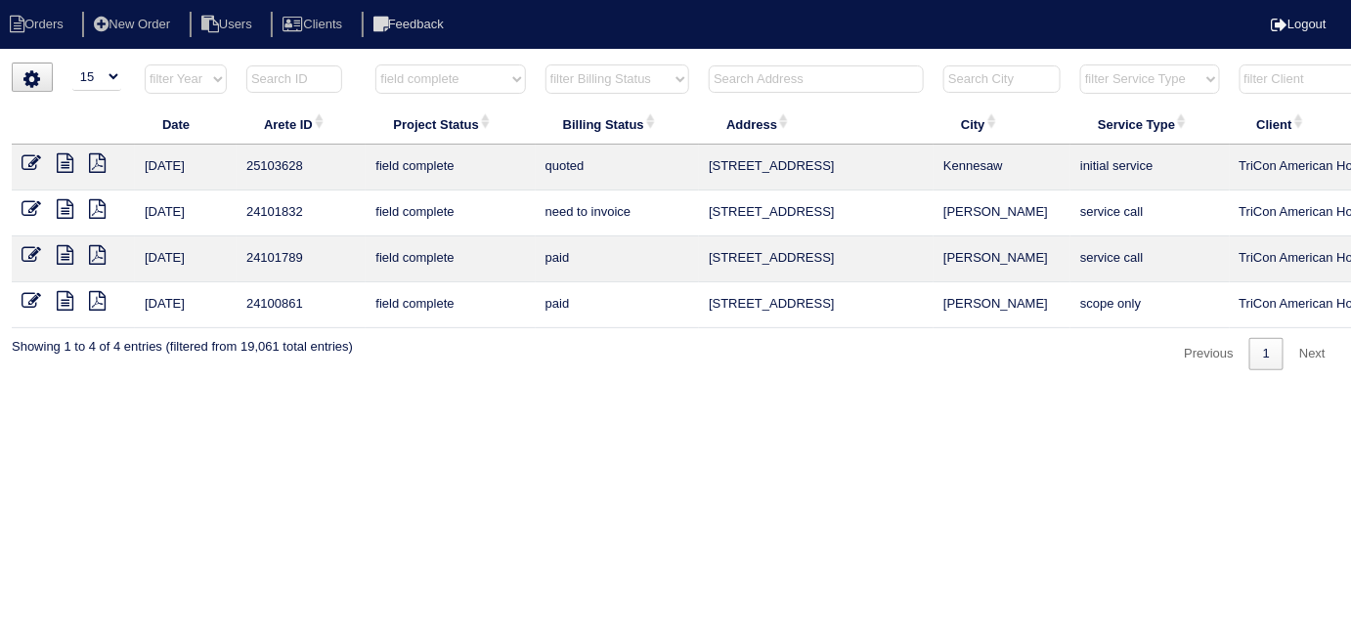
click at [375, 65] on select "filter Project Status -- Any Project Status -- new order assigned in progress f…" at bounding box center [450, 79] width 150 height 29
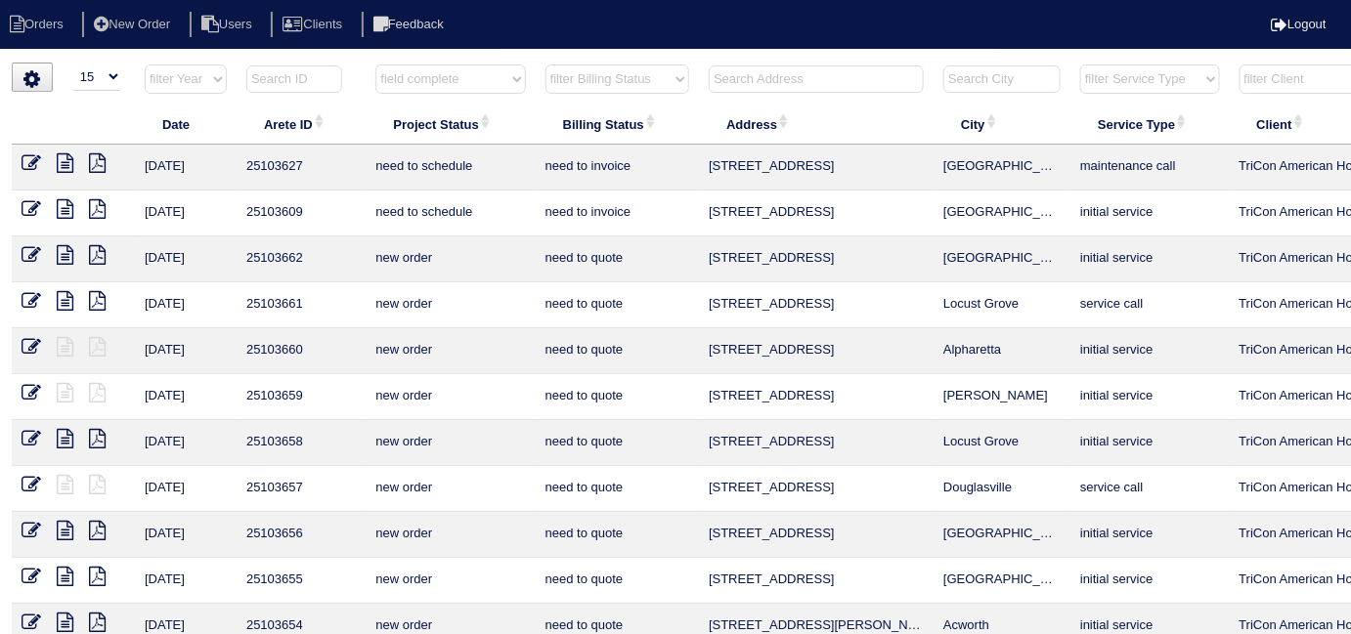
select select "field complete"
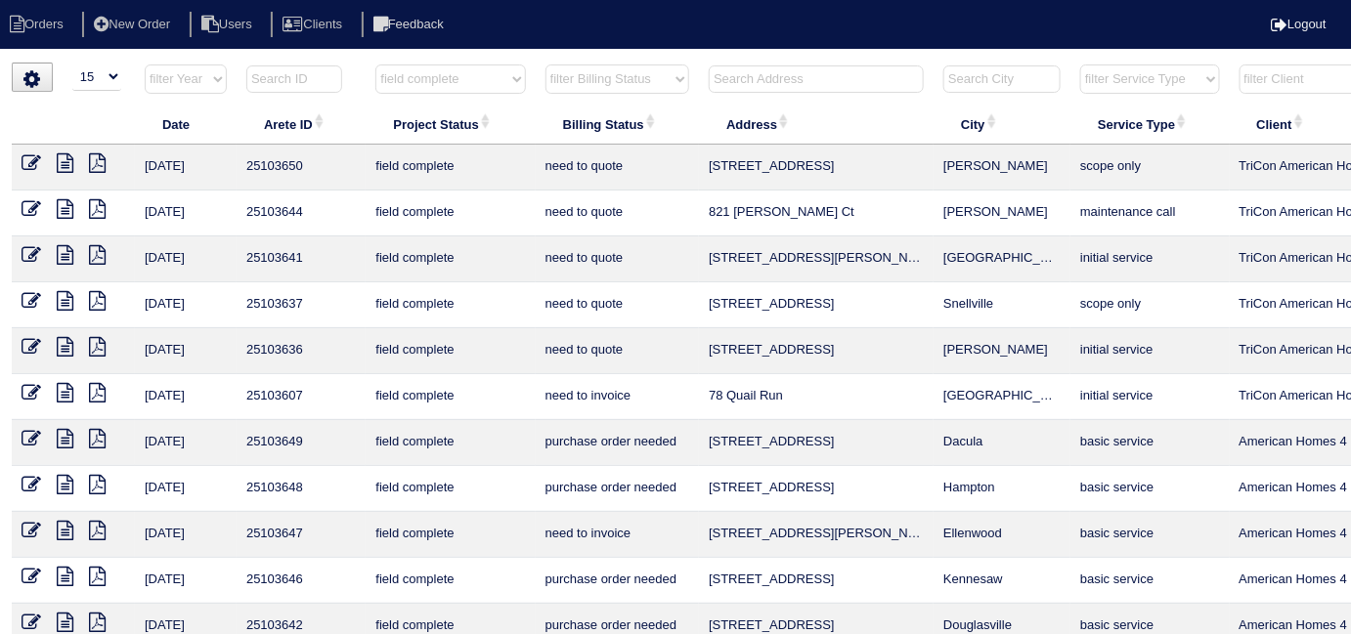
drag, startPoint x: 614, startPoint y: 73, endPoint x: 613, endPoint y: 88, distance: 14.7
click at [614, 73] on select "filter Billing Status -- Any Billing Status -- need to quote quoted need to inv…" at bounding box center [617, 79] width 144 height 29
select select "need to quote"
click at [545, 65] on select "filter Billing Status -- Any Billing Status -- need to quote quoted need to inv…" at bounding box center [617, 79] width 144 height 29
select select "field complete"
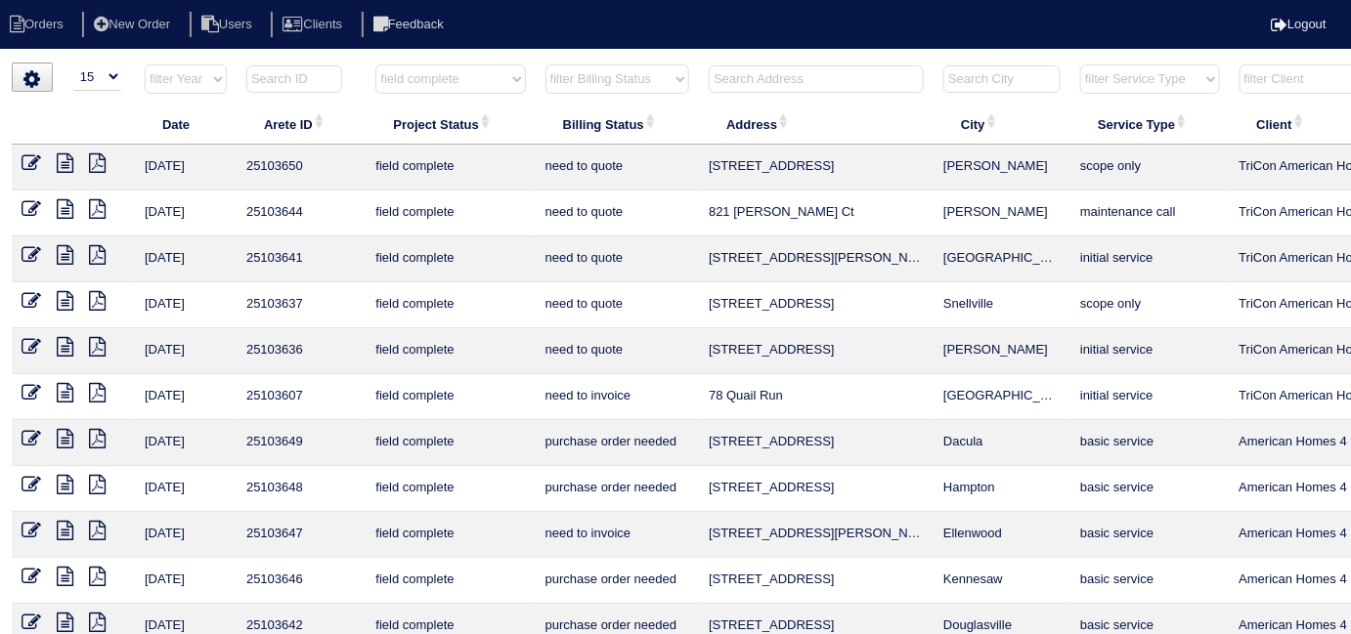
select select "need to quote"
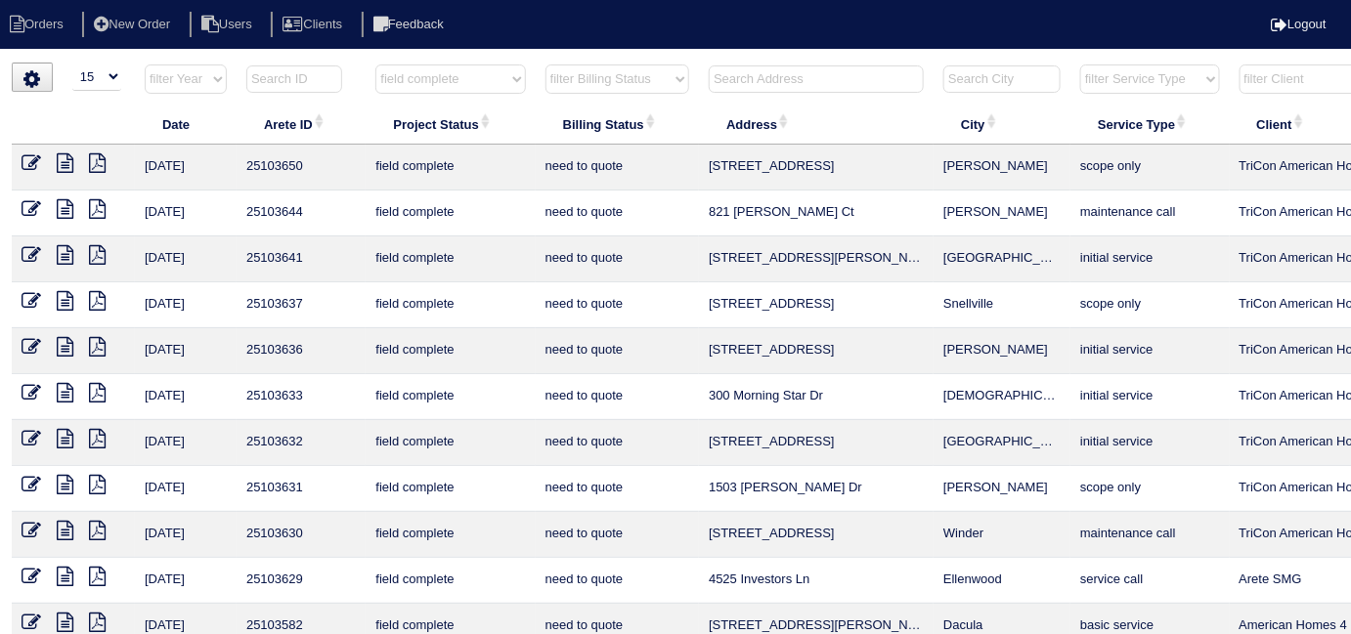
click at [462, 90] on select "filter Project Status -- Any Project Status -- new order assigned in progress f…" at bounding box center [450, 79] width 150 height 29
select select
click at [375, 65] on select "filter Project Status -- Any Project Status -- new order assigned in progress f…" at bounding box center [450, 79] width 150 height 29
select select "need to quote"
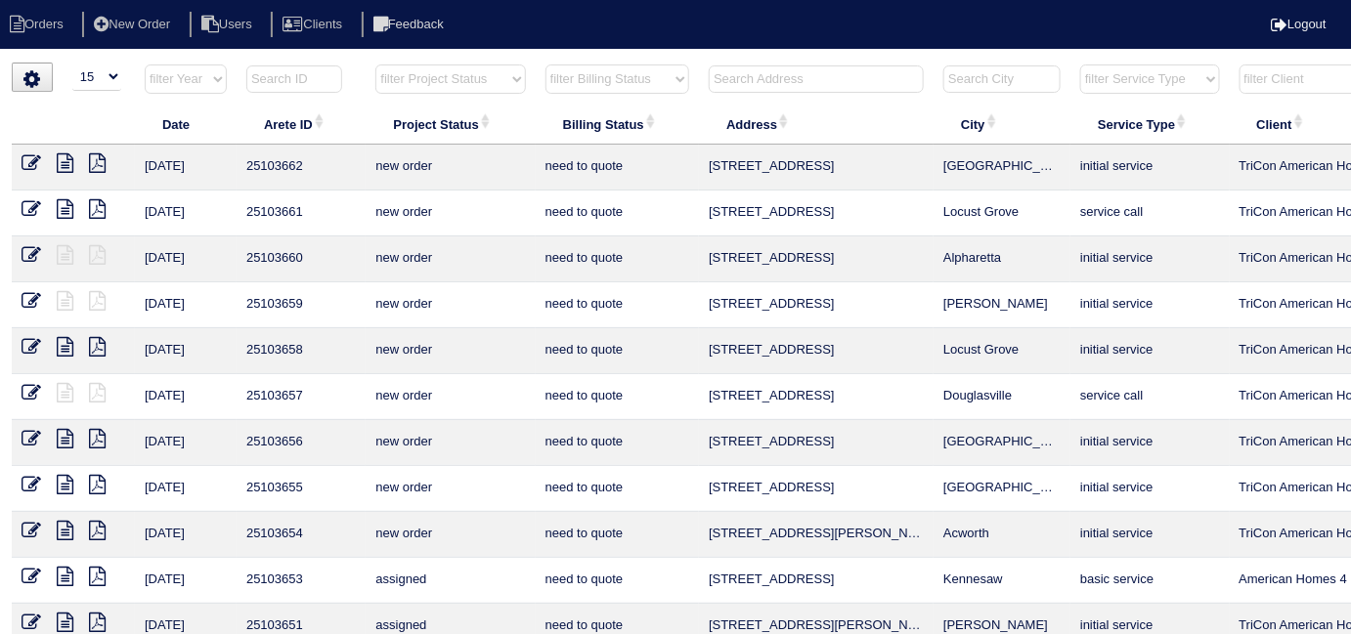
drag, startPoint x: 568, startPoint y: 71, endPoint x: 570, endPoint y: 82, distance: 10.9
click at [568, 71] on select "filter Billing Status -- Any Billing Status -- need to quote quoted need to inv…" at bounding box center [617, 79] width 144 height 29
select select
click at [545, 65] on select "filter Billing Status -- Any Billing Status -- need to quote quoted need to inv…" at bounding box center [617, 79] width 144 height 29
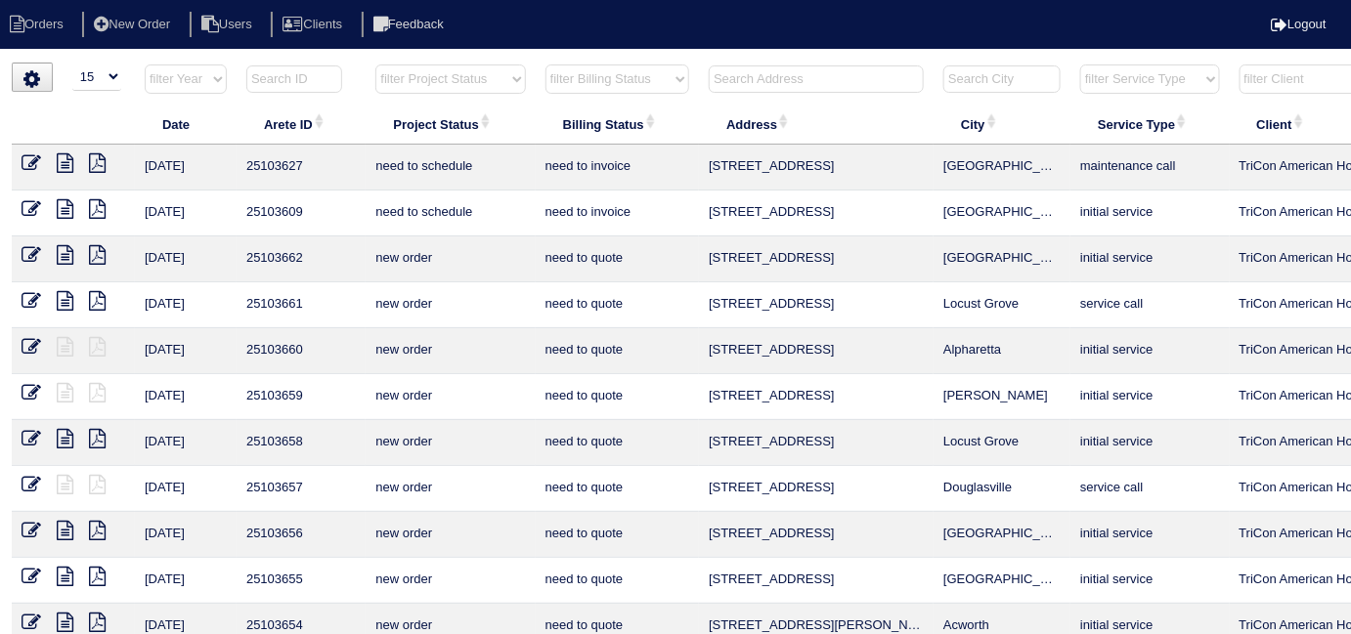
click at [904, 82] on input "text" at bounding box center [816, 78] width 215 height 27
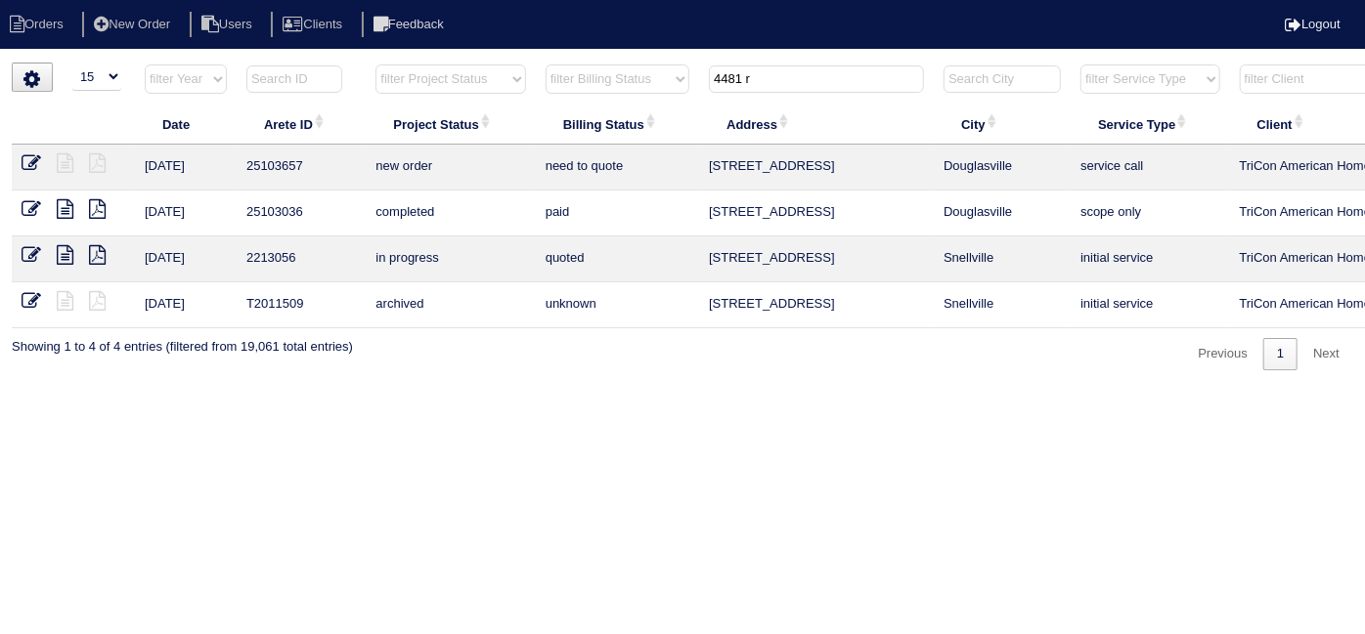
type input "4481 r"
click at [34, 165] on icon at bounding box center [32, 163] width 20 height 20
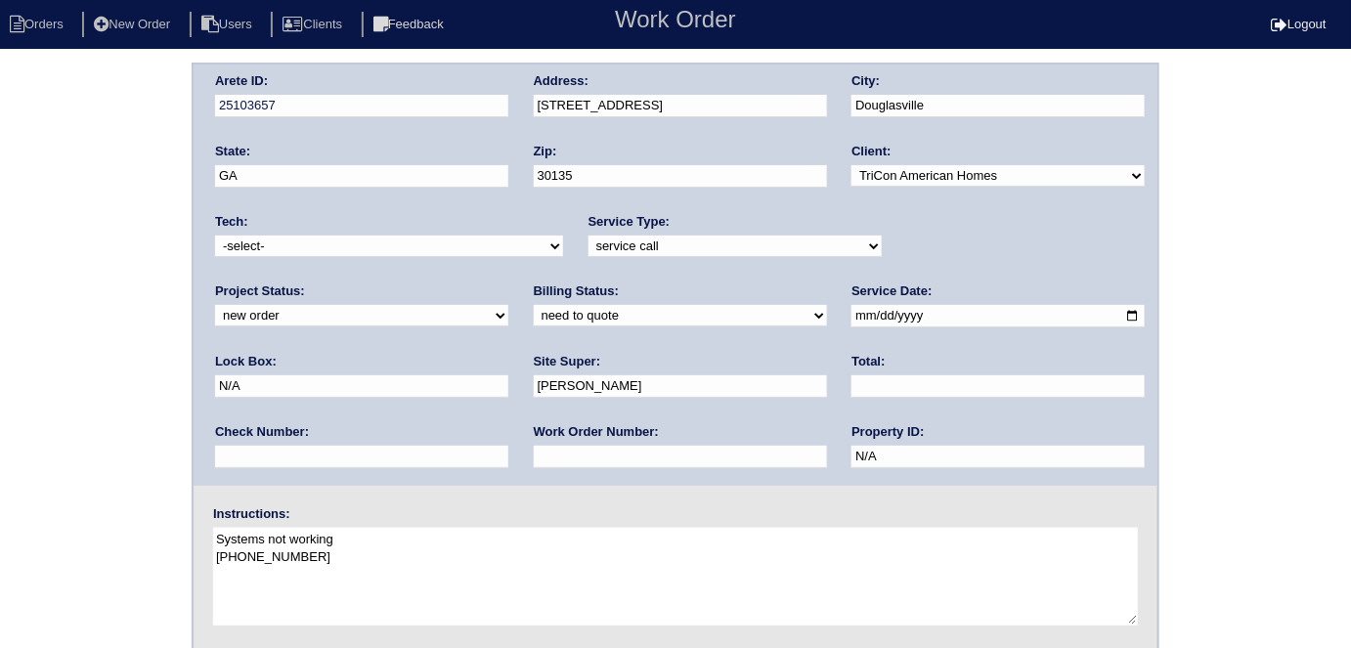
drag, startPoint x: 327, startPoint y: 243, endPoint x: 299, endPoint y: 250, distance: 29.2
click at [326, 243] on select "-select- [EMAIL_ADDRESS][DOMAIN_NAME] [EMAIL_ADDRESS][DOMAIN_NAME] [EMAIL_ADDRE…" at bounding box center [389, 247] width 348 height 22
click at [215, 236] on select "-select- [EMAIL_ADDRESS][DOMAIN_NAME] [EMAIL_ADDRESS][DOMAIN_NAME] [EMAIL_ADDRE…" at bounding box center [389, 247] width 348 height 22
click at [247, 233] on div "Tech: -select- [EMAIL_ADDRESS][DOMAIN_NAME] [EMAIL_ADDRESS][DOMAIN_NAME] [EMAIL…" at bounding box center [389, 240] width 348 height 54
click at [246, 236] on select "-select- aretesmg+backup-tech@gmail.com benjohnholt88@gmail.com callisonhvac@ya…" at bounding box center [389, 247] width 348 height 22
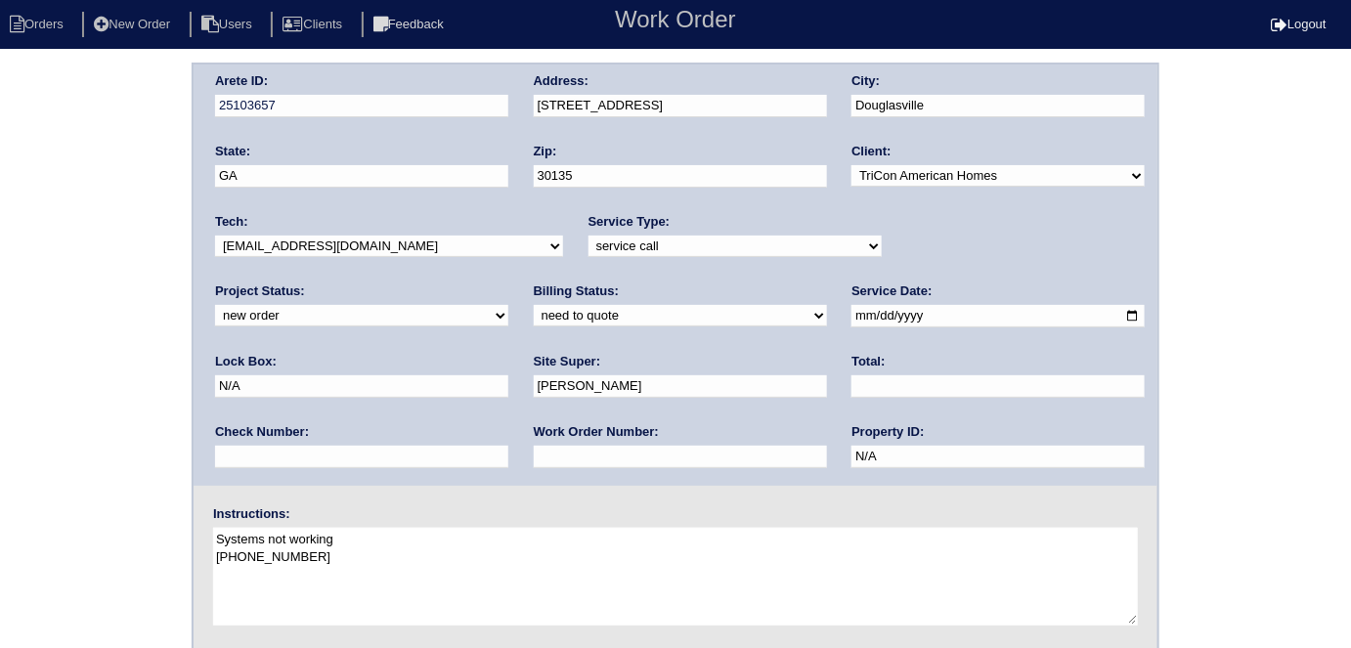
select select "27"
click at [215, 236] on select "-select- aretesmg+backup-tech@gmail.com benjohnholt88@gmail.com callisonhvac@ya…" at bounding box center [389, 247] width 348 height 22
click at [508, 305] on select "new order assigned in progress field complete need to schedule admin review arc…" at bounding box center [361, 316] width 293 height 22
select select "assigned"
click at [508, 305] on select "new order assigned in progress field complete need to schedule admin review arc…" at bounding box center [361, 316] width 293 height 22
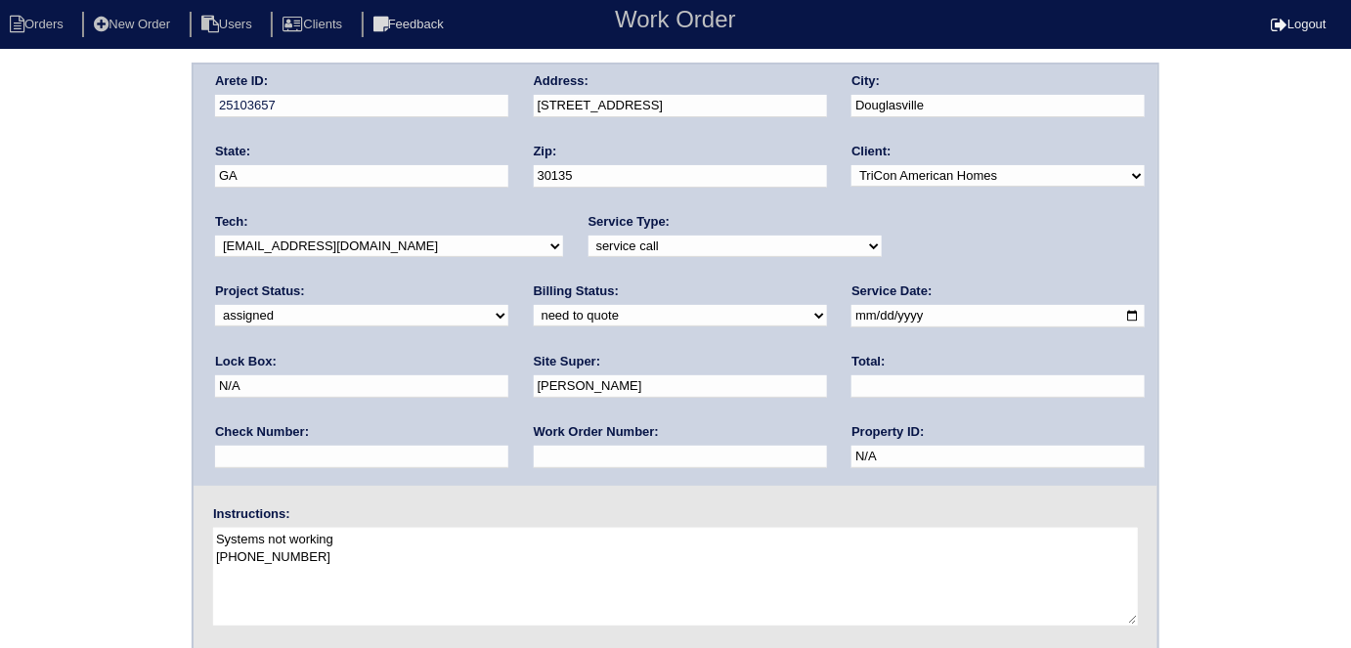
click at [138, 369] on div "Arete ID: 25103657 Address: 4481 Ridge Mill Terrace City: Douglasville State: G…" at bounding box center [675, 458] width 1351 height 791
click at [0, 311] on div "Arete ID: 25103657 Address: 4481 Ridge Mill Terrace City: Douglasville State: G…" at bounding box center [675, 458] width 1351 height 791
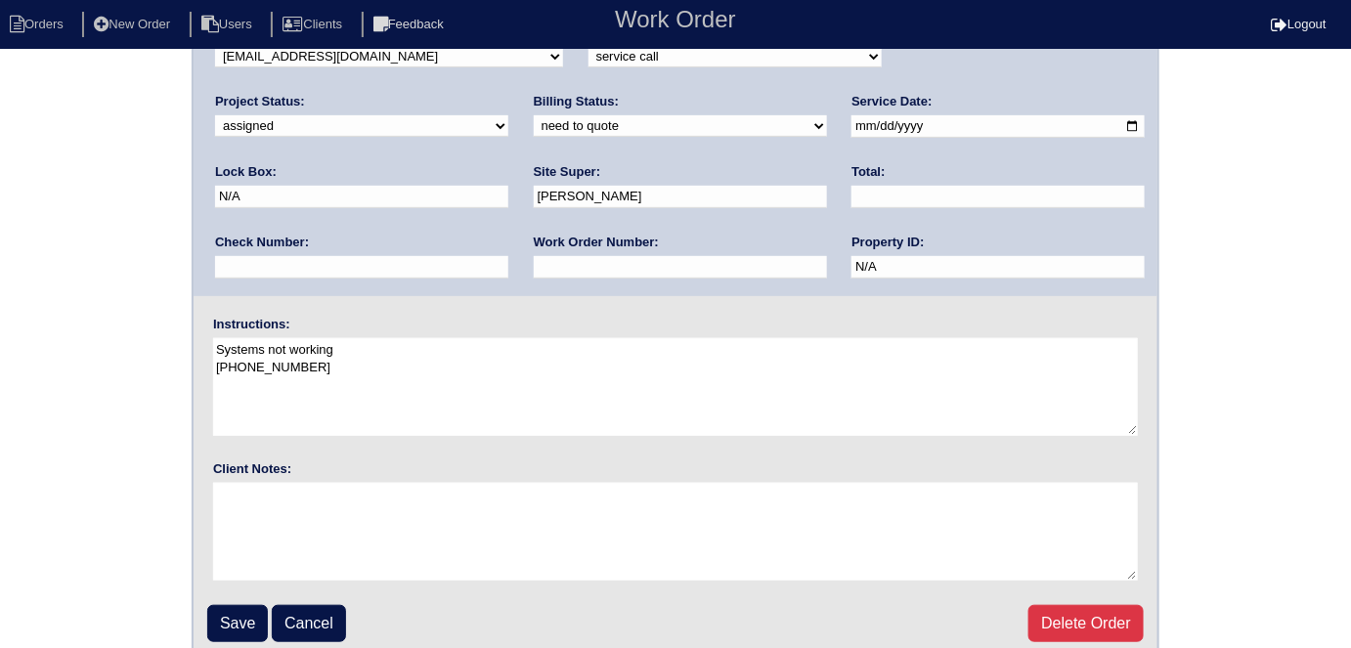
scroll to position [200, 0]
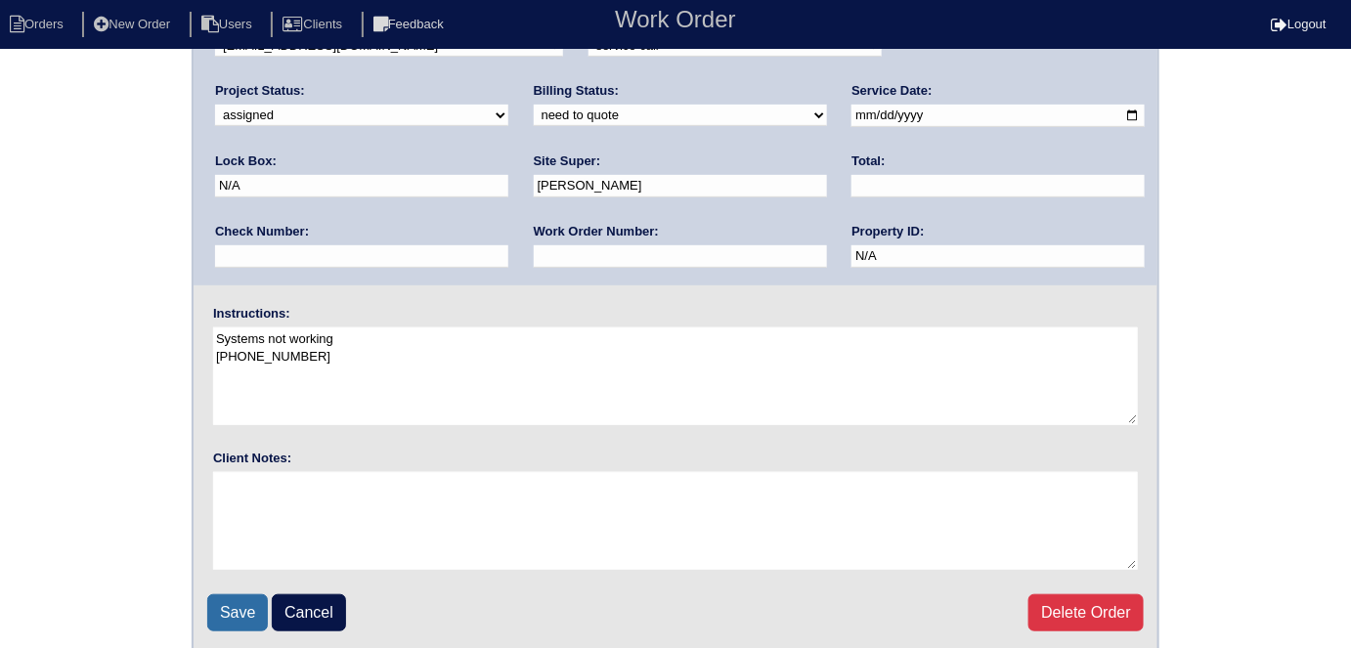
click at [232, 602] on input "Save" at bounding box center [237, 612] width 61 height 37
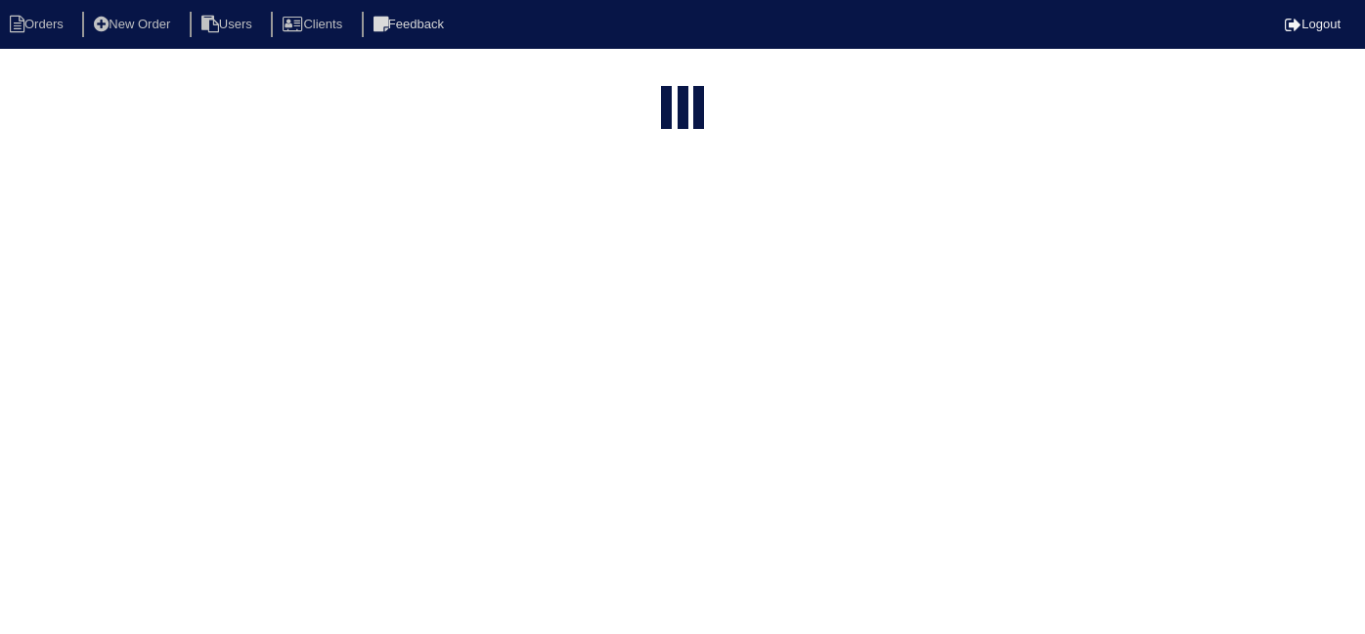
select select "15"
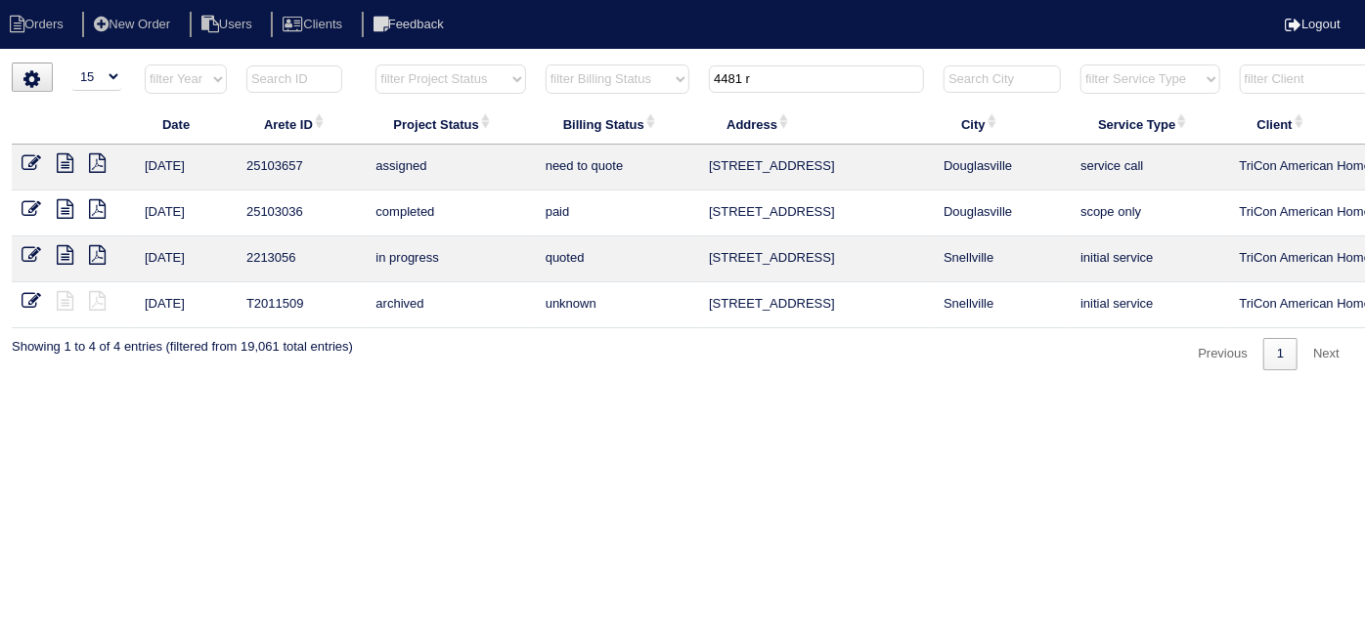
drag, startPoint x: 762, startPoint y: 71, endPoint x: 584, endPoint y: 52, distance: 180.0
click at [584, 52] on html "Orders New Order Users Clients Feedback Logout Orders New Order Users Clients M…" at bounding box center [682, 195] width 1365 height 390
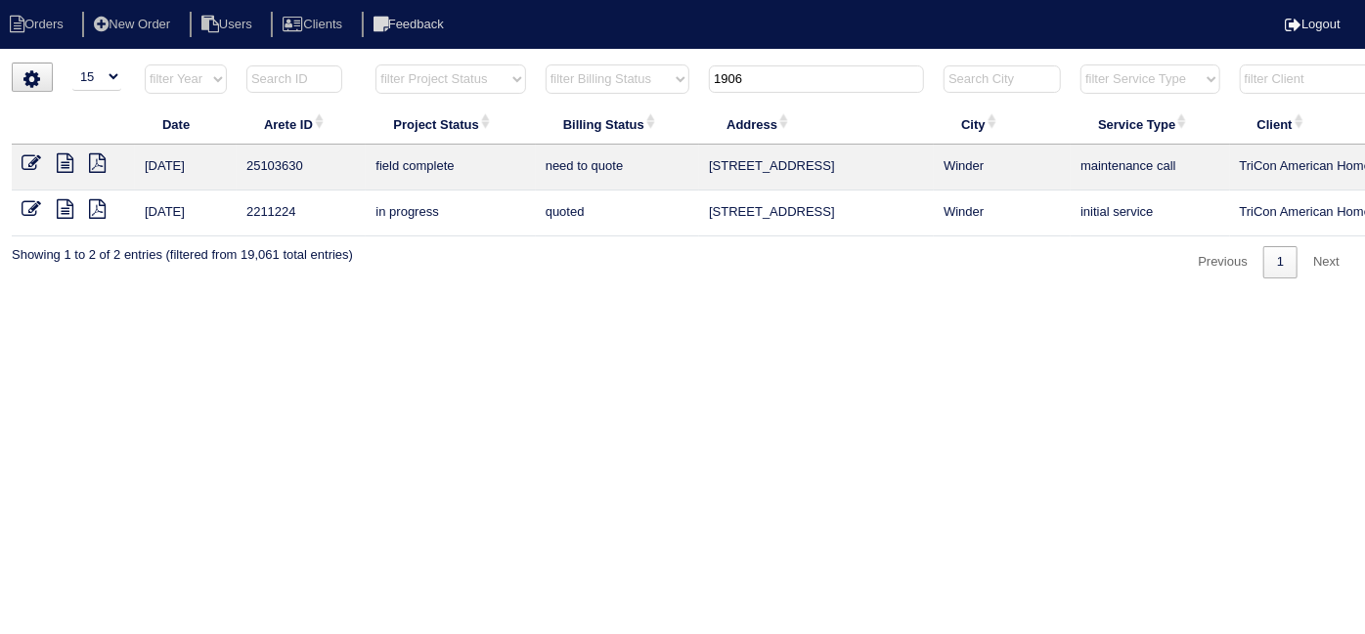
type input "1906"
click at [61, 157] on icon at bounding box center [65, 163] width 17 height 20
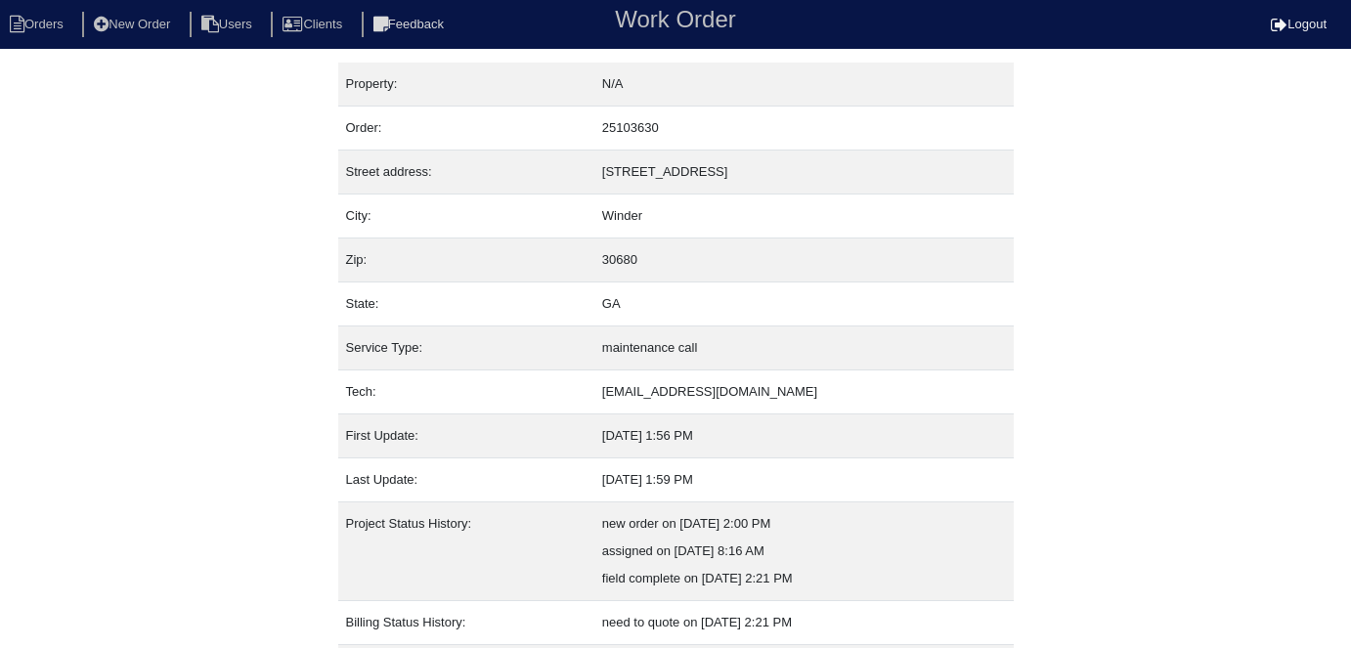
scroll to position [103, 0]
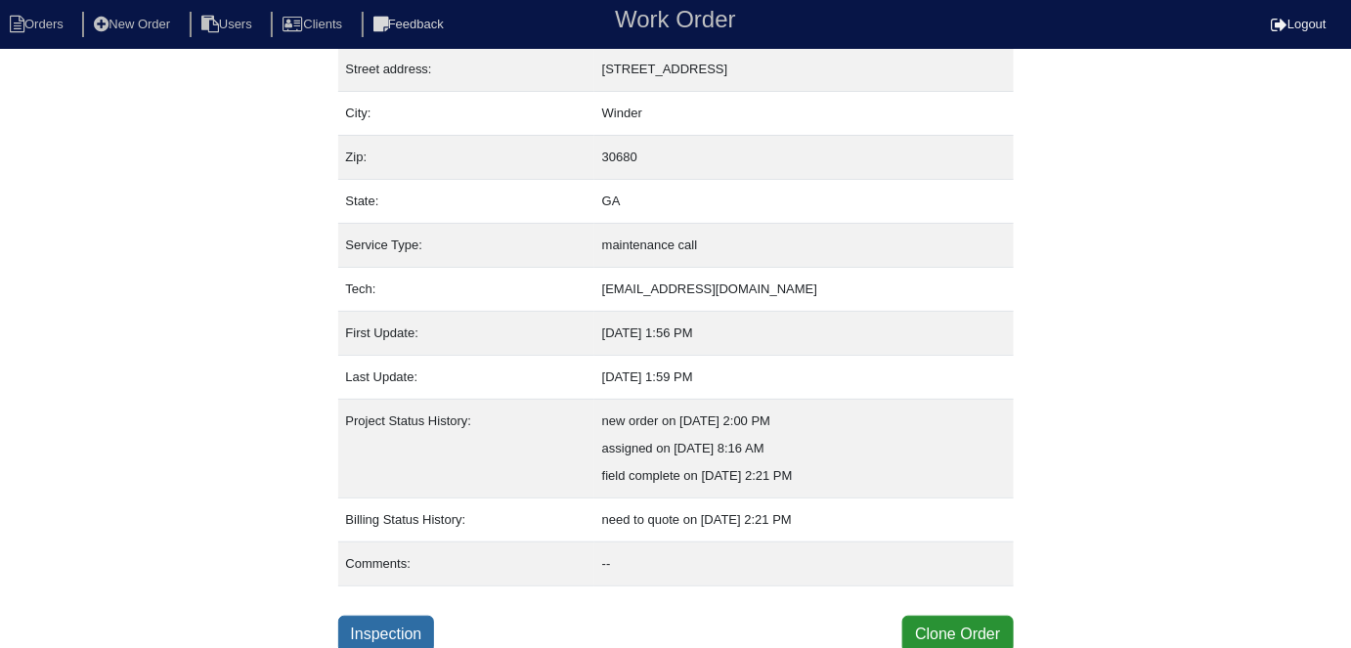
click at [418, 628] on link "Inspection" at bounding box center [386, 634] width 97 height 37
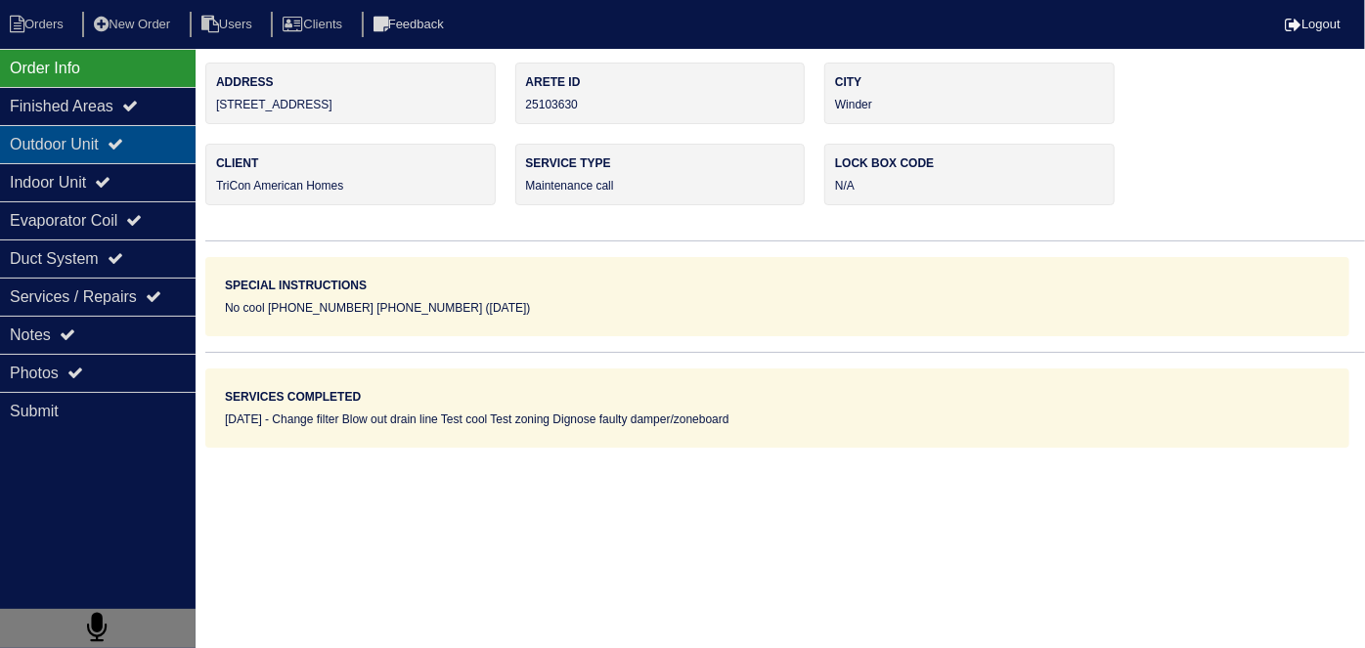
click at [56, 147] on div "Outdoor Unit" at bounding box center [98, 144] width 196 height 38
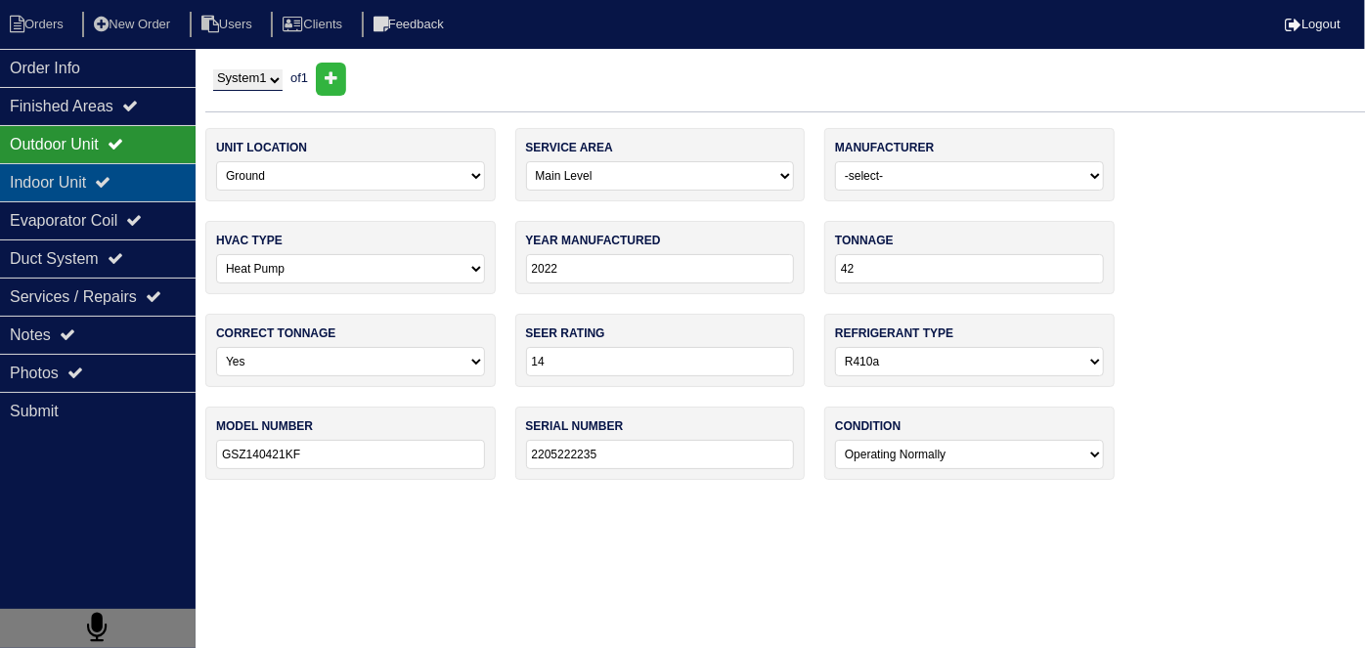
click at [65, 182] on div "Indoor Unit" at bounding box center [98, 182] width 196 height 38
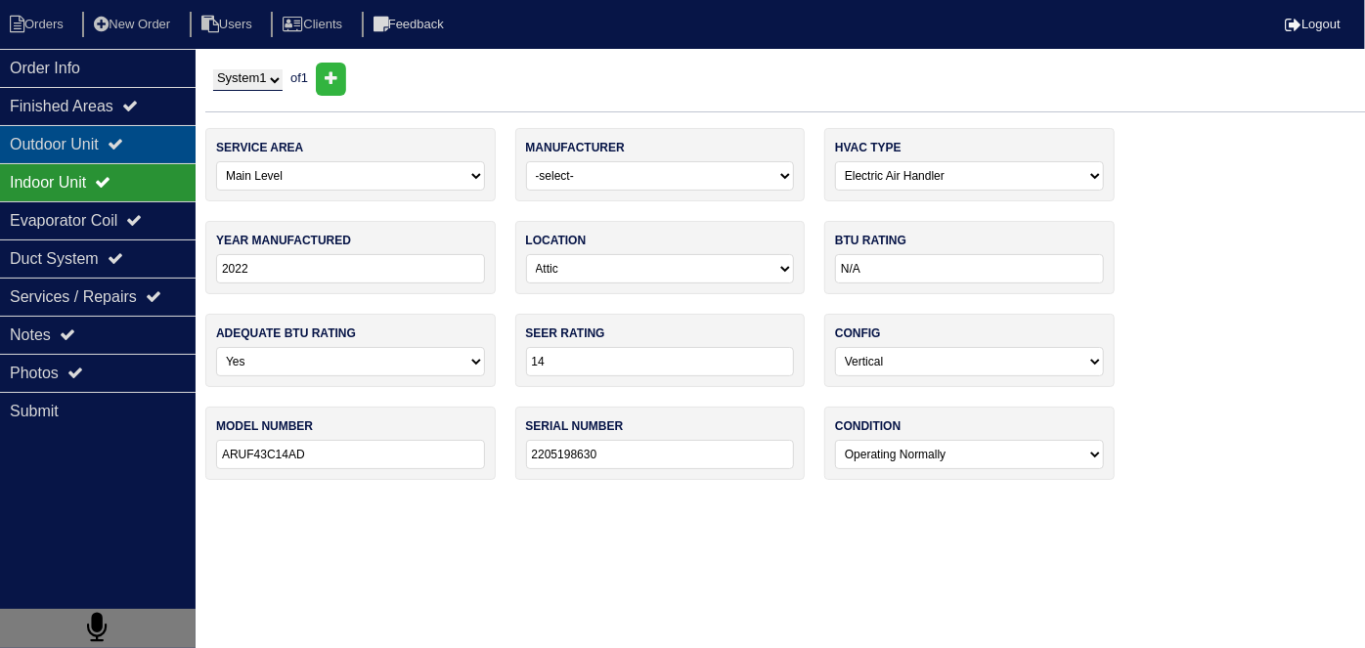
click at [69, 155] on div "Outdoor Unit" at bounding box center [98, 144] width 196 height 38
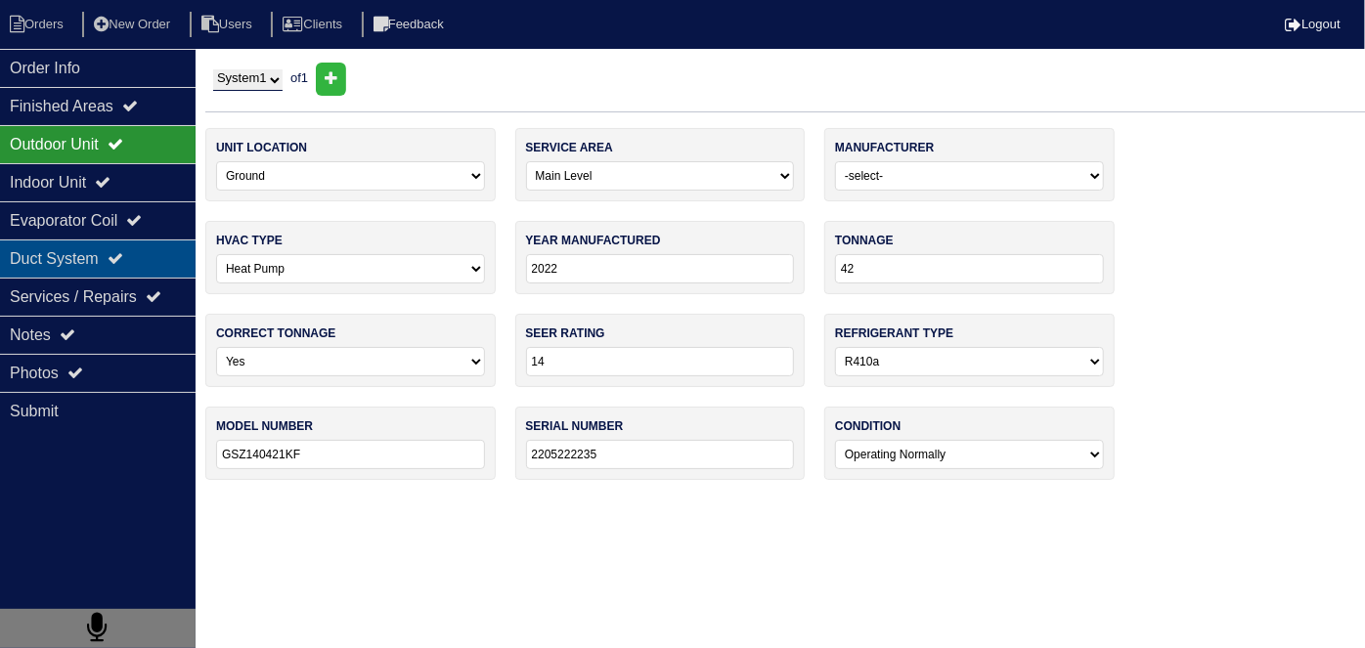
click at [67, 270] on div "Duct System" at bounding box center [98, 258] width 196 height 38
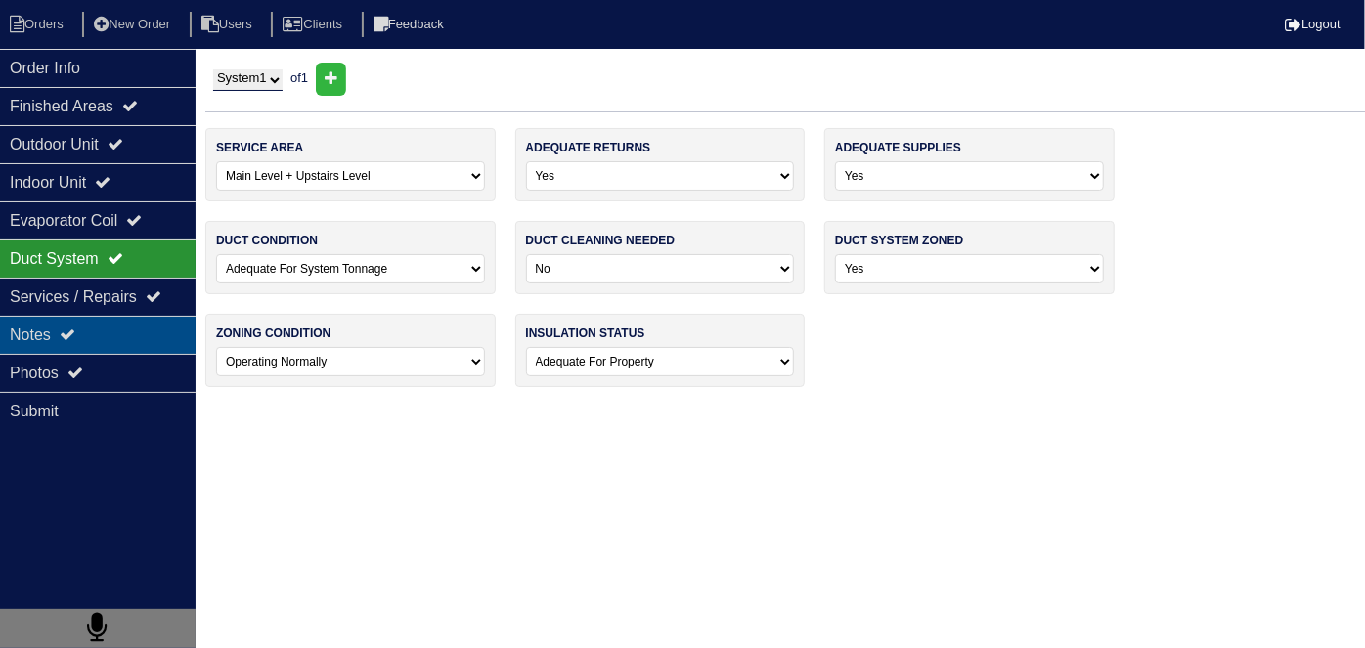
click at [49, 324] on div "Notes" at bounding box center [98, 335] width 196 height 38
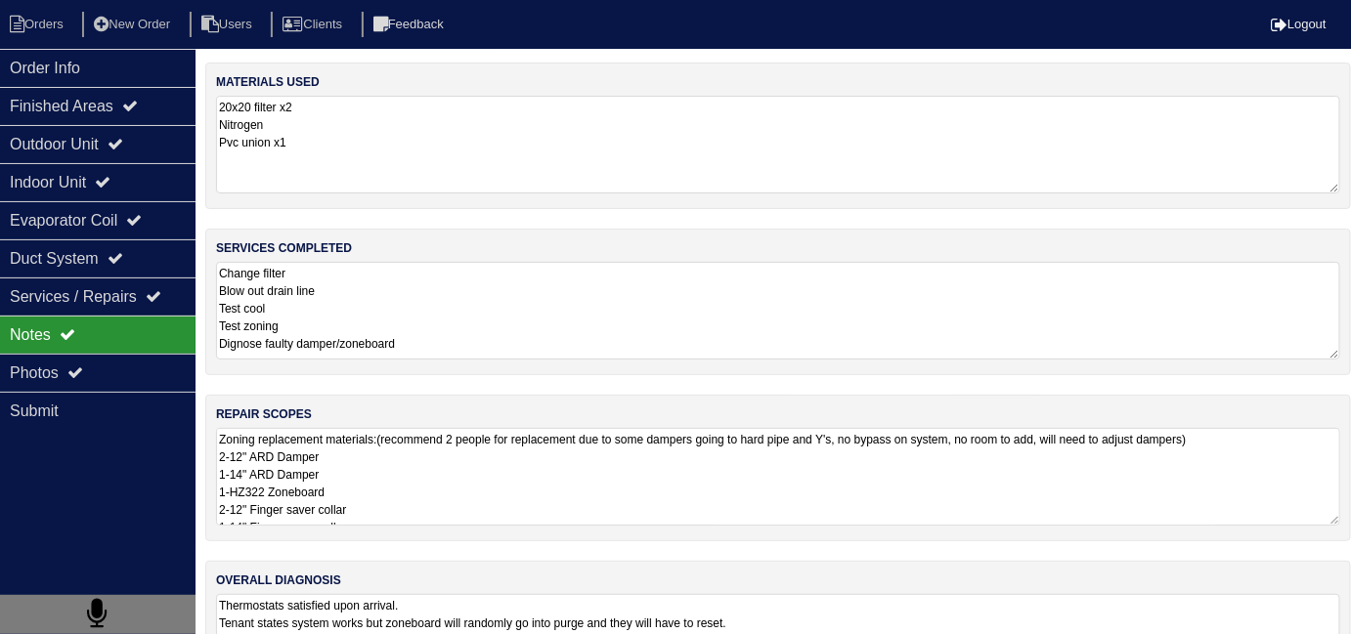
click at [596, 491] on textarea "Zoning replacement materials:(recommend 2 people for replacement due to some da…" at bounding box center [778, 477] width 1124 height 98
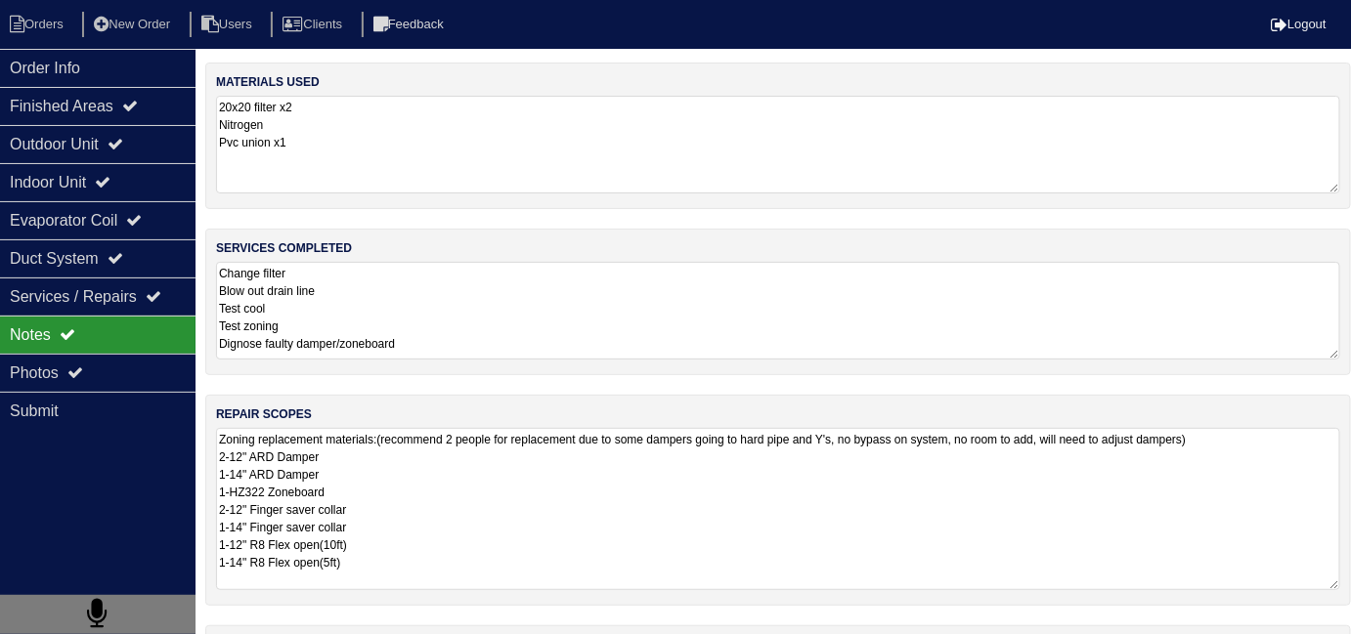
click at [725, 284] on textarea "Change filter Blow out drain line Test cool Test zoning Dignose faulty damper/z…" at bounding box center [778, 311] width 1124 height 98
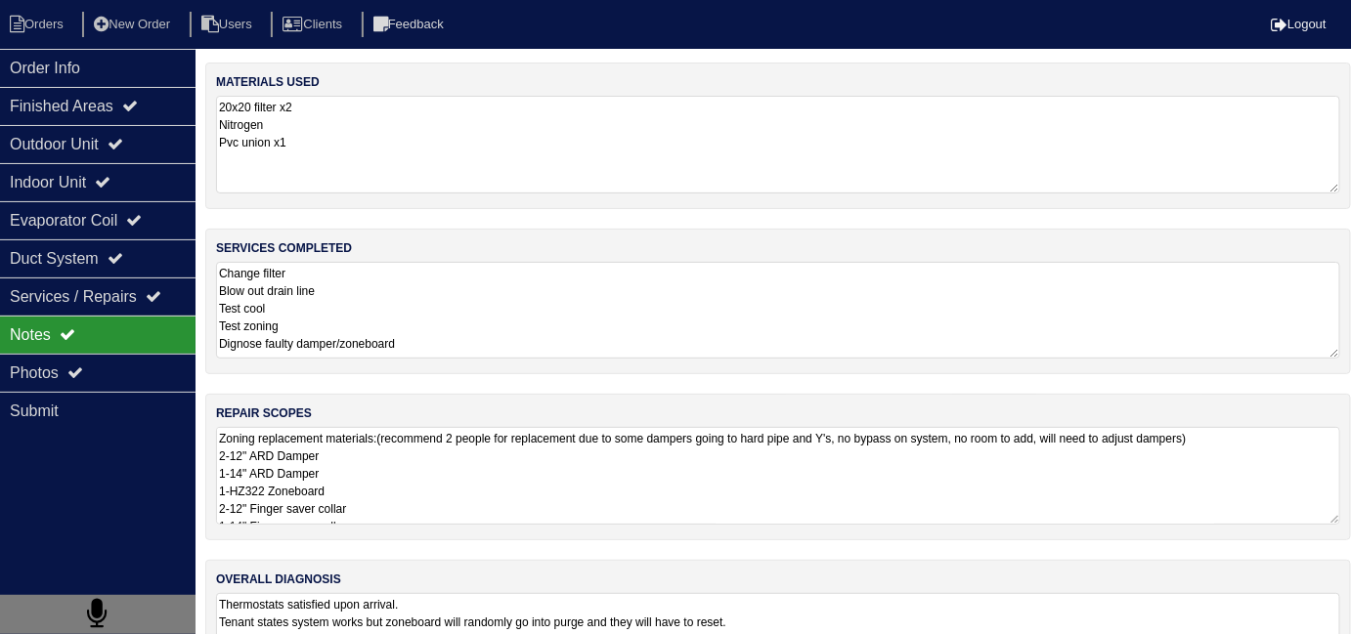
click at [715, 500] on textarea "Zoning replacement materials:(recommend 2 people for replacement due to some da…" at bounding box center [778, 476] width 1124 height 98
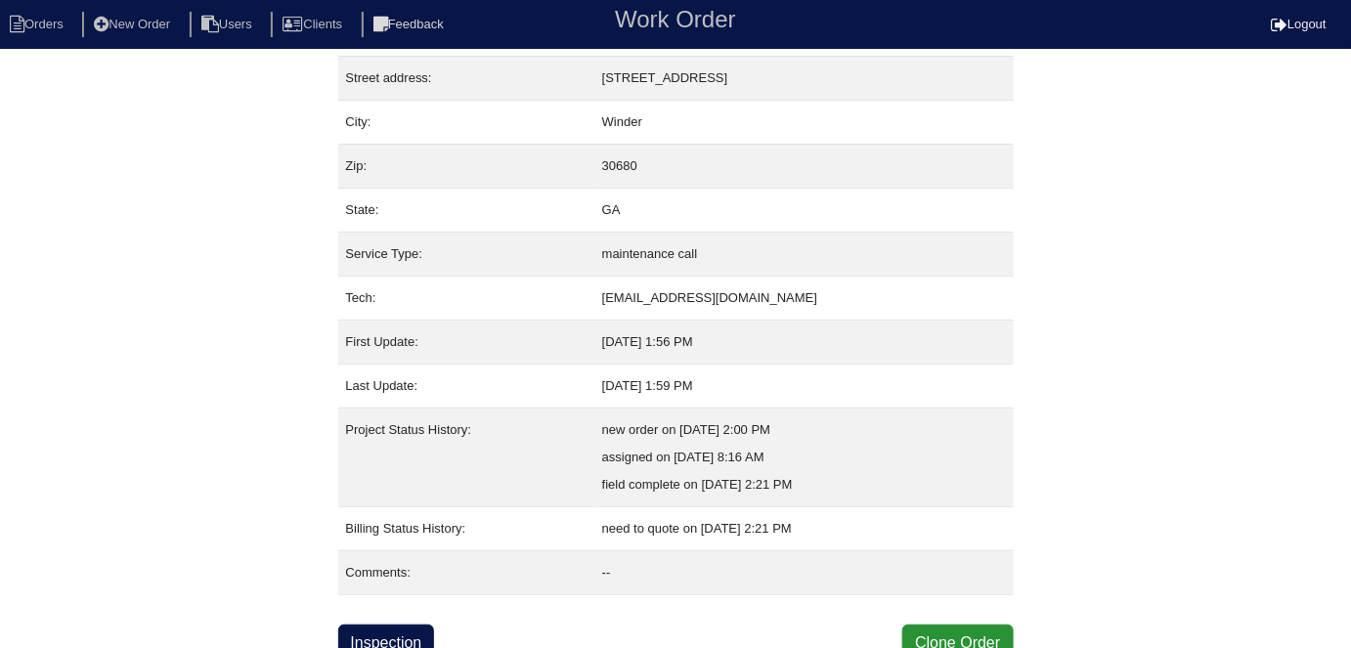
scroll to position [103, 0]
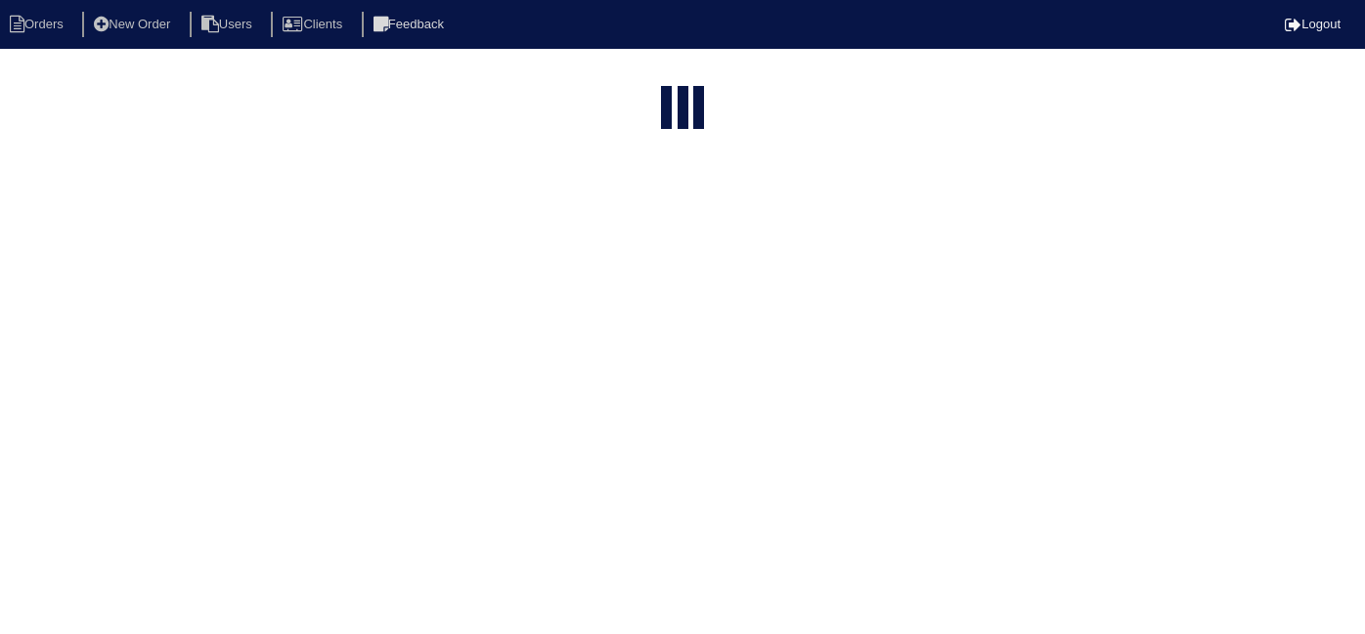
select select "15"
type input "1906"
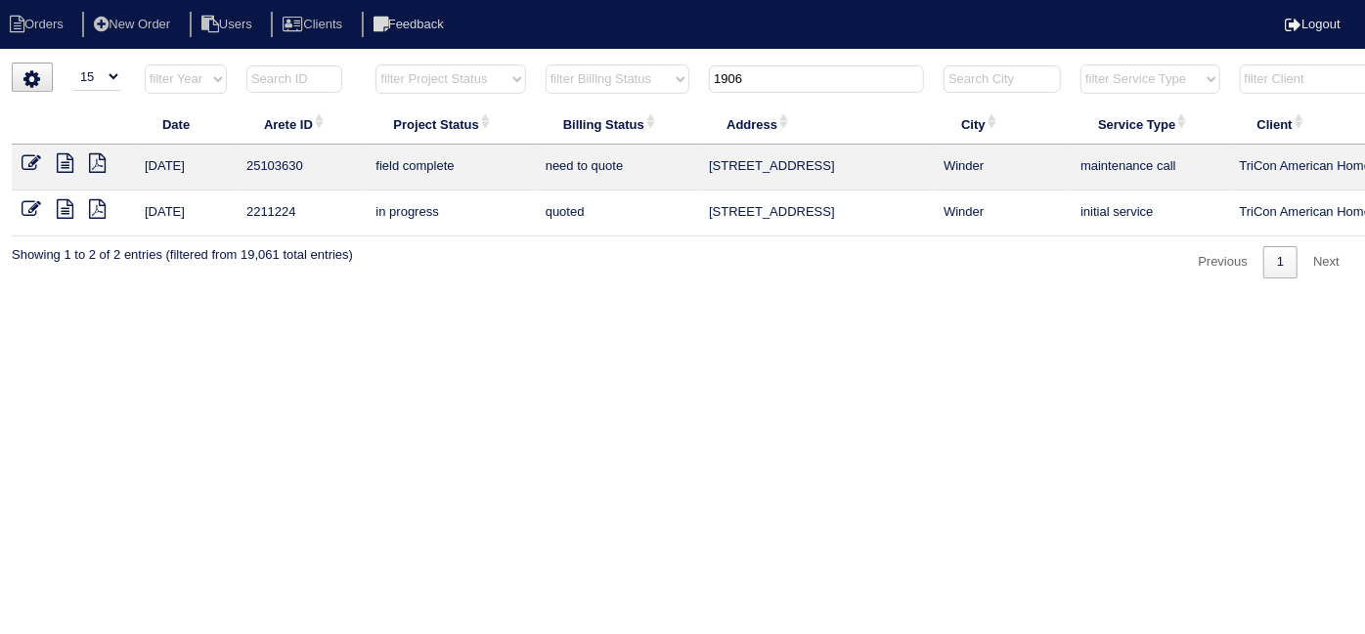
click at [32, 166] on icon at bounding box center [32, 163] width 20 height 20
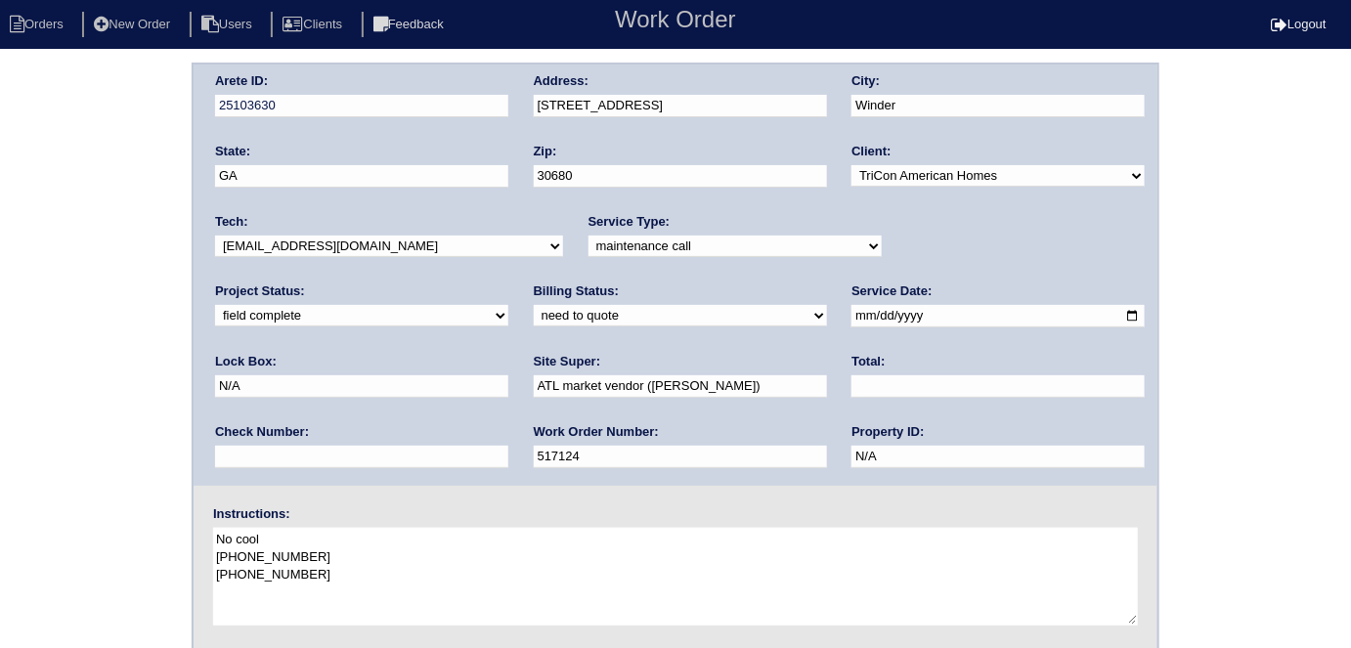
click at [534, 309] on select "need to quote quoted need to invoice invoiced paid warranty purchase order need…" at bounding box center [680, 316] width 293 height 22
select select "quoted"
click at [534, 305] on select "need to quote quoted need to invoice invoiced paid warranty purchase order need…" at bounding box center [680, 316] width 293 height 22
click at [851, 375] on input "text" at bounding box center [997, 386] width 293 height 22
type input "2461.00"
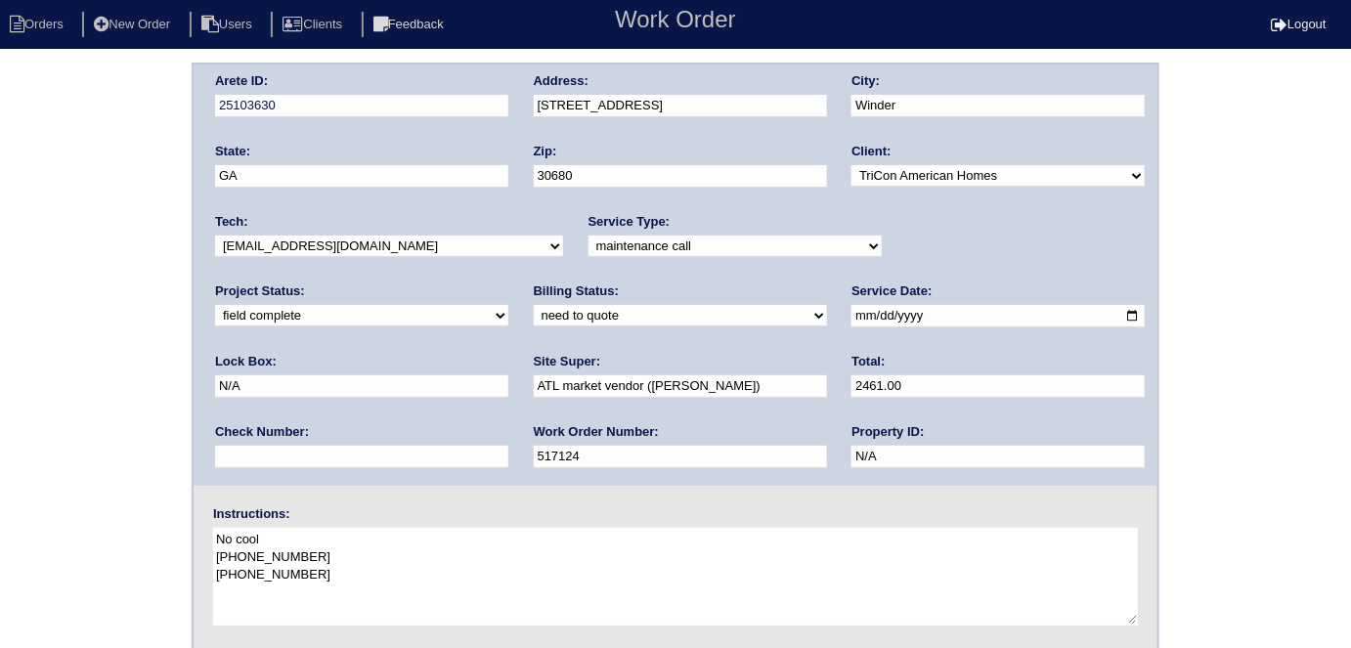
click at [0, 391] on div "Arete ID: 25103630 Address: 1906 Sandalwood Ct City: Winder State: GA Zip: 3068…" at bounding box center [675, 458] width 1351 height 791
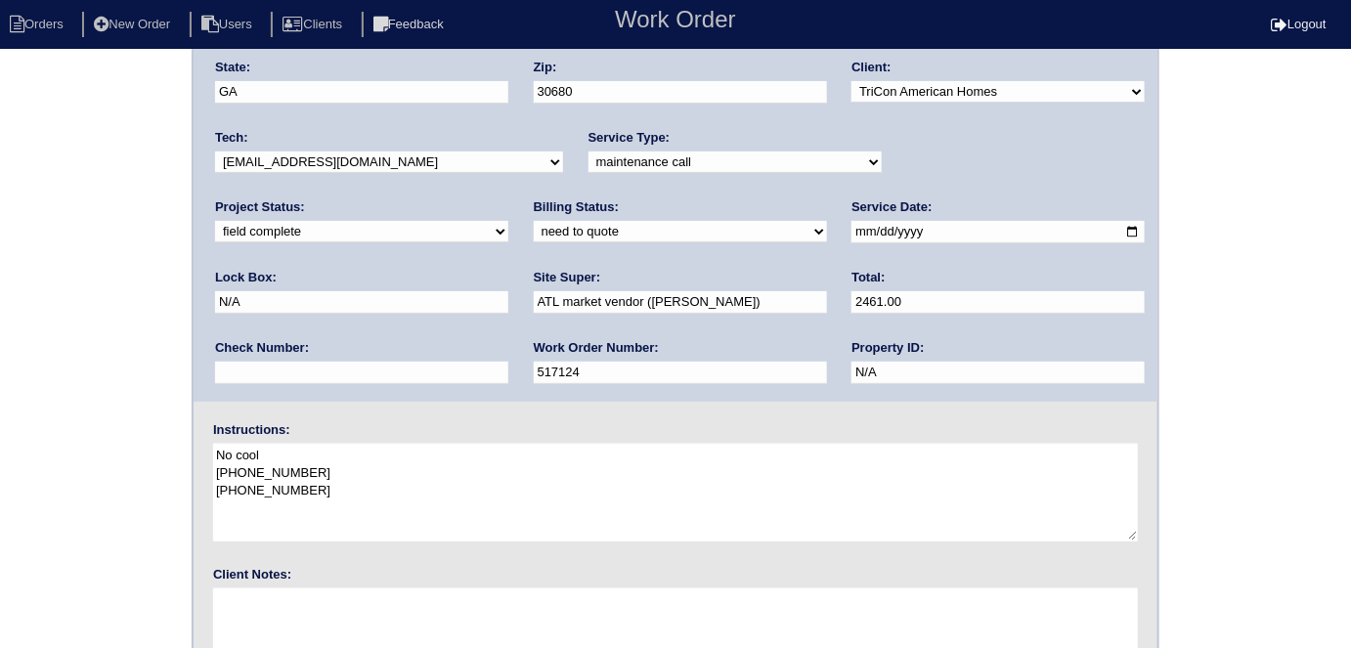
scroll to position [200, 0]
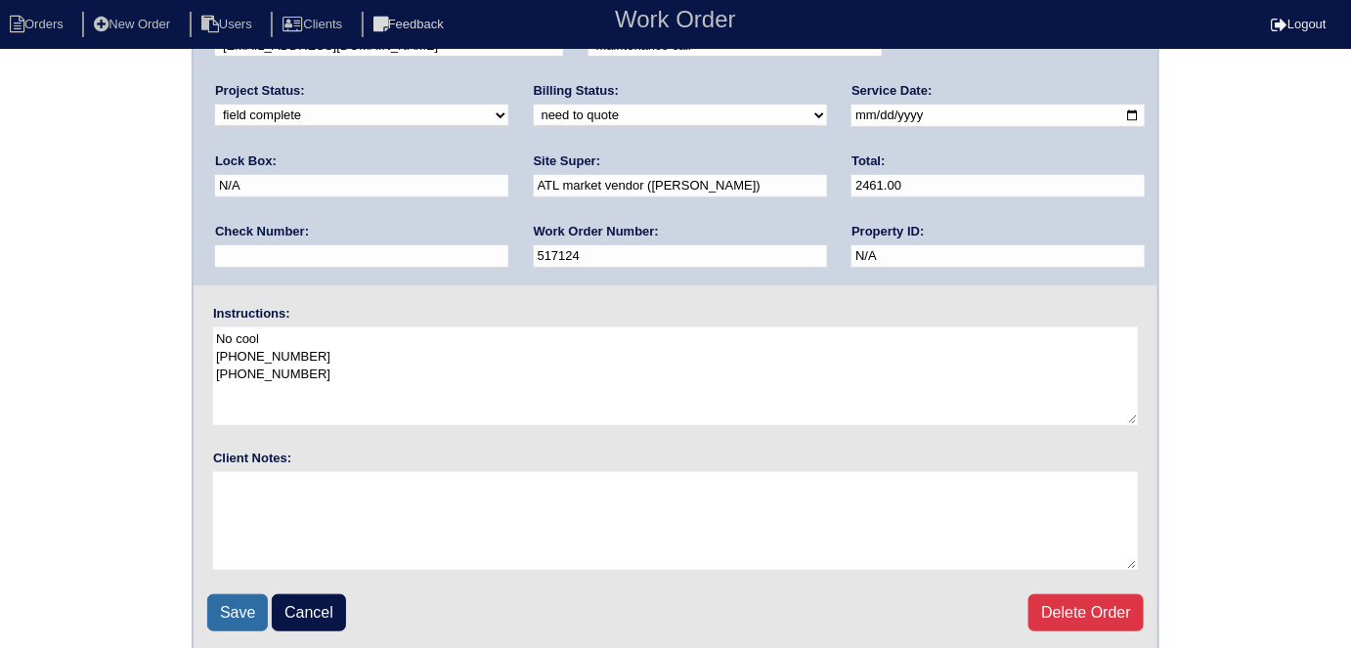
click at [219, 623] on input "Save" at bounding box center [237, 612] width 61 height 37
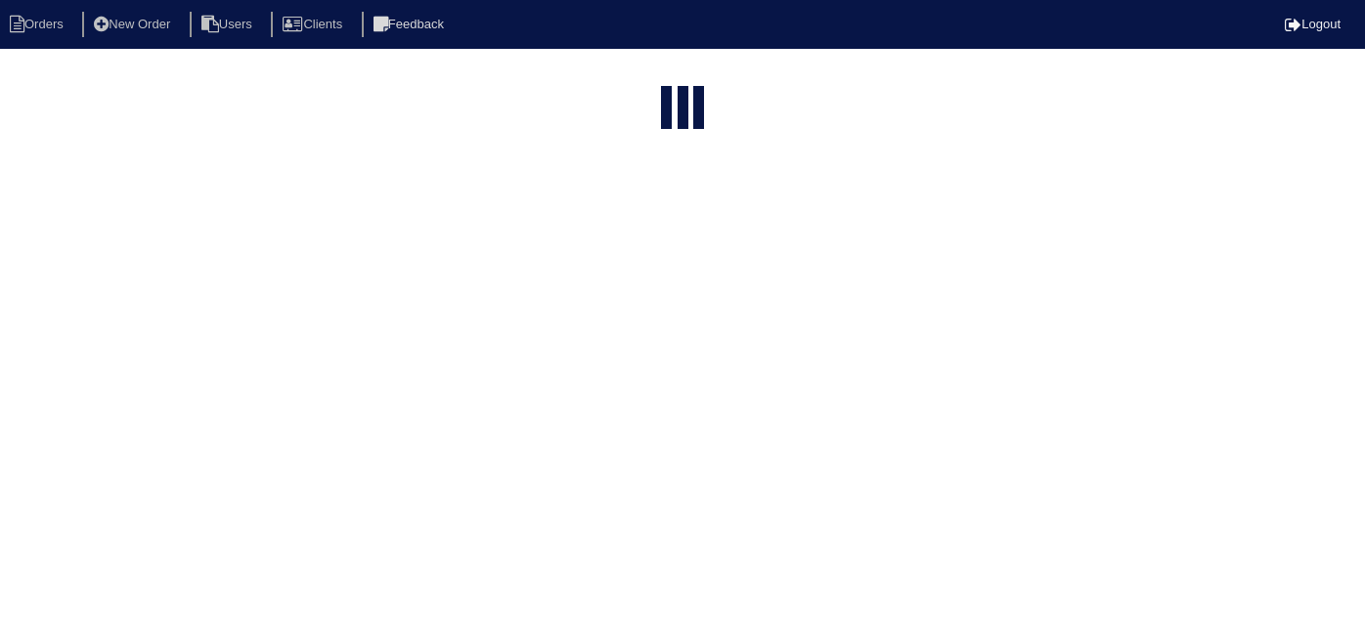
select select "15"
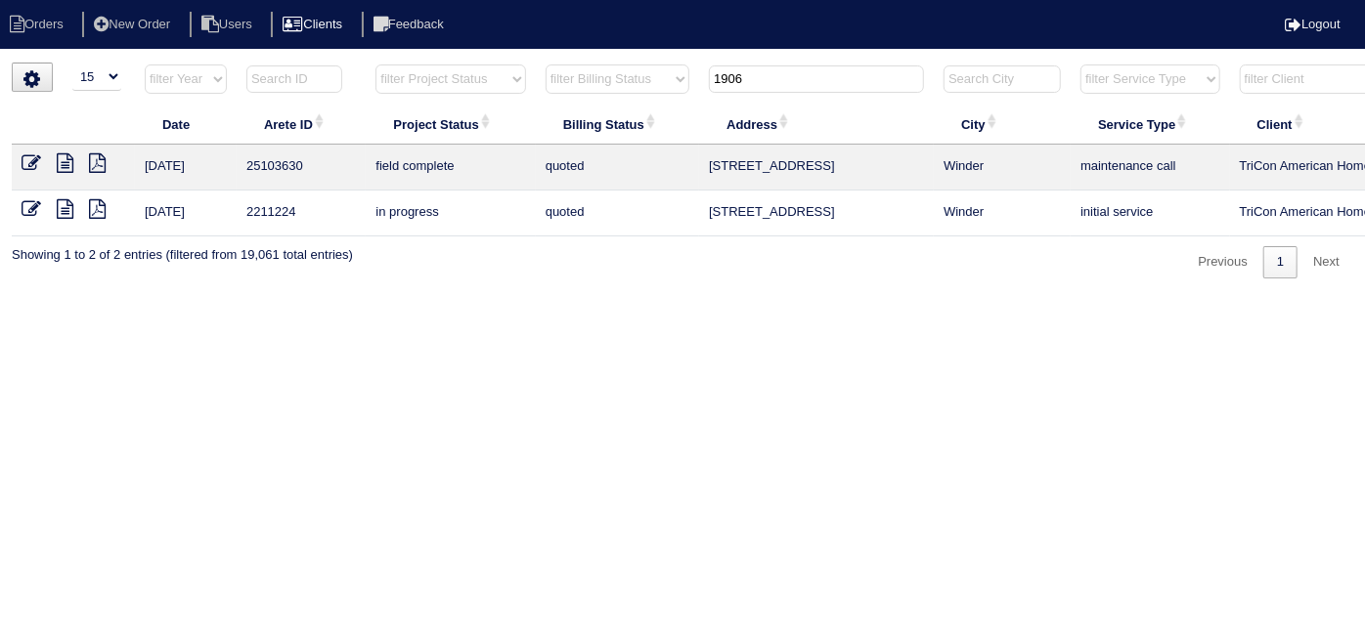
drag, startPoint x: 768, startPoint y: 86, endPoint x: 260, endPoint y: -4, distance: 516.2
click at [260, 0] on html "Orders New Order Users Clients Feedback Logout Orders New Order Users Clients M…" at bounding box center [682, 149] width 1365 height 298
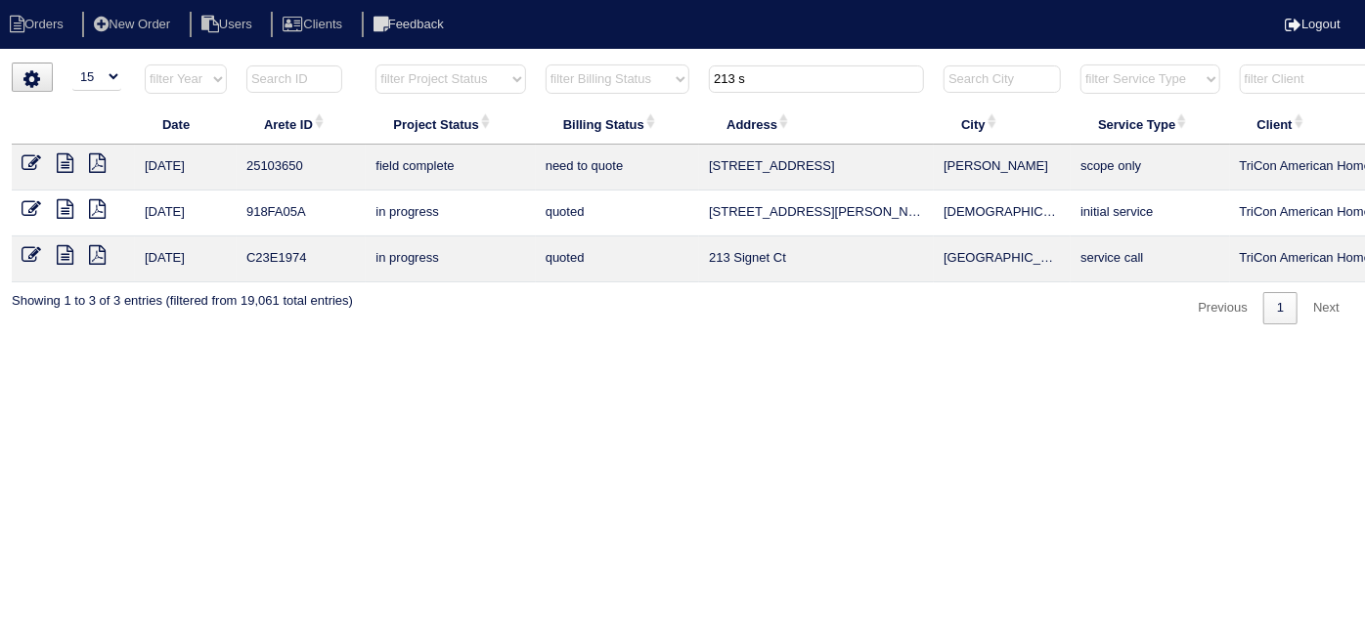
type input "213 s"
drag, startPoint x: 24, startPoint y: 166, endPoint x: 65, endPoint y: 111, distance: 67.8
click at [25, 164] on icon at bounding box center [32, 163] width 20 height 20
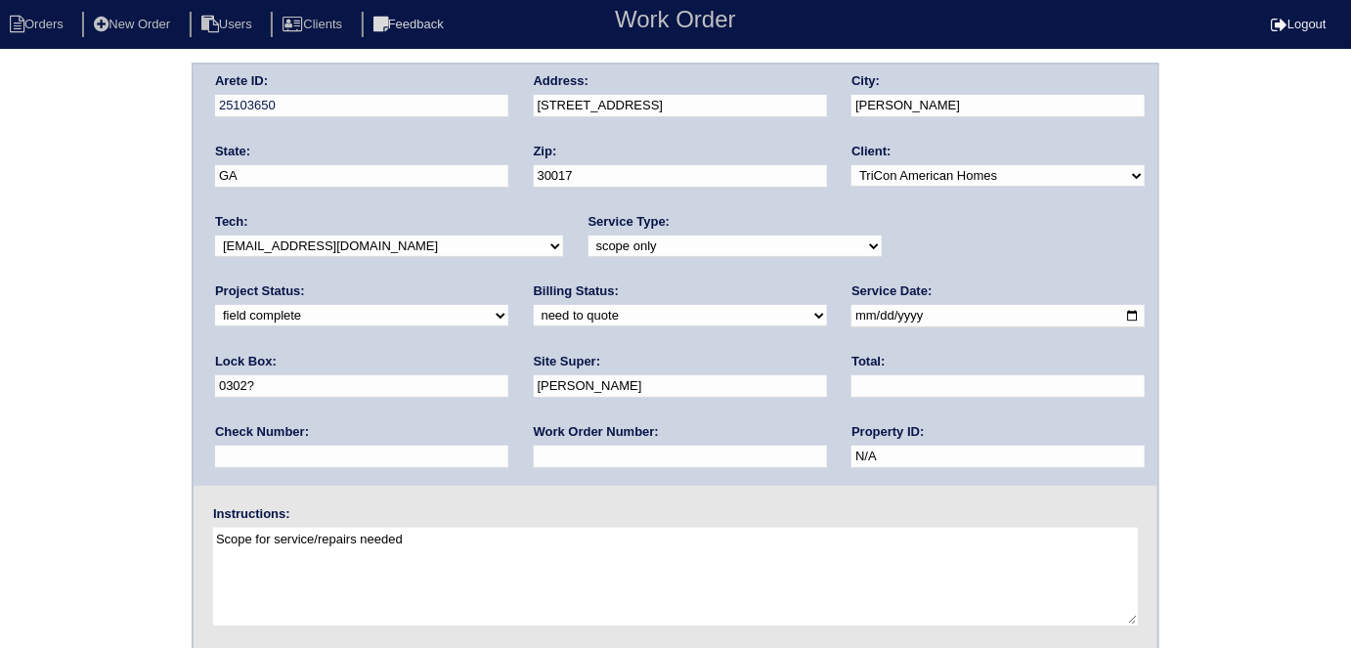
drag, startPoint x: 269, startPoint y: 450, endPoint x: 270, endPoint y: 435, distance: 14.7
click at [534, 442] on div "Work Order Number:" at bounding box center [680, 450] width 293 height 55
type input "555491"
click at [92, 361] on div "Arete ID: 25103650 Address: [STREET_ADDRESS] City: [PERSON_NAME] State: [GEOGRA…" at bounding box center [675, 458] width 1351 height 791
click at [0, 297] on div "Arete ID: 25103650 Address: [STREET_ADDRESS] City: [PERSON_NAME] State: [GEOGRA…" at bounding box center [675, 458] width 1351 height 791
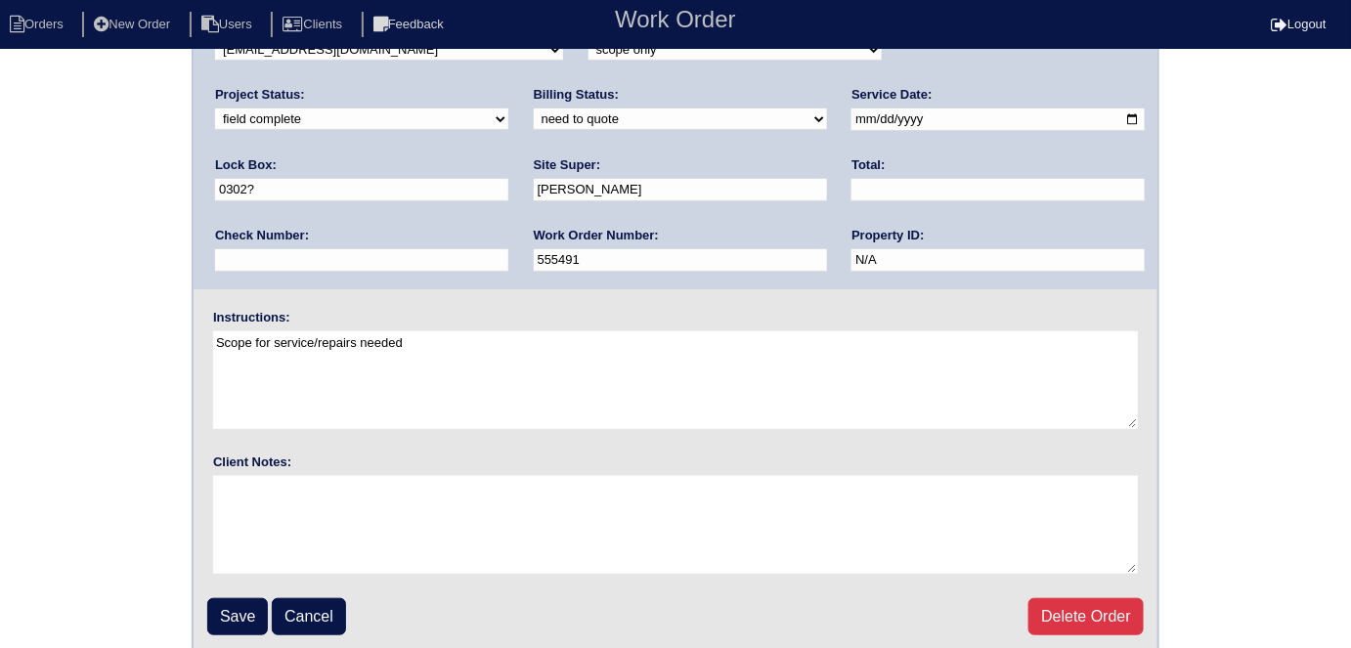
scroll to position [200, 0]
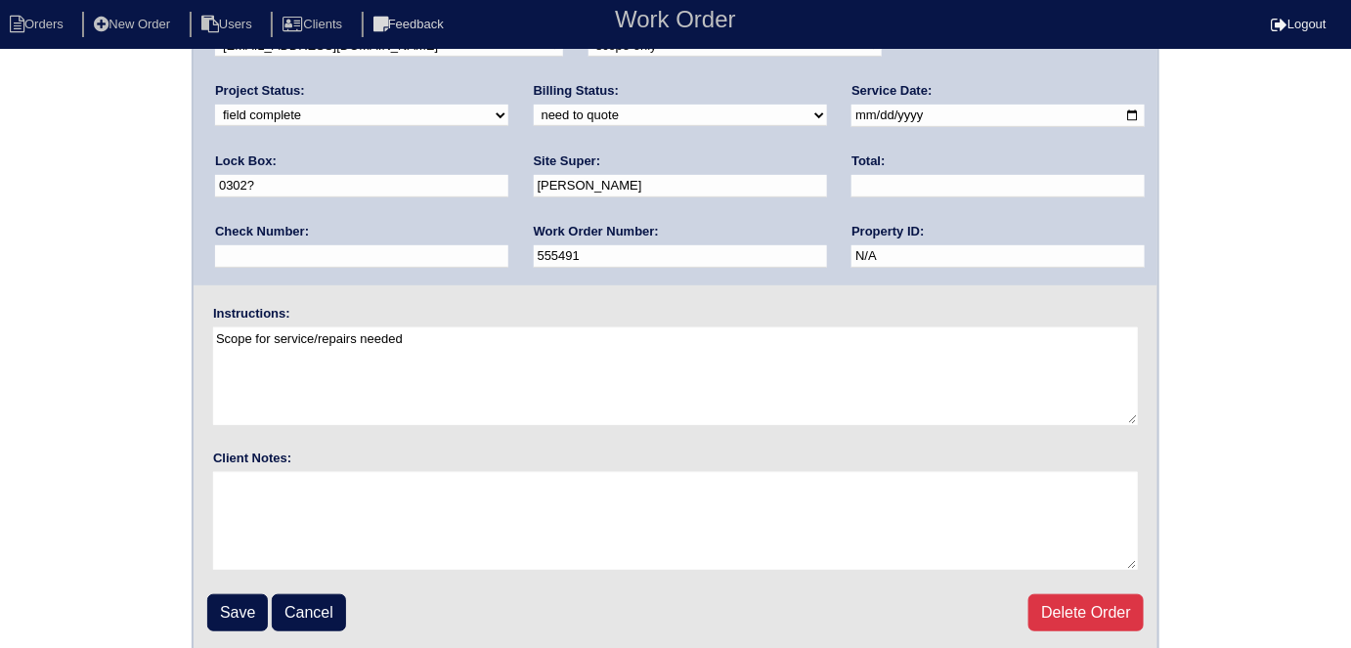
click at [0, 221] on div "Arete ID: 25103650 Address: 213 Silvertop Drive City: Grayson State: GA Zip: 30…" at bounding box center [675, 257] width 1351 height 791
click at [231, 604] on input "Save" at bounding box center [237, 612] width 61 height 37
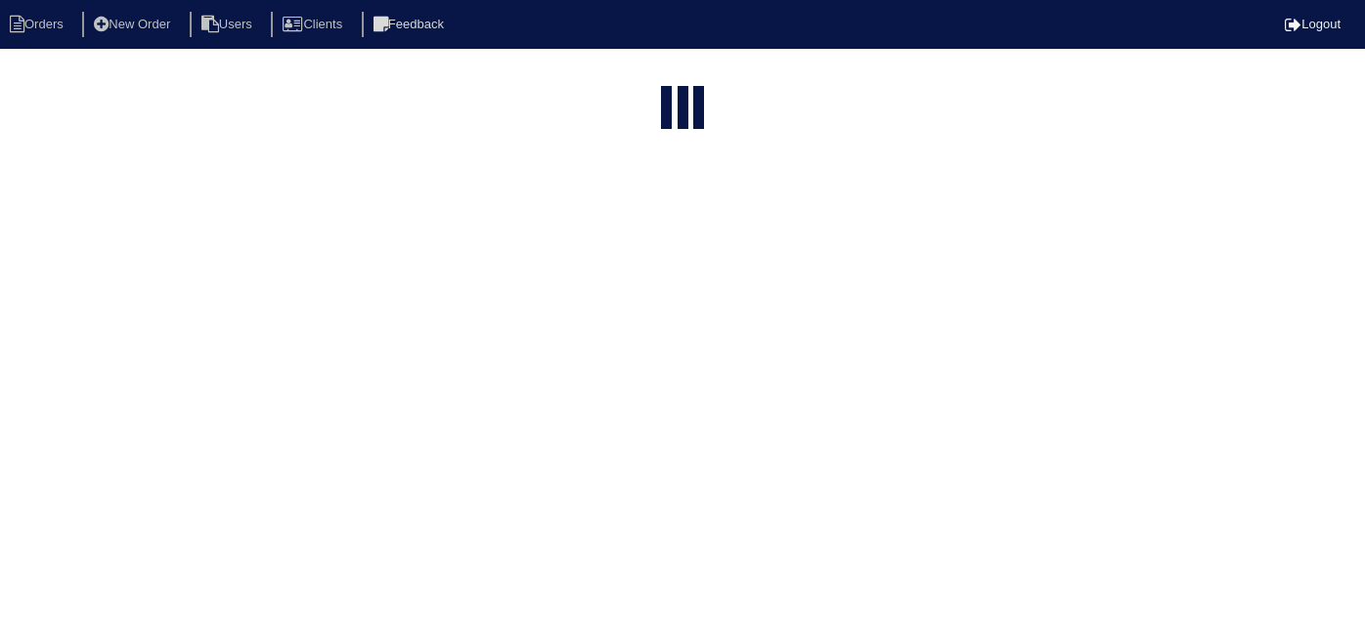
select select "15"
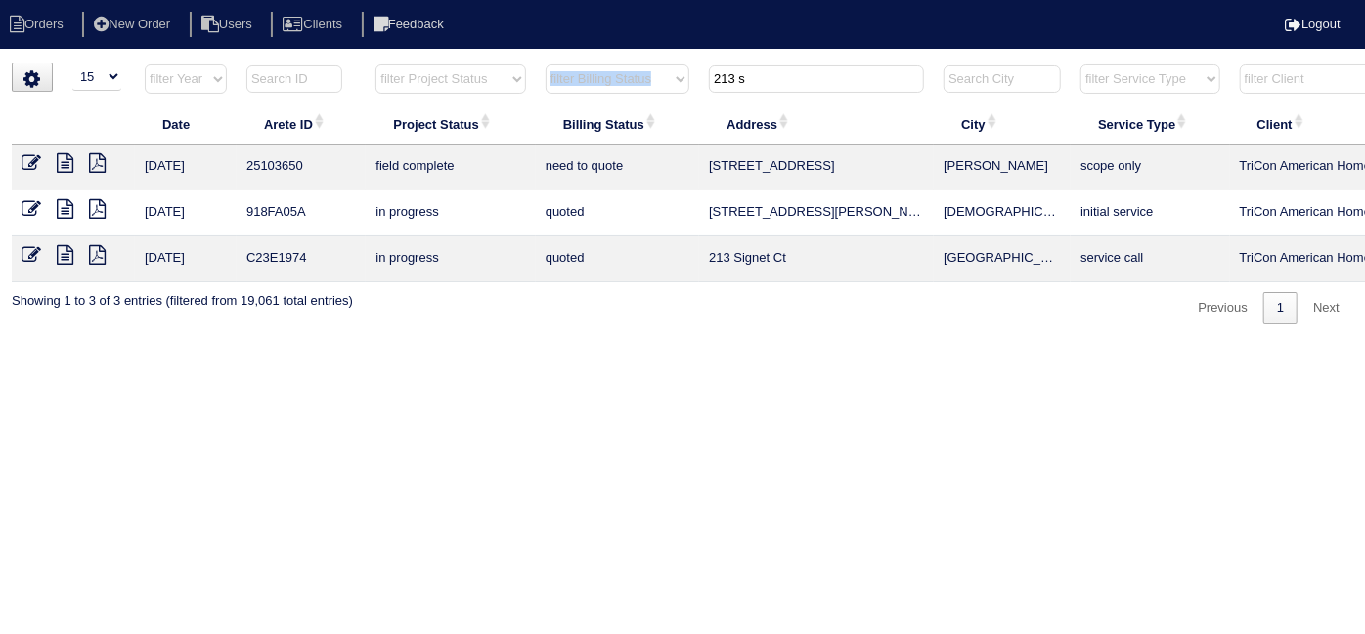
drag, startPoint x: 746, startPoint y: 90, endPoint x: 599, endPoint y: 53, distance: 151.3
click at [607, 58] on html "Orders New Order Users Clients Feedback Logout Orders New Order Users Clients M…" at bounding box center [682, 172] width 1365 height 344
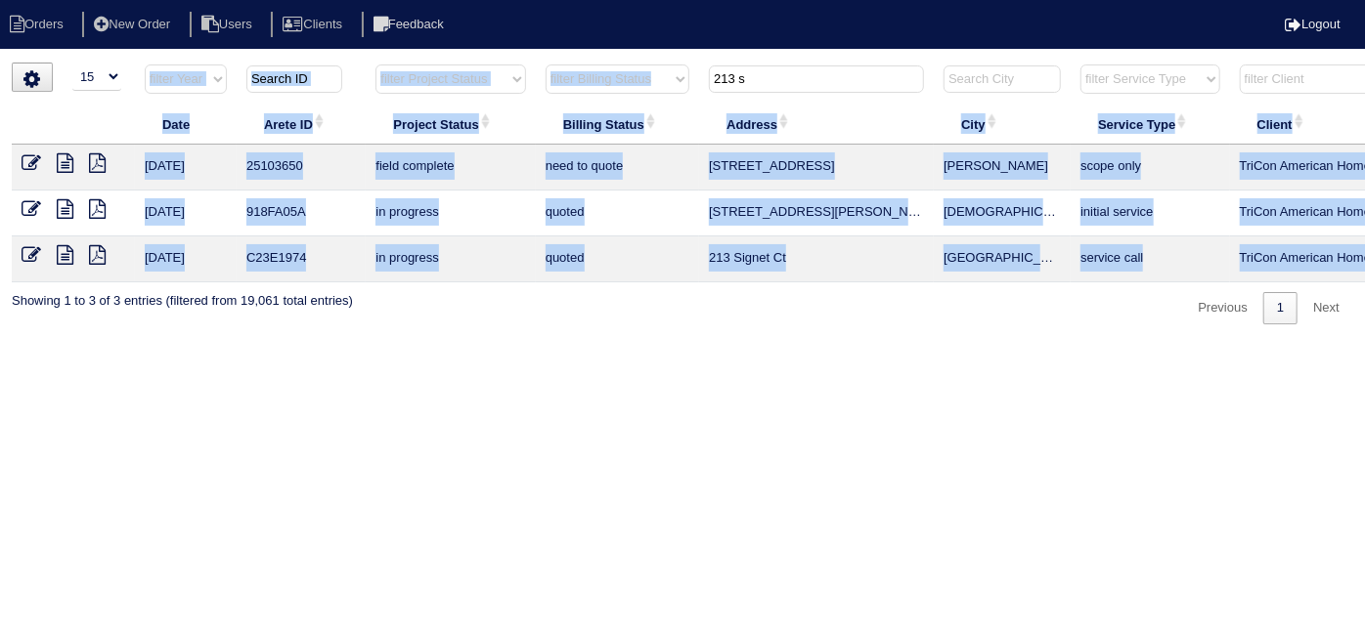
click at [610, 344] on html "Orders New Order Users Clients Feedback Logout Orders New Order Users Clients M…" at bounding box center [682, 172] width 1365 height 344
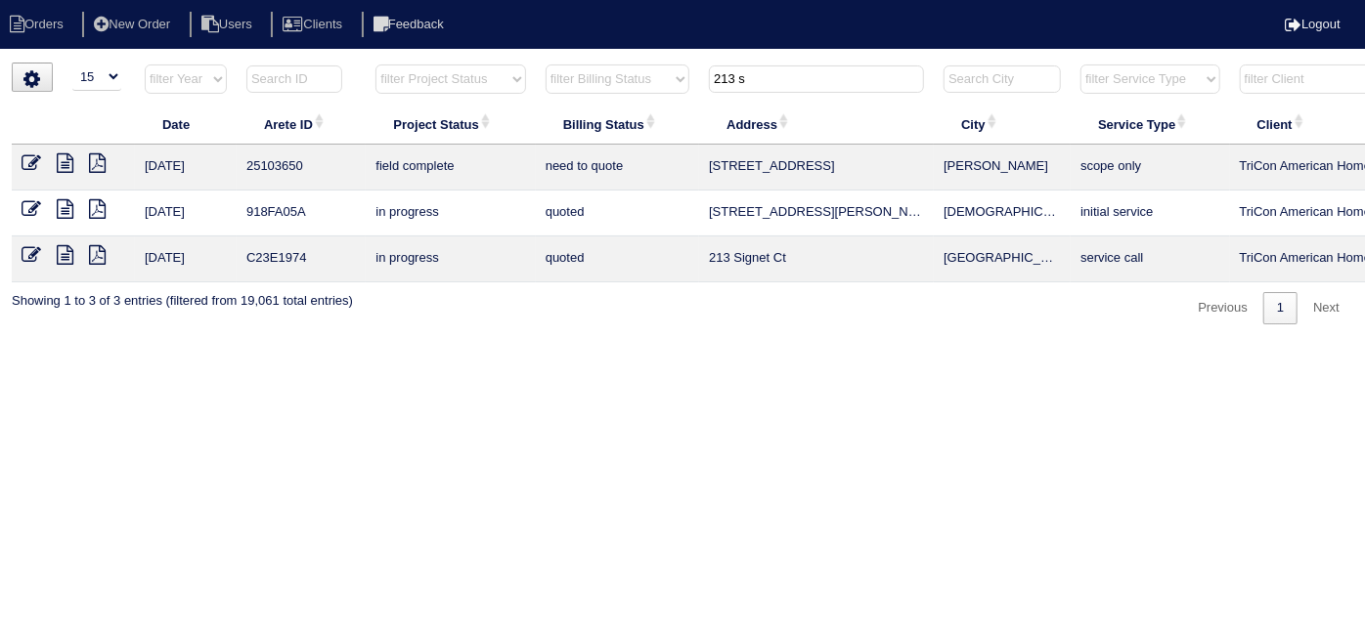
click at [771, 65] on input "213 s" at bounding box center [816, 78] width 215 height 27
drag, startPoint x: 770, startPoint y: 76, endPoint x: 454, endPoint y: 14, distance: 322.8
click at [599, 58] on html "Orders New Order Users Clients Feedback Logout Orders New Order Users Clients M…" at bounding box center [682, 172] width 1365 height 344
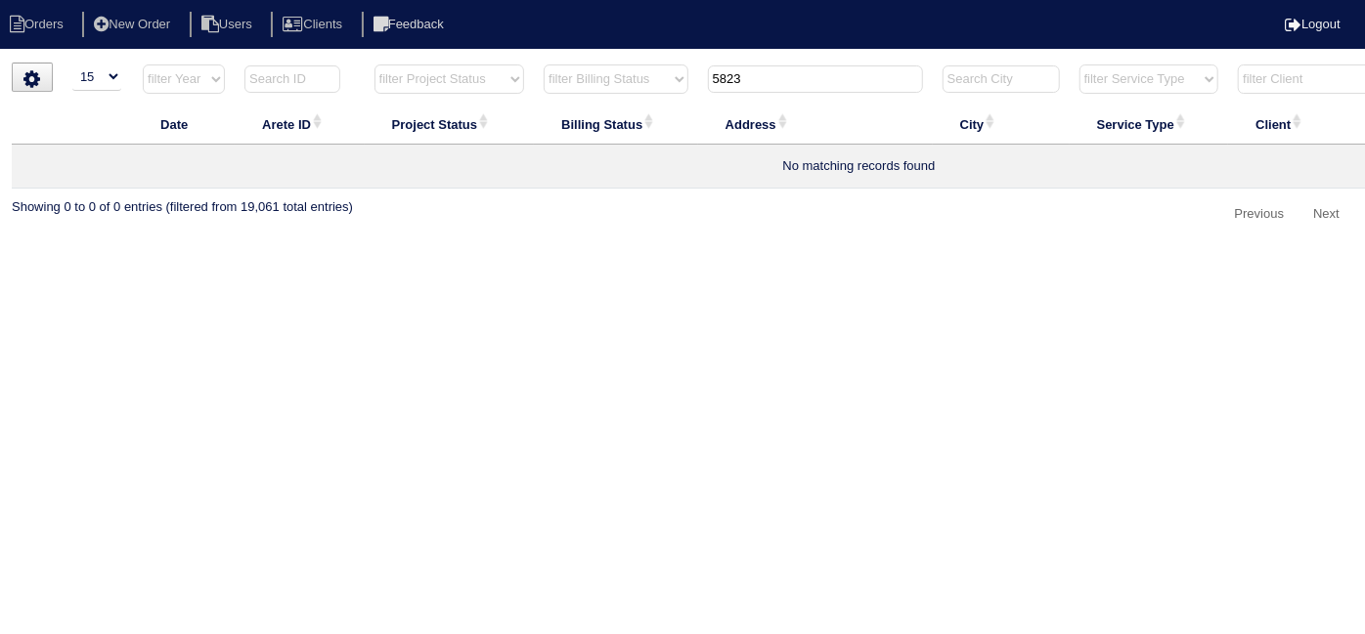
type input "5823"
click at [163, 30] on li "New Order" at bounding box center [134, 25] width 104 height 26
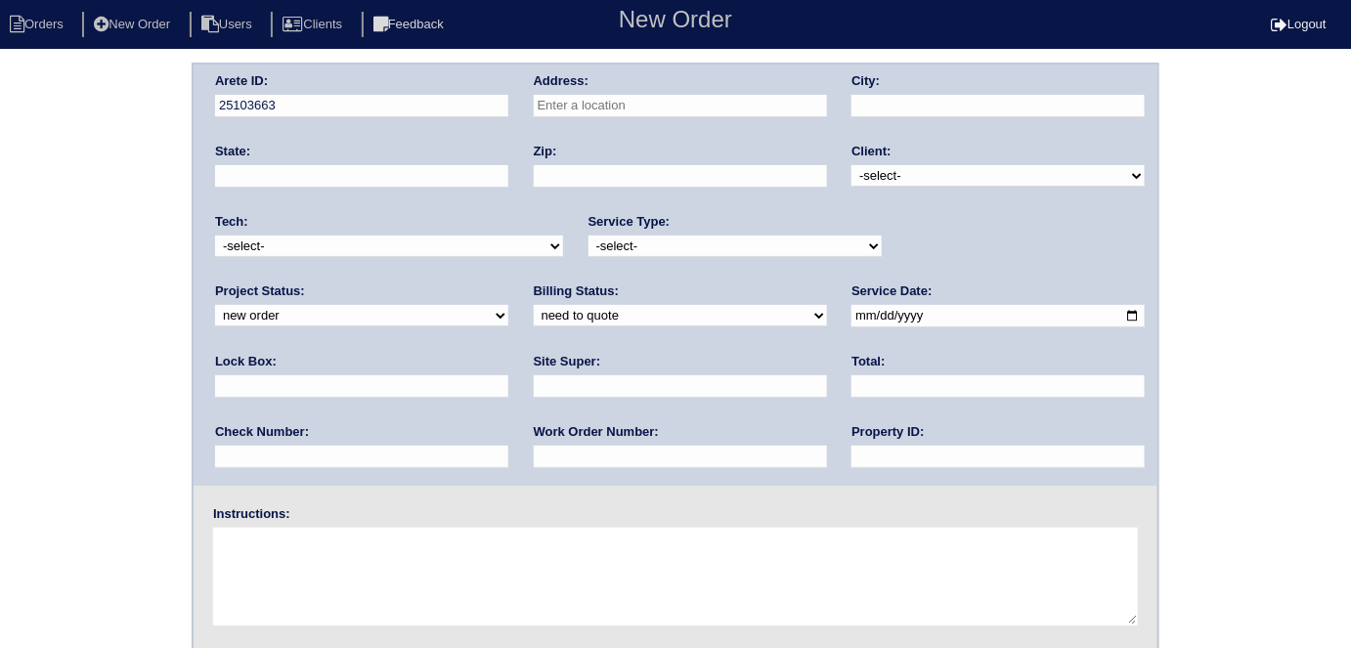
click at [563, 93] on div "Address:" at bounding box center [680, 99] width 293 height 55
click at [564, 100] on input "text" at bounding box center [680, 106] width 293 height 22
paste input "5823 Williamsburg Drive"
type input "5823 Williamsburg Dr NW"
type input "Norcross"
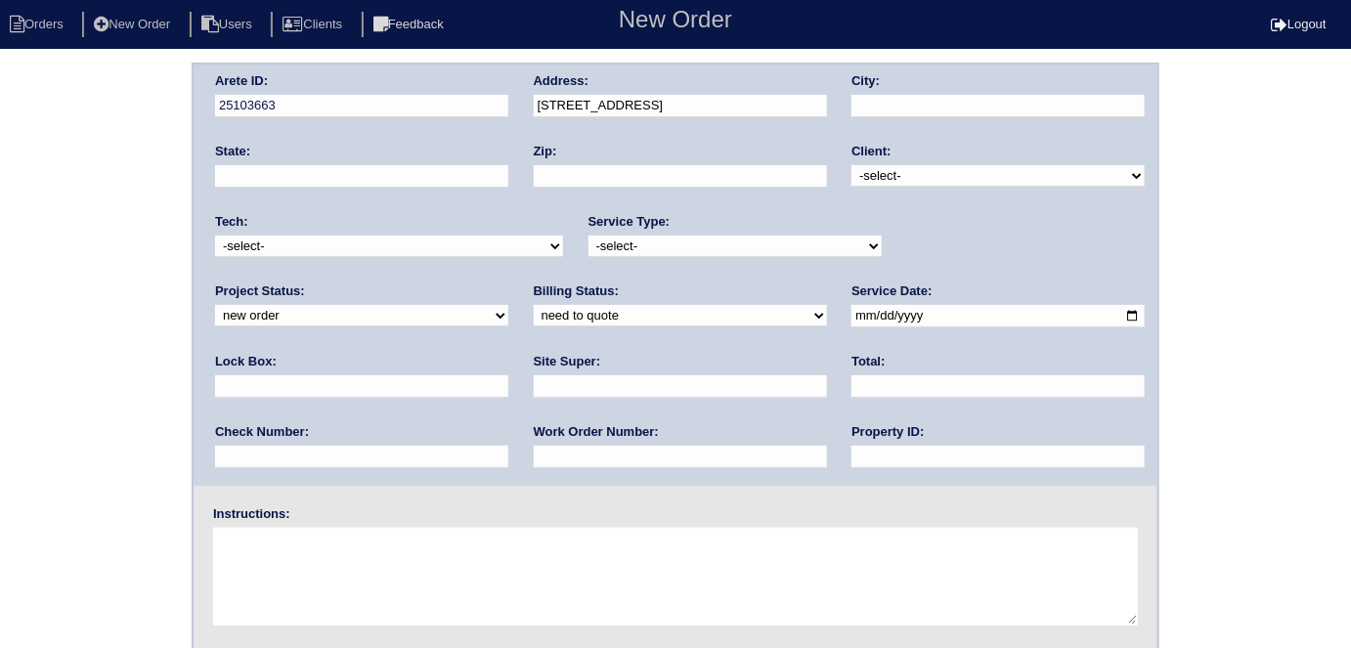
type input "GA"
type input "30093"
drag, startPoint x: 971, startPoint y: 178, endPoint x: 954, endPoint y: 183, distance: 17.3
click at [968, 178] on select "-select- TriCon American Homes American Homes 4 Rent First Key Homes Zillow The…" at bounding box center [997, 176] width 293 height 22
select select "1"
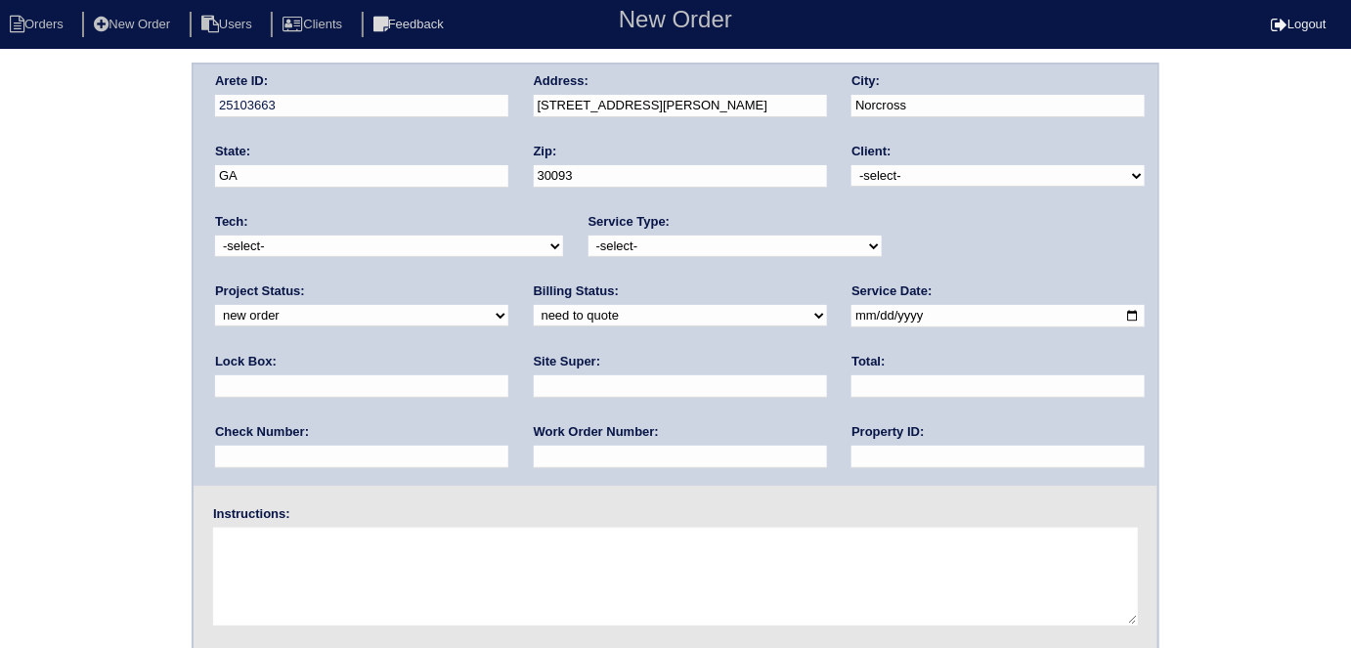
click at [852, 165] on select "-select- TriCon American Homes American Homes 4 Rent First Key Homes Zillow The…" at bounding box center [997, 176] width 293 height 22
drag, startPoint x: 755, startPoint y: 239, endPoint x: 745, endPoint y: 244, distance: 11.4
click at [755, 239] on select "-select- initial service basic service maintenance call replacement scope servi…" at bounding box center [734, 247] width 293 height 22
select select "initial service"
click at [588, 236] on select "-select- initial service basic service maintenance call replacement scope servi…" at bounding box center [734, 247] width 293 height 22
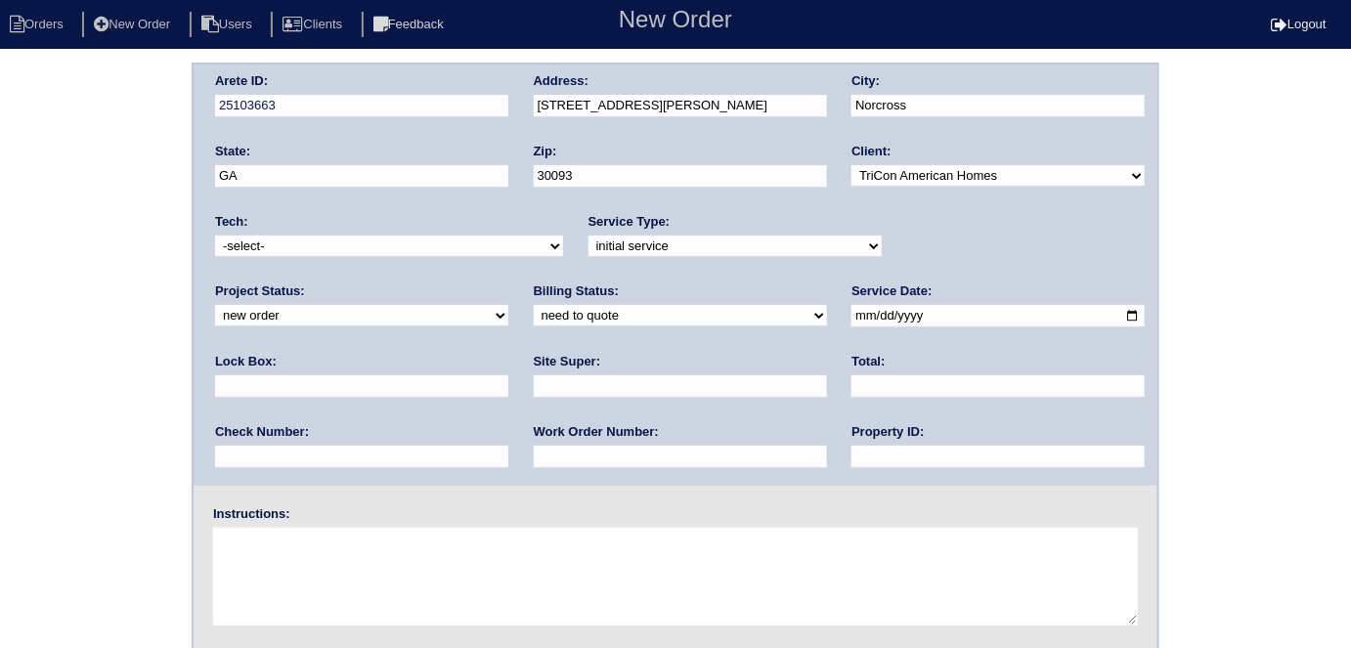
click at [508, 375] on input "text" at bounding box center [361, 386] width 293 height 22
type input "9310"
click at [851, 316] on input "date" at bounding box center [997, 316] width 293 height 22
click at [851, 319] on input "date" at bounding box center [997, 316] width 293 height 22
type input "[DATE]"
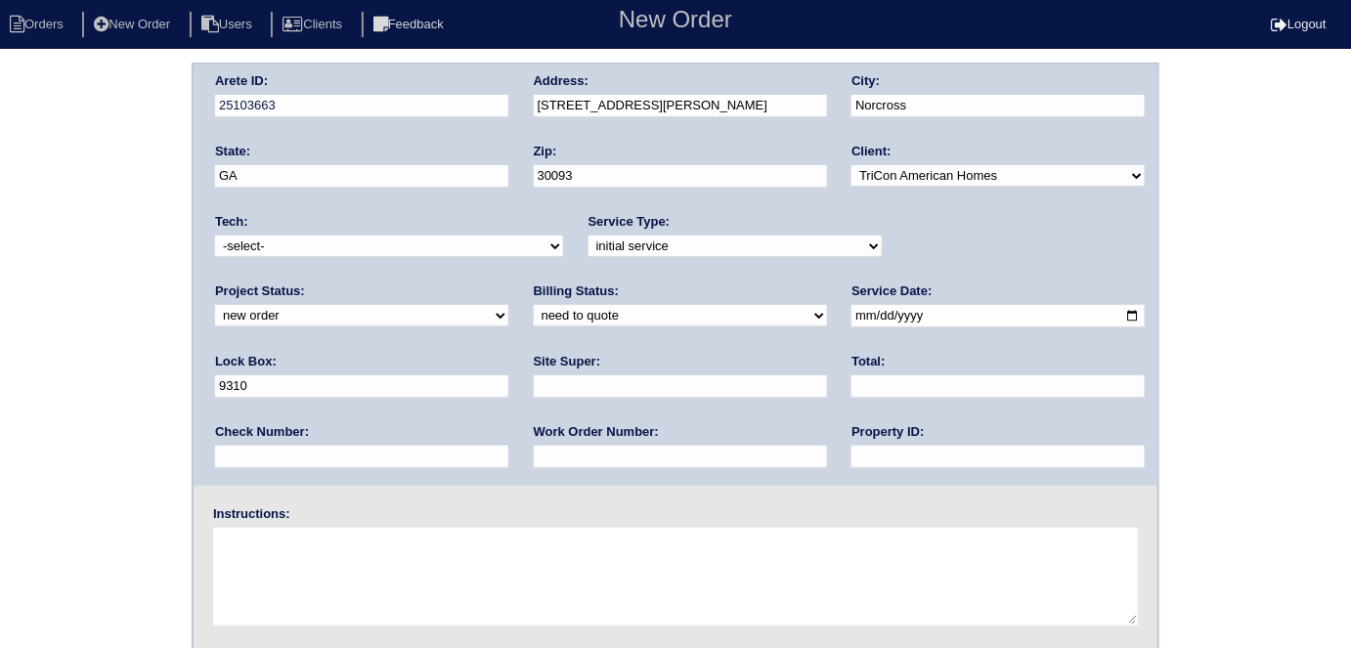
click at [851, 456] on input "text" at bounding box center [997, 457] width 293 height 22
type input "N/A"
click at [534, 452] on input "text" at bounding box center [680, 457] width 293 height 22
type input "555499"
click at [534, 379] on input "text" at bounding box center [680, 386] width 293 height 22
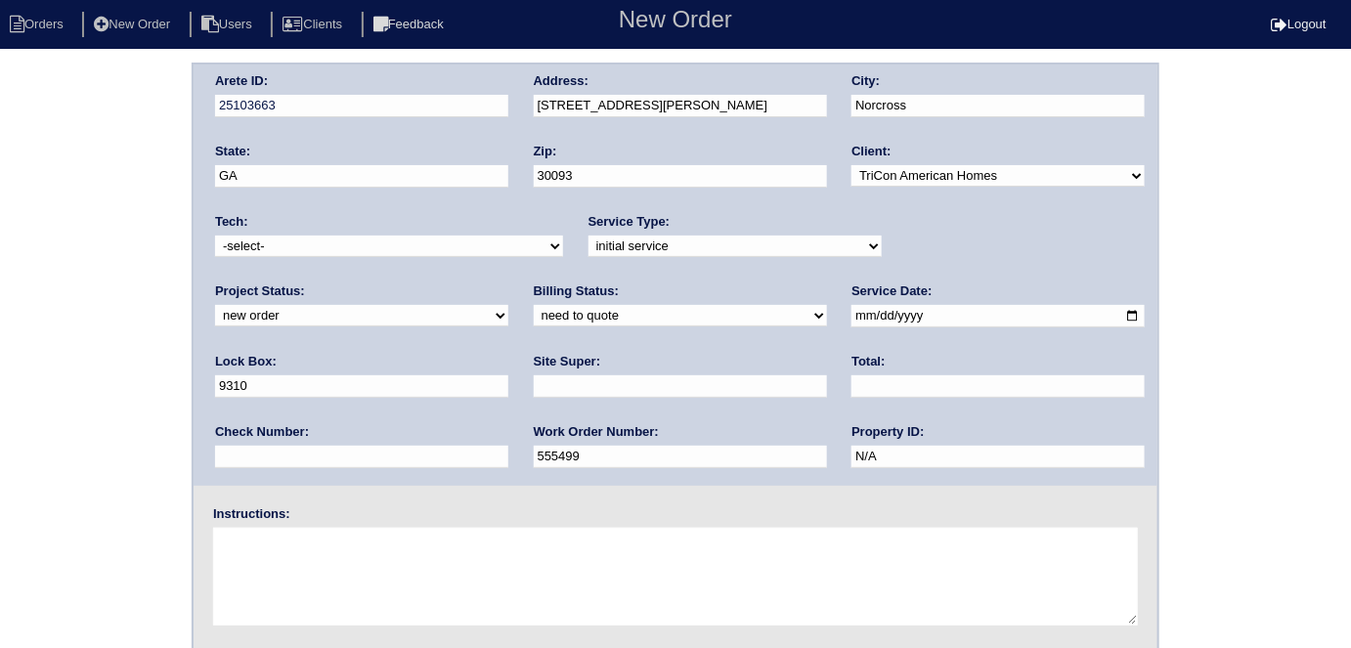
click at [534, 395] on input "text" at bounding box center [680, 386] width 293 height 22
type input "Craig Womack"
click at [588, 252] on select "-select- initial service basic service maintenance call replacement scope servi…" at bounding box center [734, 247] width 293 height 22
select select "replacement scope"
click at [588, 236] on select "-select- initial service basic service maintenance call replacement scope servi…" at bounding box center [734, 247] width 293 height 22
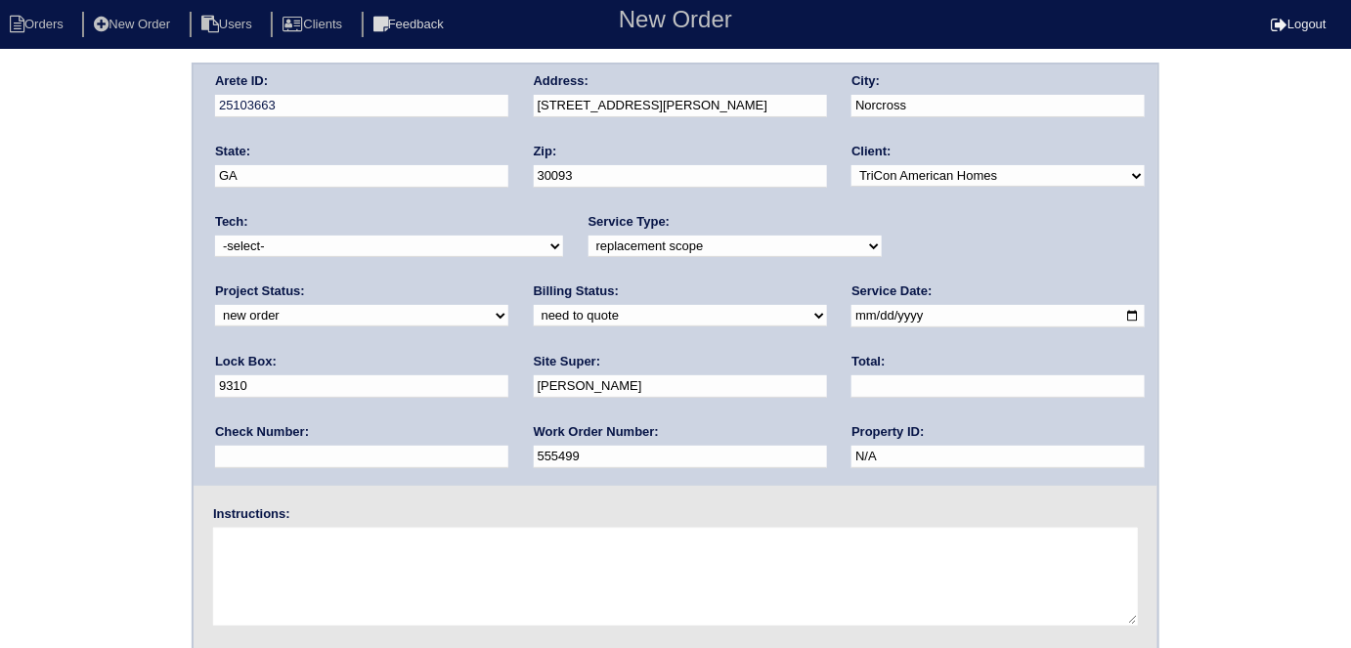
click at [443, 581] on textarea at bounding box center [675, 577] width 925 height 98
type textarea "Scope if replacement not needed install smart tstats"
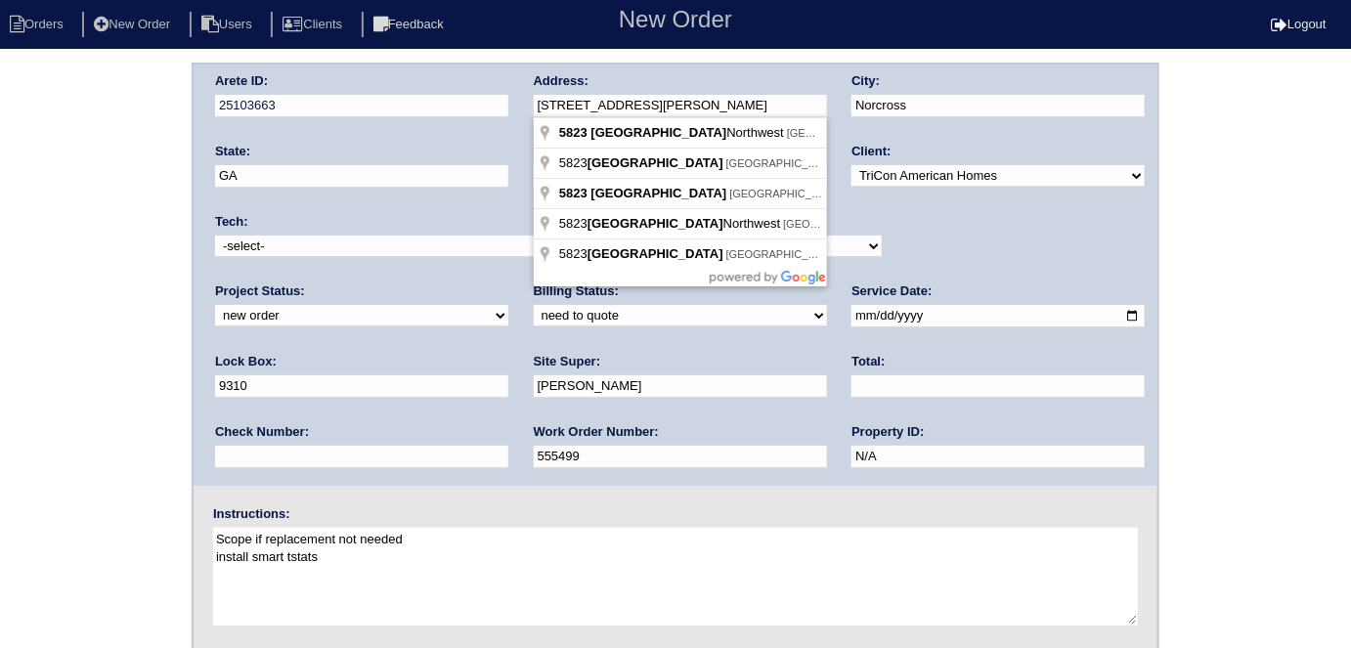
click at [482, 102] on div "Arete ID: 25103663 Address: 5823 Williamsburg Dr NW City: Norcross State: GA Zi…" at bounding box center [676, 275] width 964 height 421
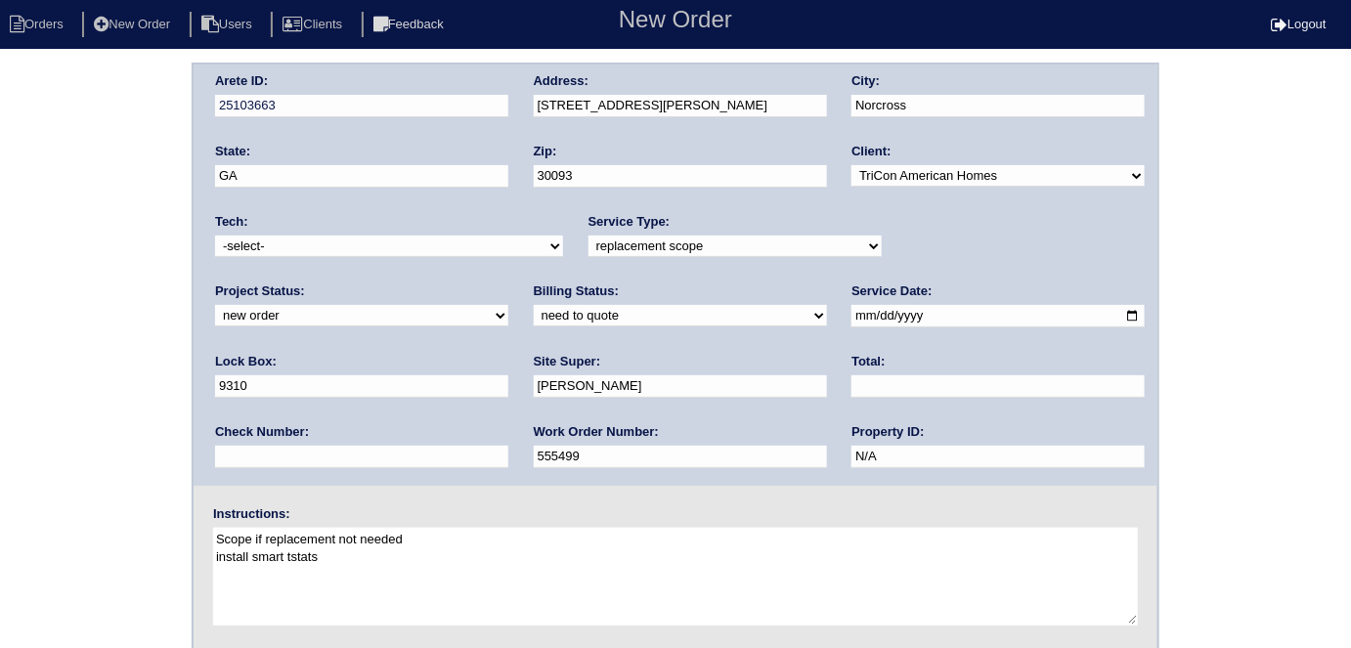
click at [97, 366] on div "Arete ID: 25103663 Address: 5823 Williamsburg Dr NW City: Norcross State: GA Zi…" at bounding box center [675, 458] width 1351 height 791
click at [174, 202] on div "Arete ID: 25103663 Address: 5823 Williamsburg Dr NW City: Norcross State: GA Zi…" at bounding box center [675, 458] width 1351 height 791
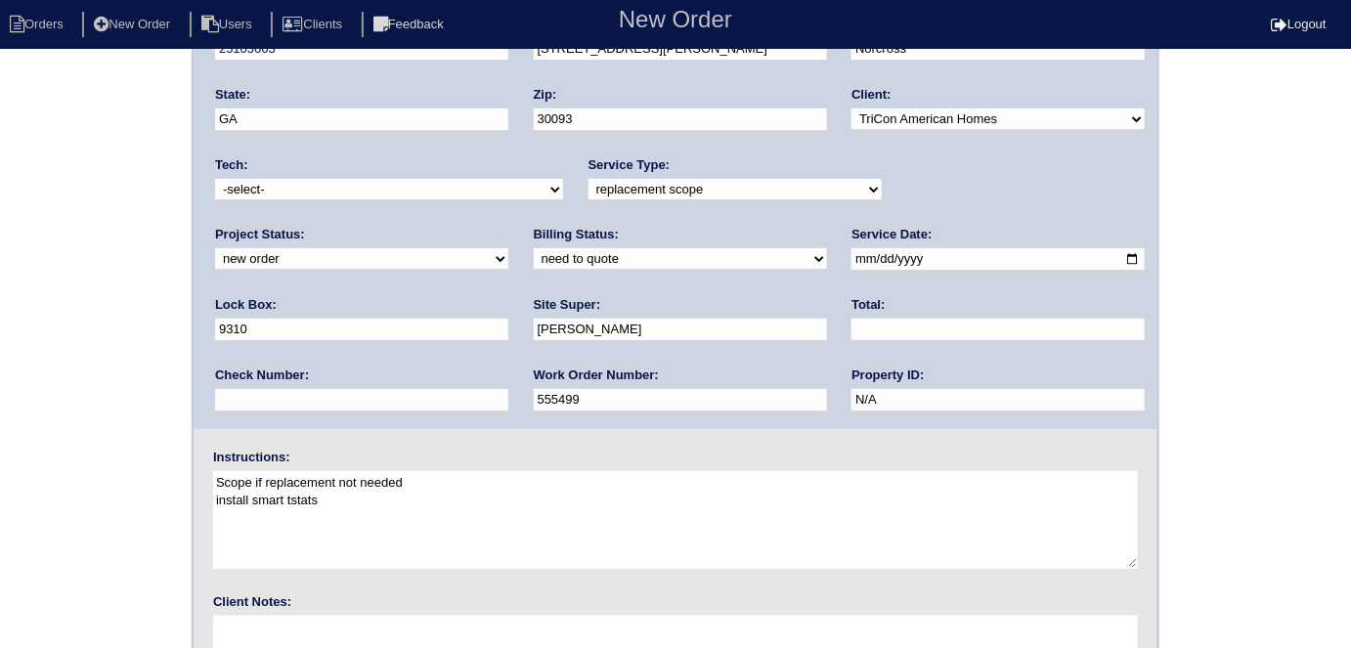
scroll to position [200, 0]
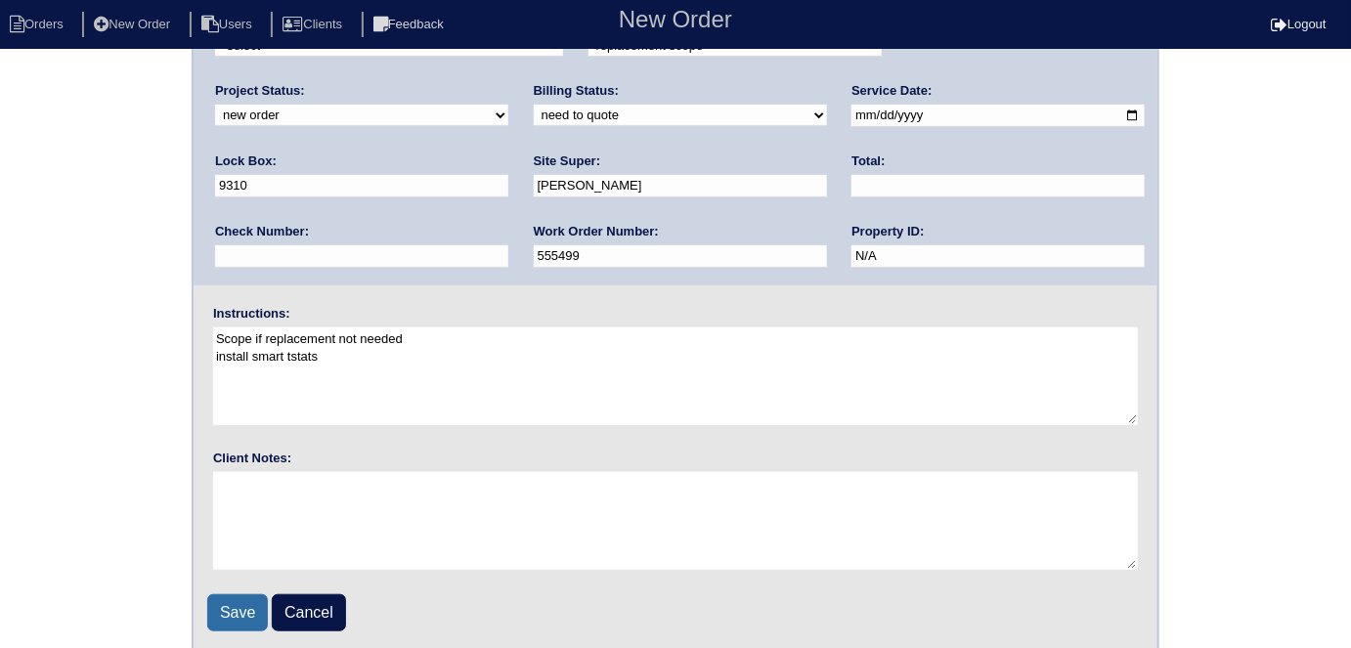
click at [251, 616] on input "Save" at bounding box center [237, 612] width 61 height 37
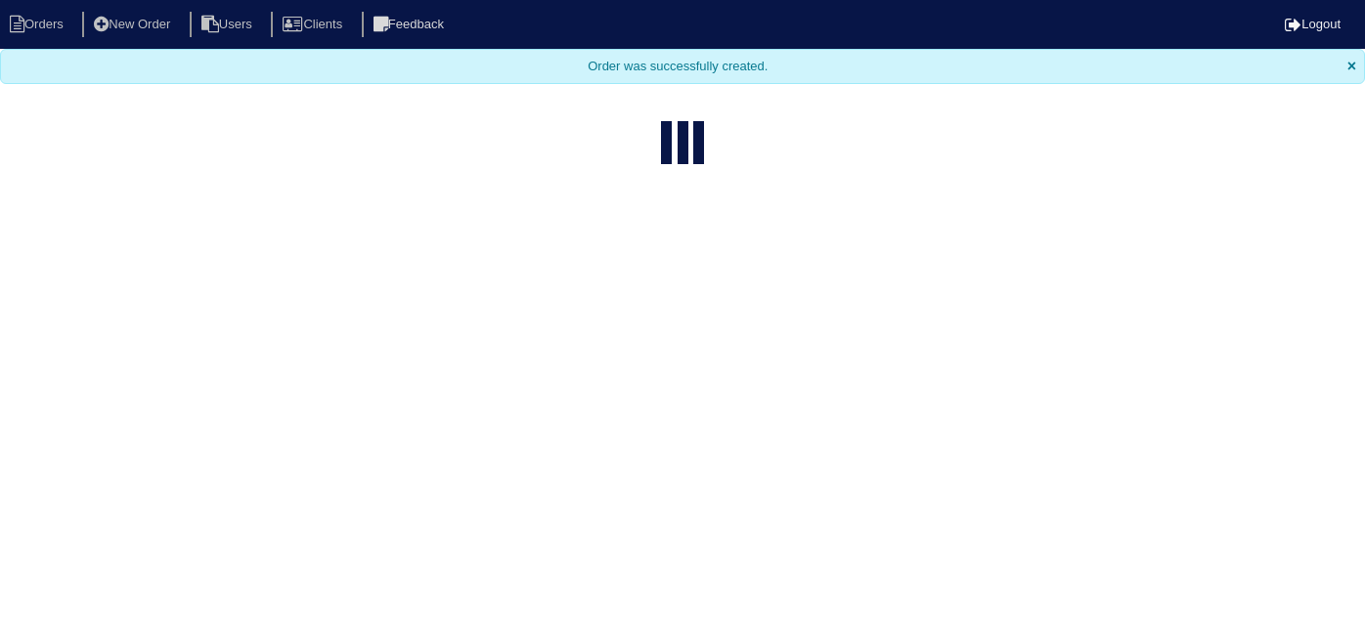
select select "15"
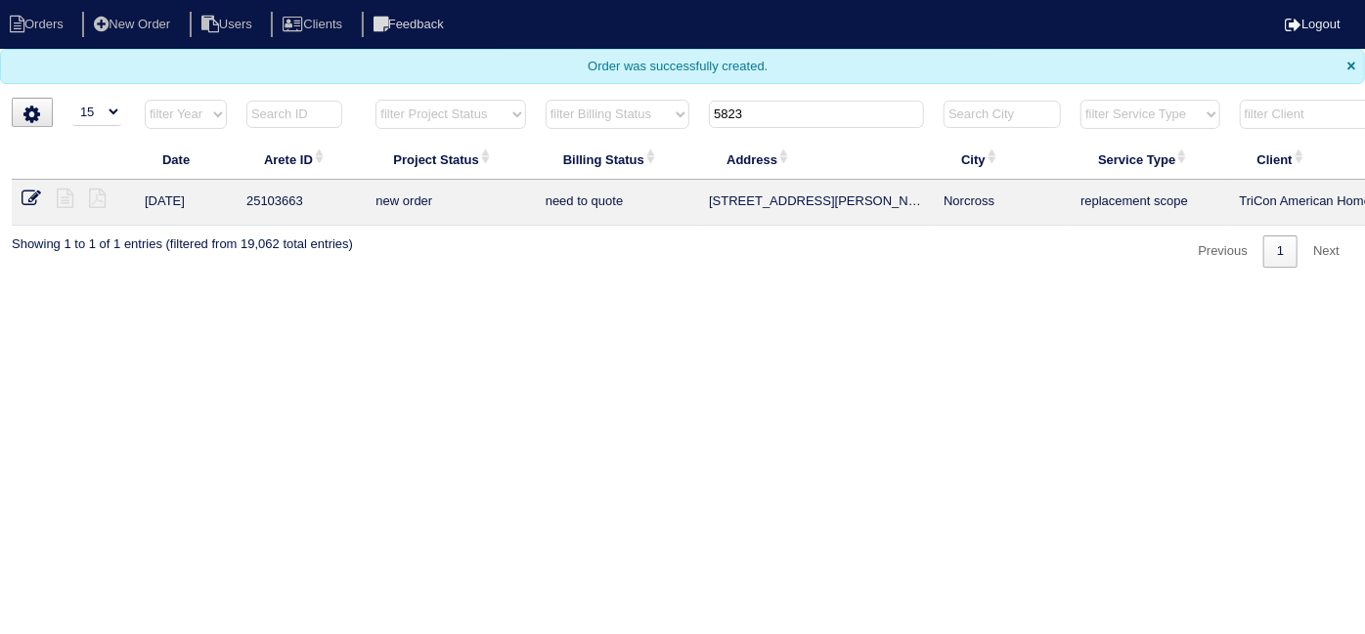
click at [912, 287] on html "Orders New Order Users Clients Feedback Logout Orders New Order Users Clients M…" at bounding box center [682, 143] width 1365 height 287
drag, startPoint x: 787, startPoint y: 116, endPoint x: 413, endPoint y: 109, distance: 374.4
click at [413, 109] on tr "filter Year -- Any Year -- 2025 2024 2023 2022 2021 2020 2019 filter Project St…" at bounding box center [859, 119] width 1694 height 40
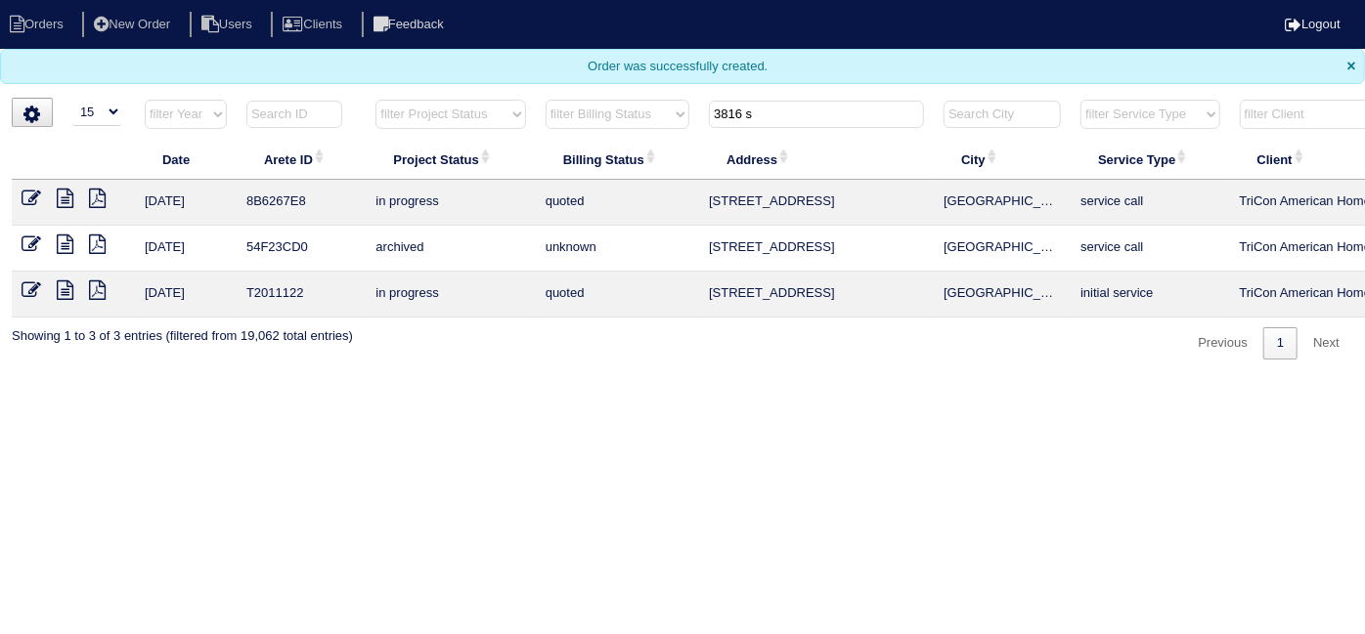
drag, startPoint x: 778, startPoint y: 116, endPoint x: 657, endPoint y: 115, distance: 121.2
click at [657, 115] on tr "filter Year -- Any Year -- 2025 2024 2023 2022 2021 2020 2019 filter Project St…" at bounding box center [859, 119] width 1694 height 40
type input "3816 sh"
click at [674, 379] on html "Orders New Order Users Clients Feedback Logout Orders New Order Users Clients M…" at bounding box center [682, 189] width 1365 height 379
click at [72, 203] on icon at bounding box center [65, 199] width 17 height 20
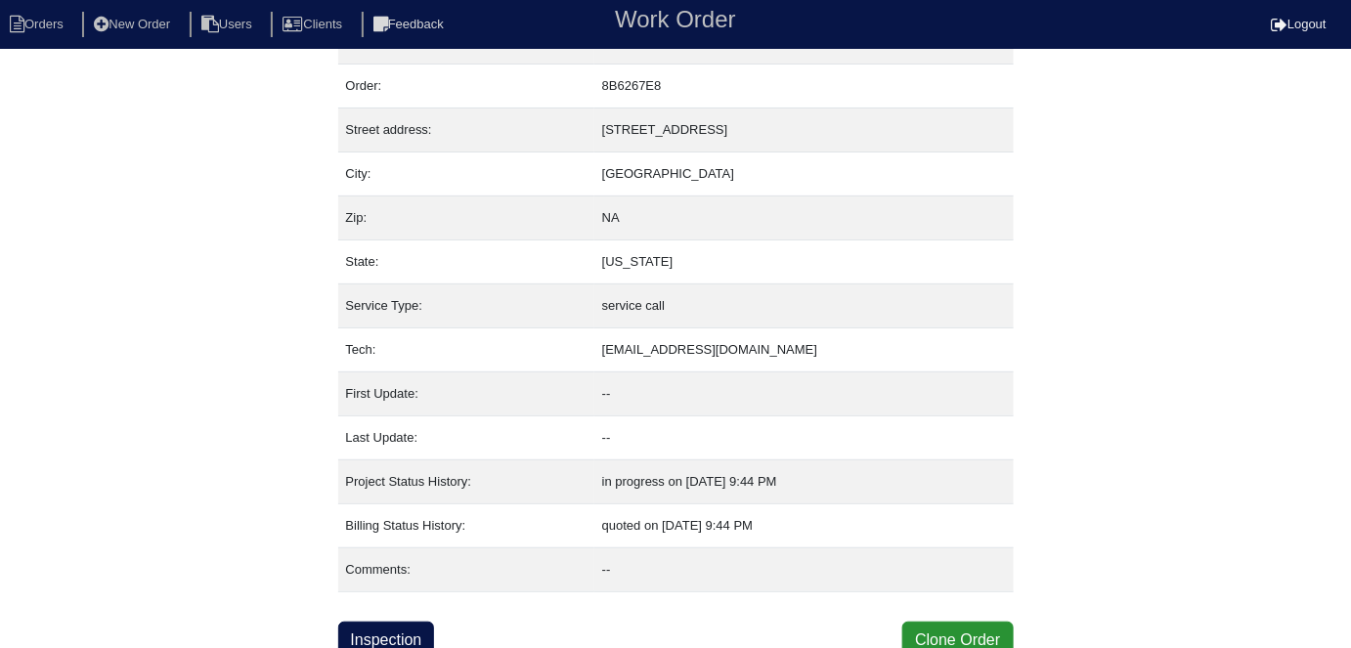
scroll to position [48, 0]
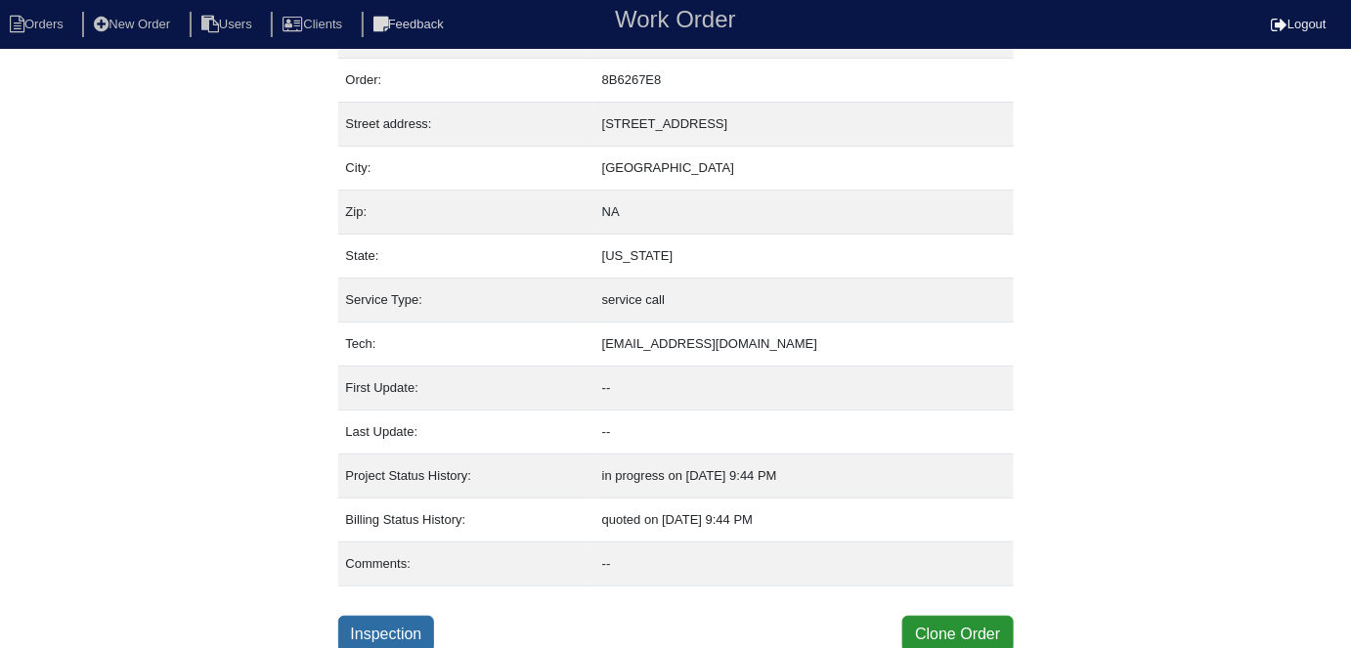
click at [416, 616] on link "Inspection" at bounding box center [386, 634] width 97 height 37
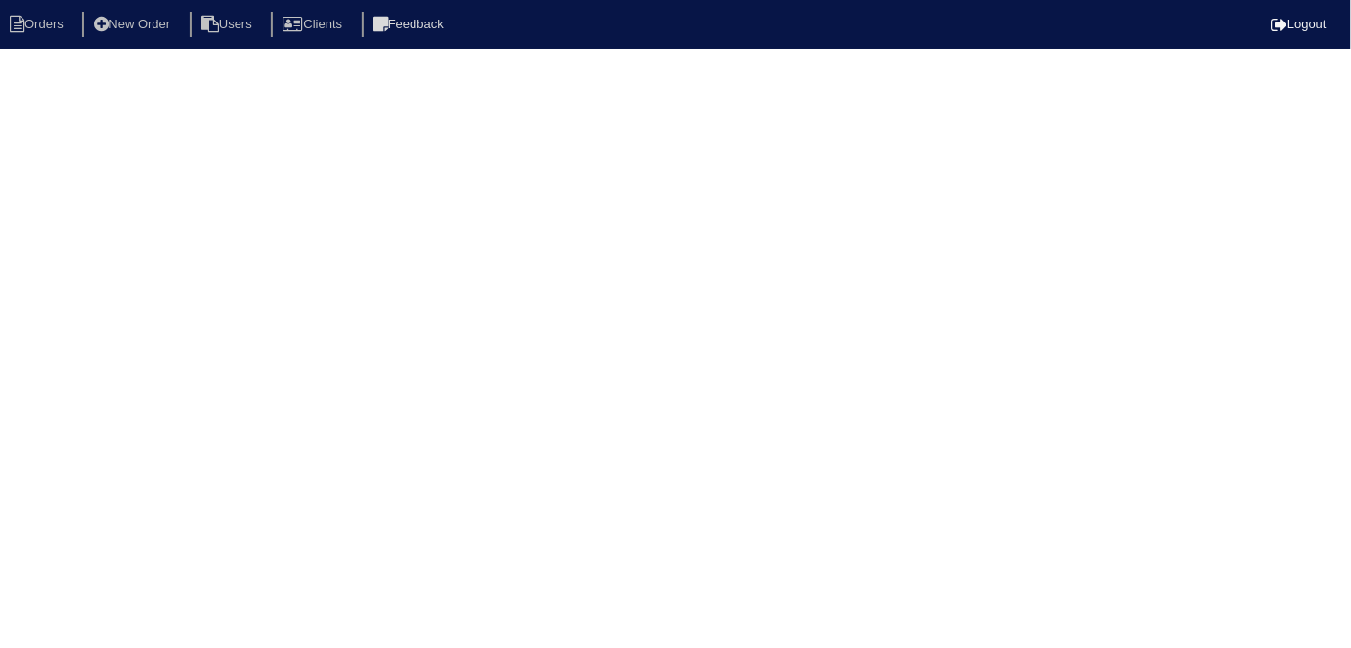
select select "0"
select select "[PERSON_NAME]"
select select "0"
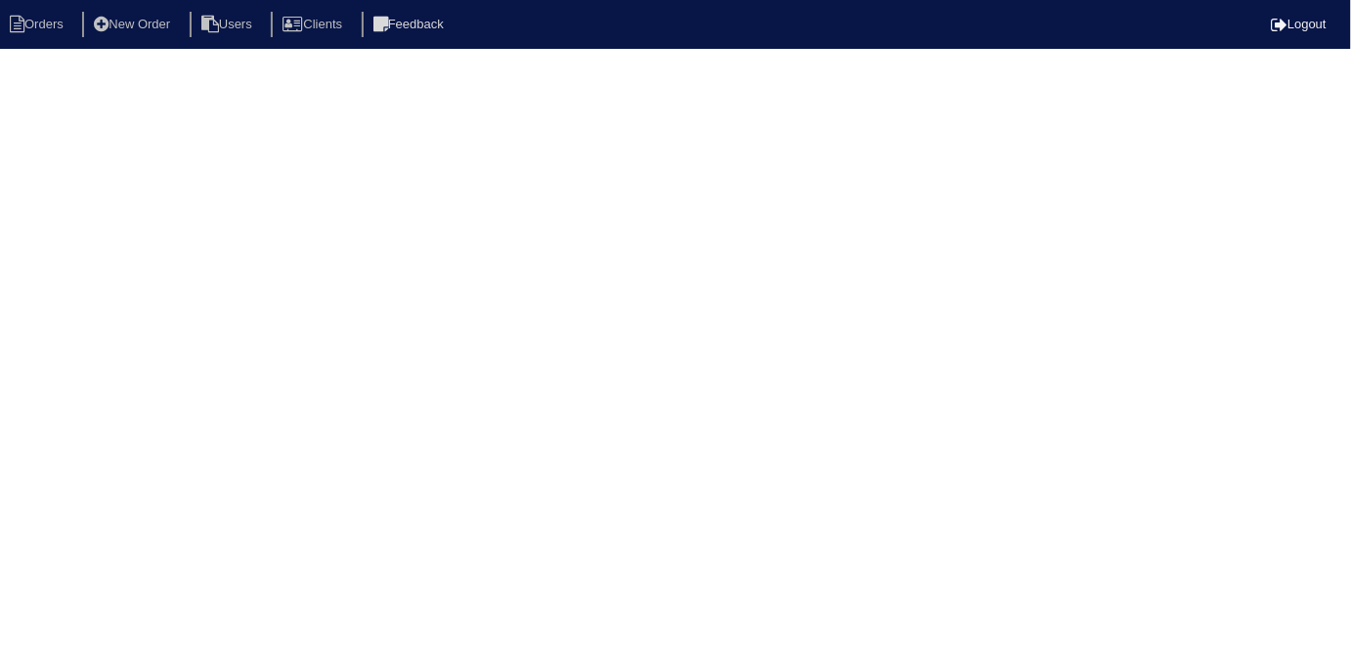
select select "0"
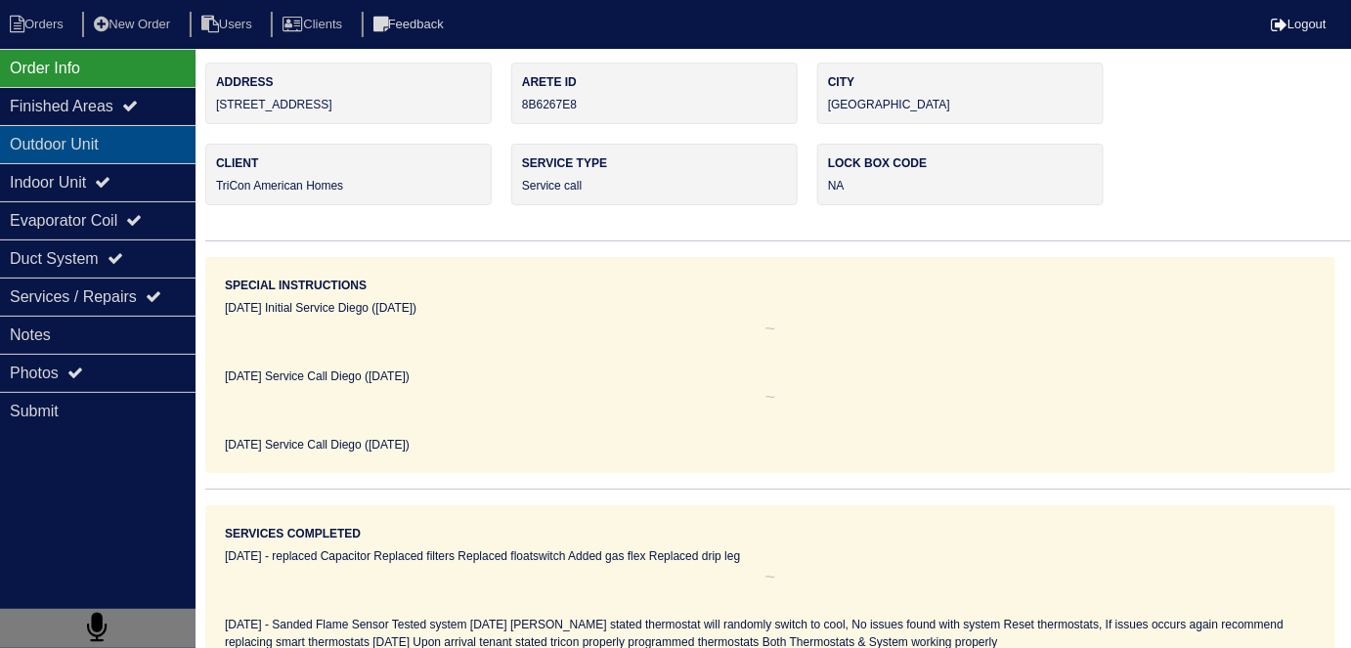
click at [127, 156] on div "Outdoor Unit" at bounding box center [98, 144] width 196 height 38
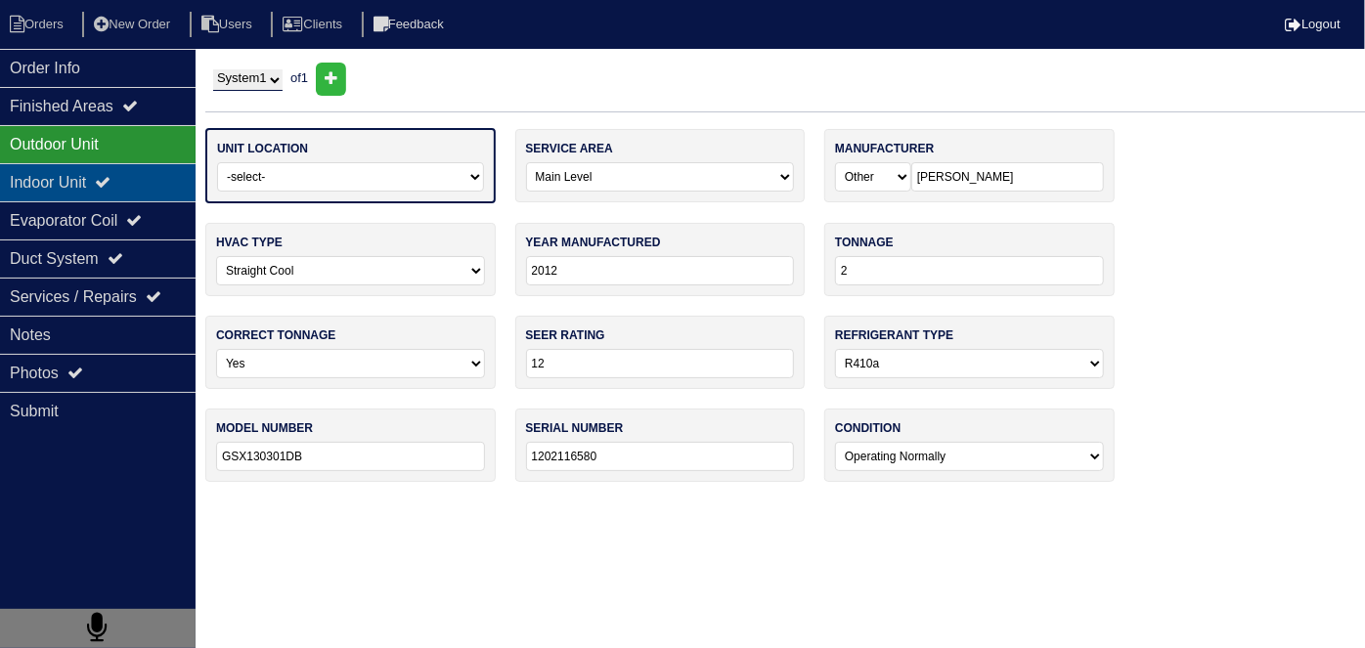
click at [110, 179] on icon at bounding box center [103, 182] width 16 height 16
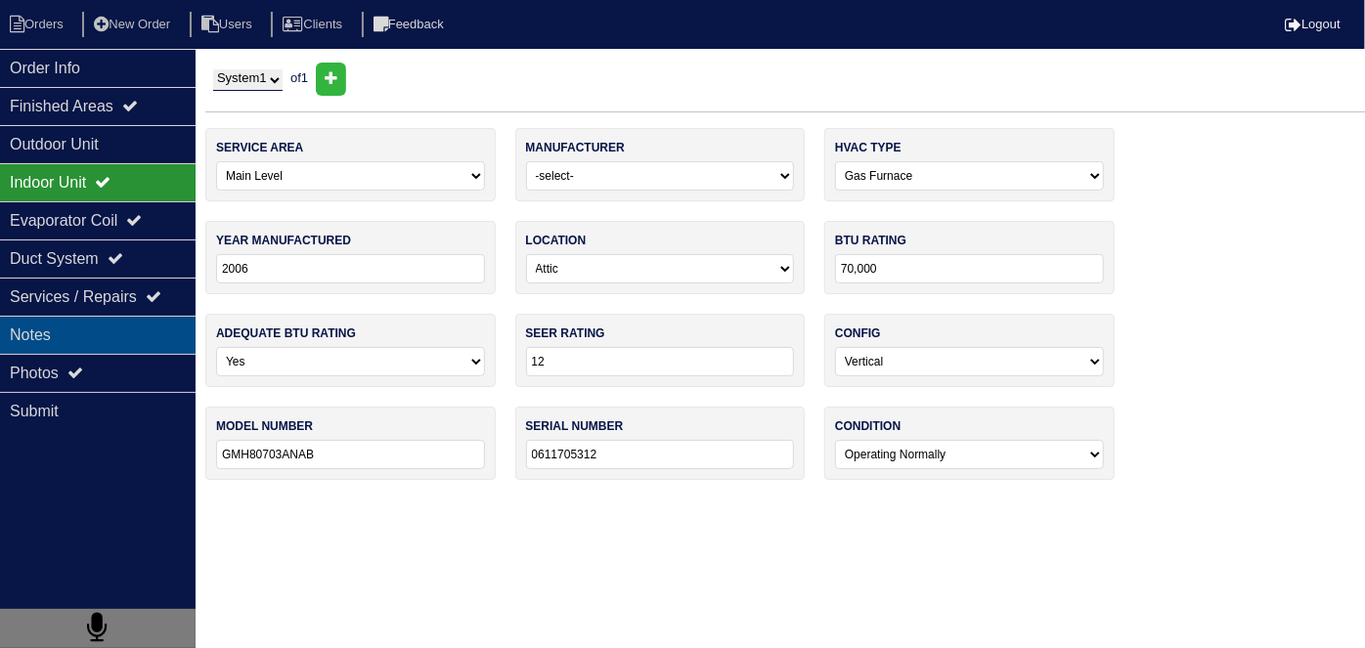
click at [136, 344] on div "Notes" at bounding box center [98, 335] width 196 height 38
type textarea "Sanded Flame Sensor Tested system [DATE] [PERSON_NAME] stated thermostat will r…"
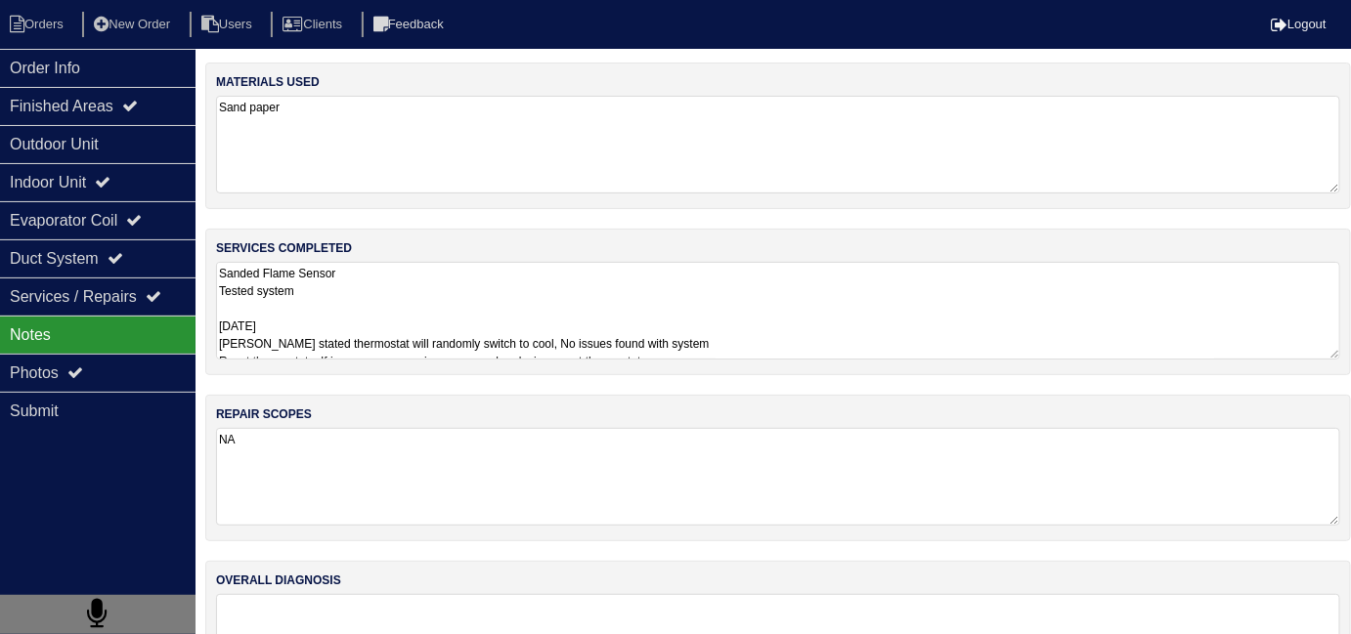
click at [954, 342] on textarea "Sanded Flame Sensor Tested system [DATE] [PERSON_NAME] stated thermostat will r…" at bounding box center [778, 311] width 1124 height 98
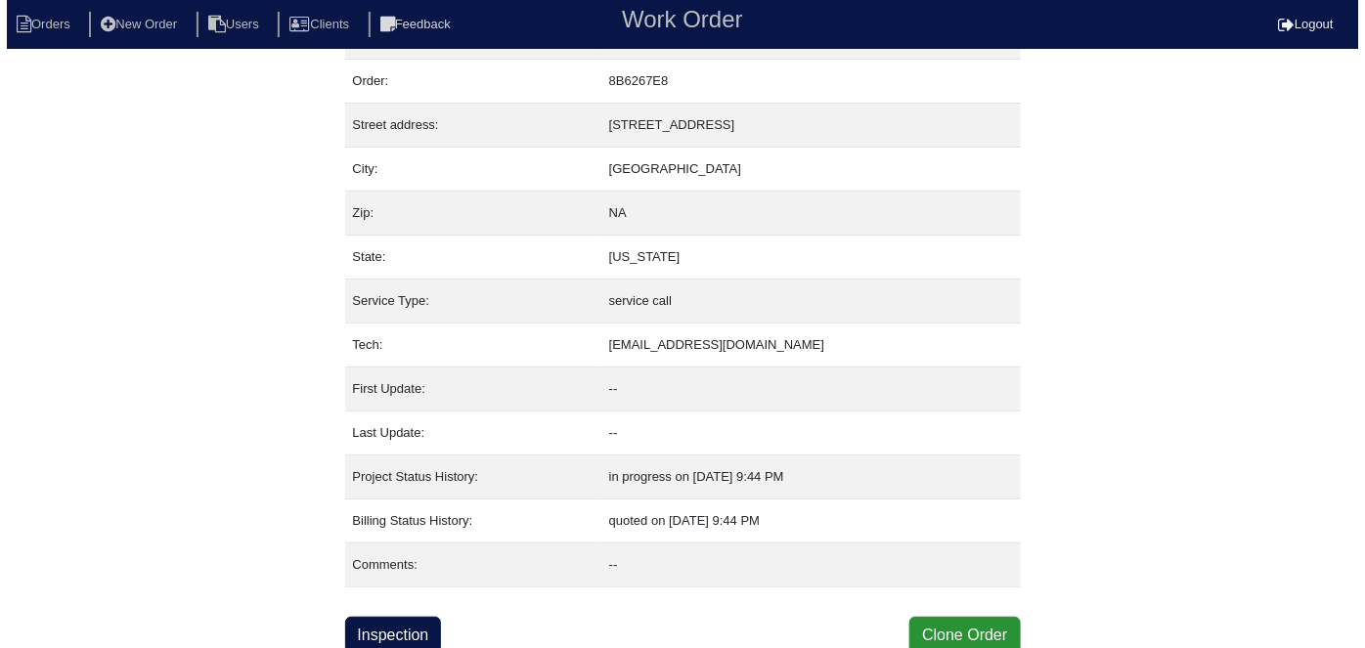
scroll to position [48, 0]
click at [917, 624] on button "Clone Order" at bounding box center [957, 634] width 110 height 37
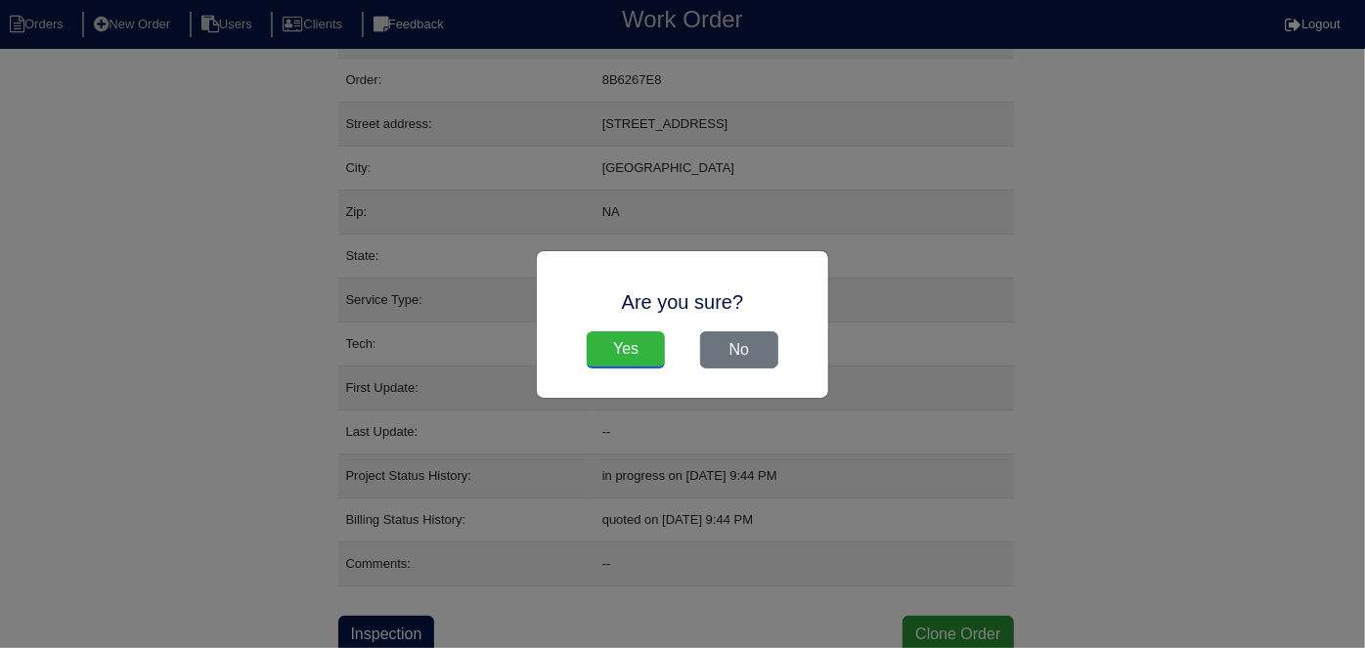
click at [612, 355] on input "Yes" at bounding box center [626, 349] width 78 height 37
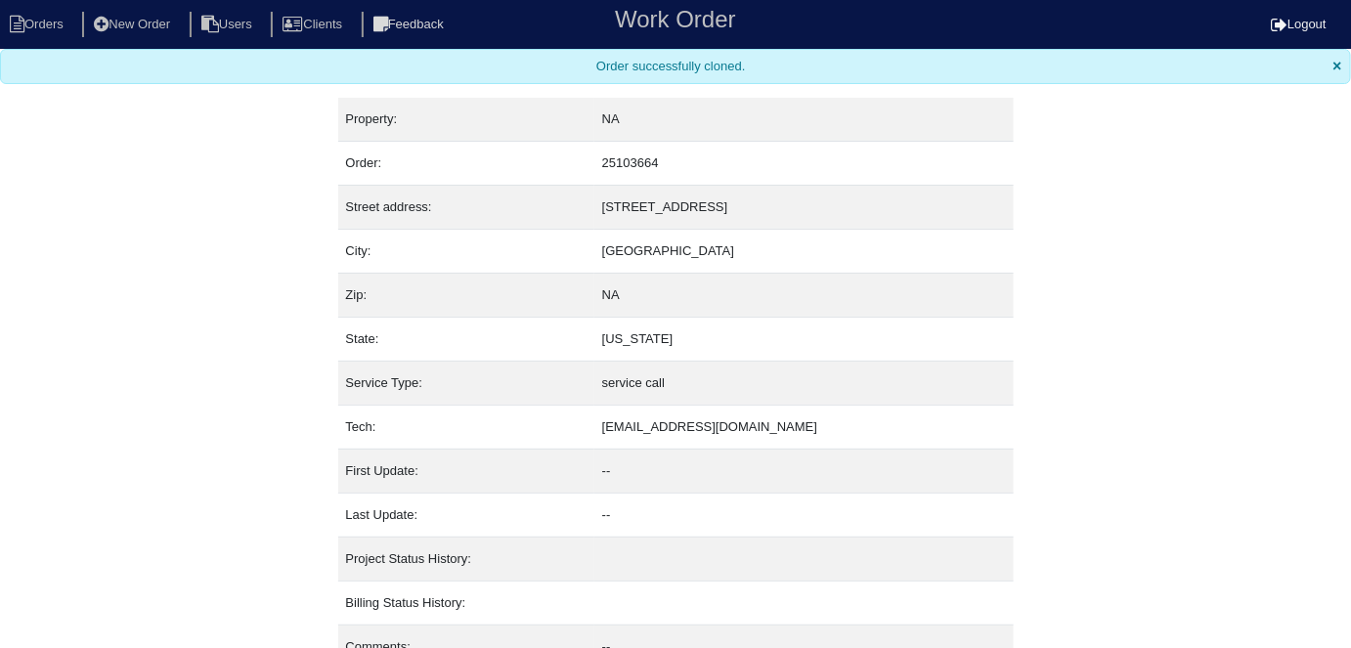
click at [49, 5] on nav "Orders New Order Users Clients Feedback Work Order Logout" at bounding box center [675, 24] width 1351 height 49
click at [48, 12] on li "Orders" at bounding box center [39, 25] width 79 height 26
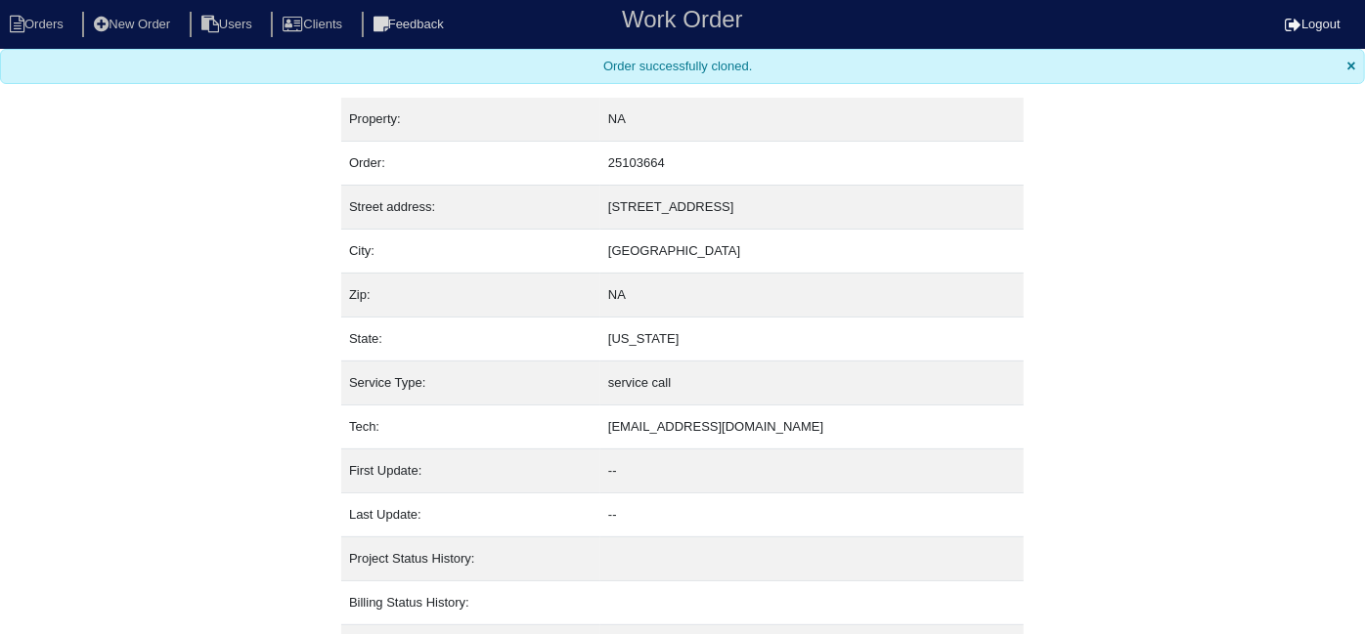
select select "15"
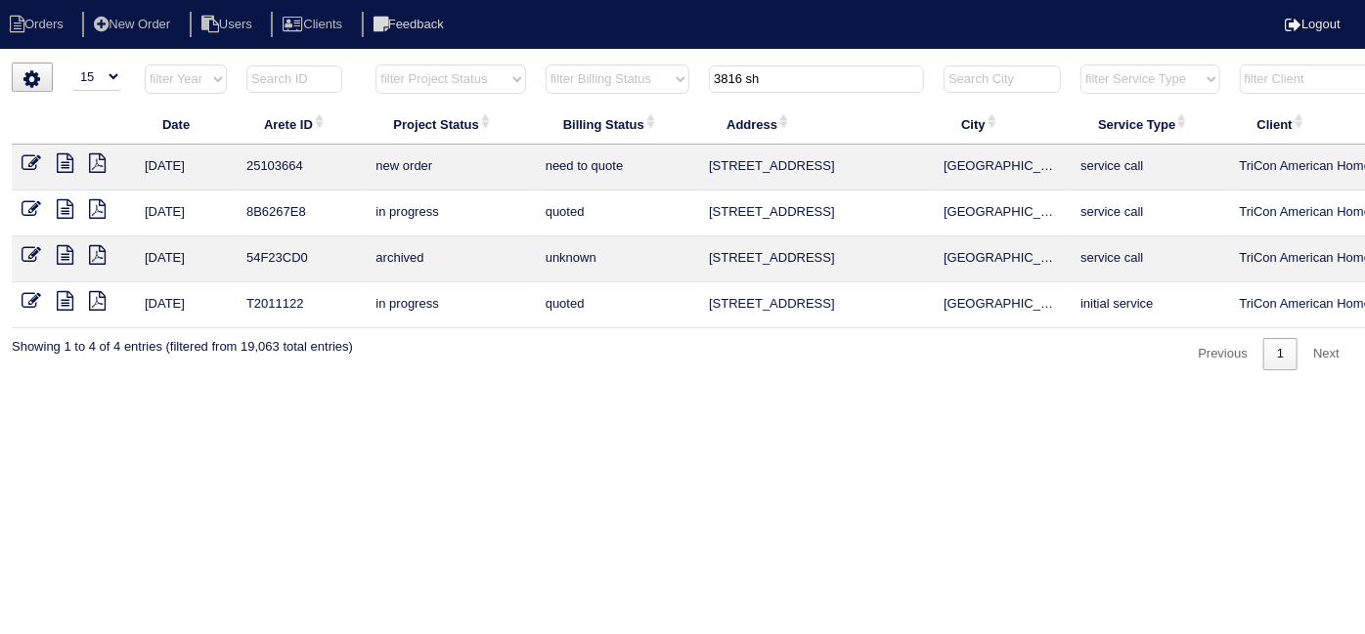
click at [33, 159] on icon at bounding box center [32, 163] width 20 height 20
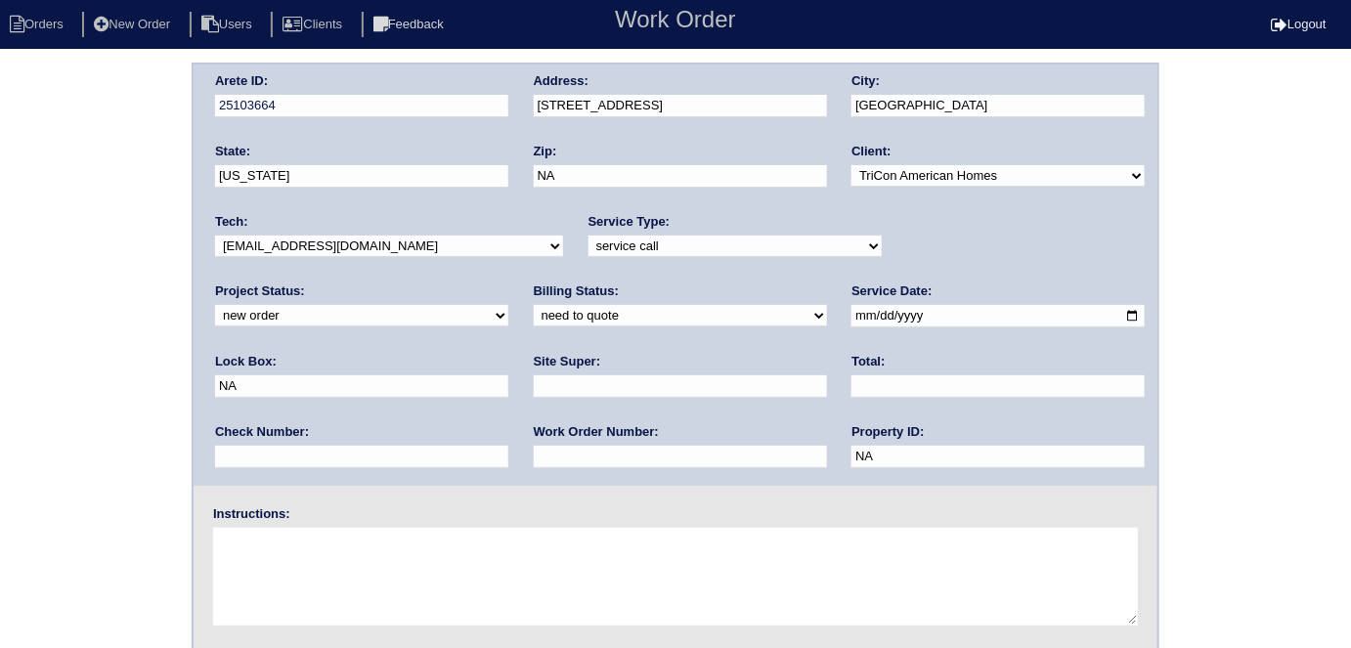
click at [638, 243] on select "-select- initial service basic service maintenance call replacement scope servi…" at bounding box center [734, 247] width 293 height 22
select select "initial service"
click at [588, 236] on select "-select- initial service basic service maintenance call replacement scope servi…" at bounding box center [734, 247] width 293 height 22
click at [534, 452] on input "text" at bounding box center [680, 457] width 293 height 22
type input "555506"
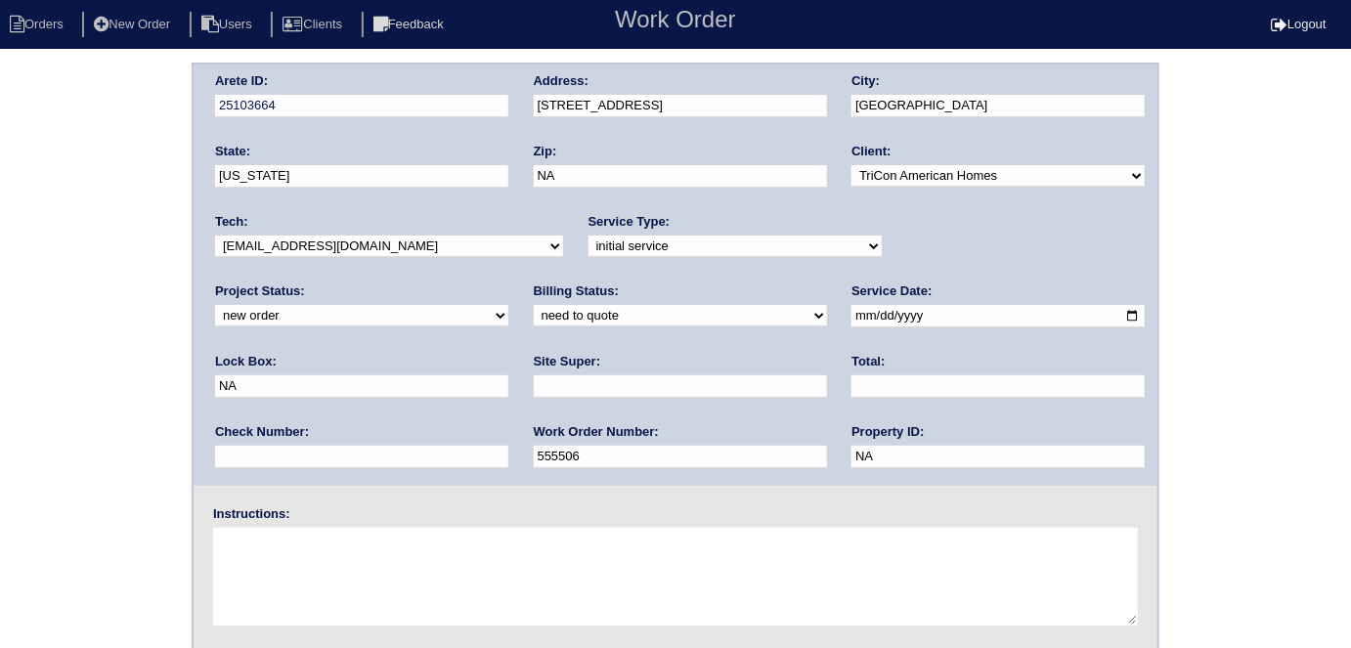
drag, startPoint x: 964, startPoint y: 324, endPoint x: 741, endPoint y: 331, distance: 223.0
click at [743, 332] on div "Arete ID: 25103664 Address: [STREET_ADDRESS] City: [GEOGRAPHIC_DATA] State: [US…" at bounding box center [676, 275] width 964 height 421
click at [534, 394] on input "text" at bounding box center [680, 386] width 293 height 22
type input "[PERSON_NAME]"
click at [298, 547] on textarea at bounding box center [675, 577] width 925 height 98
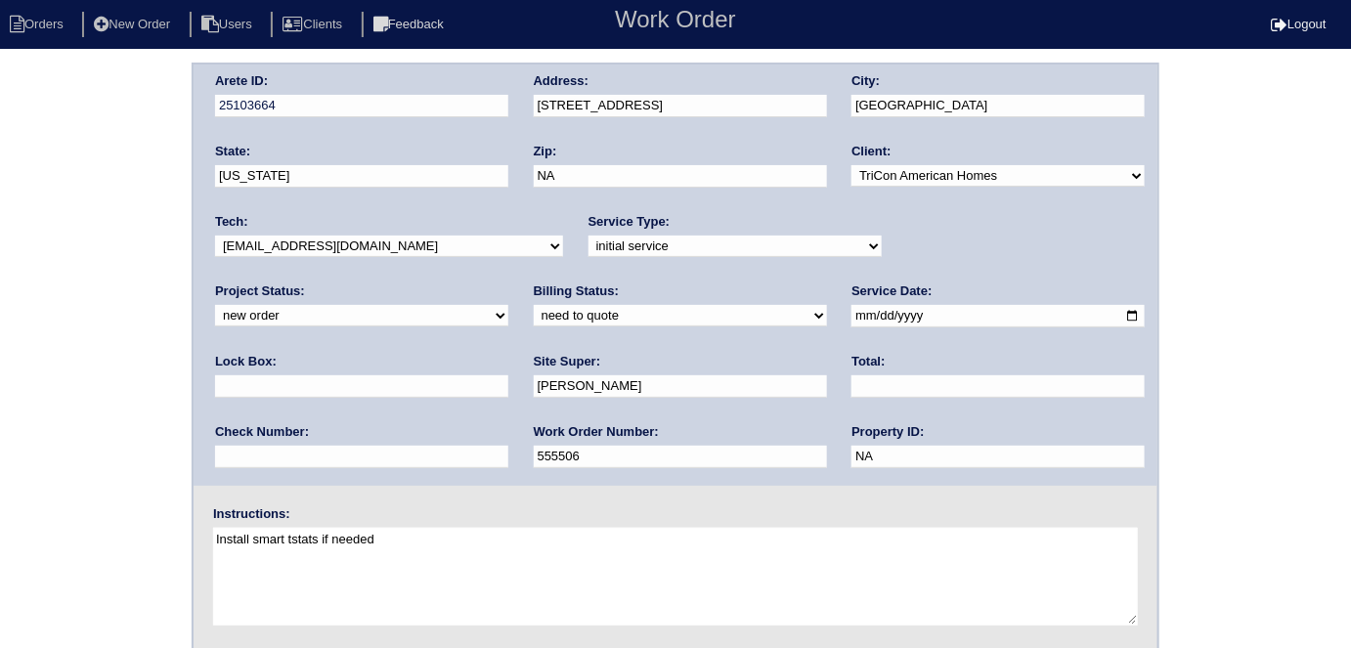
type textarea "Install smart tstats if needed"
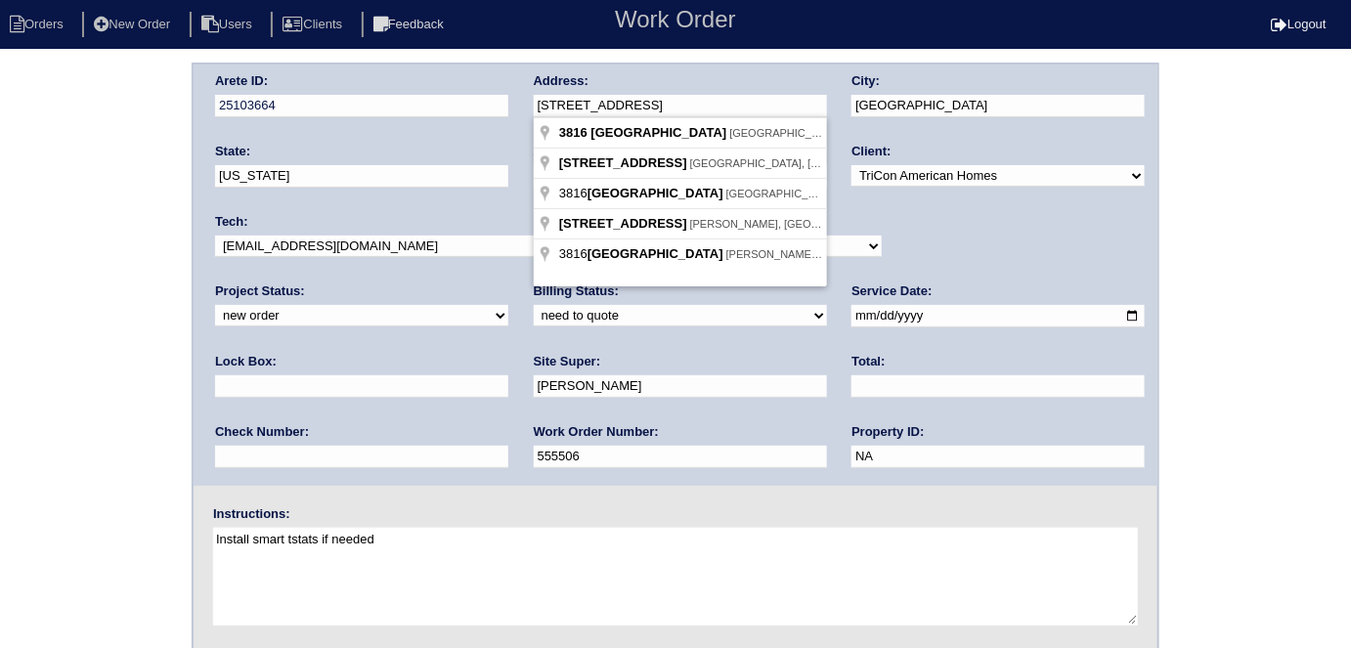
click at [454, 97] on div "Arete ID: 25103664 Address: [STREET_ADDRESS] City: [GEOGRAPHIC_DATA] State: [US…" at bounding box center [676, 275] width 964 height 421
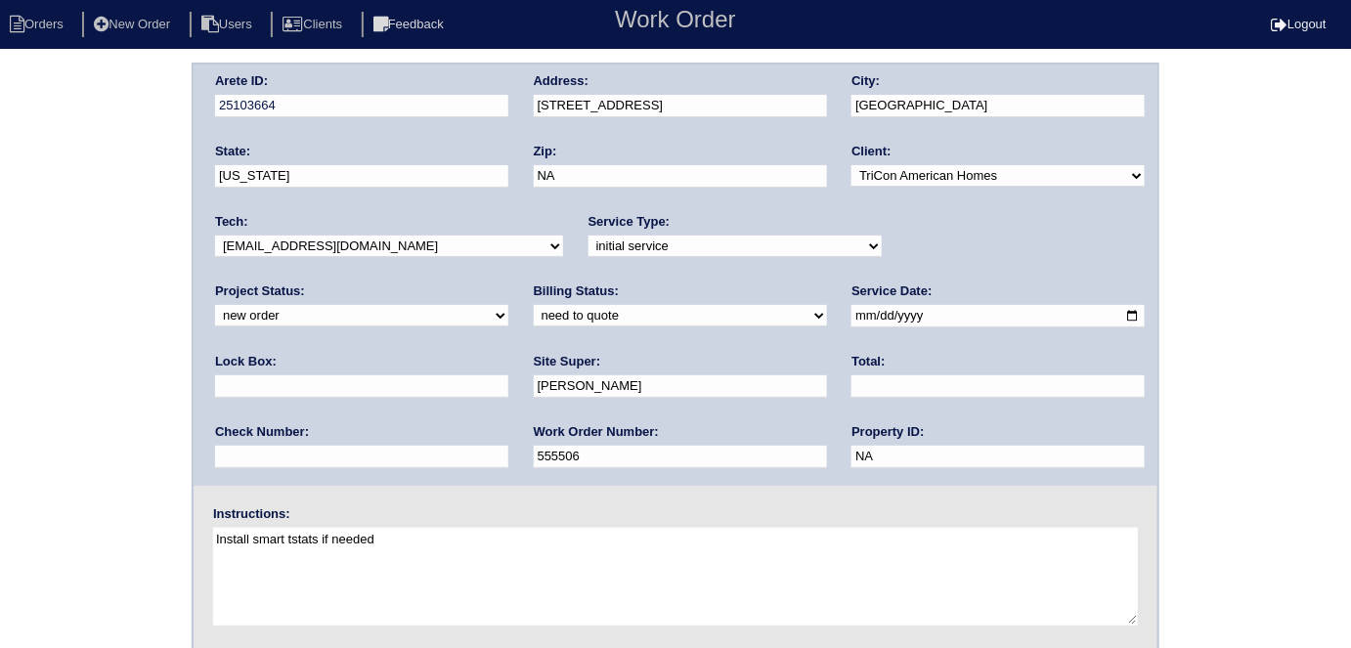
drag, startPoint x: 17, startPoint y: 187, endPoint x: 14, endPoint y: 205, distance: 18.8
click at [15, 188] on div "Arete ID: 25103664 Address: 3816 Shenfield Drive City: Union City State: Georgi…" at bounding box center [675, 458] width 1351 height 791
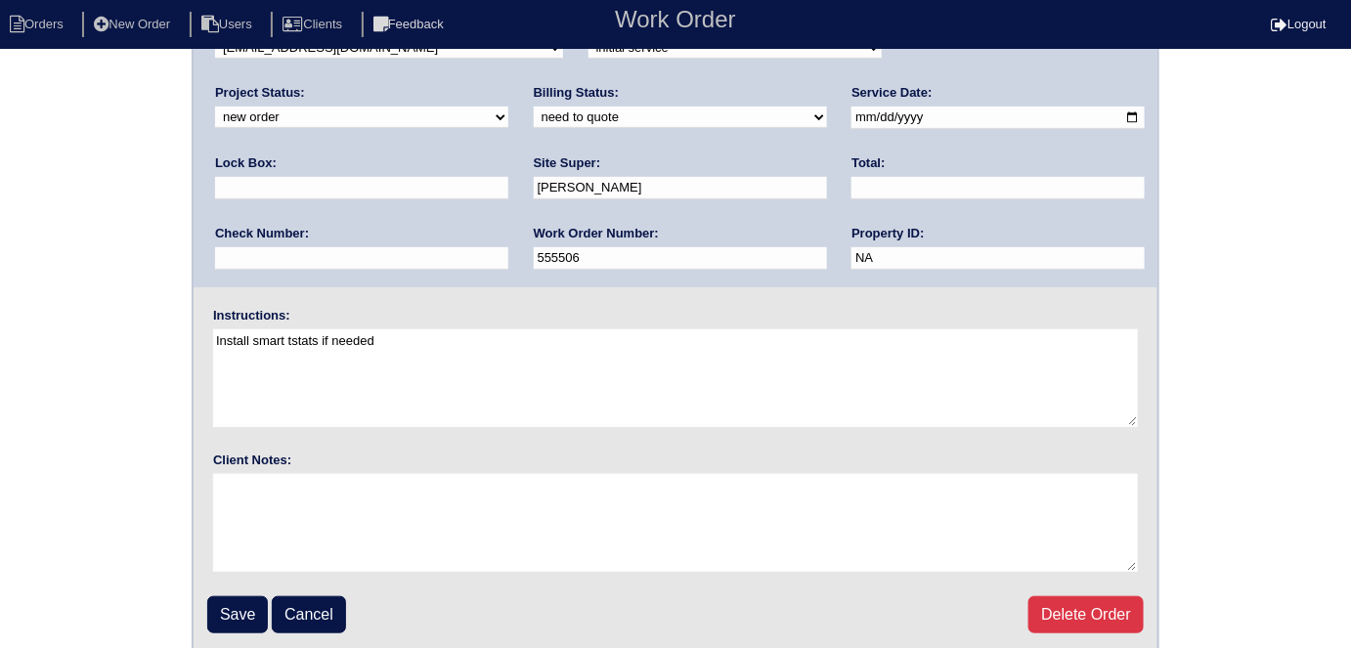
scroll to position [200, 0]
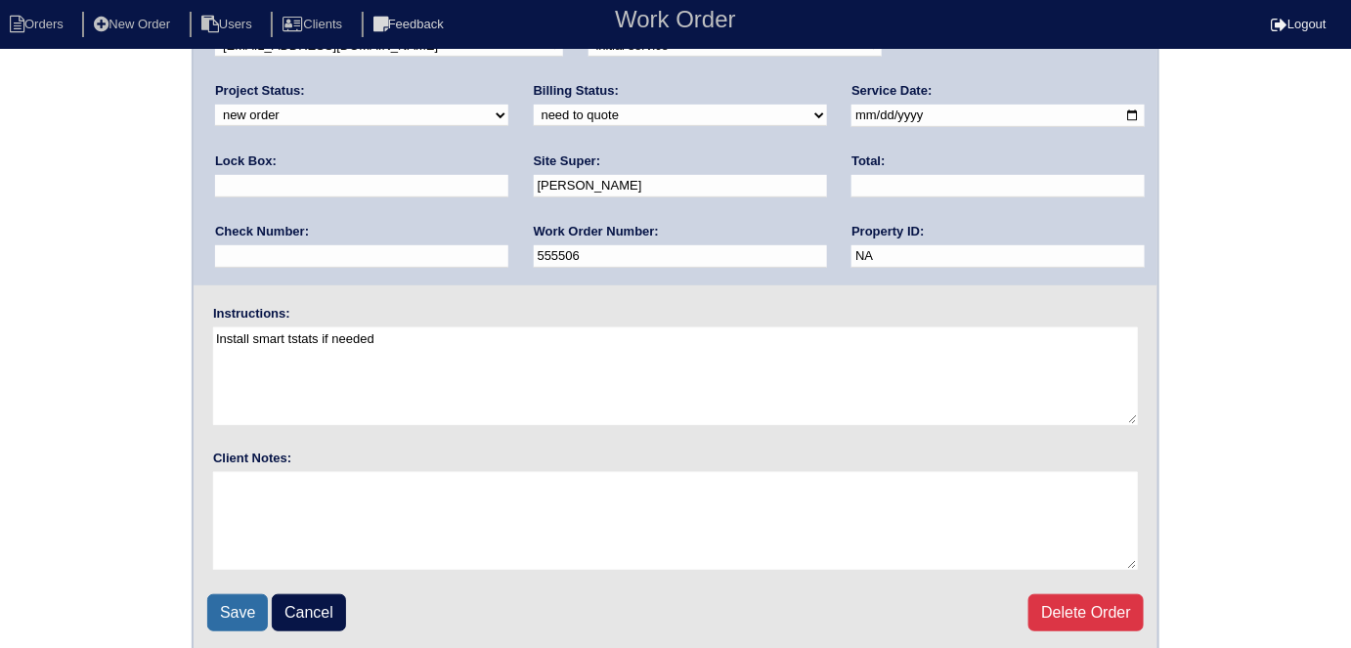
click at [229, 610] on input "Save" at bounding box center [237, 612] width 61 height 37
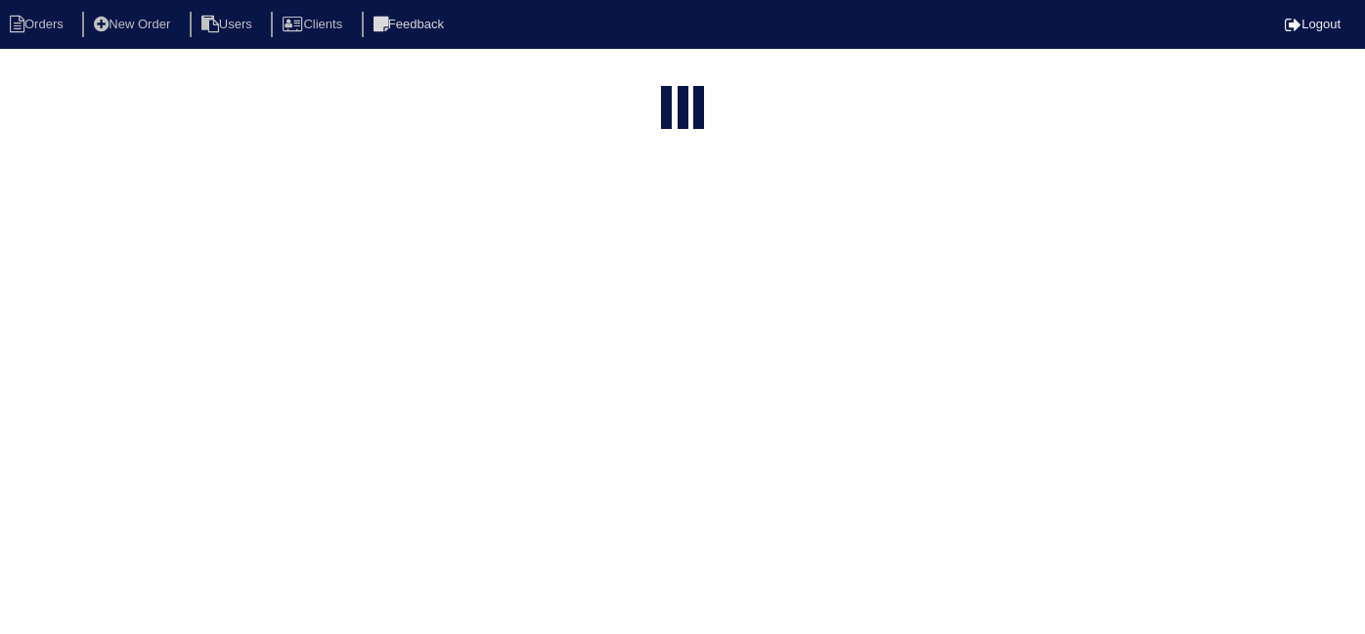
select select "15"
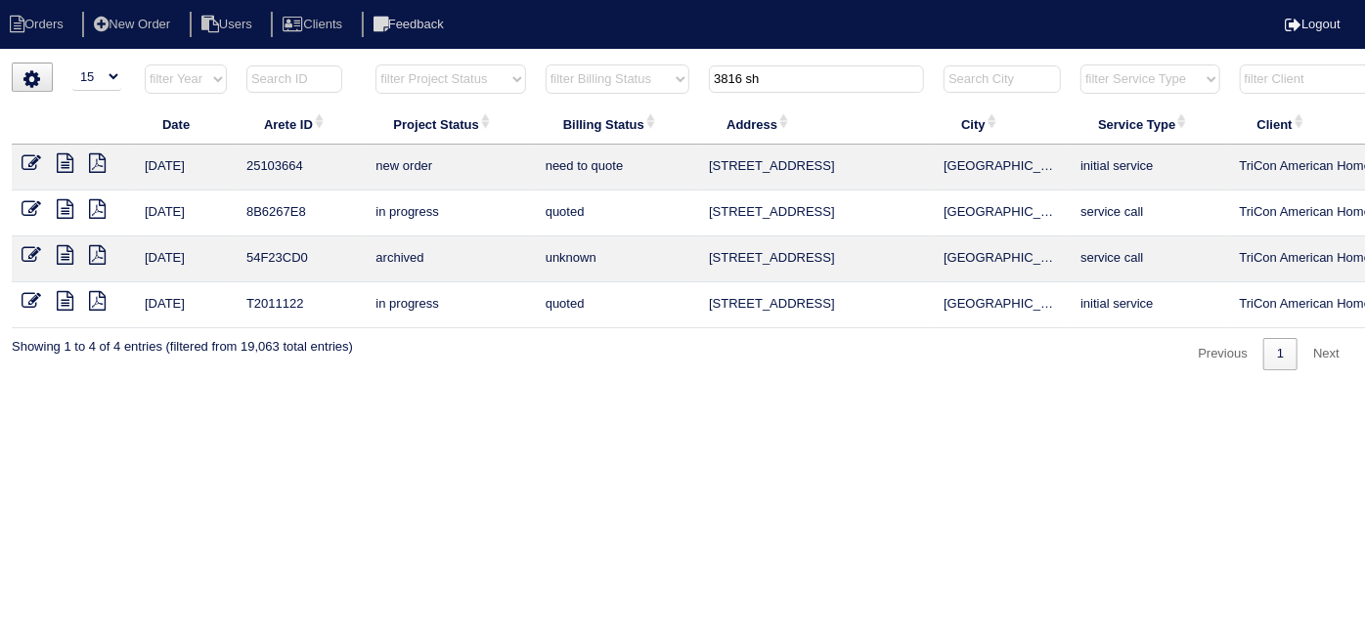
drag, startPoint x: 800, startPoint y: 68, endPoint x: 446, endPoint y: 2, distance: 360.0
click at [446, 63] on body "Orders New Order Users Clients Feedback Logout Orders New Order Users Clients M…" at bounding box center [682, 217] width 1365 height 308
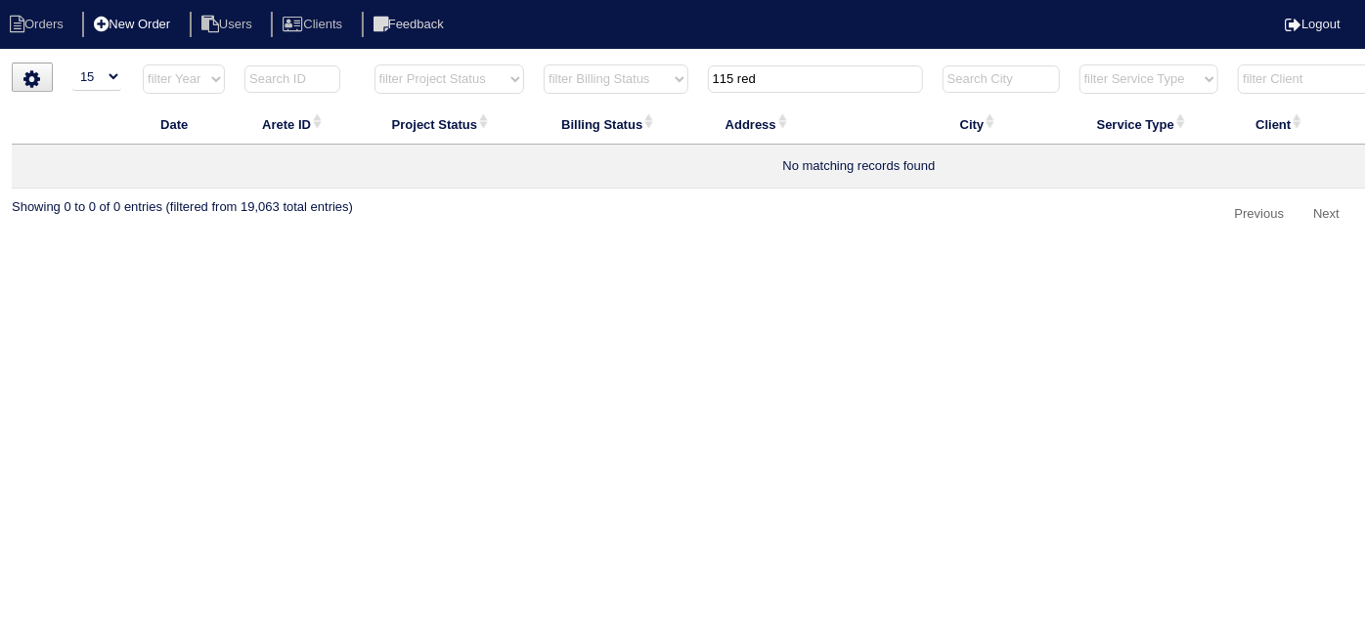
type input "115 red"
click at [169, 24] on li "New Order" at bounding box center [134, 25] width 104 height 26
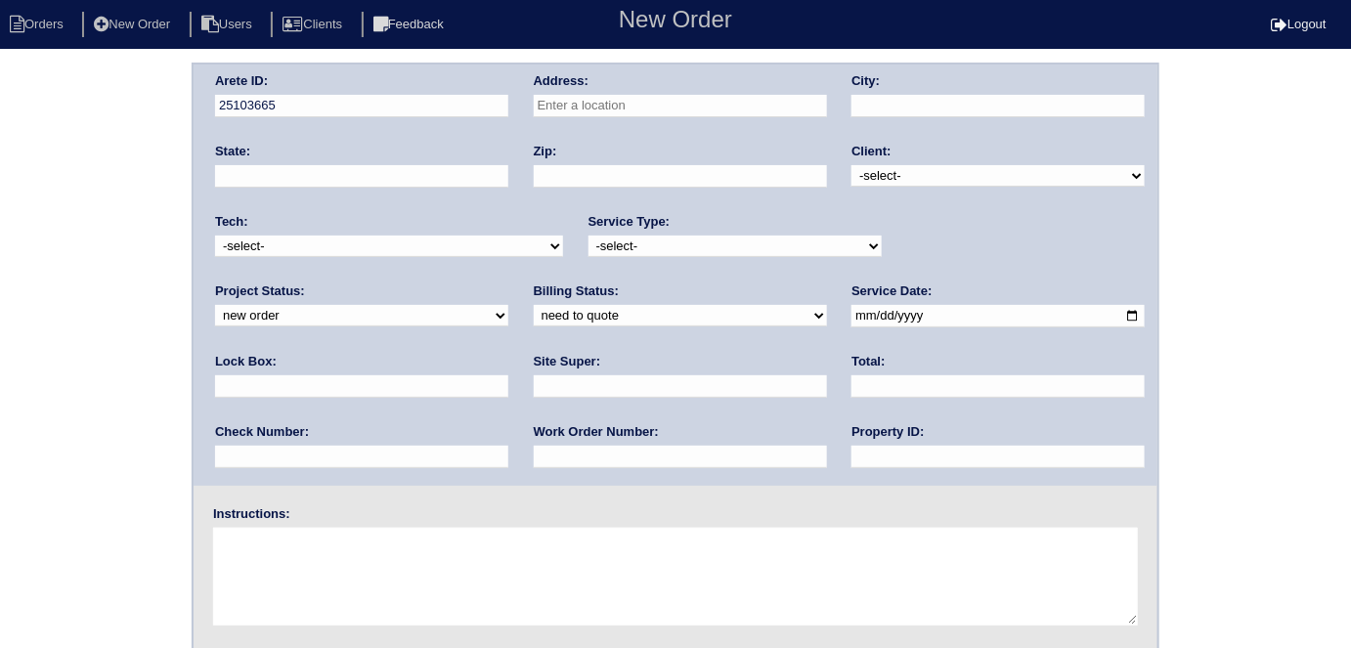
click at [593, 105] on input "text" at bounding box center [680, 106] width 293 height 22
type input "115 Redspire Ln"
type input "[GEOGRAPHIC_DATA]"
type input "GA"
type input "30215"
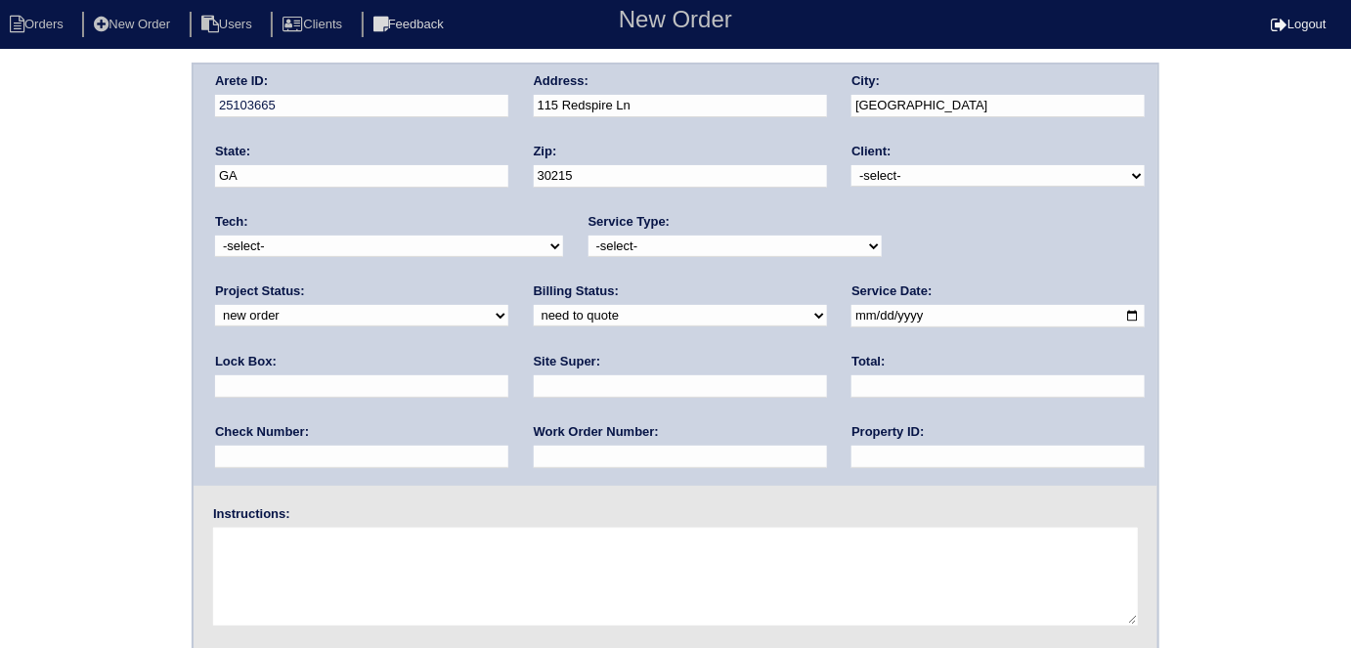
click at [870, 180] on select "-select- TriCon American Homes American Homes 4 Rent First Key Homes Zillow The…" at bounding box center [997, 176] width 293 height 22
select select "1"
click at [852, 165] on select "-select- TriCon American Homes American Homes 4 Rent First Key Homes Zillow The…" at bounding box center [997, 176] width 293 height 22
click at [635, 251] on select "-select- initial service basic service maintenance call replacement scope servi…" at bounding box center [734, 247] width 293 height 22
select select "service call"
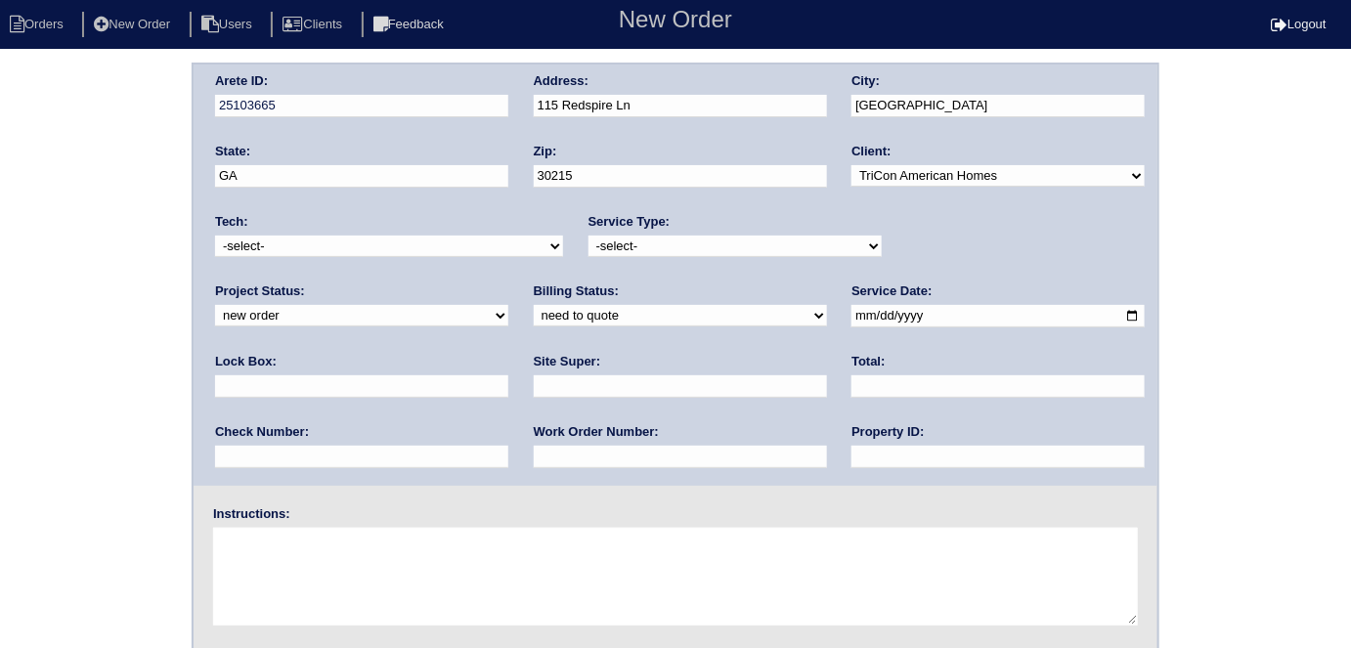
click at [588, 236] on select "-select- initial service basic service maintenance call replacement scope servi…" at bounding box center [734, 247] width 293 height 22
click at [534, 390] on input "text" at bounding box center [680, 386] width 293 height 22
type input "Errol Cadet"
click at [851, 316] on input "date" at bounding box center [997, 316] width 293 height 22
type input "2025-10-03"
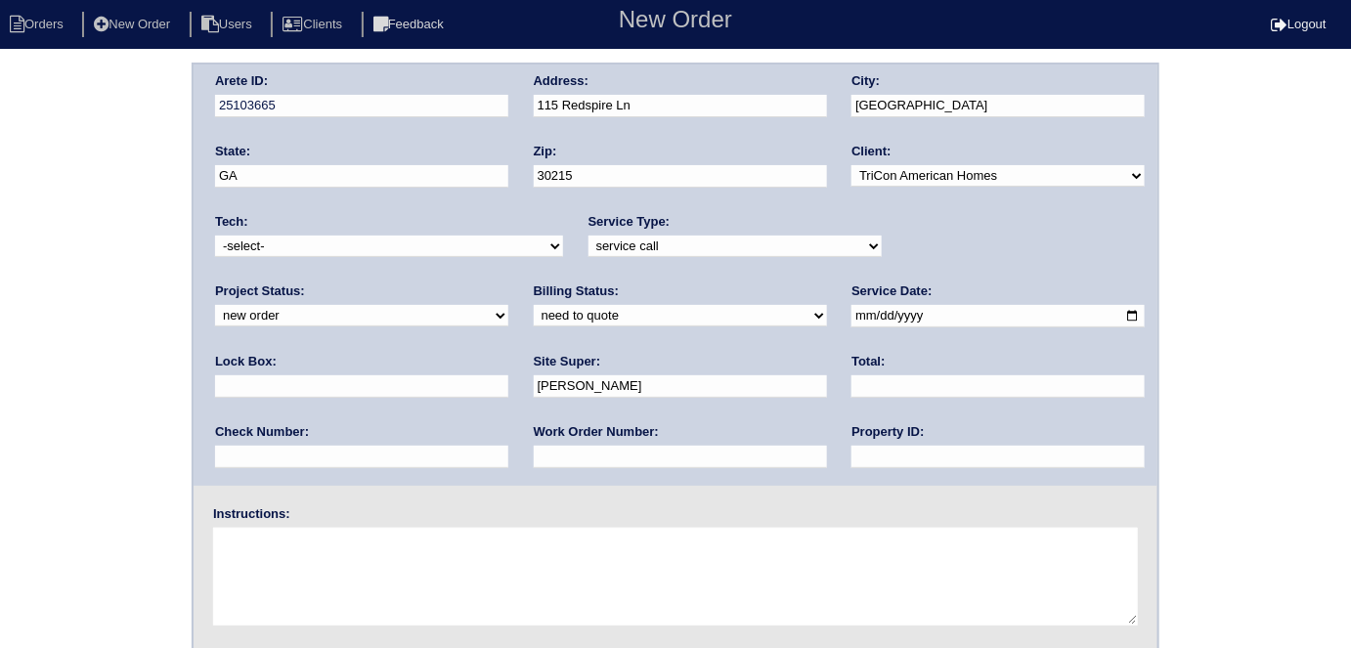
click at [851, 466] on div "Property ID:" at bounding box center [997, 450] width 293 height 55
click at [851, 456] on input "text" at bounding box center [997, 457] width 293 height 22
type input "N/A"
click at [508, 375] on input "text" at bounding box center [361, 386] width 293 height 22
type input "N/A"
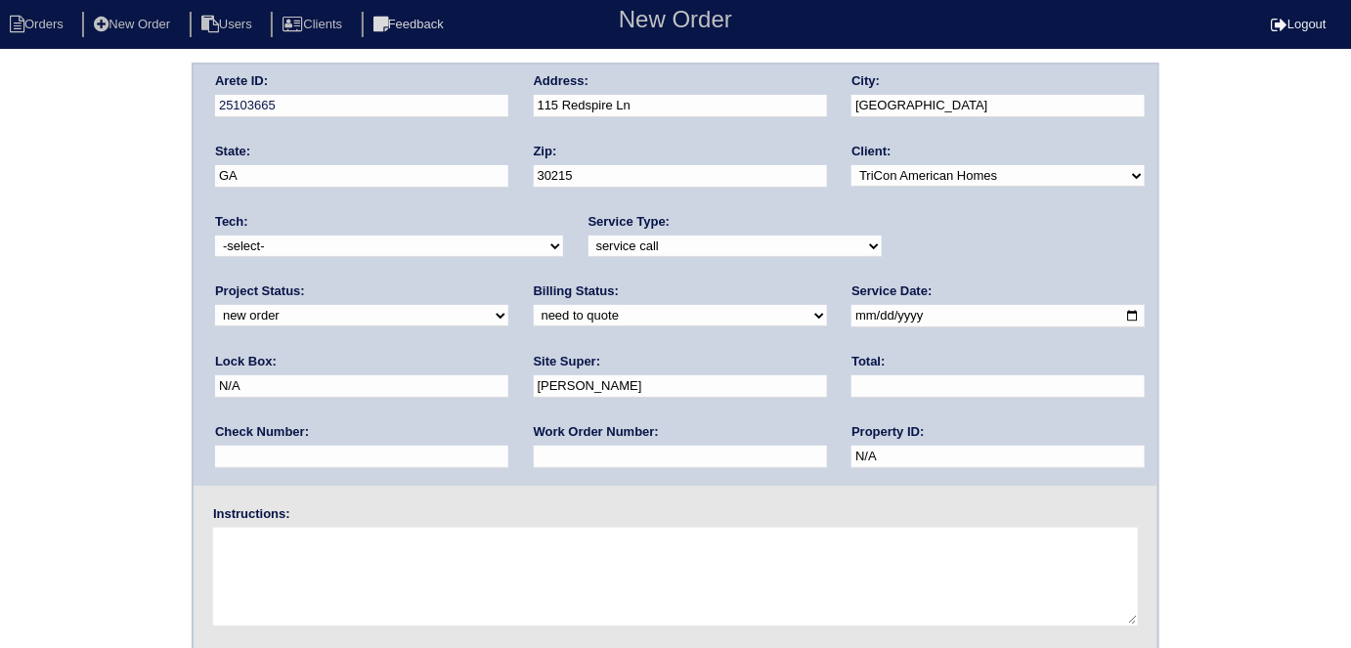
click at [387, 578] on textarea at bounding box center [675, 577] width 925 height 98
type textarea "Gas code issues per company 501-345-7971"
drag, startPoint x: 440, startPoint y: 545, endPoint x: 177, endPoint y: 545, distance: 263.0
click at [177, 545] on div "Arete ID: 25103665 Address: 115 Redspire Ln City: Fayetteville State: GA Zip: 3…" at bounding box center [675, 458] width 1351 height 791
drag, startPoint x: 312, startPoint y: 562, endPoint x: 158, endPoint y: 561, distance: 153.5
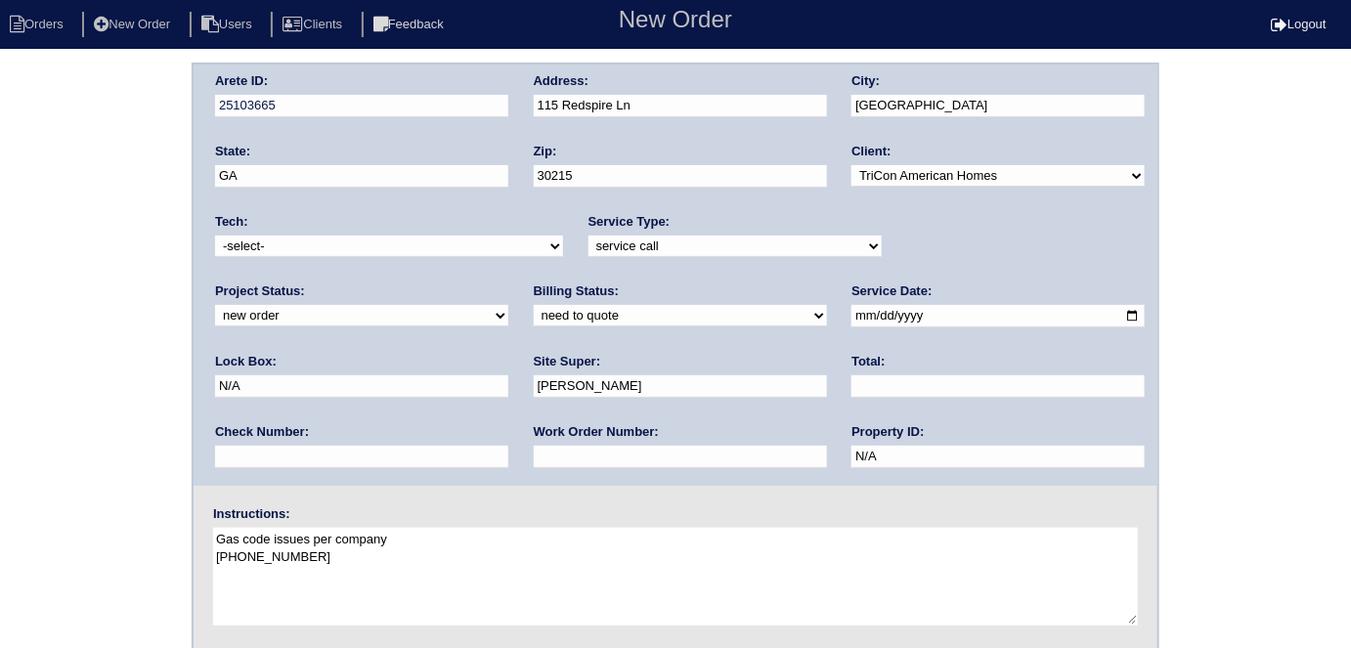
click at [158, 561] on div "Arete ID: 25103665 Address: 115 Redspire Ln City: Fayetteville State: GA Zip: 3…" at bounding box center [675, 458] width 1351 height 791
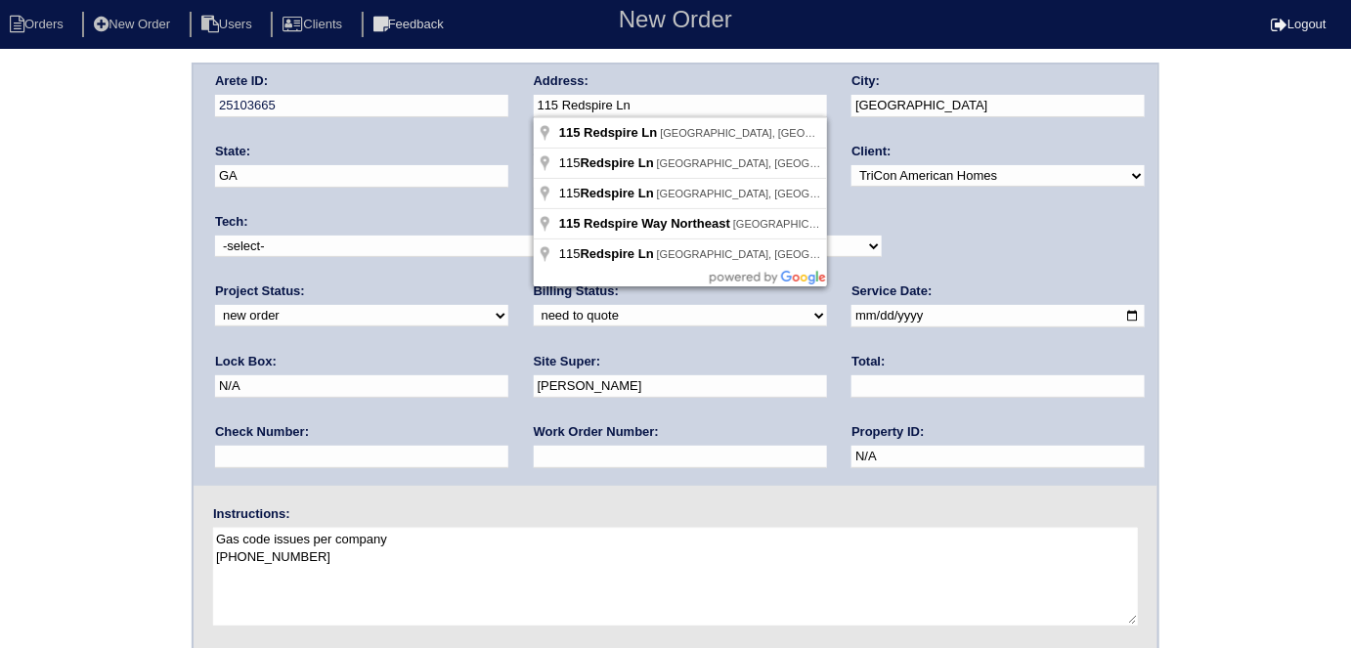
drag, startPoint x: 705, startPoint y: 105, endPoint x: 451, endPoint y: 118, distance: 254.5
click at [451, 118] on div "Arete ID: 25103665 Address: 115 Redspire Ln City: Fayetteville State: GA Zip: 3…" at bounding box center [676, 275] width 964 height 421
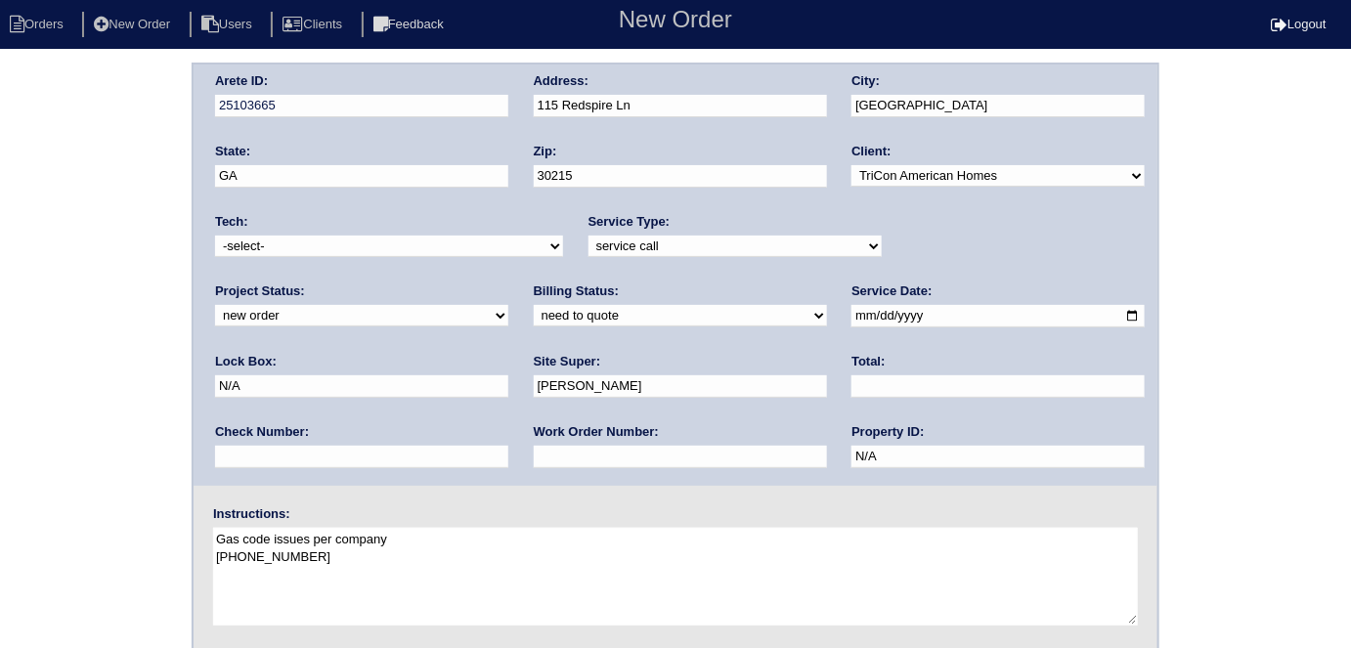
click at [0, 312] on div "Arete ID: 25103665 Address: 115 Redspire Ln City: Fayetteville State: GA Zip: 3…" at bounding box center [675, 458] width 1351 height 791
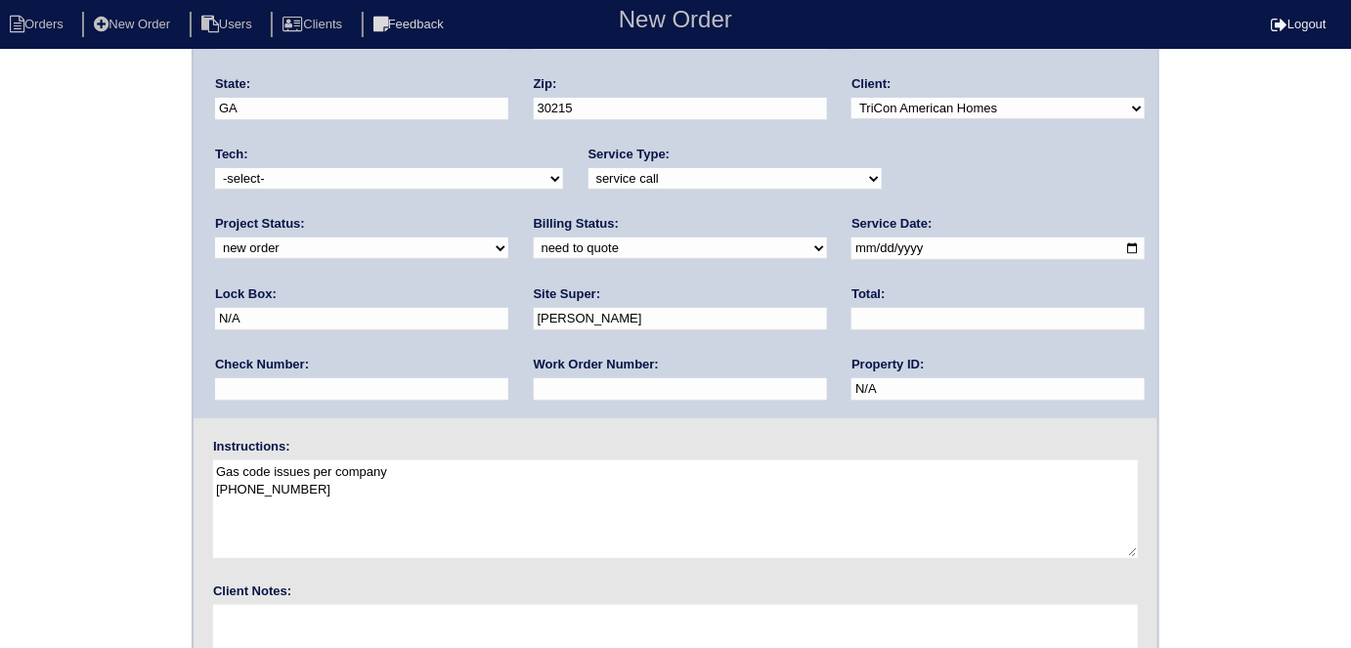
scroll to position [200, 0]
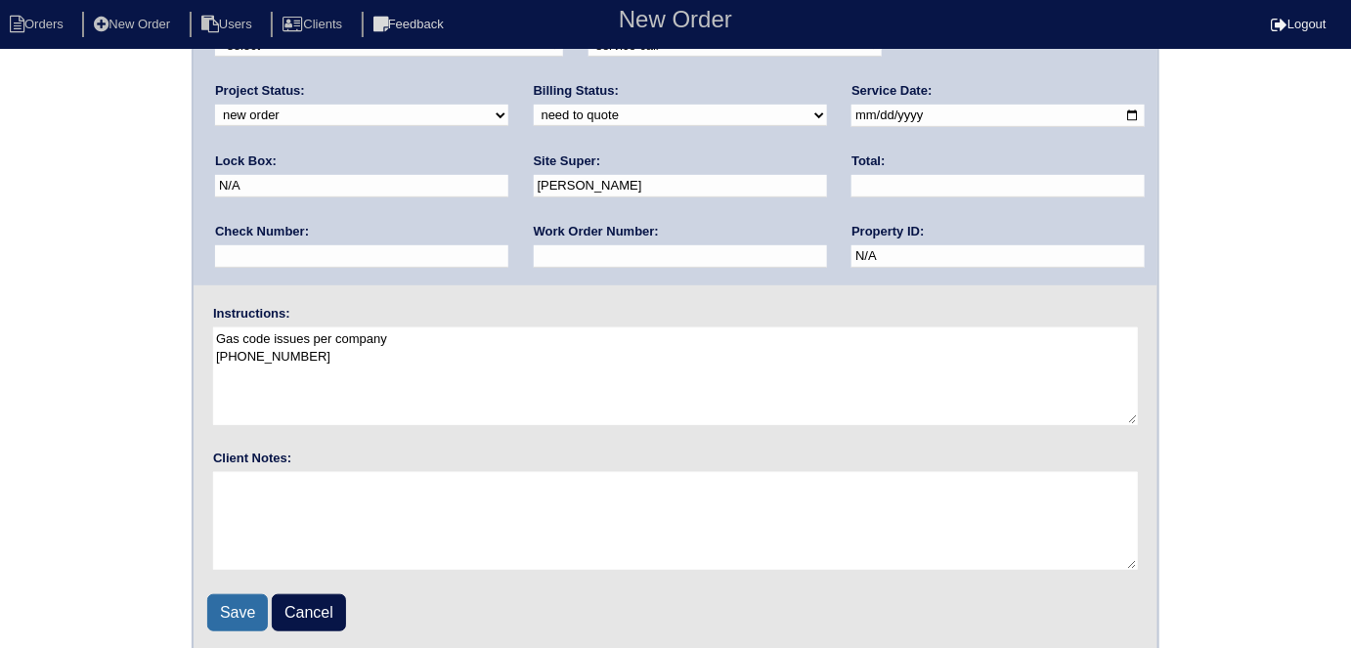
click at [240, 613] on input "Save" at bounding box center [237, 612] width 61 height 37
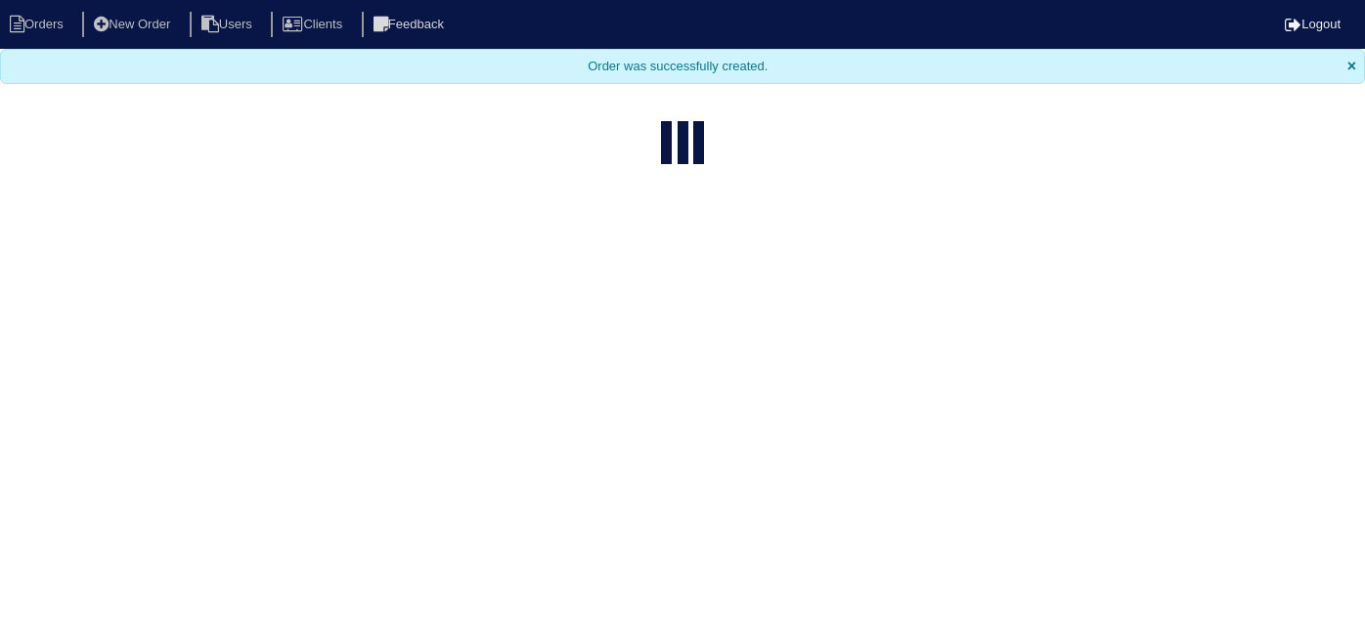
select select "15"
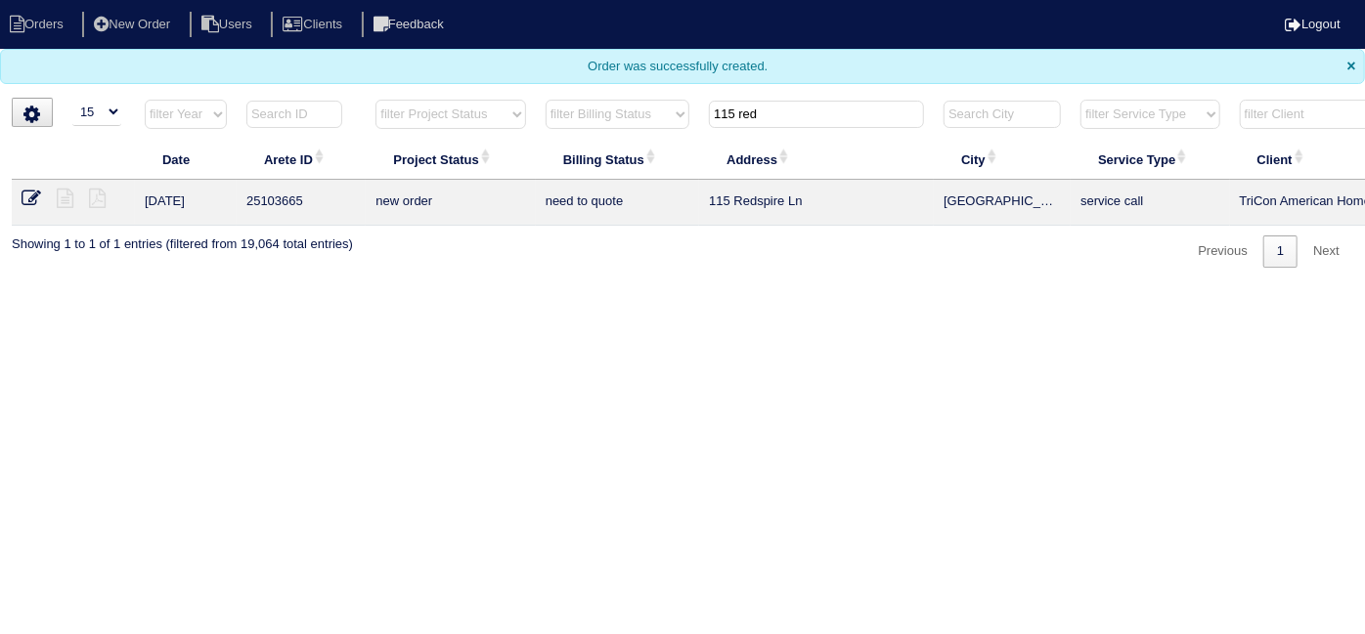
drag, startPoint x: 785, startPoint y: 111, endPoint x: 377, endPoint y: 49, distance: 412.4
click at [390, 50] on body "Orders New Order Users Clients Feedback Logout Orders New Order Users Clients M…" at bounding box center [682, 134] width 1365 height 268
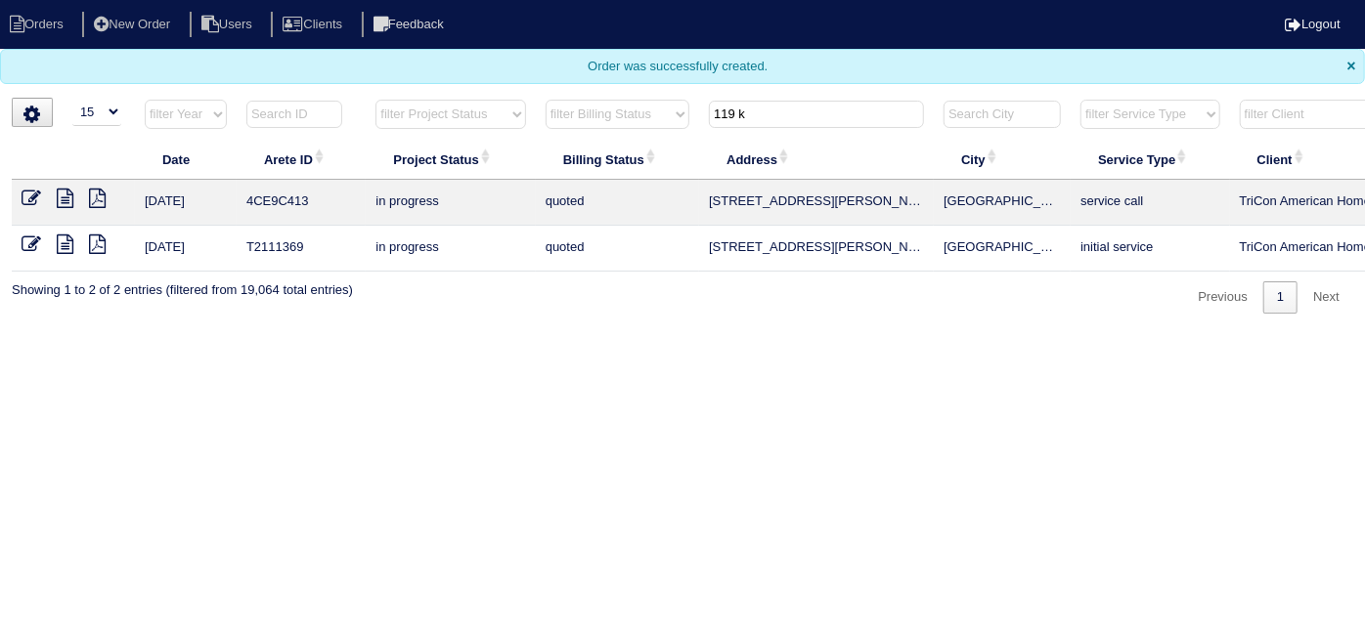
type input "119 k"
click at [65, 195] on icon at bounding box center [65, 199] width 17 height 20
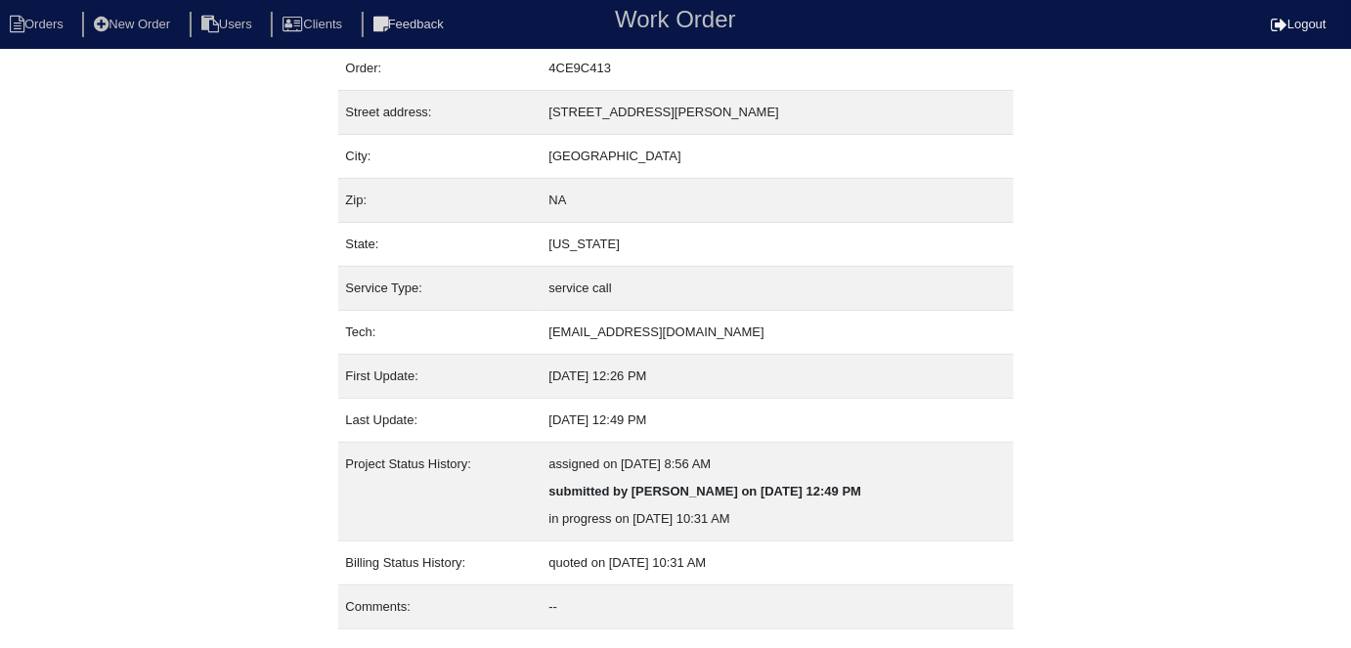
scroll to position [103, 0]
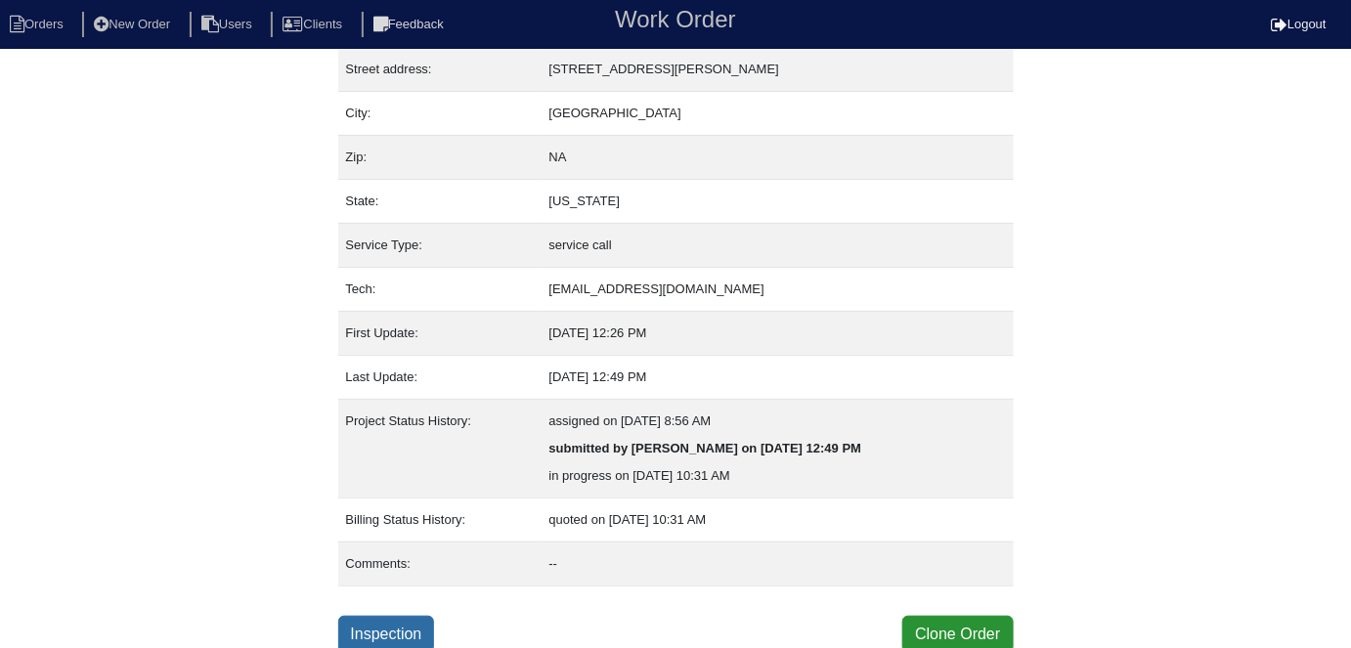
click at [410, 629] on link "Inspection" at bounding box center [386, 634] width 97 height 37
select select "0"
select select "3"
select select "Carrier"
select select "0"
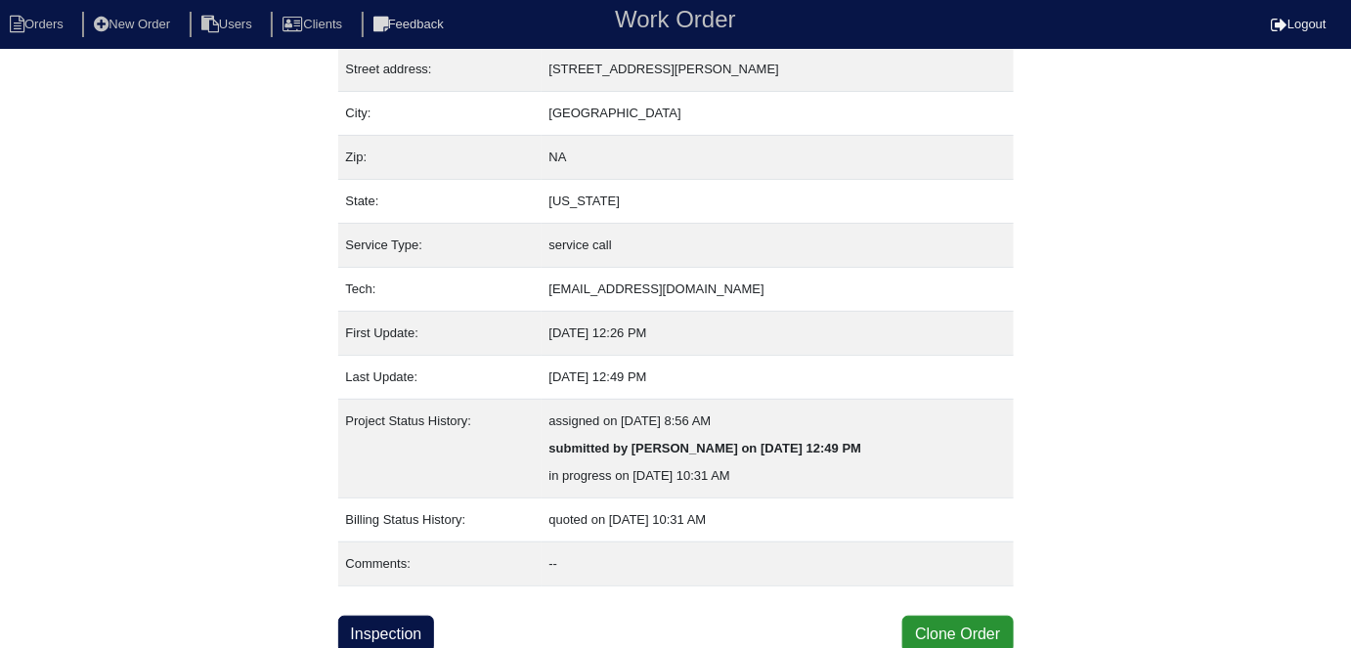
select select "0"
select select "1"
select select "0"
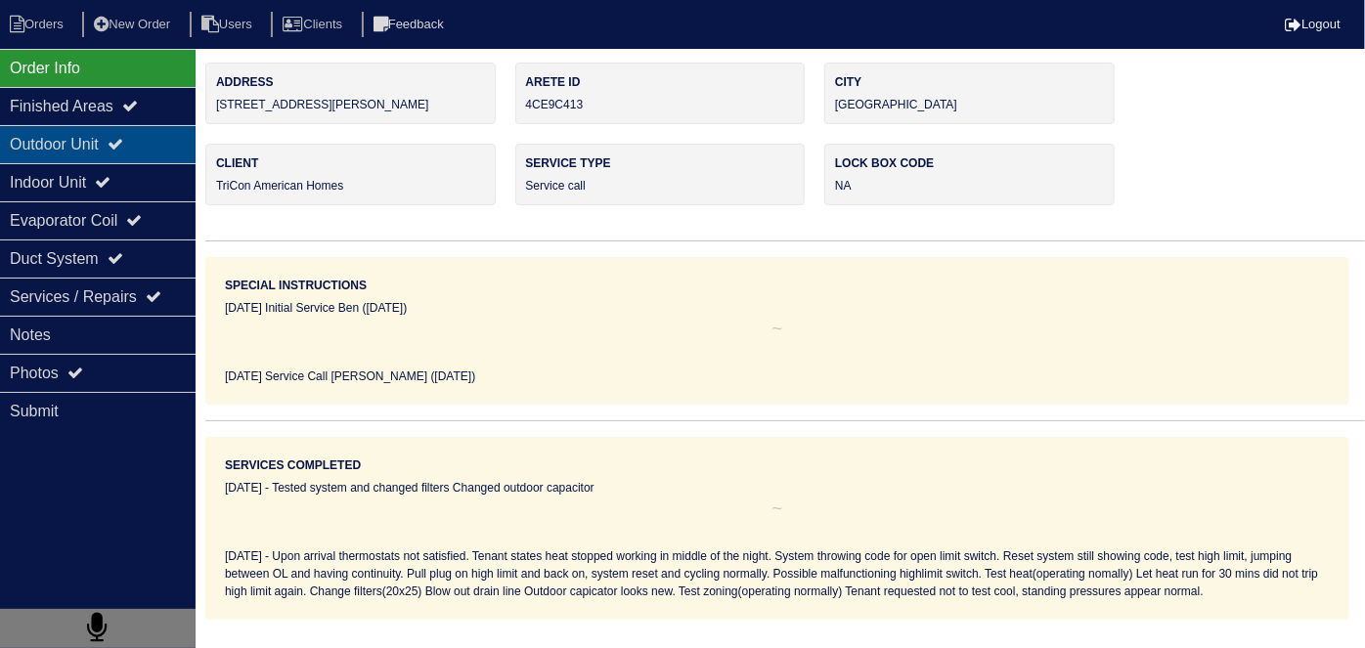
click at [138, 154] on div "Outdoor Unit" at bounding box center [98, 144] width 196 height 38
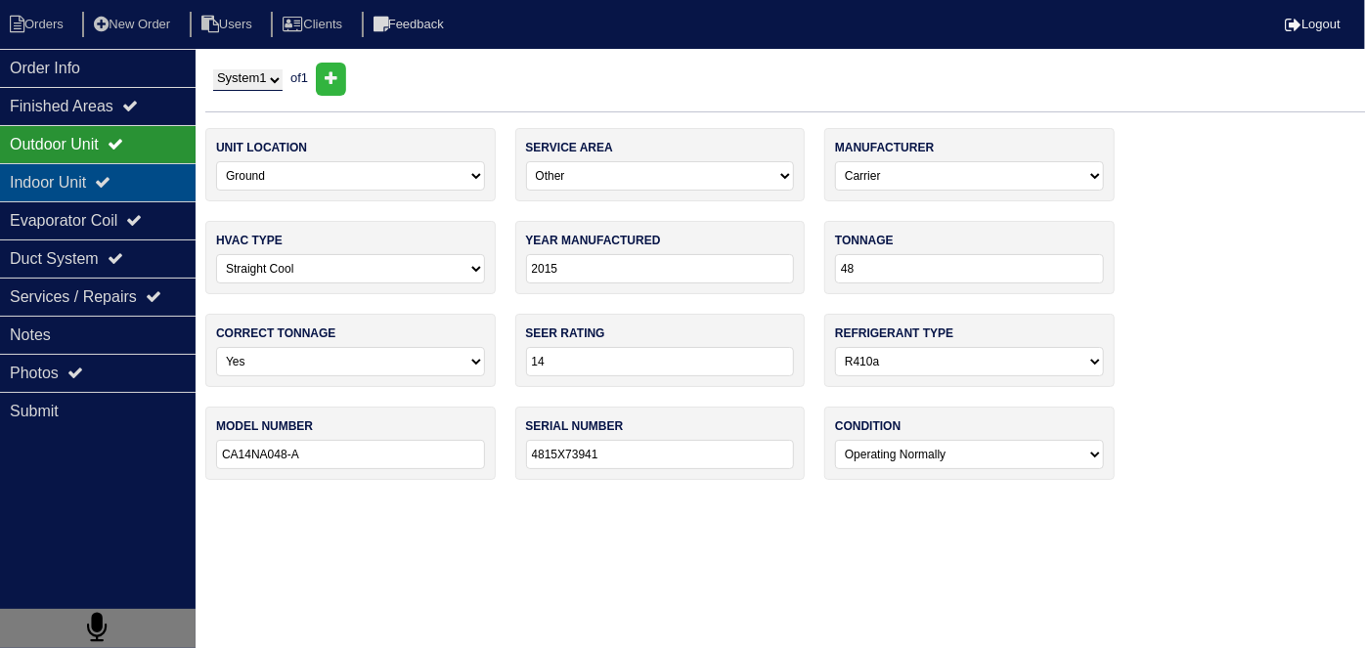
click at [135, 178] on div "Indoor Unit" at bounding box center [98, 182] width 196 height 38
type textarea "20x25 filters x2 Nitrogen"
type textarea "Upon arrival thermostats not satisfied. Tenant states heat stopped working in m…"
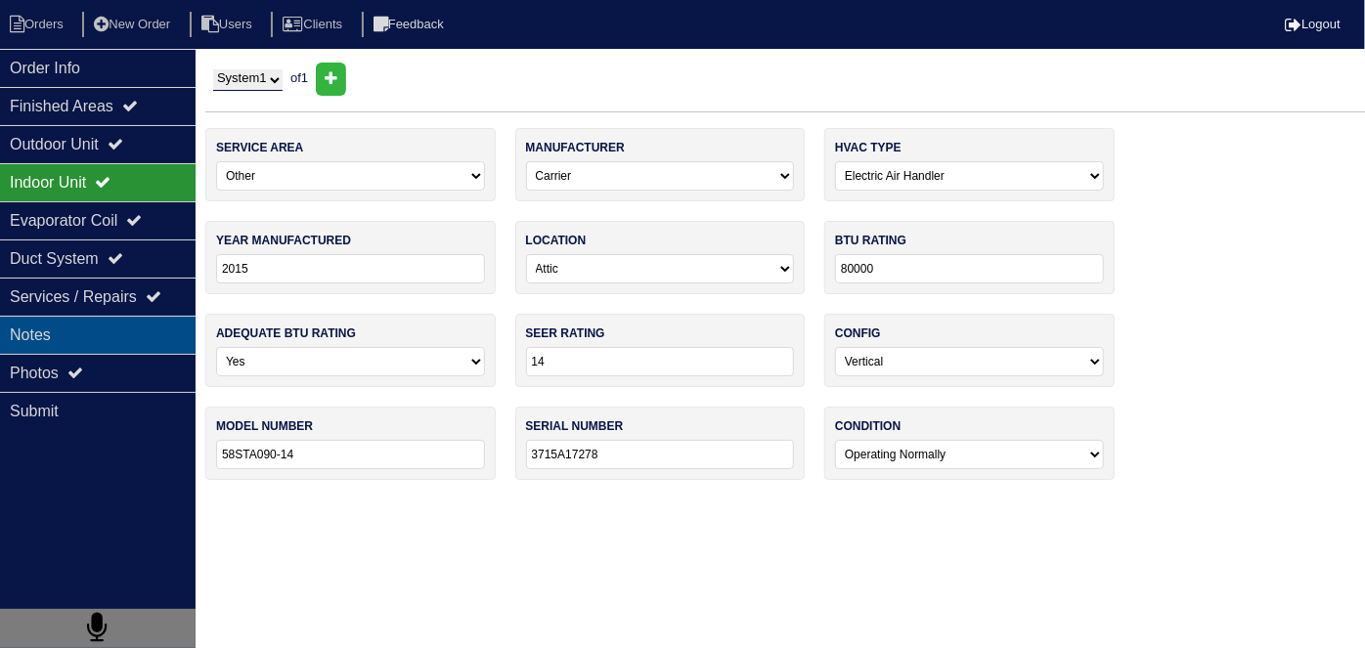
click at [125, 343] on div "Notes" at bounding box center [98, 335] width 196 height 38
type textarea "20x25 filters x2 Nitrogen"
type textarea "Upon arrival thermostats not satisfied. Tenant states heat stopped working in m…"
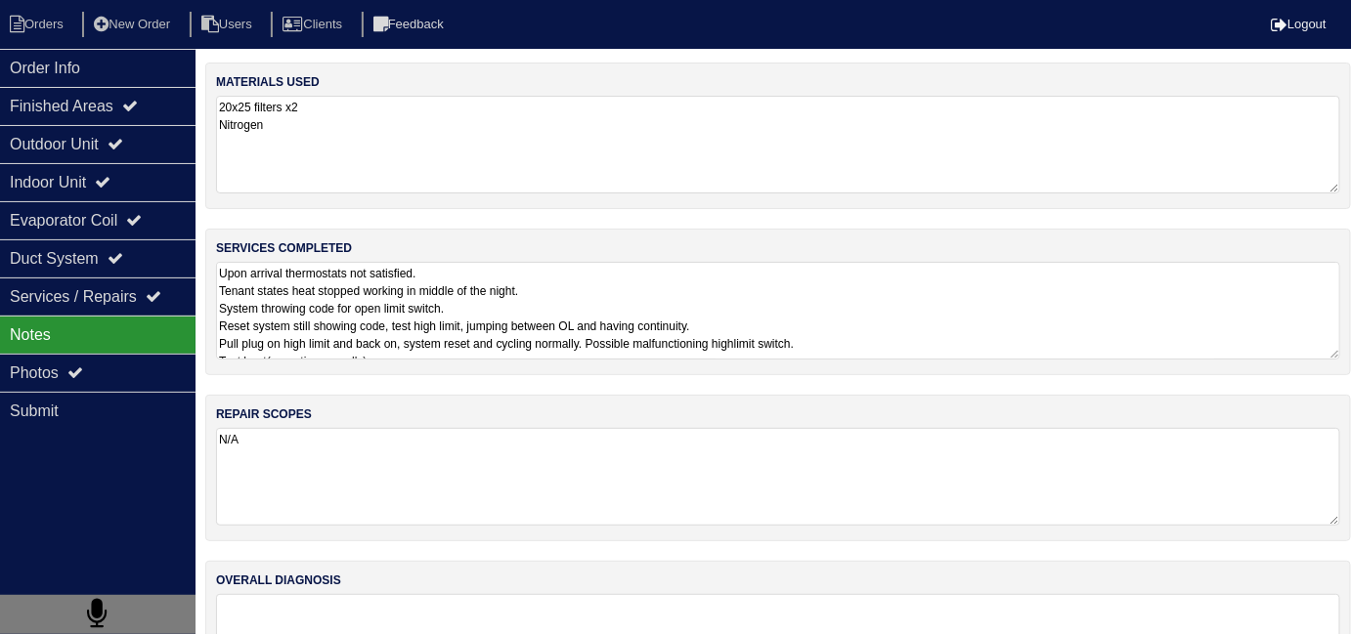
click at [940, 340] on textarea "Upon arrival thermostats not satisfied. Tenant states heat stopped working in m…" at bounding box center [778, 311] width 1124 height 98
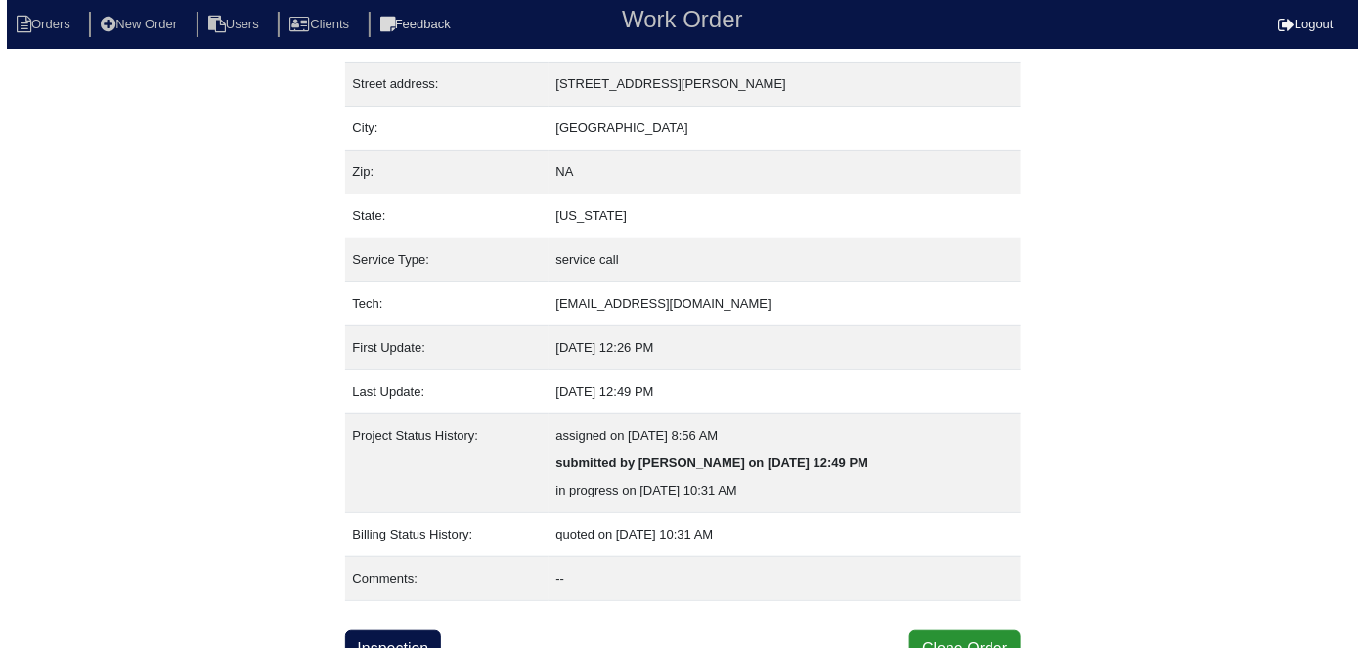
scroll to position [103, 0]
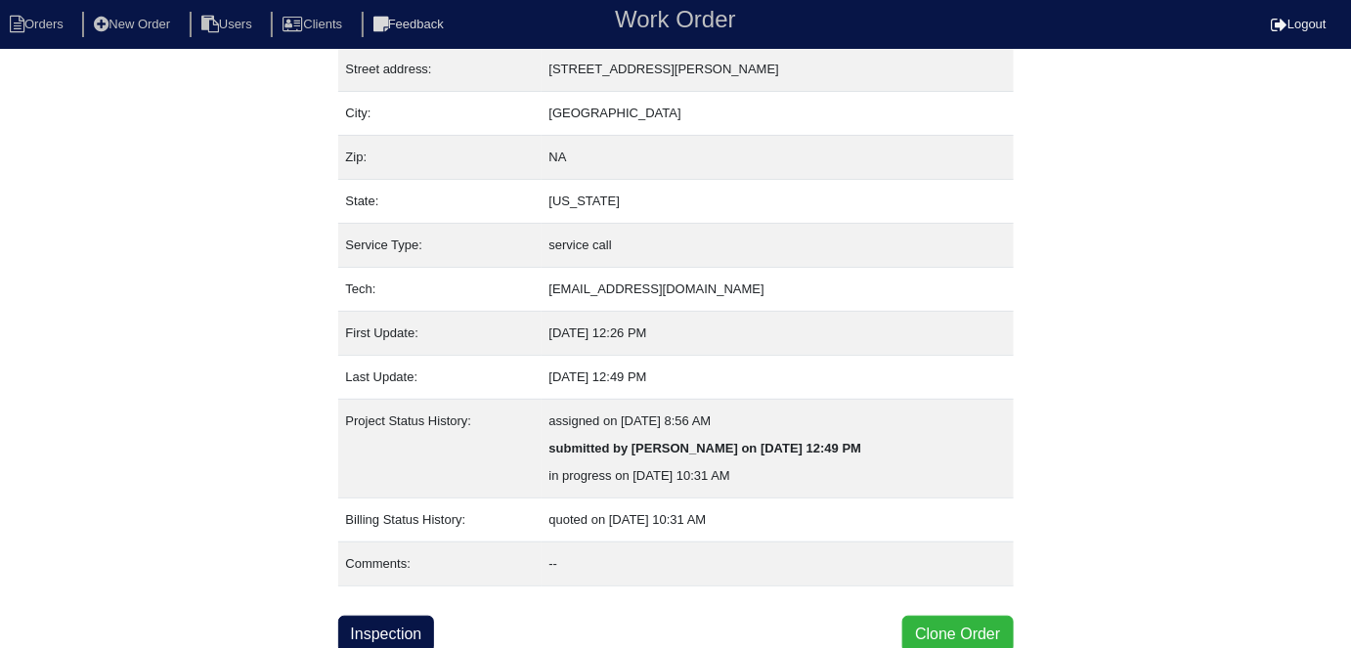
click at [972, 624] on button "Clone Order" at bounding box center [957, 634] width 110 height 37
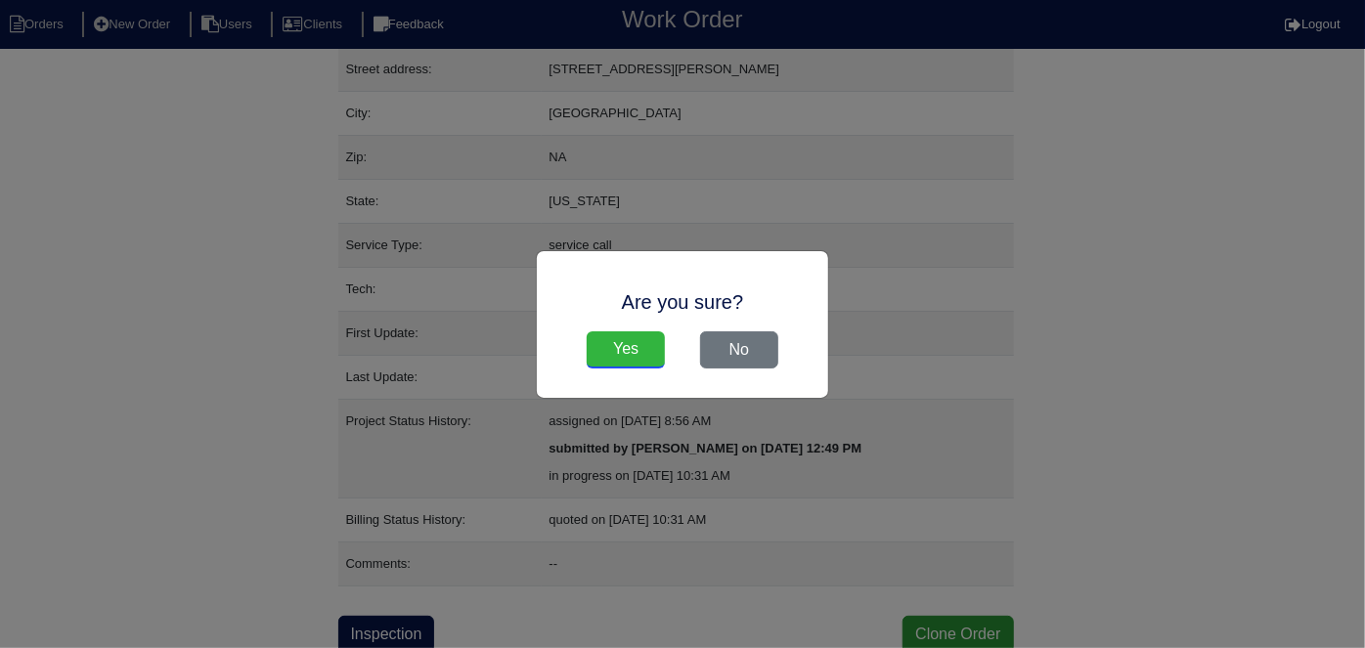
click at [618, 353] on input "Yes" at bounding box center [626, 349] width 78 height 37
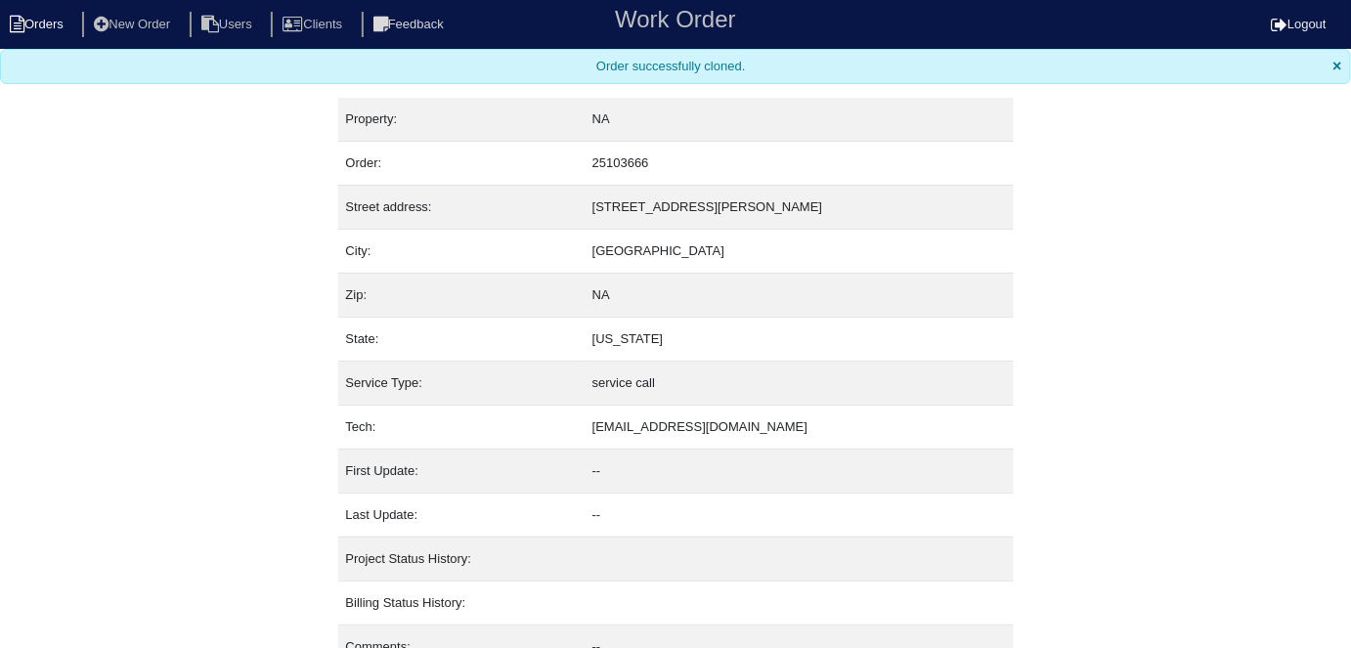
click at [25, 14] on li "Orders" at bounding box center [39, 25] width 79 height 26
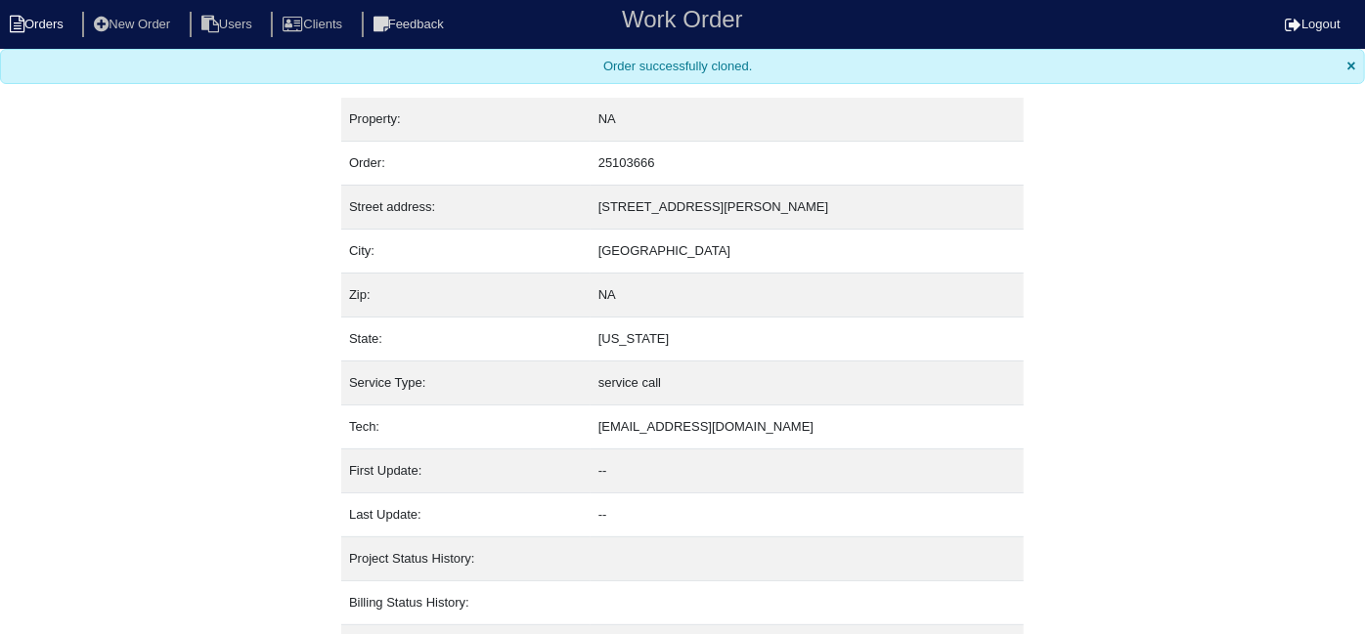
select select "15"
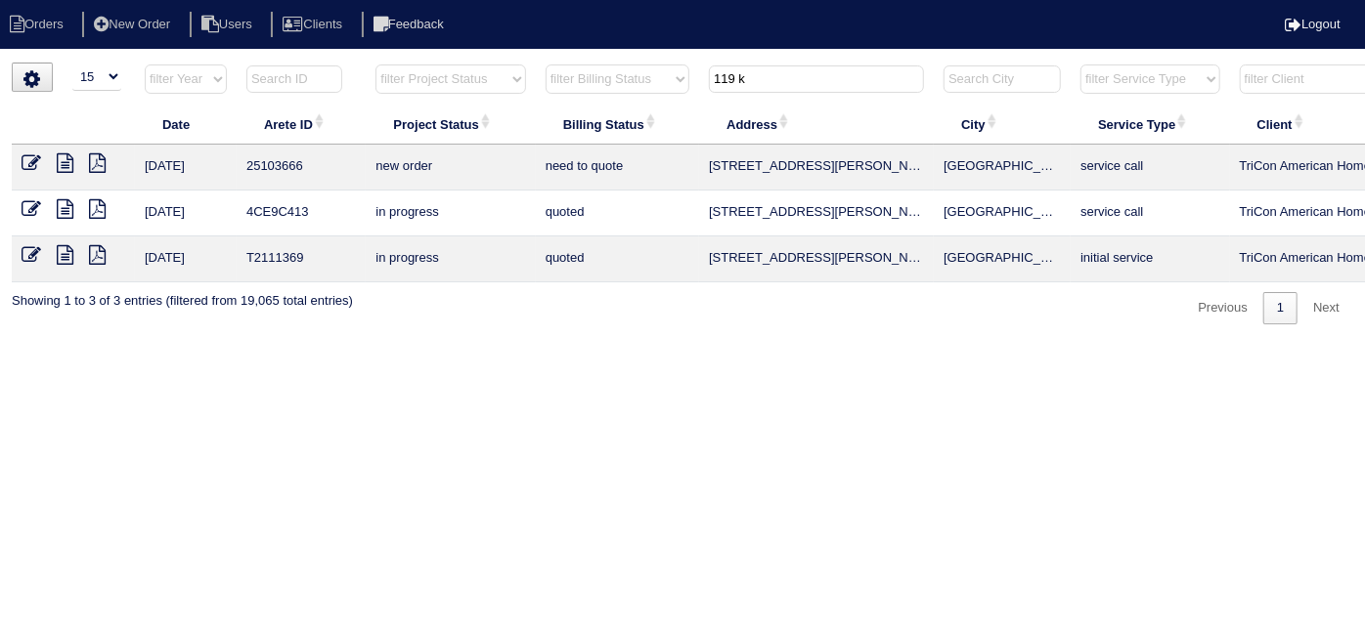
click at [26, 162] on icon at bounding box center [32, 163] width 20 height 20
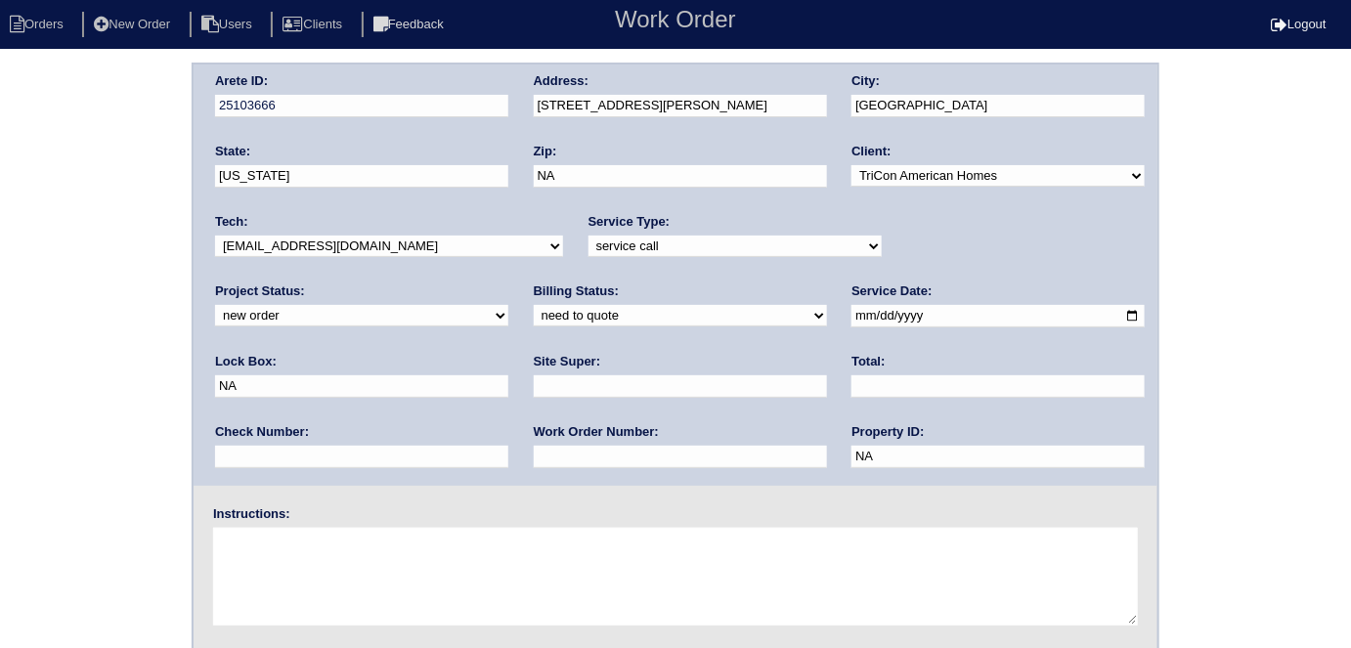
drag, startPoint x: 689, startPoint y: 244, endPoint x: 679, endPoint y: 253, distance: 13.2
click at [688, 245] on select "-select- initial service basic service maintenance call replacement scope servi…" at bounding box center [734, 247] width 293 height 22
select select "initial service"
click at [588, 236] on select "-select- initial service basic service maintenance call replacement scope servi…" at bounding box center [734, 247] width 293 height 22
drag, startPoint x: 911, startPoint y: 318, endPoint x: 743, endPoint y: 319, distance: 168.1
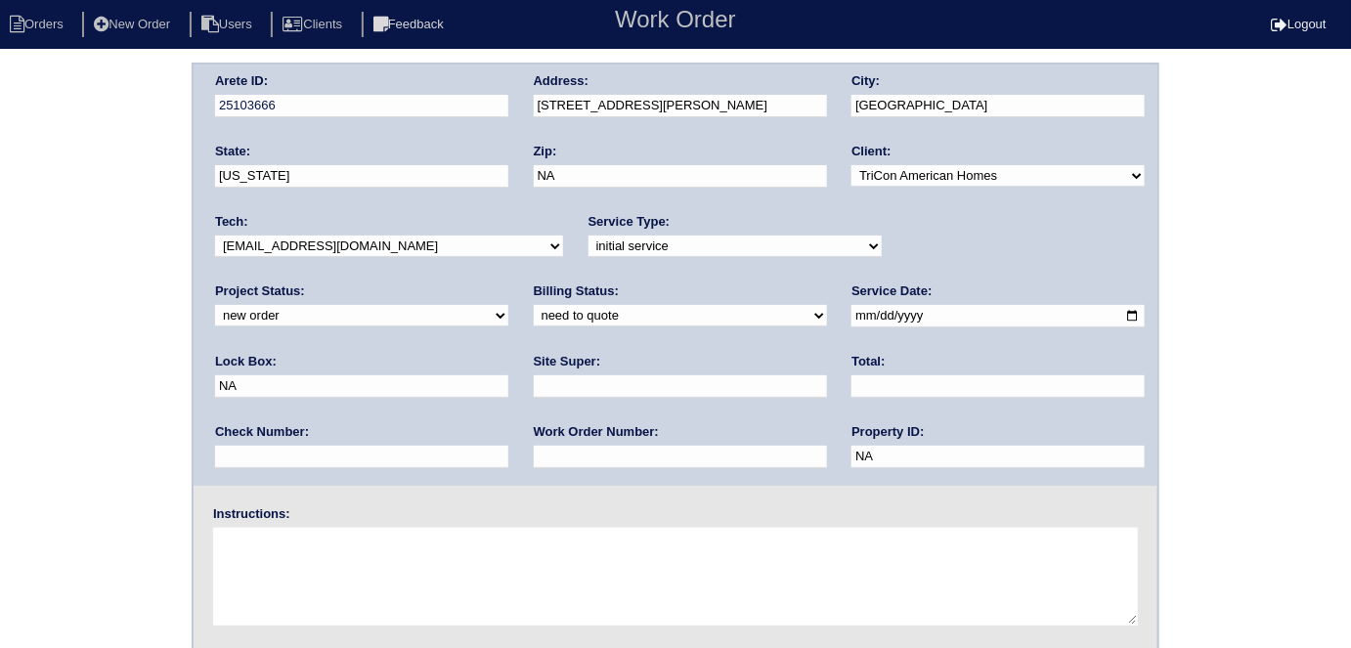
click at [743, 319] on div "Arete ID: 25103666 Address: [STREET_ADDRESS][PERSON_NAME] City: [GEOGRAPHIC_DAT…" at bounding box center [676, 275] width 964 height 421
click at [508, 375] on input "text" at bounding box center [361, 386] width 293 height 22
type input "9310"
click at [534, 387] on input "text" at bounding box center [680, 386] width 293 height 22
type input "[PERSON_NAME]"
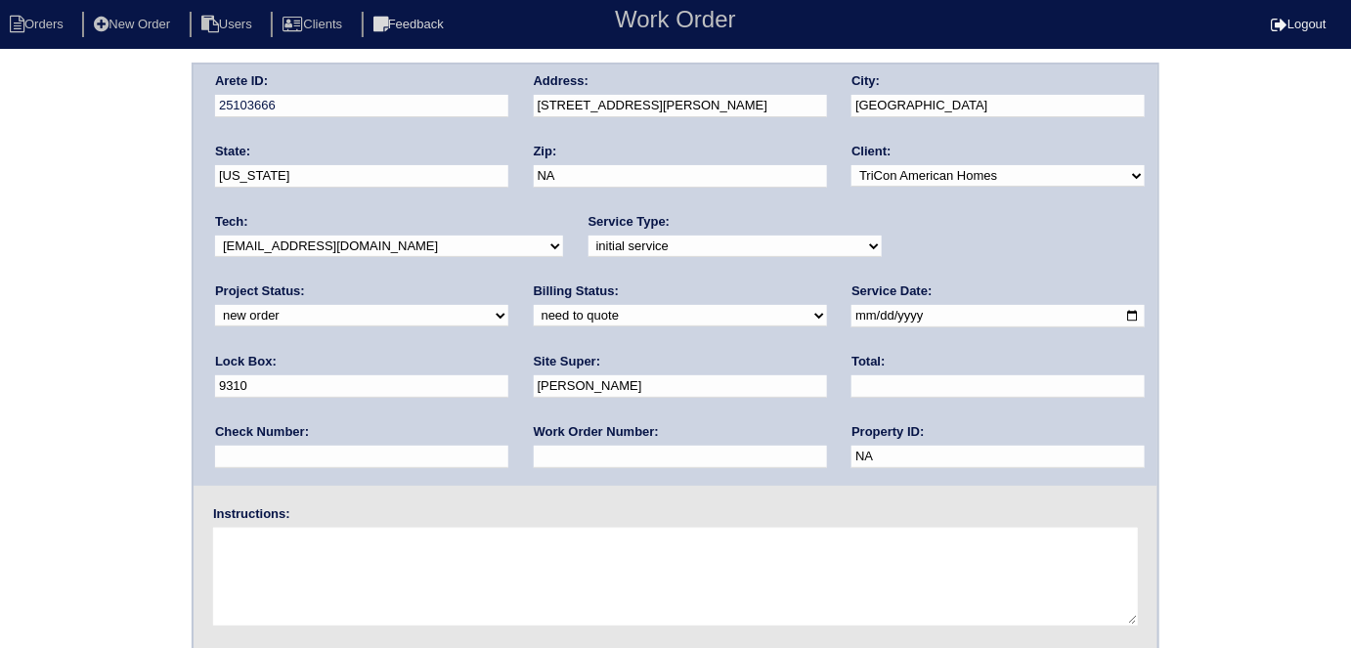
click at [534, 472] on div "Work Order Number:" at bounding box center [680, 450] width 293 height 55
click at [534, 461] on input "text" at bounding box center [680, 457] width 293 height 22
type input "555516"
click at [309, 542] on textarea at bounding box center [675, 577] width 925 height 98
type textarea "Install smart tstats if needed"
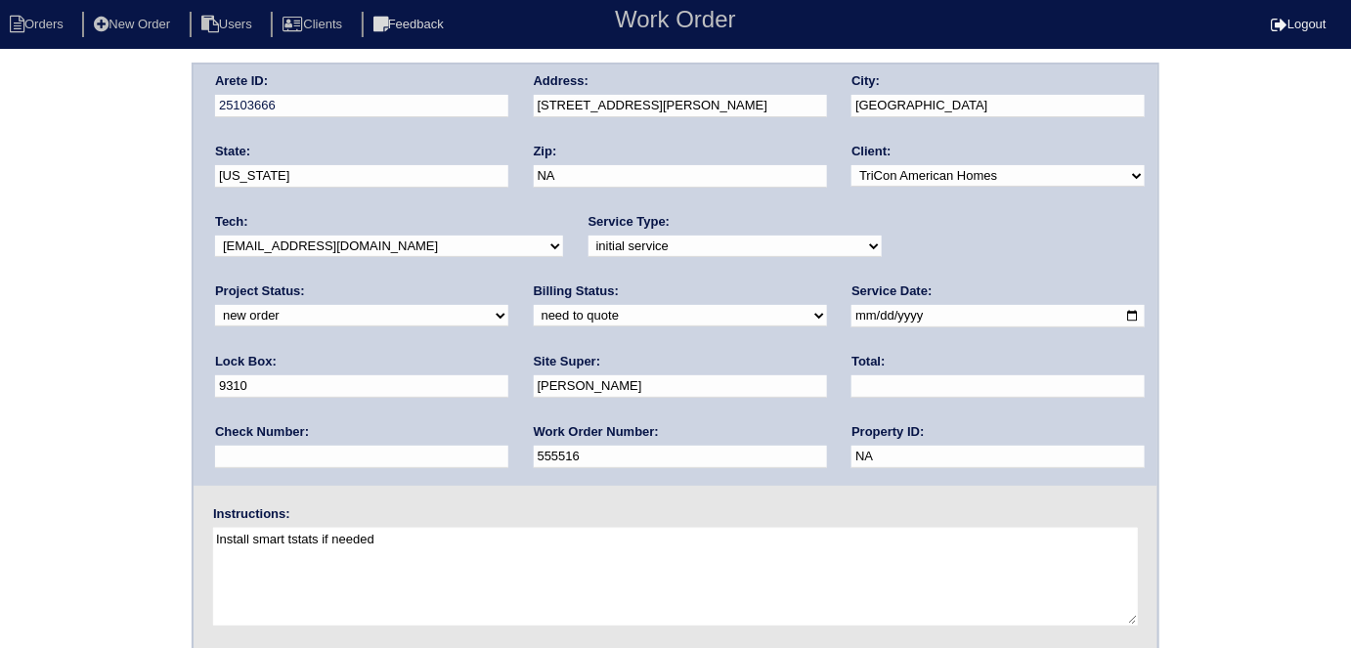
click at [502, 103] on div "Arete ID: 25103666 Address: [STREET_ADDRESS][PERSON_NAME] City: [GEOGRAPHIC_DAT…" at bounding box center [676, 275] width 964 height 421
click at [10, 280] on div "Arete ID: 25103666 Address: [STREET_ADDRESS][PERSON_NAME] City: [GEOGRAPHIC_DAT…" at bounding box center [675, 458] width 1351 height 791
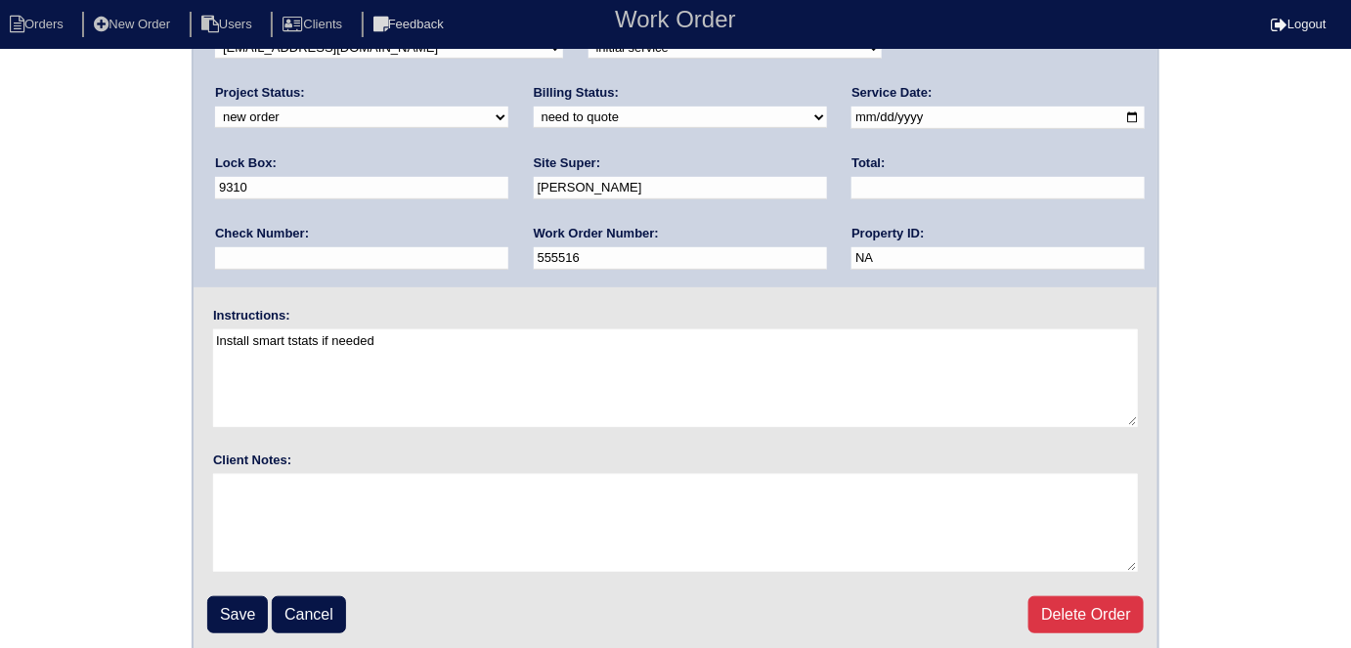
scroll to position [200, 0]
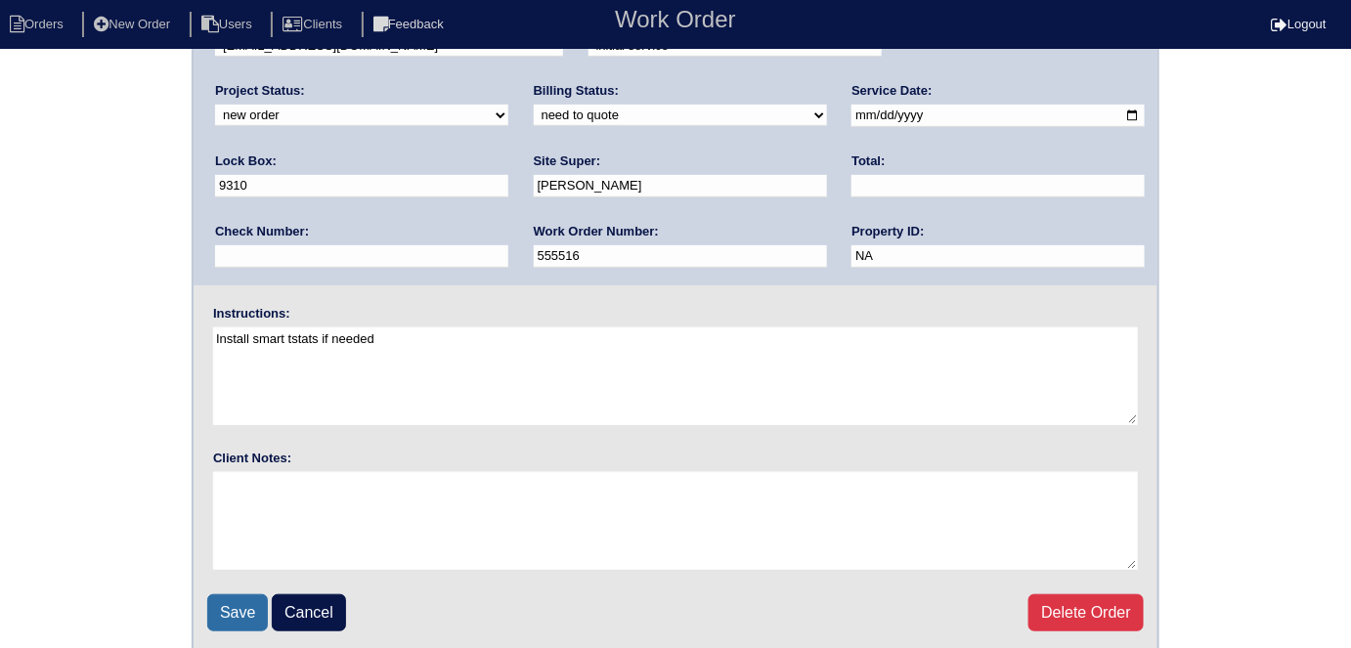
click at [239, 605] on input "Save" at bounding box center [237, 612] width 61 height 37
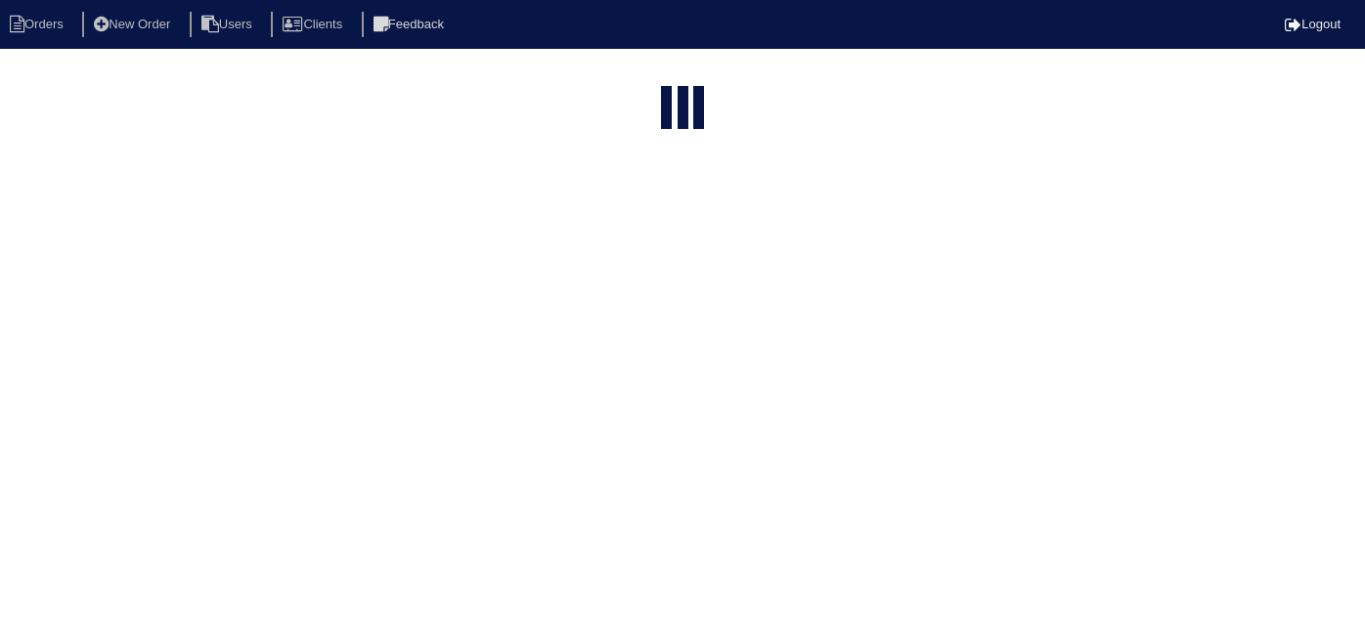
select select "15"
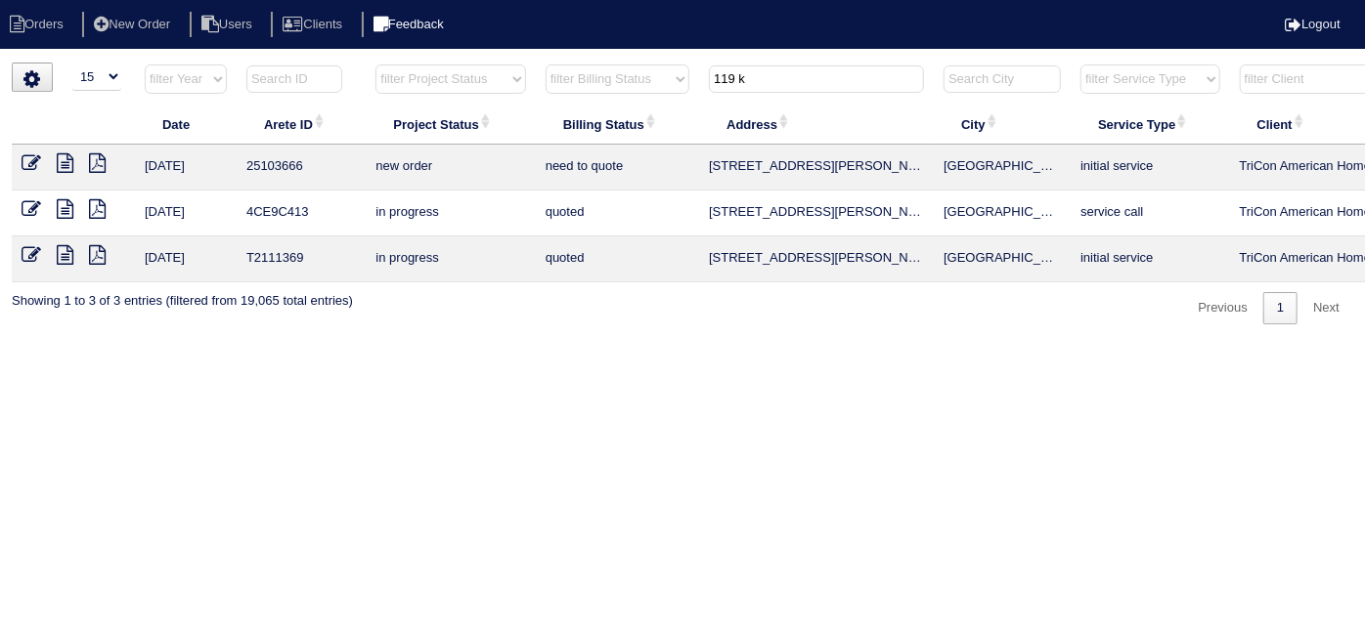
drag, startPoint x: 793, startPoint y: 72, endPoint x: 438, endPoint y: 32, distance: 357.1
click at [451, 63] on body "Orders New Order Users Clients Feedback Logout Orders New Order Users Clients M…" at bounding box center [682, 194] width 1365 height 262
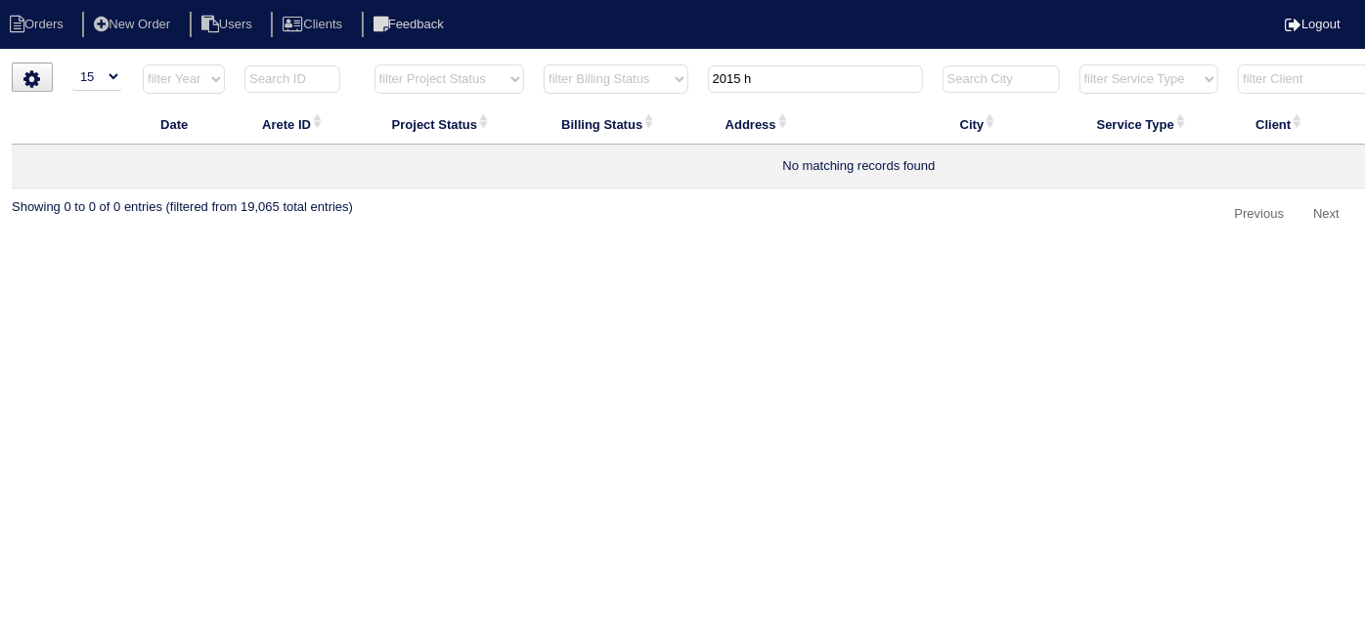
type input "2015 h"
click at [146, 21] on li "New Order" at bounding box center [134, 25] width 104 height 26
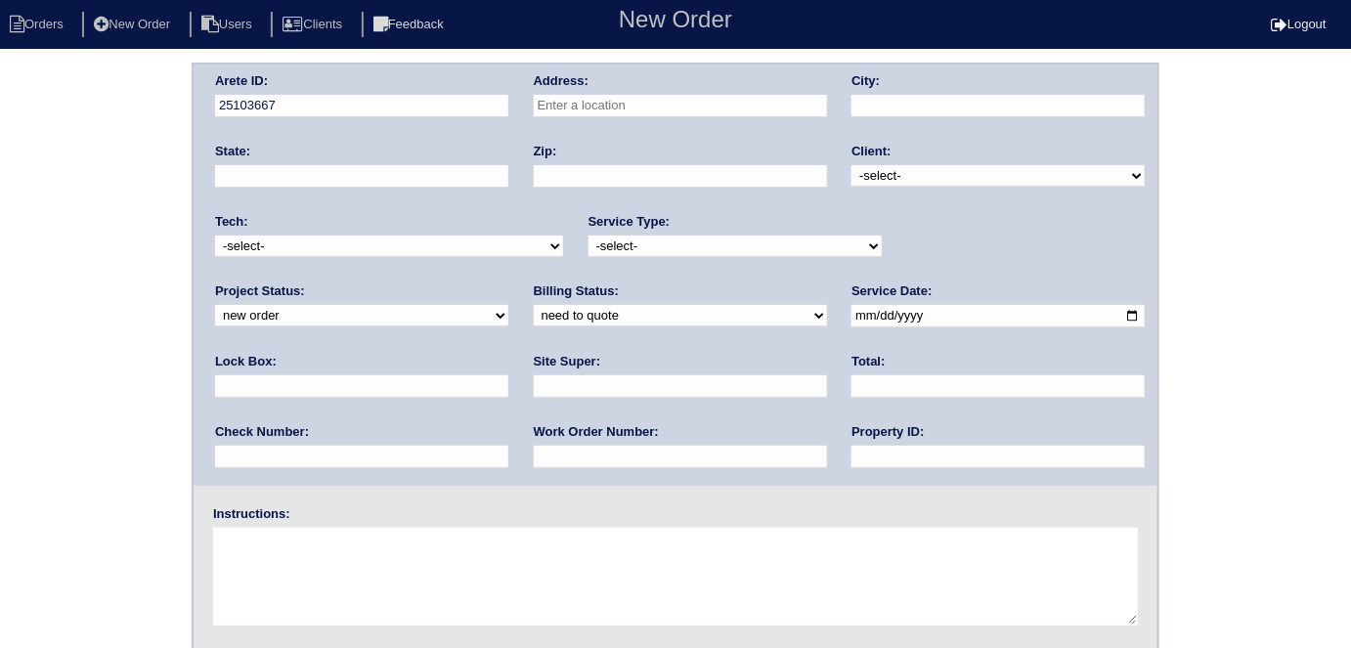
click at [594, 109] on input "text" at bounding box center [680, 106] width 293 height 22
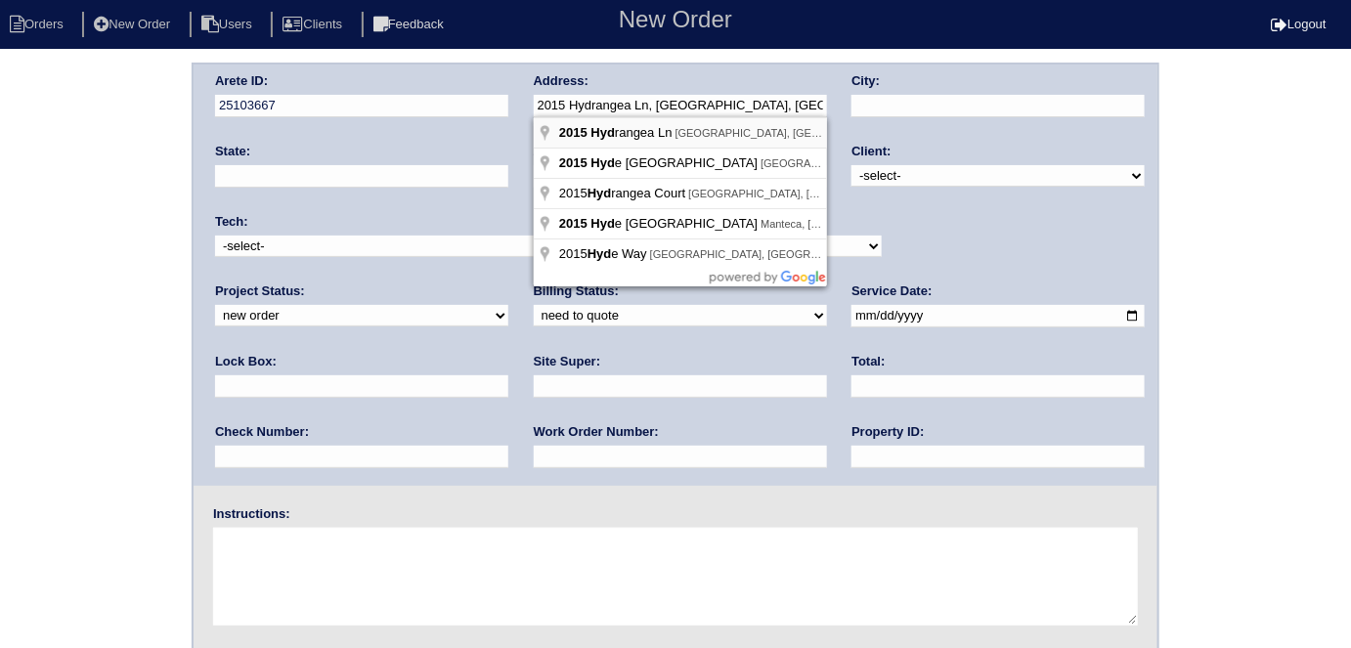
type input "2015 Hydrangea Ln"
type input "Austell"
type input "GA"
type input "30106"
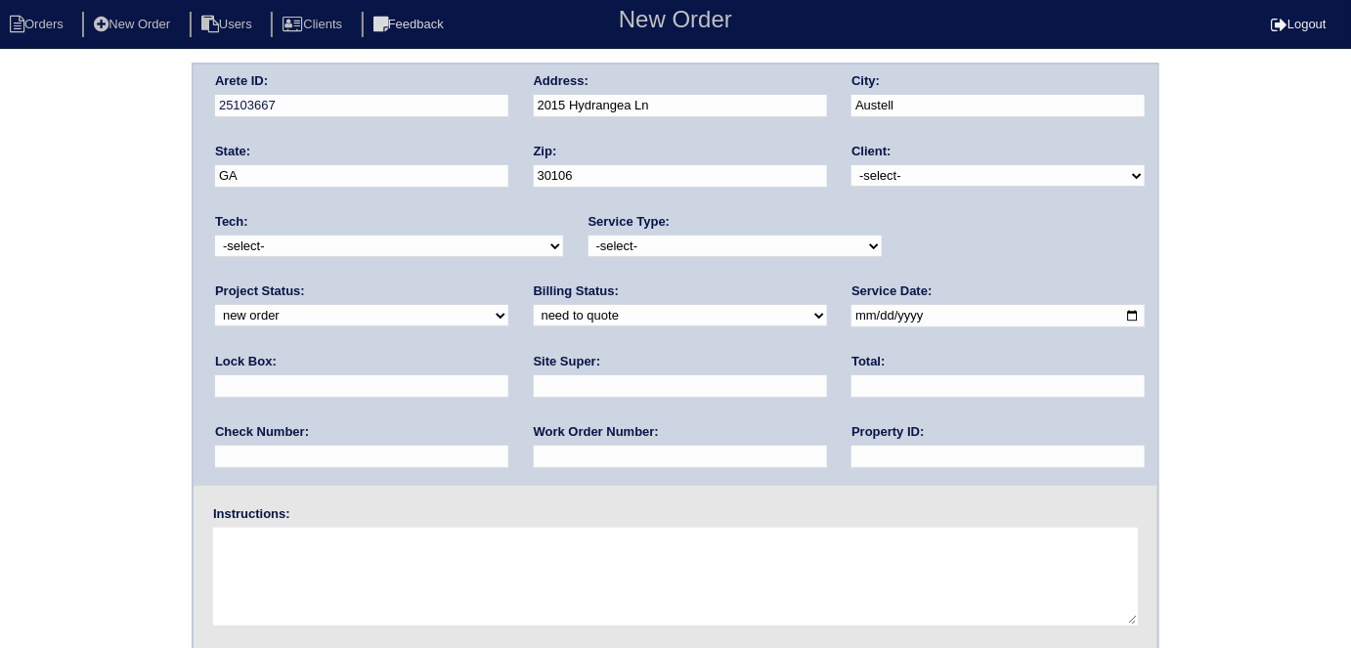
click at [891, 182] on select "-select- TriCon American Homes American Homes 4 Rent First Key Homes Zillow The…" at bounding box center [997, 176] width 293 height 22
select select "1"
click at [852, 165] on select "-select- TriCon American Homes American Homes 4 Rent First Key Homes Zillow The…" at bounding box center [997, 176] width 293 height 22
click at [643, 244] on select "-select- initial service basic service maintenance call replacement scope servi…" at bounding box center [734, 247] width 293 height 22
select select "initial service"
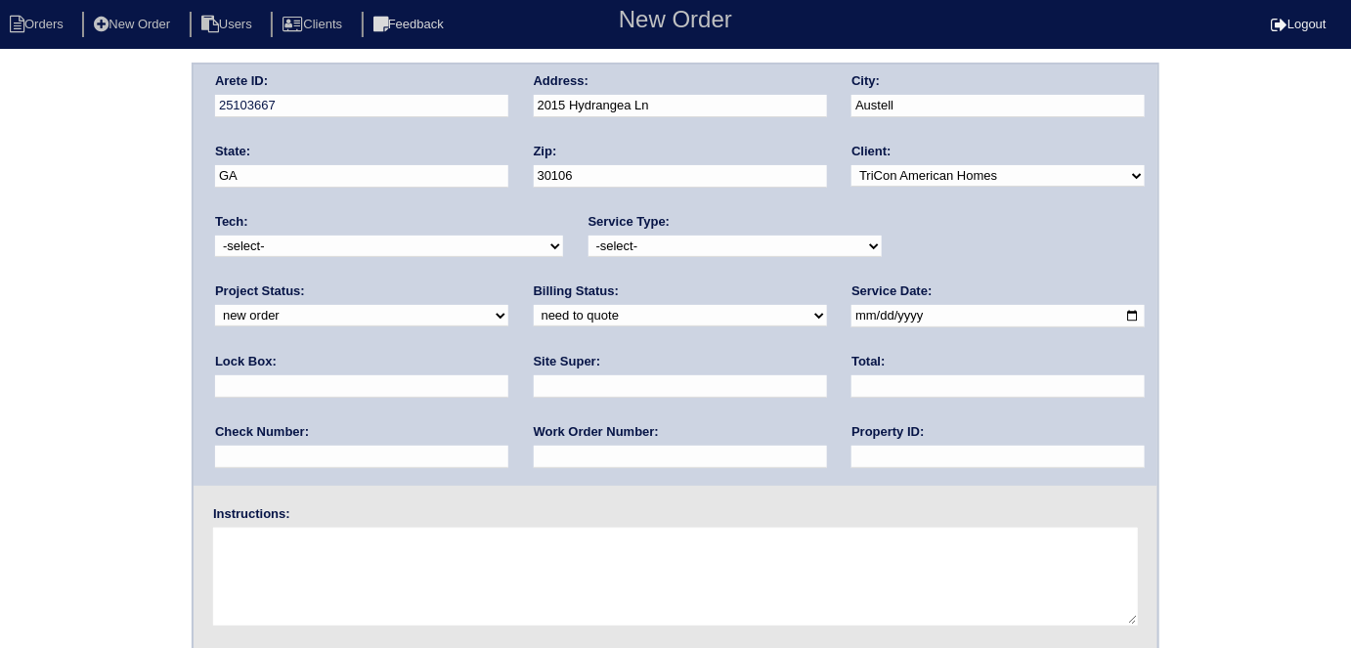
click at [588, 236] on select "-select- initial service basic service maintenance call replacement scope servi…" at bounding box center [734, 247] width 293 height 22
drag, startPoint x: 815, startPoint y: 312, endPoint x: 761, endPoint y: 353, distance: 67.6
click at [851, 312] on input "date" at bounding box center [997, 316] width 293 height 22
type input "[DATE]"
click at [851, 452] on input "text" at bounding box center [997, 457] width 293 height 22
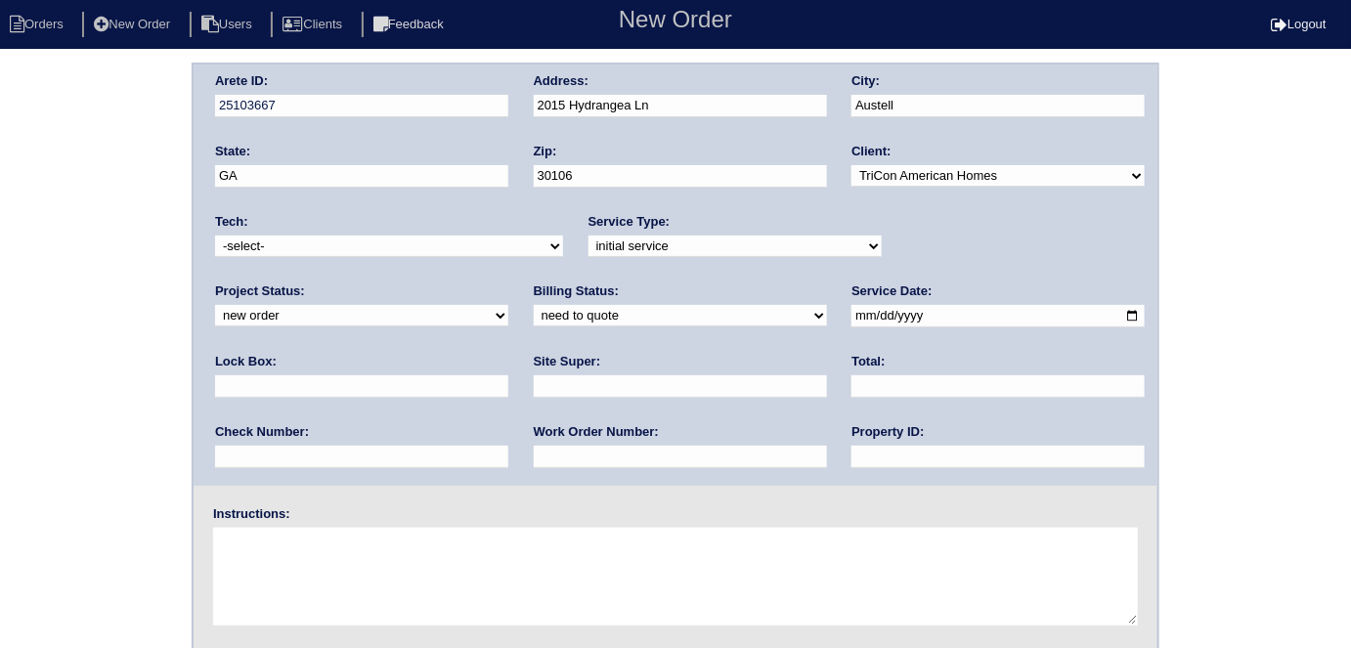
type input "N/A"
click at [534, 386] on input "text" at bounding box center [680, 386] width 293 height 22
type input "[PERSON_NAME]"
click at [534, 454] on input "text" at bounding box center [680, 457] width 293 height 22
type input "555523"
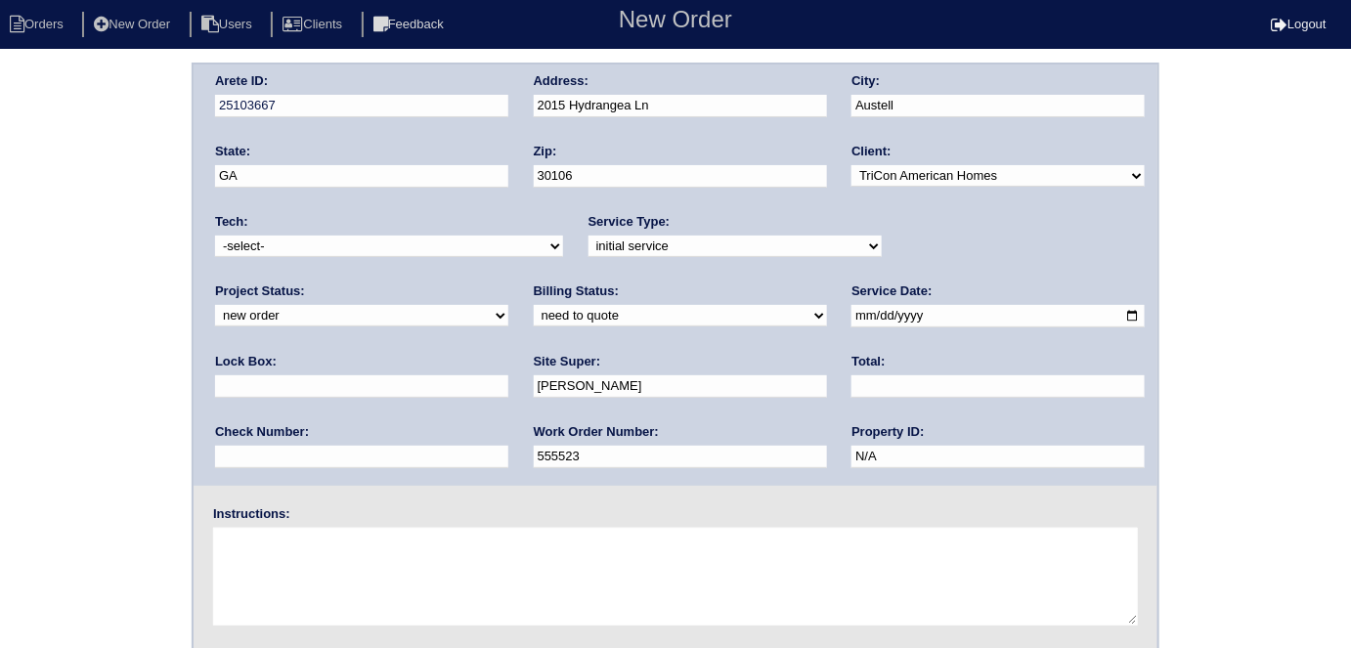
click at [317, 624] on textarea at bounding box center [675, 577] width 925 height 98
type textarea "Install smart tstats if needed"
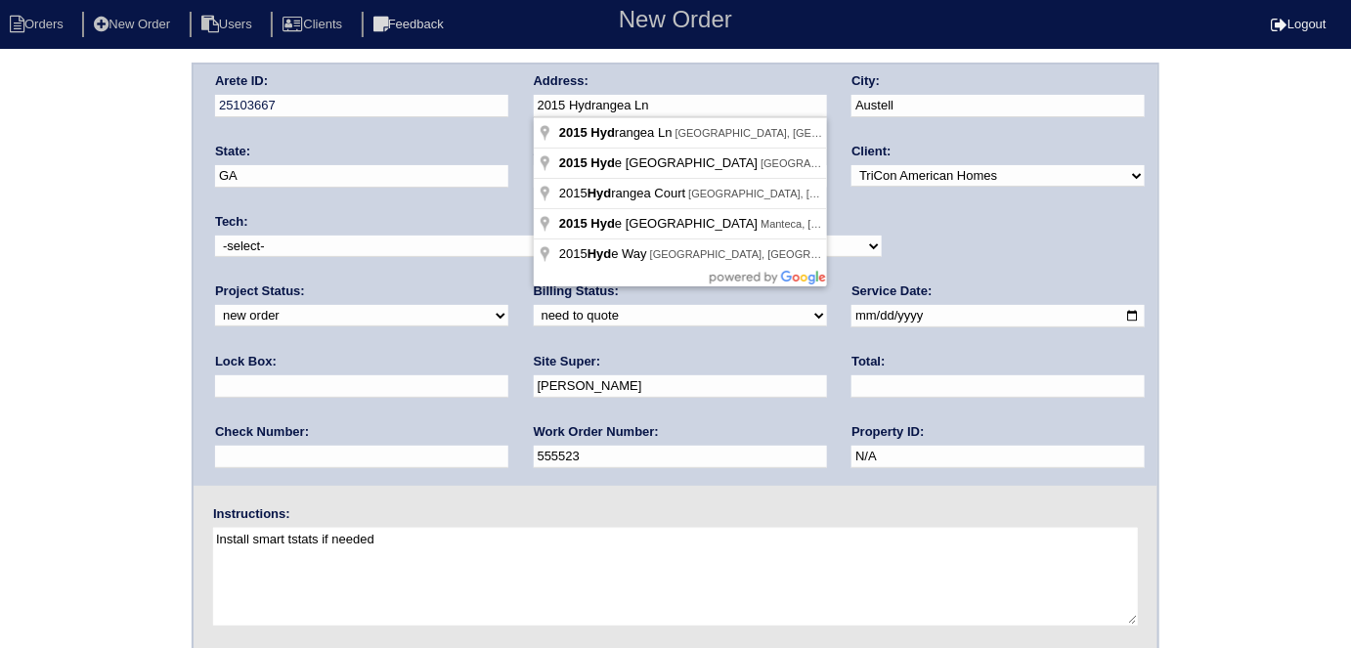
click at [500, 106] on div "Arete ID: 25103667 Address: 2015 Hydrangea Ln City: [GEOGRAPHIC_DATA] State: [G…" at bounding box center [676, 275] width 964 height 421
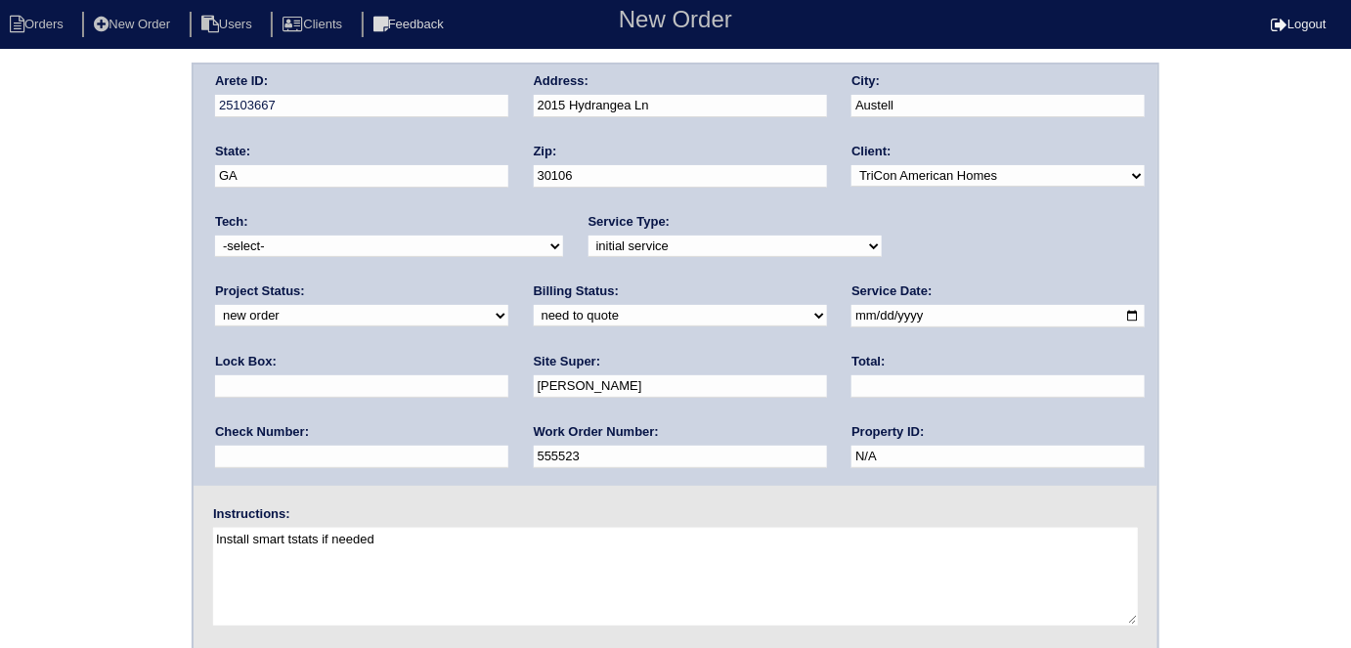
click at [29, 177] on div "Arete ID: 25103667 Address: 2015 Hydrangea Ln City: [GEOGRAPHIC_DATA] State: [G…" at bounding box center [675, 458] width 1351 height 791
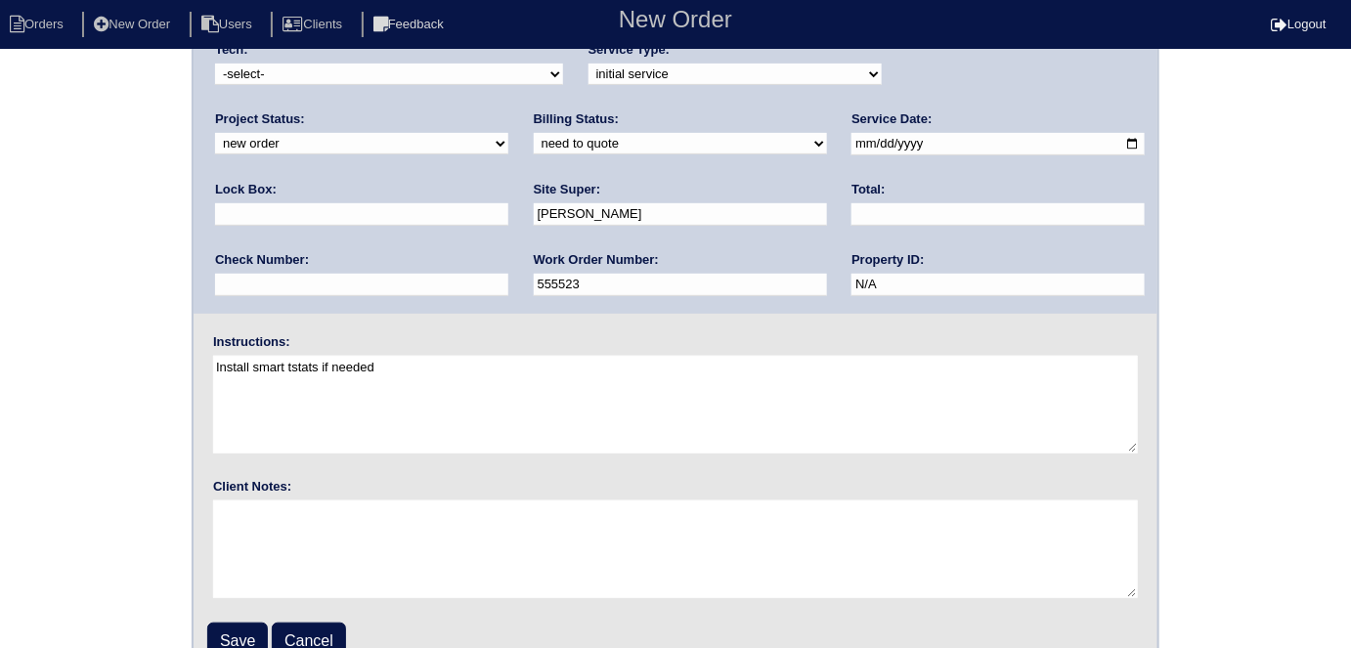
scroll to position [200, 0]
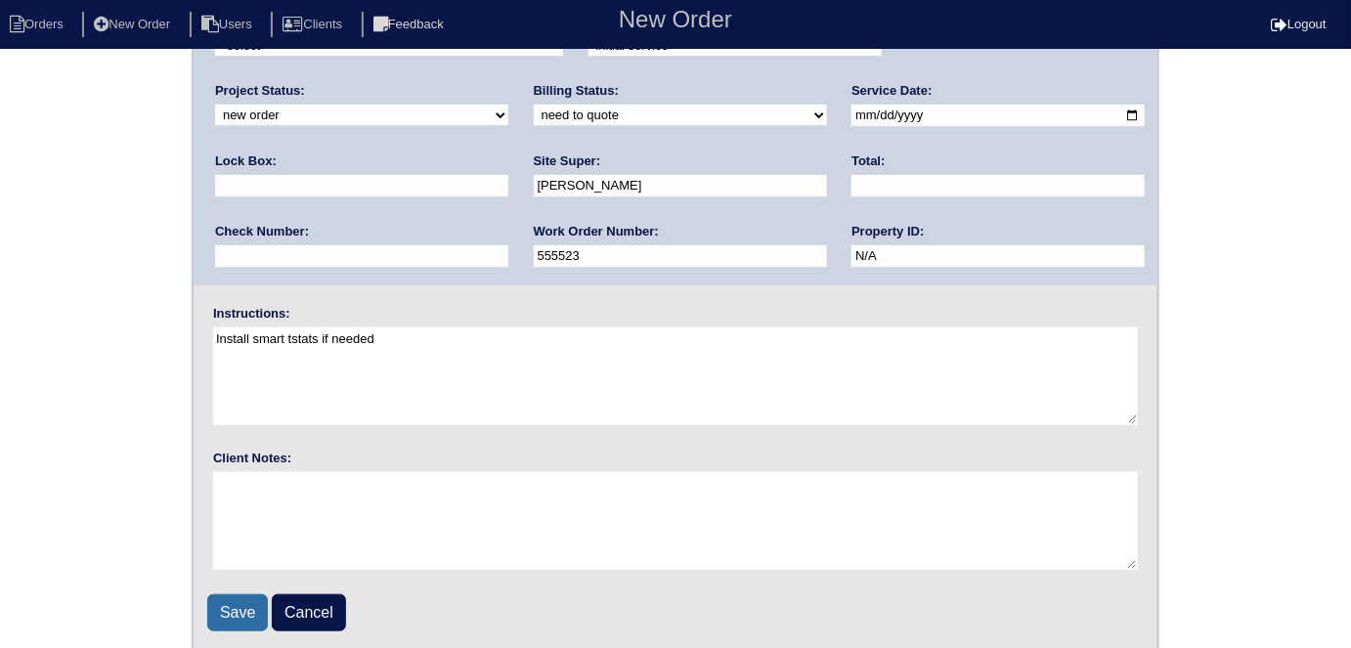
click at [236, 608] on input "Save" at bounding box center [237, 612] width 61 height 37
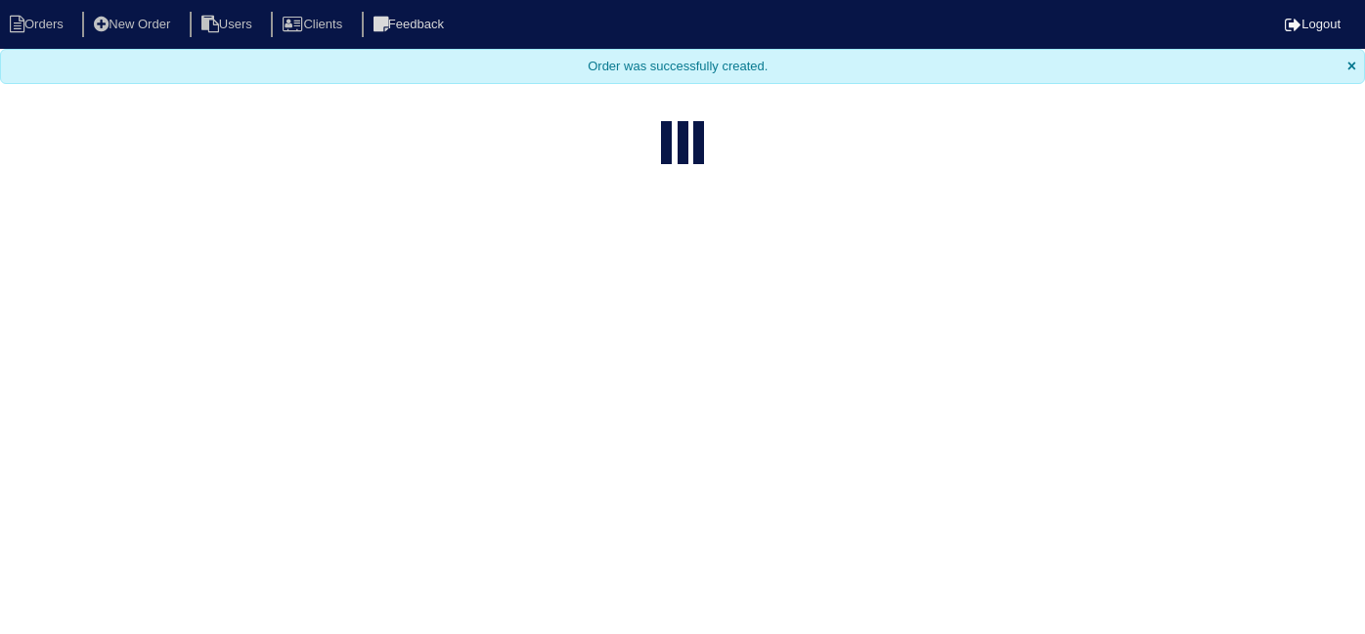
select select "15"
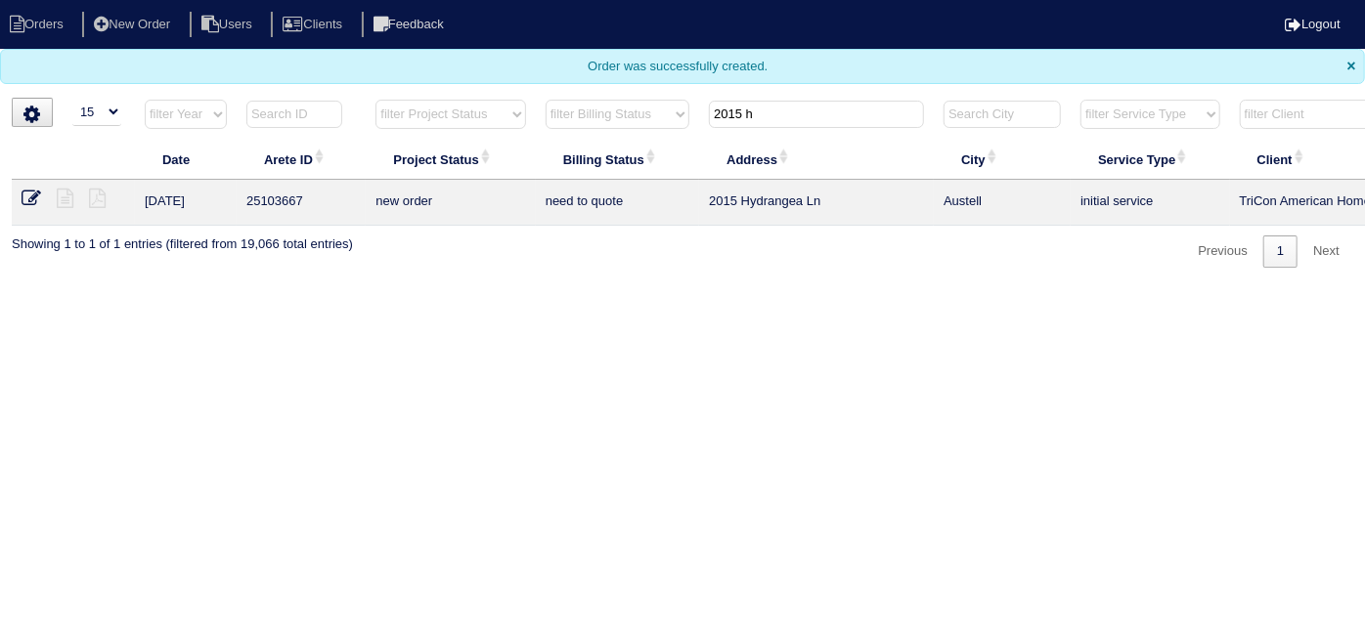
drag, startPoint x: 779, startPoint y: 121, endPoint x: 612, endPoint y: 75, distance: 173.4
click at [620, 79] on body "Orders New Order Users Clients Feedback Logout Orders New Order Users Clients M…" at bounding box center [682, 134] width 1365 height 268
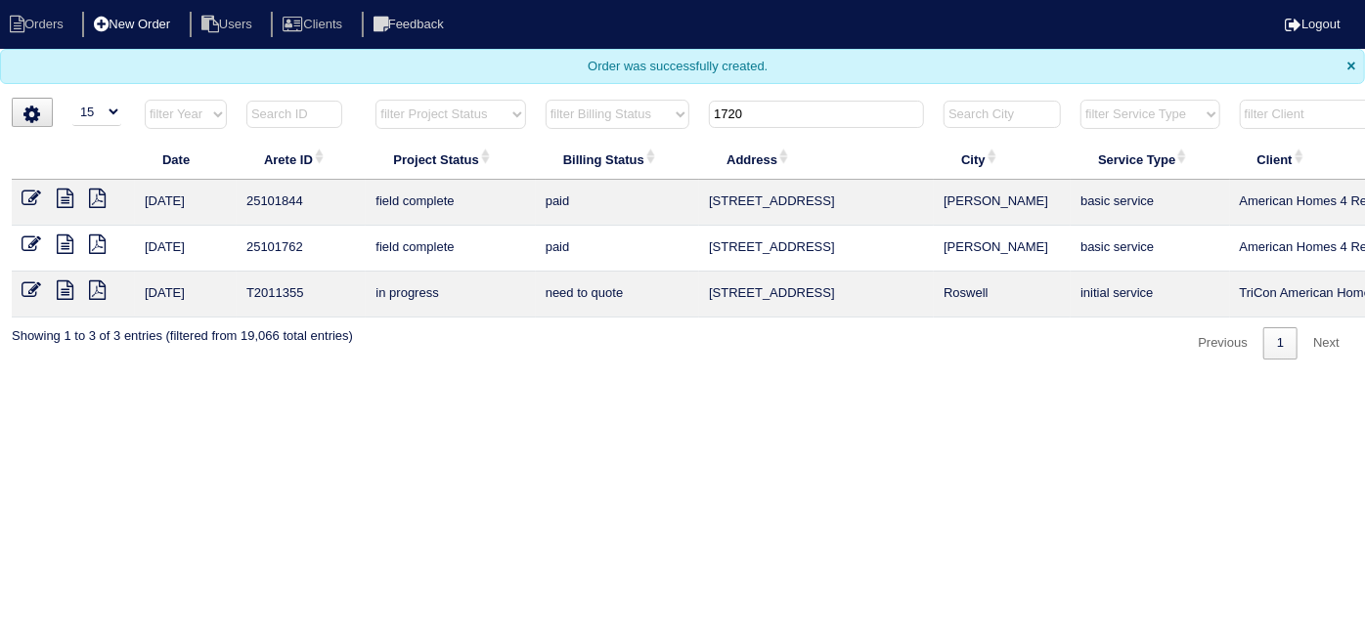
type input "1720"
click at [160, 25] on li "New Order" at bounding box center [134, 25] width 104 height 26
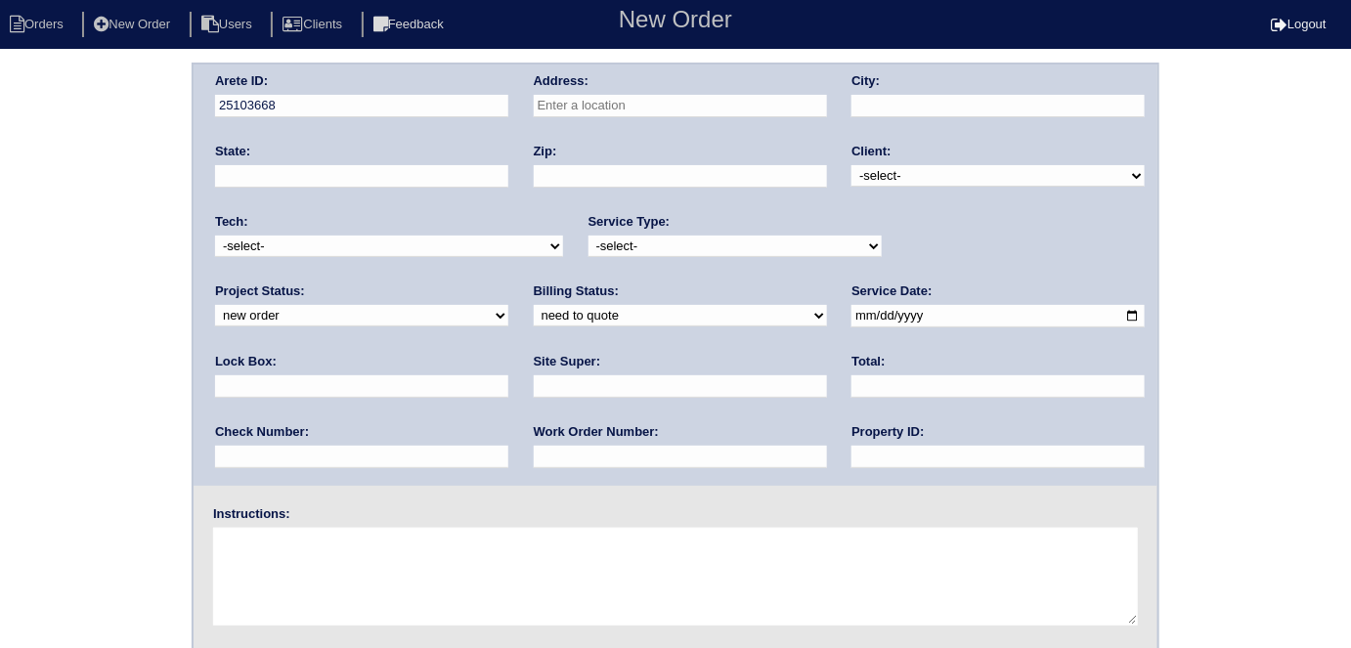
click at [576, 102] on input "text" at bounding box center [680, 106] width 293 height 22
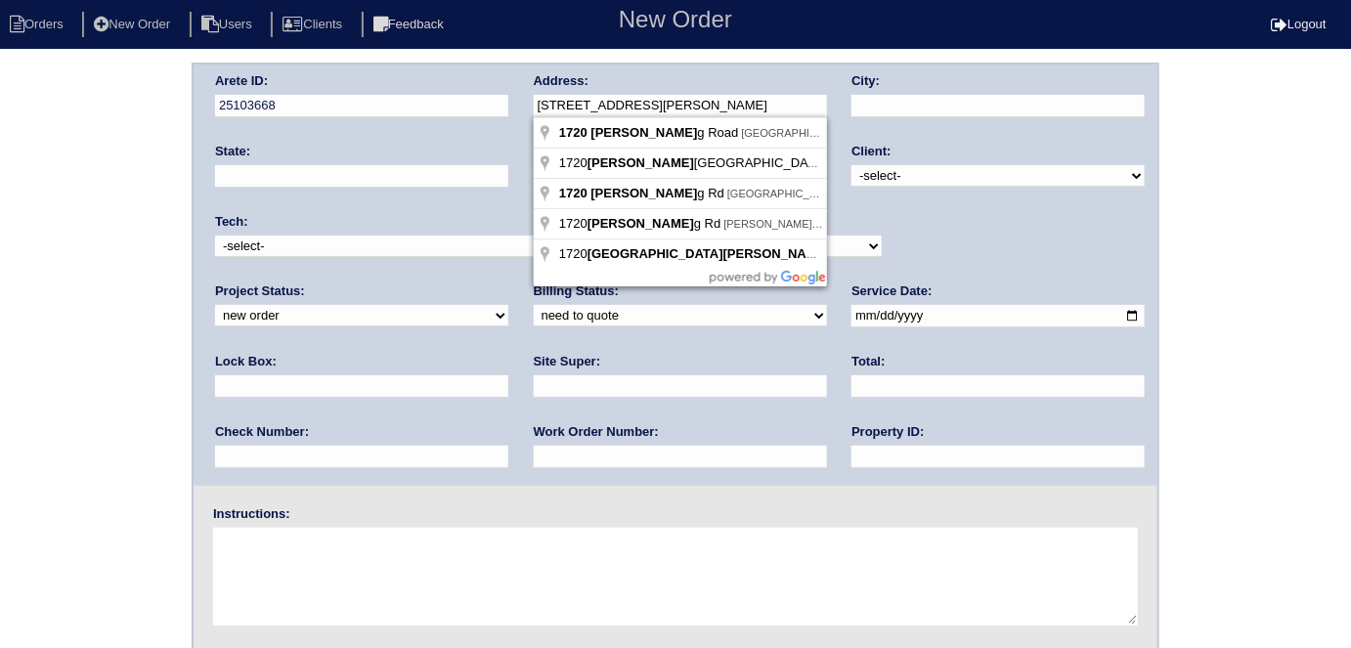
type input "[STREET_ADDRESS][PERSON_NAME]"
type input "Kennesaw"
type input "GA"
type input "30144"
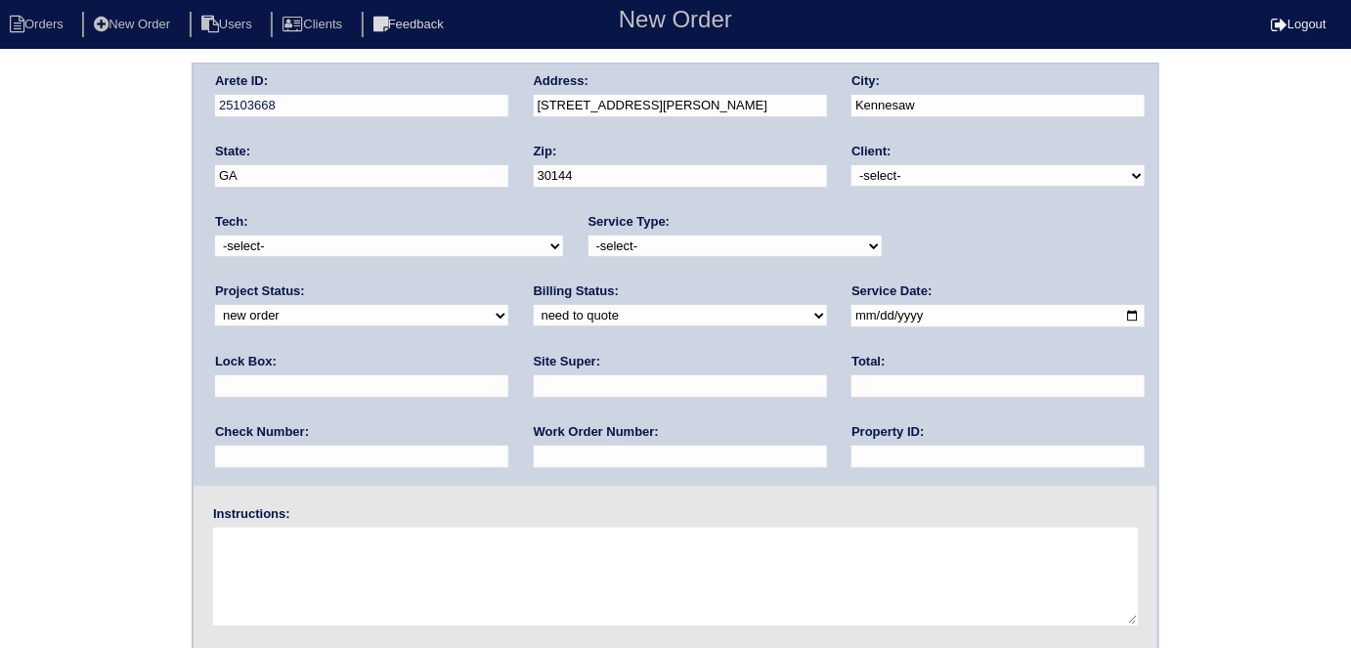
click at [902, 158] on div "Client: -select- TriCon American Homes American Homes 4 Rent First Key Homes Zi…" at bounding box center [997, 170] width 293 height 54
drag, startPoint x: 896, startPoint y: 167, endPoint x: 889, endPoint y: 181, distance: 15.8
click at [895, 168] on select "-select- TriCon American Homes American Homes 4 Rent First Key Homes Zillow The…" at bounding box center [997, 176] width 293 height 22
select select "1"
click at [852, 165] on select "-select- TriCon American Homes American Homes 4 Rent First Key Homes Zillow The…" at bounding box center [997, 176] width 293 height 22
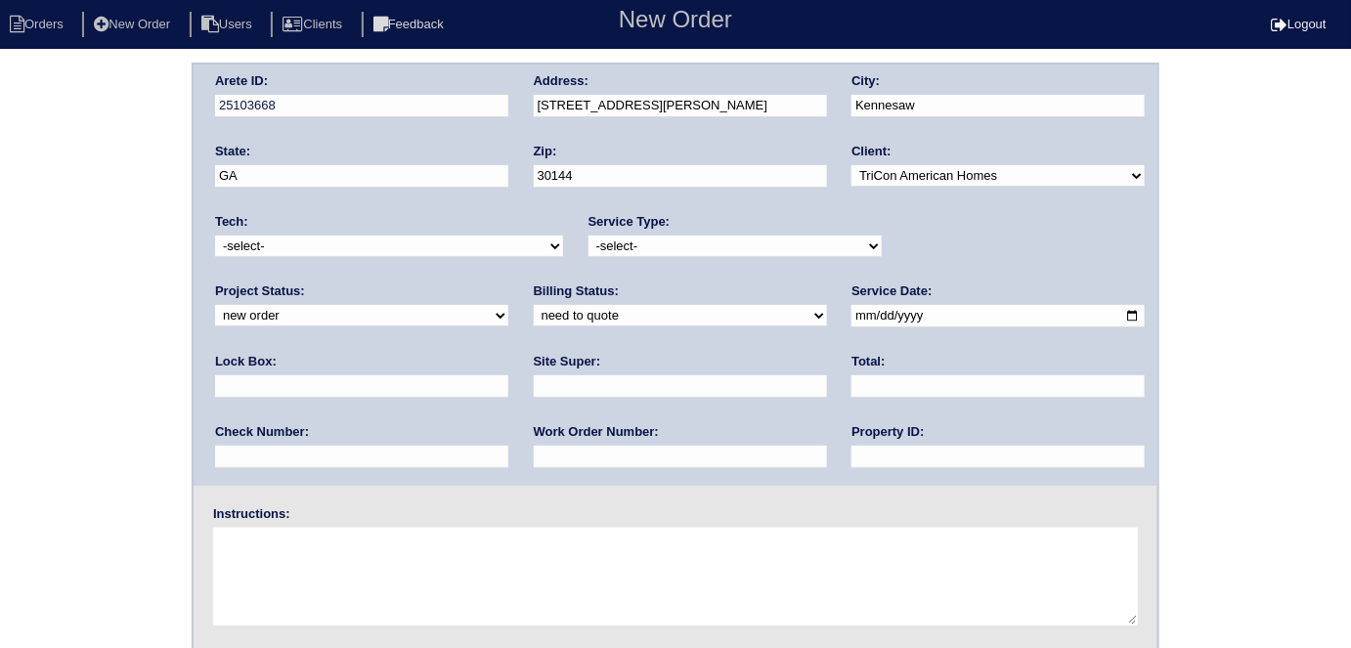
drag, startPoint x: 681, startPoint y: 242, endPoint x: 679, endPoint y: 252, distance: 10.0
click at [681, 242] on select "-select- initial service basic service maintenance call replacement scope servi…" at bounding box center [734, 247] width 293 height 22
select select "initial service"
click at [588, 236] on select "-select- initial service basic service maintenance call replacement scope servi…" at bounding box center [734, 247] width 293 height 22
click at [508, 375] on input "text" at bounding box center [361, 386] width 293 height 22
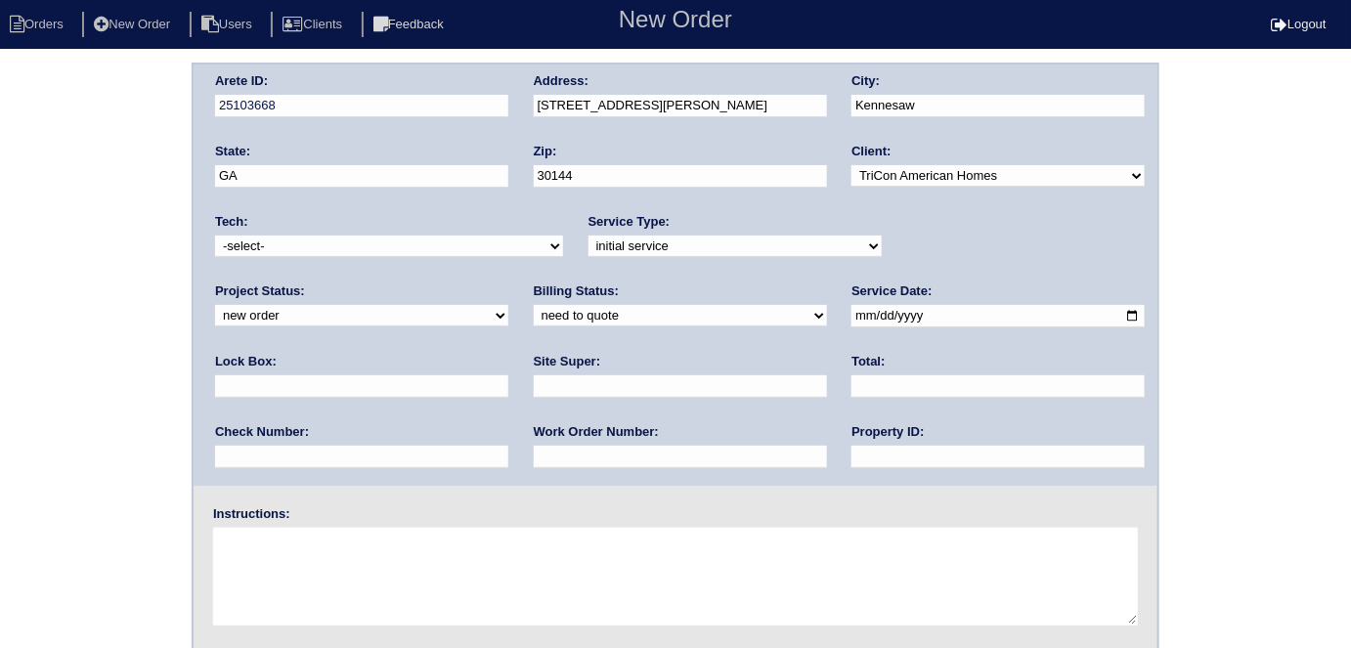
type input "9310"
click at [851, 313] on input "date" at bounding box center [997, 316] width 293 height 22
type input "[DATE]"
click at [851, 456] on input "text" at bounding box center [997, 457] width 293 height 22
type input "N/A"
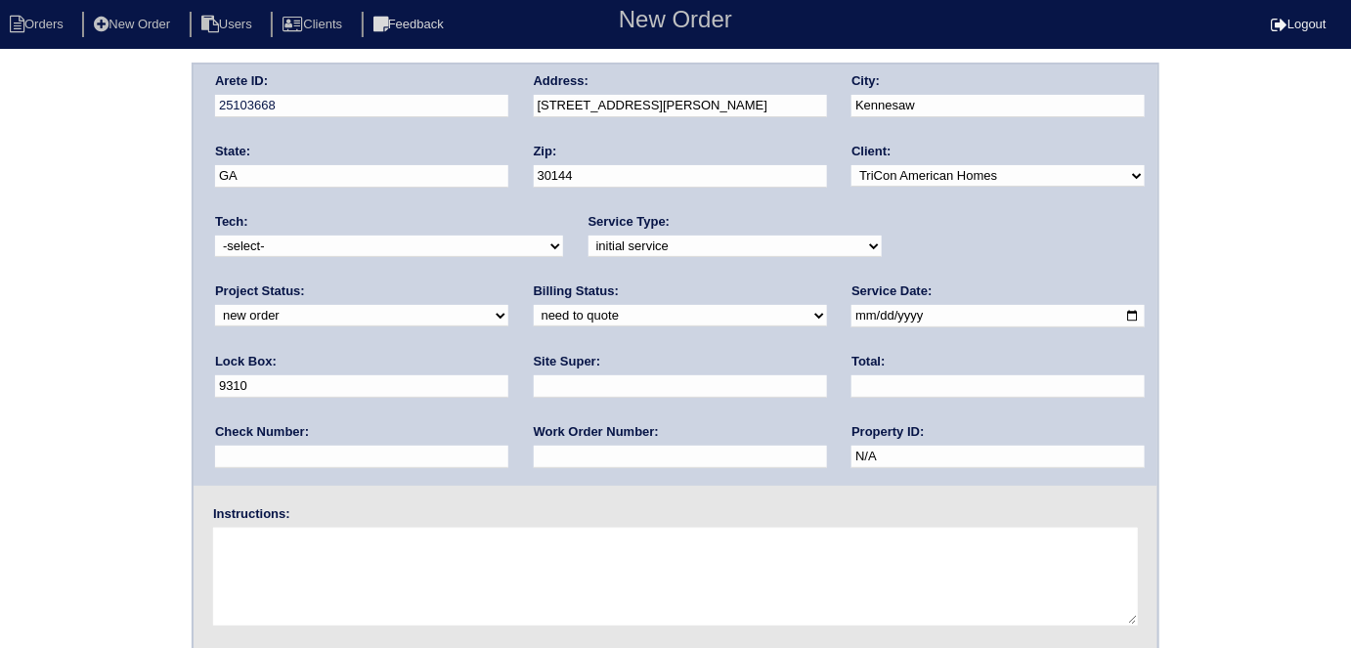
click at [534, 390] on input "text" at bounding box center [680, 386] width 293 height 22
type input "[PERSON_NAME]"
click at [534, 457] on input "text" at bounding box center [680, 457] width 293 height 22
type input "555533"
click at [334, 594] on textarea at bounding box center [675, 577] width 925 height 98
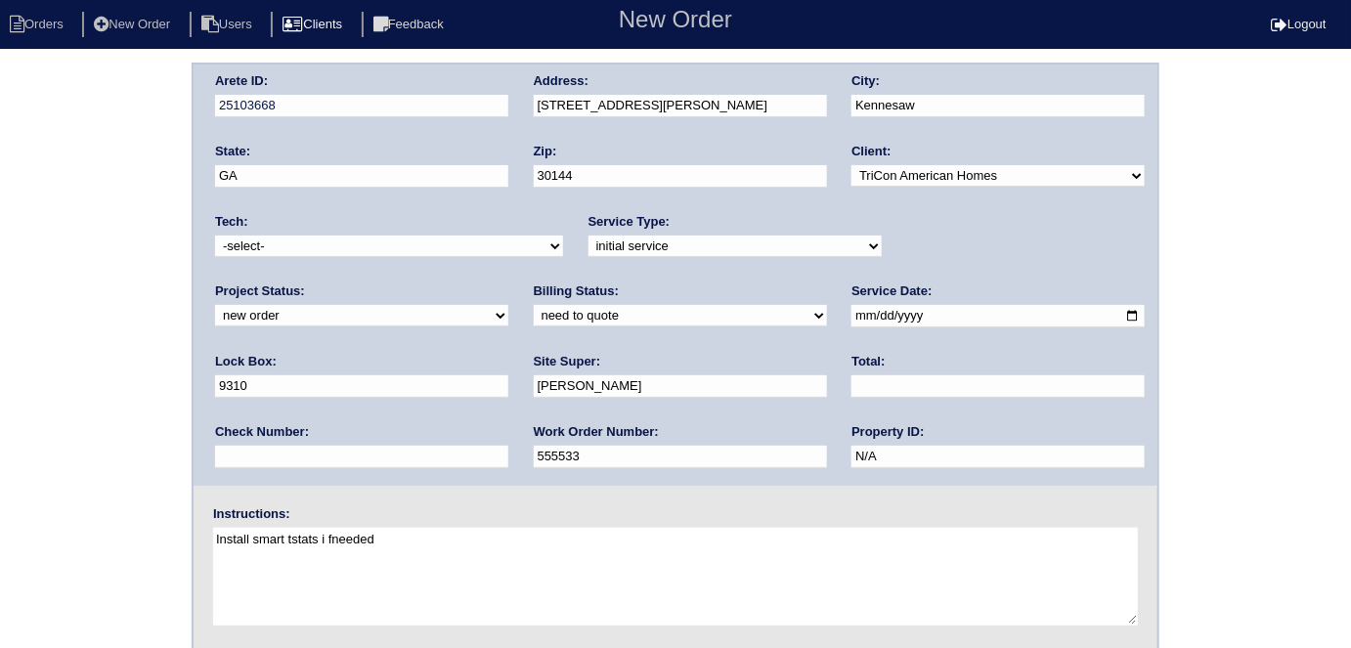
type textarea "Install smart tstats i fneeded"
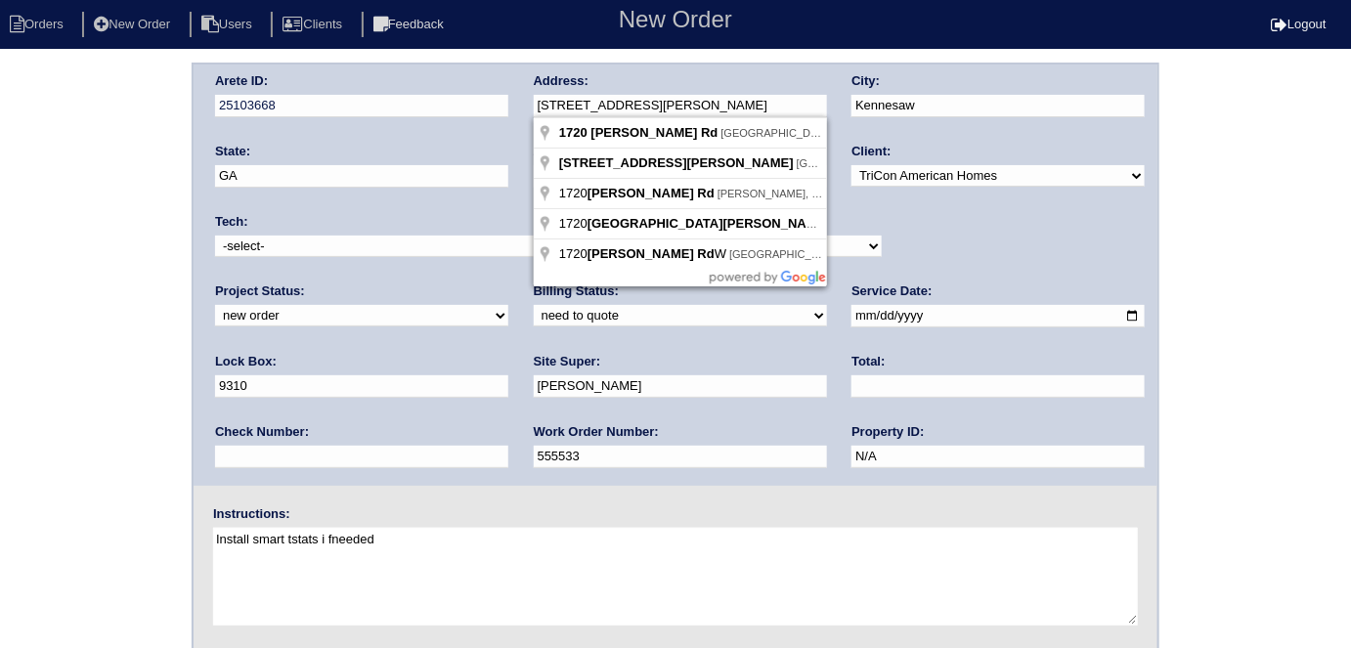
click at [469, 103] on div "Arete ID: 25103668 Address: 1720 Ben King Rd City: Kennesaw State: GA Zip: 3014…" at bounding box center [676, 275] width 964 height 421
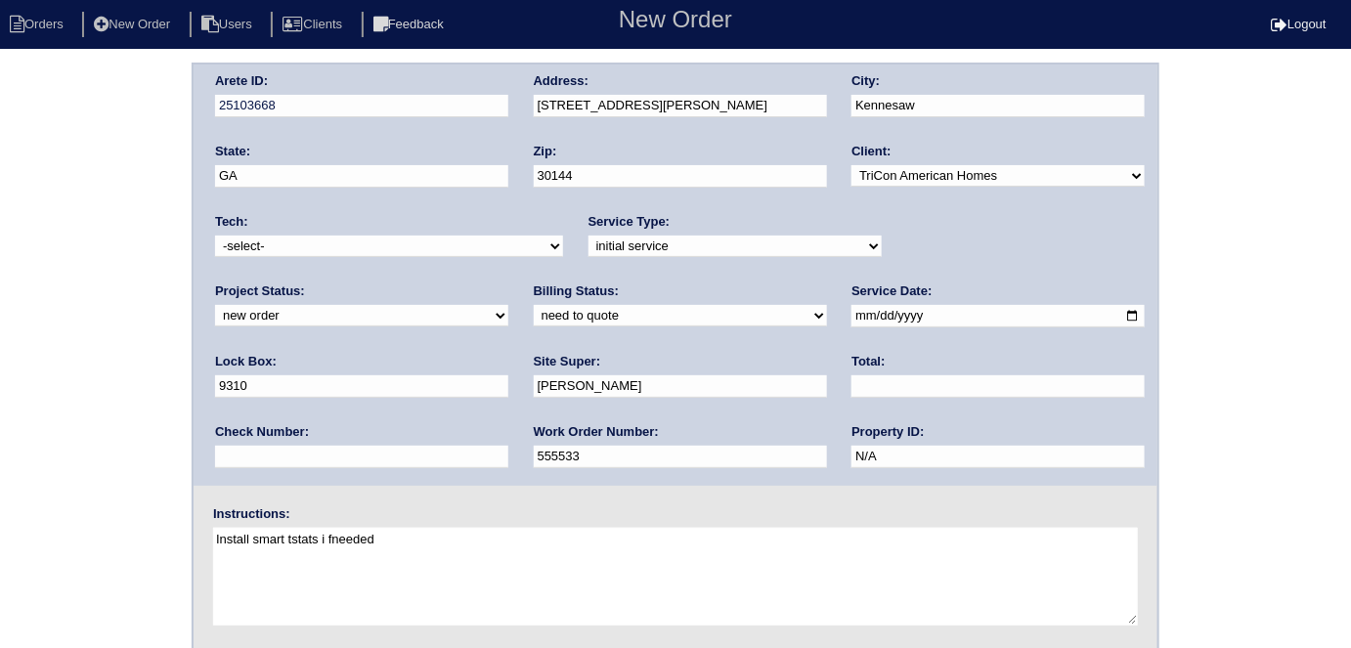
click at [102, 325] on div "Arete ID: 25103668 Address: 1720 Ben King Rd City: Kennesaw State: GA Zip: 3014…" at bounding box center [675, 458] width 1351 height 791
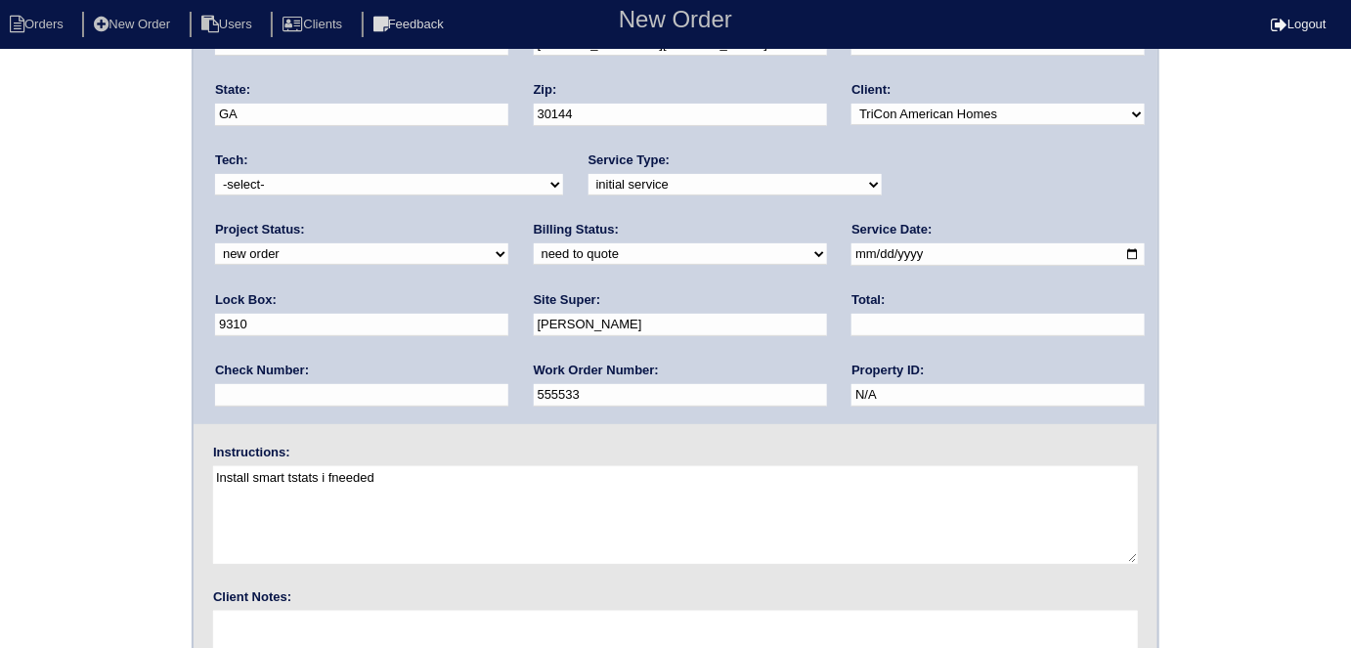
scroll to position [200, 0]
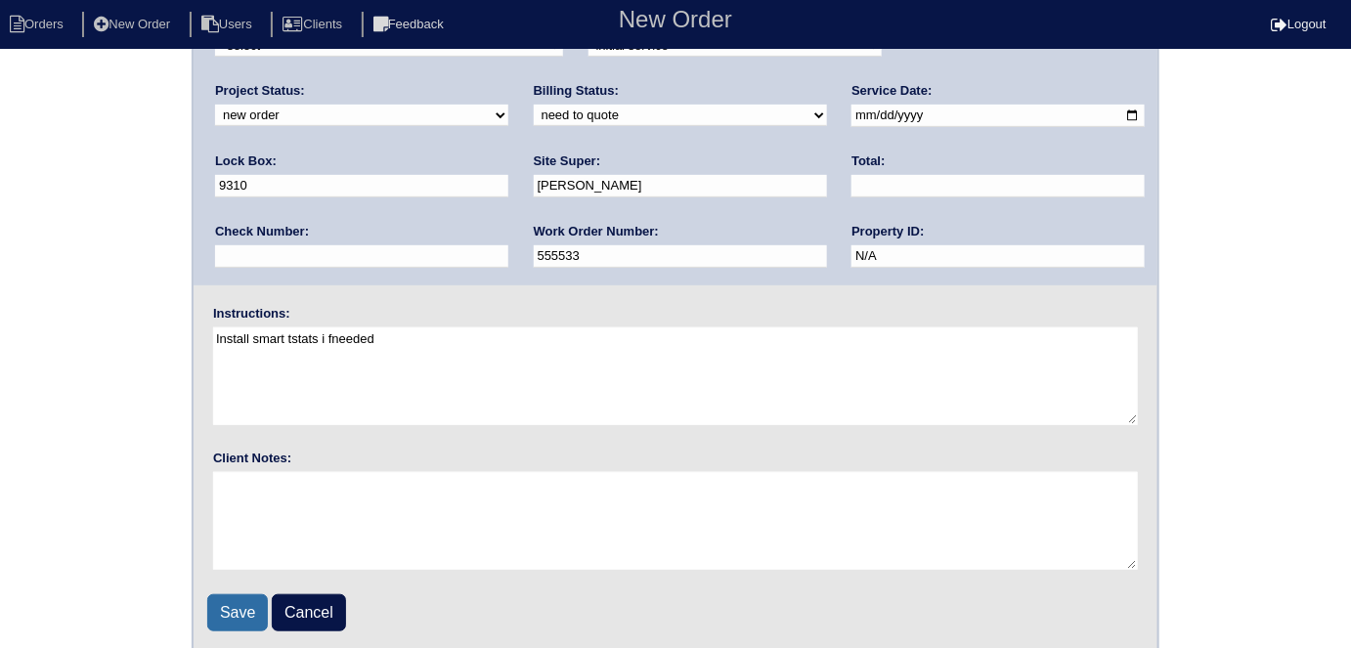
click at [235, 595] on input "Save" at bounding box center [237, 612] width 61 height 37
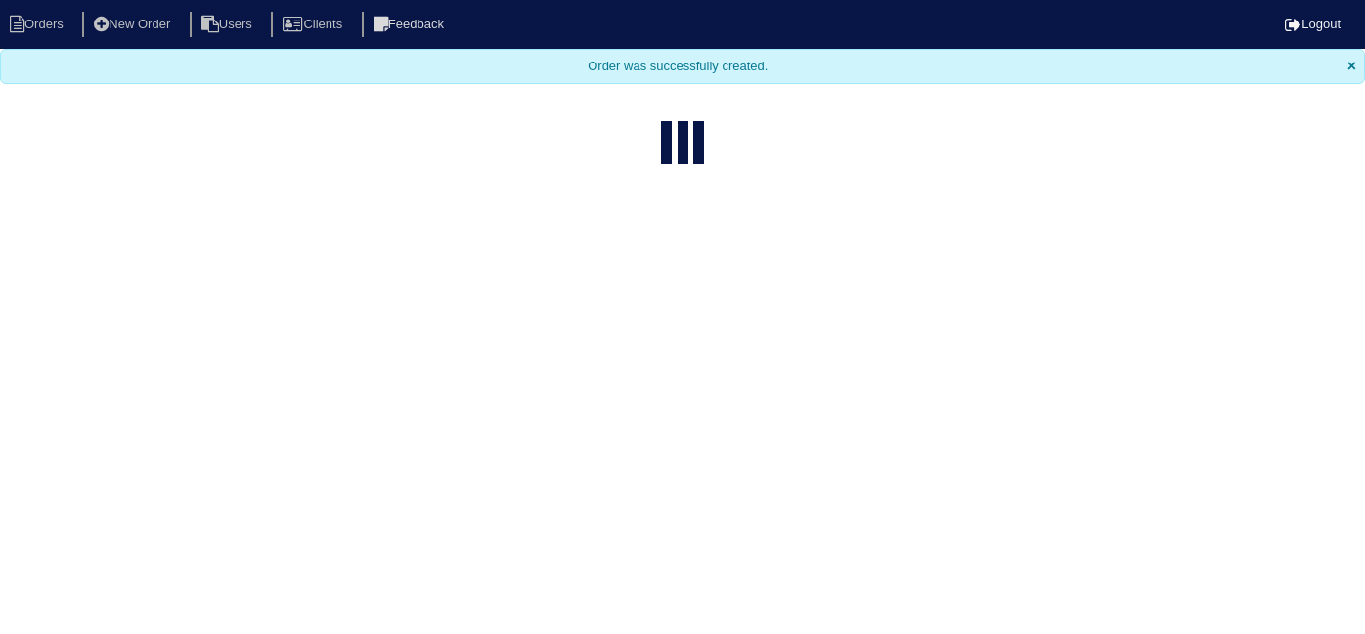
select select "15"
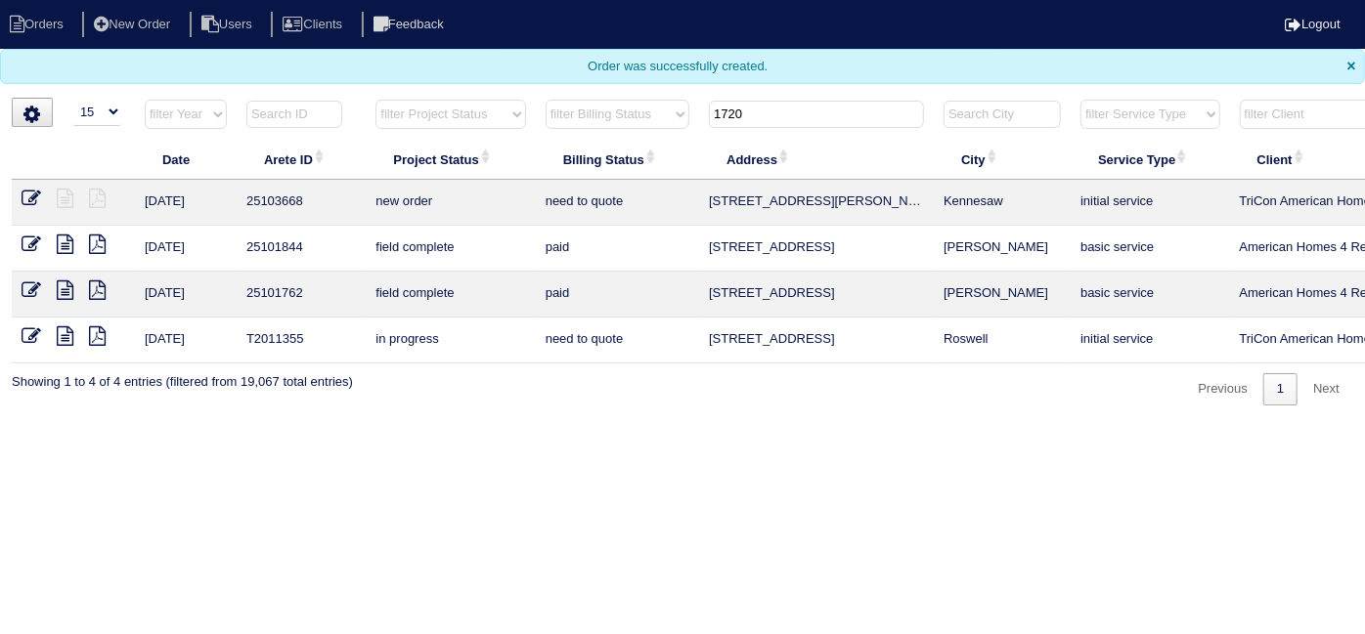
click at [31, 196] on icon at bounding box center [32, 199] width 20 height 20
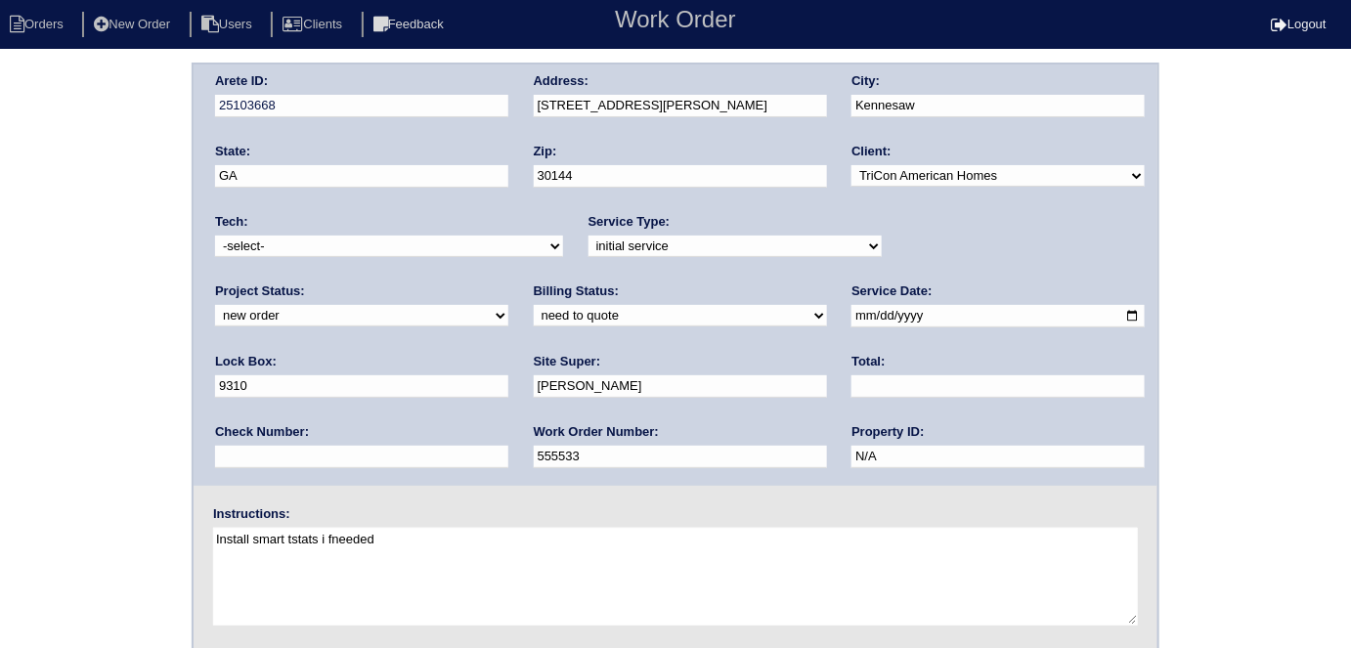
click at [355, 535] on textarea "Install smart tstats i fneeded" at bounding box center [675, 577] width 925 height 98
type textarea "Install smart tstats if needed"
click at [386, 256] on div "Tech: -select- [EMAIL_ADDRESS][DOMAIN_NAME] [EMAIL_ADDRESS][DOMAIN_NAME] [EMAIL…" at bounding box center [389, 240] width 348 height 54
click at [386, 242] on select "-select- [EMAIL_ADDRESS][DOMAIN_NAME] [EMAIL_ADDRESS][DOMAIN_NAME] [EMAIL_ADDRE…" at bounding box center [389, 247] width 348 height 22
select select "33"
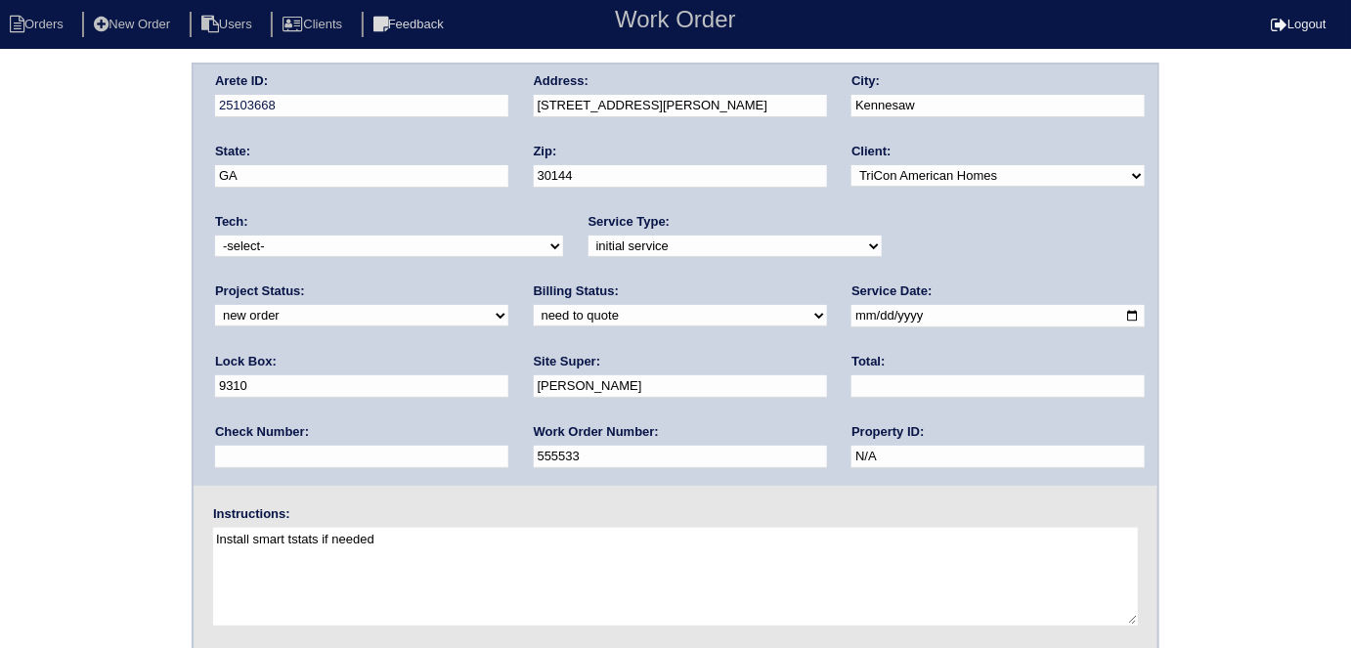
click at [215, 236] on select "-select- [EMAIL_ADDRESS][DOMAIN_NAME] [EMAIL_ADDRESS][DOMAIN_NAME] [EMAIL_ADDRE…" at bounding box center [389, 247] width 348 height 22
click at [0, 314] on div "Arete ID: 25103668 Address: [STREET_ADDRESS][PERSON_NAME] City: [GEOGRAPHIC_DAT…" at bounding box center [675, 458] width 1351 height 791
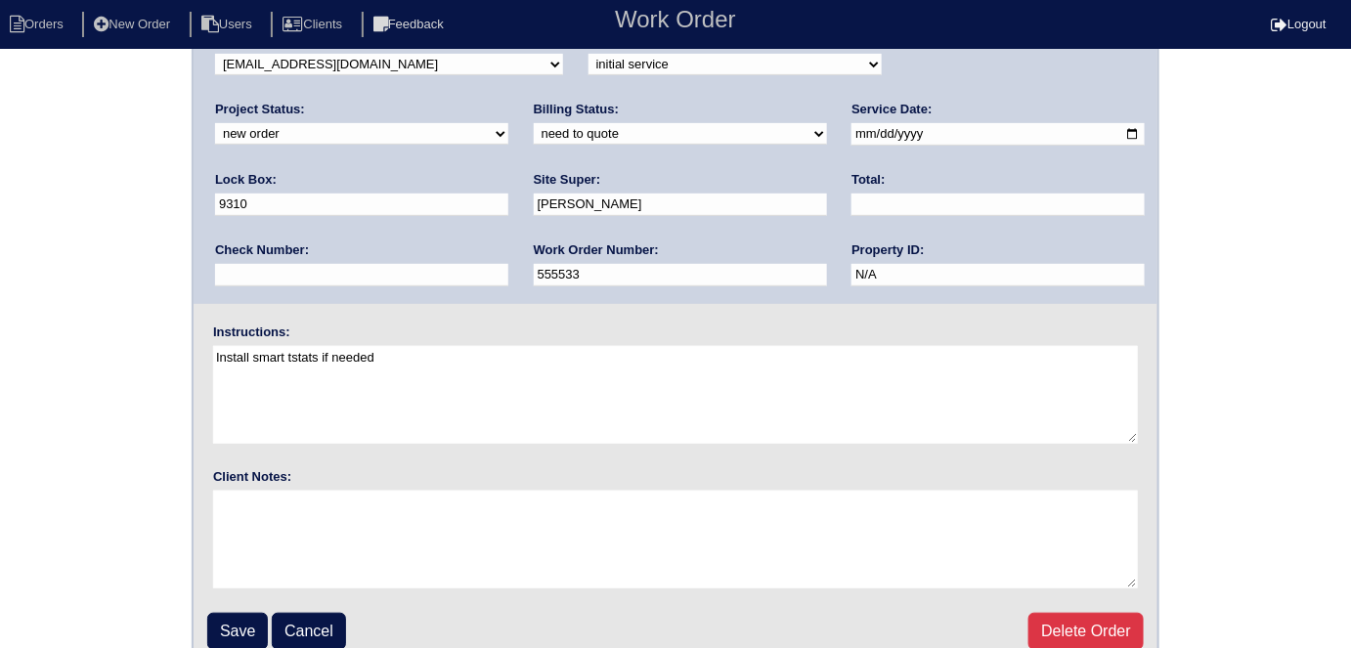
scroll to position [200, 0]
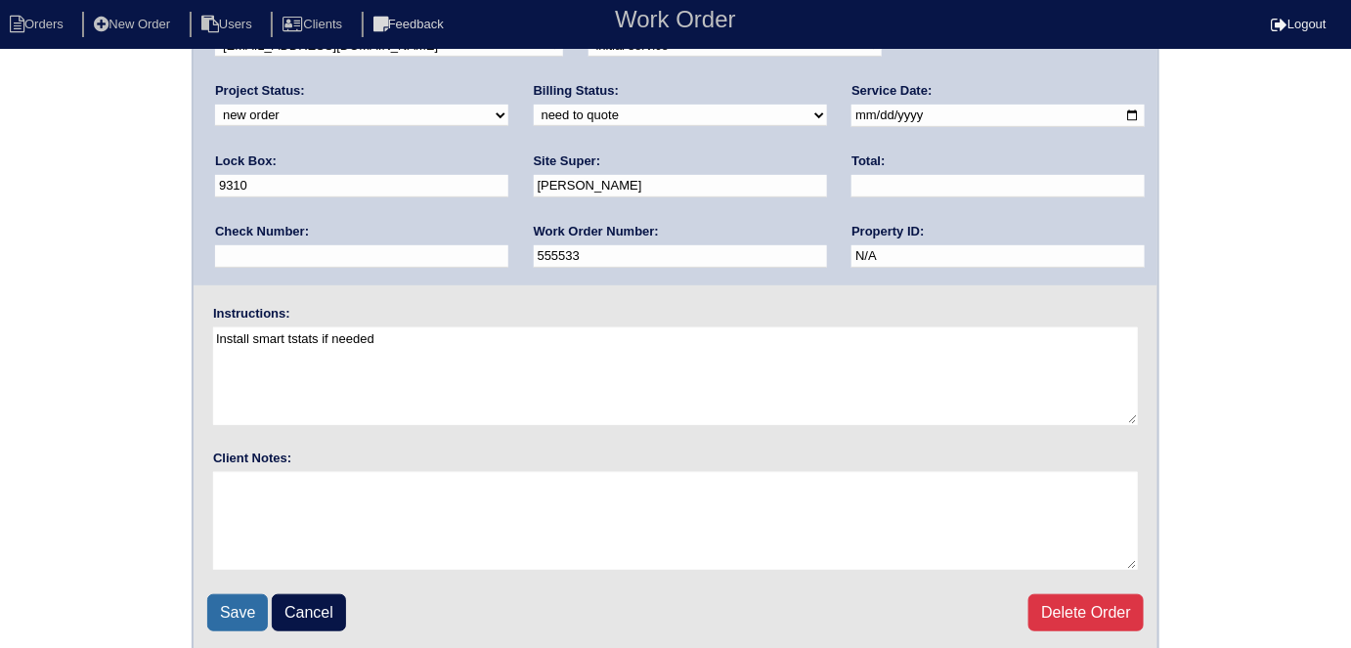
click at [217, 600] on input "Save" at bounding box center [237, 612] width 61 height 37
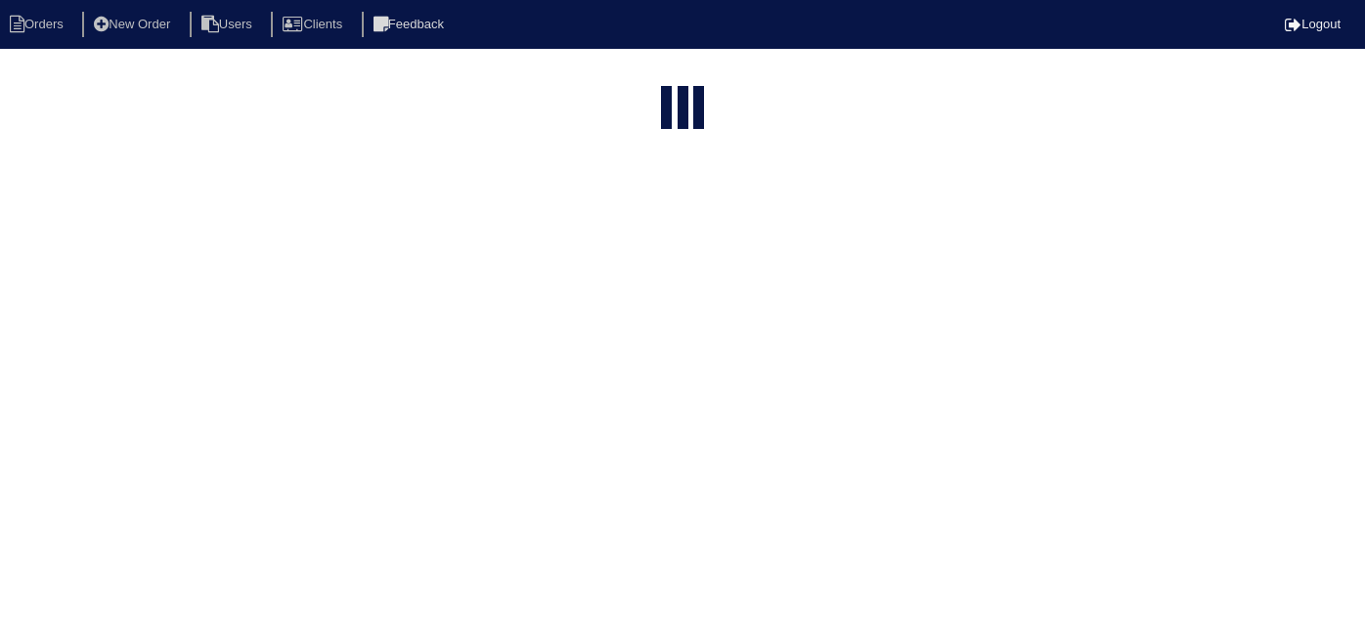
select select "15"
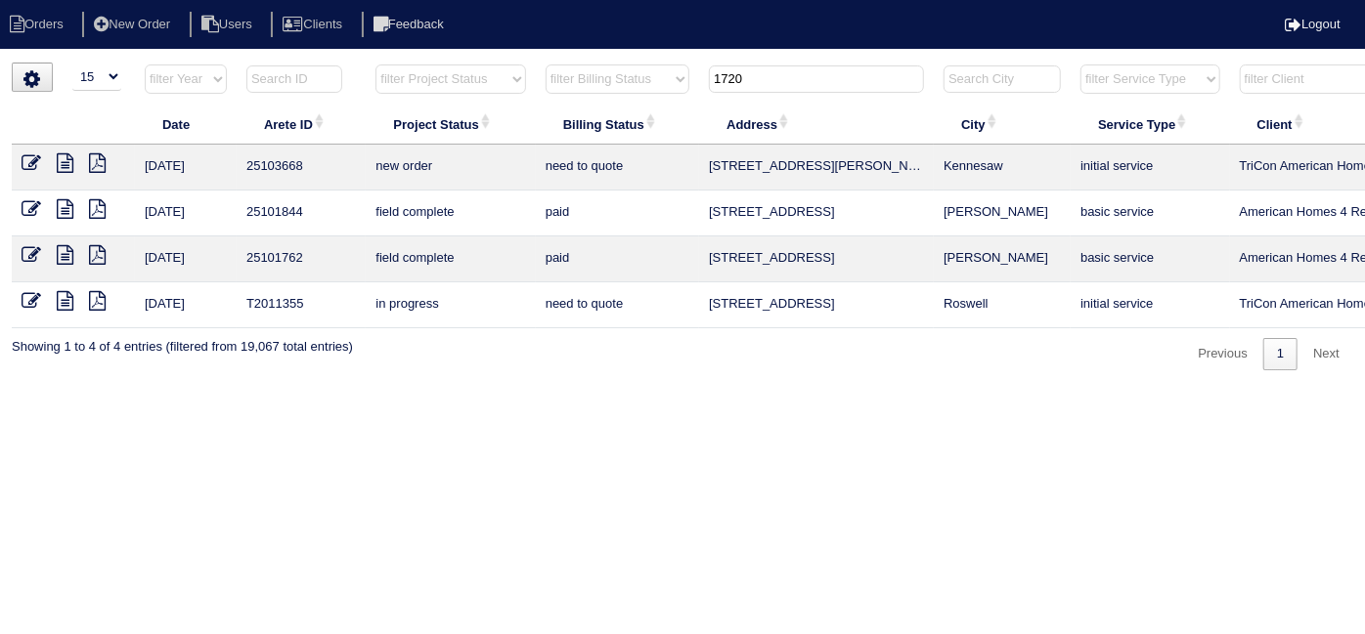
click at [789, 94] on th "1720" at bounding box center [816, 84] width 235 height 40
drag, startPoint x: 776, startPoint y: 84, endPoint x: 401, endPoint y: 36, distance: 378.4
click at [425, 63] on body "Orders New Order Users Clients Feedback Logout Orders New Order Users Clients M…" at bounding box center [682, 217] width 1365 height 308
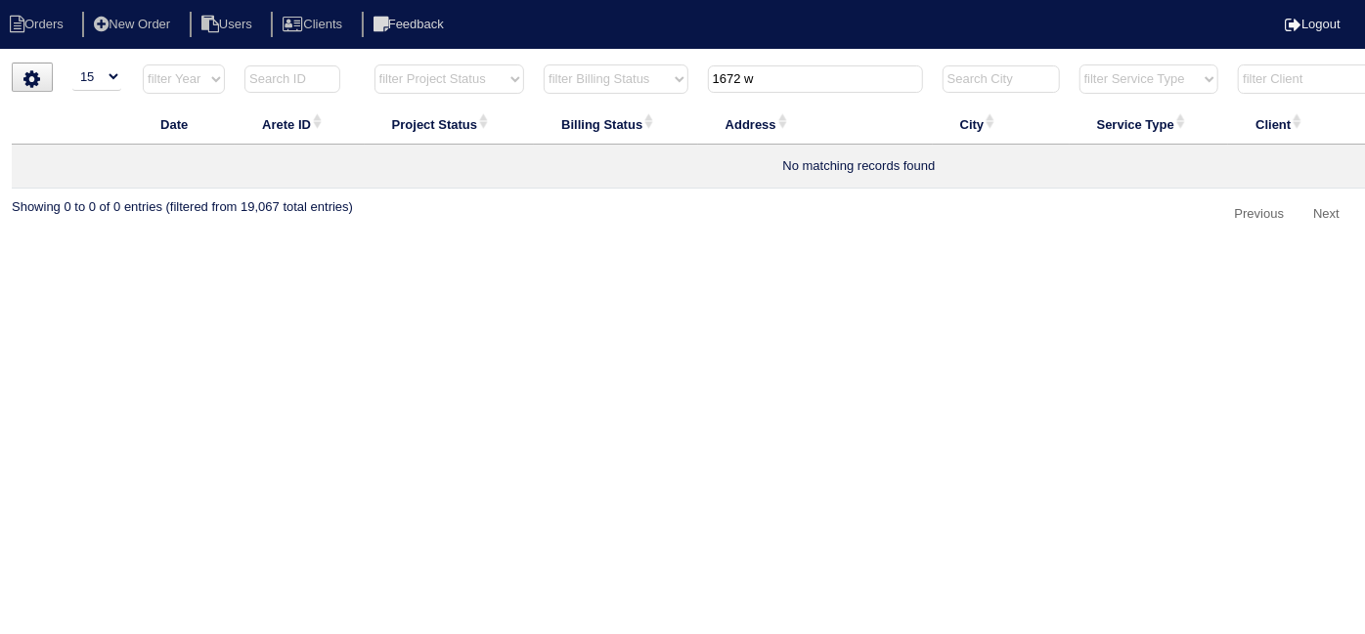
type input "1672 w"
click at [160, 3] on nav "Orders New Order Users Clients Feedback Logout" at bounding box center [682, 24] width 1365 height 49
click at [158, 9] on nav "Orders New Order Users Clients Feedback Logout" at bounding box center [682, 24] width 1365 height 49
click at [148, 19] on li "New Order" at bounding box center [134, 25] width 104 height 26
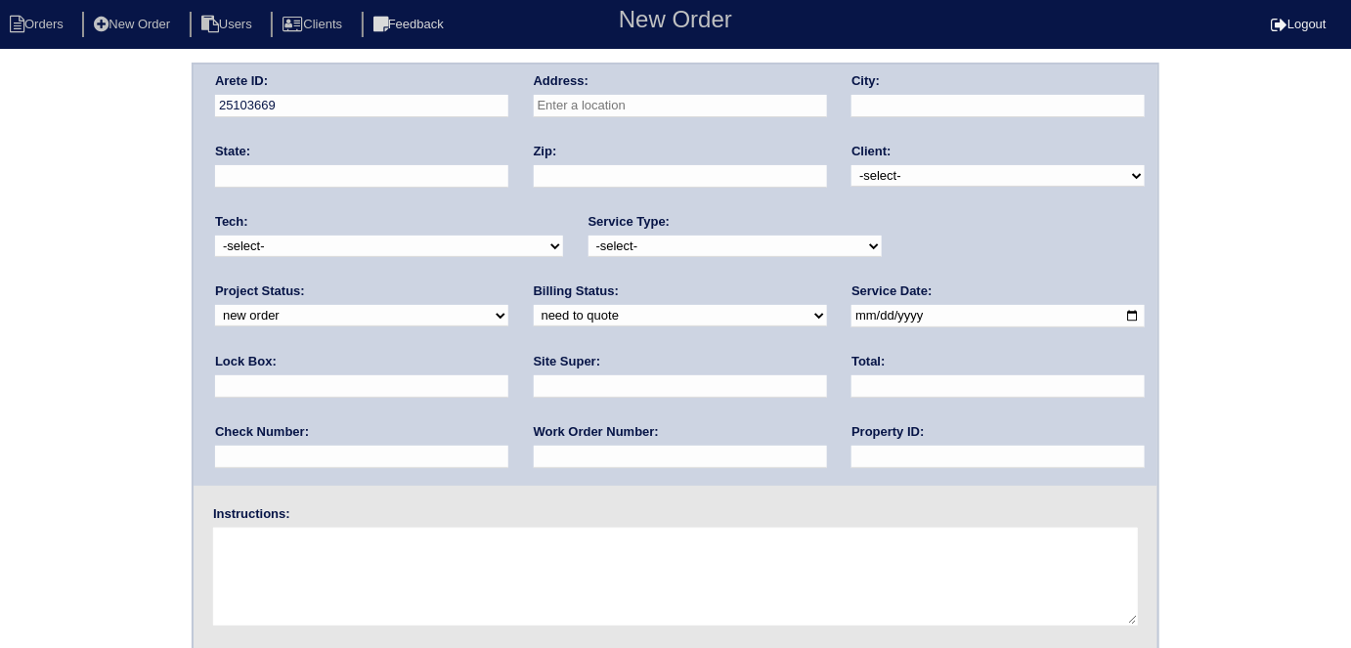
click at [596, 111] on input "text" at bounding box center [680, 106] width 293 height 22
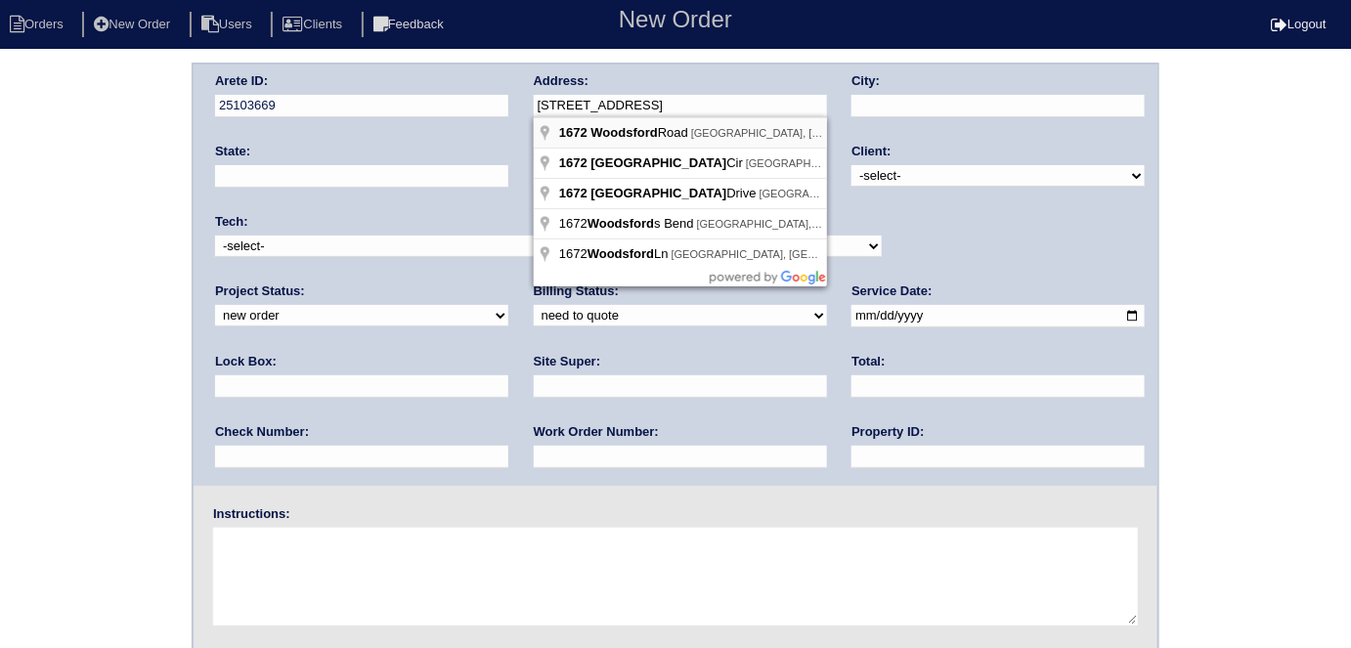
type input "[STREET_ADDRESS]"
type input "Kennesaw"
type input "GA"
type input "30152"
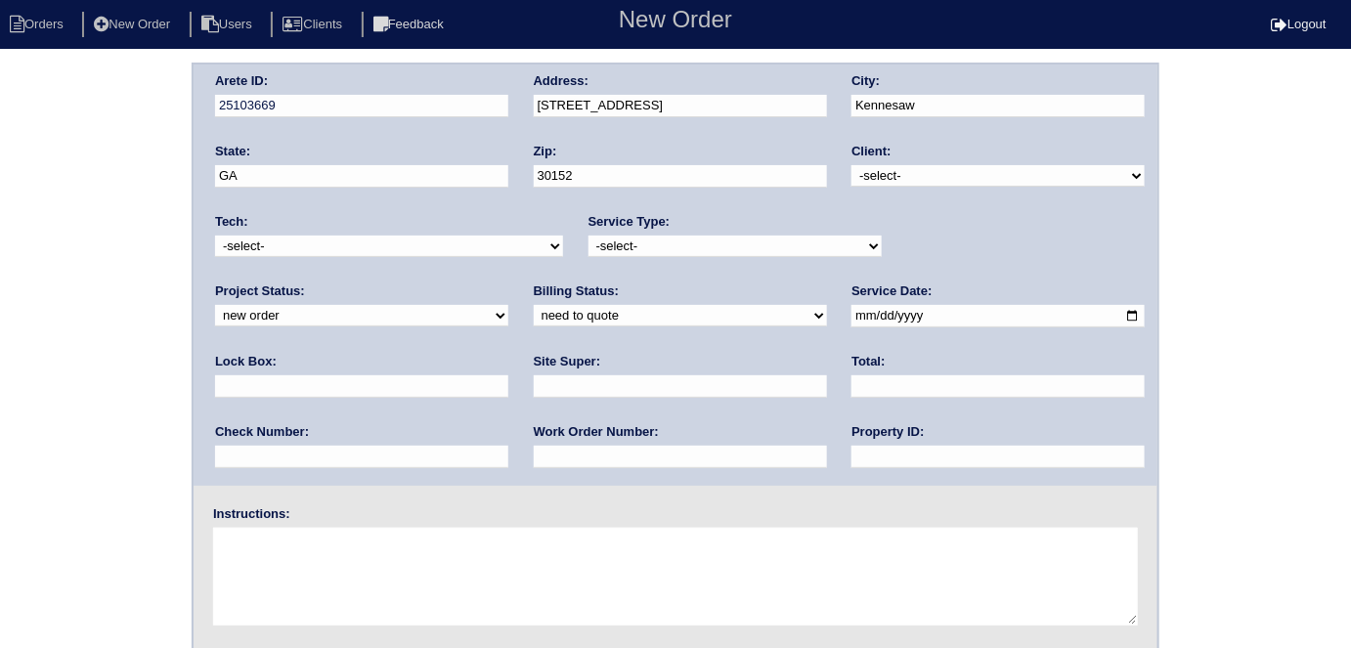
click at [899, 184] on select "-select- TriCon American Homes American Homes 4 Rent First Key Homes Zillow The…" at bounding box center [997, 176] width 293 height 22
select select "1"
click at [852, 165] on select "-select- TriCon American Homes American Homes 4 Rent First Key Homes Zillow The…" at bounding box center [997, 176] width 293 height 22
click at [712, 250] on select "-select- initial service basic service maintenance call replacement scope servi…" at bounding box center [734, 247] width 293 height 22
select select "initial service"
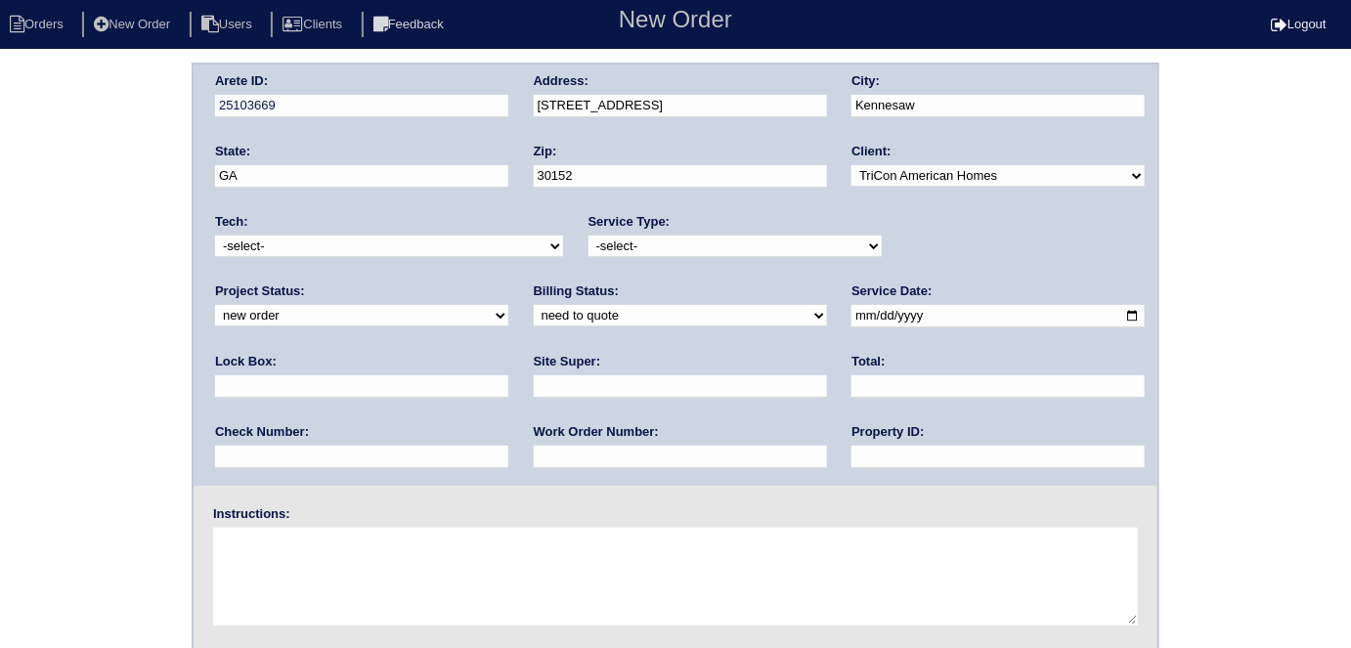
click at [588, 236] on select "-select- initial service basic service maintenance call replacement scope servi…" at bounding box center [734, 247] width 293 height 22
click at [508, 375] on input "text" at bounding box center [361, 386] width 293 height 22
type input "9310"
click at [851, 313] on input "date" at bounding box center [997, 316] width 293 height 22
type input "[DATE]"
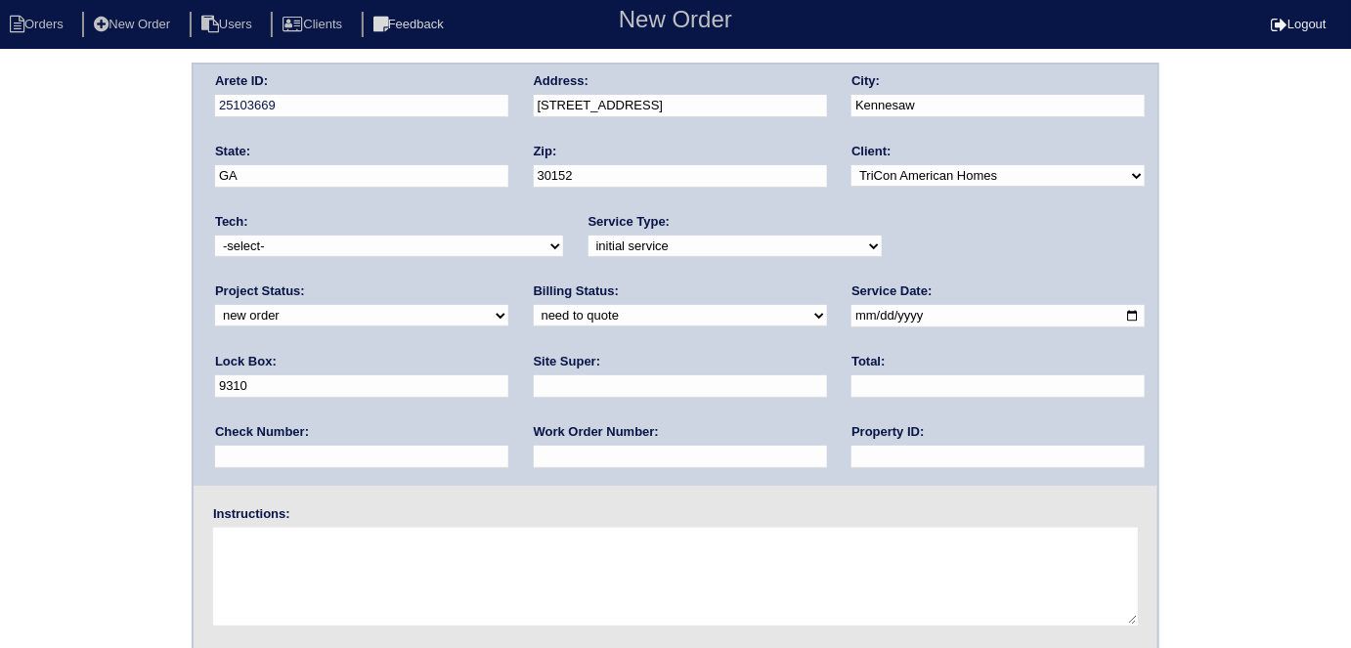
click at [851, 456] on input "text" at bounding box center [997, 457] width 293 height 22
type input "N/A"
click at [534, 378] on input "text" at bounding box center [680, 386] width 293 height 22
type input "[PERSON_NAME]"
click at [534, 460] on input "text" at bounding box center [680, 457] width 293 height 22
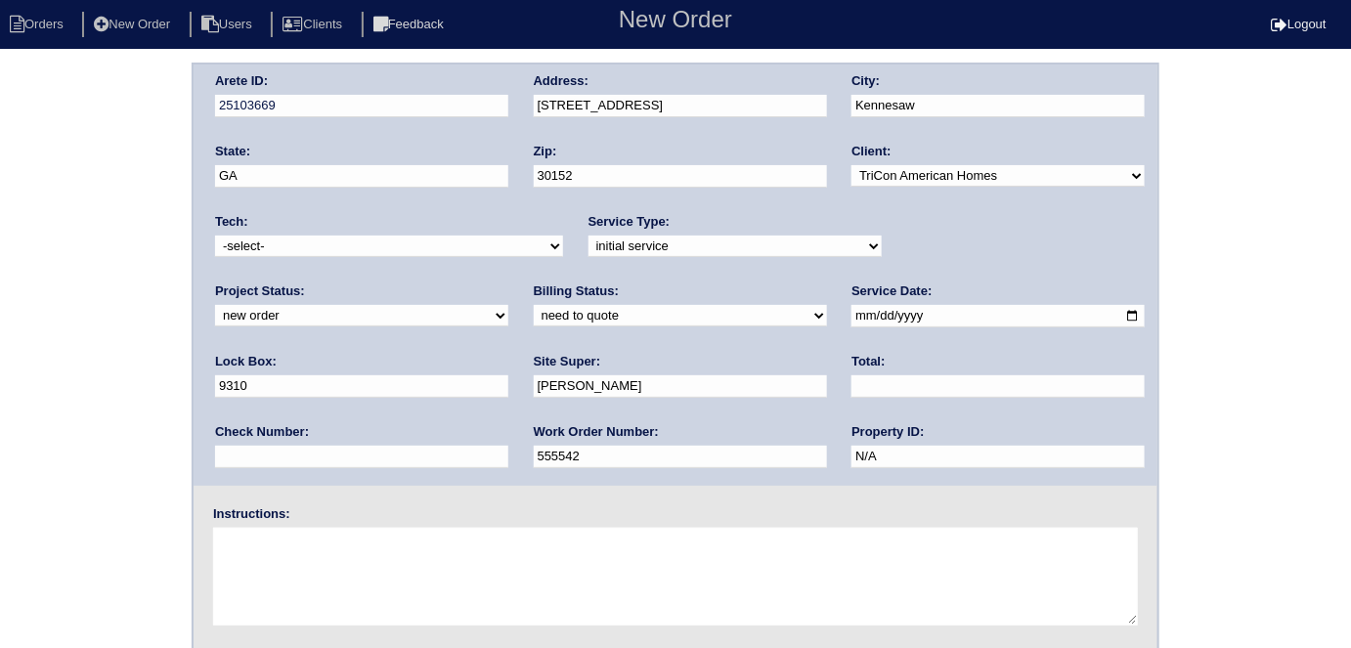
type input "555542"
click at [377, 542] on textarea at bounding box center [675, 577] width 925 height 98
click at [434, 581] on textarea at bounding box center [675, 577] width 925 height 98
type textarea "install smart tstats if needed"
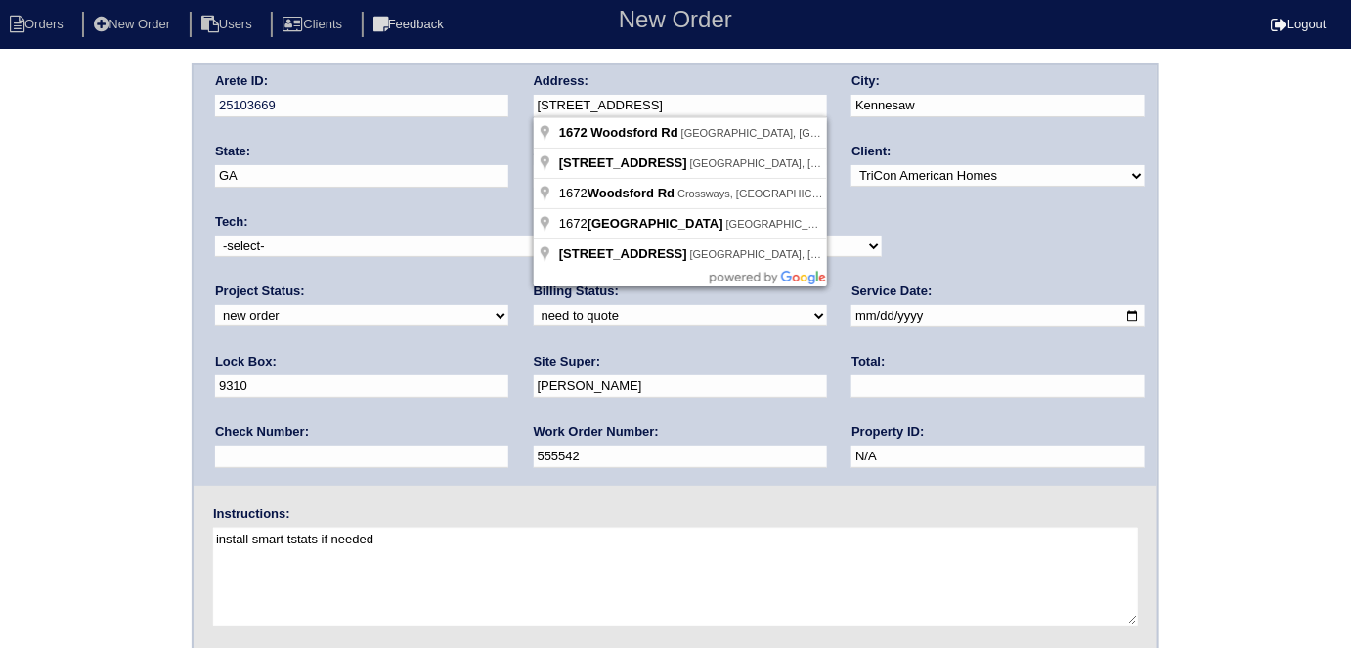
click at [502, 97] on div "Arete ID: 25103669 Address: [STREET_ADDRESS] City: [GEOGRAPHIC_DATA] State: [GE…" at bounding box center [676, 275] width 964 height 421
click at [67, 248] on div "Arete ID: 25103669 Address: 1672 Woodsford Rd City: Kennesaw State: GA Zip: 301…" at bounding box center [675, 458] width 1351 height 791
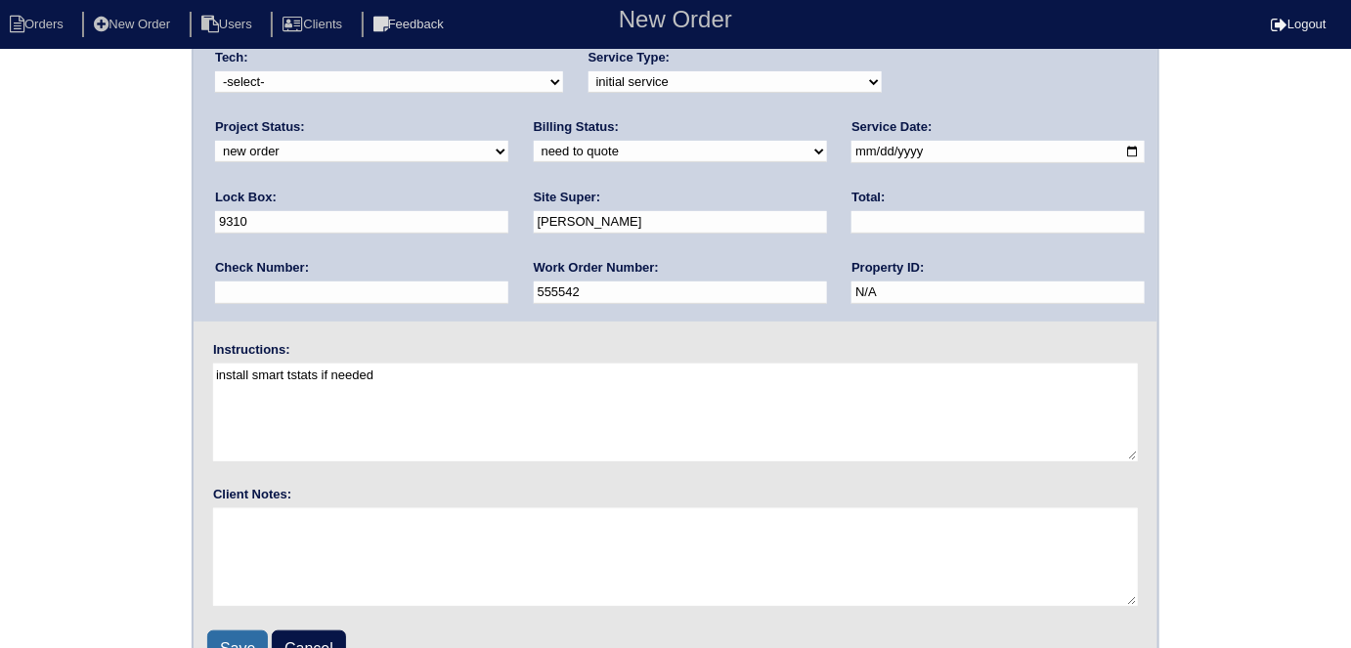
scroll to position [200, 0]
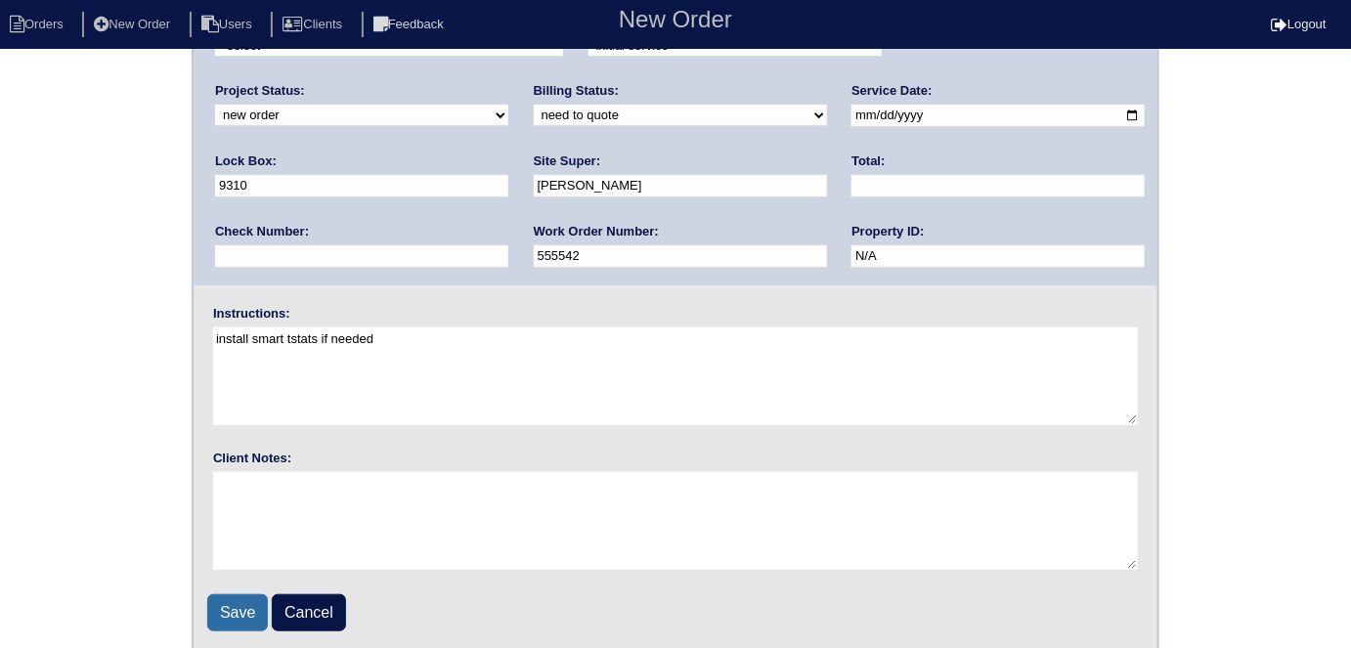
click at [237, 611] on input "Save" at bounding box center [237, 612] width 61 height 37
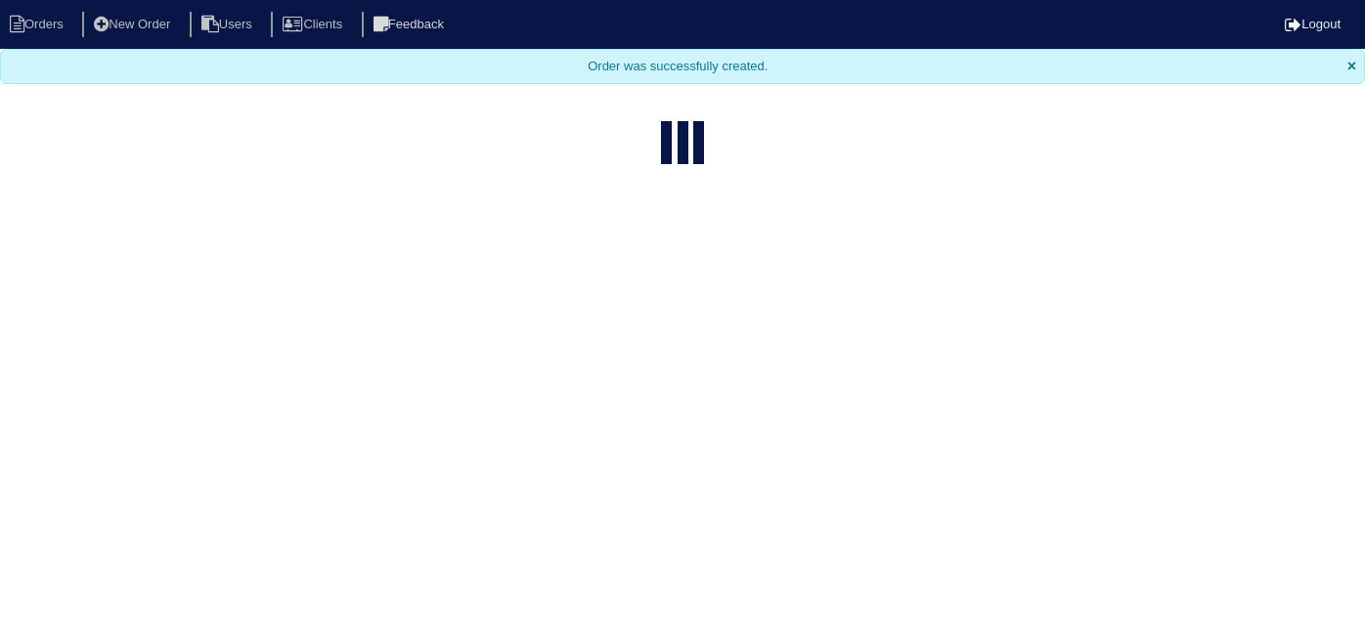
select select "15"
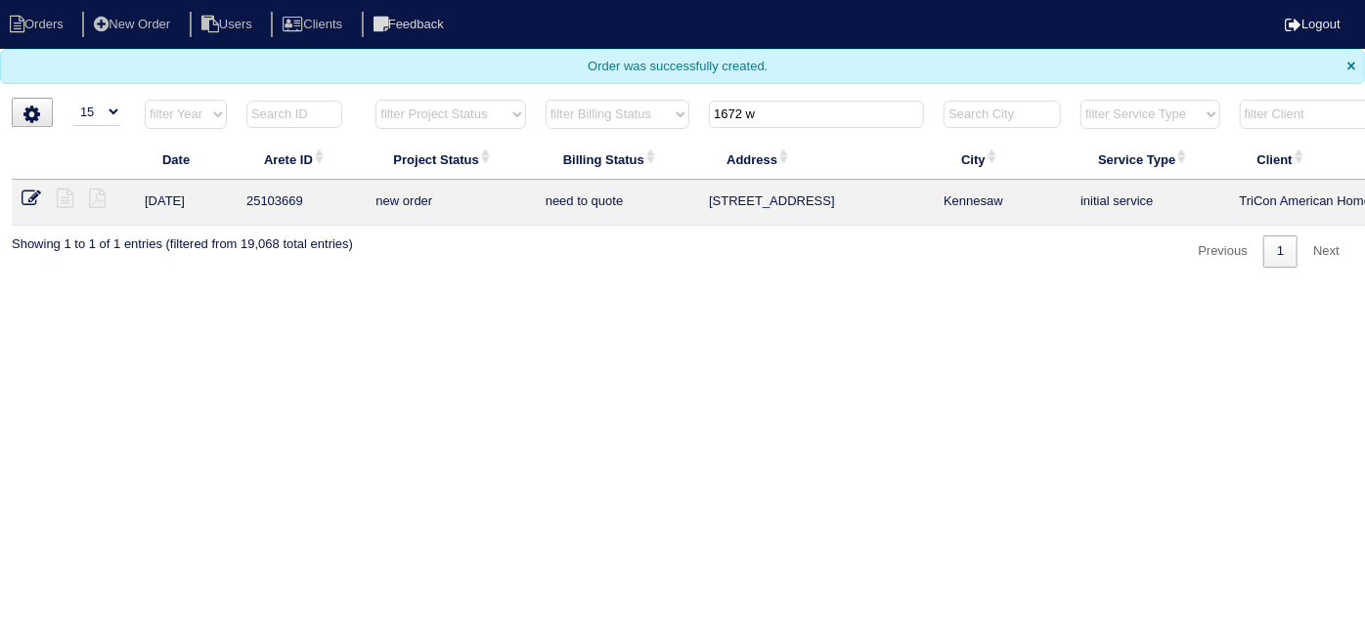
drag, startPoint x: 757, startPoint y: 118, endPoint x: 500, endPoint y: 95, distance: 258.2
click at [514, 102] on tr "filter Year -- Any Year -- 2025 2024 2023 2022 2021 2020 2019 filter Project St…" at bounding box center [859, 119] width 1694 height 40
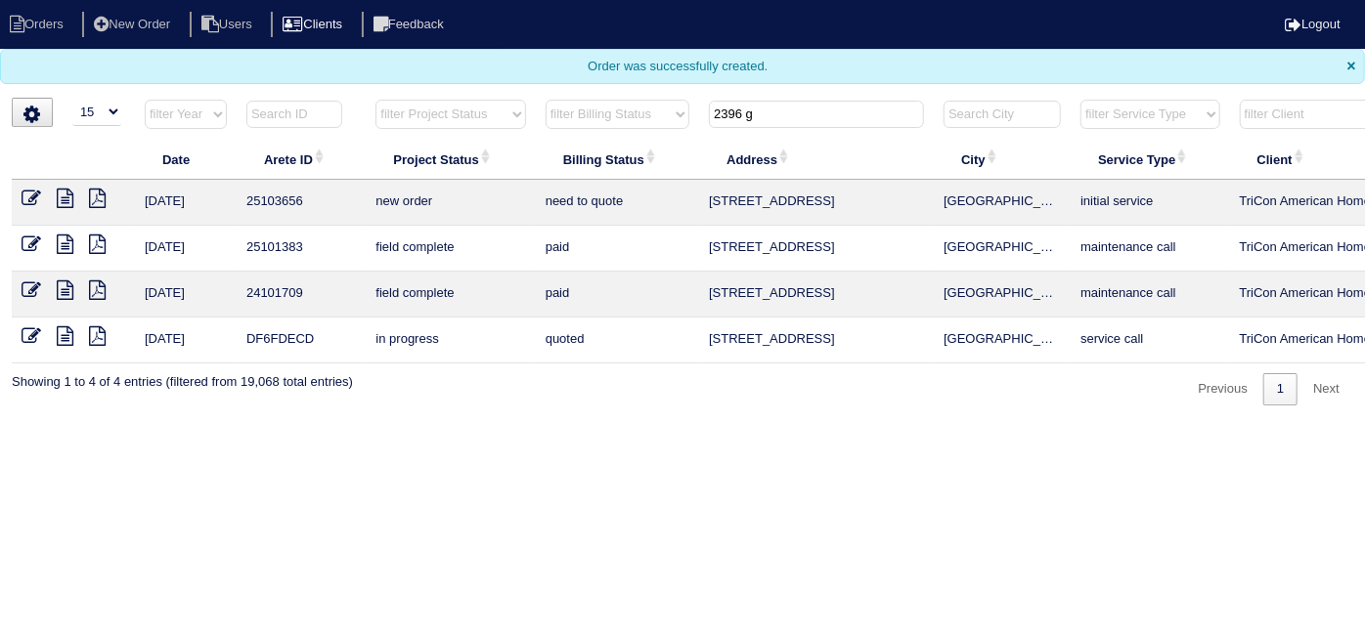
type input "2396 g"
click at [28, 192] on icon at bounding box center [32, 199] width 20 height 20
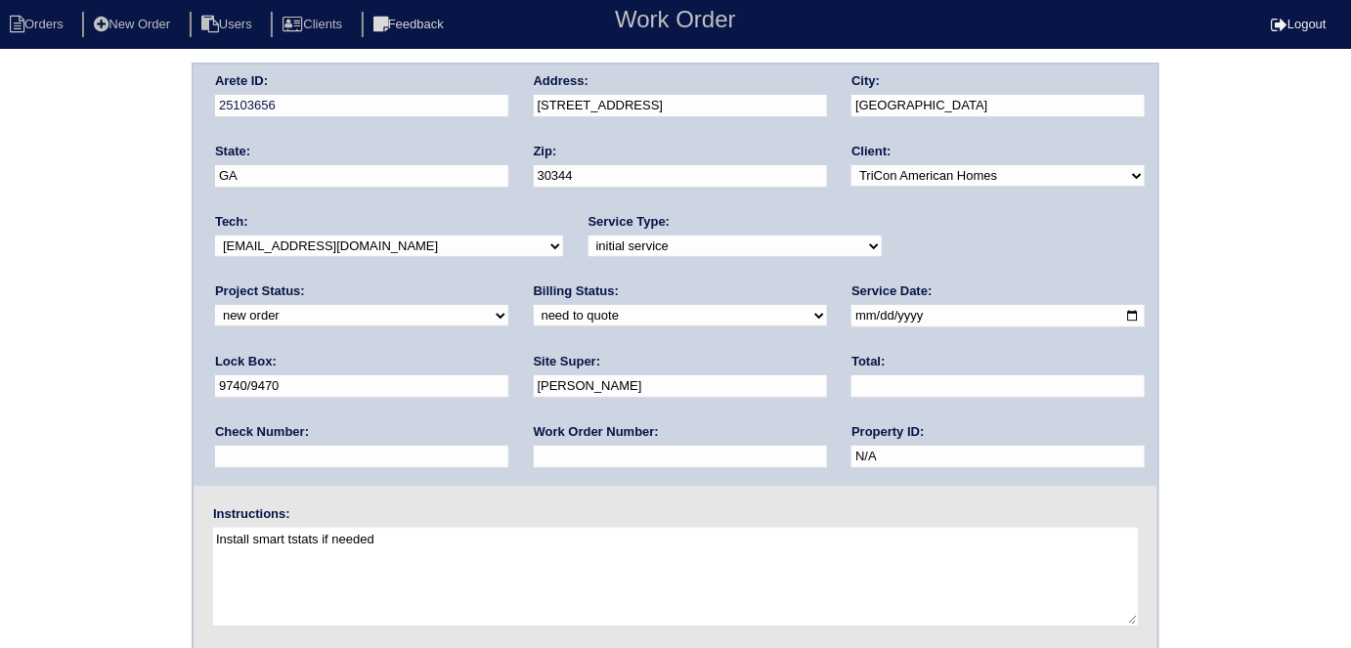
click at [534, 460] on input "text" at bounding box center [680, 457] width 293 height 22
type input "555551"
click at [0, 367] on div "Arete ID: 25103656 Address: [STREET_ADDRESS] City: [GEOGRAPHIC_DATA] State: [GE…" at bounding box center [675, 458] width 1351 height 791
click at [0, 368] on div "Arete ID: 25103656 Address: [STREET_ADDRESS] City: [GEOGRAPHIC_DATA] State: [GE…" at bounding box center [675, 458] width 1351 height 791
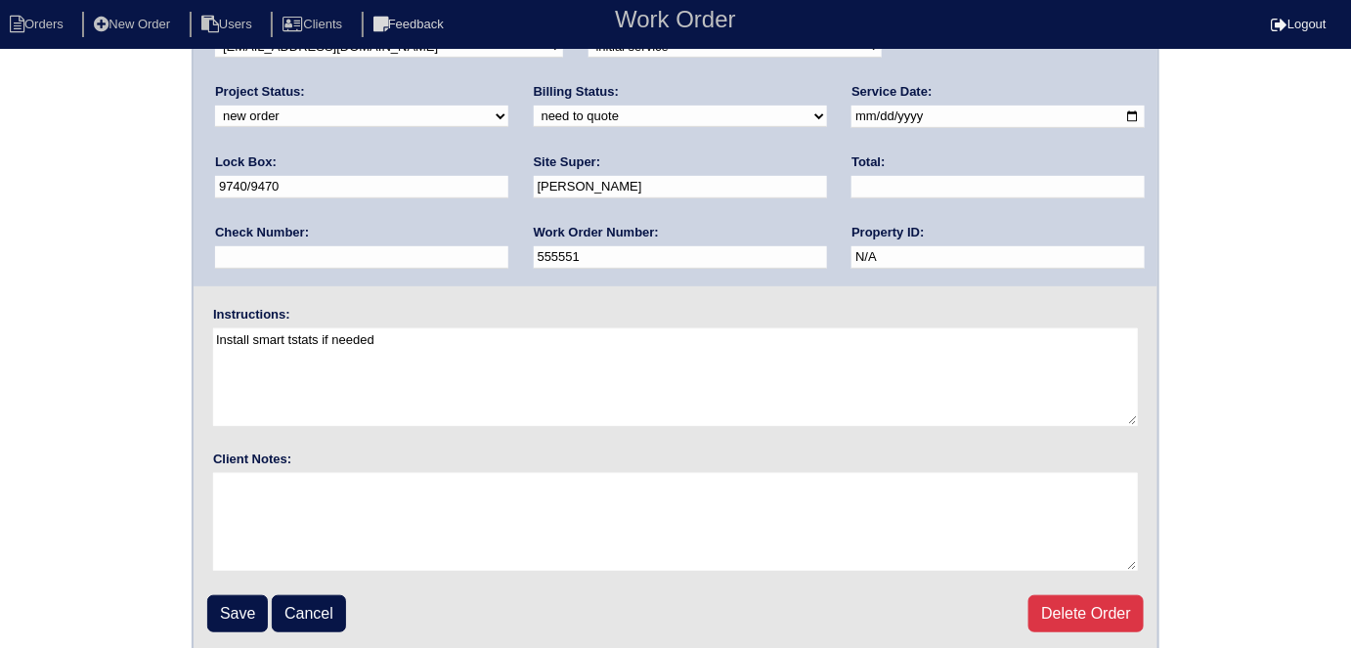
scroll to position [200, 0]
click at [237, 613] on input "Save" at bounding box center [237, 612] width 61 height 37
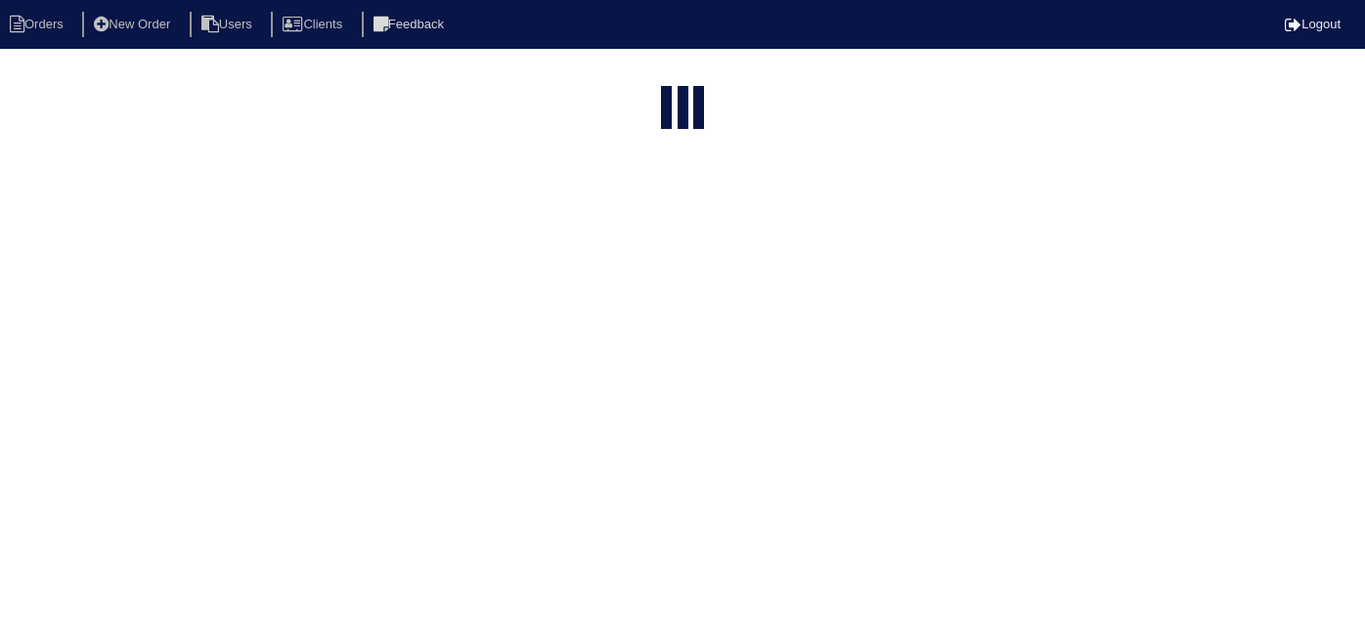
select select "15"
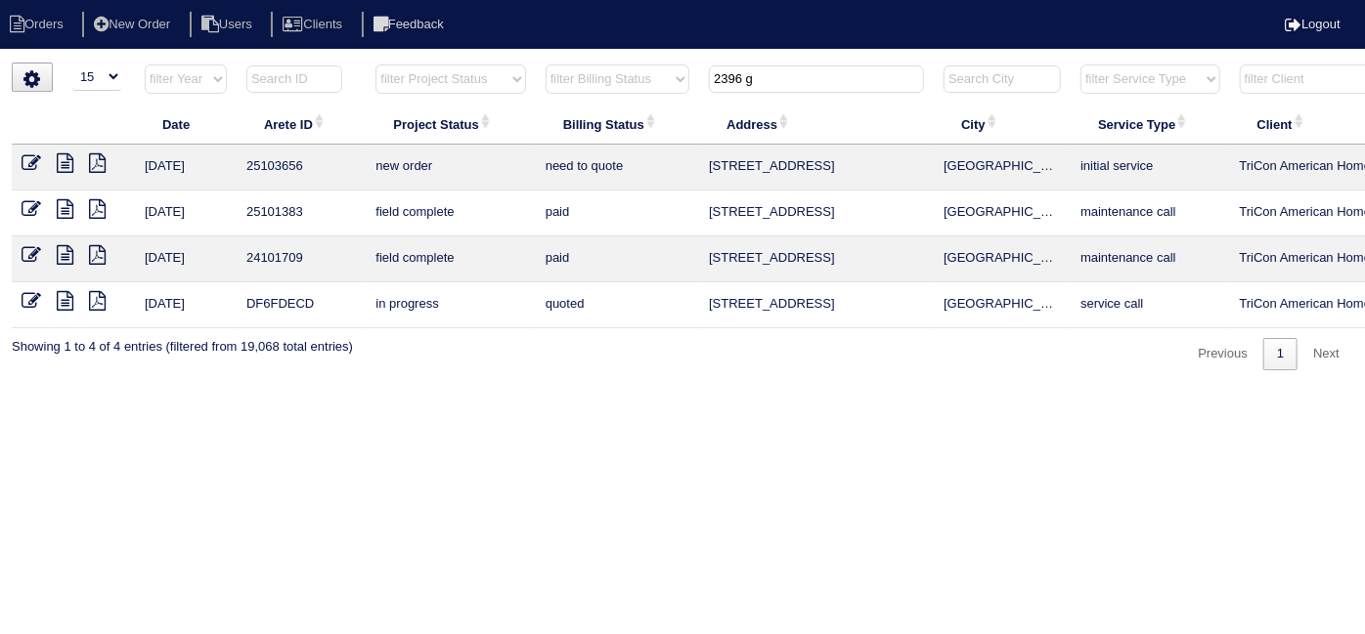
drag, startPoint x: 795, startPoint y: 79, endPoint x: 255, endPoint y: -54, distance: 555.7
click at [255, 0] on html "Orders New Order Users Clients Feedback Logout Orders New Order Users Clients M…" at bounding box center [682, 195] width 1365 height 390
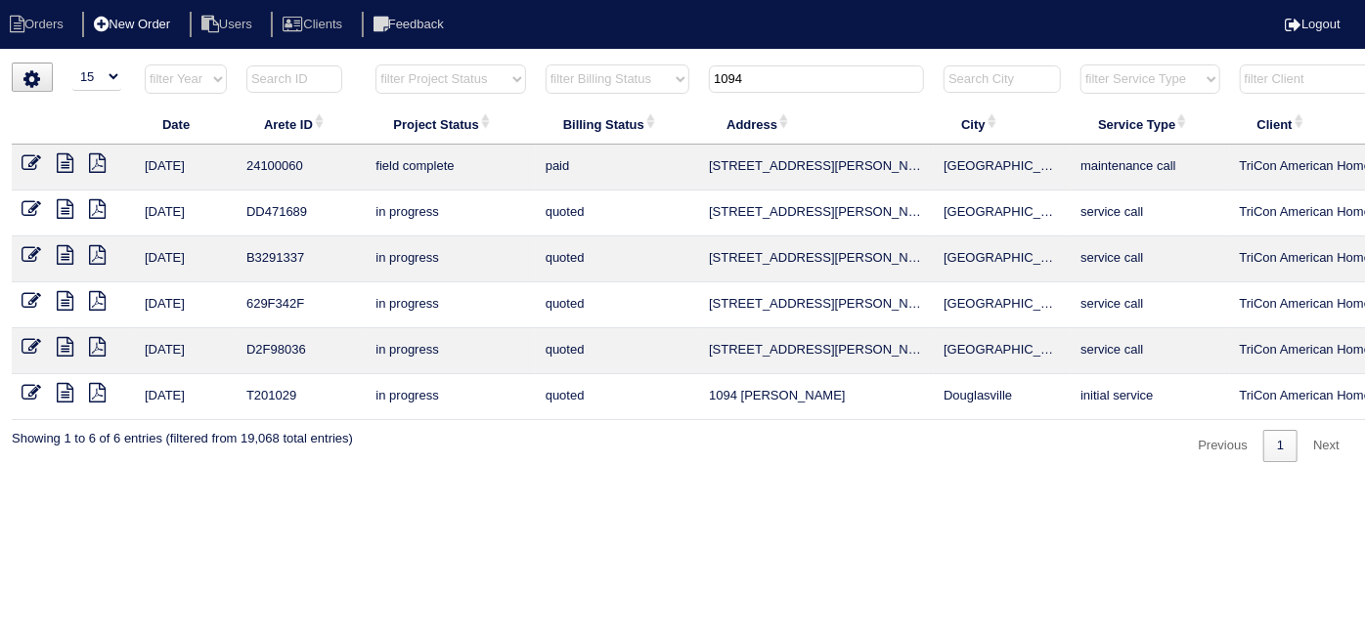
type input "1094"
click at [109, 27] on icon at bounding box center [101, 25] width 15 height 18
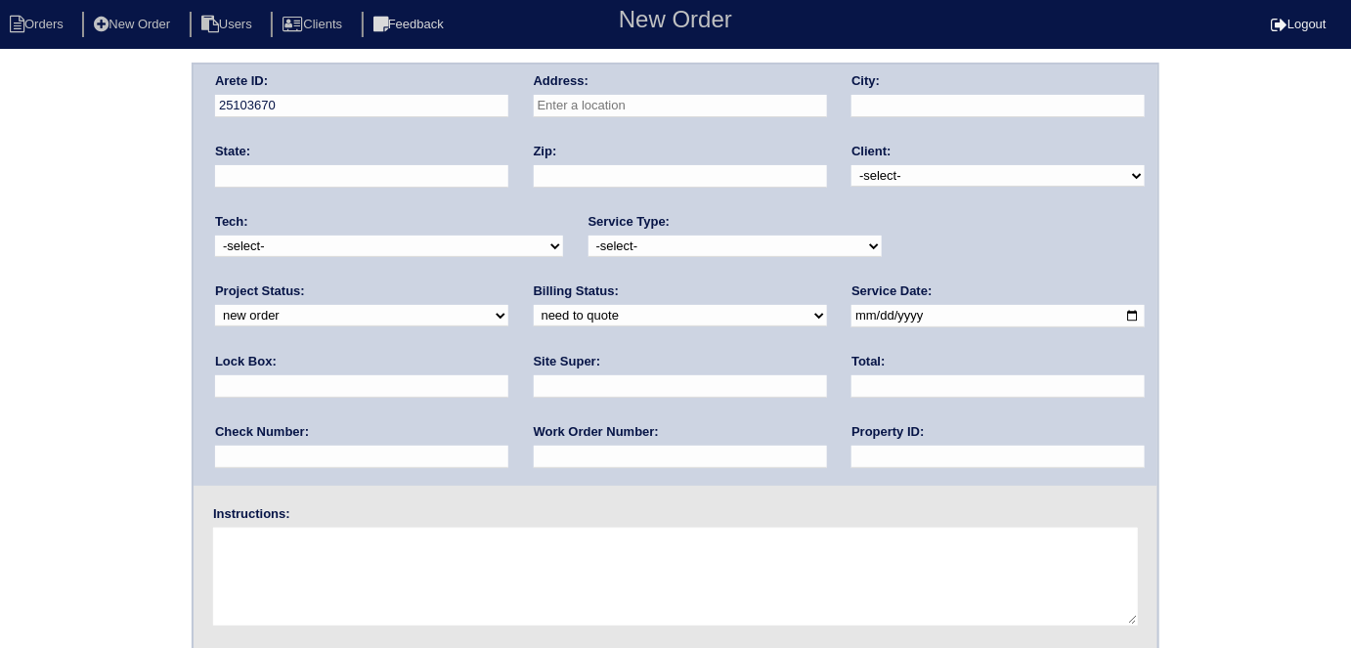
click at [764, 112] on input "text" at bounding box center [680, 106] width 293 height 22
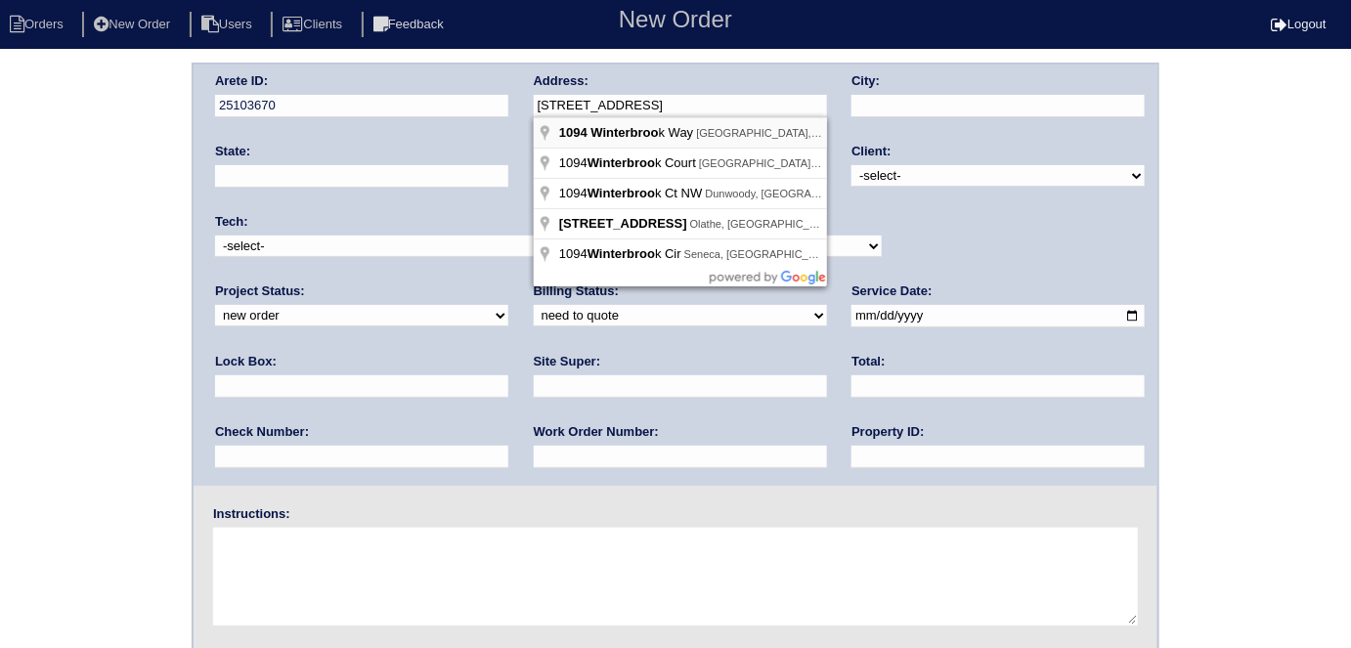
type input "1094 Winterbrook Way"
type input "Austell"
type input "GA"
type input "30168"
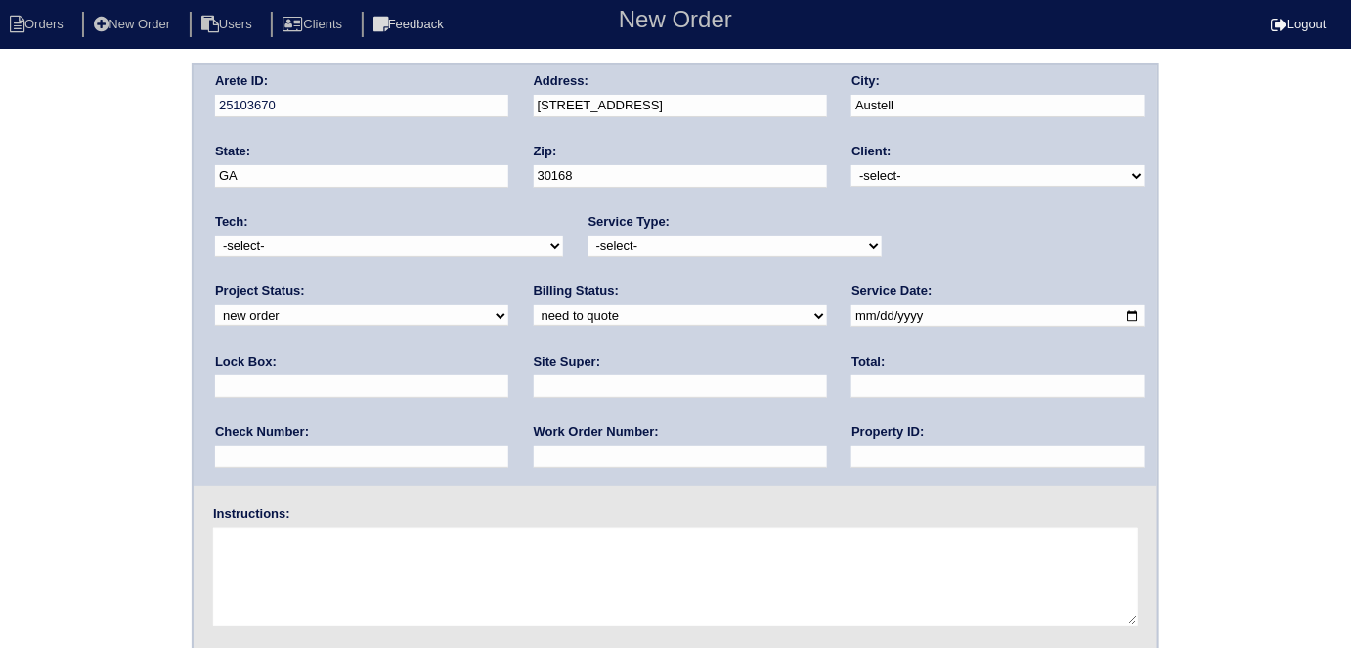
drag, startPoint x: 876, startPoint y: 168, endPoint x: 879, endPoint y: 185, distance: 16.9
click at [876, 168] on select "-select- TriCon American Homes American Homes 4 Rent First Key Homes Zillow The…" at bounding box center [997, 176] width 293 height 22
select select "1"
click at [852, 165] on select "-select- TriCon American Homes American Homes 4 Rent First Key Homes Zillow The…" at bounding box center [997, 176] width 293 height 22
click at [671, 231] on div "Service Type: -select- initial service basic service maintenance call replaceme…" at bounding box center [734, 240] width 293 height 54
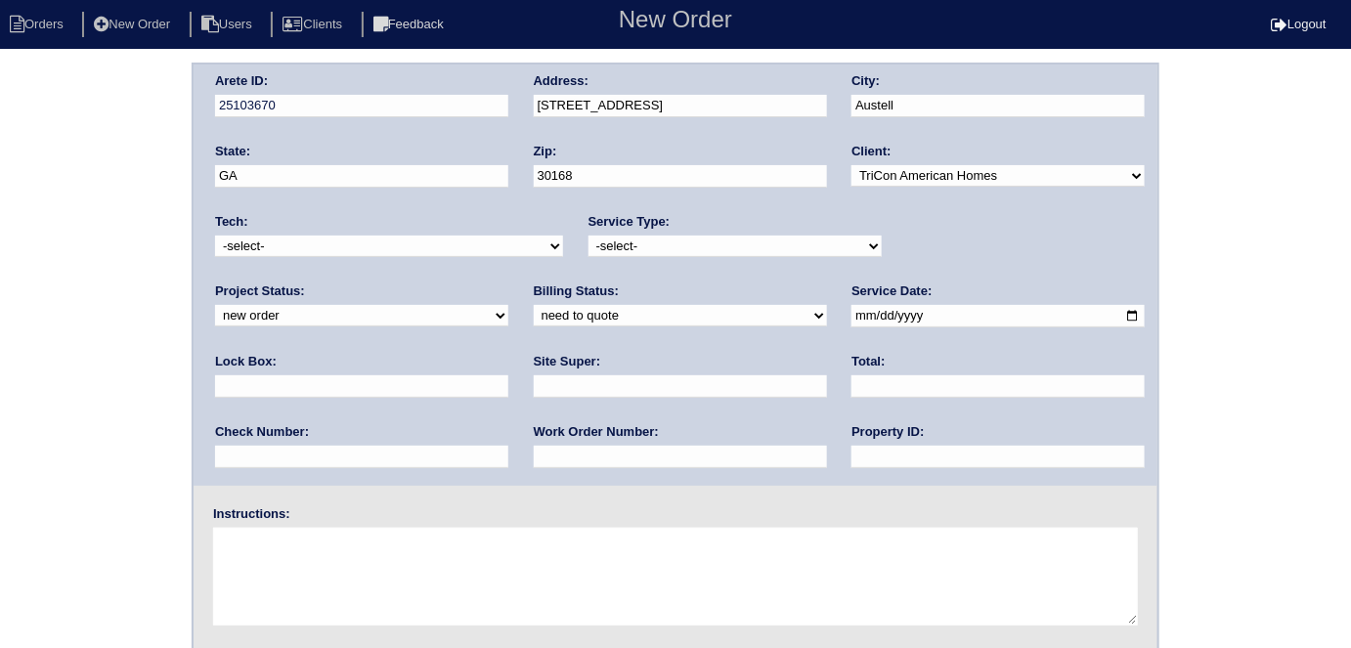
click at [670, 236] on select "-select- initial service basic service maintenance call replacement scope servi…" at bounding box center [734, 247] width 293 height 22
select select "initial service"
click at [588, 236] on select "-select- initial service basic service maintenance call replacement scope servi…" at bounding box center [734, 247] width 293 height 22
click at [851, 308] on input "date" at bounding box center [997, 316] width 293 height 22
type input "2025-10-03"
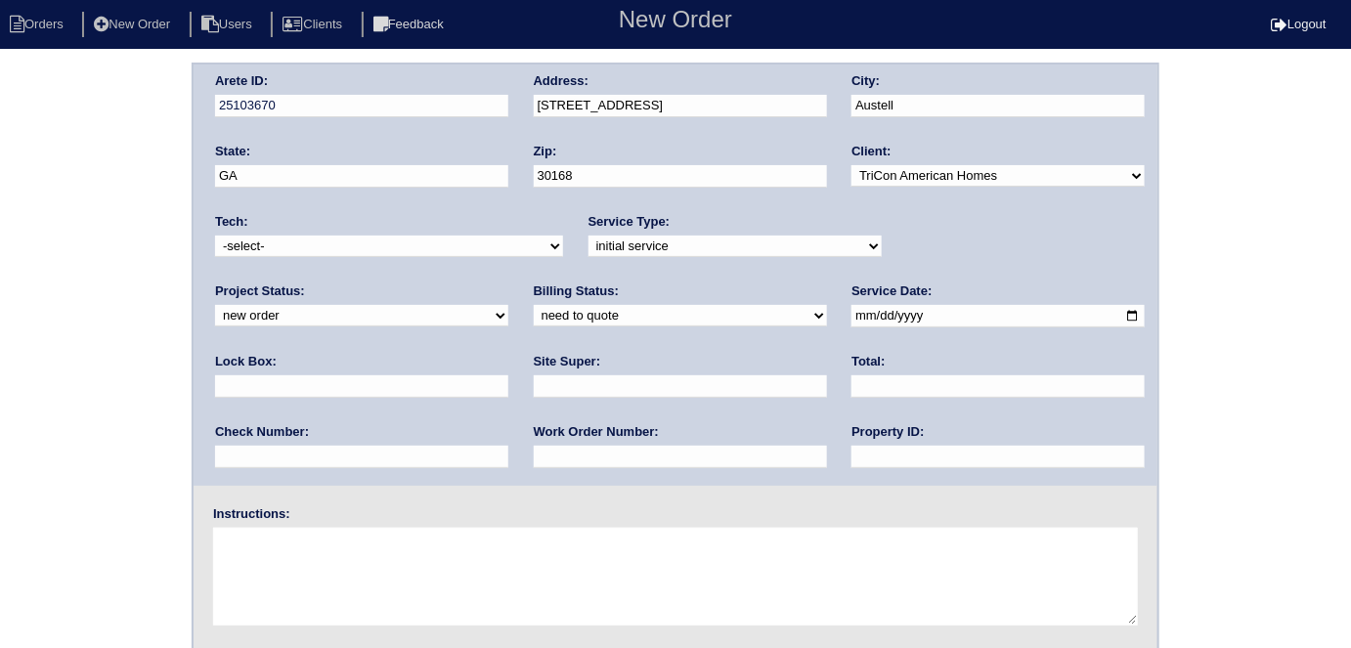
click at [851, 447] on input "text" at bounding box center [997, 457] width 293 height 22
type input "N/A"
click at [534, 452] on input "text" at bounding box center [680, 457] width 293 height 22
type input "555557"
drag, startPoint x: 311, startPoint y: 389, endPoint x: 339, endPoint y: 235, distance: 157.0
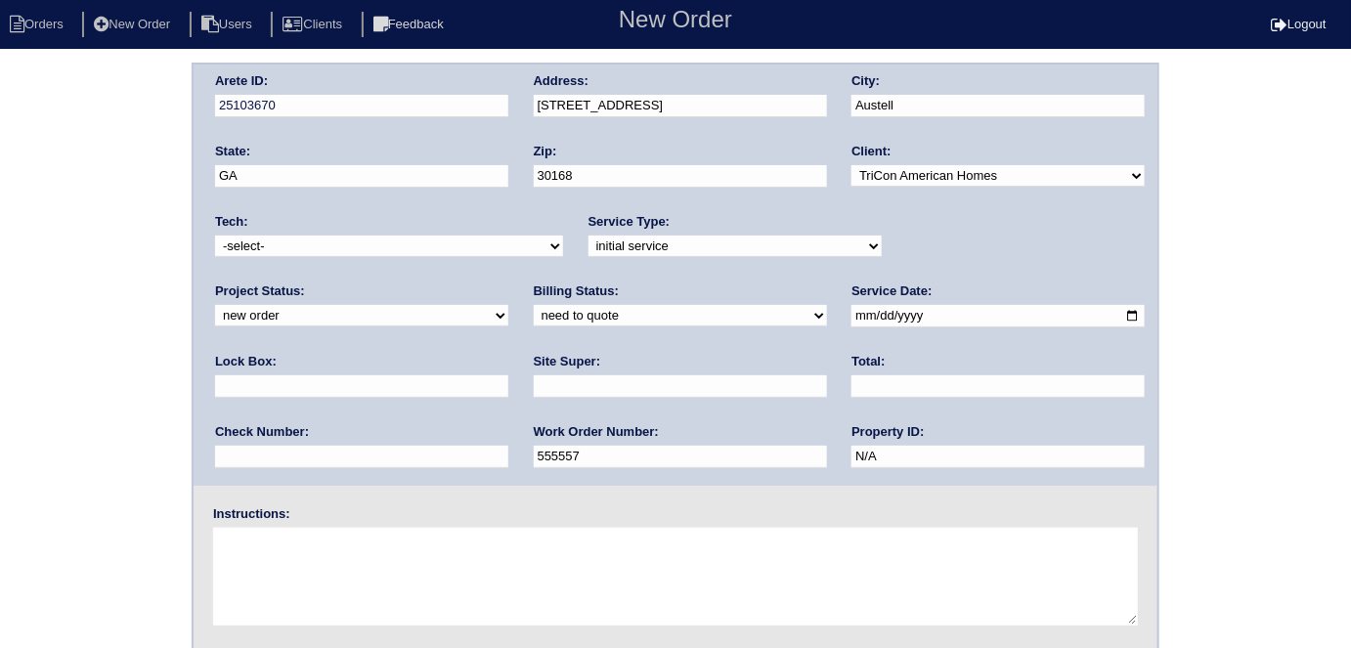
click at [534, 388] on input "text" at bounding box center [680, 386] width 293 height 22
drag, startPoint x: 909, startPoint y: 317, endPoint x: 915, endPoint y: 326, distance: 10.6
click at [508, 375] on input "text" at bounding box center [361, 386] width 293 height 22
click at [934, 350] on div "Arete ID: 25103670 Address: 1094 Winterbrook Way City: Austell State: GA Zip: 3…" at bounding box center [676, 275] width 964 height 421
click at [508, 375] on input "text" at bounding box center [361, 386] width 293 height 22
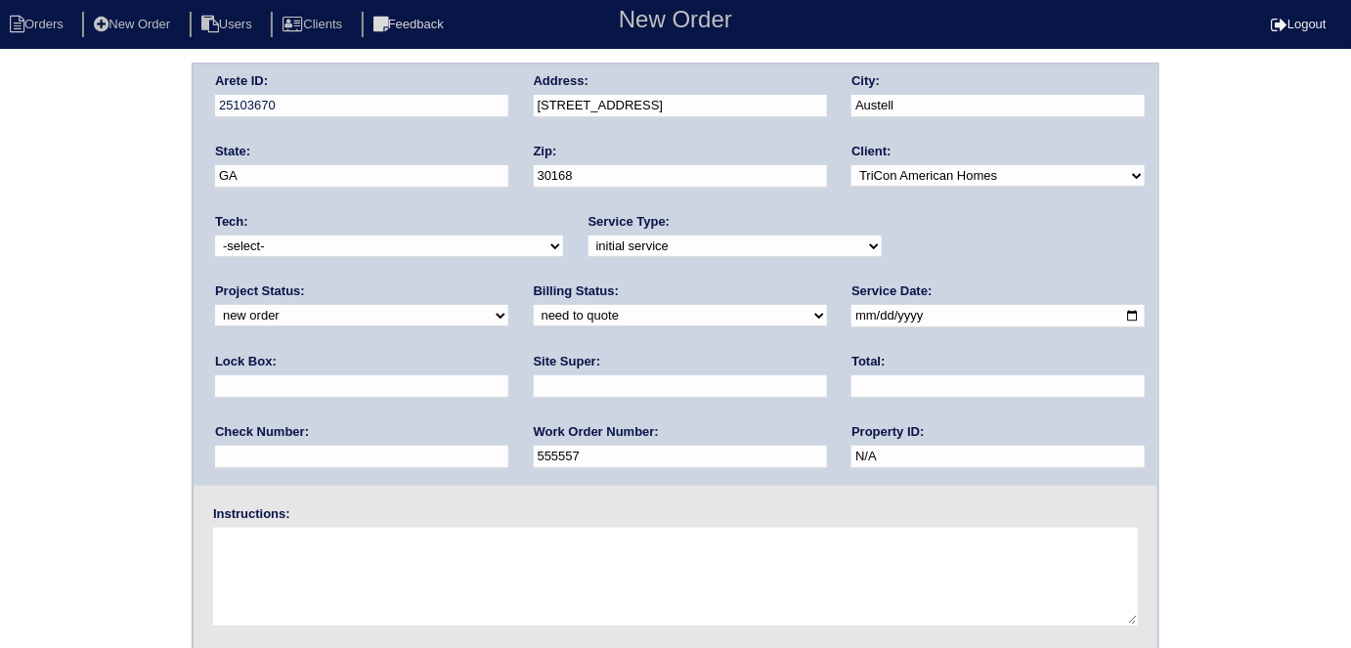
type input "9310"
click at [534, 401] on div "Site Super:" at bounding box center [680, 380] width 293 height 55
click at [534, 390] on input "text" at bounding box center [680, 386] width 293 height 22
type input "Jacob Gaither"
click at [326, 543] on textarea at bounding box center [675, 577] width 925 height 98
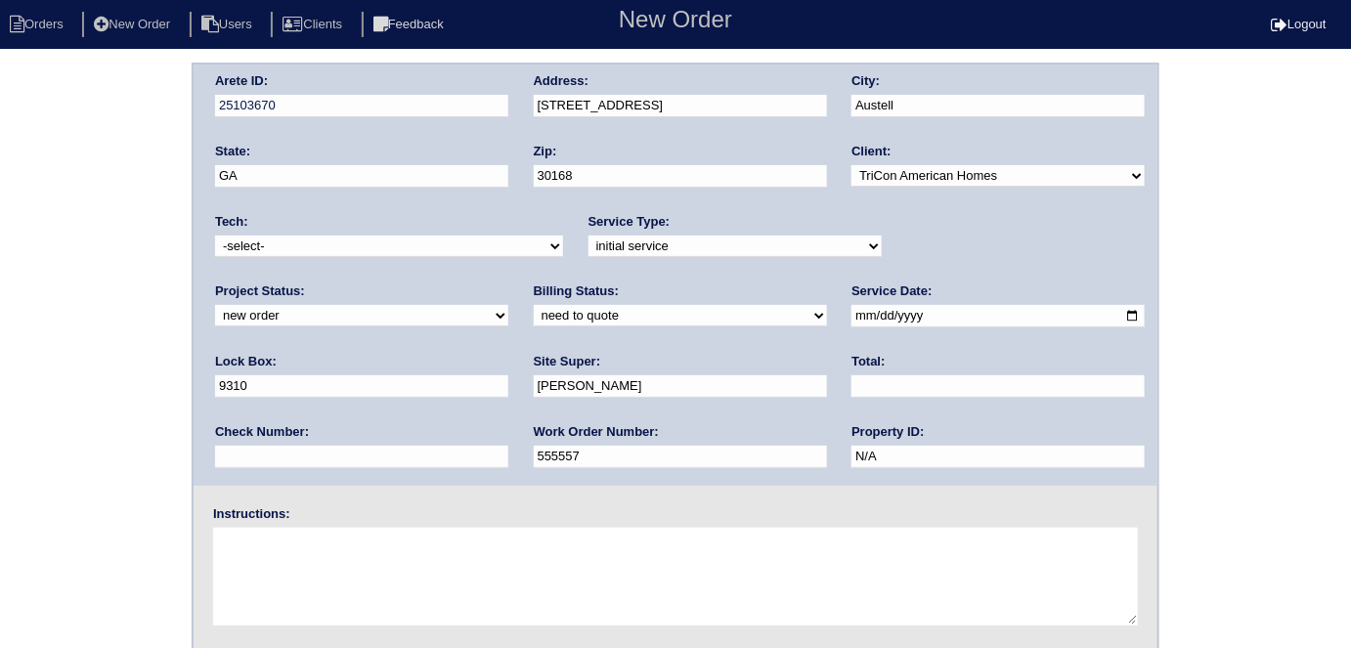
click at [328, 561] on textarea at bounding box center [675, 577] width 925 height 98
type textarea "install smart tstats if needed"
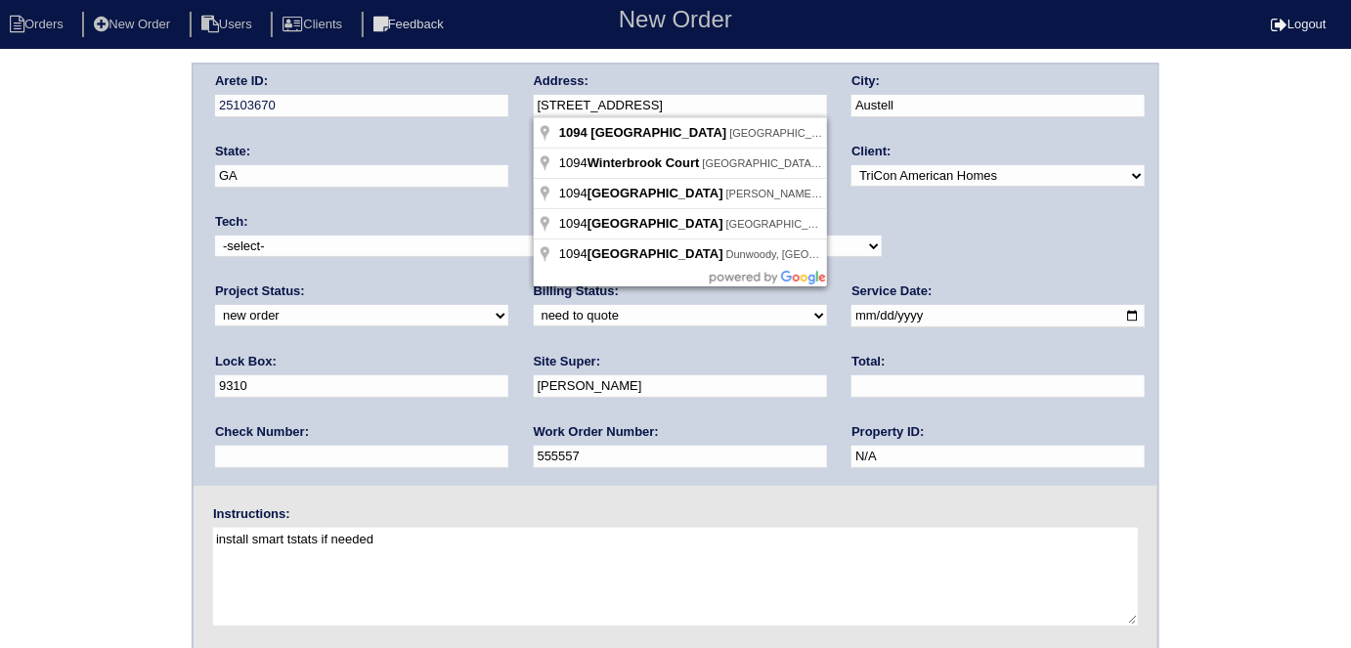
drag, startPoint x: 754, startPoint y: 109, endPoint x: 509, endPoint y: 100, distance: 244.5
click at [509, 100] on div "Arete ID: 25103670 Address: 1094 Winterbrook Way City: Austell State: GA Zip: 3…" at bounding box center [676, 275] width 964 height 421
click at [84, 262] on div "Arete ID: 25103670 Address: 1094 Winterbrook Way City: Austell State: GA Zip: 3…" at bounding box center [675, 458] width 1351 height 791
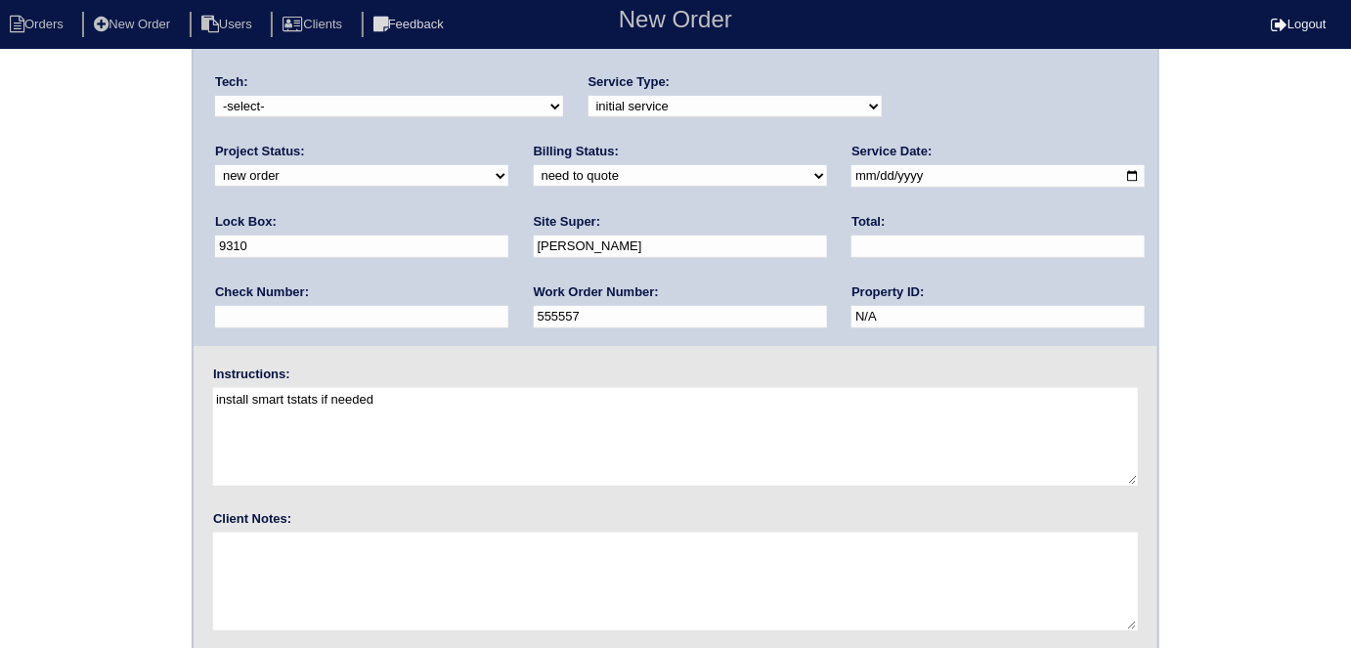
scroll to position [200, 0]
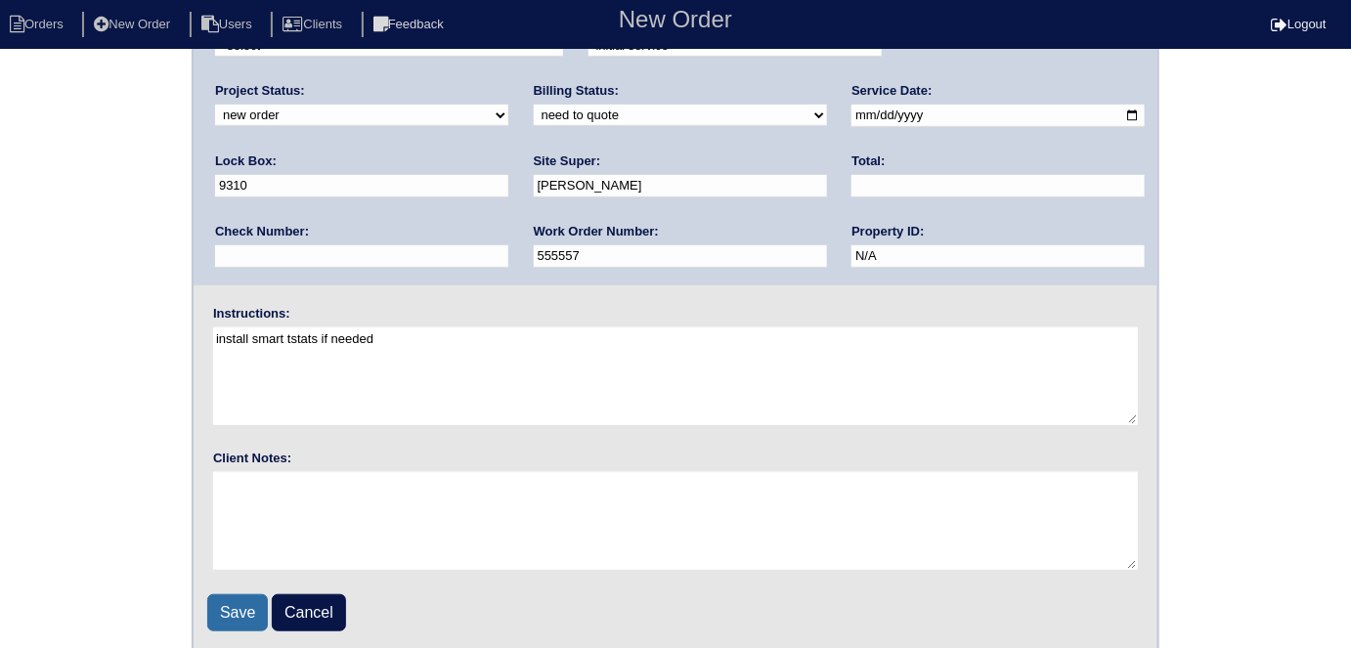
click at [208, 598] on input "Save" at bounding box center [237, 612] width 61 height 37
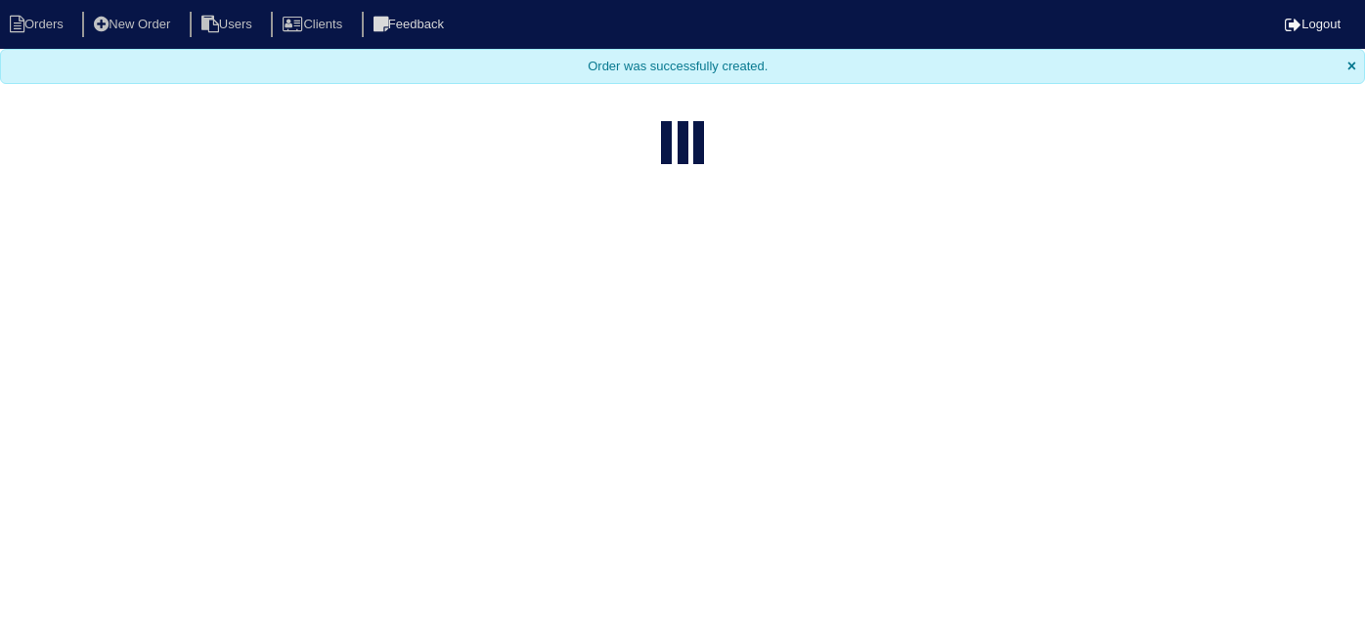
select select "15"
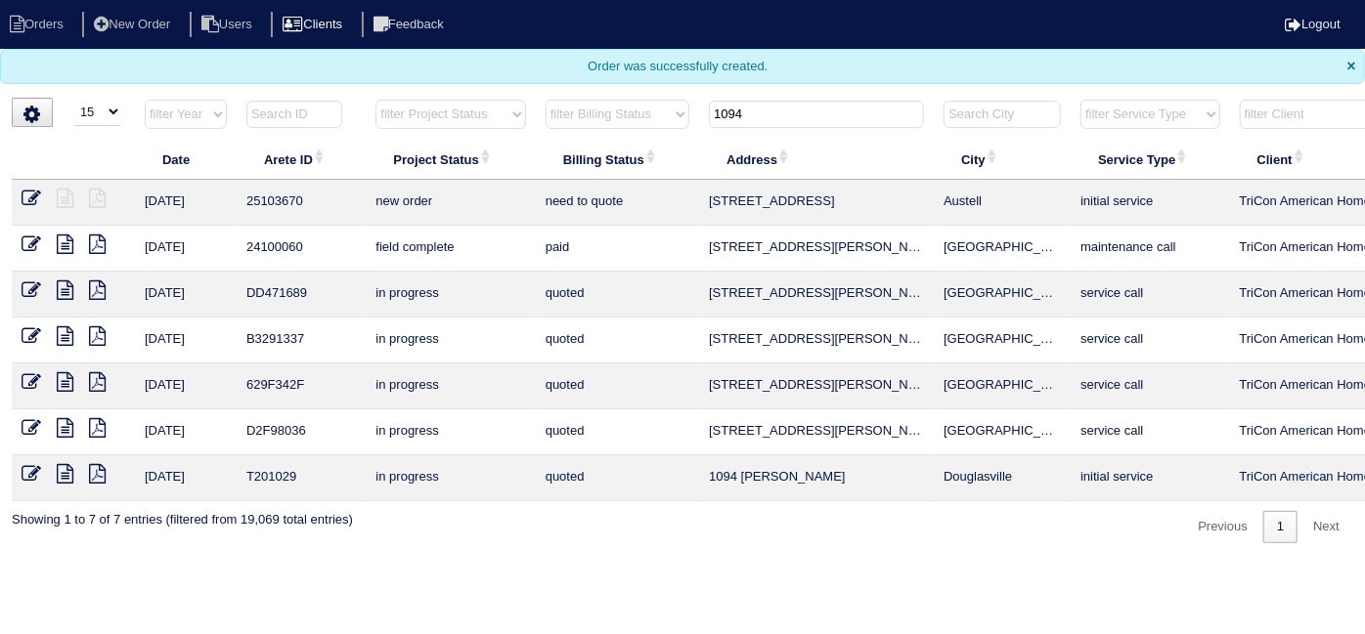
drag, startPoint x: 786, startPoint y: 106, endPoint x: 385, endPoint y: 34, distance: 407.1
click at [394, 37] on body "Orders New Order Users Clients Feedback Logout Orders New Order Users Clients M…" at bounding box center [682, 271] width 1365 height 543
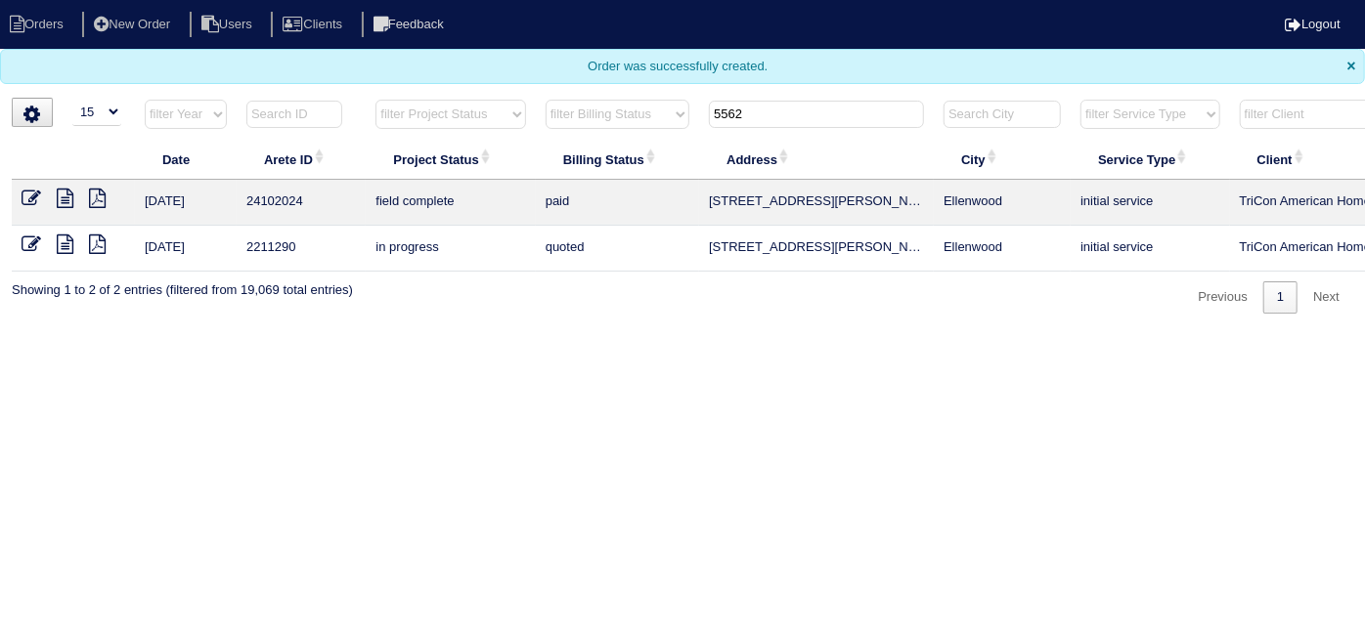
type input "5562"
click at [59, 194] on icon at bounding box center [65, 199] width 17 height 20
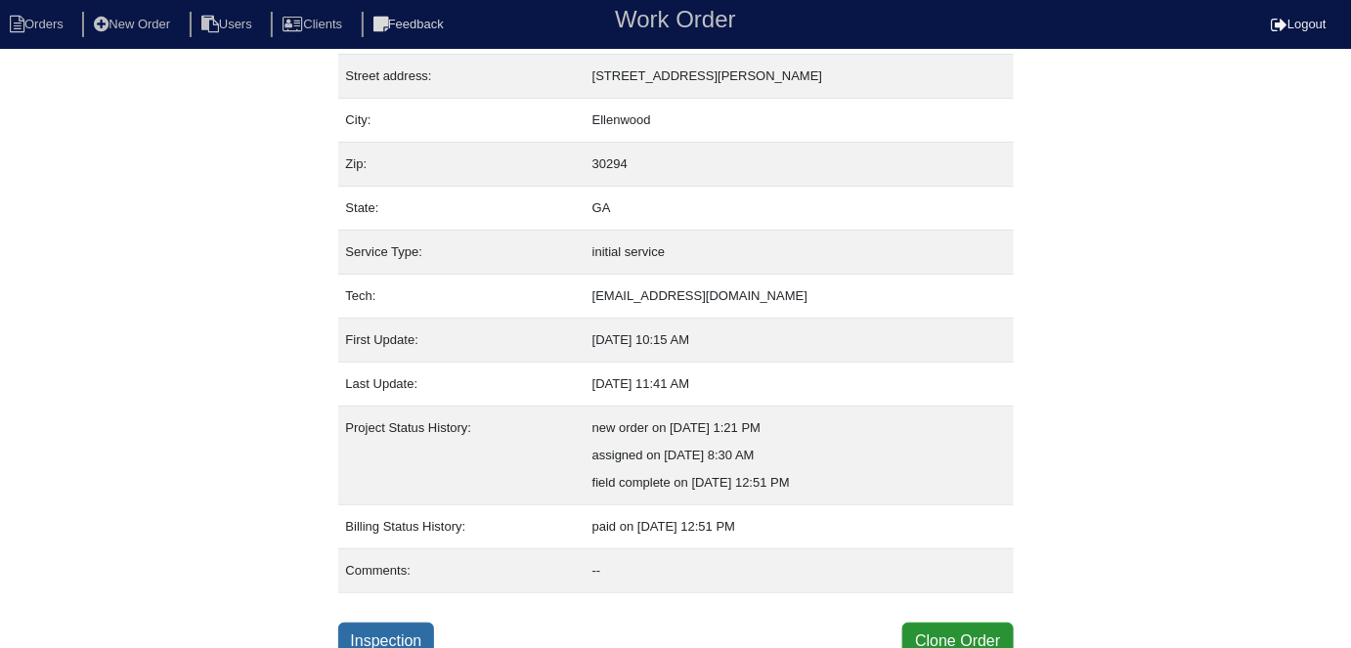
scroll to position [103, 0]
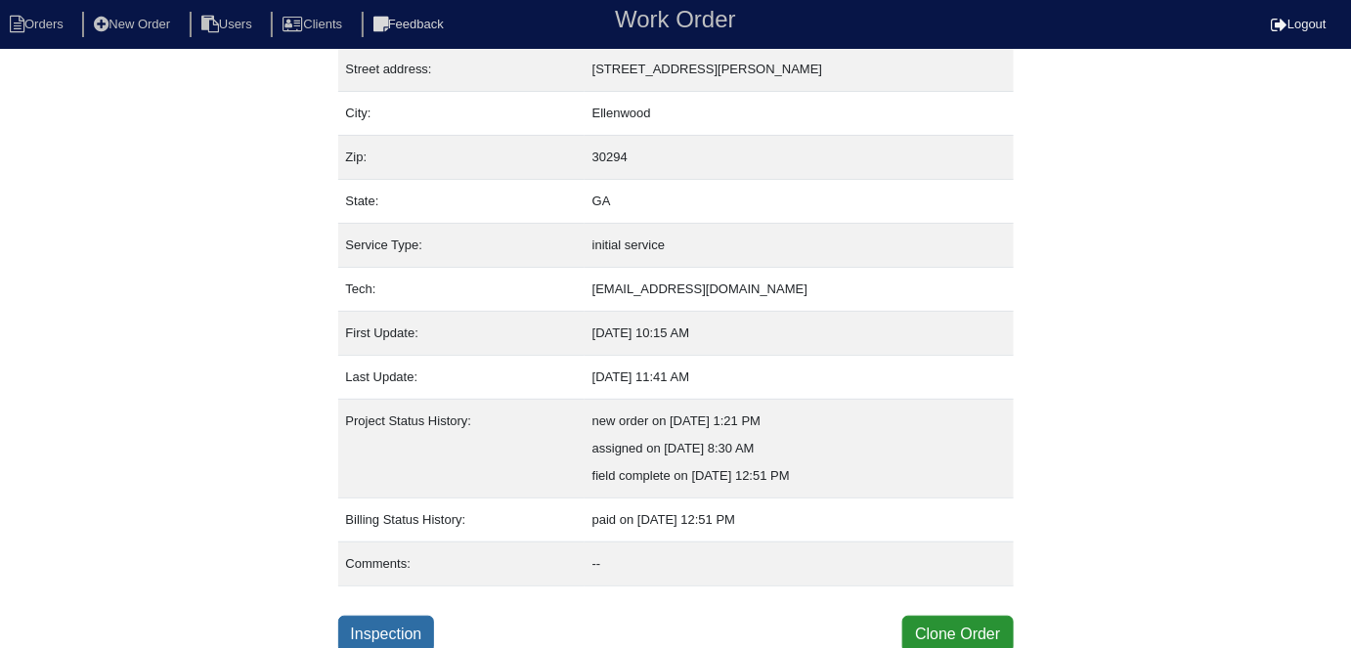
click at [426, 628] on link "Inspection" at bounding box center [386, 634] width 97 height 37
select select "0"
select select "[PERSON_NAME]"
select select "0"
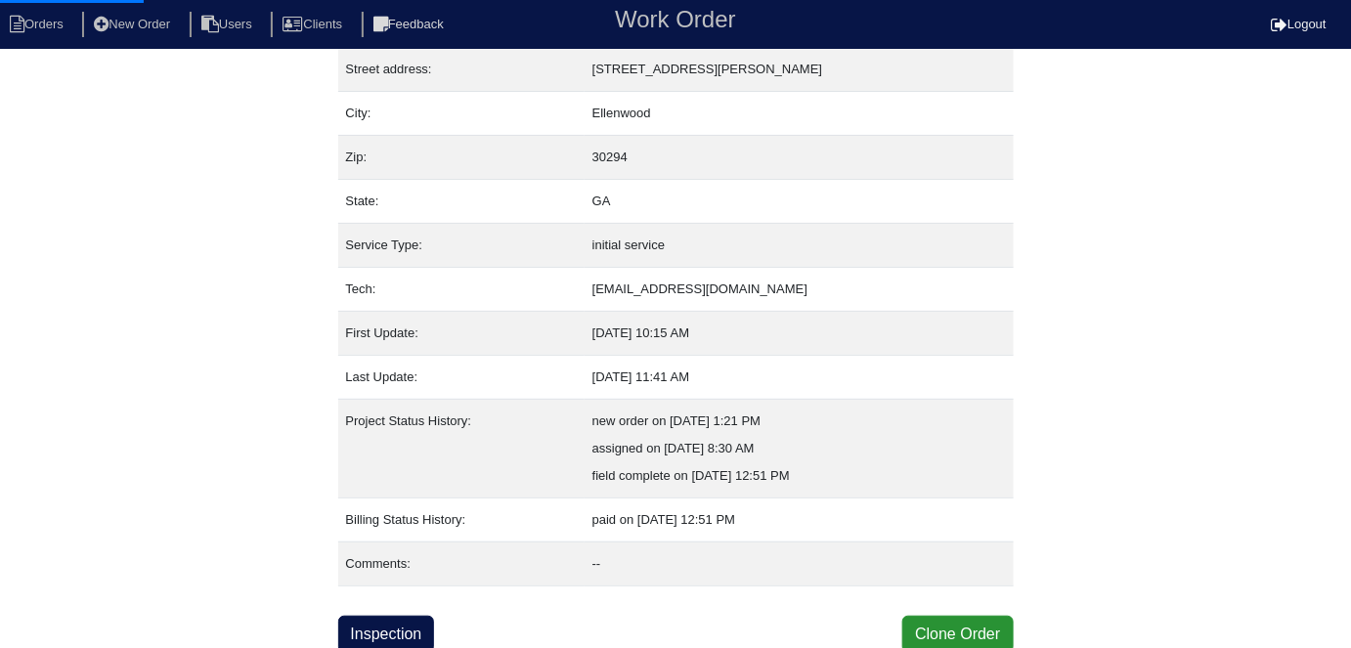
select select "0"
select select "1"
select select "0"
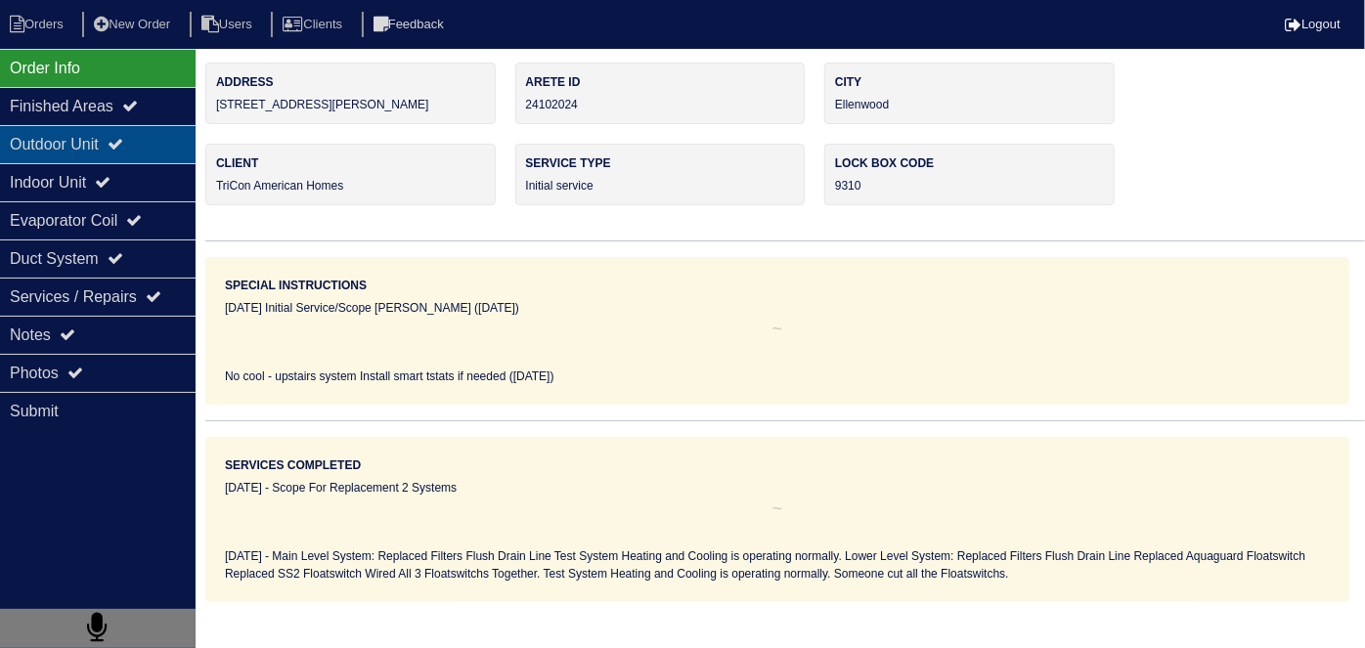
click at [49, 159] on div "Outdoor Unit" at bounding box center [98, 144] width 196 height 38
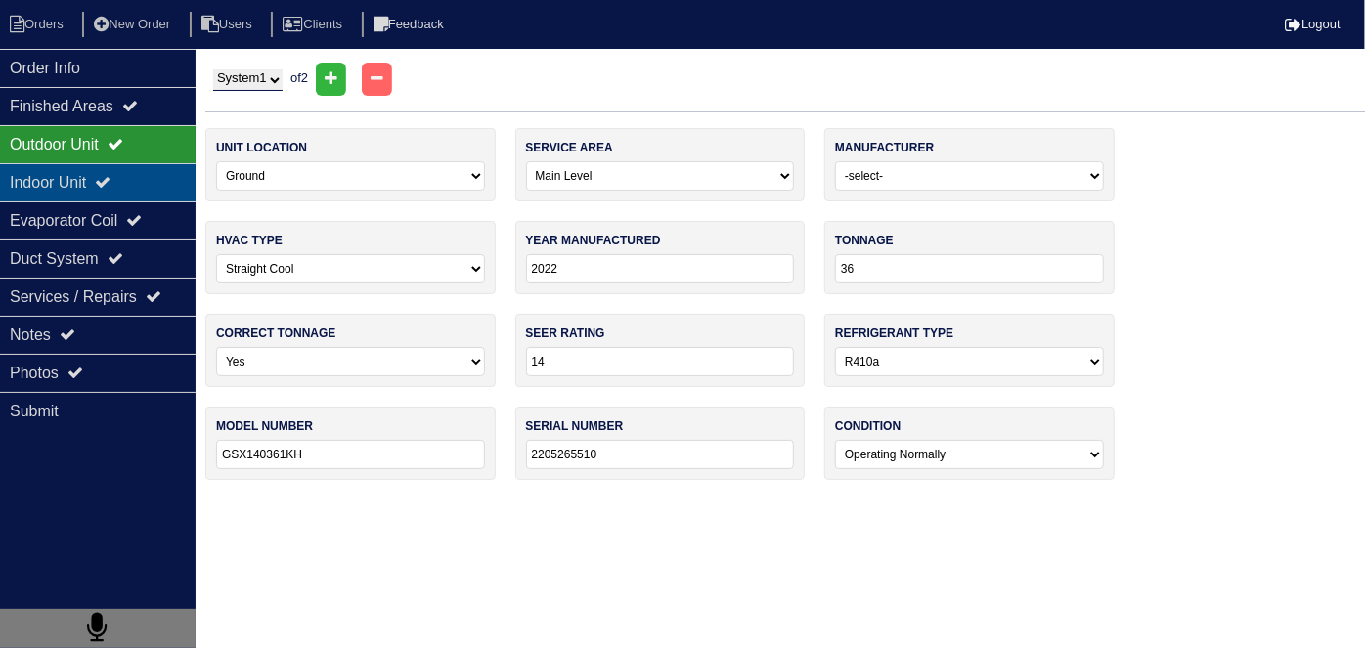
click at [45, 183] on div "Indoor Unit" at bounding box center [98, 182] width 196 height 38
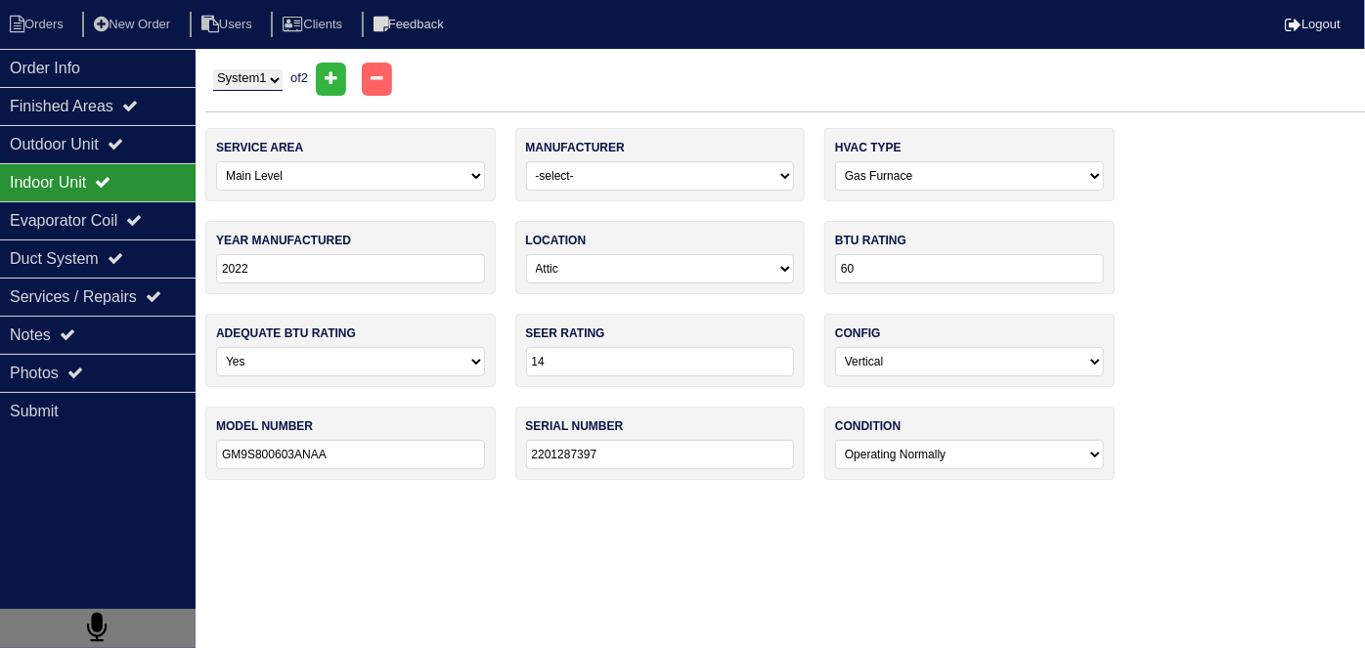
click at [233, 87] on select "System 1 System 2" at bounding box center [247, 80] width 69 height 22
select select "2"
click at [213, 69] on select "System 1 System 2" at bounding box center [247, 80] width 69 height 22
select select "2"
select select "1"
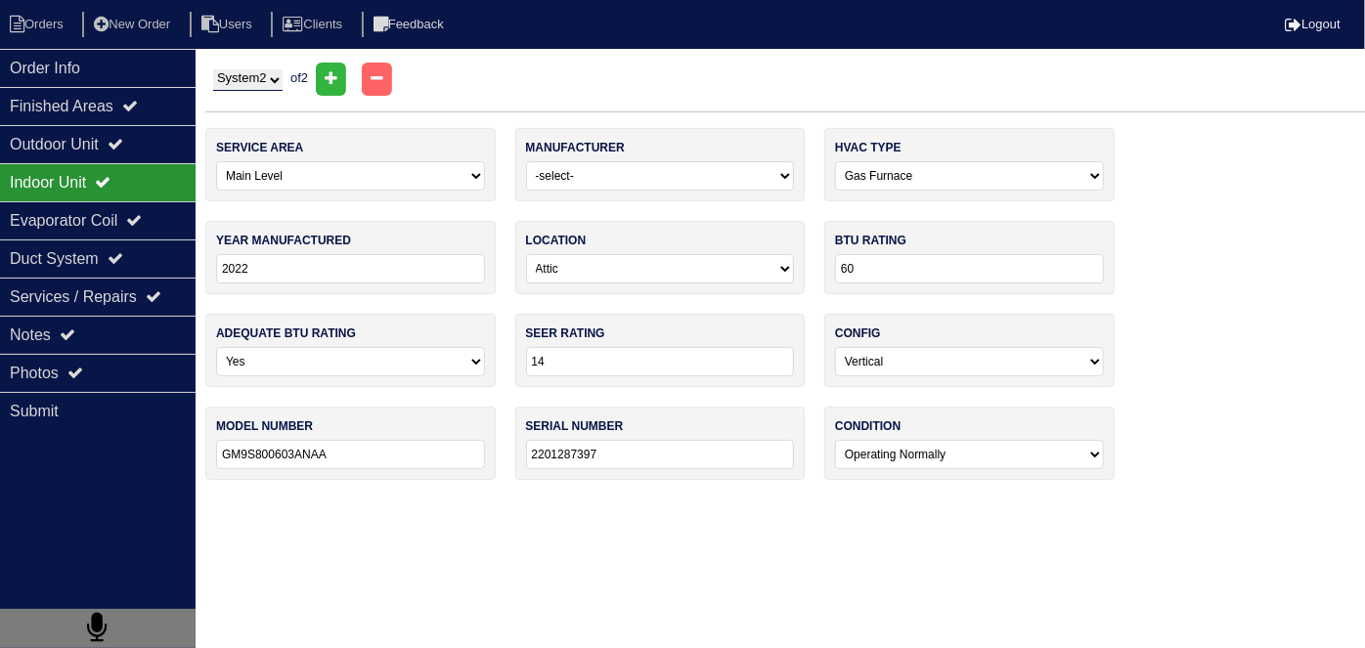
select select "1"
type input "24"
type input "ARUF25B14AC"
type input "2205379087"
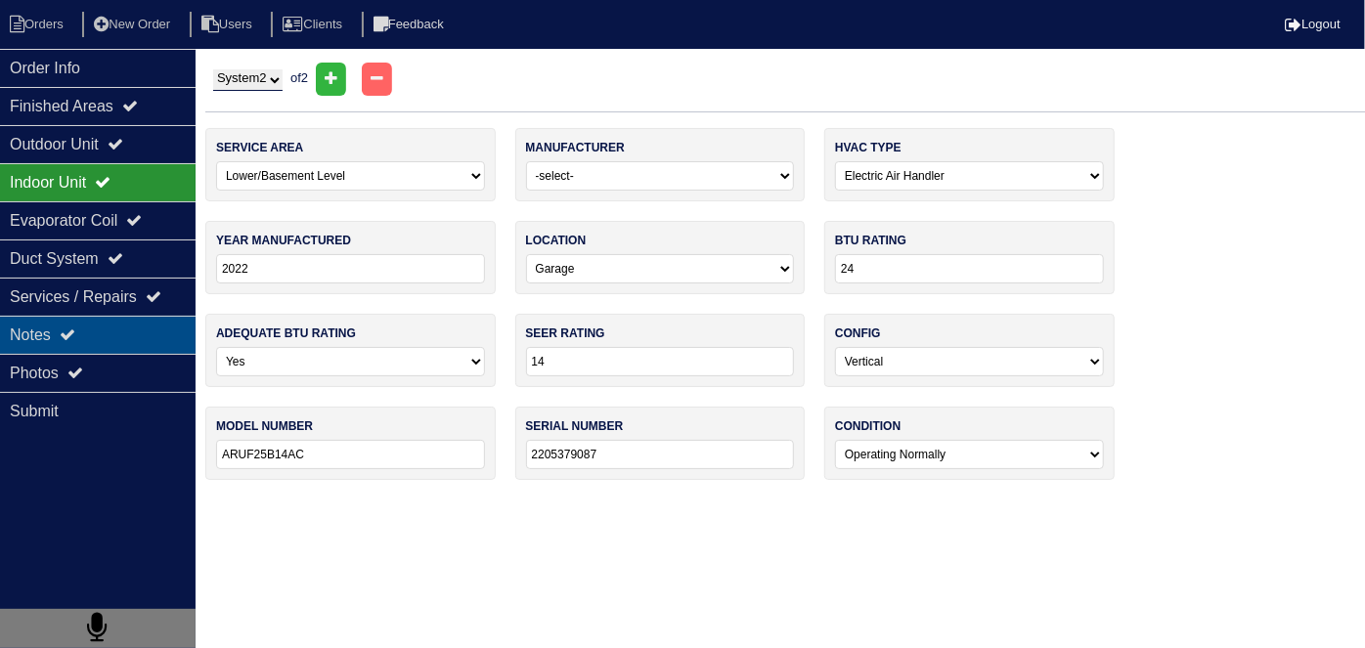
click at [67, 319] on div "Notes" at bounding box center [98, 335] width 196 height 38
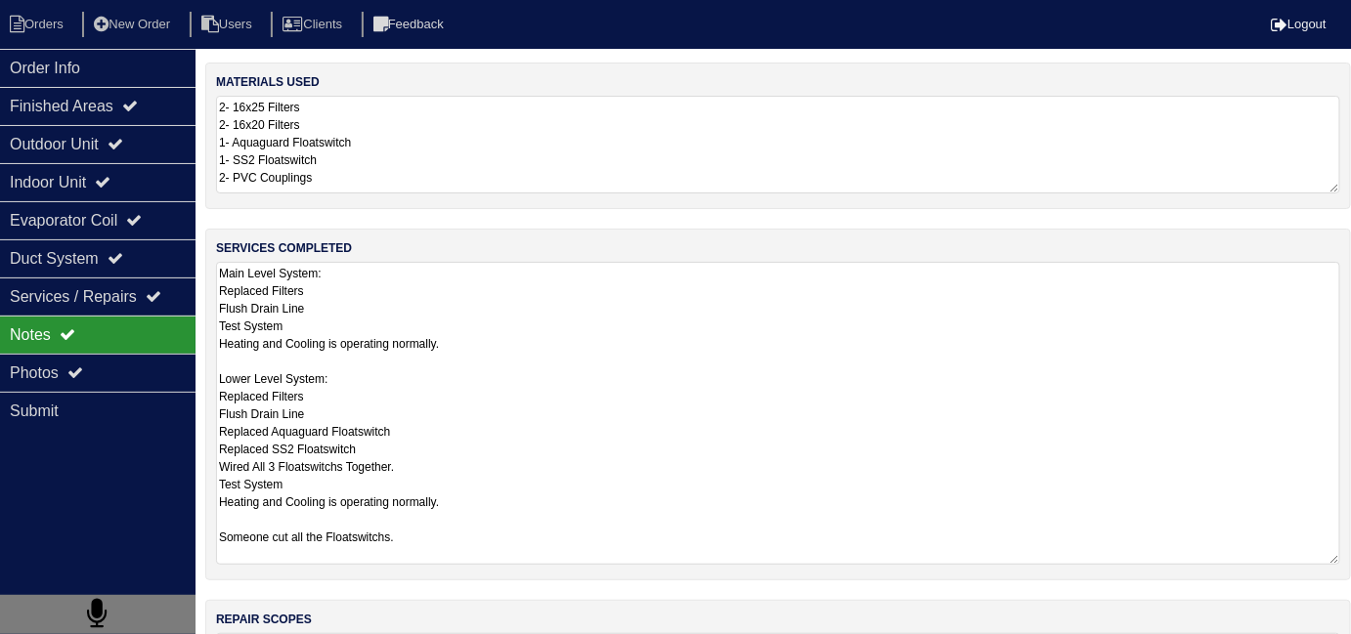
click at [538, 324] on textarea "Main Level System: Replaced Filters Flush Drain Line Test System Heating and Co…" at bounding box center [778, 413] width 1124 height 303
click at [183, 81] on div "Order Info" at bounding box center [98, 68] width 196 height 38
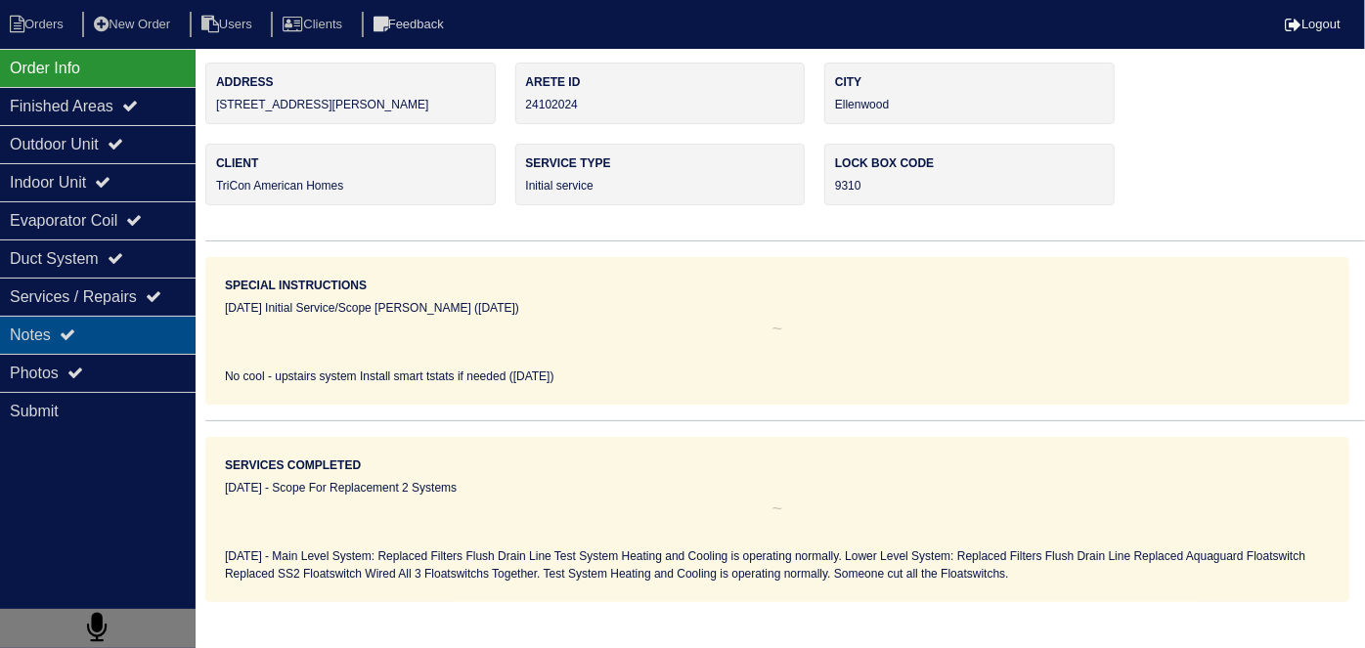
click at [135, 337] on div "Notes" at bounding box center [98, 335] width 196 height 38
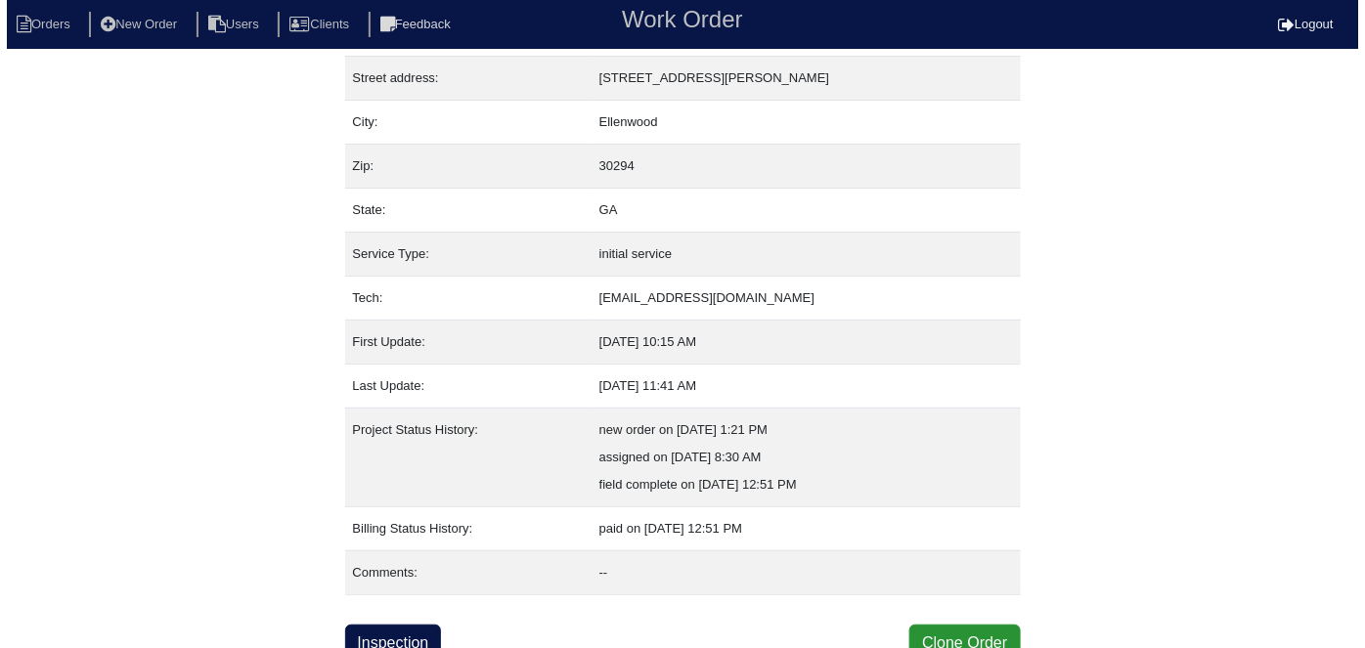
scroll to position [103, 0]
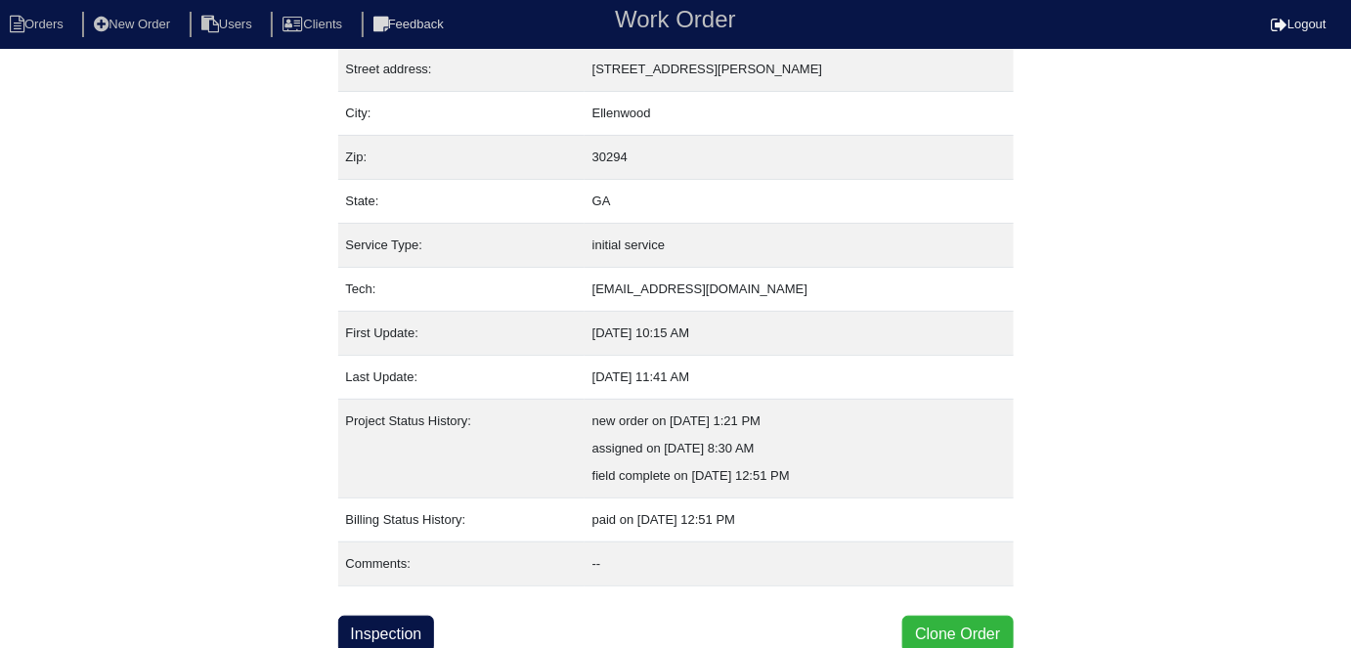
click at [969, 628] on button "Clone Order" at bounding box center [957, 634] width 110 height 37
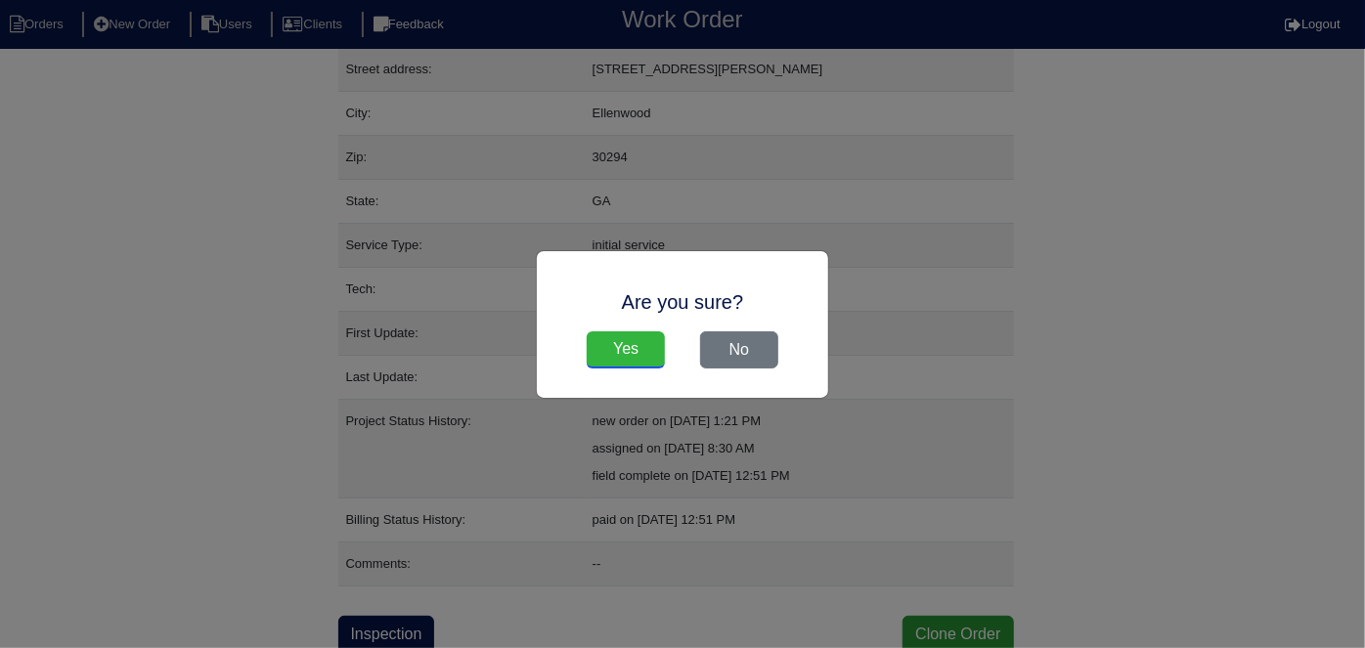
click at [645, 344] on input "Yes" at bounding box center [626, 349] width 78 height 37
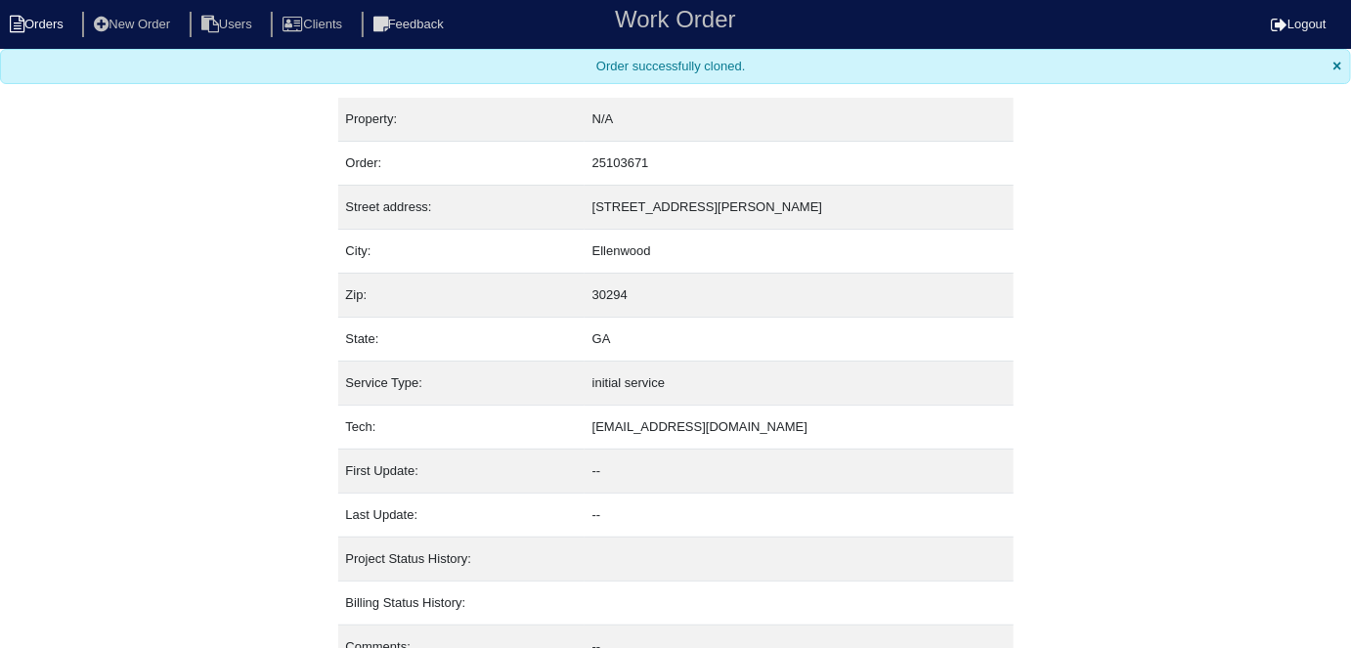
click at [52, 20] on li "Orders" at bounding box center [39, 25] width 79 height 26
select select "15"
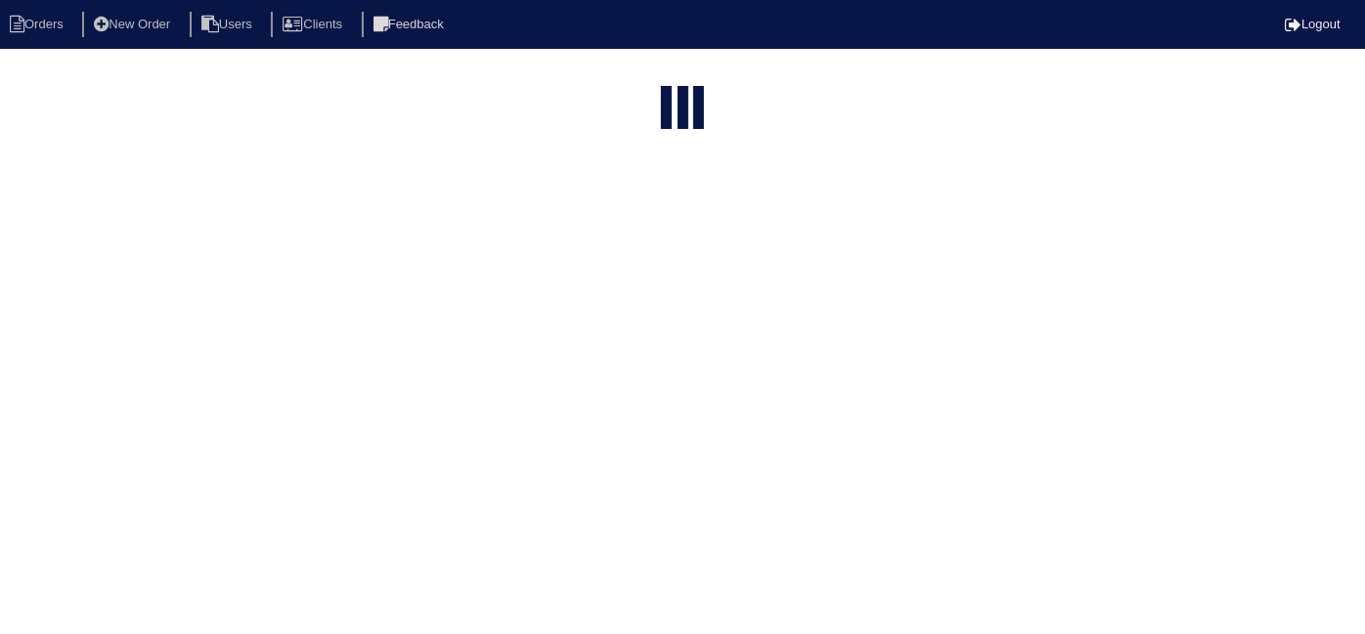
type input "5562"
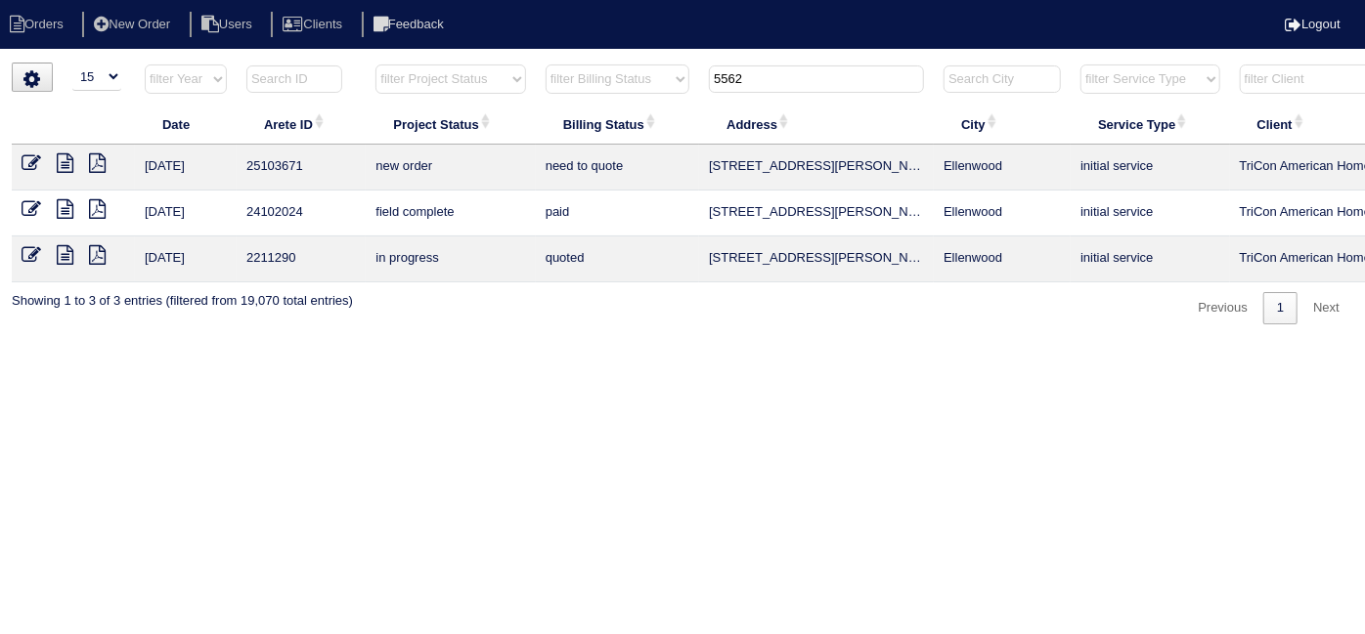
click at [25, 160] on icon at bounding box center [32, 163] width 20 height 20
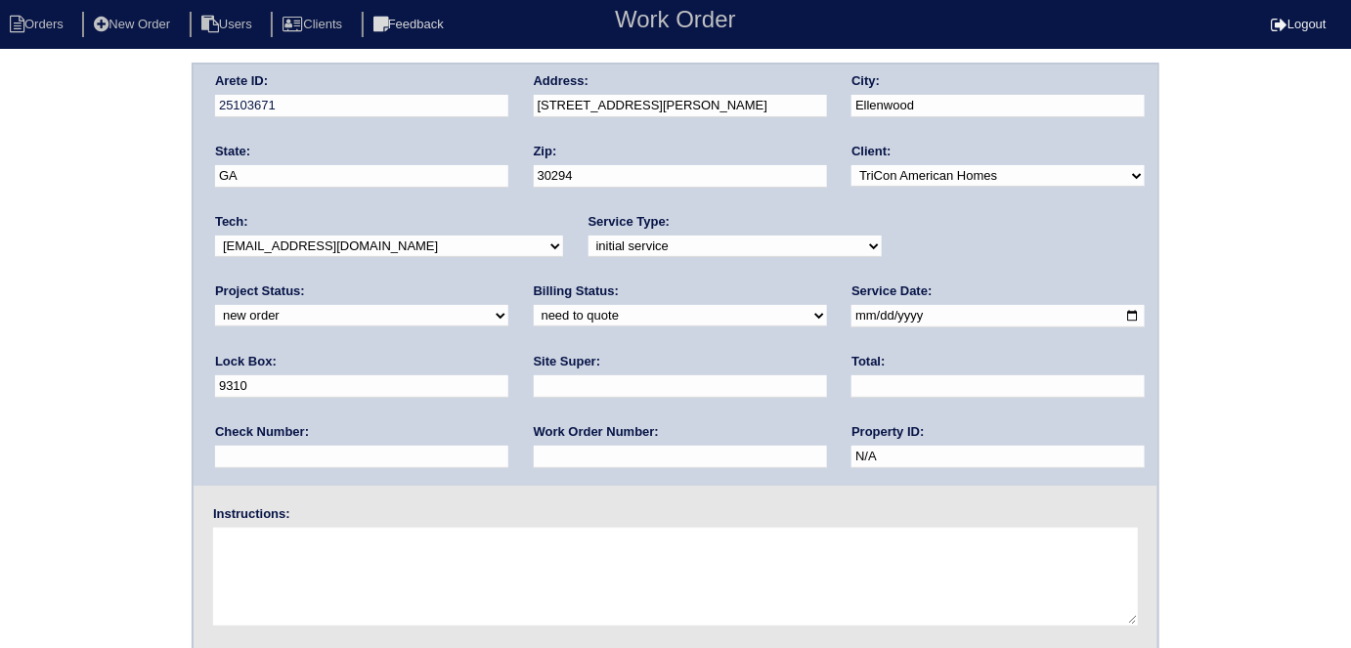
click at [534, 390] on input "text" at bounding box center [680, 386] width 293 height 22
type input "Ackeem Cadet"
drag, startPoint x: 906, startPoint y: 325, endPoint x: 775, endPoint y: 320, distance: 131.1
click at [776, 320] on div "Arete ID: 25103671 Address: [STREET_ADDRESS][PERSON_NAME] City: [GEOGRAPHIC_DAT…" at bounding box center [676, 275] width 964 height 421
type input "9470"
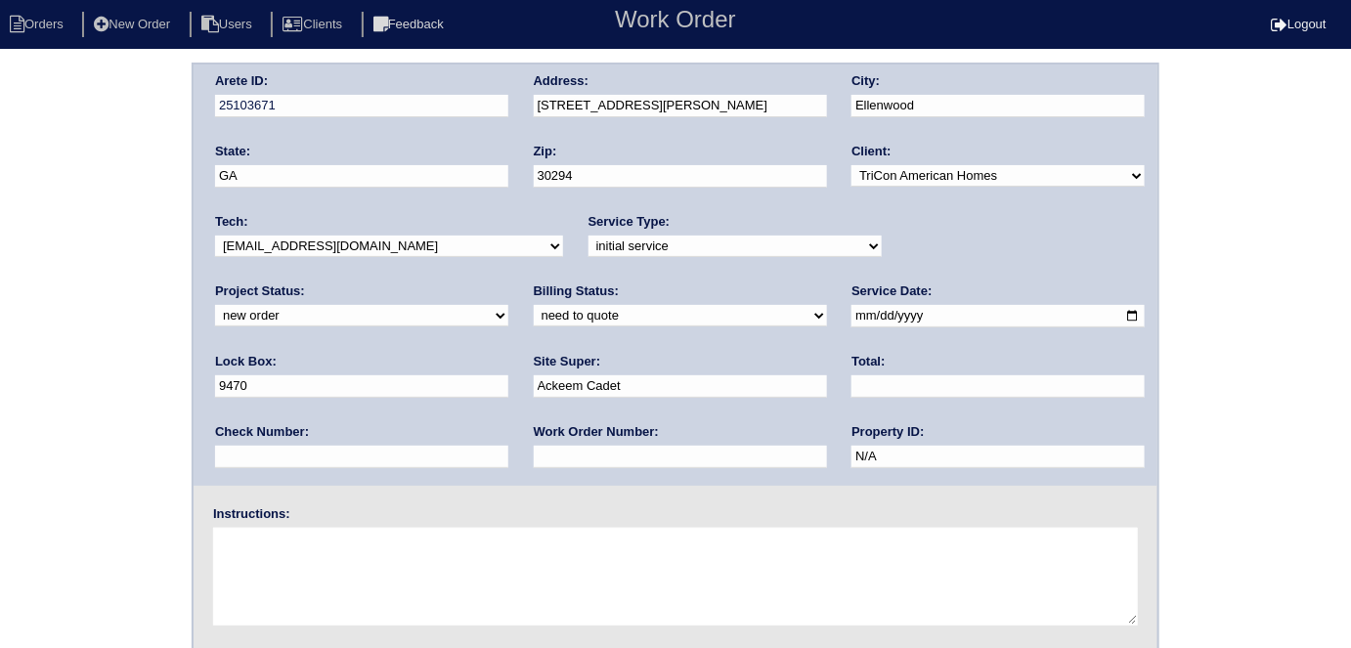
click at [412, 569] on textarea at bounding box center [675, 577] width 925 height 98
type textarea "Install smart tstats if needed"
click at [445, 109] on div "Arete ID: 25103671 Address: [STREET_ADDRESS][PERSON_NAME] City: [GEOGRAPHIC_DAT…" at bounding box center [676, 275] width 964 height 421
click at [63, 454] on div "Arete ID: 25103671 Address: [STREET_ADDRESS][PERSON_NAME] City: [GEOGRAPHIC_DAT…" at bounding box center [675, 458] width 1351 height 791
click at [0, 413] on div "Arete ID: 25103671 Address: [STREET_ADDRESS][PERSON_NAME] City: [GEOGRAPHIC_DAT…" at bounding box center [675, 458] width 1351 height 791
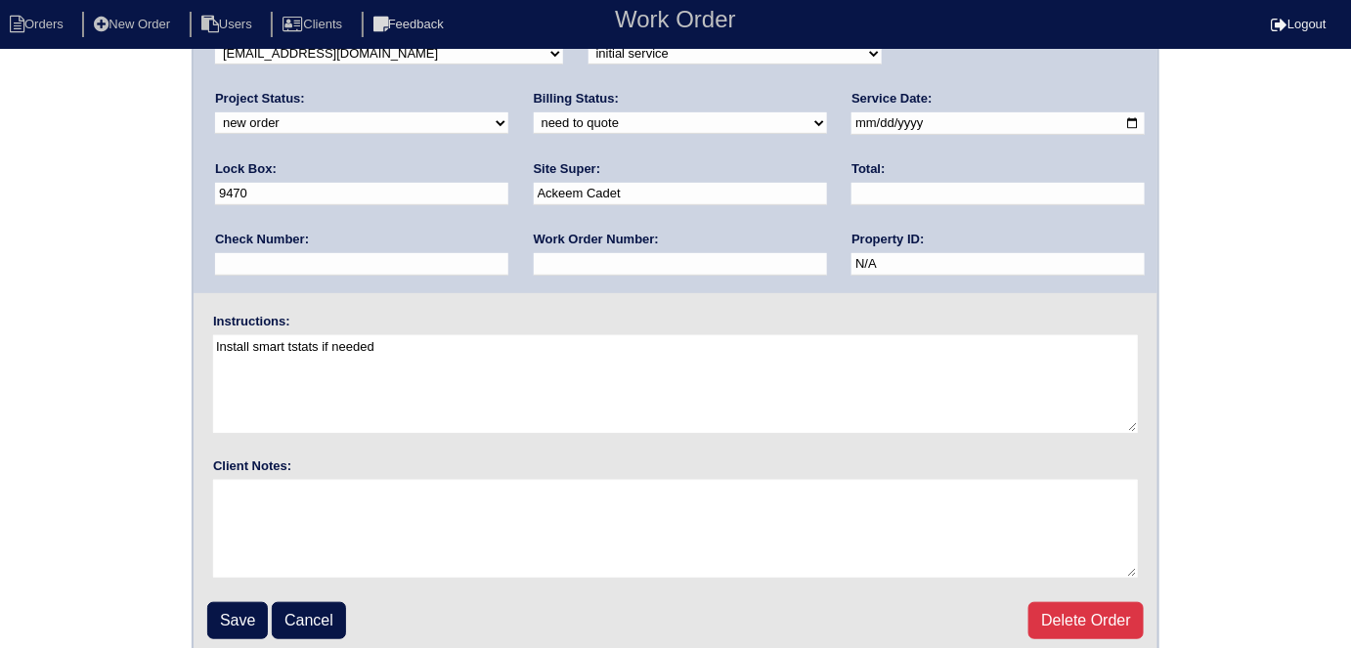
scroll to position [200, 0]
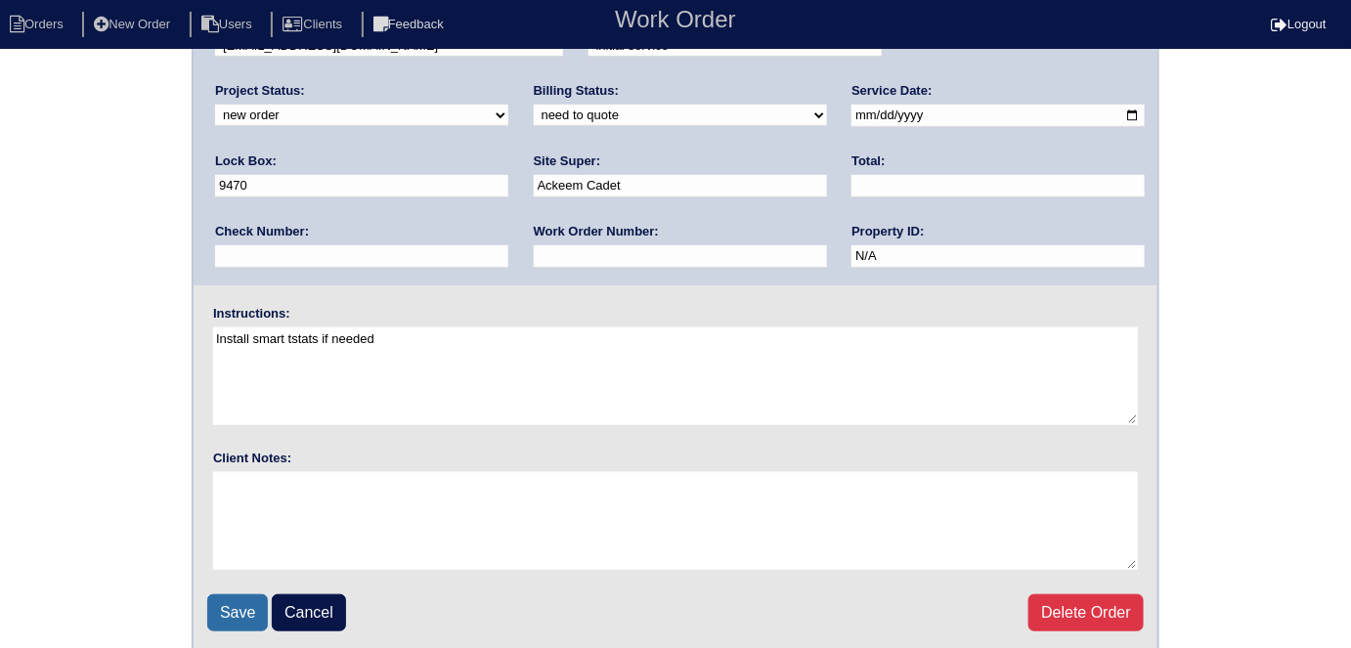
click at [233, 603] on input "Save" at bounding box center [237, 612] width 61 height 37
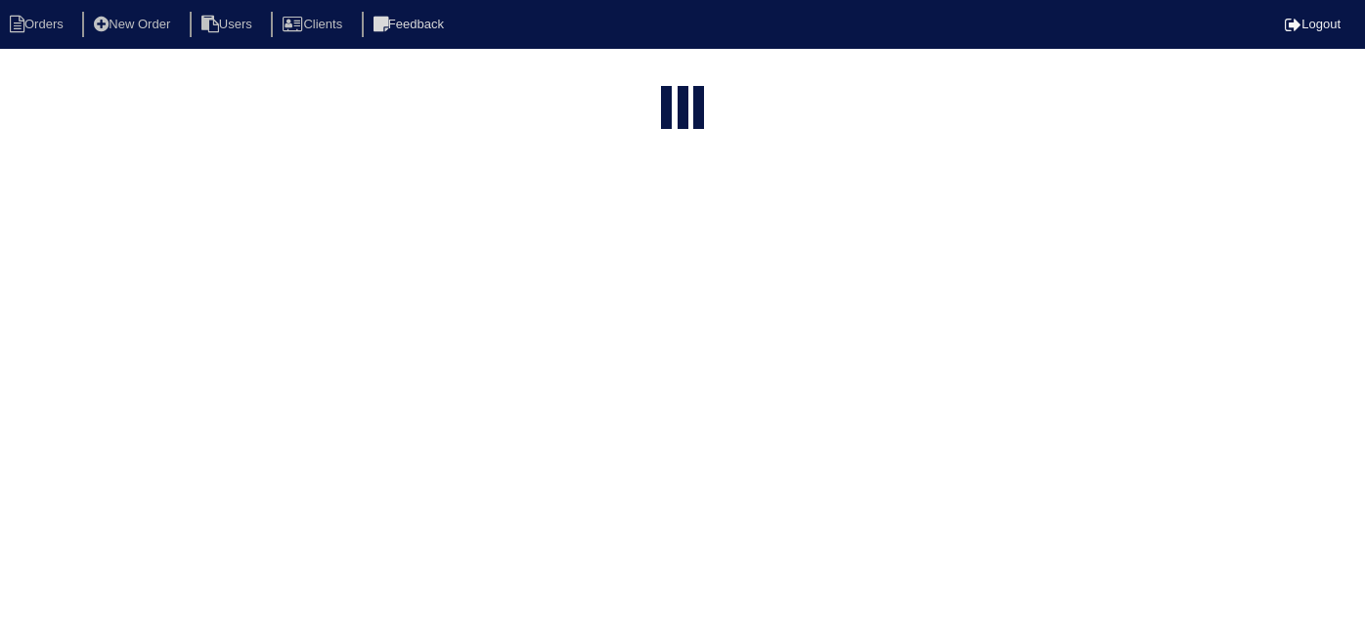
select select "15"
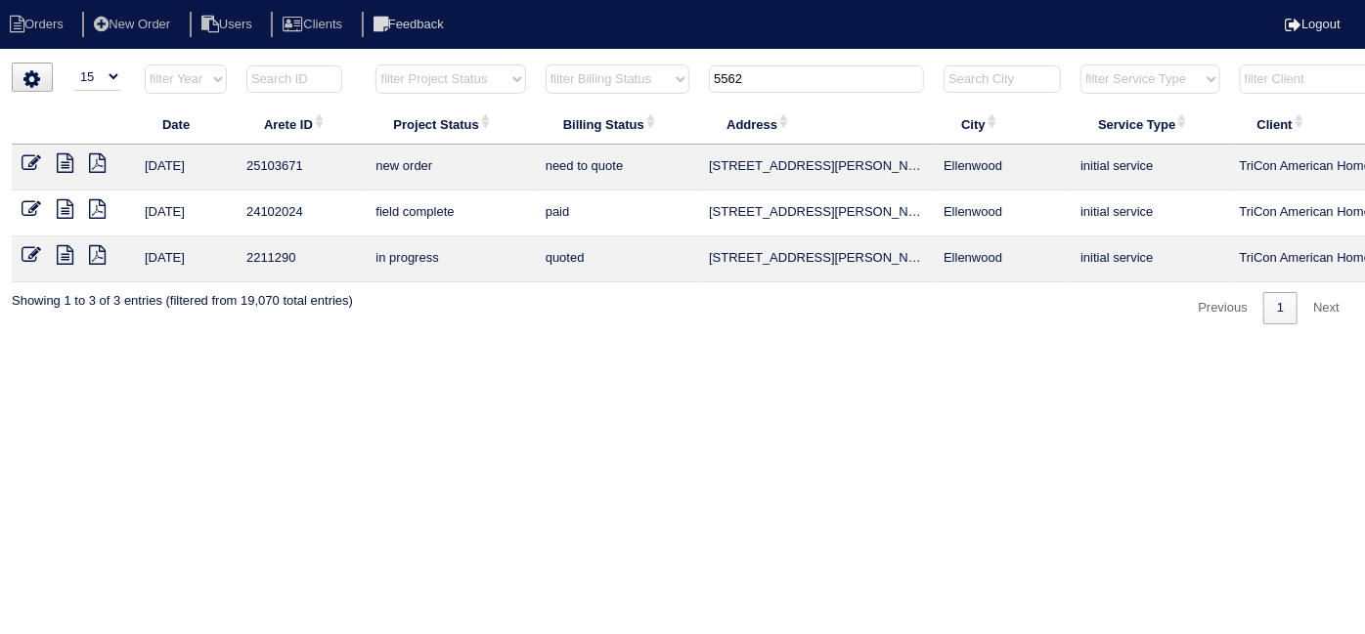
drag, startPoint x: 753, startPoint y: 86, endPoint x: 526, endPoint y: 47, distance: 230.1
click at [526, 63] on body "Orders New Order Users Clients Feedback Logout Orders New Order Users Clients M…" at bounding box center [682, 194] width 1365 height 262
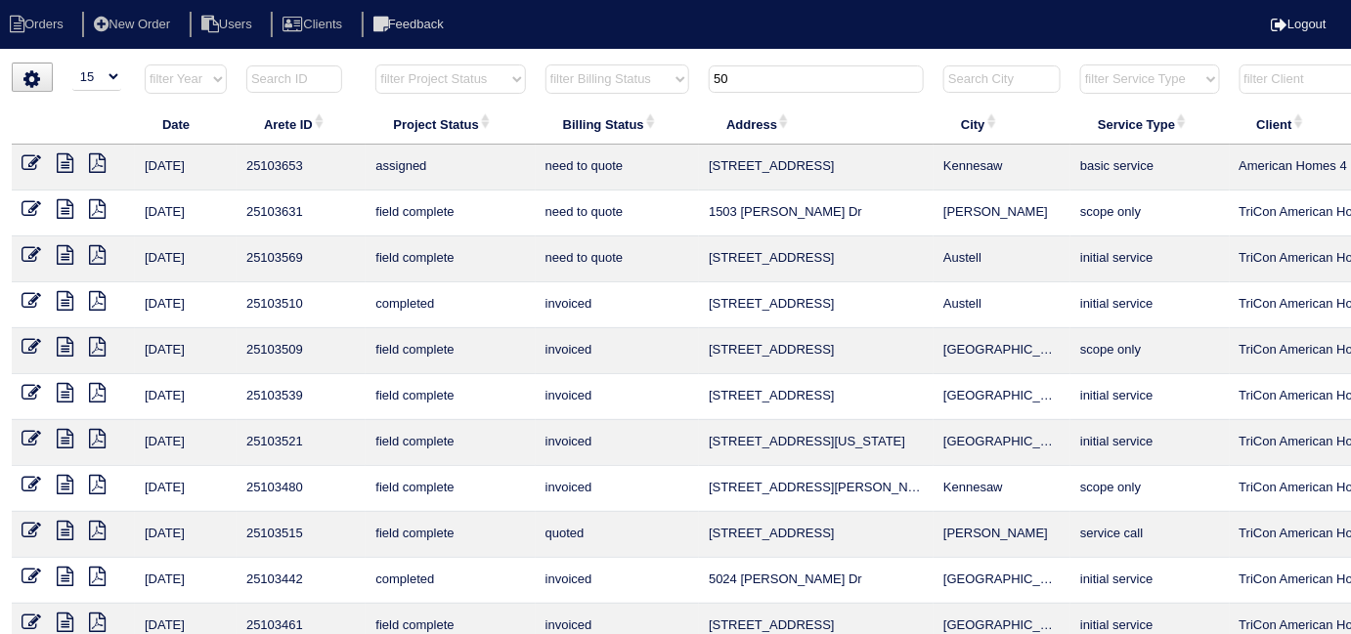
type input "5"
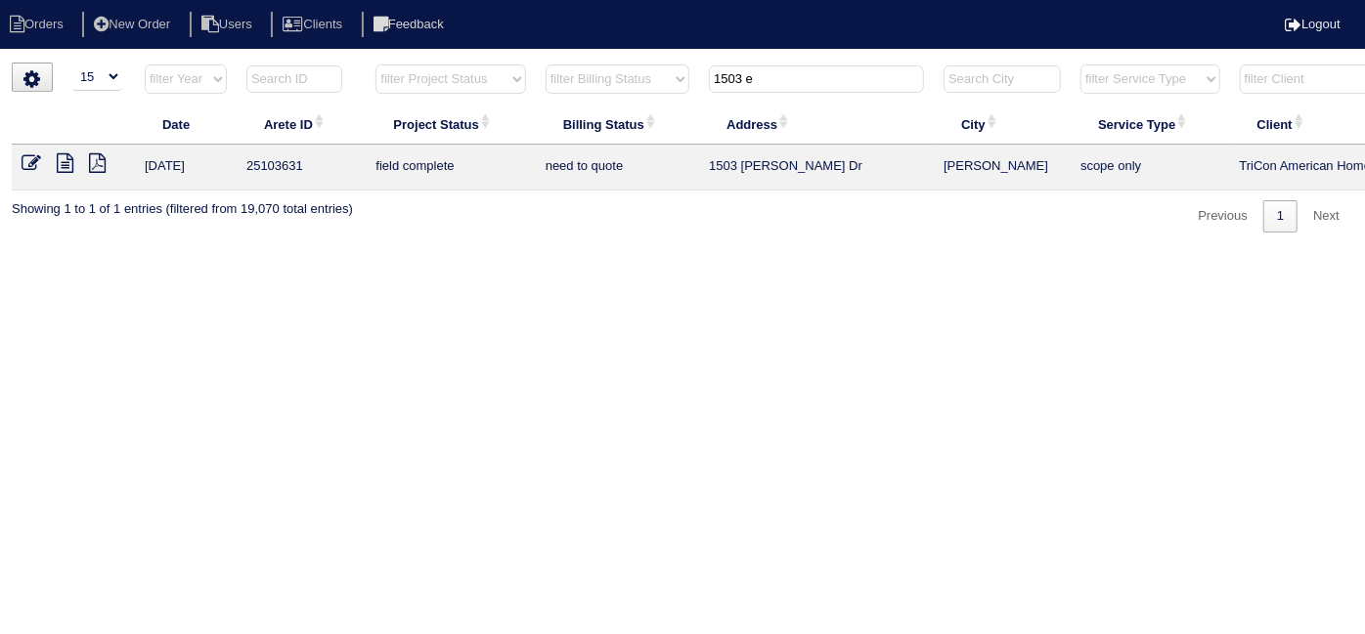
type input "1503 e"
click at [67, 162] on icon at bounding box center [65, 163] width 17 height 20
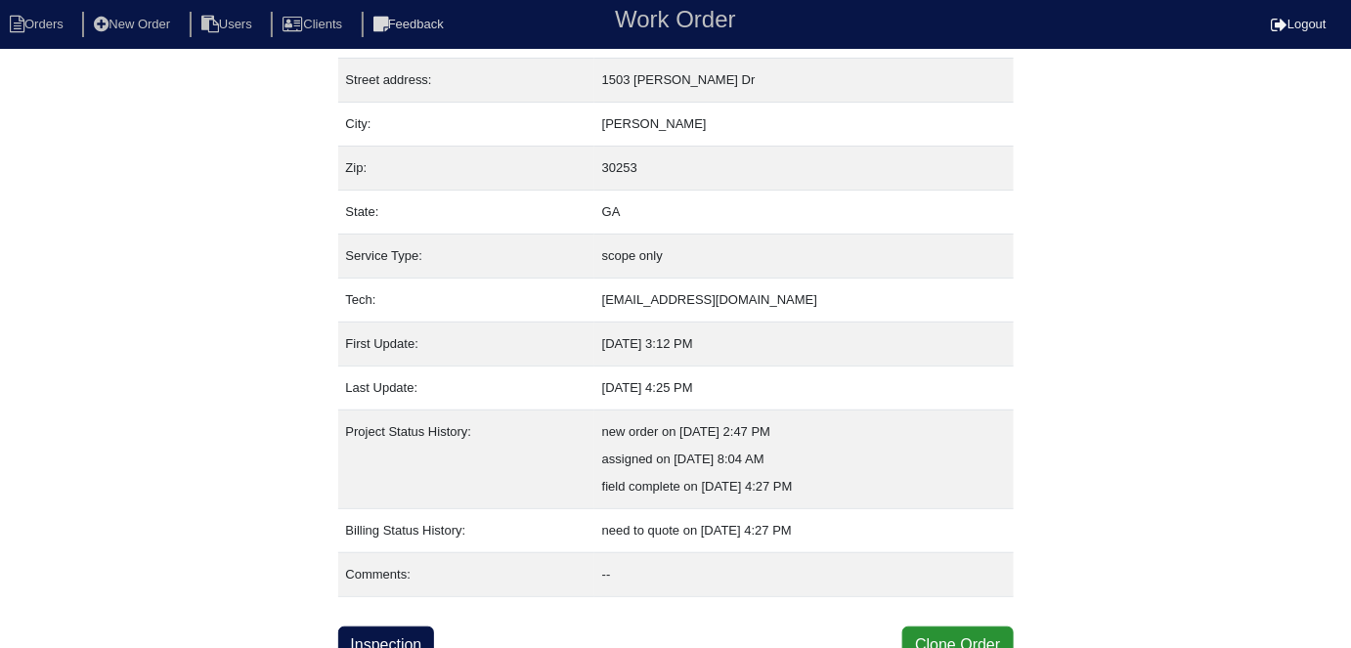
scroll to position [103, 0]
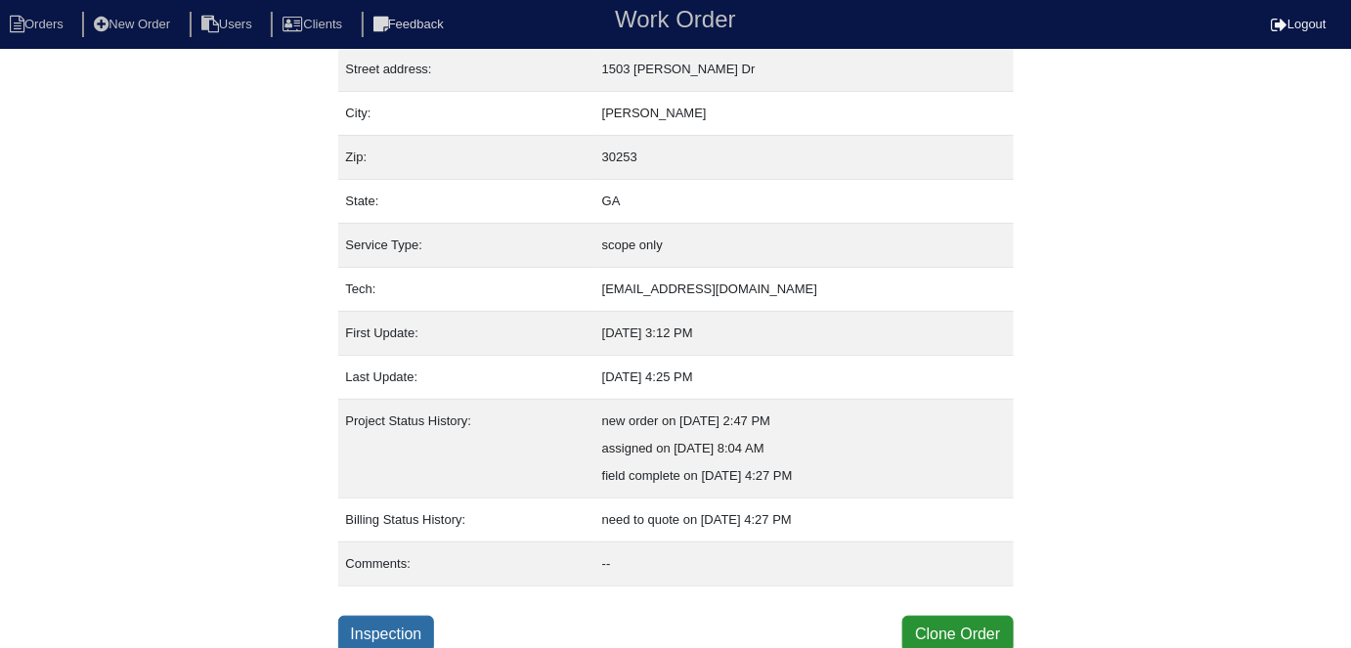
click at [424, 624] on link "Inspection" at bounding box center [386, 634] width 97 height 37
select select "0"
select select "[PERSON_NAME]"
select select "0"
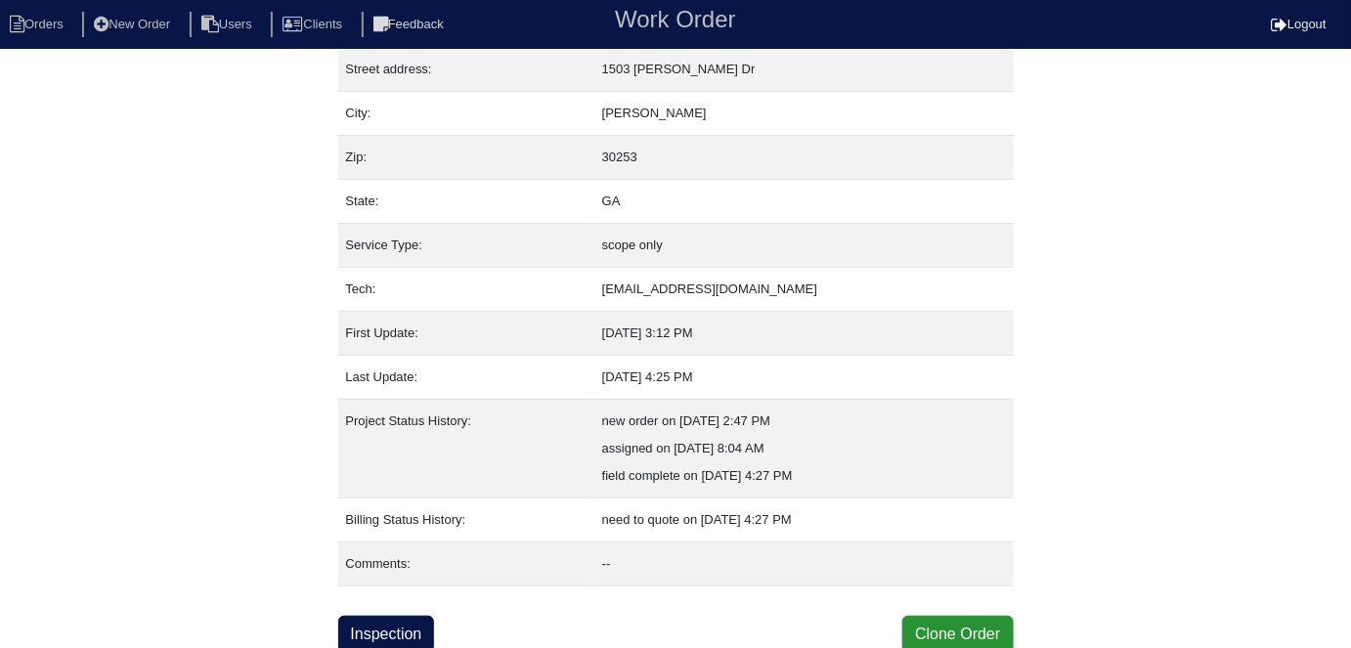
select select "0"
select select "1"
select select "0"
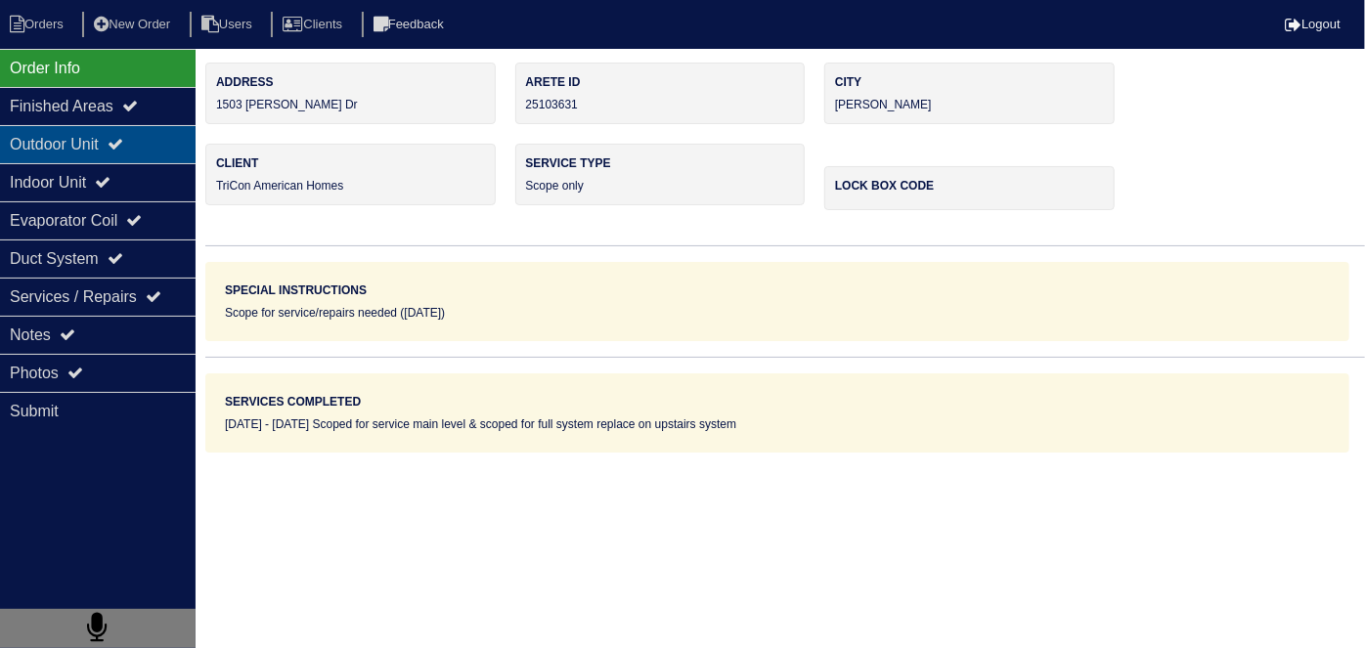
click at [84, 149] on div "Outdoor Unit" at bounding box center [98, 144] width 196 height 38
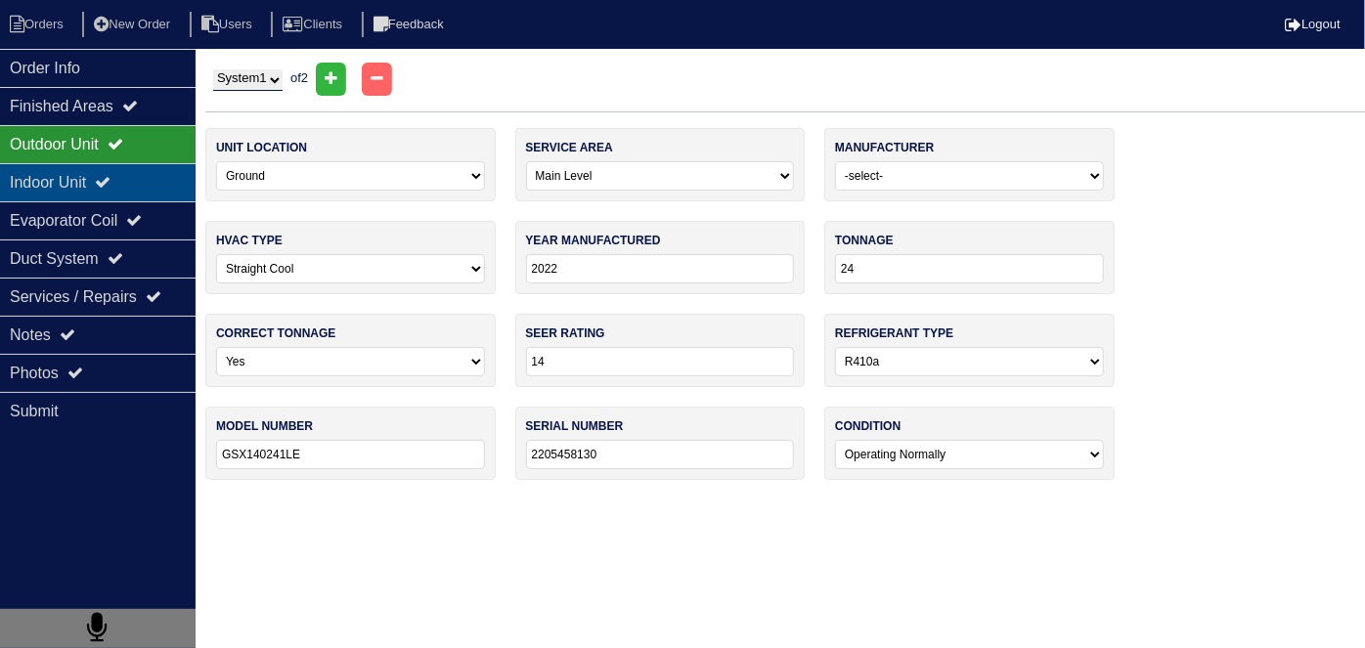
click at [79, 172] on div "Indoor Unit" at bounding box center [98, 182] width 196 height 38
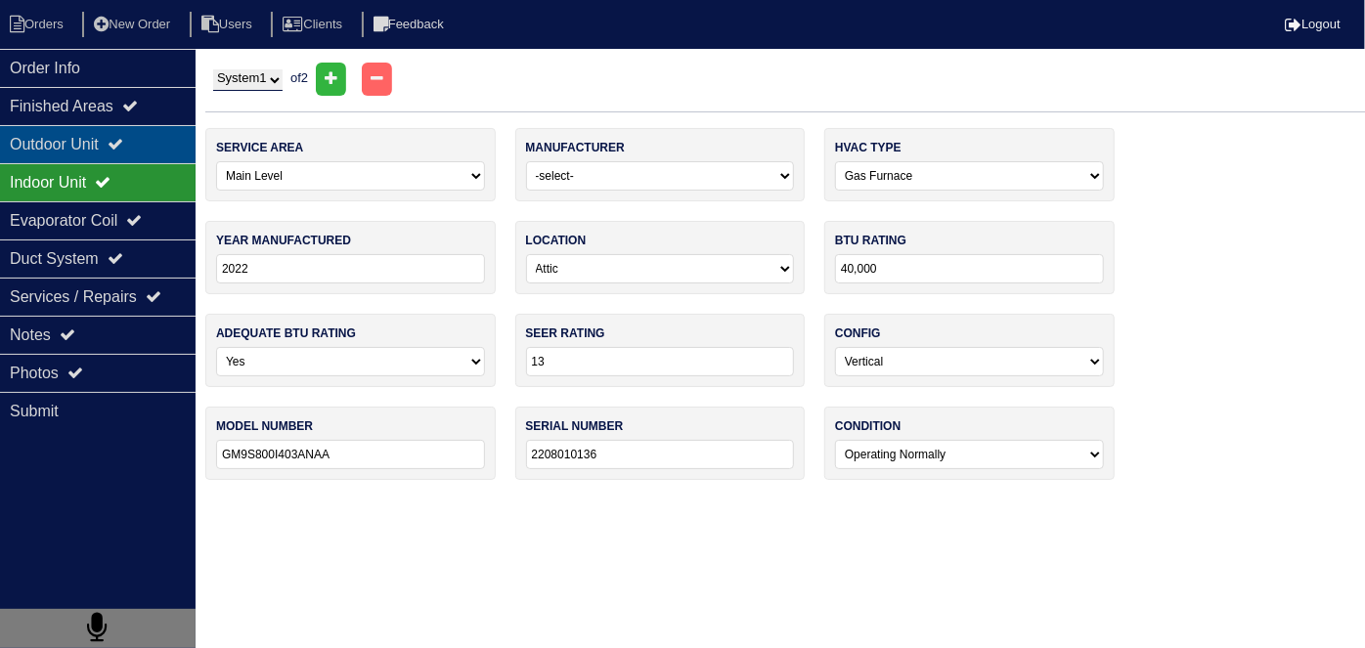
click at [87, 154] on div "Outdoor Unit" at bounding box center [98, 144] width 196 height 38
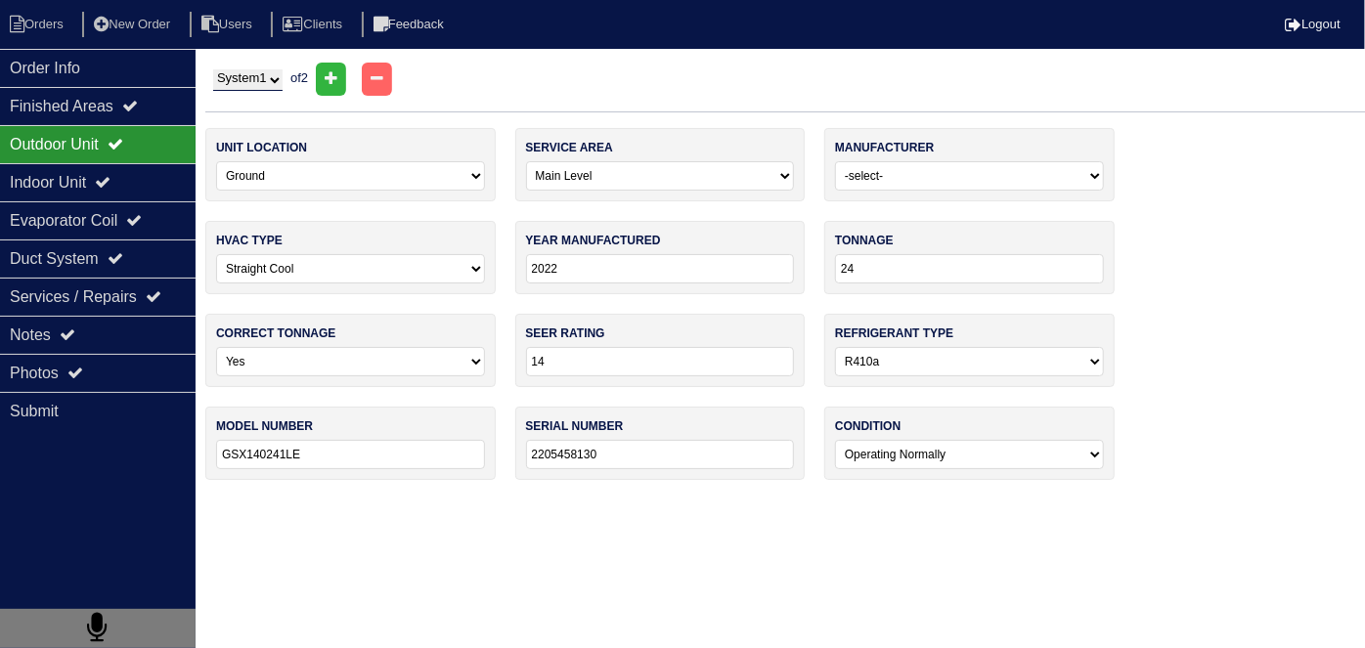
click at [257, 78] on select "System 1 System 2" at bounding box center [247, 80] width 69 height 22
select select "2"
click at [213, 69] on select "System 1 System 2" at bounding box center [247, 80] width 69 height 22
select select "1"
select select "Amana"
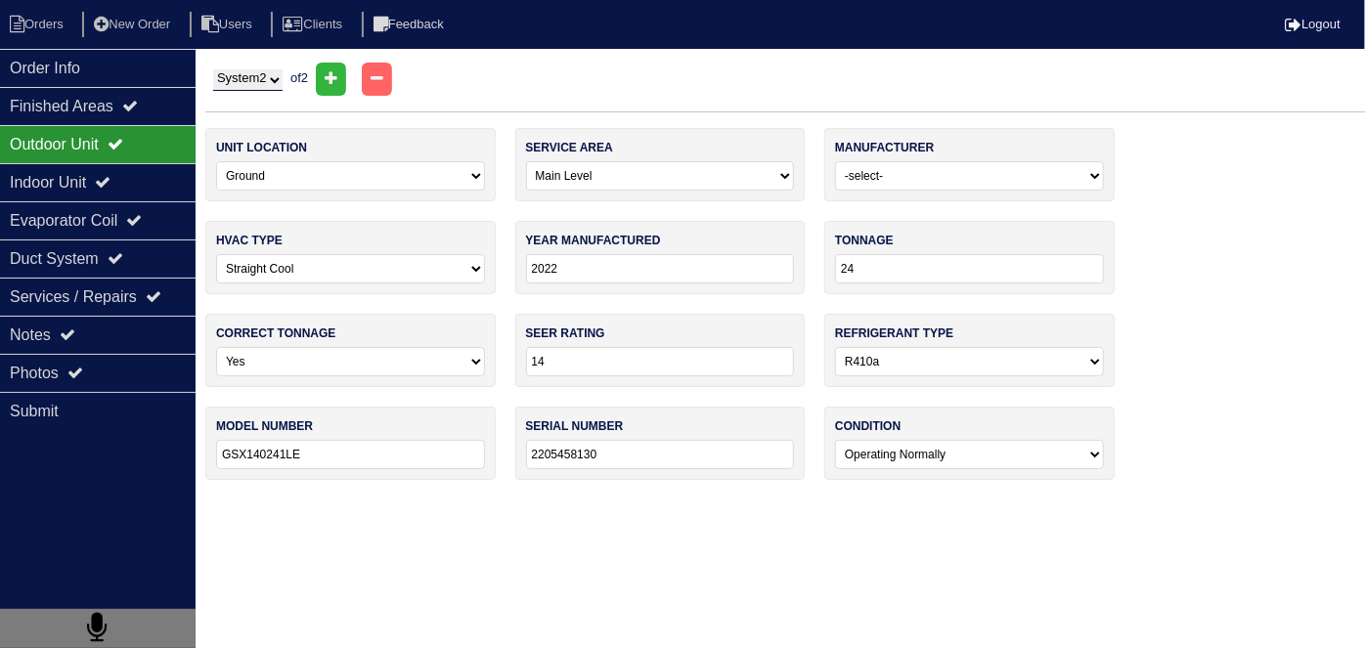
type input "2013"
type input "13"
type input "GSX130241DA"
type input "1305047800"
select select "2"
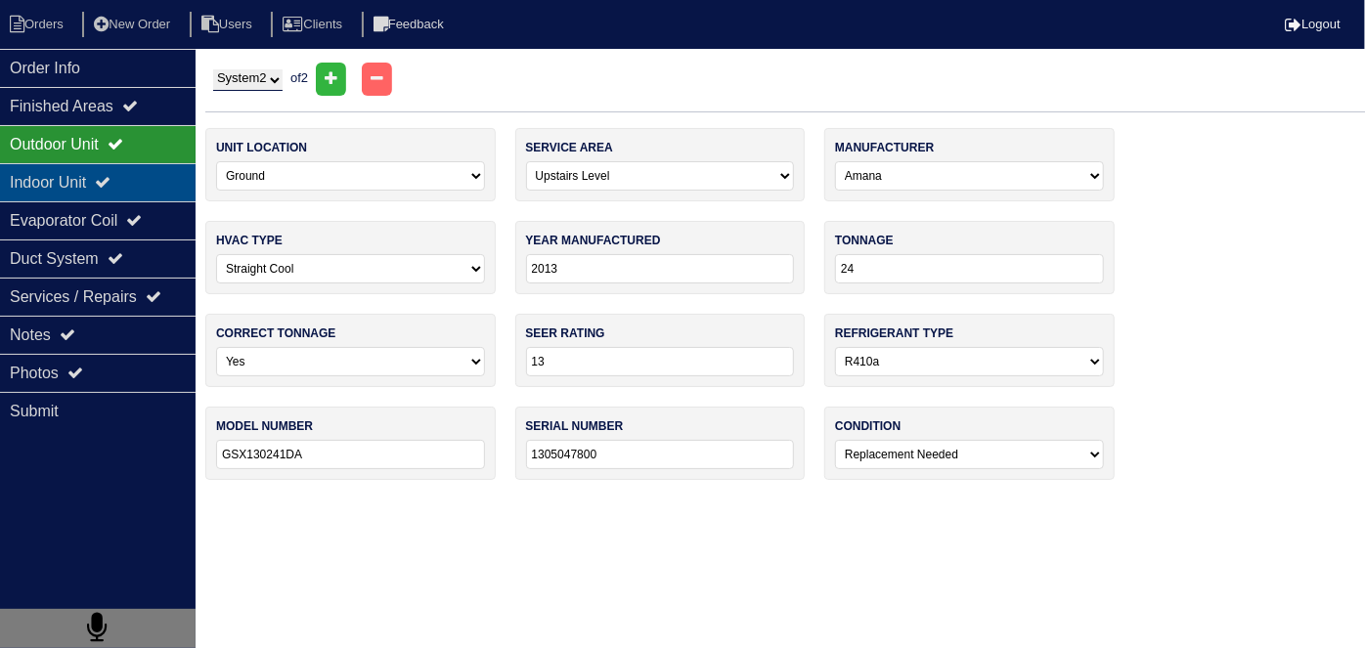
click at [138, 180] on div "Indoor Unit" at bounding box center [98, 182] width 196 height 38
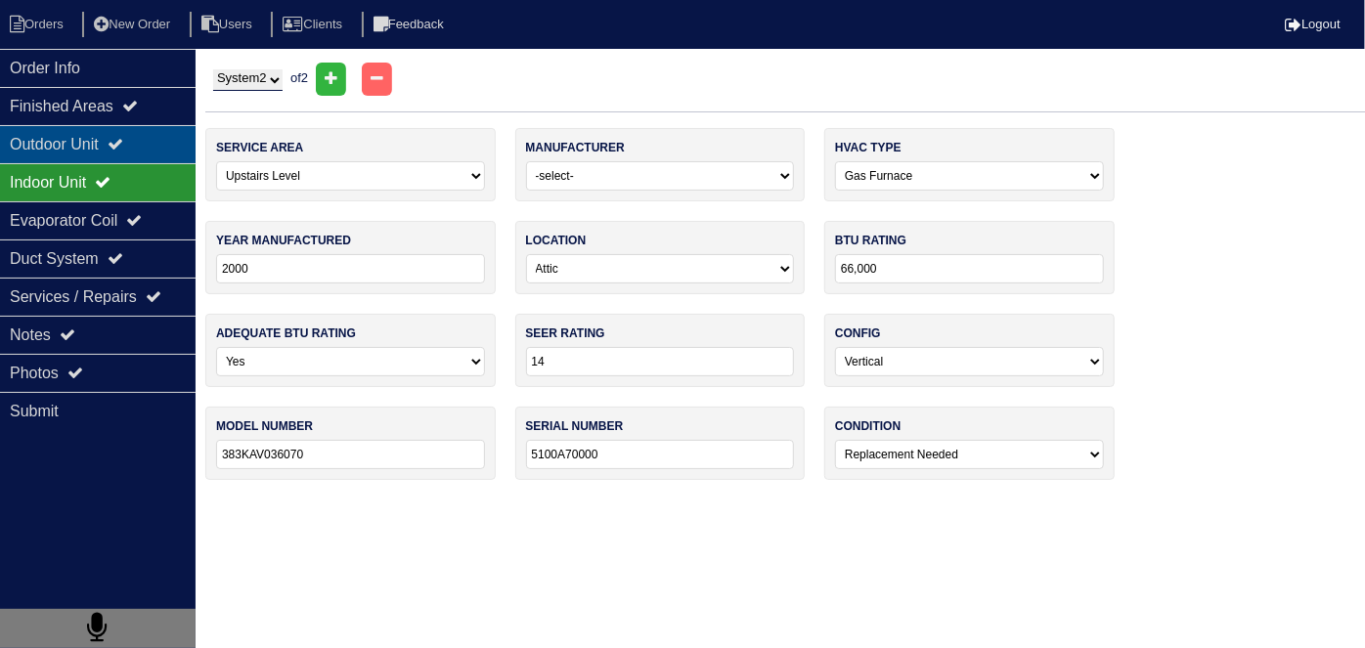
click at [117, 149] on div "Outdoor Unit" at bounding box center [98, 144] width 196 height 38
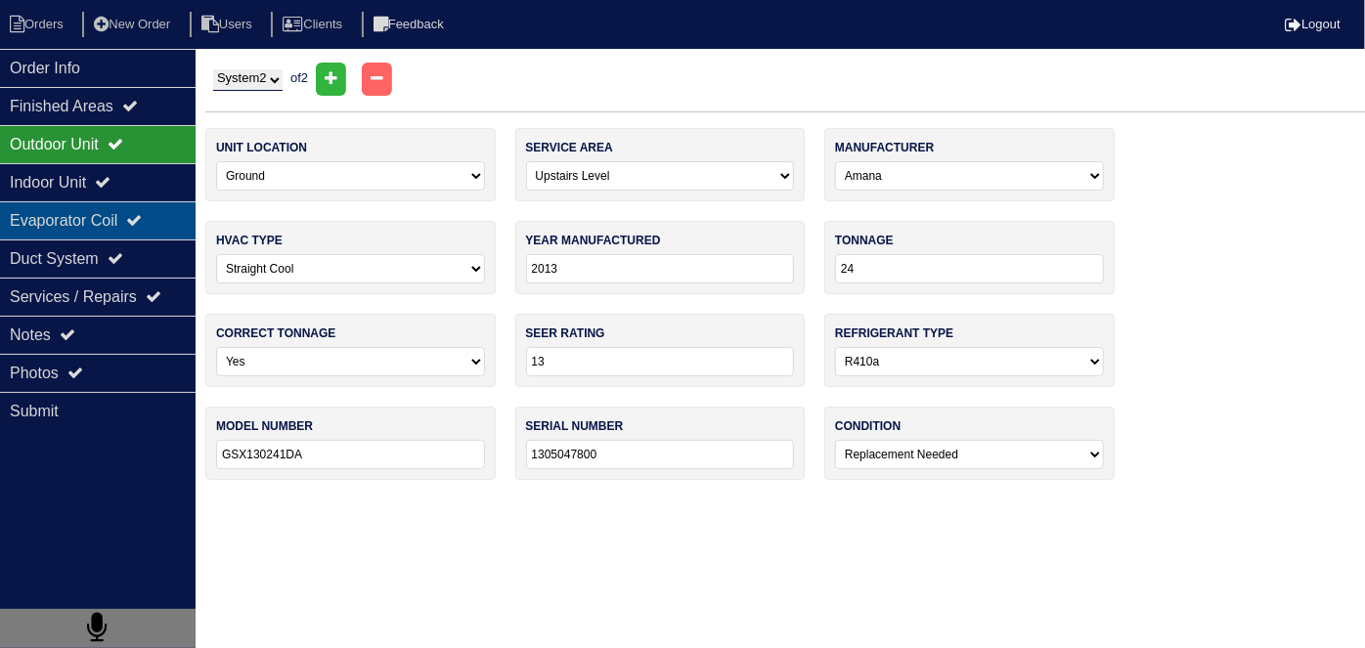
click at [117, 211] on div "Evaporator Coil" at bounding box center [98, 220] width 196 height 38
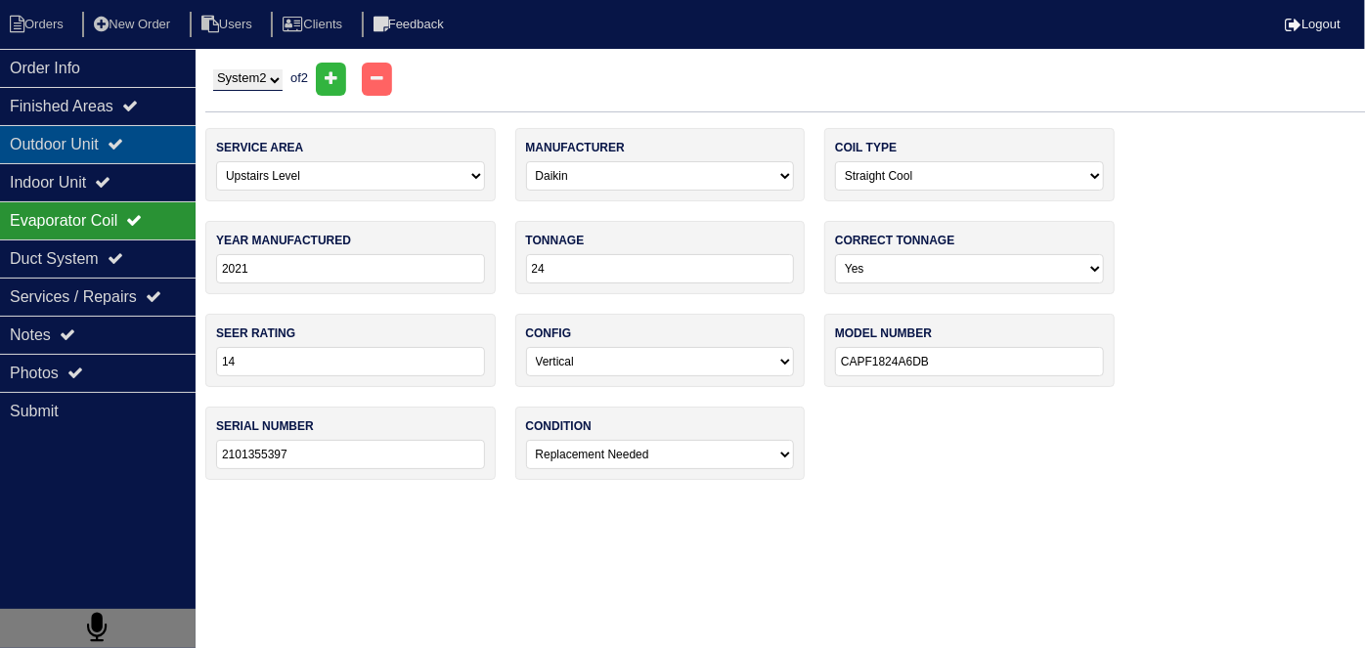
click at [109, 154] on div "Outdoor Unit" at bounding box center [98, 144] width 196 height 38
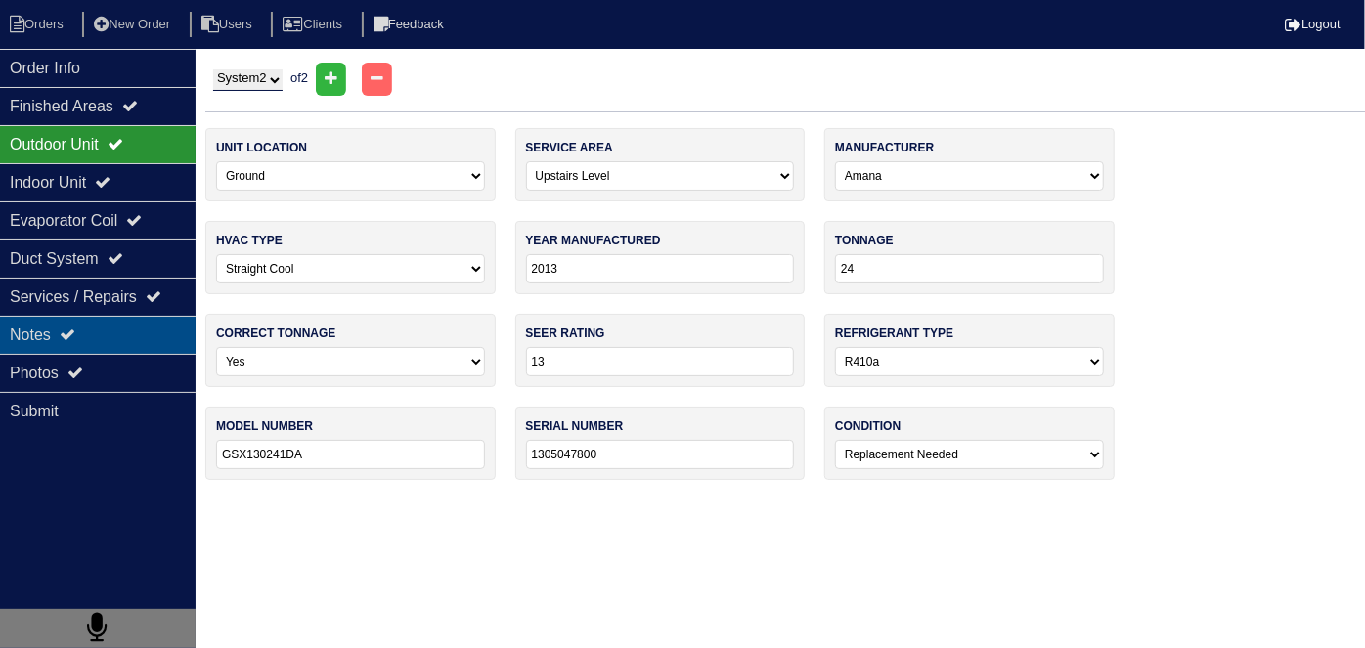
click at [122, 336] on div "Notes" at bounding box center [98, 335] width 196 height 38
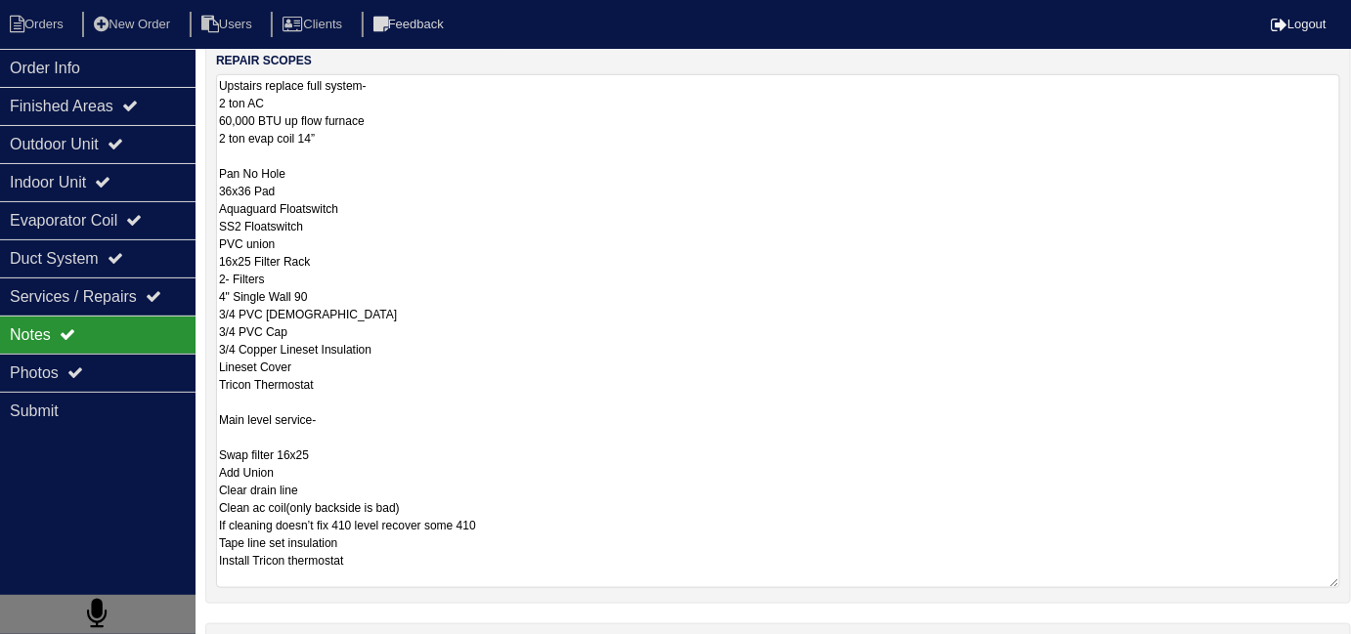
scroll to position [355, 0]
click at [110, 153] on div "Outdoor Unit" at bounding box center [98, 144] width 196 height 38
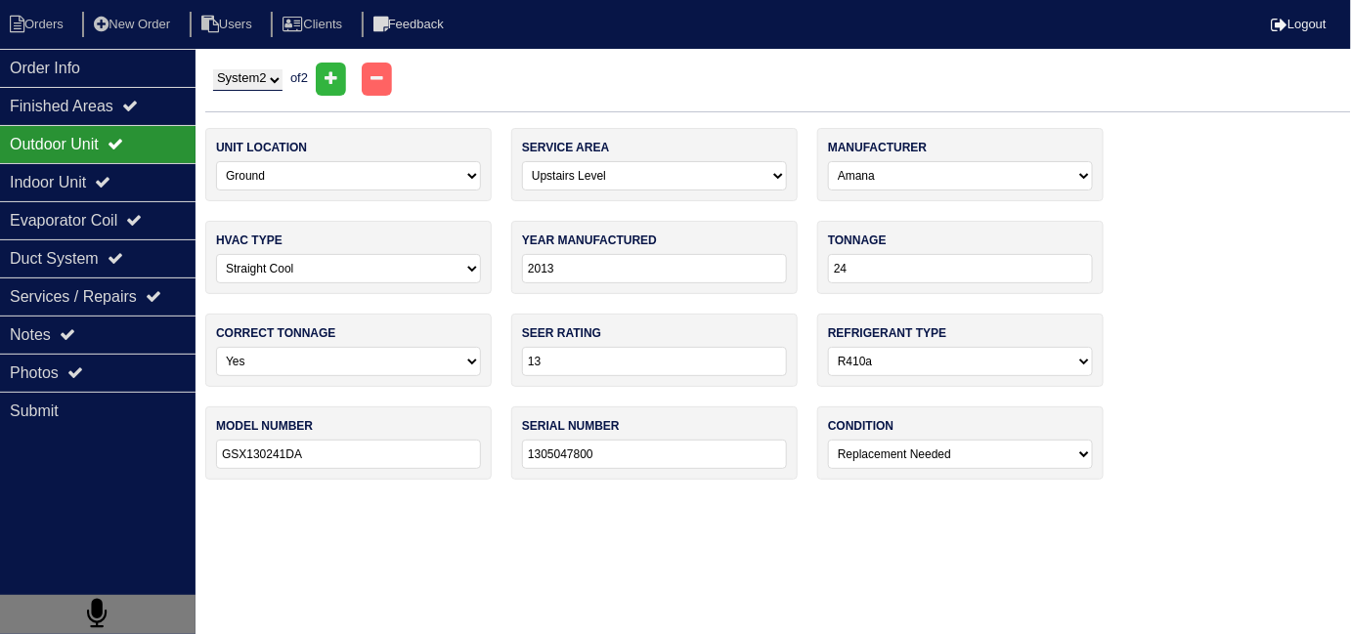
scroll to position [0, 0]
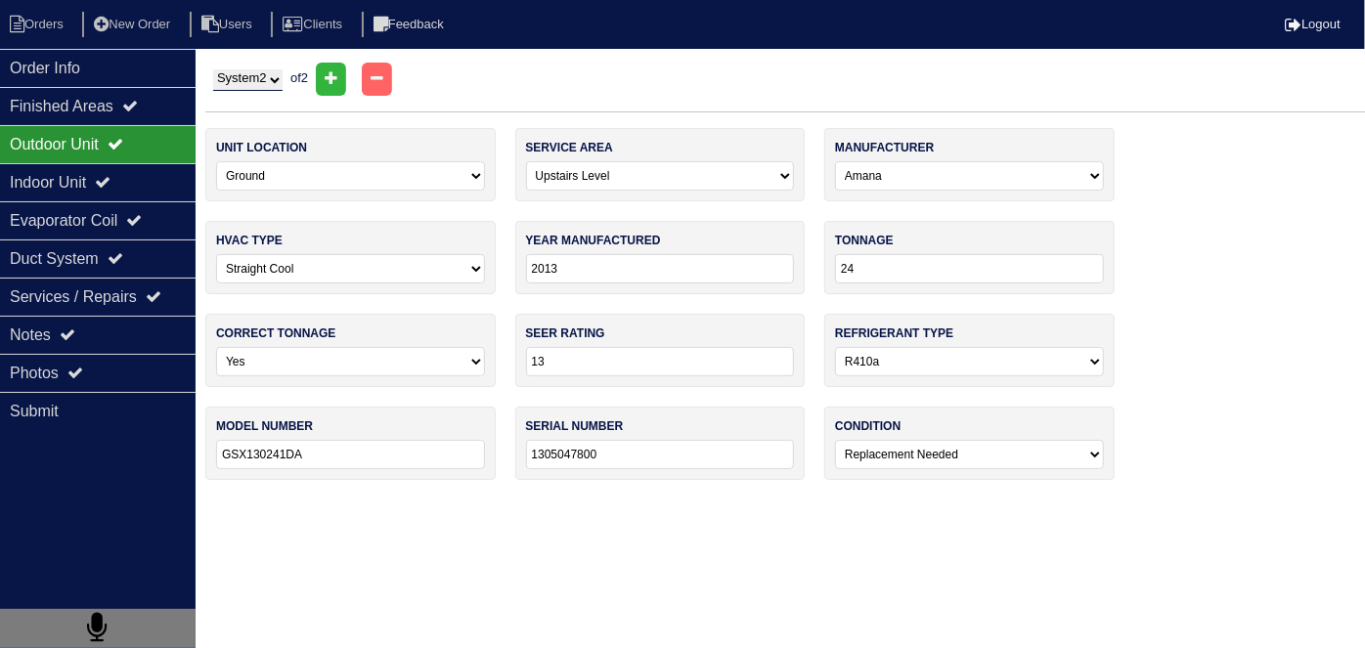
click at [262, 65] on div "System 1 System 2 of 2" at bounding box center [784, 79] width 1159 height 33
click at [257, 76] on select "System 1 System 2" at bounding box center [247, 80] width 69 height 22
select select "1"
click at [213, 69] on select "System 1 System 2" at bounding box center [247, 80] width 69 height 22
select select "0"
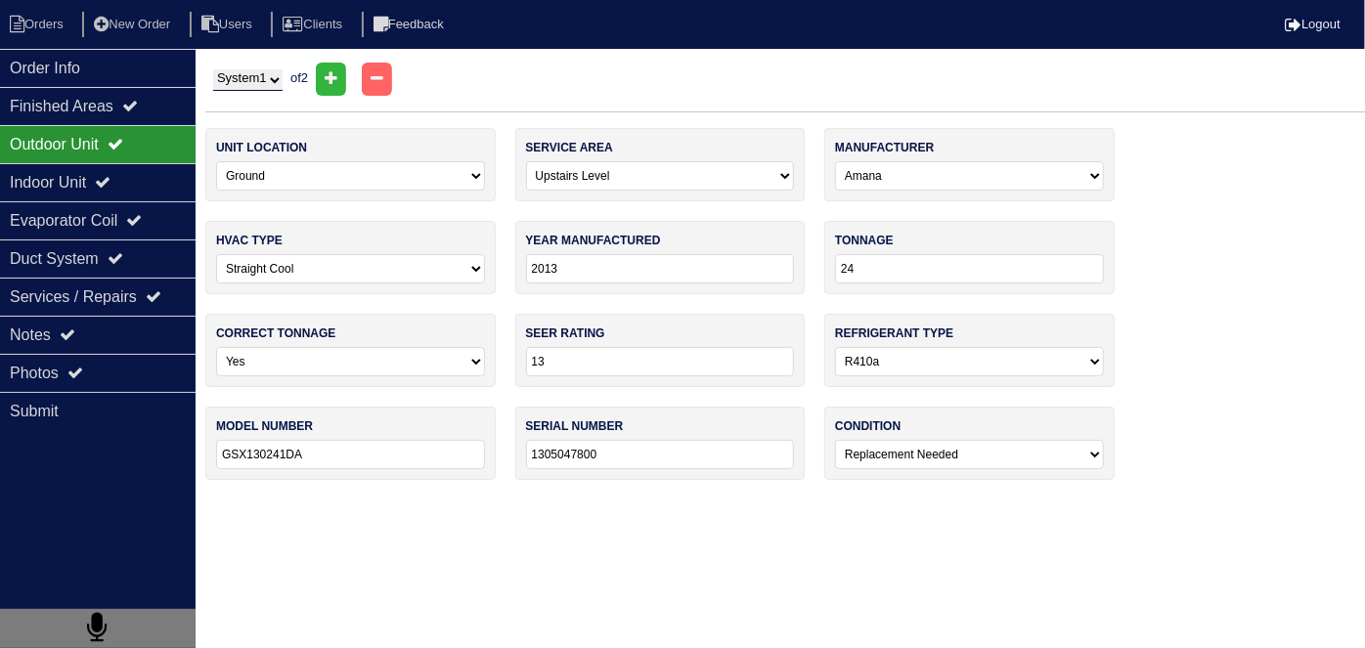
select select "Goodman"
type input "2022"
type input "14"
type input "GSX140241LE"
type input "2205458130"
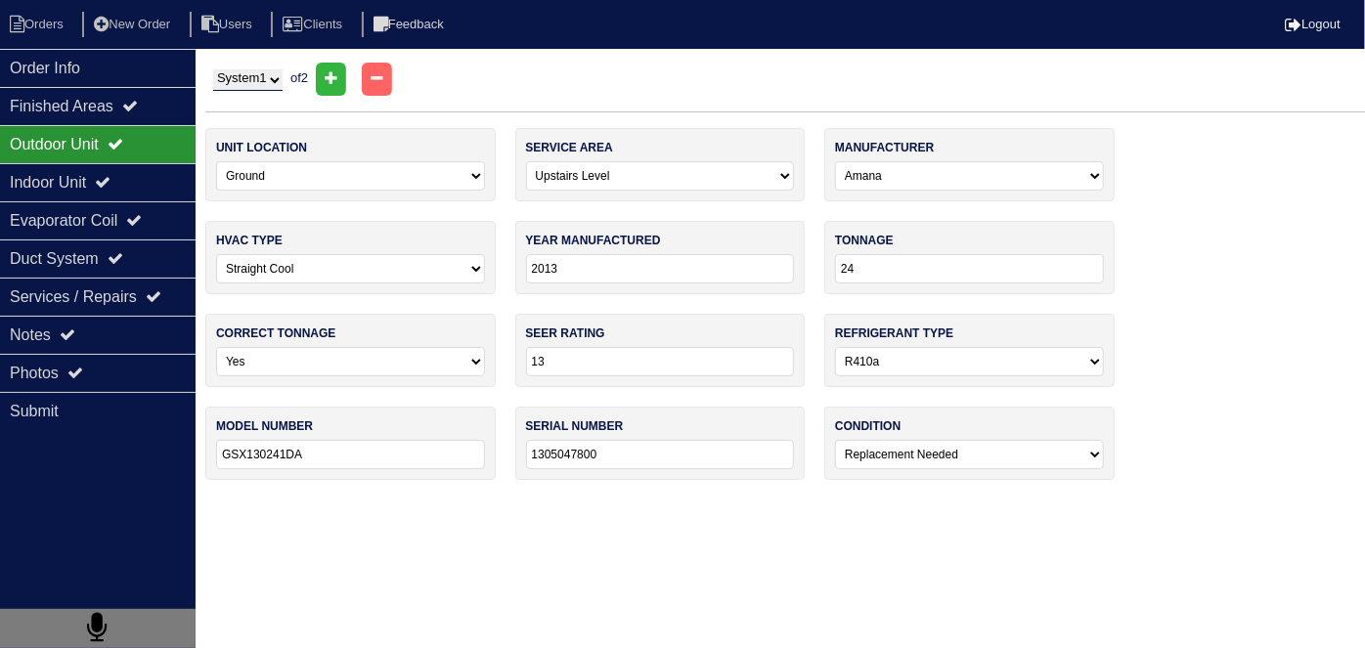
select select "0"
select select "Goodman"
type input "2022"
type input "40,000"
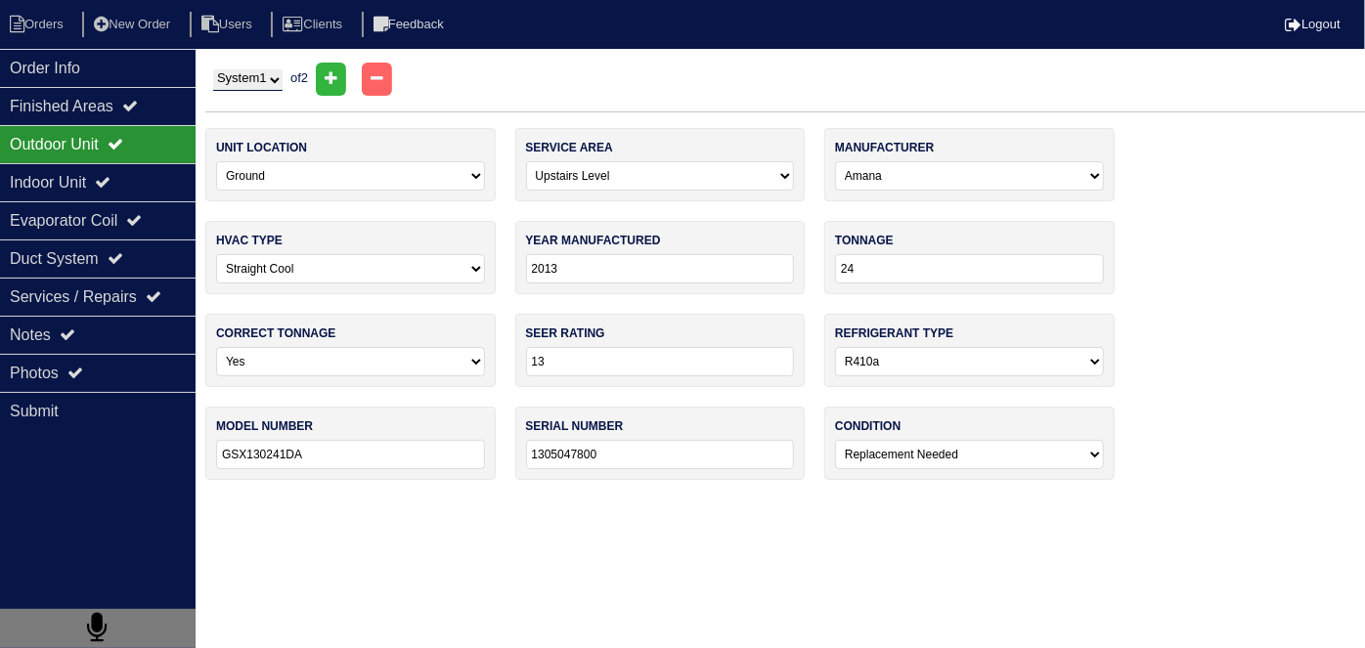
type input "13"
type input "GM9S800I403ANAA"
type input "2208010136"
select select "0"
click at [136, 173] on div "Indoor Unit" at bounding box center [98, 182] width 196 height 38
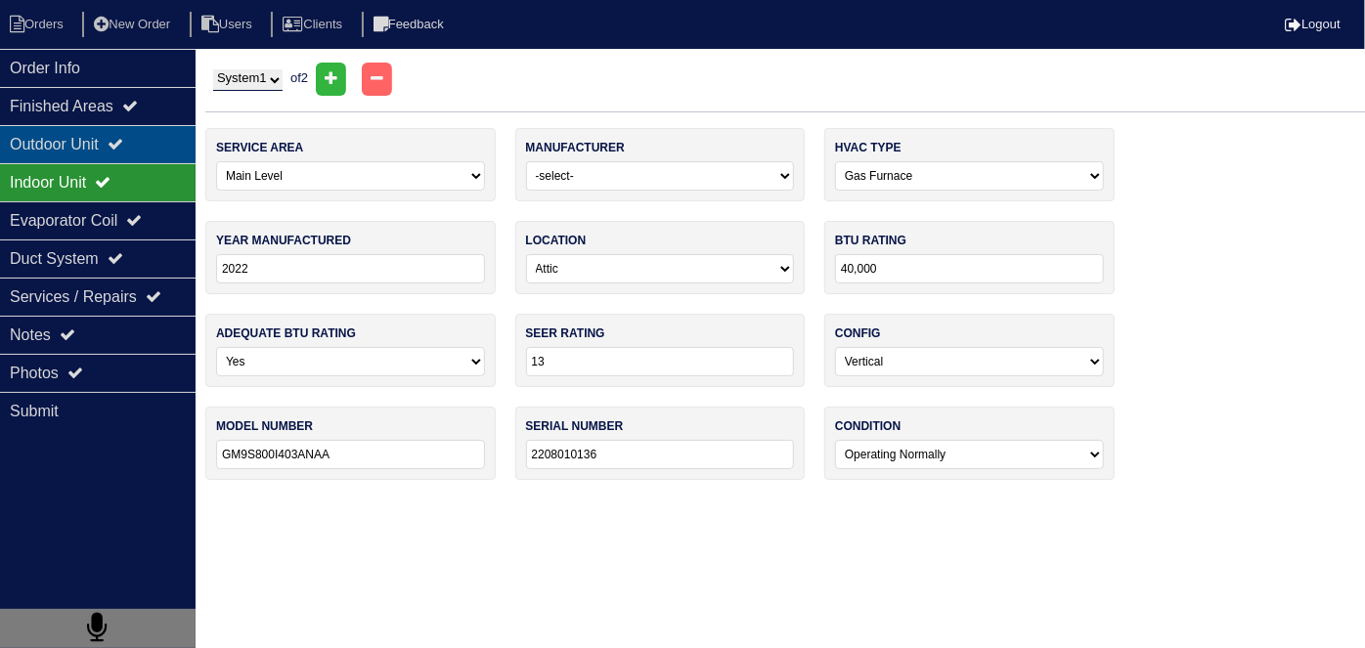
click at [117, 139] on div "Outdoor Unit" at bounding box center [98, 144] width 196 height 38
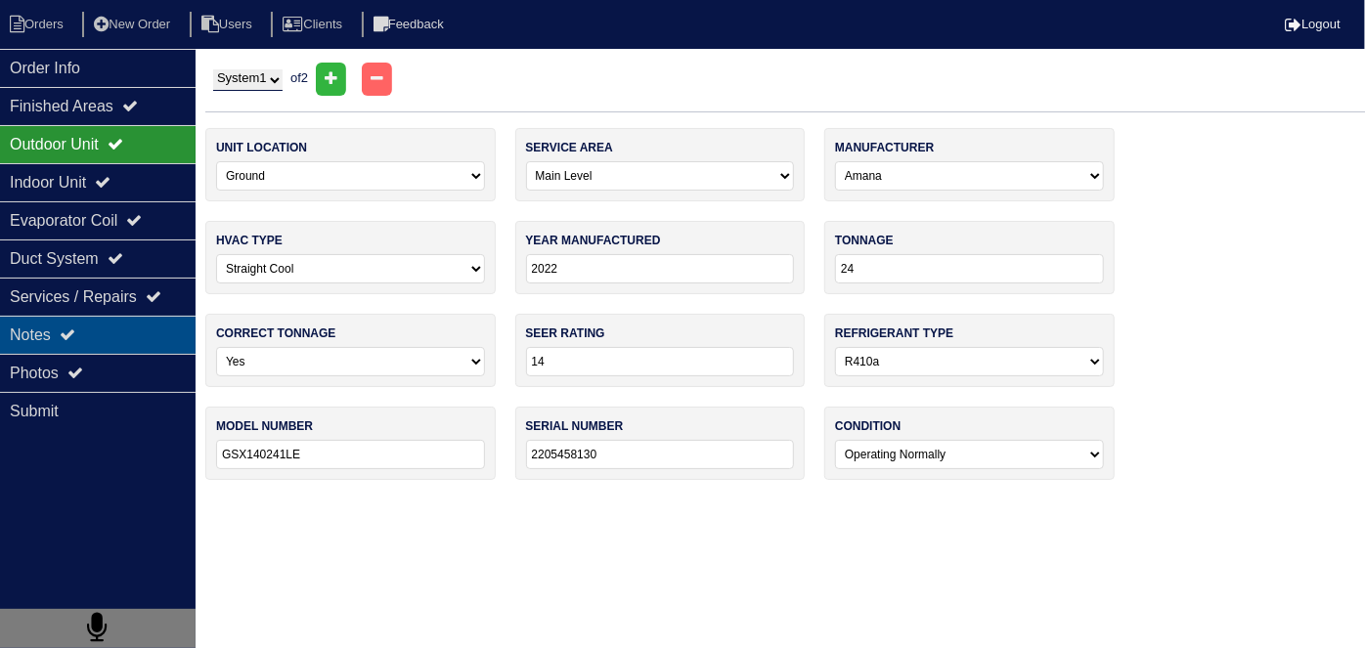
click at [141, 339] on div "Notes" at bounding box center [98, 335] width 196 height 38
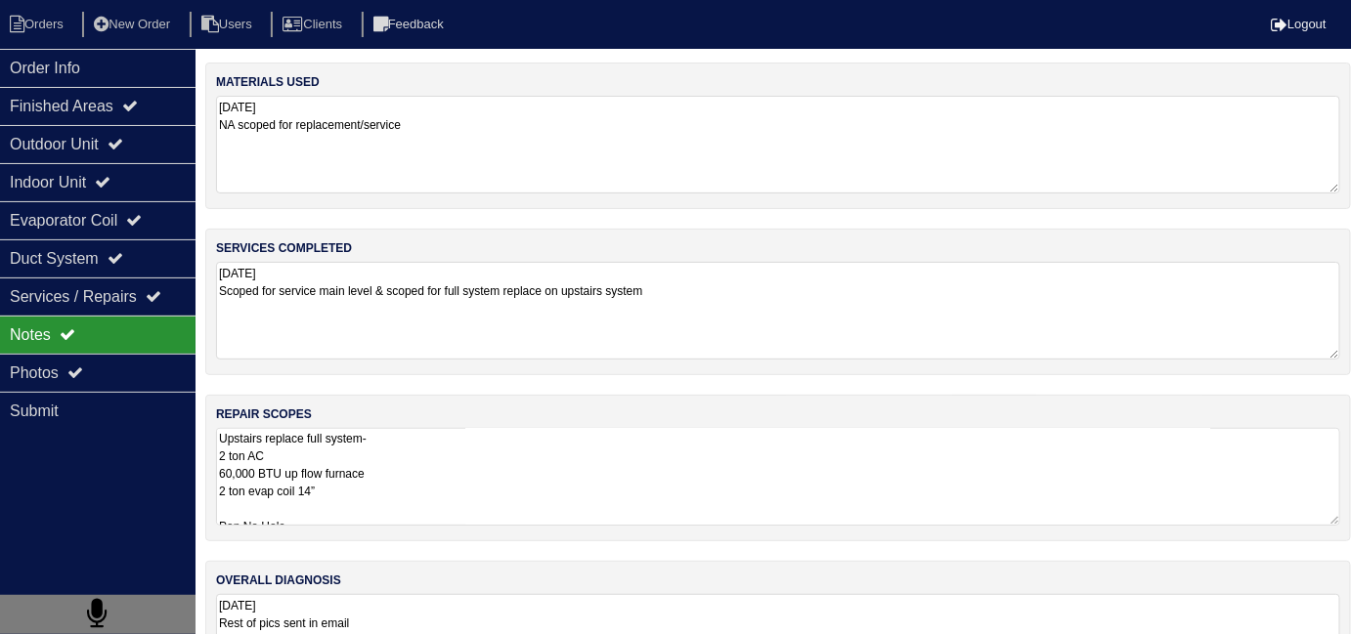
drag, startPoint x: 469, startPoint y: 466, endPoint x: 629, endPoint y: 485, distance: 160.4
click at [466, 466] on textarea "Upstairs replace full system- 2 ton AC 60,000 BTU up flow furnace 2 ton evap co…" at bounding box center [778, 477] width 1124 height 98
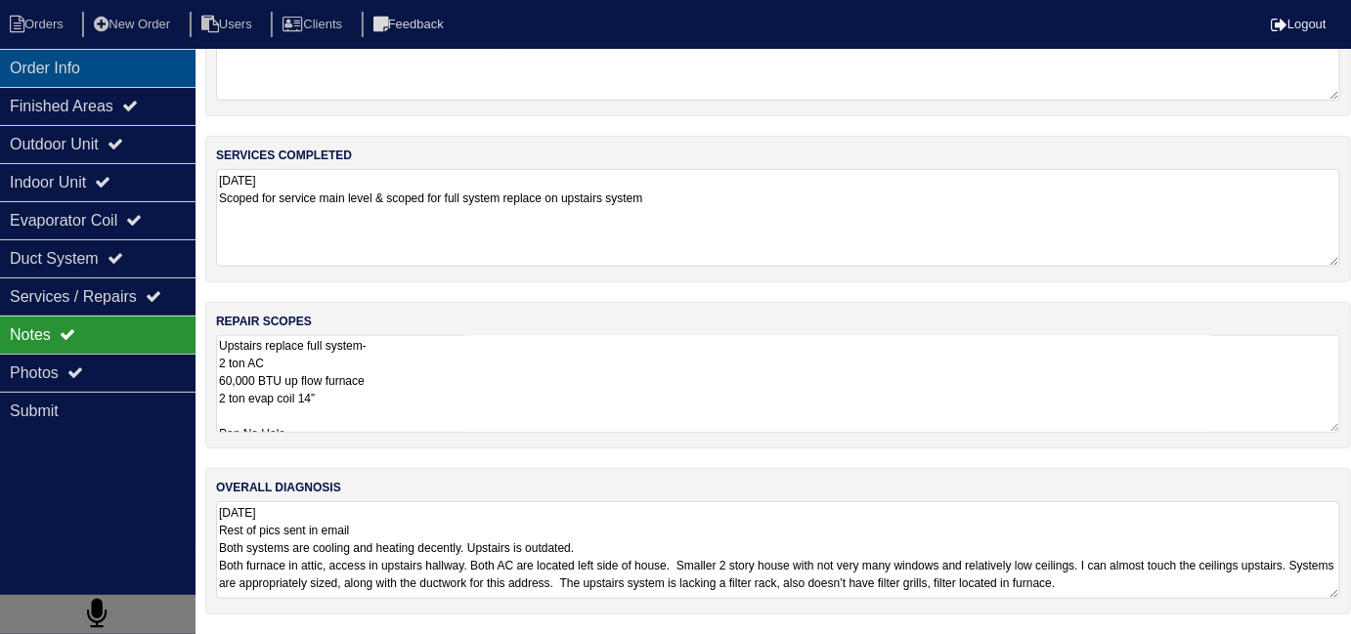
scroll to position [87, 0]
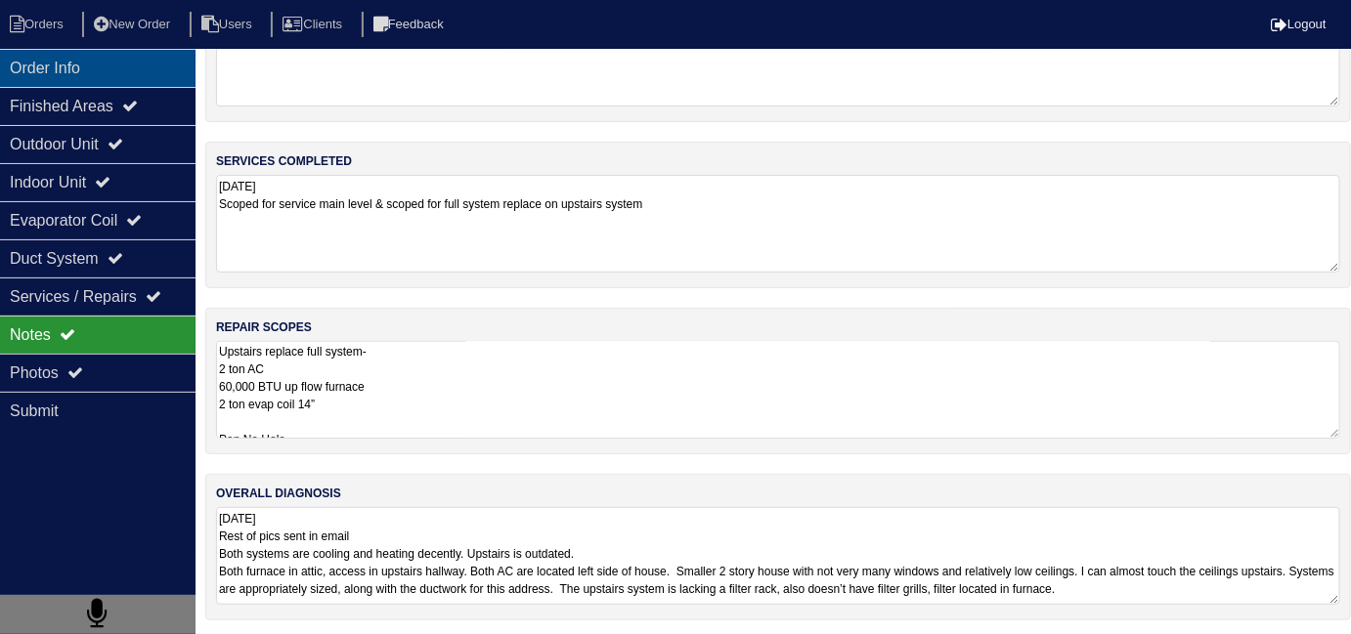
click at [57, 58] on div "Order Info" at bounding box center [98, 68] width 196 height 38
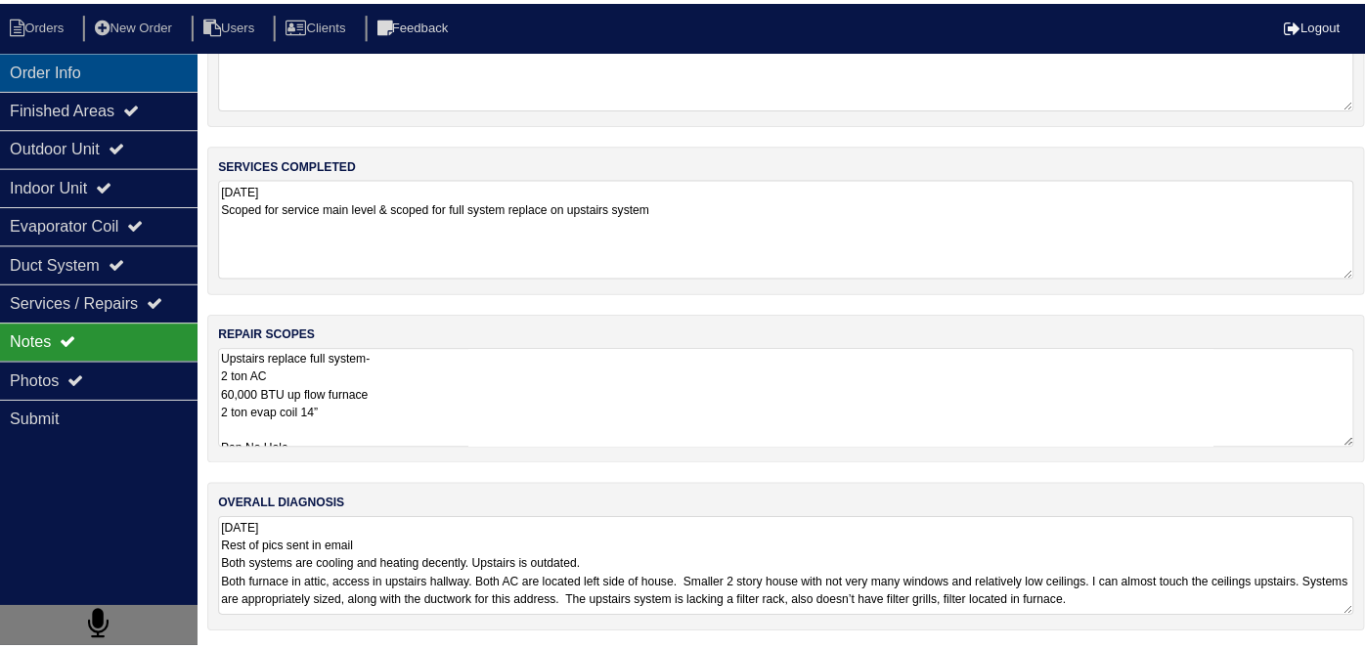
scroll to position [0, 0]
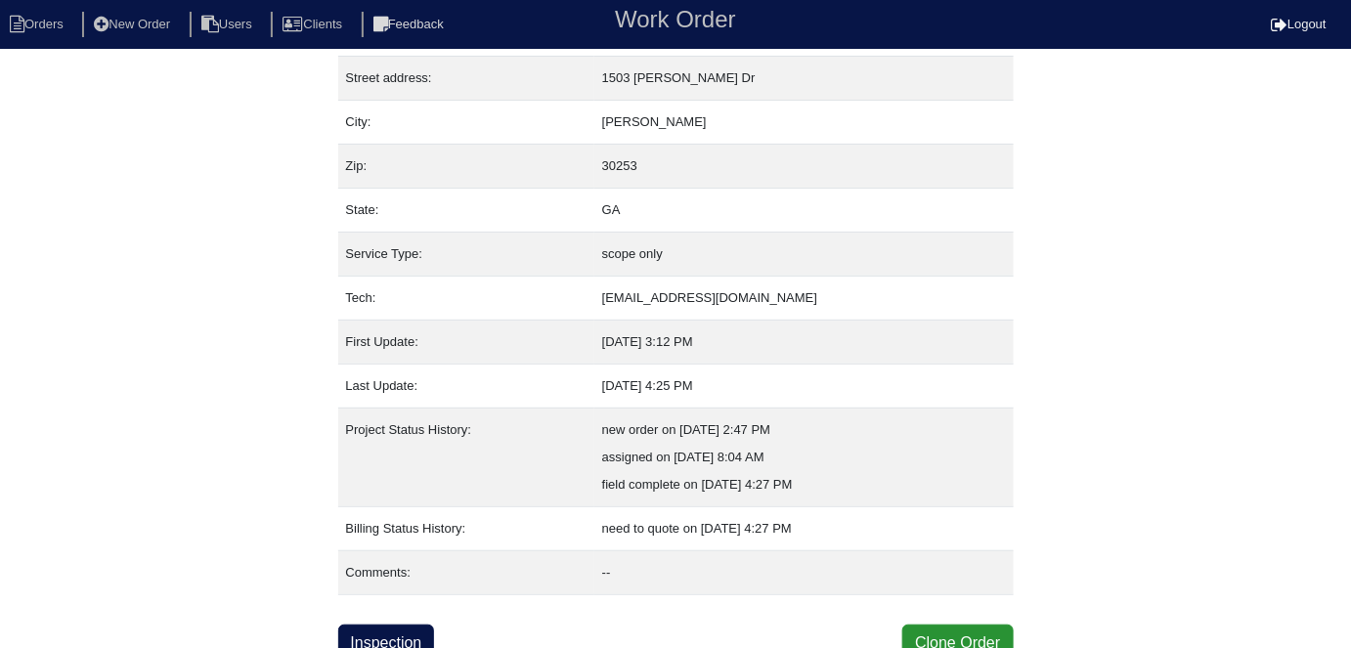
scroll to position [103, 0]
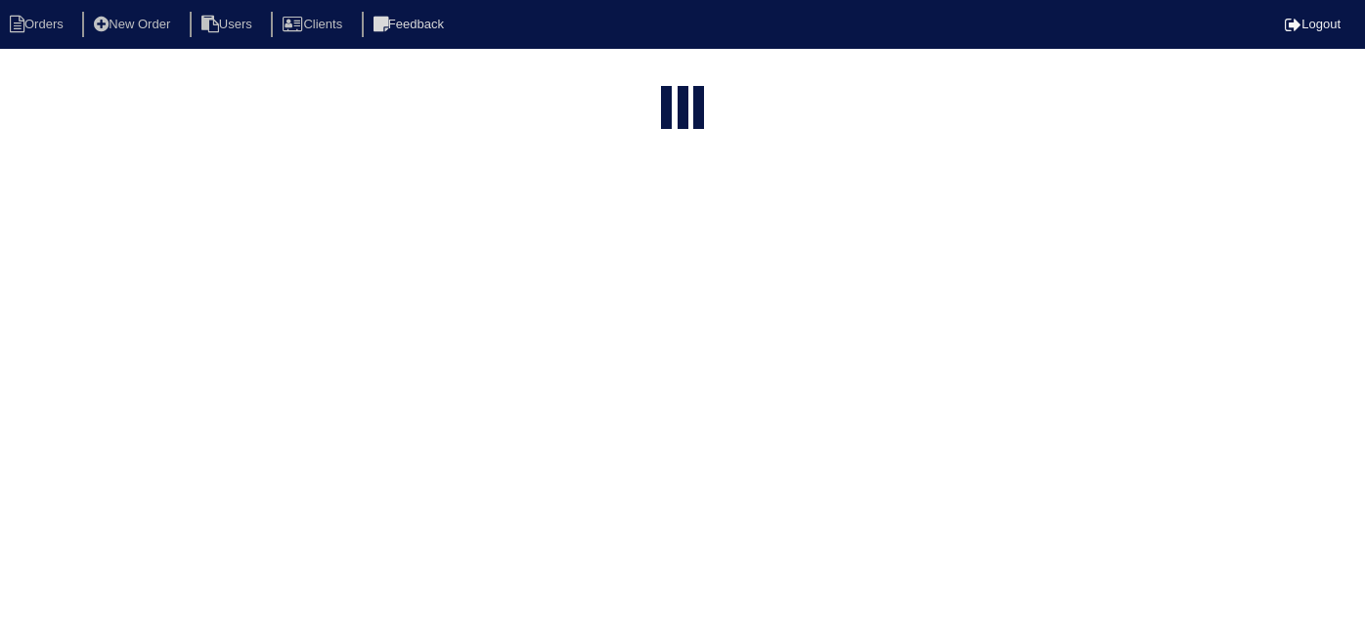
select select "15"
type input "1503 e"
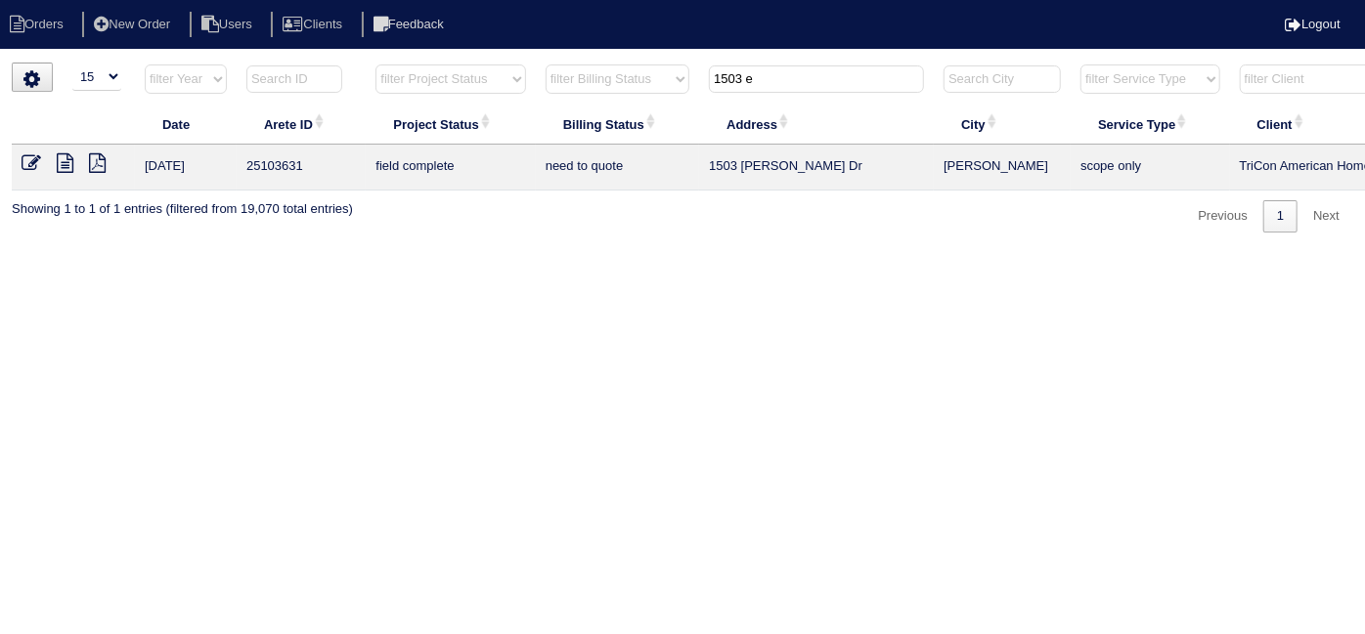
click at [68, 155] on icon at bounding box center [65, 163] width 17 height 20
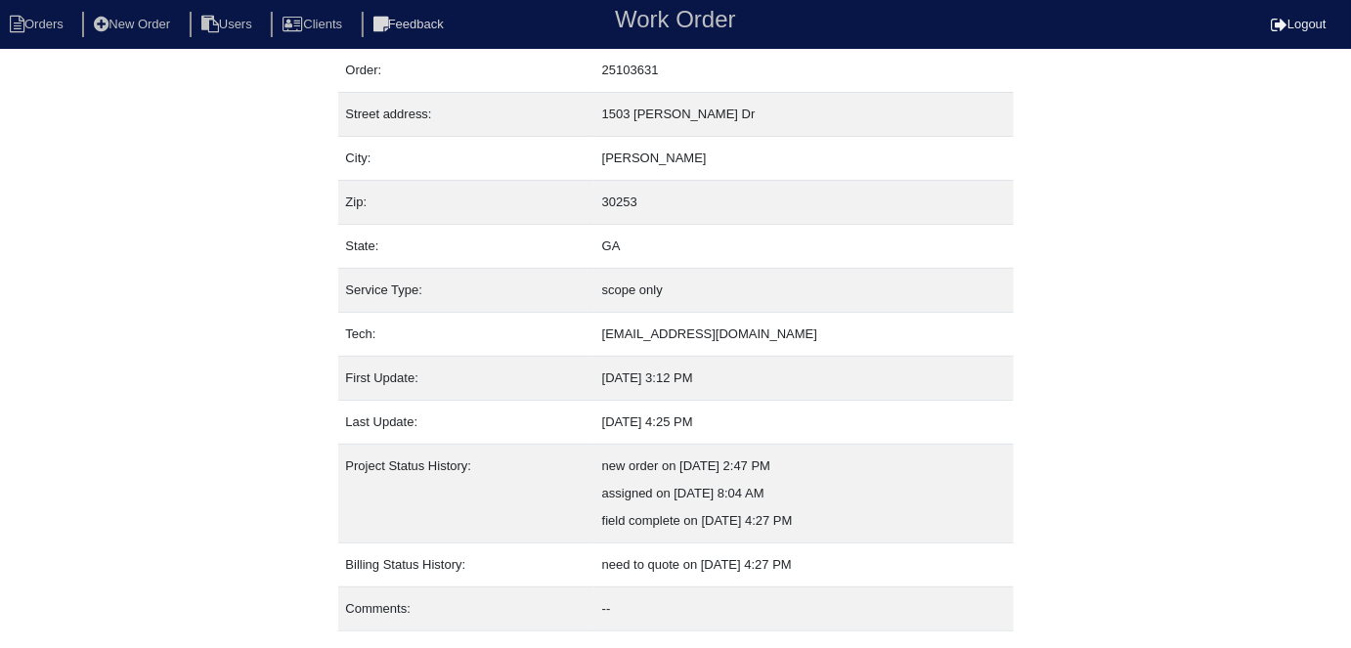
scroll to position [103, 0]
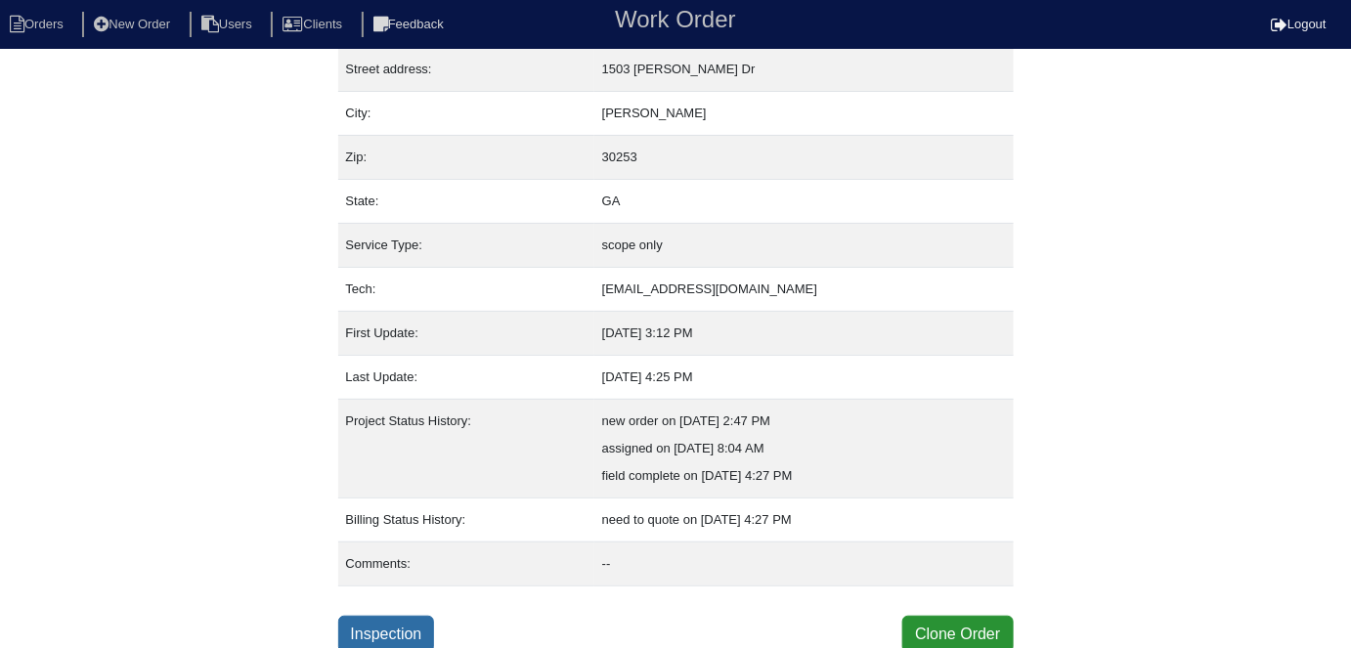
click at [404, 616] on link "Inspection" at bounding box center [386, 634] width 97 height 37
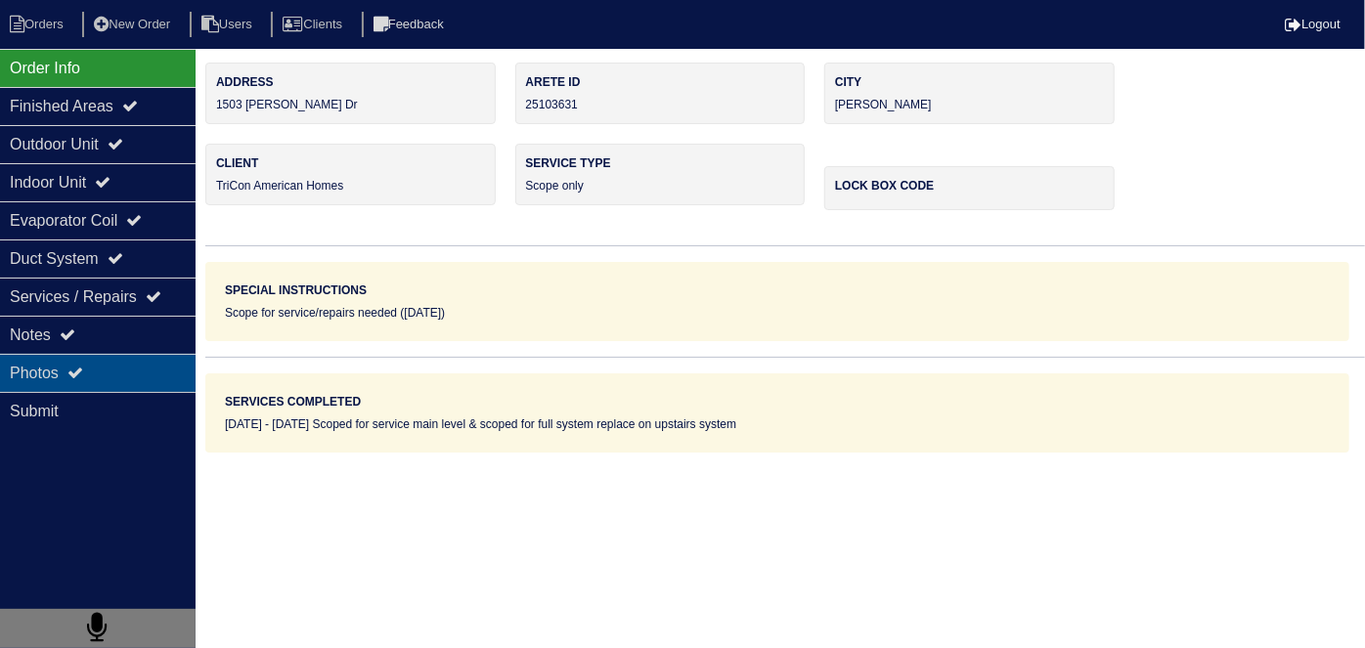
click at [134, 381] on div "Photos" at bounding box center [98, 373] width 196 height 38
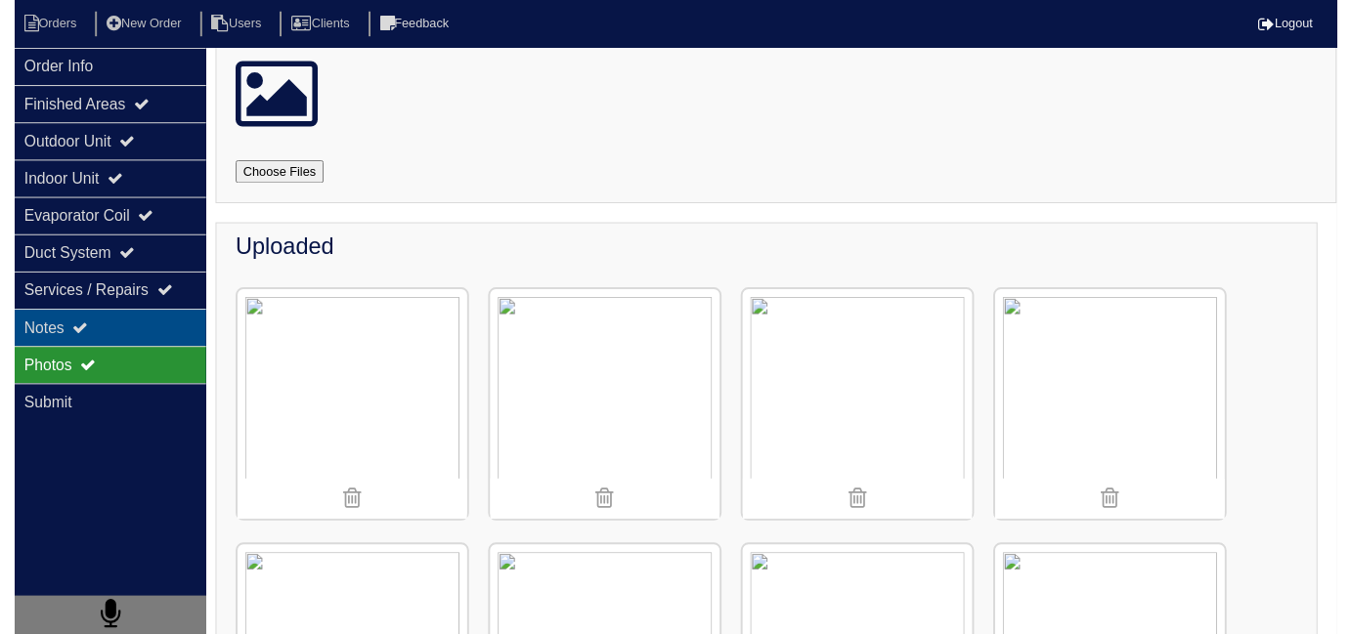
scroll to position [64, 0]
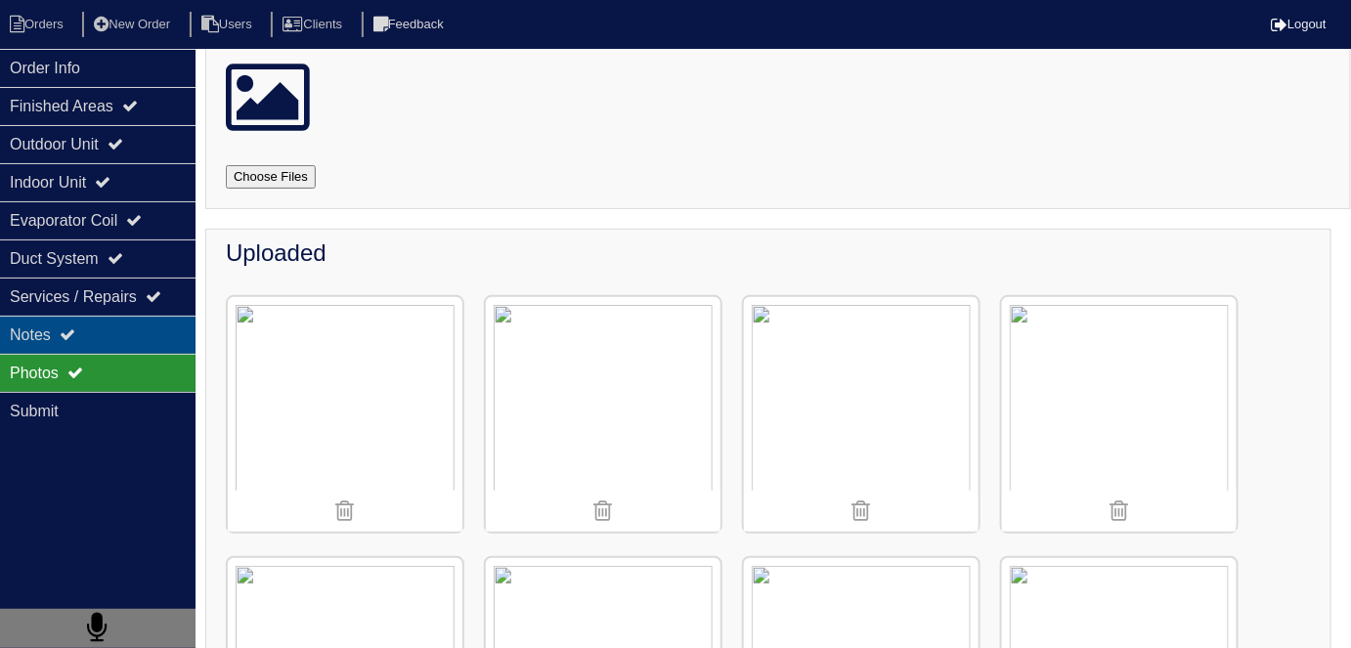
click at [83, 328] on div "Notes" at bounding box center [98, 335] width 196 height 38
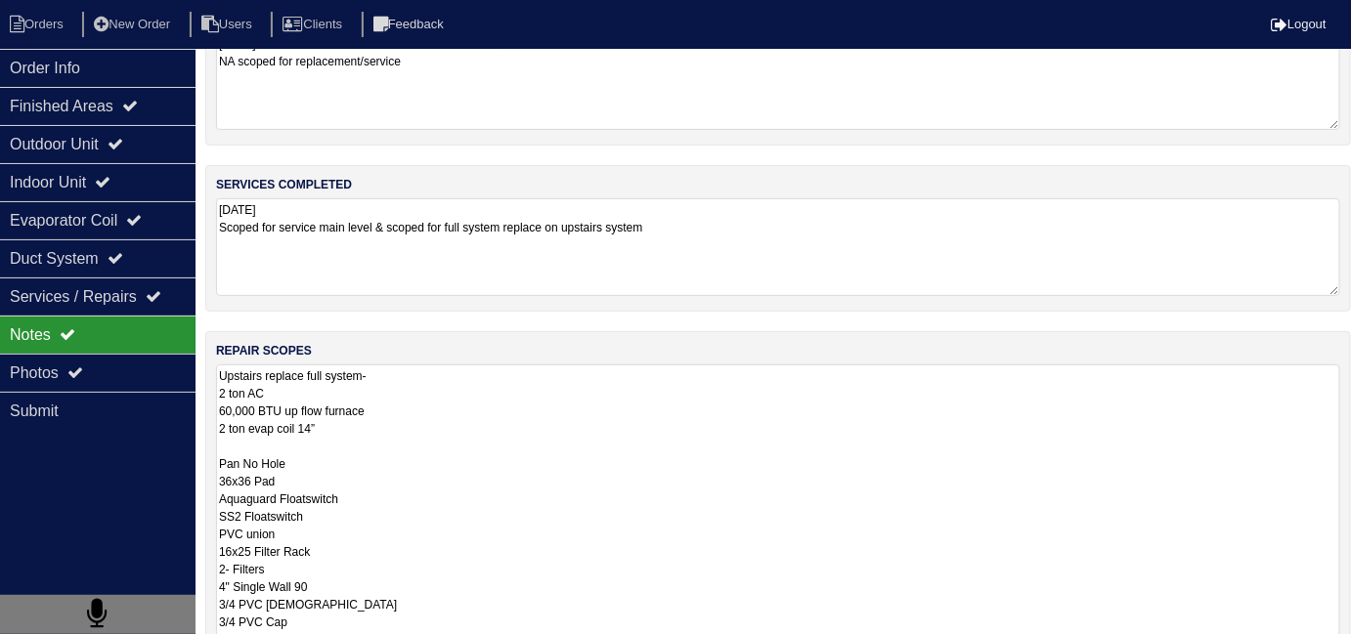
click at [595, 369] on textarea "Upstairs replace full system- 2 ton AC 60,000 BTU up flow furnace 2 ton evap co…" at bounding box center [778, 622] width 1124 height 514
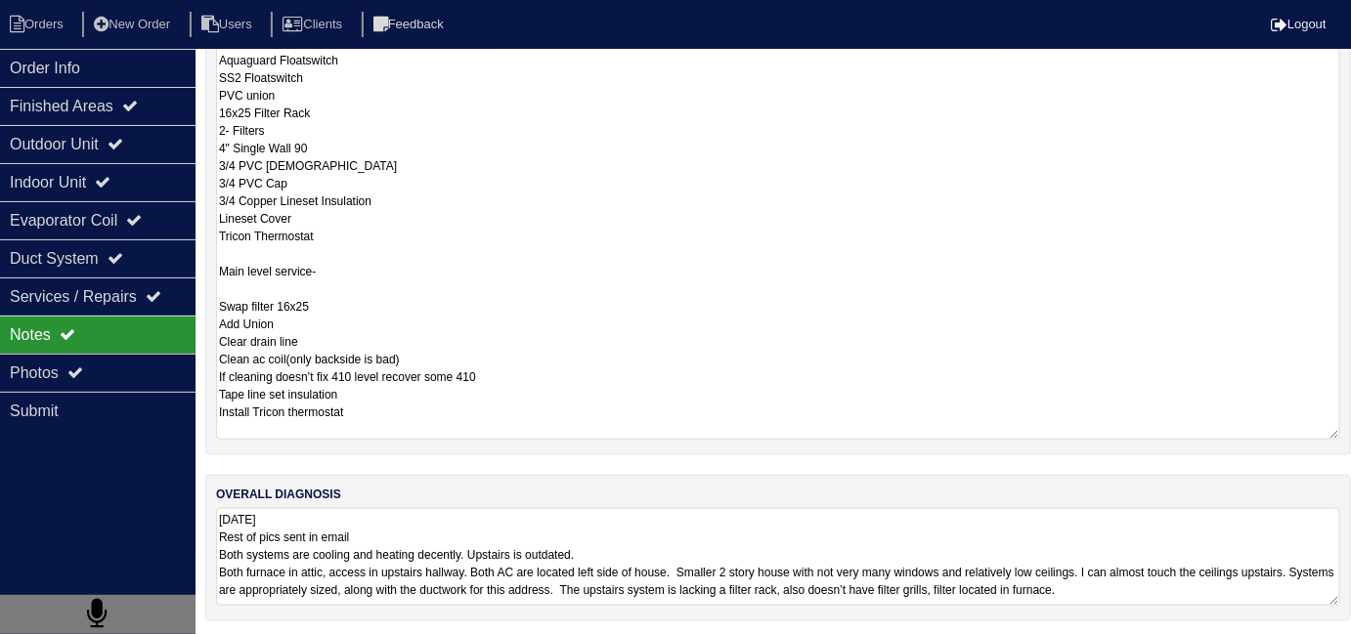
scroll to position [87, 0]
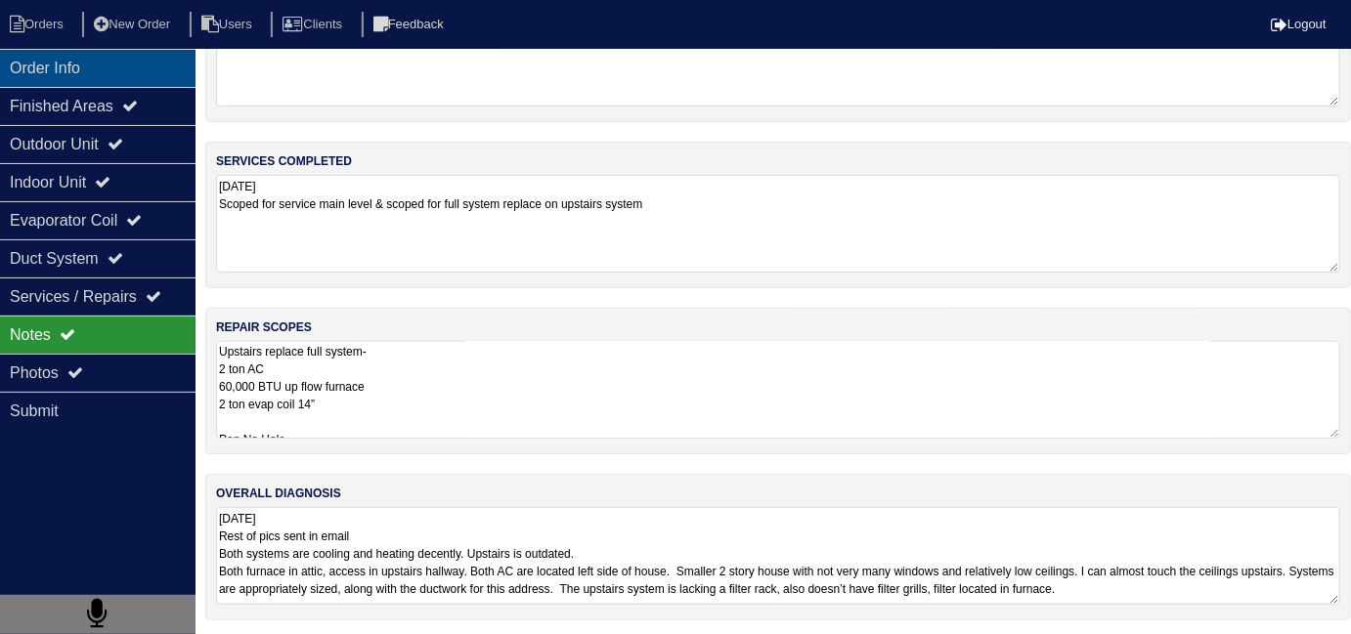
click at [106, 77] on div "Order Info" at bounding box center [98, 68] width 196 height 38
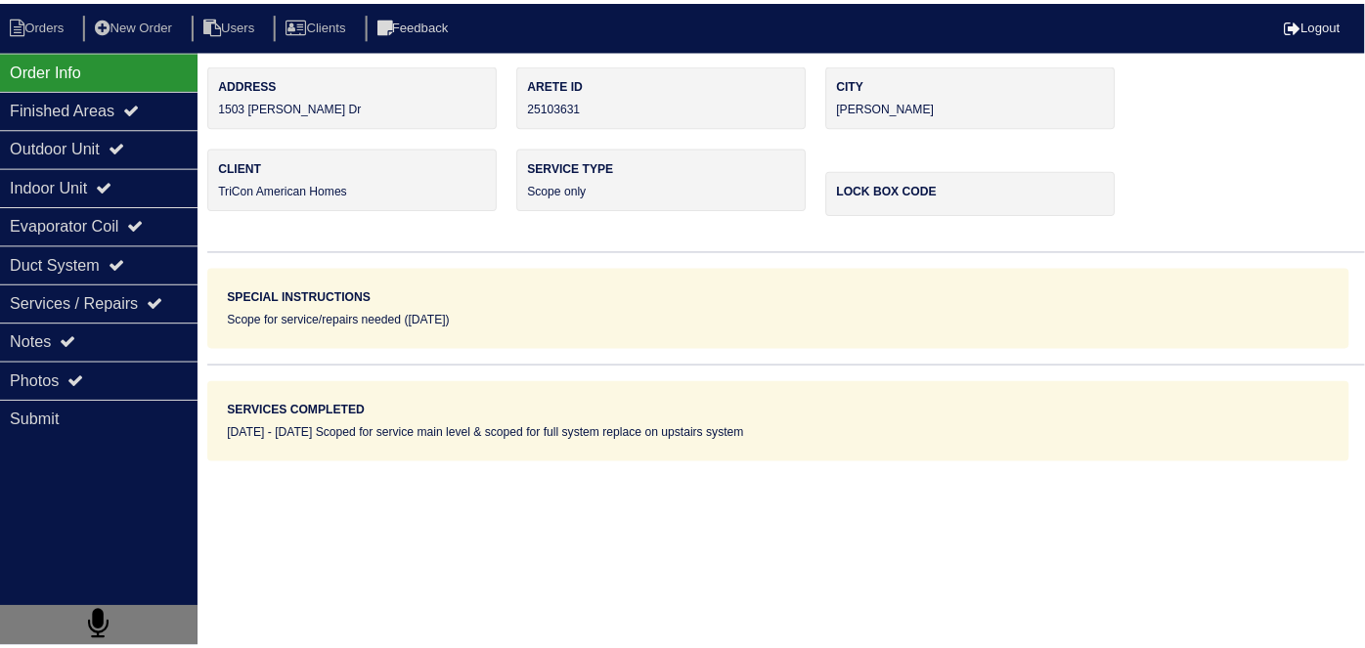
scroll to position [0, 0]
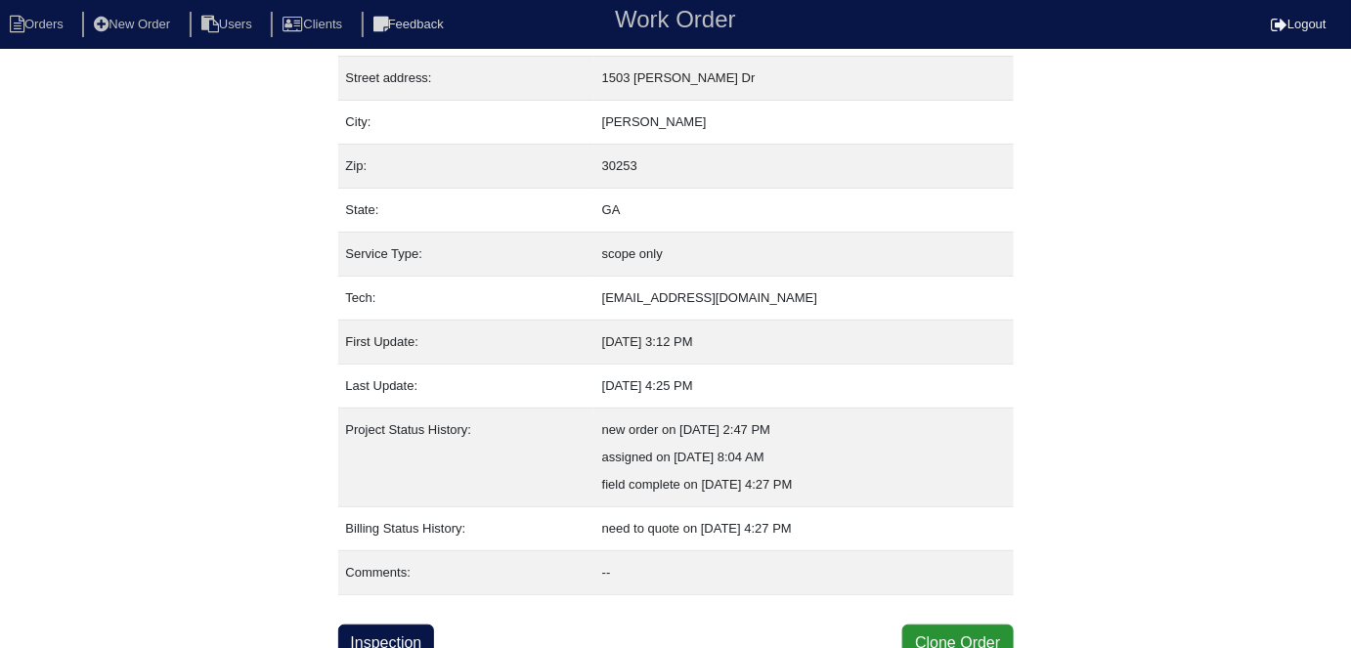
scroll to position [103, 0]
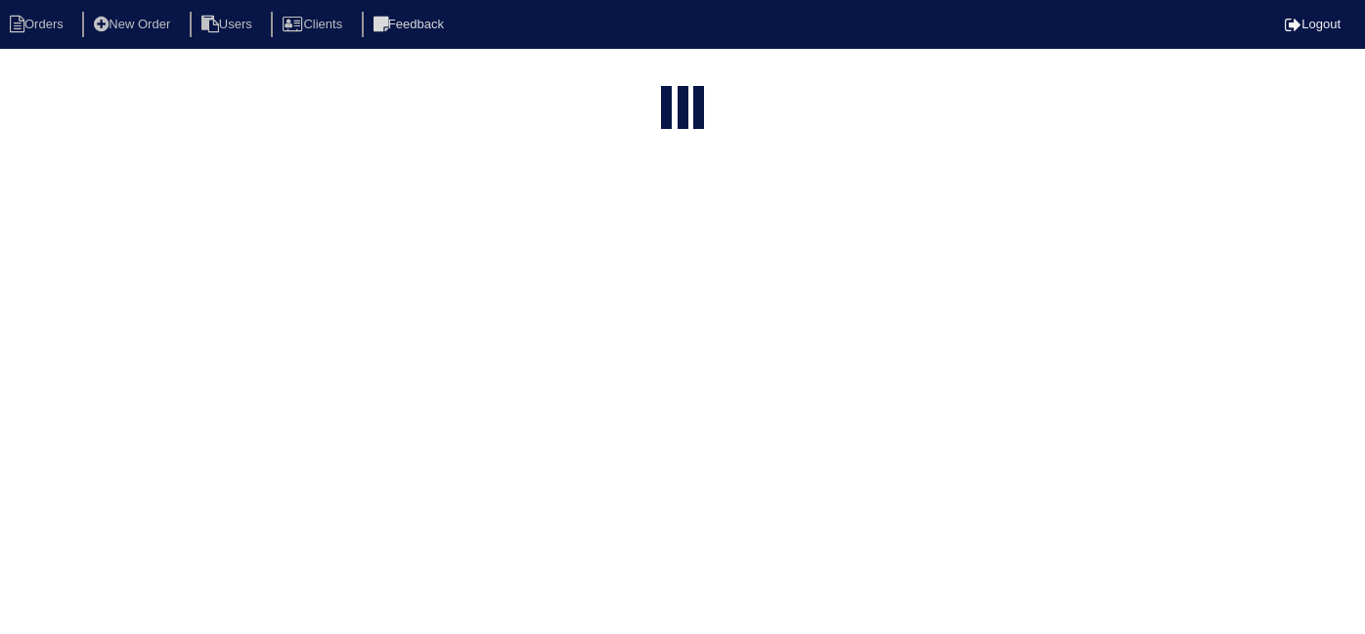
select select "15"
type input "1503 e"
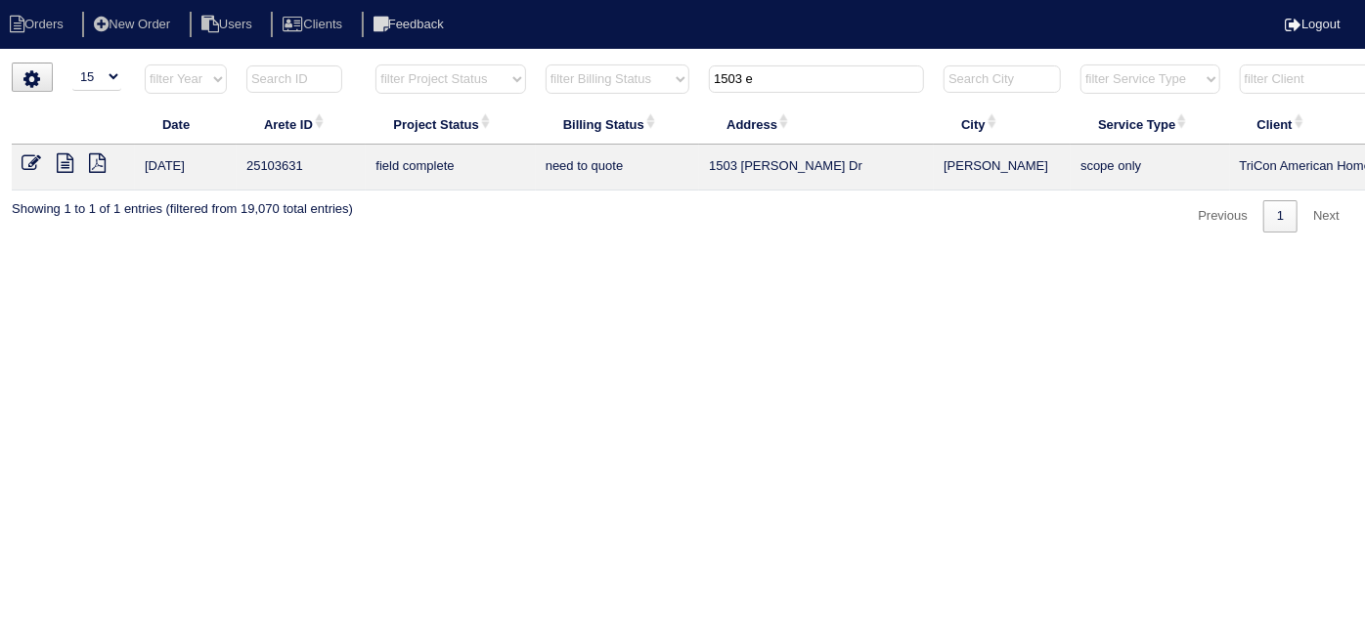
click at [22, 159] on icon at bounding box center [32, 163] width 20 height 20
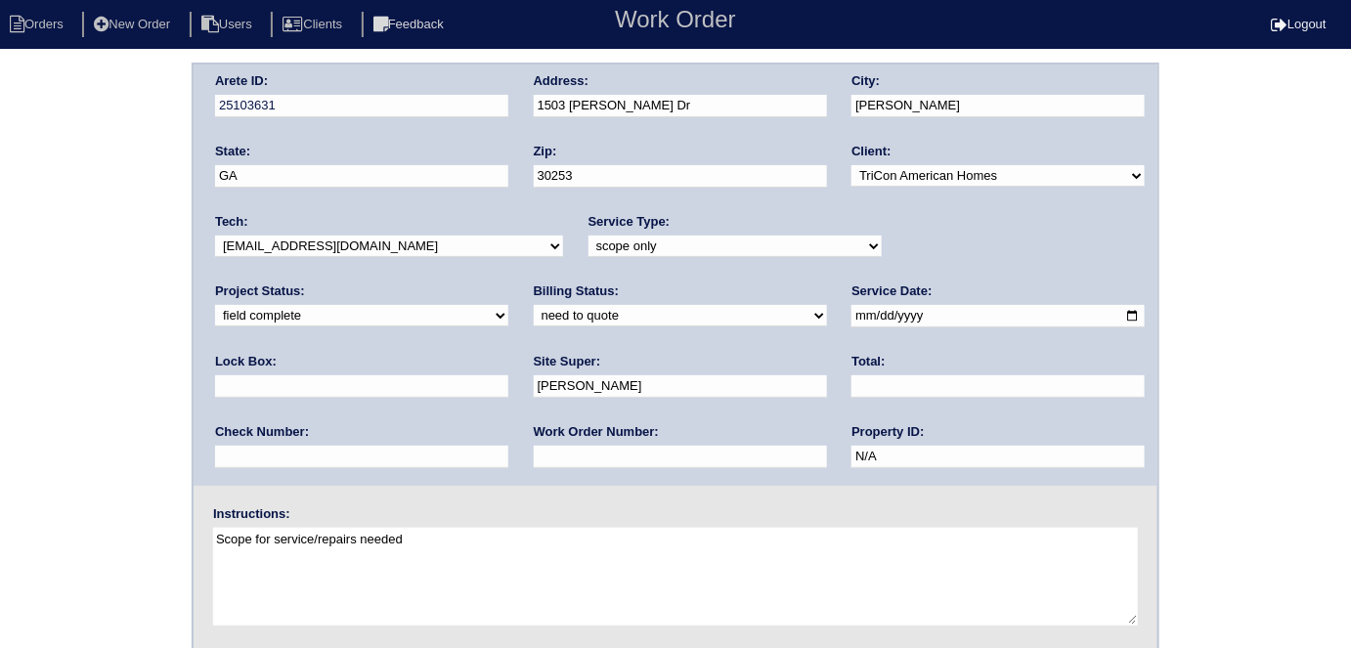
drag, startPoint x: 348, startPoint y: 309, endPoint x: 330, endPoint y: 319, distance: 20.1
click at [534, 311] on select "need to quote quoted need to invoice invoiced paid warranty purchase order need…" at bounding box center [680, 316] width 293 height 22
select select "quoted"
click at [534, 305] on select "need to quote quoted need to invoice invoiced paid warranty purchase order need…" at bounding box center [680, 316] width 293 height 22
click at [534, 451] on input "text" at bounding box center [680, 457] width 293 height 22
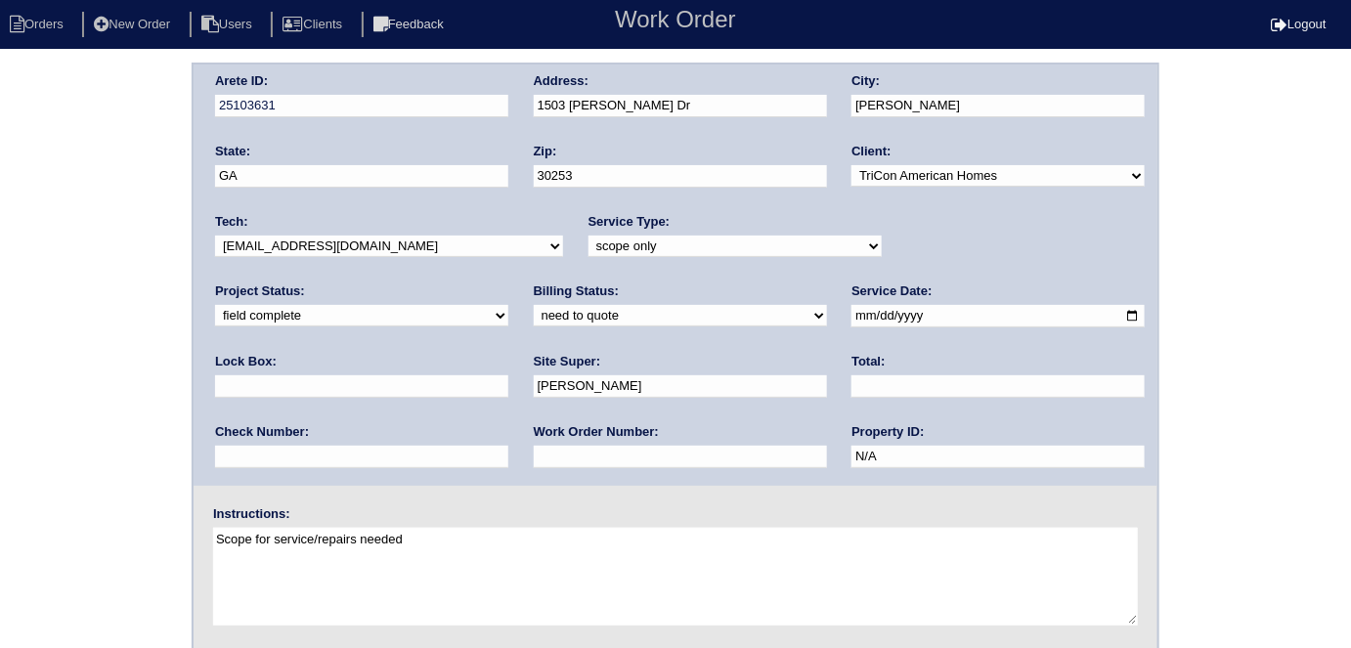
type input "requested"
click at [851, 377] on input "text" at bounding box center [997, 386] width 293 height 22
type input "5404.00"
click at [37, 369] on div "Arete ID: 25103631 Address: [STREET_ADDRESS][PERSON_NAME] City: [PERSON_NAME] S…" at bounding box center [675, 458] width 1351 height 791
drag, startPoint x: 659, startPoint y: 90, endPoint x: 613, endPoint y: 97, distance: 46.4
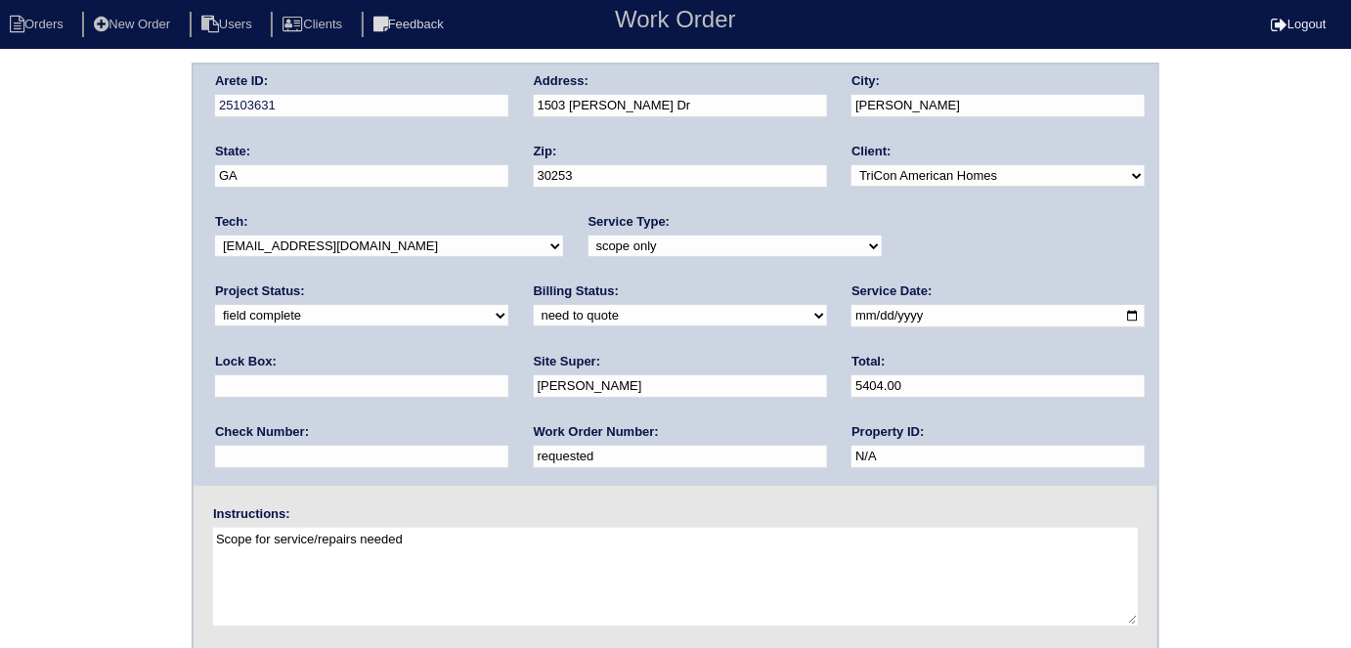
click at [613, 97] on div "Address: [STREET_ADDRESS][PERSON_NAME]" at bounding box center [680, 99] width 293 height 55
click at [463, 108] on div "Arete ID: 25103631 Address: 1503 Elena Dr City: McDonough State: GA Zip: 30253 …" at bounding box center [676, 275] width 964 height 421
click at [37, 245] on div "Arete ID: 25103631 Address: 1503 Elena Dr City: McDonough State: GA Zip: 30253 …" at bounding box center [675, 458] width 1351 height 791
click at [0, 334] on div "Arete ID: 25103631 Address: 1503 Elena Dr City: McDonough State: GA Zip: 30253 …" at bounding box center [675, 458] width 1351 height 791
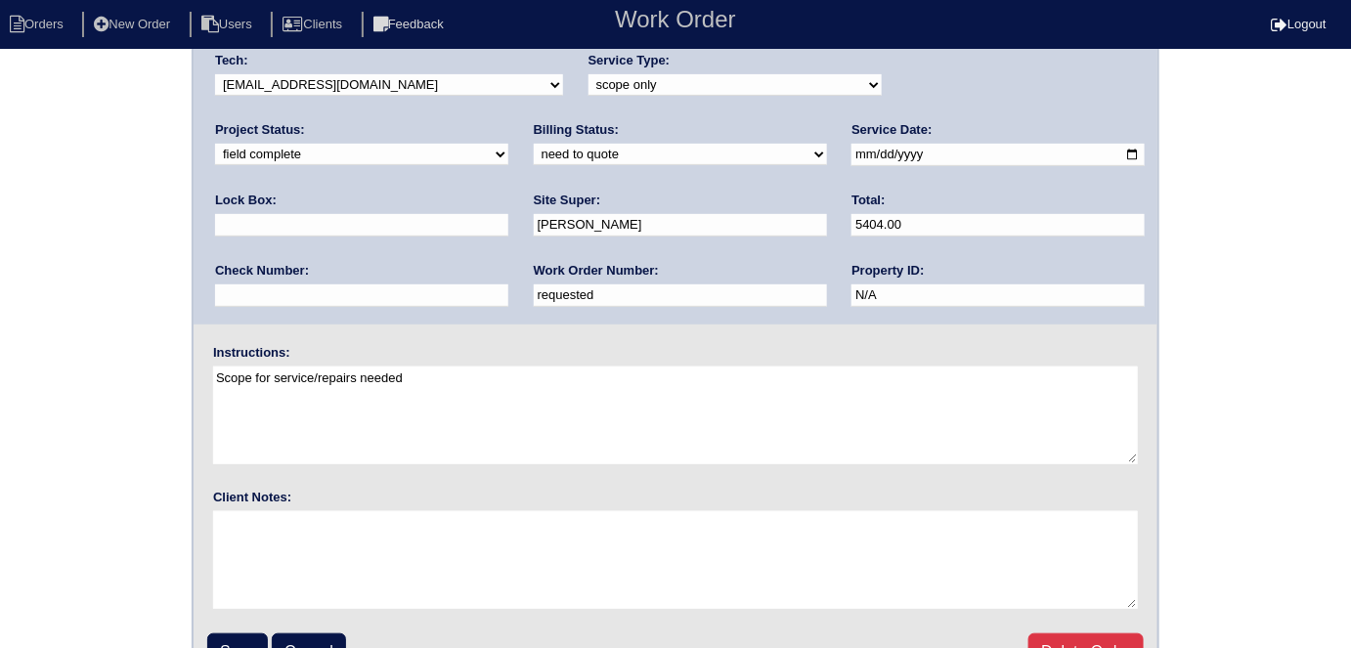
scroll to position [200, 0]
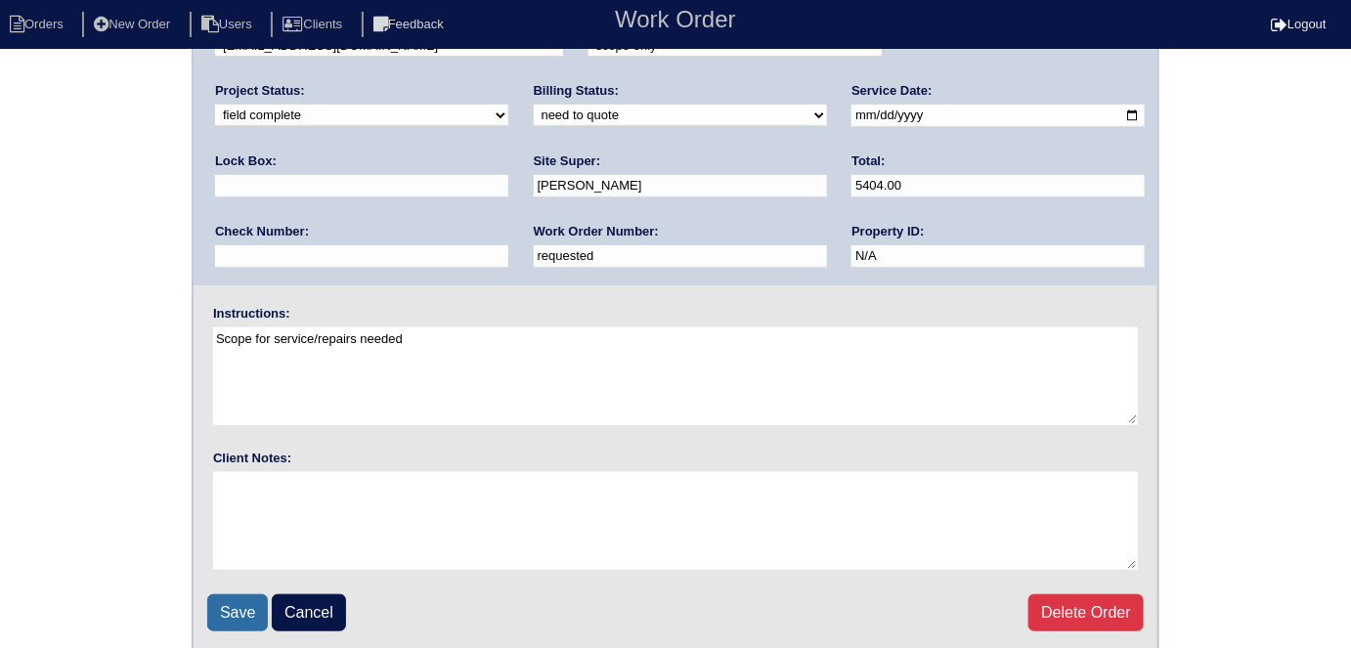
click at [243, 595] on input "Save" at bounding box center [237, 612] width 61 height 37
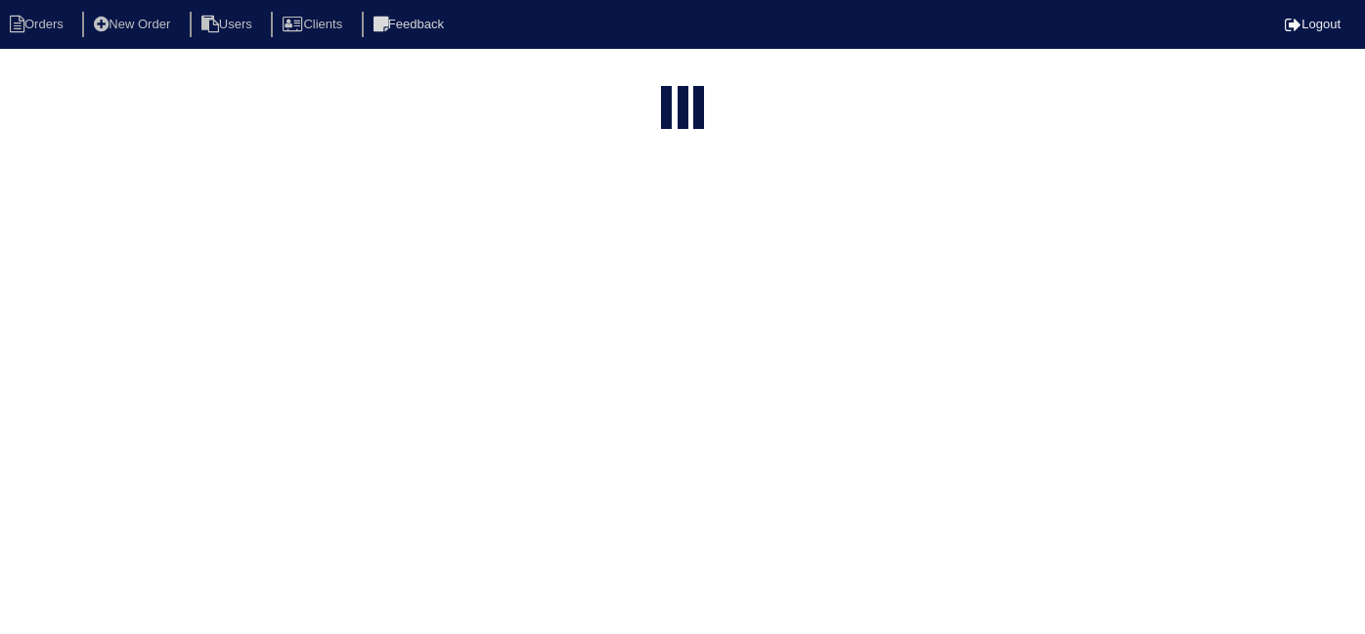
select select "15"
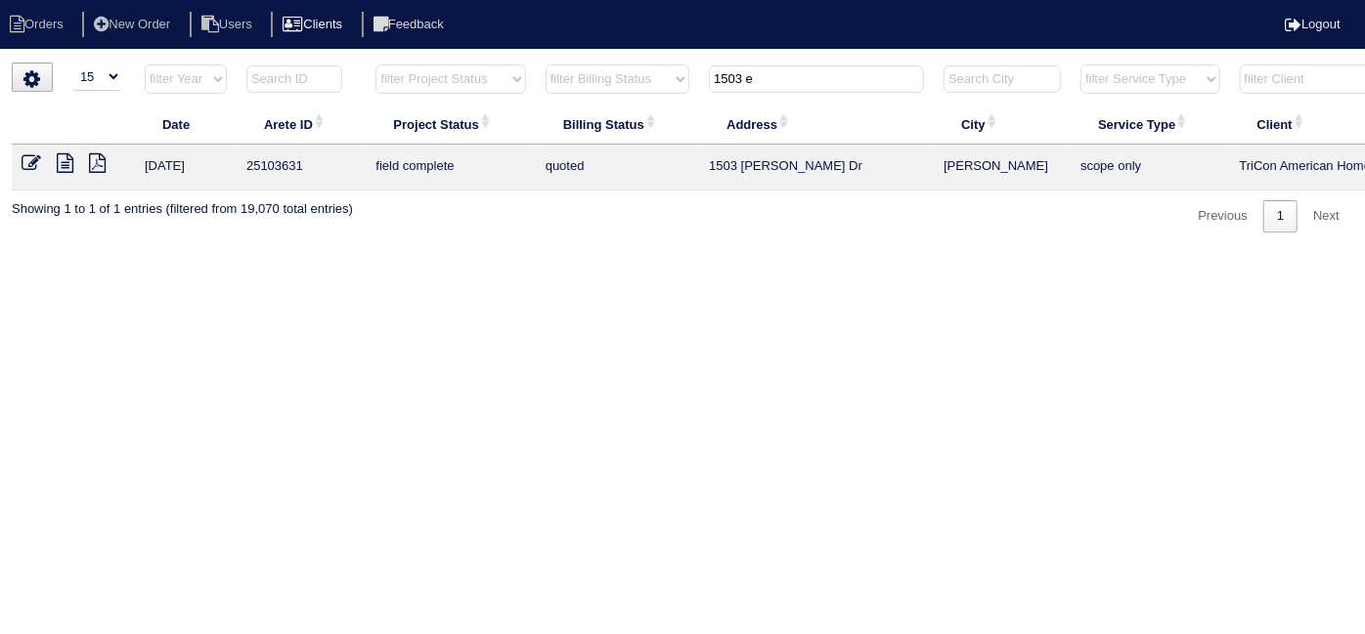
drag, startPoint x: 761, startPoint y: 86, endPoint x: 352, endPoint y: 20, distance: 414.9
click at [354, 63] on body "Orders New Order Users Clients Feedback Logout Orders New Order Users Clients M…" at bounding box center [682, 148] width 1365 height 170
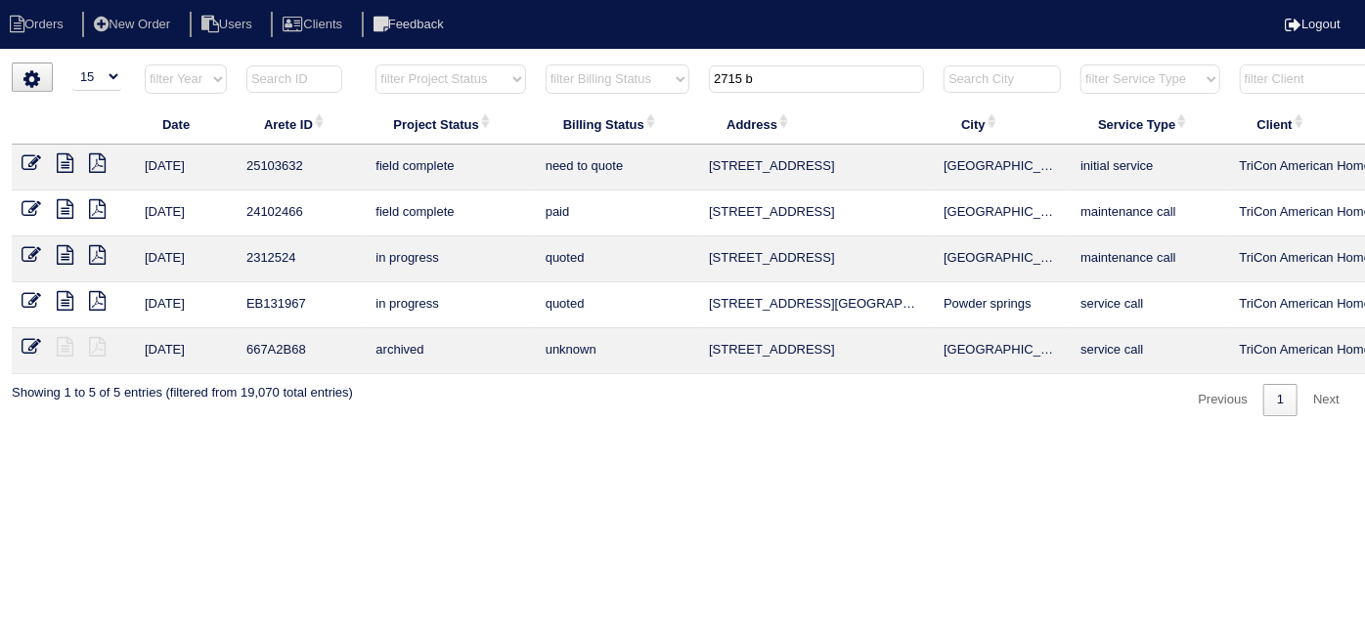
type input "2715 b"
click at [65, 160] on icon at bounding box center [65, 163] width 17 height 20
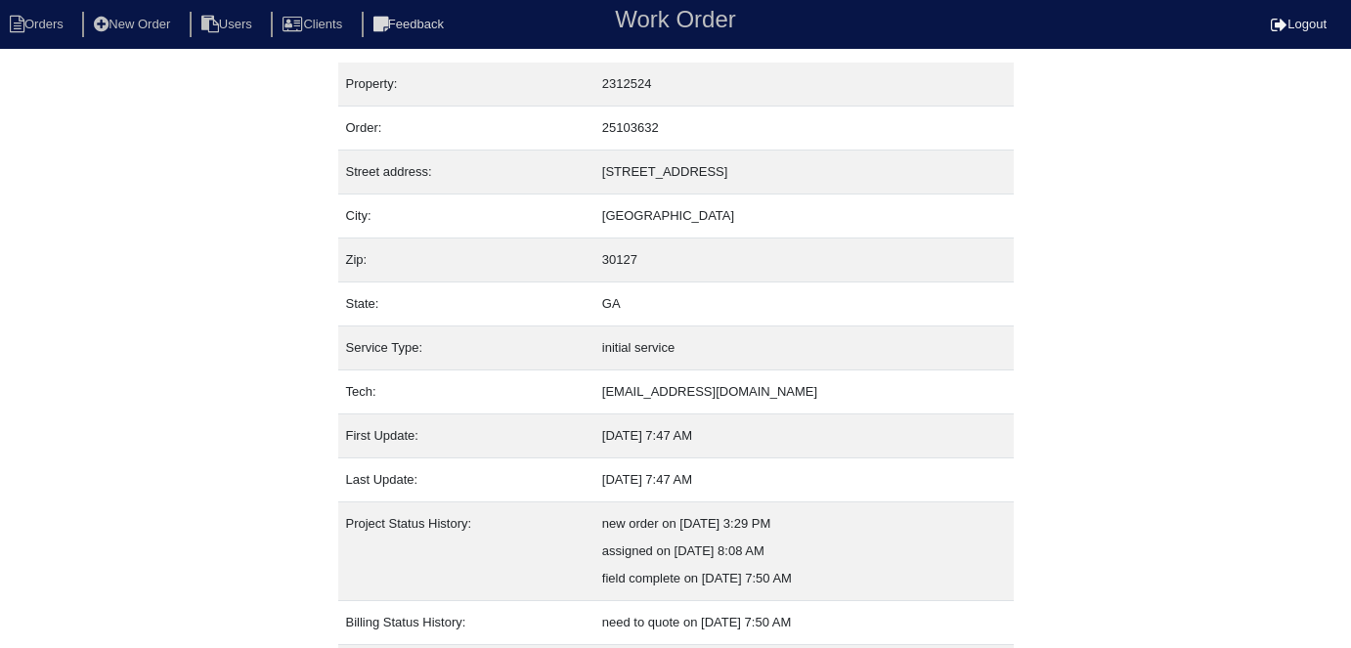
scroll to position [103, 0]
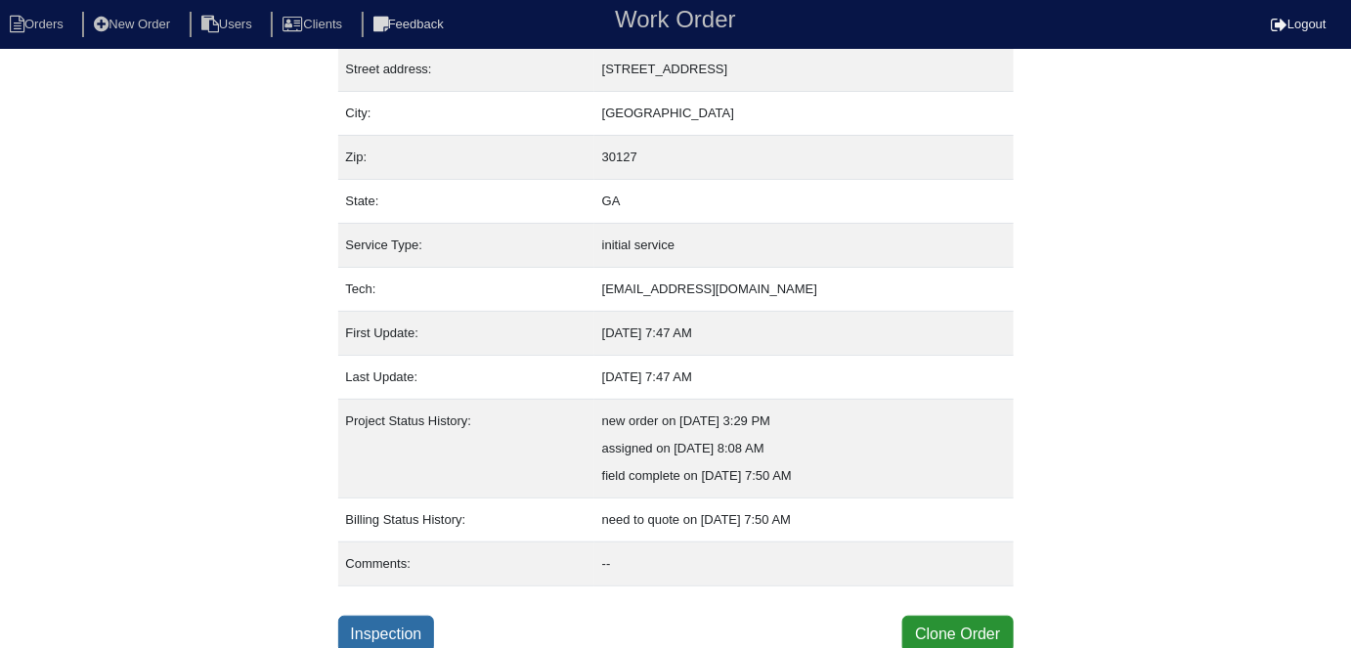
click at [353, 632] on link "Inspection" at bounding box center [386, 634] width 97 height 37
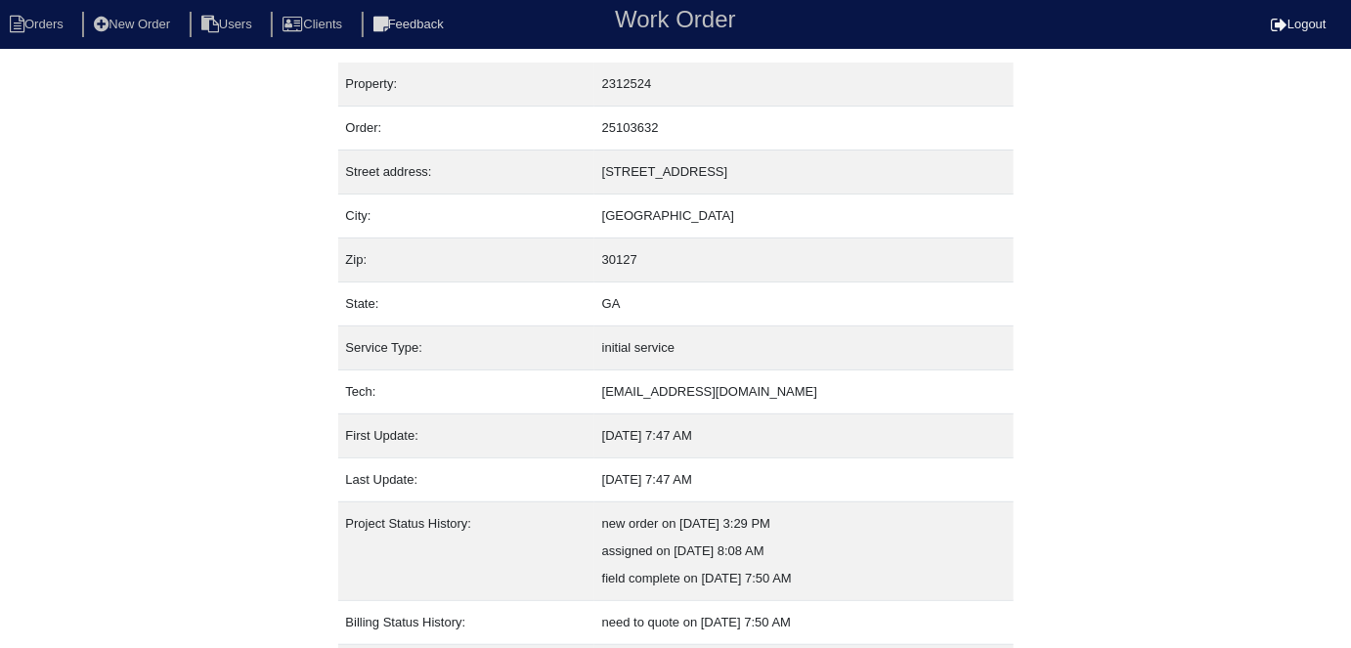
select select "3"
select select "[PERSON_NAME]"
select select "0"
select select "1"
select select "0"
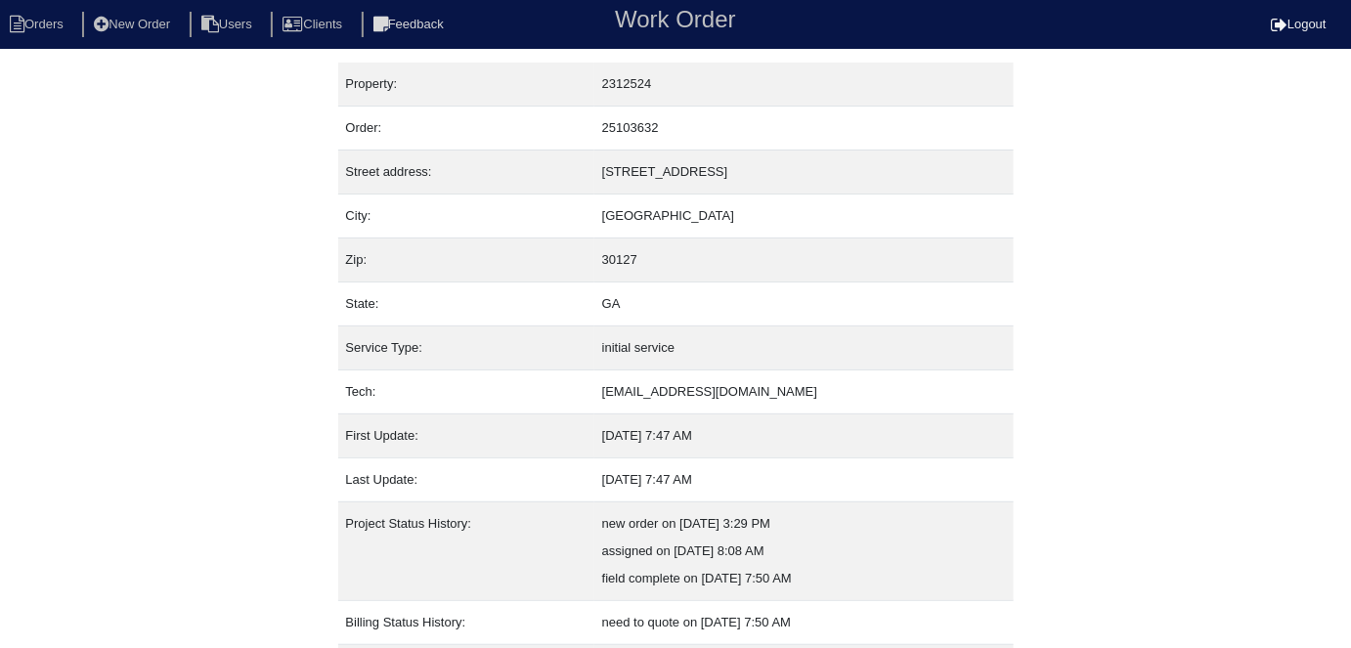
select select "0"
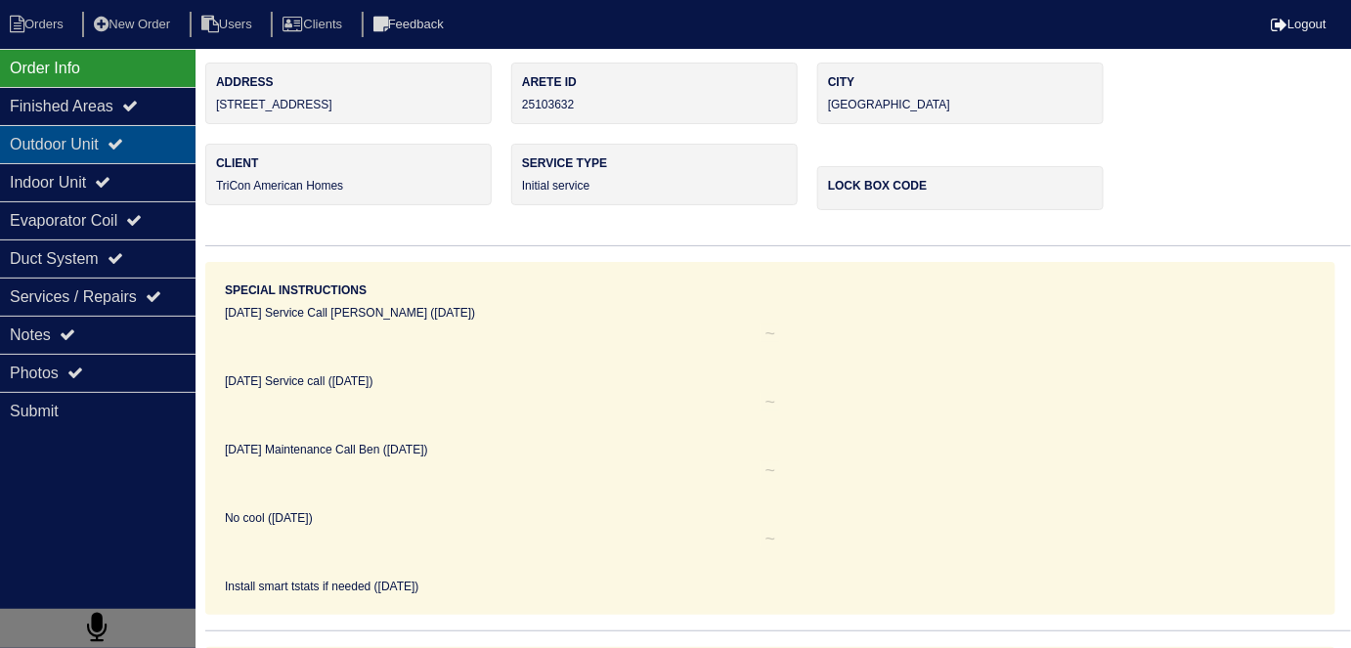
click at [80, 152] on div "Outdoor Unit" at bounding box center [98, 144] width 196 height 38
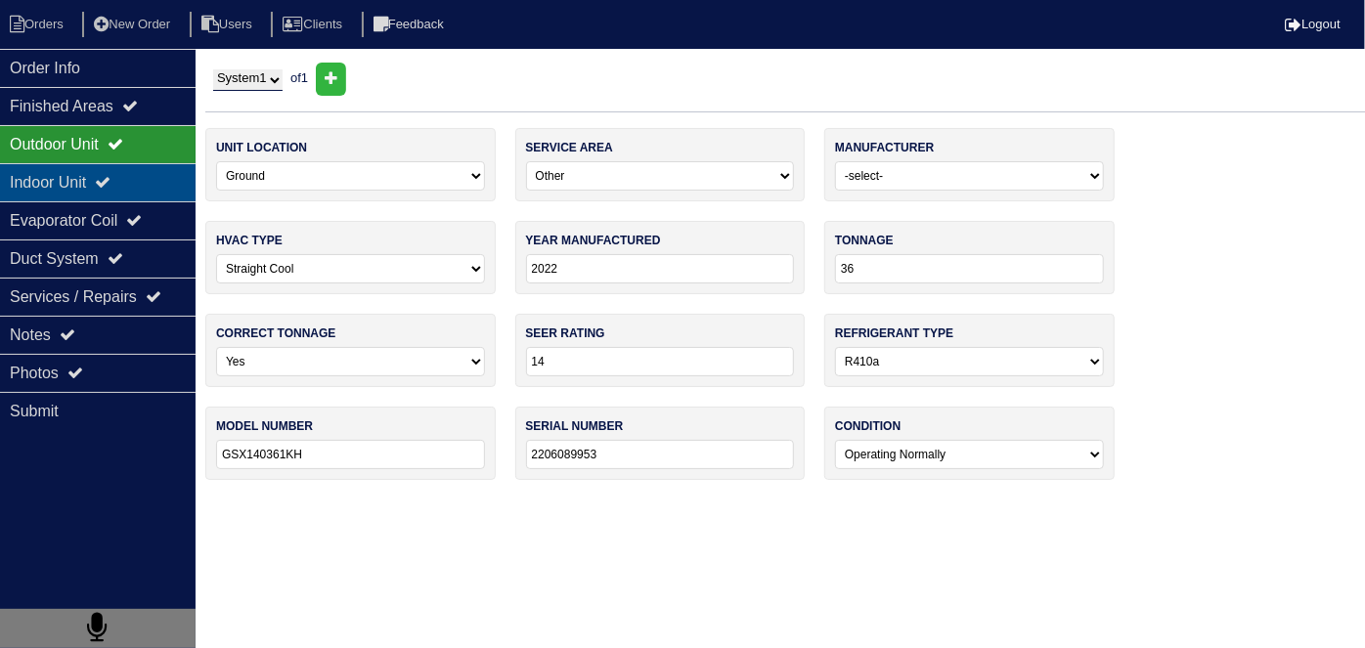
click at [78, 170] on div "Indoor Unit" at bounding box center [98, 182] width 196 height 38
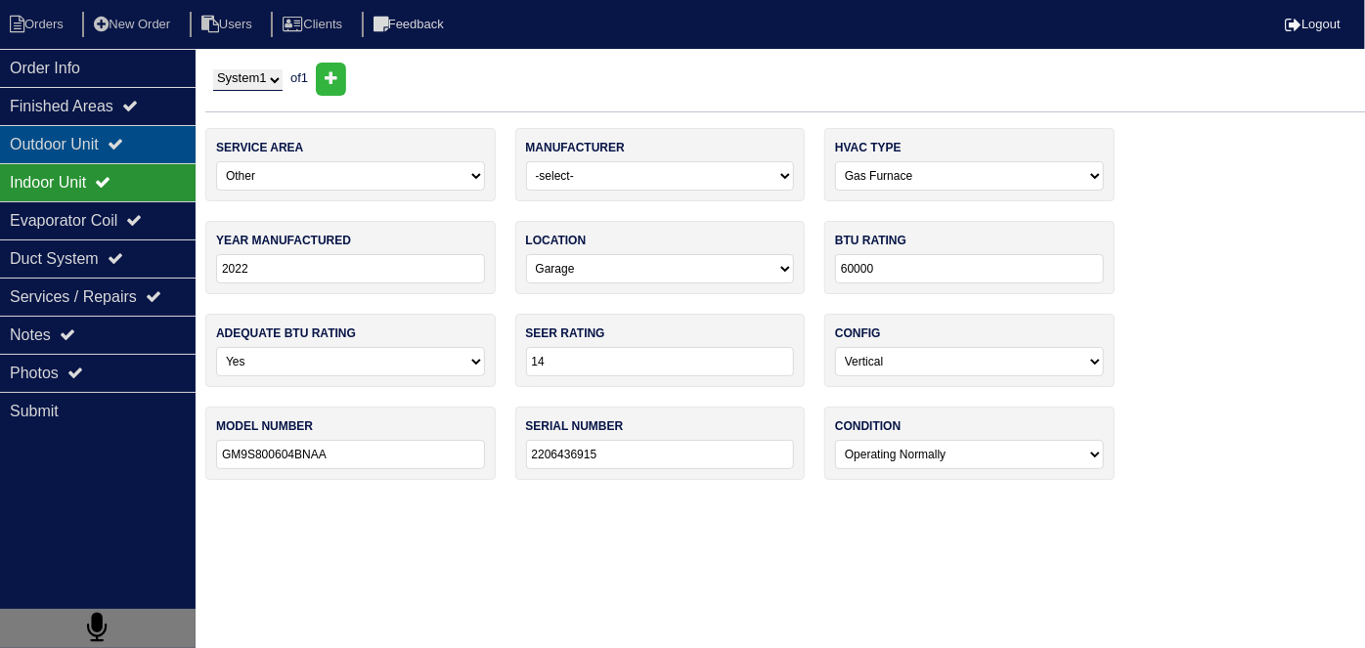
click at [80, 150] on div "Outdoor Unit" at bounding box center [98, 144] width 196 height 38
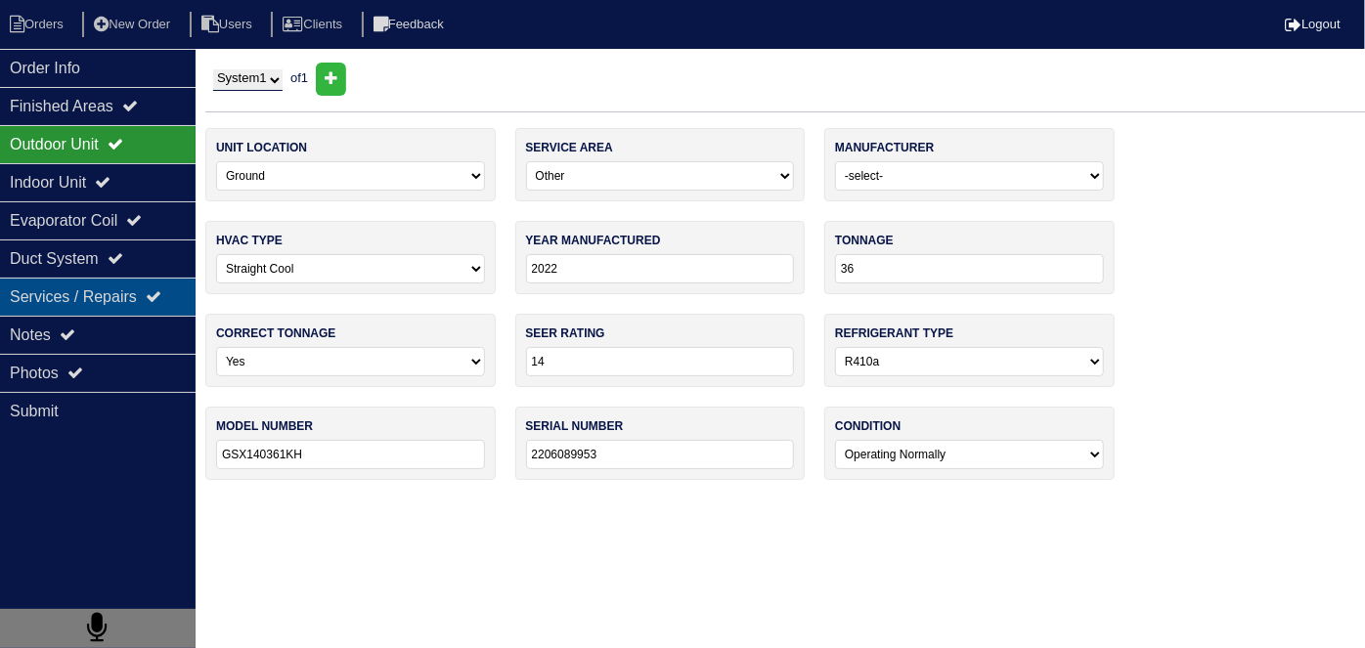
drag, startPoint x: 53, startPoint y: 258, endPoint x: 52, endPoint y: 277, distance: 18.6
click at [51, 260] on div "Duct System" at bounding box center [98, 258] width 196 height 38
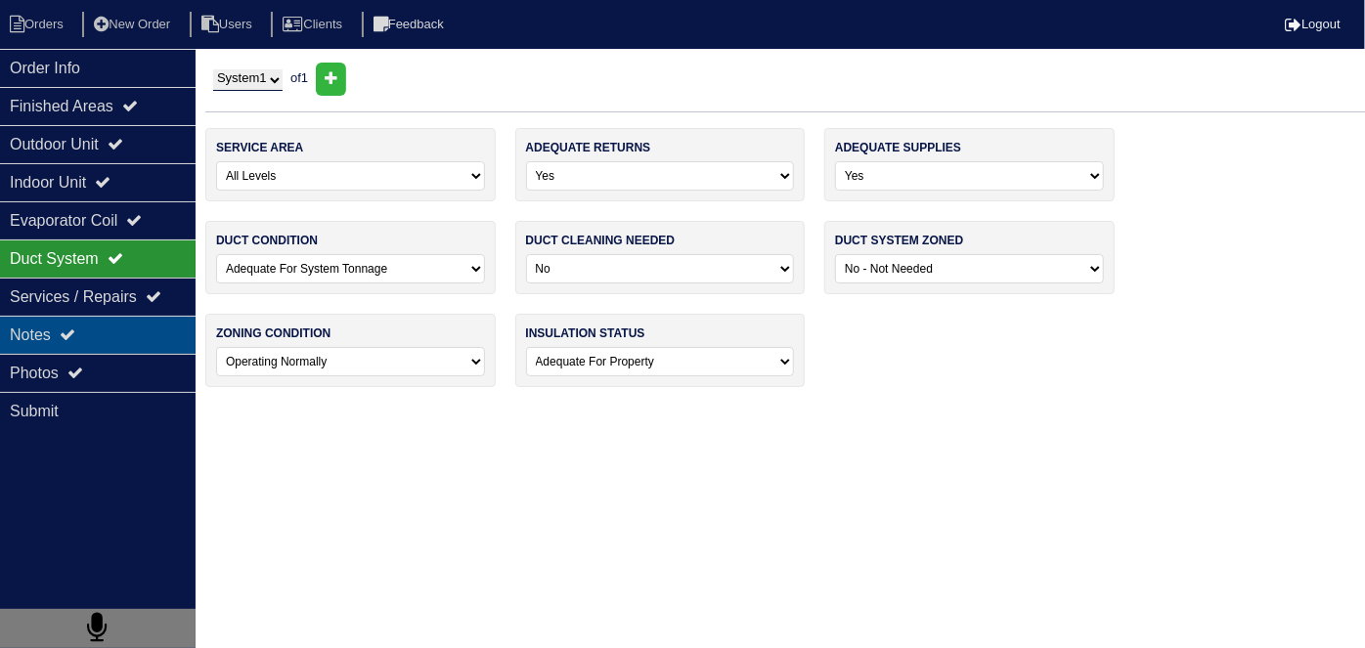
click at [65, 319] on div "Notes" at bounding box center [98, 335] width 196 height 38
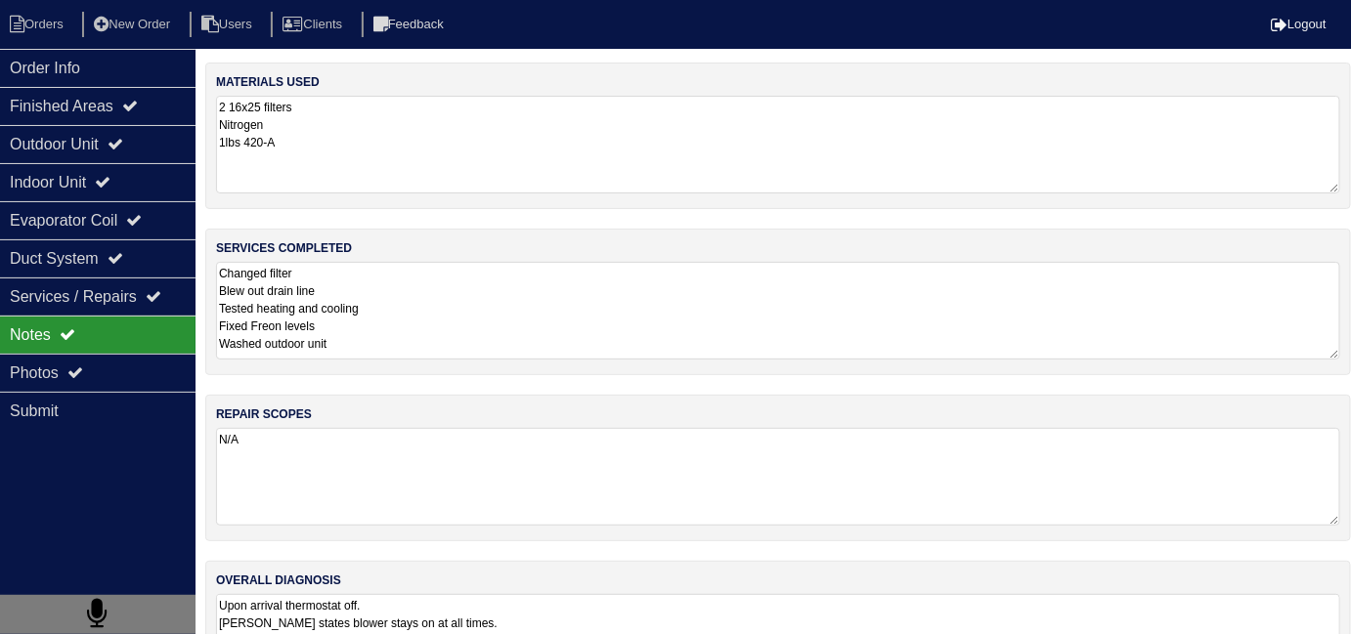
drag, startPoint x: 544, startPoint y: 323, endPoint x: 626, endPoint y: 330, distance: 81.5
click at [545, 323] on textarea "Changed filter Blew out drain line Tested heating and cooling Fixed Freon level…" at bounding box center [778, 311] width 1124 height 98
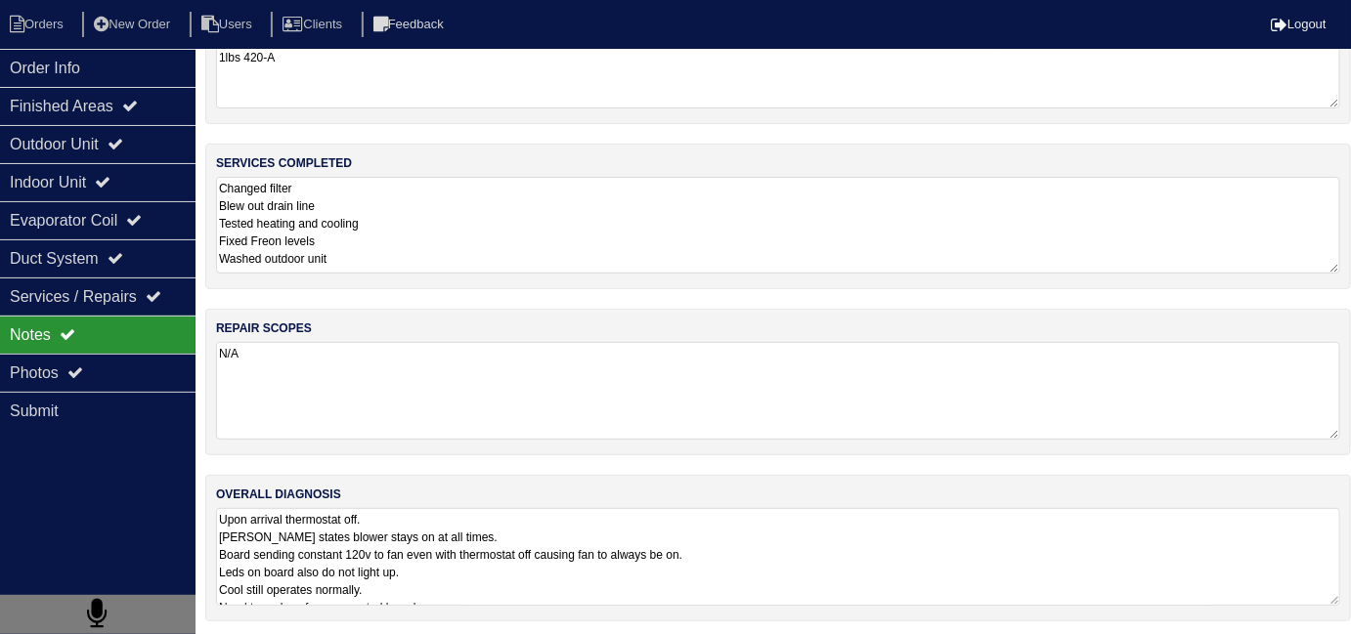
scroll to position [86, 0]
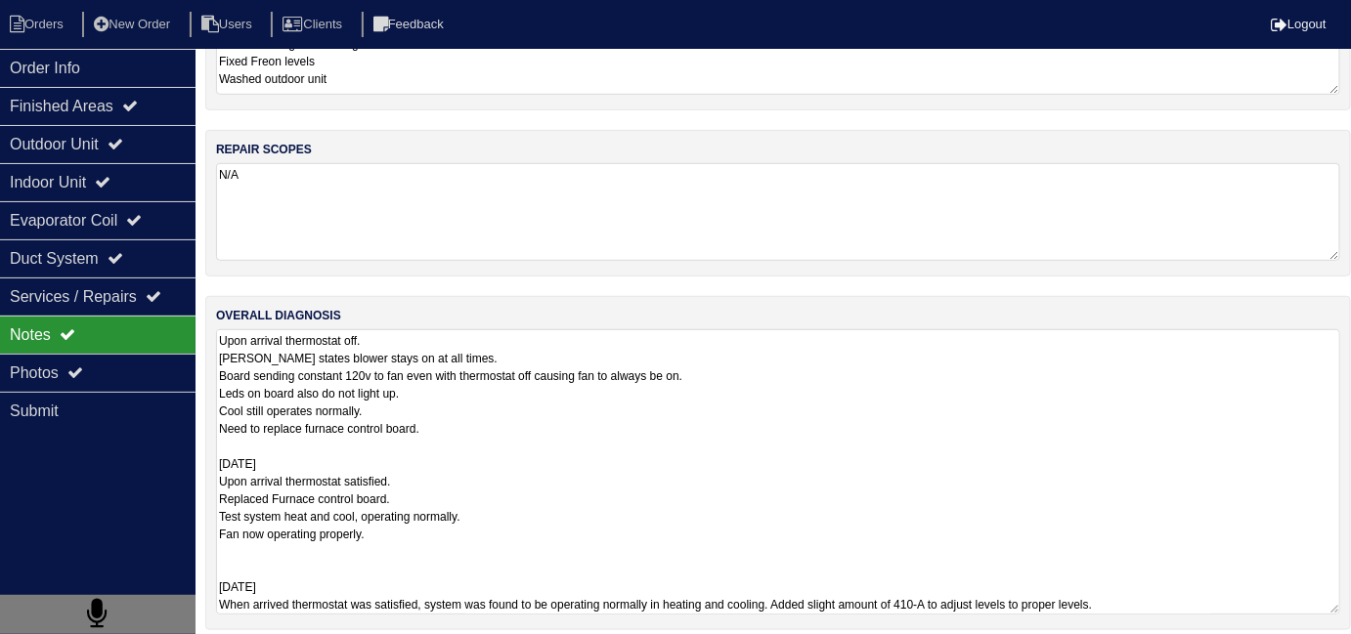
scroll to position [275, 0]
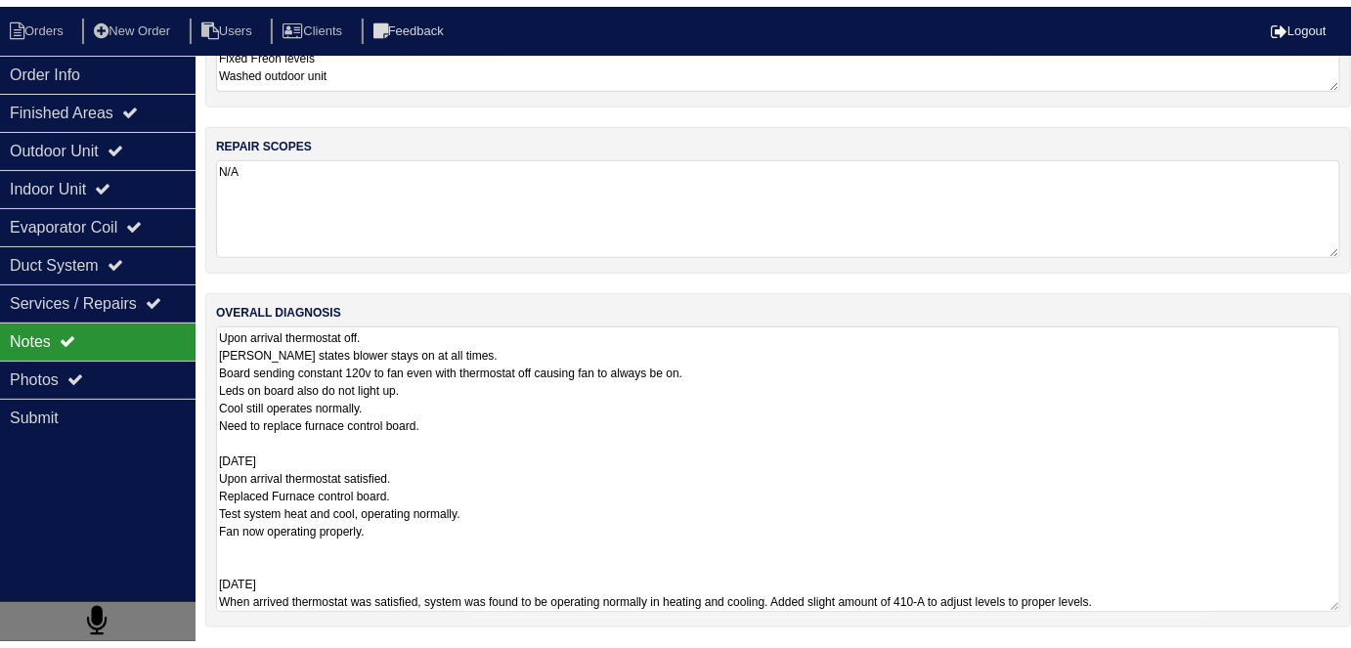
scroll to position [103, 0]
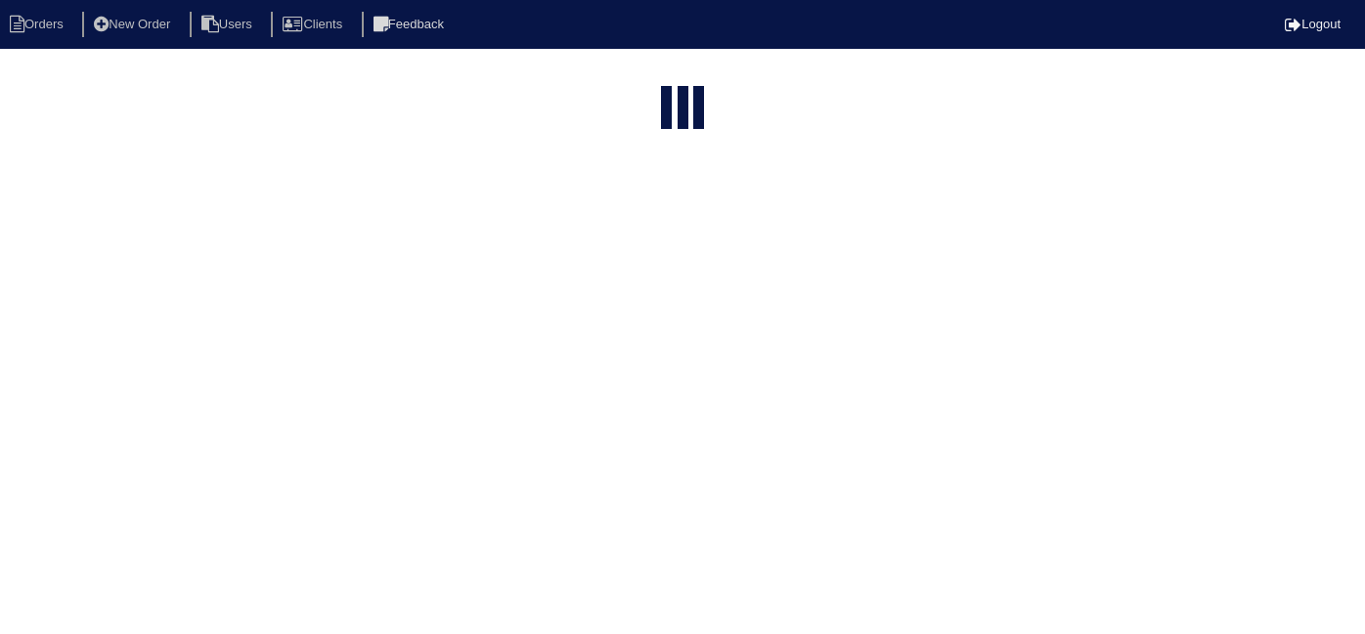
select select "15"
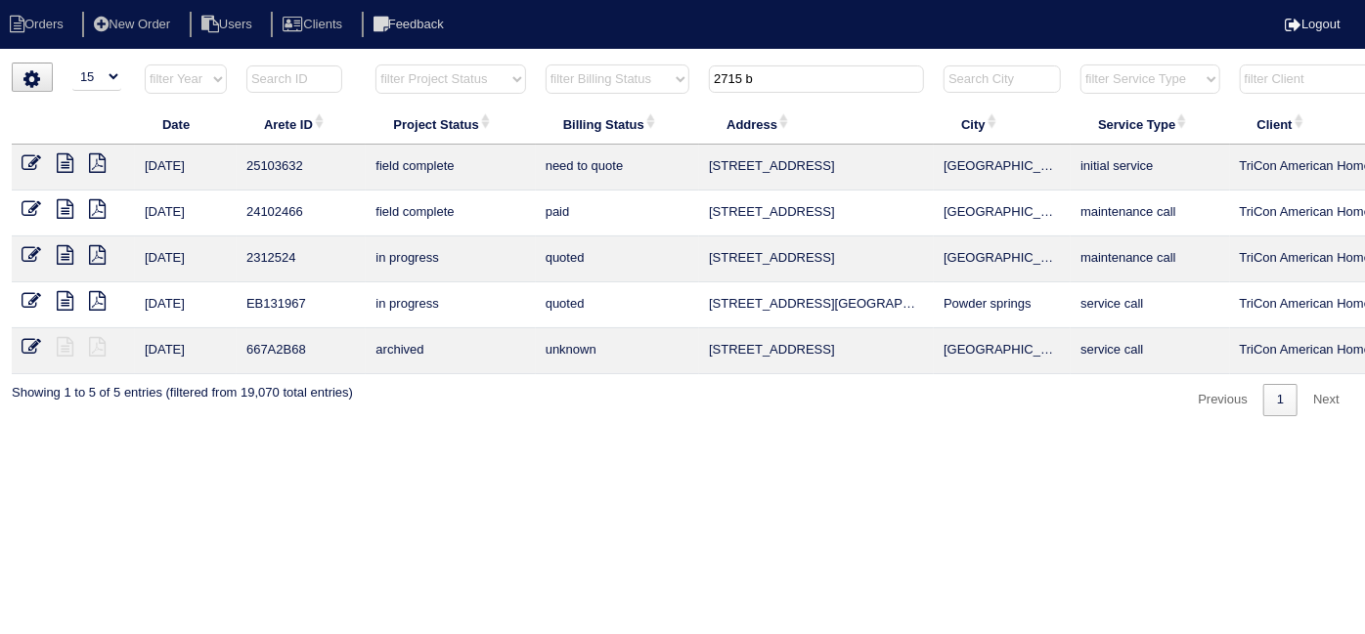
click at [31, 161] on icon at bounding box center [32, 163] width 20 height 20
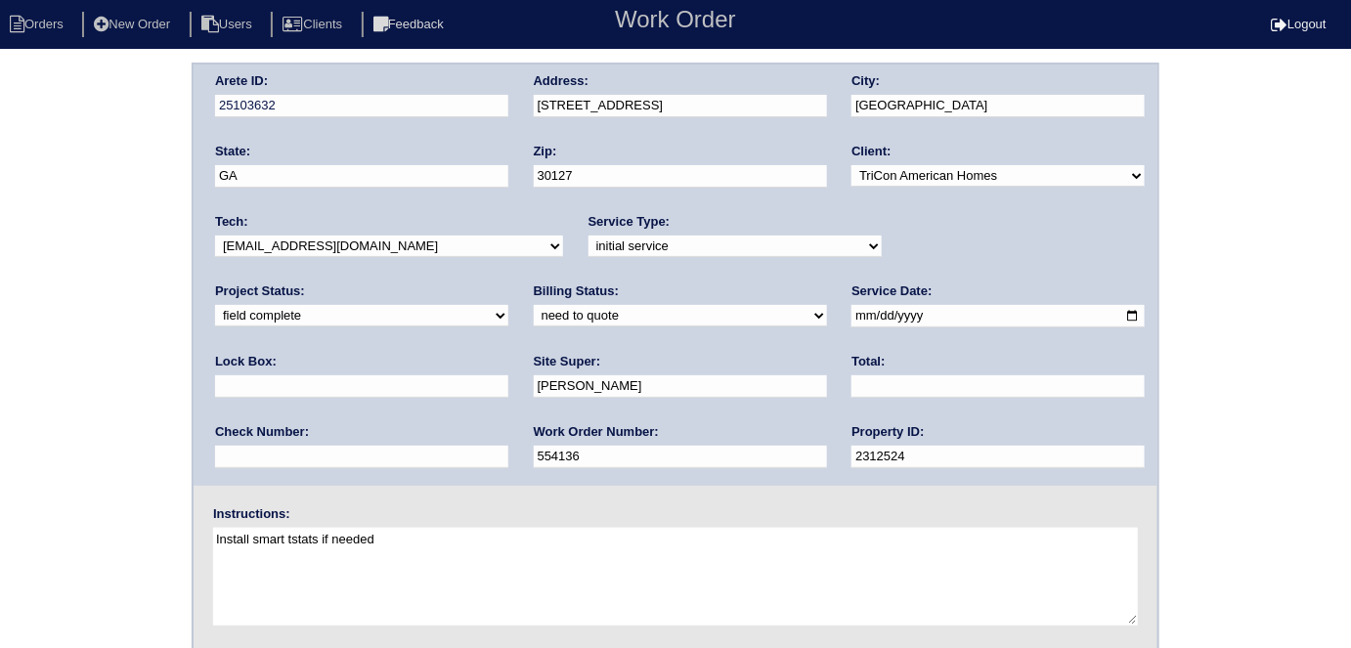
click at [534, 313] on select "need to quote quoted need to invoice invoiced paid warranty purchase order need…" at bounding box center [680, 316] width 293 height 22
select select "quoted"
click at [534, 305] on select "need to quote quoted need to invoice invoiced paid warranty purchase order need…" at bounding box center [680, 316] width 293 height 22
click at [851, 375] on input "text" at bounding box center [997, 386] width 293 height 22
type input "620.00"
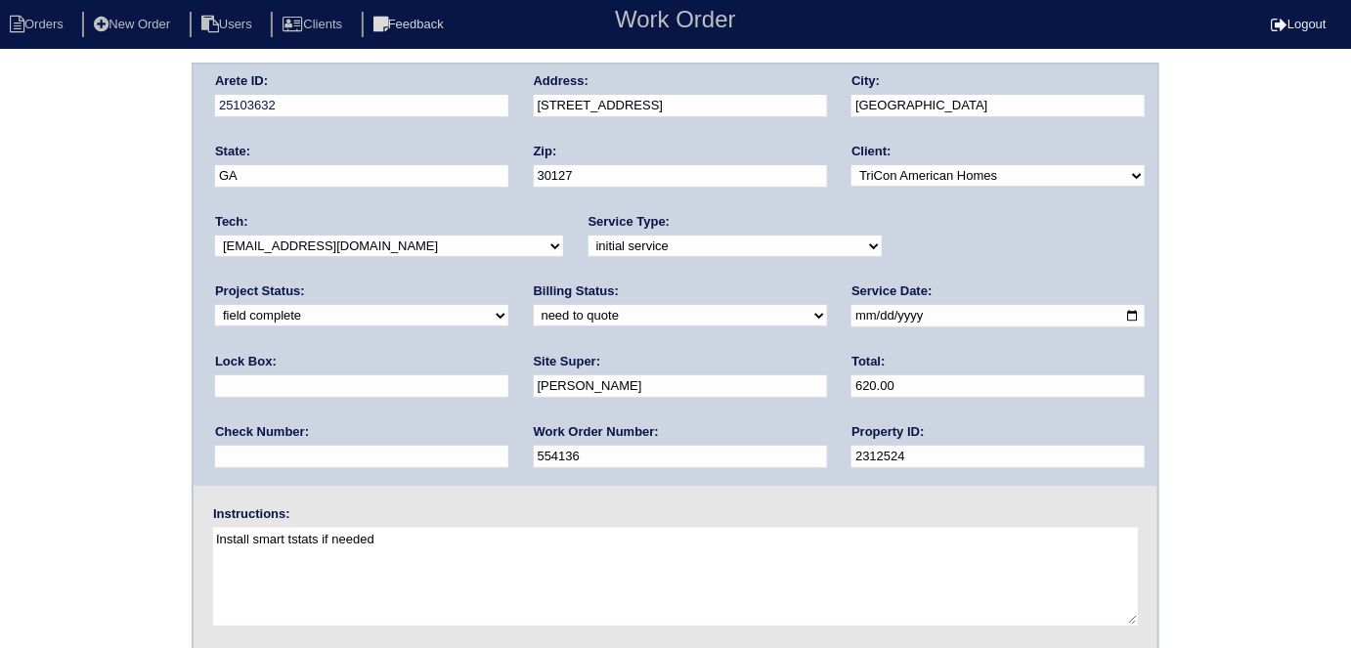
click at [69, 378] on div "Arete ID: 25103632 Address: [STREET_ADDRESS] City: [GEOGRAPHIC_DATA] State: [GE…" at bounding box center [675, 458] width 1351 height 791
click at [482, 104] on div "Arete ID: 25103632 Address: [STREET_ADDRESS] City: [GEOGRAPHIC_DATA] State: [GE…" at bounding box center [676, 275] width 964 height 421
click at [102, 340] on div "Arete ID: 25103632 Address: [STREET_ADDRESS] City: [GEOGRAPHIC_DATA] State: [GE…" at bounding box center [675, 458] width 1351 height 791
drag, startPoint x: 26, startPoint y: 271, endPoint x: 0, endPoint y: 287, distance: 31.2
click at [15, 274] on div "Arete ID: 25103632 Address: [STREET_ADDRESS] City: [GEOGRAPHIC_DATA] State: [GE…" at bounding box center [675, 458] width 1351 height 791
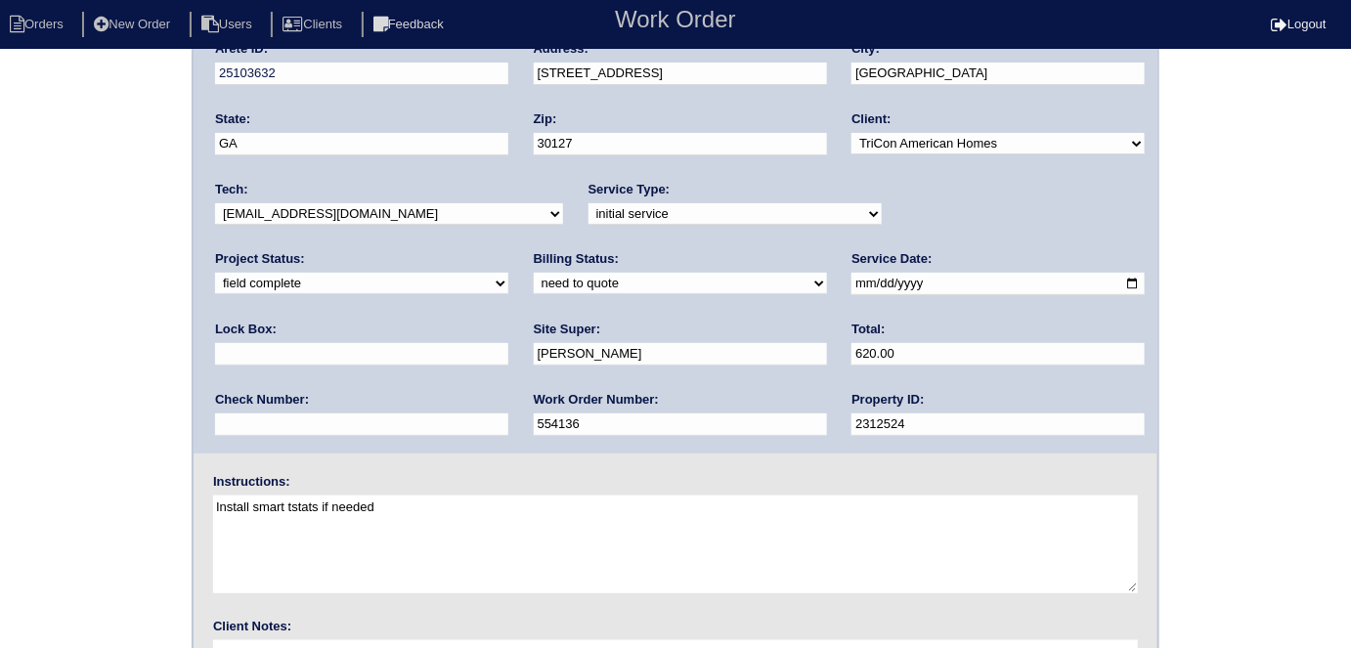
click at [99, 425] on div "Arete ID: 25103632 Address: [STREET_ADDRESS] City: [GEOGRAPHIC_DATA] State: [GE…" at bounding box center [675, 425] width 1351 height 791
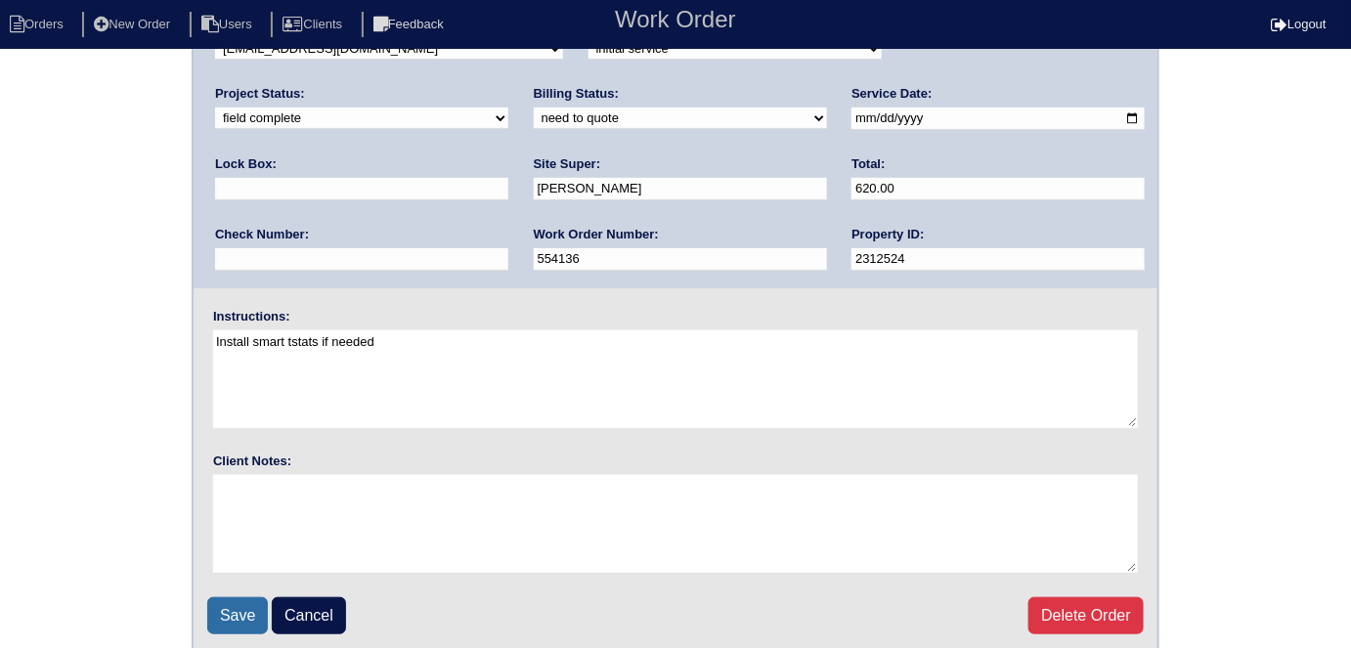
scroll to position [200, 0]
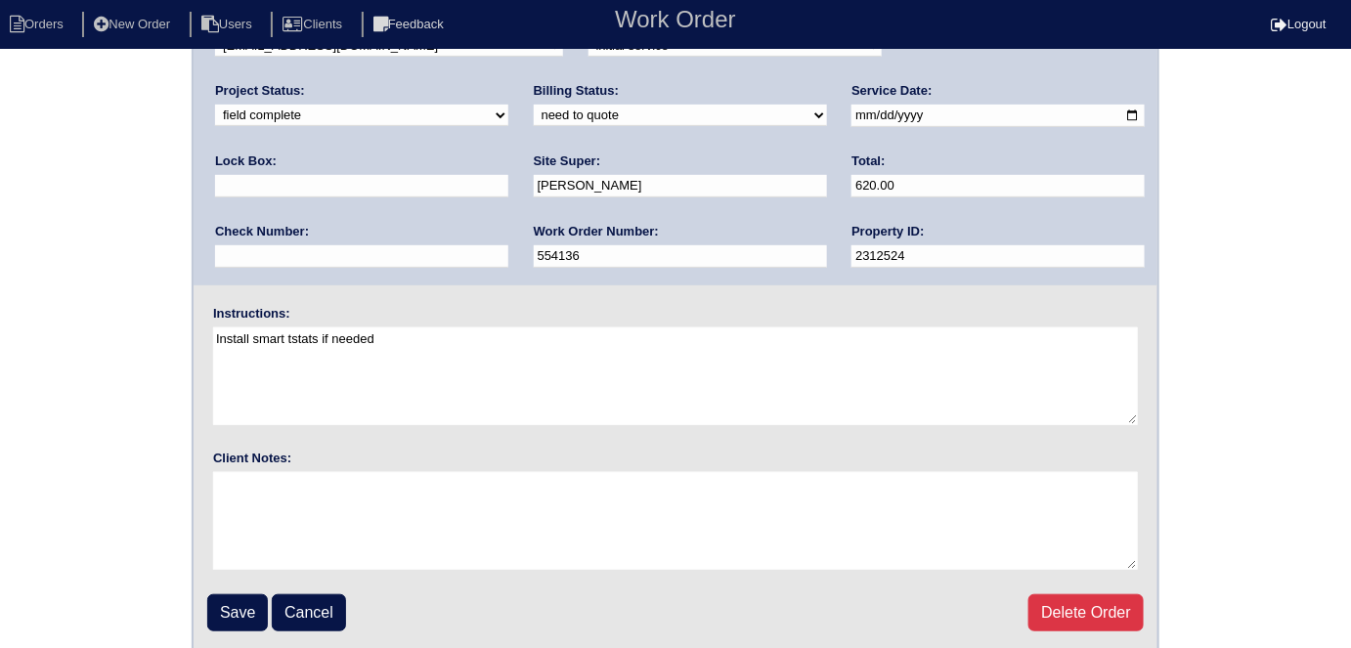
click at [245, 618] on input "Save" at bounding box center [237, 612] width 61 height 37
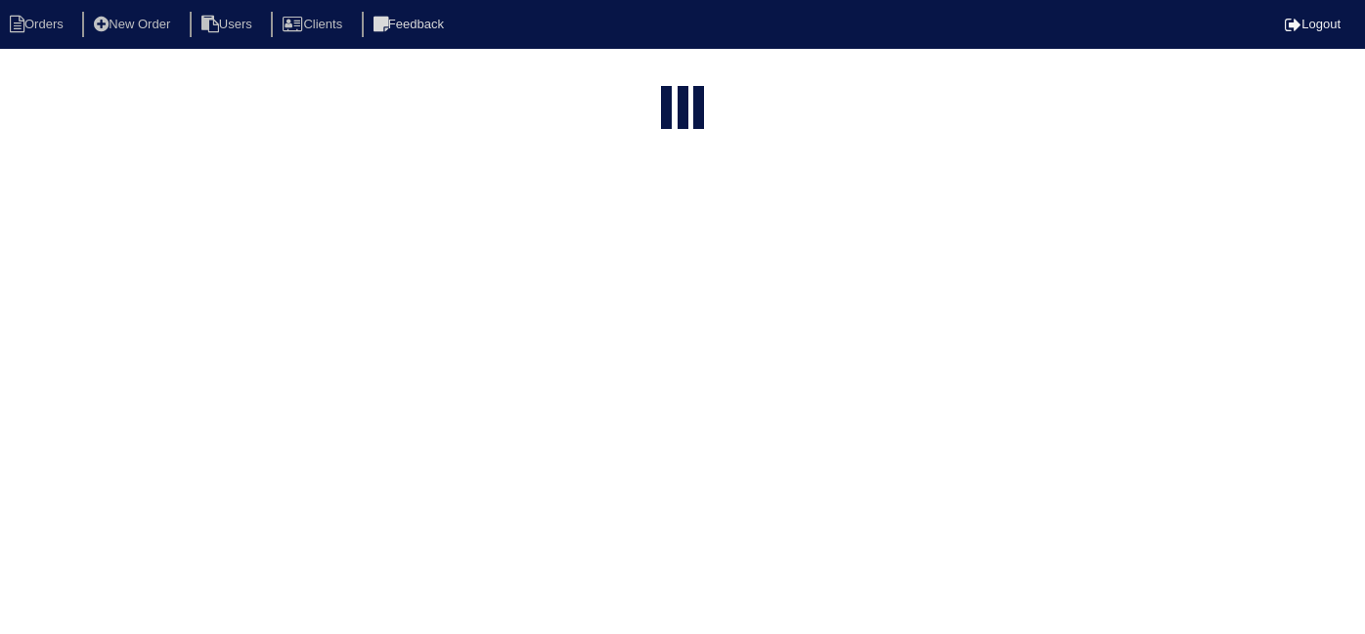
select select "15"
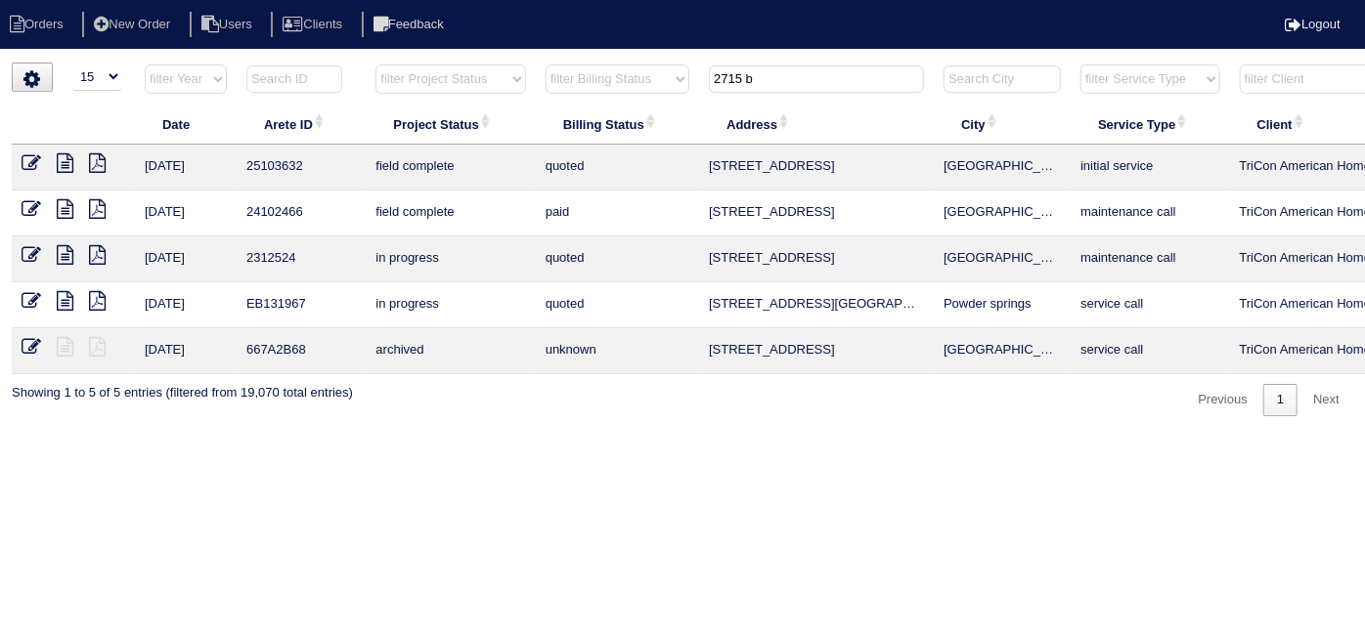
drag, startPoint x: 776, startPoint y: 89, endPoint x: 557, endPoint y: 42, distance: 223.9
click at [564, 50] on html "Orders New Order Users Clients Feedback Logout Orders New Order Users Clients M…" at bounding box center [682, 218] width 1365 height 436
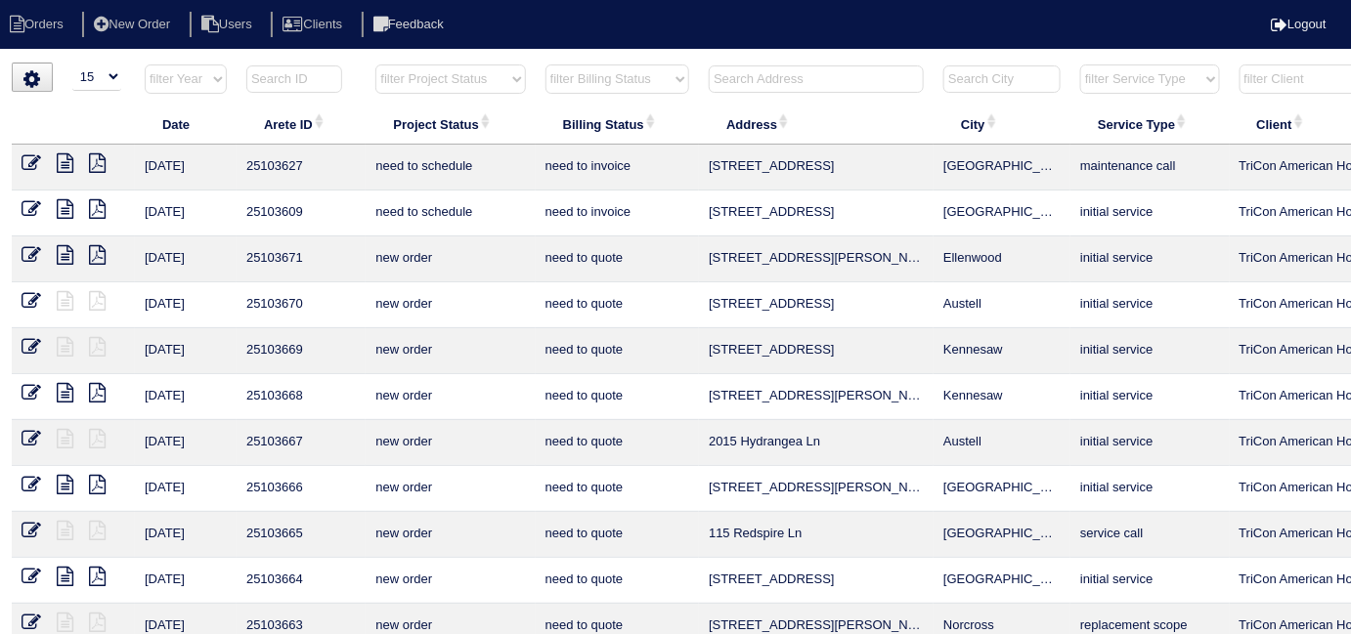
click at [460, 67] on select "filter Project Status -- Any Project Status -- new order assigned in progress f…" at bounding box center [450, 79] width 150 height 29
click at [375, 65] on select "filter Project Status -- Any Project Status -- new order assigned in progress f…" at bounding box center [450, 79] width 150 height 29
select select "field complete"
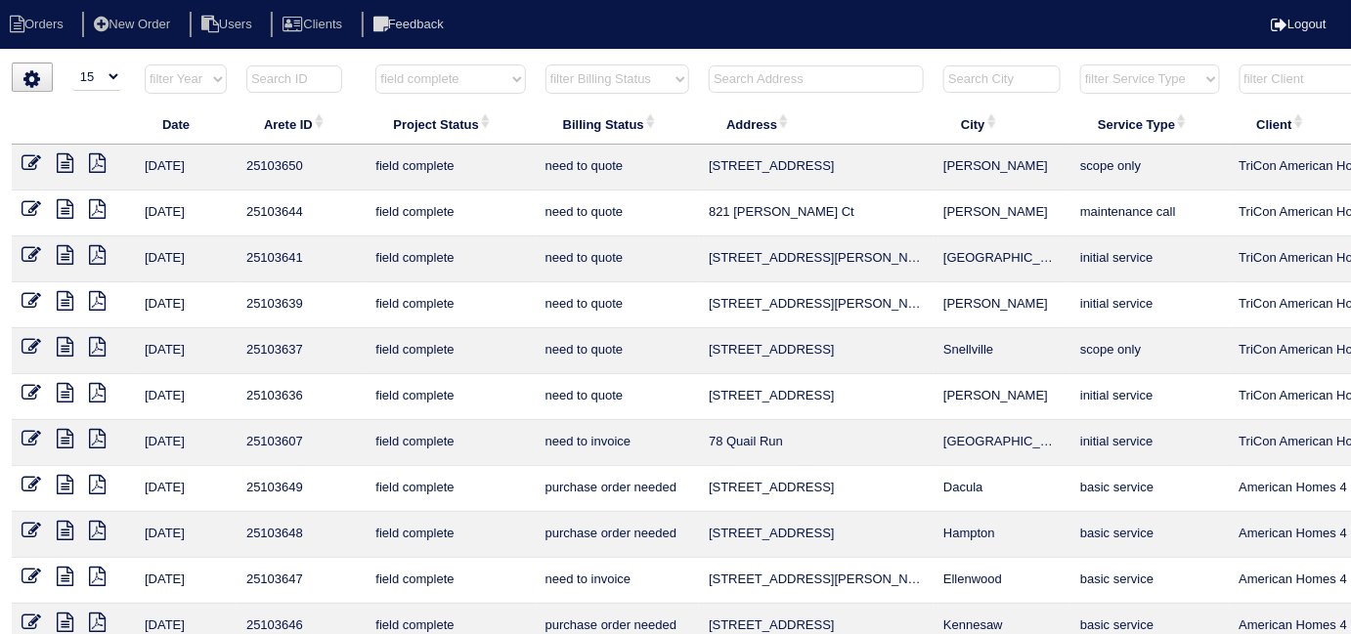
click at [589, 81] on select "filter Billing Status -- Any Billing Status -- need to quote quoted need to inv…" at bounding box center [617, 79] width 144 height 29
select select "need to quote"
click at [545, 65] on select "filter Billing Status -- Any Billing Status -- need to quote quoted need to inv…" at bounding box center [617, 79] width 144 height 29
select select "field complete"
select select "need to quote"
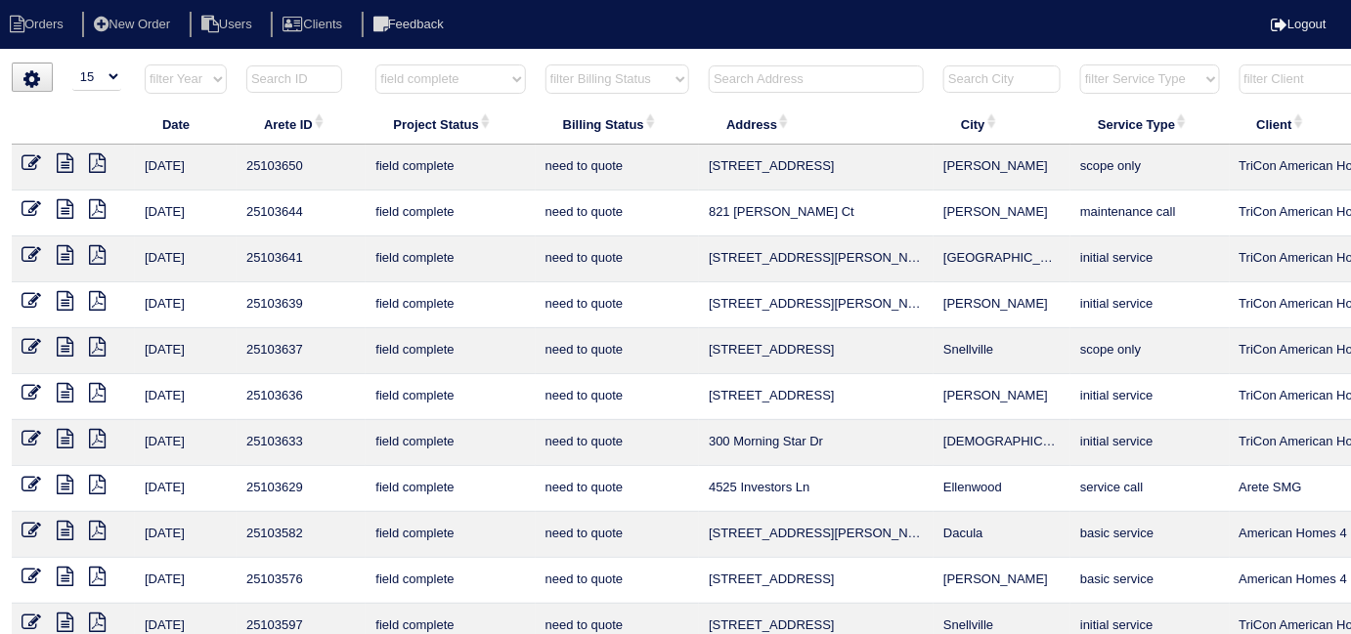
click at [391, 86] on select "filter Project Status -- Any Project Status -- new order assigned in progress f…" at bounding box center [450, 79] width 150 height 29
select select
click at [375, 65] on select "filter Project Status -- Any Project Status -- new order assigned in progress f…" at bounding box center [450, 79] width 150 height 29
select select "need to quote"
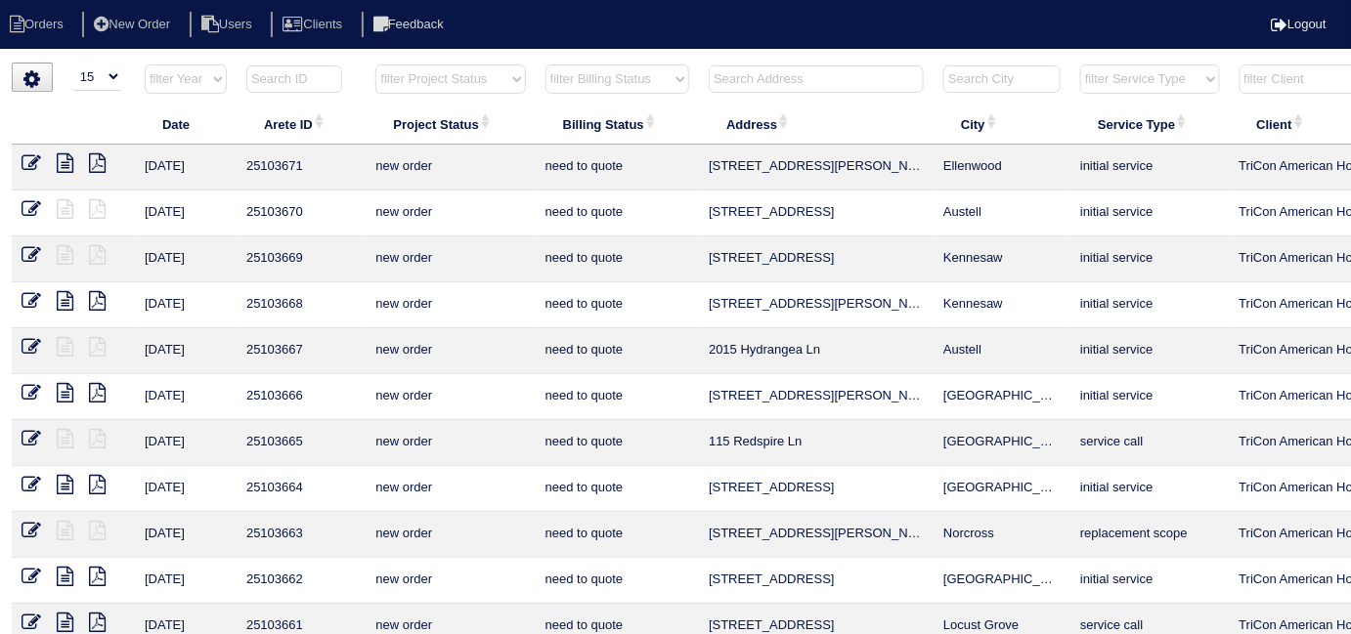
click at [597, 75] on select "filter Billing Status -- Any Billing Status -- need to quote quoted need to inv…" at bounding box center [617, 79] width 144 height 29
select select
click at [545, 65] on select "filter Billing Status -- Any Billing Status -- need to quote quoted need to inv…" at bounding box center [617, 79] width 144 height 29
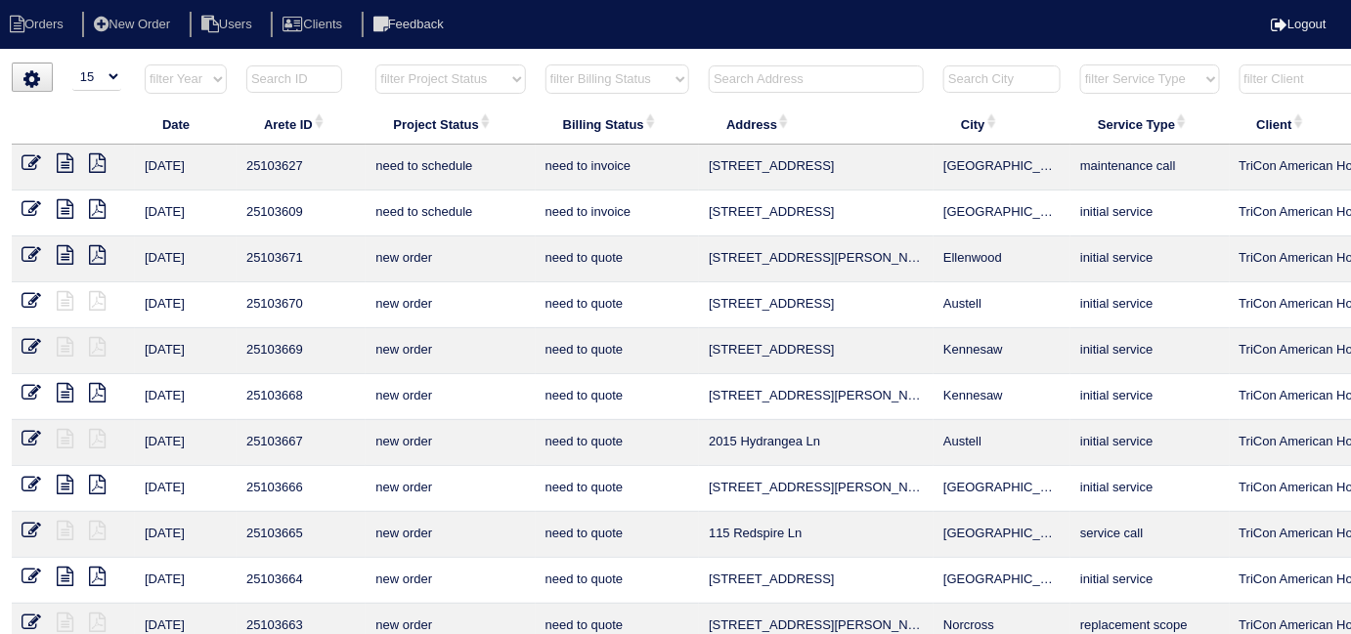
click at [724, 82] on input "text" at bounding box center [816, 78] width 215 height 27
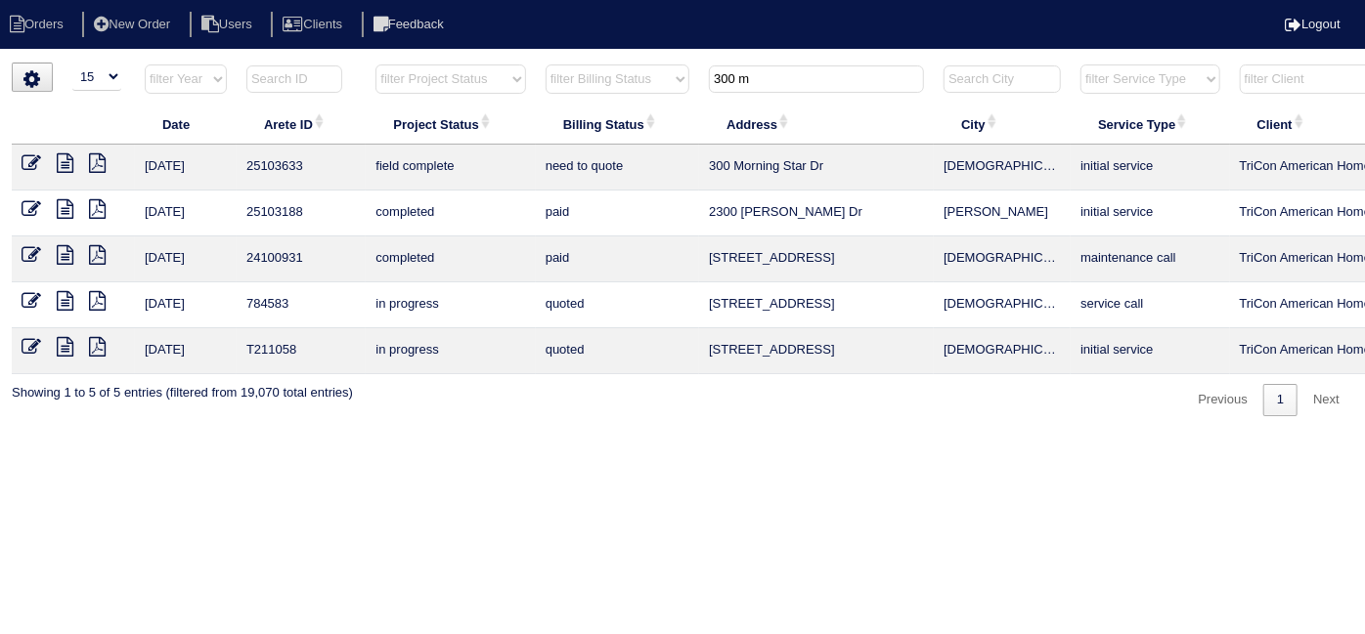
type input "300 m"
click at [67, 164] on icon at bounding box center [65, 163] width 17 height 20
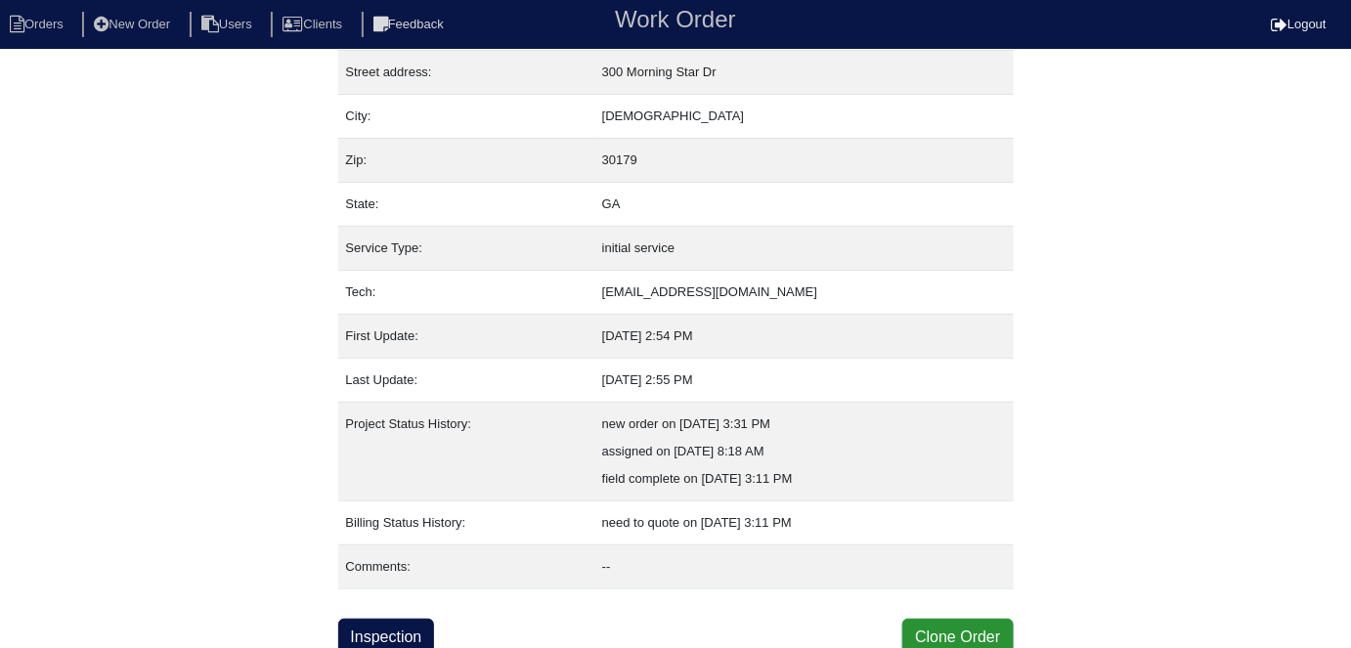
scroll to position [103, 0]
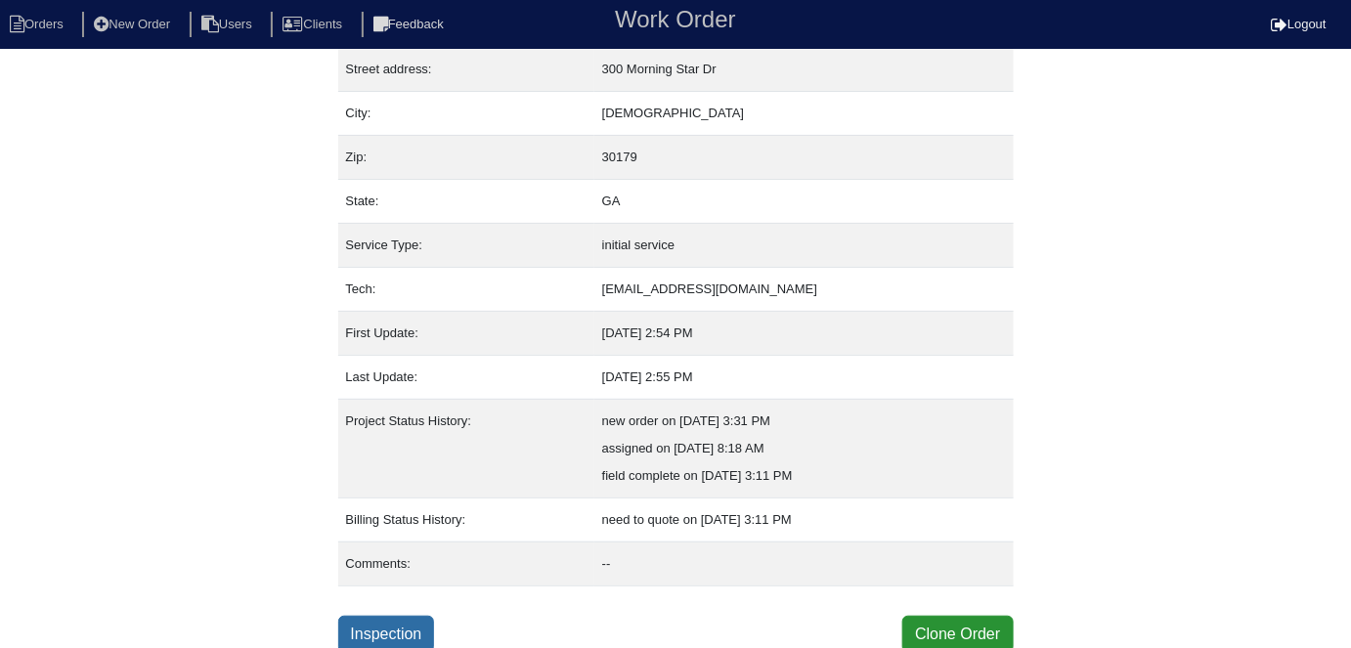
click at [383, 625] on link "Inspection" at bounding box center [386, 634] width 97 height 37
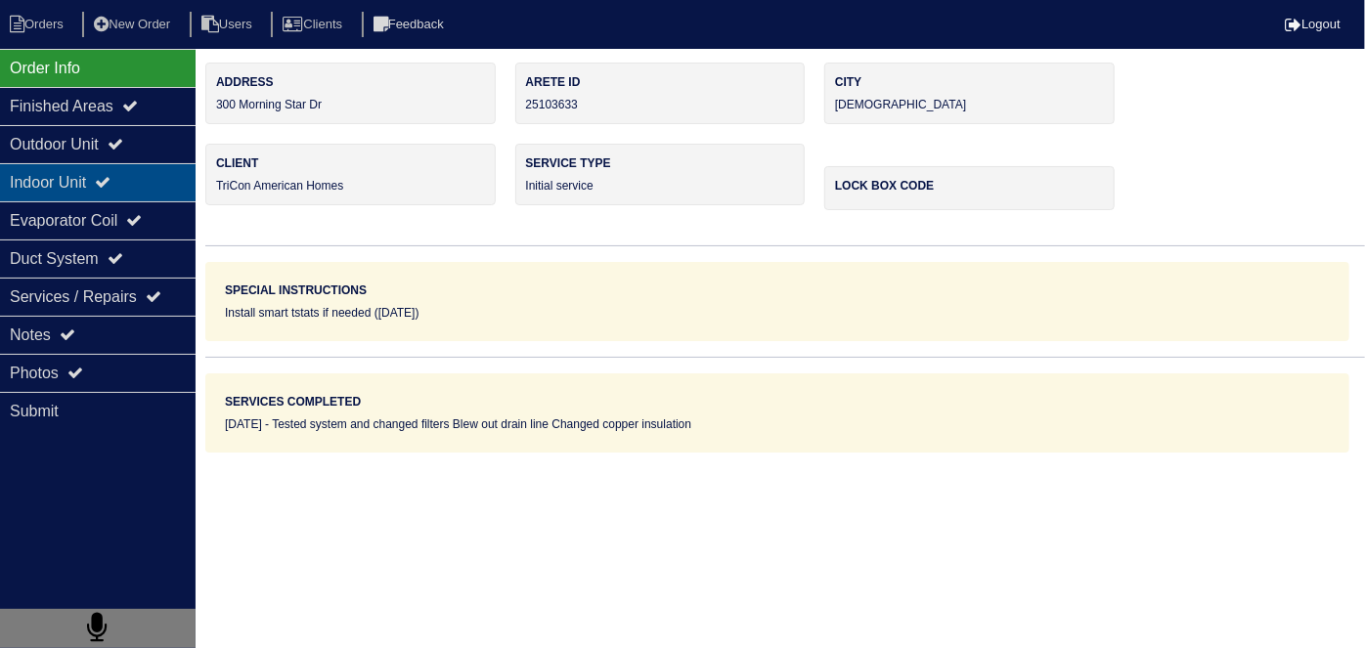
drag, startPoint x: 122, startPoint y: 154, endPoint x: 116, endPoint y: 170, distance: 16.7
click at [122, 154] on div "Outdoor Unit" at bounding box center [98, 144] width 196 height 38
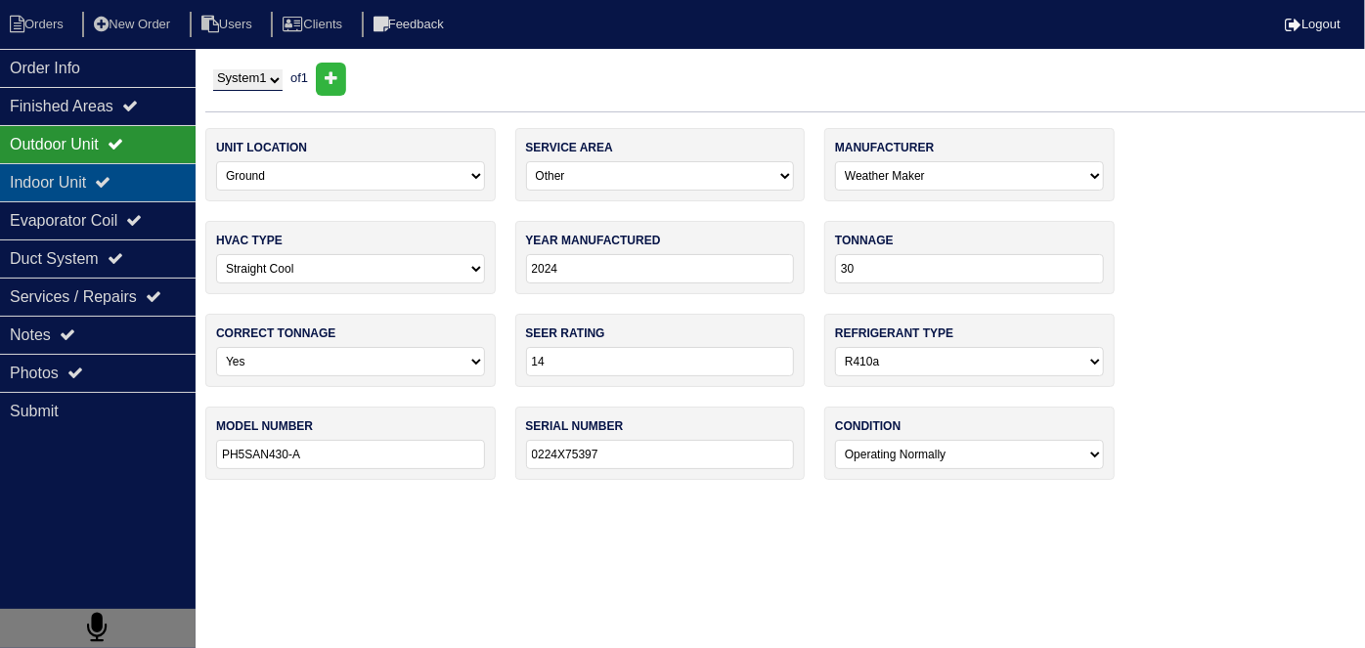
click at [115, 172] on div "Indoor Unit" at bounding box center [98, 182] width 196 height 38
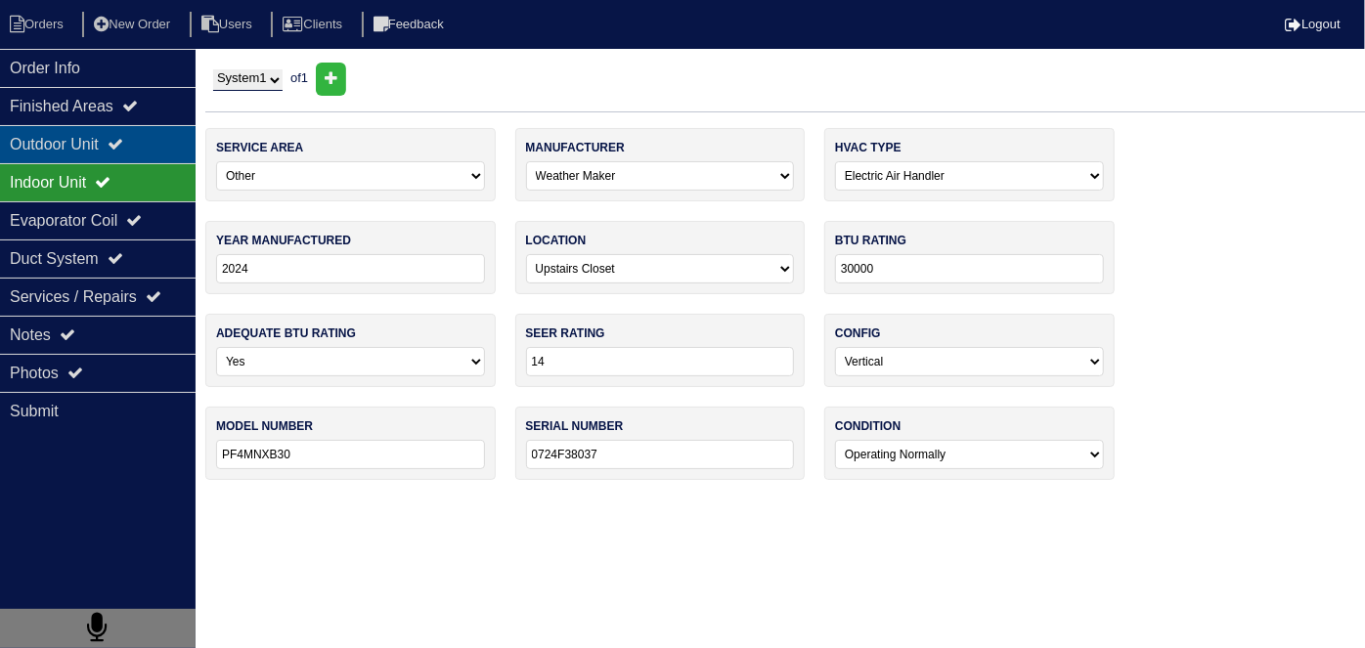
click at [108, 141] on div "Outdoor Unit" at bounding box center [98, 144] width 196 height 38
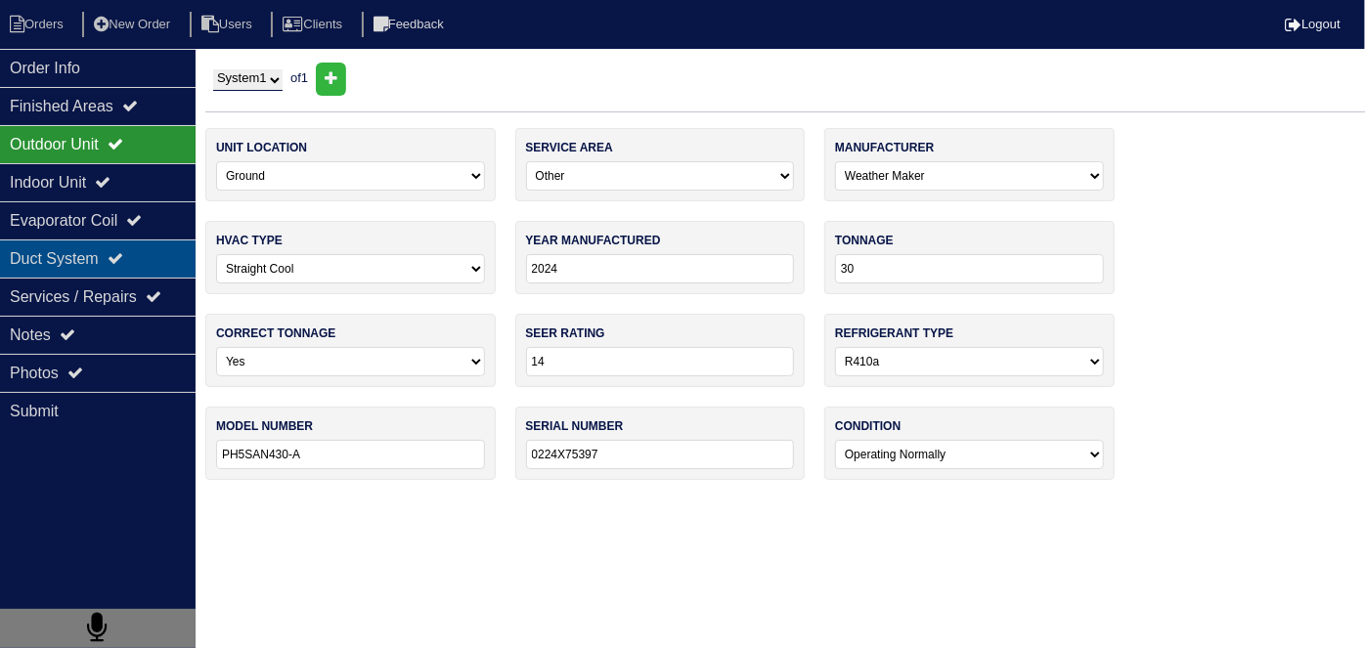
click at [156, 270] on div "Duct System" at bounding box center [98, 258] width 196 height 38
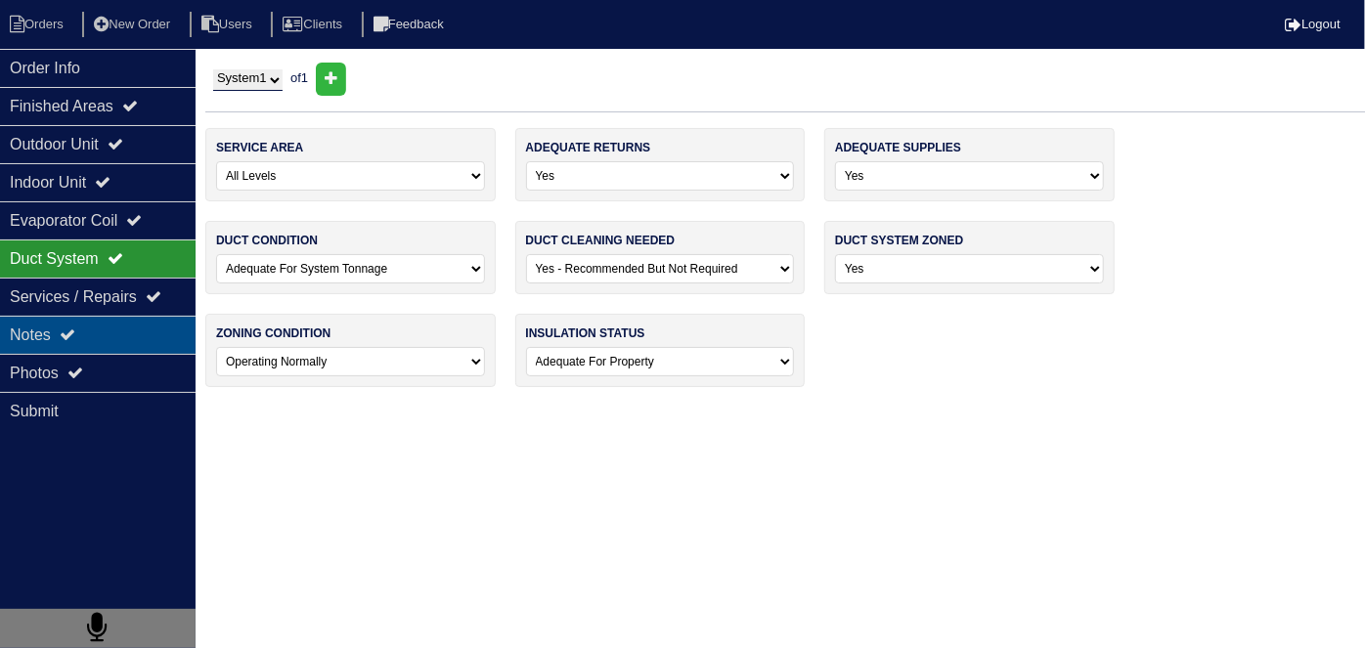
click at [115, 326] on div "Notes" at bounding box center [98, 335] width 196 height 38
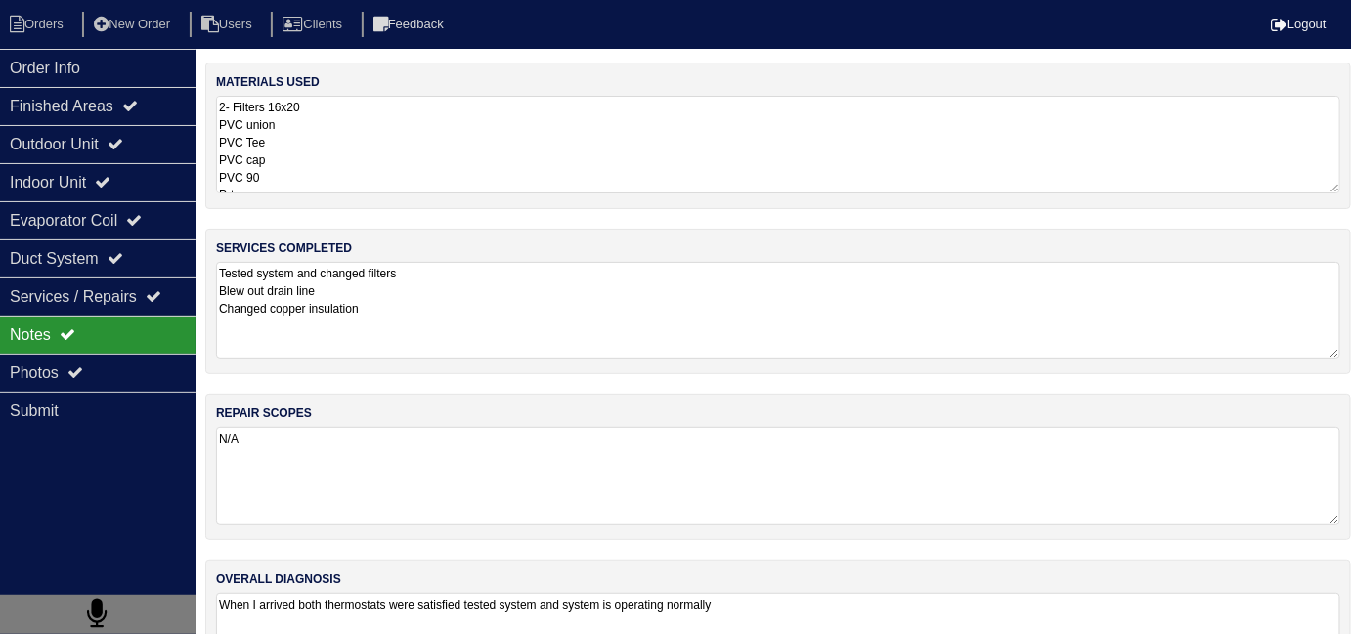
click at [562, 321] on textarea "Tested system and changed filters Blew out drain line Changed copper insulation" at bounding box center [778, 310] width 1124 height 97
click at [627, 189] on textarea "2- Filters 16x20 PVC union PVC Tee PVC cap PVC 90 P-trap Nitrogen" at bounding box center [778, 145] width 1124 height 98
click at [44, 373] on div "Photos" at bounding box center [98, 373] width 196 height 38
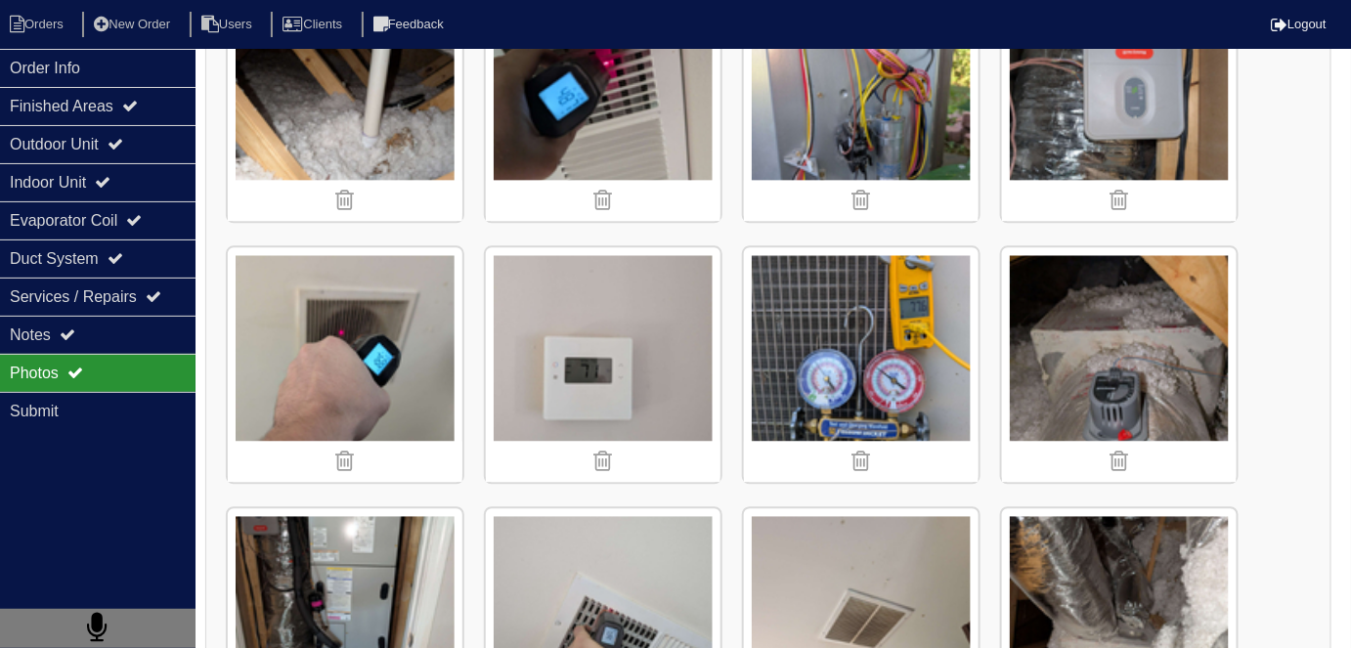
scroll to position [1420, 0]
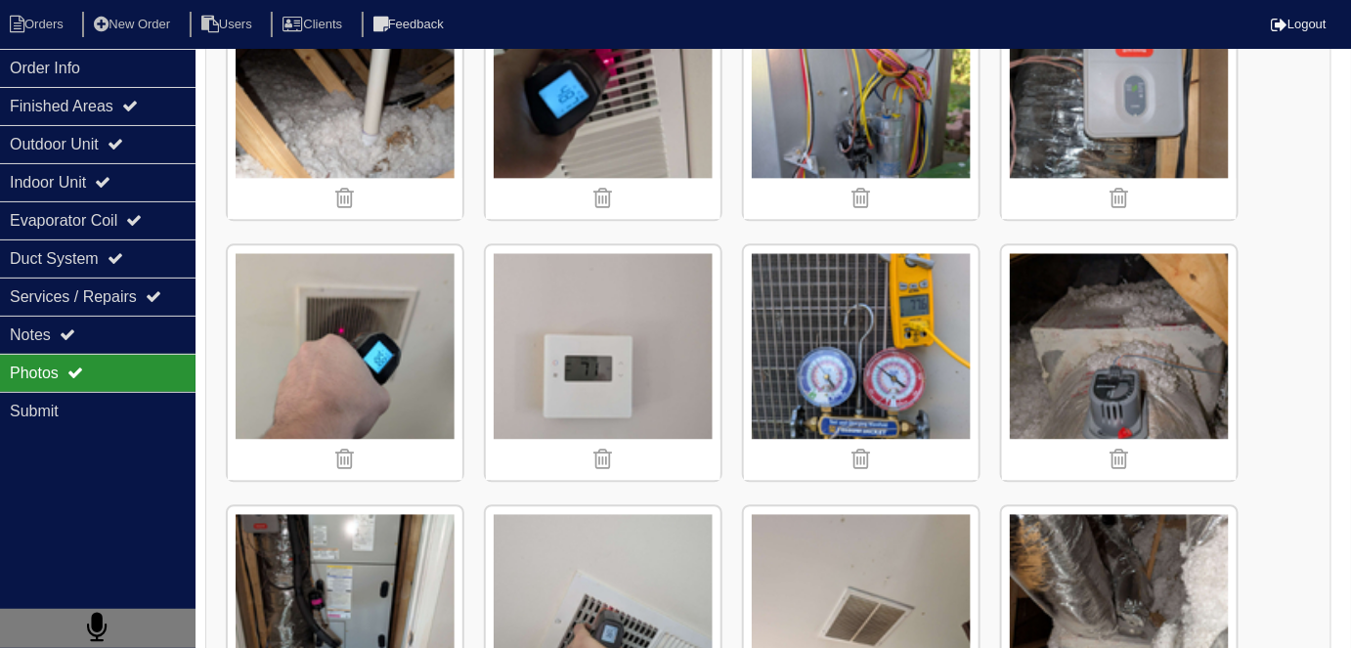
scroll to position [103, 0]
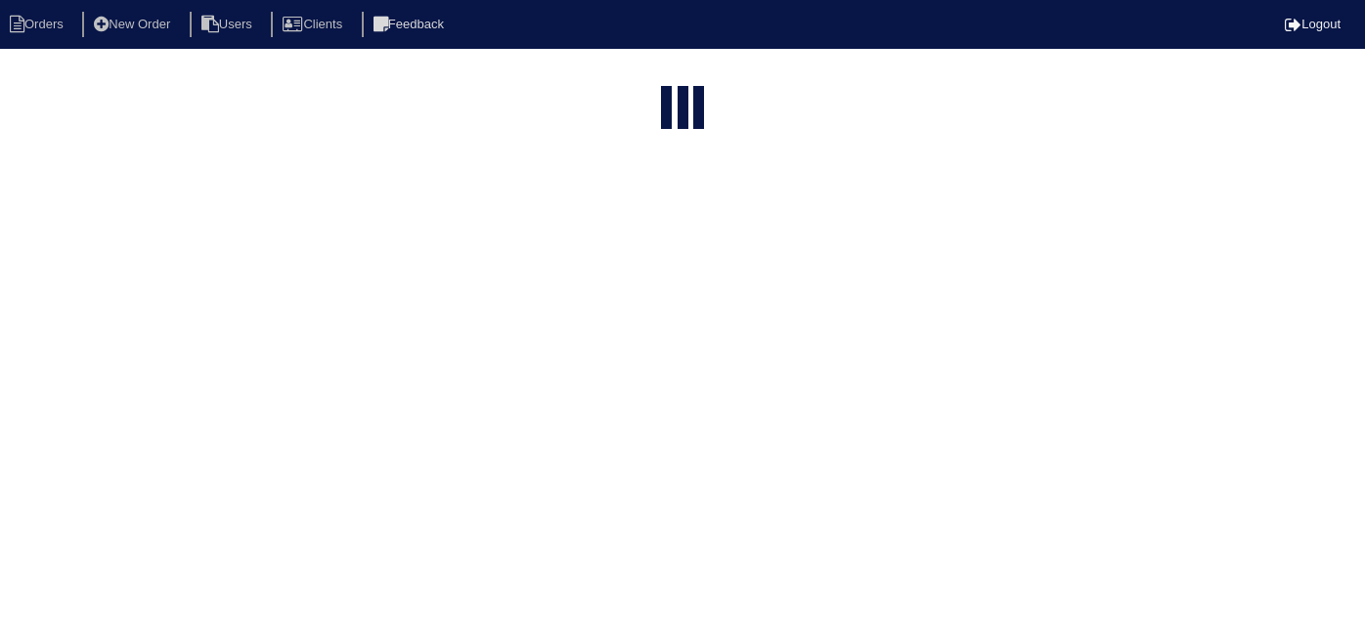
select select "15"
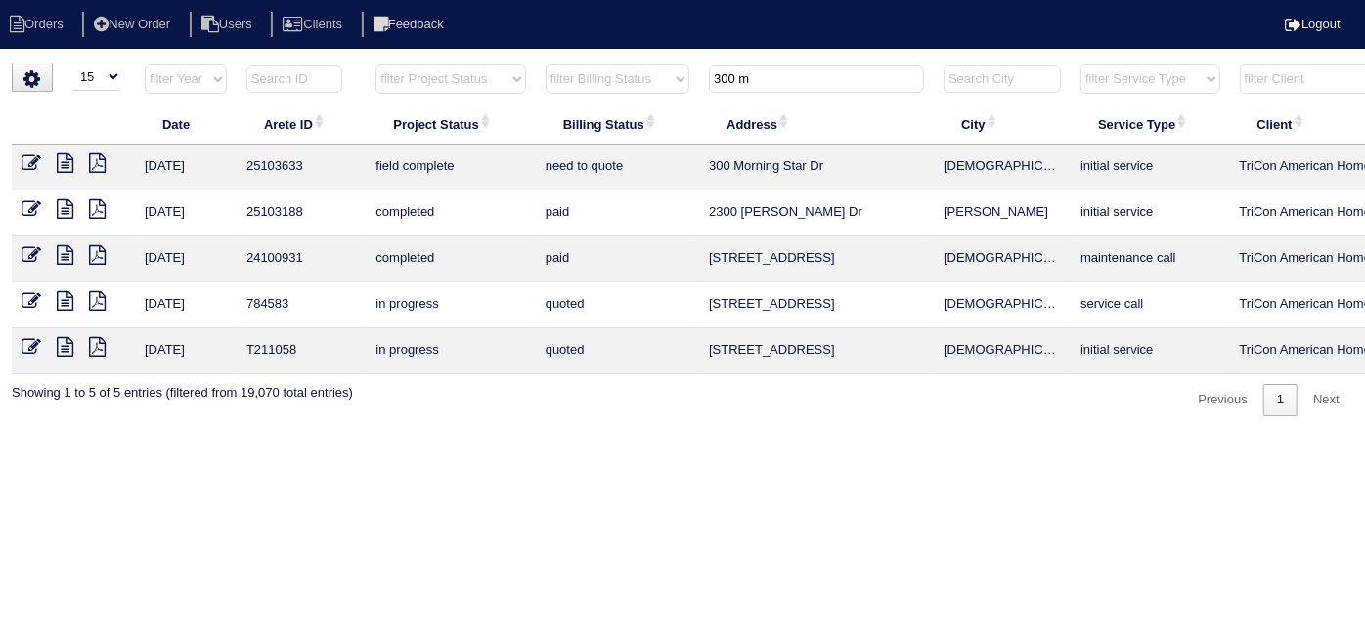
click at [38, 155] on icon at bounding box center [32, 163] width 20 height 20
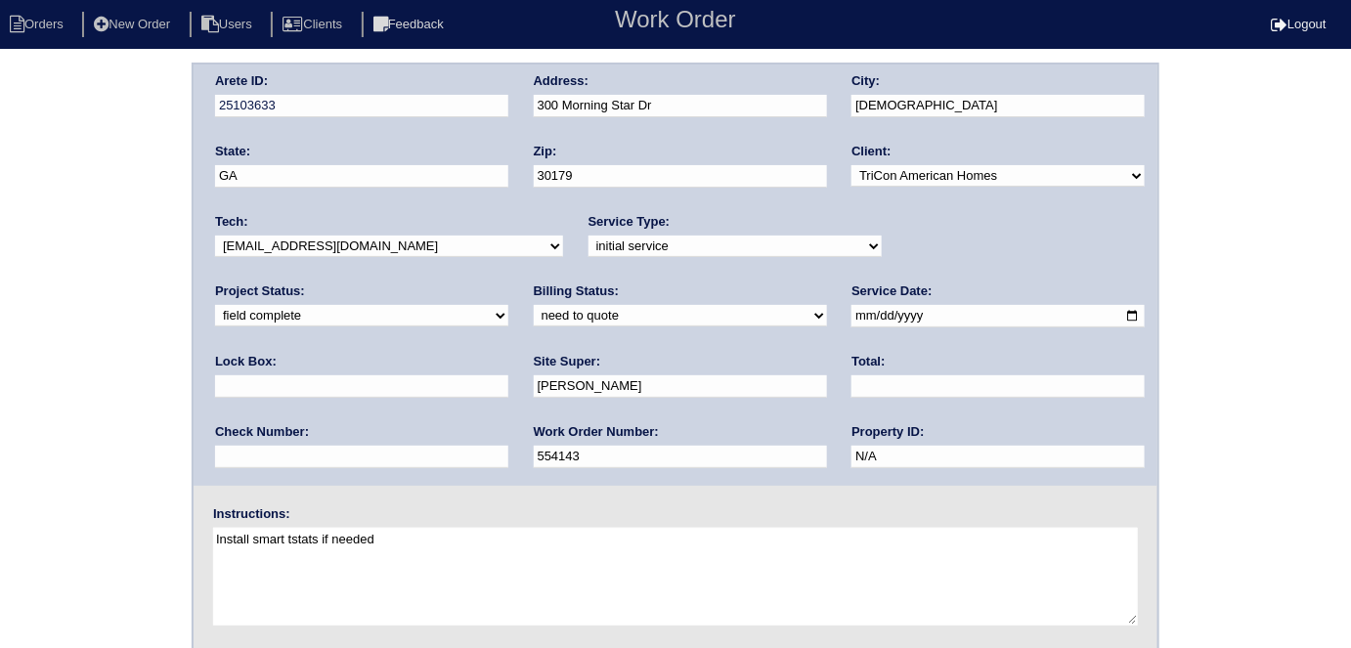
drag, startPoint x: 268, startPoint y: 313, endPoint x: 270, endPoint y: 324, distance: 10.9
click at [534, 313] on select "need to quote quoted need to invoice invoiced paid warranty purchase order need…" at bounding box center [680, 316] width 293 height 22
select select "quoted"
click at [534, 305] on select "need to quote quoted need to invoice invoiced paid warranty purchase order need…" at bounding box center [680, 316] width 293 height 22
click at [851, 379] on input "text" at bounding box center [997, 386] width 293 height 22
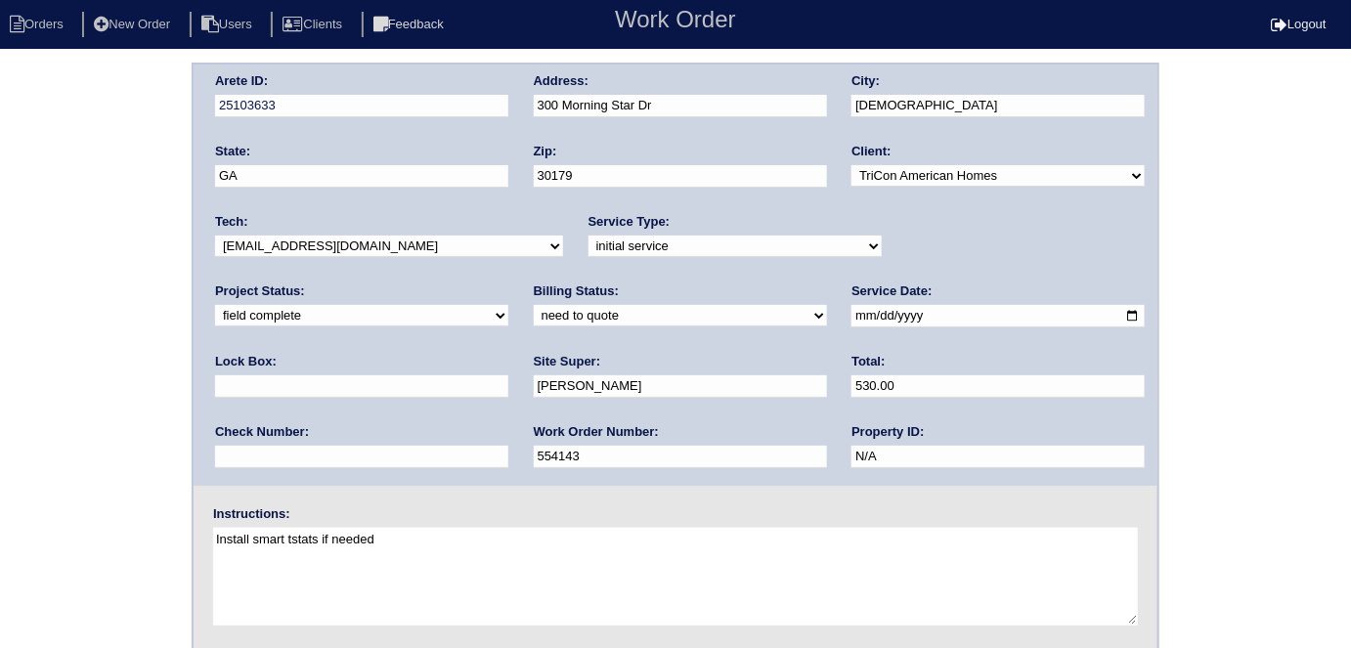
type input "530.00"
click at [35, 348] on div "Arete ID: 25103633 Address: 300 Morning Star Dr City: [DEMOGRAPHIC_DATA] State:…" at bounding box center [675, 458] width 1351 height 791
drag, startPoint x: 680, startPoint y: 96, endPoint x: 516, endPoint y: 97, distance: 164.2
click at [516, 97] on div "Arete ID: 25103633 Address: 300 Morning Star Dr City: [DEMOGRAPHIC_DATA] State:…" at bounding box center [676, 275] width 964 height 421
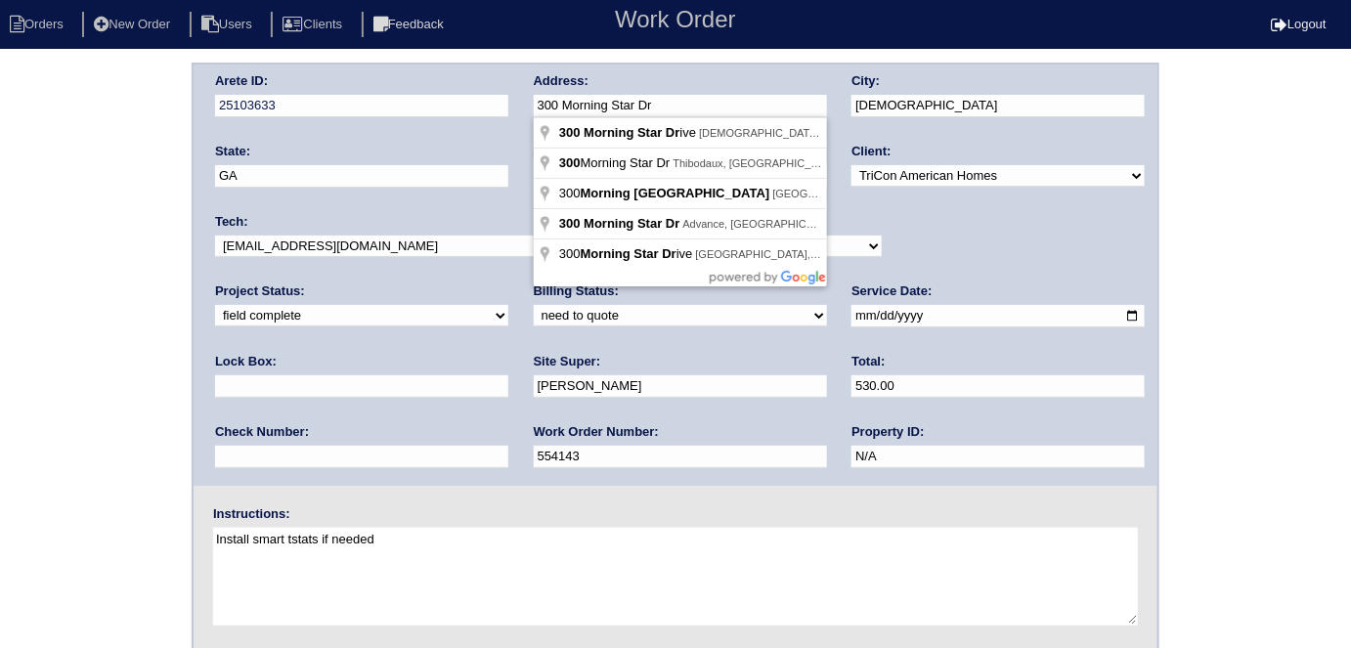
click at [0, 346] on div "Arete ID: 25103633 Address: 300 Morning Star Dr City: [DEMOGRAPHIC_DATA] State:…" at bounding box center [675, 458] width 1351 height 791
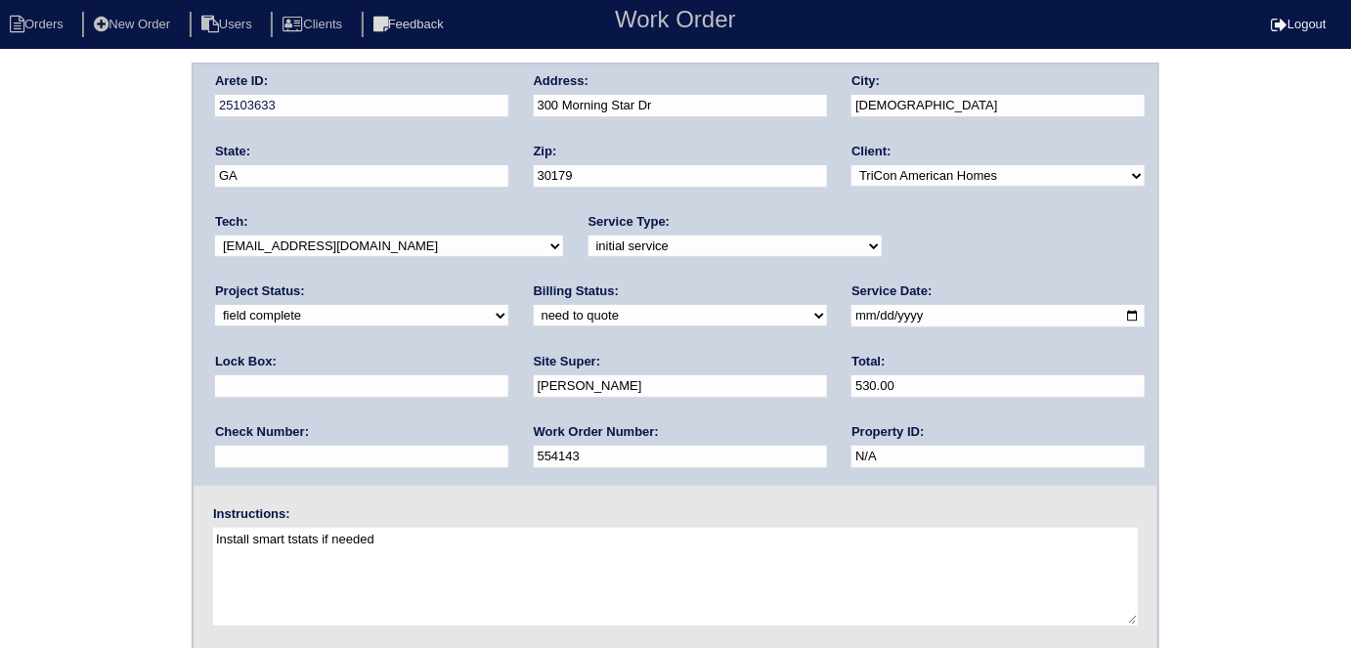
click at [88, 342] on div "Arete ID: 25103633 Address: 300 Morning Star Dr City: [DEMOGRAPHIC_DATA] State:…" at bounding box center [675, 458] width 1351 height 791
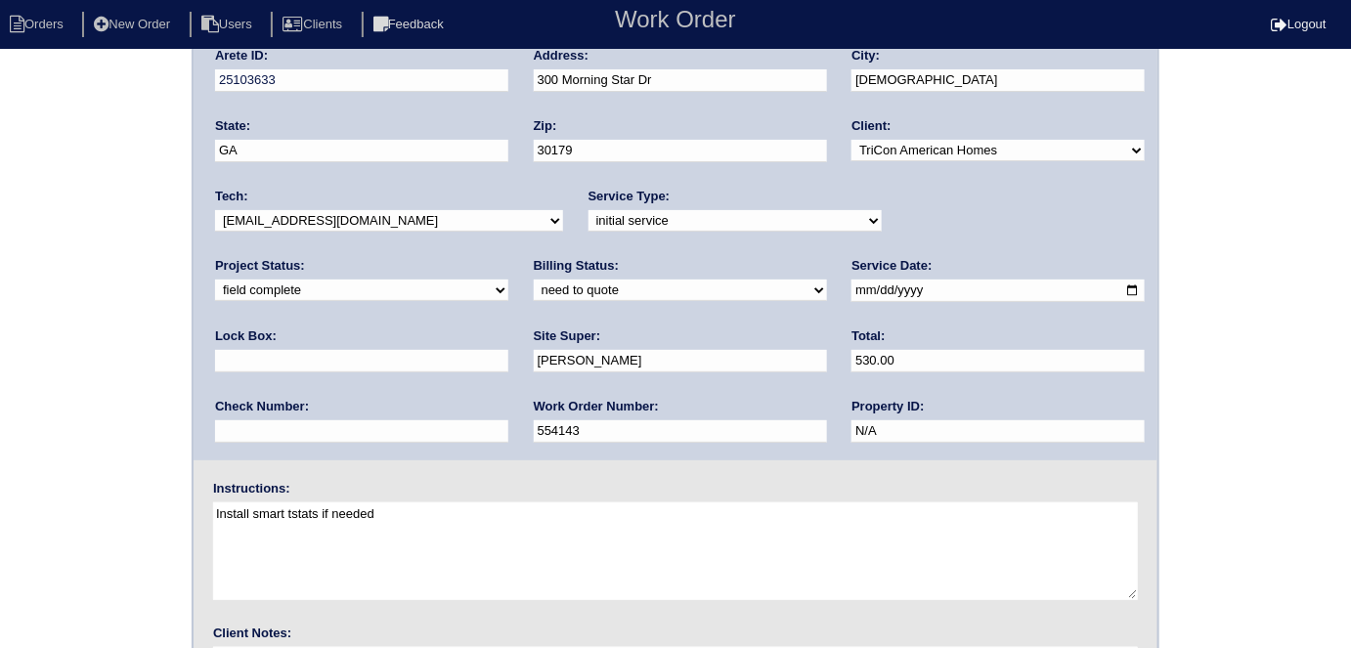
scroll to position [200, 0]
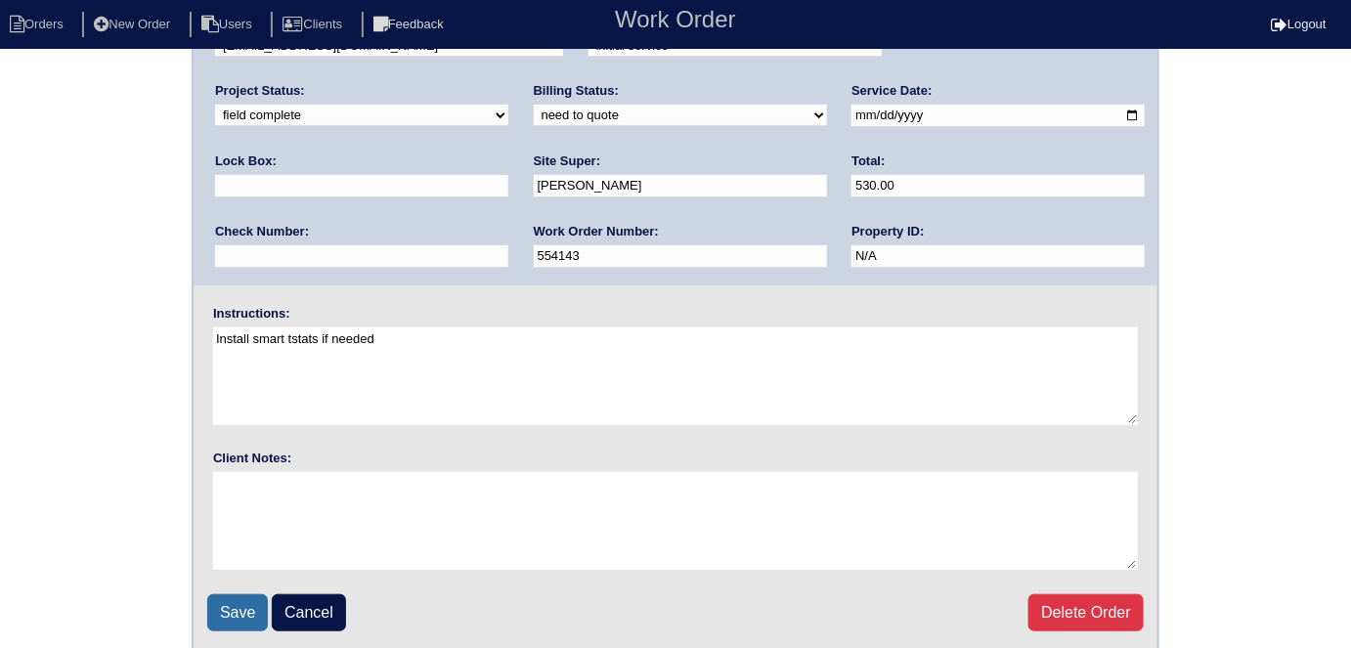
click at [235, 609] on input "Save" at bounding box center [237, 612] width 61 height 37
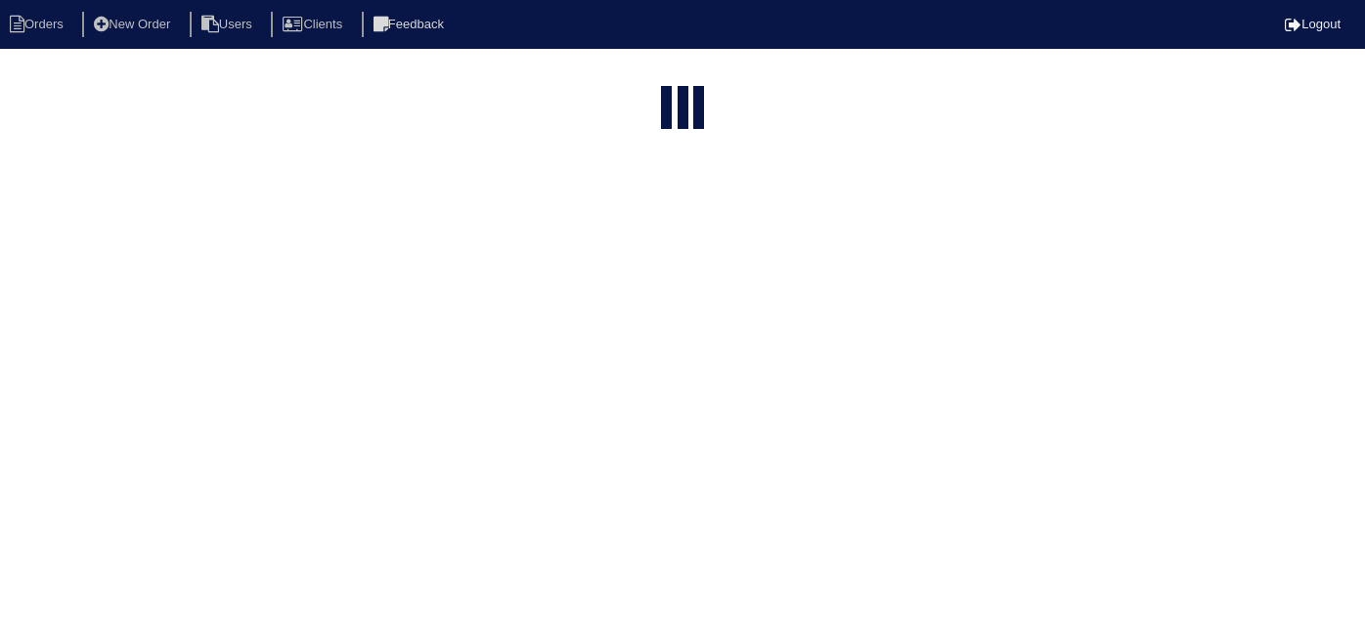
select select "15"
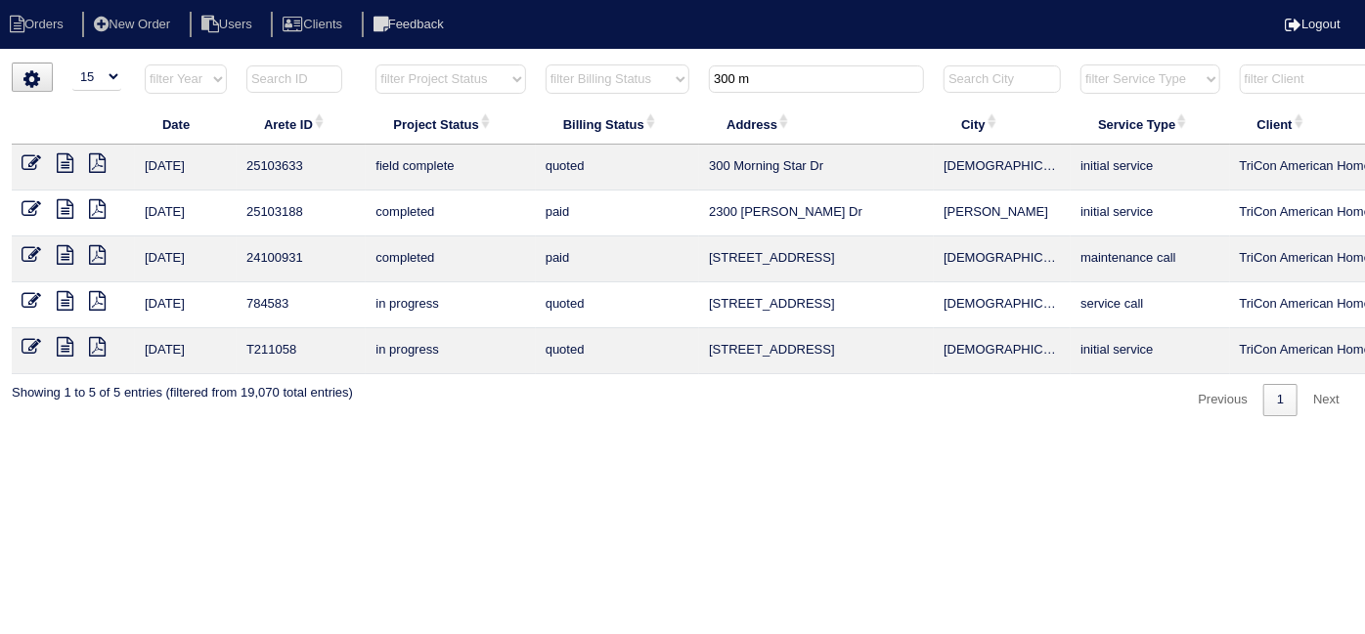
drag, startPoint x: 774, startPoint y: 83, endPoint x: 493, endPoint y: -2, distance: 294.1
click at [493, 0] on html "Orders New Order Users Clients Feedback Logout Orders New Order Users Clients M…" at bounding box center [682, 218] width 1365 height 436
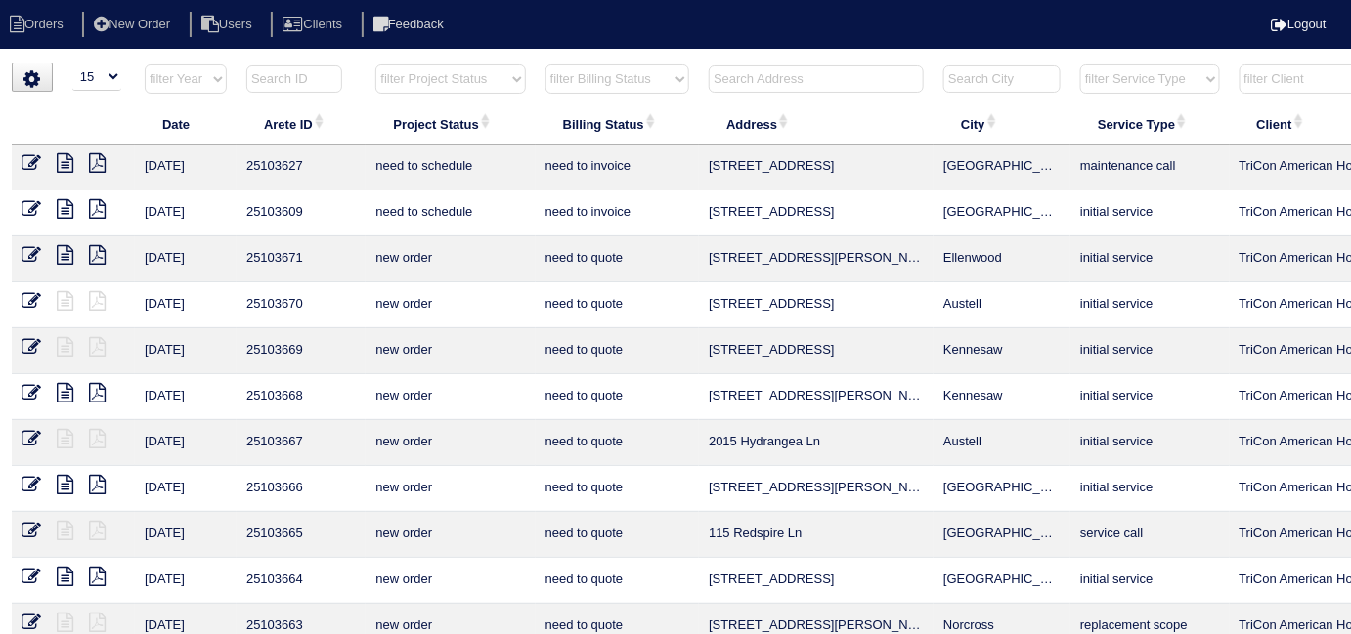
click at [414, 90] on select "filter Project Status -- Any Project Status -- new order assigned in progress f…" at bounding box center [450, 79] width 150 height 29
click at [375, 65] on select "filter Project Status -- Any Project Status -- new order assigned in progress f…" at bounding box center [450, 79] width 150 height 29
select select "field complete"
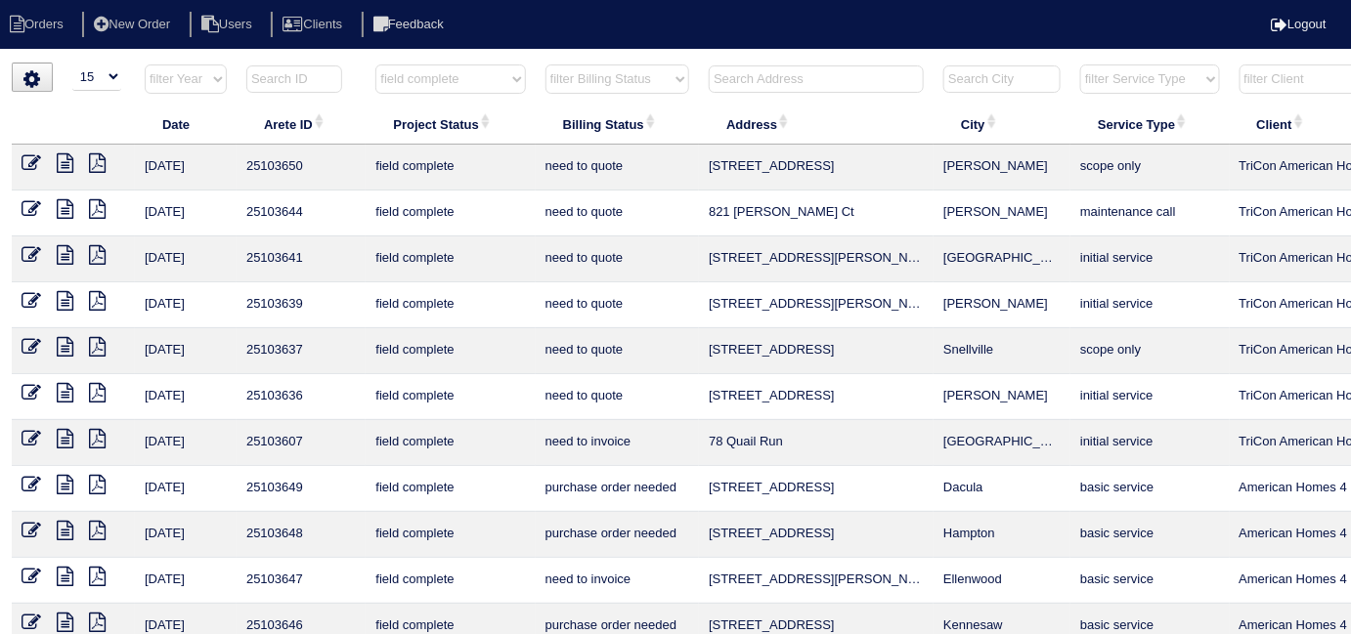
click at [592, 78] on select "filter Billing Status -- Any Billing Status -- need to quote quoted need to inv…" at bounding box center [617, 79] width 144 height 29
select select "need to quote"
click at [545, 65] on select "filter Billing Status -- Any Billing Status -- need to quote quoted need to inv…" at bounding box center [617, 79] width 144 height 29
select select "field complete"
select select "need to quote"
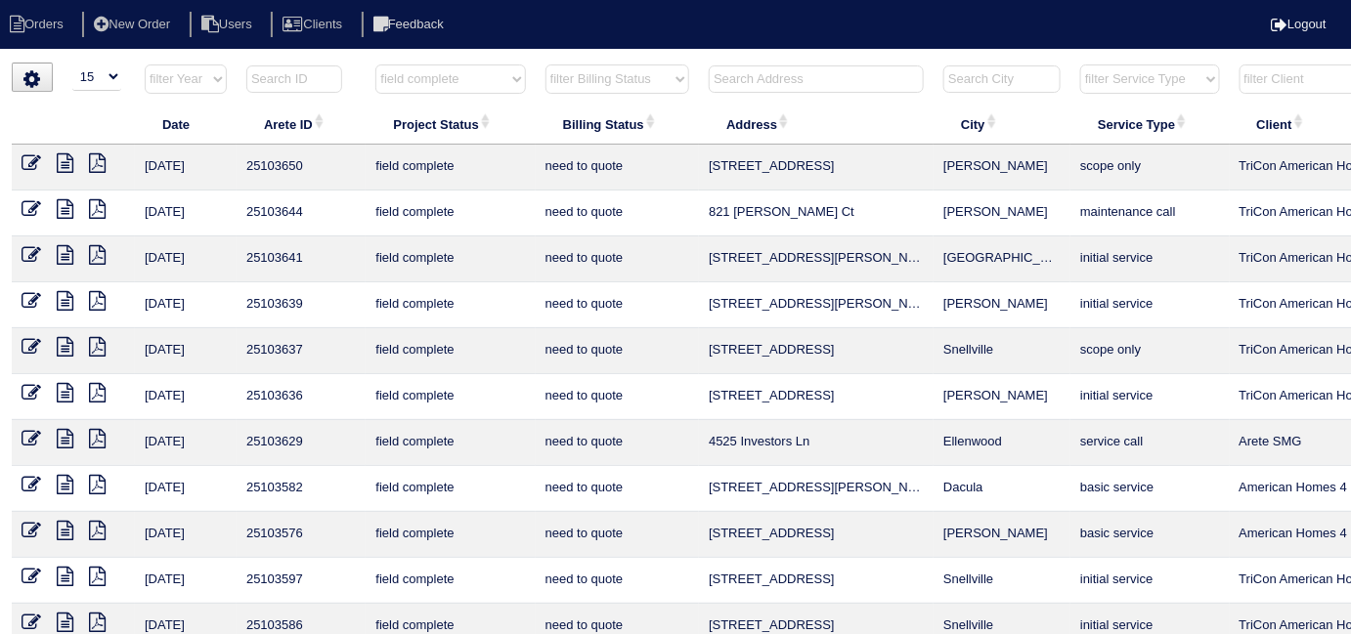
click at [477, 86] on select "filter Project Status -- Any Project Status -- new order assigned in progress f…" at bounding box center [450, 79] width 150 height 29
click at [463, 85] on select "filter Project Status -- Any Project Status -- new order assigned in progress f…" at bounding box center [450, 79] width 150 height 29
select select
click at [375, 65] on select "filter Project Status -- Any Project Status -- new order assigned in progress f…" at bounding box center [450, 79] width 150 height 29
select select "need to quote"
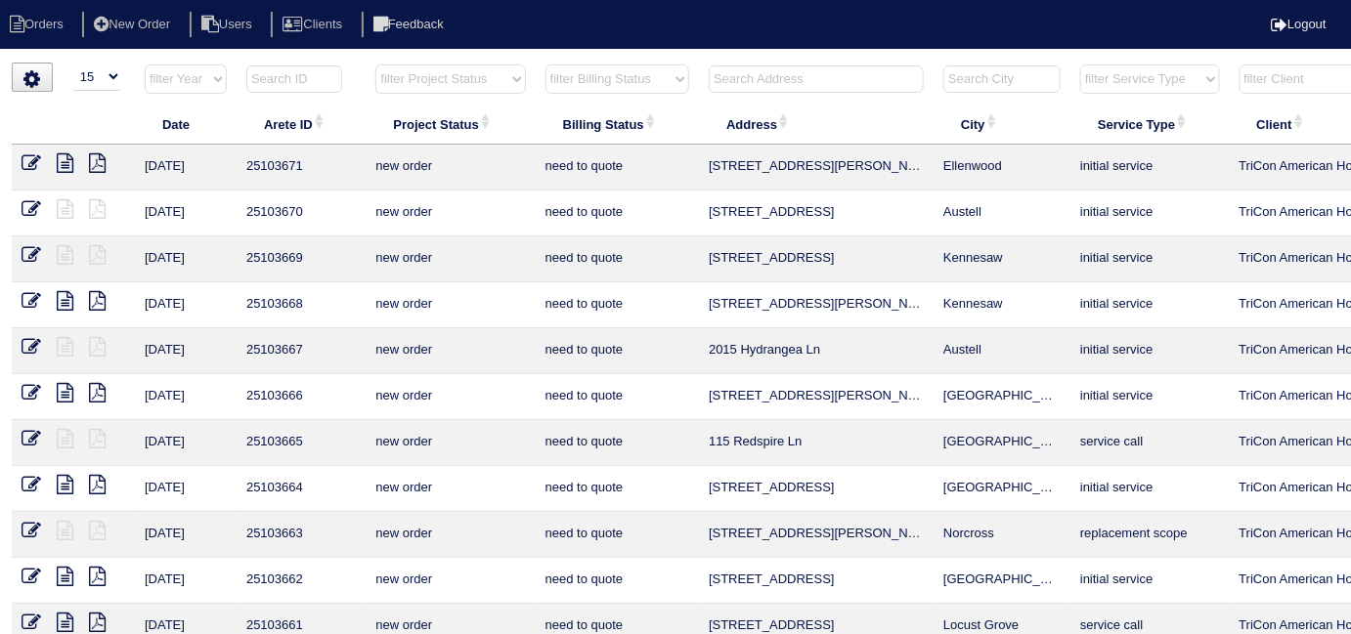
click at [585, 81] on select "filter Billing Status -- Any Billing Status -- need to quote quoted need to inv…" at bounding box center [617, 79] width 144 height 29
select select
click at [545, 65] on select "filter Billing Status -- Any Billing Status -- need to quote quoted need to inv…" at bounding box center [617, 79] width 144 height 29
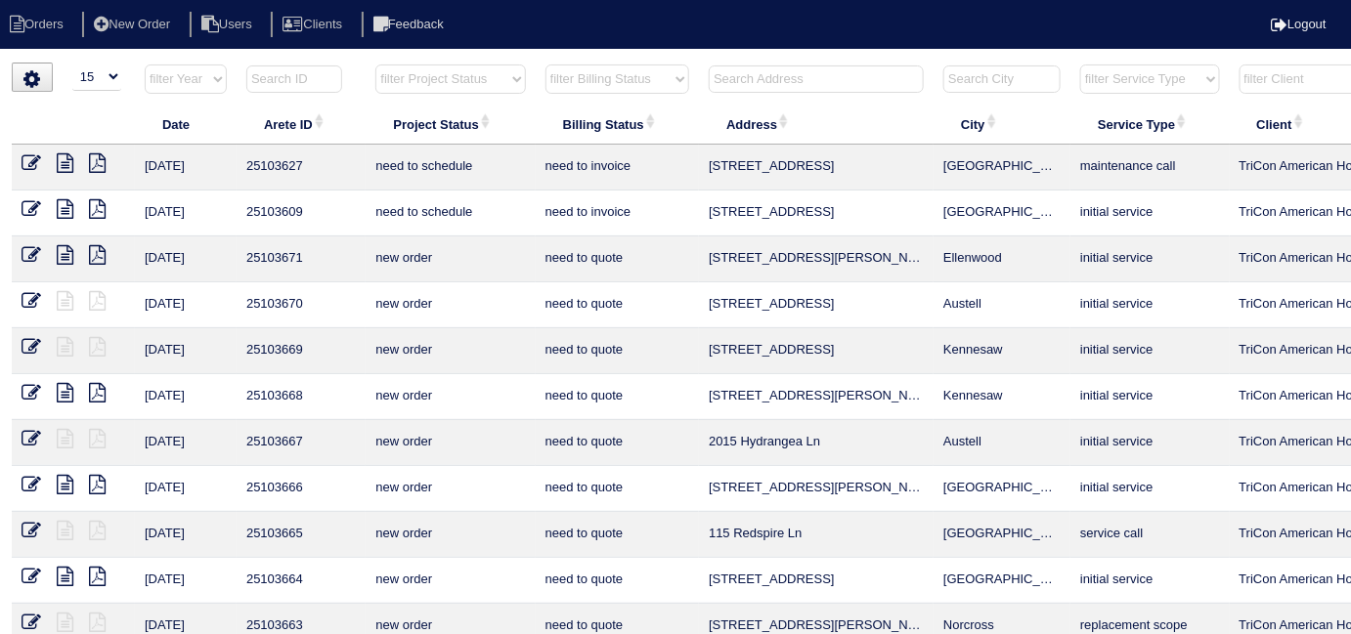
click at [857, 65] on input "text" at bounding box center [816, 78] width 215 height 27
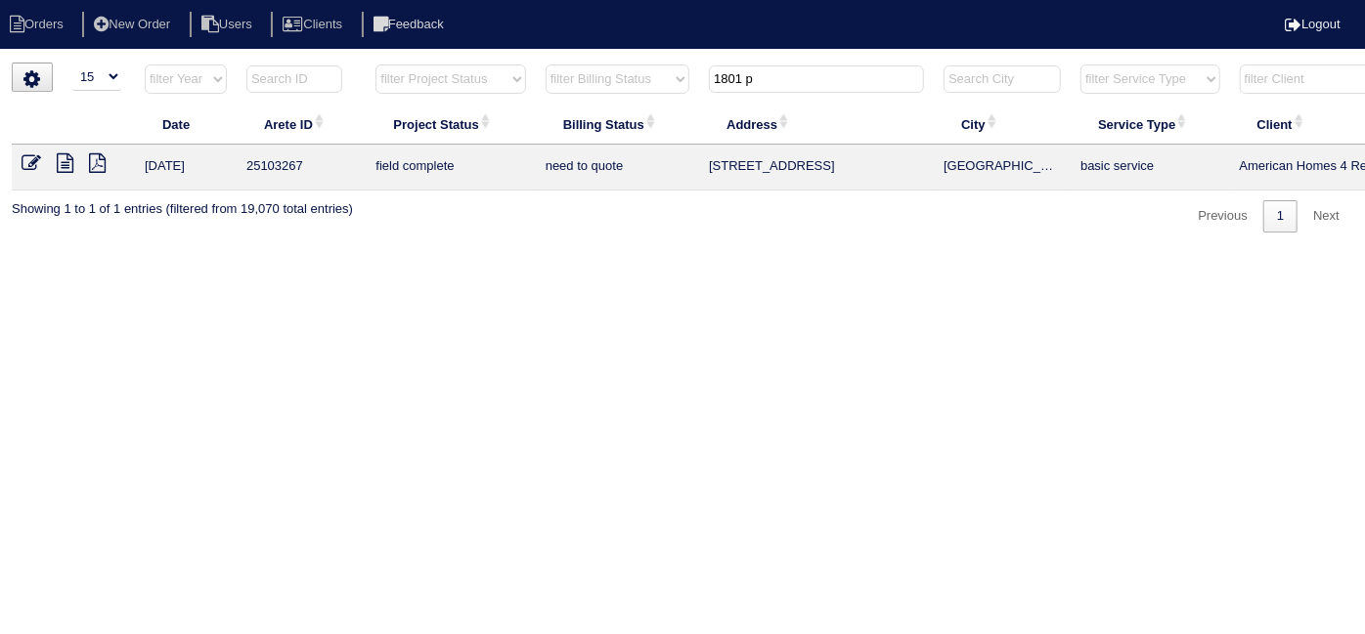
type input "1801 p"
click at [107, 159] on link at bounding box center [105, 165] width 32 height 15
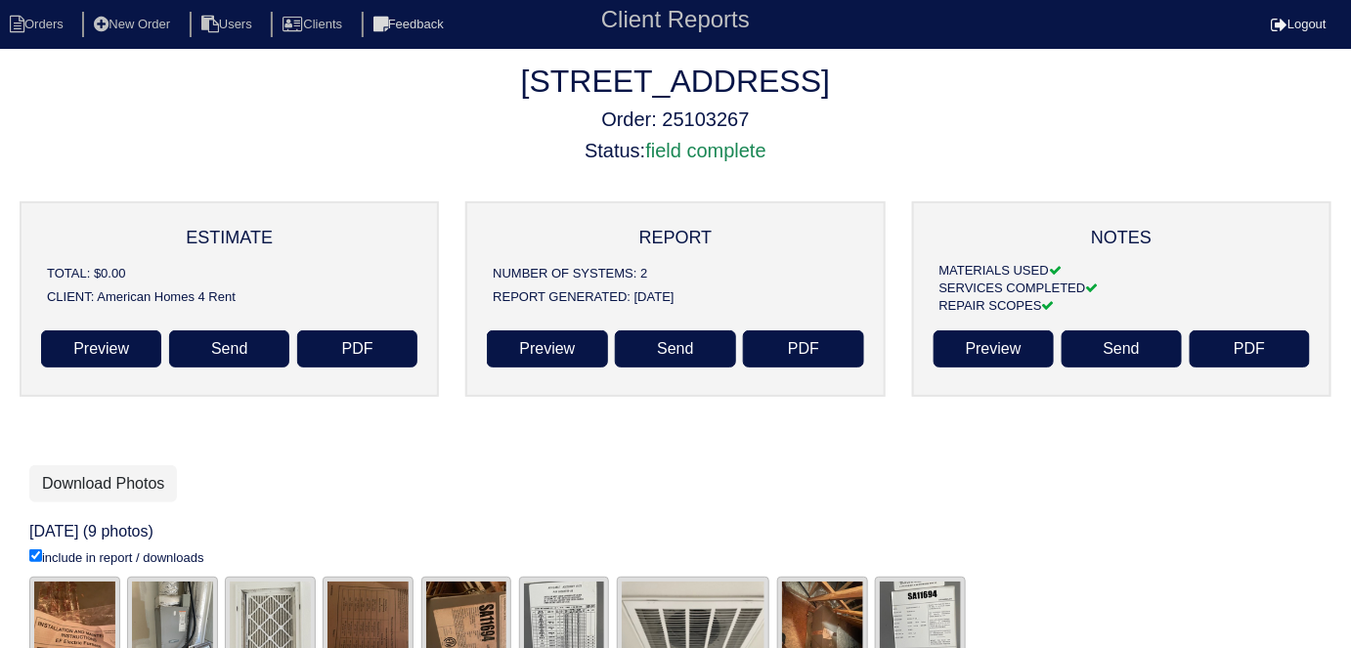
click at [352, 152] on h5 "Status: field complete" at bounding box center [675, 150] width 1351 height 23
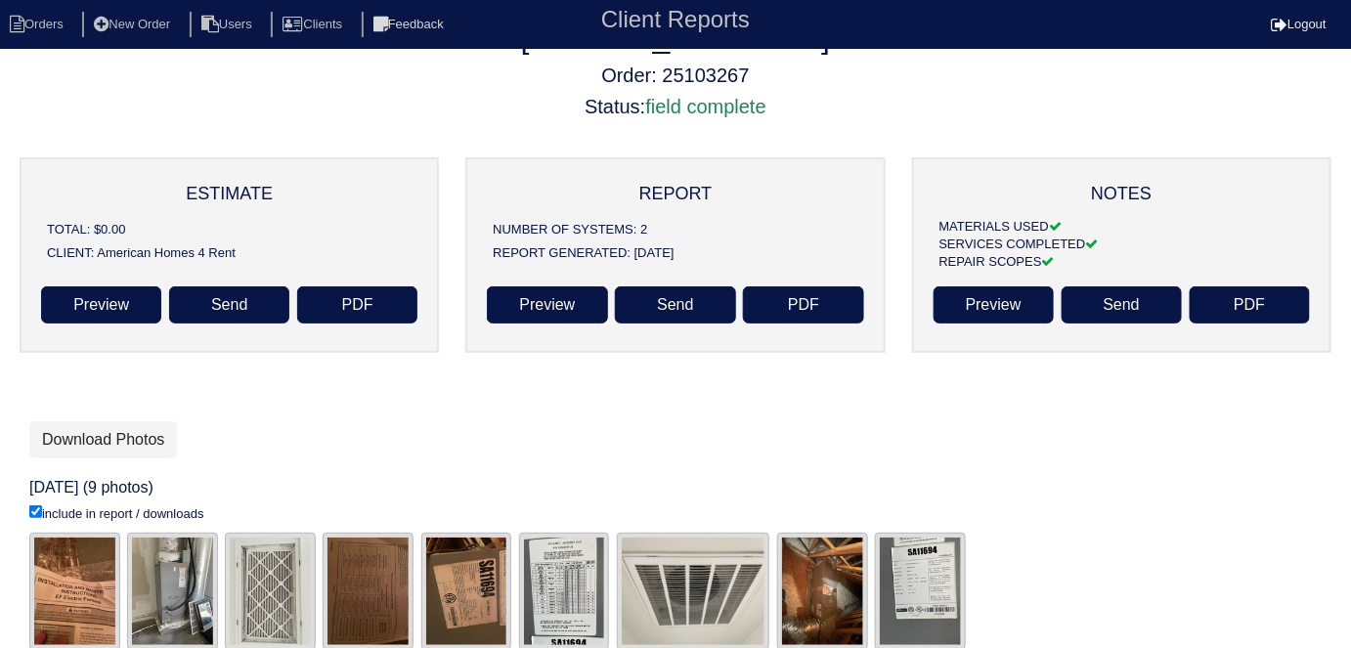
scroll to position [81, 0]
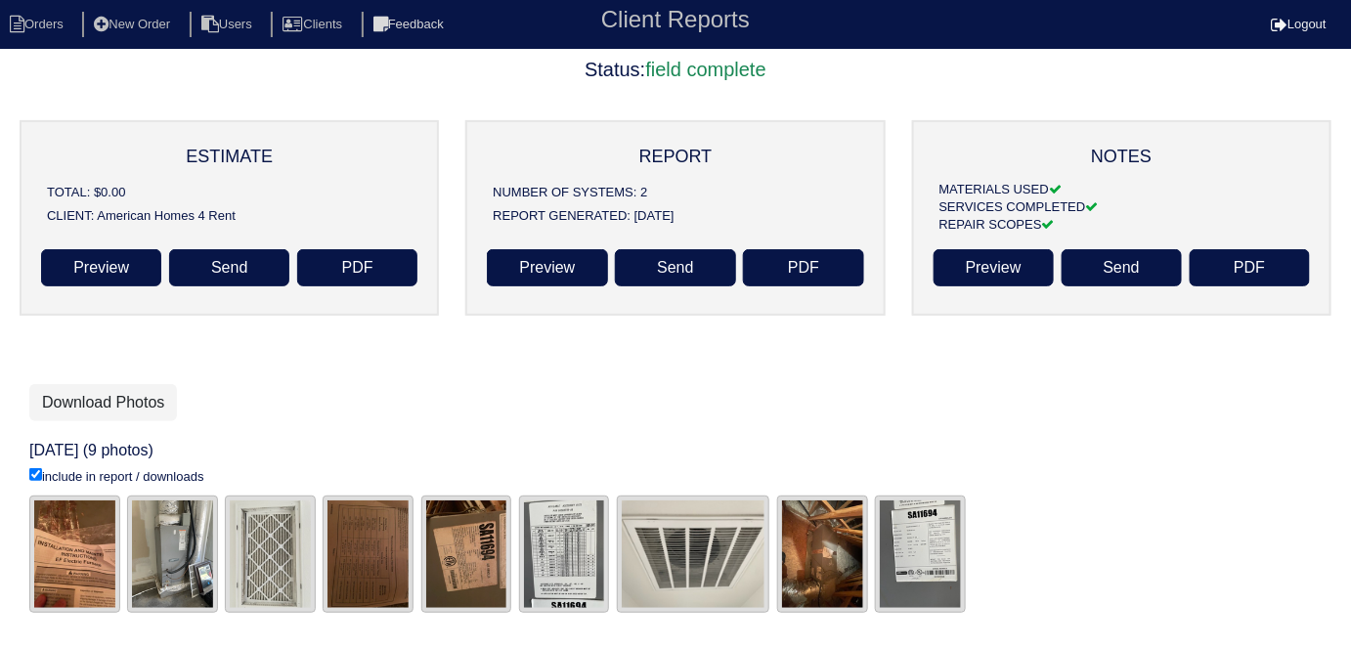
click at [297, 546] on img at bounding box center [270, 554] width 91 height 117
click at [438, 438] on div "Download Photos 10/1/25 (9 photos) include in report / downloads" at bounding box center [675, 502] width 1292 height 236
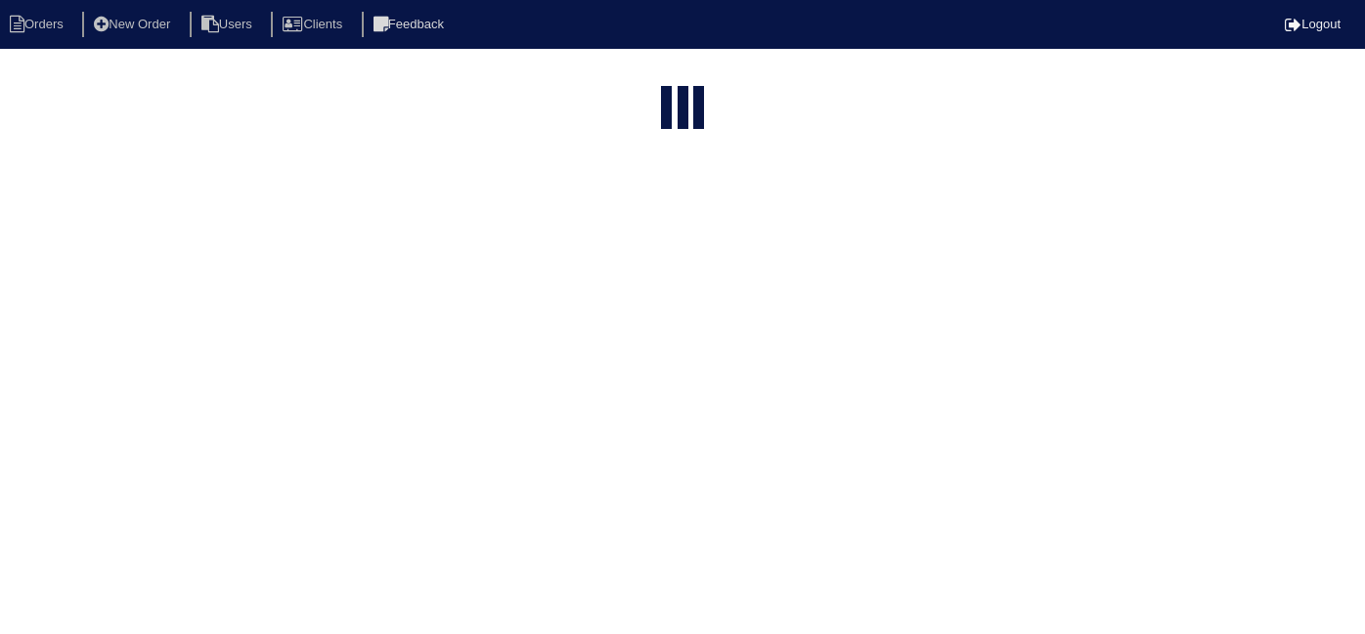
select select "15"
type input "1801 p"
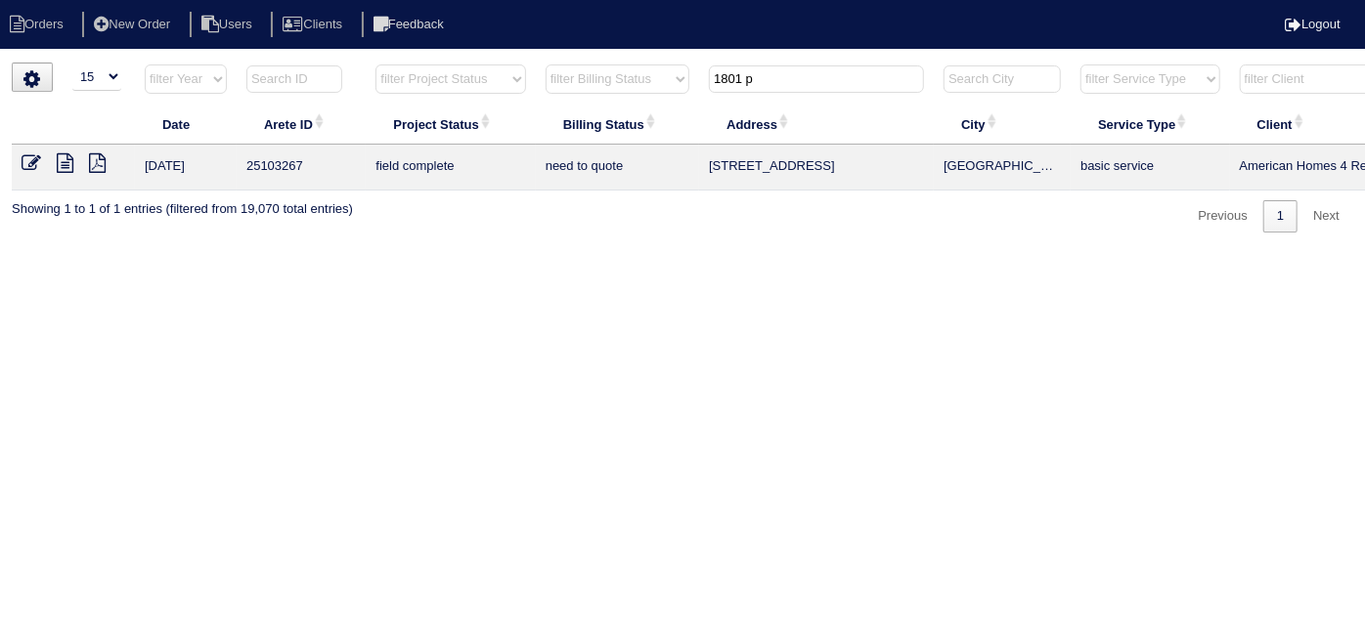
click at [485, 252] on html "Orders New Order Users Clients Feedback Logout Orders New Order Users Clients M…" at bounding box center [682, 126] width 1365 height 252
drag, startPoint x: 829, startPoint y: 86, endPoint x: 521, endPoint y: 23, distance: 314.2
click at [555, 63] on body "Orders New Order Users Clients Feedback Logout Orders New Order Users Clients M…" at bounding box center [682, 148] width 1365 height 170
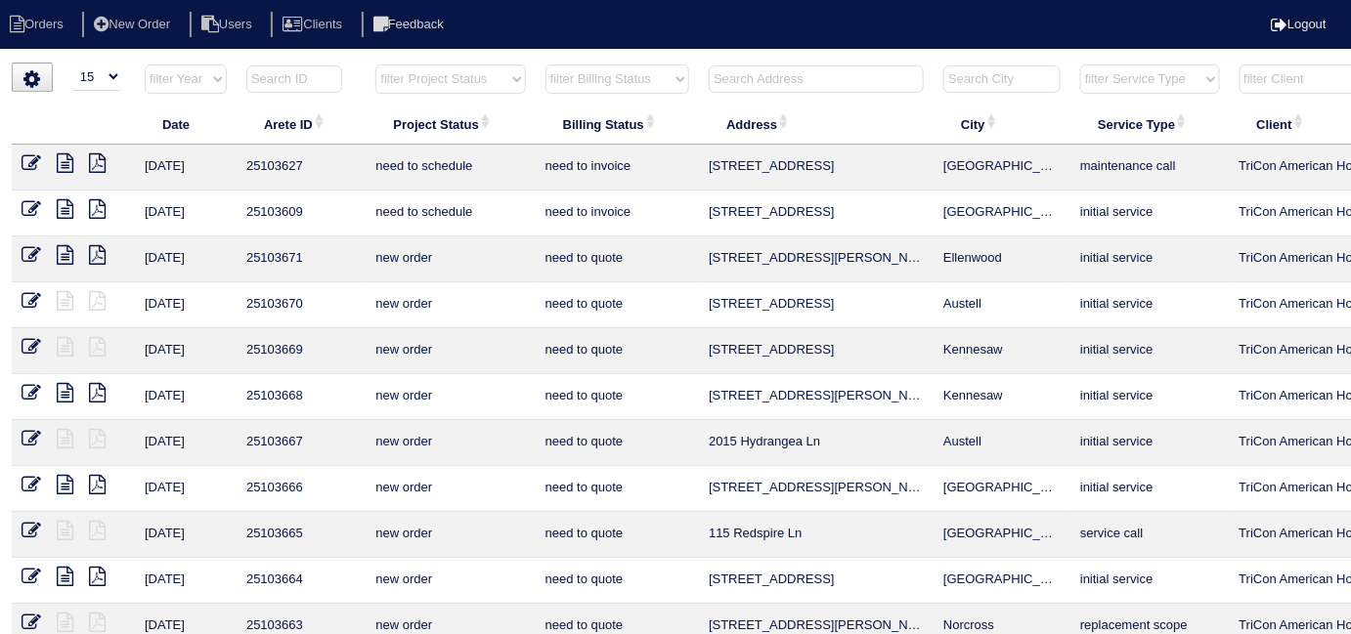
click at [779, 77] on input "text" at bounding box center [816, 78] width 215 height 27
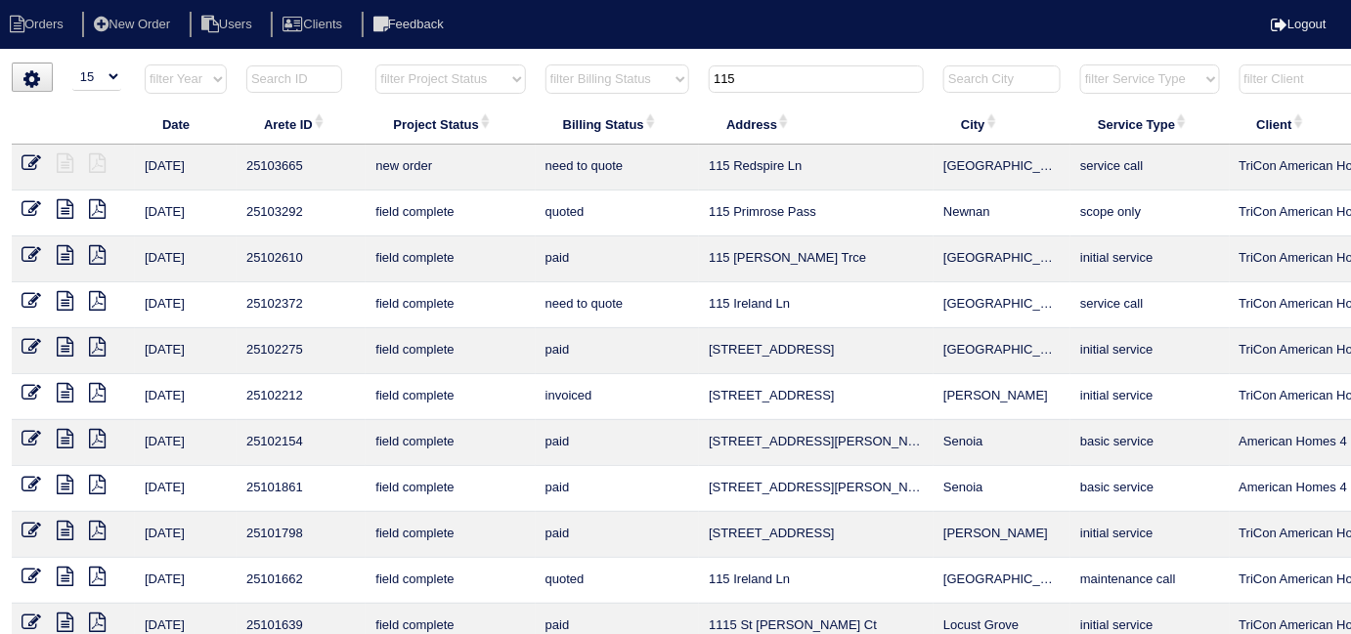
type input "115"
click at [33, 154] on icon at bounding box center [32, 163] width 20 height 20
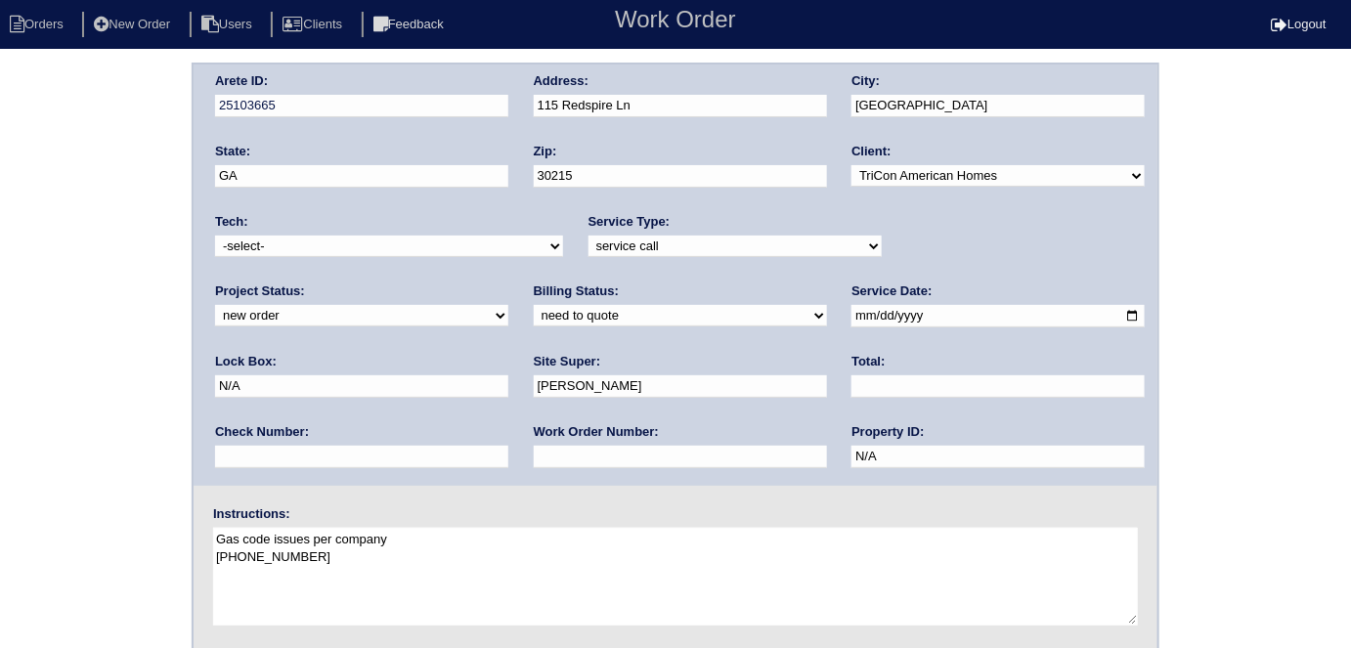
drag, startPoint x: 906, startPoint y: 241, endPoint x: 907, endPoint y: 251, distance: 9.8
click at [508, 305] on select "new order assigned in progress field complete need to schedule admin review arc…" at bounding box center [361, 316] width 293 height 22
select select "assigned"
click at [508, 305] on select "new order assigned in progress field complete need to schedule admin review arc…" at bounding box center [361, 316] width 293 height 22
click at [295, 259] on div "Tech: -select- [EMAIL_ADDRESS][DOMAIN_NAME] [EMAIL_ADDRESS][DOMAIN_NAME] [EMAIL…" at bounding box center [389, 240] width 348 height 54
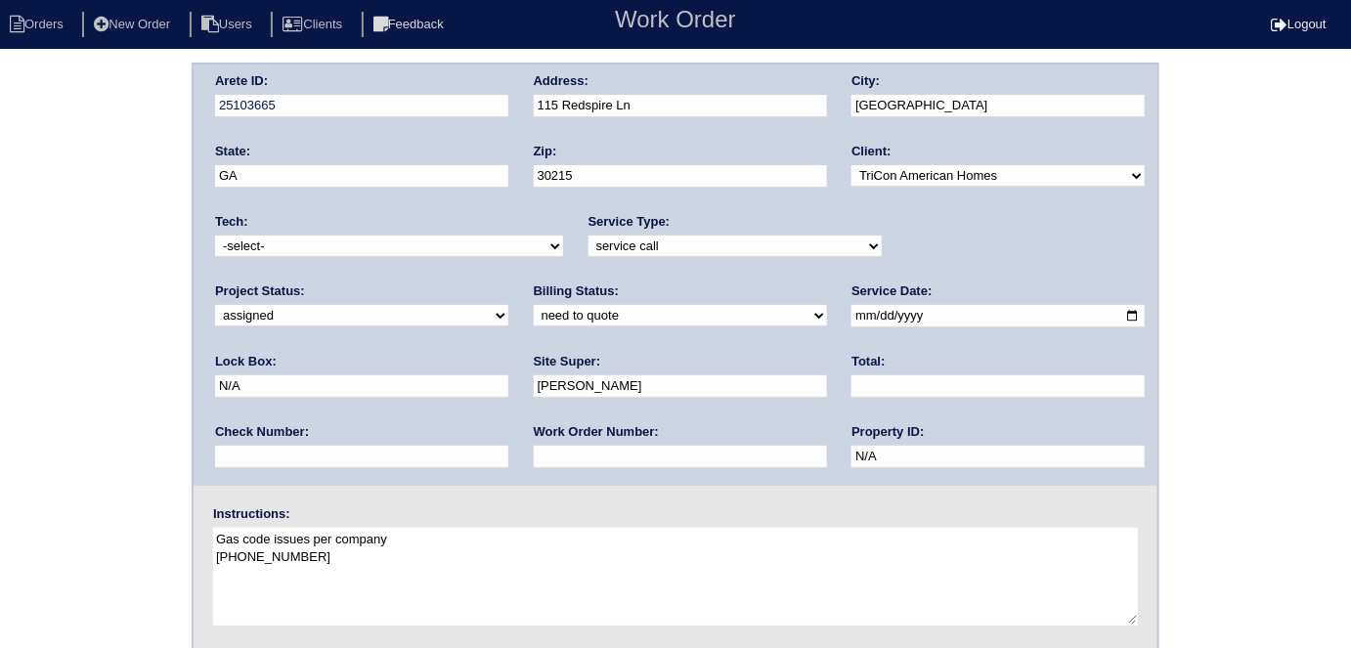
click at [294, 256] on select "-select- [EMAIL_ADDRESS][DOMAIN_NAME] [EMAIL_ADDRESS][DOMAIN_NAME] [EMAIL_ADDRE…" at bounding box center [389, 247] width 348 height 22
select select "75"
click at [215, 236] on select "-select- [EMAIL_ADDRESS][DOMAIN_NAME] [EMAIL_ADDRESS][DOMAIN_NAME] [EMAIL_ADDRE…" at bounding box center [389, 247] width 348 height 22
click at [0, 356] on div "Arete ID: 25103665 Address: 115 Redspire Ln City: [GEOGRAPHIC_DATA] State: [GEO…" at bounding box center [675, 458] width 1351 height 791
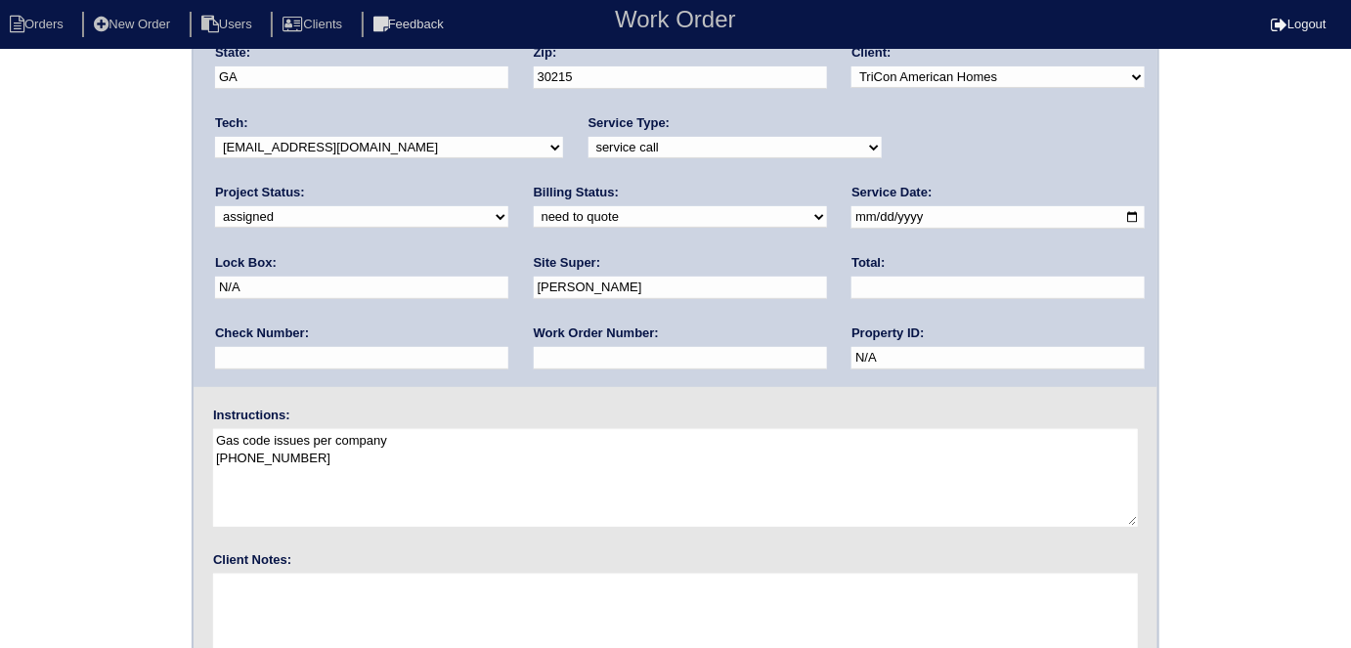
scroll to position [200, 0]
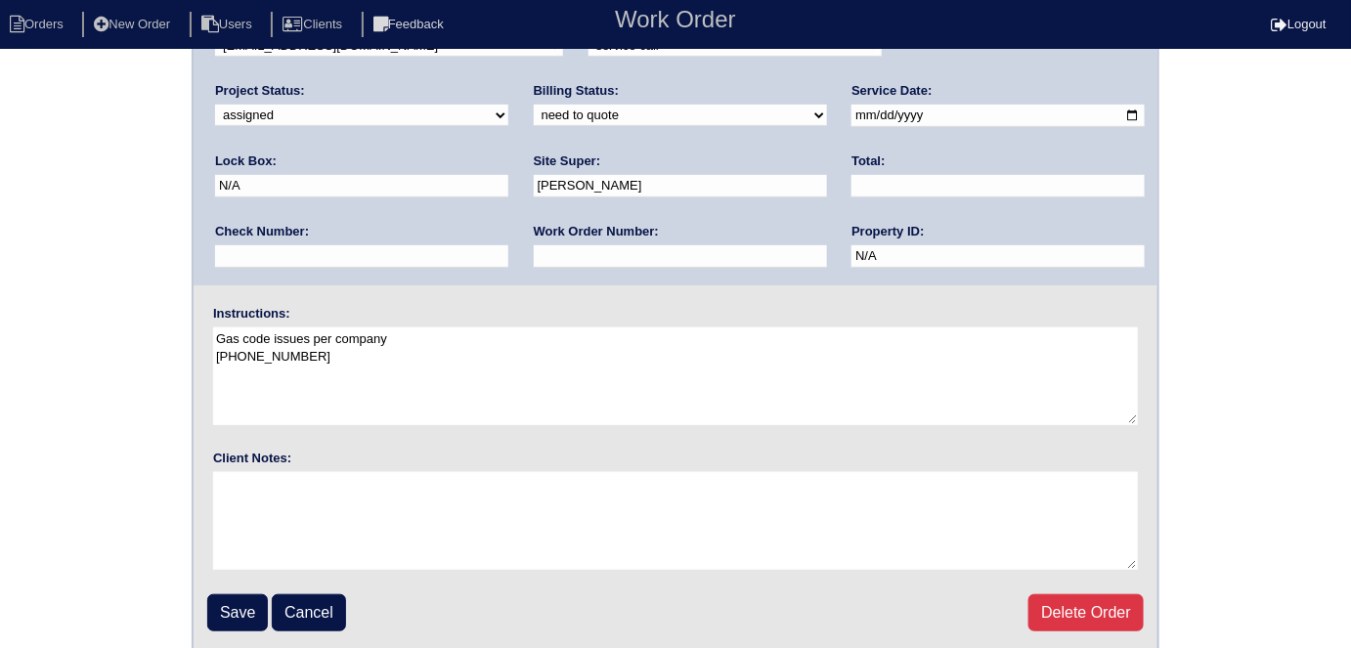
drag, startPoint x: 237, startPoint y: 592, endPoint x: 235, endPoint y: 576, distance: 16.7
click at [237, 594] on input "Save" at bounding box center [237, 612] width 61 height 37
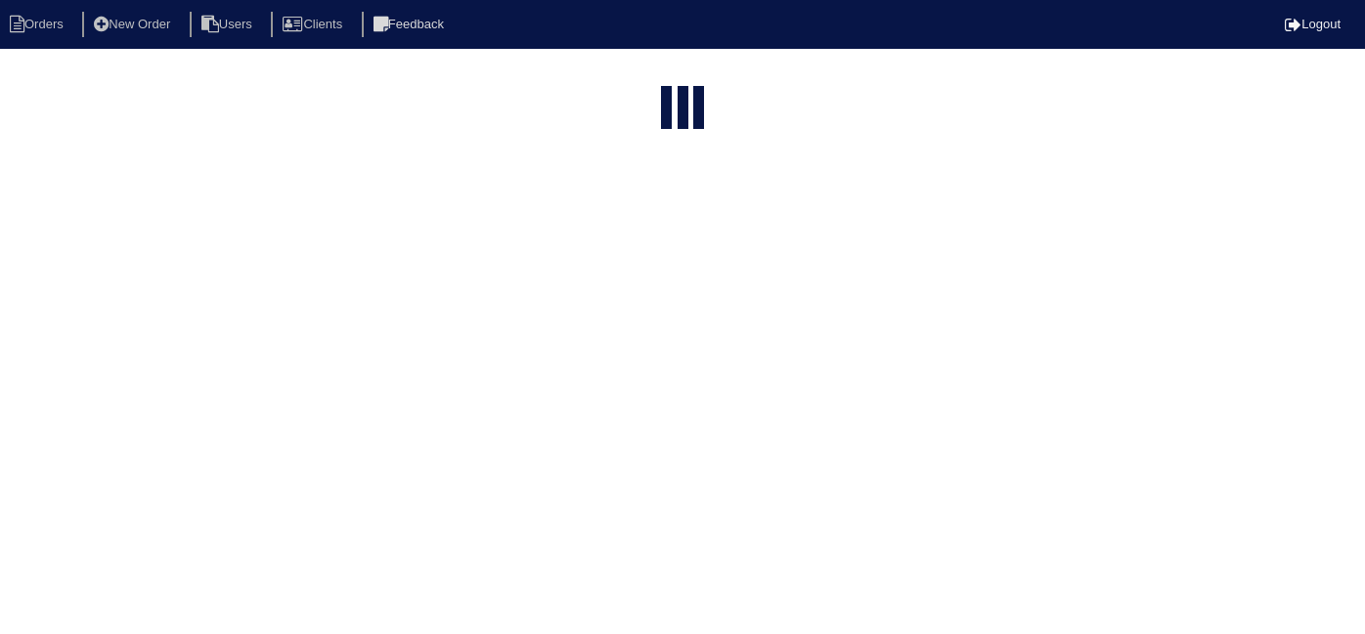
select select "15"
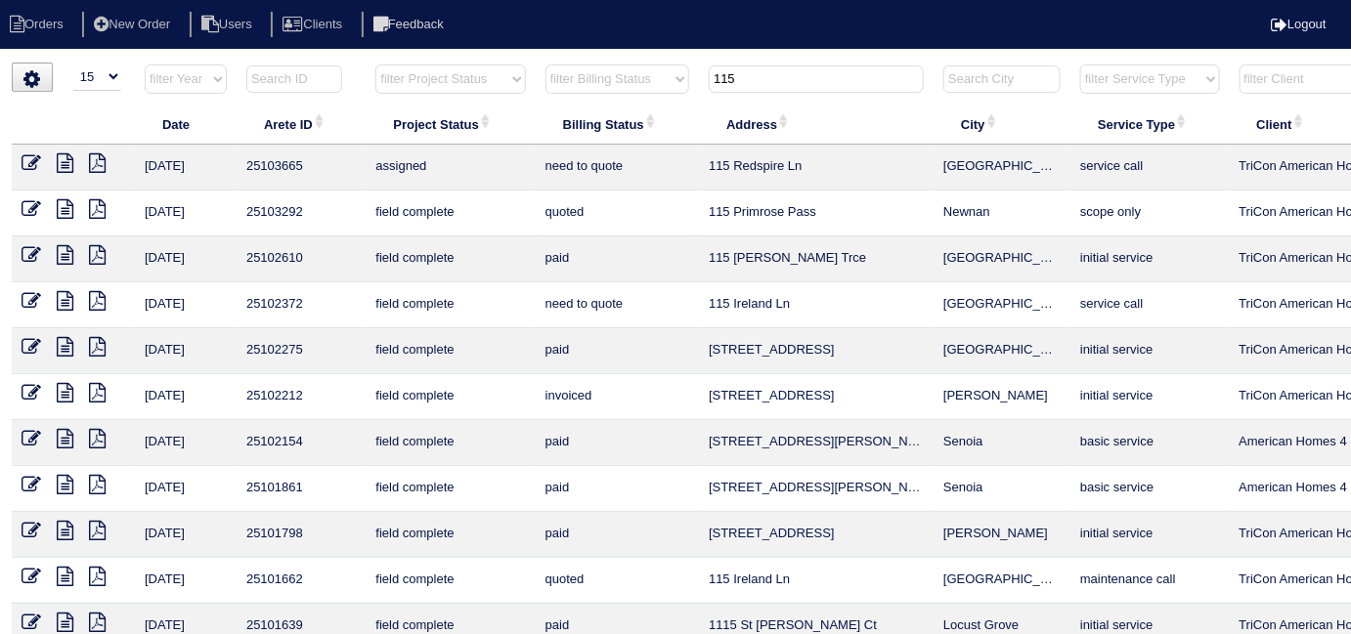
click at [745, 93] on th "115" at bounding box center [816, 84] width 235 height 40
drag, startPoint x: 740, startPoint y: 79, endPoint x: 451, endPoint y: 66, distance: 289.6
click at [456, 70] on tr "filter Year -- Any Year -- 2025 2024 2023 2022 2021 2020 2019 filter Project St…" at bounding box center [859, 84] width 1694 height 40
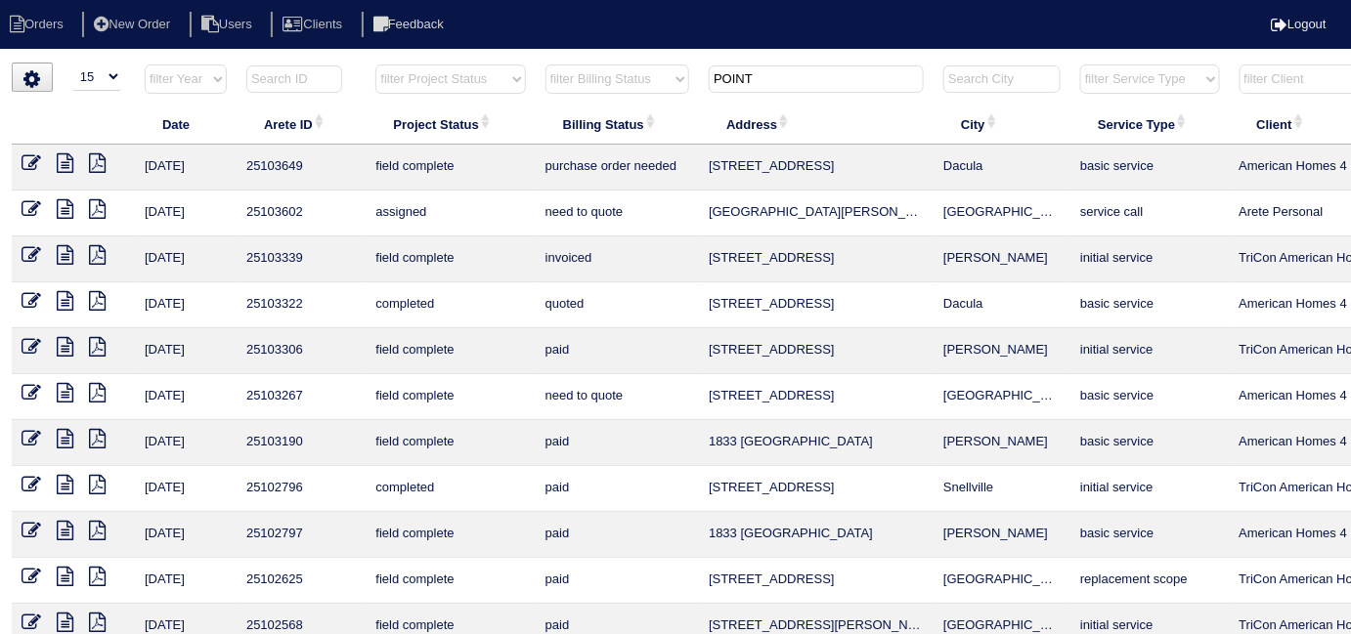
type input "POINT"
click at [65, 393] on icon at bounding box center [65, 393] width 17 height 20
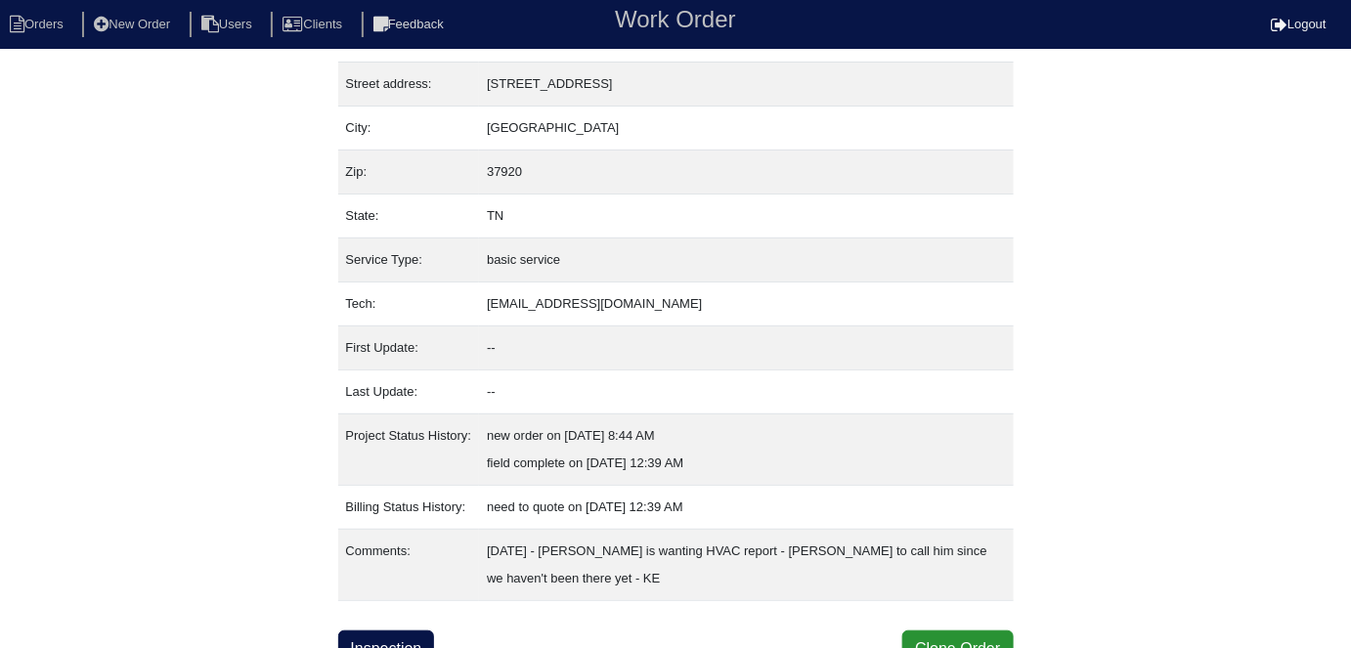
scroll to position [103, 0]
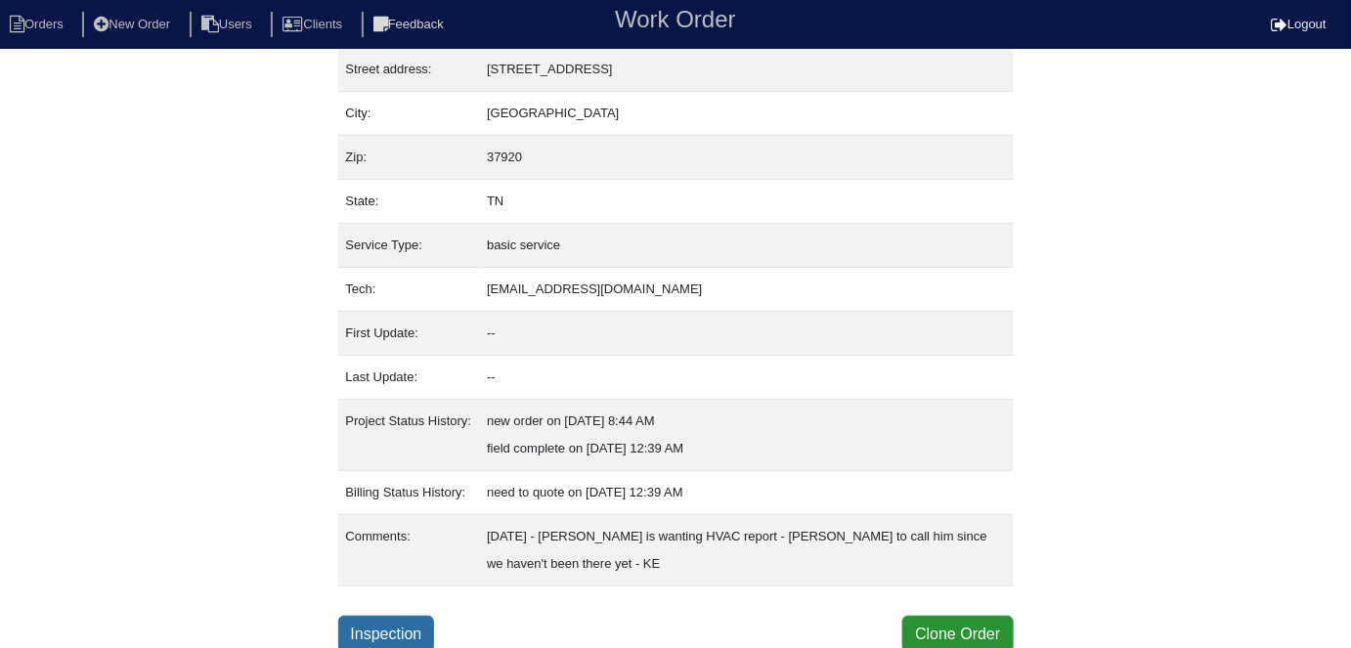
click at [375, 627] on link "Inspection" at bounding box center [386, 634] width 97 height 37
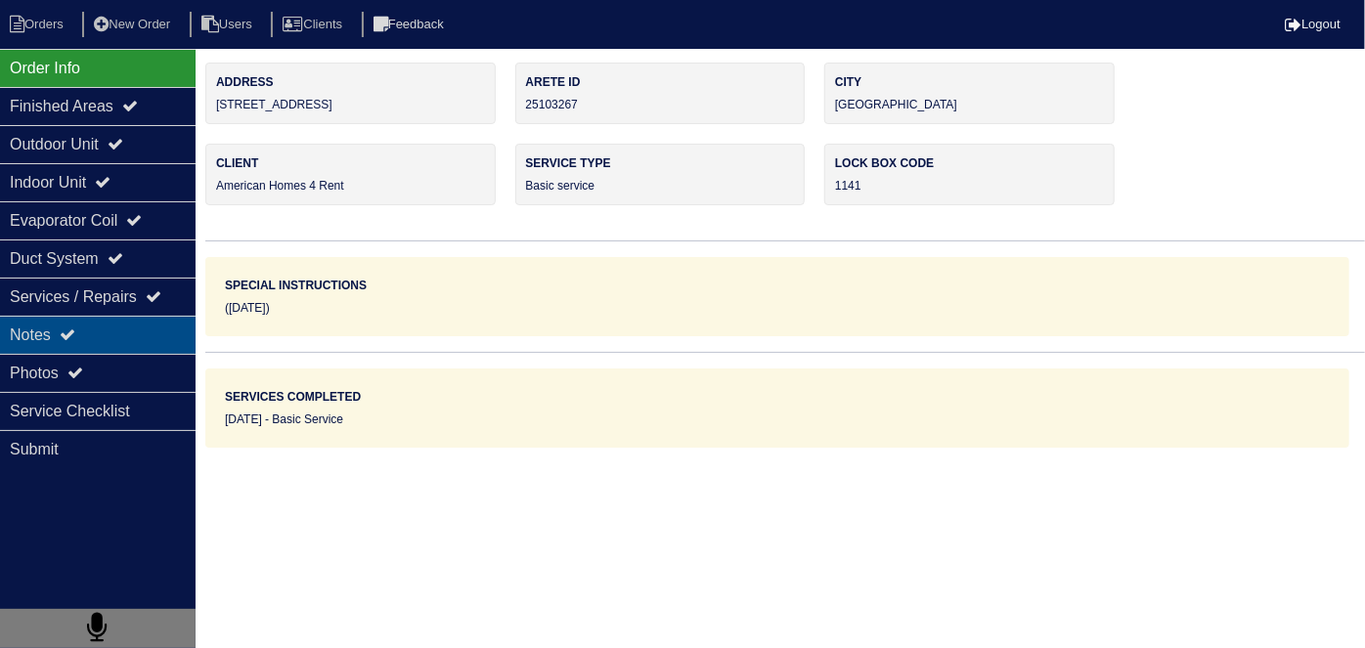
click at [82, 326] on div "Notes" at bounding box center [98, 335] width 196 height 38
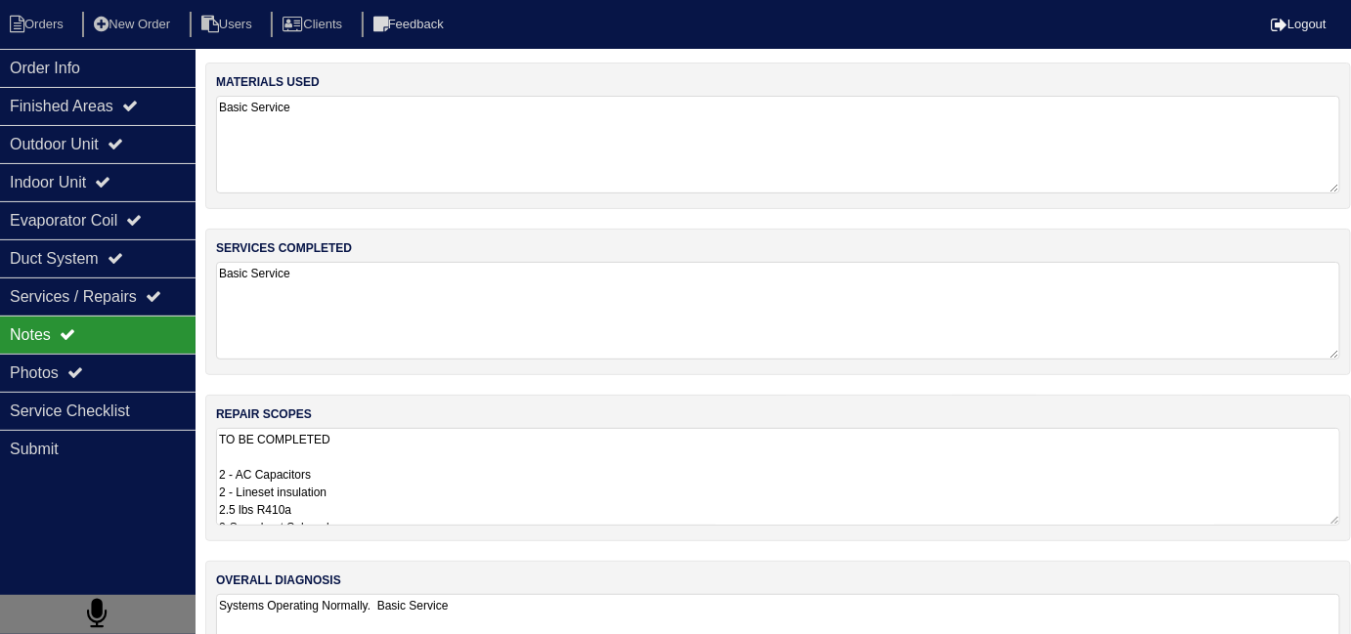
click at [552, 456] on textarea "TO BE COMPLETED 2 - AC Capacitors 2 - Lineset insulation 2.5 lbs R410a 2-Superh…" at bounding box center [778, 477] width 1124 height 98
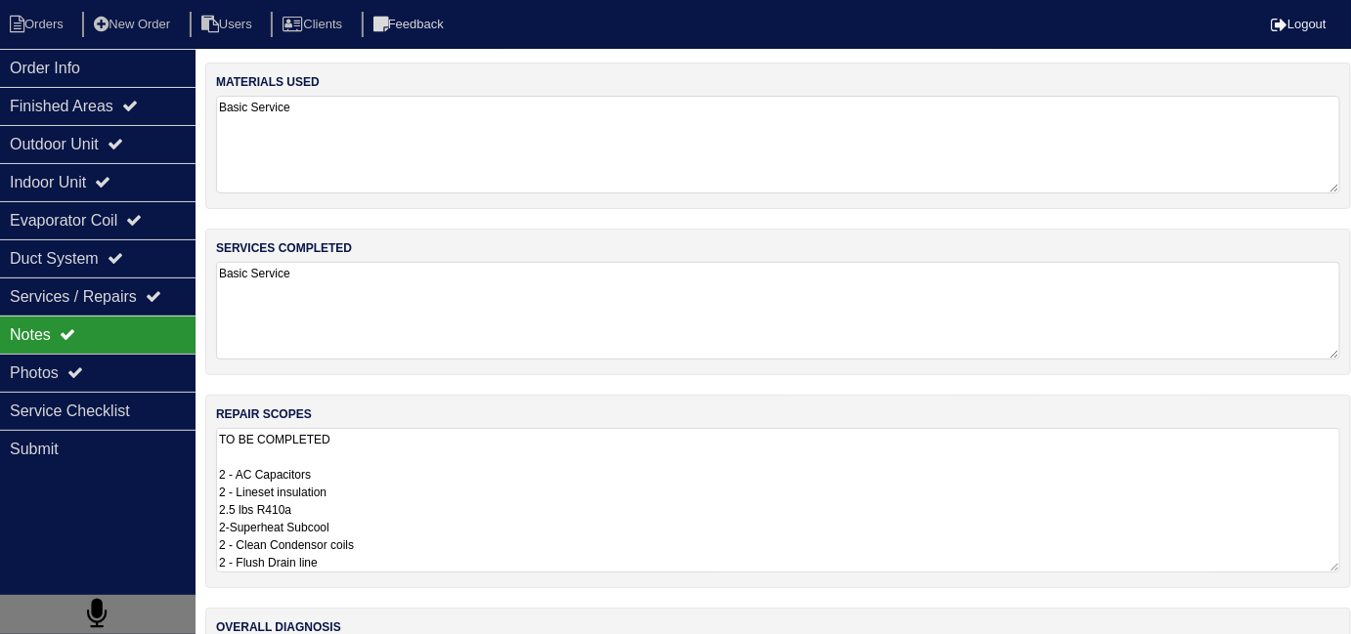
scroll to position [1, 0]
click at [740, 485] on textarea "TO BE COMPLETED 2 - AC Capacitors 2 - Lineset insulation 2.5 lbs R410a 2-Superh…" at bounding box center [778, 500] width 1124 height 145
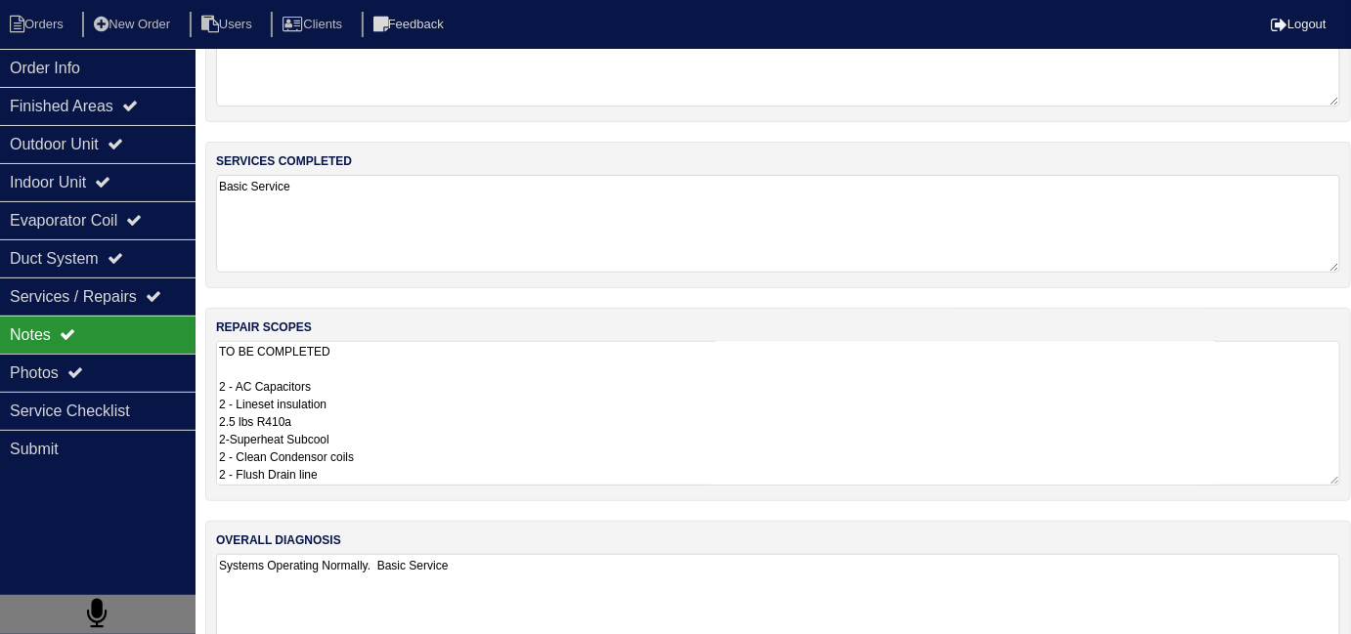
scroll to position [134, 0]
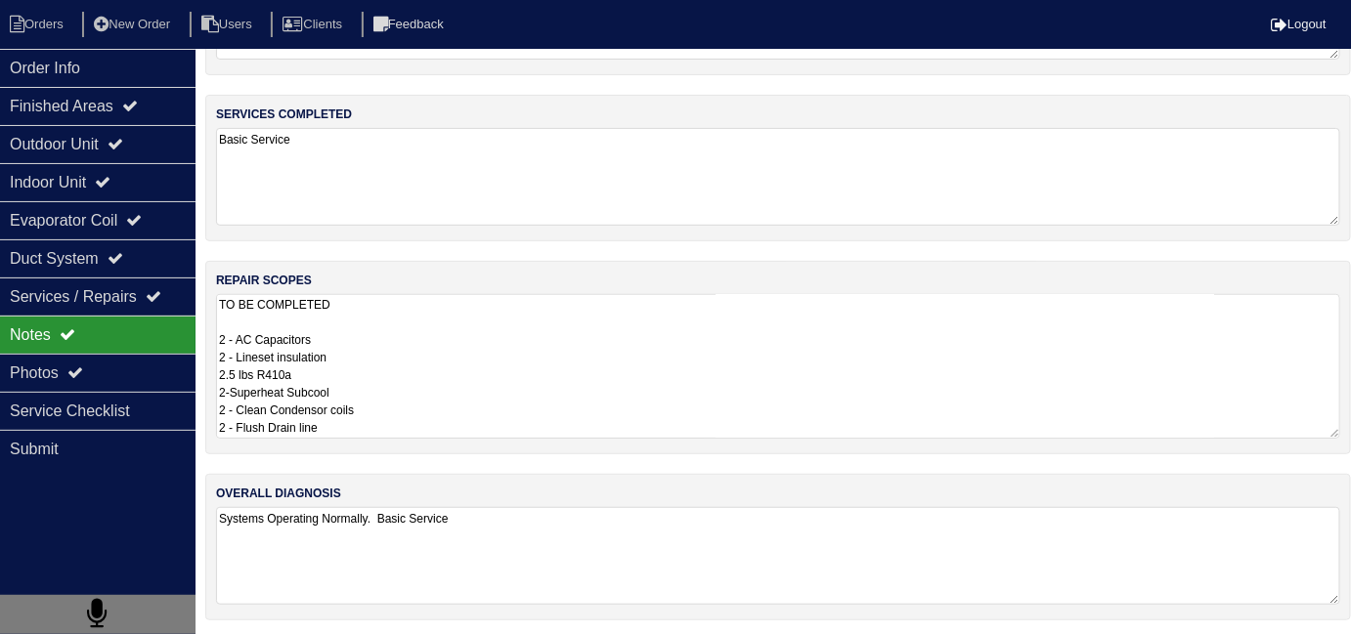
click at [500, 338] on textarea "TO BE COMPLETED 2 - AC Capacitors 2 - Lineset insulation 2.5 lbs R410a 2-Superh…" at bounding box center [778, 366] width 1124 height 145
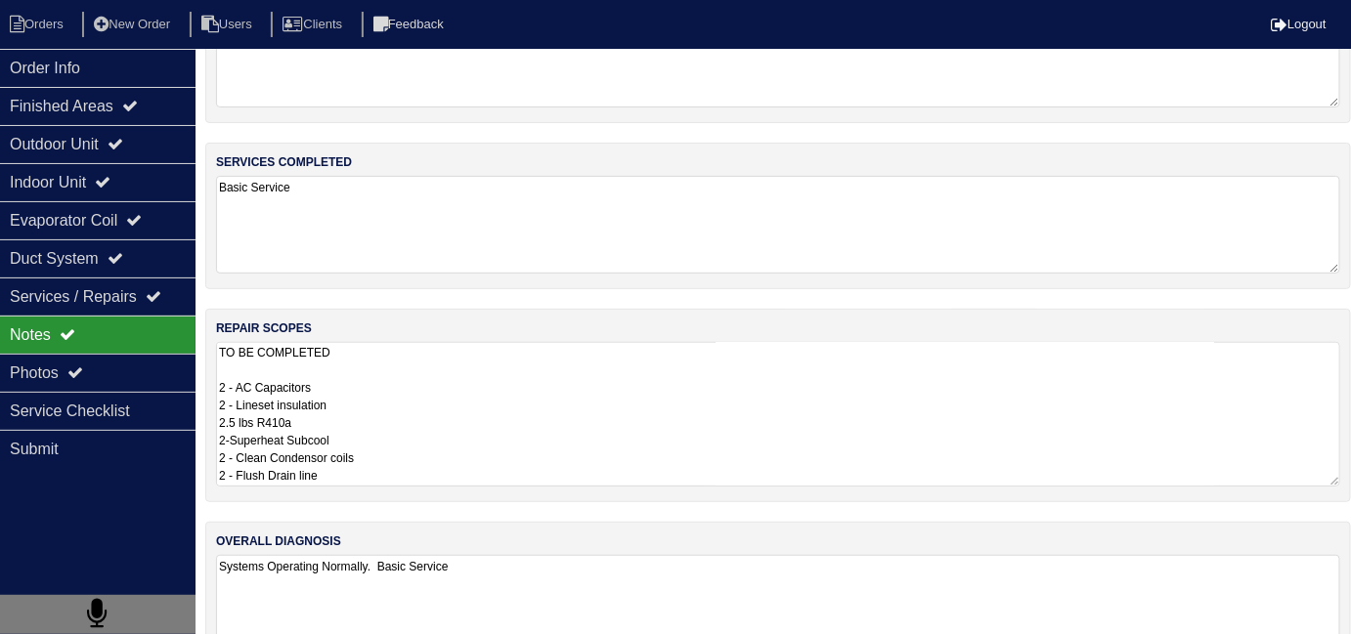
click at [633, 555] on textarea "Systems Operating Normally. Basic Service" at bounding box center [778, 604] width 1124 height 98
click at [594, 433] on textarea "TO BE COMPLETED 2 - AC Capacitors 2 - Lineset insulation 2.5 lbs R410a 2-Superh…" at bounding box center [778, 414] width 1124 height 145
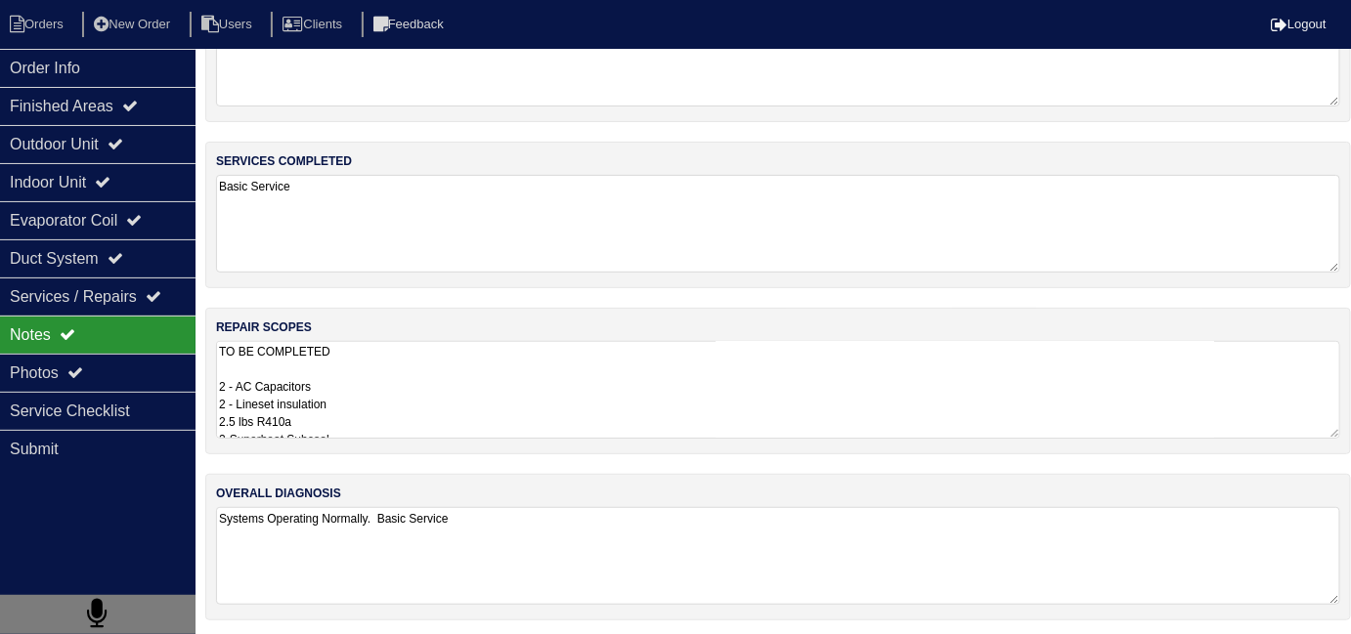
scroll to position [127, 0]
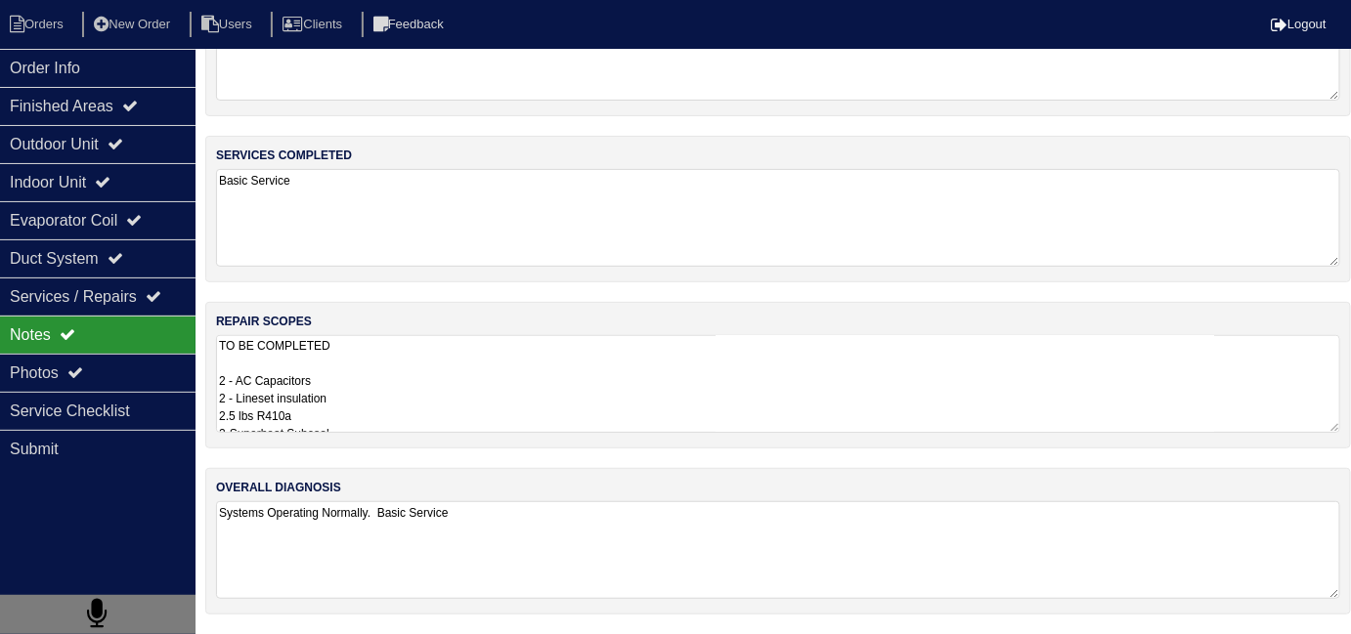
click at [527, 420] on textarea "TO BE COMPLETED 2 - AC Capacitors 2 - Lineset insulation 2.5 lbs R410a 2-Superh…" at bounding box center [778, 384] width 1124 height 98
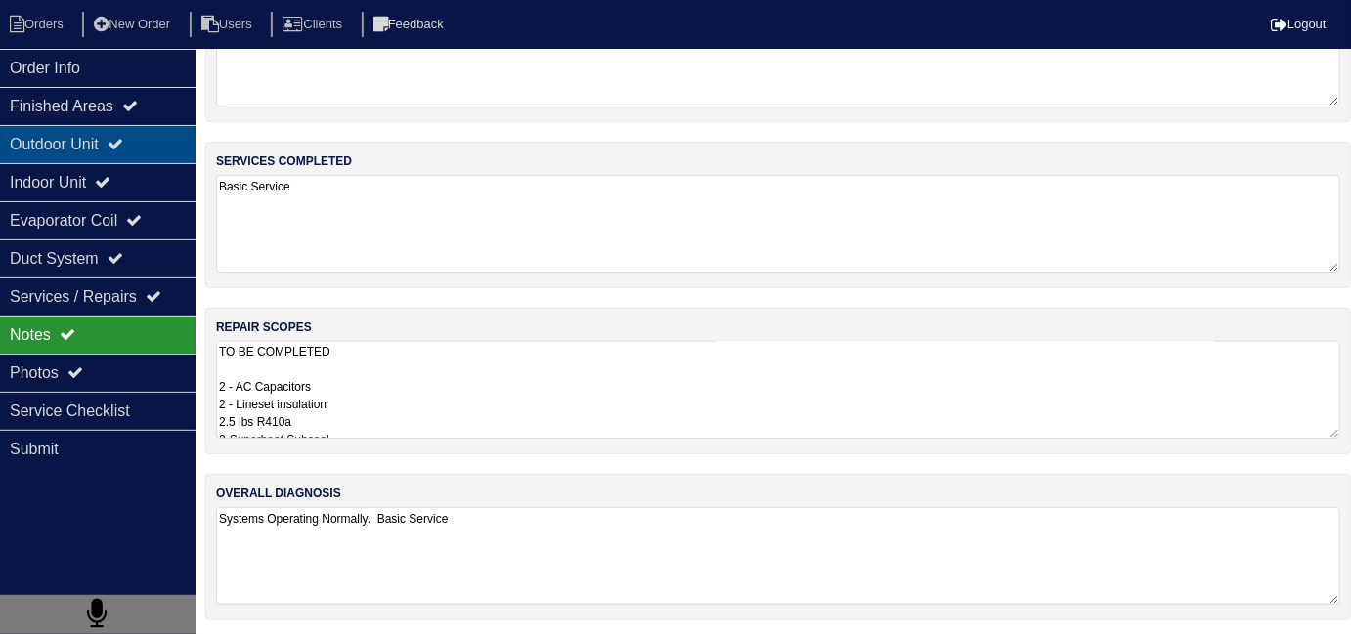
click at [41, 137] on div "Outdoor Unit" at bounding box center [98, 144] width 196 height 38
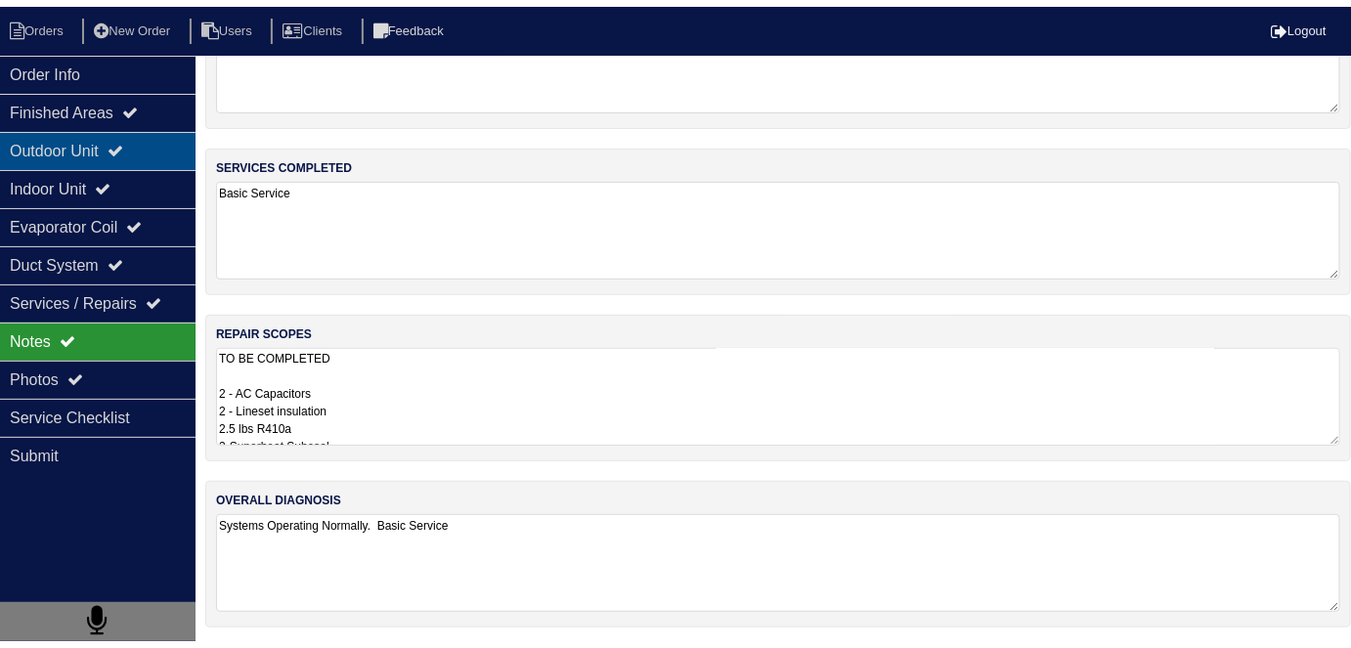
scroll to position [0, 0]
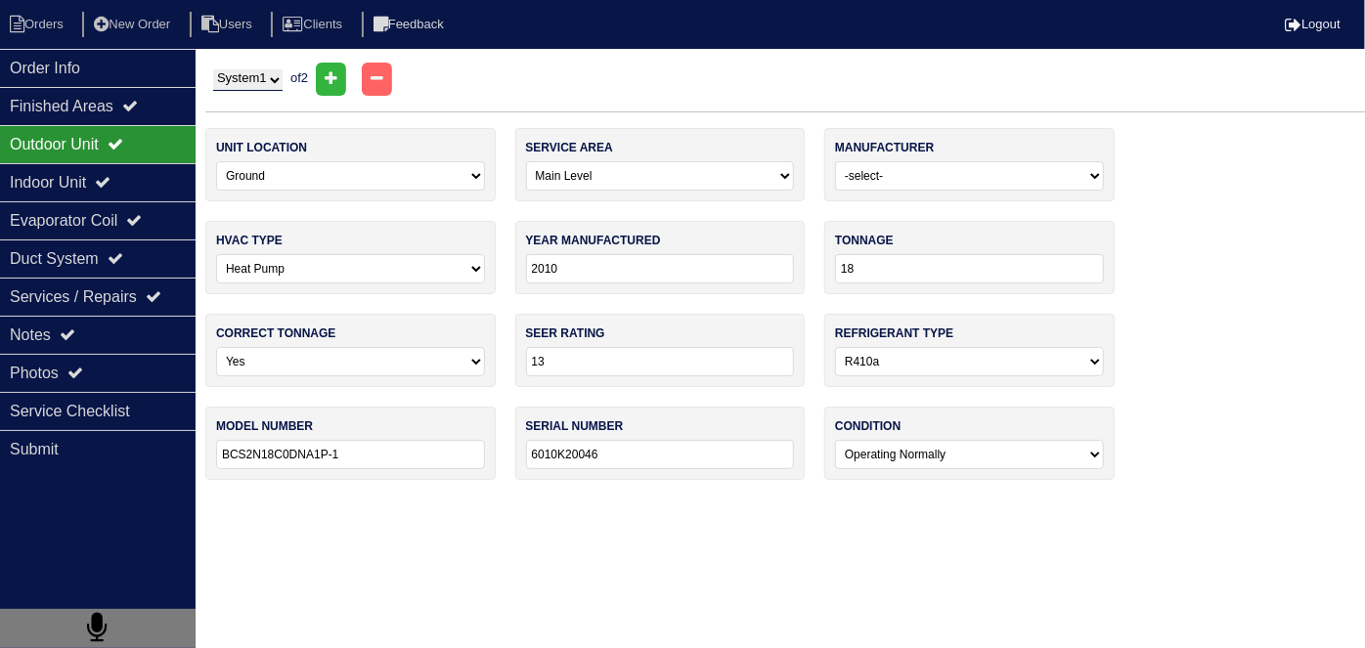
click at [225, 76] on select "System 1 System 2" at bounding box center [247, 80] width 69 height 22
select select "2"
click at [213, 69] on select "System 1 System 2" at bounding box center [247, 80] width 69 height 22
select select "1"
select select "0"
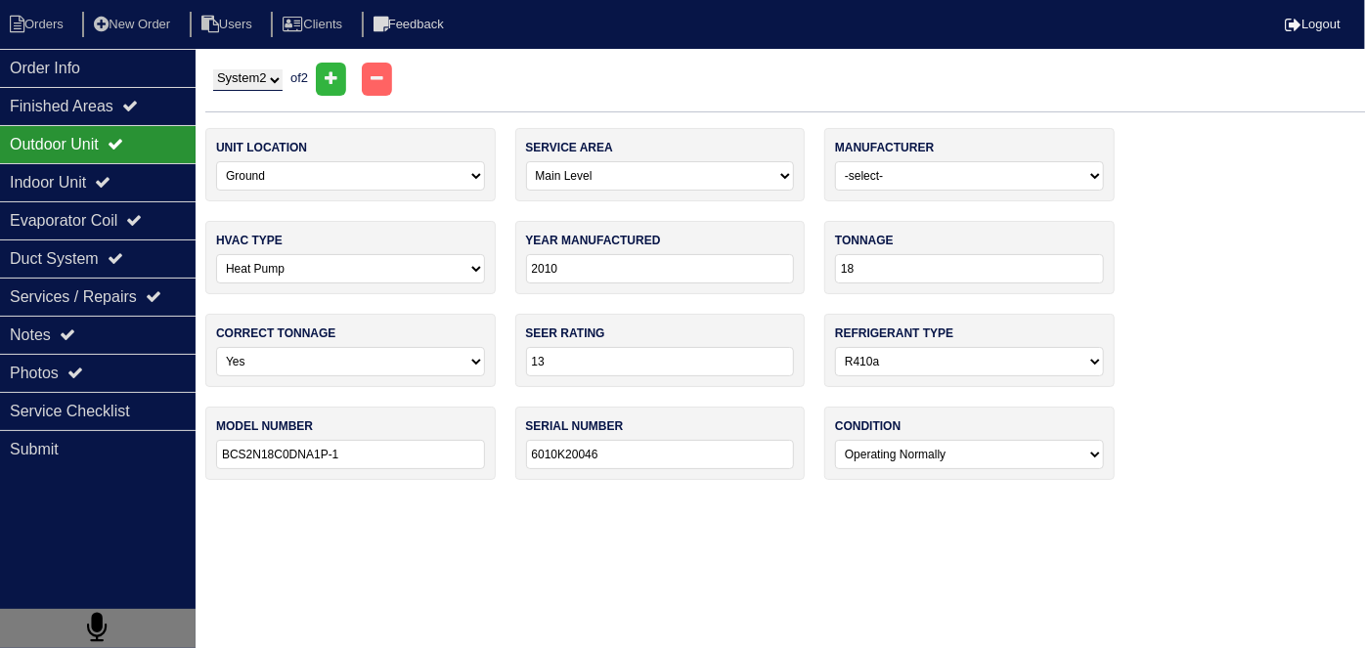
type input "2011"
type input "24"
type input "14"
type input "BCS2N24C0DNA1P-1"
type input "6010K20406"
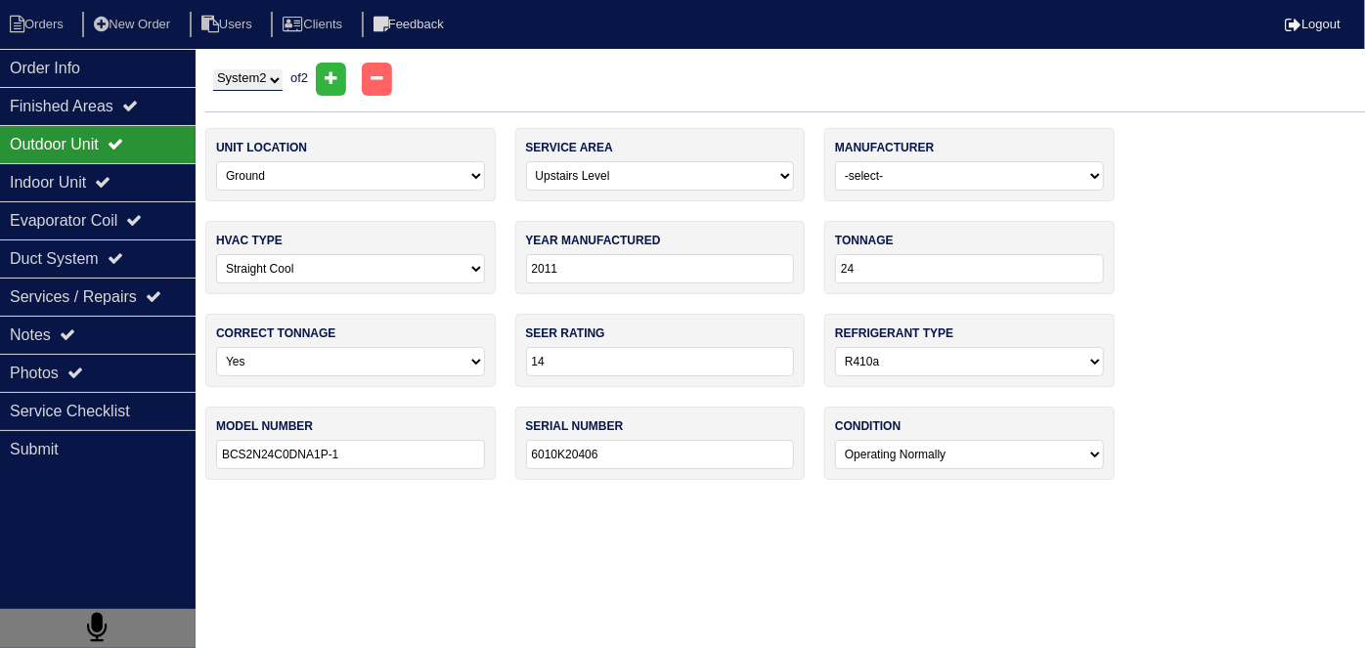
click at [249, 76] on select "System 1 System 2" at bounding box center [247, 80] width 69 height 22
select select "1"
click at [213, 69] on select "System 1 System 2" at bounding box center [247, 80] width 69 height 22
select select "0"
select select "1"
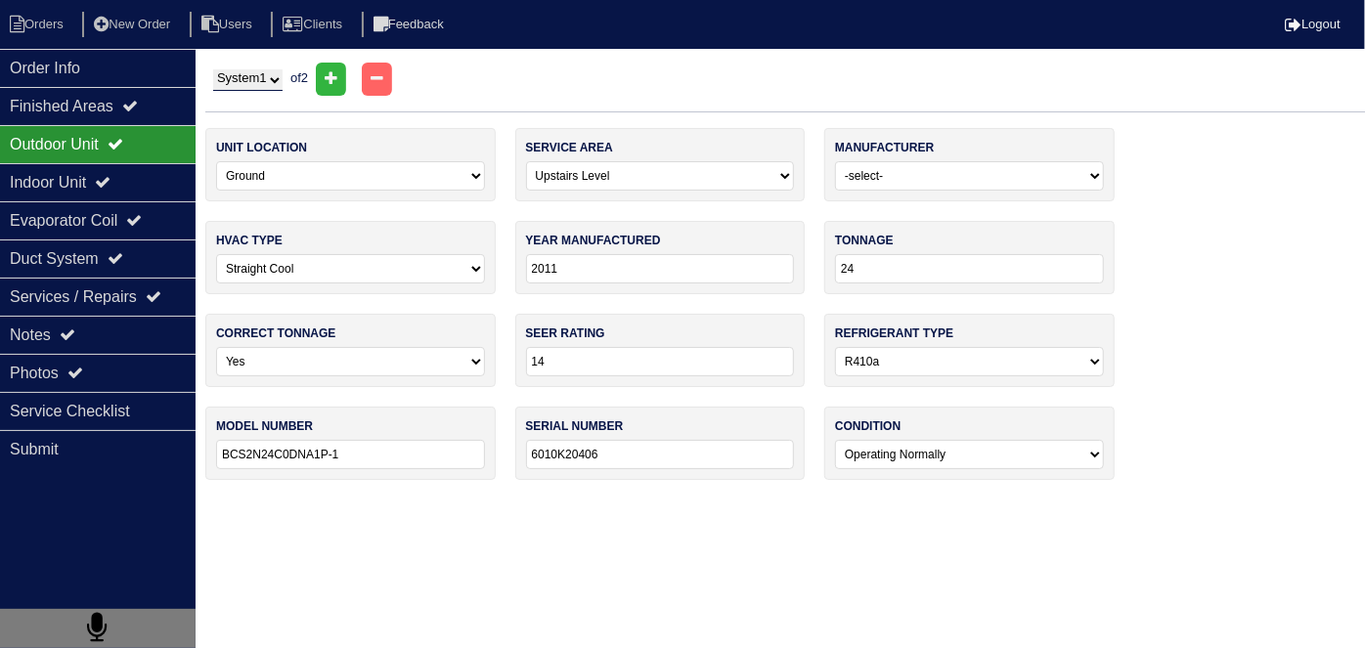
type input "2010"
type input "18"
type input "13"
type input "BCS2N18C0DNA1P-1"
type input "6010K20046"
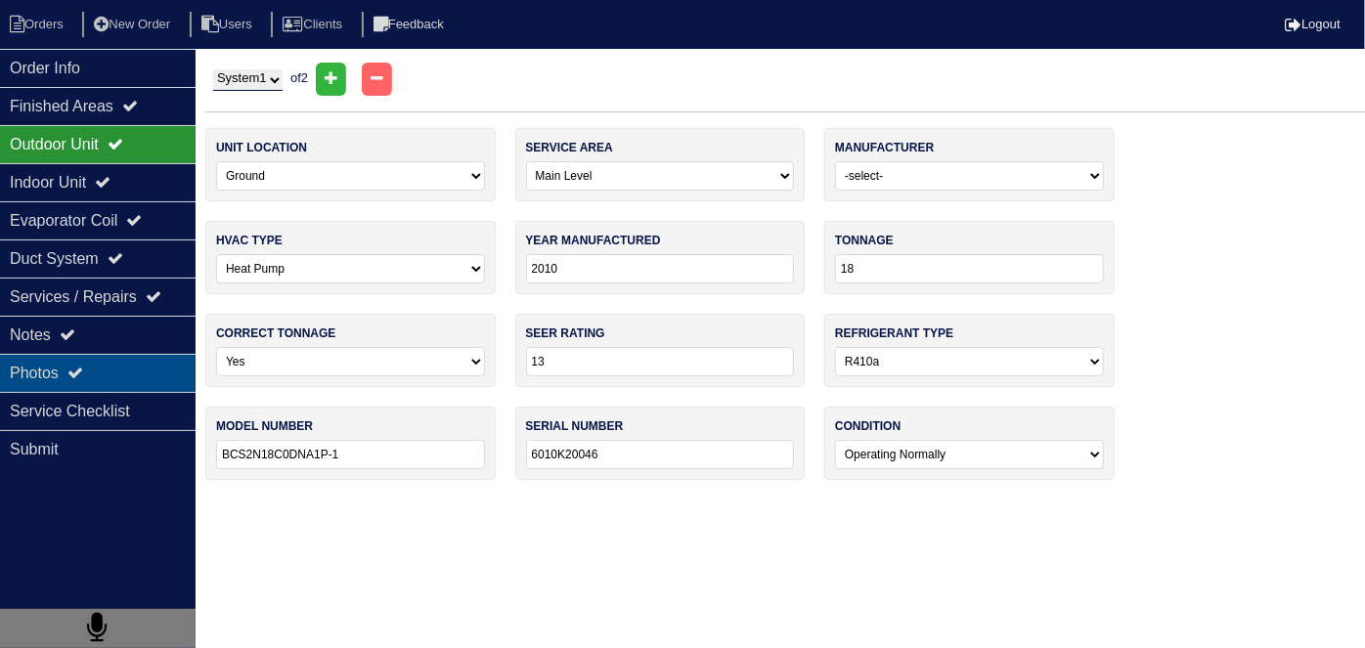
click at [93, 383] on div "Photos" at bounding box center [98, 373] width 196 height 38
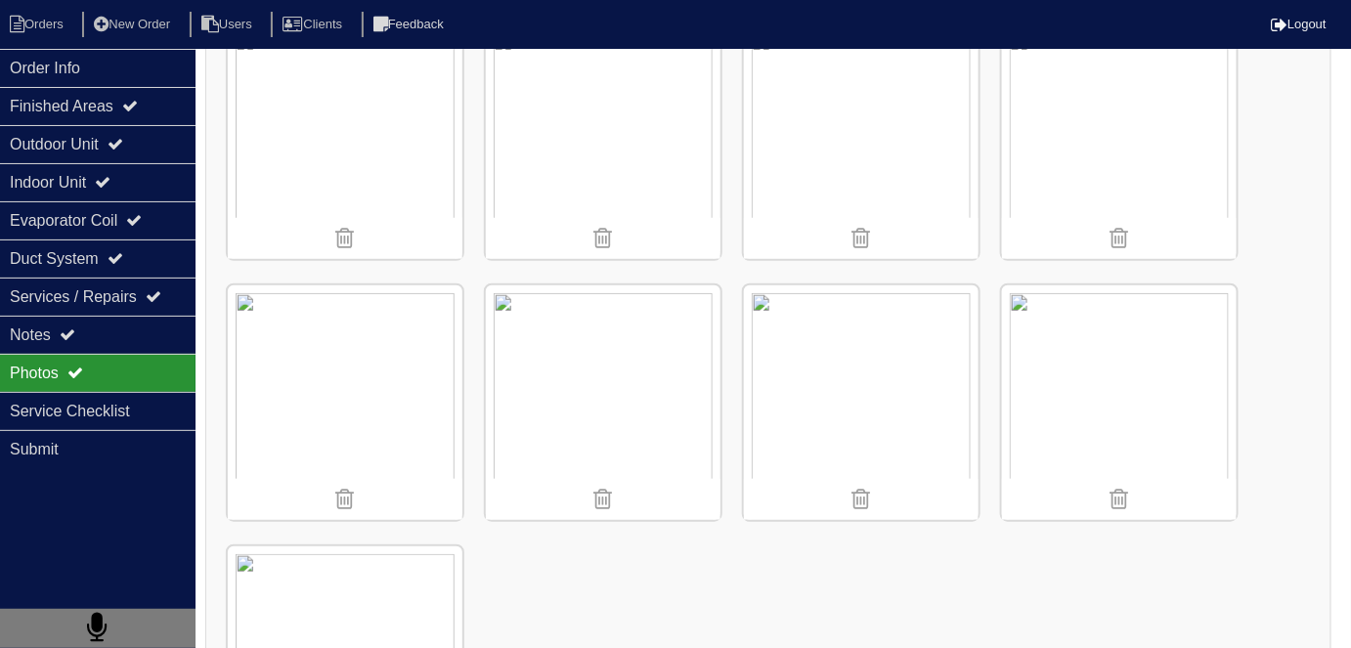
click at [779, 585] on div "Uploaded" at bounding box center [768, 381] width 1126 height 850
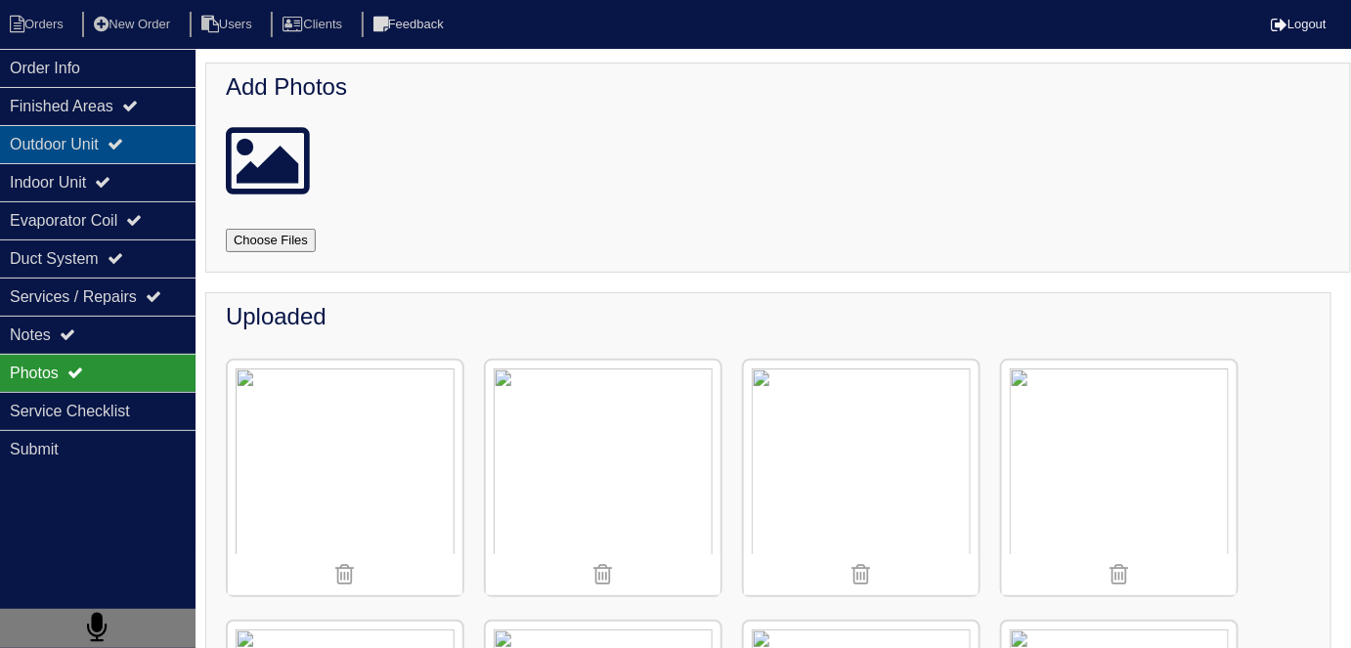
click at [135, 154] on div "Outdoor Unit" at bounding box center [98, 144] width 196 height 38
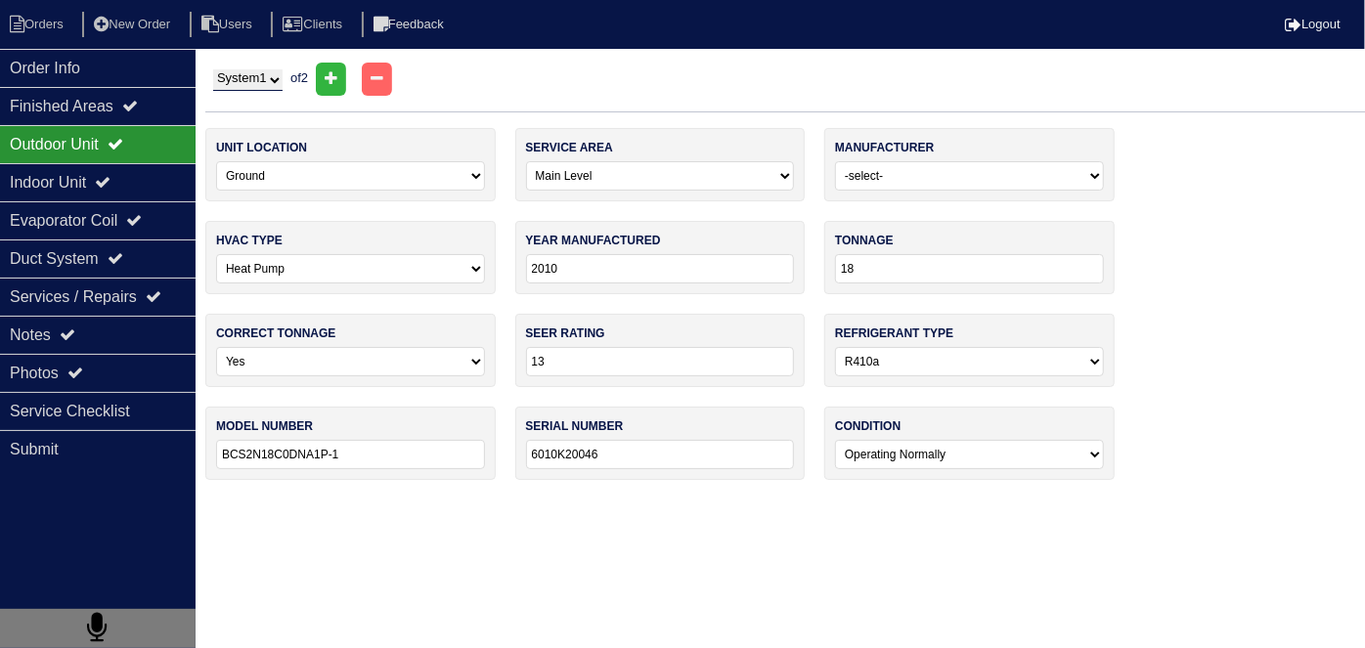
drag, startPoint x: 64, startPoint y: 24, endPoint x: 87, endPoint y: 1, distance: 33.2
click at [64, 24] on li "Orders" at bounding box center [39, 25] width 79 height 26
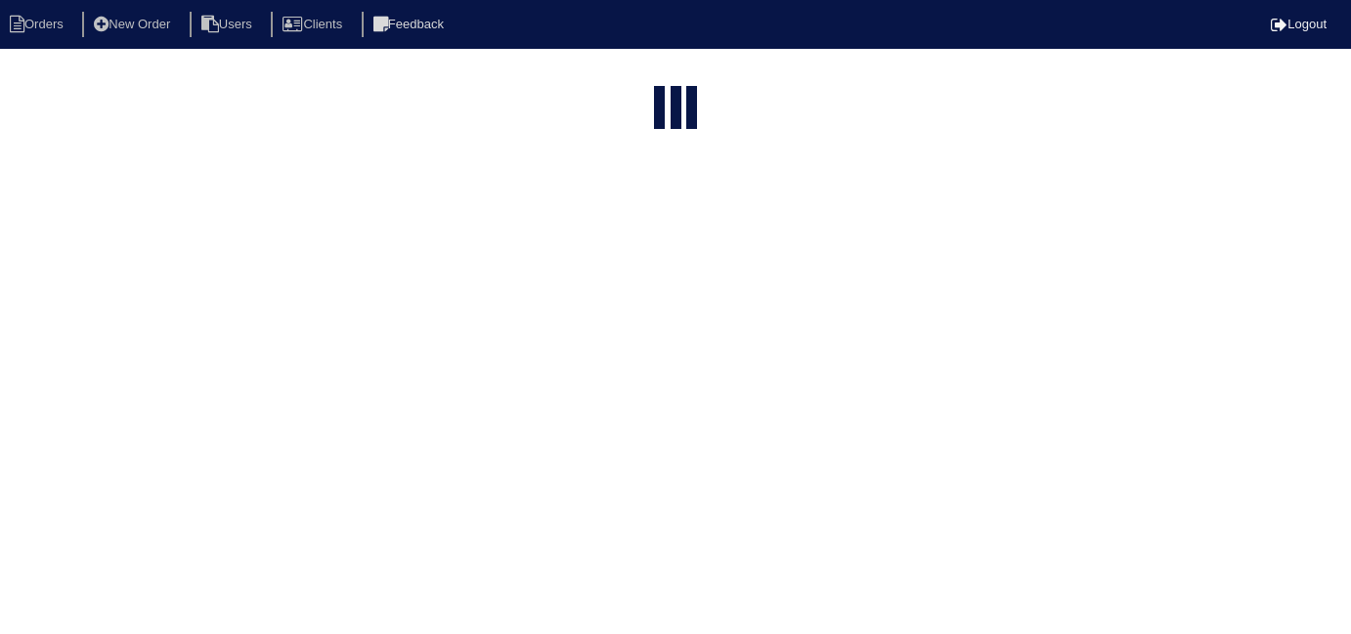
select select "15"
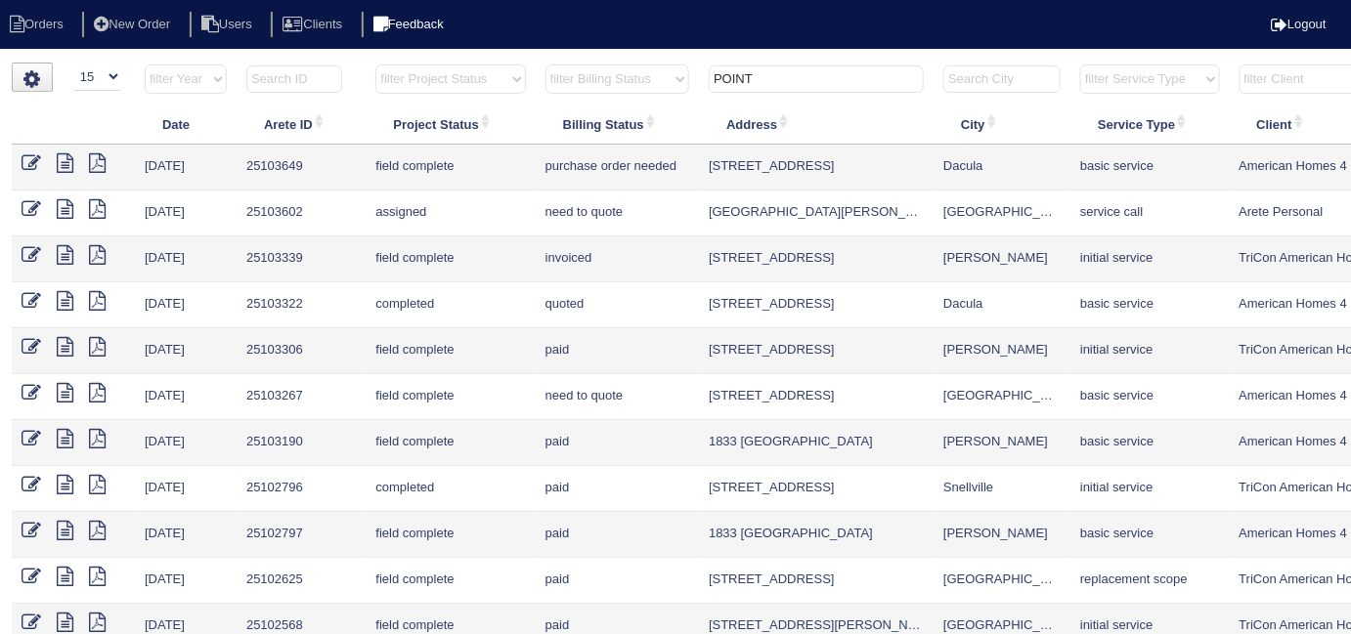
drag, startPoint x: 770, startPoint y: 77, endPoint x: 471, endPoint y: 11, distance: 306.4
click at [485, 63] on body "Orders New Order Users Clients Feedback Logout Orders New Order Users Clients M…" at bounding box center [675, 469] width 1351 height 813
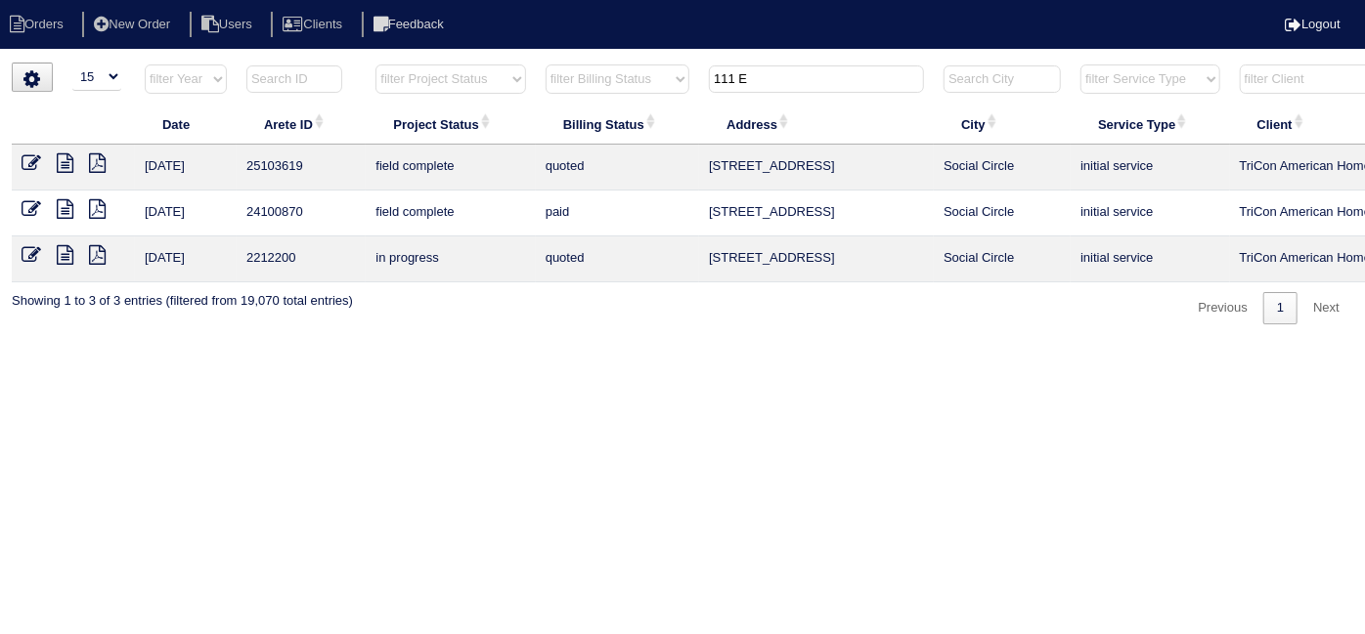
type input "111 E"
click at [33, 159] on icon at bounding box center [32, 163] width 20 height 20
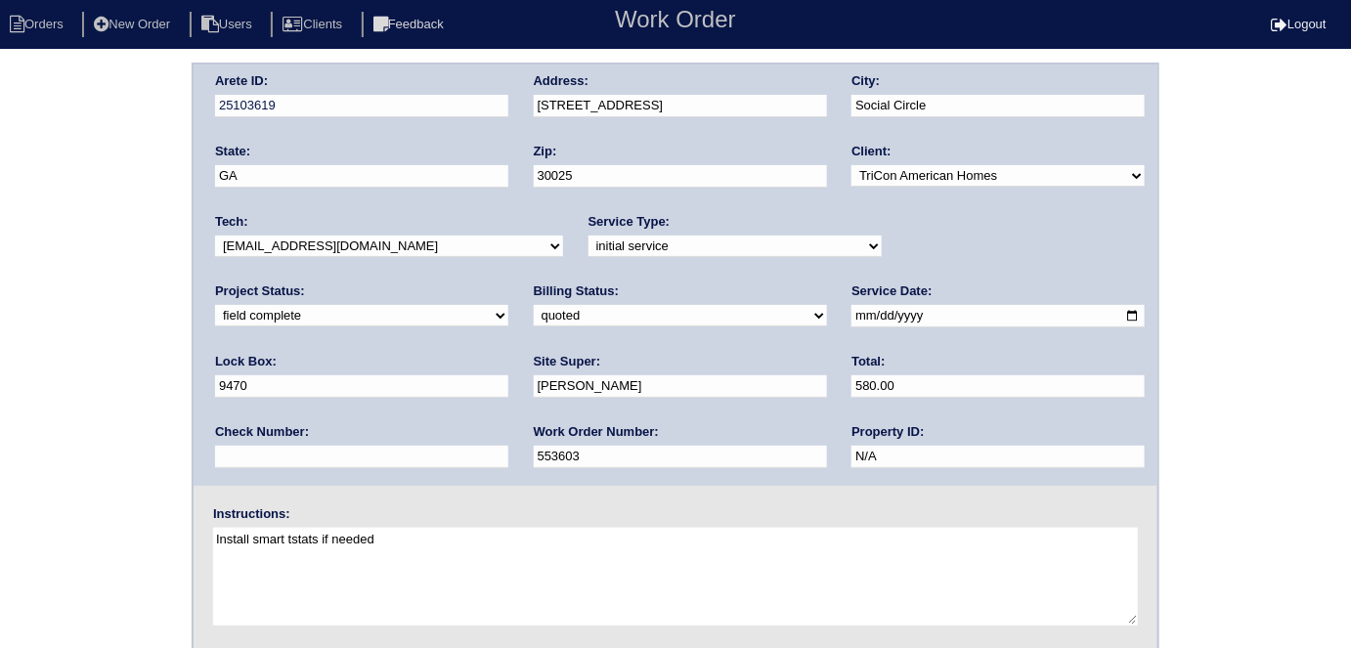
click at [534, 321] on select "need to quote quoted need to invoice invoiced paid warranty purchase order need…" at bounding box center [680, 316] width 293 height 22
select select "need to invoice"
click at [534, 305] on select "need to quote quoted need to invoice invoiced paid warranty purchase order need…" at bounding box center [680, 316] width 293 height 22
click at [141, 348] on div "Arete ID: 25103619 Address: [STREET_ADDRESS] City: Social Circle State: [GEOGRA…" at bounding box center [675, 458] width 1351 height 791
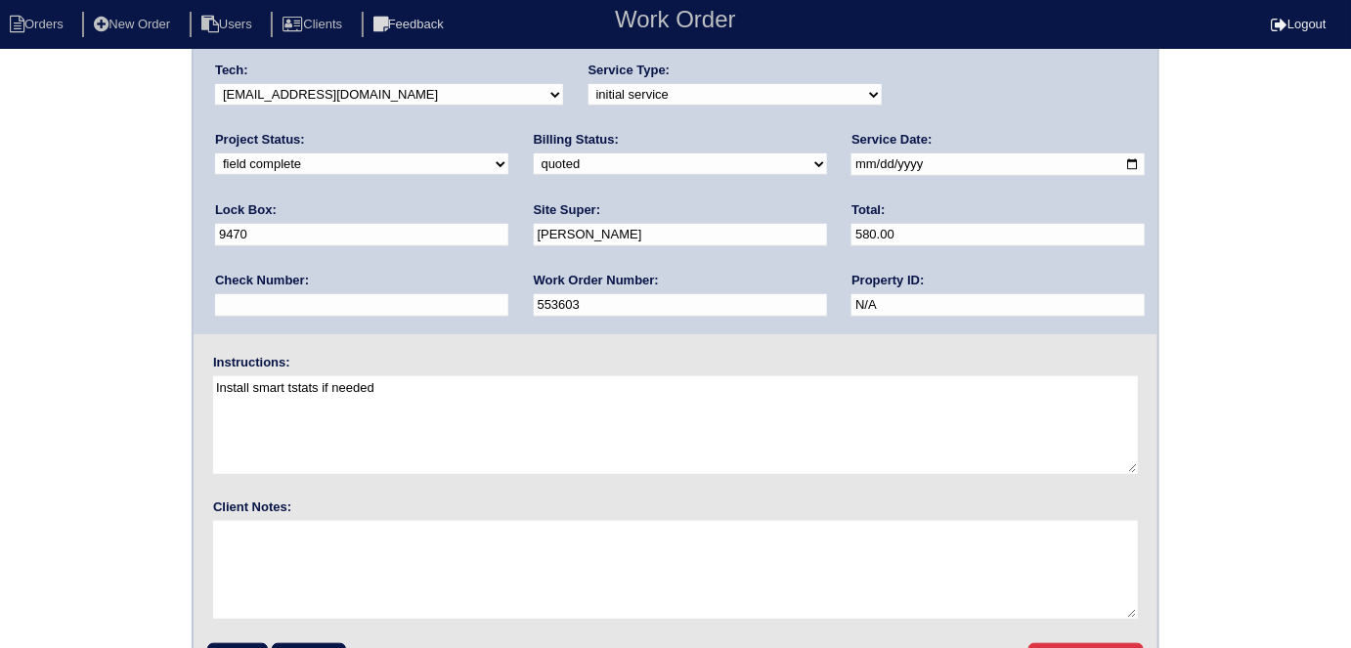
scroll to position [200, 0]
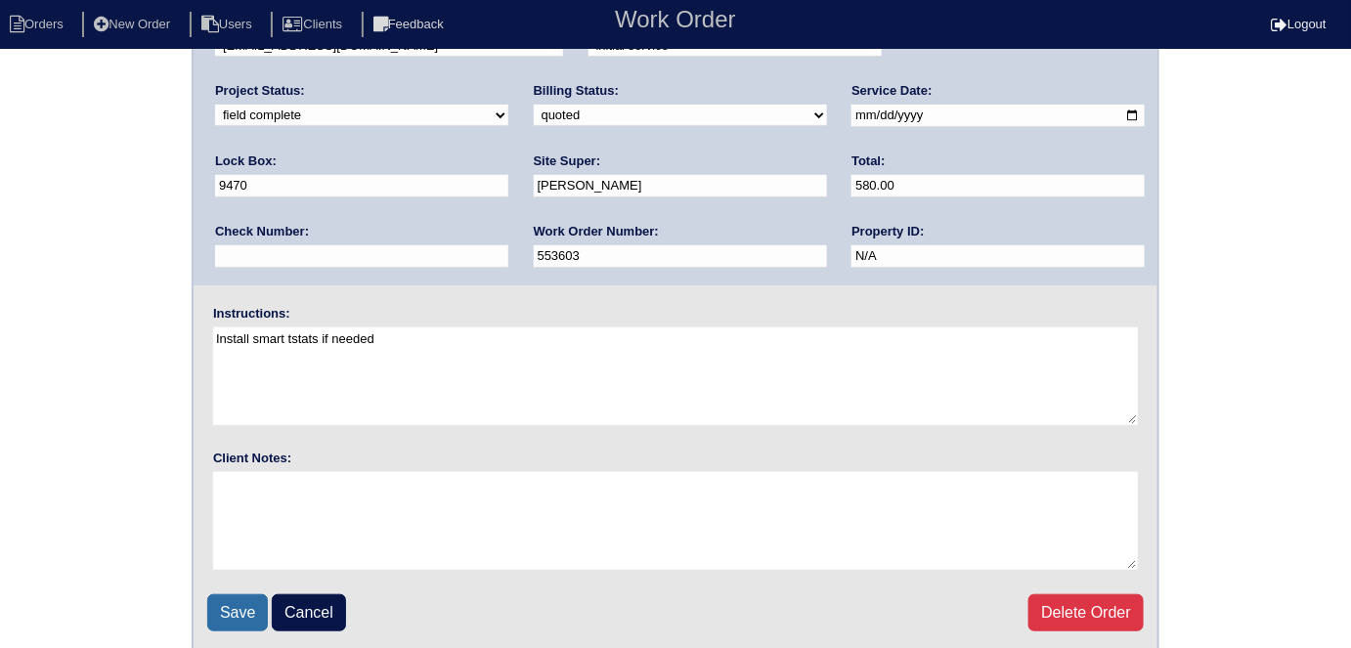
click at [229, 609] on input "Save" at bounding box center [237, 612] width 61 height 37
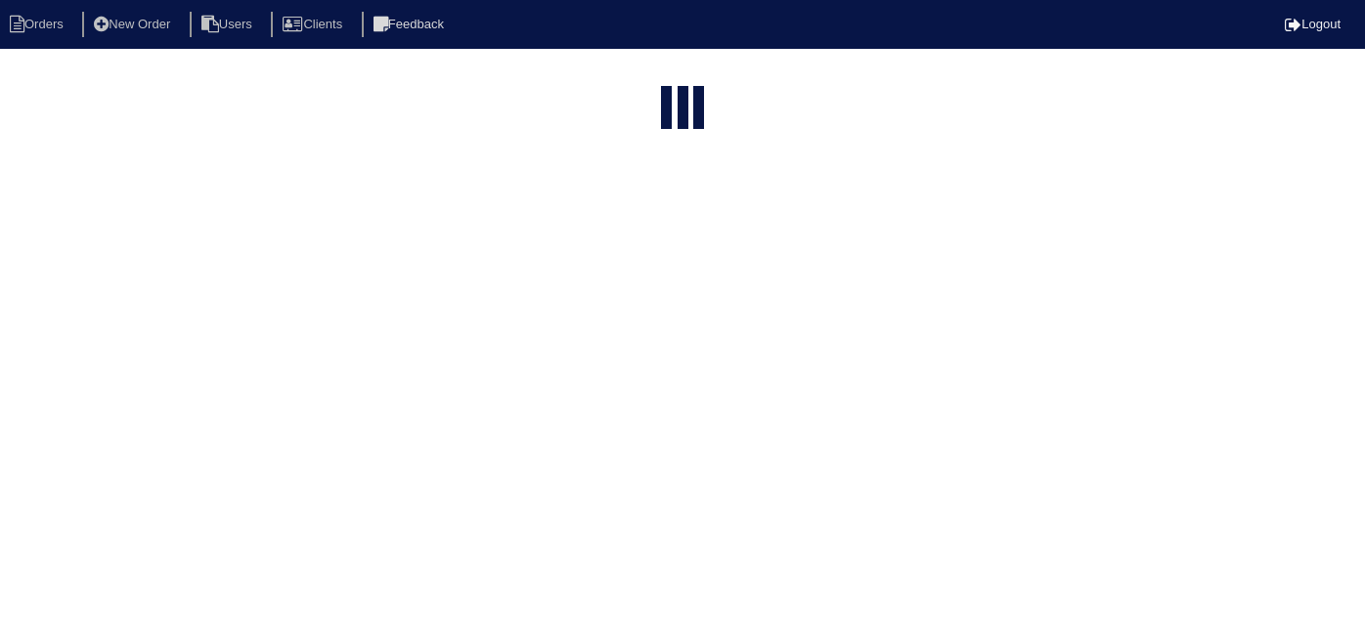
select select "15"
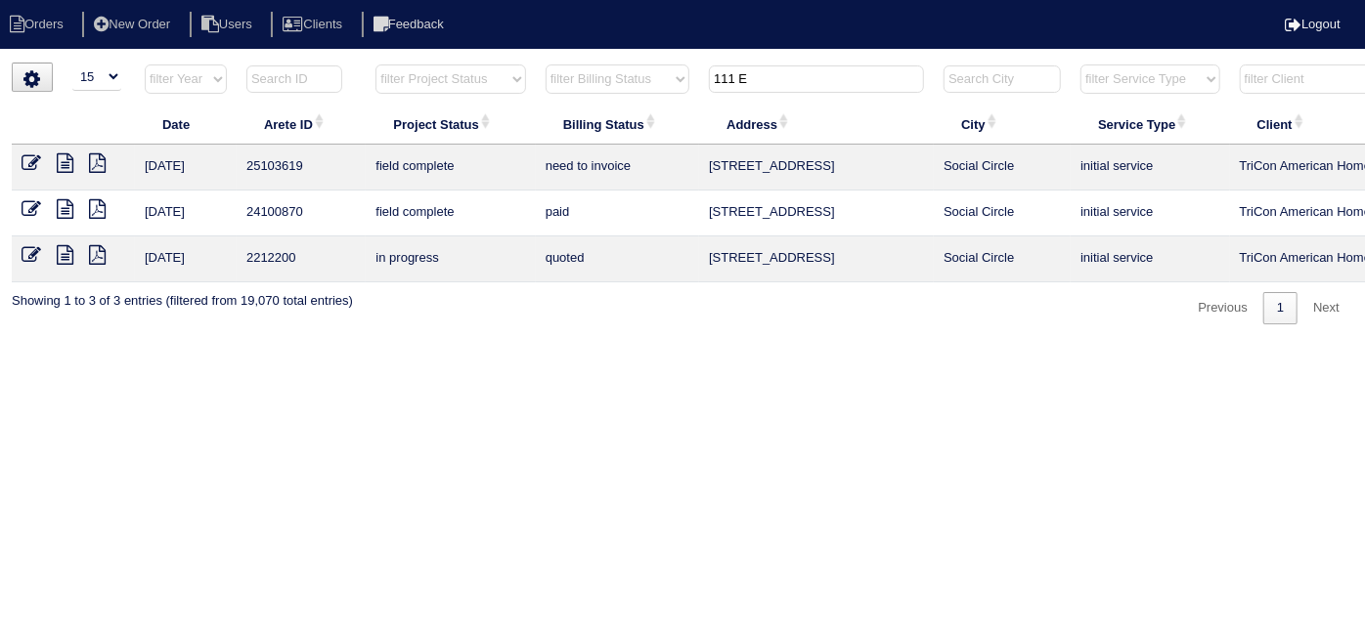
drag, startPoint x: 762, startPoint y: 71, endPoint x: 439, endPoint y: 0, distance: 331.3
click at [466, 63] on body "Orders New Order Users Clients Feedback Logout Orders New Order Users Clients M…" at bounding box center [682, 194] width 1365 height 262
type input "2384 b"
click at [27, 153] on icon at bounding box center [32, 163] width 20 height 20
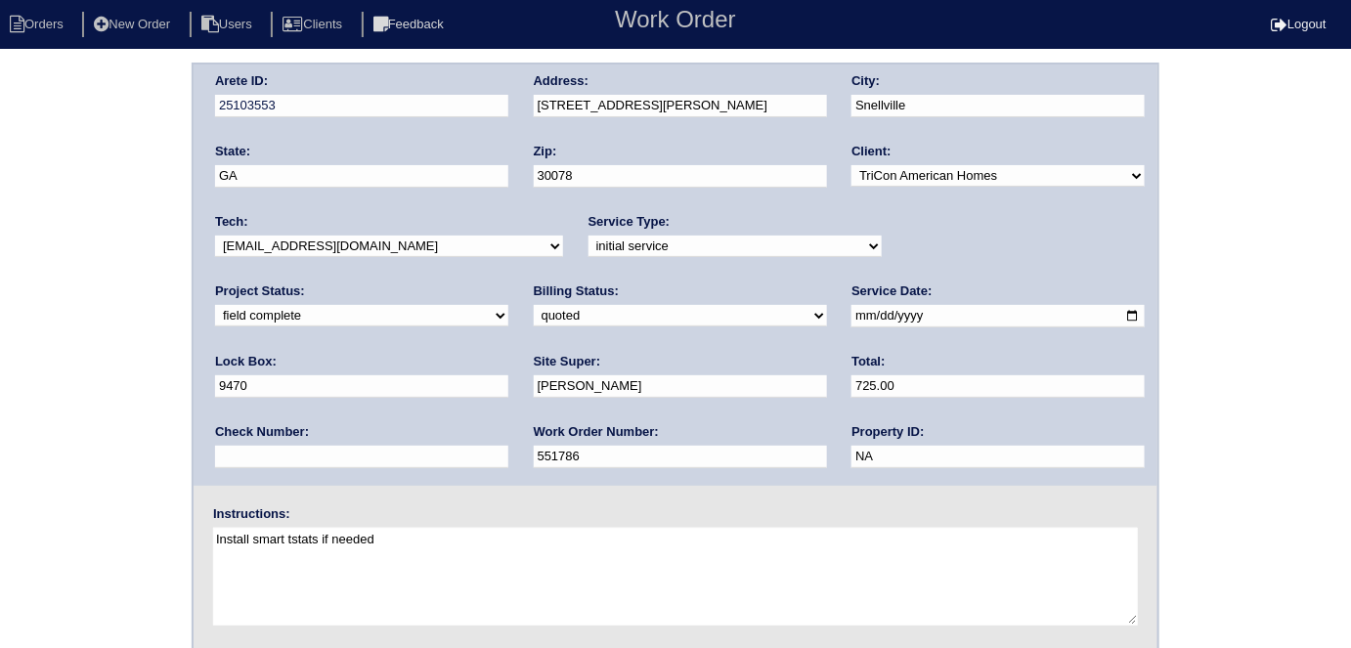
click at [534, 312] on select "need to quote quoted need to invoice invoiced paid warranty purchase order need…" at bounding box center [680, 316] width 293 height 22
select select "need to invoice"
click at [534, 305] on select "need to quote quoted need to invoice invoiced paid warranty purchase order need…" at bounding box center [680, 316] width 293 height 22
drag, startPoint x: 111, startPoint y: 384, endPoint x: 925, endPoint y: 340, distance: 814.5
click at [110, 384] on div "Arete ID: 25103553 Address: 2384 Boone Ct City: Snellville State: GA Zip: 30078…" at bounding box center [675, 458] width 1351 height 791
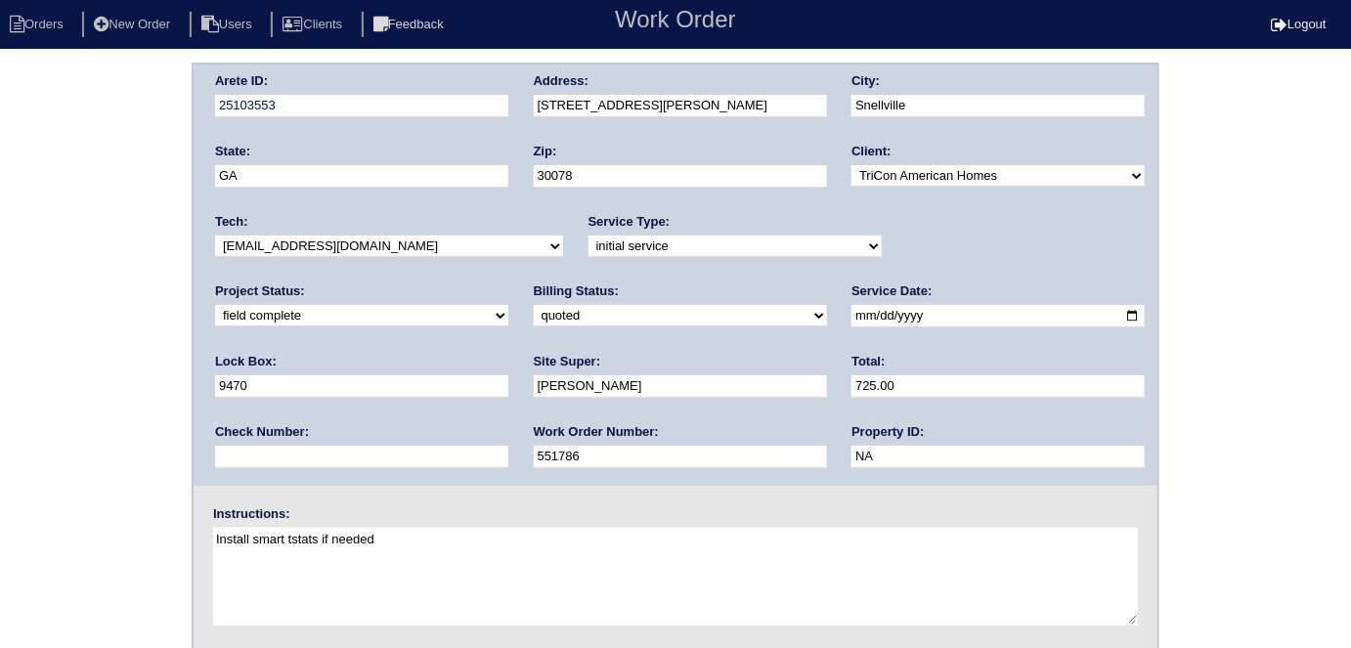
drag, startPoint x: 3, startPoint y: 332, endPoint x: 3, endPoint y: 352, distance: 19.6
click at [5, 332] on div "Arete ID: 25103553 Address: 2384 Boone Ct City: Snellville State: GA Zip: 30078…" at bounding box center [675, 458] width 1351 height 791
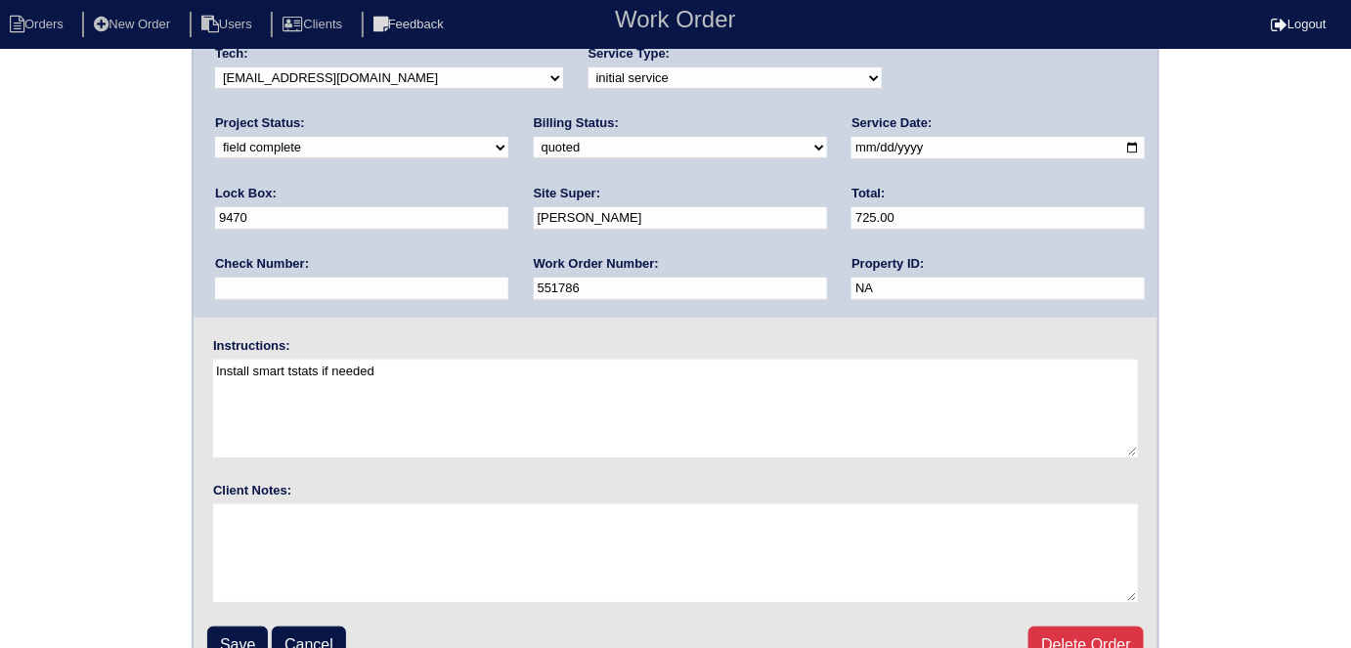
scroll to position [200, 0]
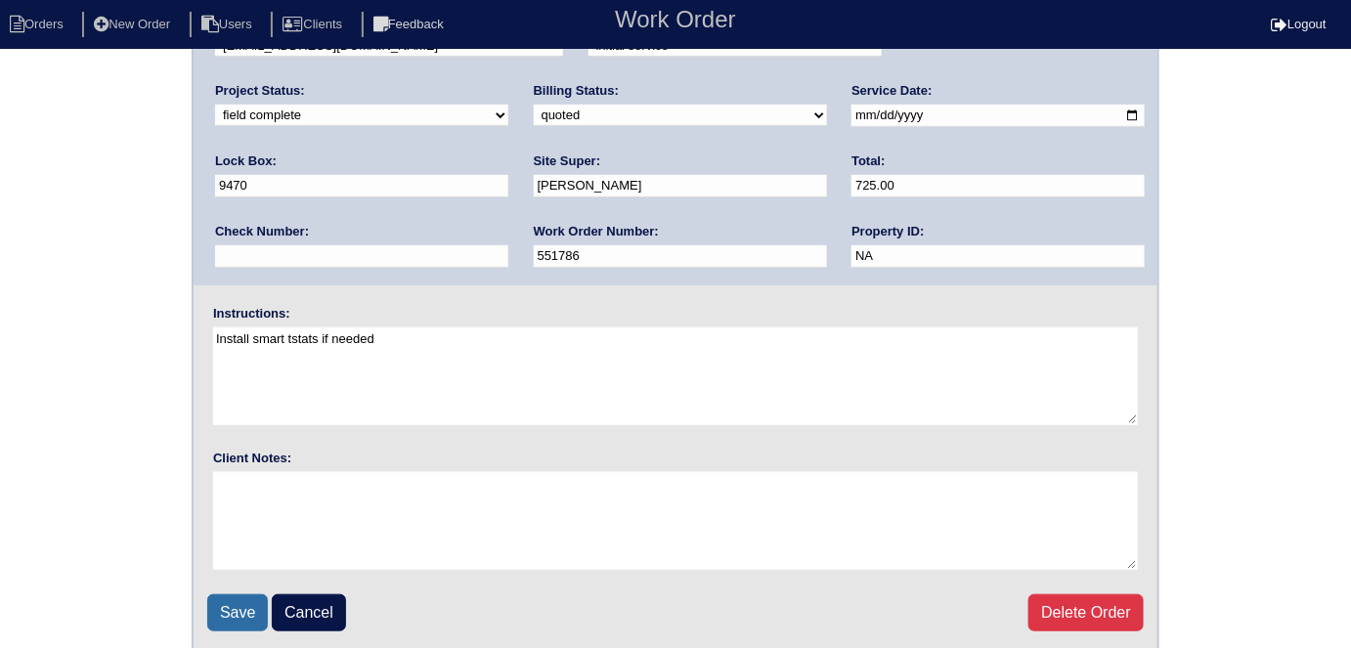
click at [231, 600] on input "Save" at bounding box center [237, 612] width 61 height 37
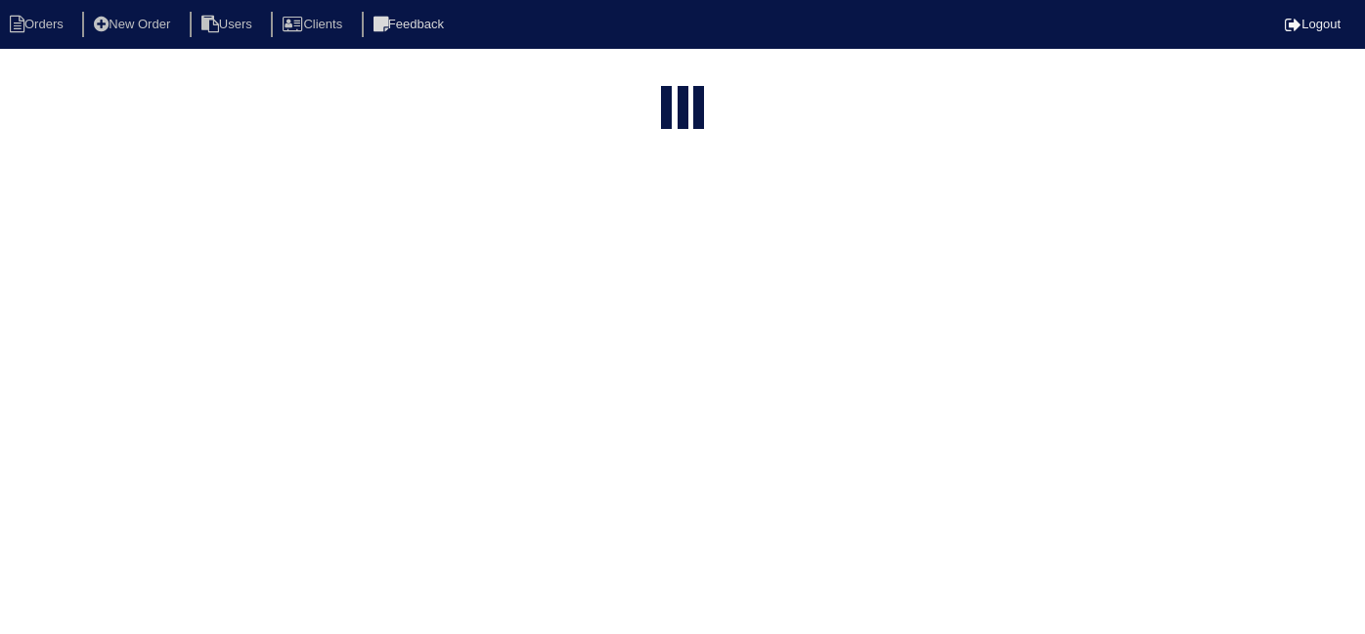
select select "15"
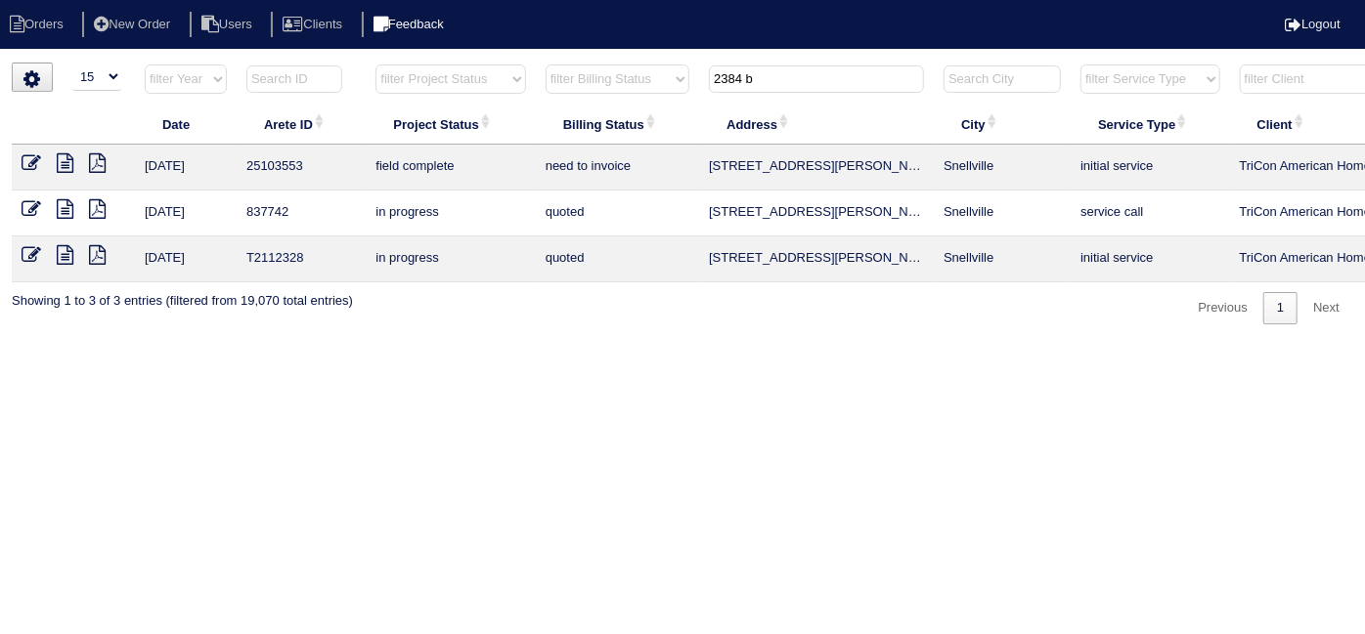
drag, startPoint x: 759, startPoint y: 68, endPoint x: 466, endPoint y: 13, distance: 297.5
click at [469, 63] on body "Orders New Order Users Clients Feedback Logout Orders New Order Users Clients M…" at bounding box center [682, 194] width 1365 height 262
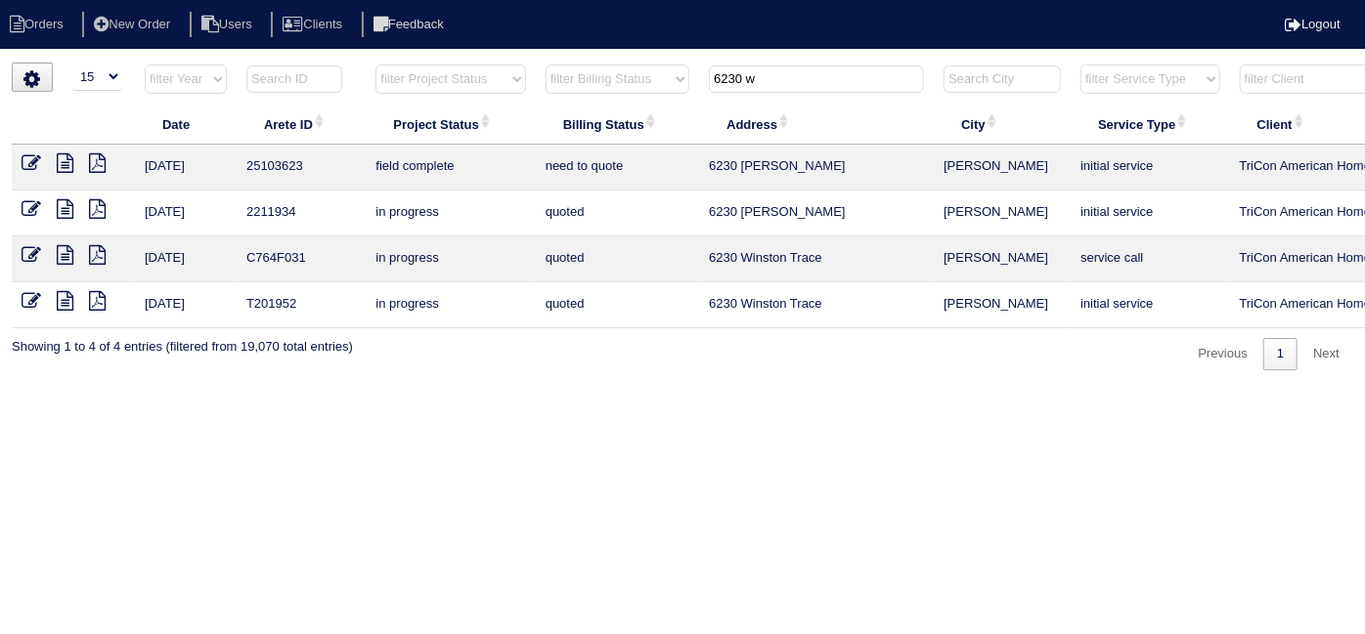
type input "6230 w"
click at [65, 165] on icon at bounding box center [65, 163] width 17 height 20
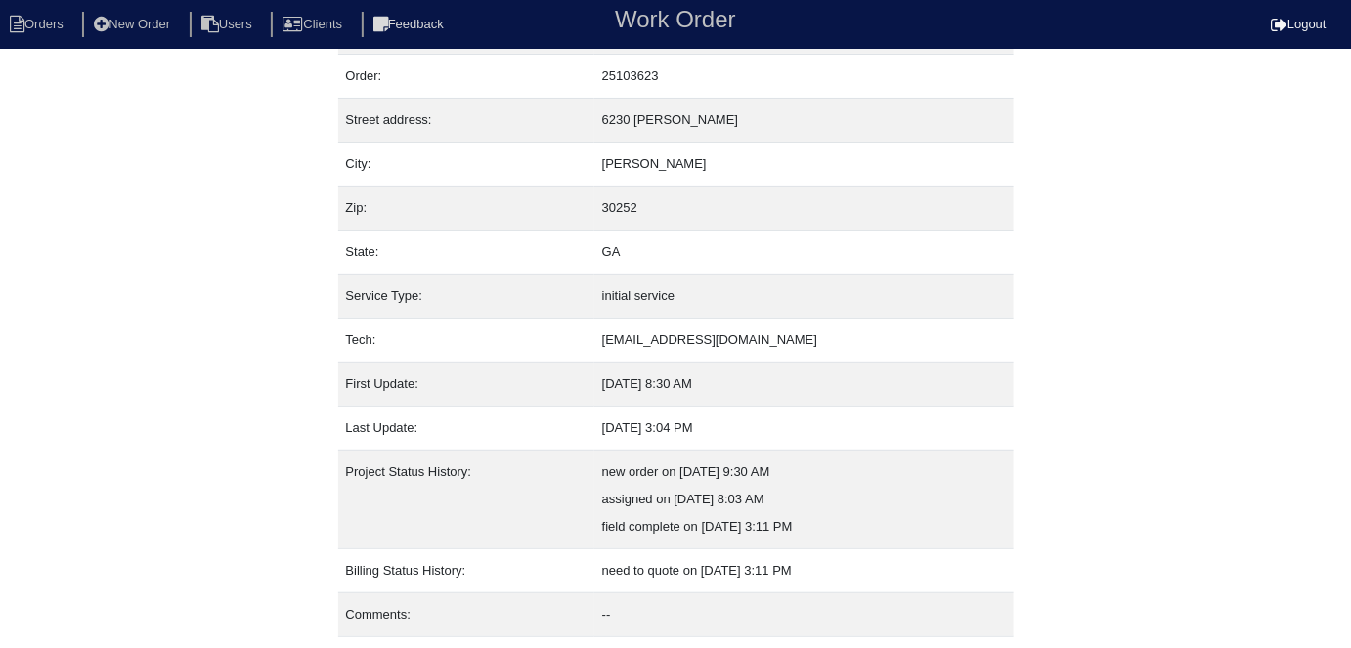
scroll to position [103, 0]
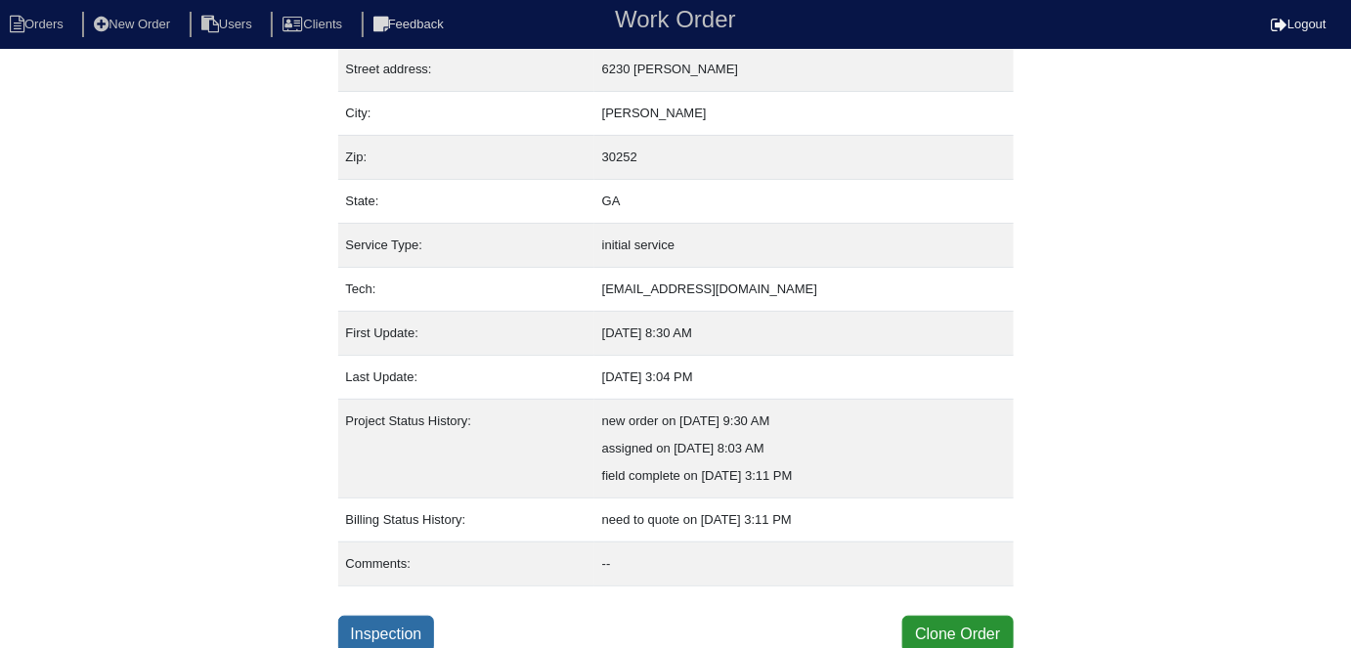
click at [387, 624] on link "Inspection" at bounding box center [386, 634] width 97 height 37
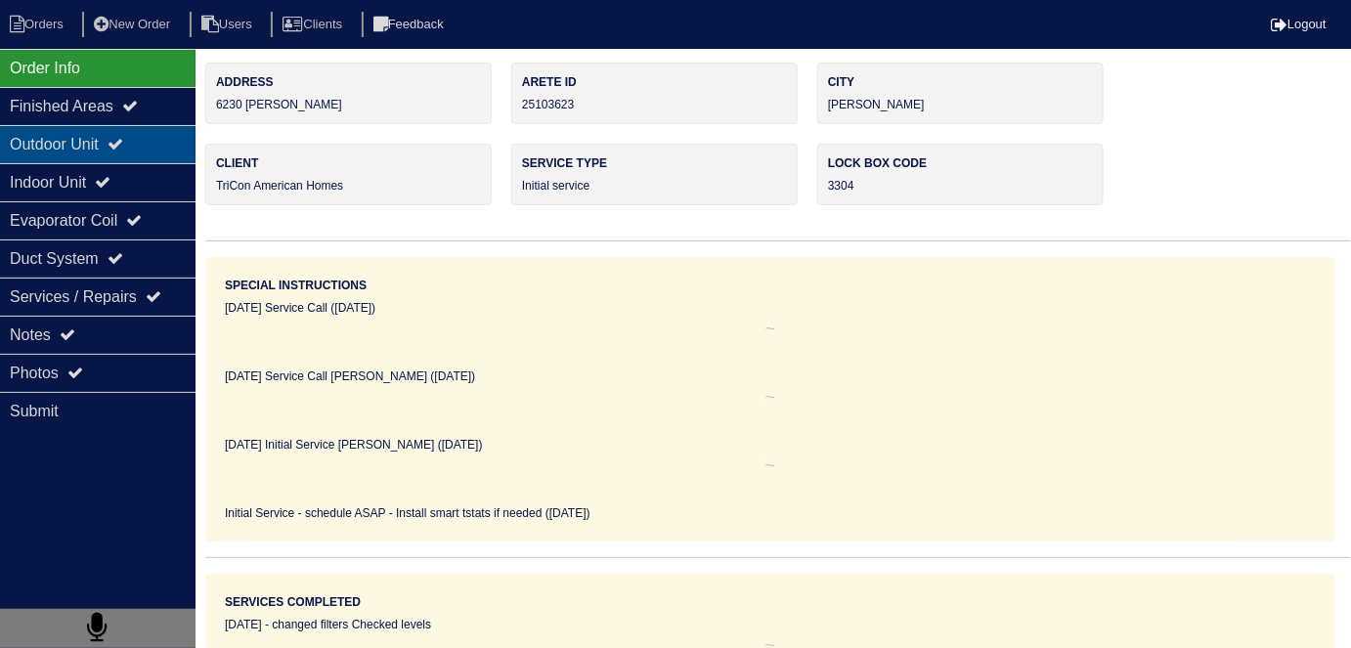
click at [123, 149] on icon at bounding box center [116, 144] width 16 height 16
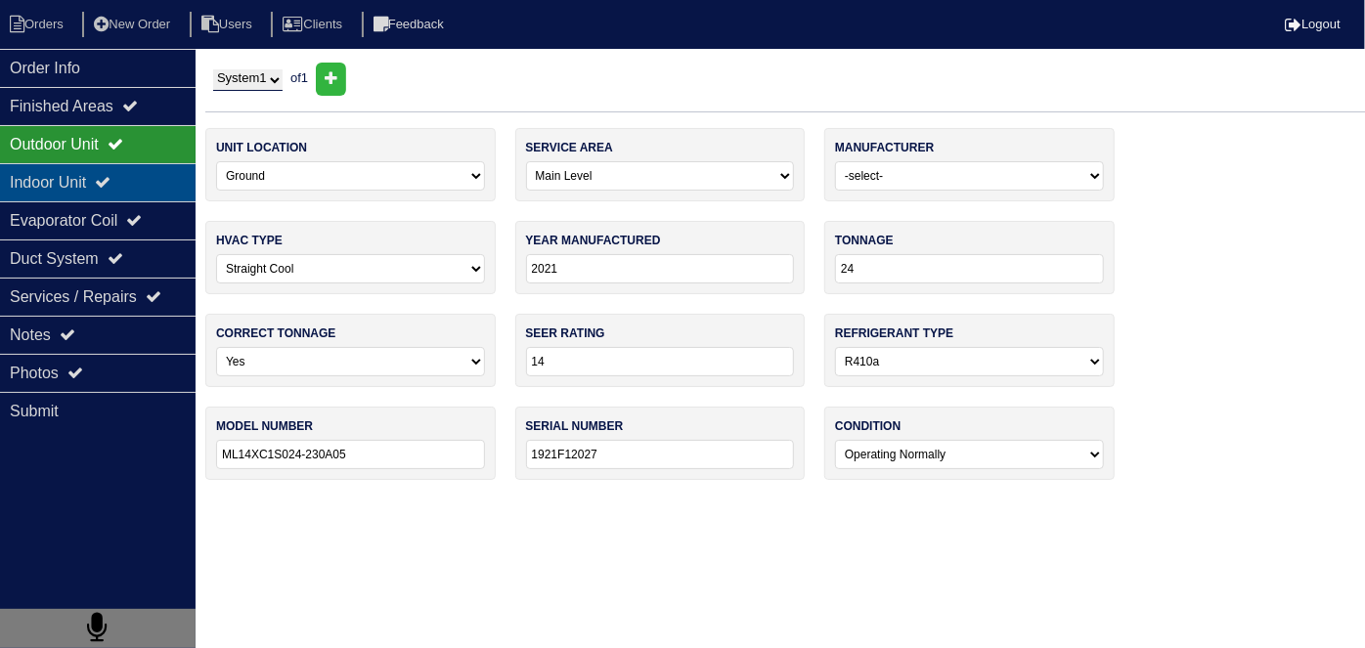
click at [138, 181] on div "Indoor Unit" at bounding box center [98, 182] width 196 height 38
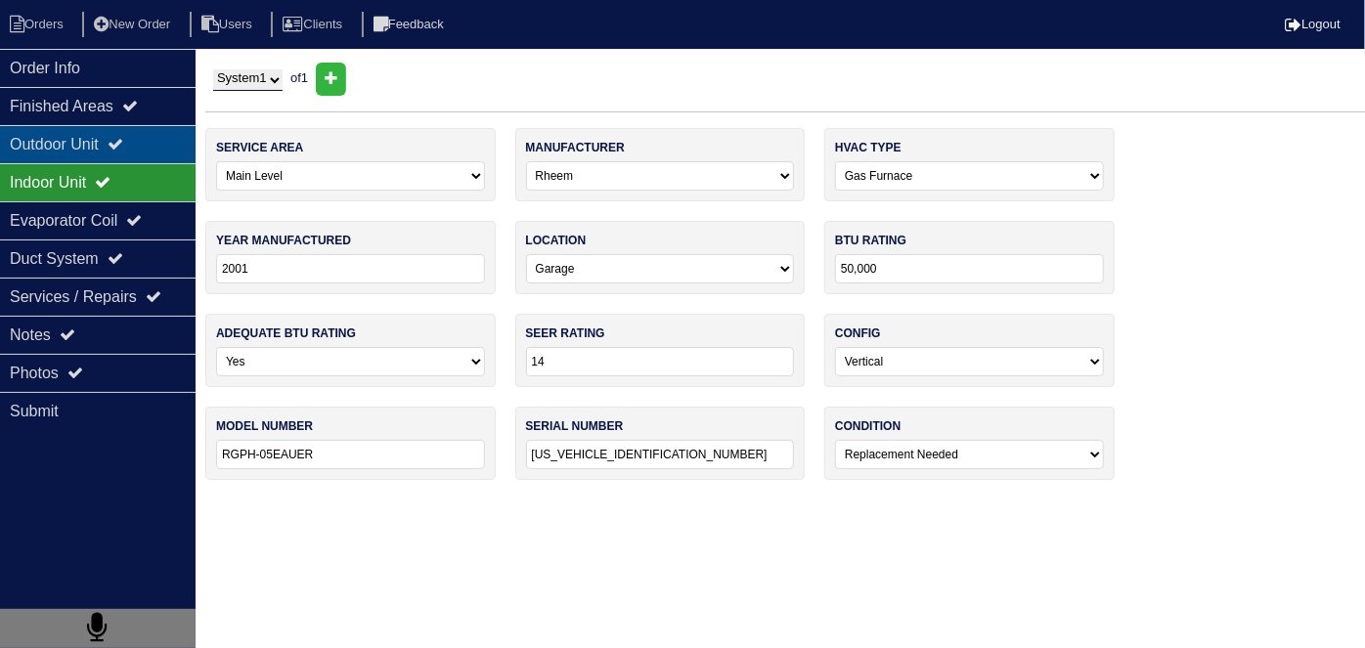
click at [128, 132] on div "Outdoor Unit" at bounding box center [98, 144] width 196 height 38
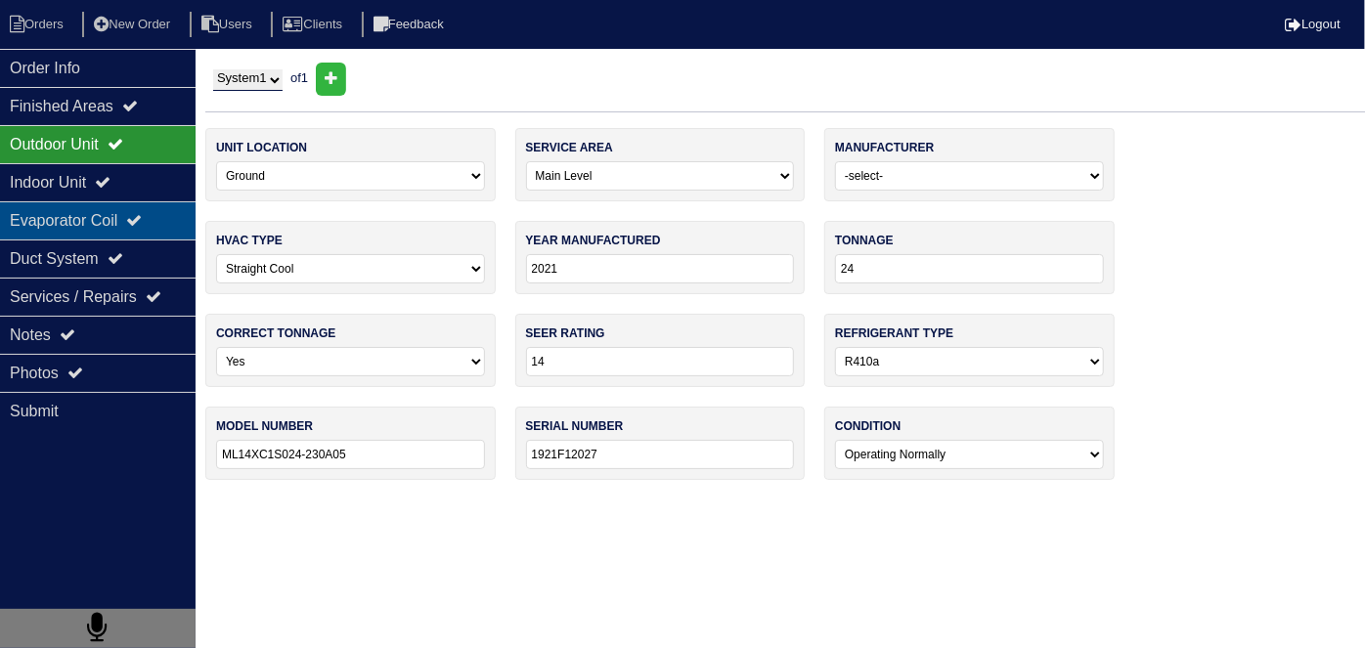
click at [131, 229] on div "Evaporator Coil" at bounding box center [98, 220] width 196 height 38
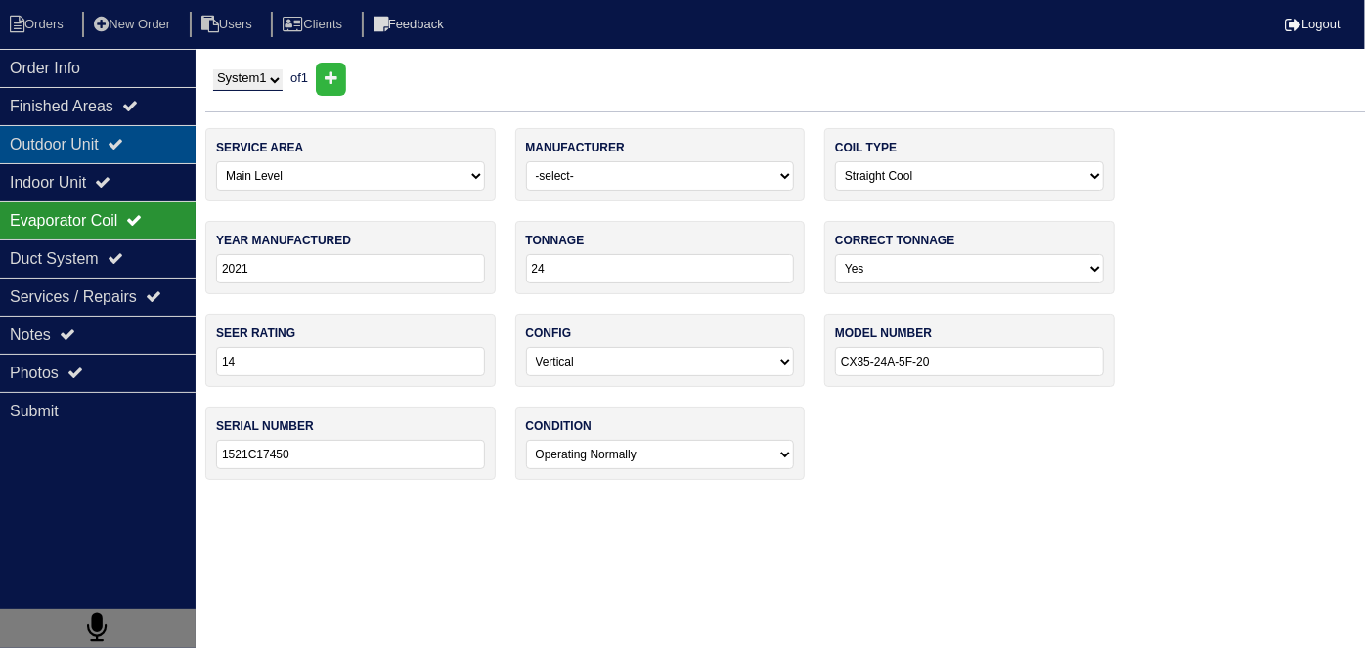
click at [123, 137] on icon at bounding box center [116, 144] width 16 height 16
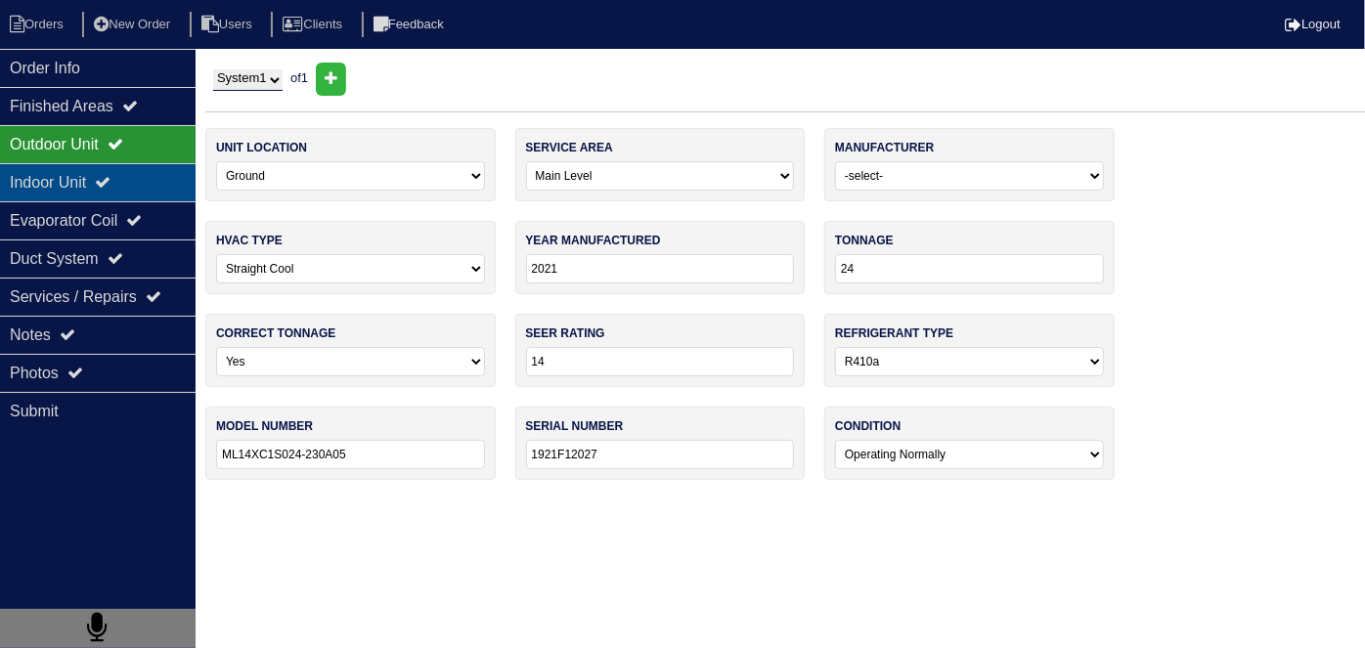
click at [141, 196] on div "Indoor Unit" at bounding box center [98, 182] width 196 height 38
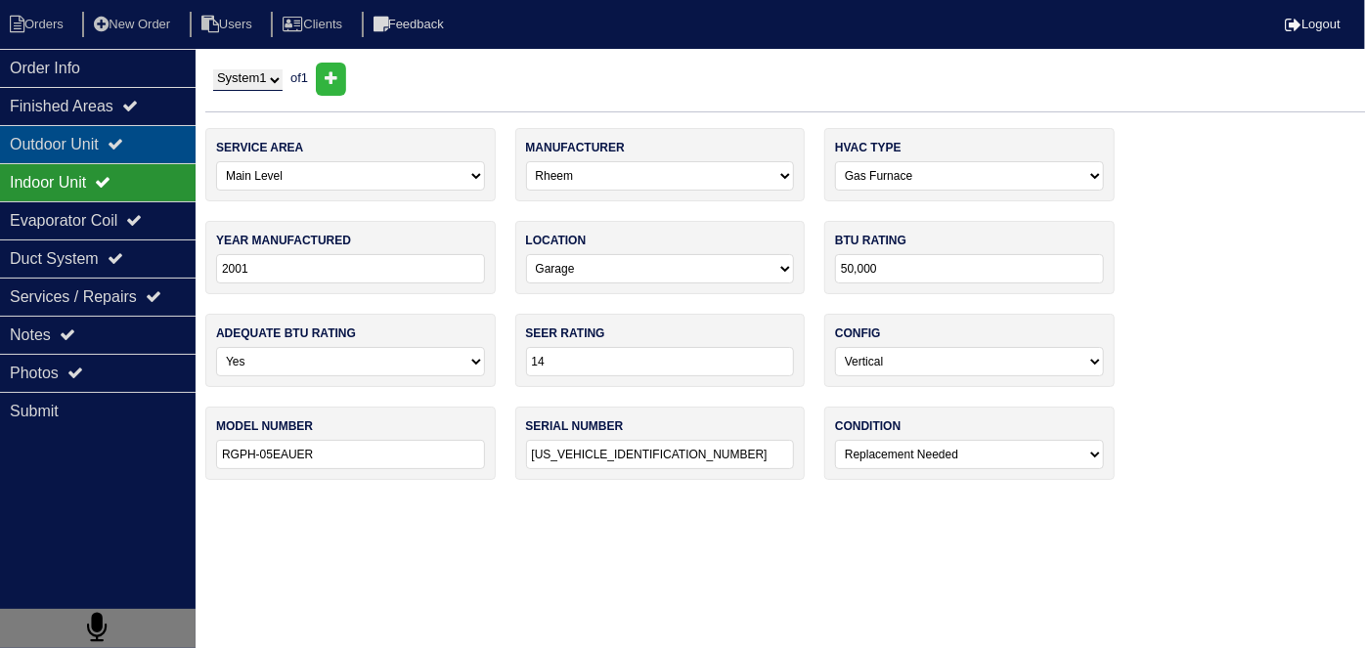
click at [138, 141] on div "Outdoor Unit" at bounding box center [98, 144] width 196 height 38
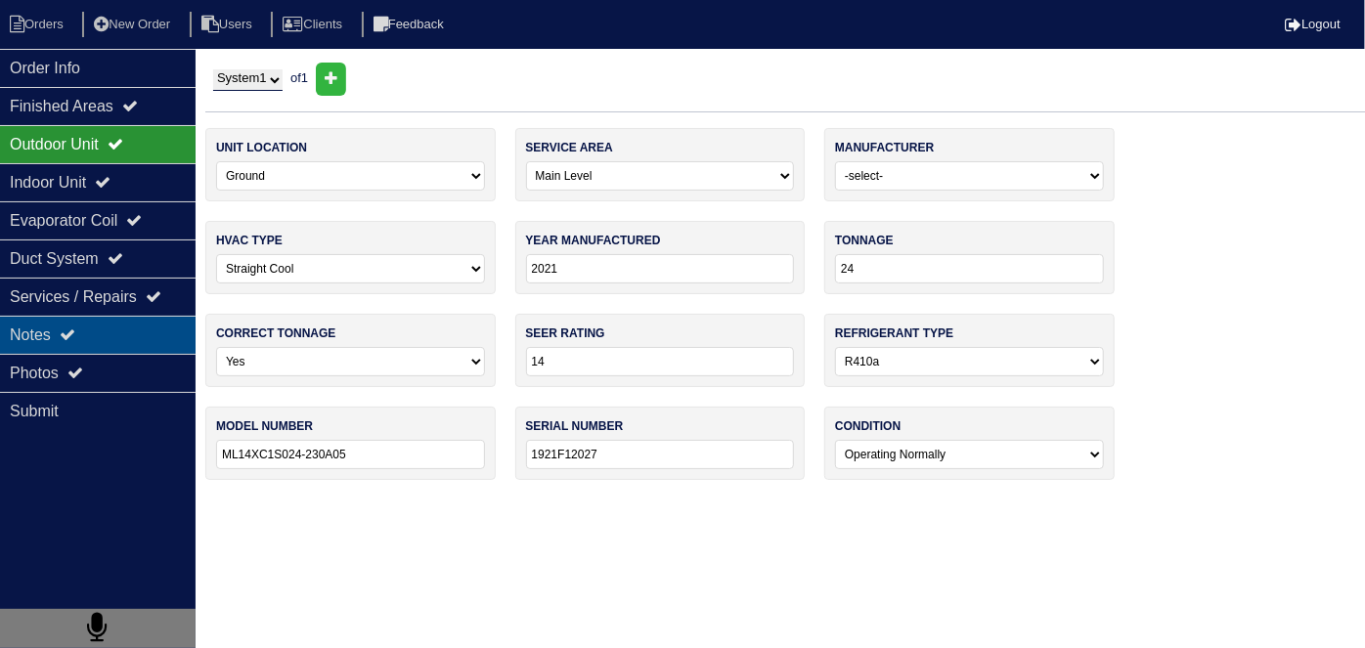
click at [74, 346] on div "Notes" at bounding box center [98, 335] width 196 height 38
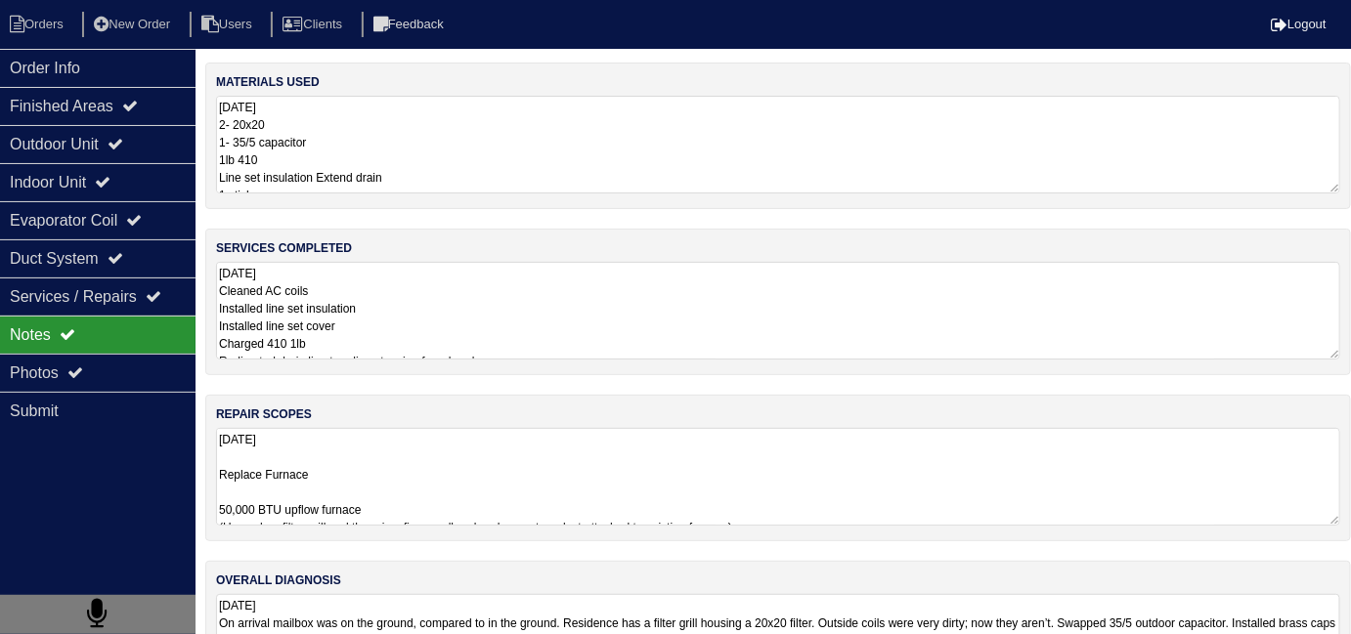
click at [594, 500] on textarea "10.3.25 Replace Furnace 50,000 BTU upflow furnace (House has filter grill and t…" at bounding box center [778, 477] width 1124 height 98
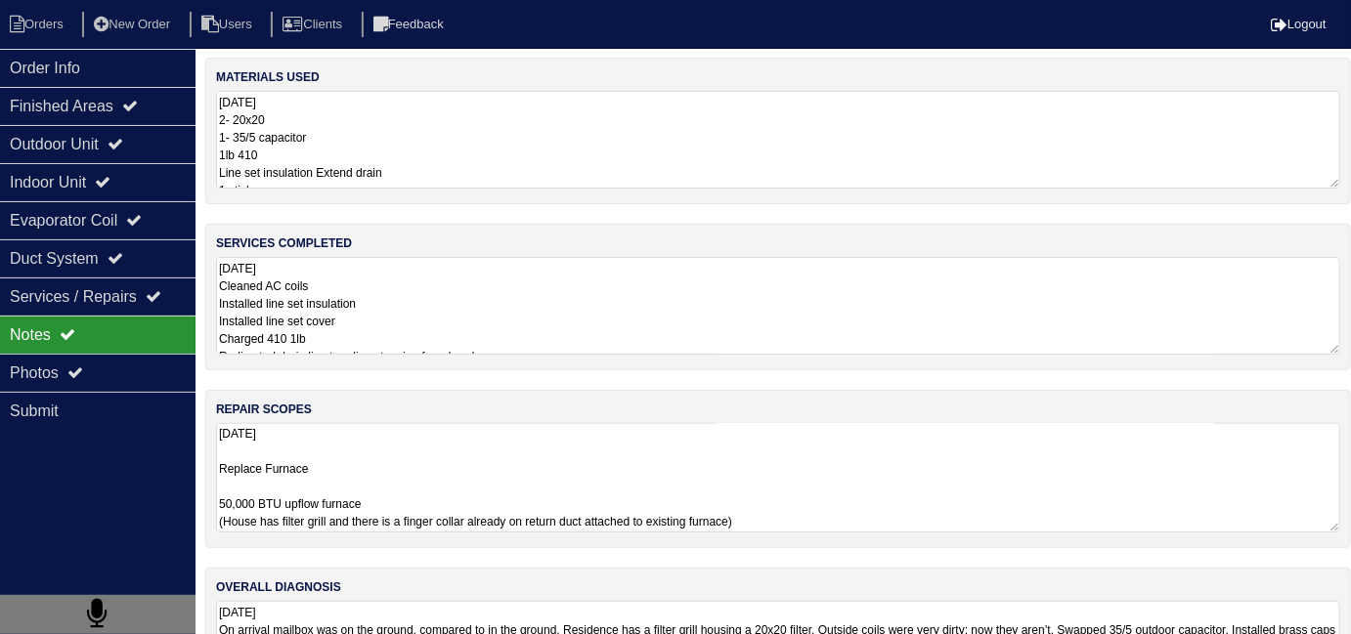
scroll to position [5, 0]
click at [462, 318] on textarea "10.3.25 Cleaned AC coils Installed line set insulation Installed line set cover…" at bounding box center [778, 306] width 1124 height 98
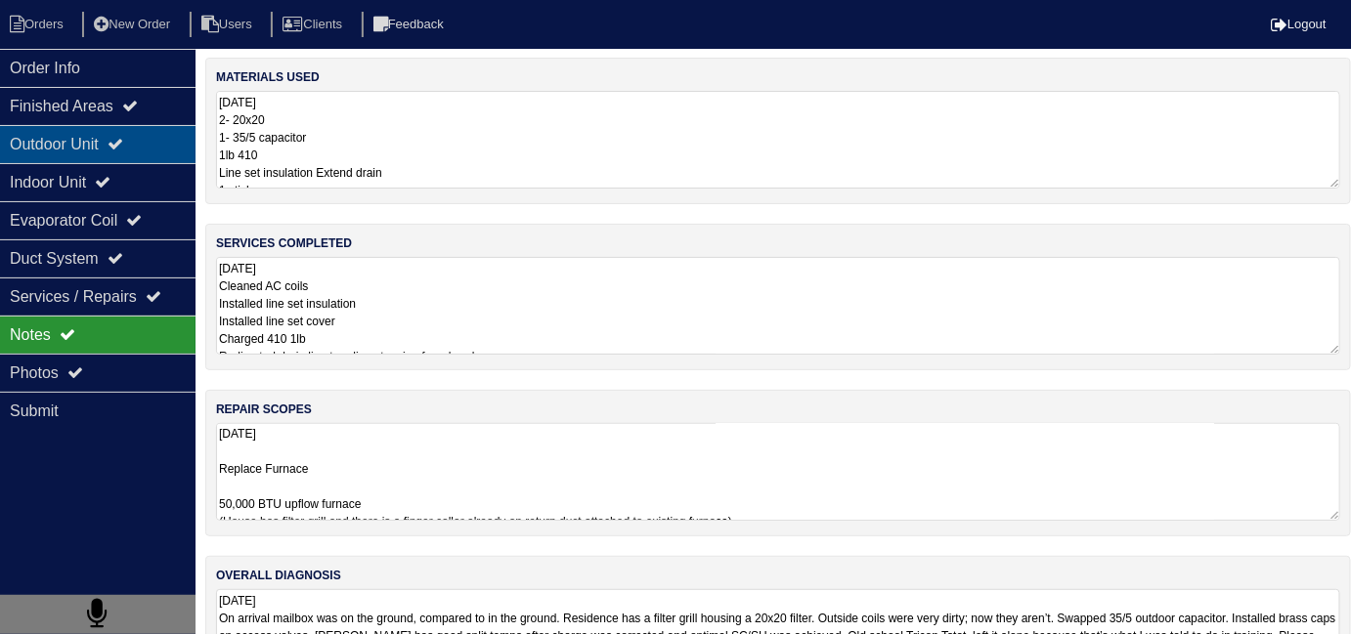
click at [112, 151] on div "Outdoor Unit" at bounding box center [98, 144] width 196 height 38
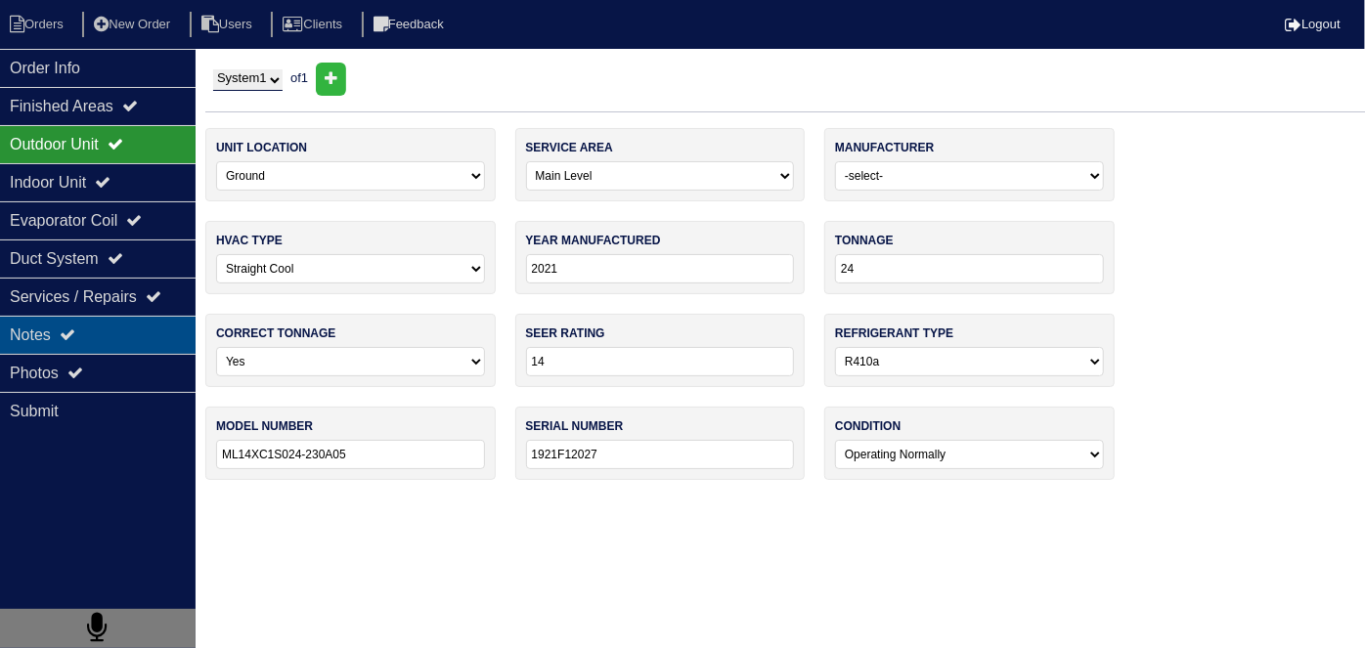
click at [122, 326] on div "Notes" at bounding box center [98, 335] width 196 height 38
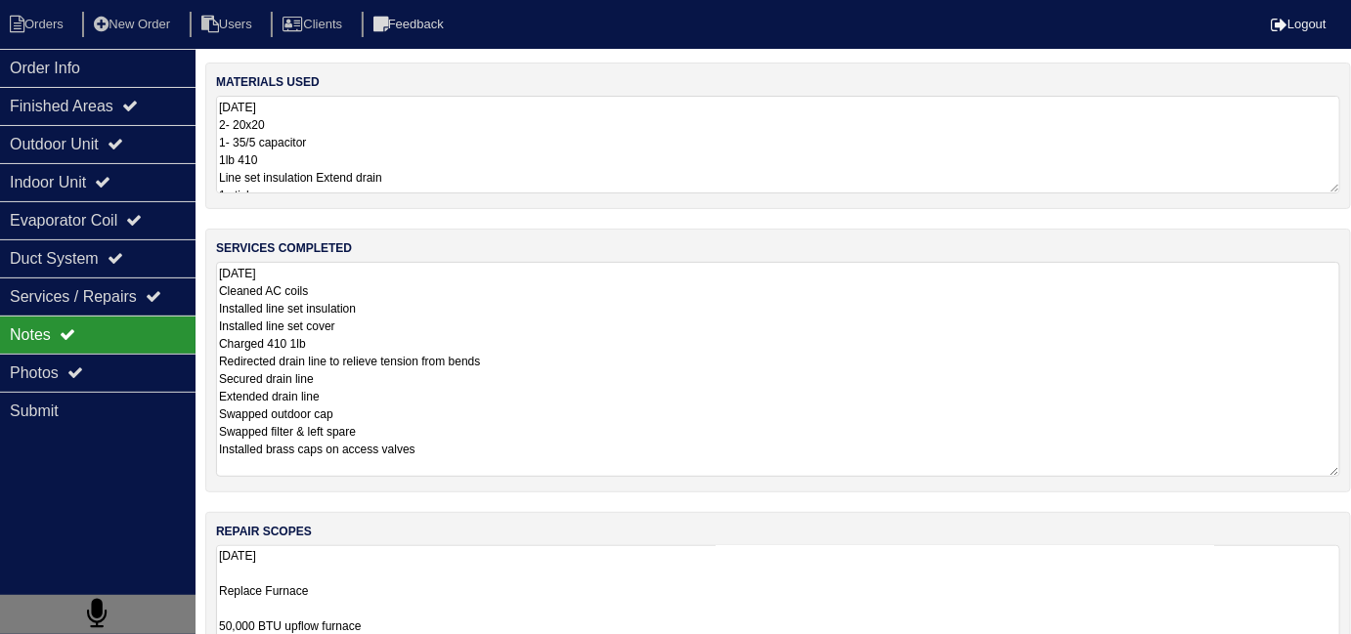
drag, startPoint x: 494, startPoint y: 335, endPoint x: 818, endPoint y: 310, distance: 325.5
click at [496, 332] on textarea "10.3.25 Cleaned AC coils Installed line set insulation Installed line set cover…" at bounding box center [778, 369] width 1124 height 215
click at [641, 387] on textarea "10.3.25 Cleaned AC coils Installed line set insulation Installed line set cover…" at bounding box center [778, 369] width 1124 height 215
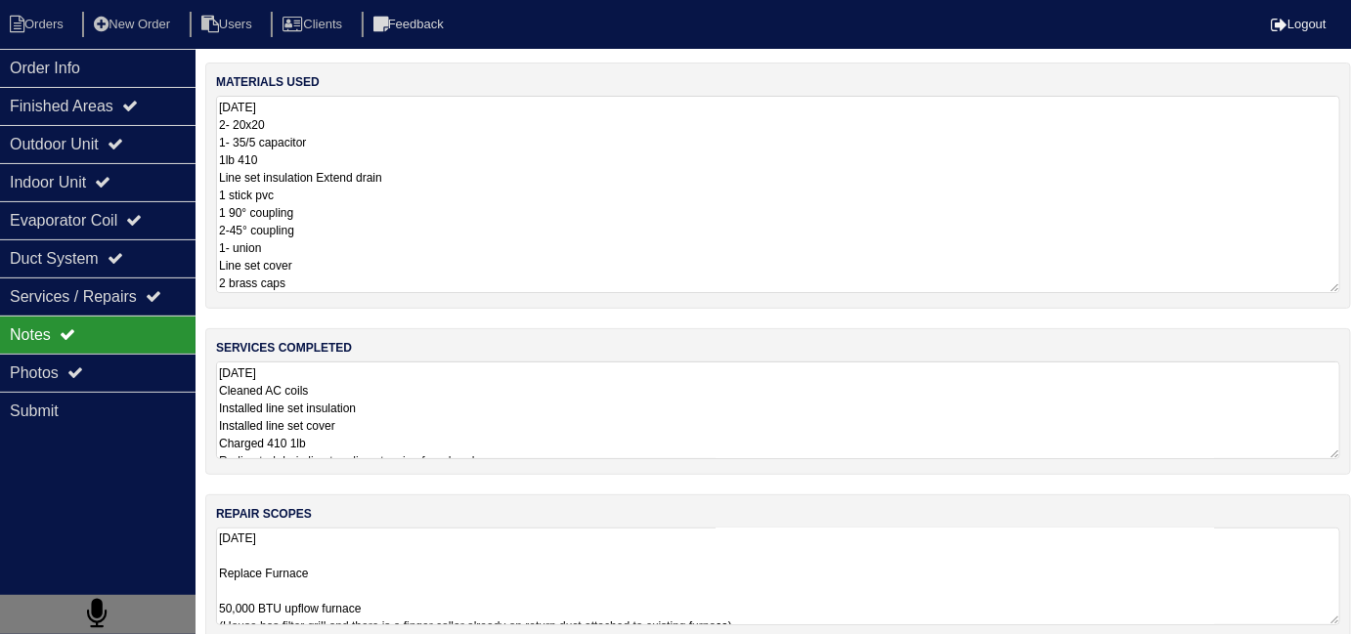
click at [424, 155] on textarea "10.2.25 2- 20x20 1- 35/5 capacitor 1lb 410 Line set insulation Extend drain 1 s…" at bounding box center [778, 194] width 1124 height 197
click at [396, 376] on textarea "10.3.25 Cleaned AC coils Installed line set insulation Installed line set cover…" at bounding box center [778, 411] width 1124 height 98
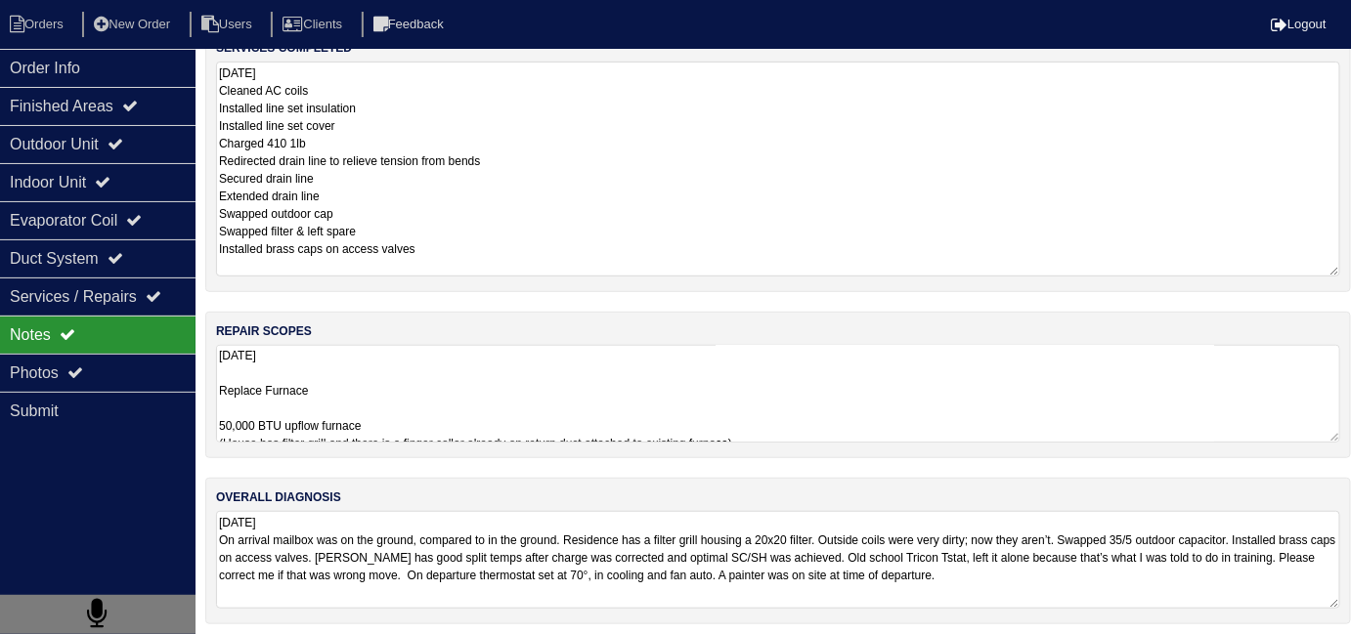
scroll to position [204, 0]
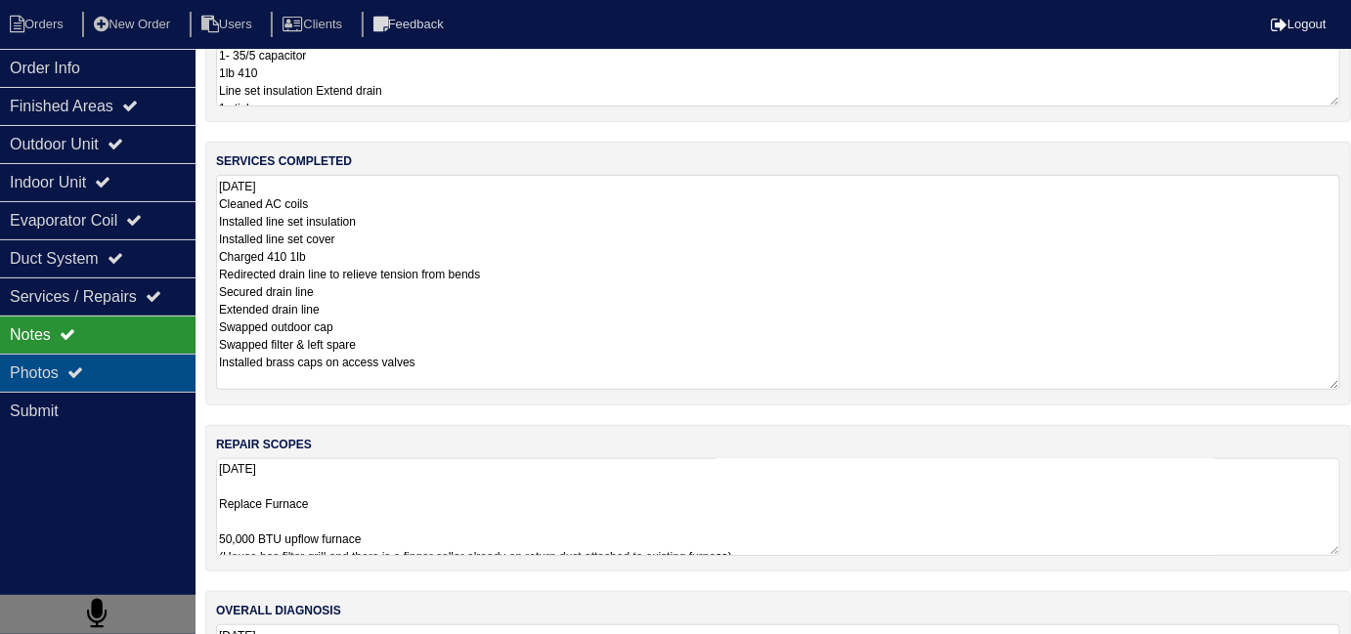
click at [148, 368] on div "Photos" at bounding box center [98, 373] width 196 height 38
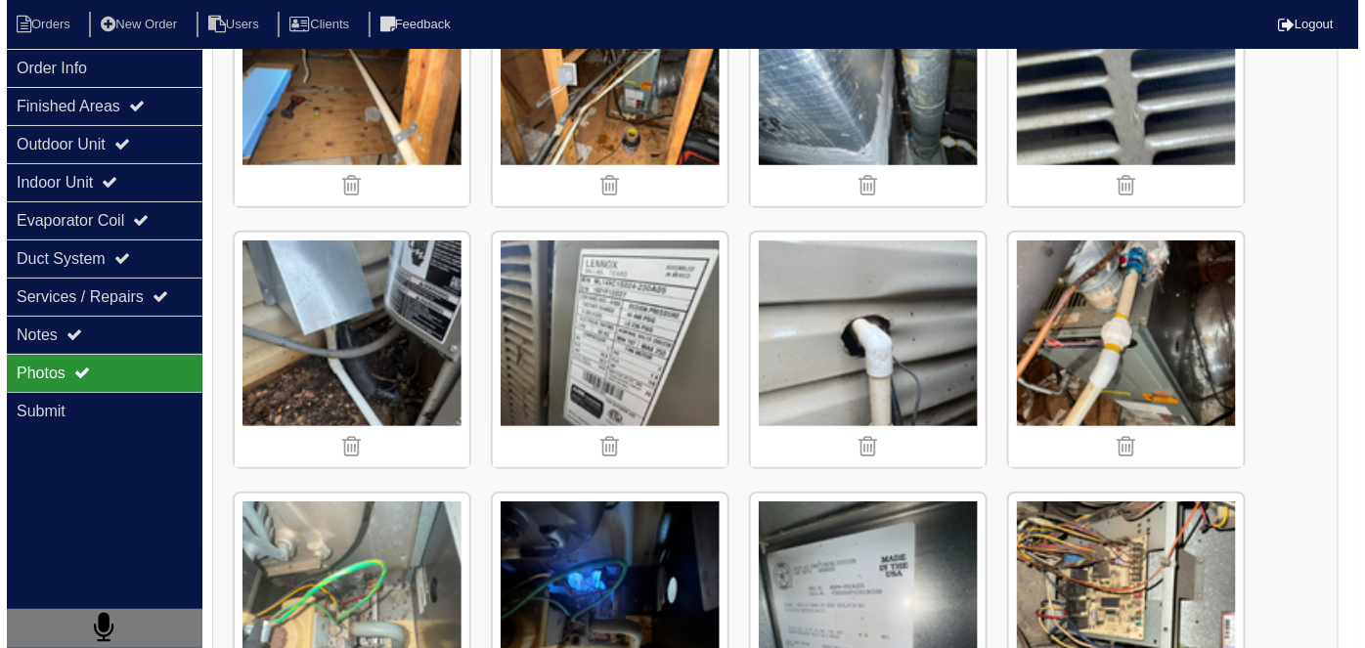
scroll to position [5349, 0]
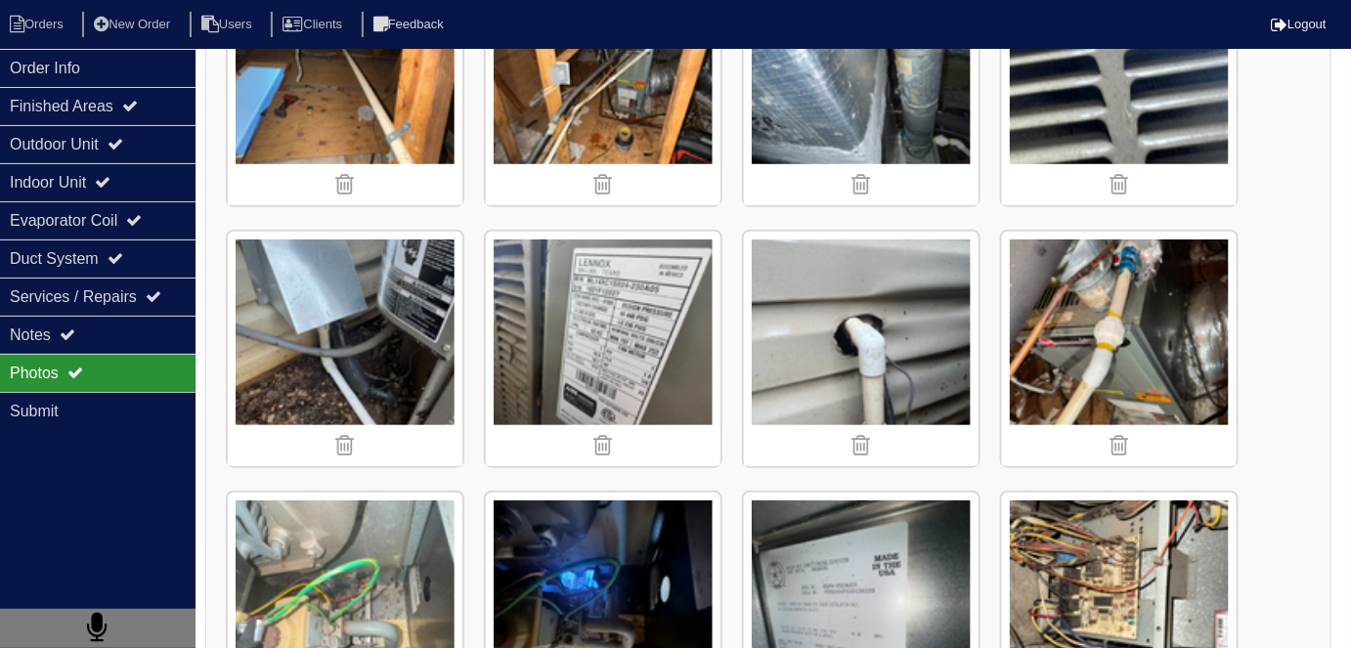
click at [1127, 261] on img at bounding box center [1119, 349] width 235 height 235
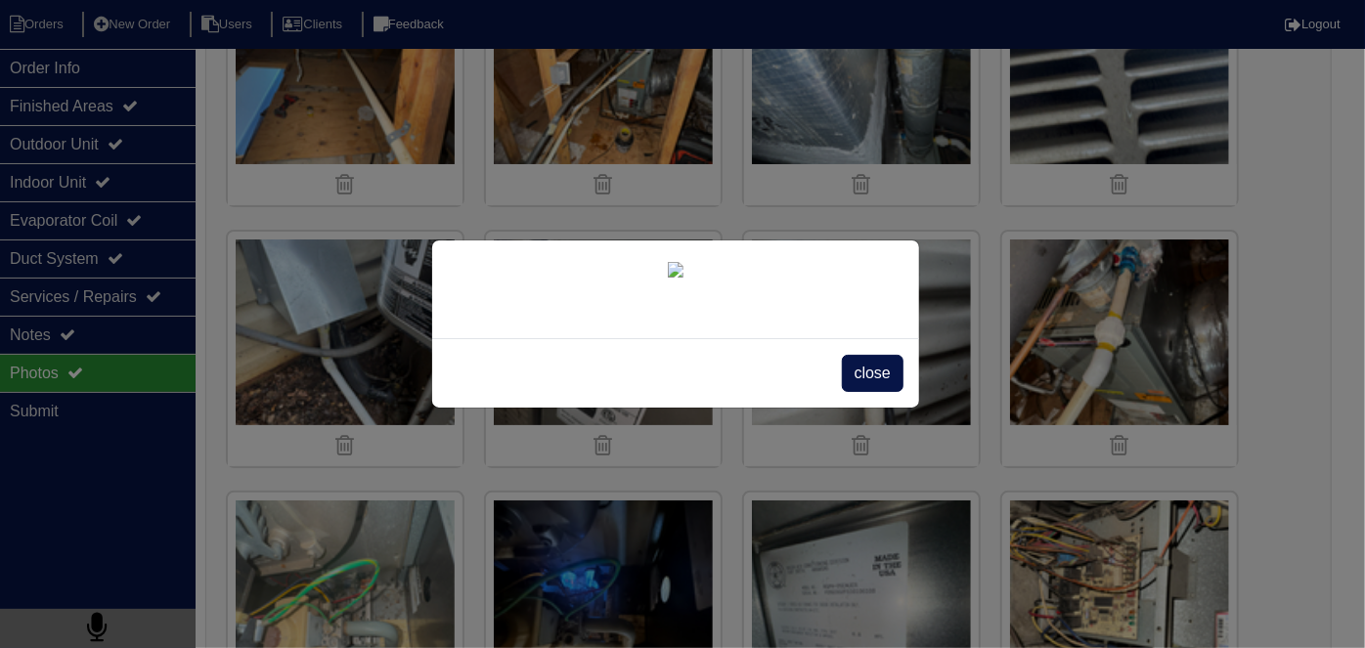
scroll to position [112, 0]
click at [870, 392] on span "close" at bounding box center [873, 373] width 62 height 37
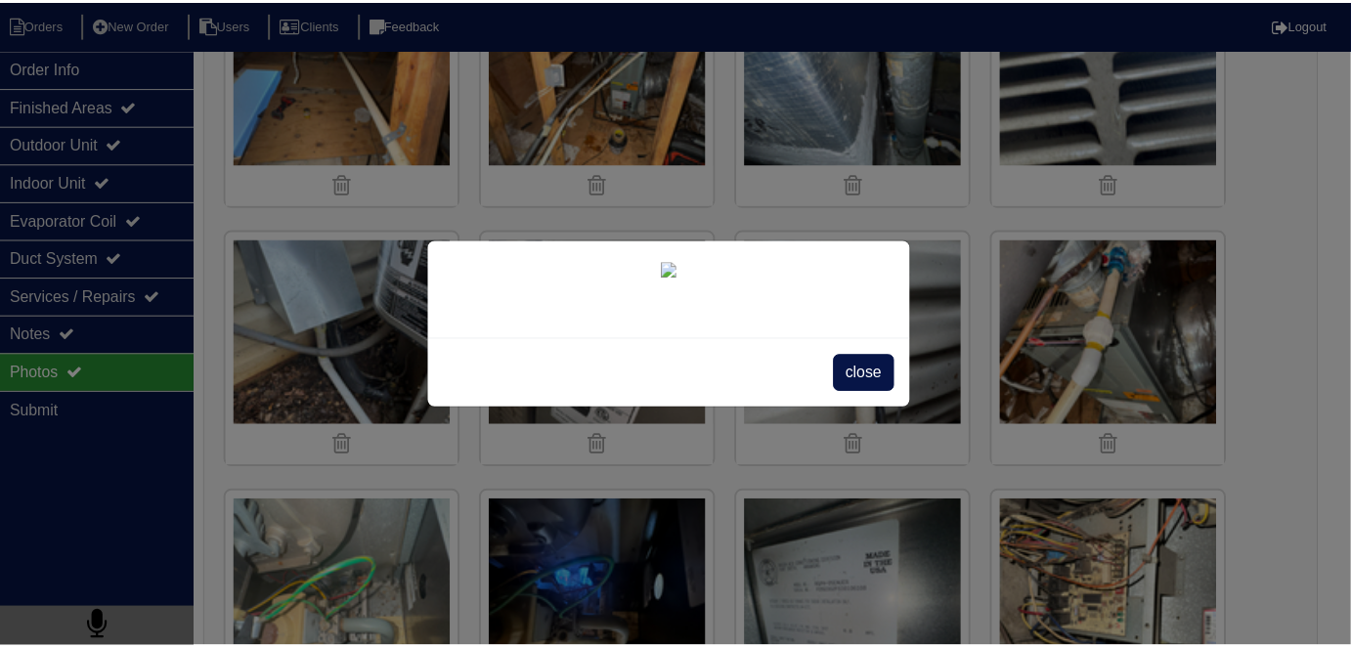
scroll to position [0, 0]
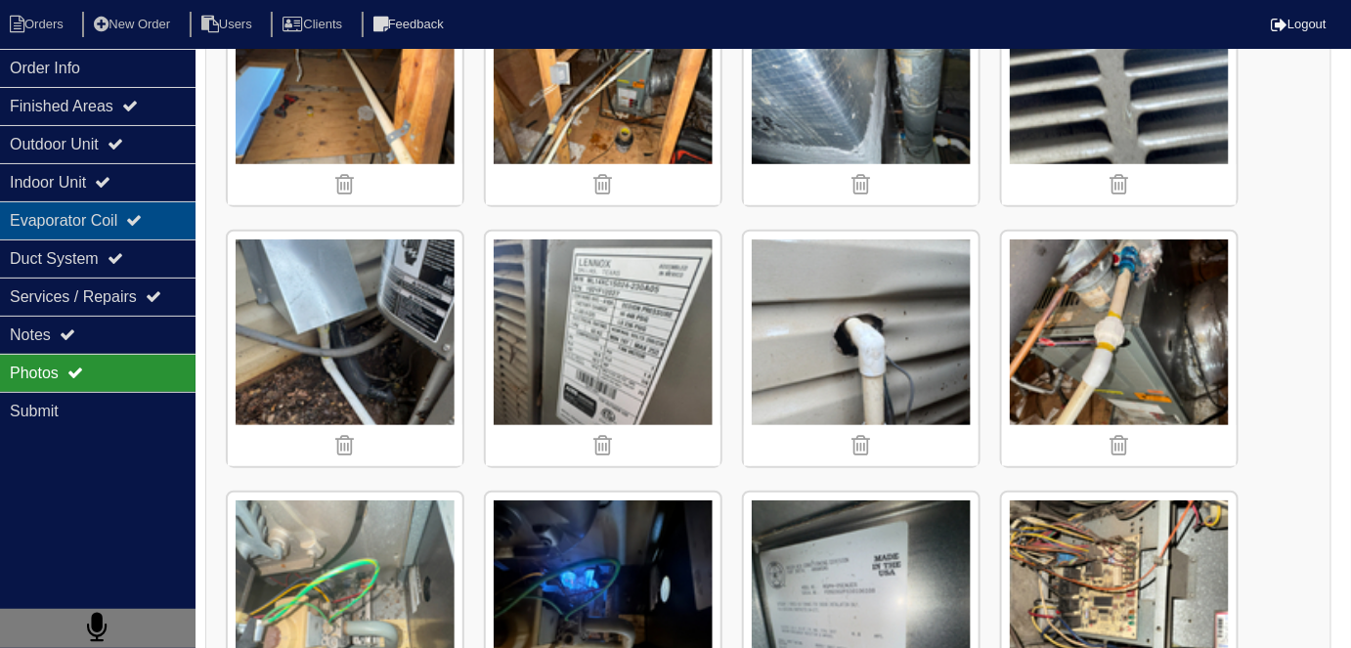
click at [132, 224] on div "Evaporator Coil" at bounding box center [98, 220] width 196 height 38
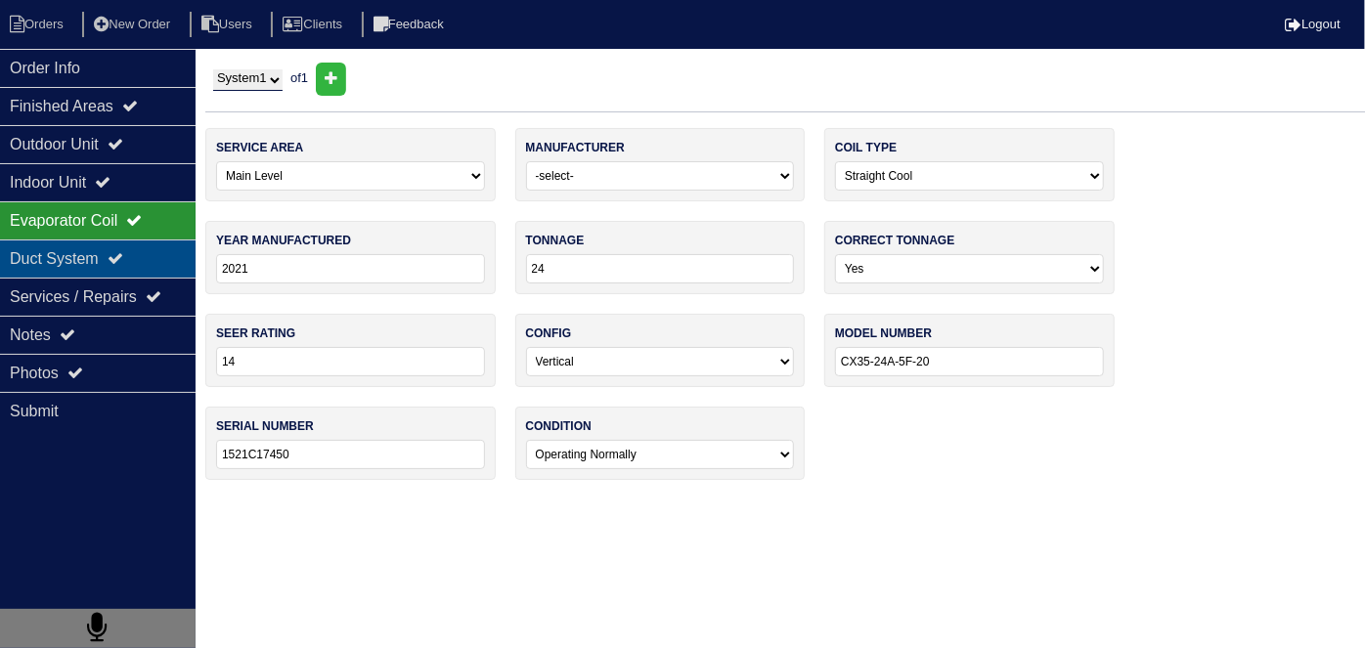
click at [123, 250] on icon at bounding box center [116, 258] width 16 height 16
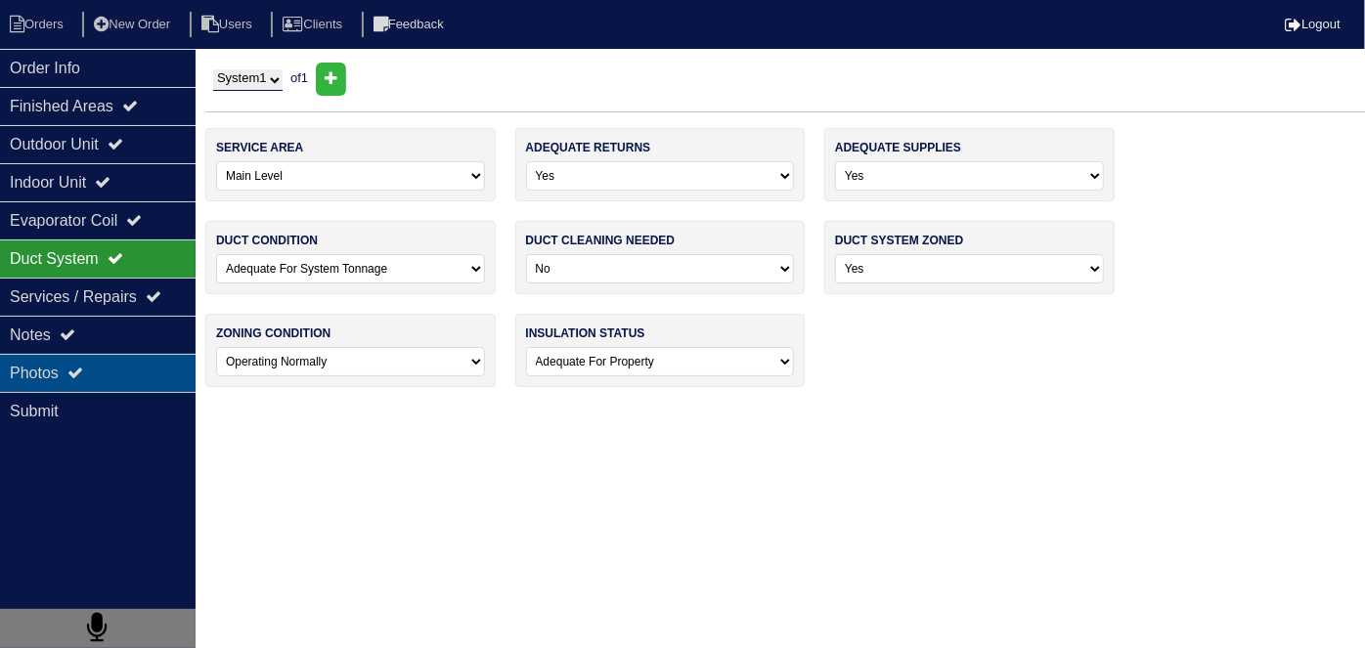
click at [134, 364] on div "Photos" at bounding box center [98, 373] width 196 height 38
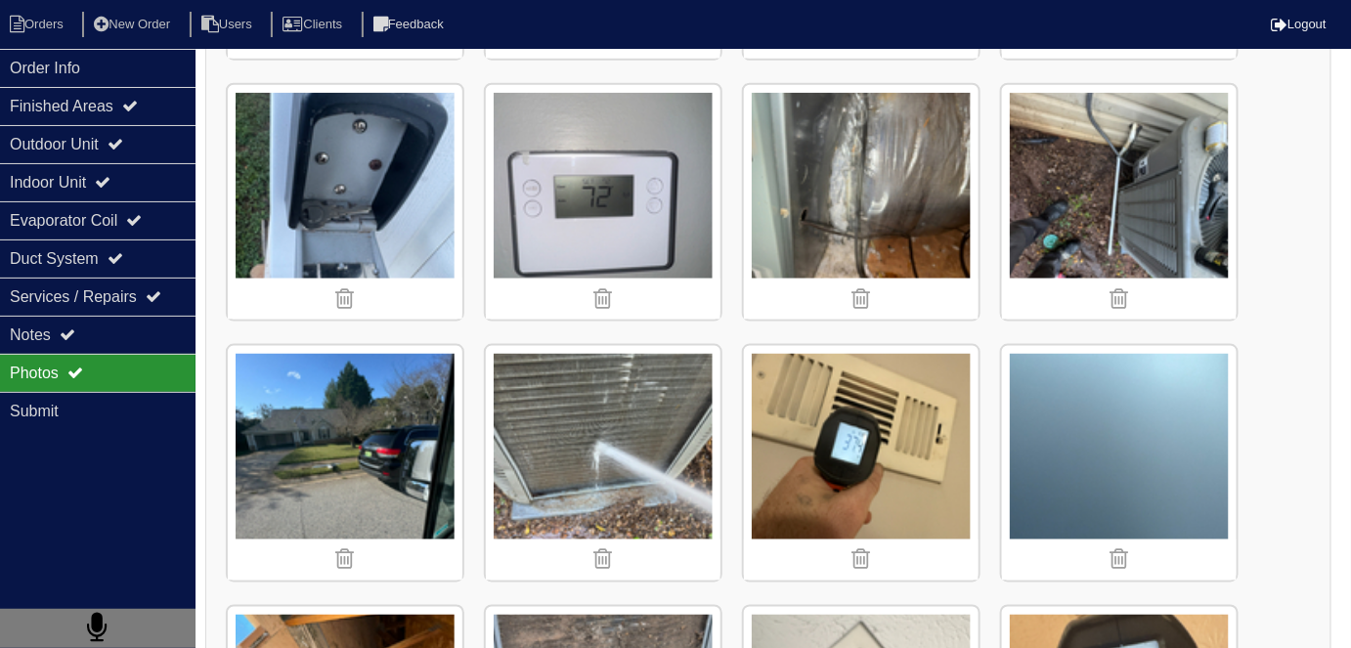
scroll to position [799, 0]
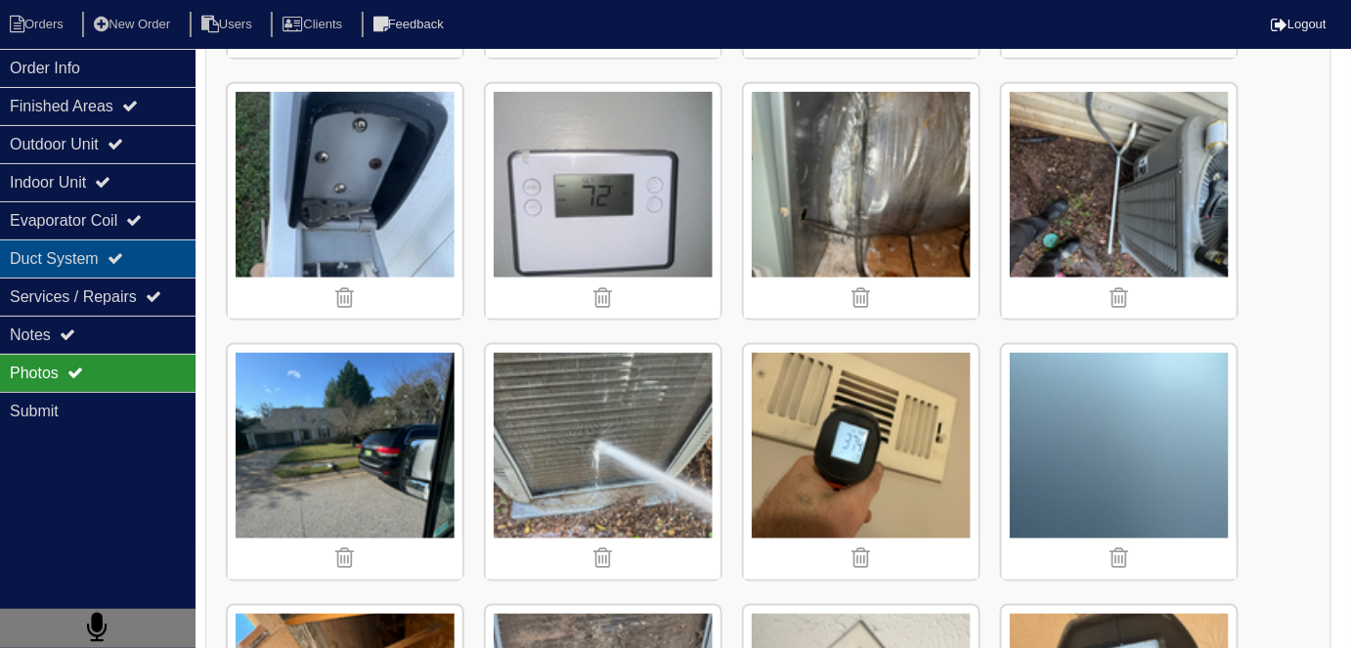
click at [68, 265] on div "Duct System" at bounding box center [98, 258] width 196 height 38
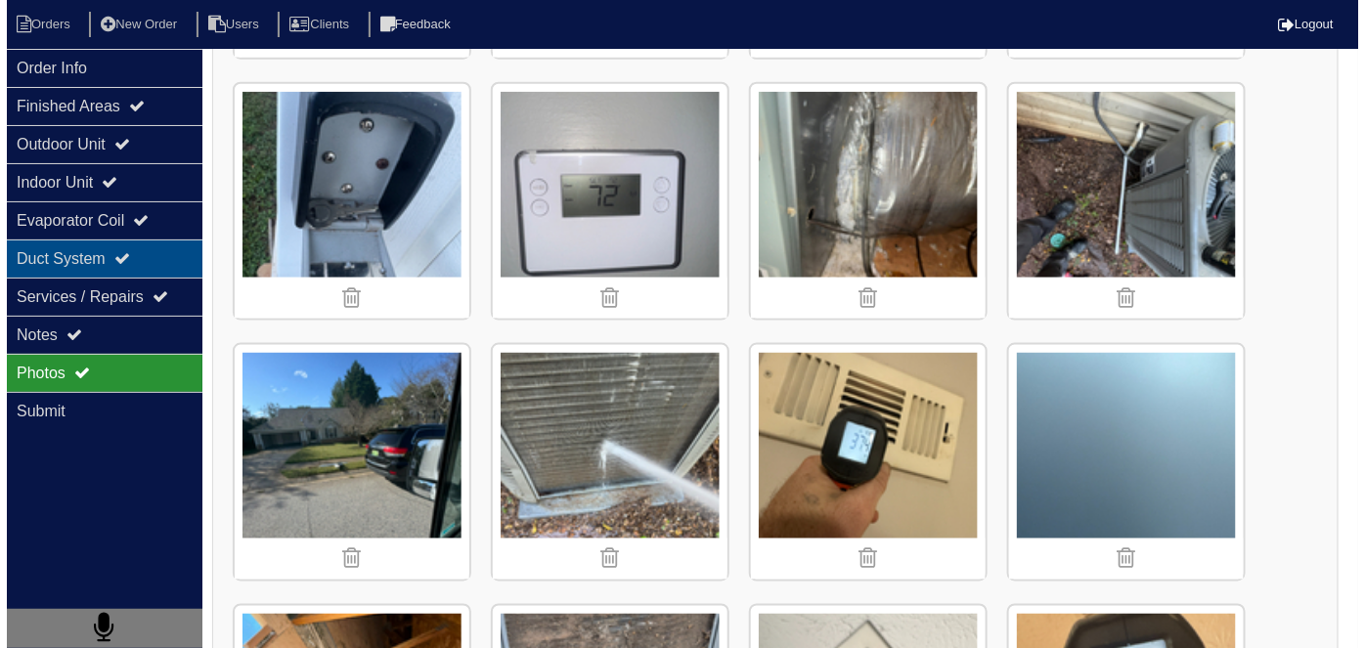
scroll to position [0, 0]
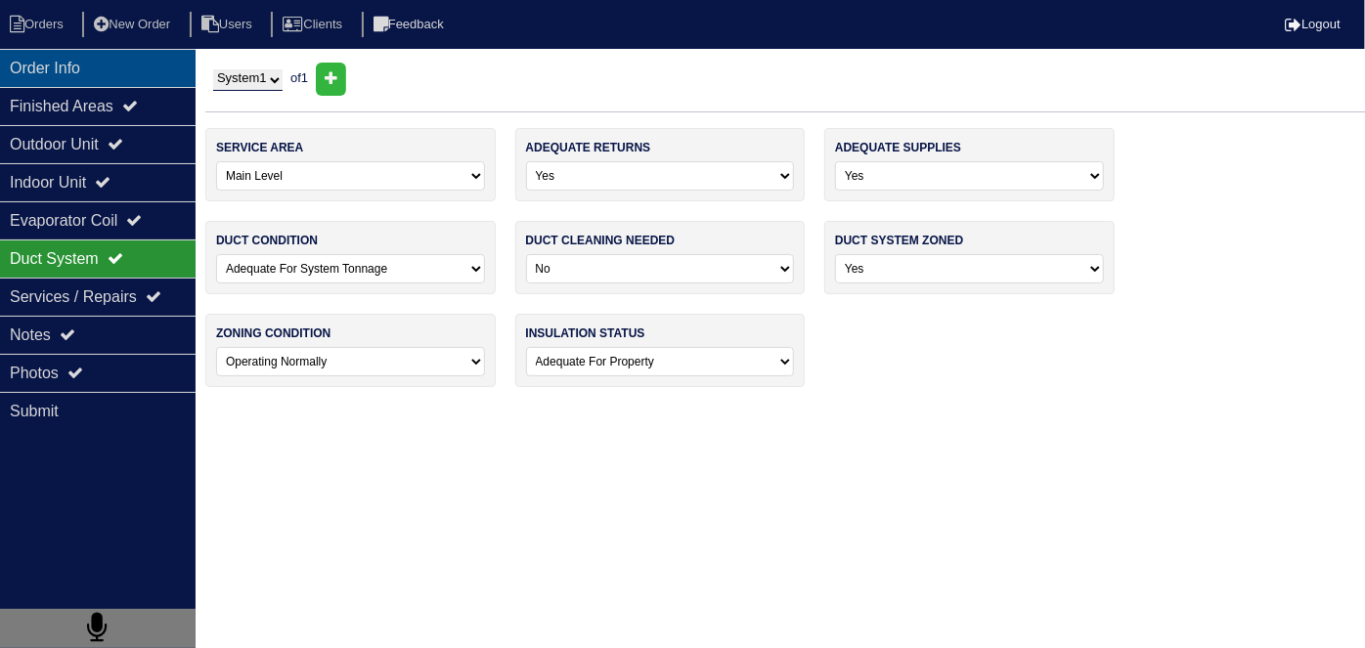
click at [103, 84] on div "Order Info" at bounding box center [98, 68] width 196 height 38
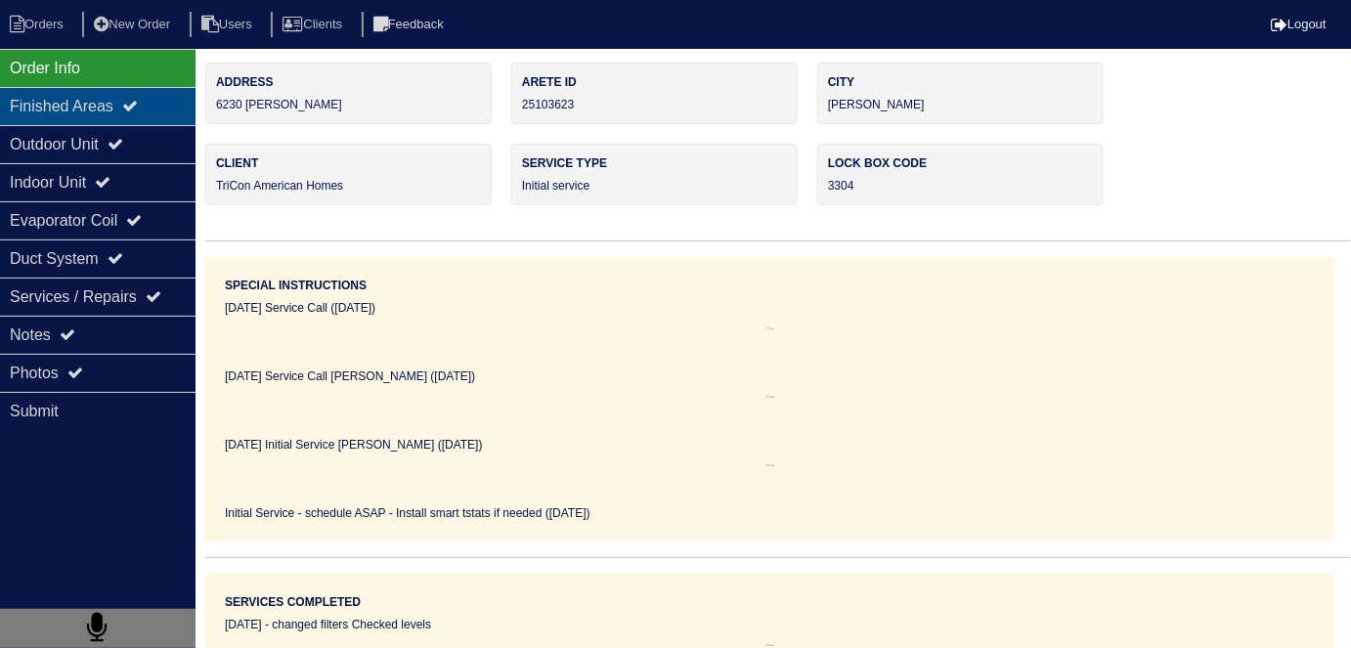
click at [98, 112] on div "Finished Areas" at bounding box center [98, 106] width 196 height 38
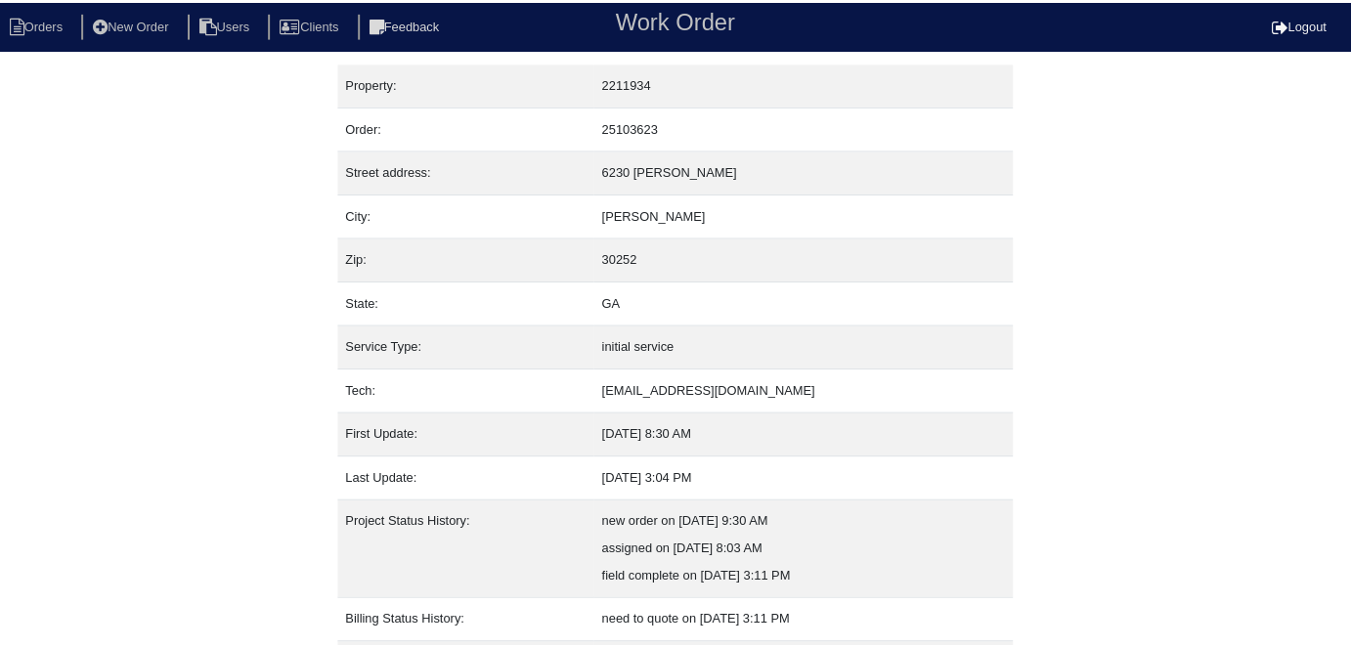
scroll to position [103, 0]
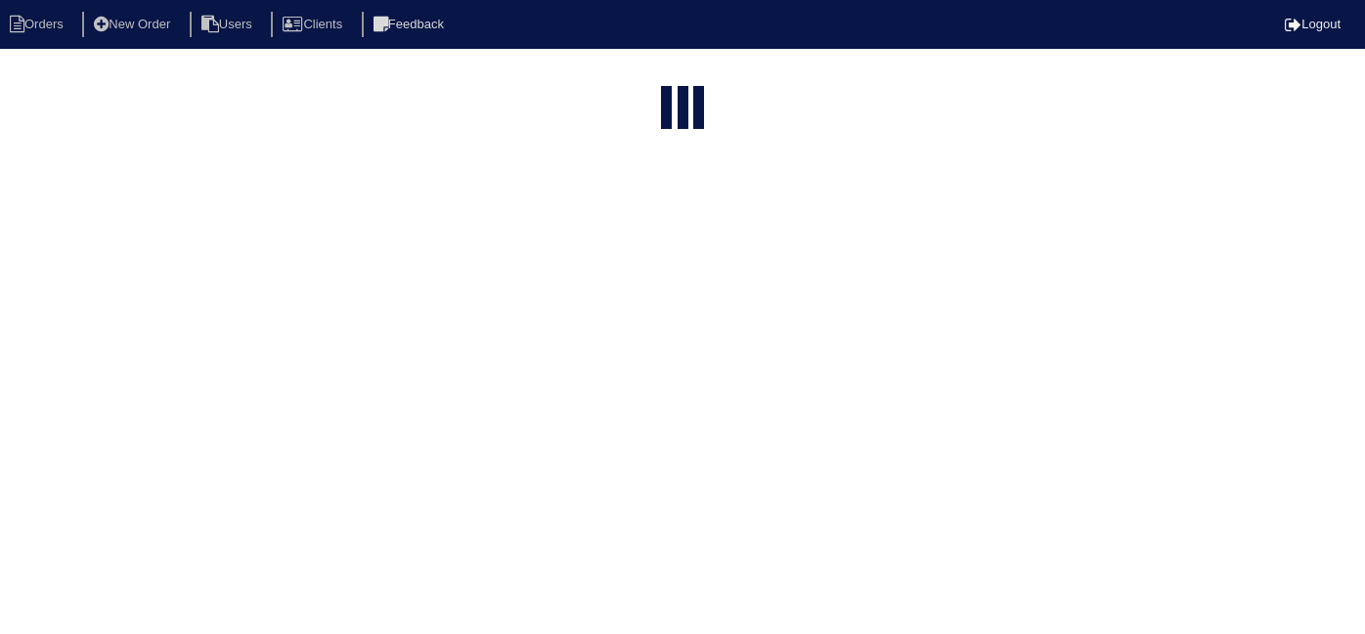
select select "15"
type input "6230 w"
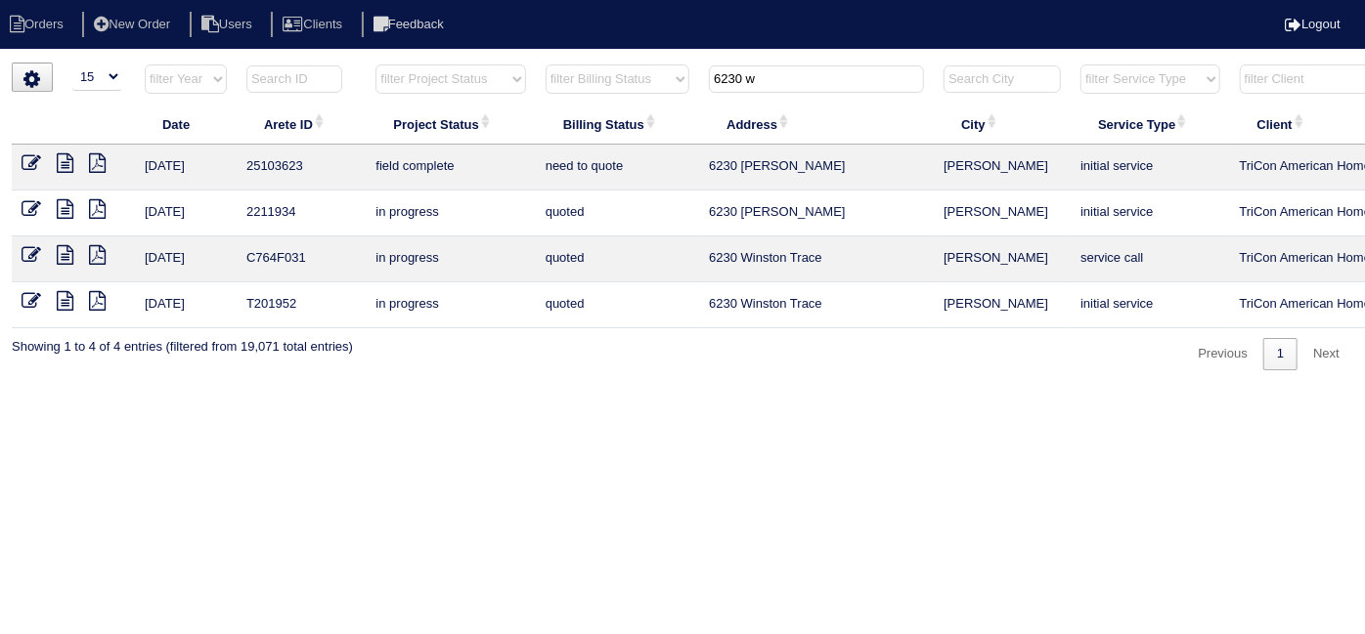
click at [28, 165] on icon at bounding box center [32, 163] width 20 height 20
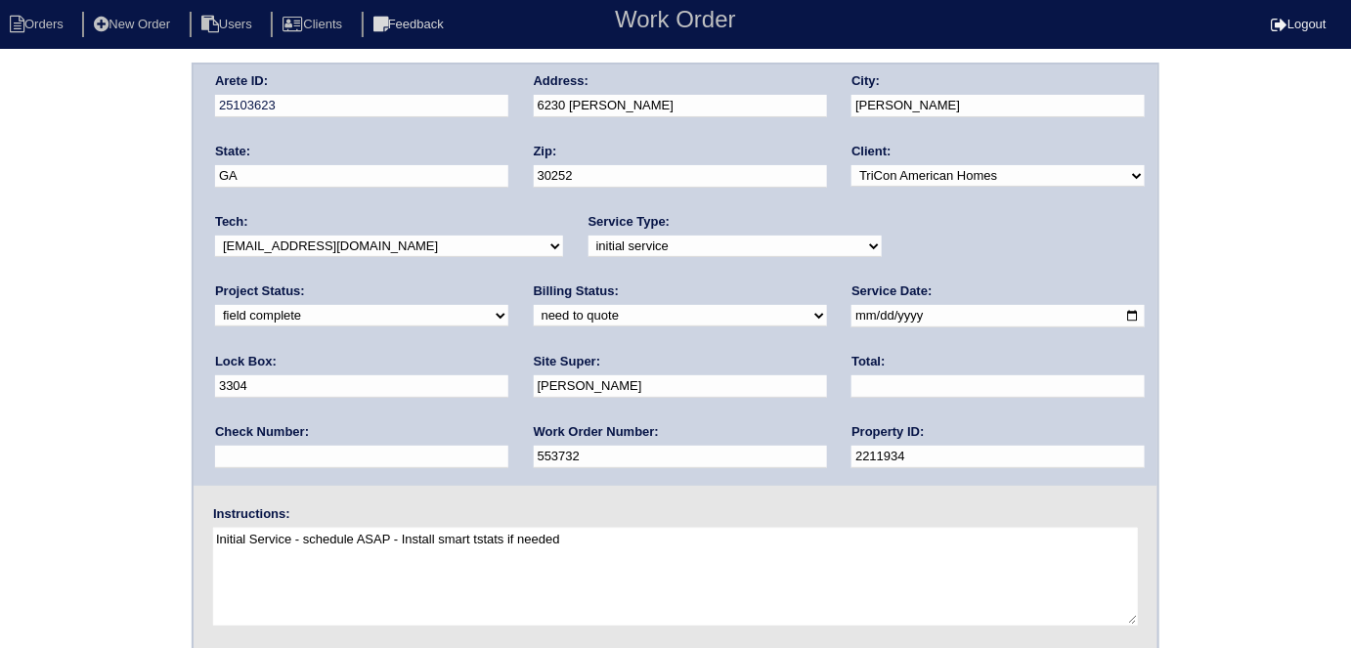
click at [534, 314] on select "need to quote quoted need to invoice invoiced paid warranty purchase order need…" at bounding box center [680, 316] width 293 height 22
click at [534, 305] on select "need to quote quoted need to invoice invoiced paid warranty purchase order need…" at bounding box center [680, 316] width 293 height 22
click at [534, 323] on select "need to quote quoted need to invoice invoiced paid warranty purchase order need…" at bounding box center [680, 316] width 293 height 22
select select "quoted"
click at [534, 305] on select "need to quote quoted need to invoice invoiced paid warranty purchase order need…" at bounding box center [680, 316] width 293 height 22
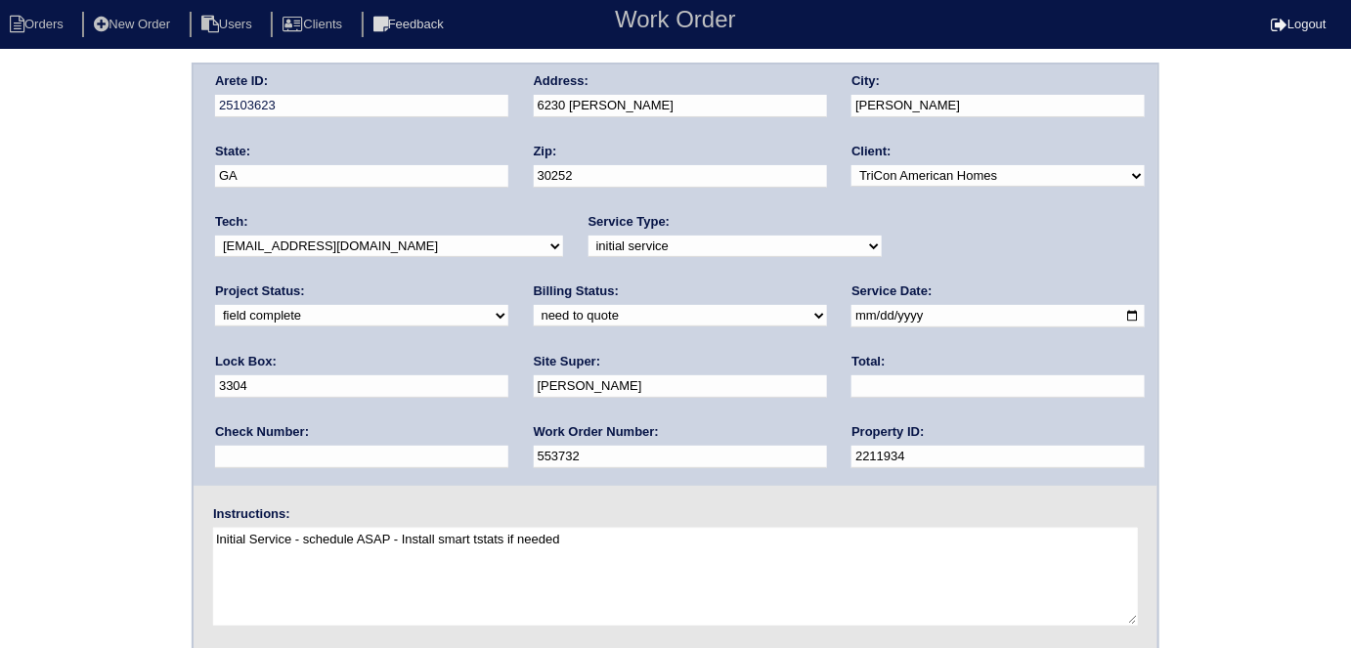
click at [851, 369] on label "Total:" at bounding box center [867, 362] width 33 height 18
click at [851, 377] on input "text" at bounding box center [997, 386] width 293 height 22
type input "3107.50"
click at [22, 308] on div "Arete ID: 25103623 Address: 6230 [PERSON_NAME] City: [PERSON_NAME] State: [GEOG…" at bounding box center [675, 458] width 1351 height 791
drag, startPoint x: 704, startPoint y: 112, endPoint x: 510, endPoint y: 110, distance: 193.6
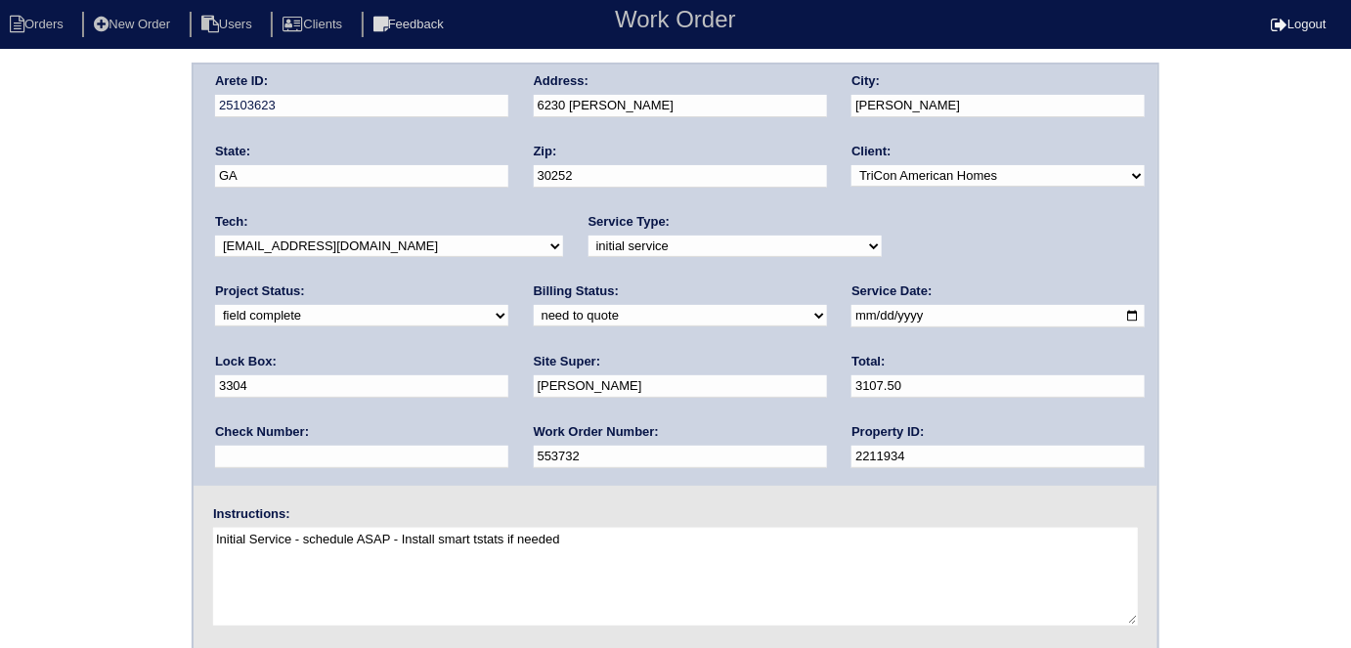
click at [510, 110] on div "Arete ID: 25103623 Address: 6230 [PERSON_NAME] City: [PERSON_NAME] State: [GEOG…" at bounding box center [676, 275] width 964 height 421
click at [18, 378] on div "Arete ID: 25103623 Address: 6230 [PERSON_NAME] City: [PERSON_NAME] State: [GEOG…" at bounding box center [675, 458] width 1351 height 791
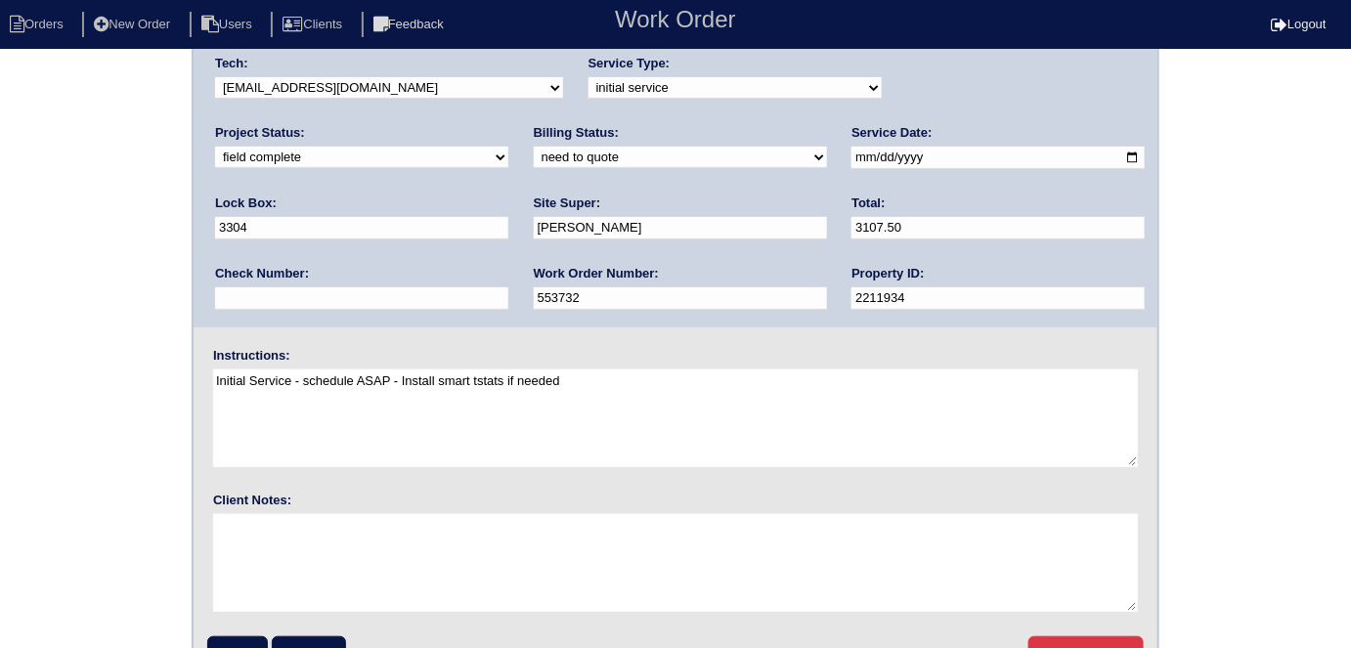
scroll to position [200, 0]
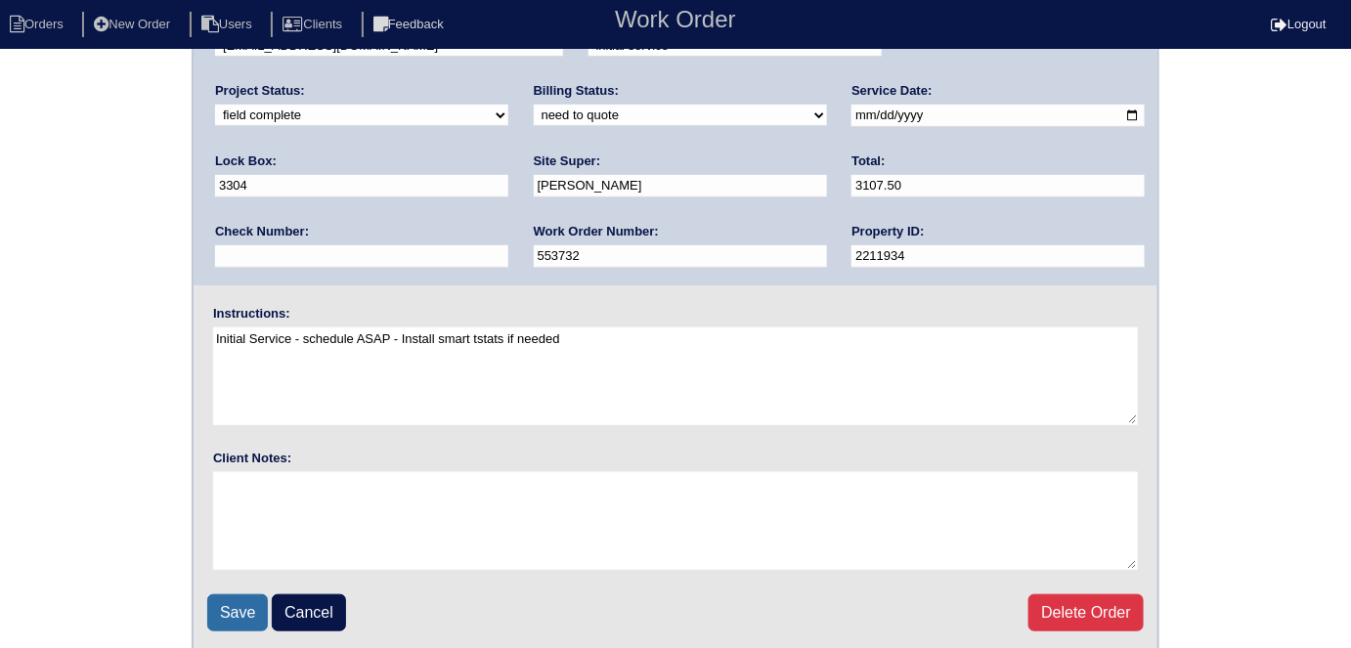
click at [249, 607] on input "Save" at bounding box center [237, 612] width 61 height 37
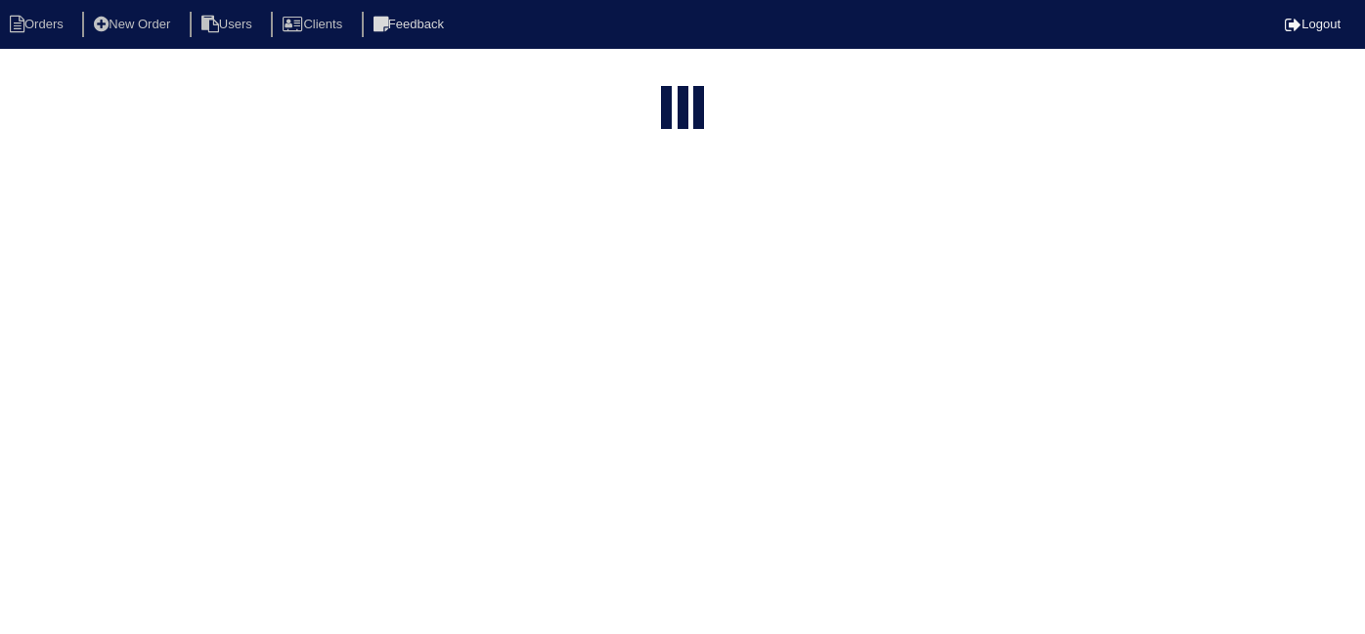
select select "15"
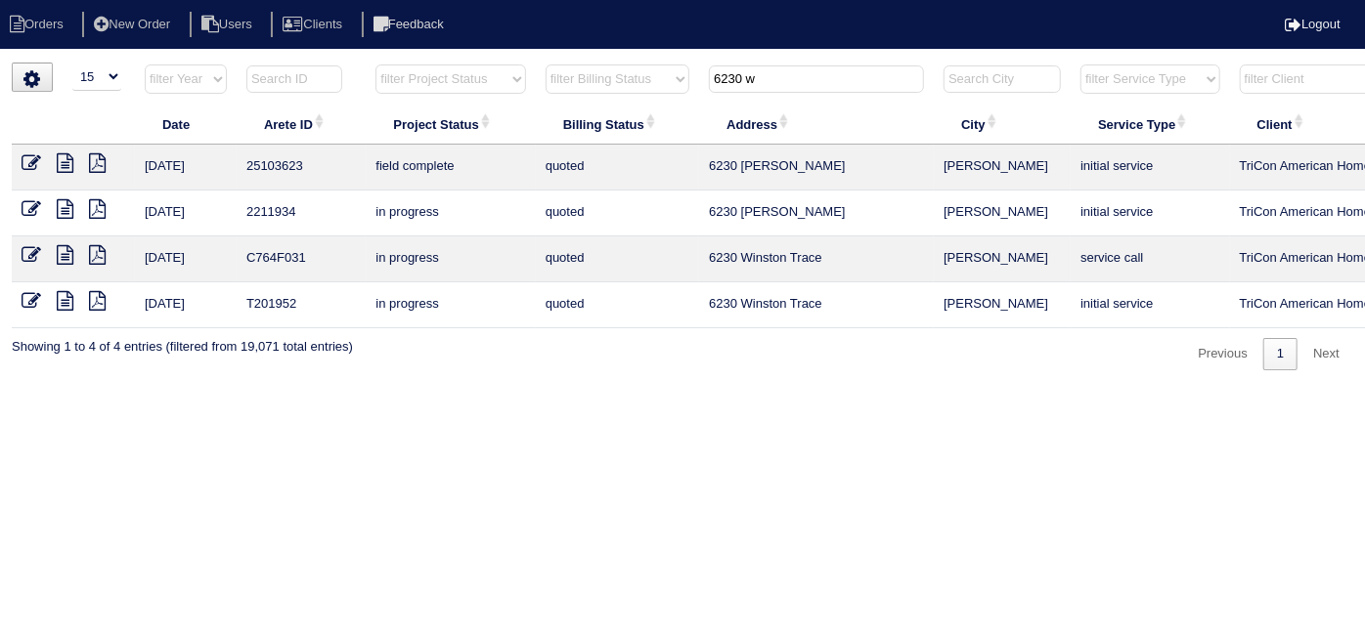
drag, startPoint x: 789, startPoint y: 65, endPoint x: 666, endPoint y: 68, distance: 123.2
click at [666, 68] on tr "filter Year -- Any Year -- 2025 2024 2023 2022 2021 2020 2019 filter Project St…" at bounding box center [859, 84] width 1694 height 40
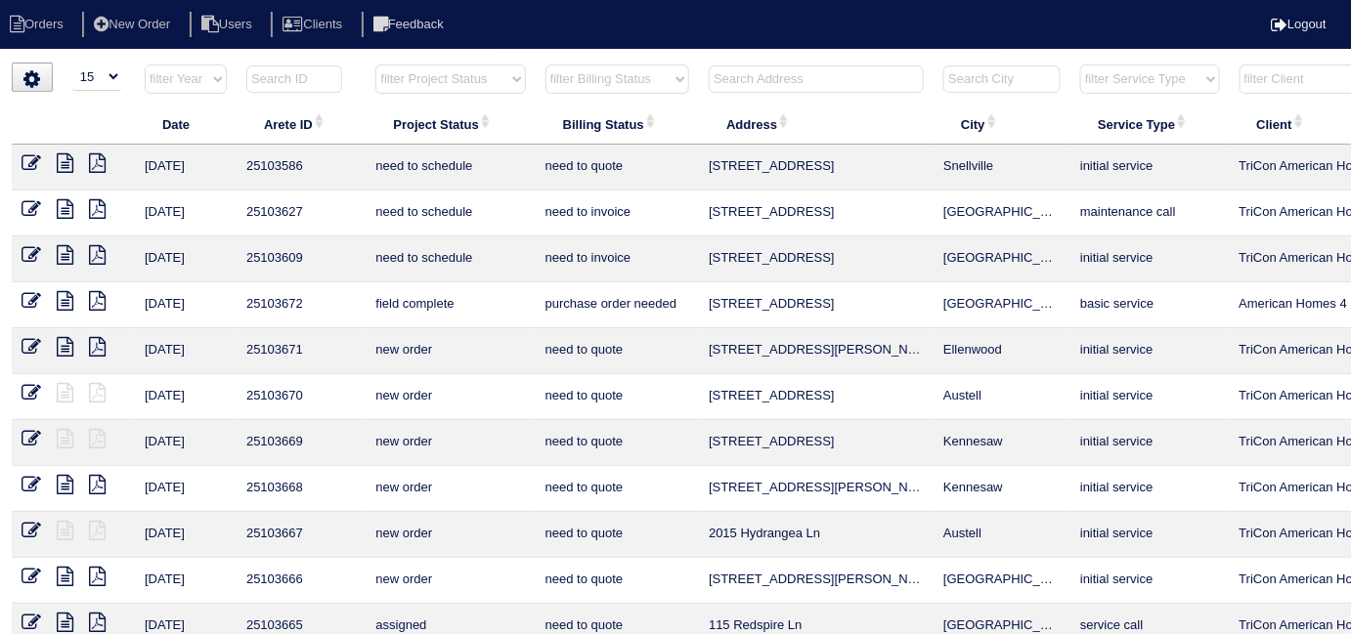
click at [759, 58] on html "Orders New Order Users Clients Feedback Logout Orders New Order Users Clients M…" at bounding box center [675, 447] width 1351 height 895
click at [759, 67] on input "text" at bounding box center [816, 78] width 215 height 27
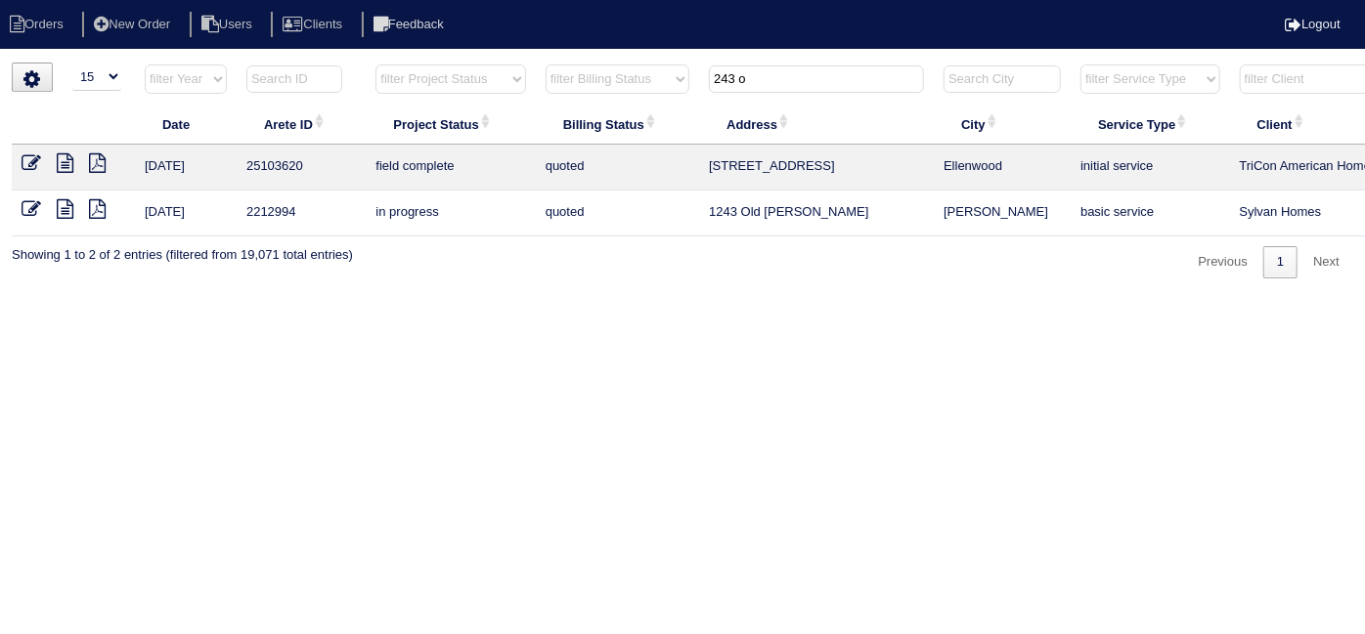
type input "243 o"
click at [36, 161] on icon at bounding box center [32, 163] width 20 height 20
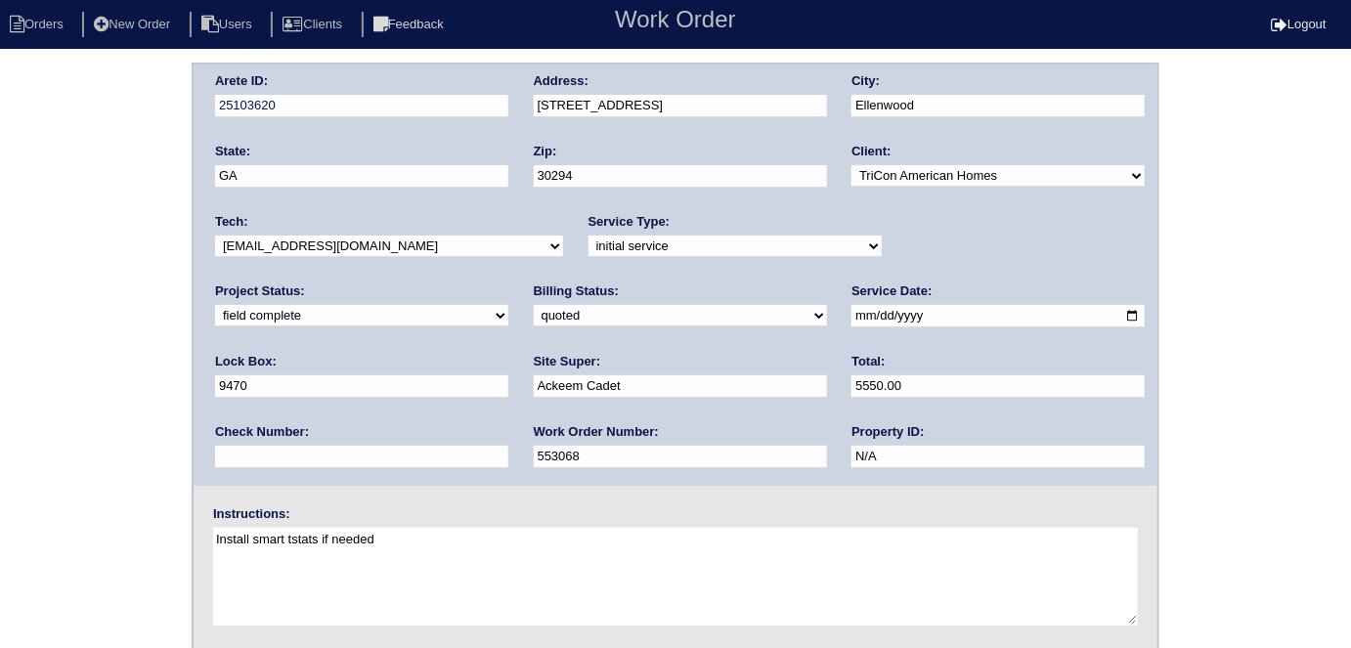
drag, startPoint x: 343, startPoint y: 312, endPoint x: 339, endPoint y: 323, distance: 11.4
click at [534, 312] on select "need to quote quoted need to invoice invoiced paid warranty purchase order need…" at bounding box center [680, 316] width 293 height 22
select select "need to invoice"
click at [534, 305] on select "need to quote quoted need to invoice invoiced paid warranty purchase order need…" at bounding box center [680, 316] width 293 height 22
click at [508, 305] on select "new order assigned in progress field complete need to schedule admin review arc…" at bounding box center [361, 316] width 293 height 22
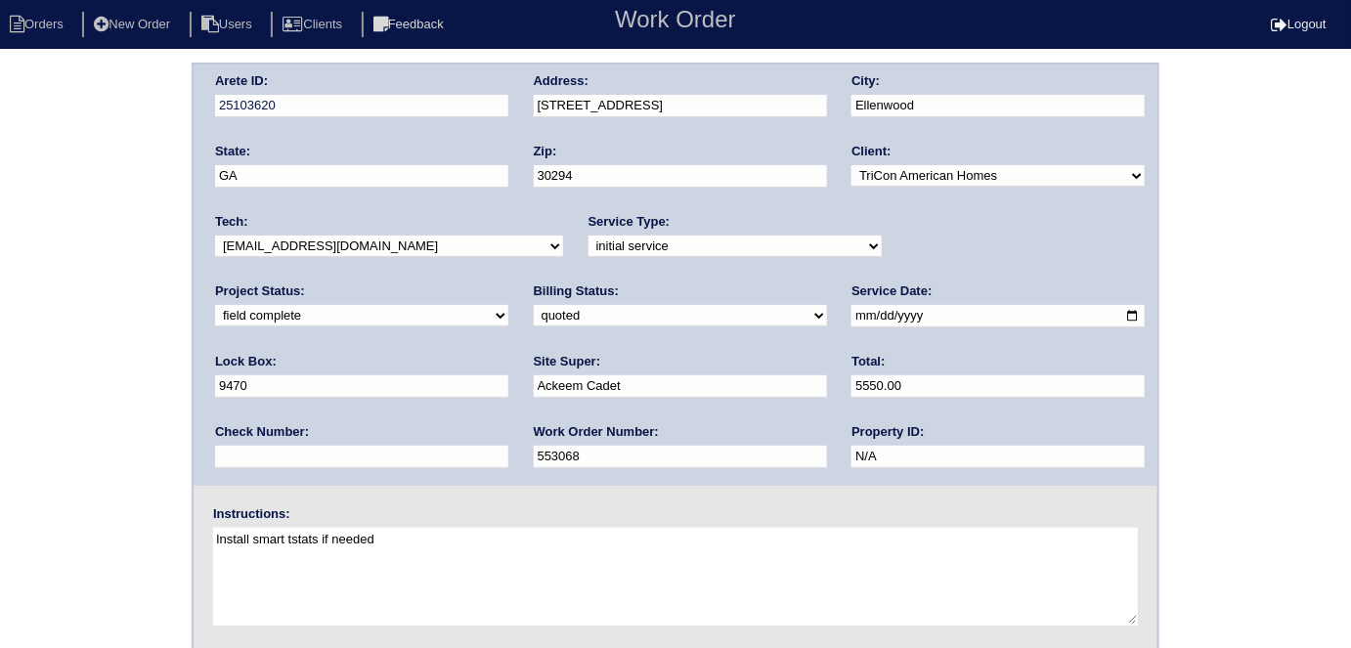
select select "need to schedule"
click at [508, 305] on select "new order assigned in progress field complete need to schedule admin review arc…" at bounding box center [361, 316] width 293 height 22
click at [851, 313] on input "2025-10-01" at bounding box center [997, 316] width 293 height 22
type input "2025-10-04"
click at [156, 374] on div "Arete ID: 25103620 Address: 243 Orchard Hill View City: Ellenwood State: GA Zip…" at bounding box center [675, 458] width 1351 height 791
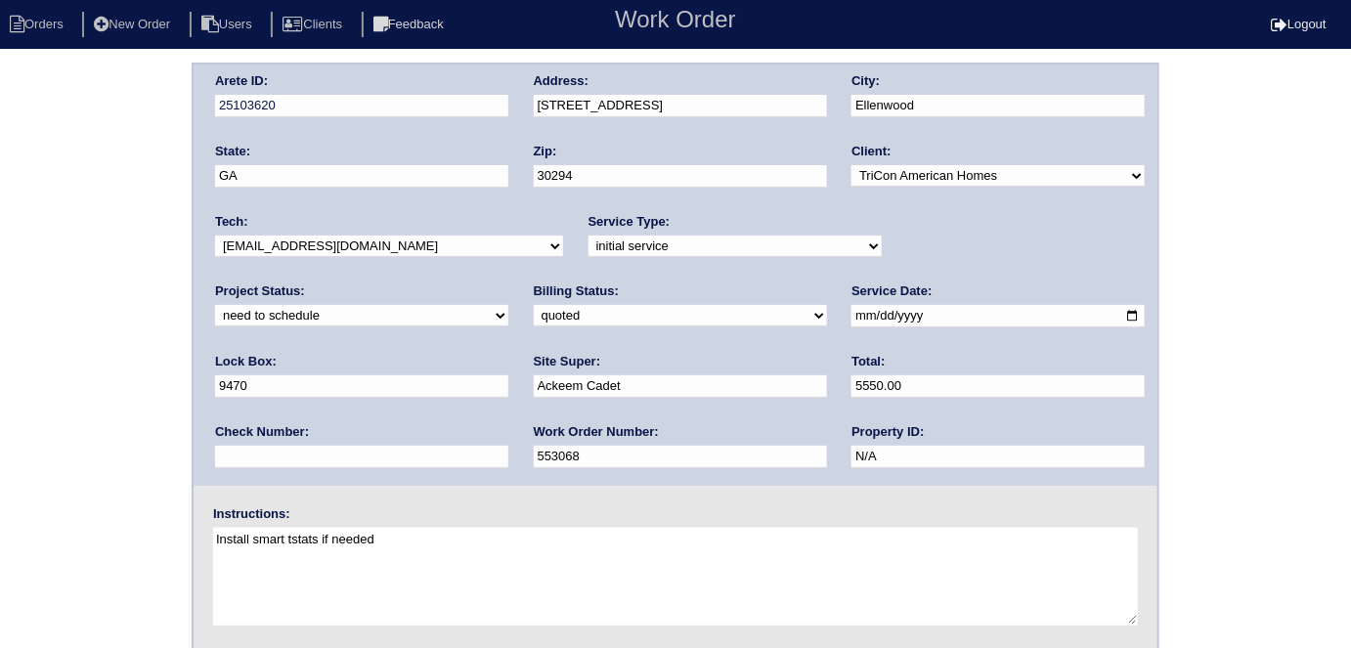
click at [27, 303] on div "Arete ID: 25103620 Address: 243 Orchard Hill View City: Ellenwood State: GA Zip…" at bounding box center [675, 458] width 1351 height 791
click at [0, 349] on div "Arete ID: 25103620 Address: 243 Orchard Hill View City: Ellenwood State: GA Zip…" at bounding box center [675, 458] width 1351 height 791
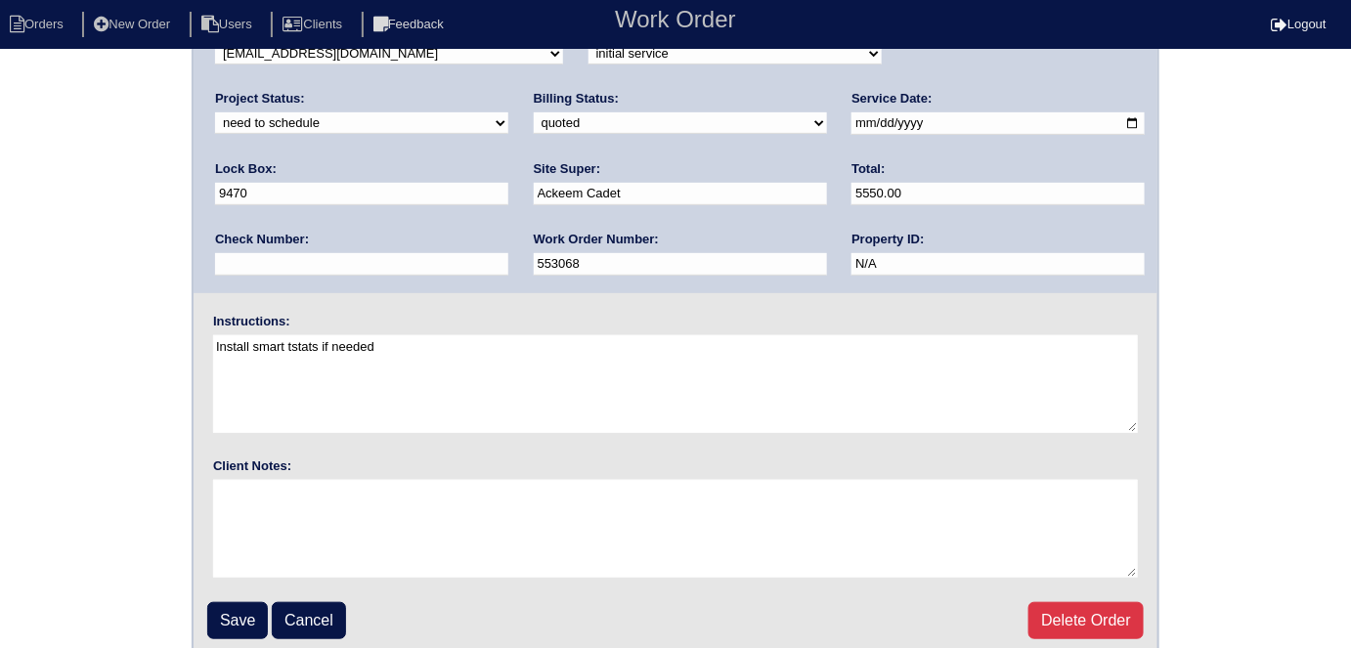
scroll to position [200, 0]
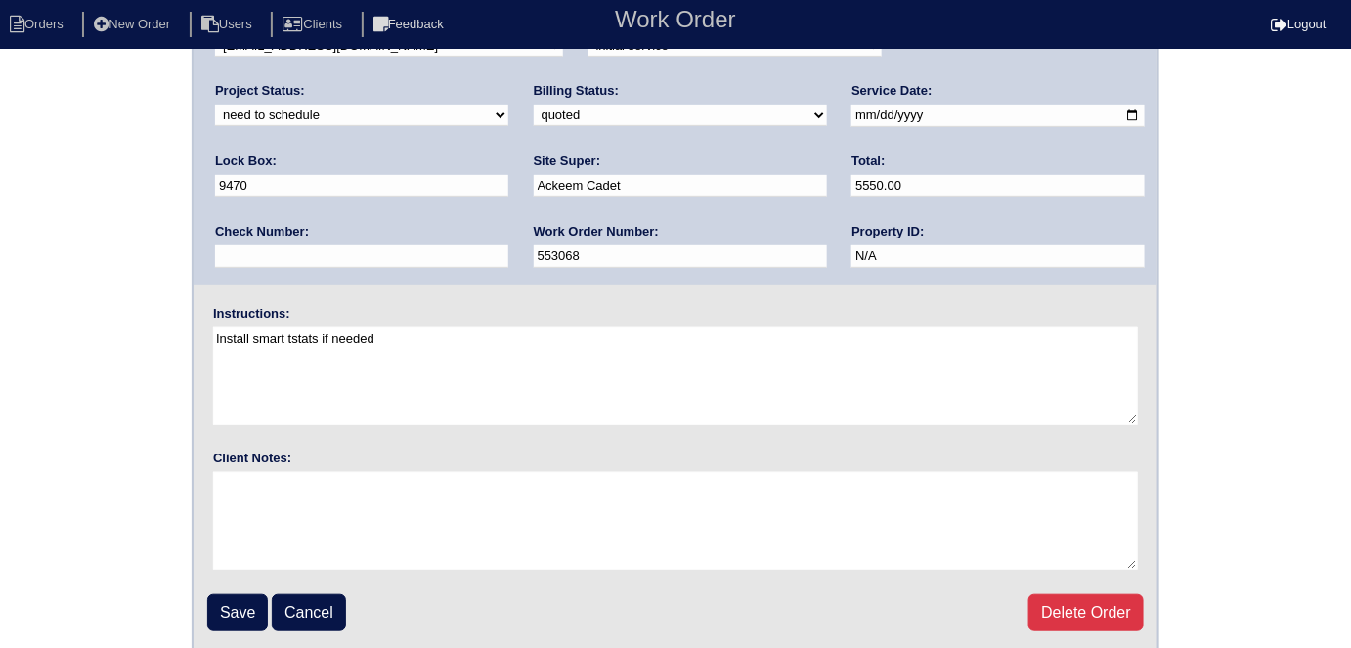
drag, startPoint x: 234, startPoint y: 605, endPoint x: 411, endPoint y: 562, distance: 182.1
click at [234, 605] on input "Save" at bounding box center [237, 612] width 61 height 37
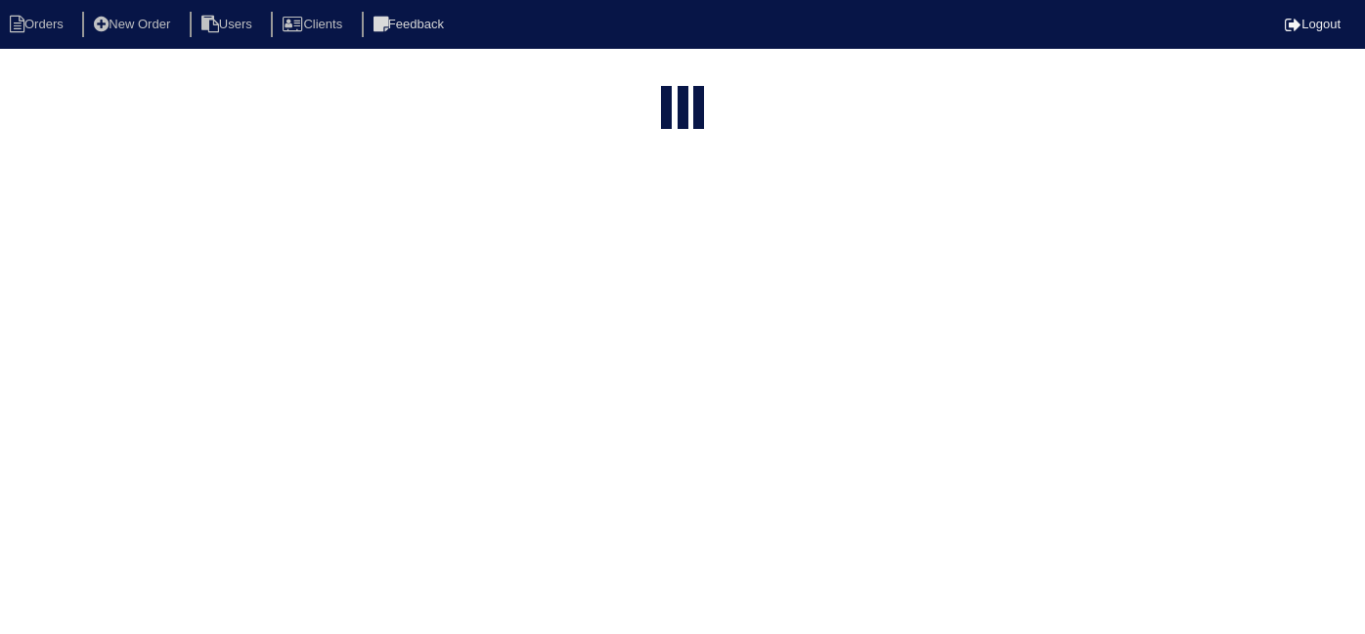
select select "15"
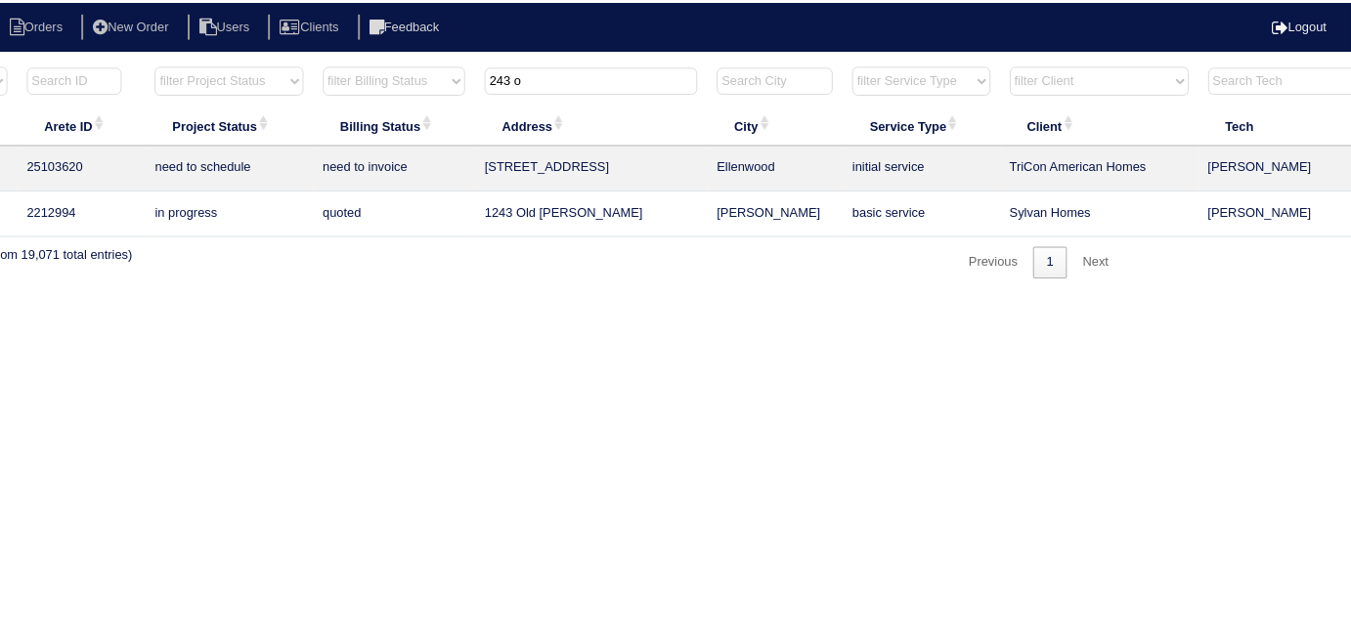
scroll to position [0, 340]
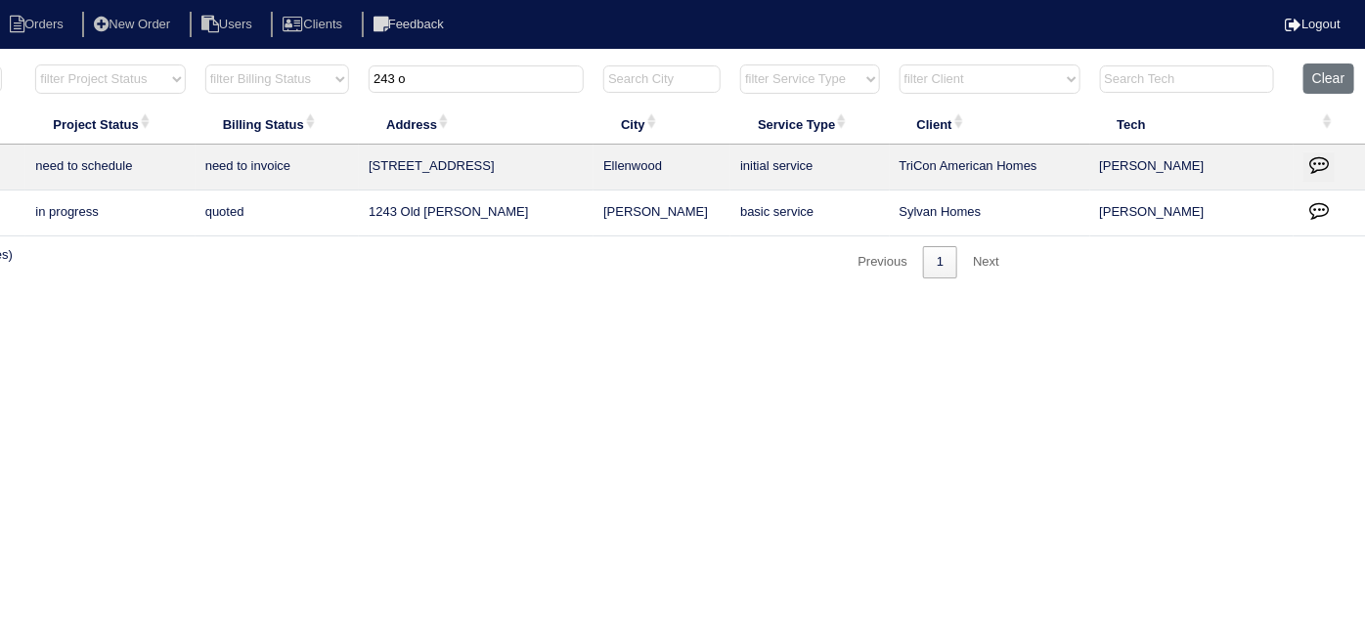
click at [1314, 167] on icon "button" at bounding box center [1319, 164] width 20 height 20
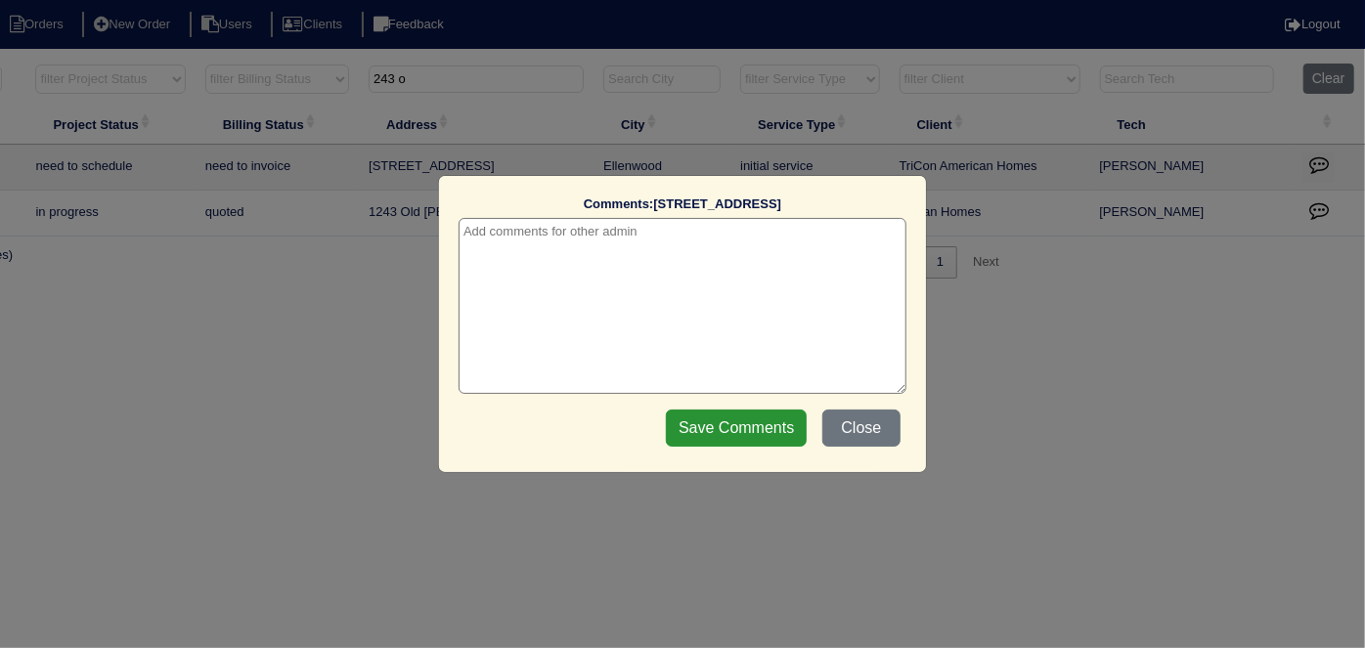
click at [490, 237] on textarea at bounding box center [682, 306] width 448 height 176
paste textarea "Replacement"
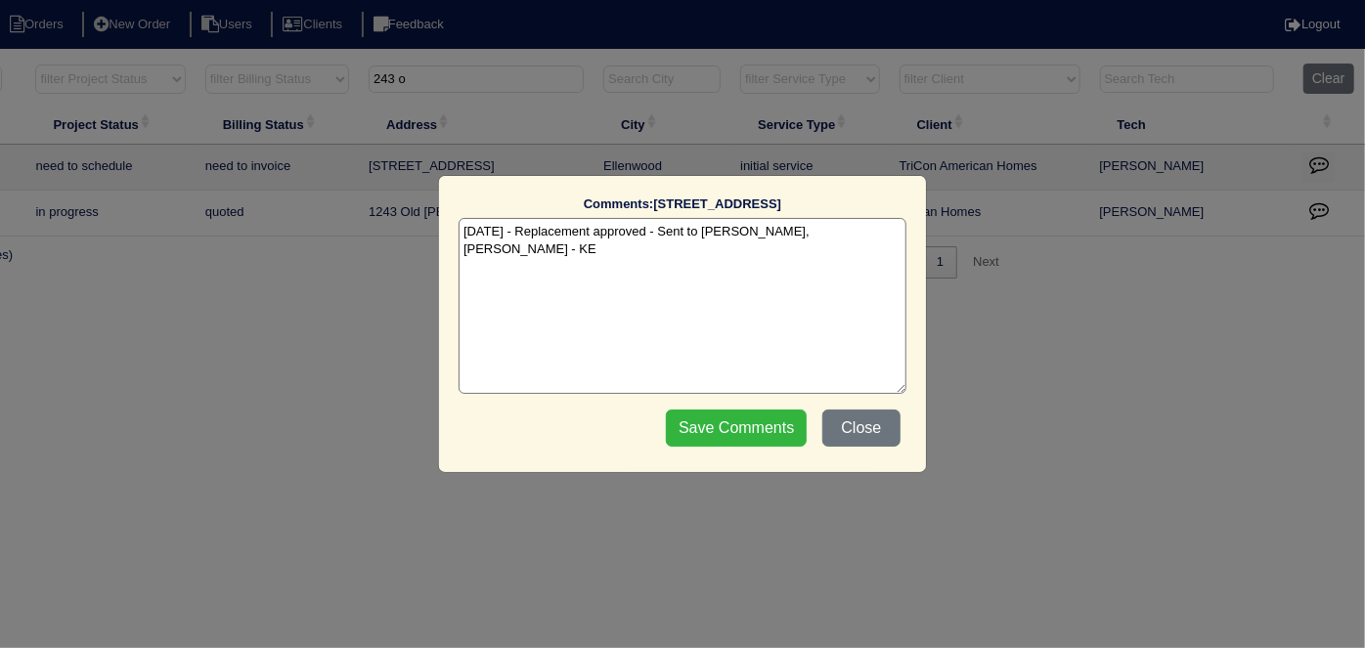
type textarea "[DATE] - Replacement approved - Sent to [PERSON_NAME], [PERSON_NAME] - KE"
click at [764, 439] on input "Save Comments" at bounding box center [736, 428] width 141 height 37
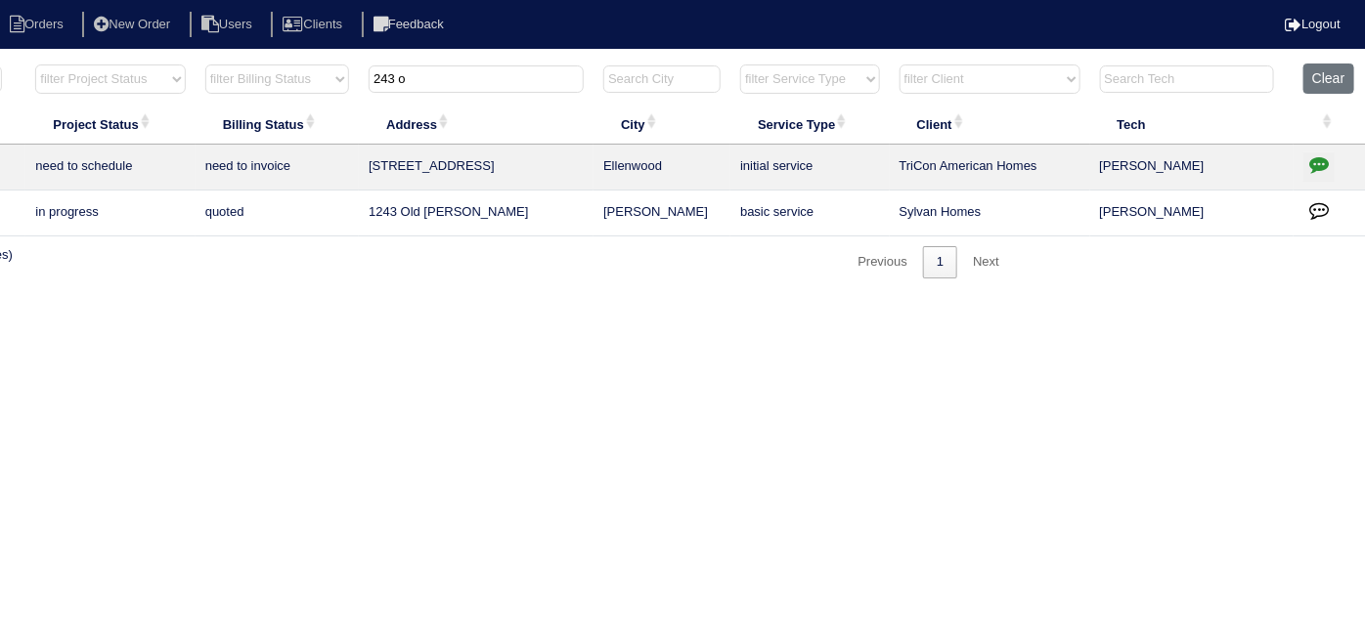
drag, startPoint x: 479, startPoint y: 86, endPoint x: 84, endPoint y: 3, distance: 403.6
click at [84, 63] on body "Orders New Order Users Clients Feedback Logout Orders New Order Users Clients M…" at bounding box center [342, 171] width 1365 height 216
